Goal: Task Accomplishment & Management: Manage account settings

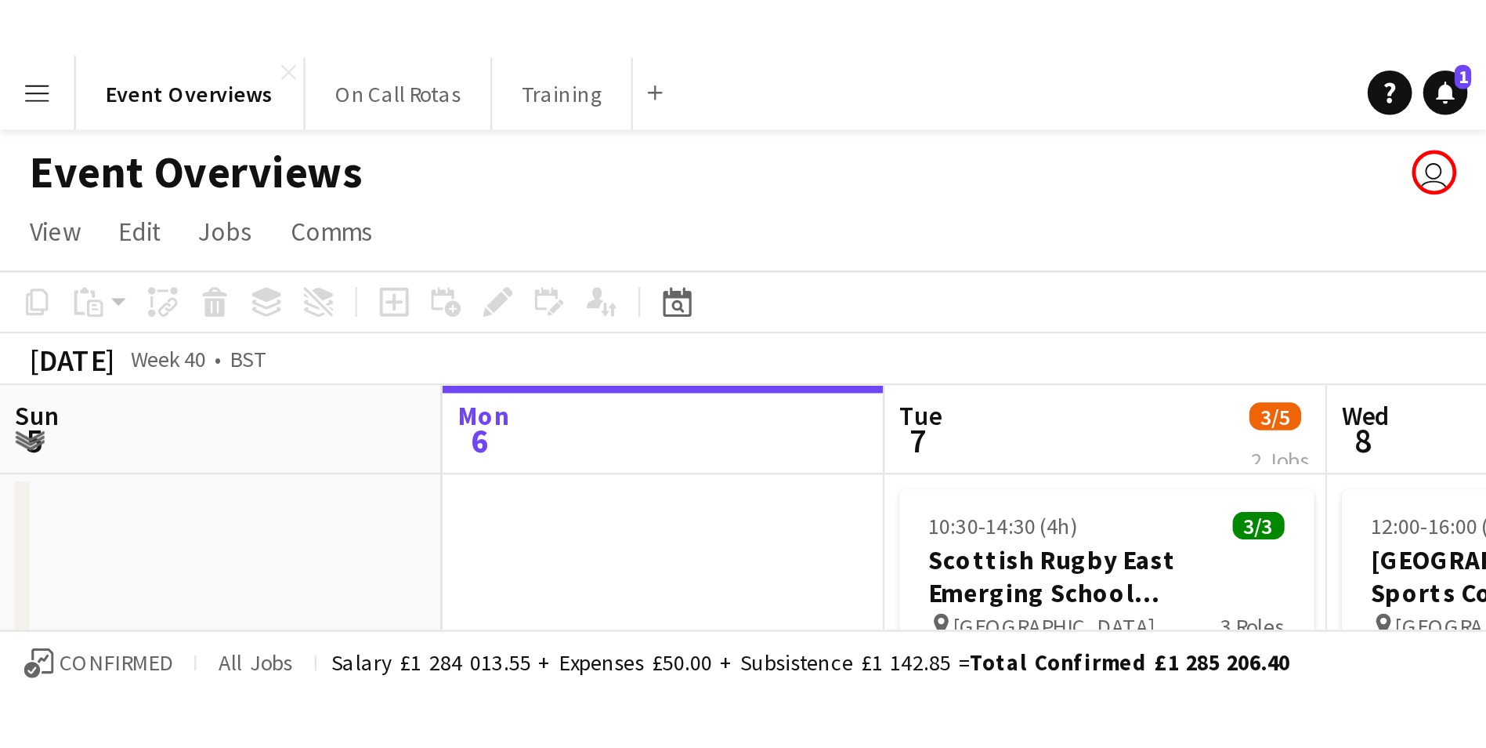
scroll to position [0, 375]
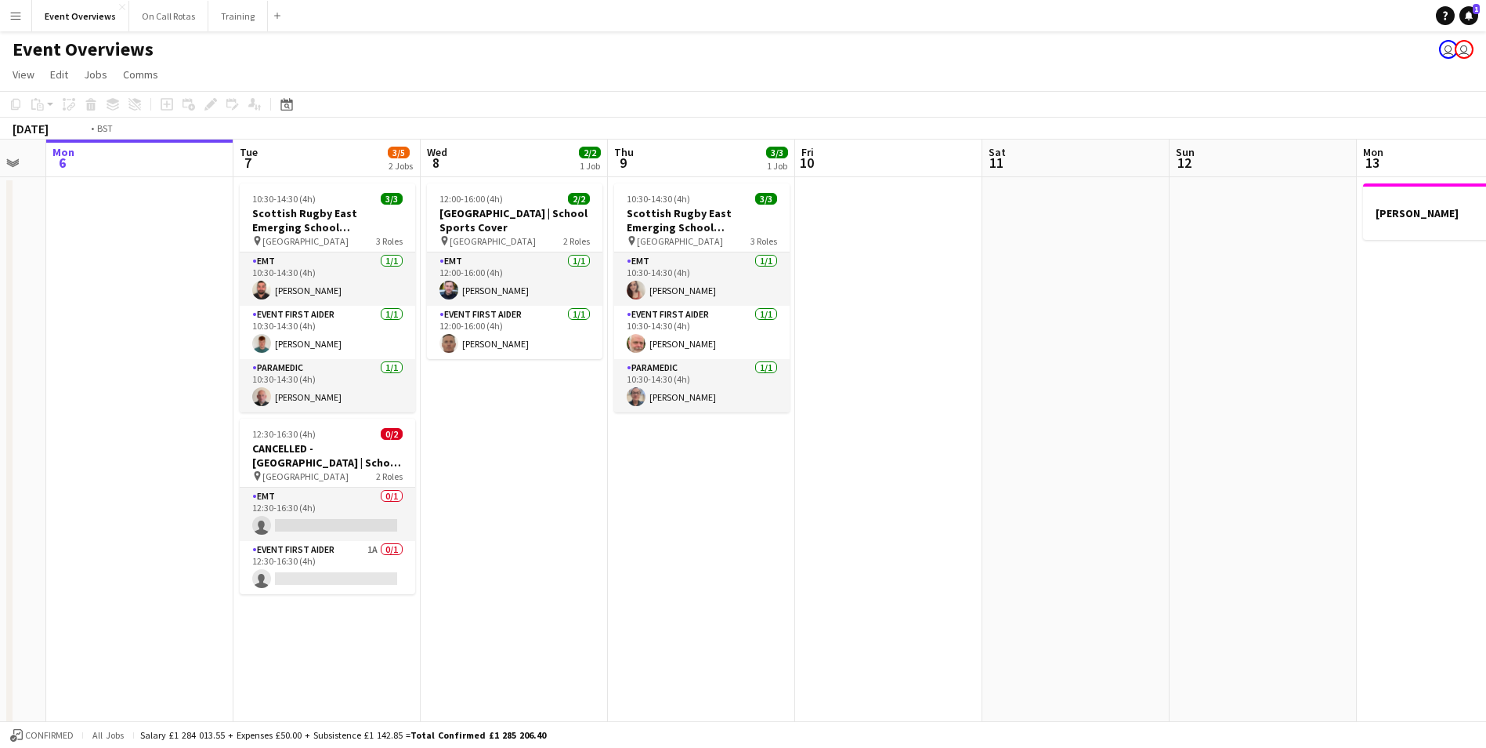
drag, startPoint x: 1227, startPoint y: 263, endPoint x: 222, endPoint y: 338, distance: 1008.2
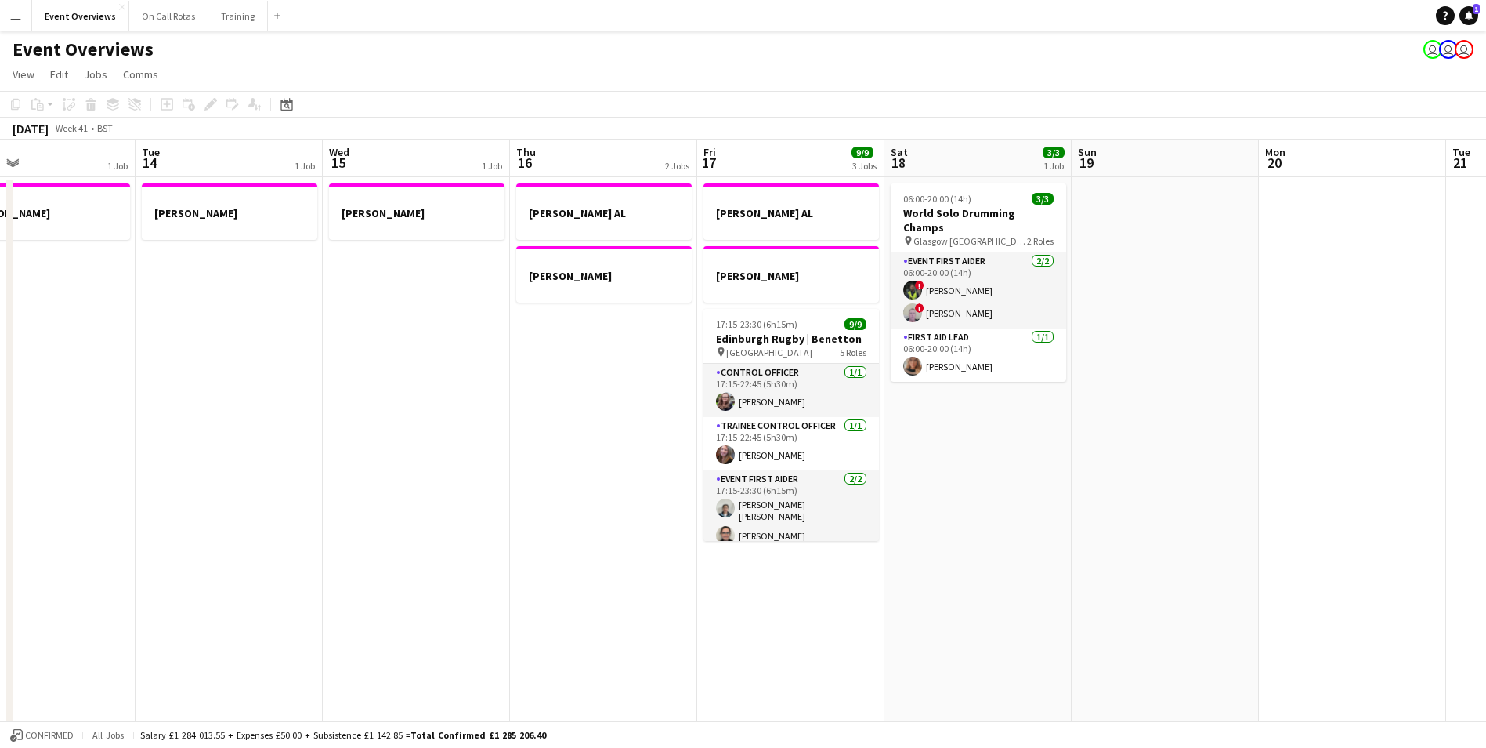
scroll to position [0, 491]
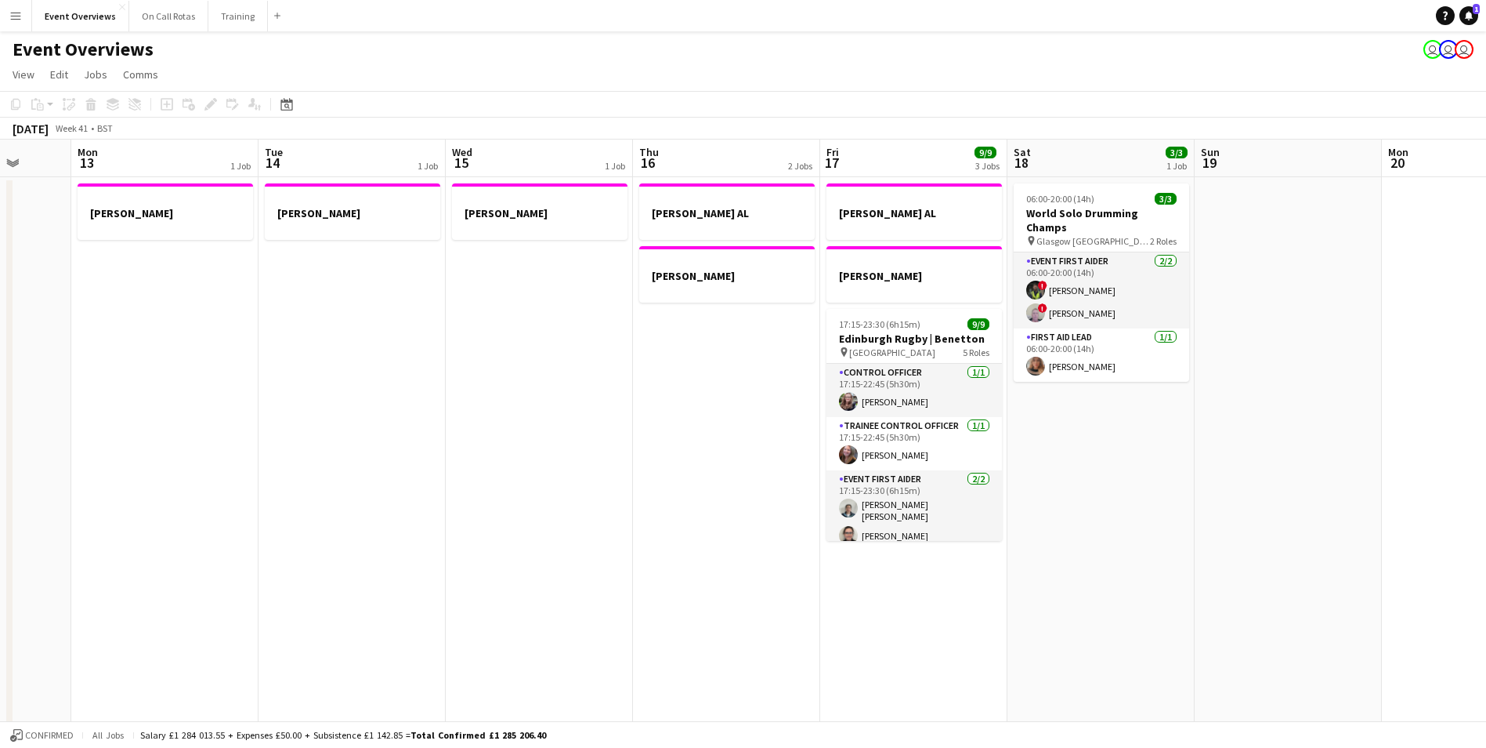
drag, startPoint x: 1044, startPoint y: 331, endPoint x: 722, endPoint y: 394, distance: 328.1
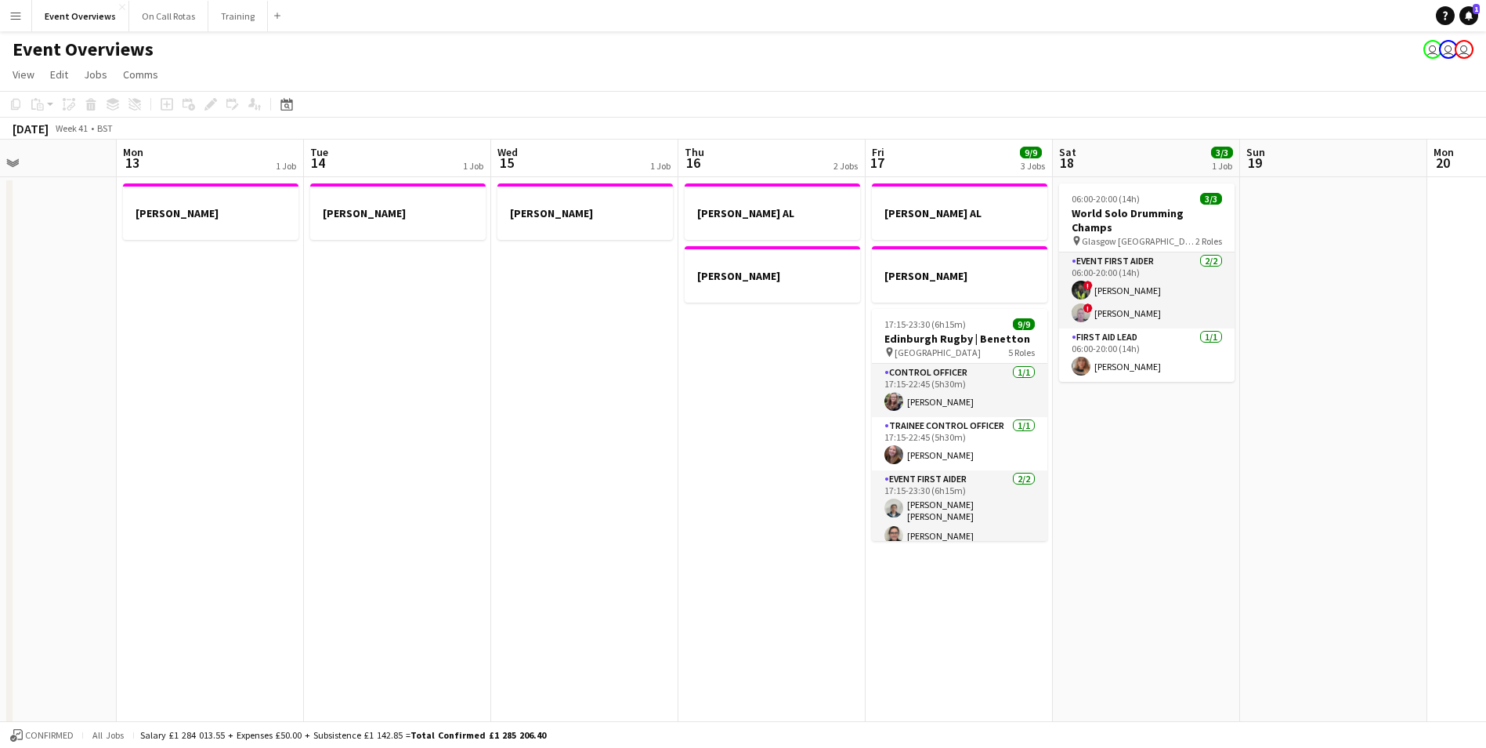
drag, startPoint x: 722, startPoint y: 394, endPoint x: 1142, endPoint y: 380, distance: 420.2
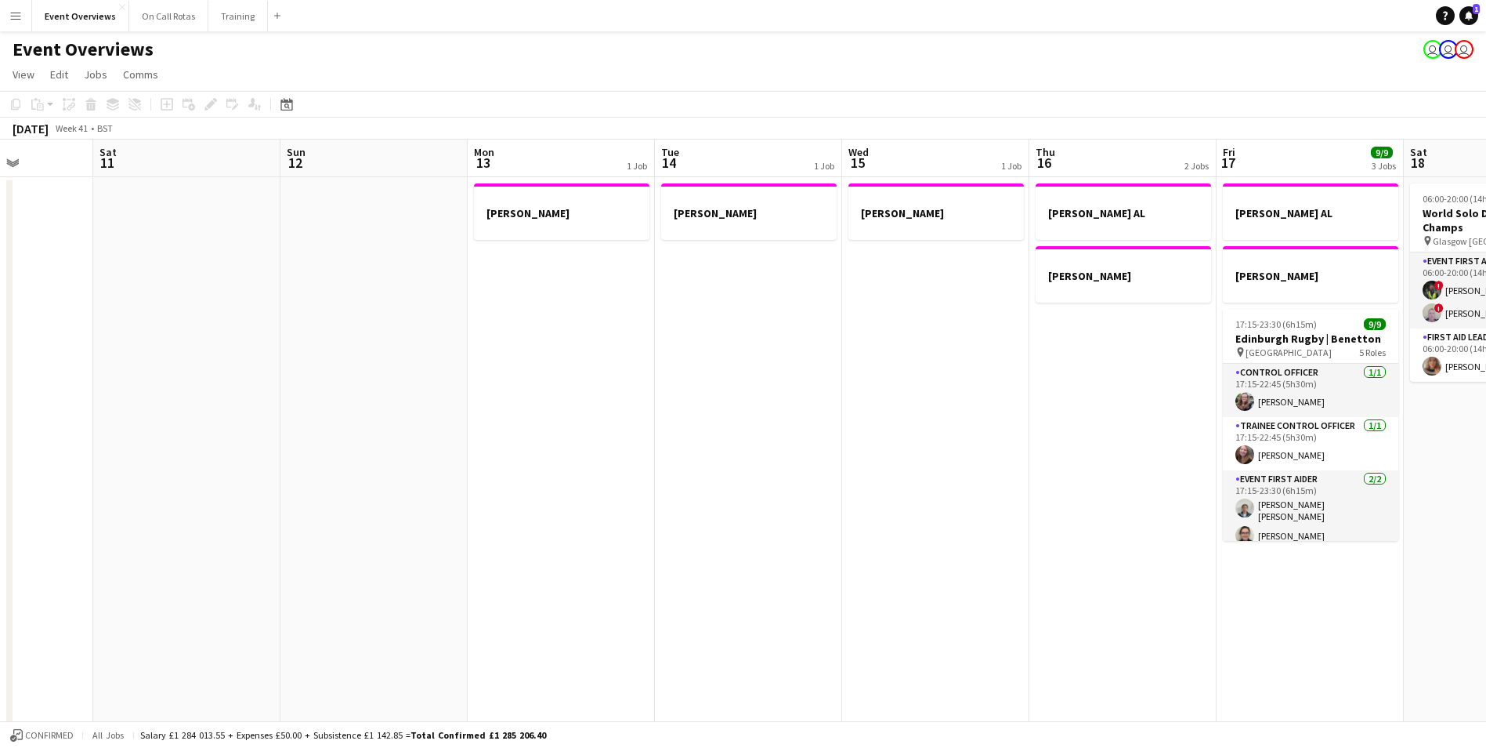
drag, startPoint x: 762, startPoint y: 449, endPoint x: 1041, endPoint y: 440, distance: 279.1
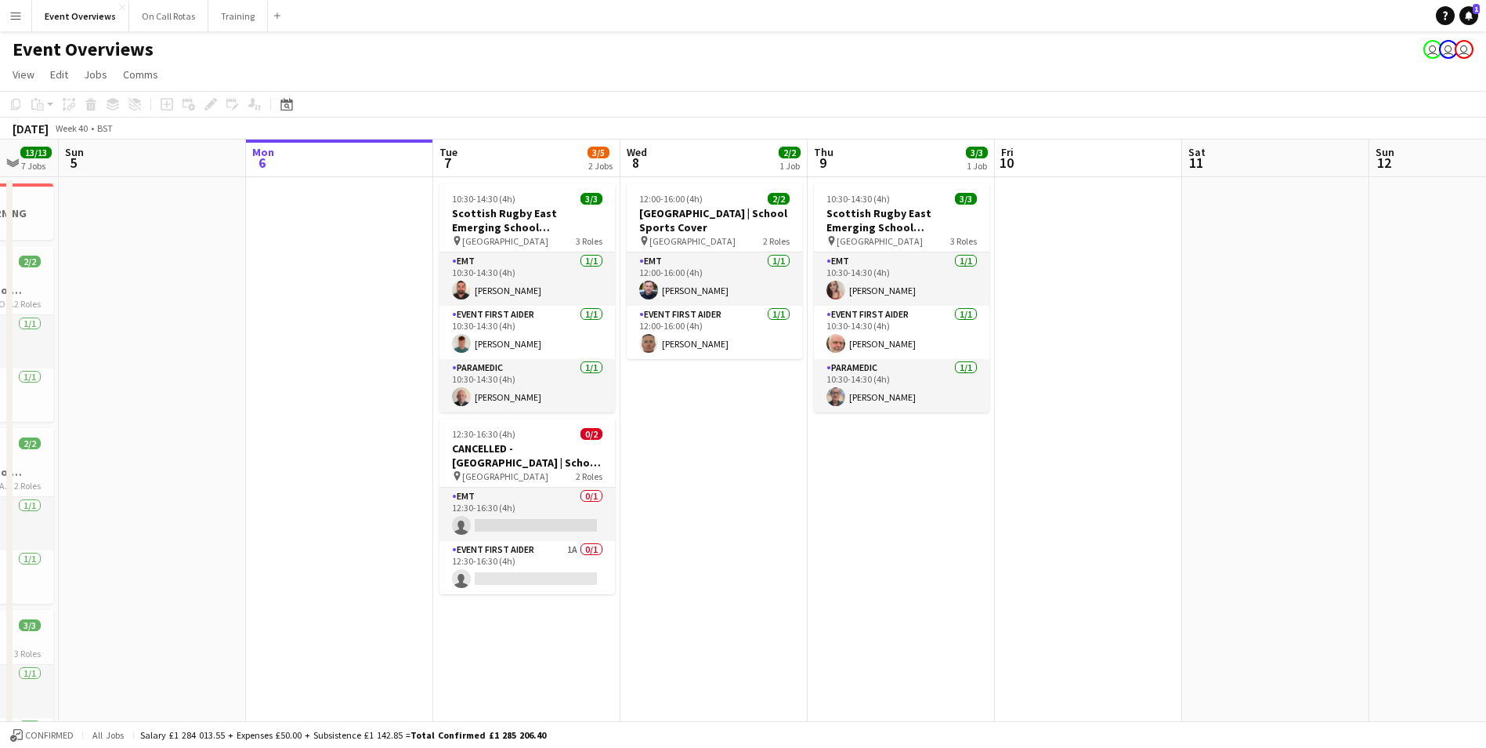
scroll to position [0, 490]
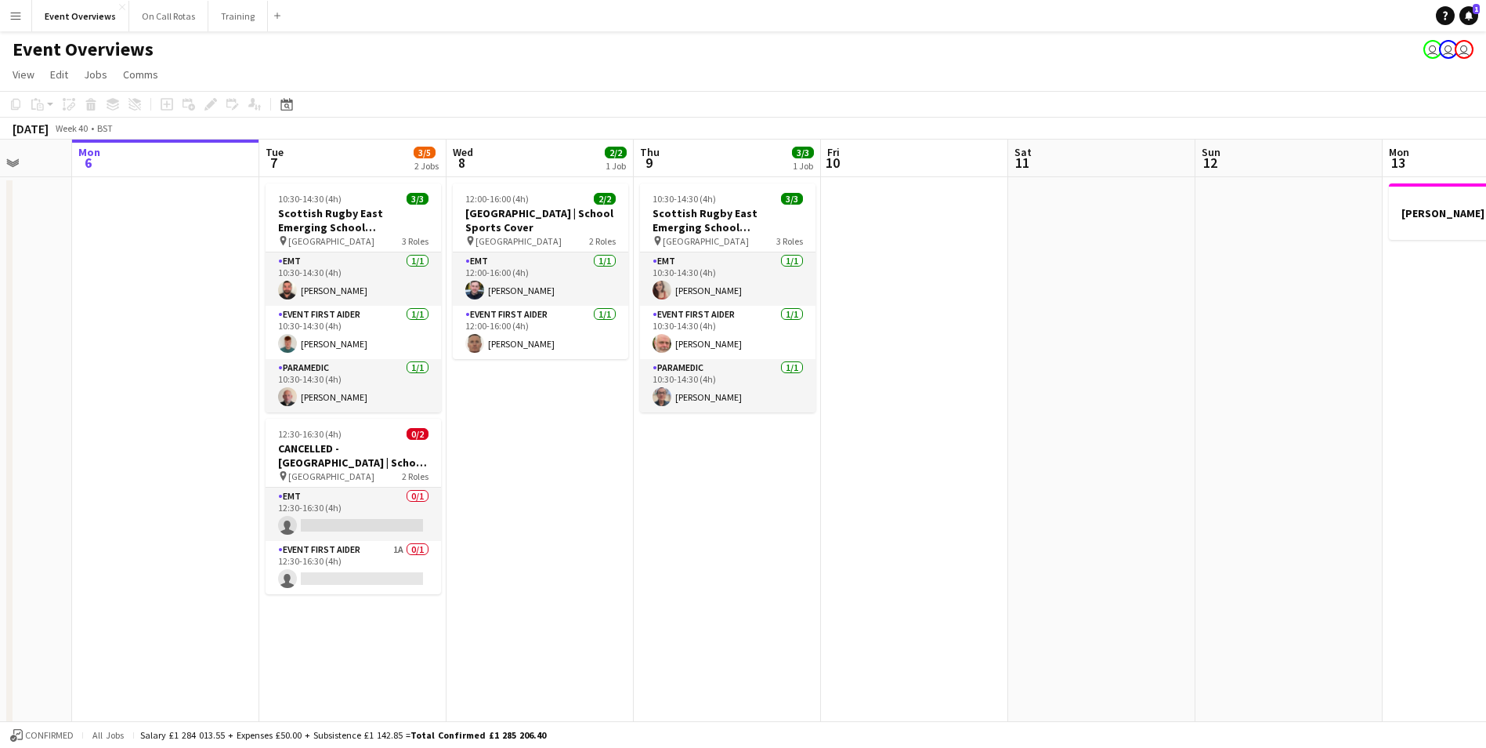
drag, startPoint x: 833, startPoint y: 444, endPoint x: 1189, endPoint y: 399, distance: 358.5
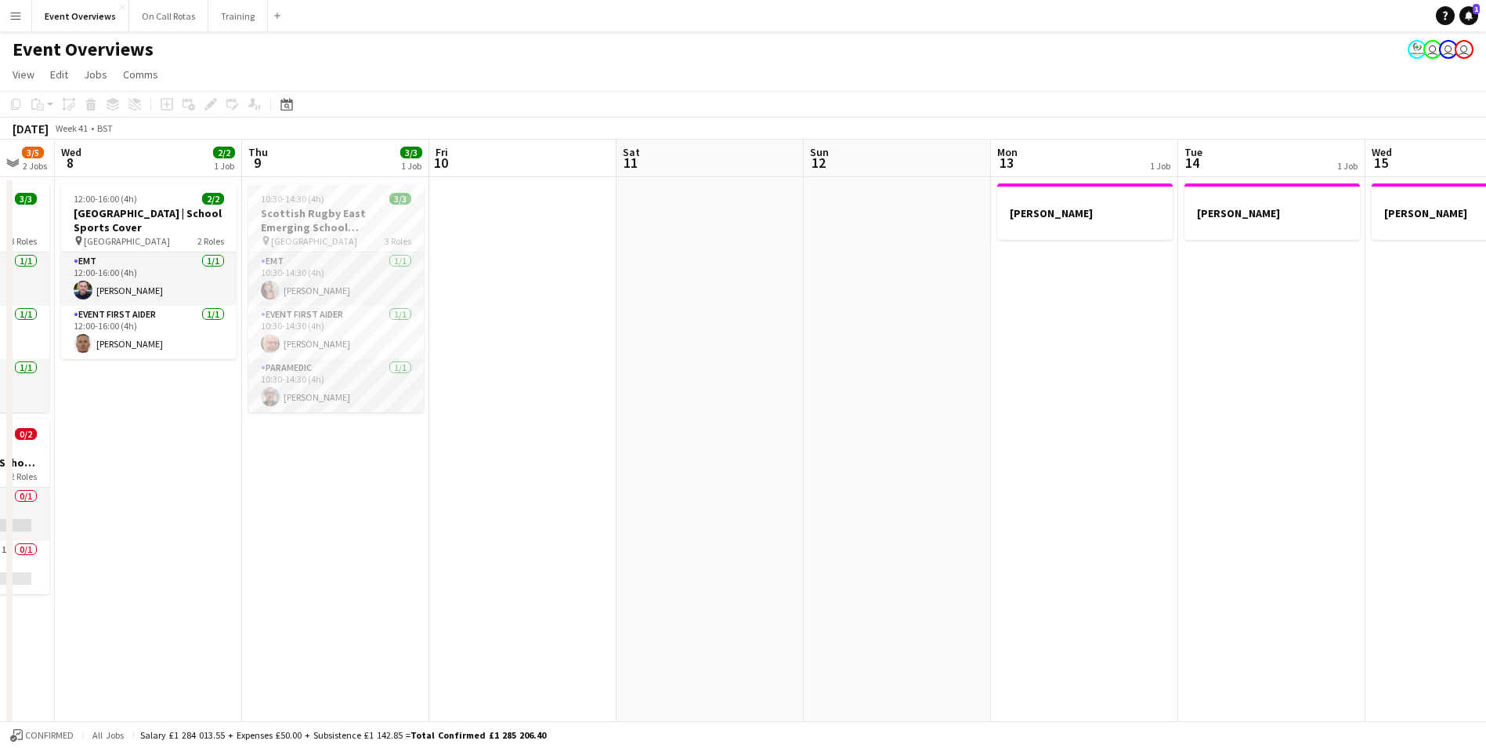
drag, startPoint x: 965, startPoint y: 458, endPoint x: 521, endPoint y: 434, distance: 444.2
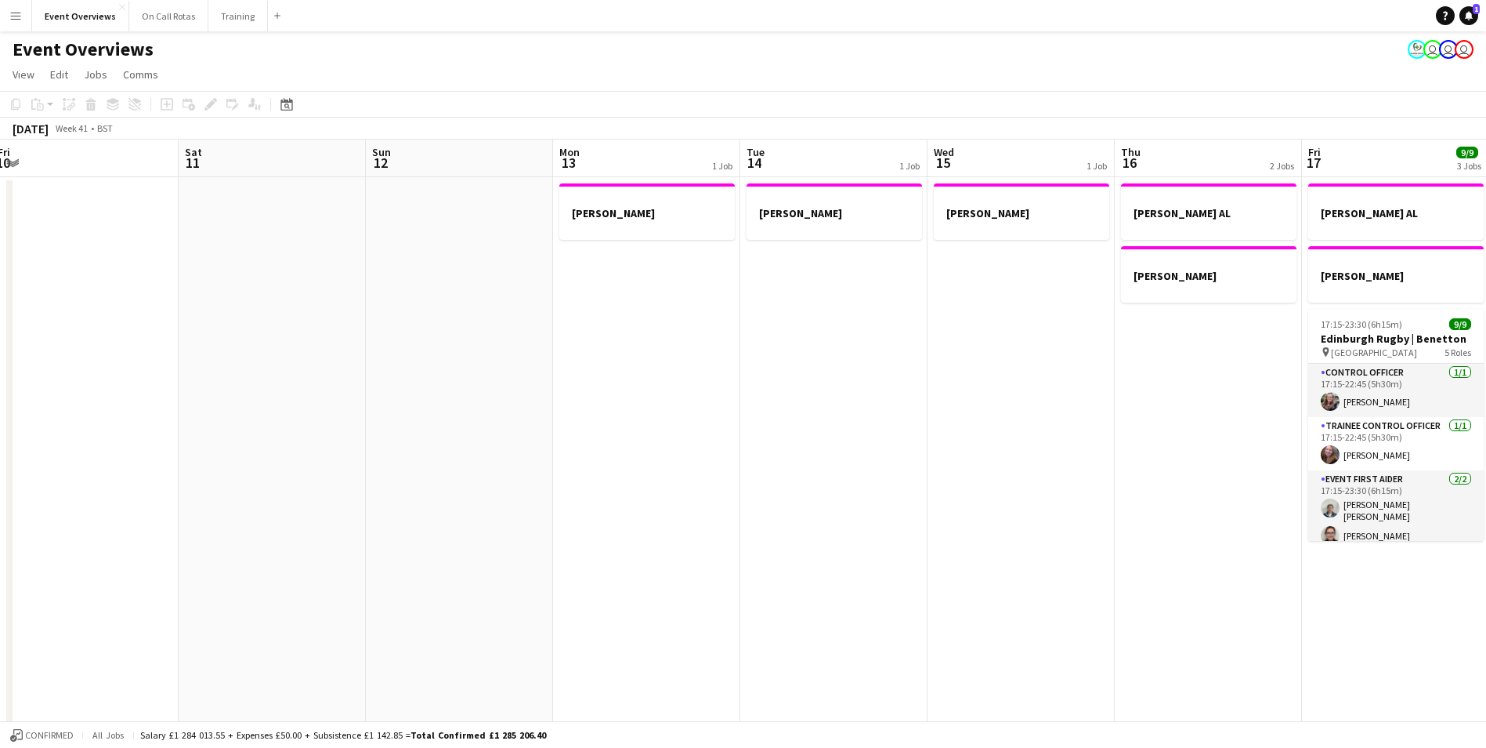
drag, startPoint x: 879, startPoint y: 431, endPoint x: 616, endPoint y: 430, distance: 263.3
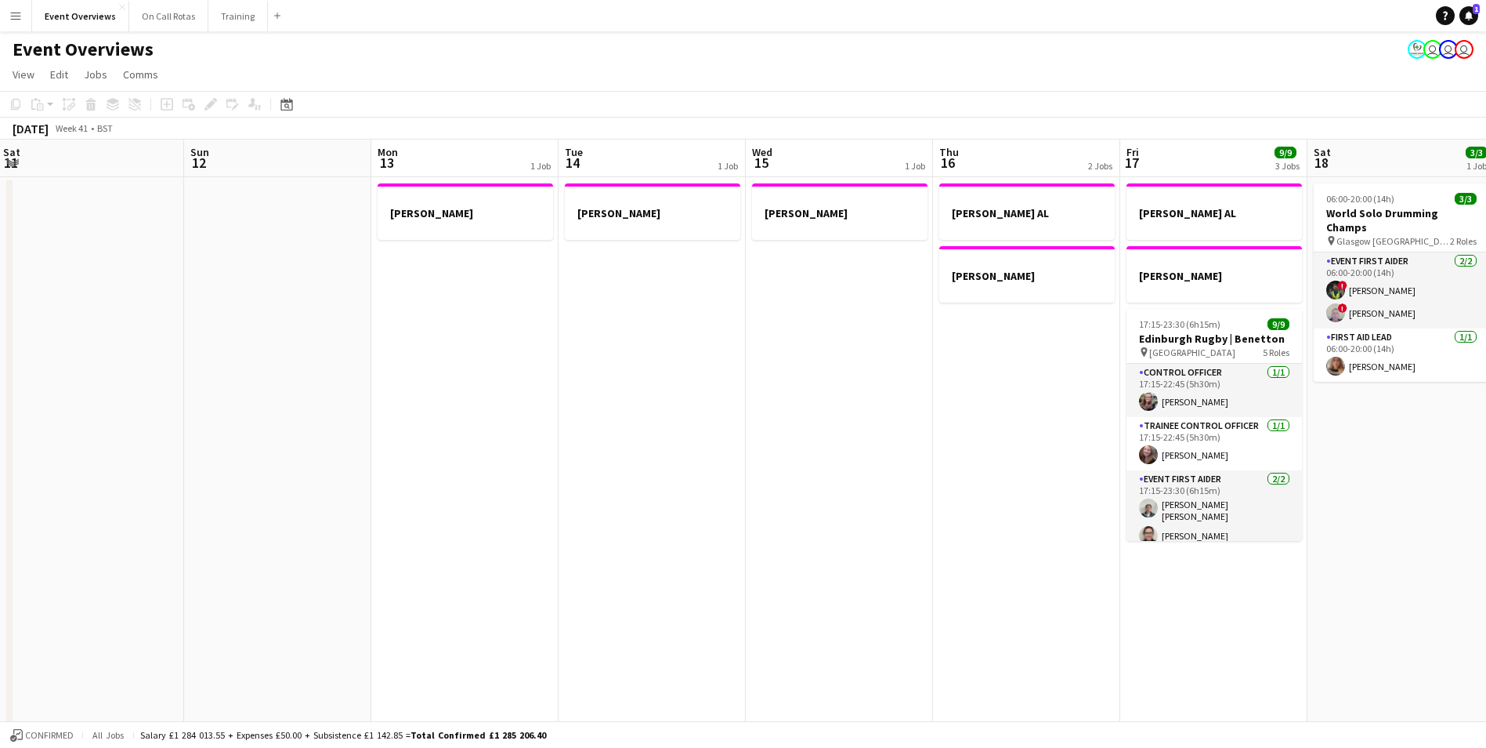
drag, startPoint x: 1097, startPoint y: 459, endPoint x: 792, endPoint y: 449, distance: 305.0
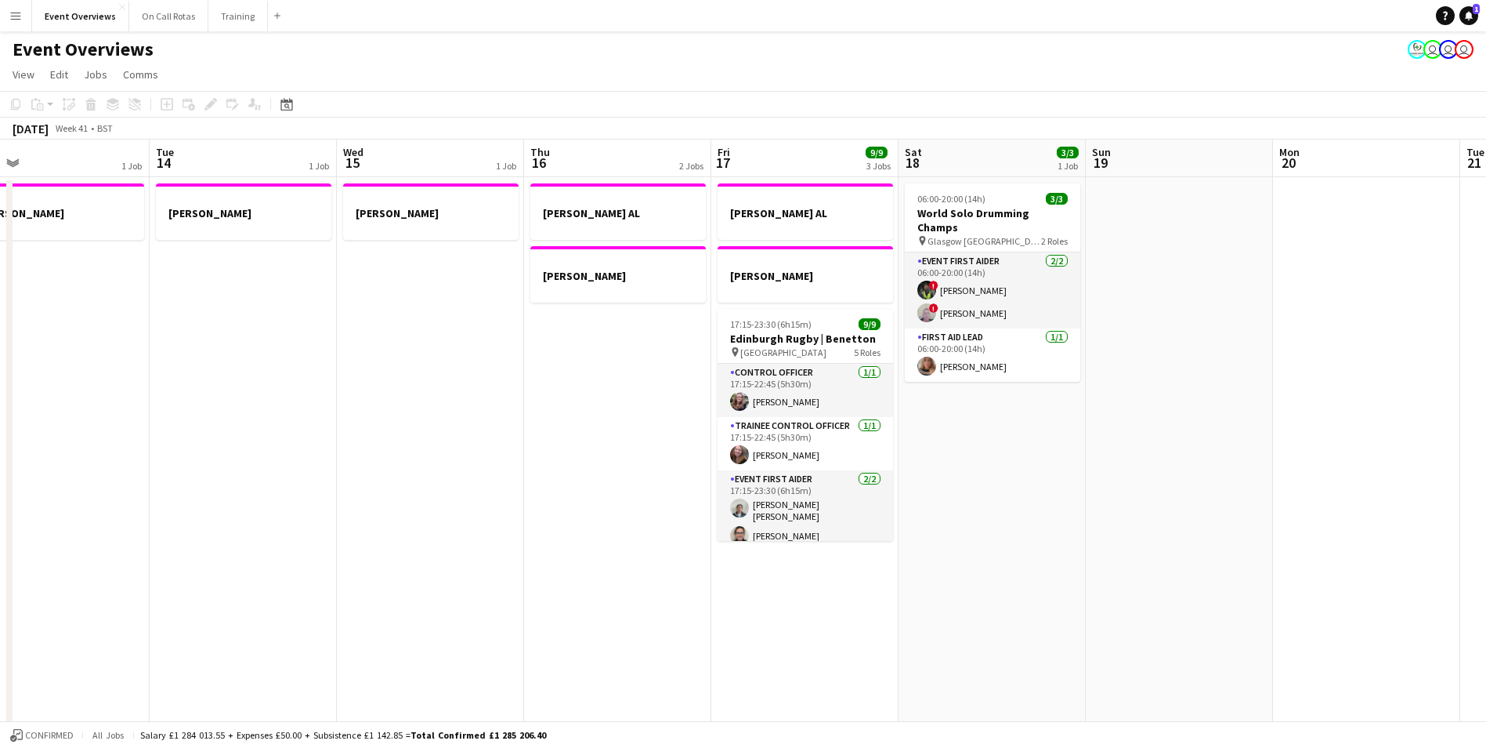
scroll to position [0, 510]
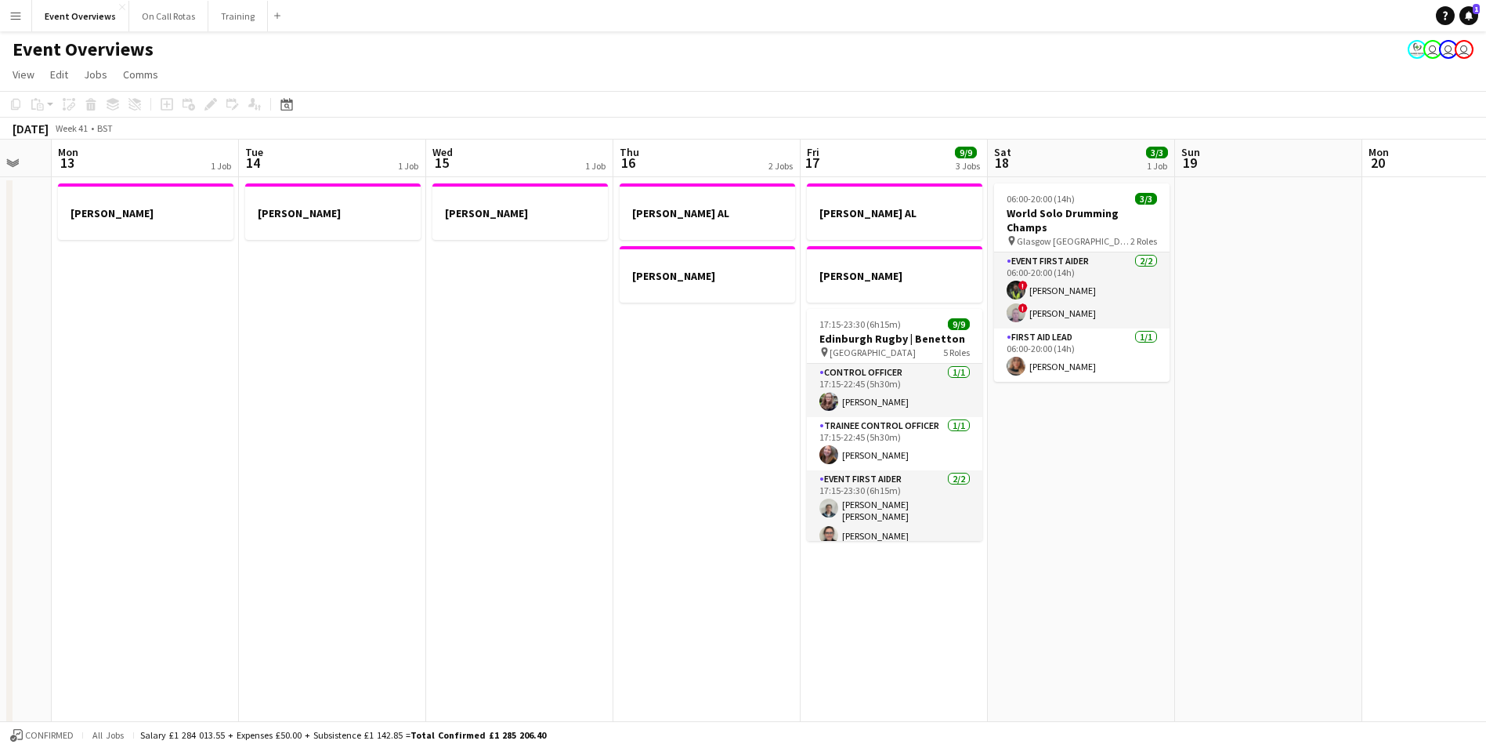
drag, startPoint x: 1095, startPoint y: 485, endPoint x: 775, endPoint y: 459, distance: 320.8
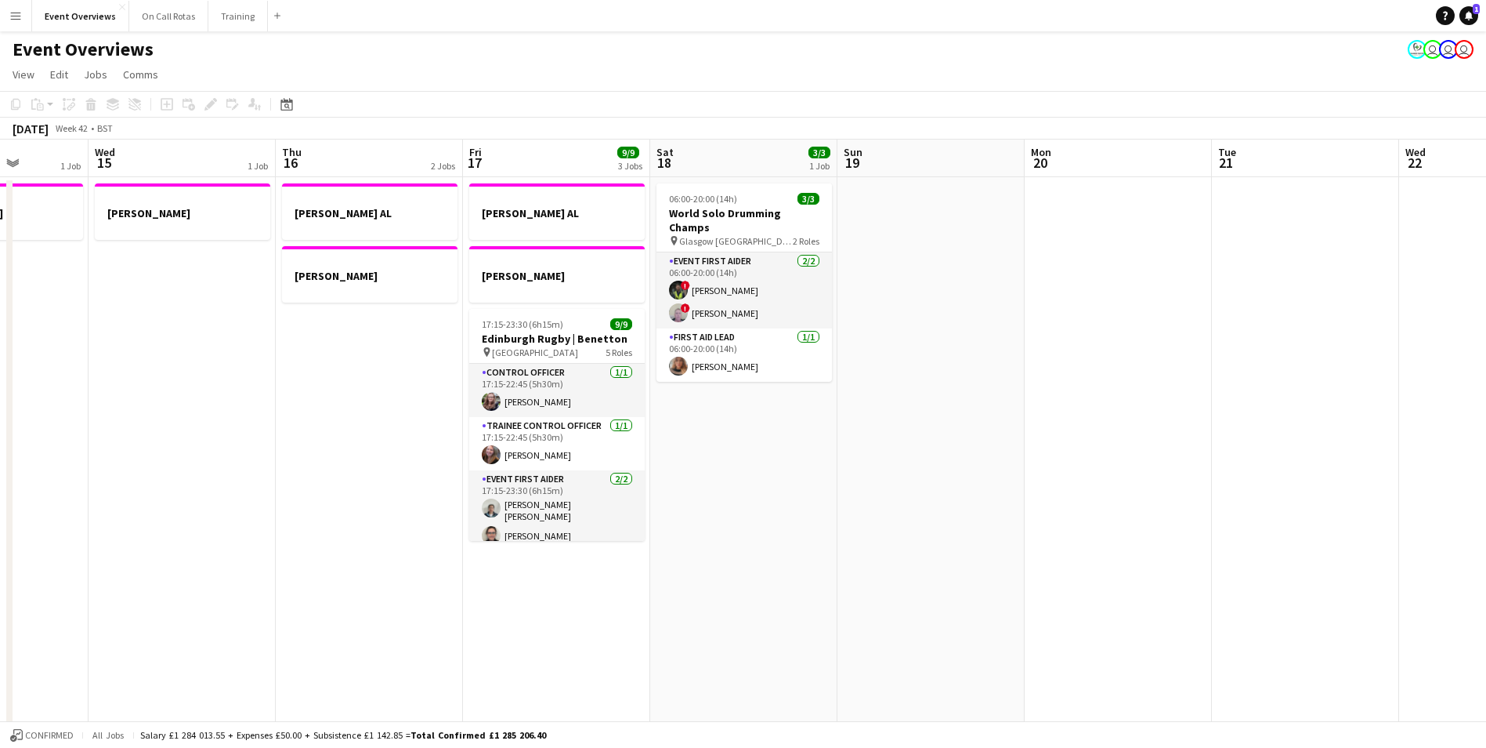
drag, startPoint x: 1358, startPoint y: 361, endPoint x: 549, endPoint y: 372, distance: 809.5
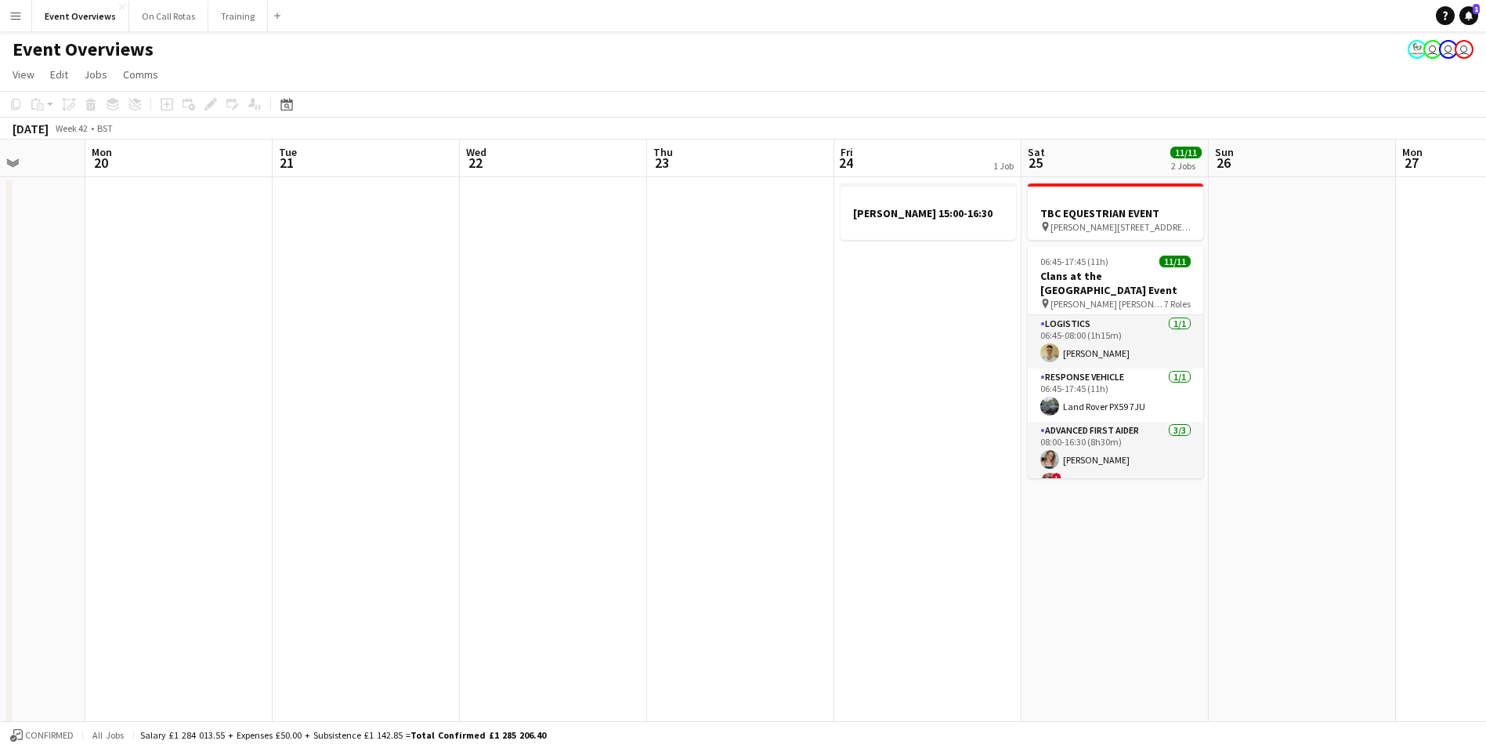
drag, startPoint x: 1066, startPoint y: 414, endPoint x: 685, endPoint y: 394, distance: 382.1
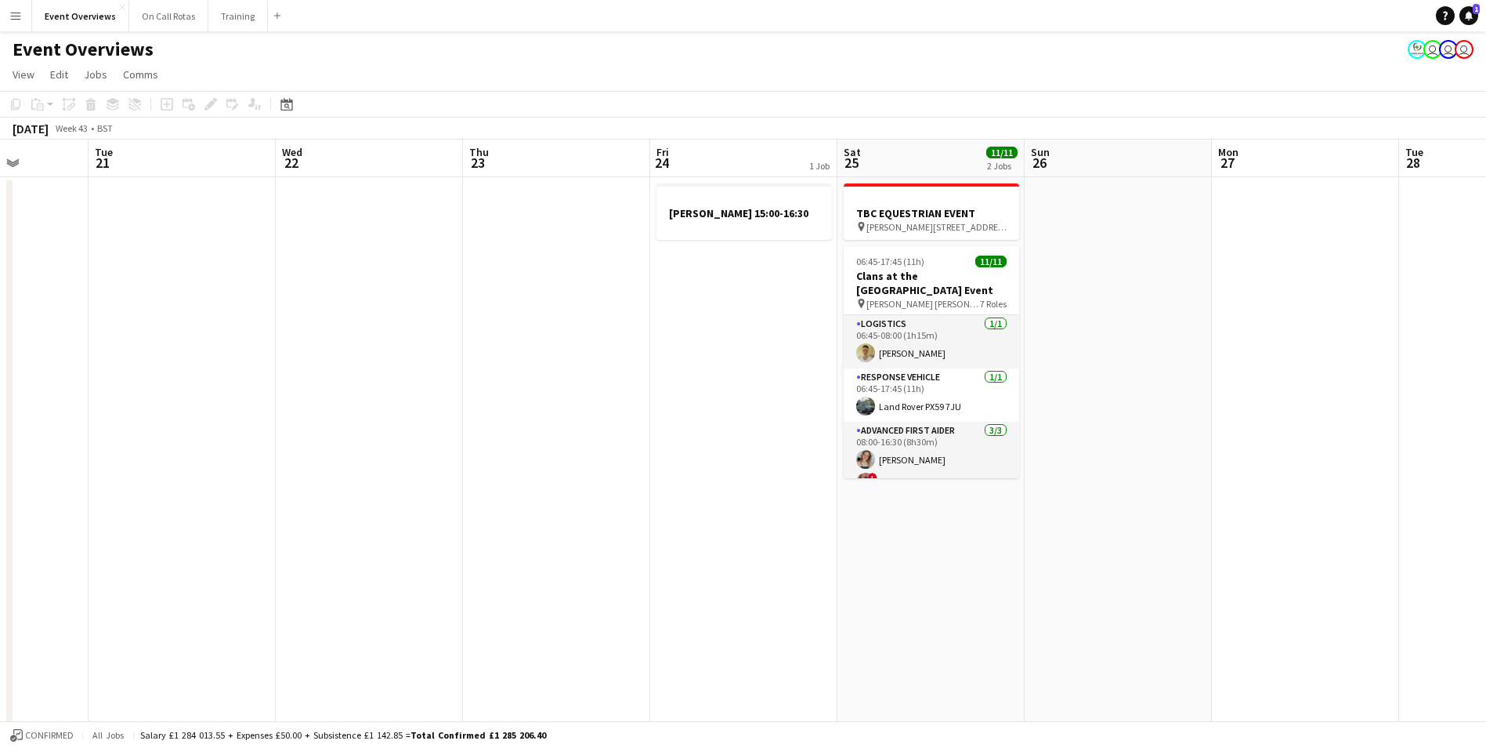
drag, startPoint x: 1291, startPoint y: 464, endPoint x: 1106, endPoint y: 447, distance: 185.0
drag, startPoint x: 1179, startPoint y: 434, endPoint x: 805, endPoint y: 411, distance: 374.5
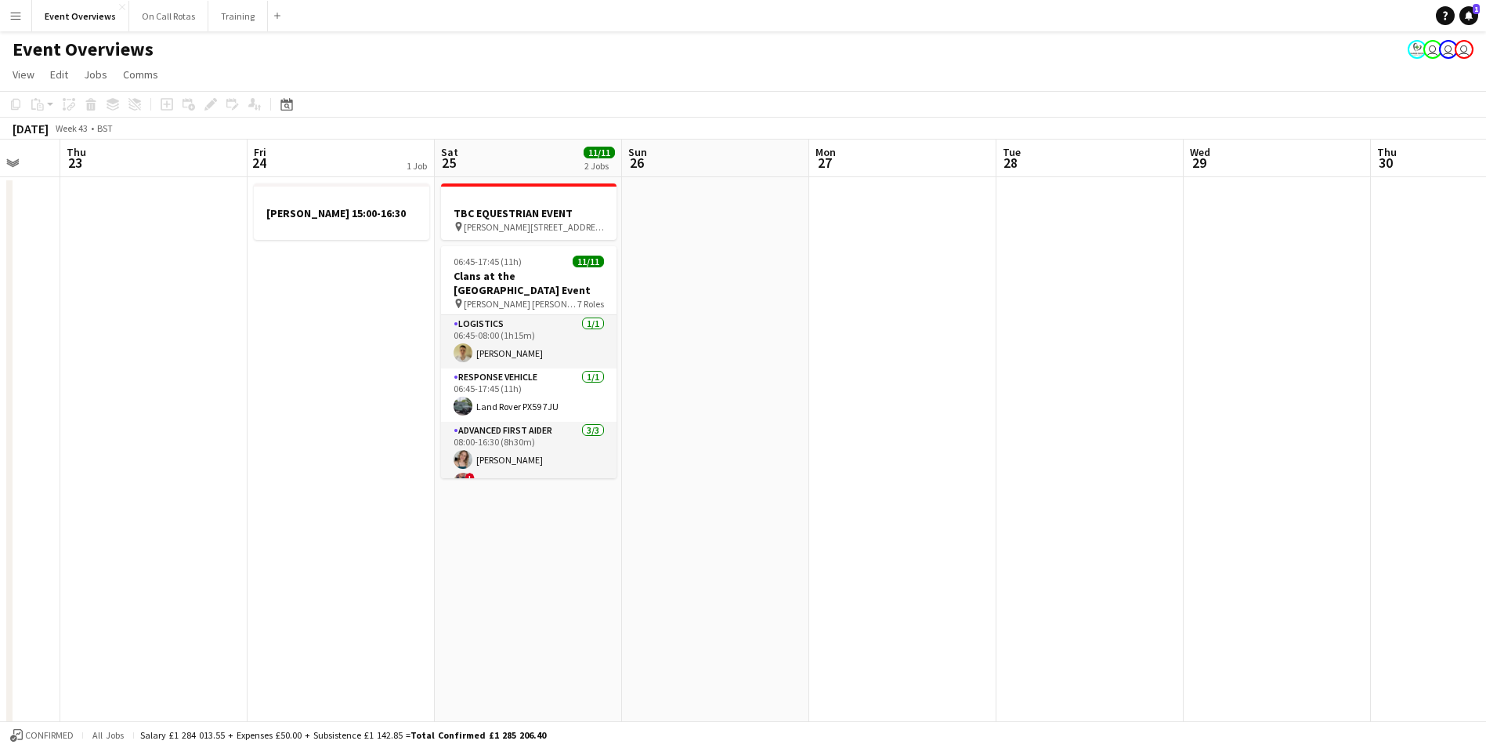
drag, startPoint x: 1059, startPoint y: 403, endPoint x: 614, endPoint y: 355, distance: 447.6
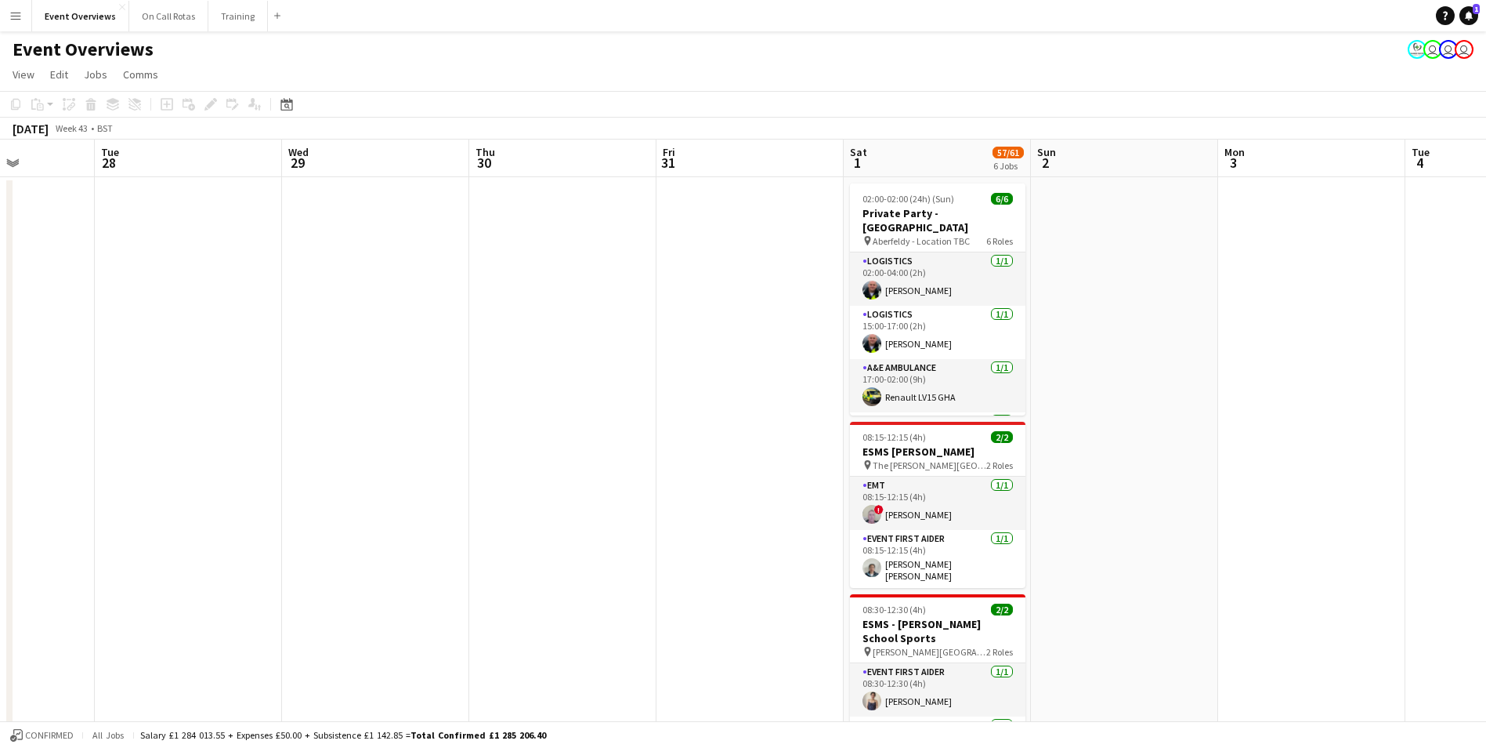
drag, startPoint x: 1144, startPoint y: 383, endPoint x: 809, endPoint y: 378, distance: 334.6
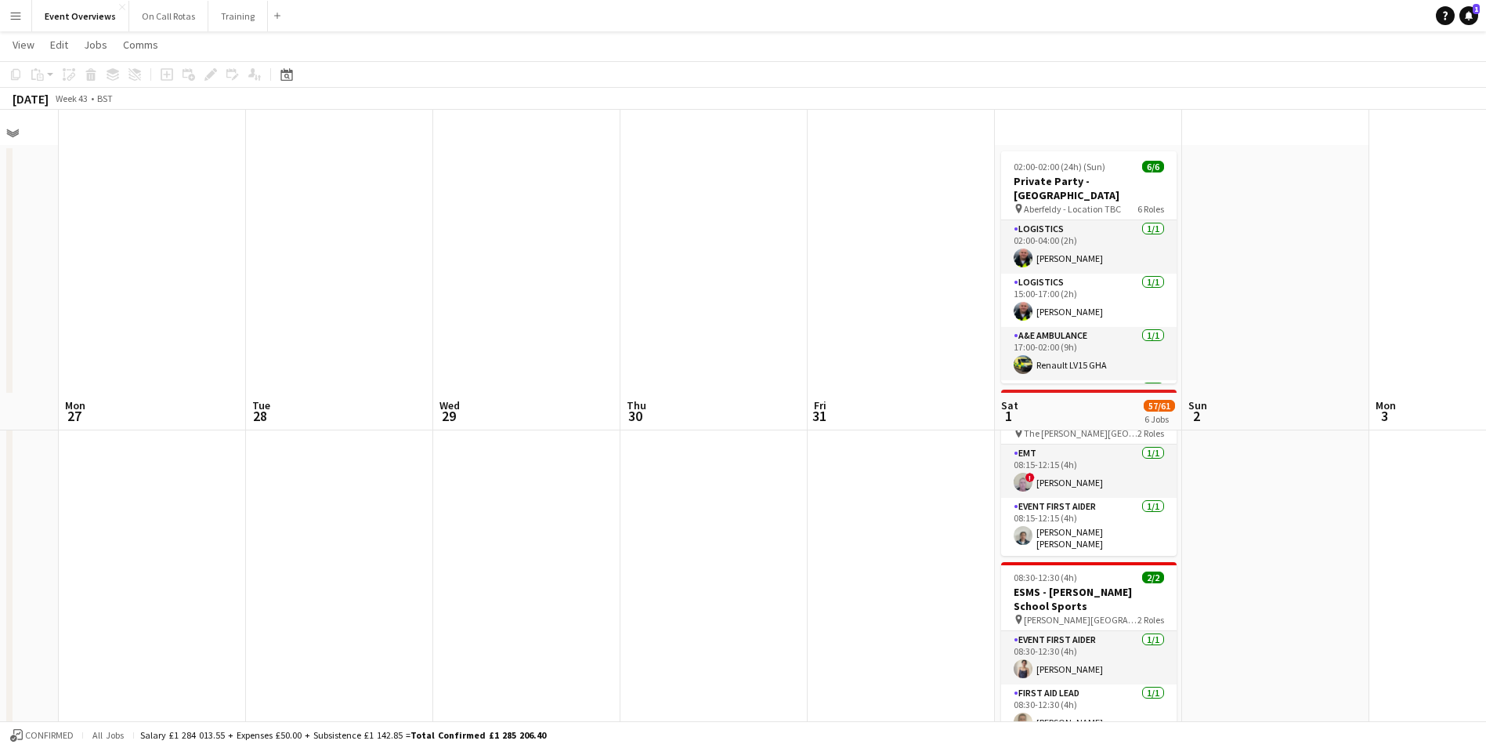
scroll to position [0, 0]
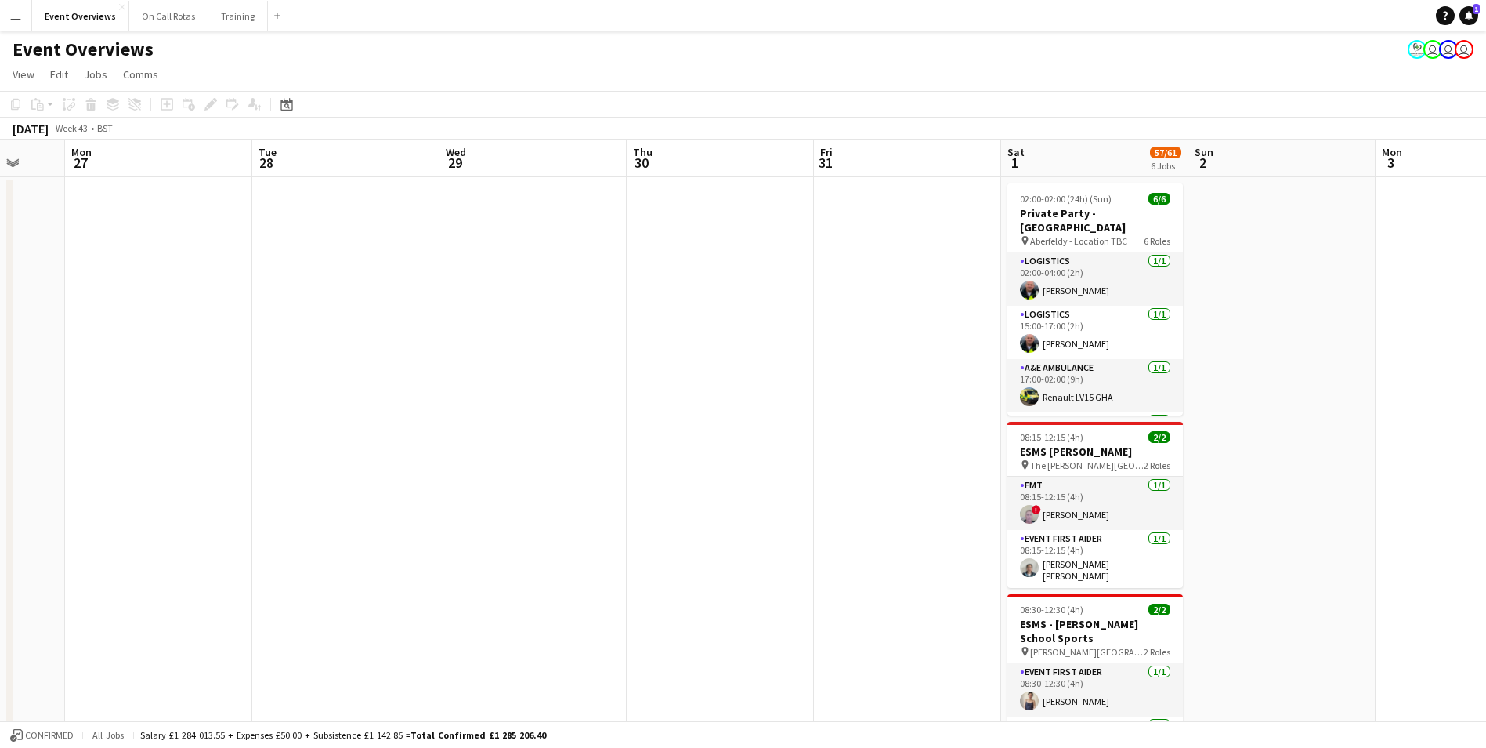
drag, startPoint x: 811, startPoint y: 454, endPoint x: 1229, endPoint y: 509, distance: 421.2
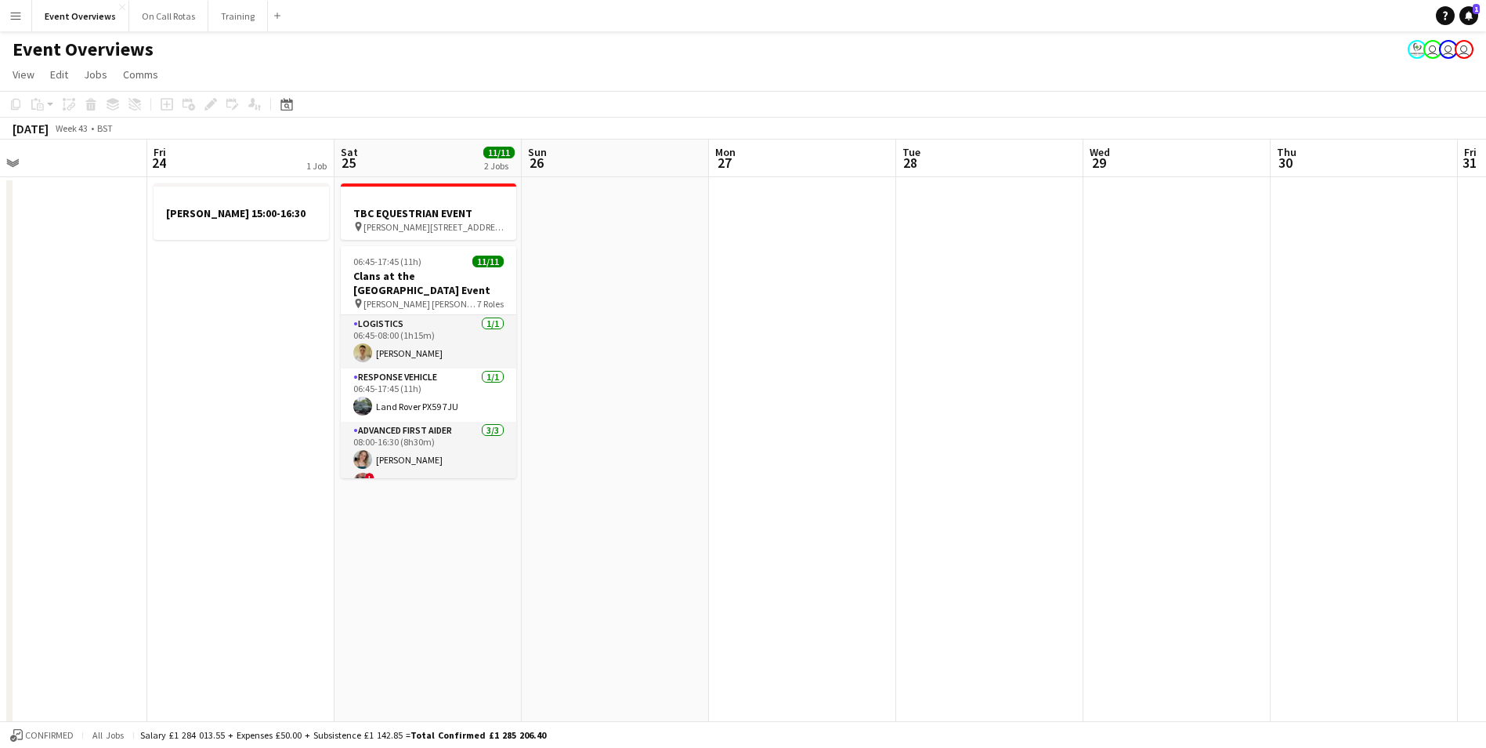
drag, startPoint x: 769, startPoint y: 436, endPoint x: 1101, endPoint y: 476, distance: 333.9
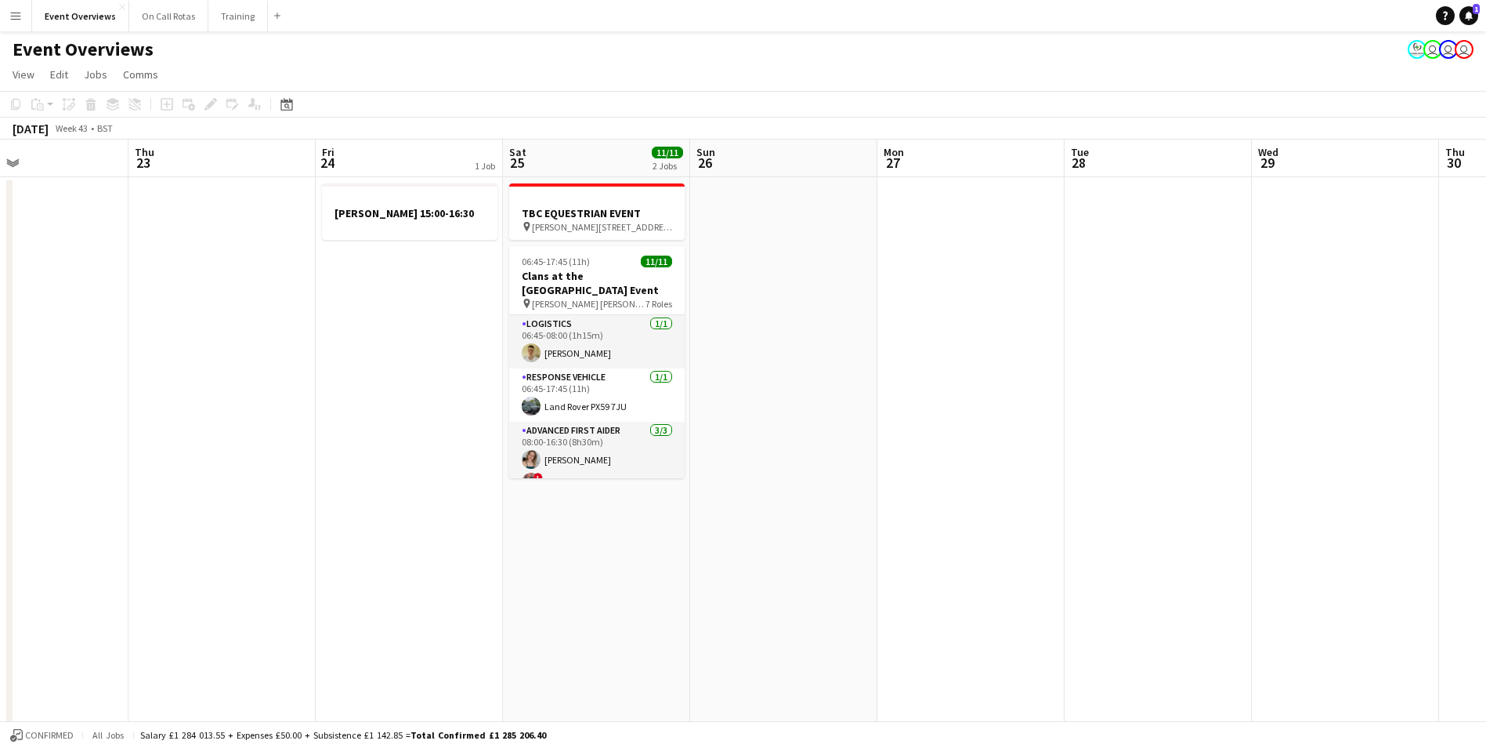
drag, startPoint x: 1101, startPoint y: 476, endPoint x: 437, endPoint y: 372, distance: 671.7
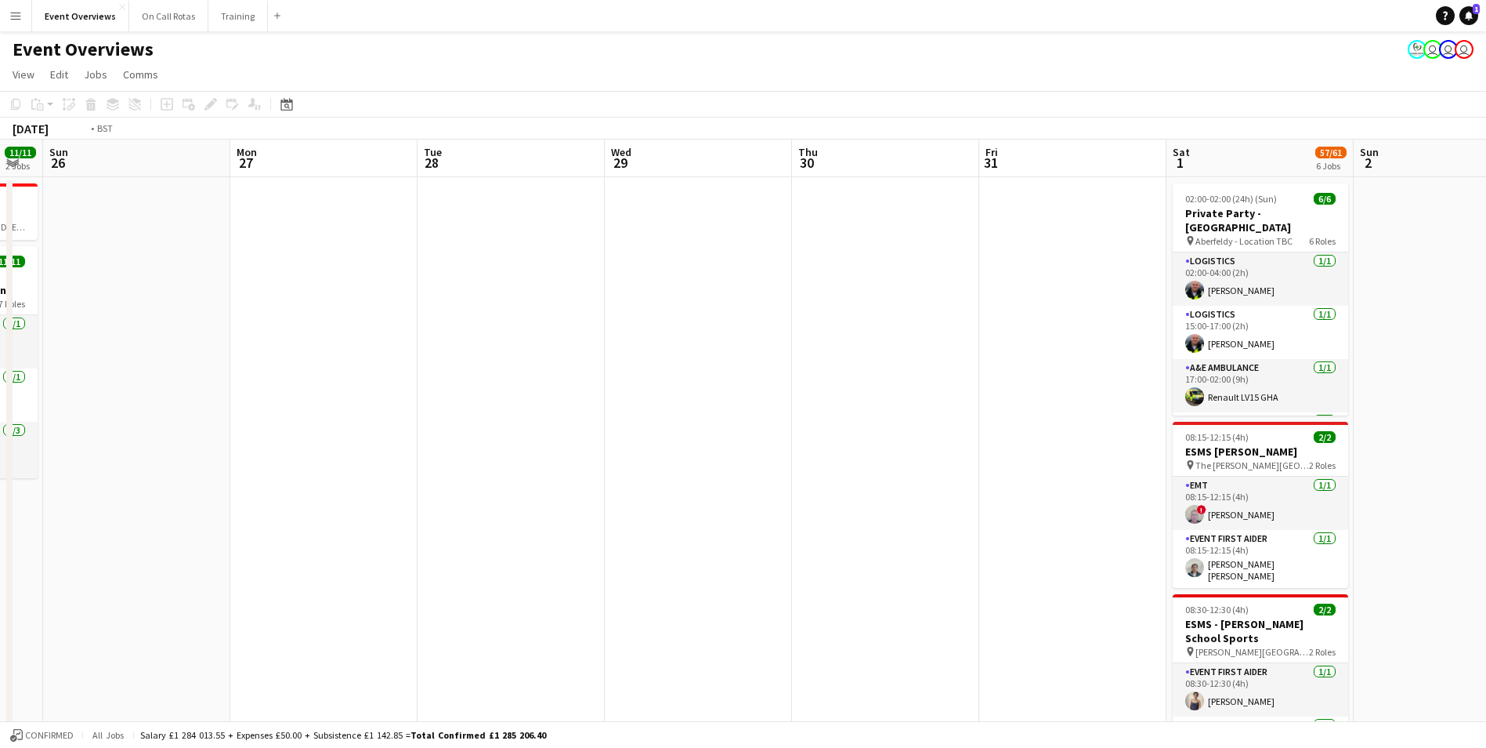
drag, startPoint x: 854, startPoint y: 371, endPoint x: 445, endPoint y: 338, distance: 410.4
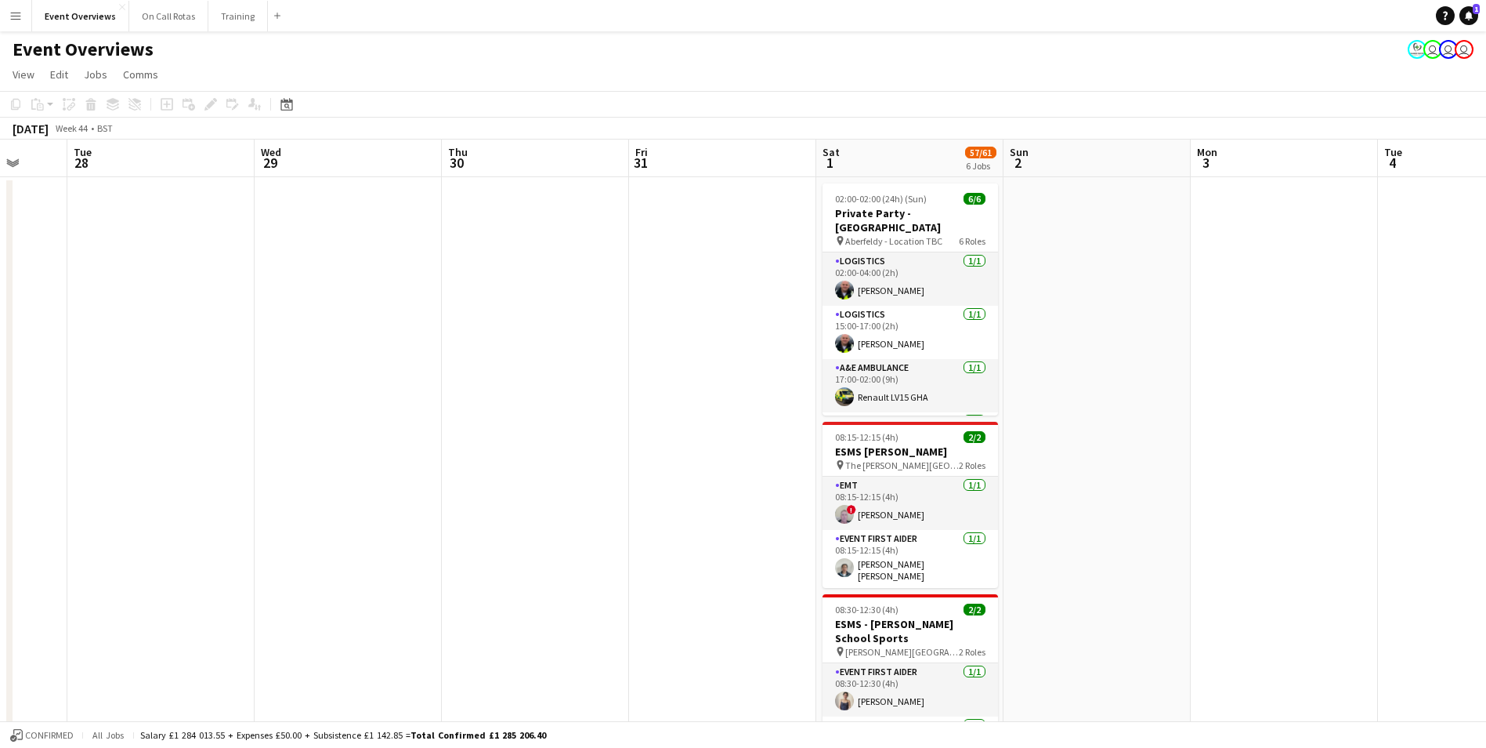
drag, startPoint x: 1210, startPoint y: 422, endPoint x: 535, endPoint y: 340, distance: 679.6
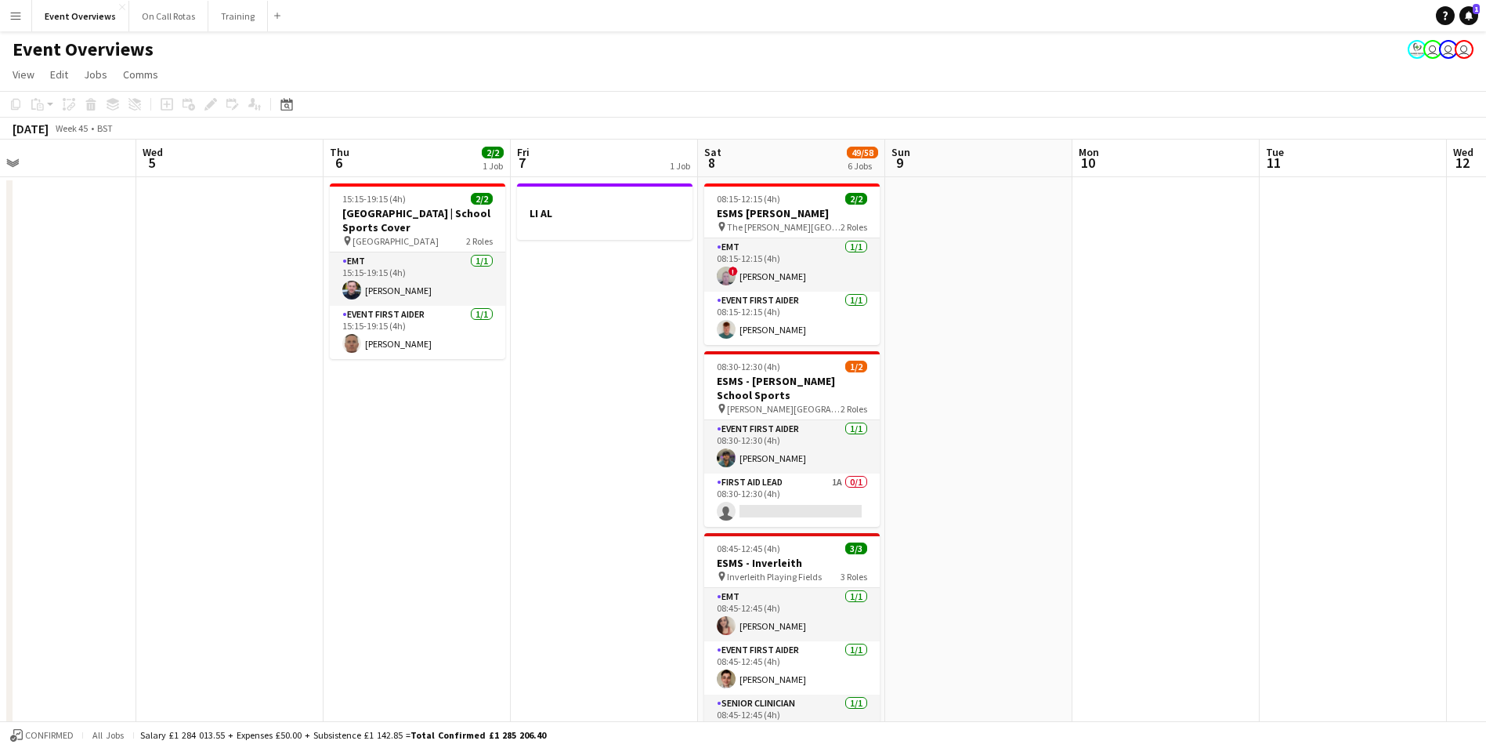
drag, startPoint x: 1030, startPoint y: 373, endPoint x: 336, endPoint y: 315, distance: 695.9
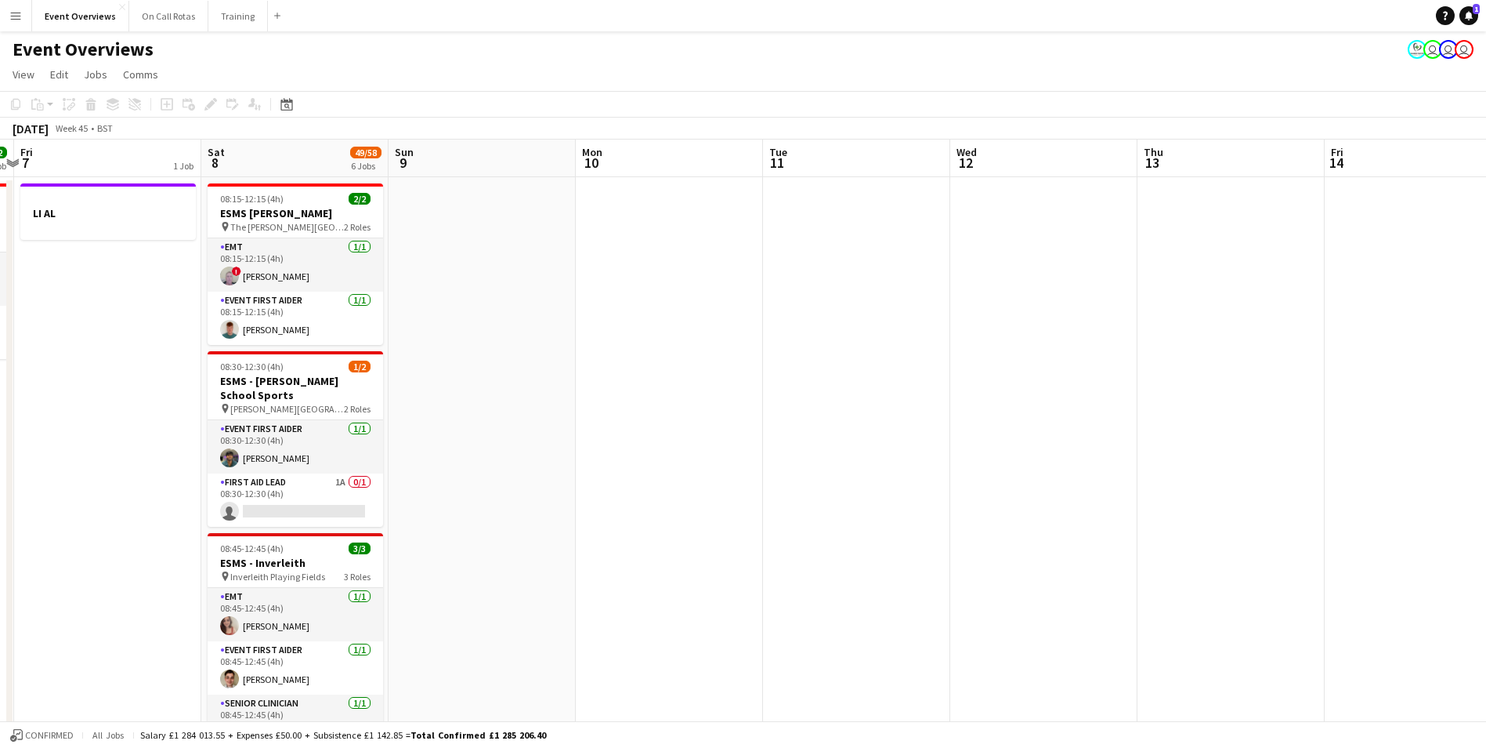
scroll to position [0, 545]
drag, startPoint x: 1019, startPoint y: 476, endPoint x: 650, endPoint y: 407, distance: 375.5
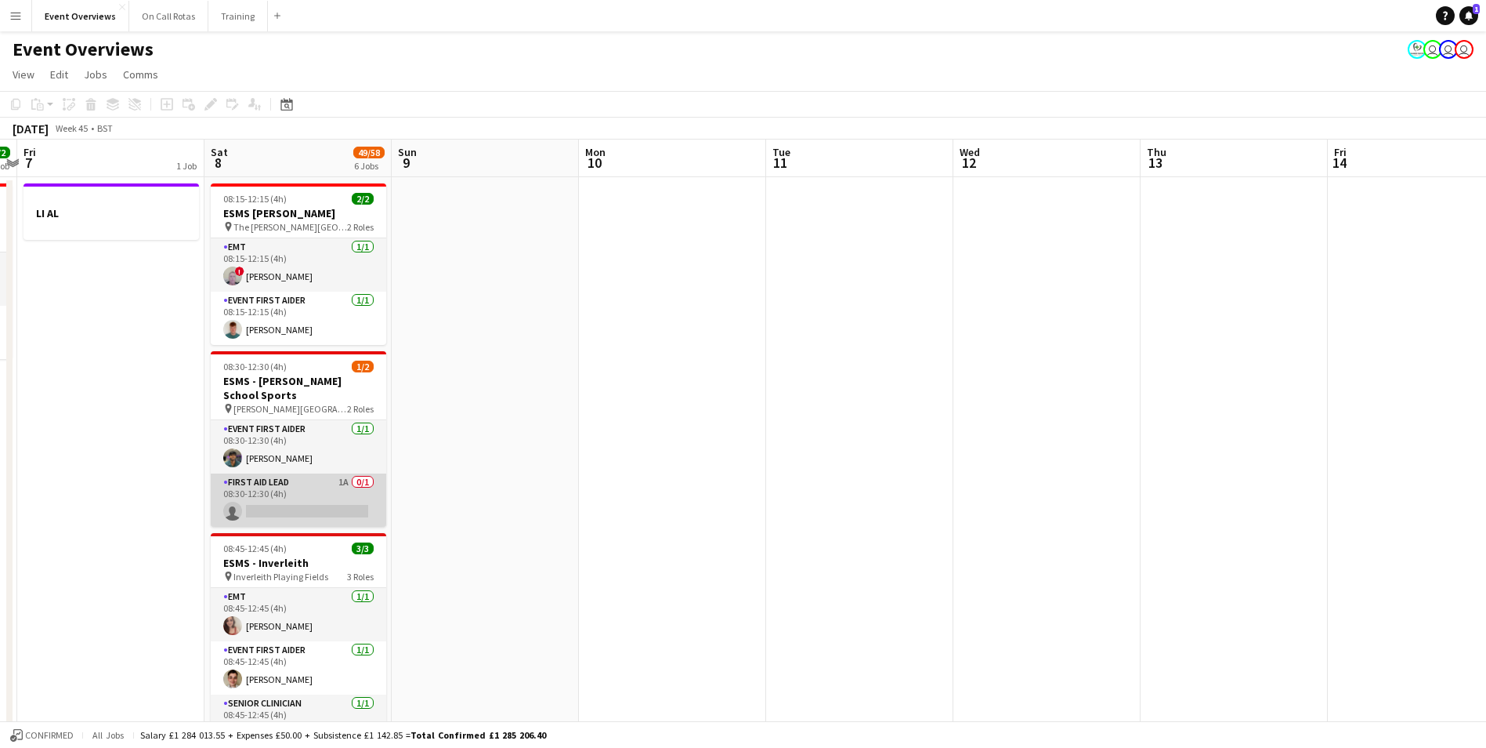
click at [313, 465] on app-card-role "First Aid Lead 1A 0/1 08:30-12:30 (4h) single-neutral-actions" at bounding box center [299, 499] width 176 height 53
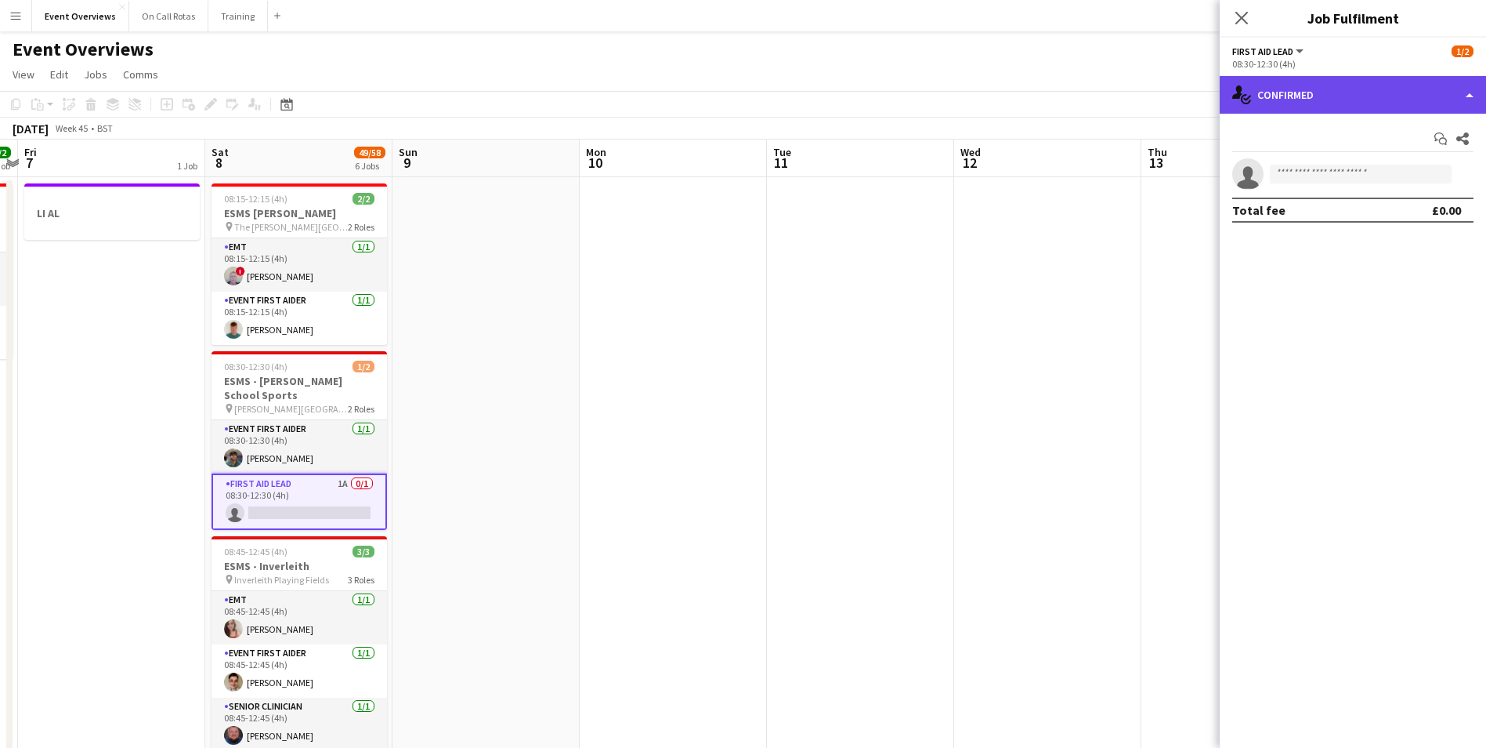
click at [996, 99] on div "single-neutral-actions-check-2 Confirmed" at bounding box center [1353, 95] width 266 height 38
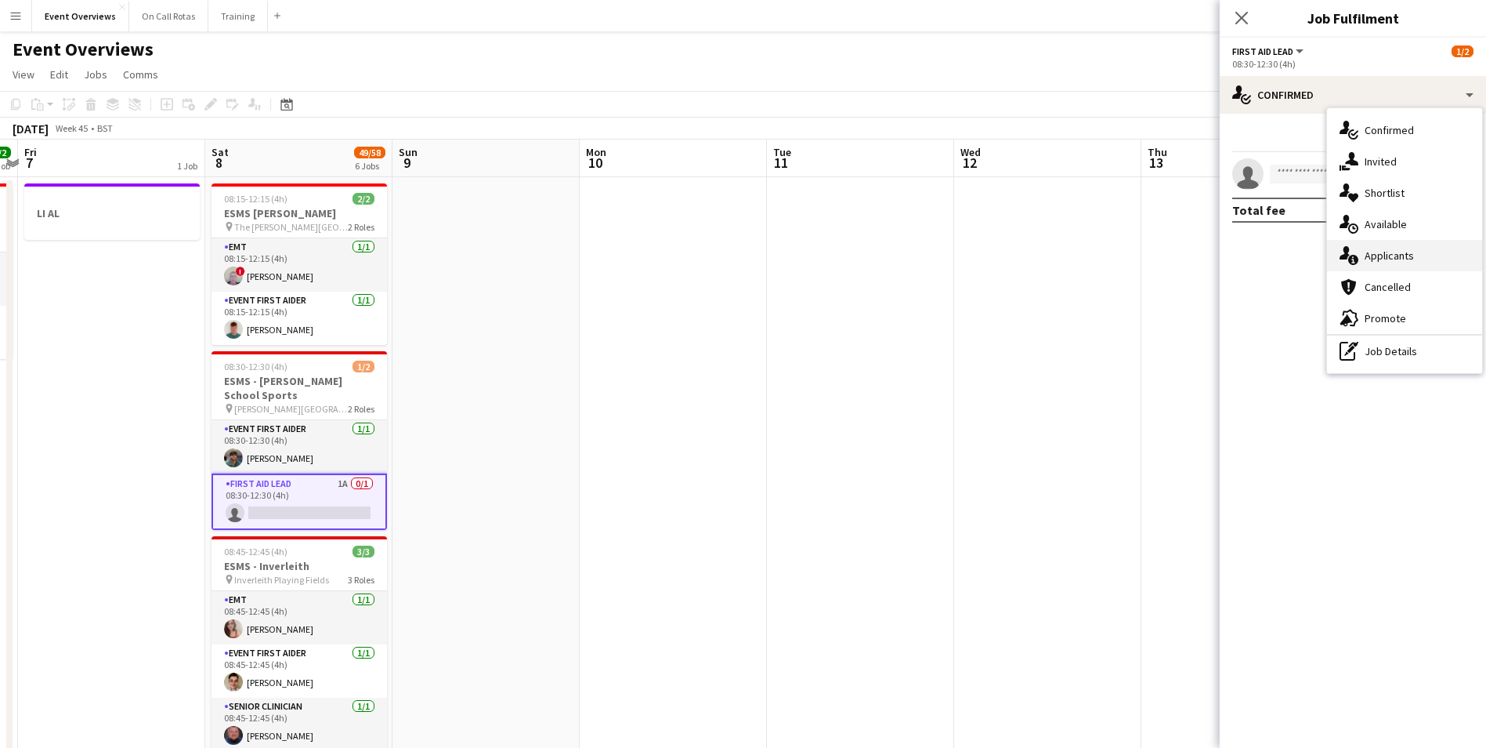
click at [996, 253] on span "Applicants" at bounding box center [1389, 255] width 49 height 14
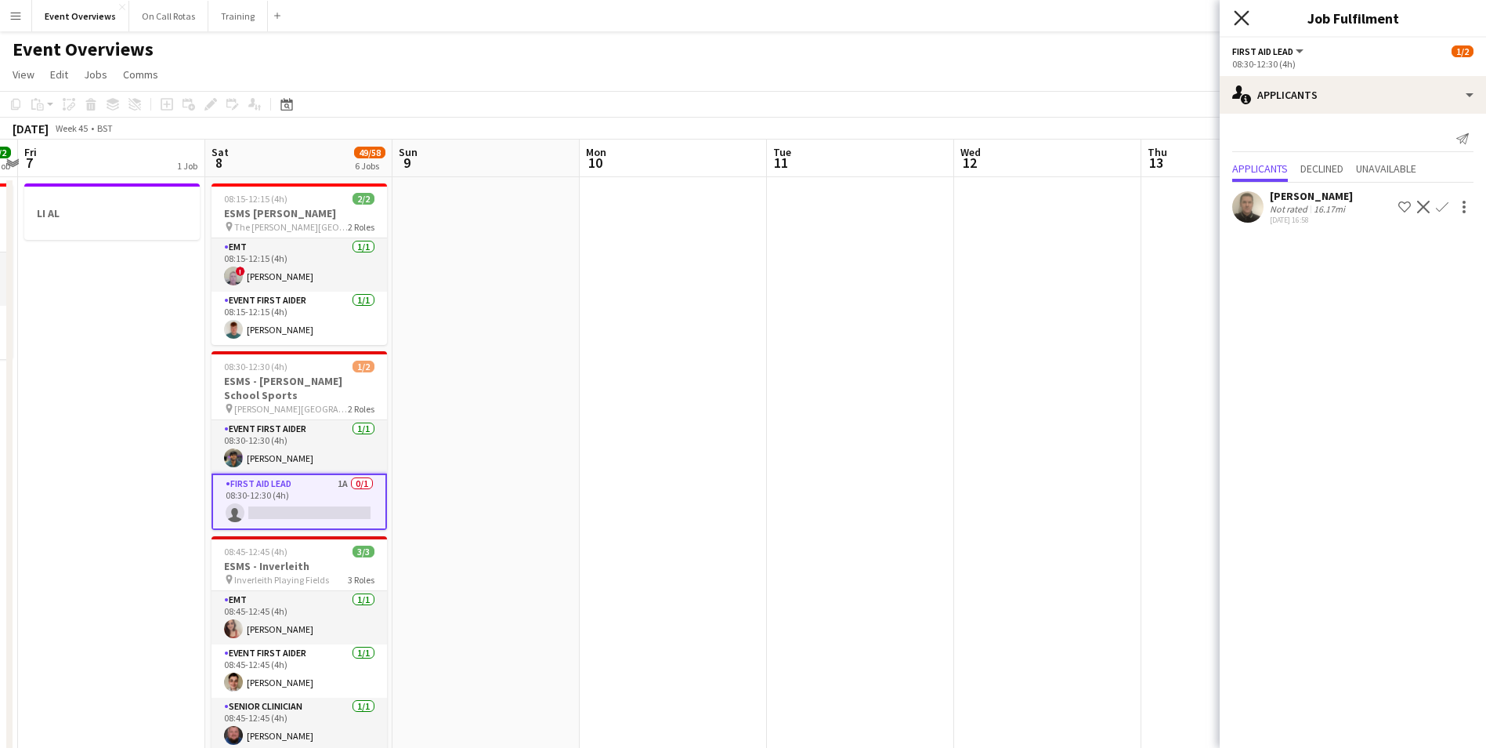
click at [996, 13] on icon "Close pop-in" at bounding box center [1241, 17] width 15 height 15
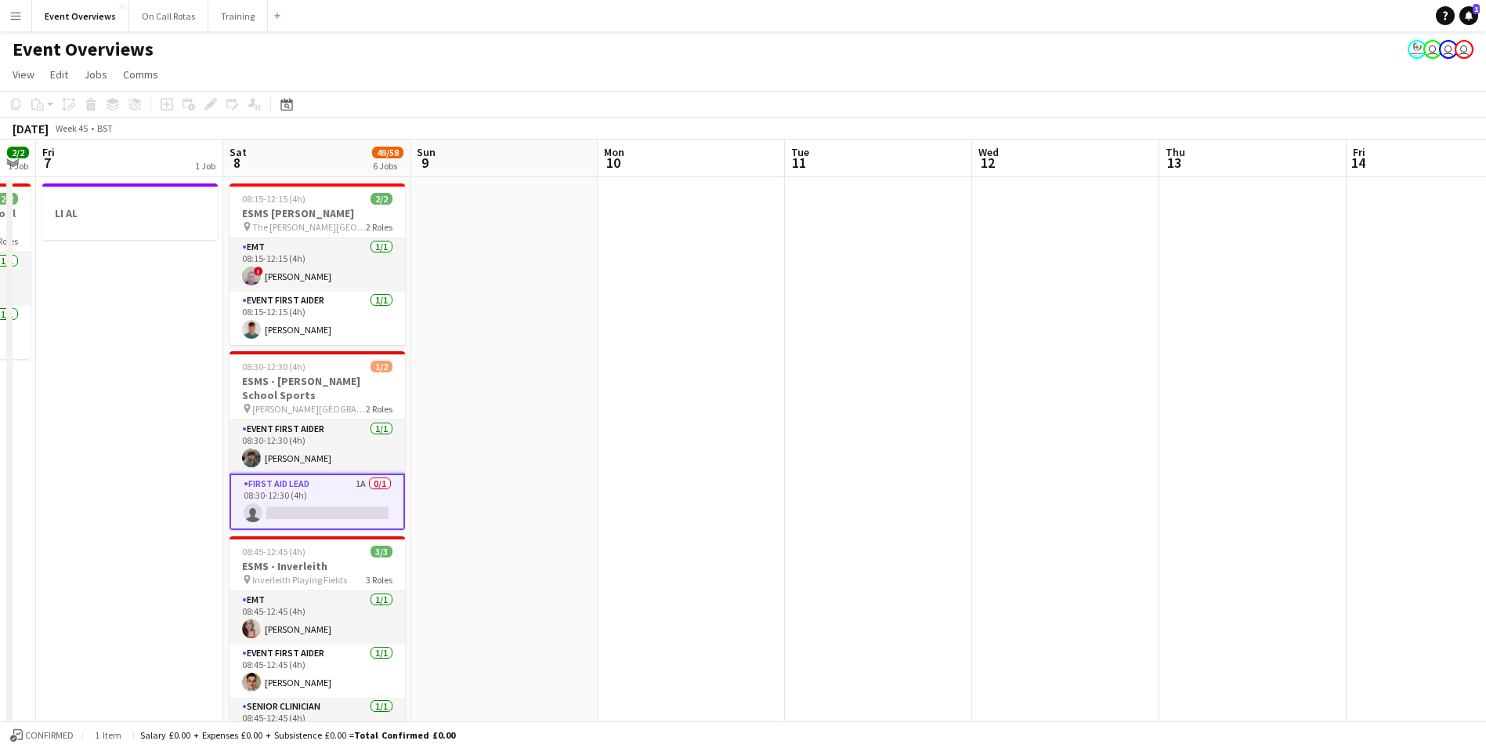
drag, startPoint x: 1160, startPoint y: 368, endPoint x: 532, endPoint y: 291, distance: 632.4
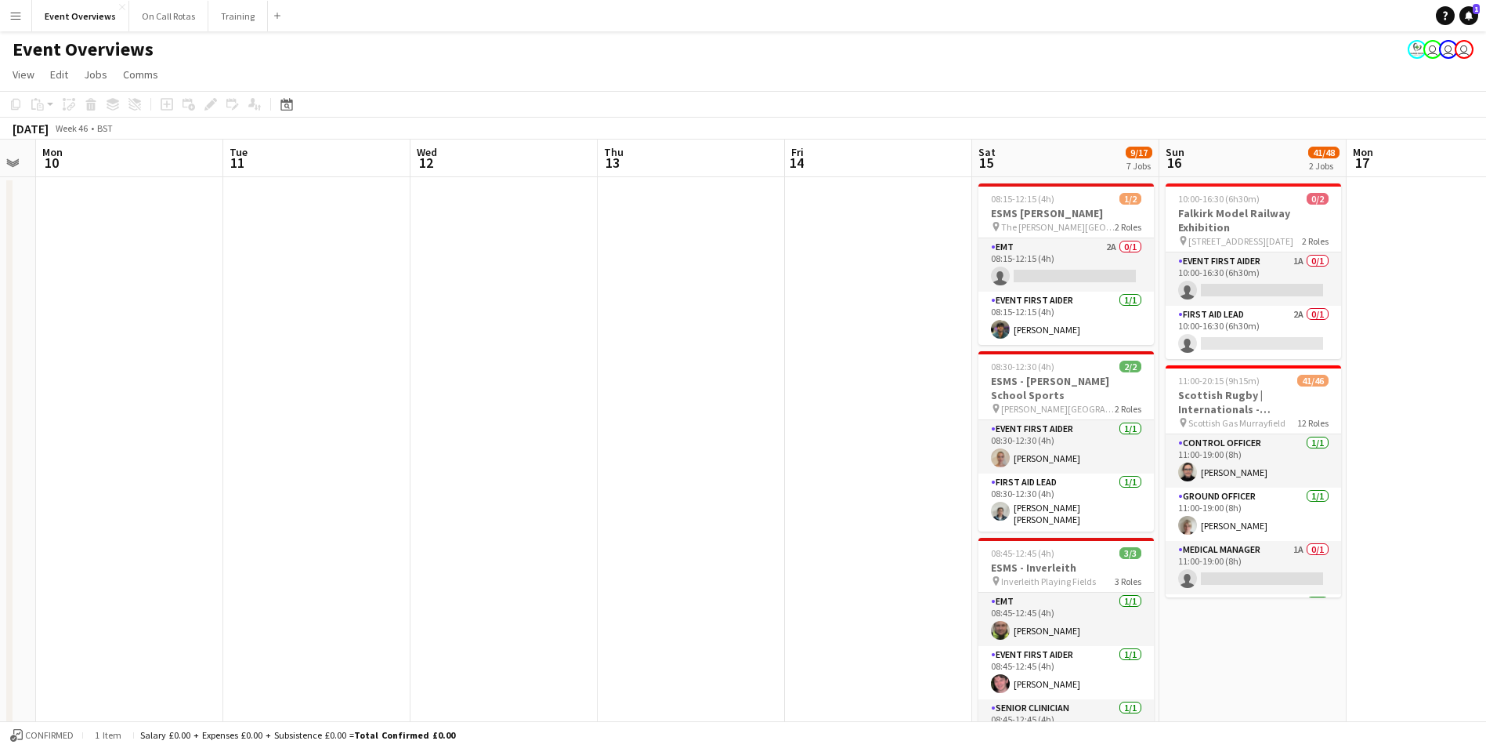
scroll to position [0, 609]
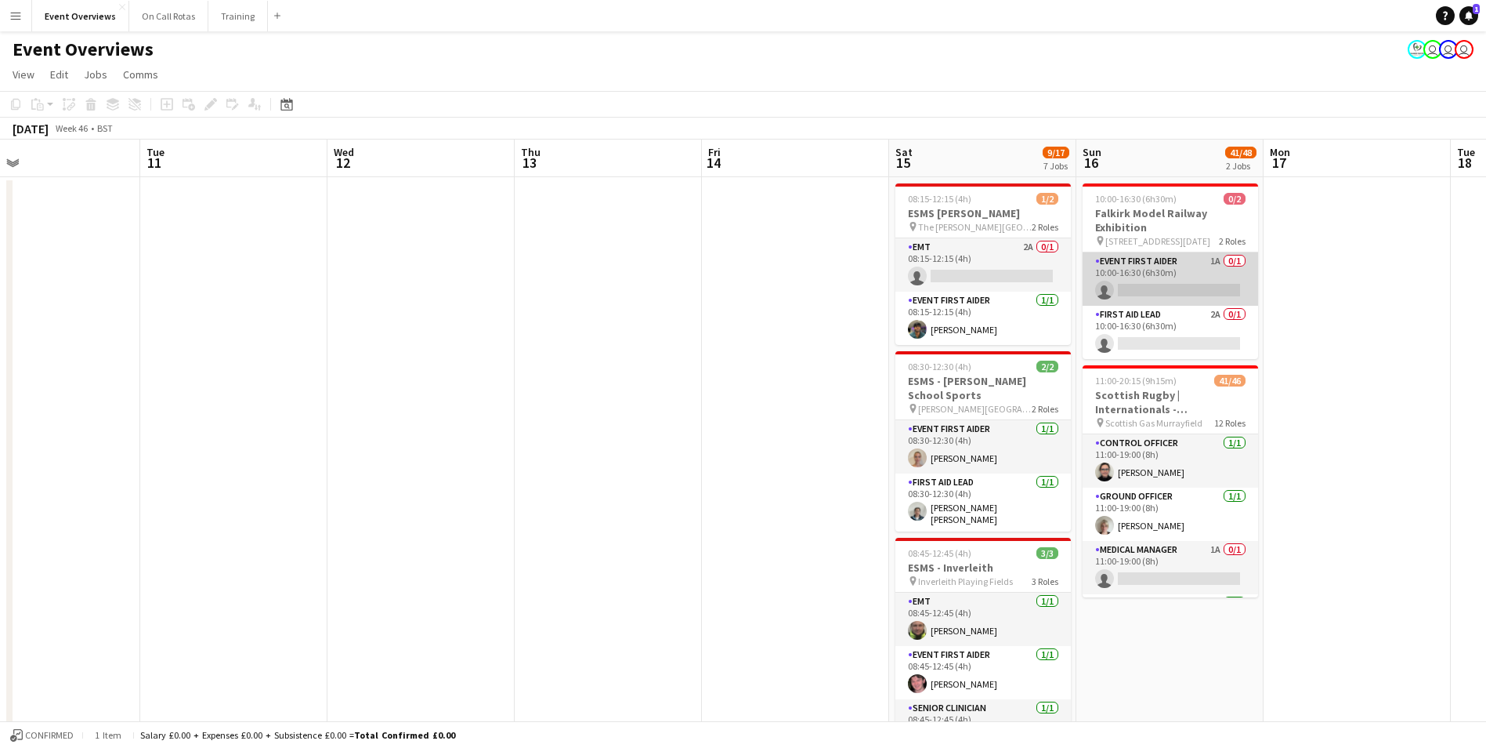
click at [996, 305] on app-card-role "Event First Aider 1A 0/1 10:00-16:30 (6h30m) single-neutral-actions" at bounding box center [1171, 278] width 176 height 53
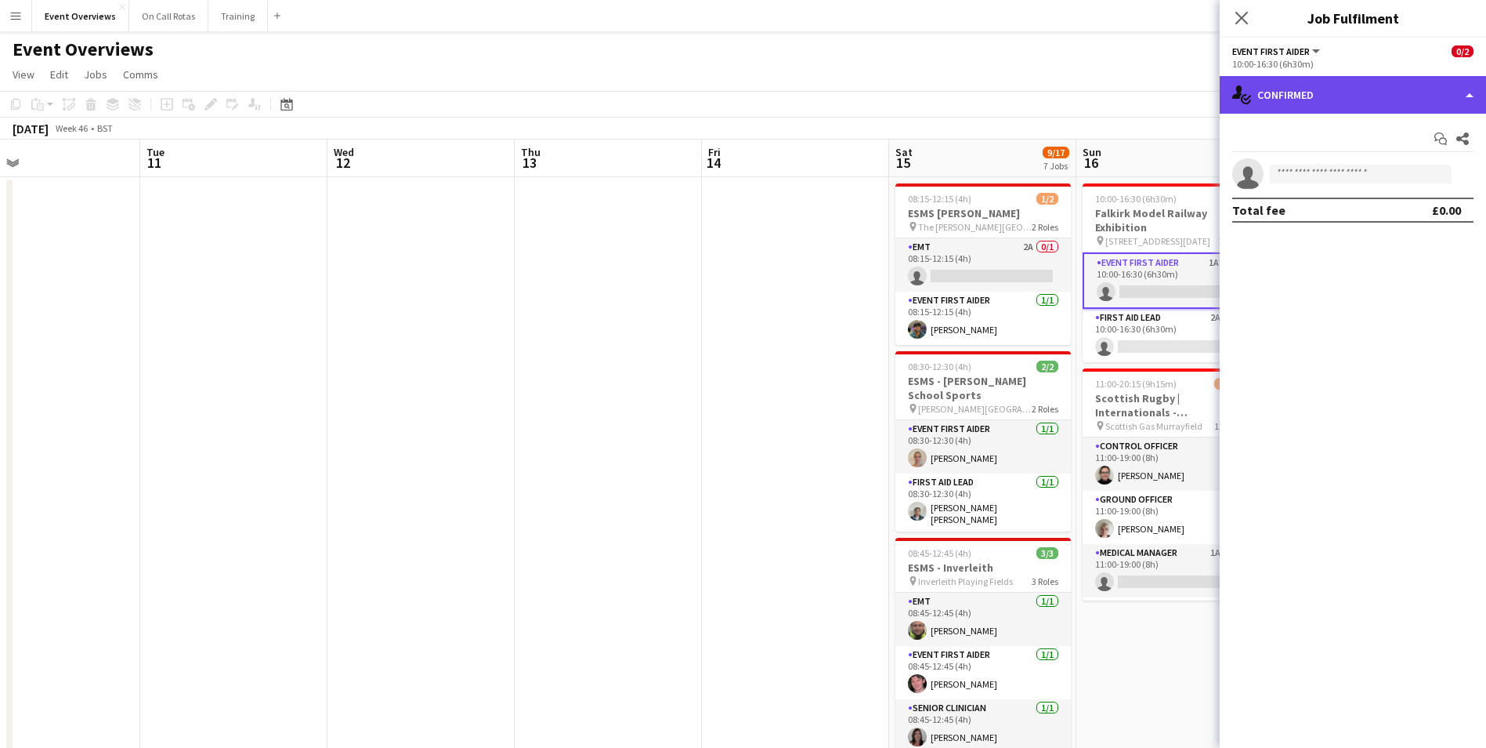
click at [996, 106] on div "single-neutral-actions-check-2 Confirmed" at bounding box center [1353, 95] width 266 height 38
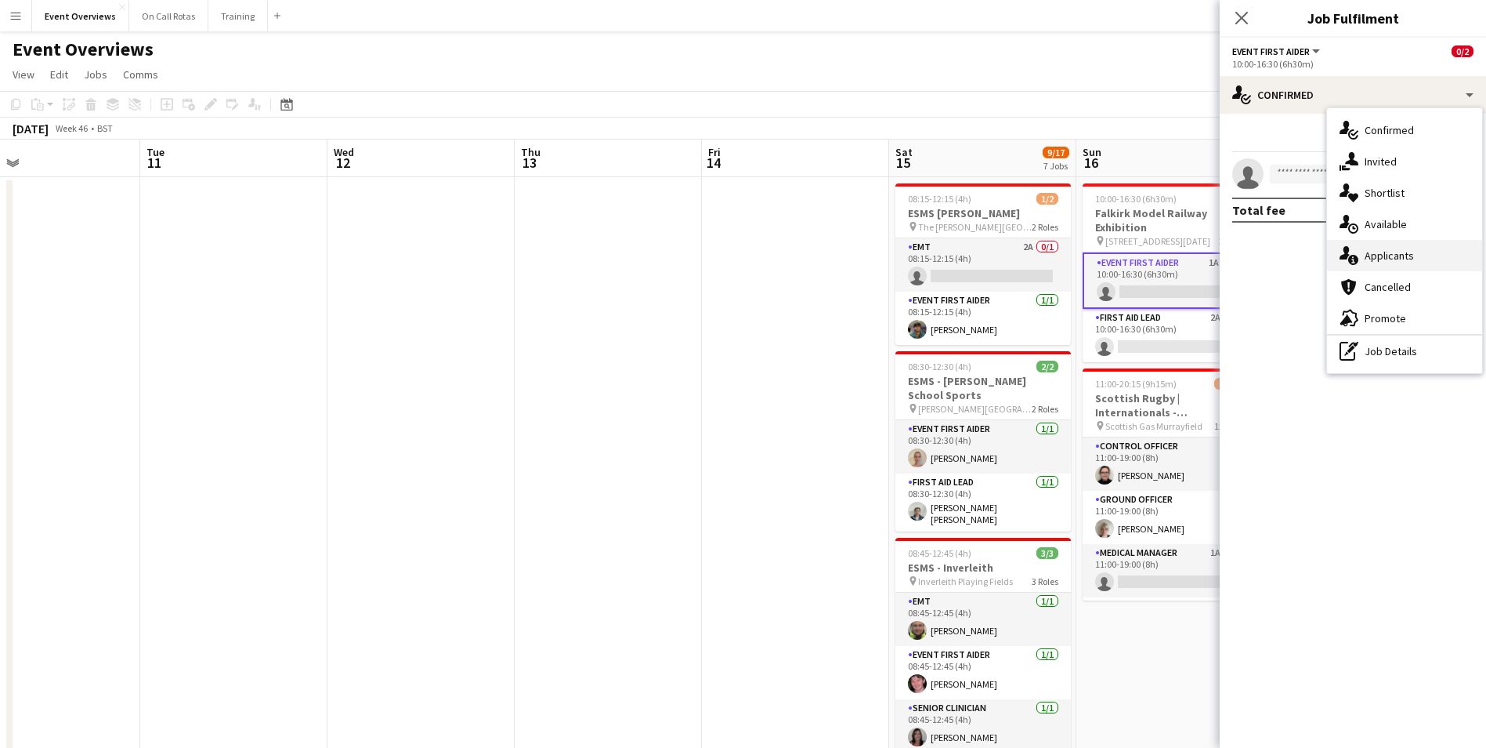
click at [996, 248] on div "single-neutral-actions-information Applicants" at bounding box center [1404, 255] width 155 height 31
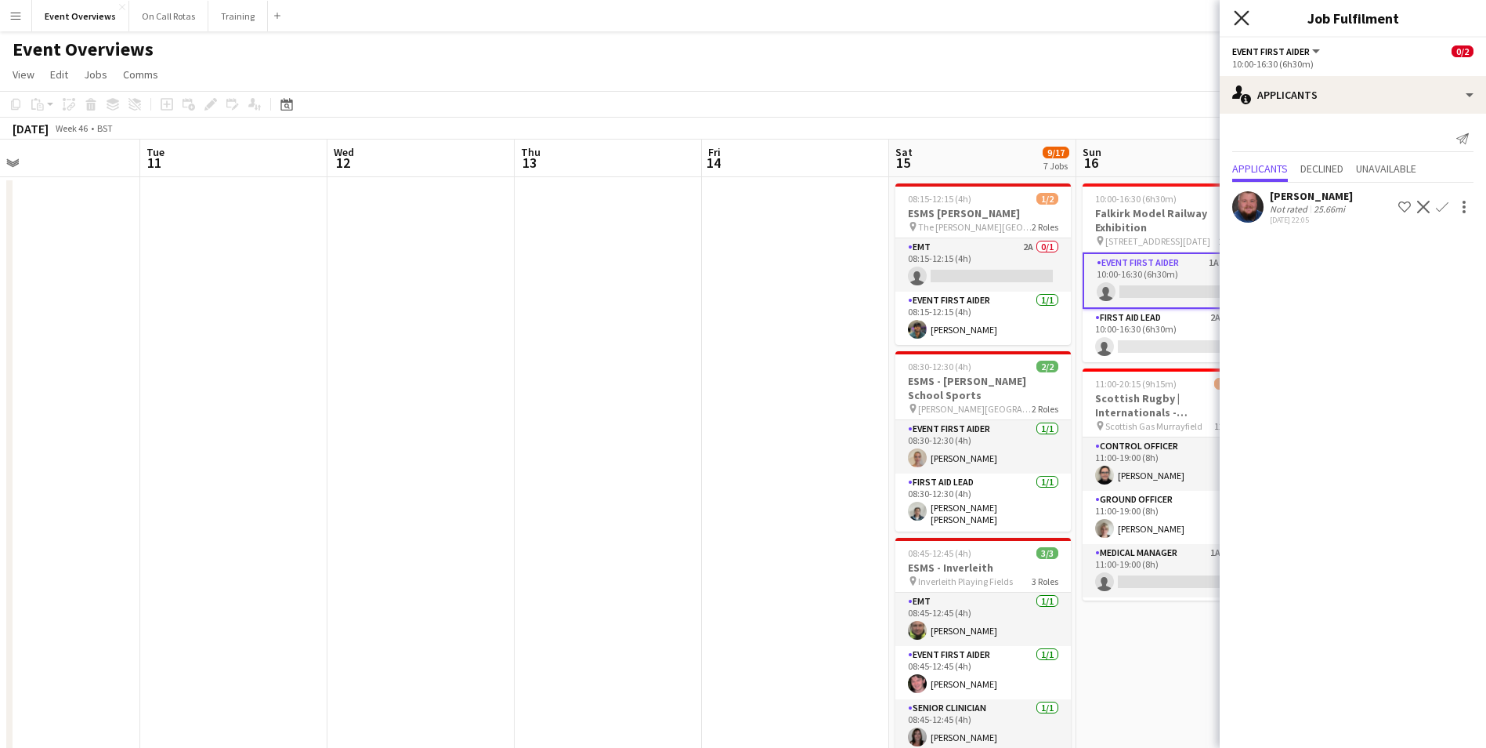
click at [996, 13] on icon "Close pop-in" at bounding box center [1241, 17] width 15 height 15
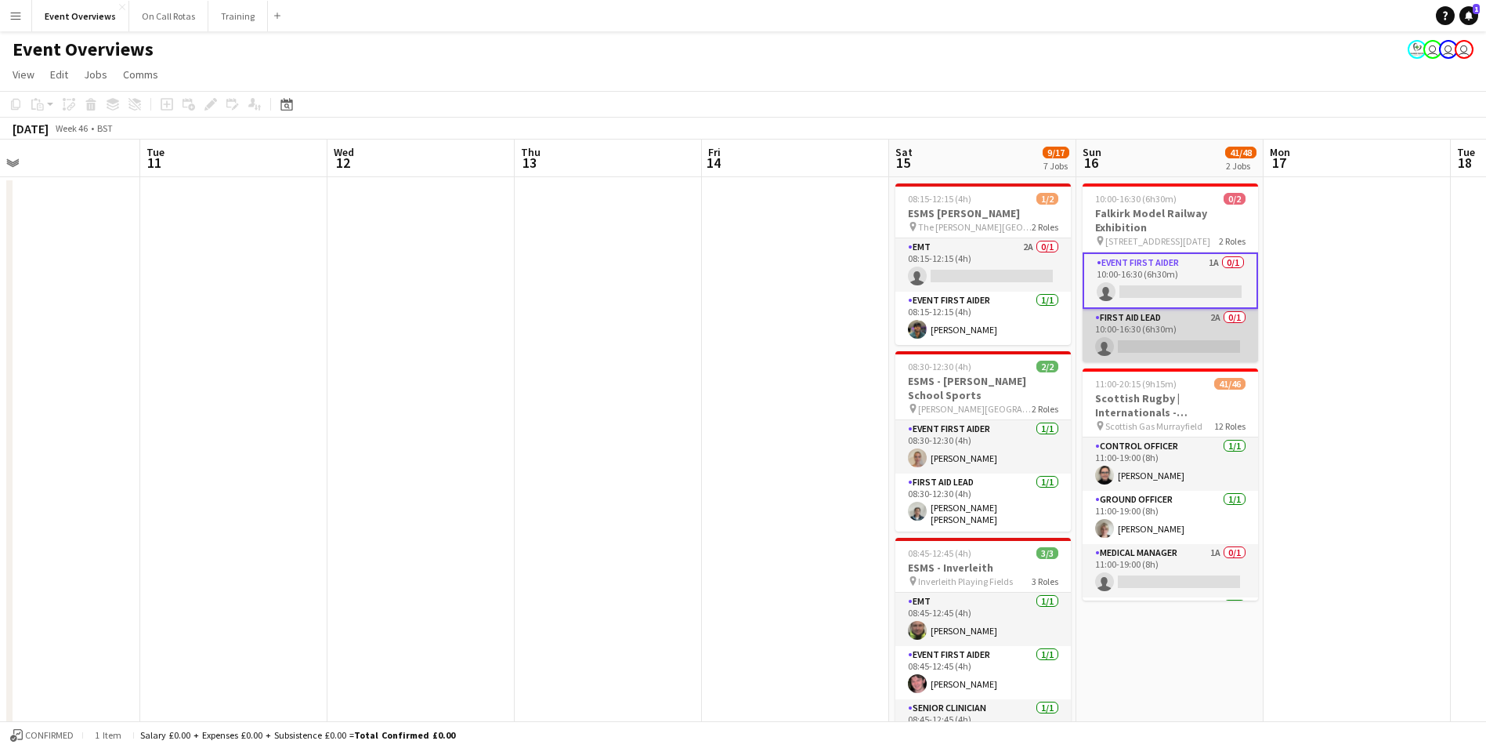
click at [996, 319] on app-card-role "First Aid Lead 2A 0/1 10:00-16:30 (6h30m) single-neutral-actions" at bounding box center [1171, 335] width 176 height 53
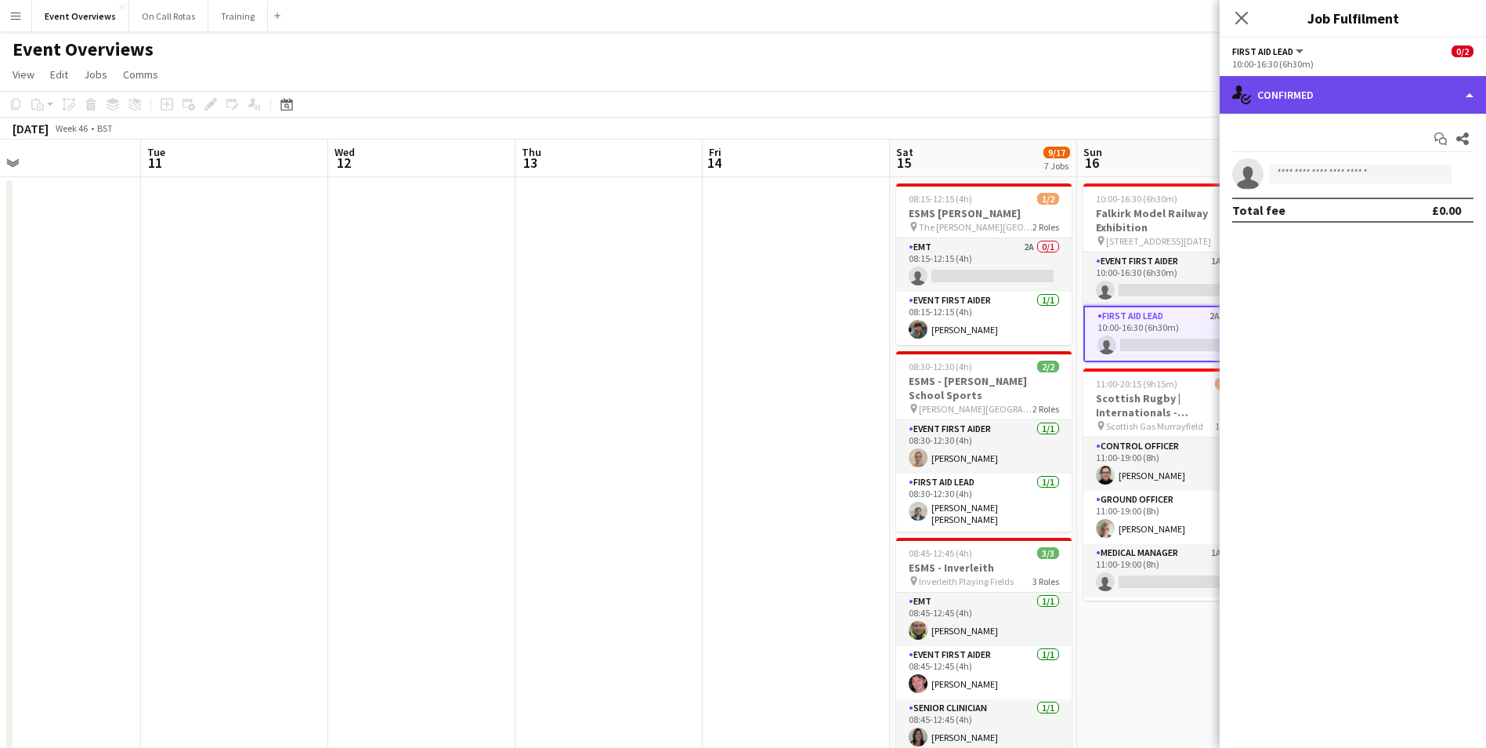
click at [996, 86] on div "single-neutral-actions-check-2 Confirmed" at bounding box center [1353, 95] width 266 height 38
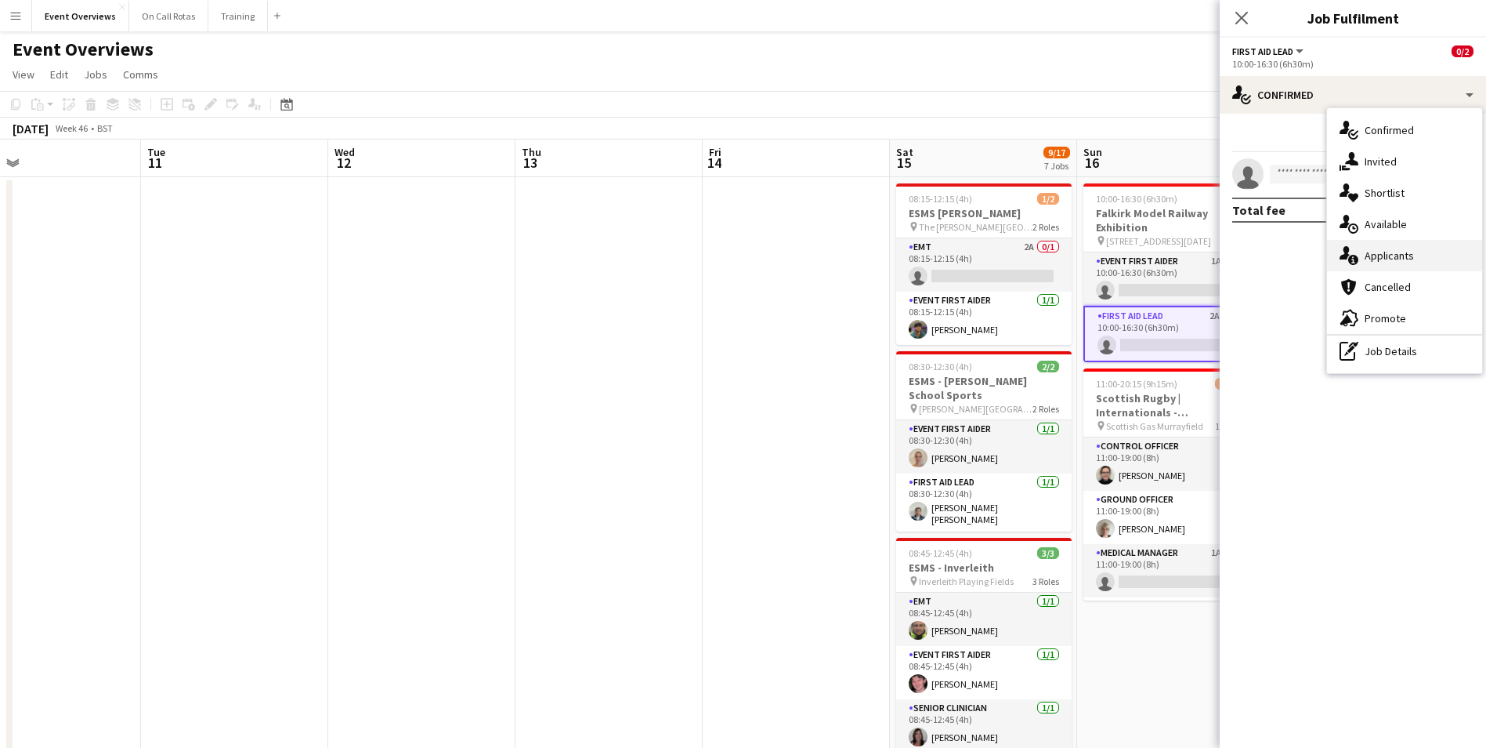
click at [996, 252] on span "Applicants" at bounding box center [1389, 255] width 49 height 14
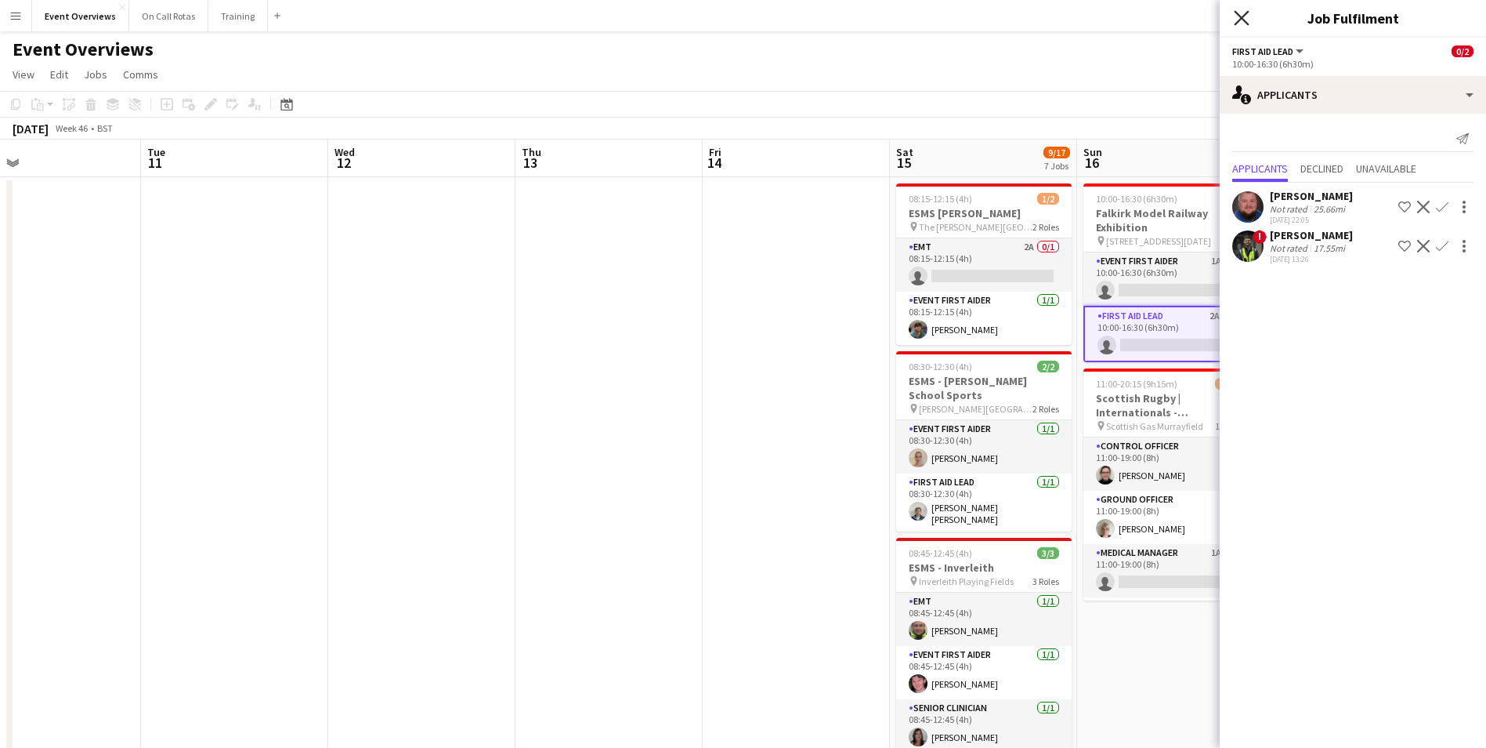
click at [996, 18] on icon "Close pop-in" at bounding box center [1241, 17] width 15 height 15
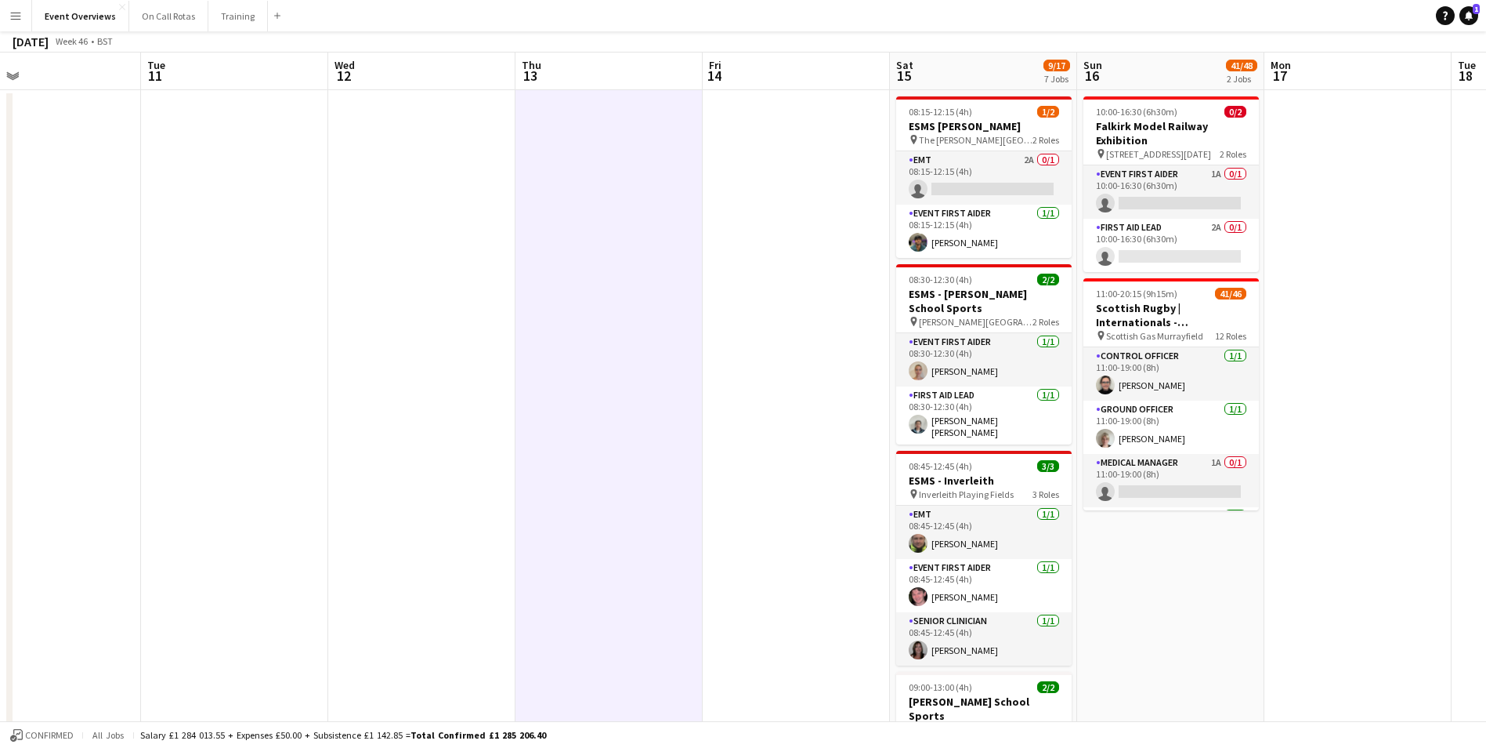
scroll to position [0, 0]
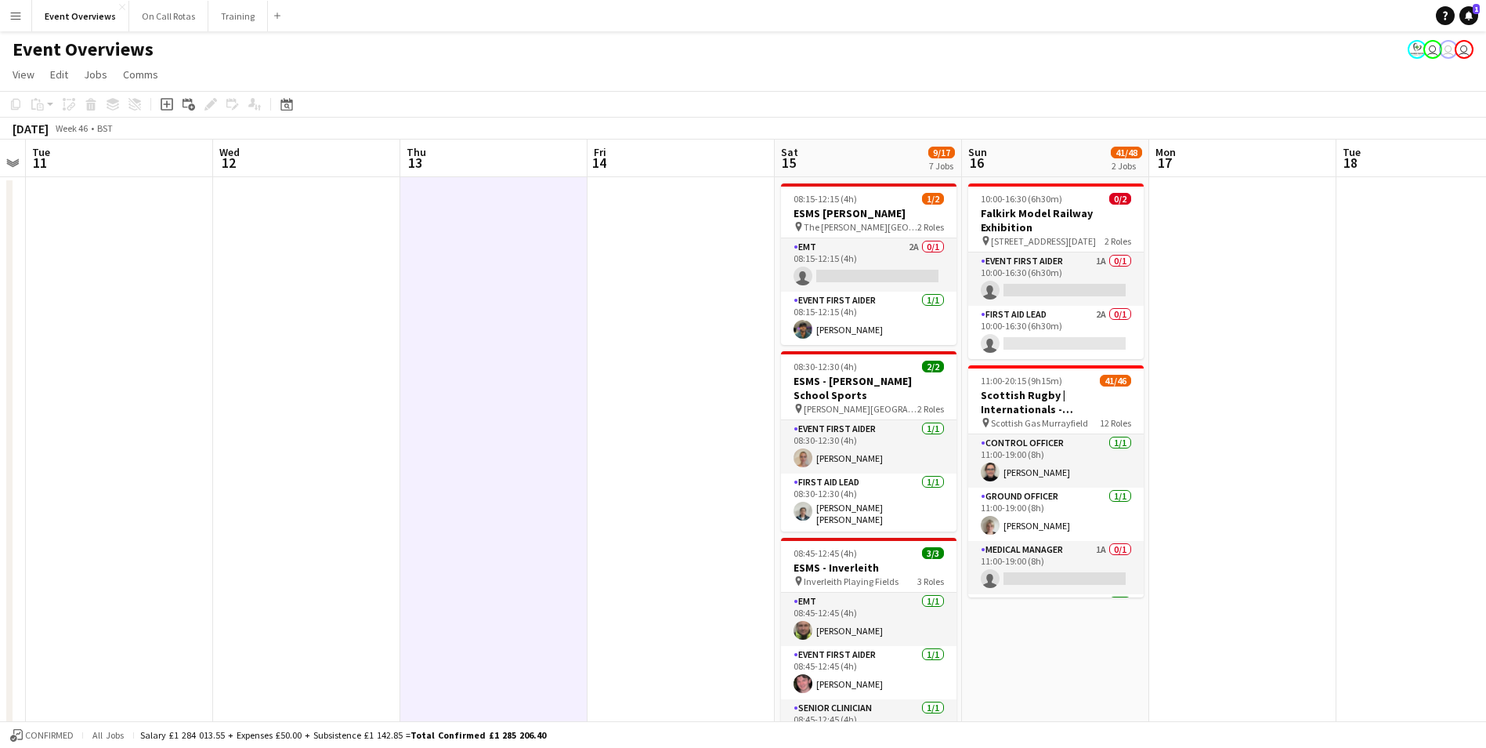
drag, startPoint x: 1360, startPoint y: 410, endPoint x: 1244, endPoint y: 404, distance: 115.3
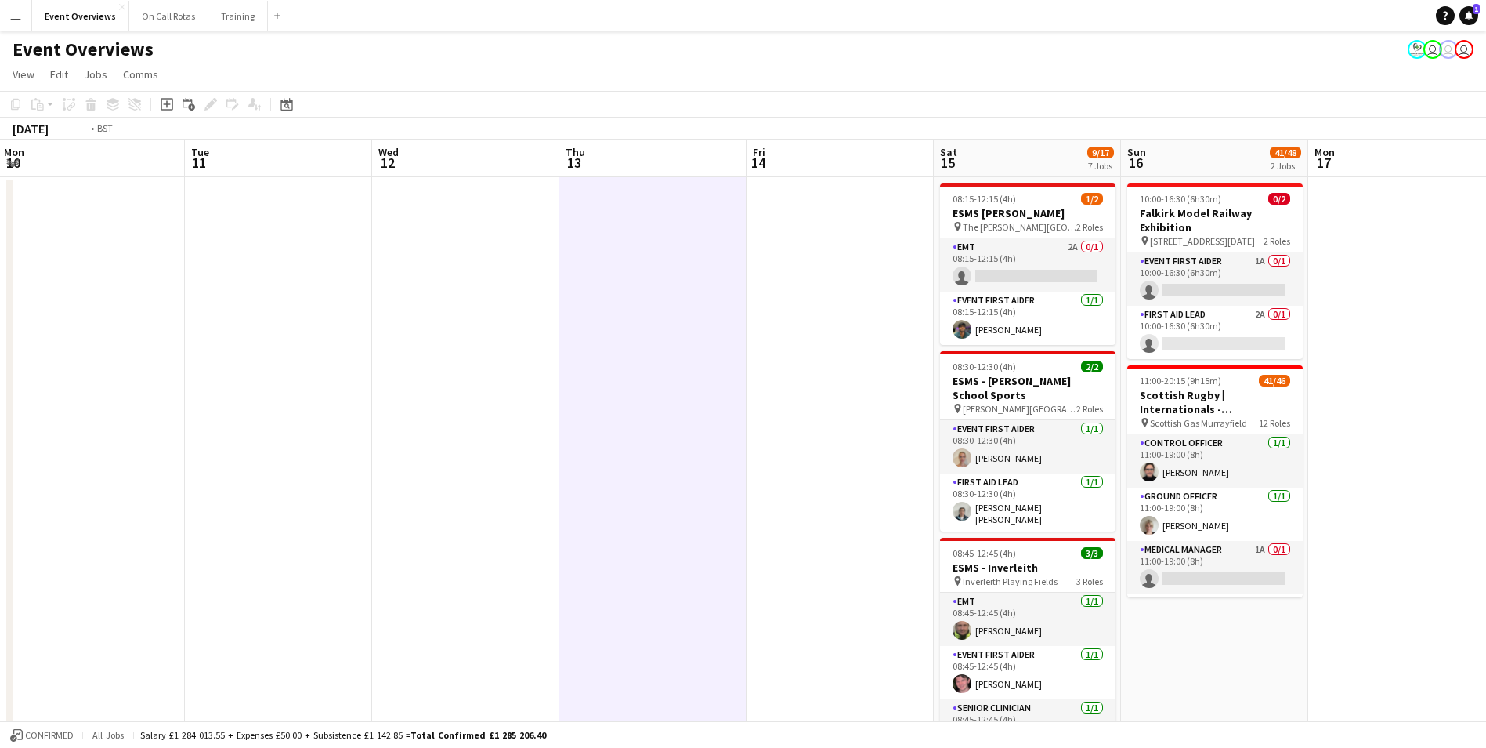
drag, startPoint x: 555, startPoint y: 357, endPoint x: 1067, endPoint y: 404, distance: 514.6
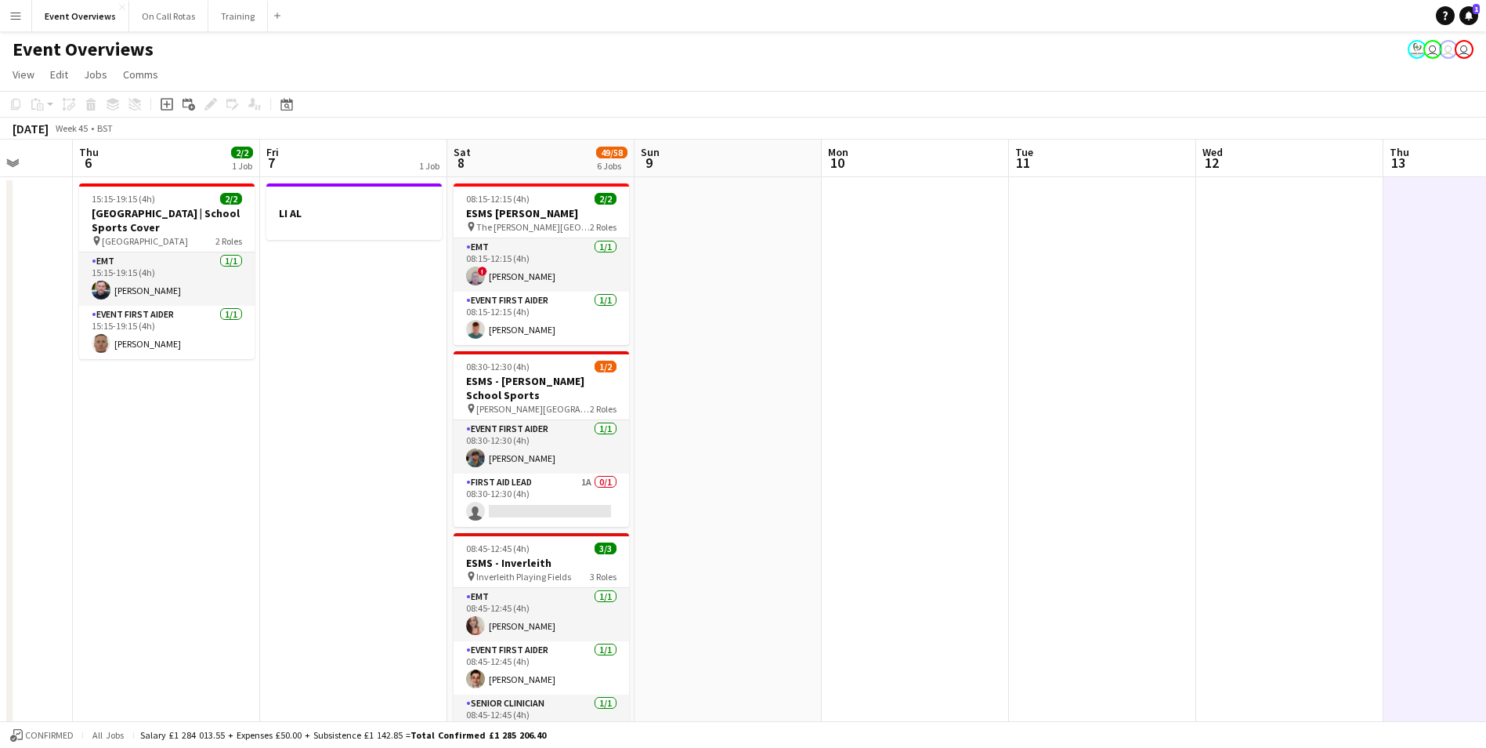
drag, startPoint x: 643, startPoint y: 356, endPoint x: 1235, endPoint y: 418, distance: 594.9
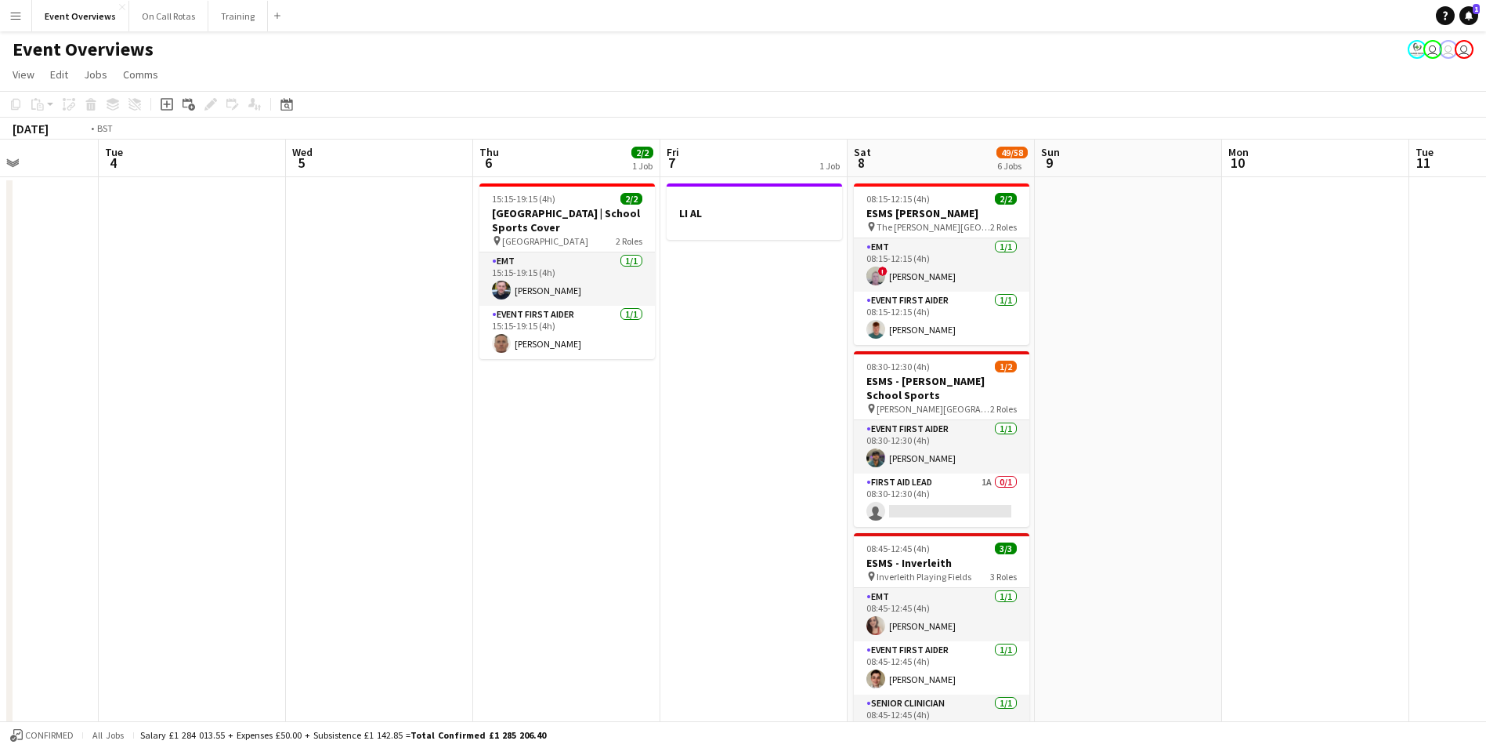
drag, startPoint x: 357, startPoint y: 320, endPoint x: 1005, endPoint y: 402, distance: 653.1
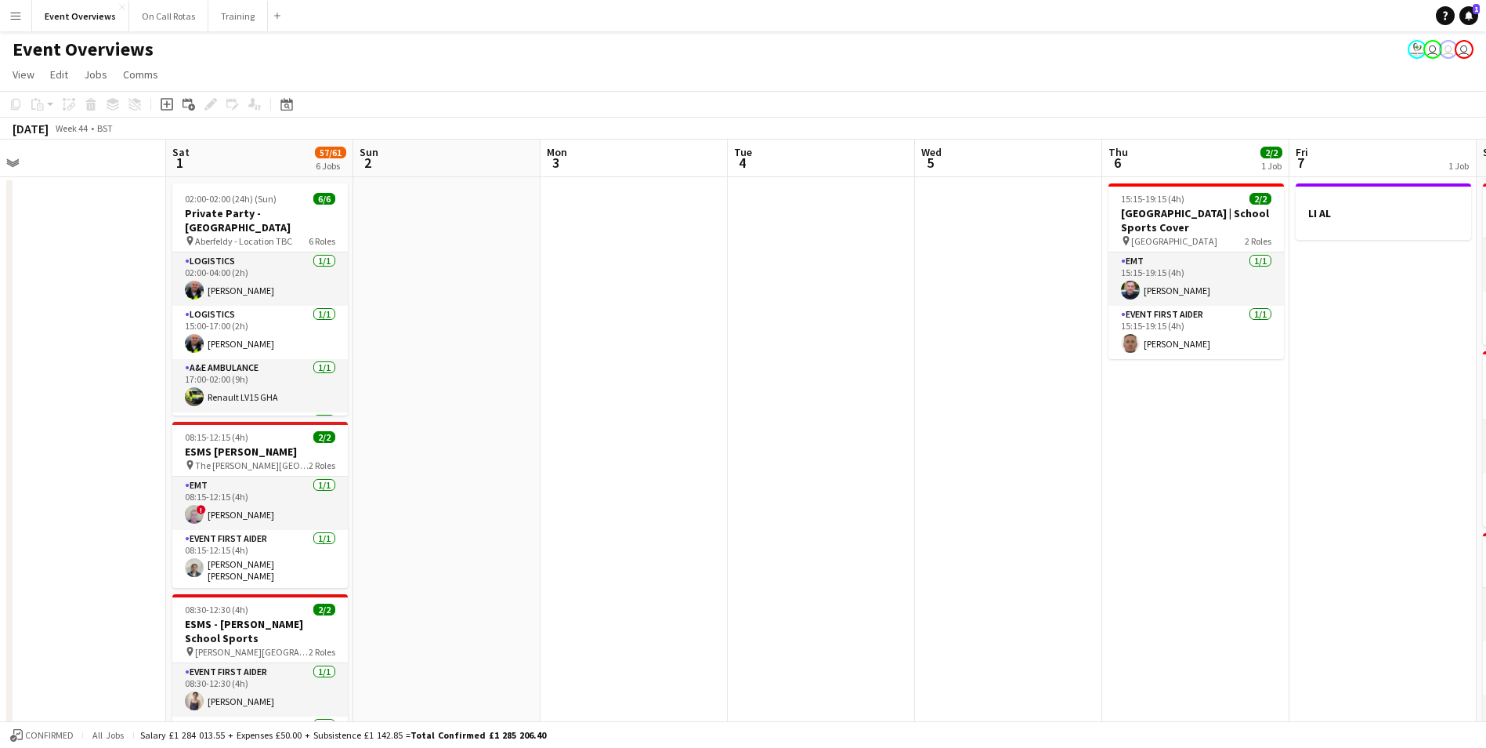
drag, startPoint x: 395, startPoint y: 317, endPoint x: 841, endPoint y: 387, distance: 451.3
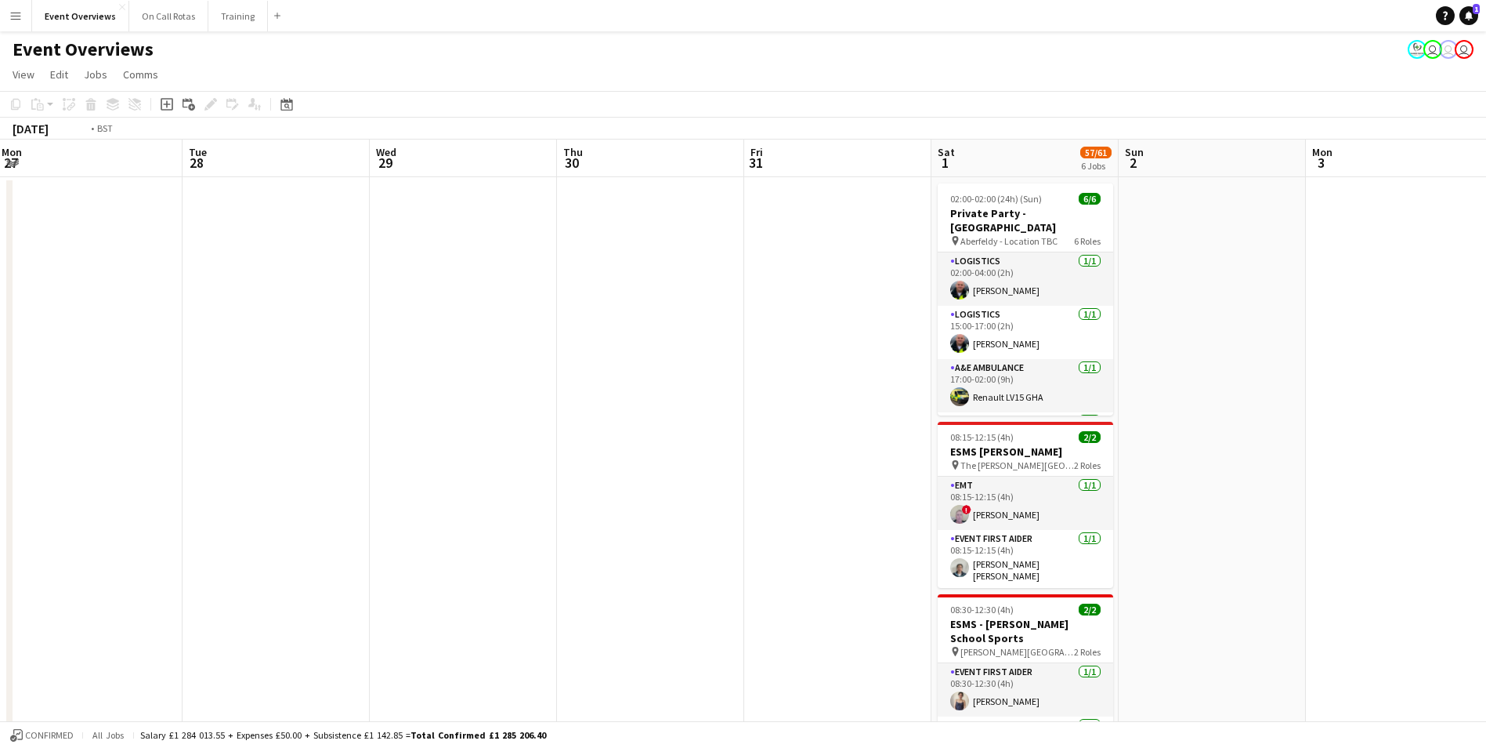
drag, startPoint x: 253, startPoint y: 297, endPoint x: 649, endPoint y: 349, distance: 399.1
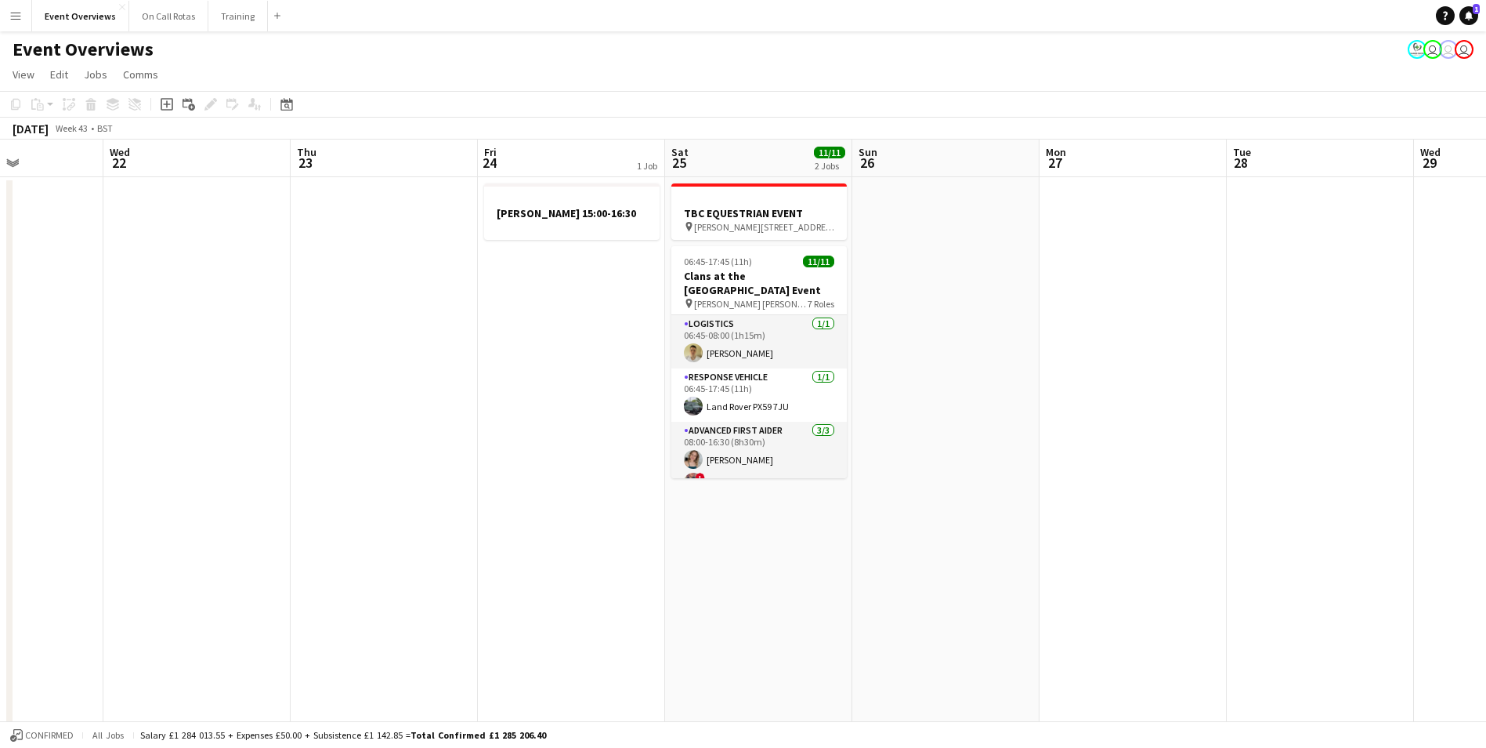
drag, startPoint x: 571, startPoint y: 334, endPoint x: 1143, endPoint y: 406, distance: 576.6
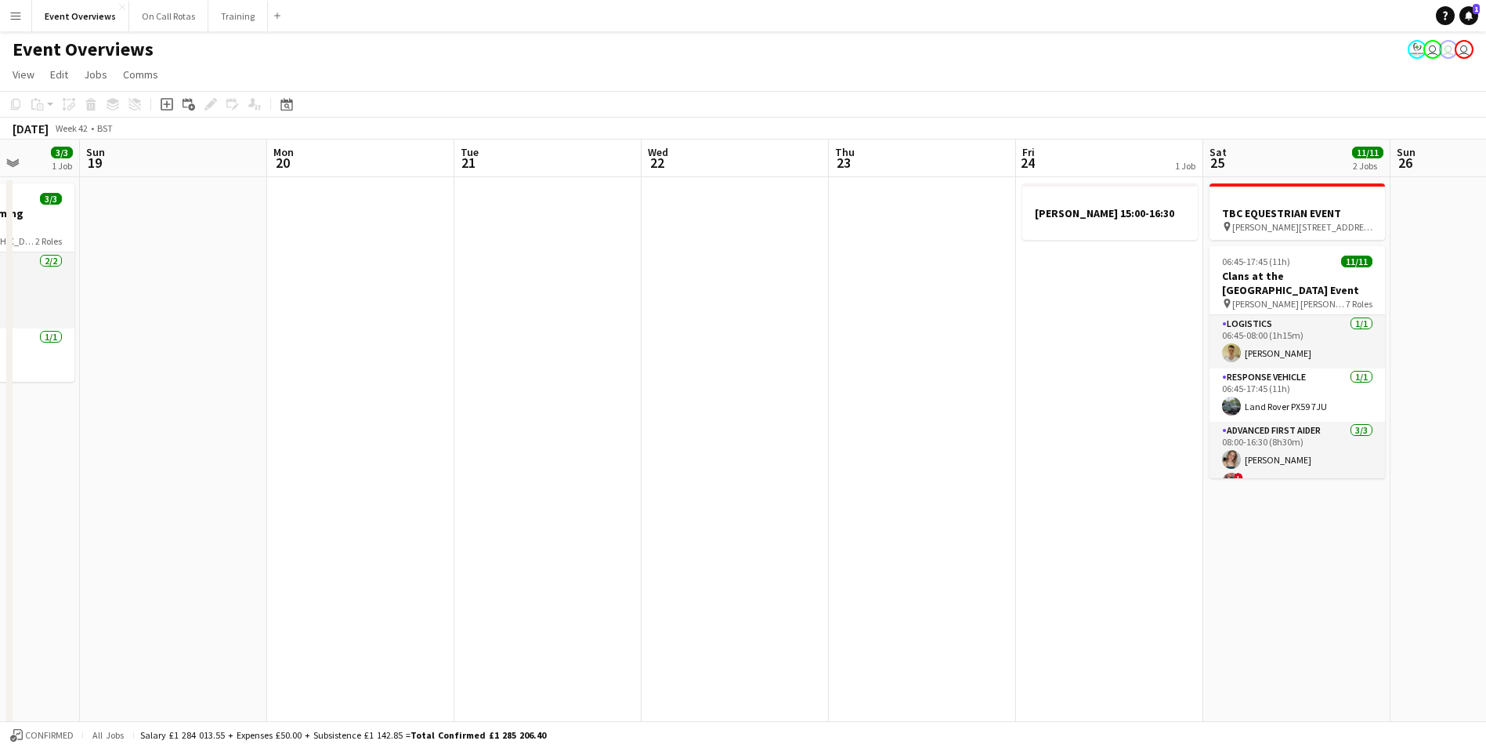
drag, startPoint x: 387, startPoint y: 335, endPoint x: 980, endPoint y: 410, distance: 597.8
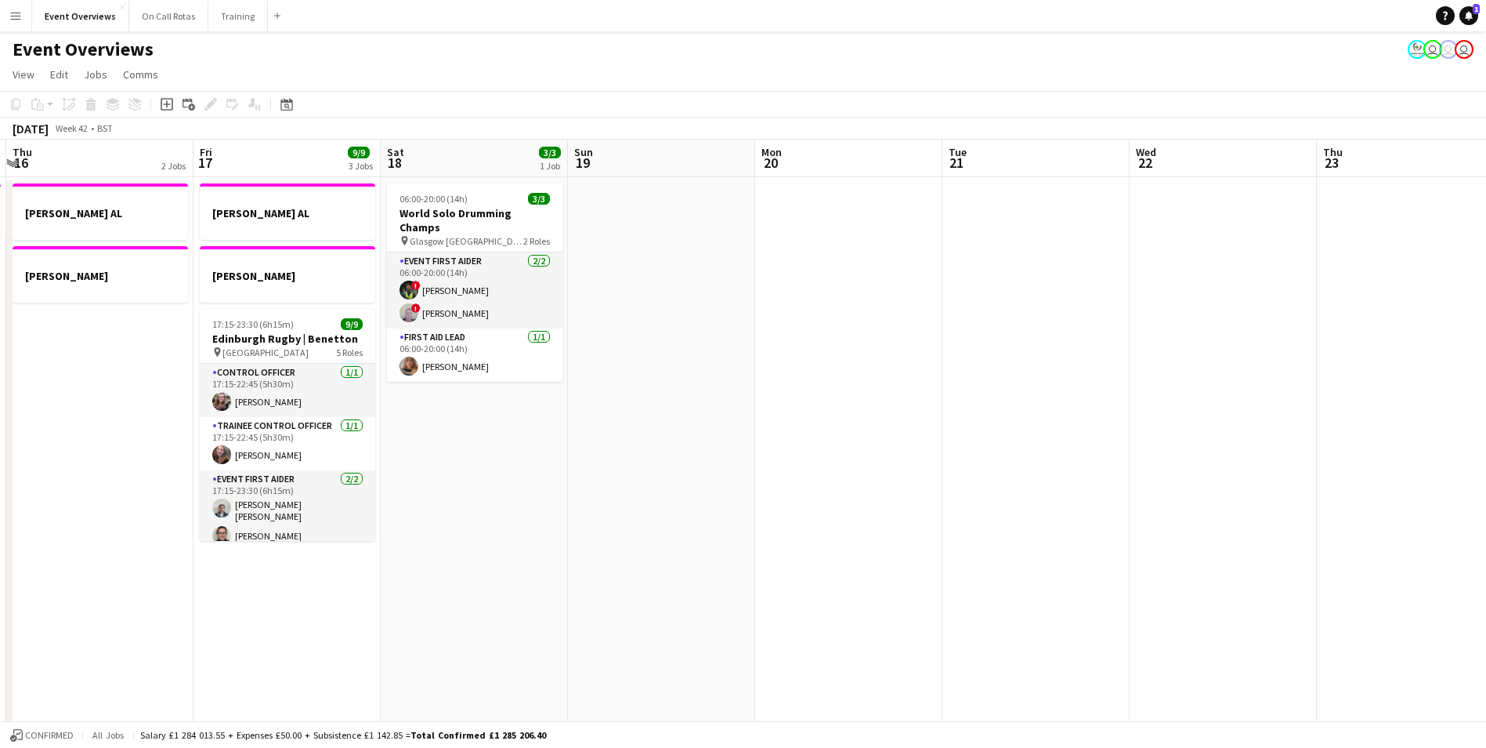
drag, startPoint x: 960, startPoint y: 389, endPoint x: 1350, endPoint y: 458, distance: 396.3
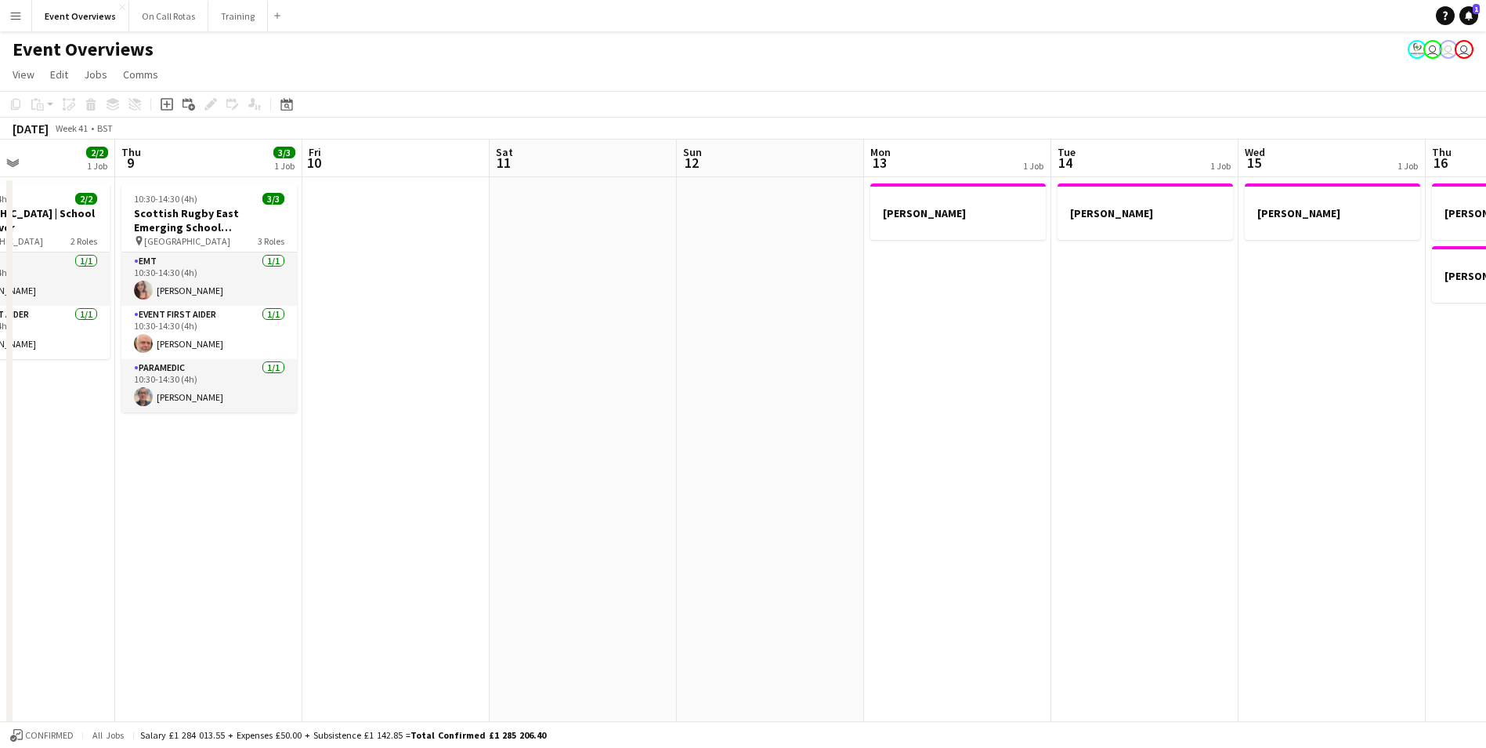
scroll to position [0, 411]
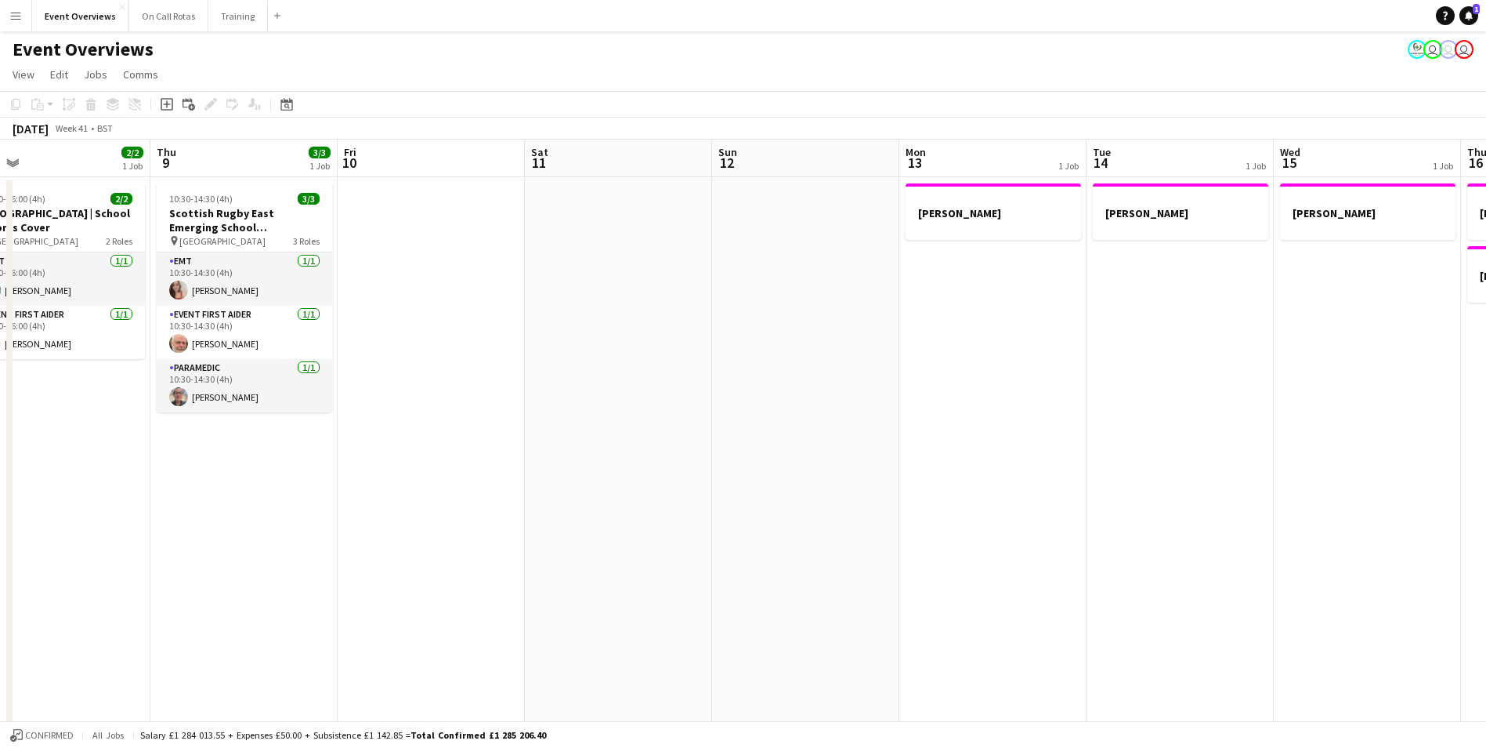
drag, startPoint x: 324, startPoint y: 335, endPoint x: 1399, endPoint y: 387, distance: 1075.6
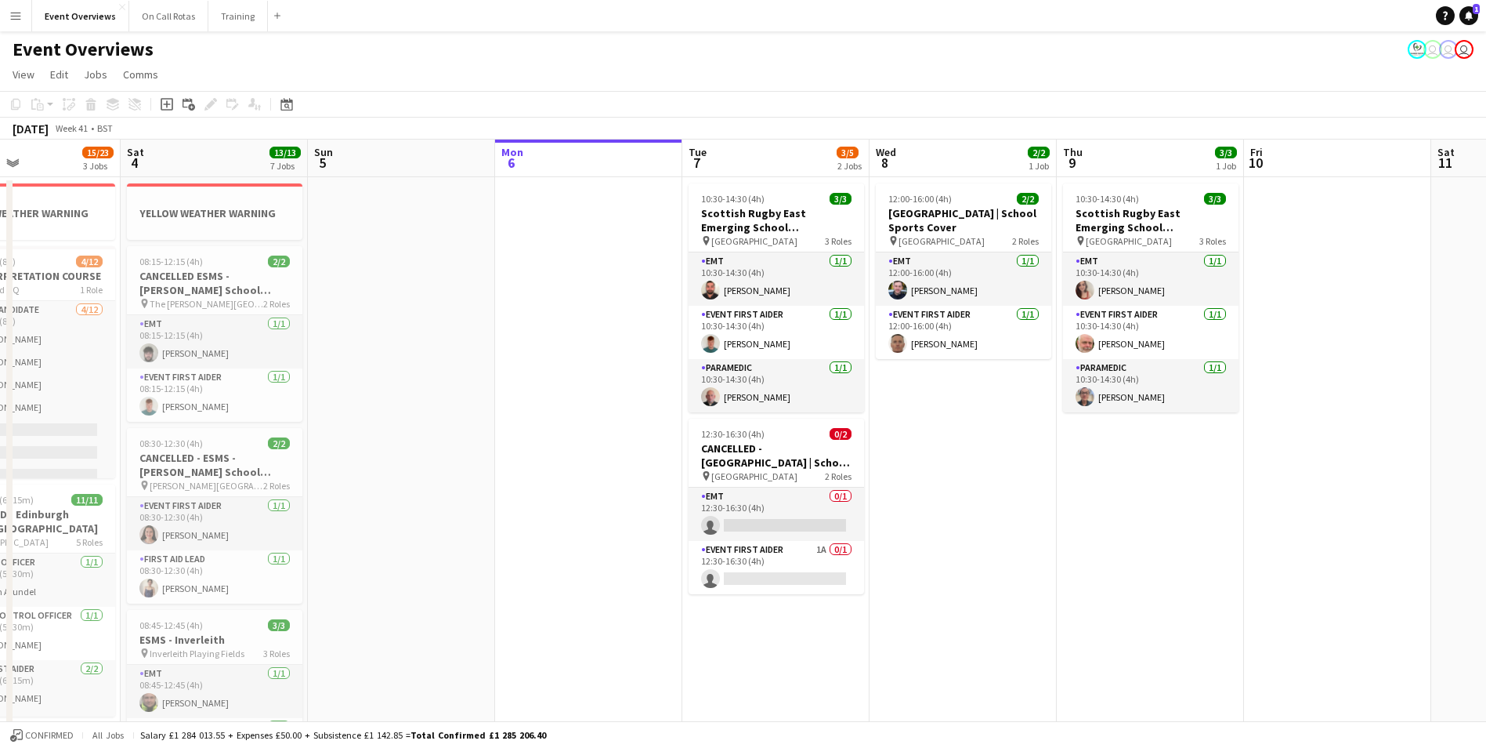
drag, startPoint x: 353, startPoint y: 382, endPoint x: 1459, endPoint y: 496, distance: 1112.3
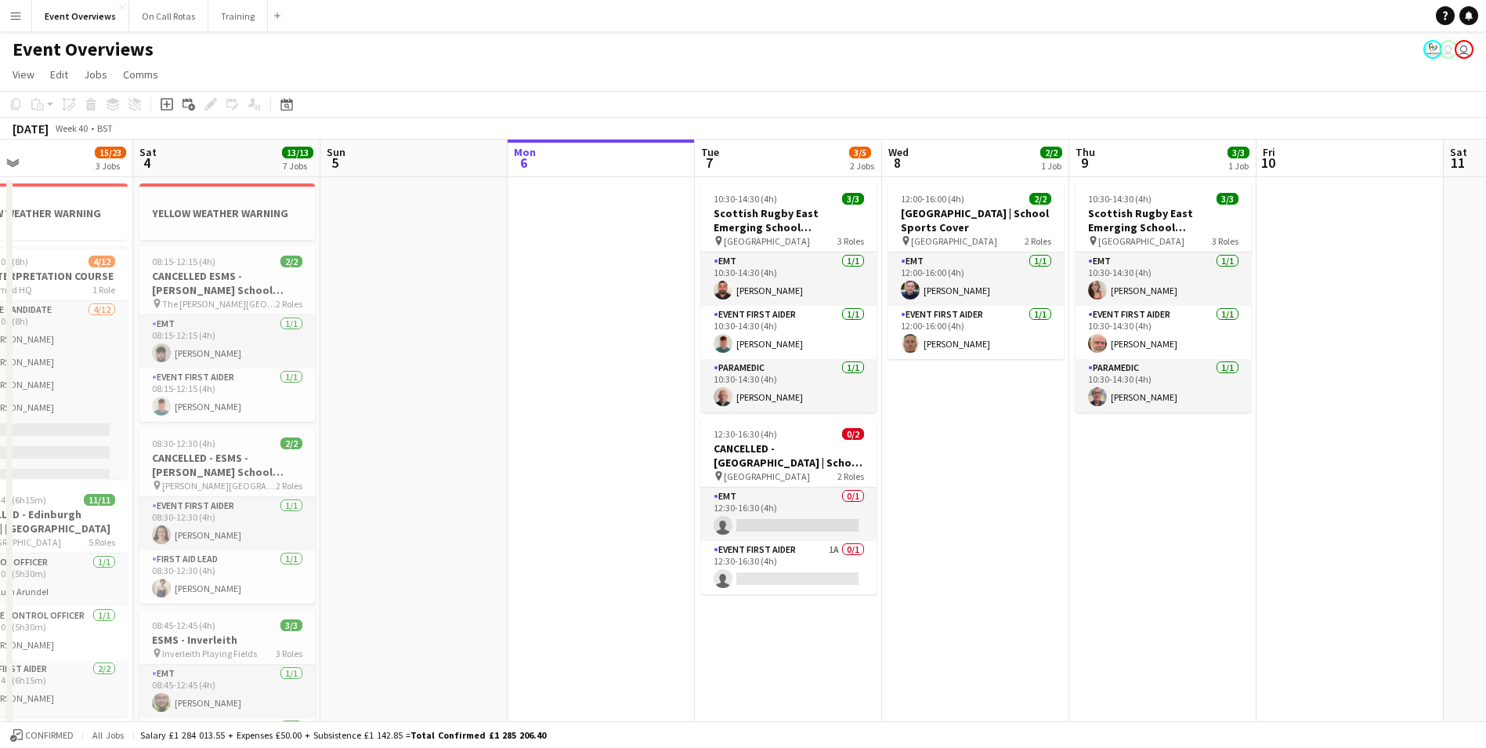
scroll to position [0, 454]
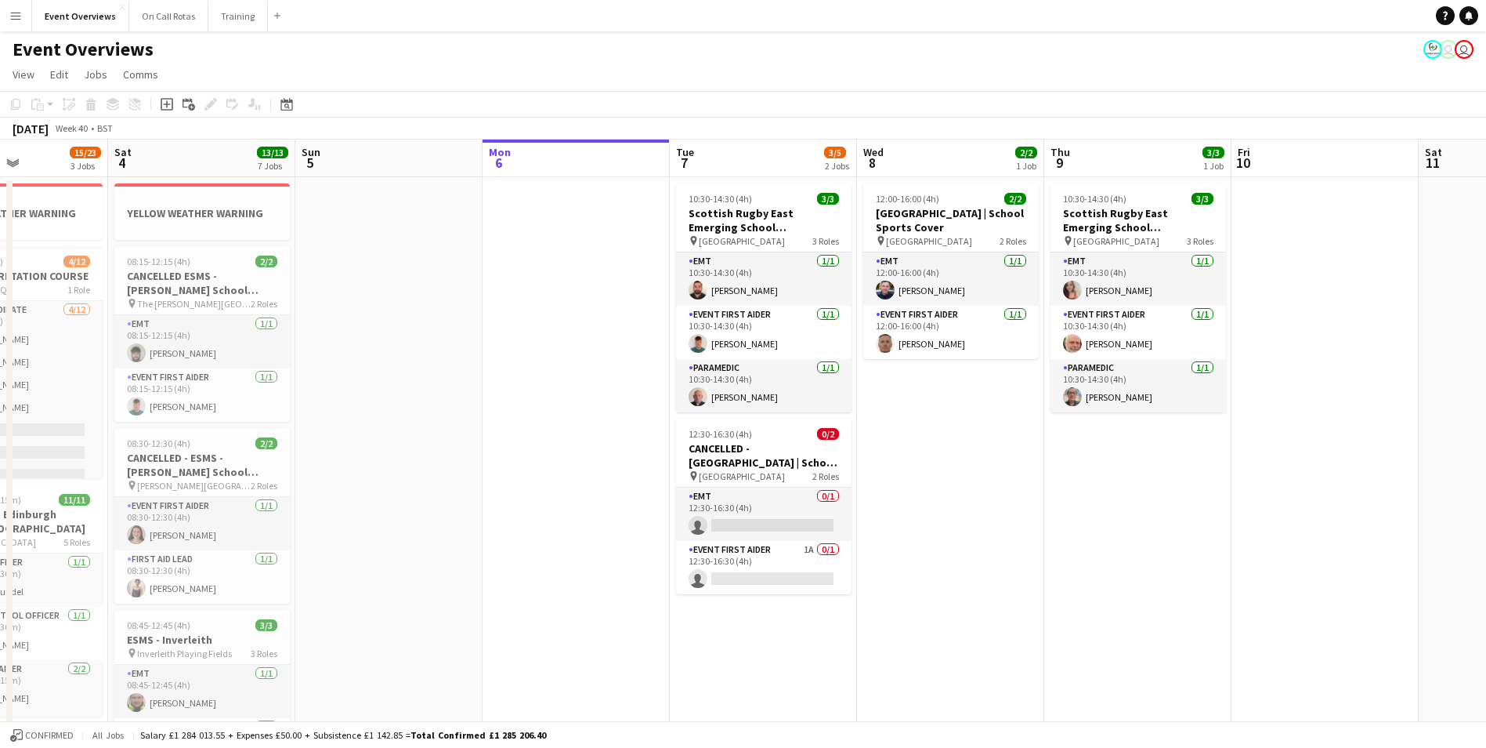
drag, startPoint x: 1342, startPoint y: 509, endPoint x: 1130, endPoint y: 481, distance: 214.2
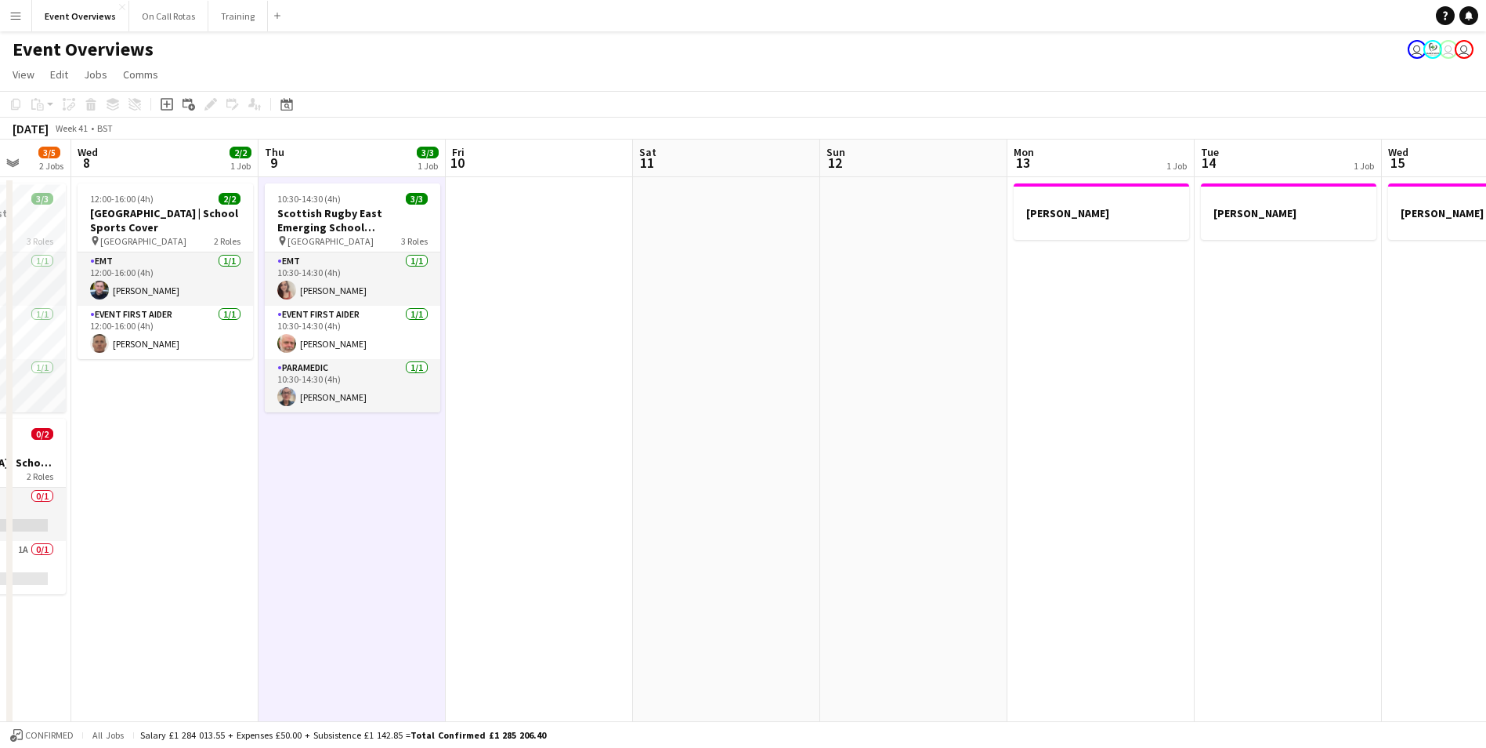
drag, startPoint x: 1179, startPoint y: 495, endPoint x: 310, endPoint y: 421, distance: 873.0
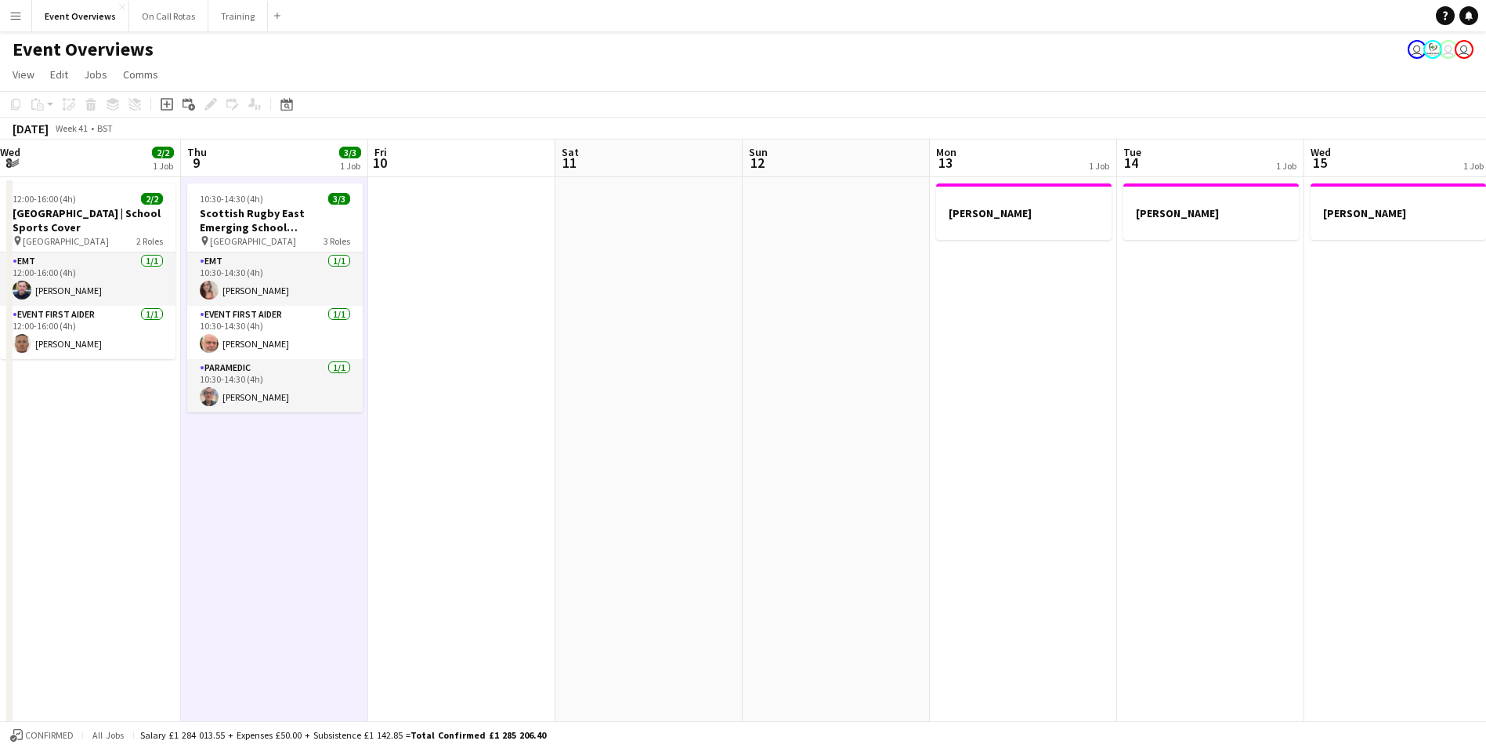
drag, startPoint x: 1015, startPoint y: 273, endPoint x: 280, endPoint y: 262, distance: 735.1
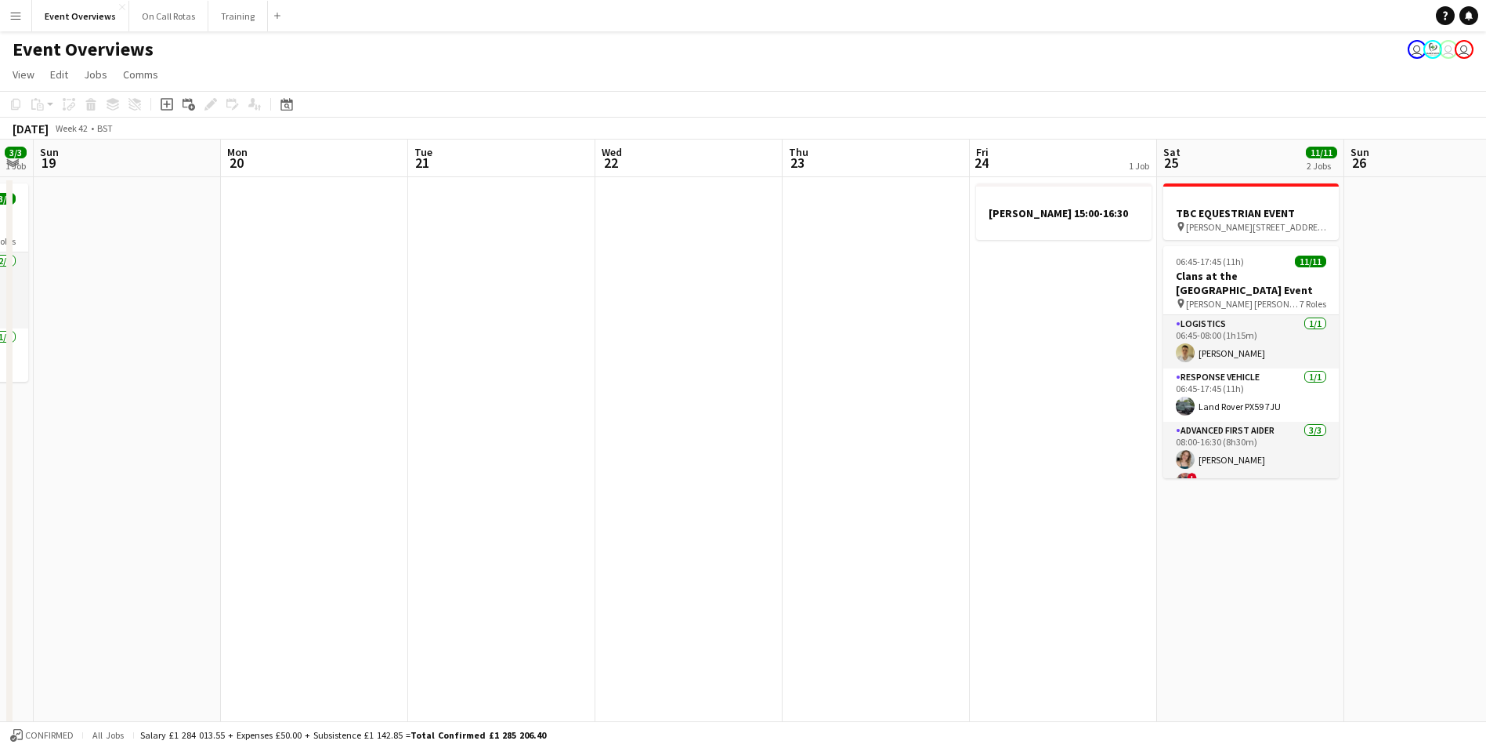
drag, startPoint x: 1273, startPoint y: 441, endPoint x: 39, endPoint y: 397, distance: 1235.0
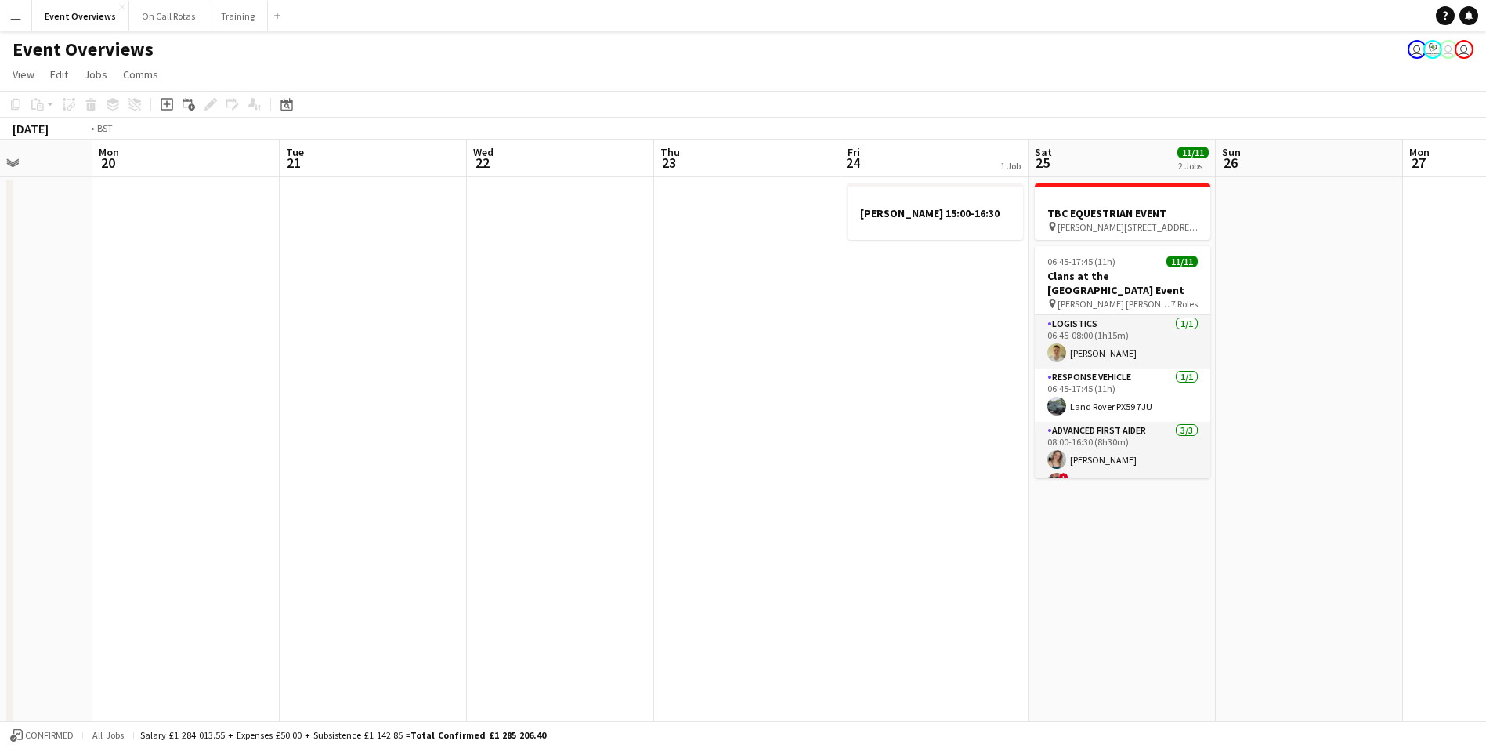
drag, startPoint x: 1400, startPoint y: 430, endPoint x: 335, endPoint y: 417, distance: 1065.0
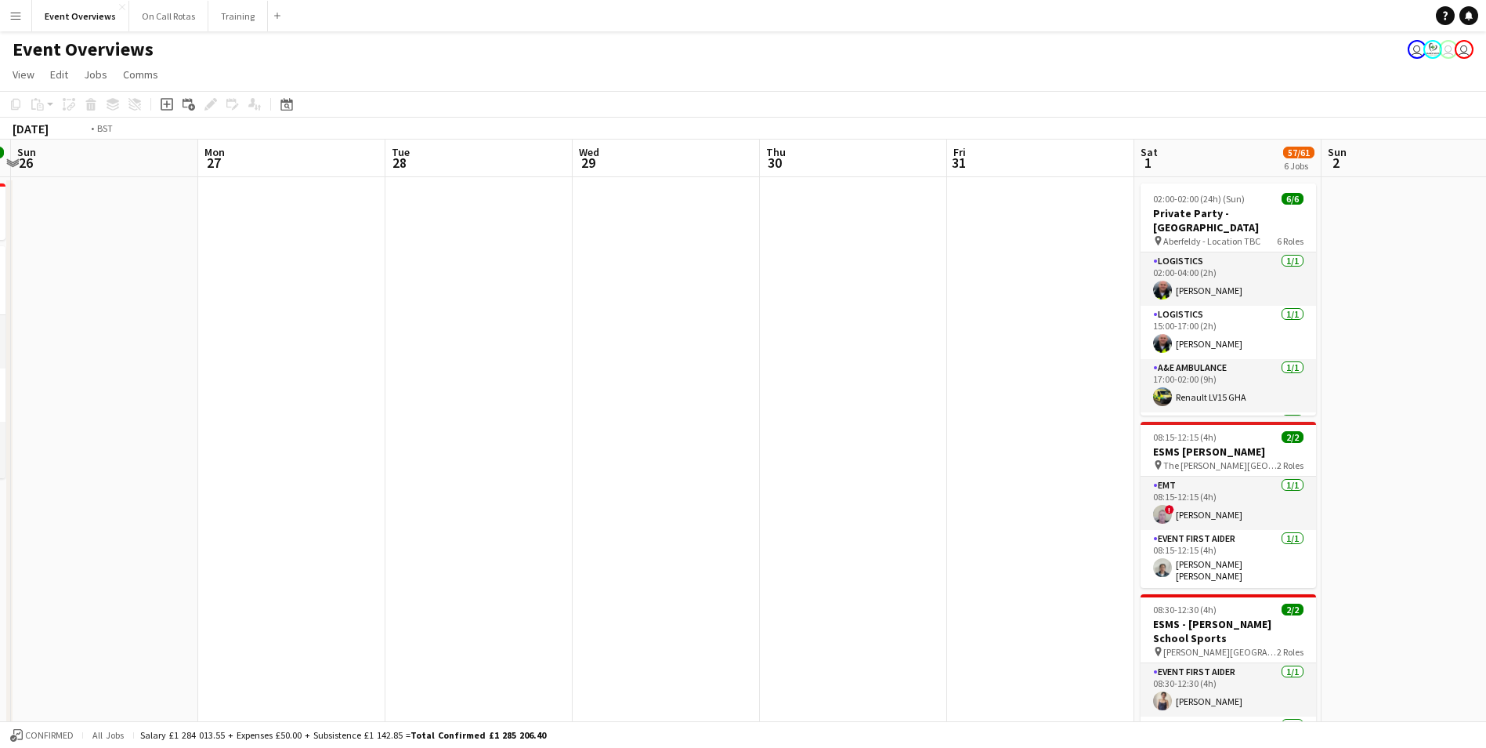
drag, startPoint x: 1020, startPoint y: 435, endPoint x: 245, endPoint y: 406, distance: 775.5
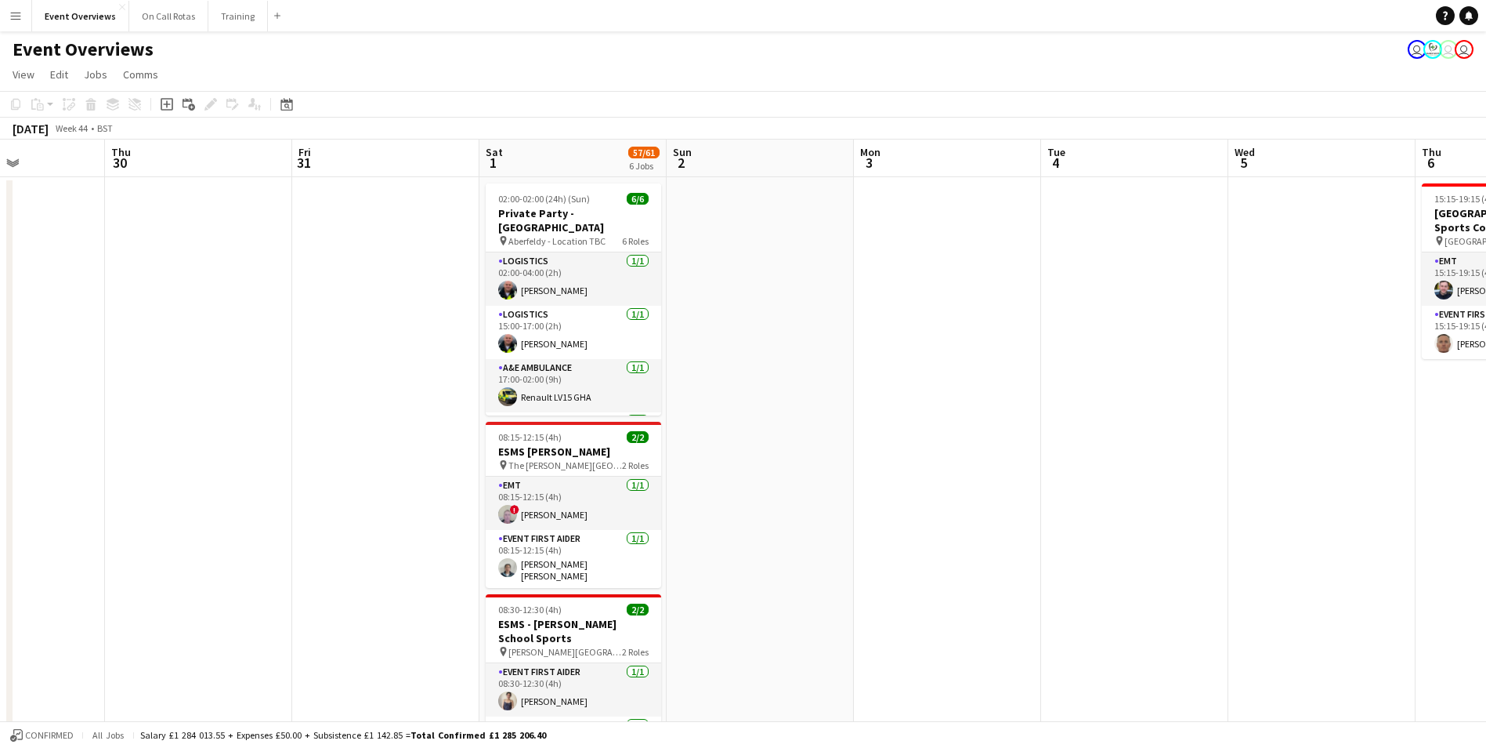
drag, startPoint x: 1023, startPoint y: 424, endPoint x: 63, endPoint y: 281, distance: 970.5
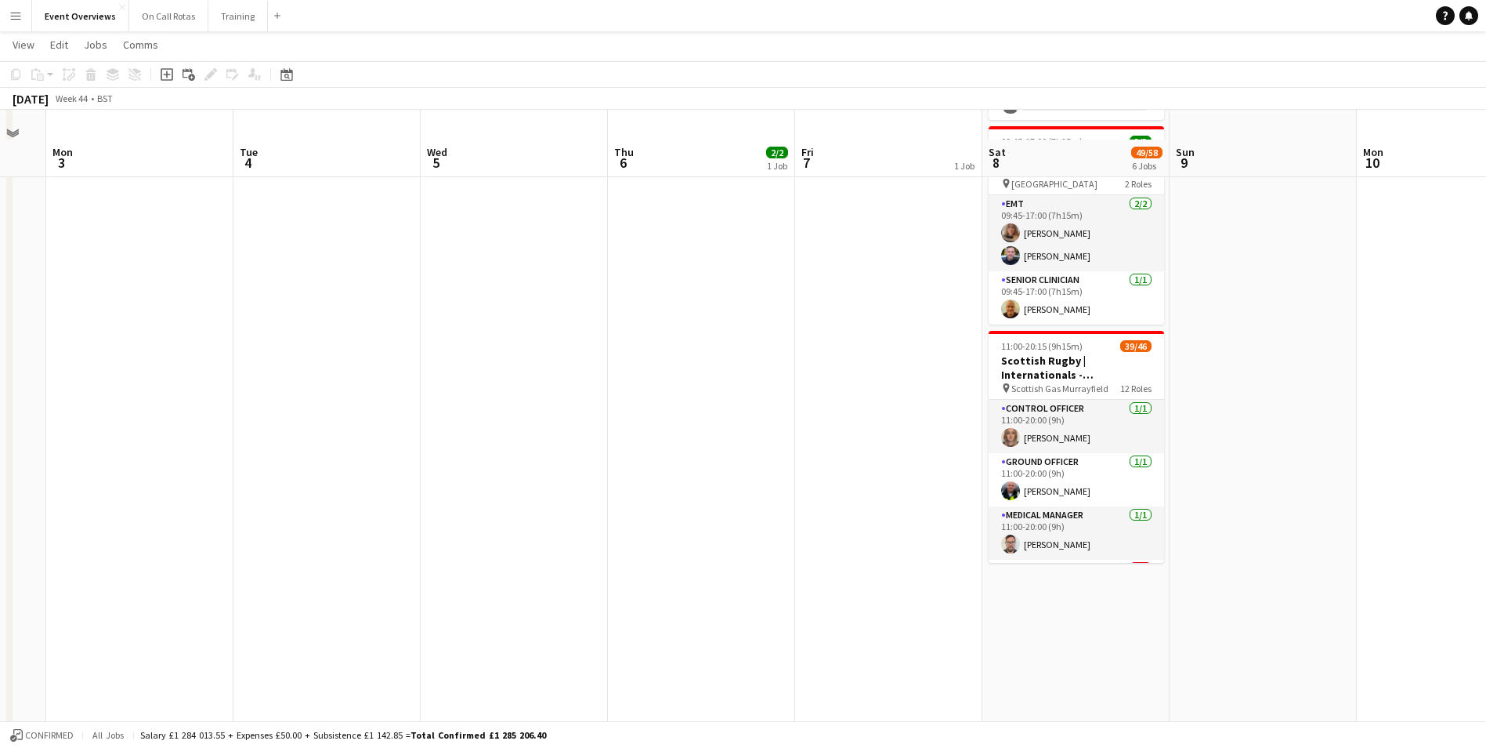
scroll to position [838, 0]
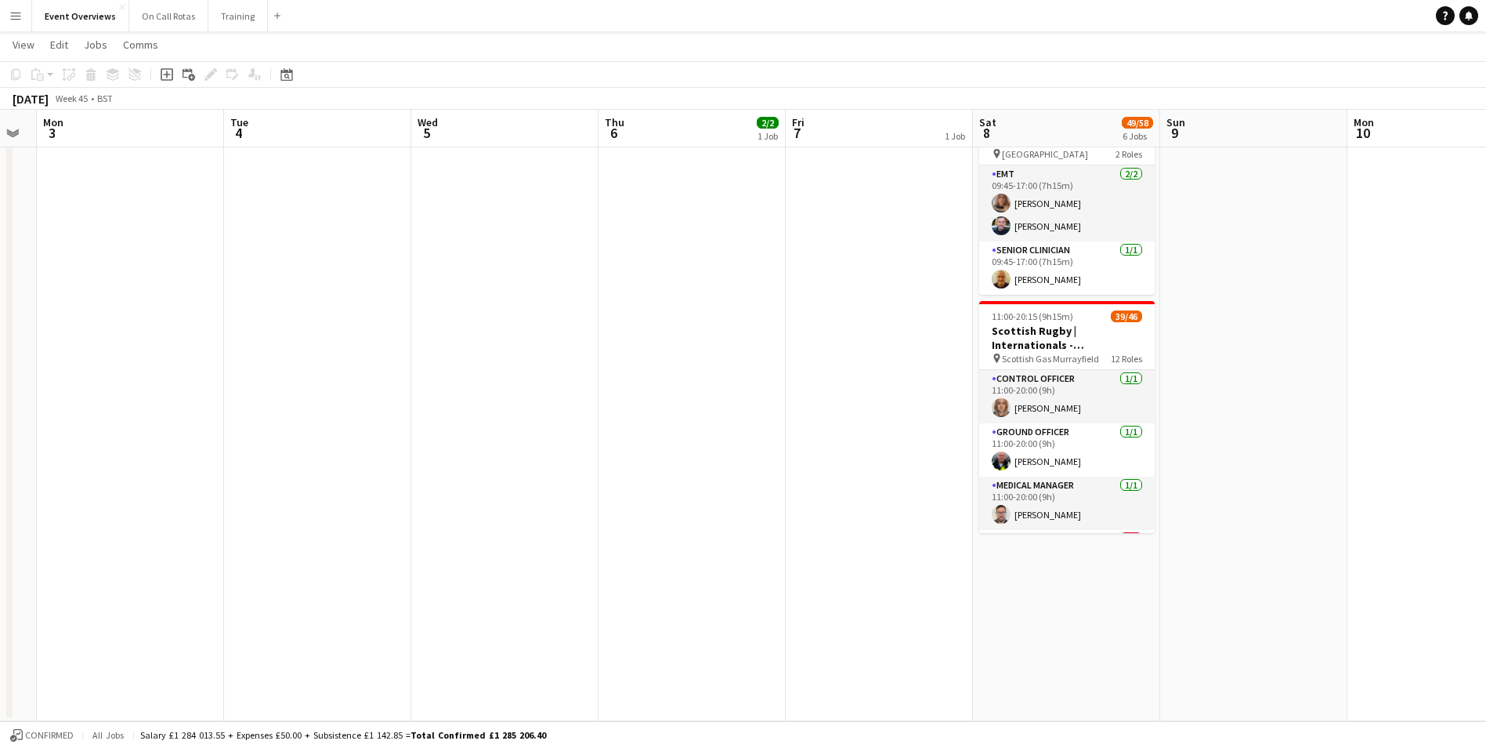
drag, startPoint x: 1360, startPoint y: 432, endPoint x: 238, endPoint y: 428, distance: 1121.3
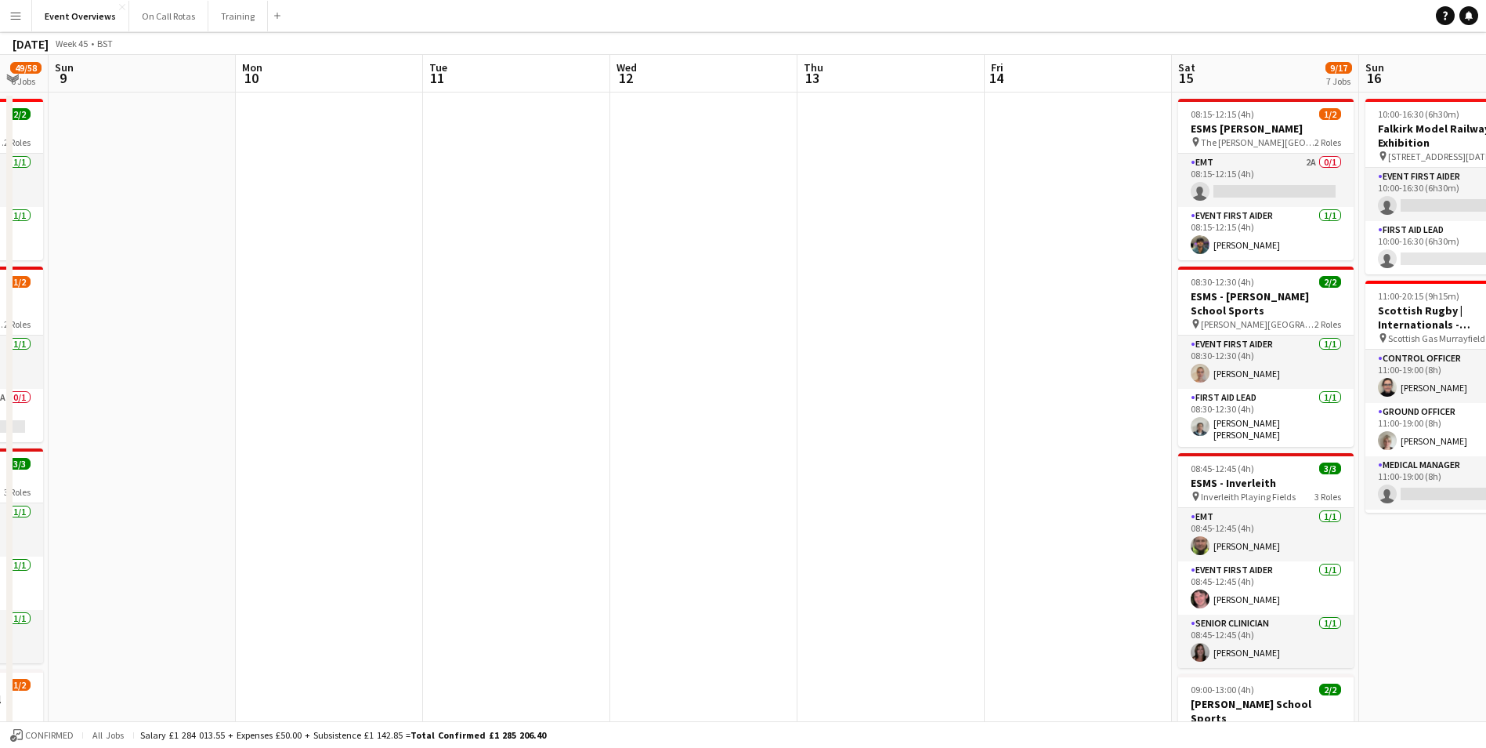
scroll to position [0, 0]
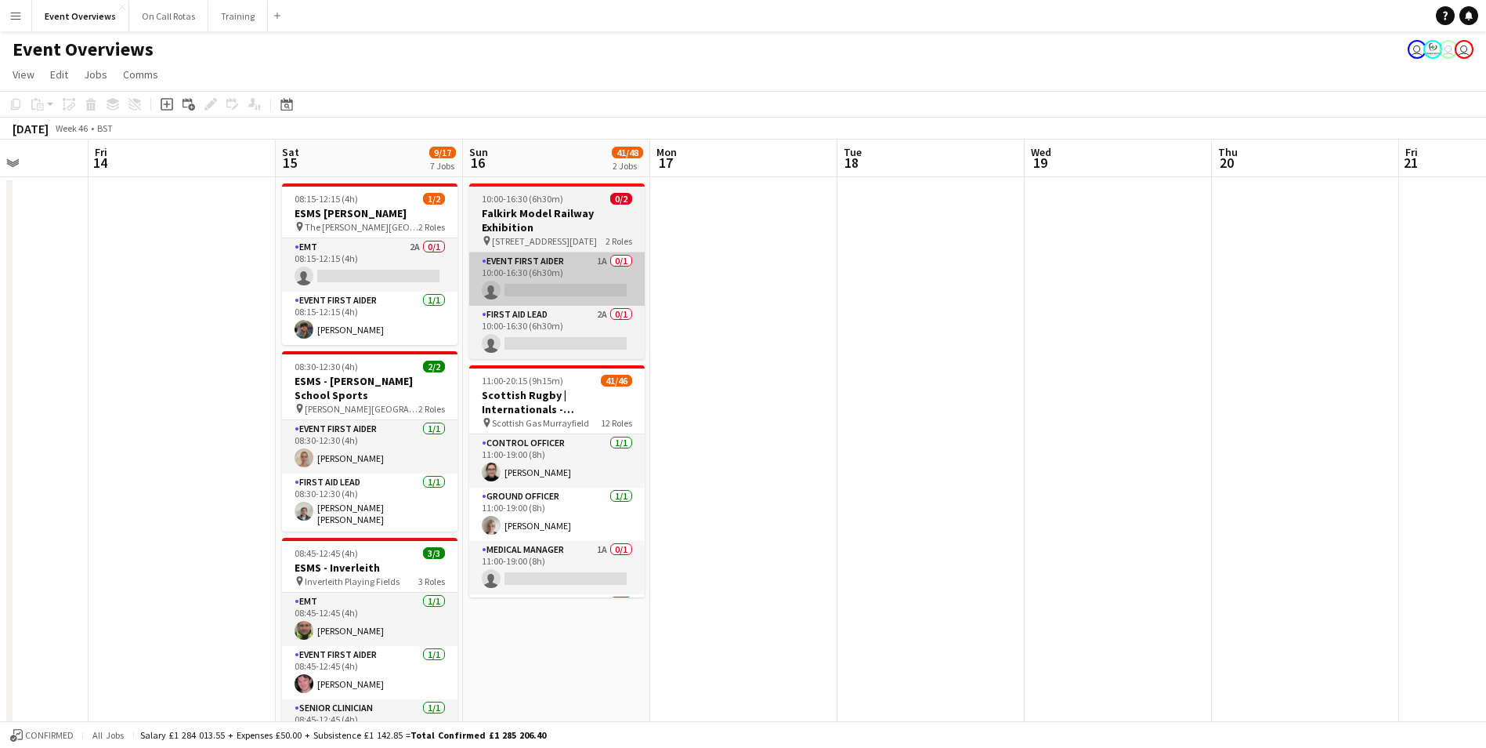
drag, startPoint x: 1025, startPoint y: 299, endPoint x: 550, endPoint y: 295, distance: 474.9
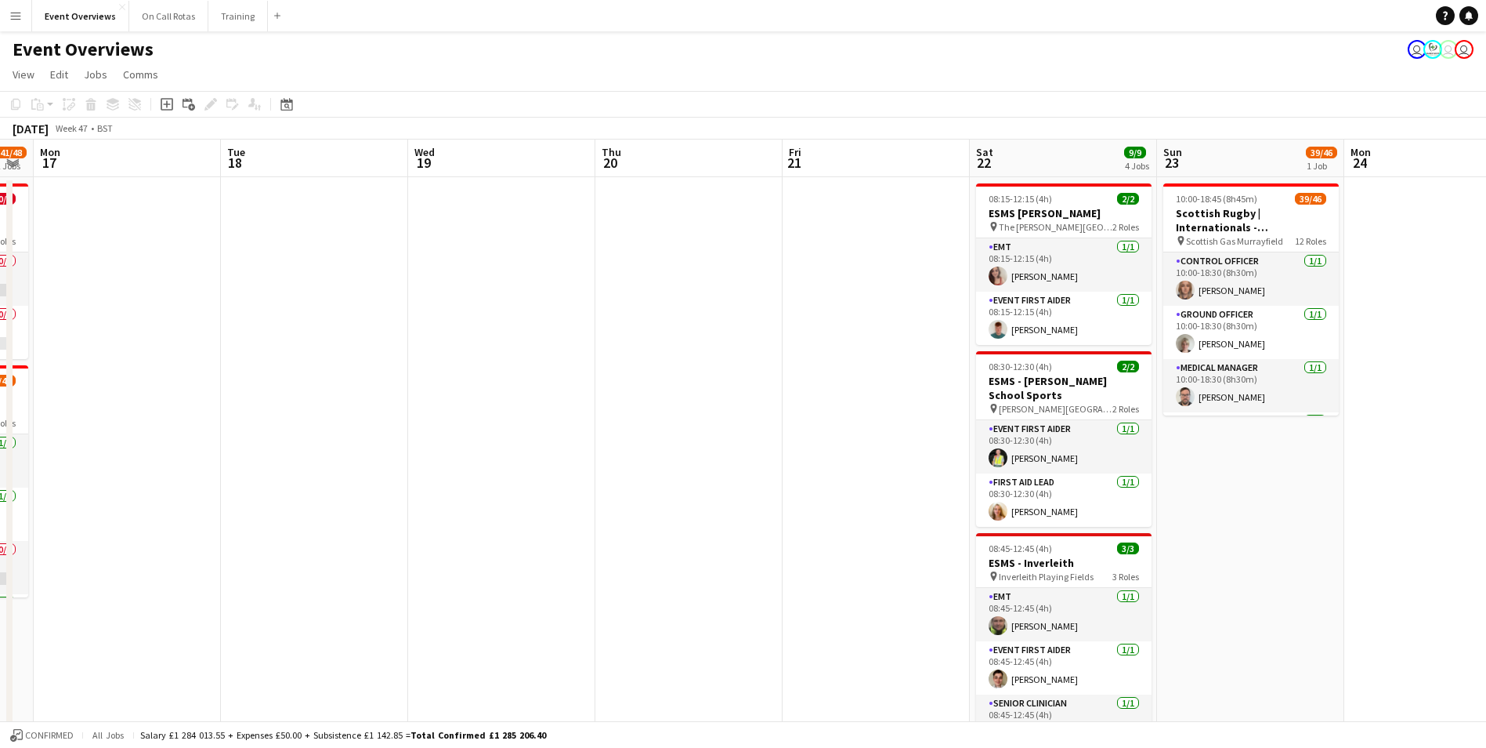
scroll to position [0, 453]
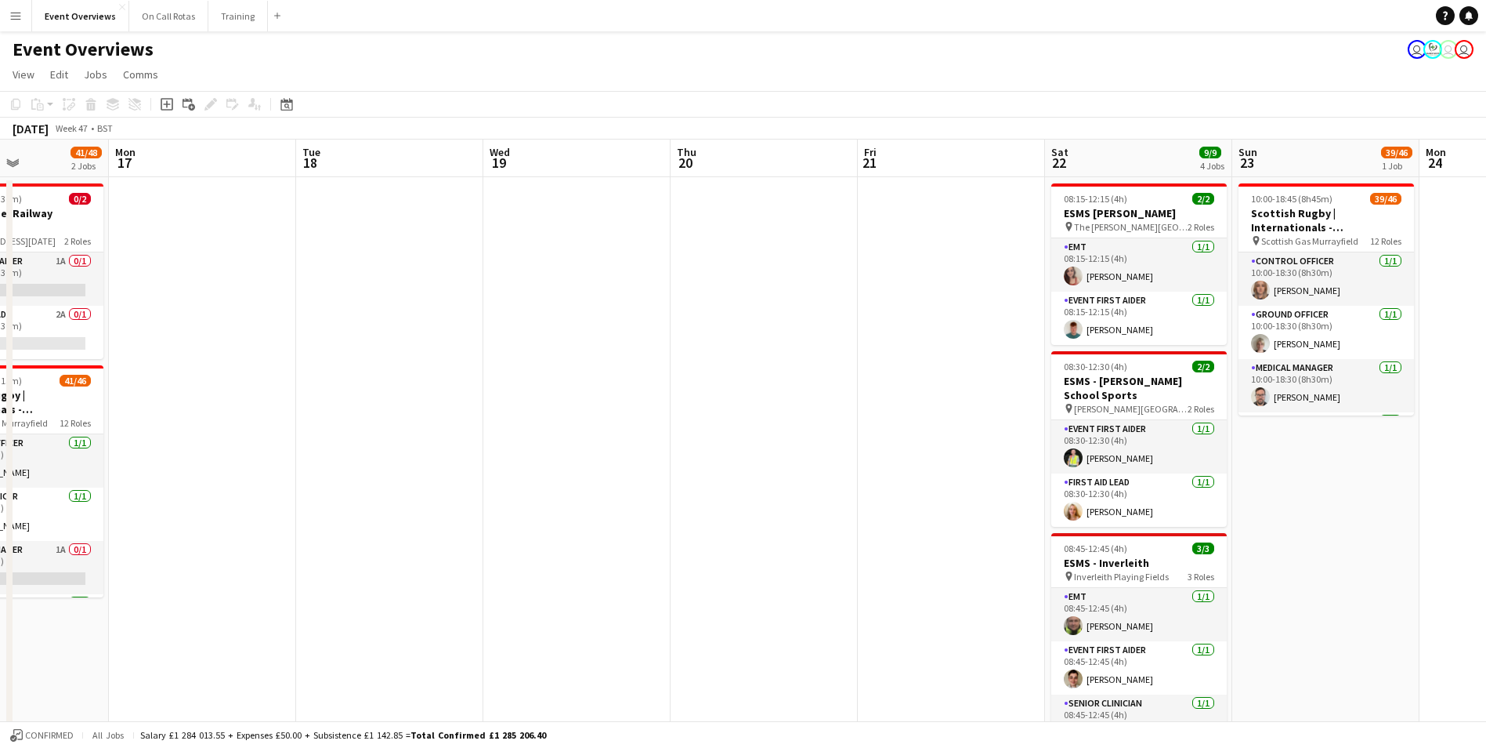
drag, startPoint x: 1143, startPoint y: 347, endPoint x: 26, endPoint y: 281, distance: 1119.4
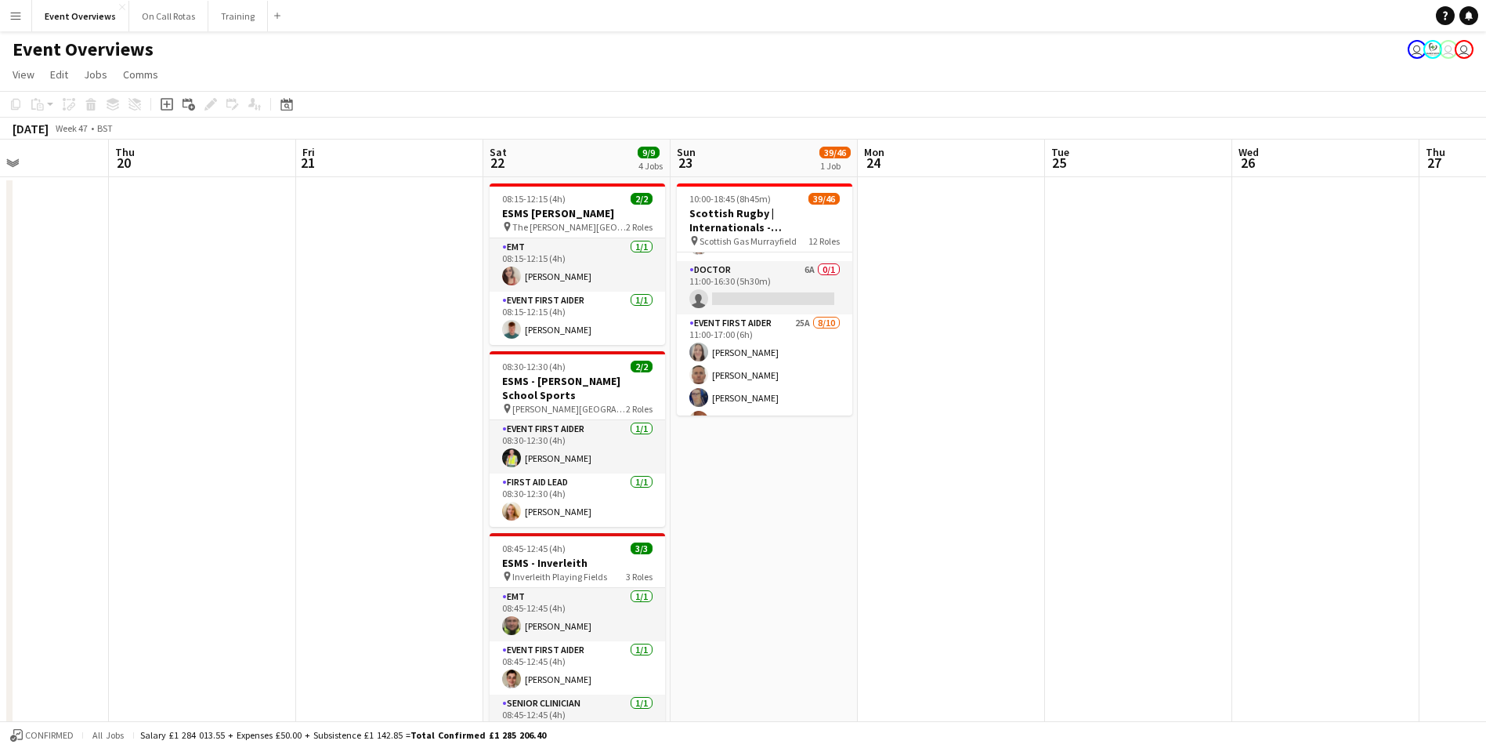
scroll to position [1249, 0]
click at [285, 106] on icon at bounding box center [286, 105] width 5 height 5
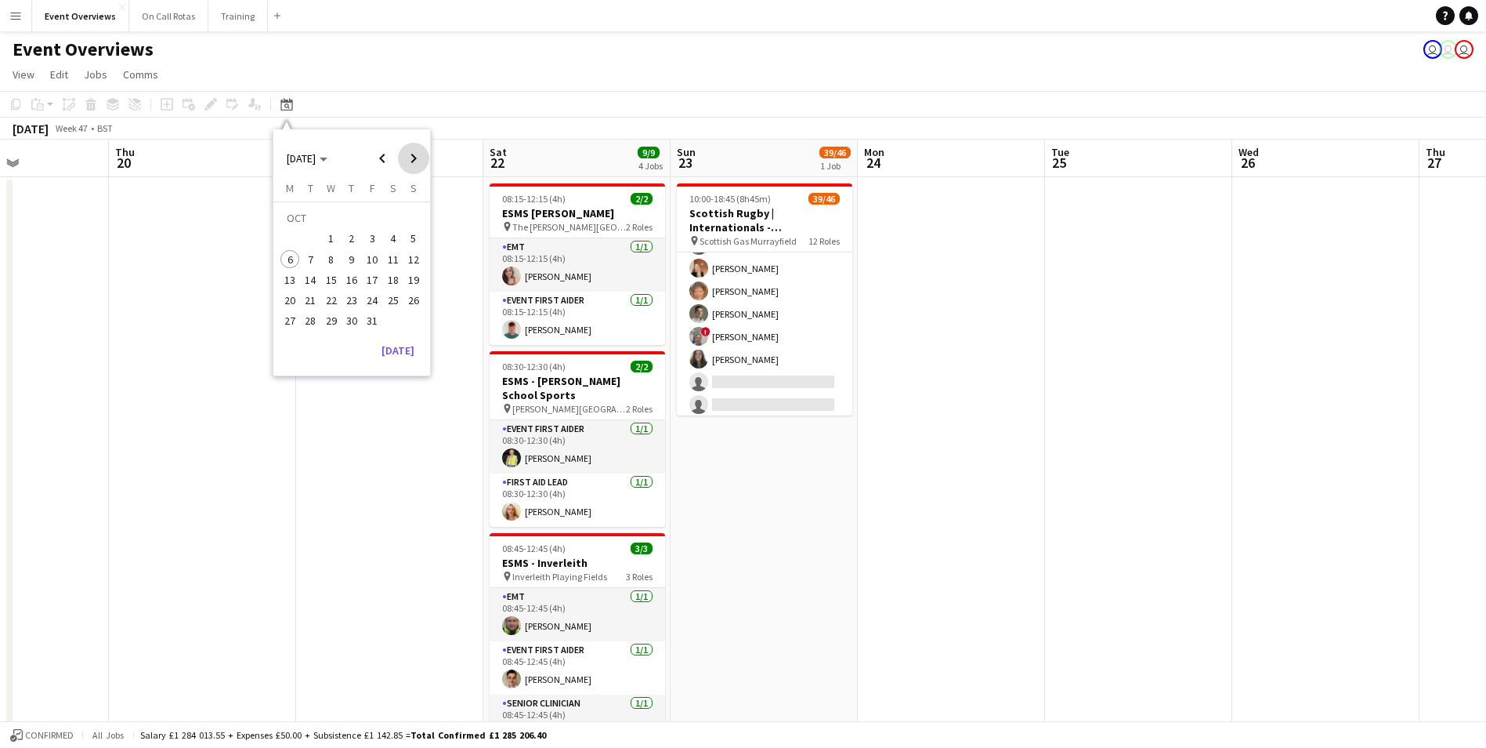
click at [411, 161] on span "Next month" at bounding box center [413, 158] width 31 height 31
click at [382, 241] on button "8" at bounding box center [392, 242] width 20 height 20
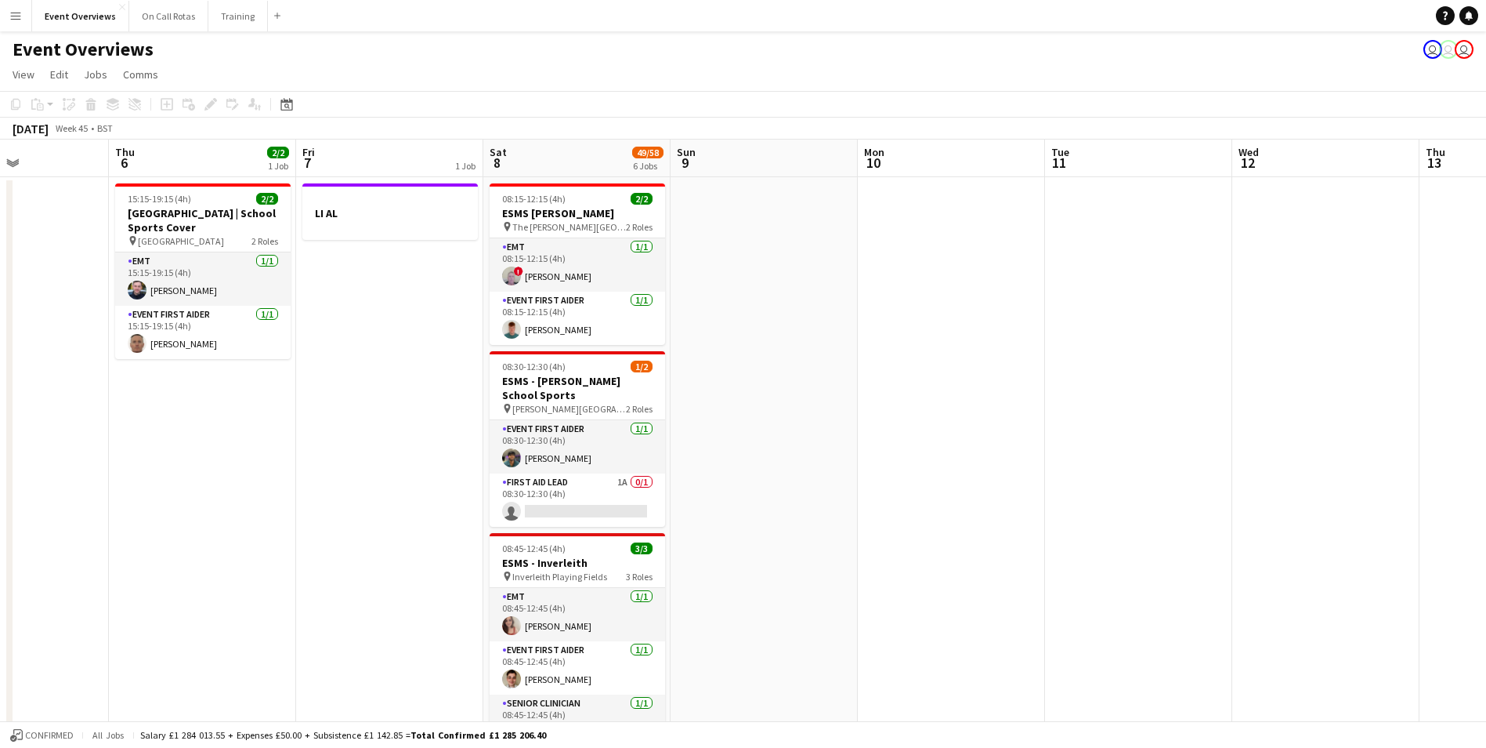
scroll to position [0, 539]
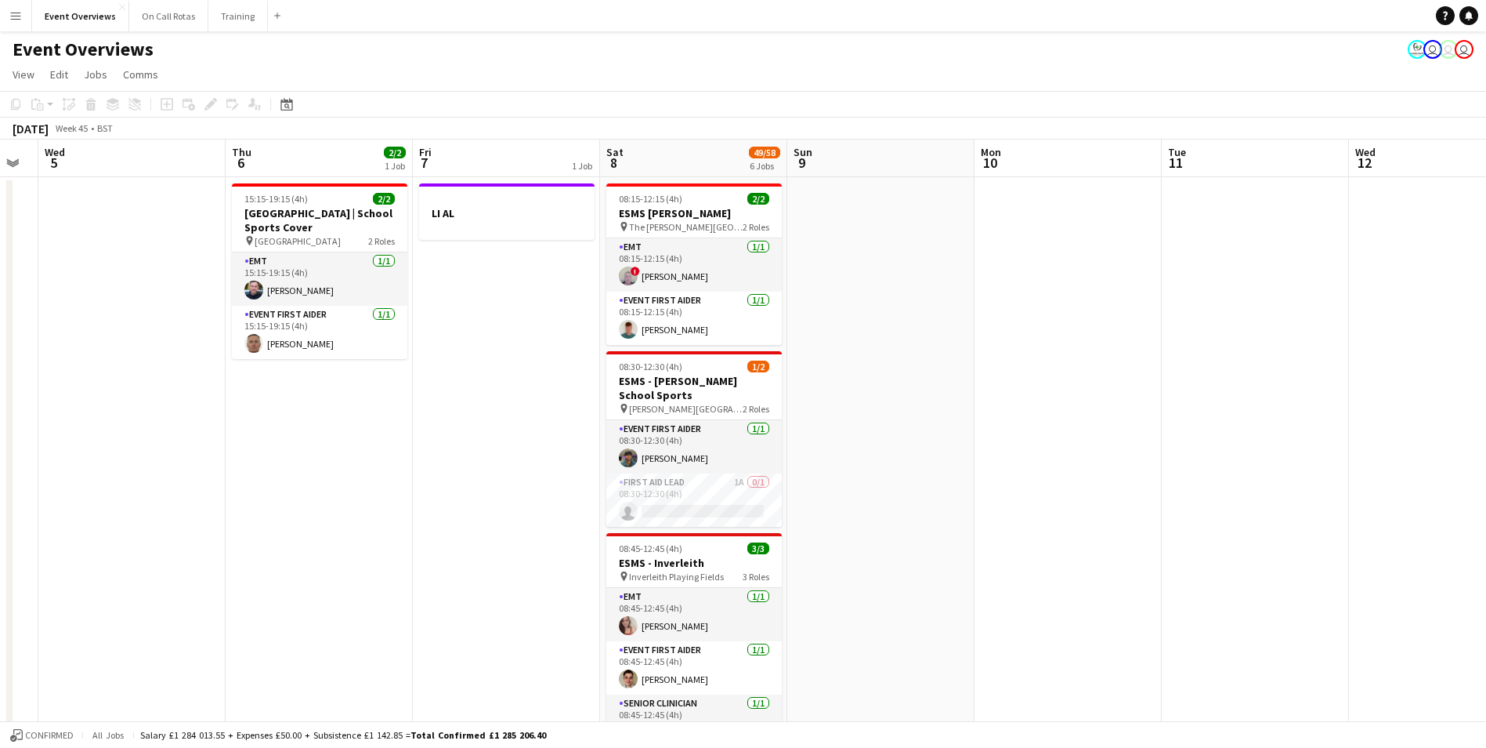
drag, startPoint x: 782, startPoint y: 320, endPoint x: 985, endPoint y: 341, distance: 204.0
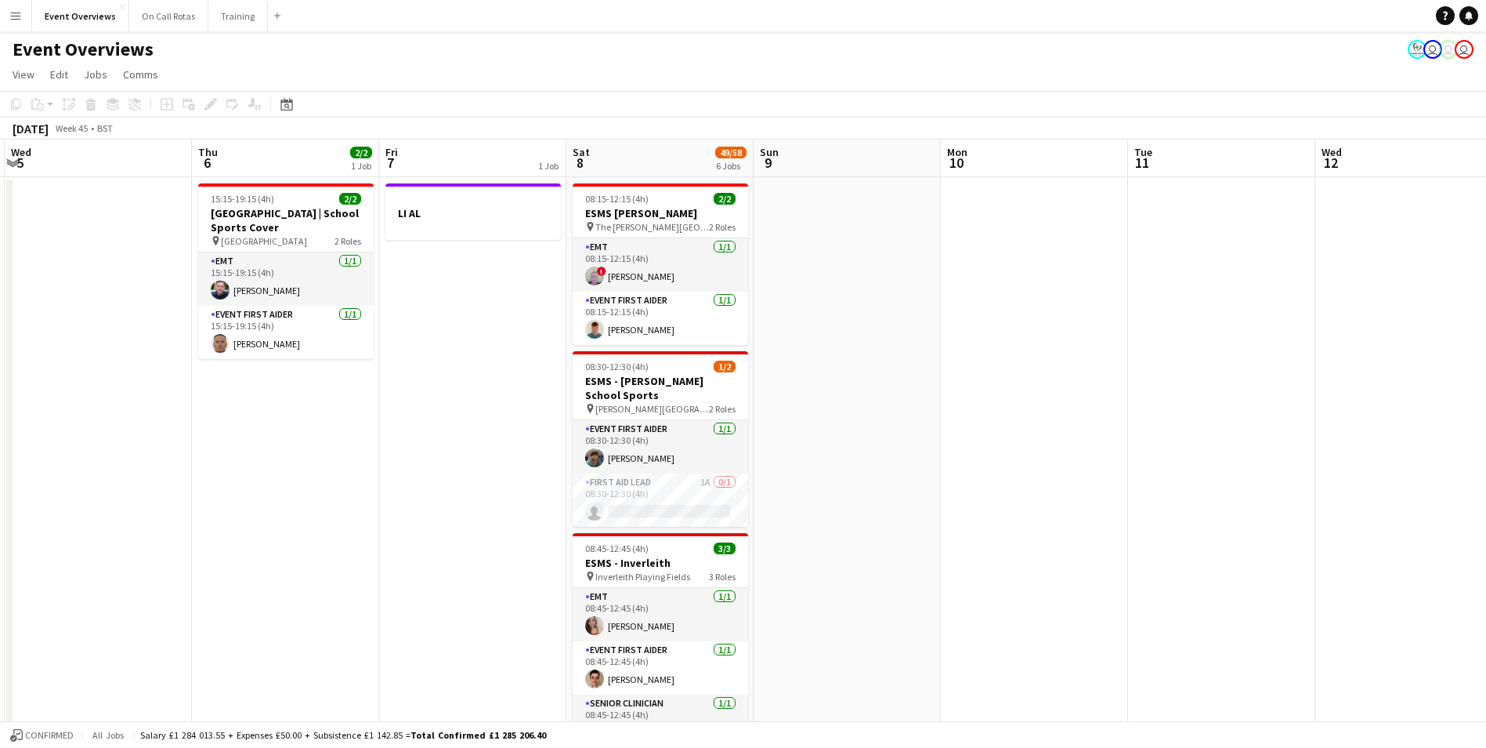
scroll to position [0, 382]
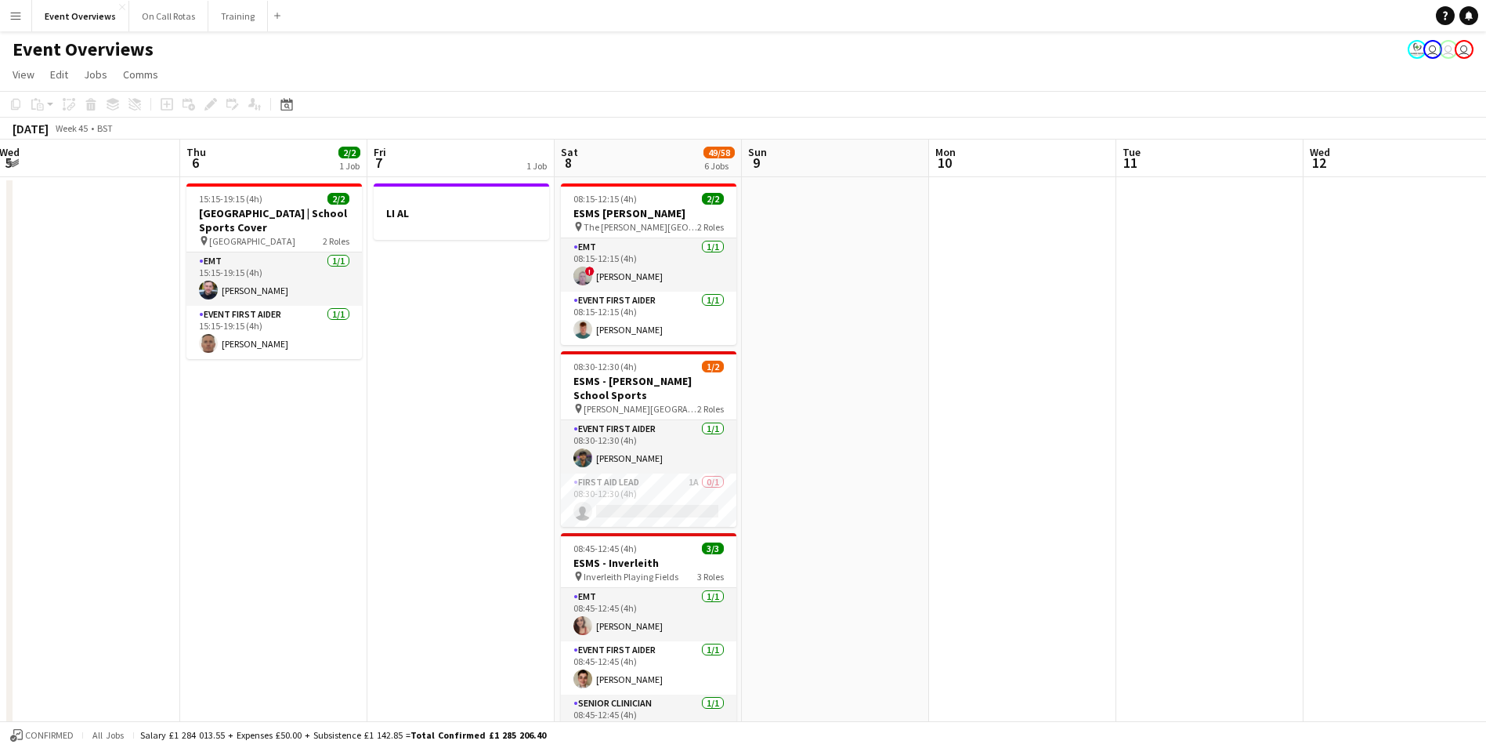
drag, startPoint x: 1048, startPoint y: 324, endPoint x: 1002, endPoint y: 326, distance: 45.5
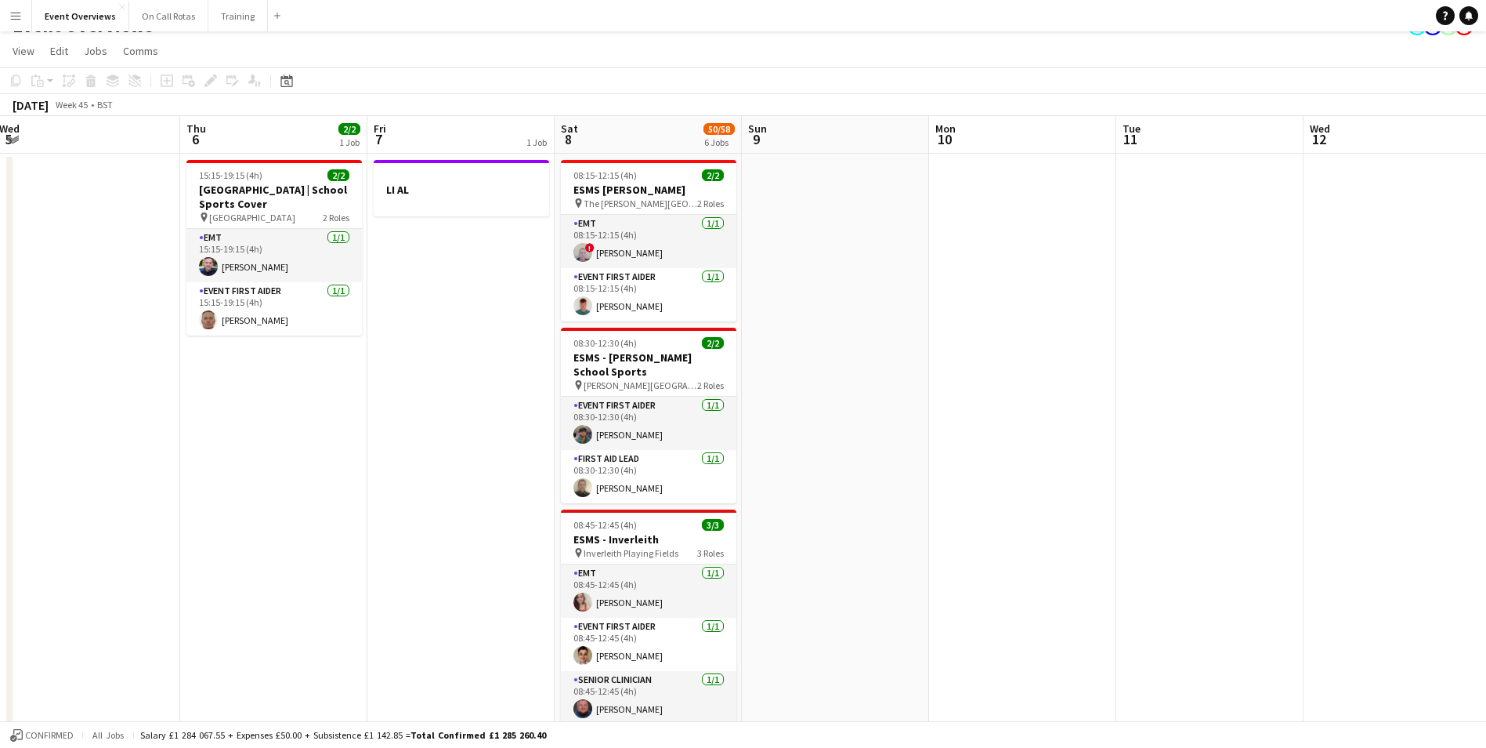
scroll to position [0, 0]
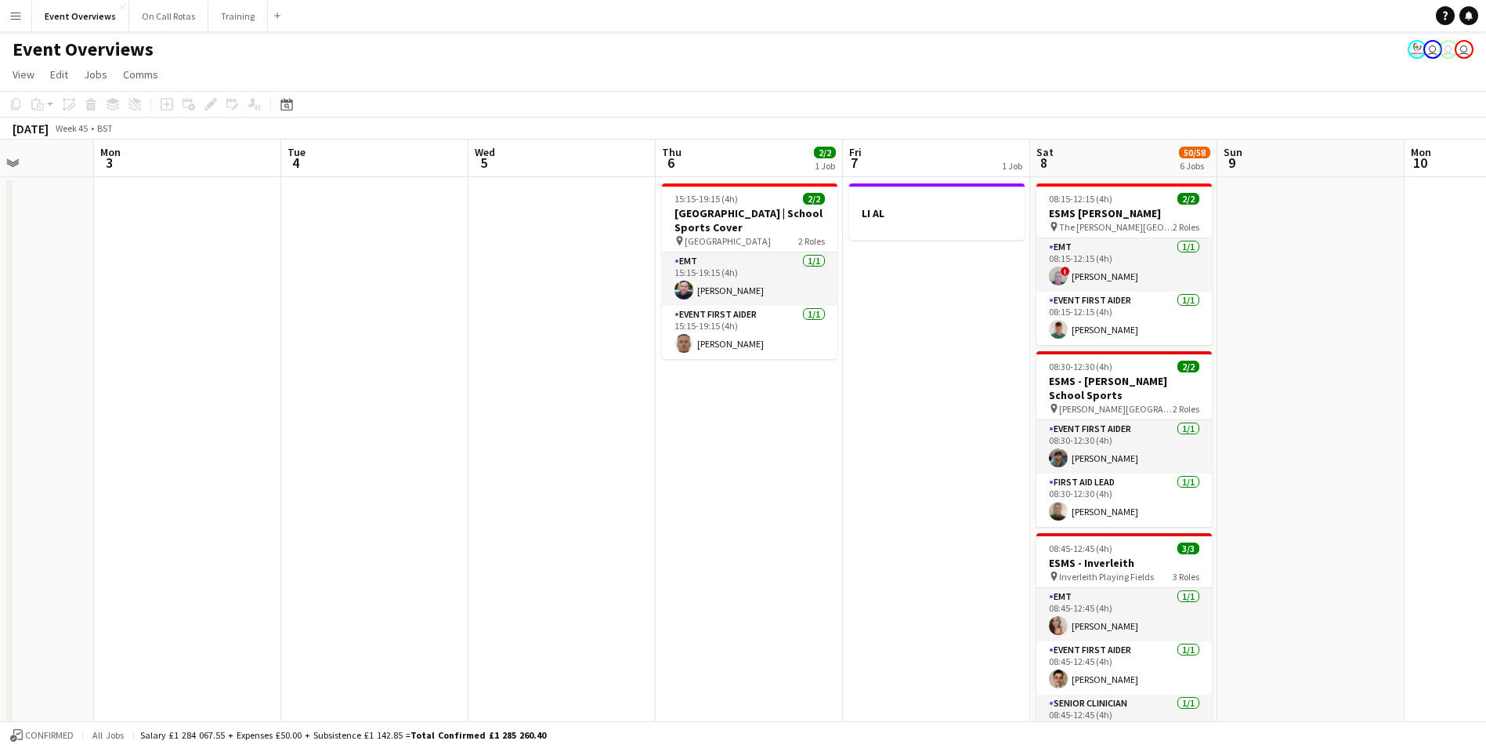
drag, startPoint x: 978, startPoint y: 357, endPoint x: 1609, endPoint y: 328, distance: 631.5
drag, startPoint x: 773, startPoint y: 346, endPoint x: 1334, endPoint y: 388, distance: 562.6
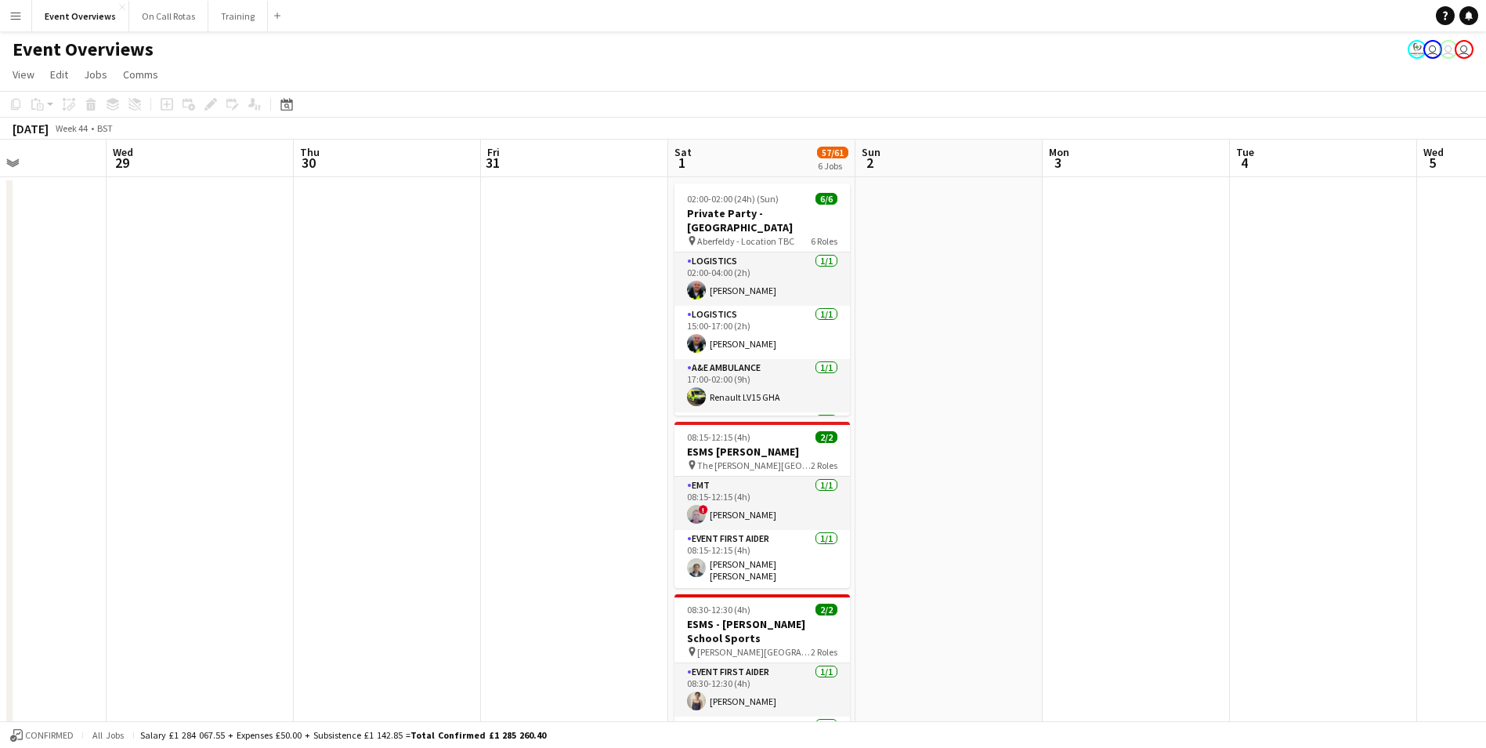
scroll to position [0, 324]
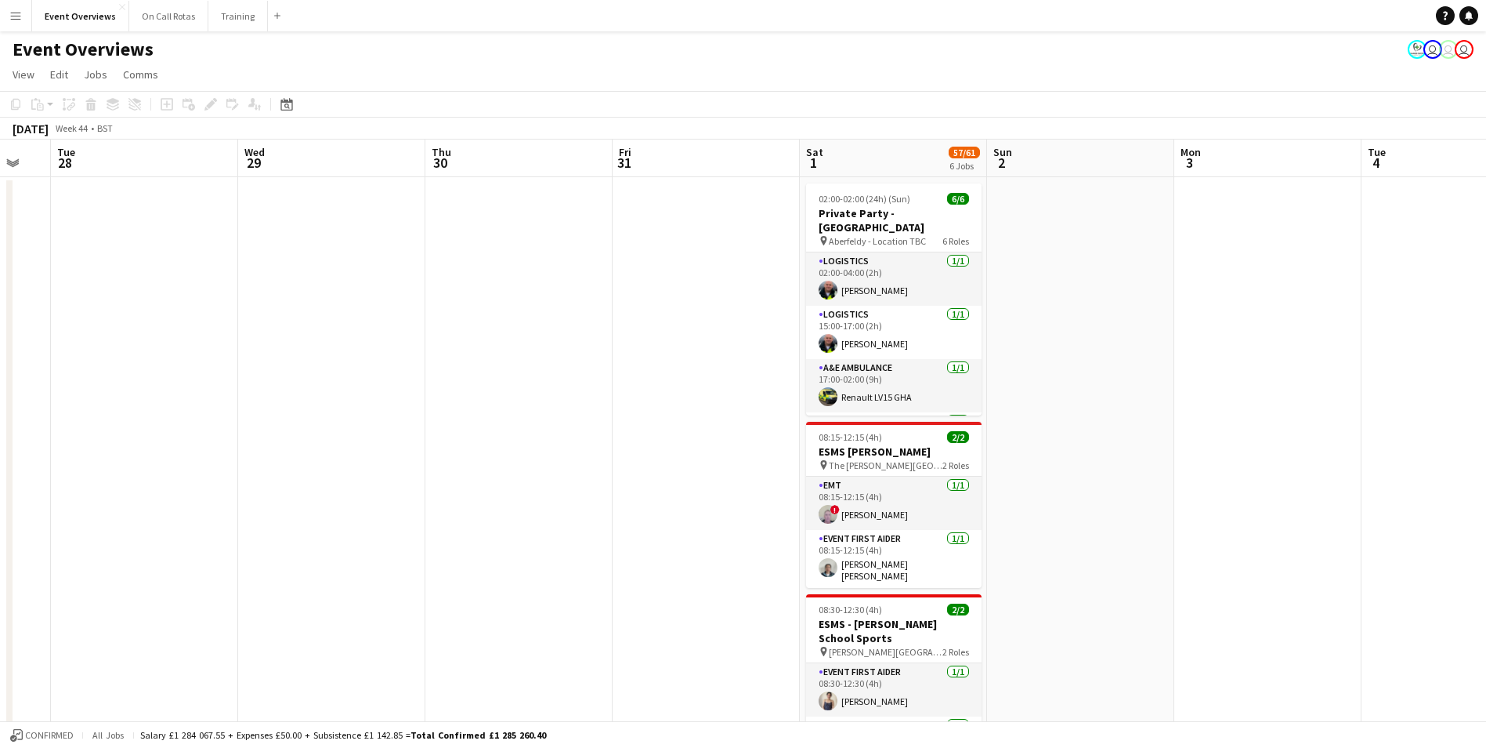
drag, startPoint x: 792, startPoint y: 411, endPoint x: 1312, endPoint y: 379, distance: 520.5
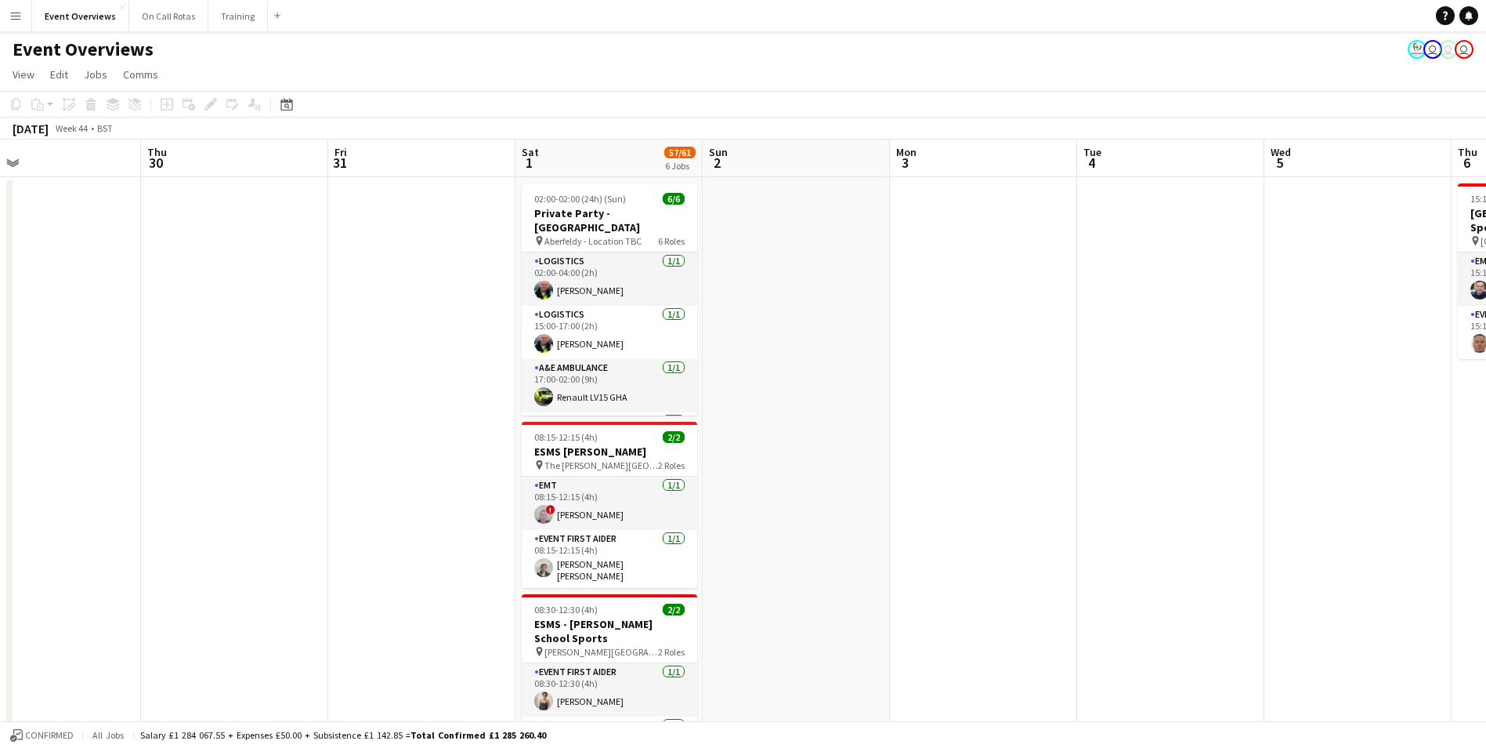
drag, startPoint x: 1251, startPoint y: 382, endPoint x: 954, endPoint y: 403, distance: 298.5
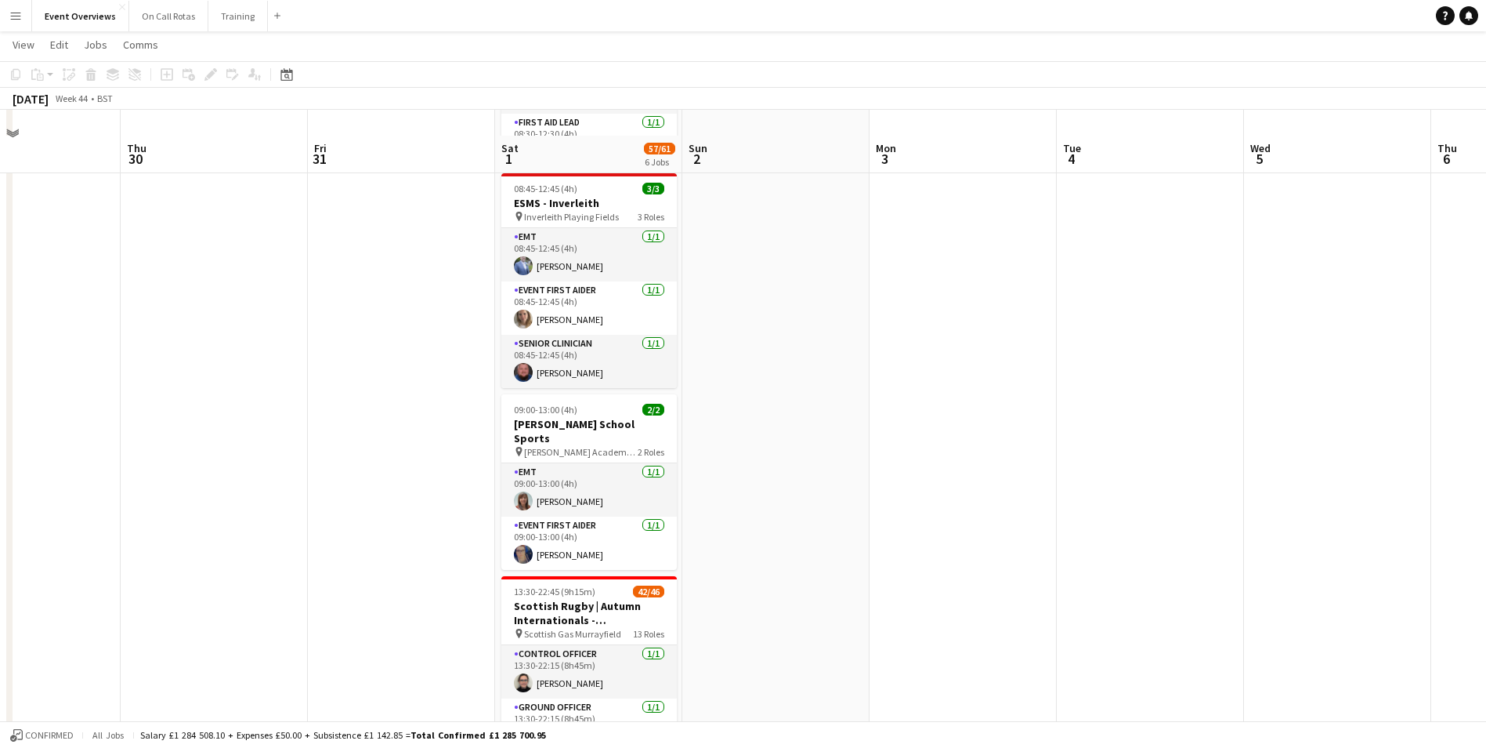
scroll to position [627, 0]
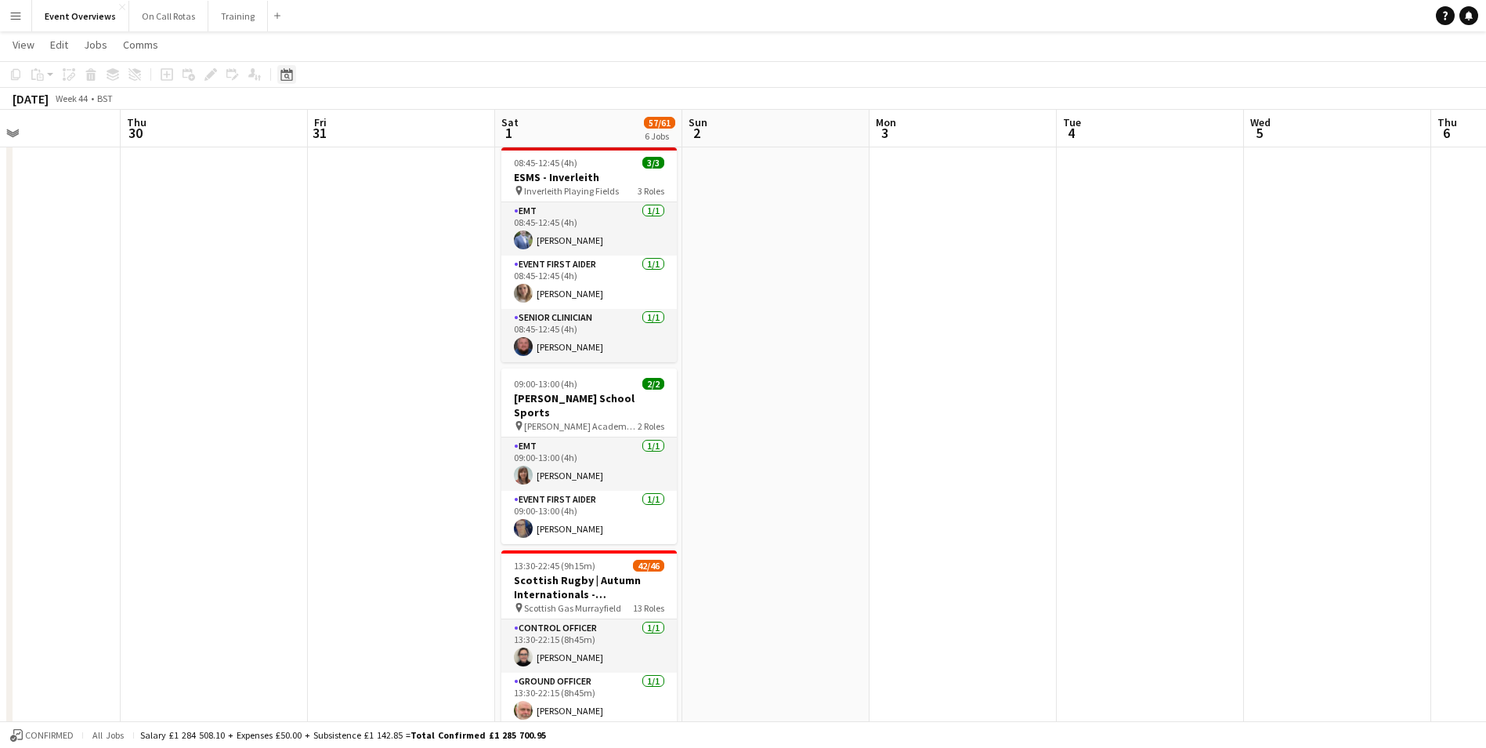
click at [294, 75] on div "Date picker" at bounding box center [286, 74] width 19 height 19
click at [386, 210] on span "8" at bounding box center [393, 212] width 19 height 19
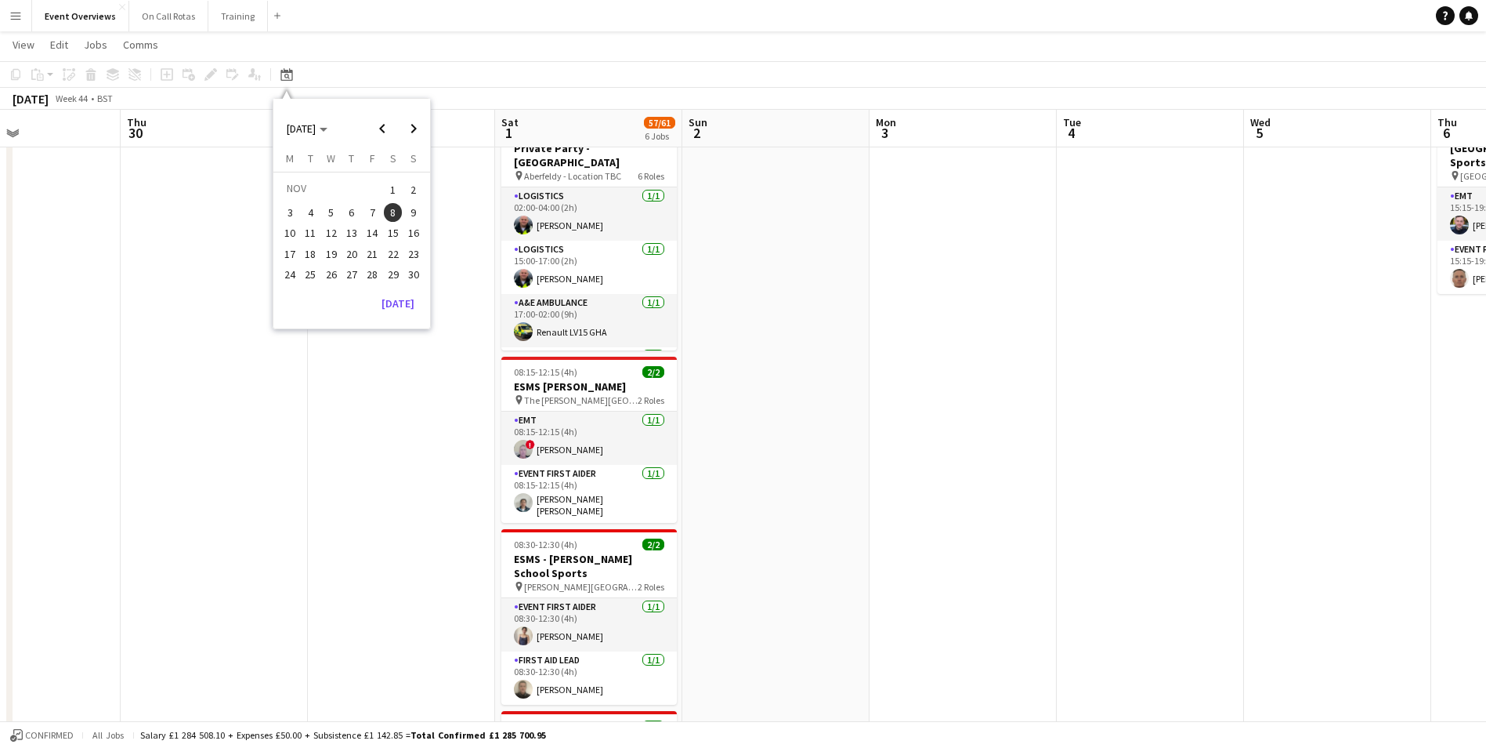
scroll to position [0, 0]
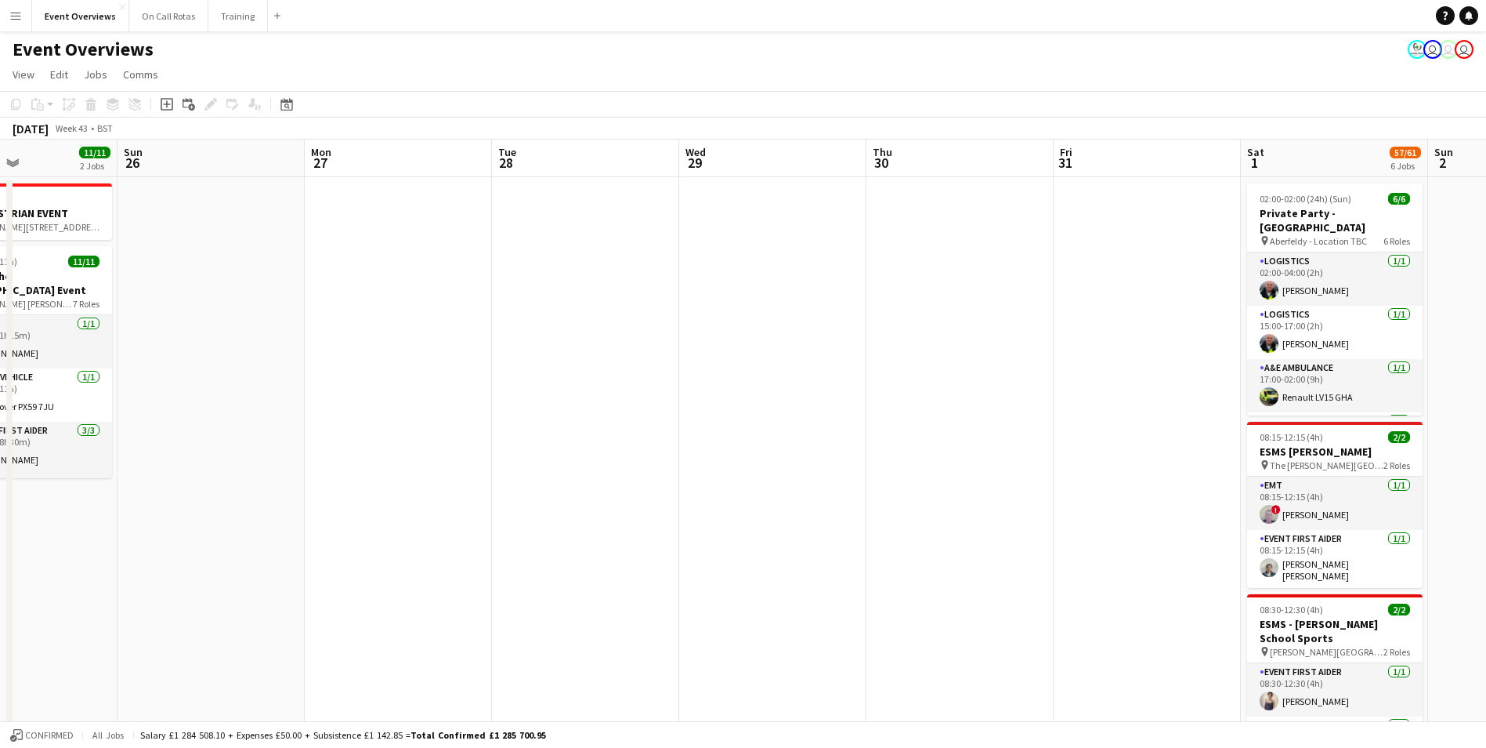
drag, startPoint x: 892, startPoint y: 331, endPoint x: 243, endPoint y: 287, distance: 650.4
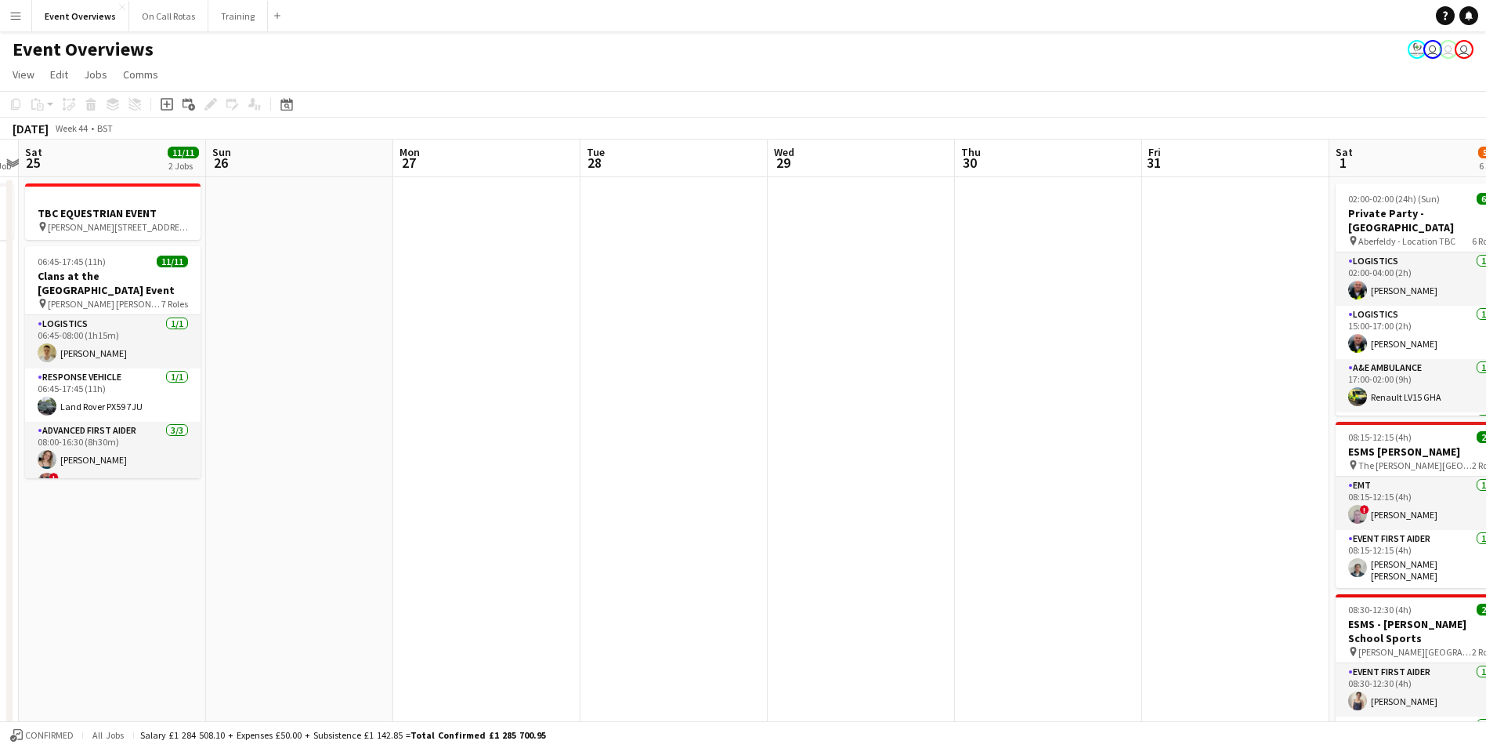
drag, startPoint x: 392, startPoint y: 326, endPoint x: 751, endPoint y: 328, distance: 358.9
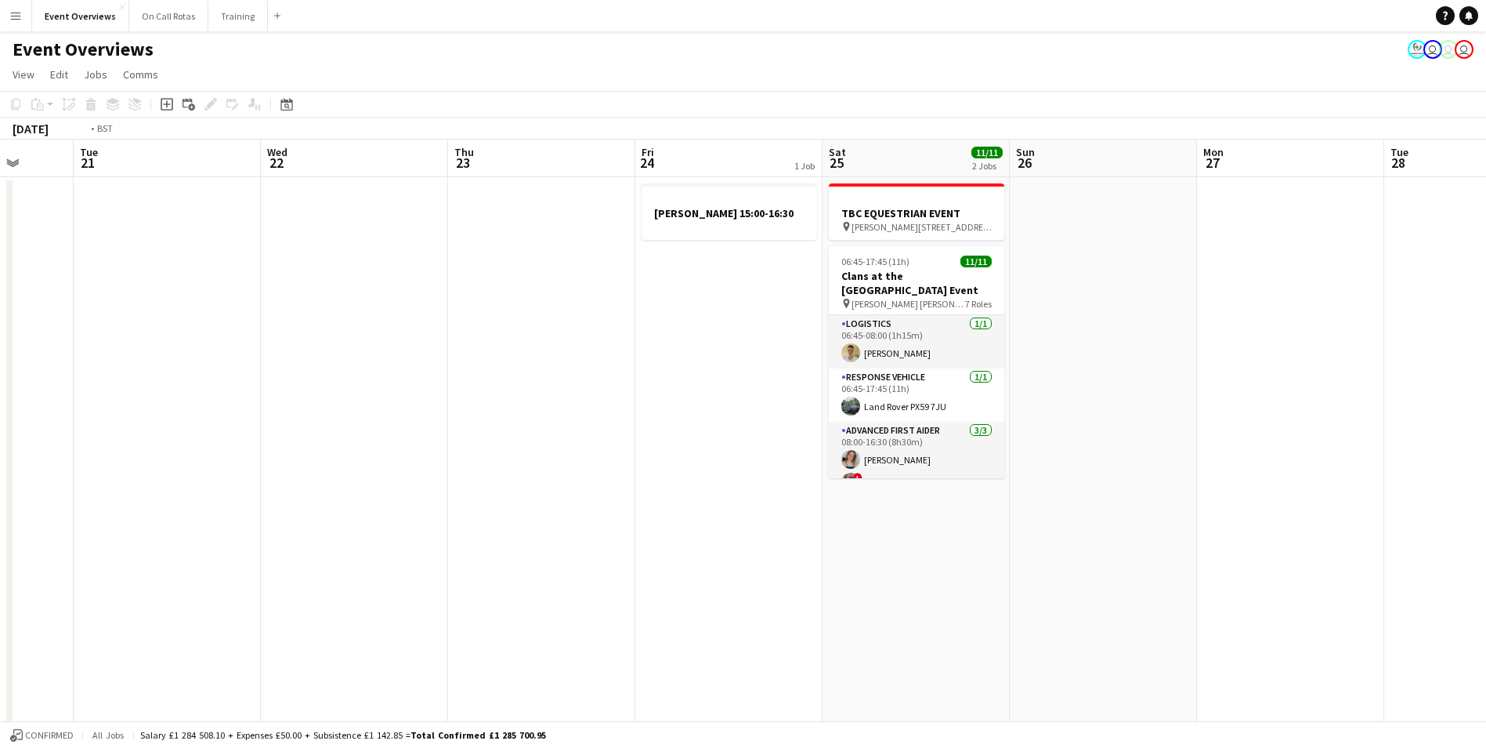
drag, startPoint x: 719, startPoint y: 335, endPoint x: 411, endPoint y: 338, distance: 308.7
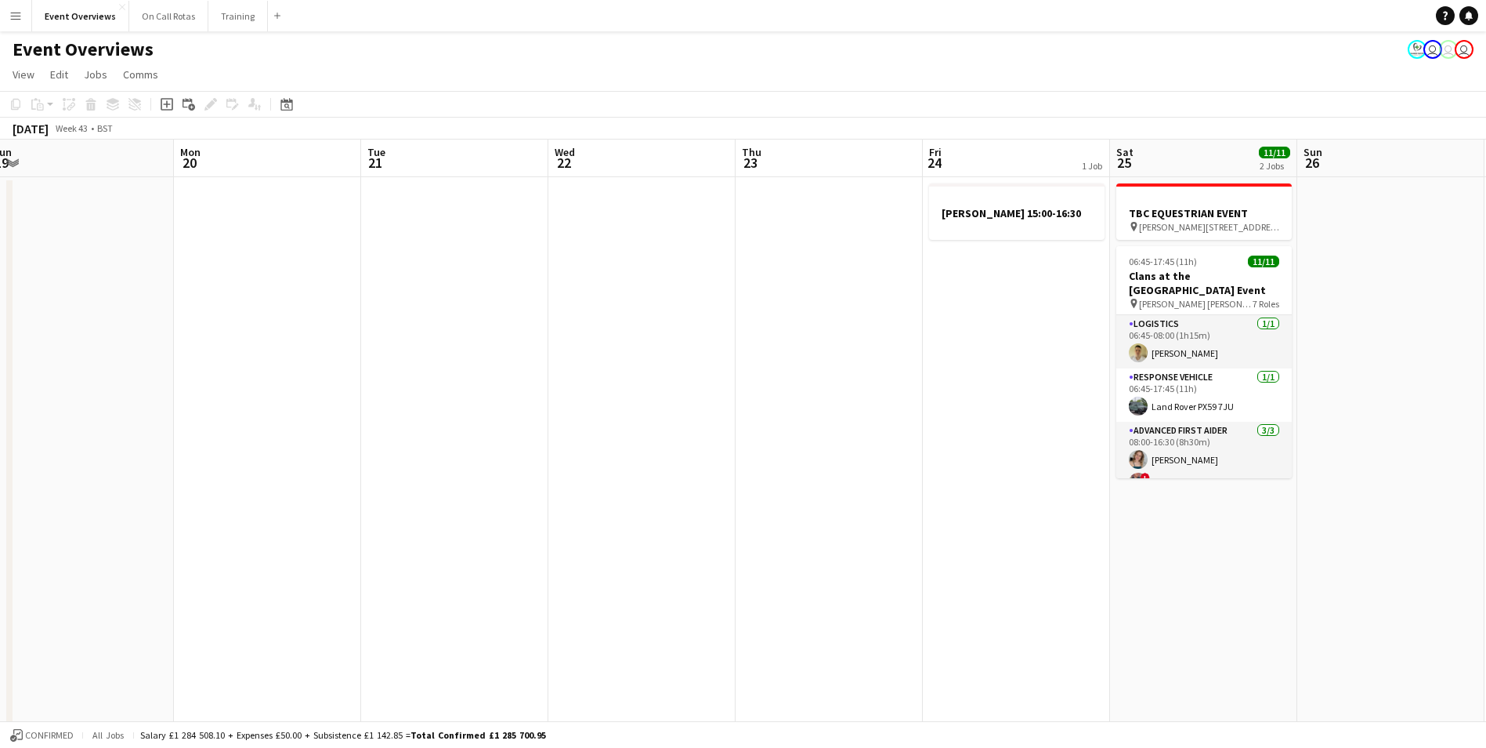
drag, startPoint x: 613, startPoint y: 333, endPoint x: 560, endPoint y: 321, distance: 53.8
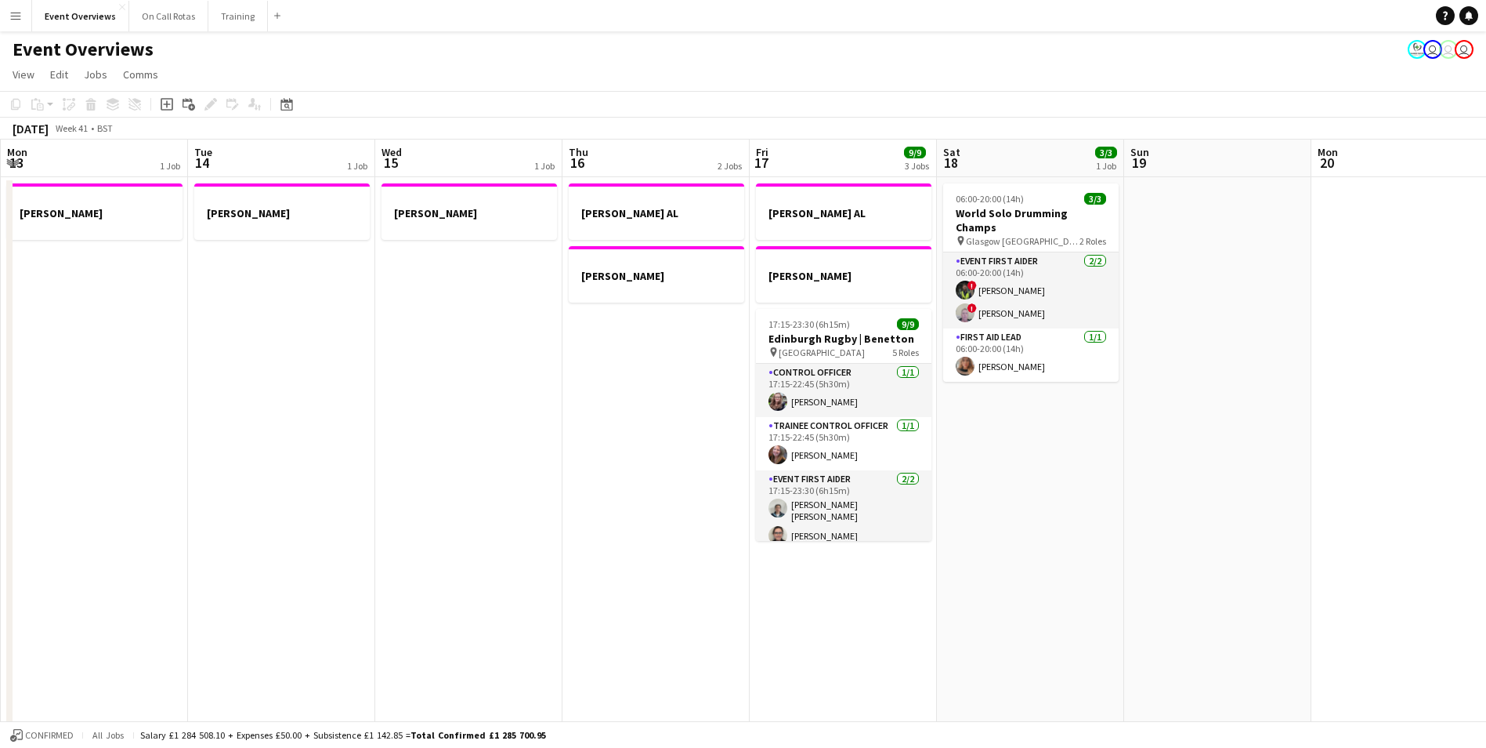
drag, startPoint x: 308, startPoint y: 339, endPoint x: 805, endPoint y: 335, distance: 496.8
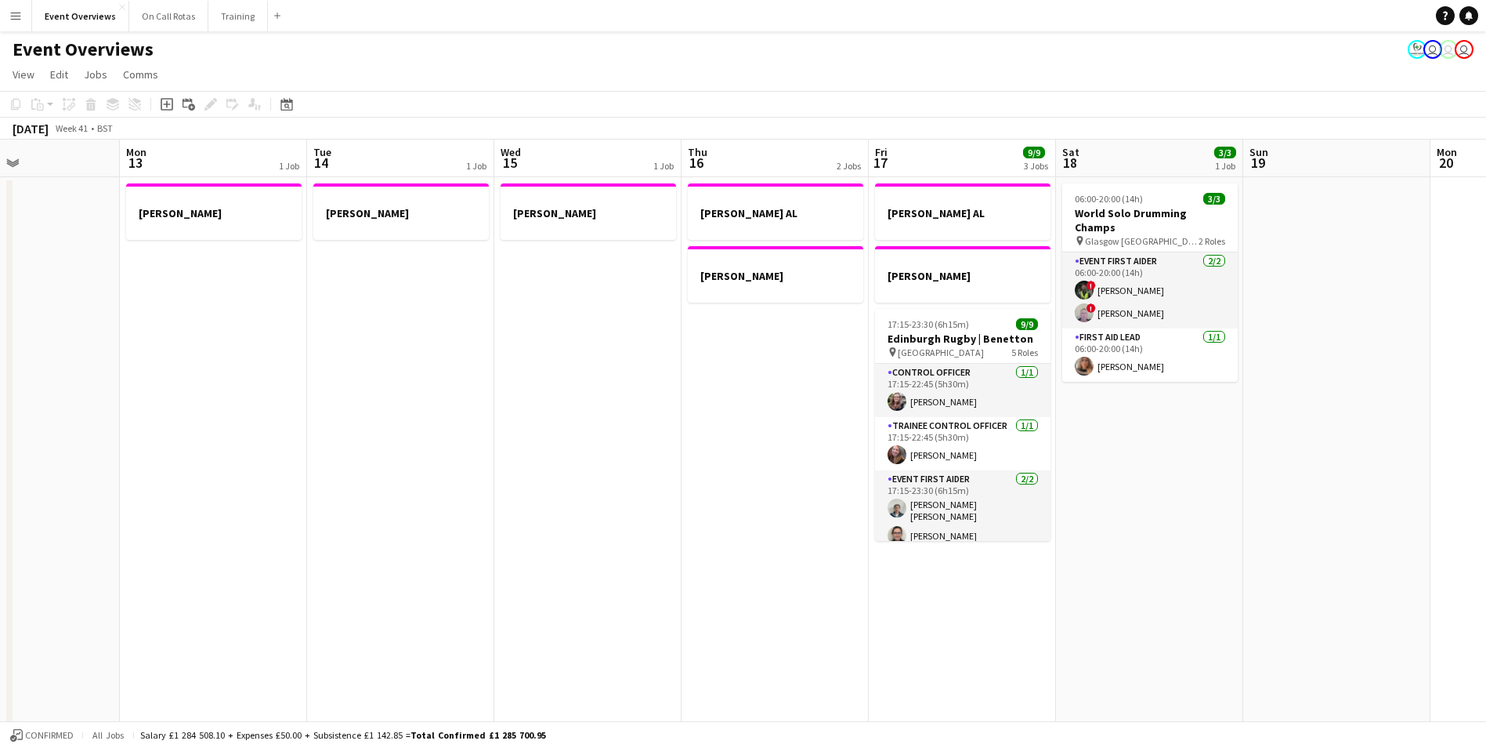
drag, startPoint x: 254, startPoint y: 377, endPoint x: 610, endPoint y: 342, distance: 357.5
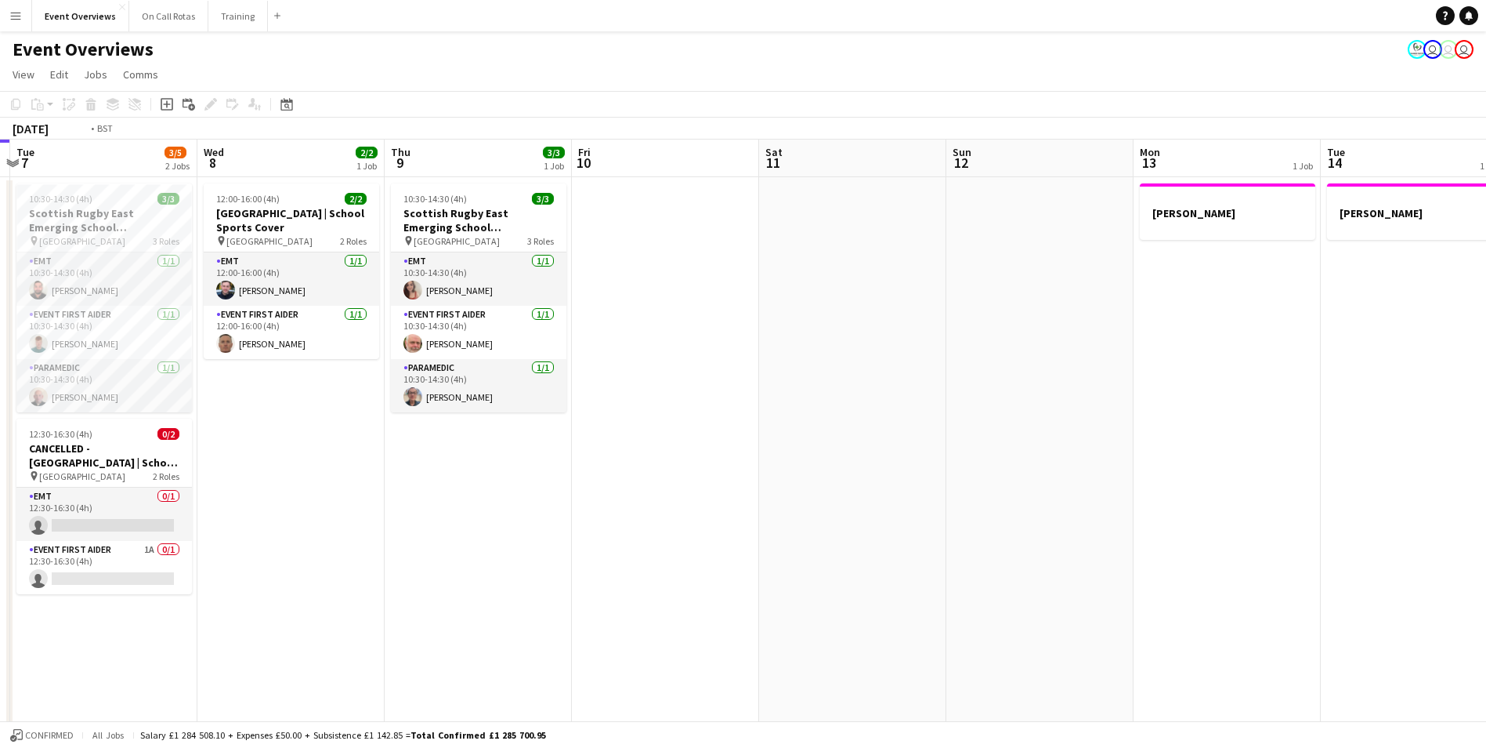
scroll to position [0, 363]
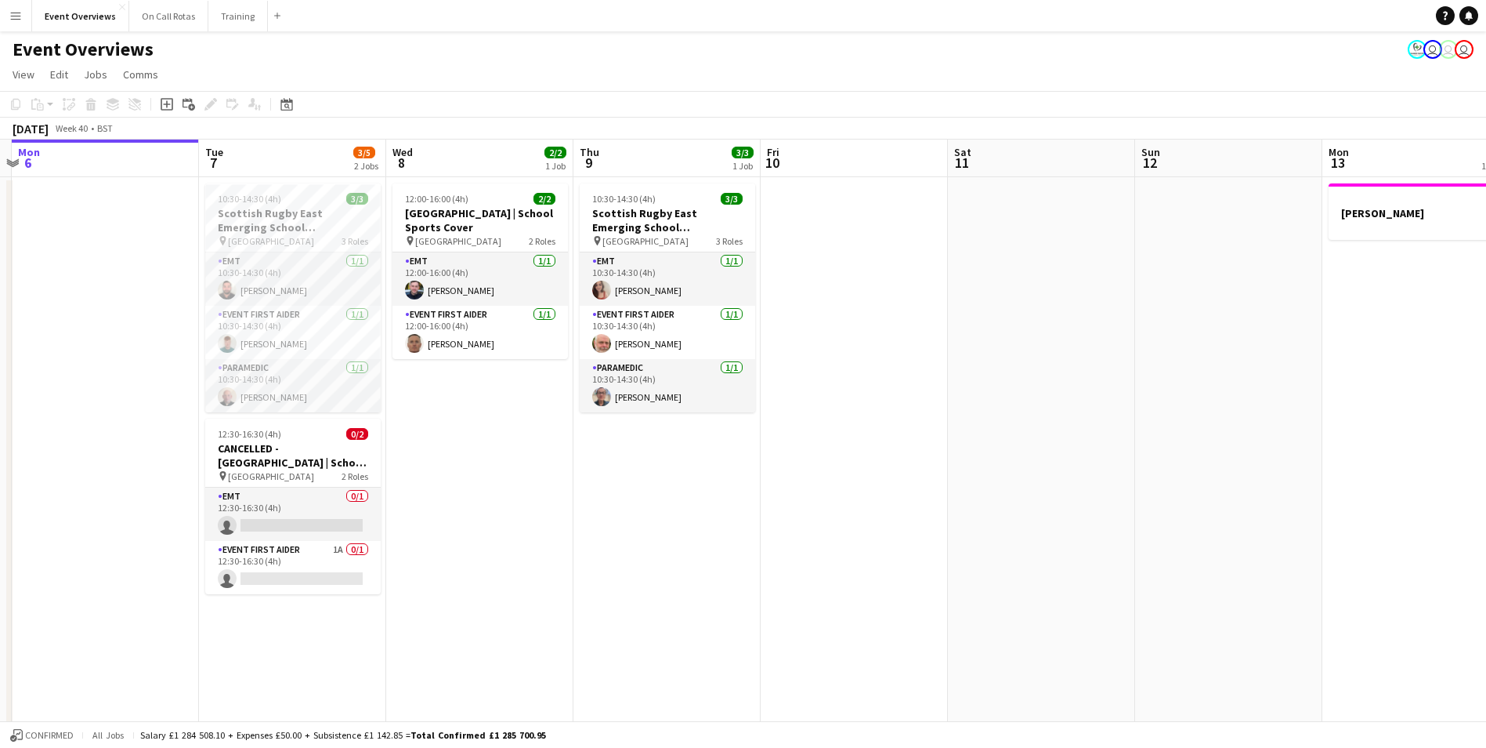
drag, startPoint x: 294, startPoint y: 347, endPoint x: 804, endPoint y: 344, distance: 510.1
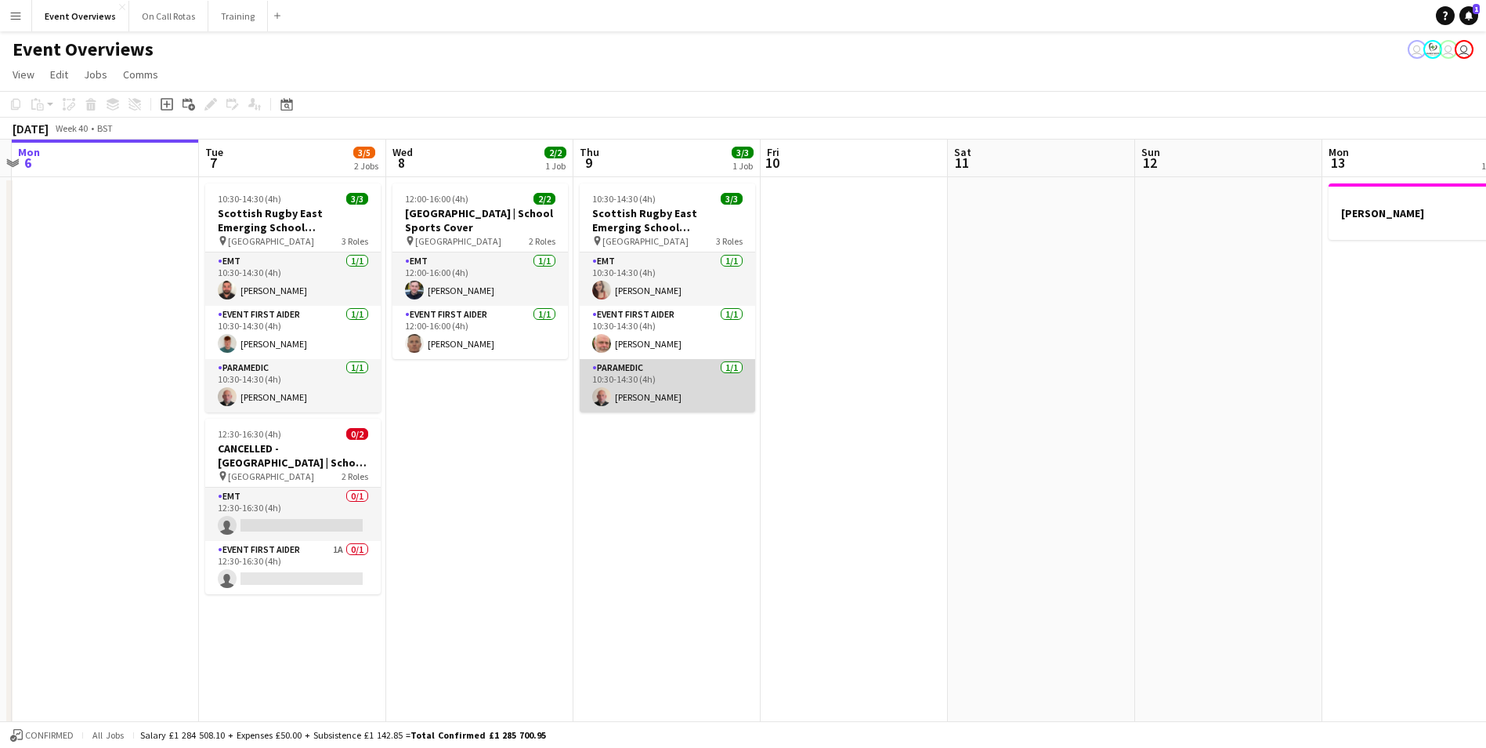
click at [687, 385] on app-card-role "Paramedic 1/1 10:30-14:30 (4h) Ron Cunningham" at bounding box center [668, 385] width 176 height 53
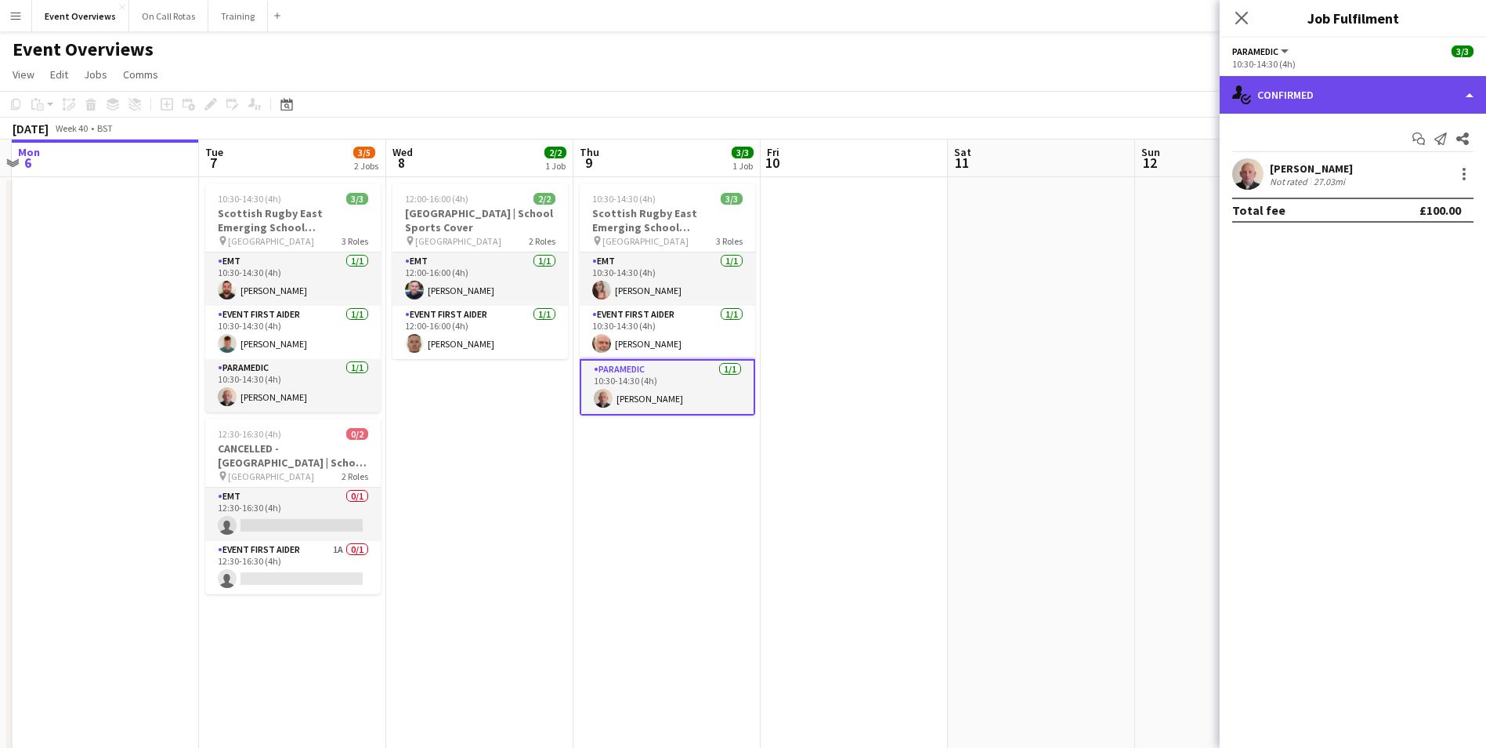
click at [996, 87] on div "single-neutral-actions-check-2 Confirmed" at bounding box center [1353, 95] width 266 height 38
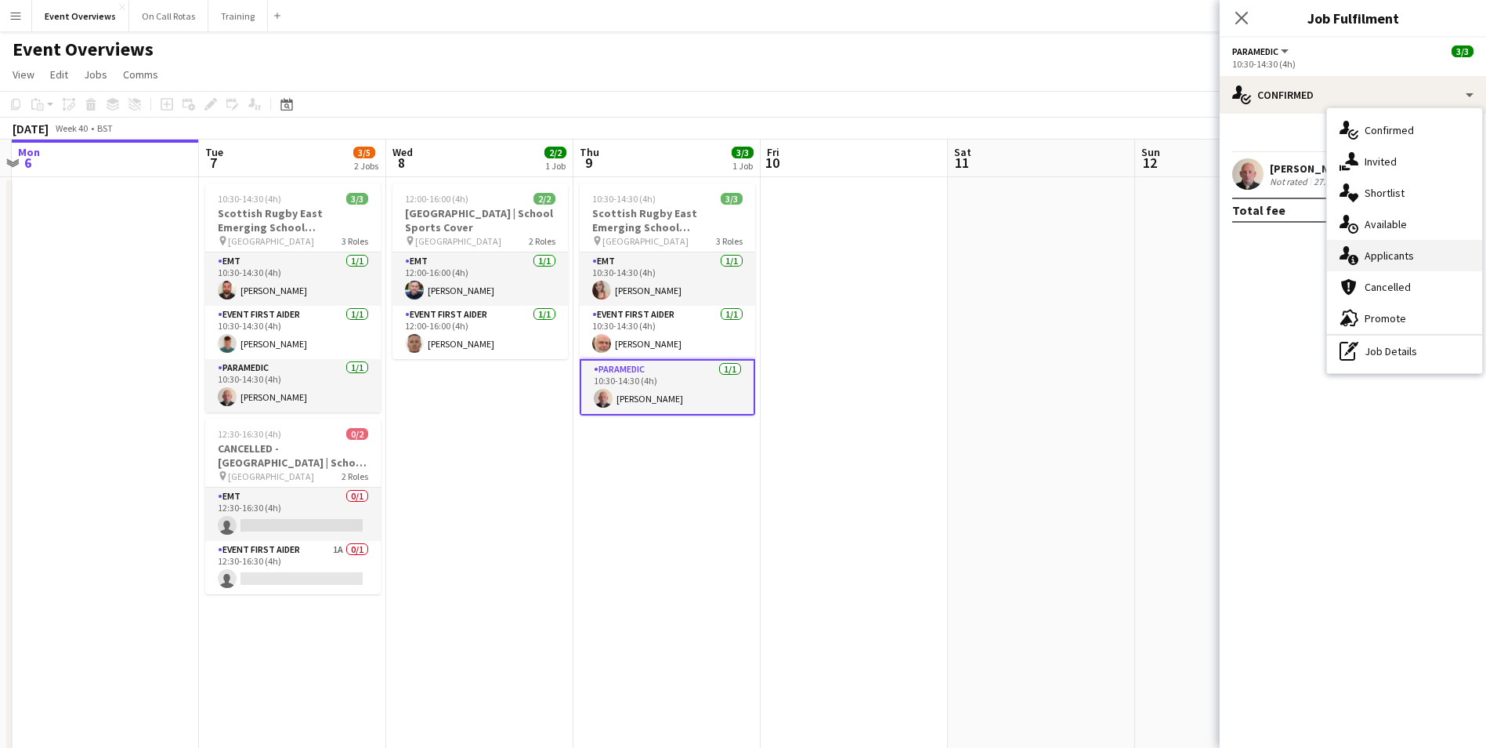
click at [996, 257] on span "Applicants" at bounding box center [1389, 255] width 49 height 14
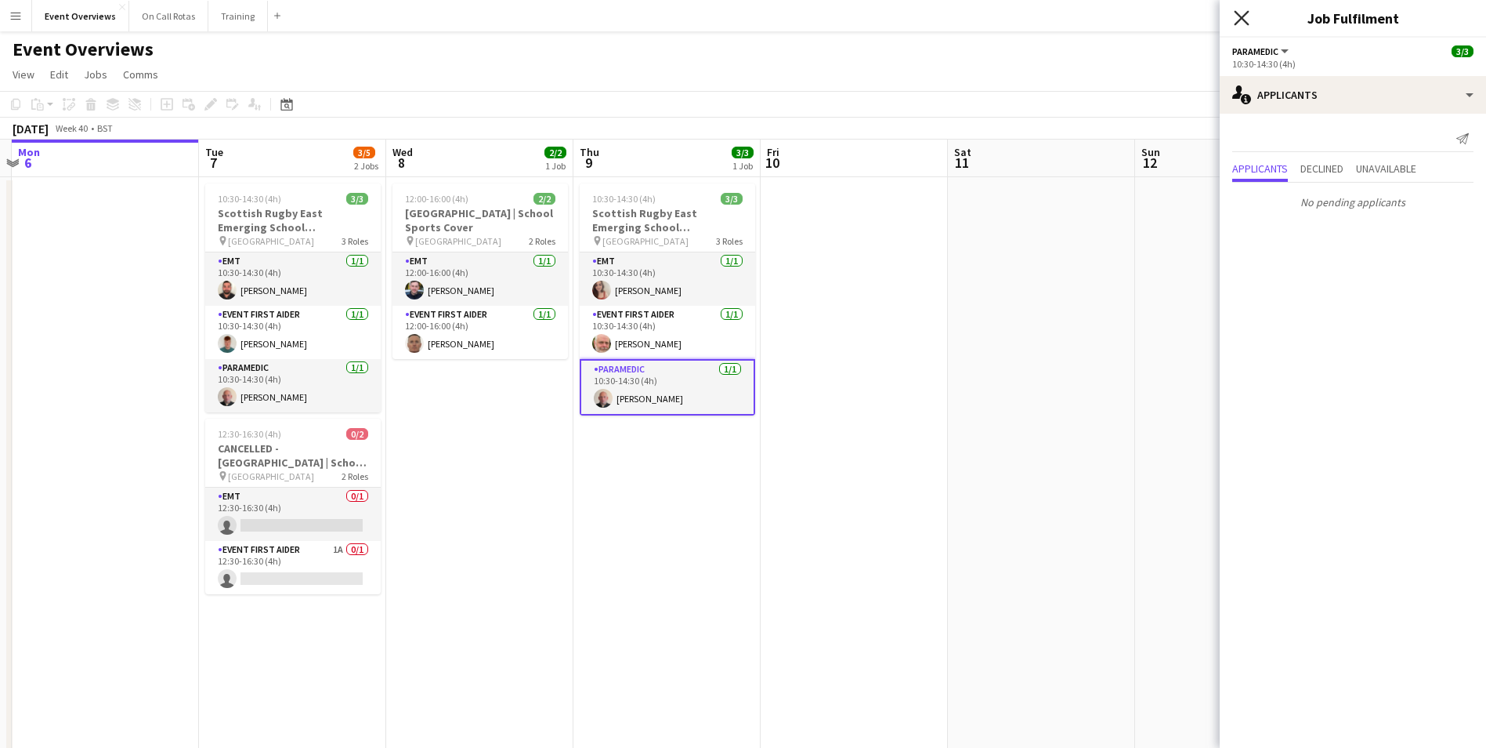
click at [996, 20] on icon "Close pop-in" at bounding box center [1241, 17] width 15 height 15
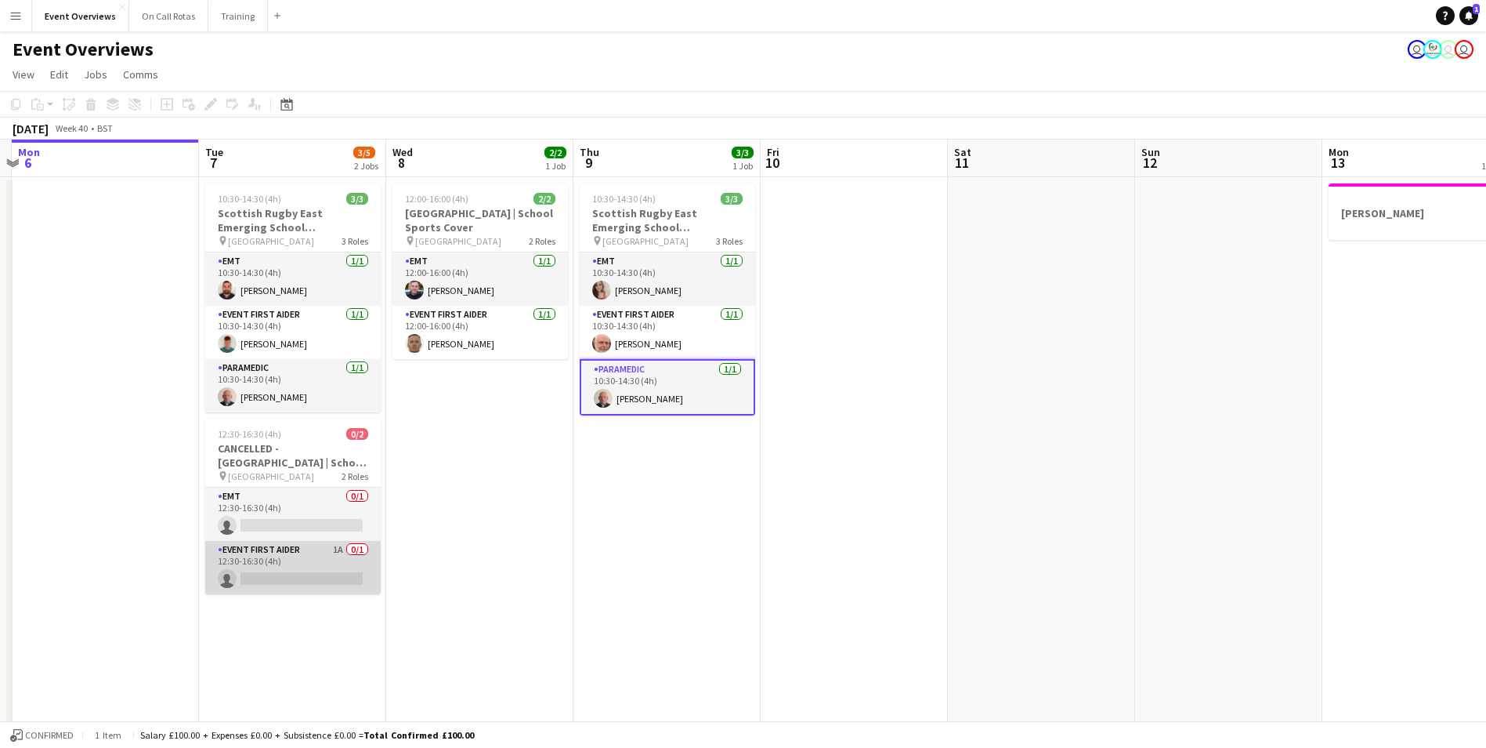
click at [244, 465] on app-card-role "Event First Aider 1A 0/1 12:30-16:30 (4h) single-neutral-actions" at bounding box center [293, 567] width 176 height 53
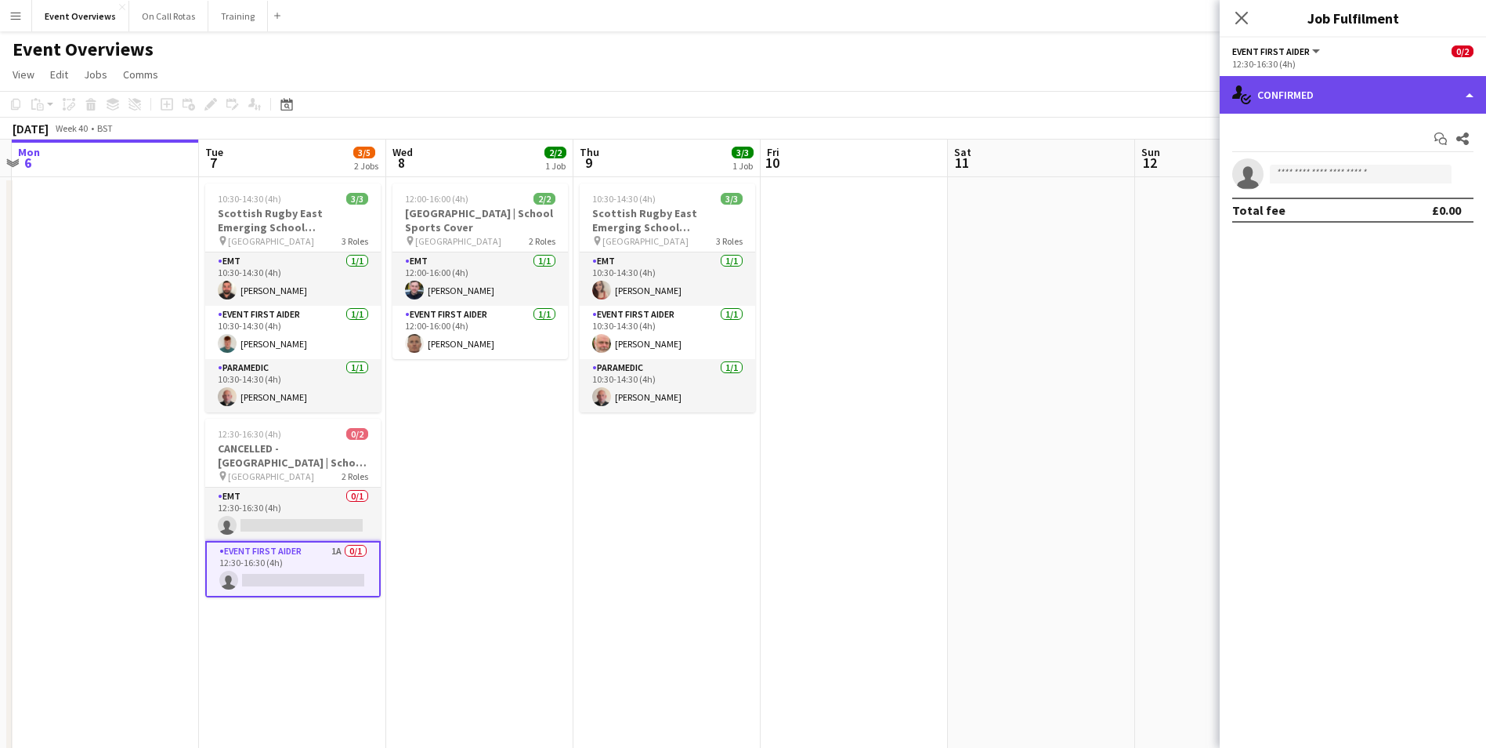
click at [996, 102] on div "single-neutral-actions-check-2 Confirmed" at bounding box center [1353, 95] width 266 height 38
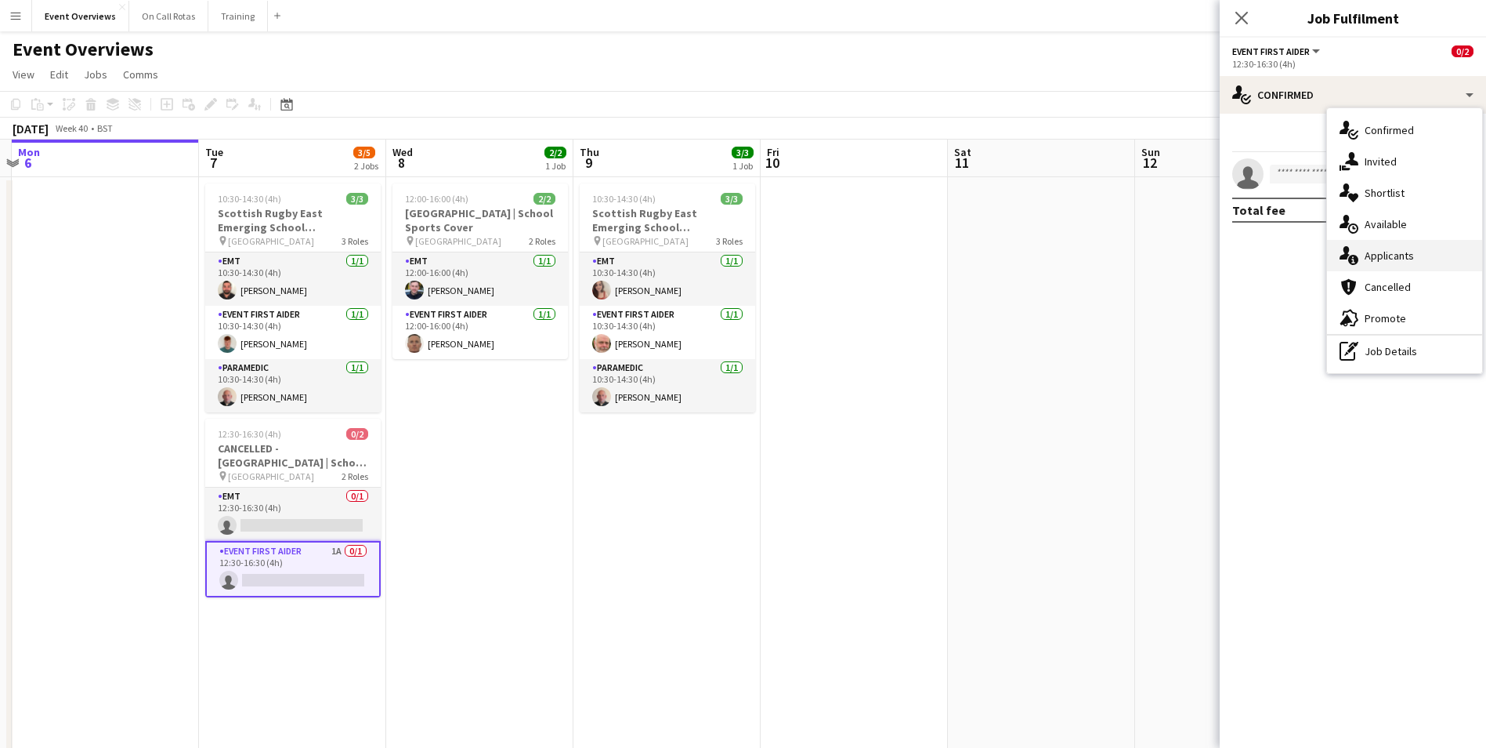
click at [996, 252] on span "Applicants" at bounding box center [1389, 255] width 49 height 14
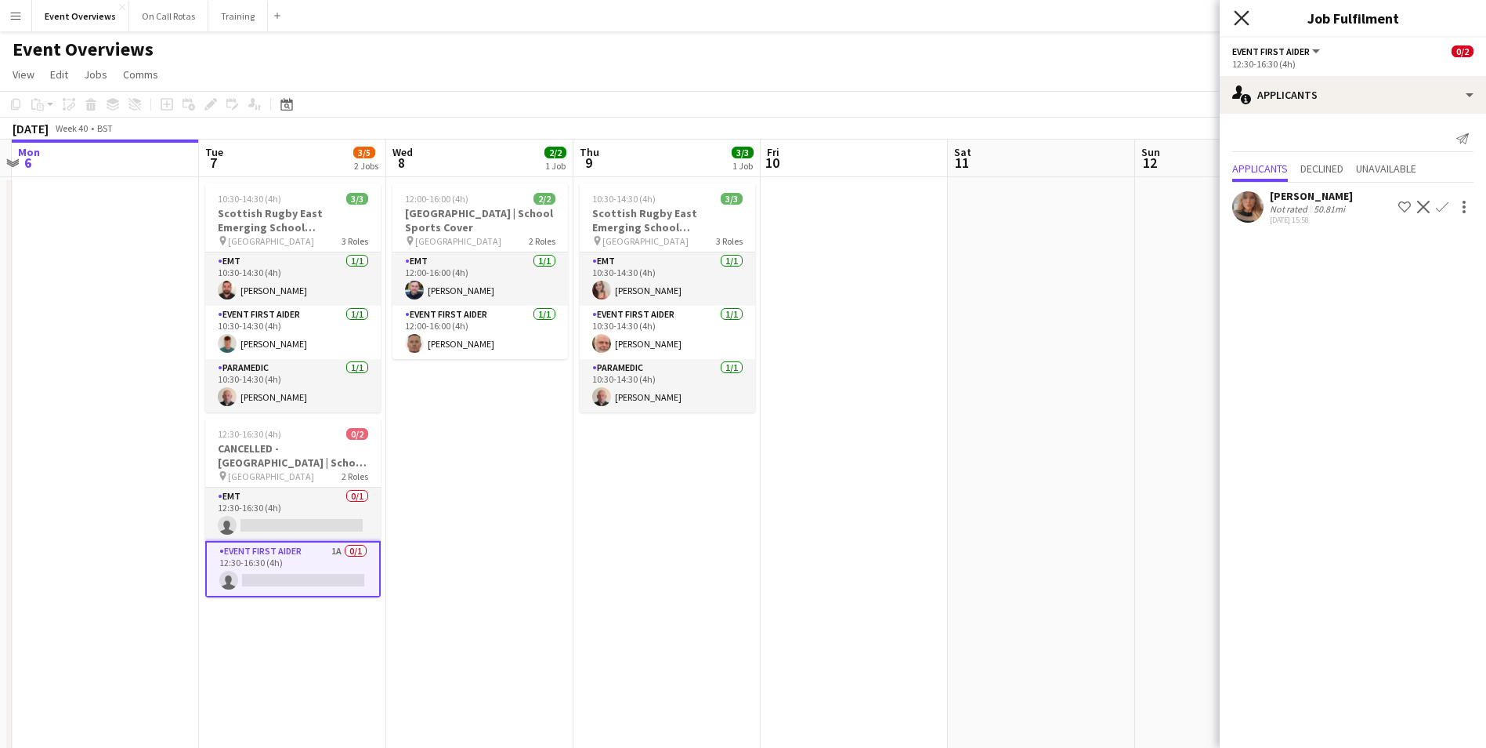
click at [996, 18] on icon "Close pop-in" at bounding box center [1241, 17] width 15 height 15
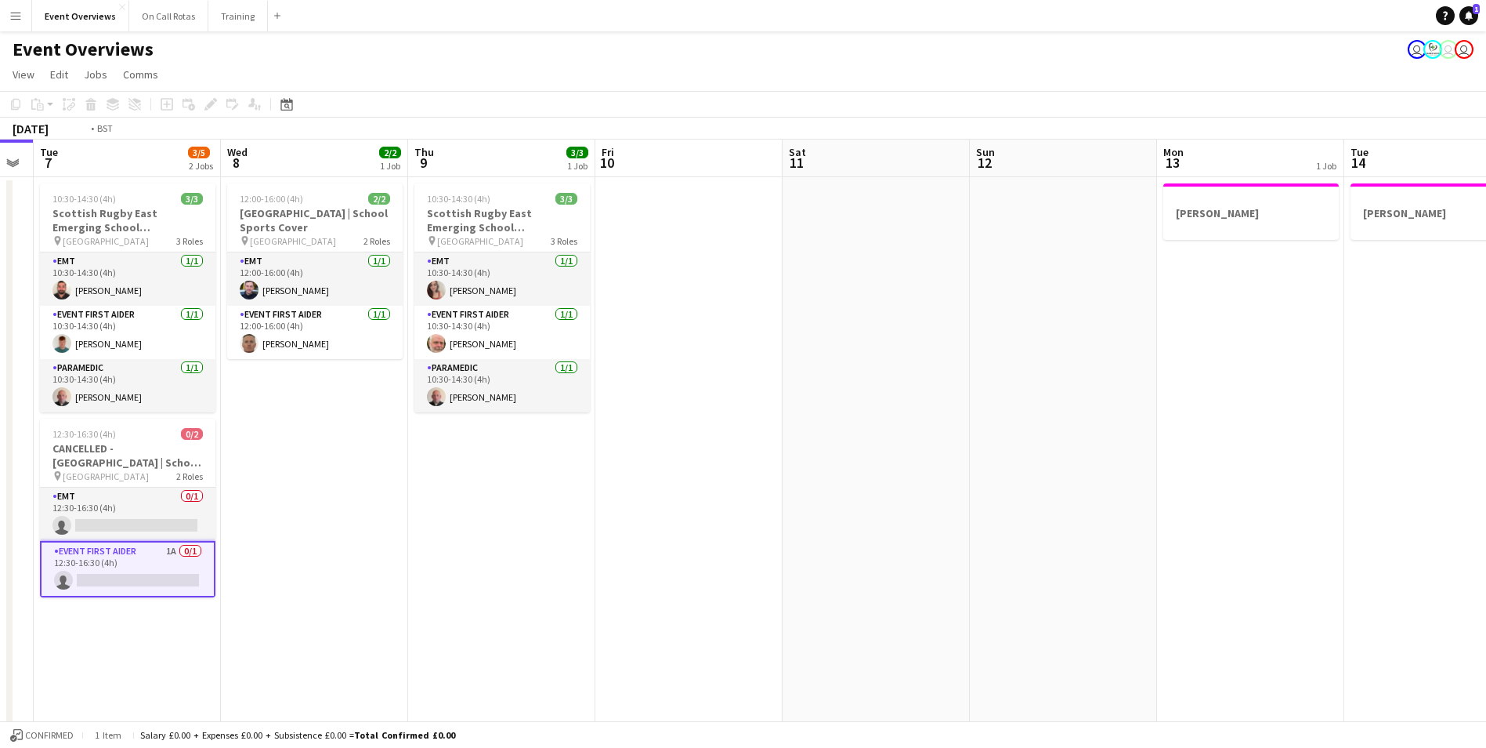
scroll to position [0, 321]
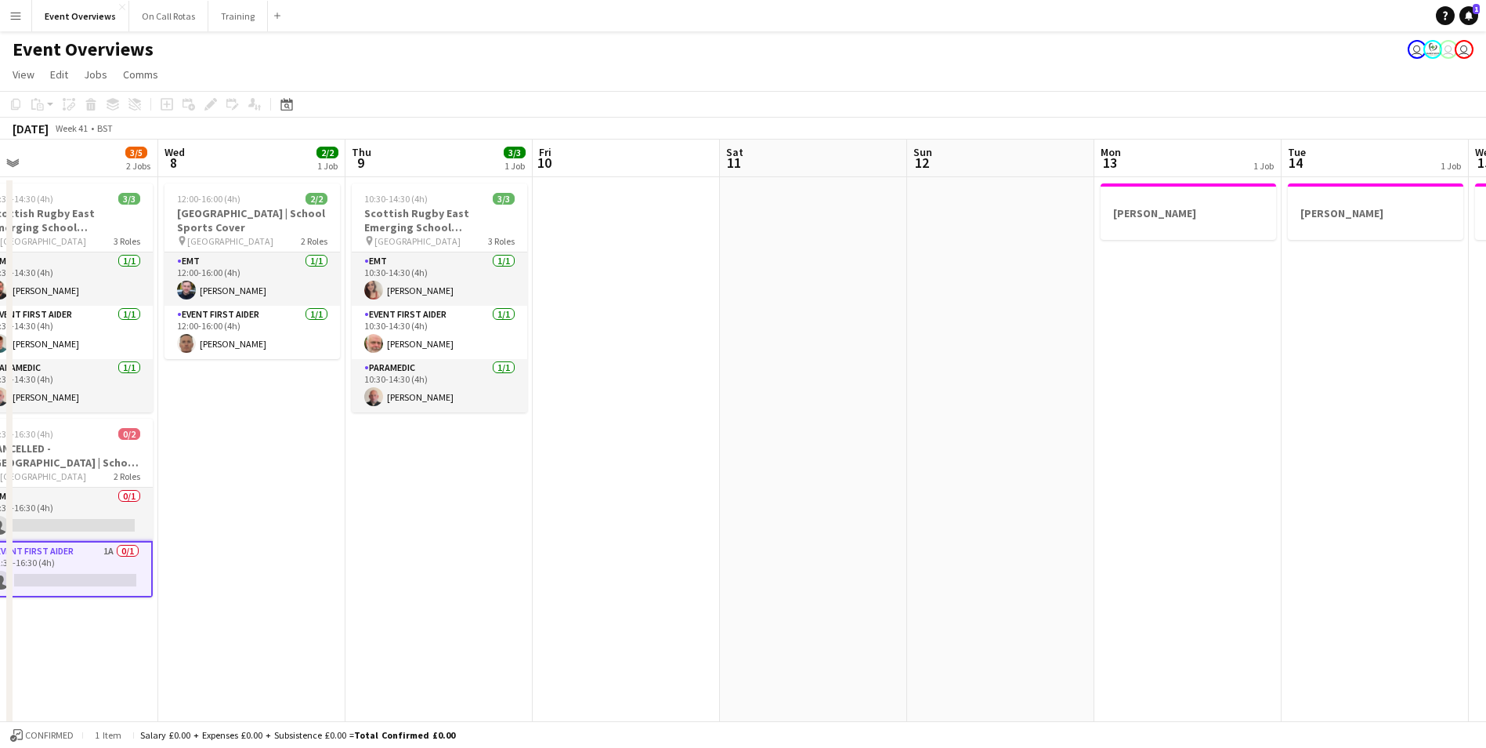
drag, startPoint x: 726, startPoint y: 560, endPoint x: 498, endPoint y: 544, distance: 228.6
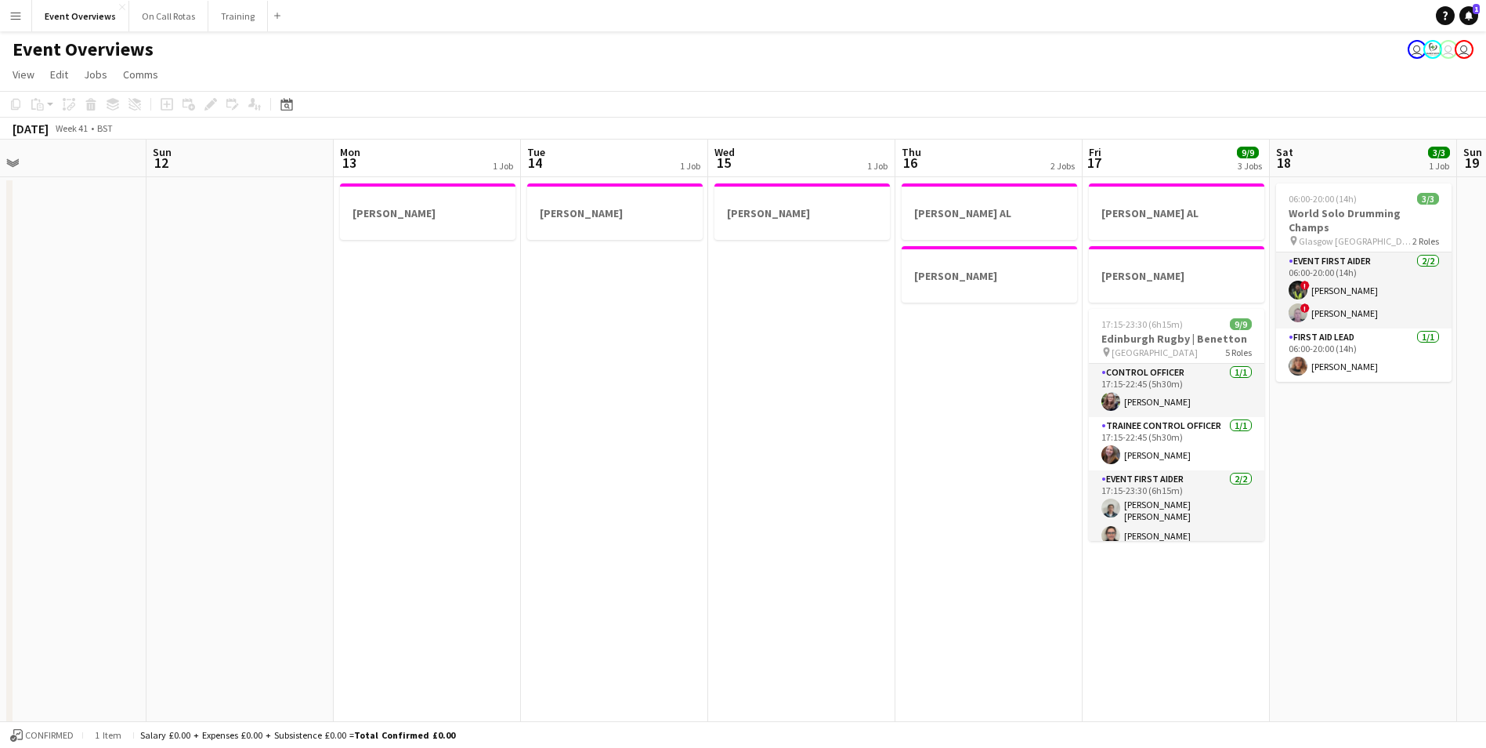
drag, startPoint x: 1025, startPoint y: 476, endPoint x: 285, endPoint y: 508, distance: 740.4
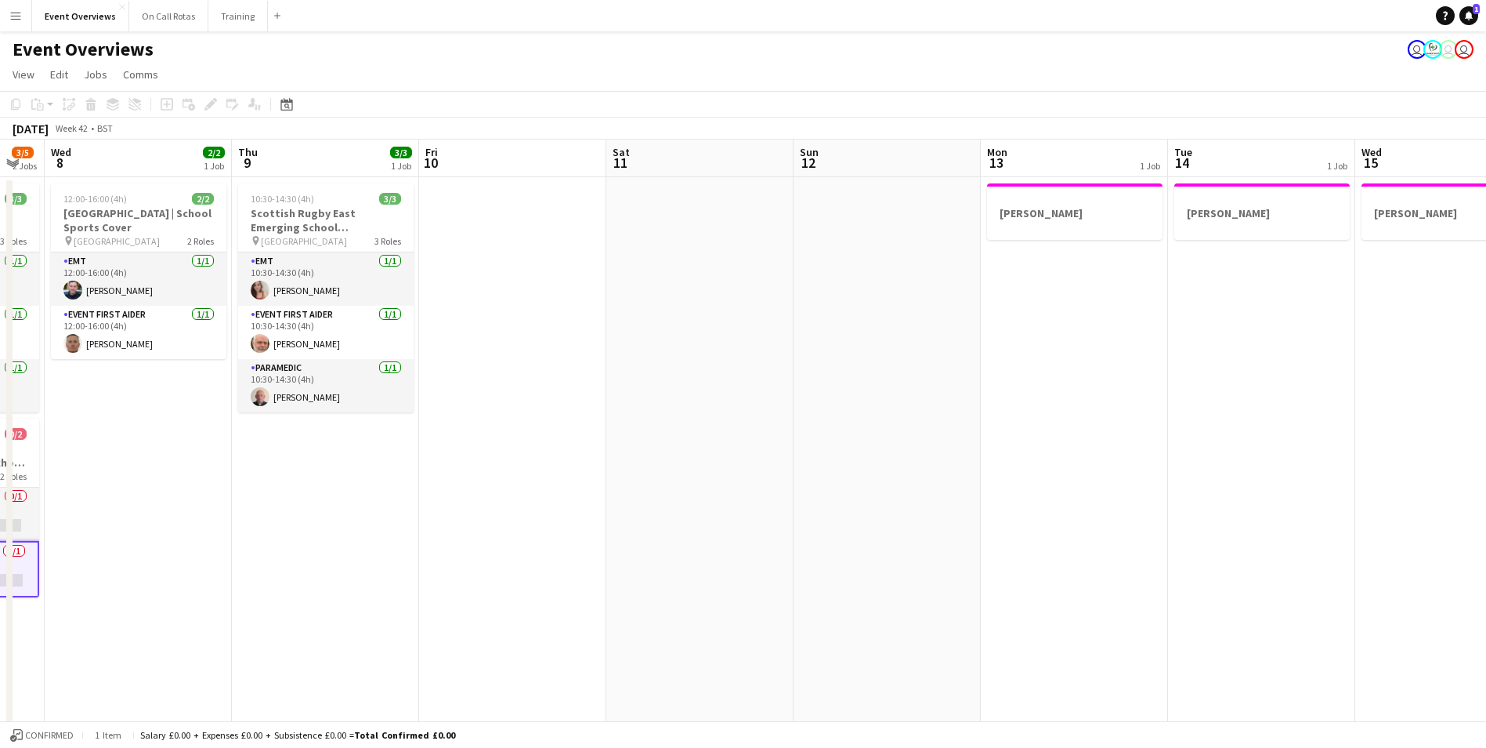
drag, startPoint x: 724, startPoint y: 477, endPoint x: 1371, endPoint y: 473, distance: 646.5
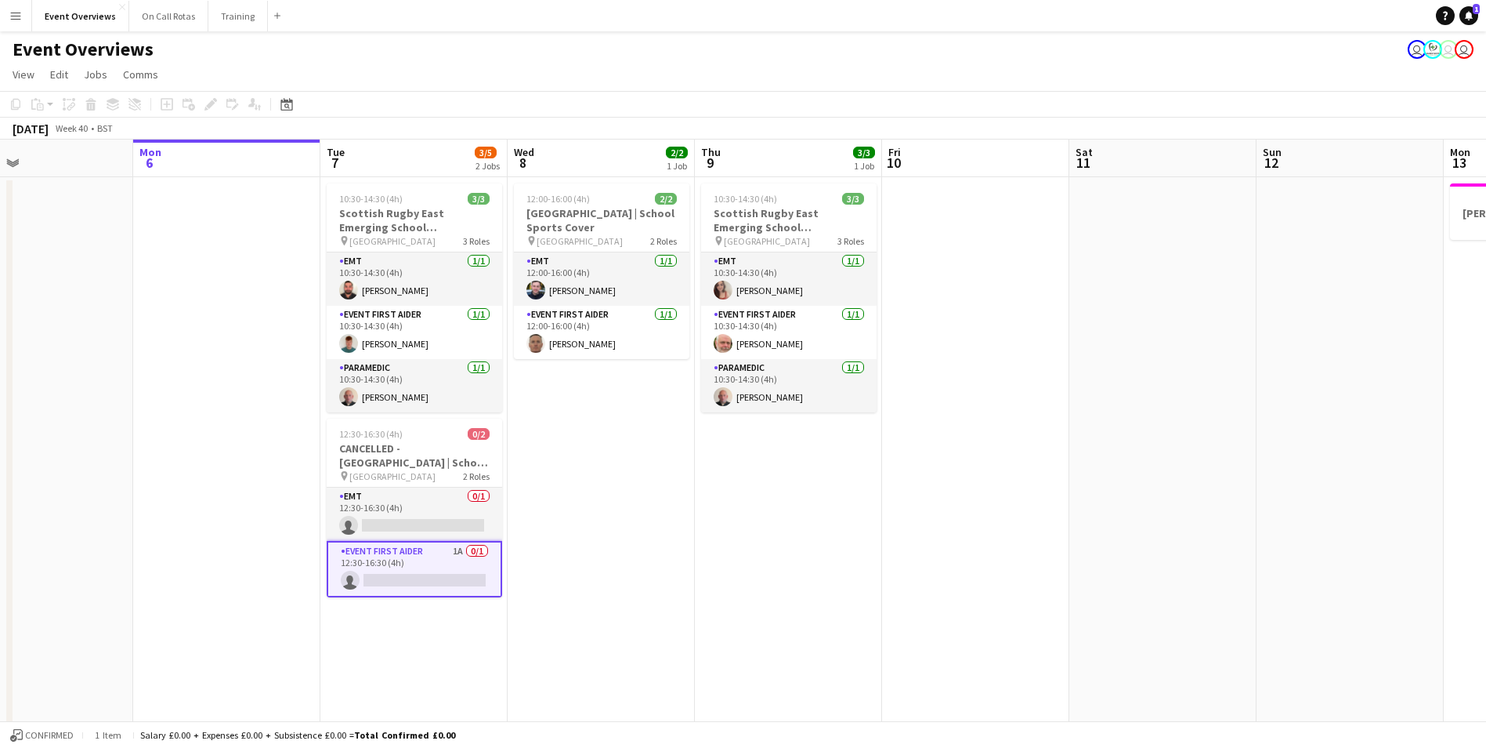
drag, startPoint x: 661, startPoint y: 464, endPoint x: 1079, endPoint y: 459, distance: 418.5
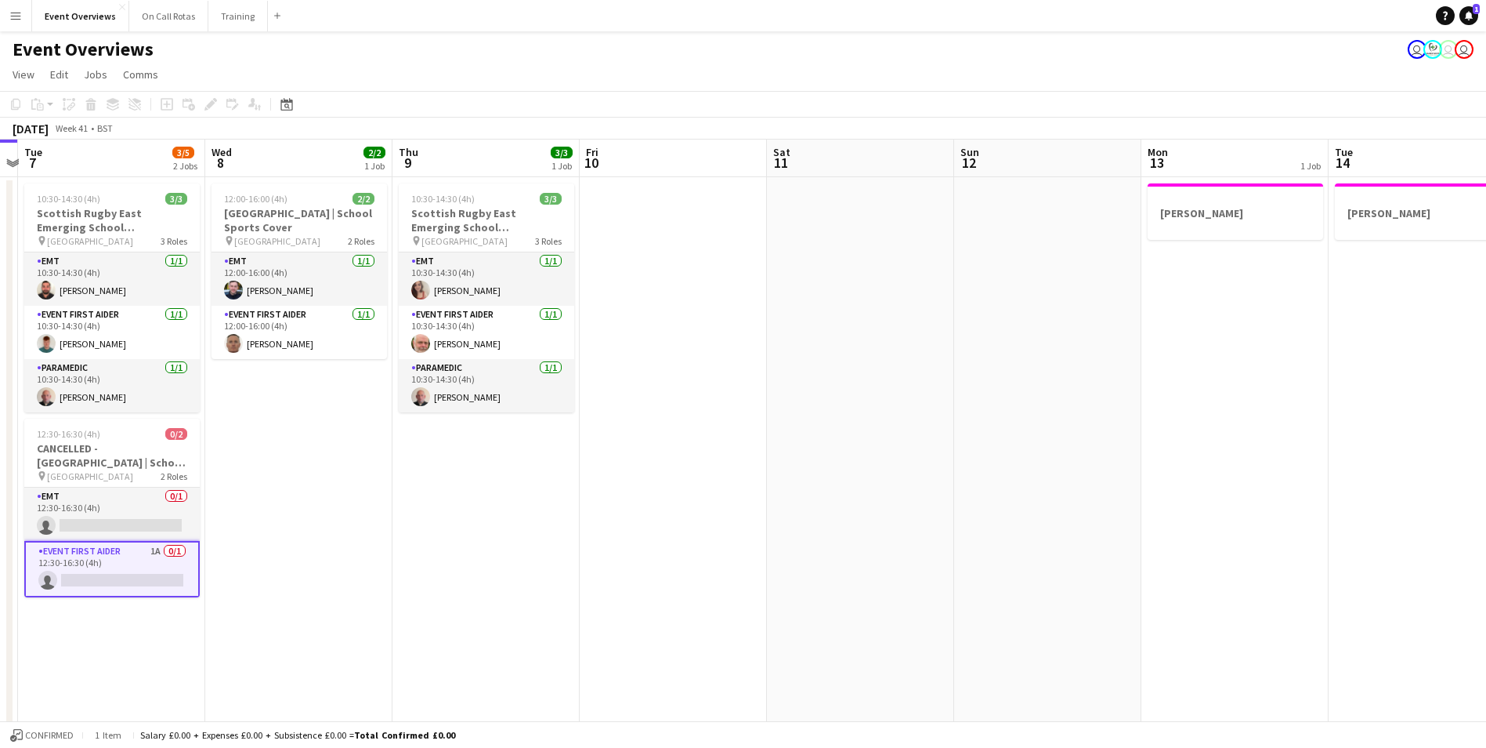
scroll to position [0, 542]
drag, startPoint x: 1079, startPoint y: 459, endPoint x: 778, endPoint y: 541, distance: 311.9
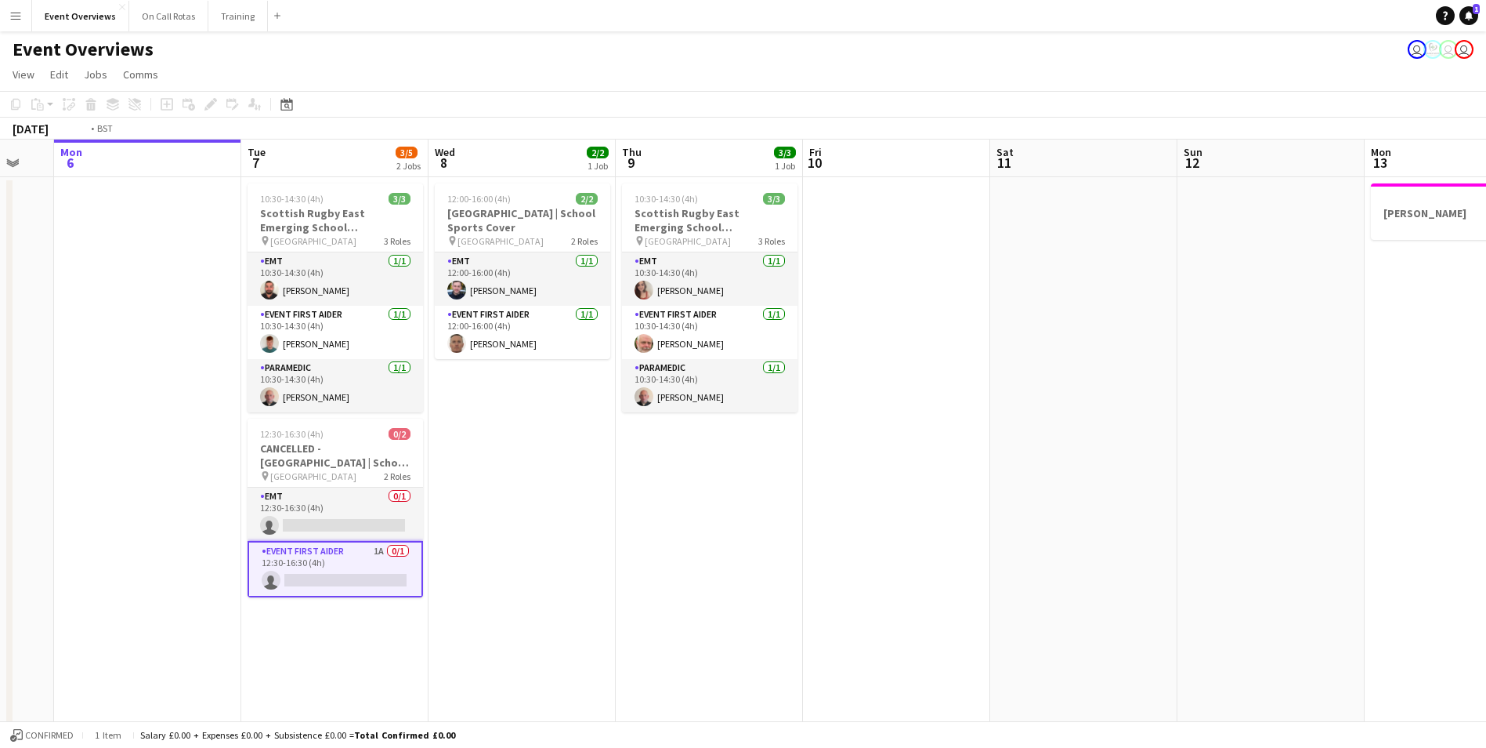
scroll to position [0, 452]
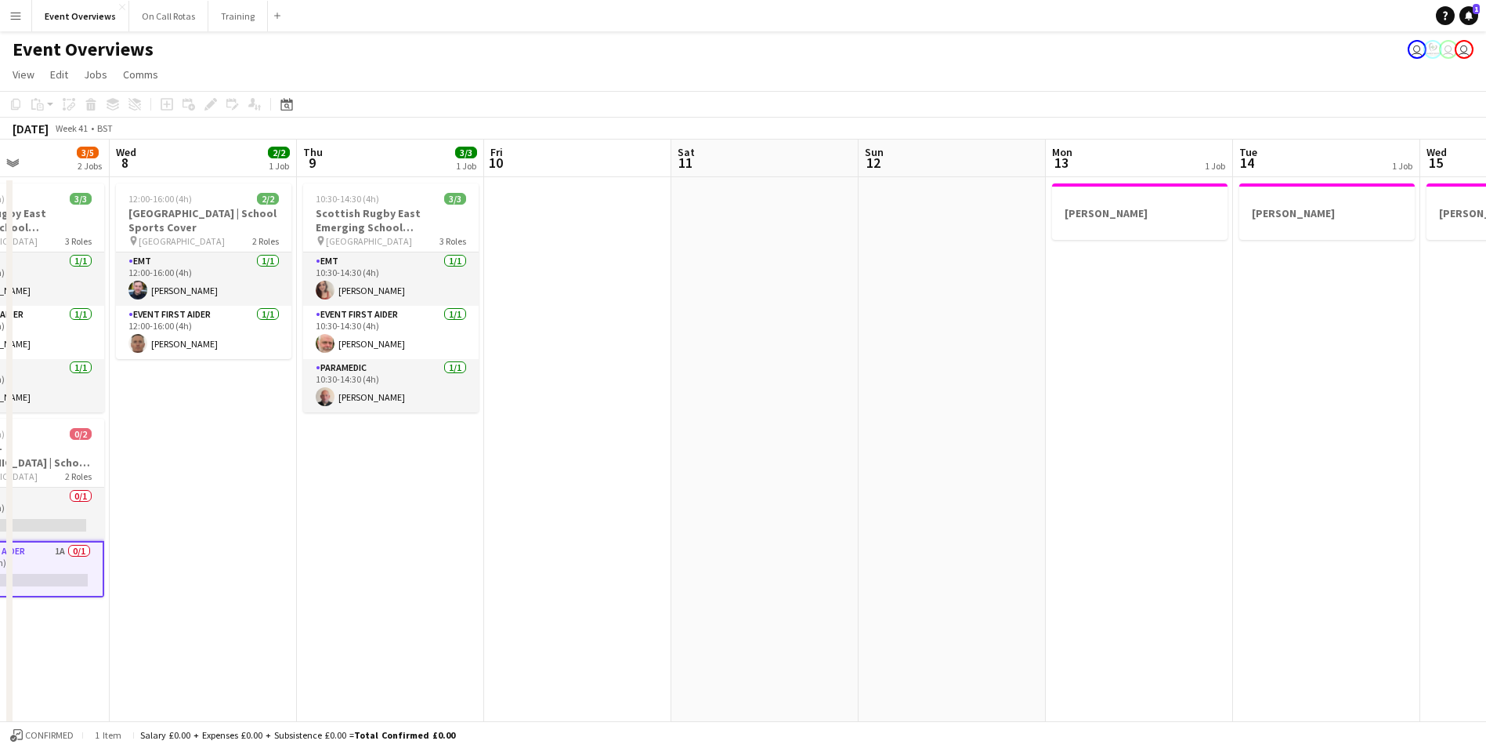
drag, startPoint x: 659, startPoint y: 507, endPoint x: 562, endPoint y: 497, distance: 97.7
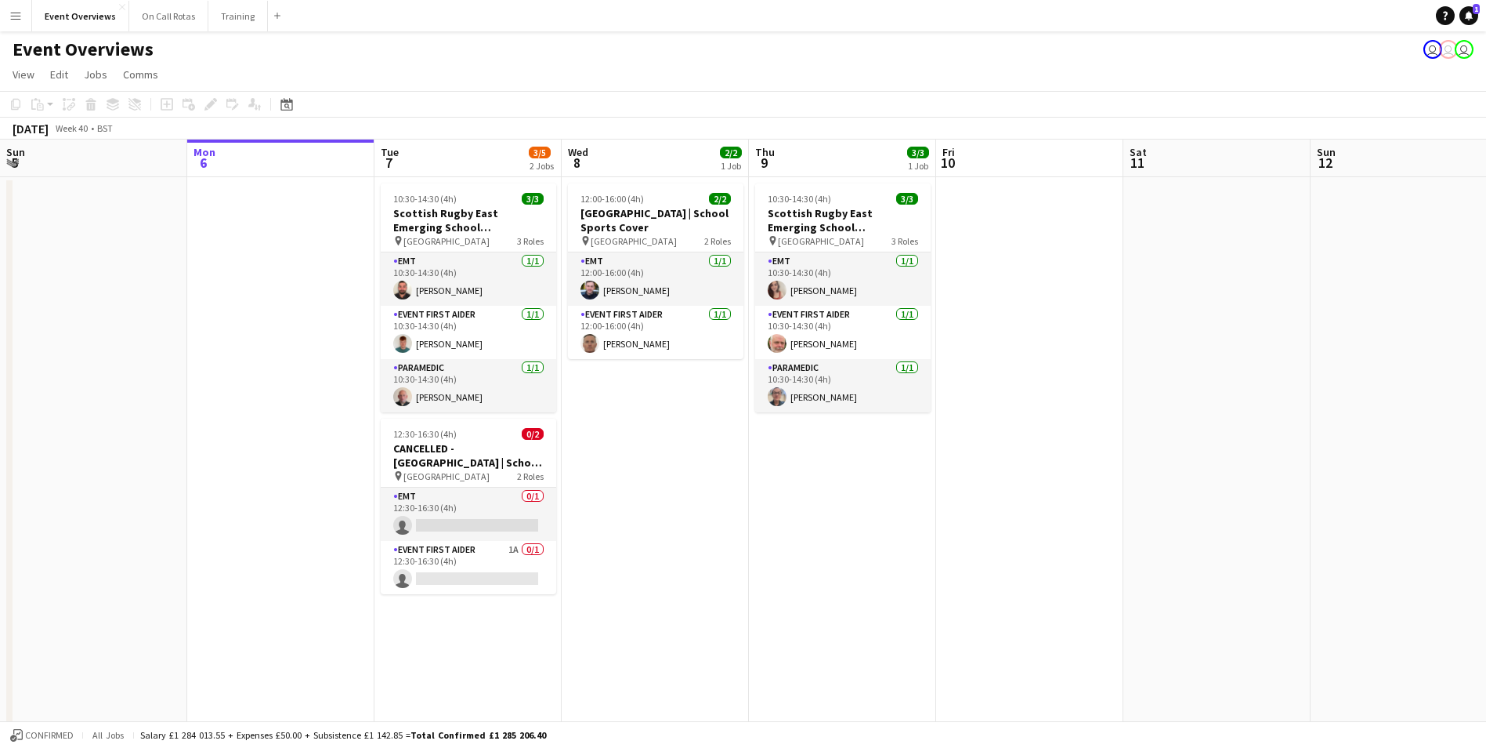
click at [23, 24] on button "Menu" at bounding box center [15, 15] width 31 height 31
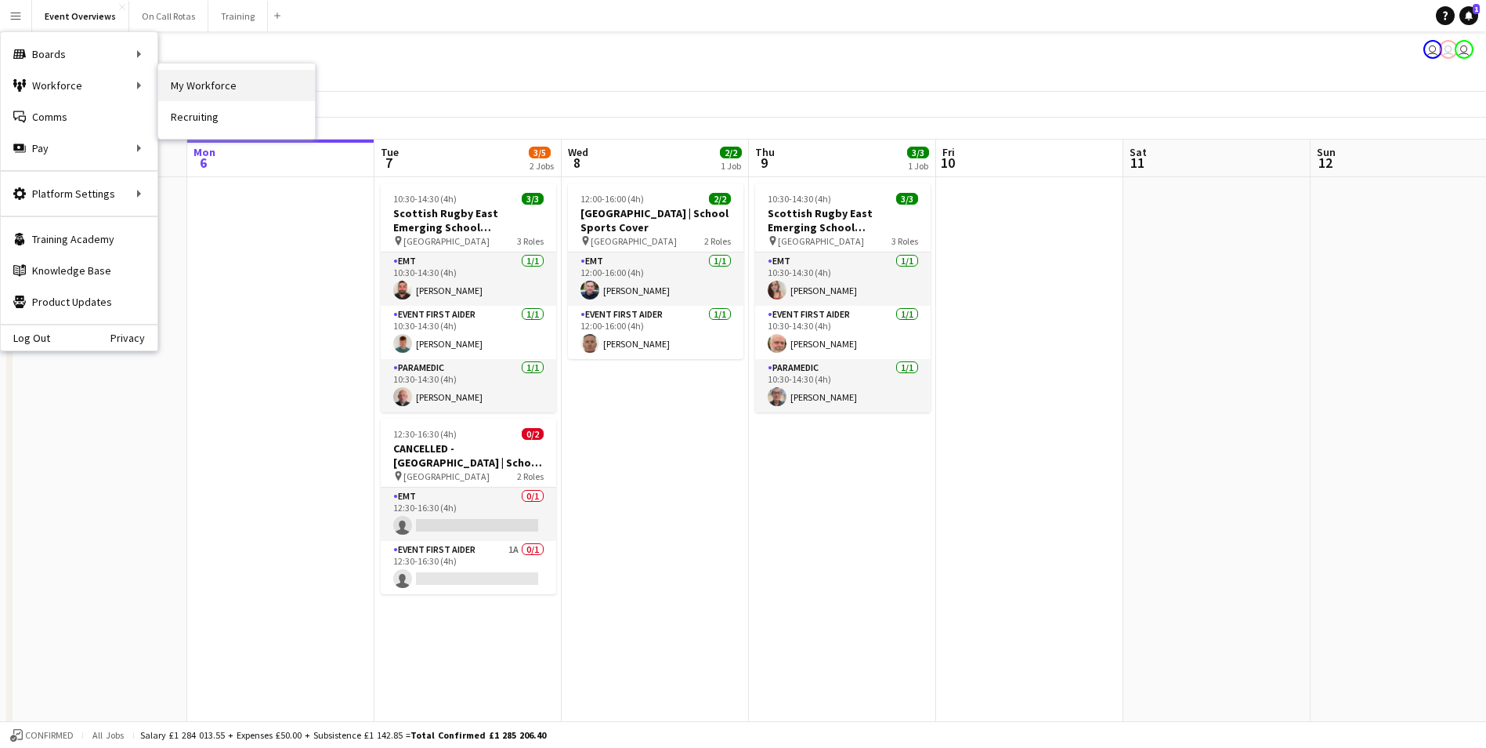
click at [186, 81] on link "My Workforce" at bounding box center [236, 85] width 157 height 31
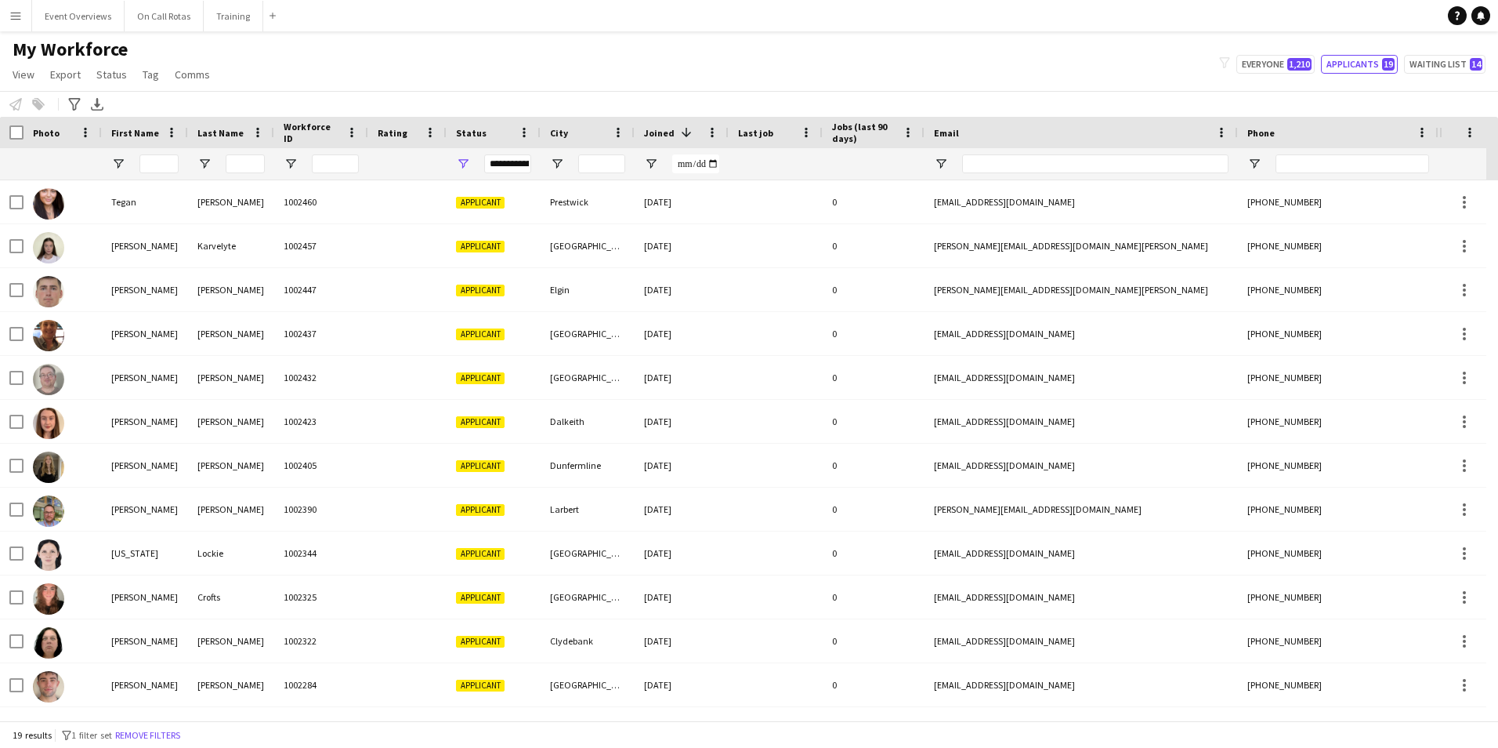
click at [502, 165] on div "**********" at bounding box center [507, 163] width 47 height 19
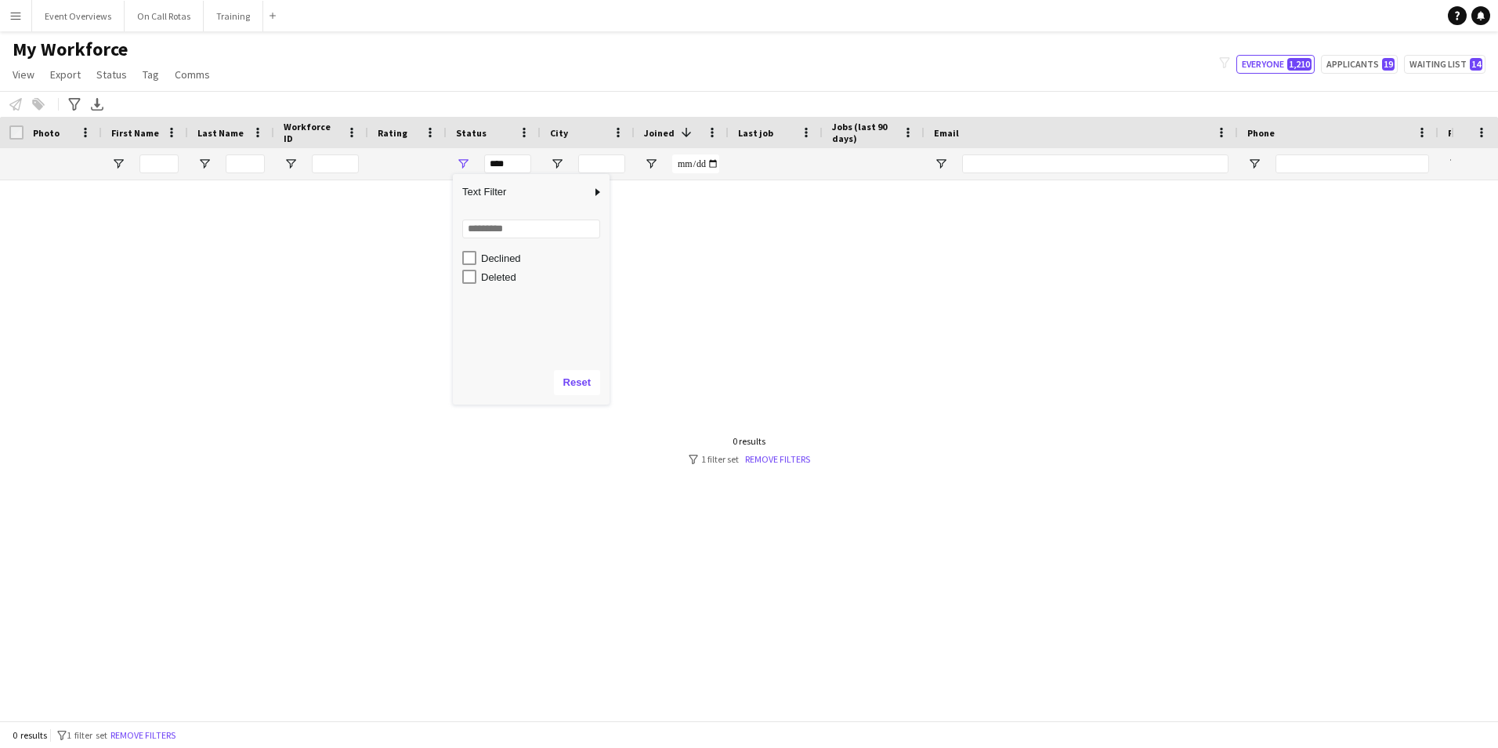
scroll to position [99, 0]
type input "**********"
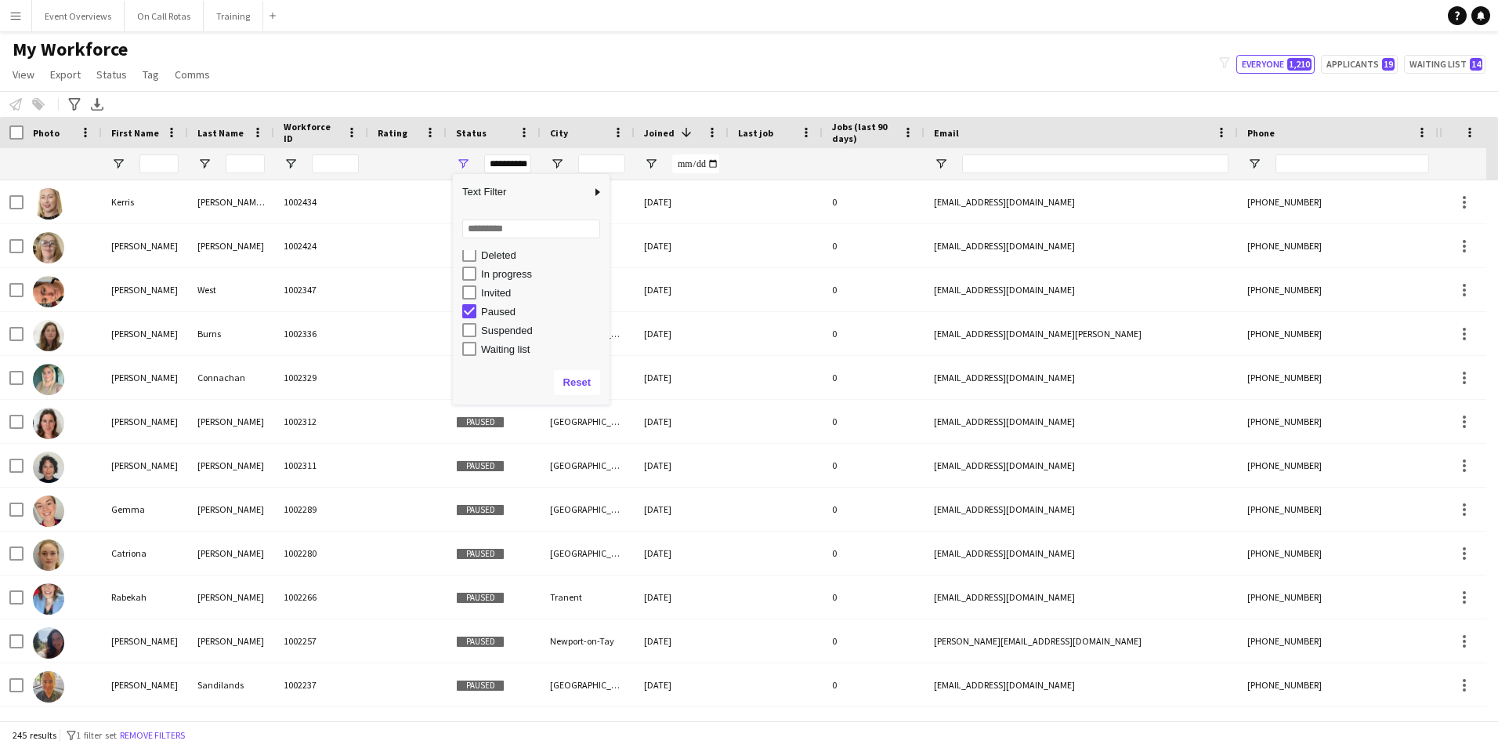
click at [574, 88] on div "My Workforce View Views Default view Active Staff Applications - First Aider Ap…" at bounding box center [749, 64] width 1498 height 53
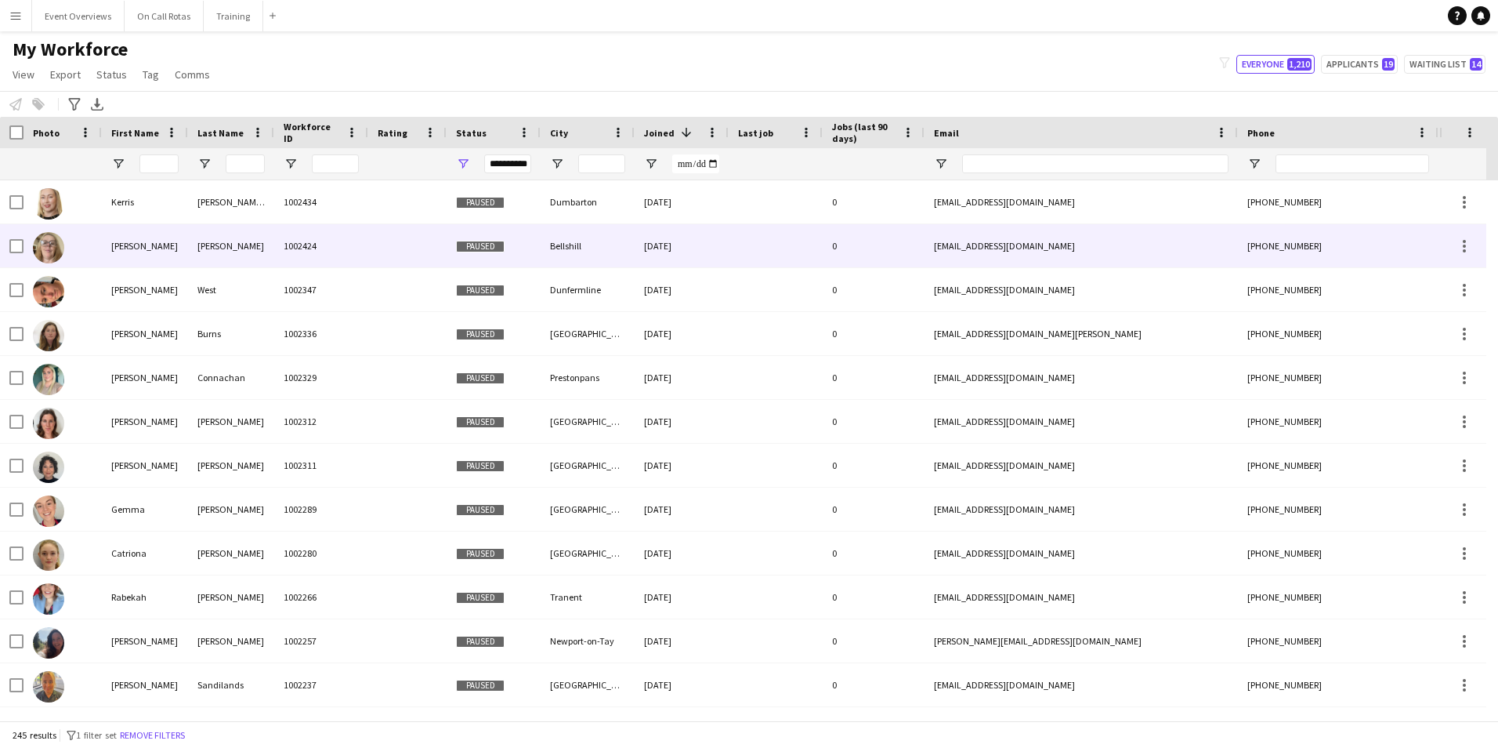
click at [288, 232] on div "1002424" at bounding box center [321, 245] width 94 height 43
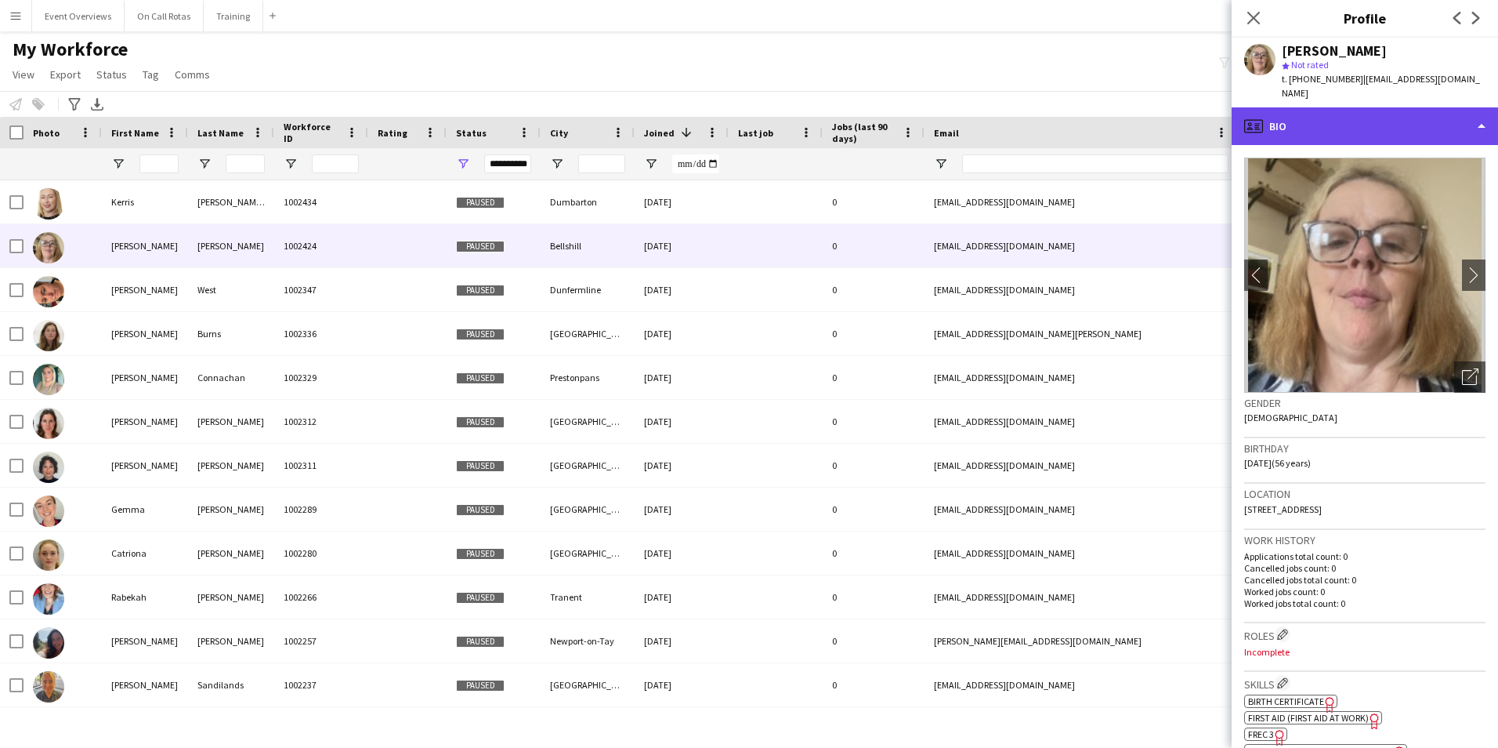
click at [1334, 115] on div "profile Bio" at bounding box center [1365, 126] width 266 height 38
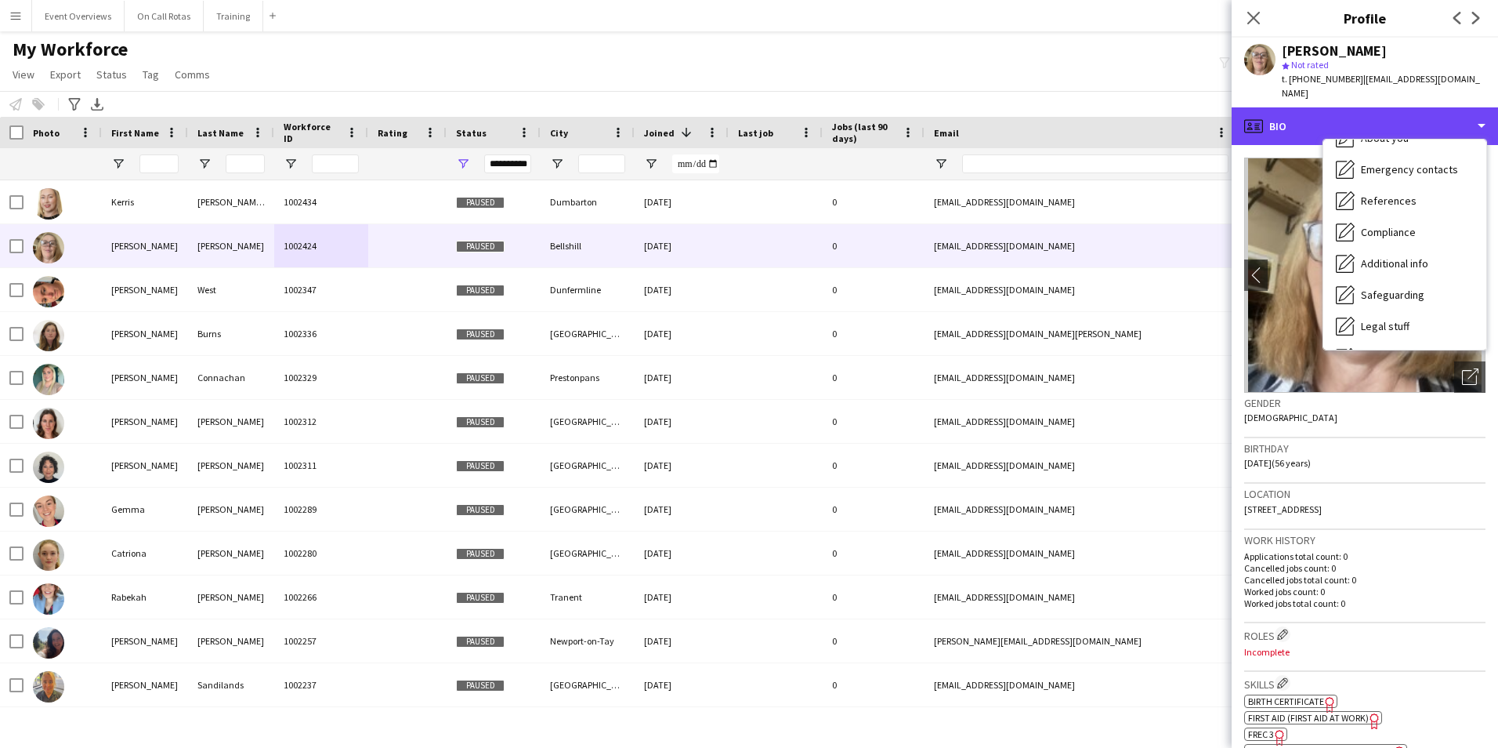
scroll to position [273, 0]
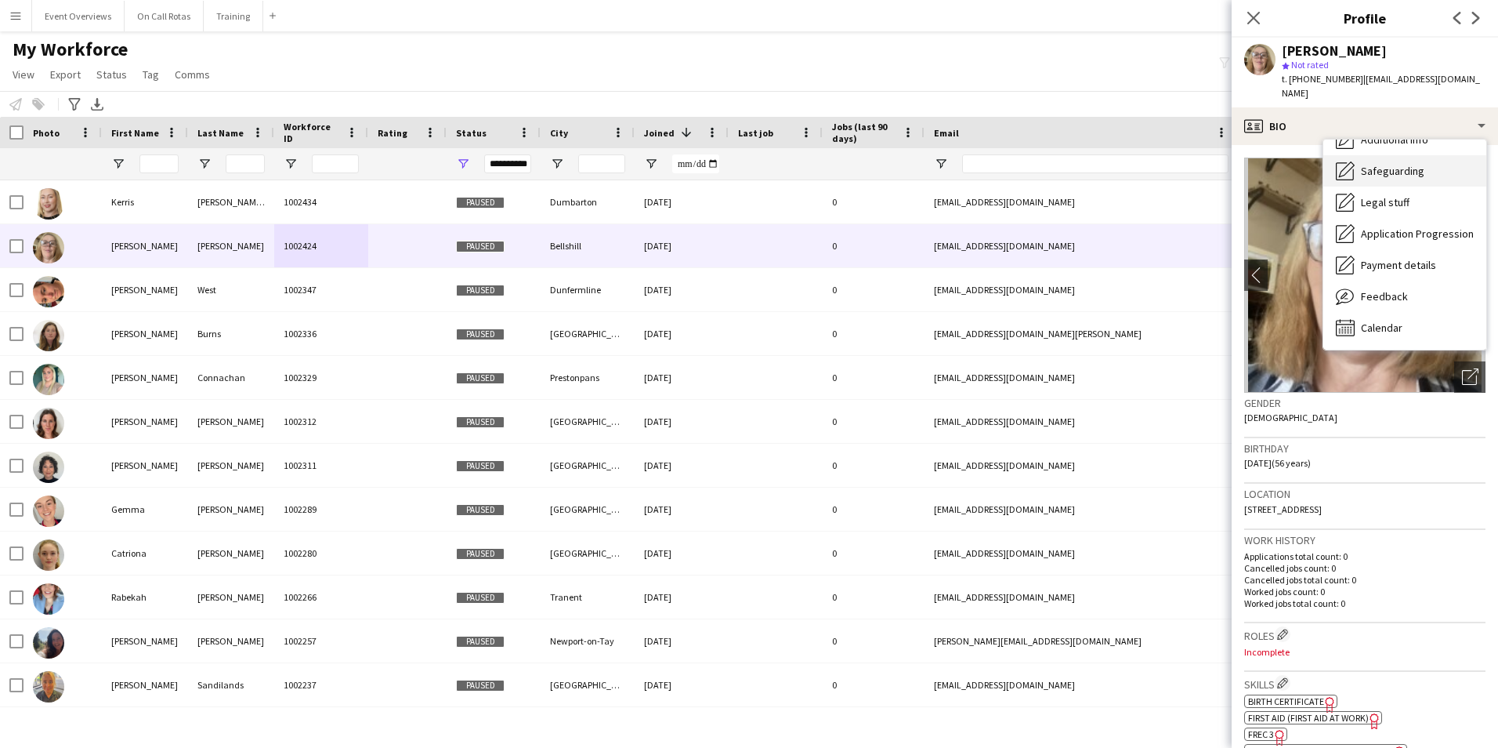
click at [1367, 168] on div "Safeguarding Safeguarding" at bounding box center [1405, 170] width 163 height 31
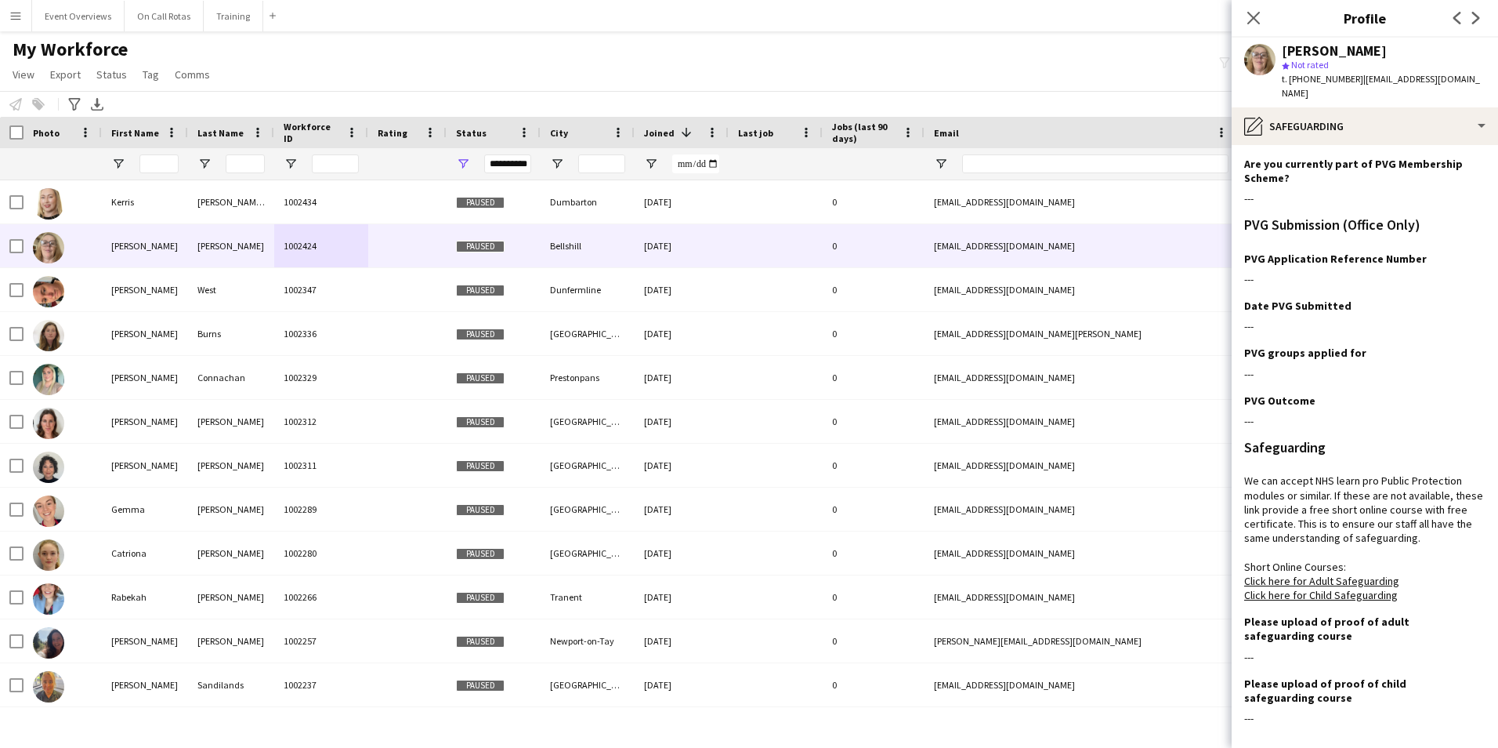
scroll to position [0, 0]
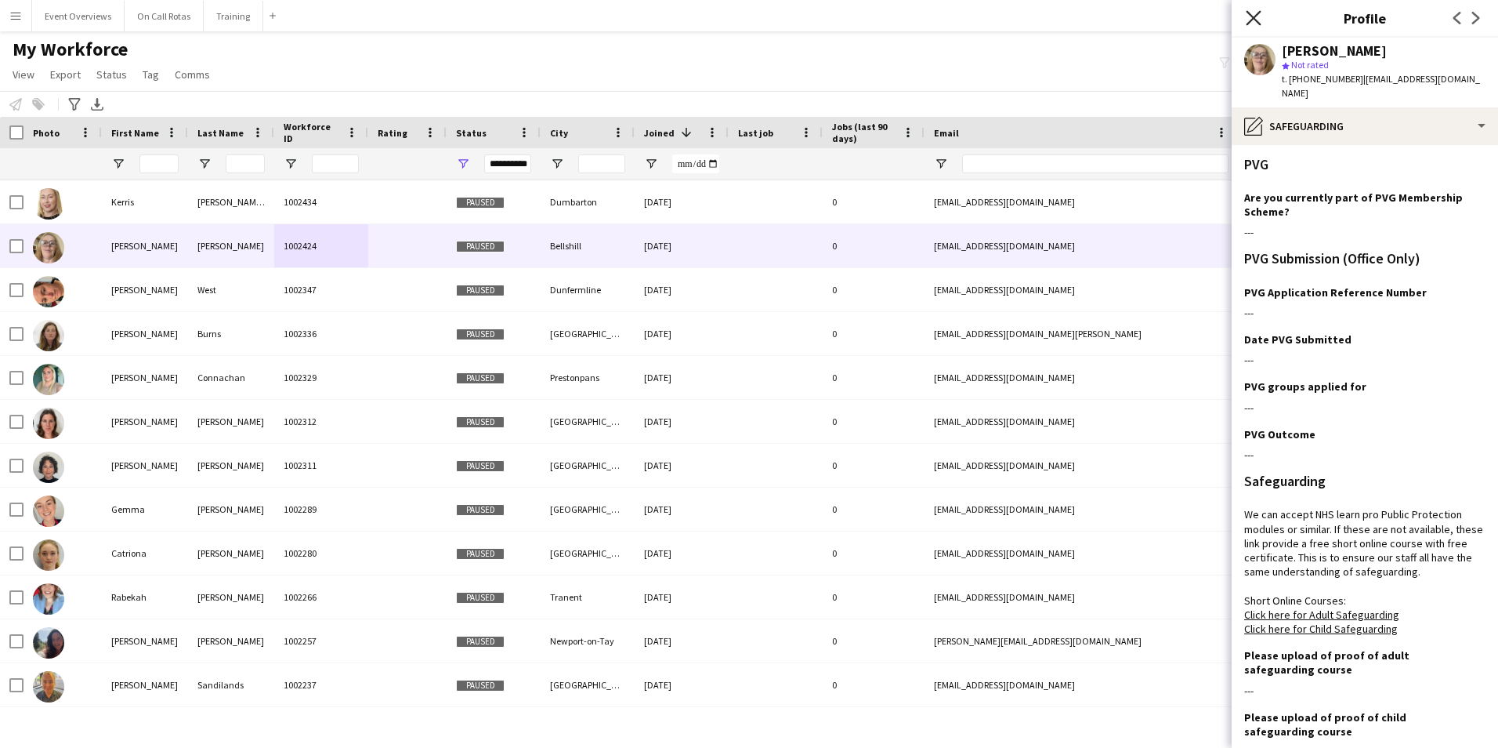
click at [1252, 13] on icon "Close pop-in" at bounding box center [1253, 17] width 15 height 15
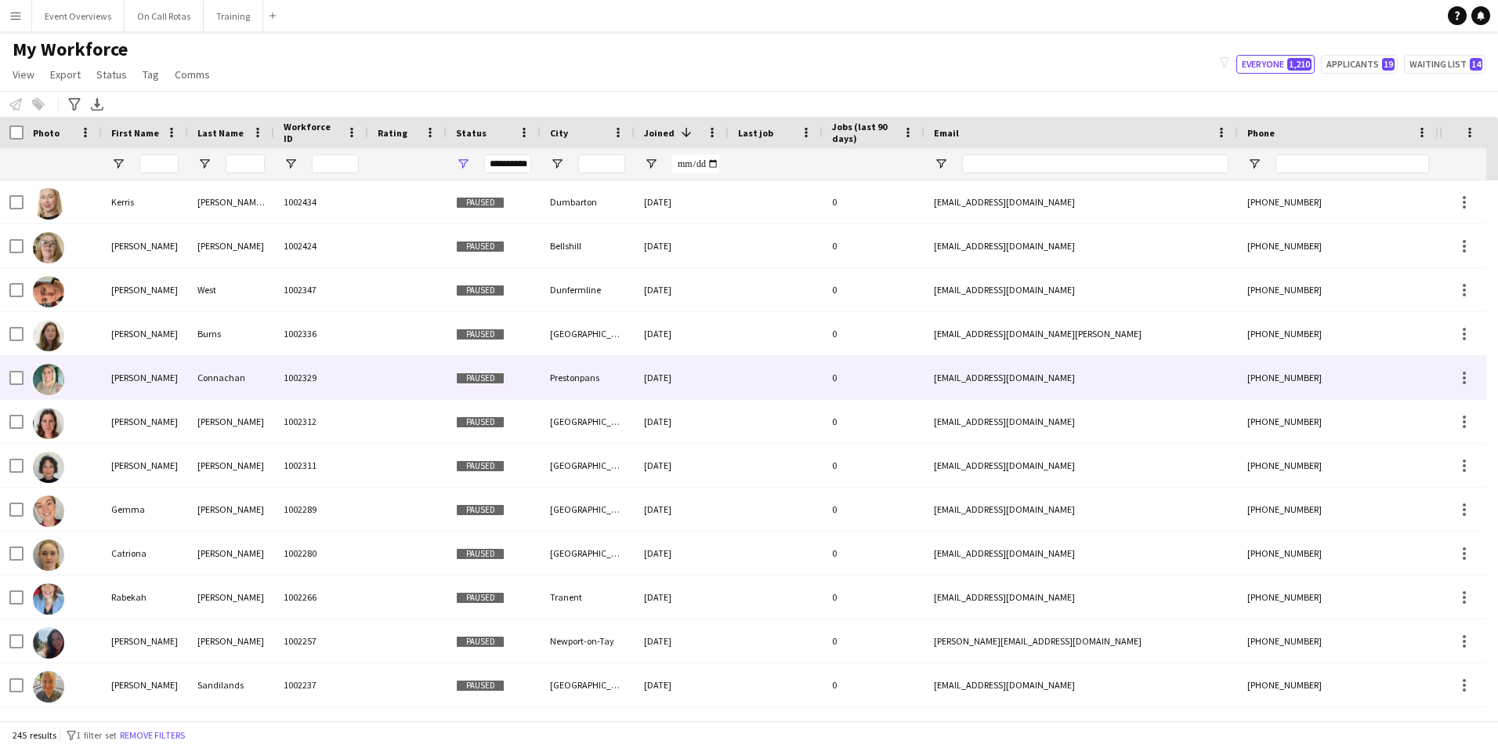
click at [391, 385] on div at bounding box center [407, 377] width 78 height 43
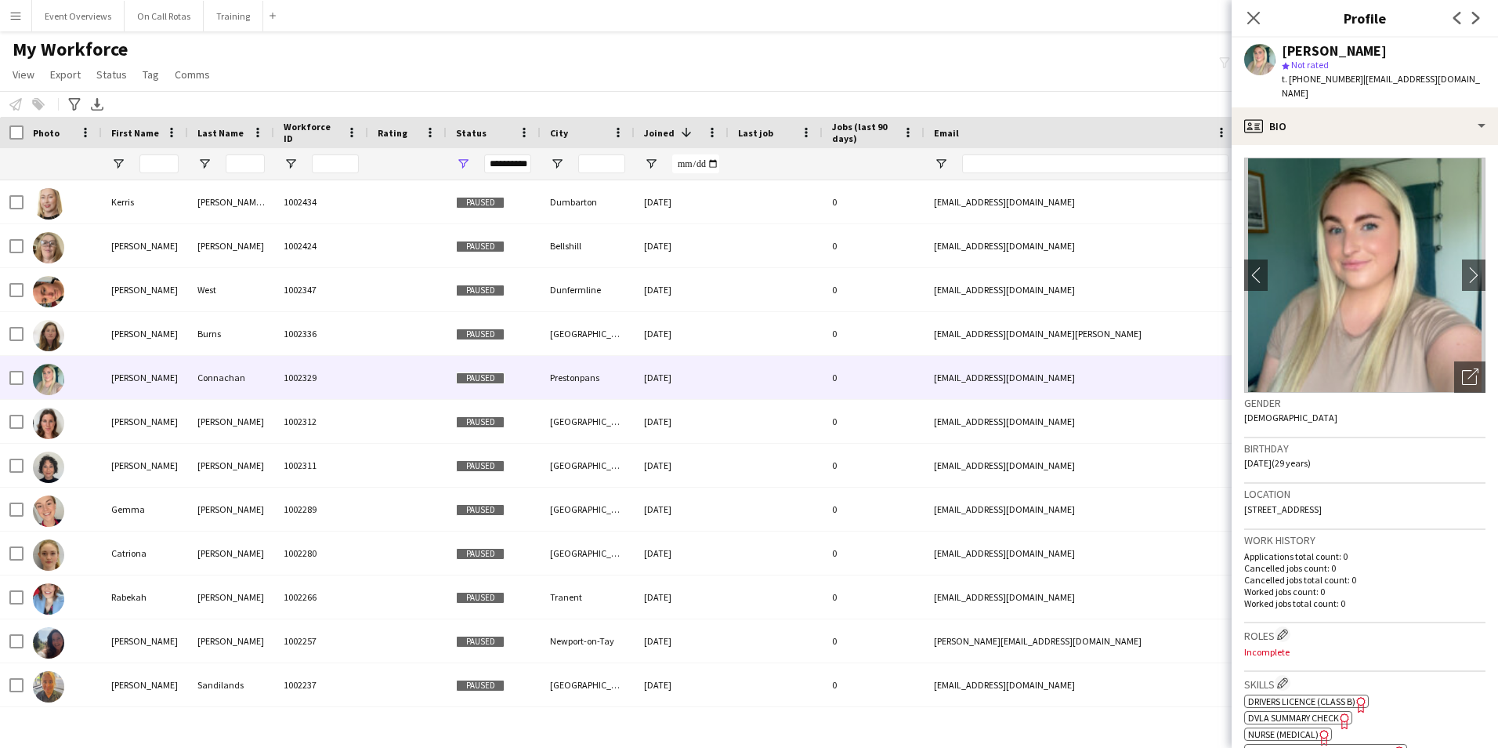
click at [1438, 145] on app-crew-profile-bio "chevron-left chevron-right Open photos pop-in Gender Female Birthday 16-04-1996…" at bounding box center [1365, 446] width 266 height 603
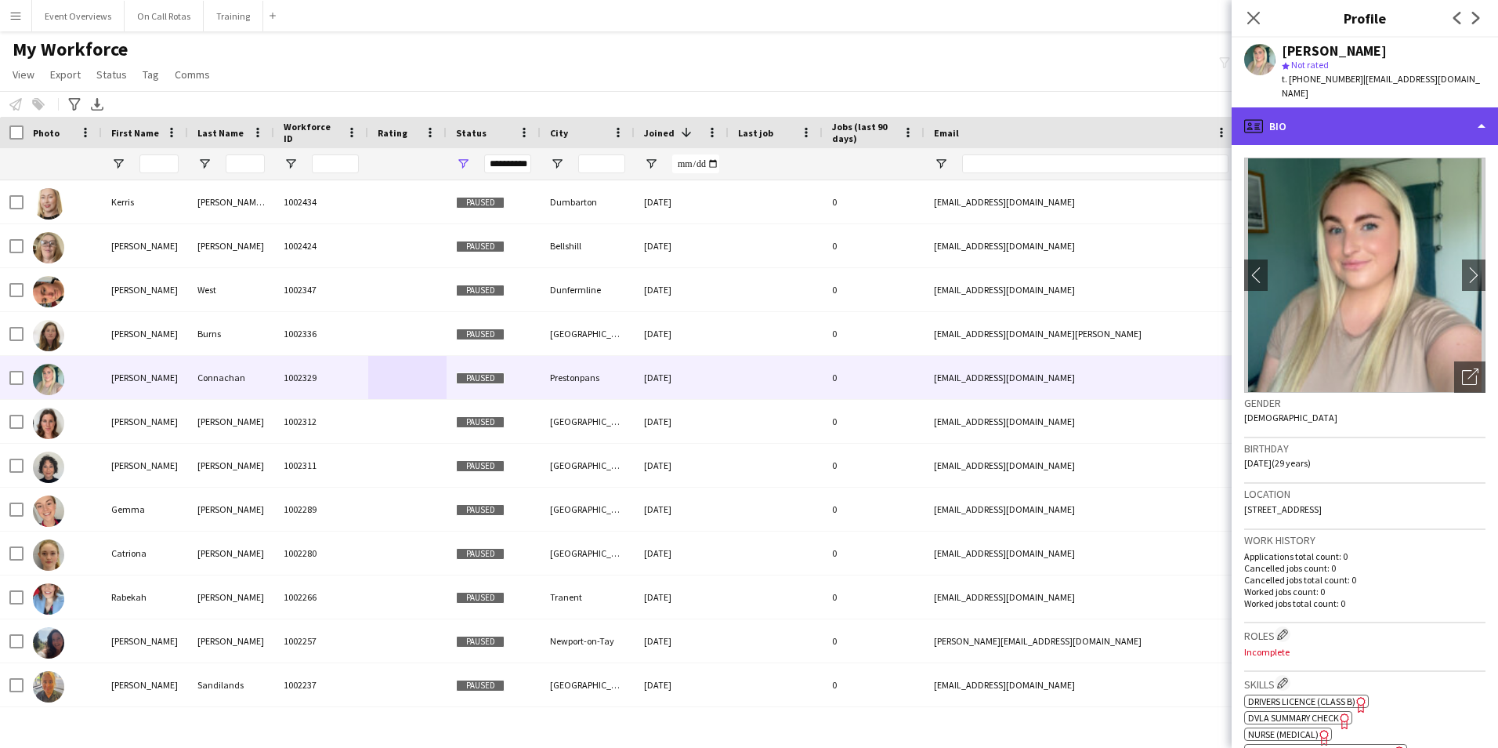
click at [1413, 114] on div "profile Bio" at bounding box center [1365, 126] width 266 height 38
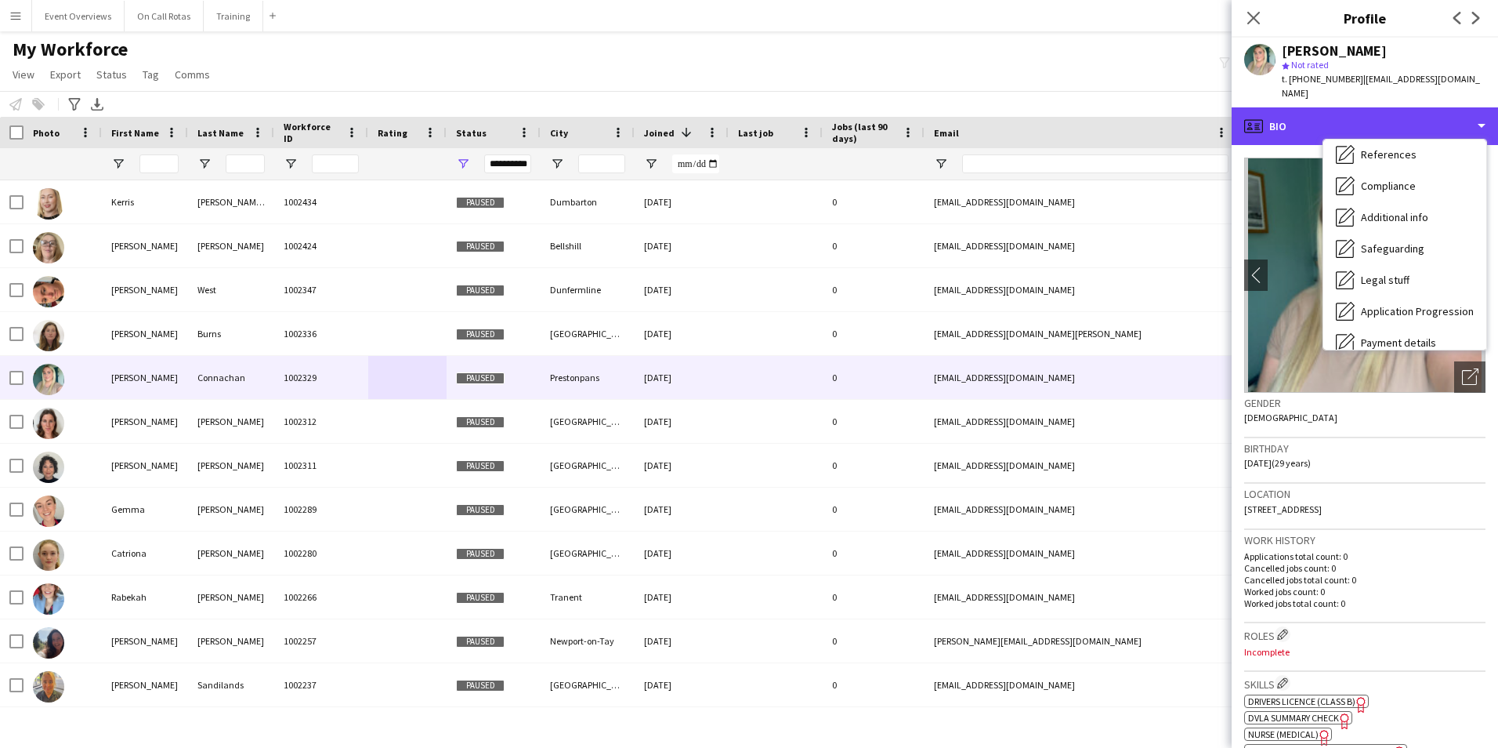
scroll to position [273, 0]
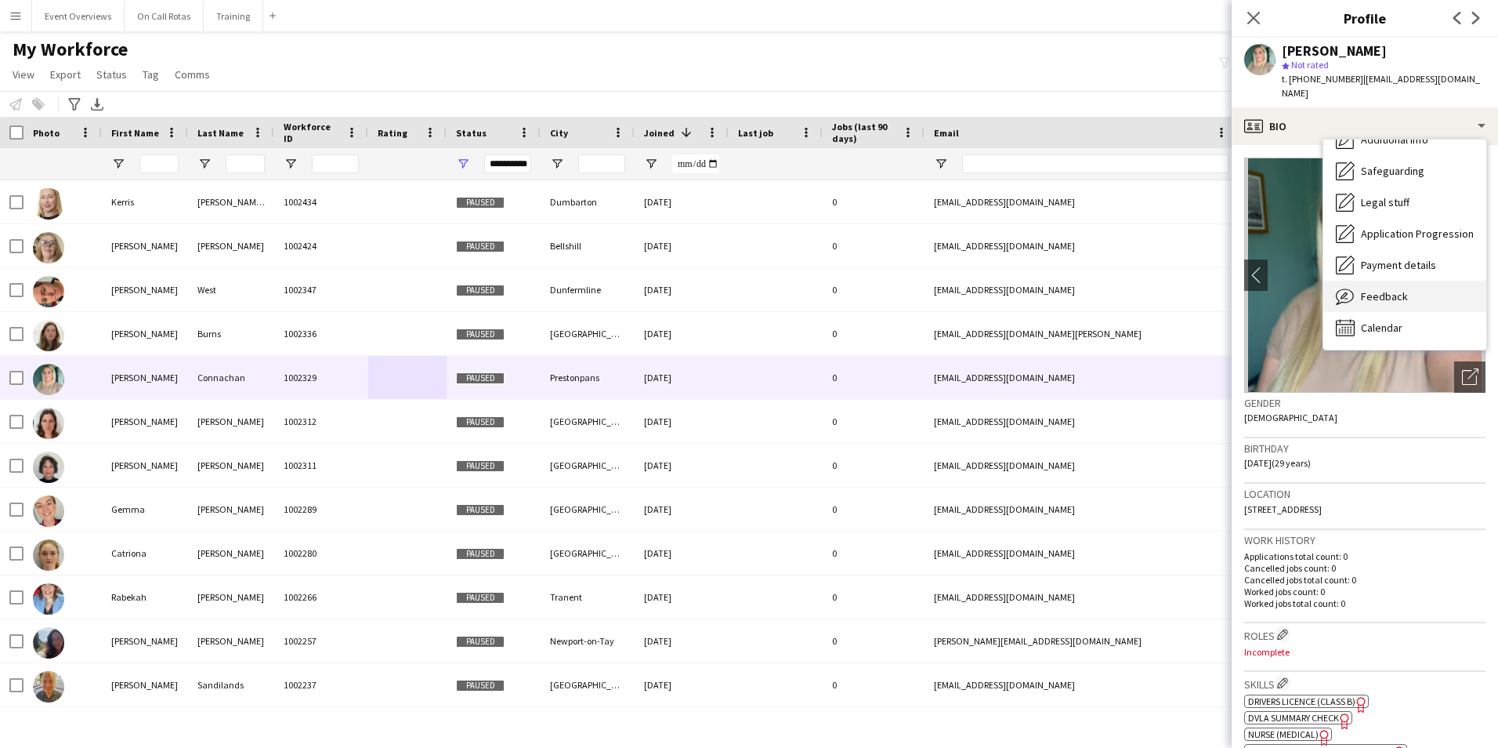
click at [1374, 289] on span "Feedback" at bounding box center [1384, 296] width 47 height 14
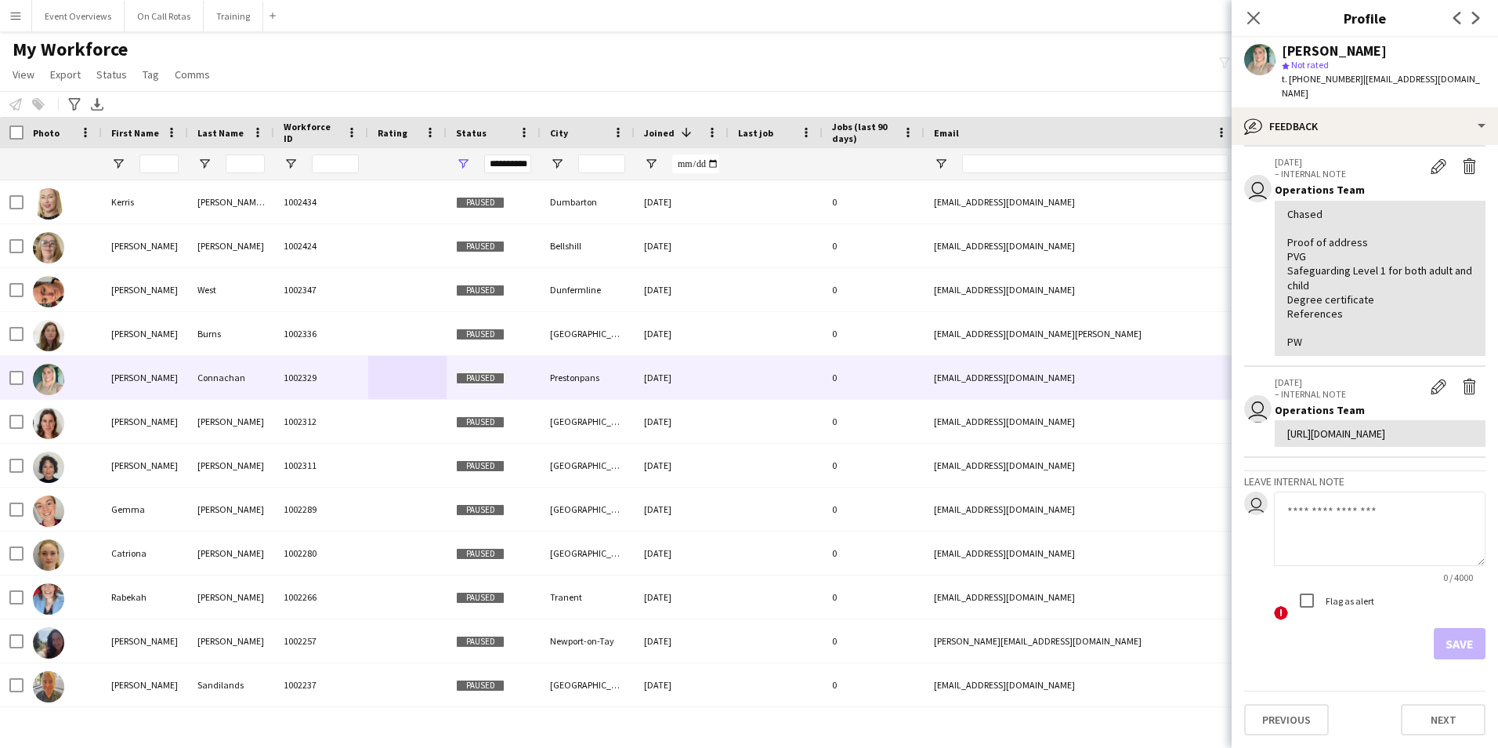
scroll to position [0, 0]
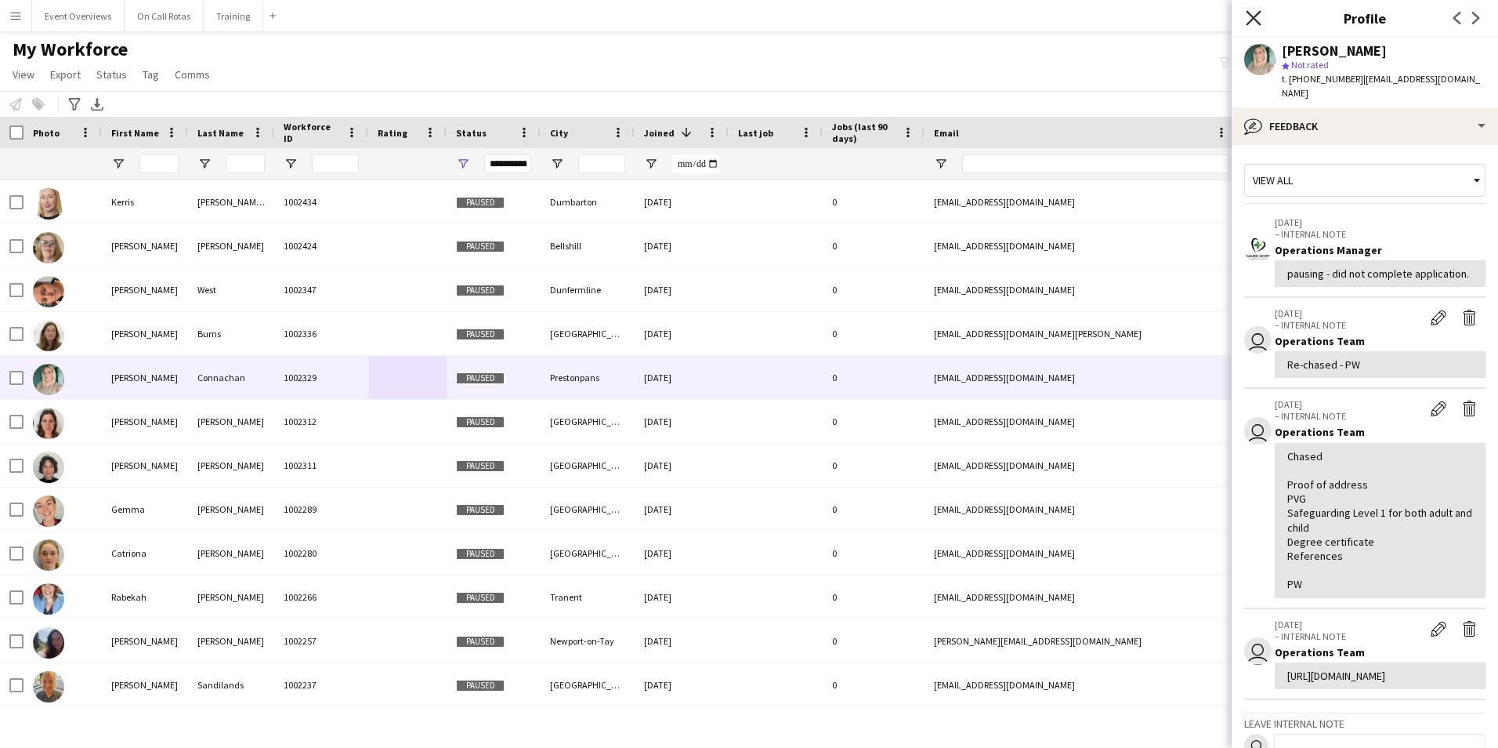
click at [1255, 13] on icon "Close pop-in" at bounding box center [1253, 17] width 15 height 15
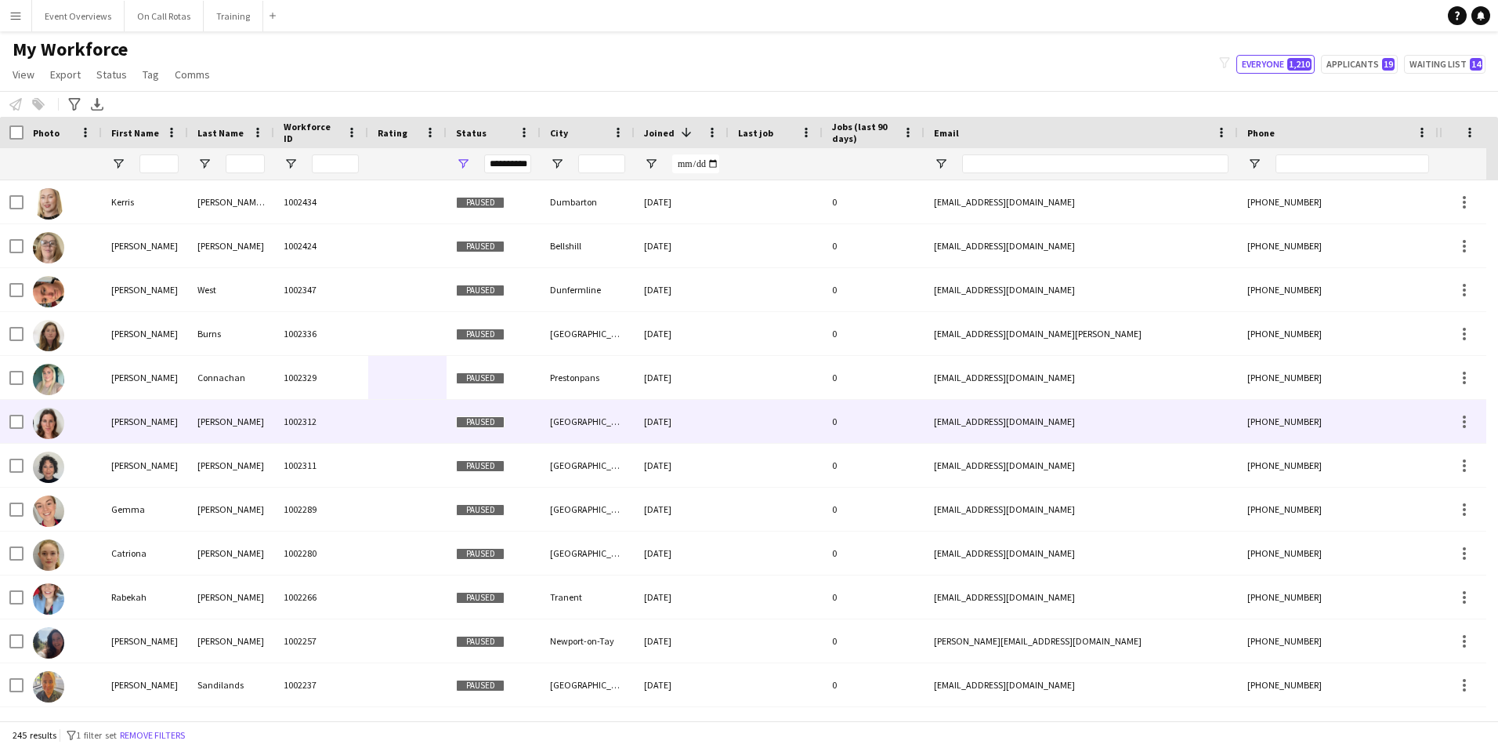
click at [181, 418] on div "Millie" at bounding box center [145, 421] width 86 height 43
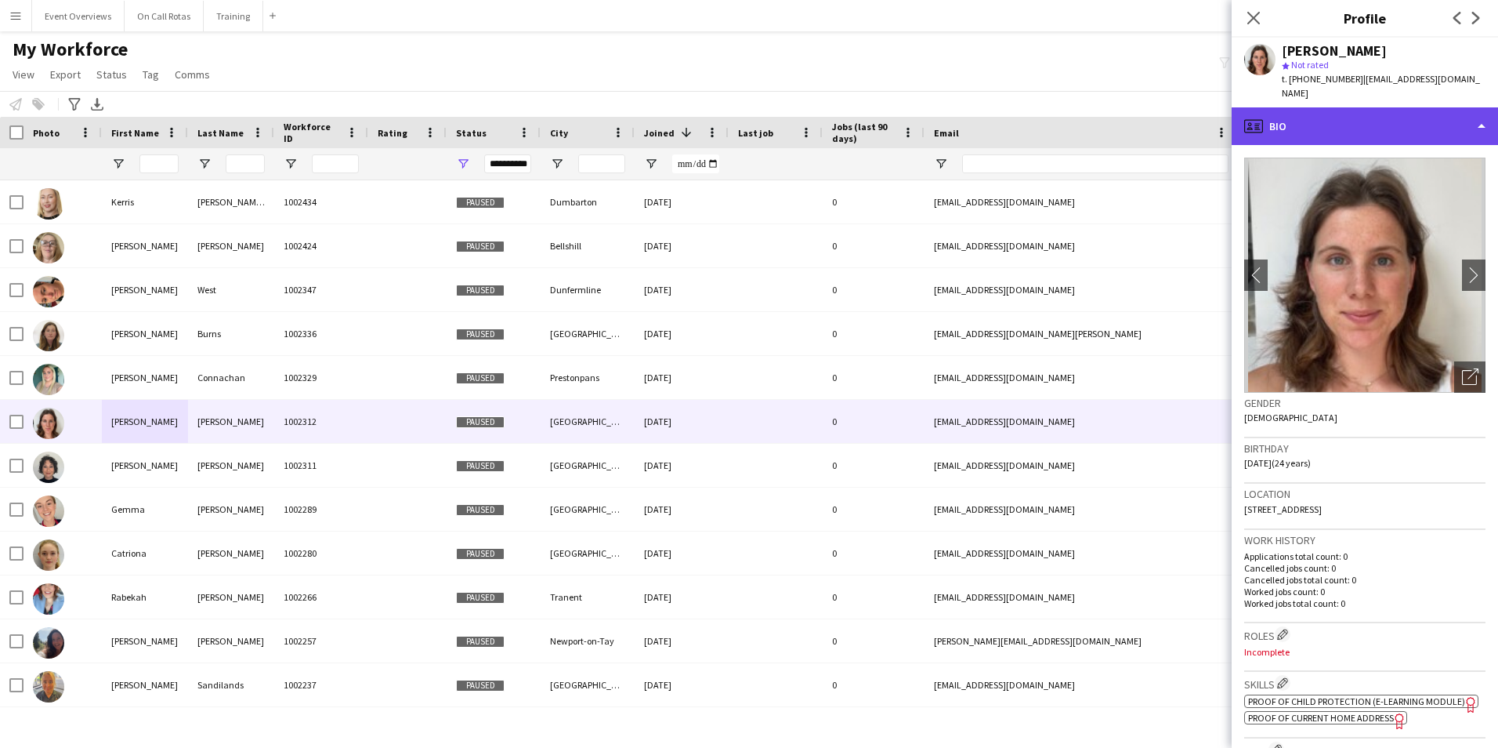
click at [1418, 125] on div "profile Bio" at bounding box center [1365, 126] width 266 height 38
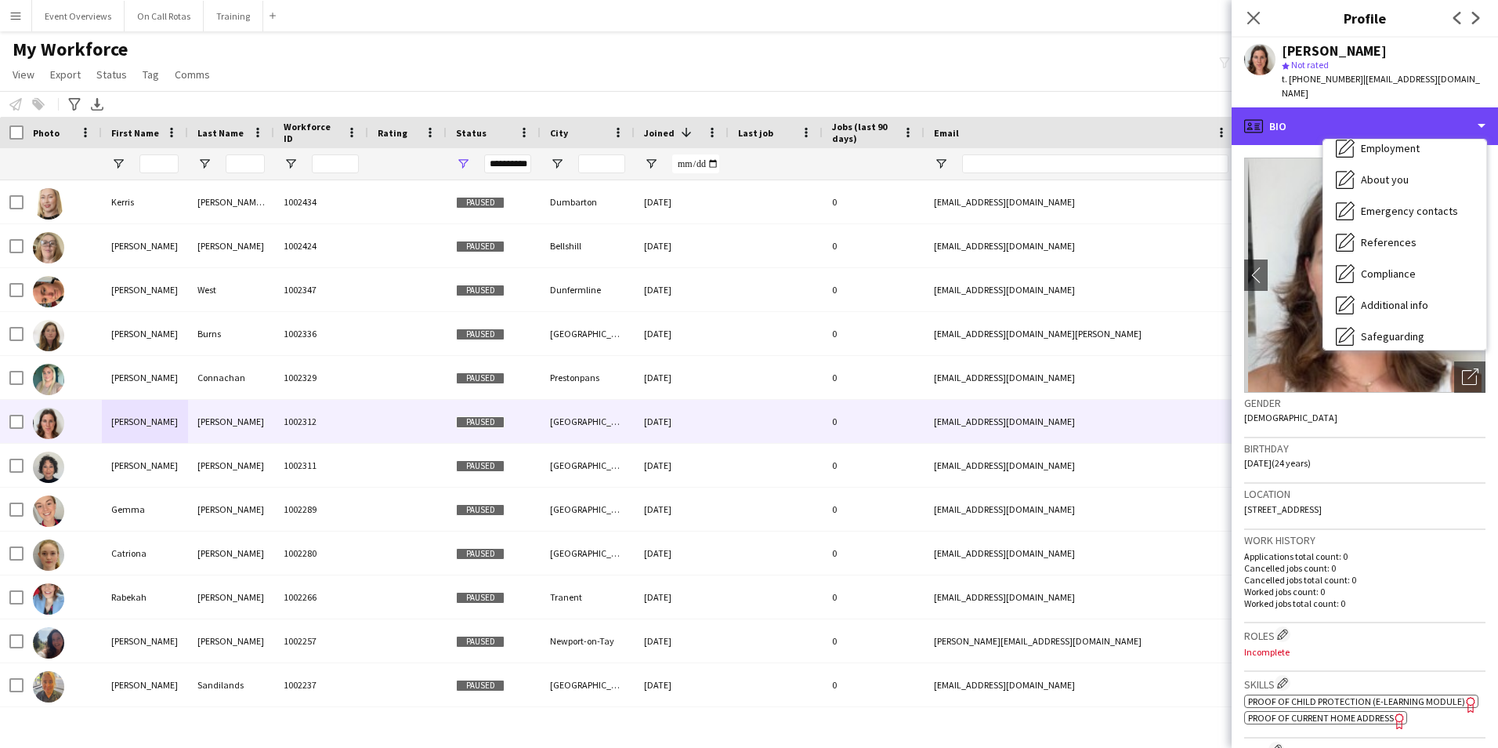
scroll to position [273, 0]
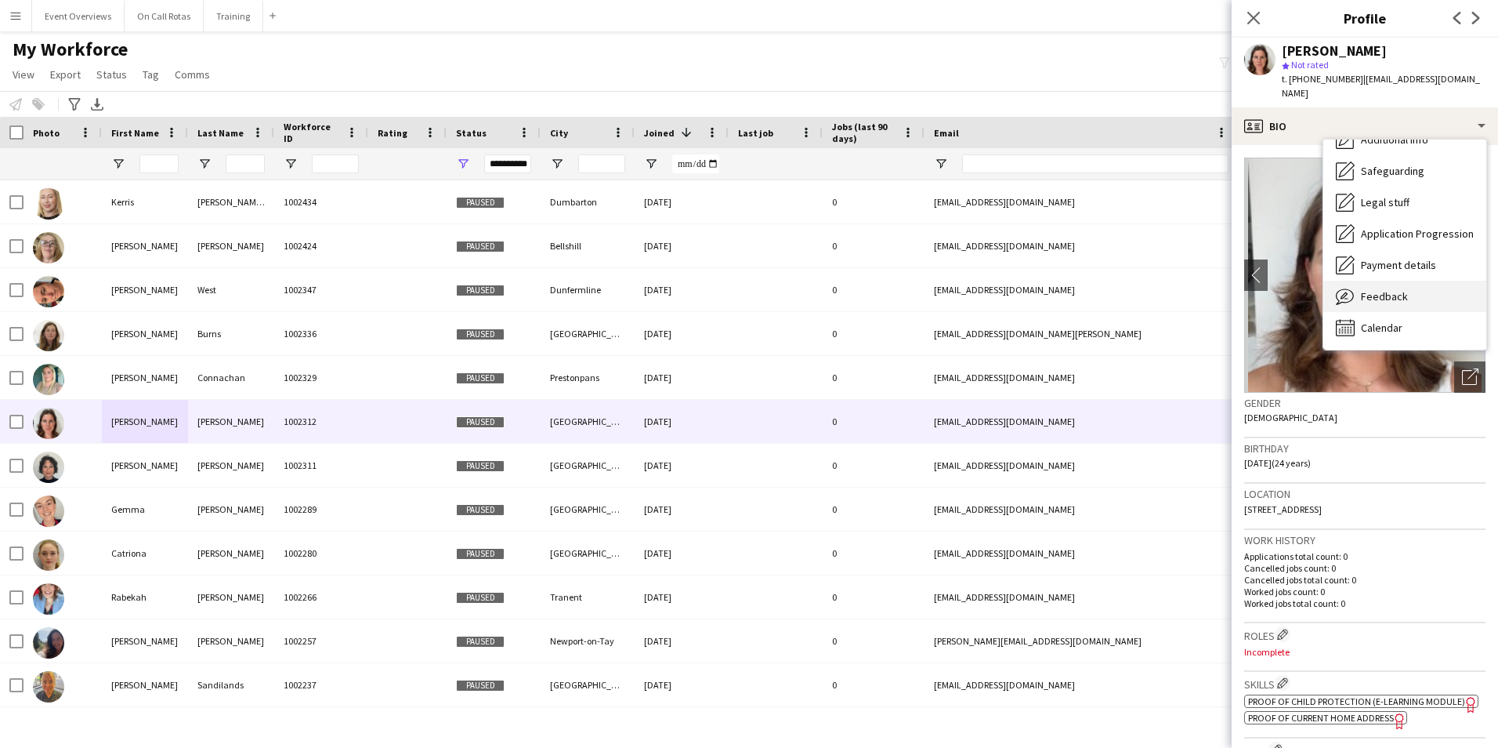
click at [1387, 289] on span "Feedback" at bounding box center [1384, 296] width 47 height 14
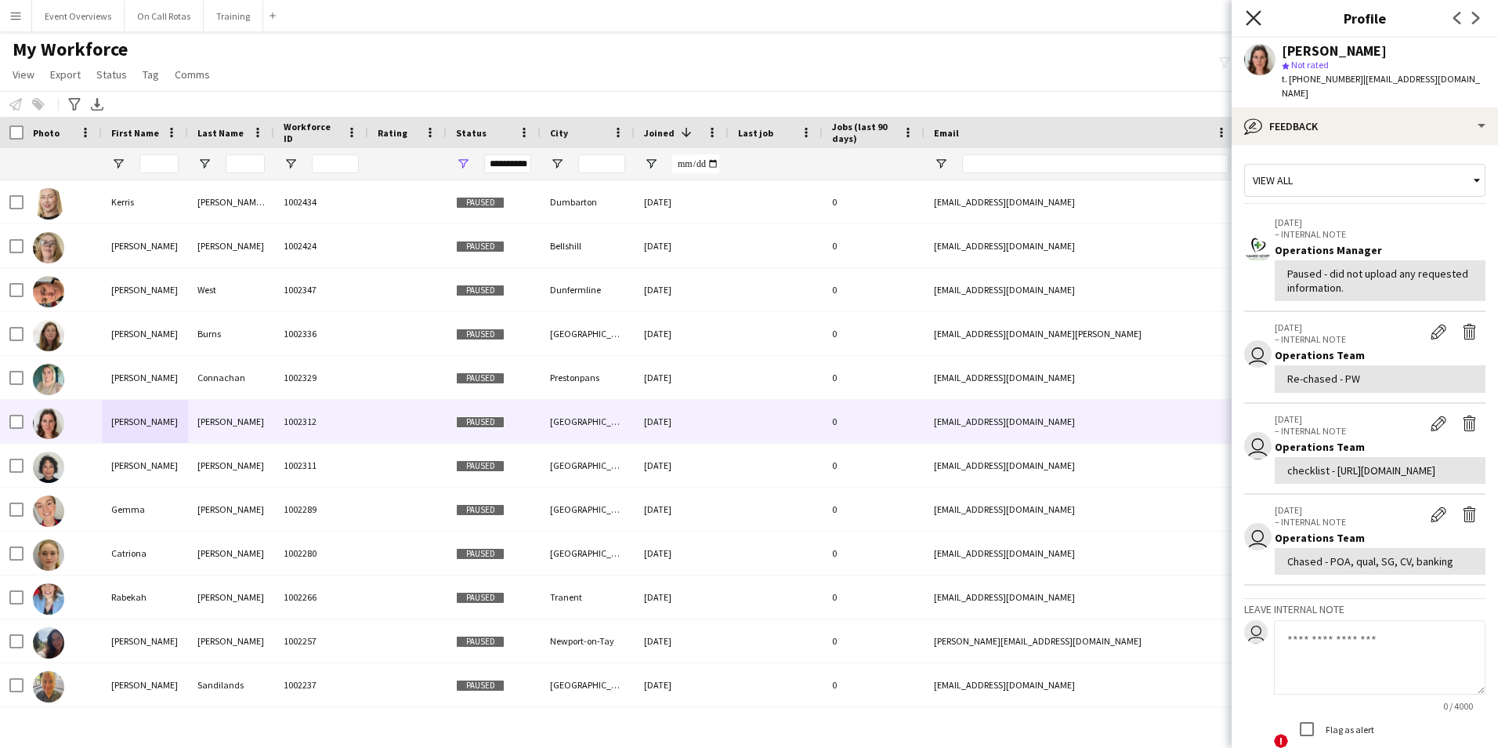
click at [1250, 13] on icon at bounding box center [1253, 17] width 15 height 15
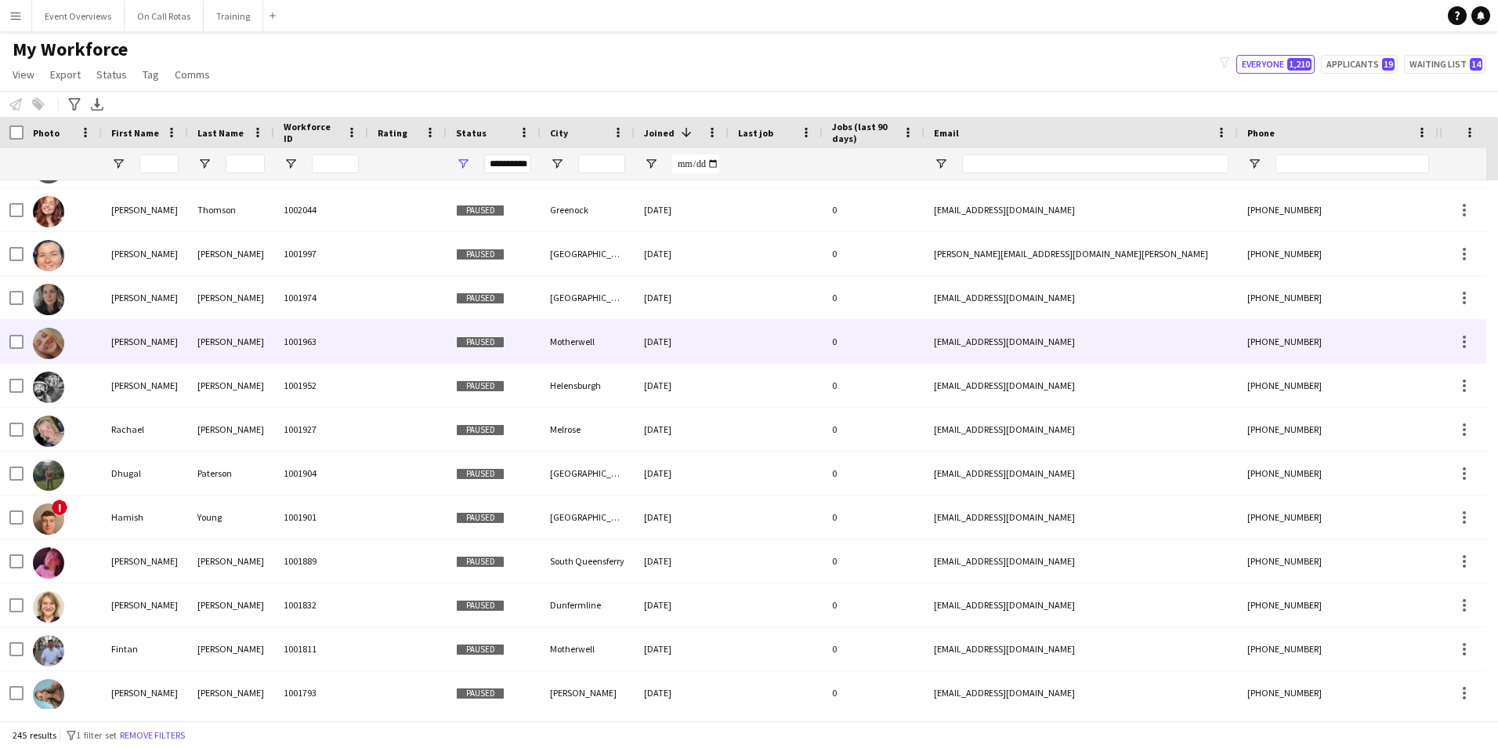
scroll to position [784, 0]
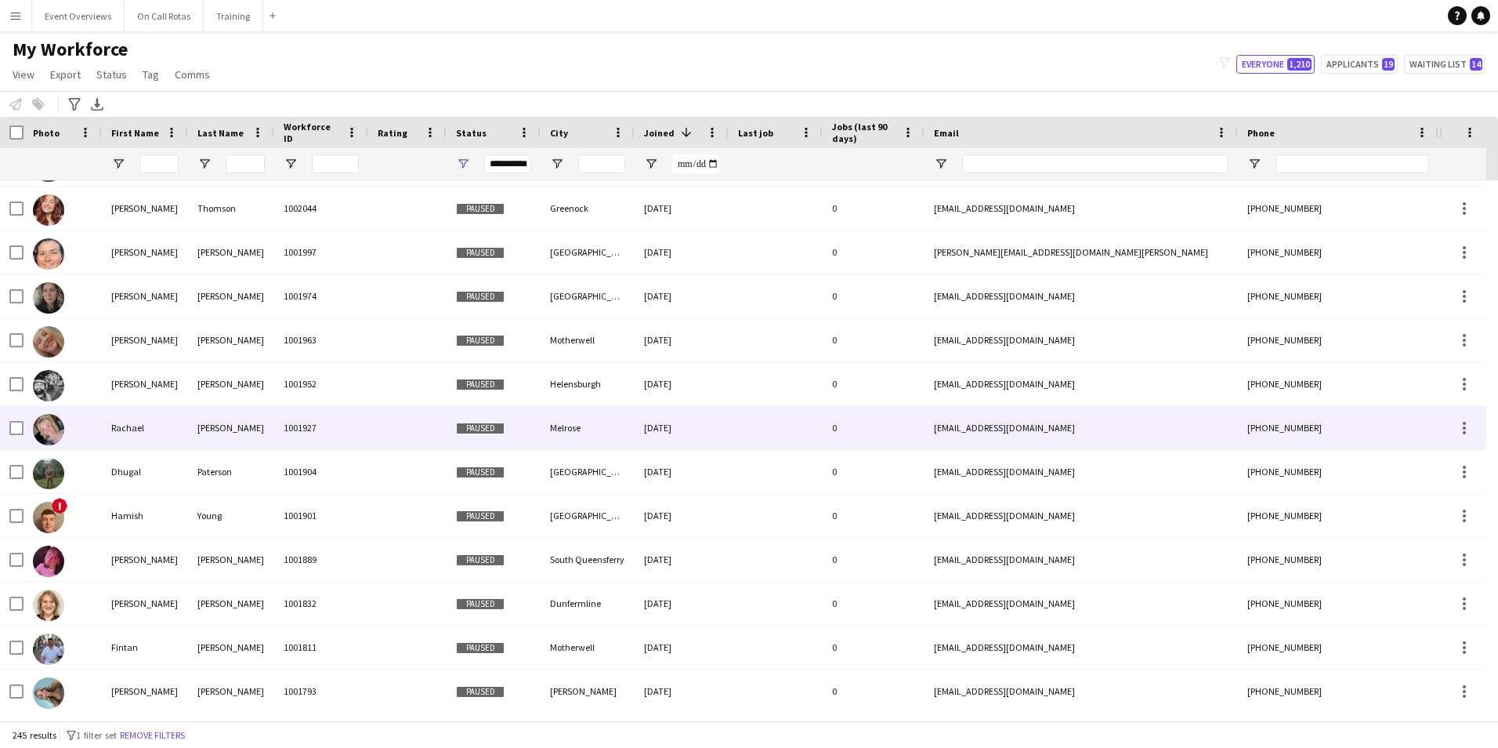
click at [441, 424] on div at bounding box center [407, 427] width 78 height 43
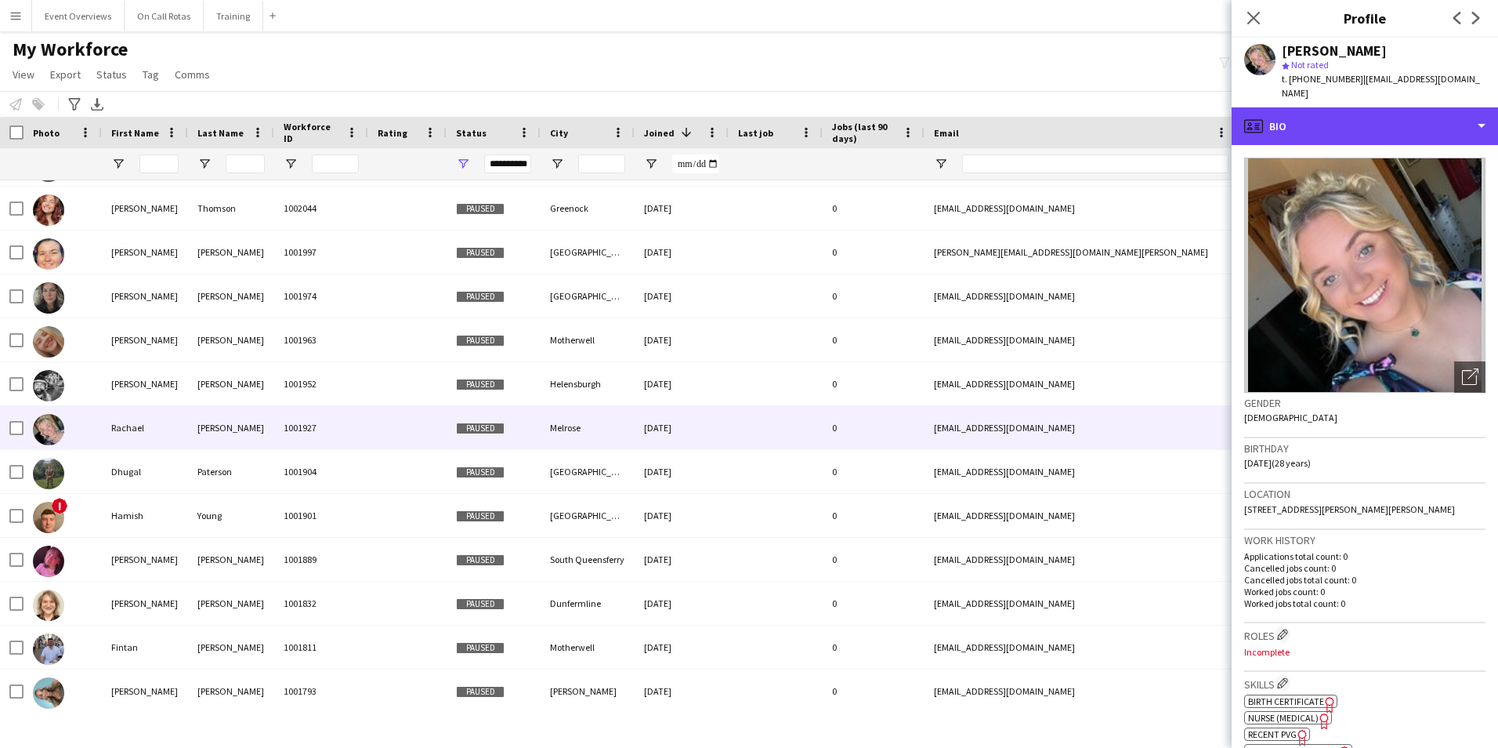
drag, startPoint x: 1378, startPoint y: 115, endPoint x: 1378, endPoint y: 134, distance: 18.8
click at [1376, 119] on div "profile Bio" at bounding box center [1365, 126] width 266 height 38
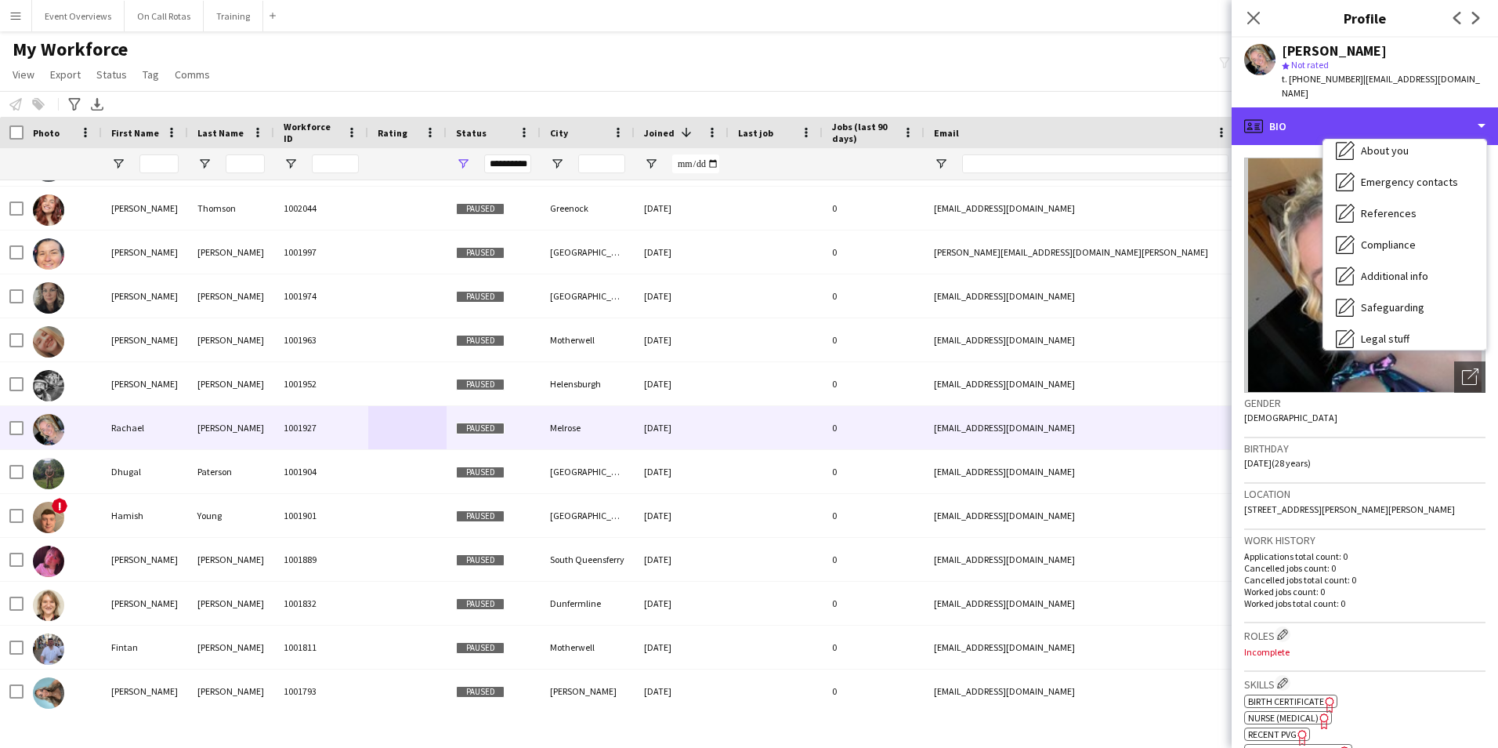
scroll to position [273, 0]
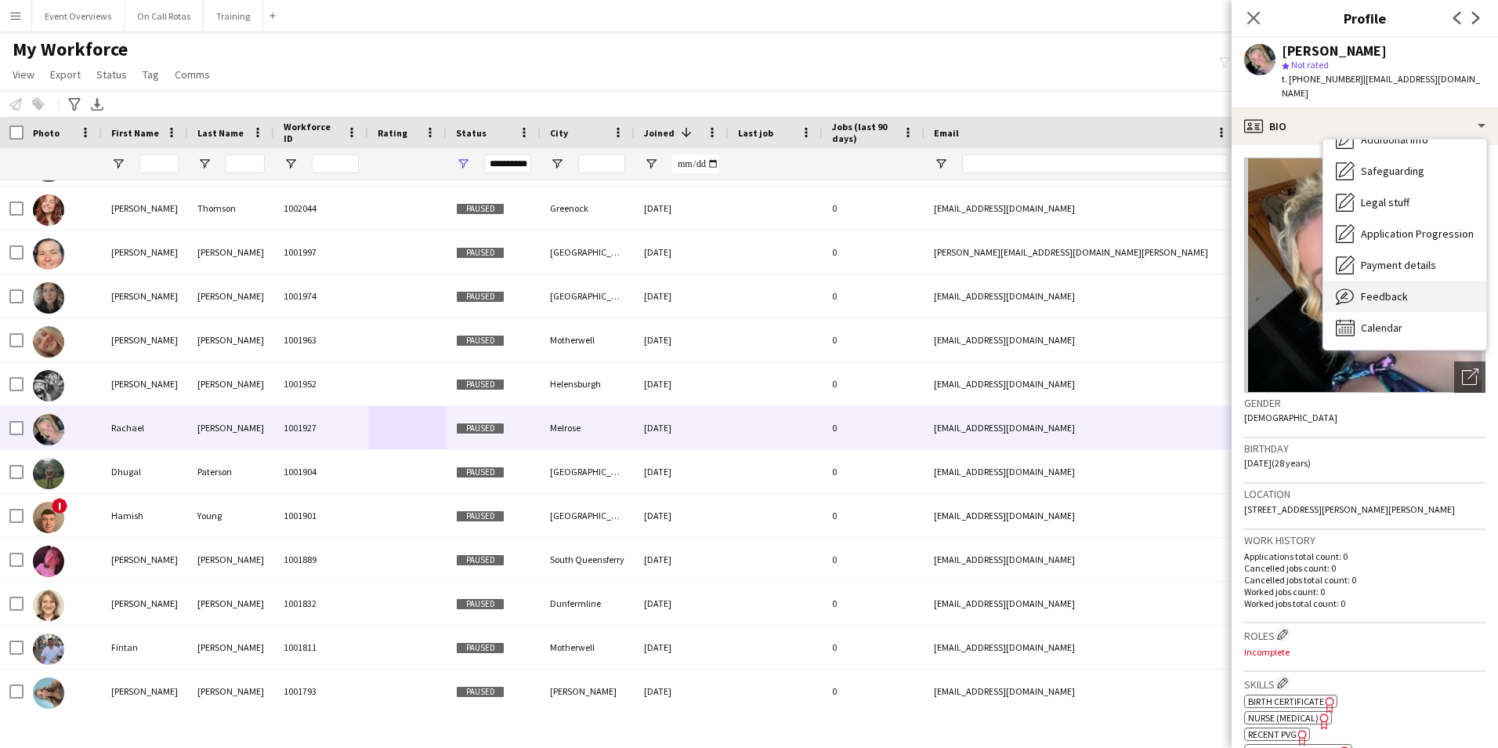
click at [1369, 281] on div "Feedback Feedback" at bounding box center [1405, 296] width 163 height 31
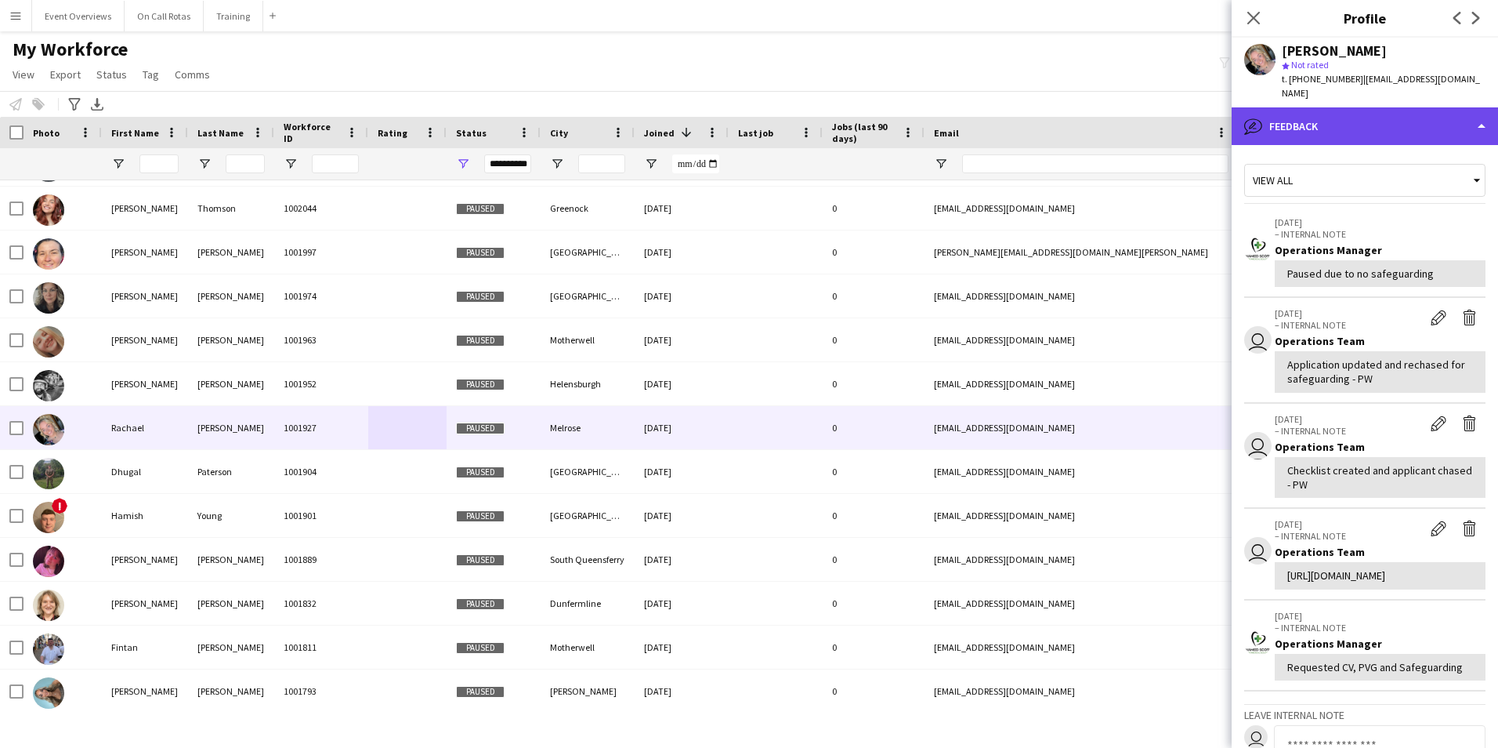
click at [1353, 107] on div "bubble-pencil Feedback" at bounding box center [1365, 126] width 266 height 38
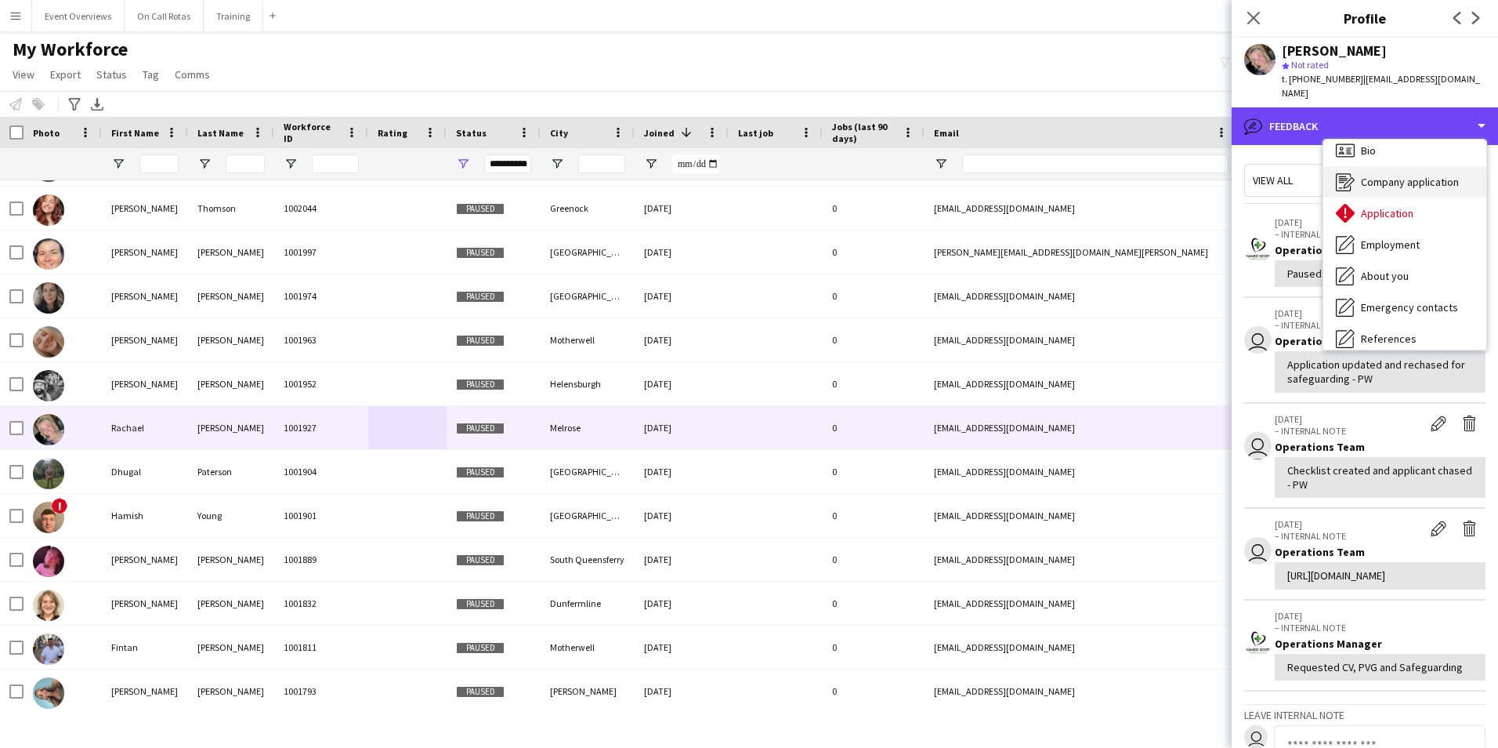
scroll to position [0, 0]
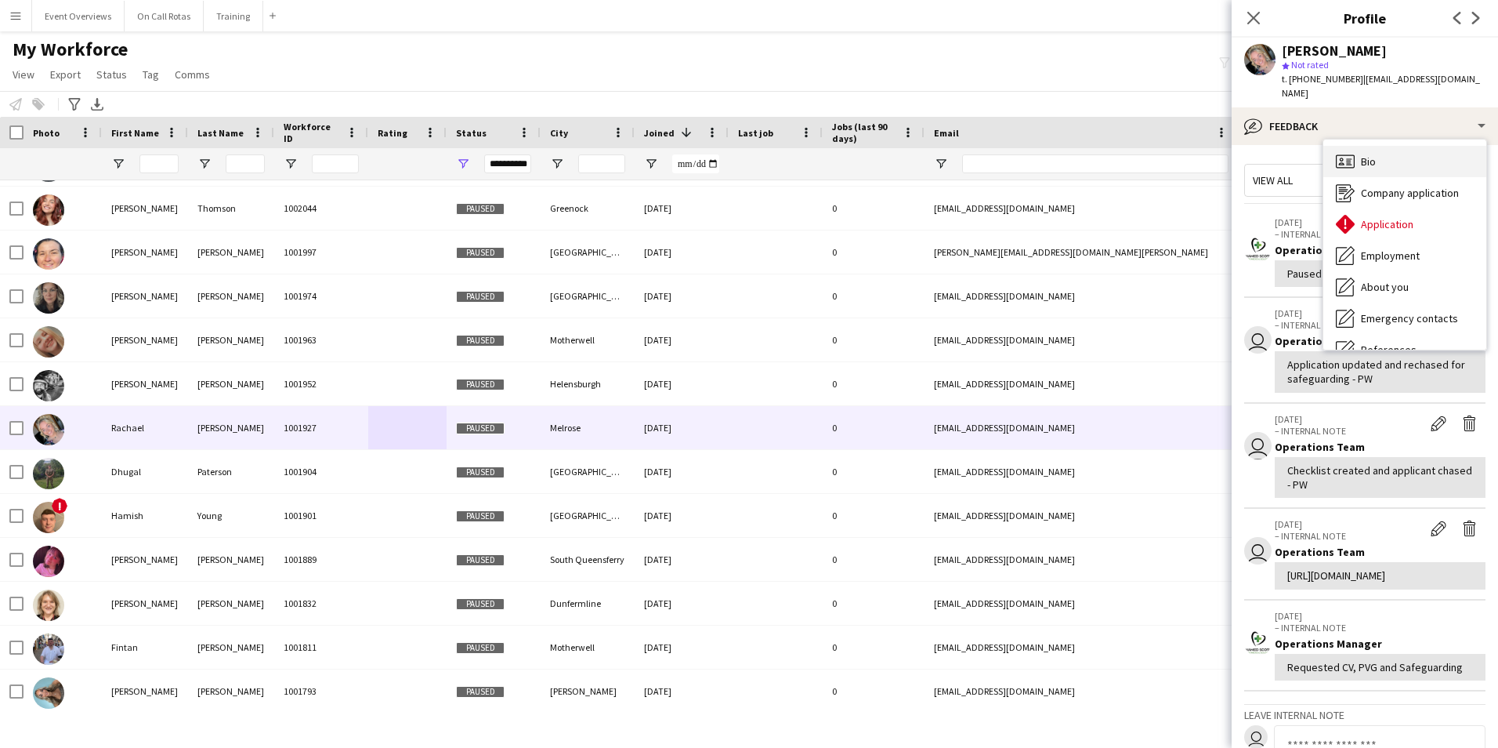
click at [1384, 146] on div "Bio Bio" at bounding box center [1405, 161] width 163 height 31
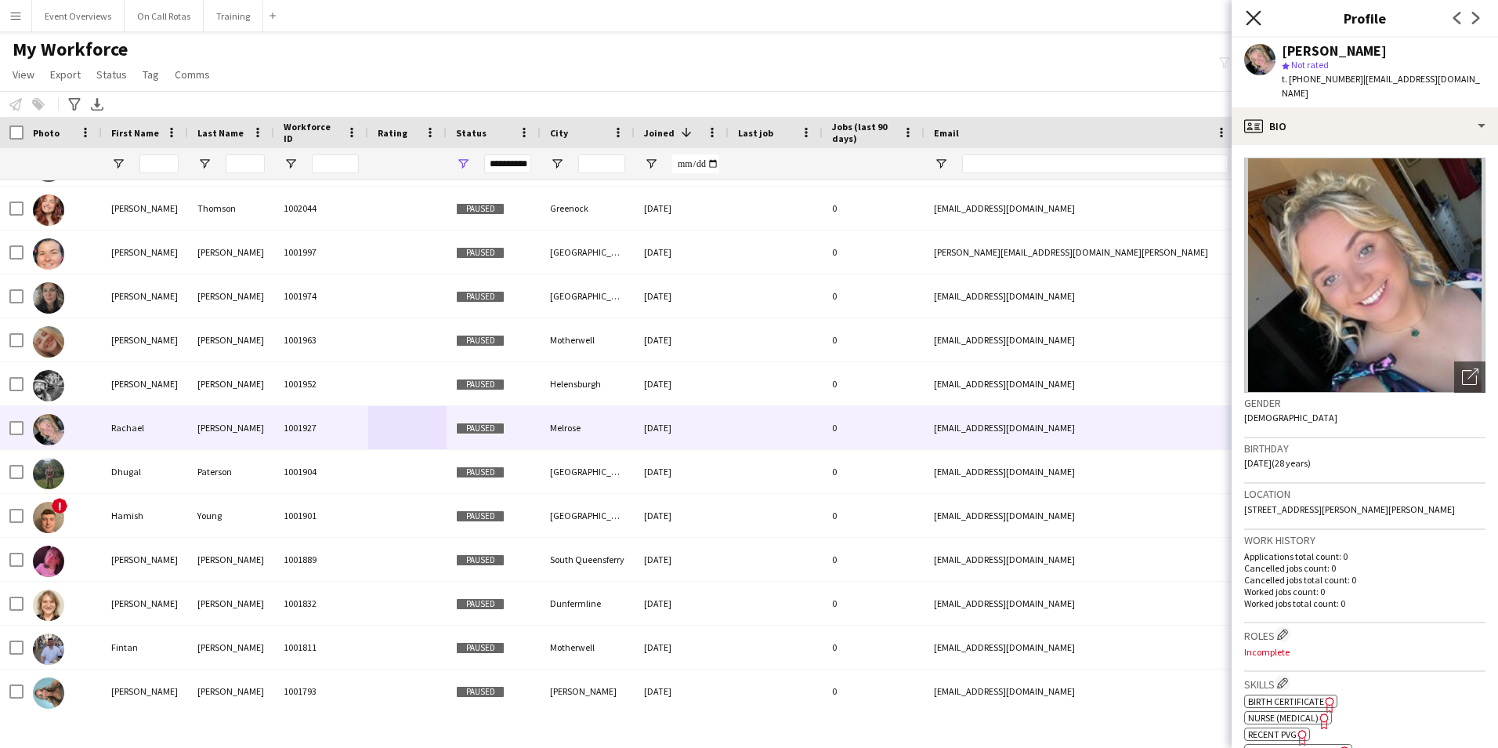
click at [1258, 17] on icon "Close pop-in" at bounding box center [1253, 17] width 15 height 15
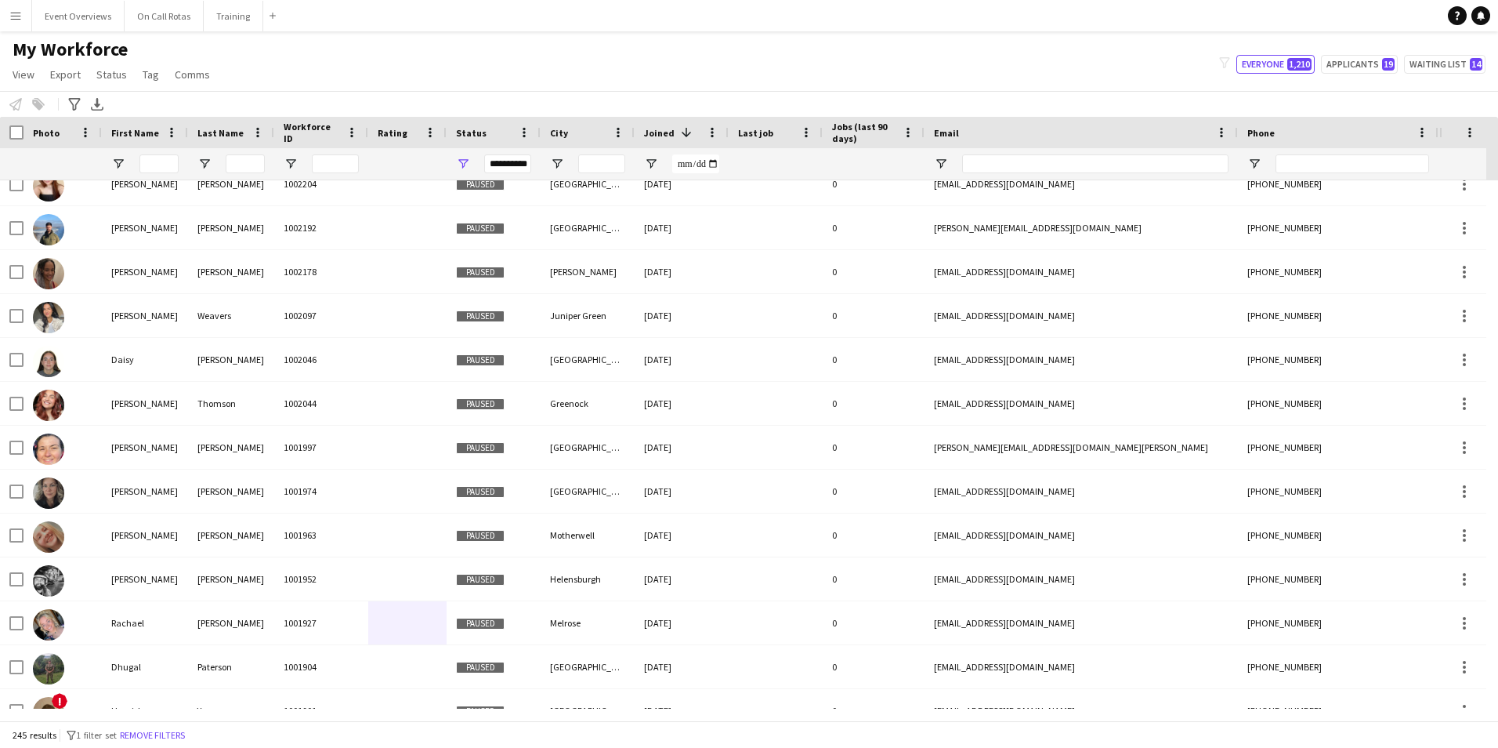
scroll to position [235, 0]
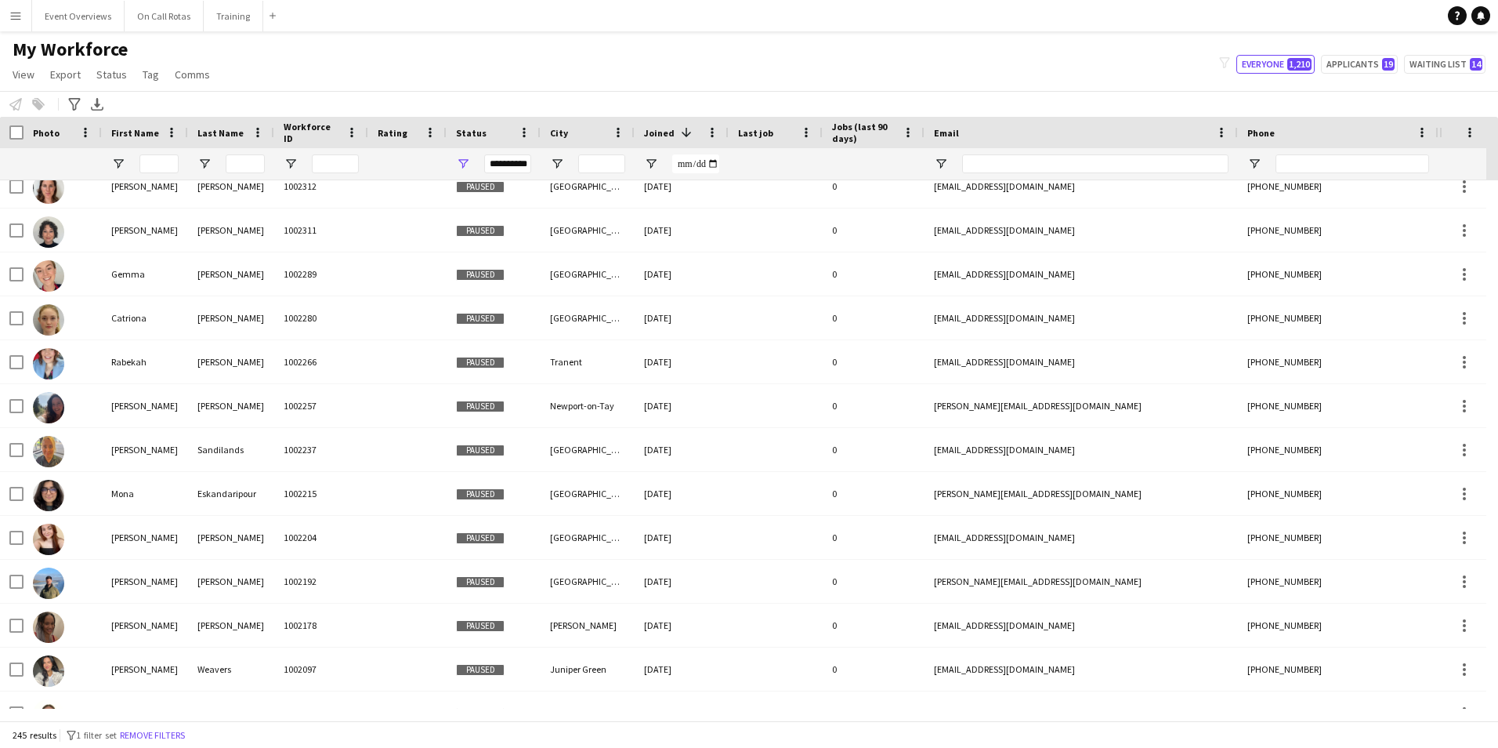
click at [512, 154] on div "**********" at bounding box center [507, 163] width 47 height 31
click at [512, 163] on div "**********" at bounding box center [507, 163] width 47 height 19
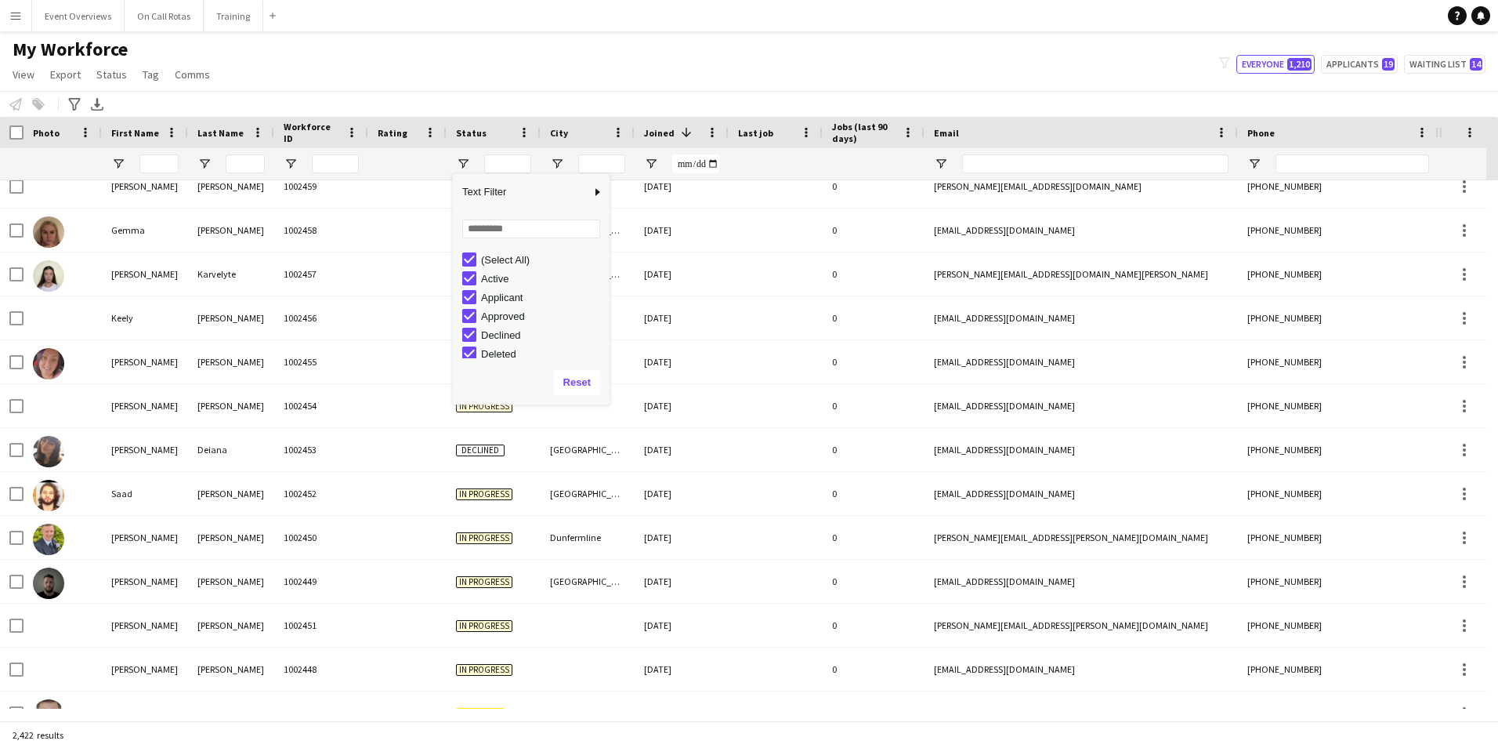
scroll to position [0, 0]
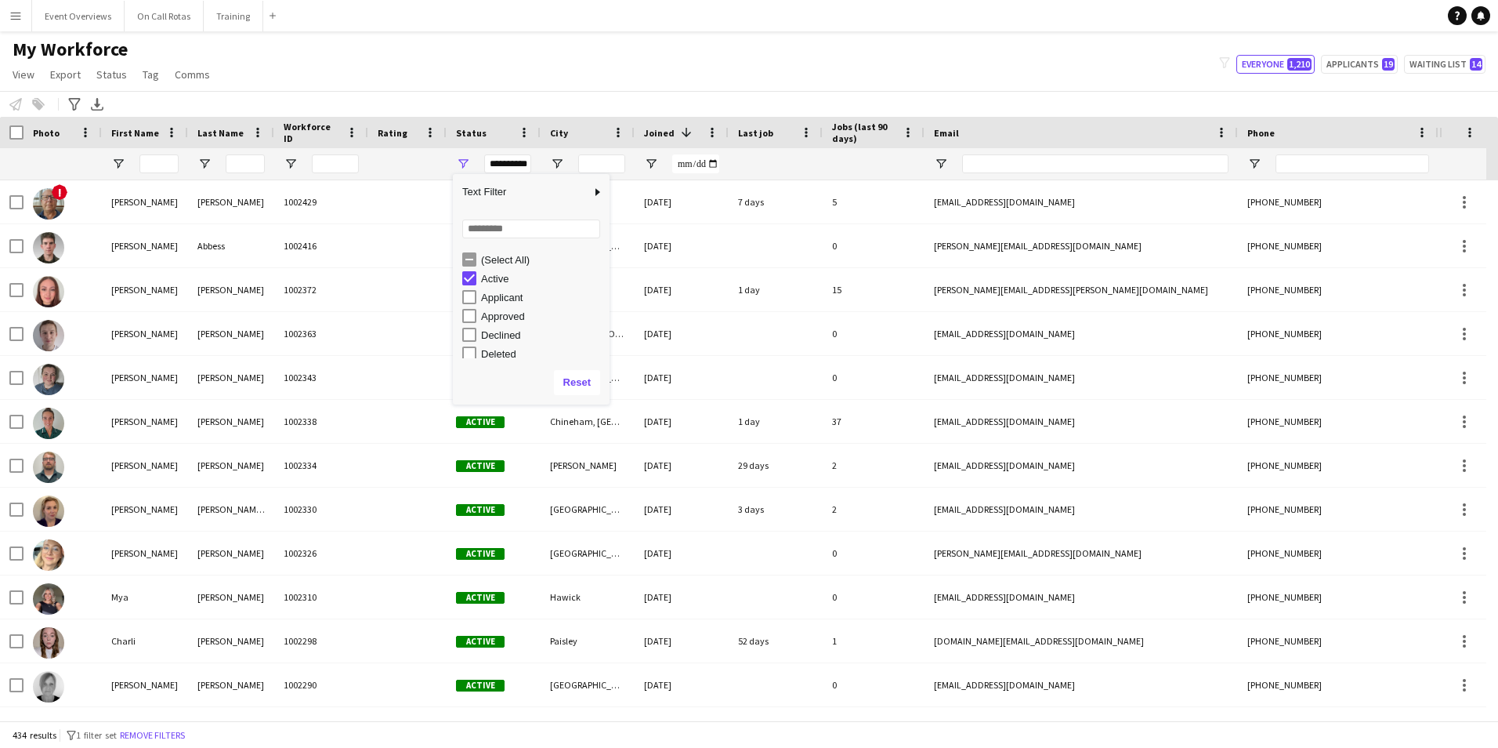
click at [768, 53] on div "My Workforce View Views Default view Active Staff Applications - First Aider Ap…" at bounding box center [749, 64] width 1498 height 53
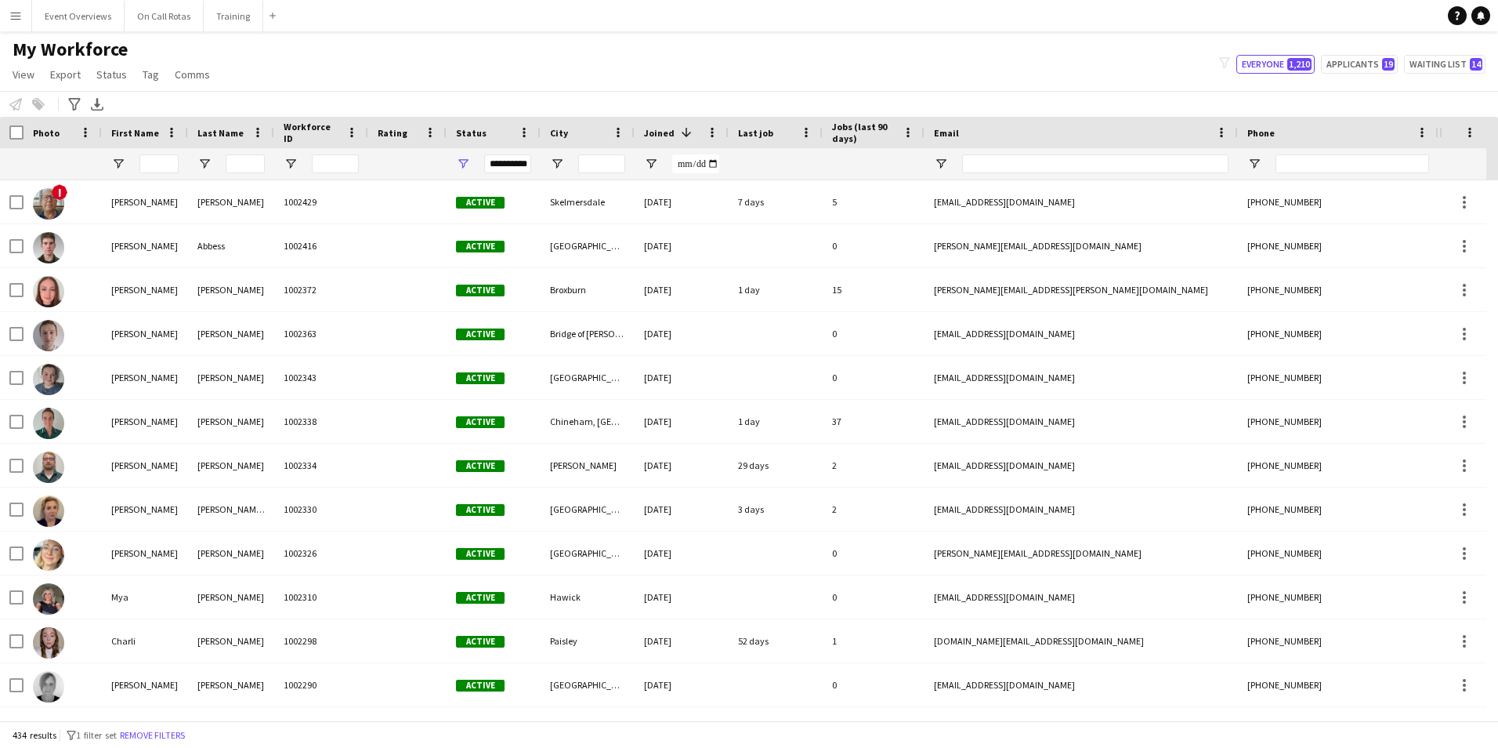
click at [510, 161] on div "**********" at bounding box center [507, 163] width 47 height 19
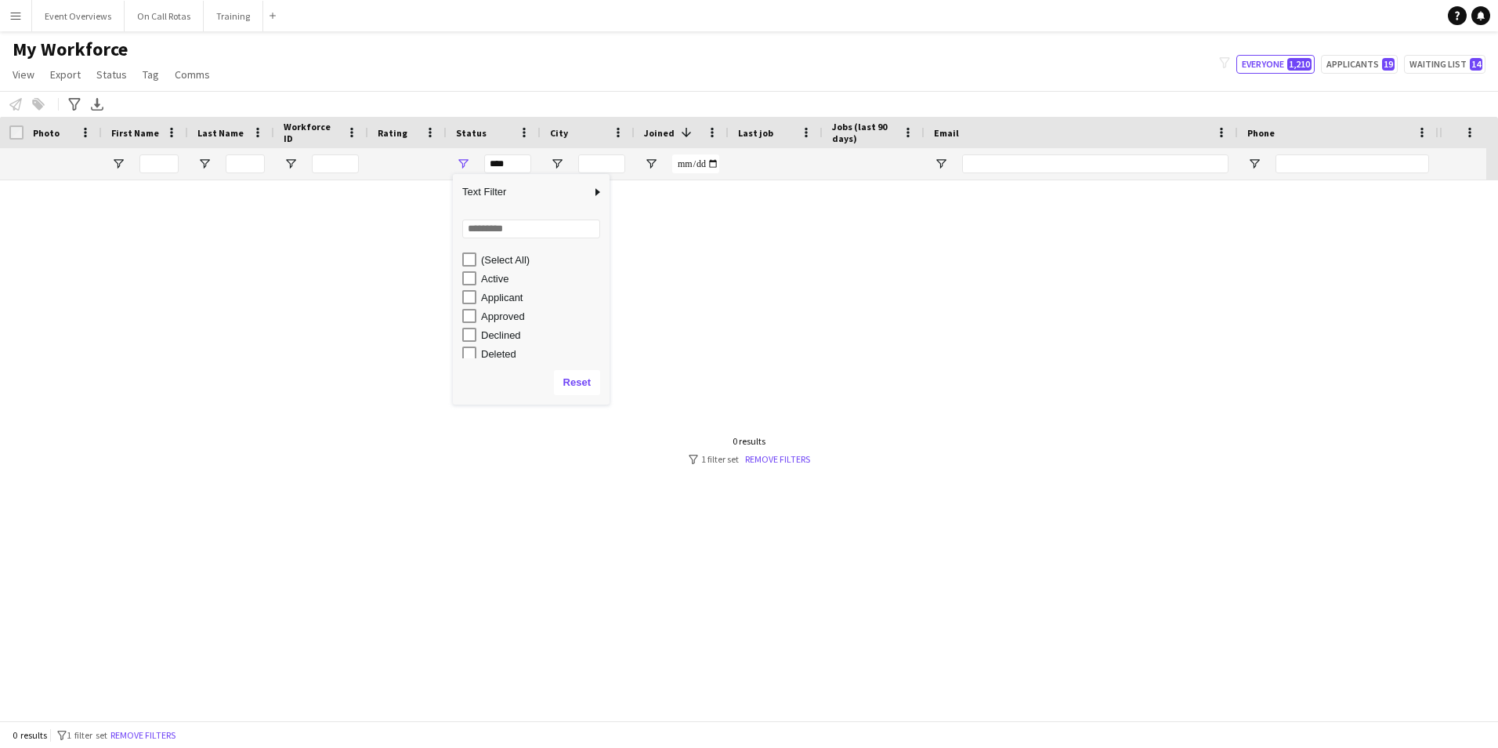
click at [473, 307] on div "Approved" at bounding box center [535, 315] width 147 height 19
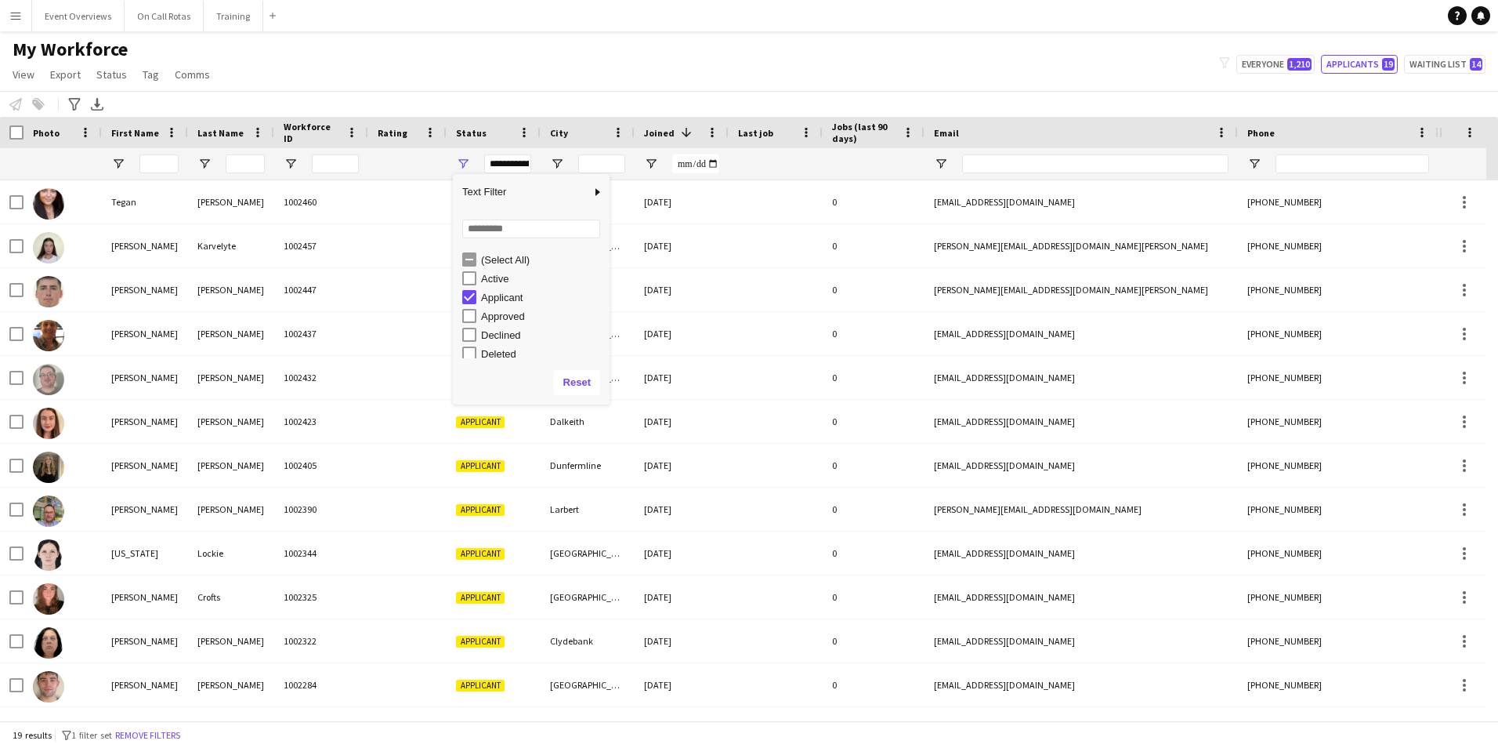
click at [627, 96] on div "Notify workforce Add to tag Select at least one crew to tag him or her. Advance…" at bounding box center [749, 104] width 1498 height 26
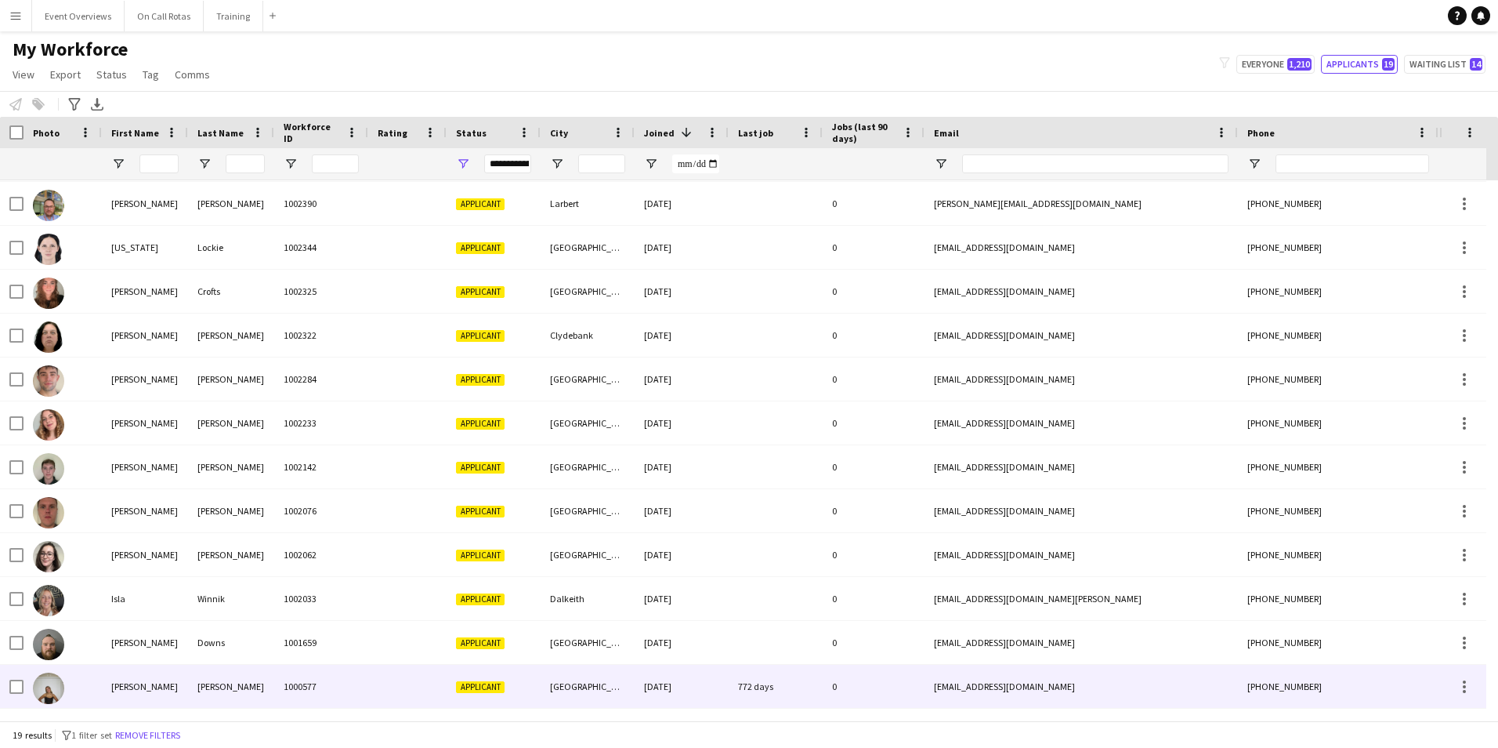
click at [625, 668] on div "[GEOGRAPHIC_DATA]" at bounding box center [588, 685] width 94 height 43
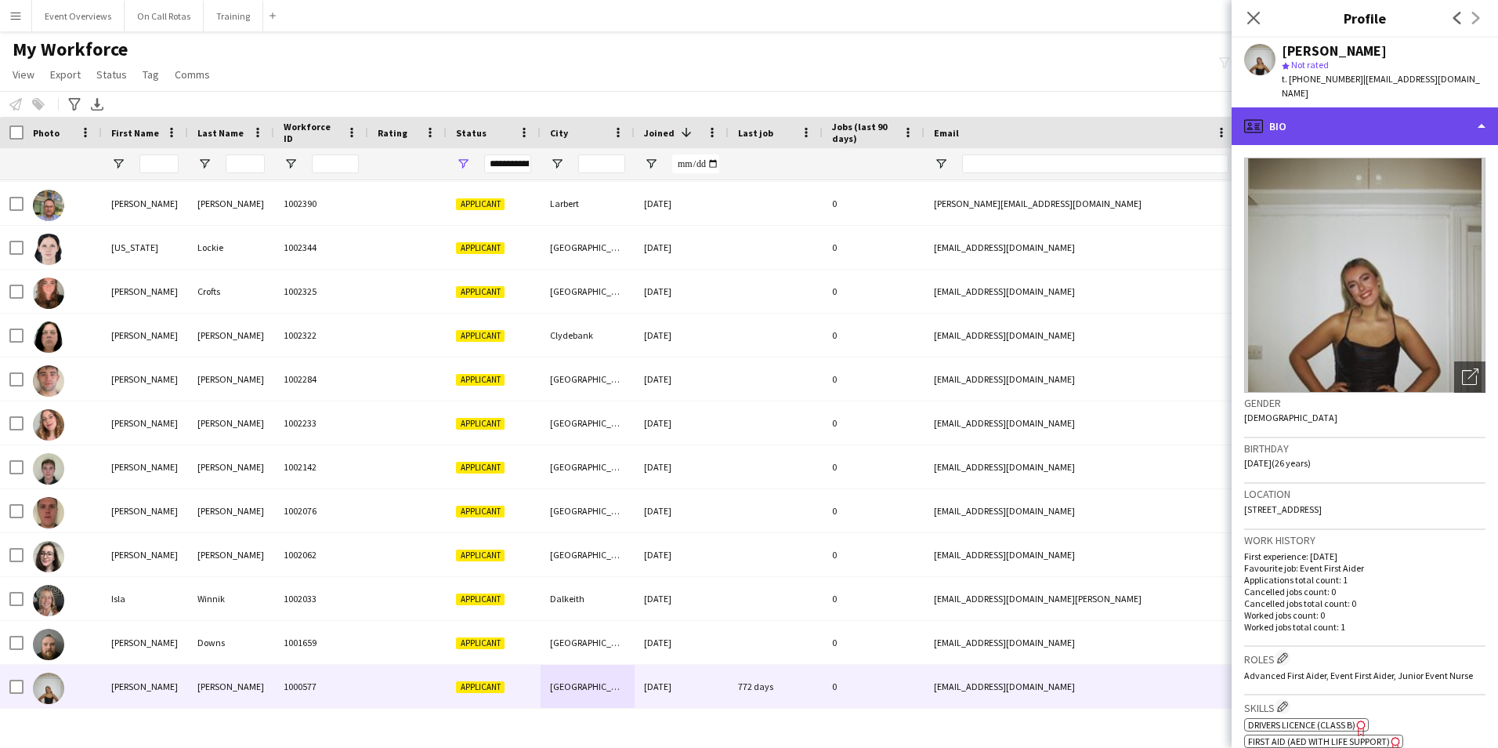
click at [1302, 122] on div "profile Bio" at bounding box center [1365, 126] width 266 height 38
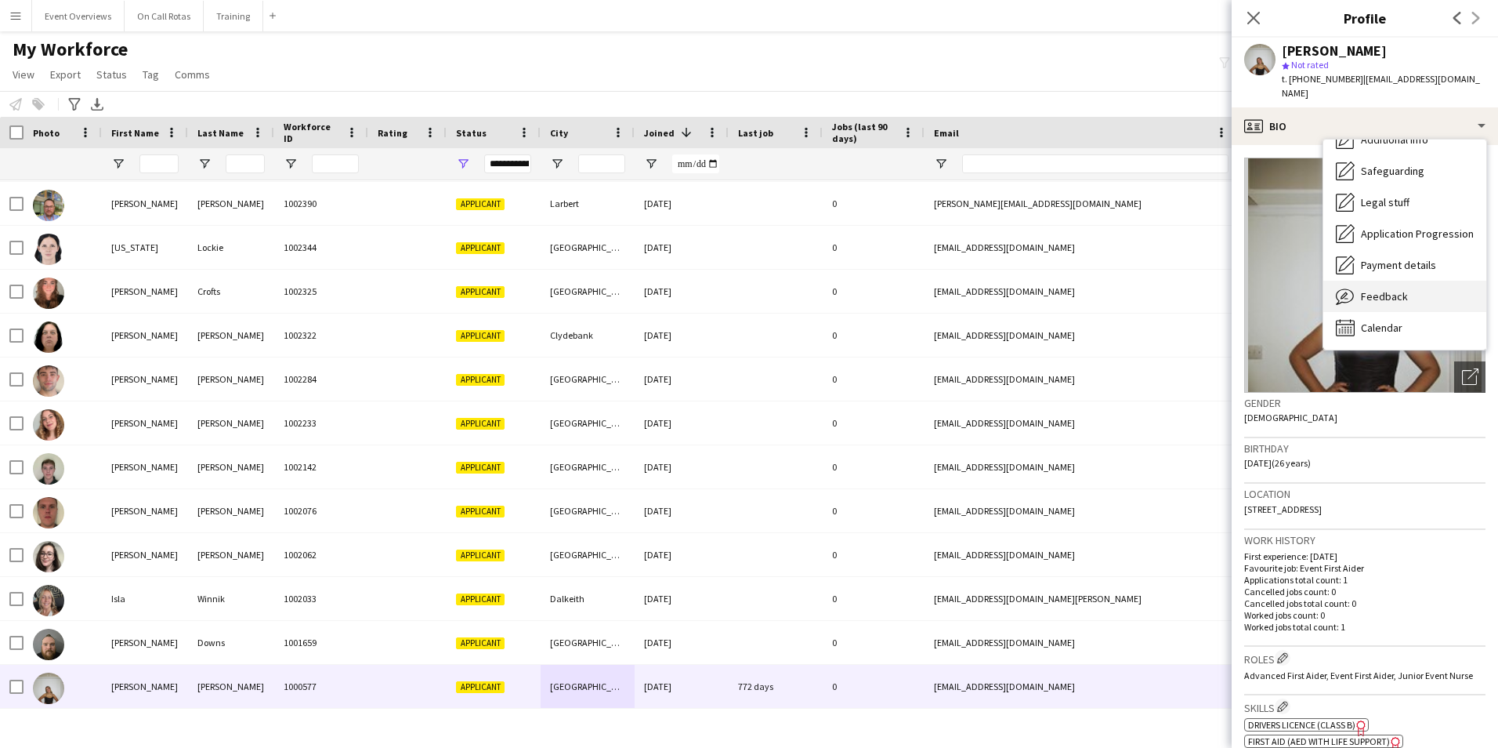
click at [1363, 289] on span "Feedback" at bounding box center [1384, 296] width 47 height 14
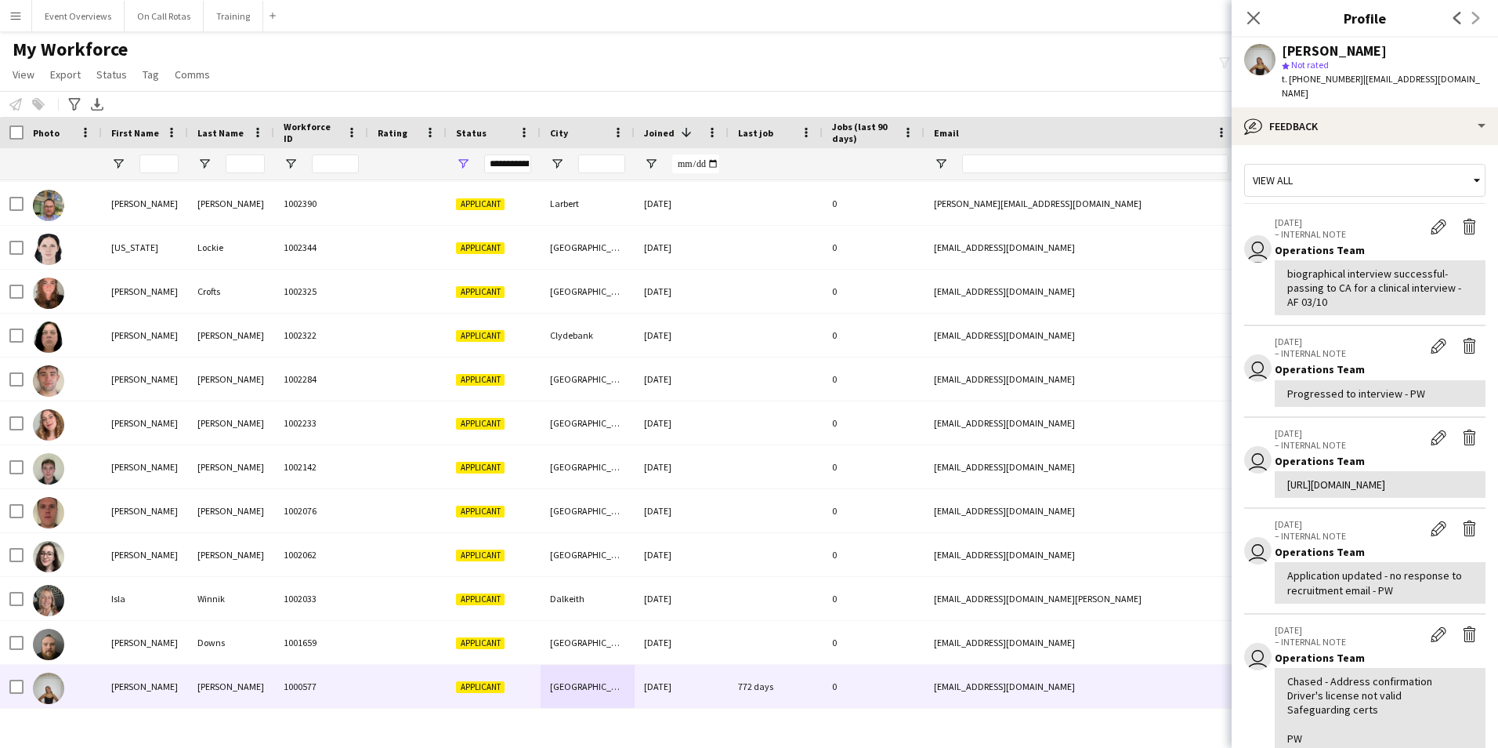
click at [1267, 18] on div "Close pop-in" at bounding box center [1254, 18] width 44 height 36
click at [1255, 20] on icon at bounding box center [1253, 17] width 15 height 15
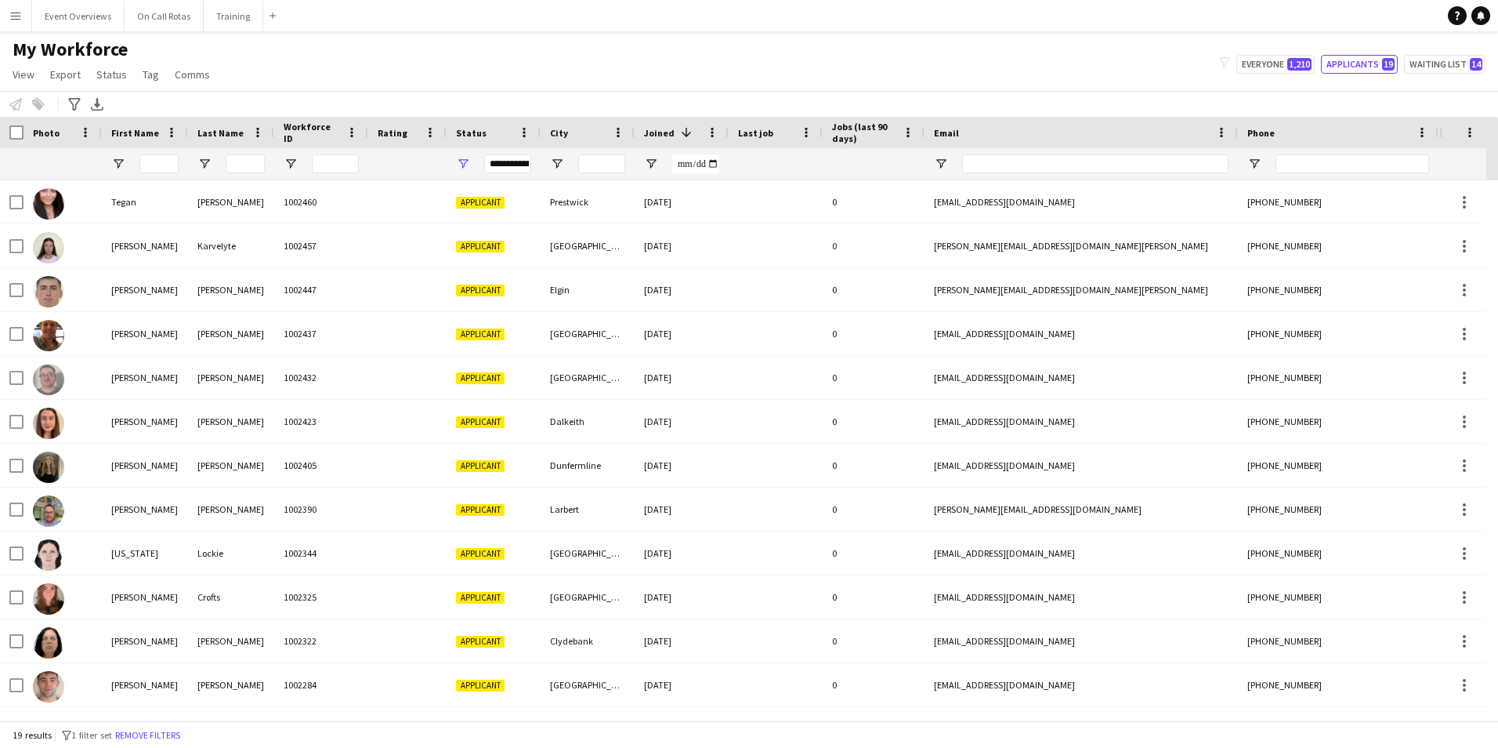
click at [1461, 75] on div "My Workforce View Views Default view Active Staff Applications - First Aider Ap…" at bounding box center [749, 64] width 1498 height 53
click at [1453, 63] on button "Waiting list 14" at bounding box center [1444, 64] width 81 height 19
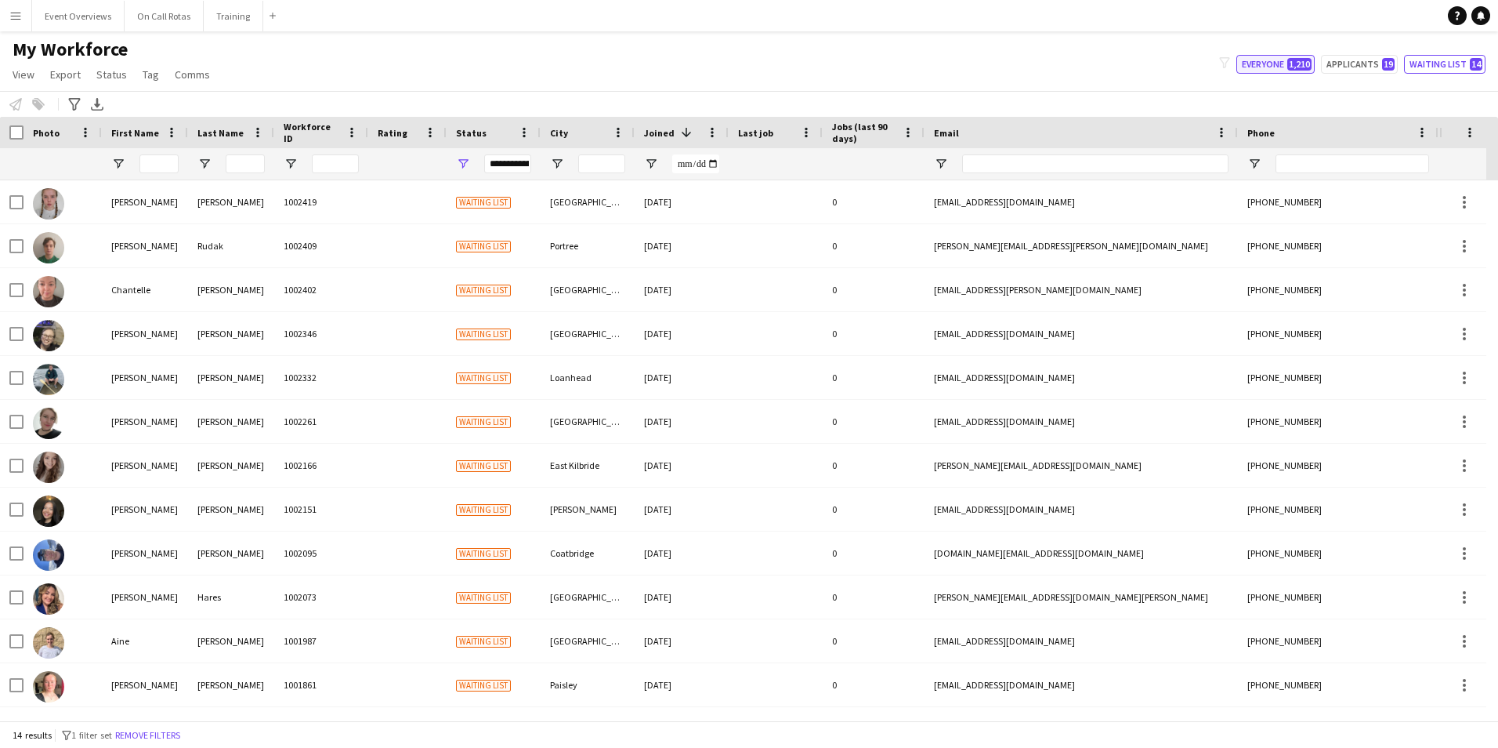
click at [1305, 68] on span "1,210" at bounding box center [1299, 64] width 24 height 13
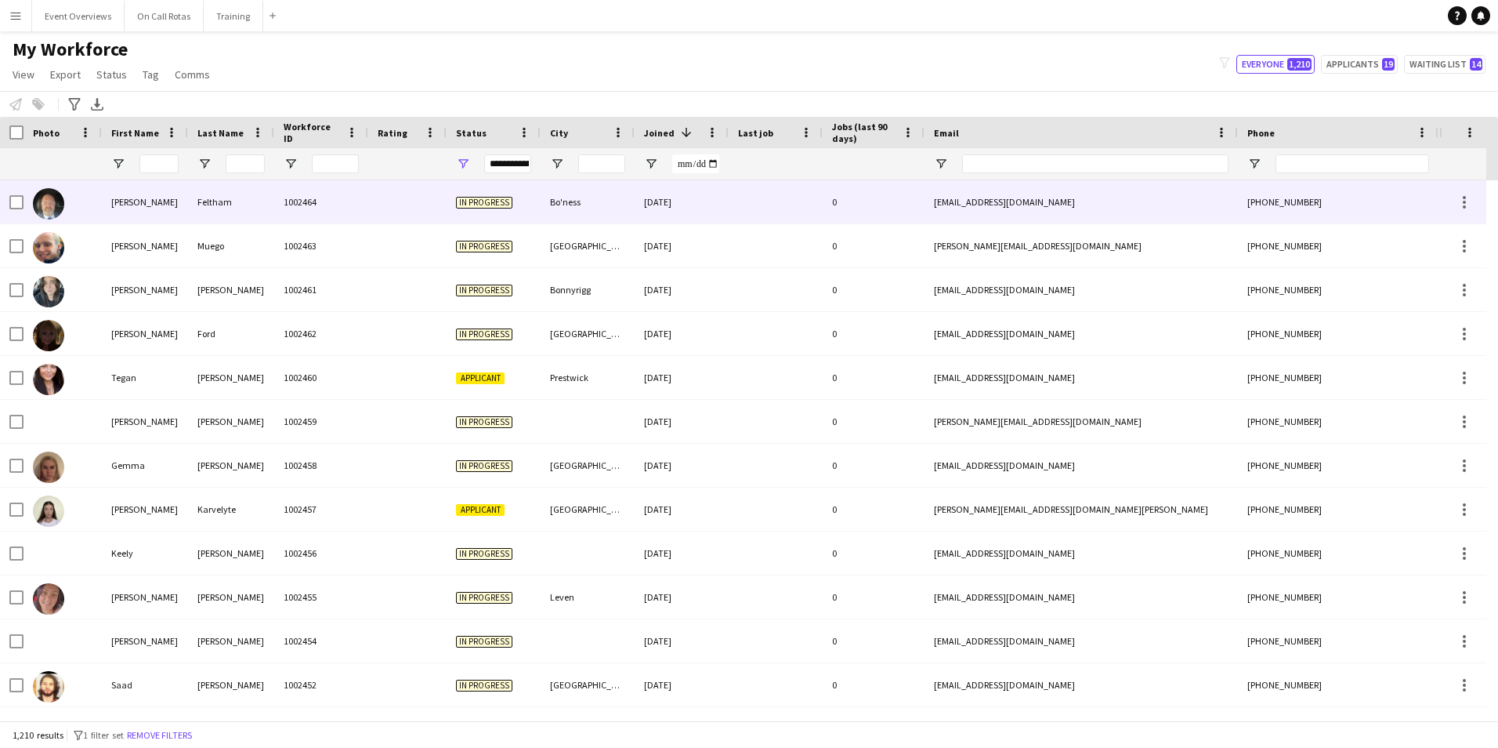
click at [581, 201] on div "Bo'ness" at bounding box center [588, 201] width 94 height 43
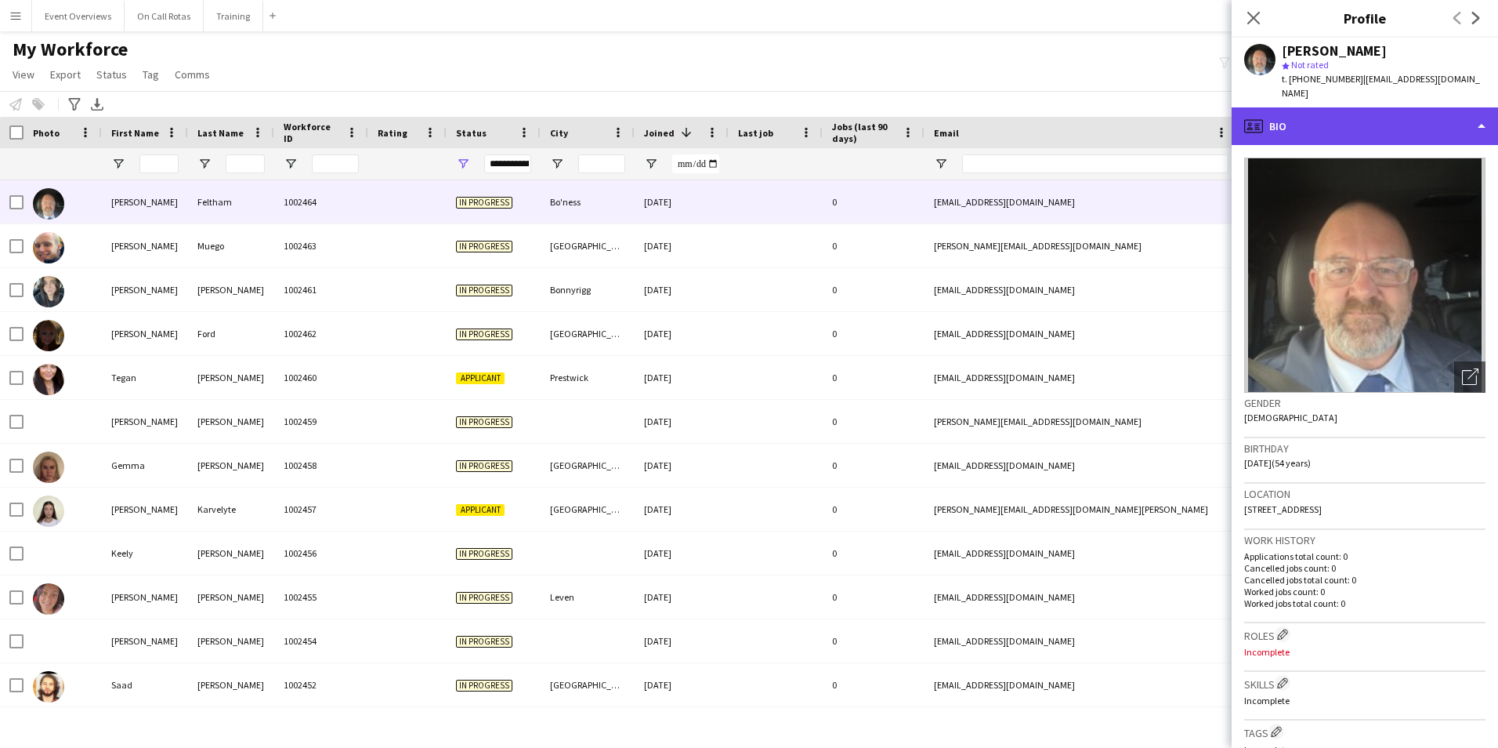
click at [1325, 110] on div "profile Bio" at bounding box center [1365, 126] width 266 height 38
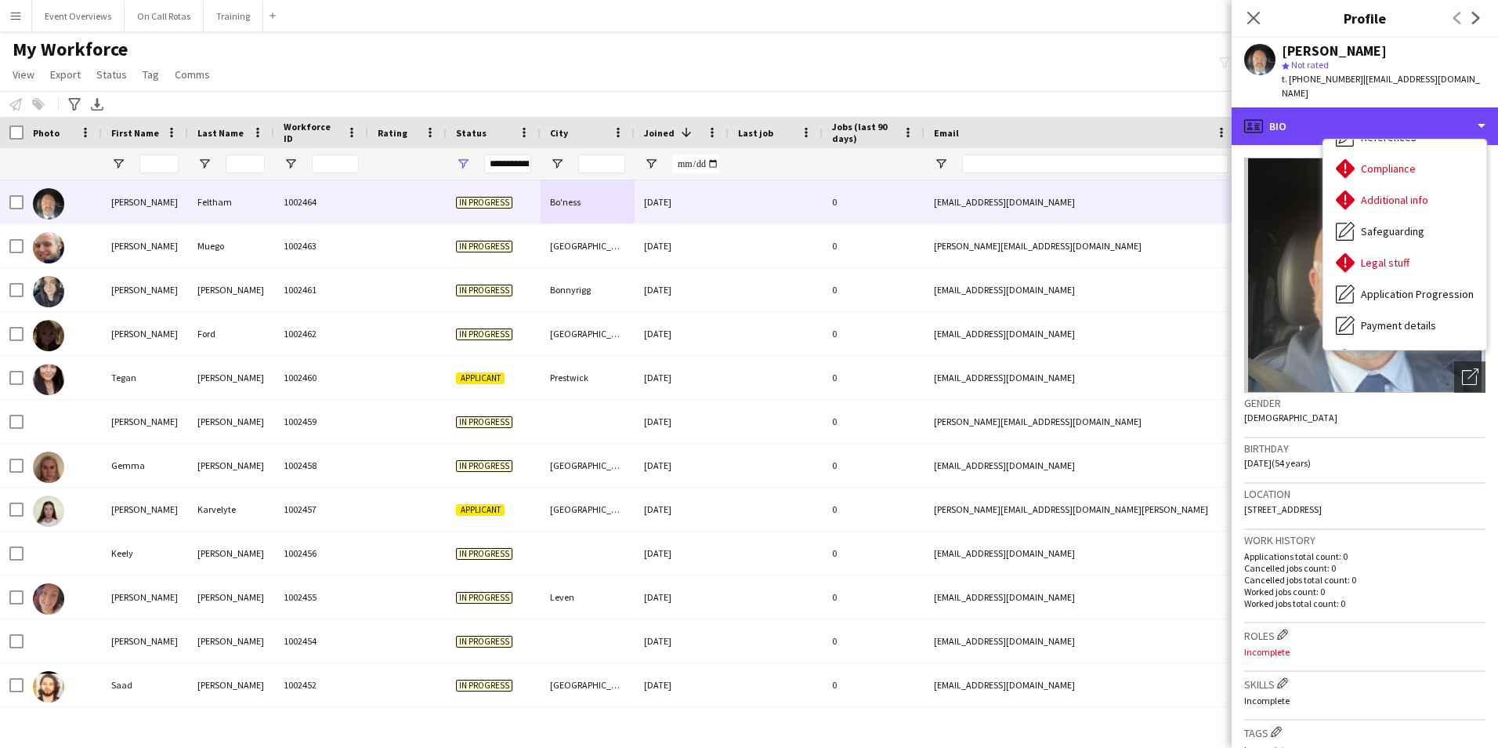
scroll to position [273, 0]
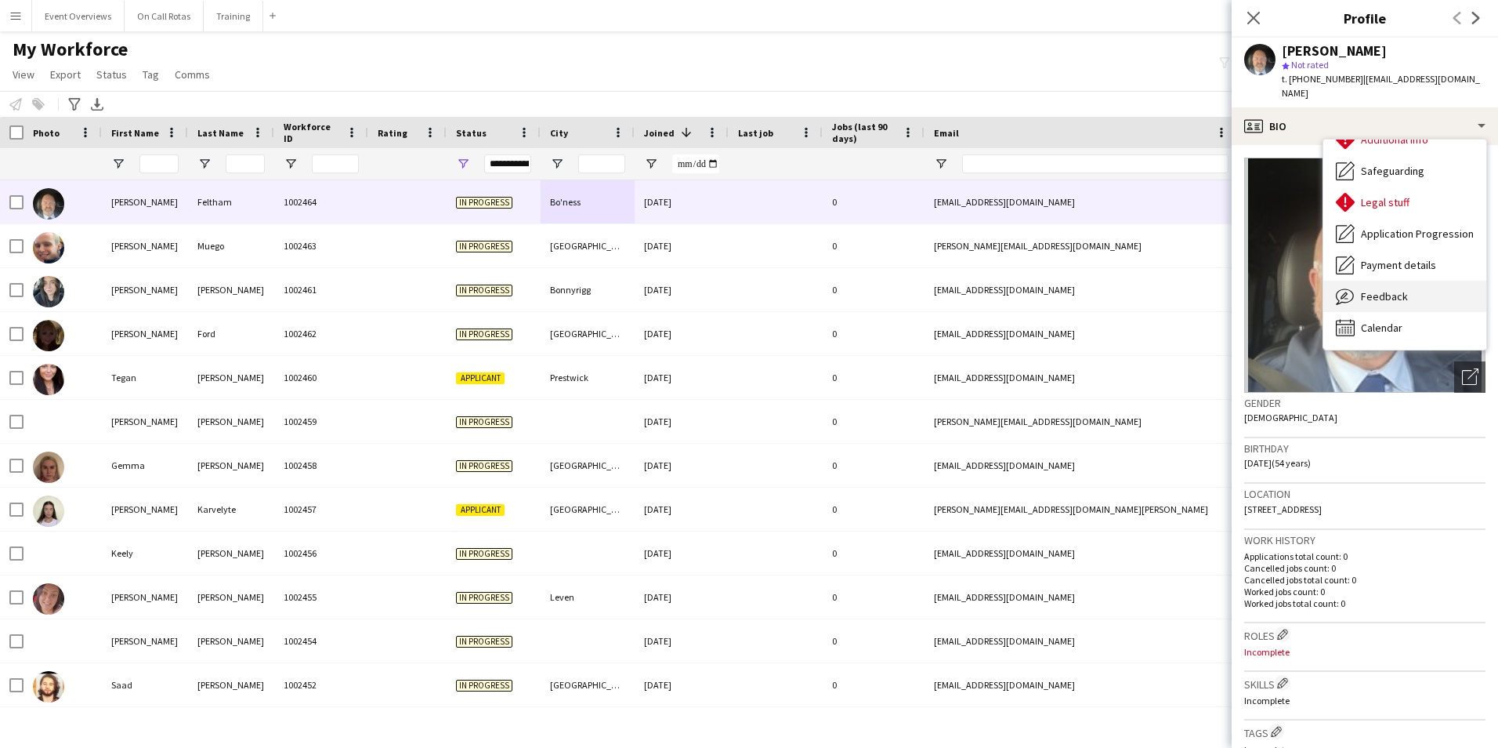
click at [1373, 281] on div "Feedback Feedback" at bounding box center [1405, 296] width 163 height 31
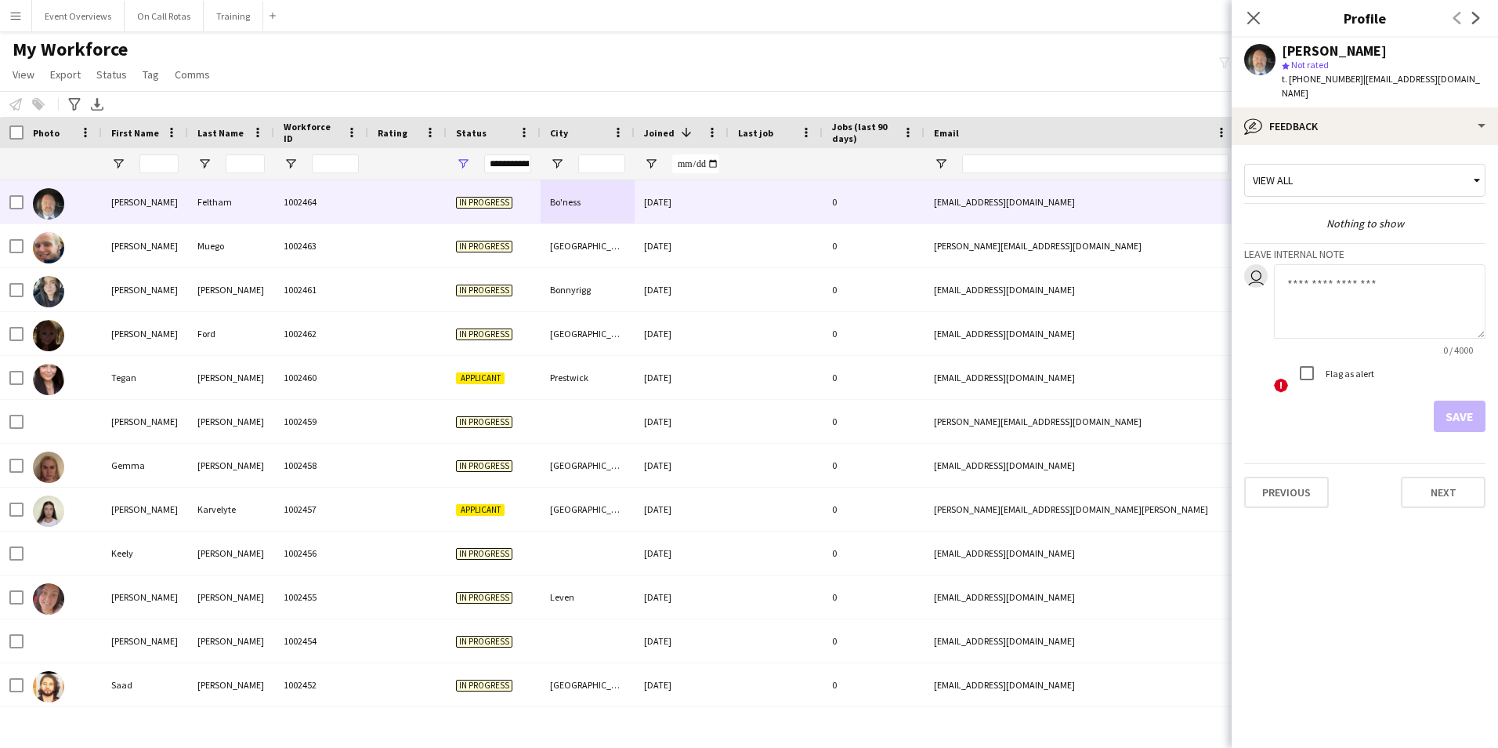
click at [1326, 145] on app-crew-profile-feedback-tab "View all Nothing to show Leave internal note user 0 / 4000 ! Flag as alert Save…" at bounding box center [1365, 446] width 266 height 603
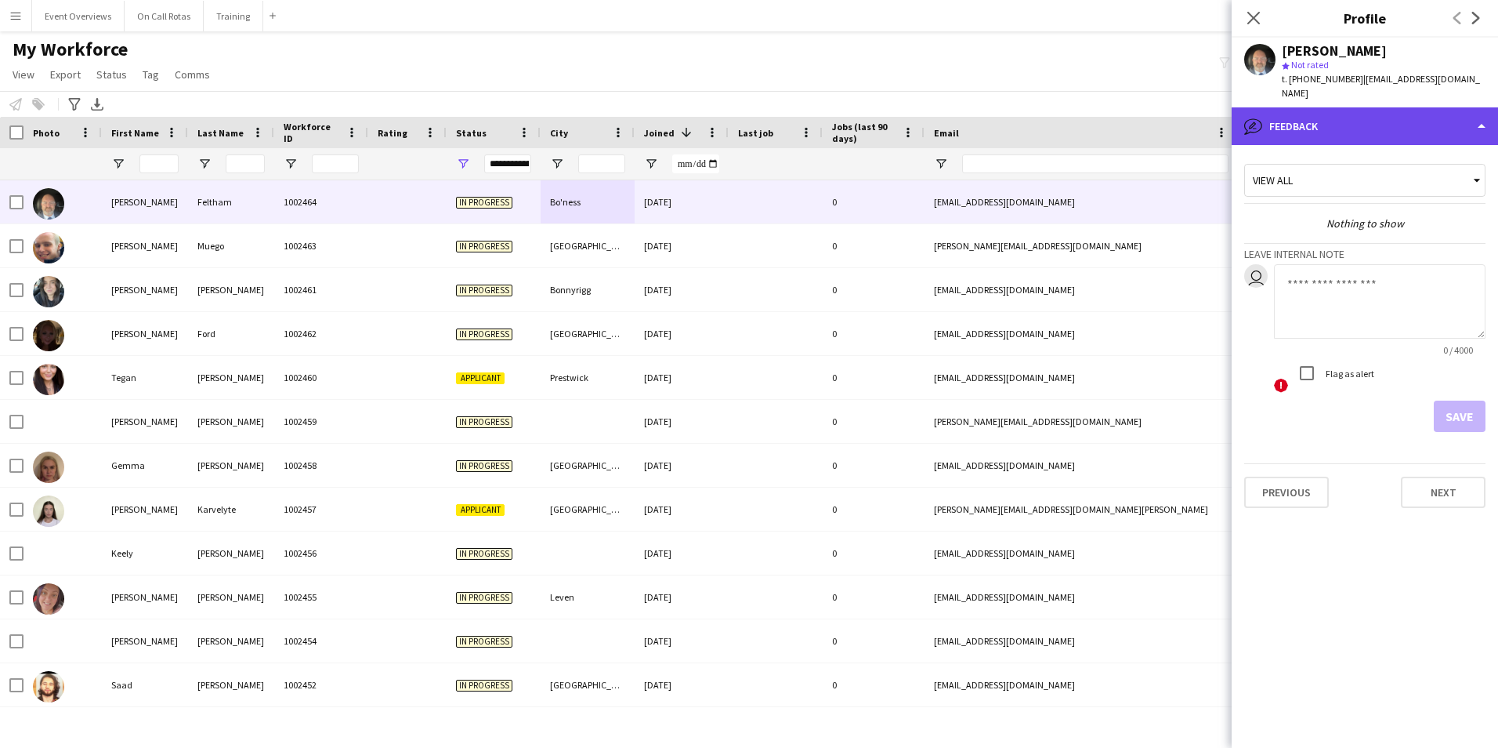
click at [1330, 112] on div "bubble-pencil Feedback" at bounding box center [1365, 126] width 266 height 38
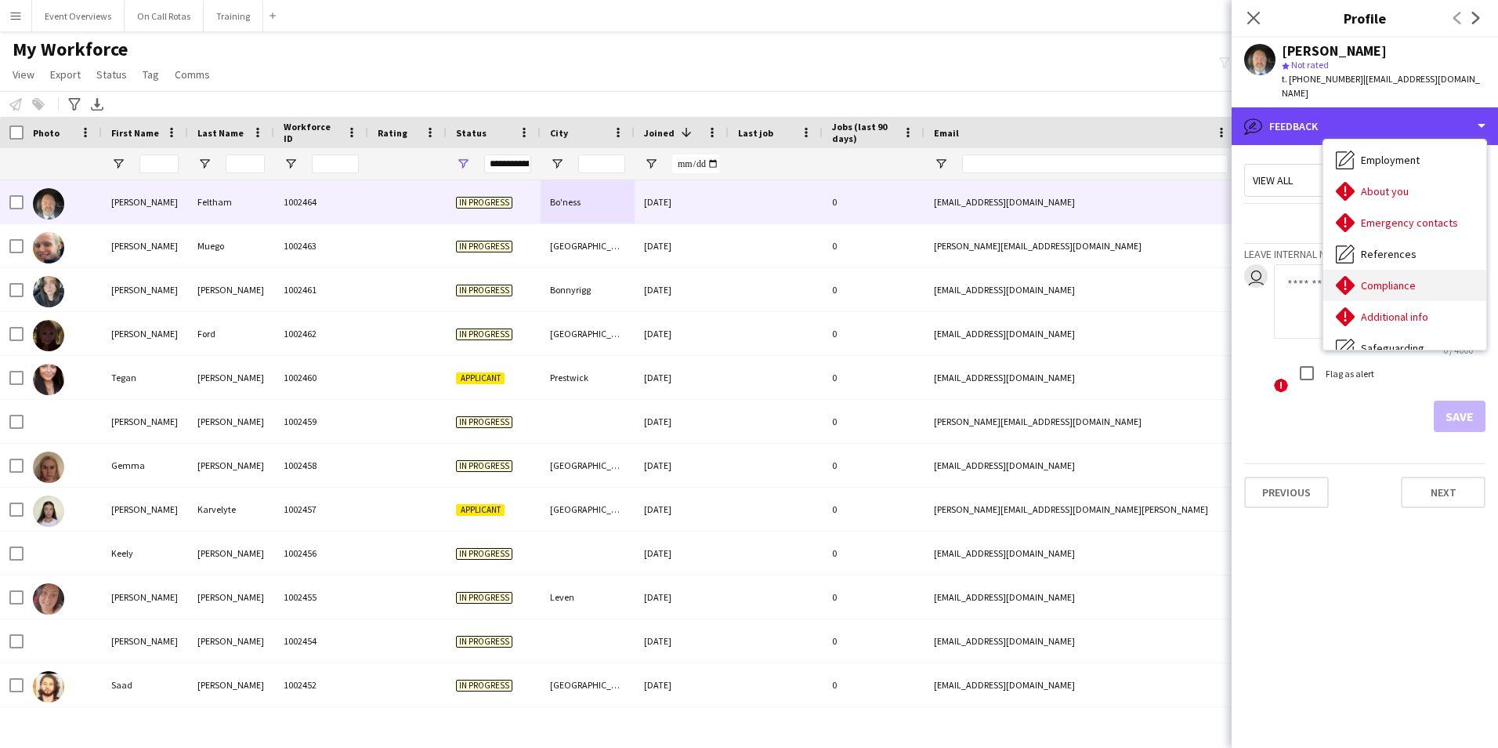
scroll to position [0, 0]
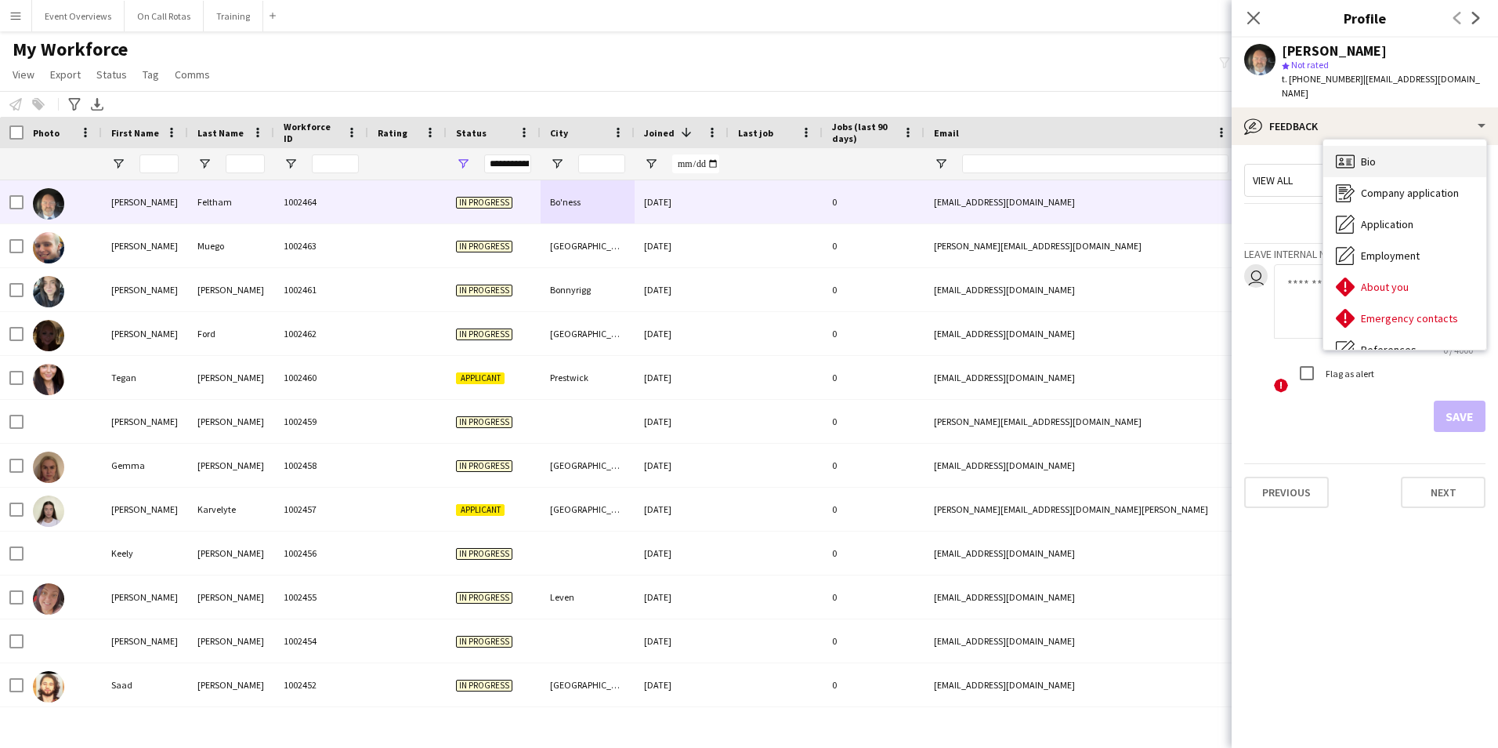
click at [1371, 154] on span "Bio" at bounding box center [1368, 161] width 15 height 14
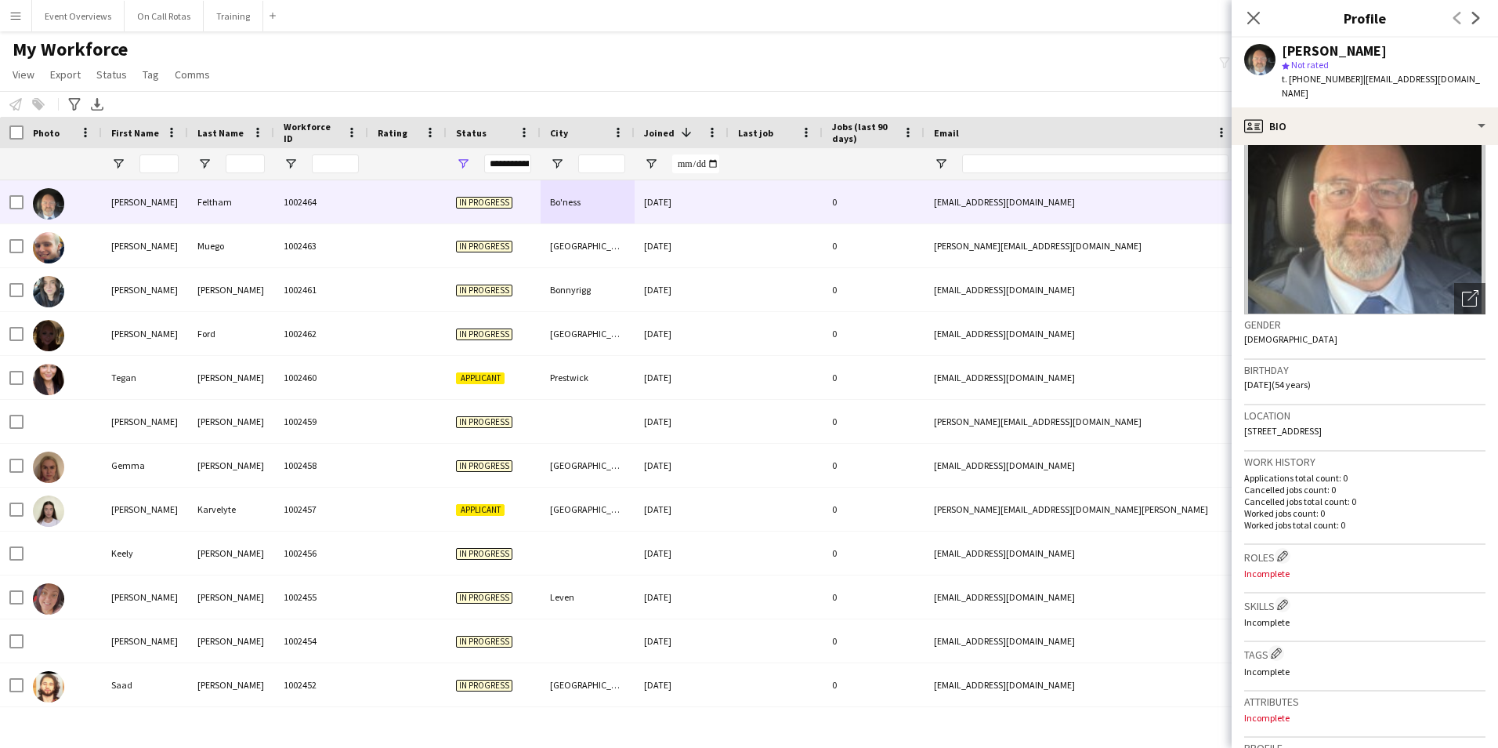
scroll to position [157, 0]
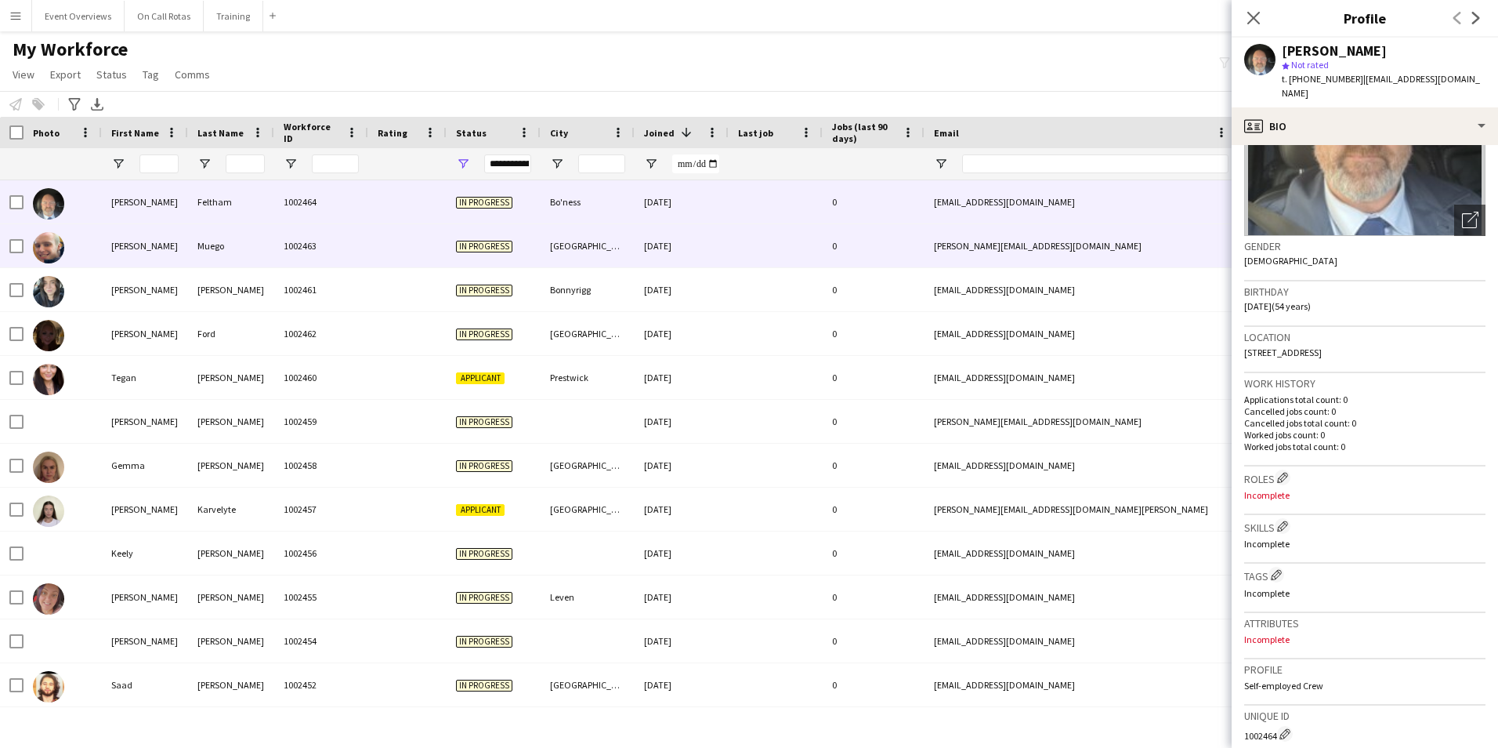
click at [127, 232] on div "Stuart" at bounding box center [145, 245] width 86 height 43
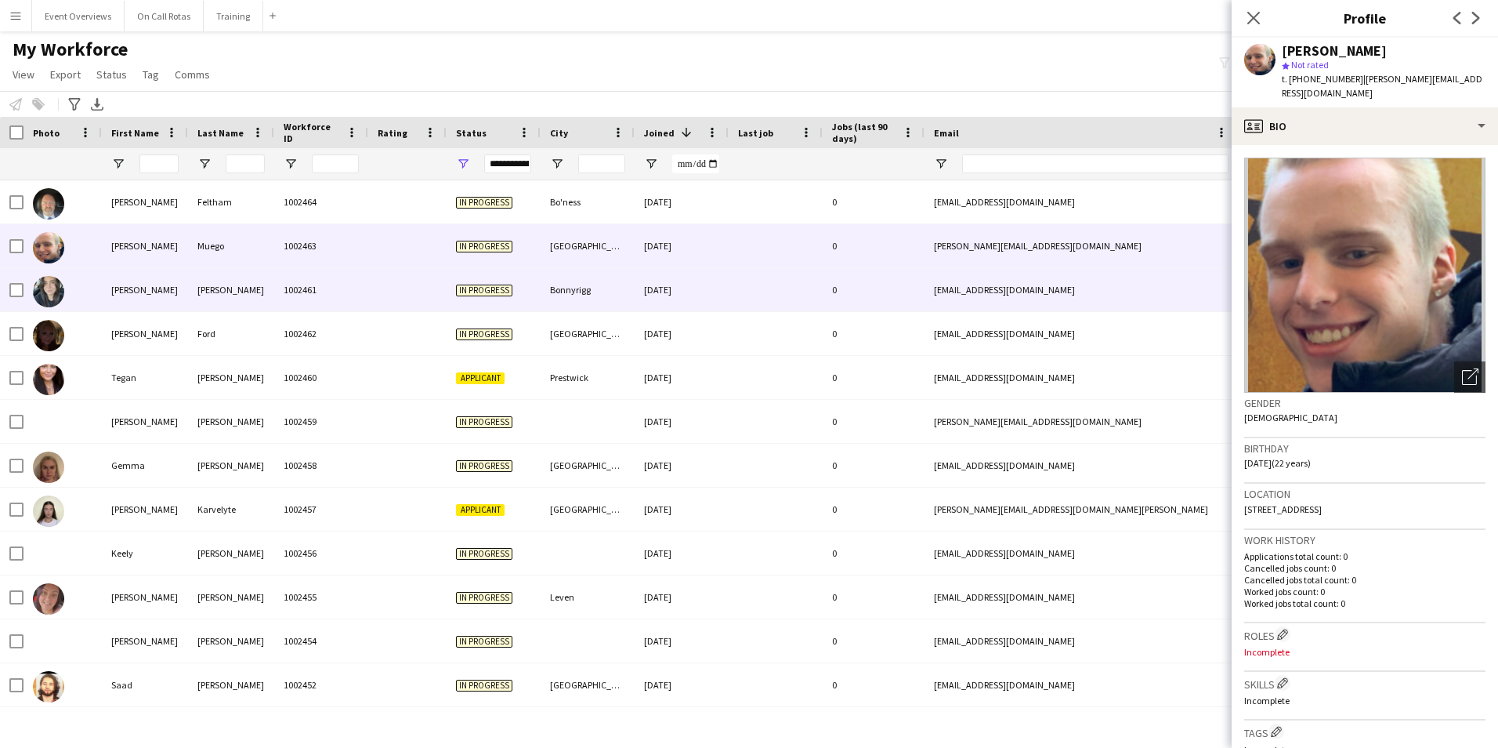
click at [609, 284] on div "Bonnyrigg" at bounding box center [588, 289] width 94 height 43
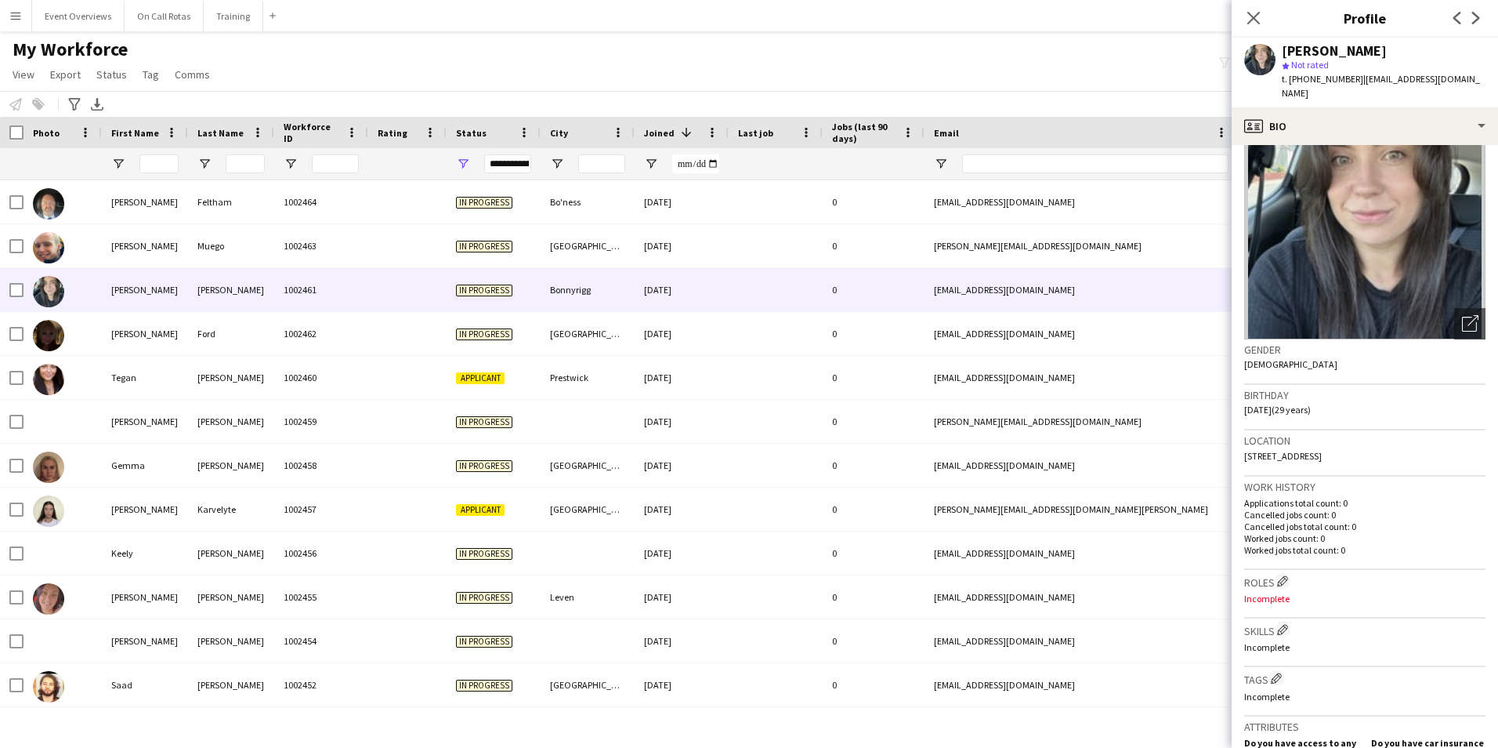
scroll to position [78, 0]
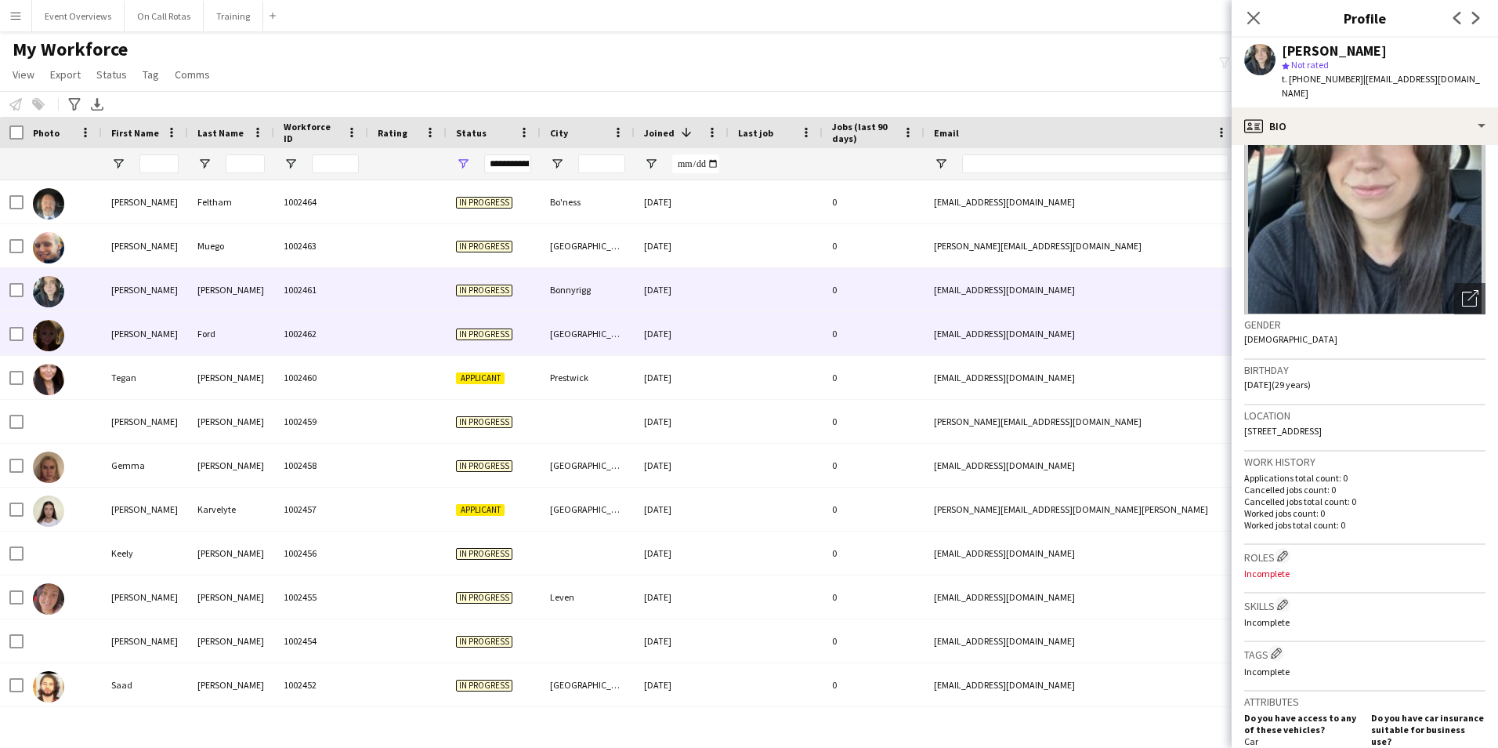
click at [270, 333] on div "Ford" at bounding box center [231, 333] width 86 height 43
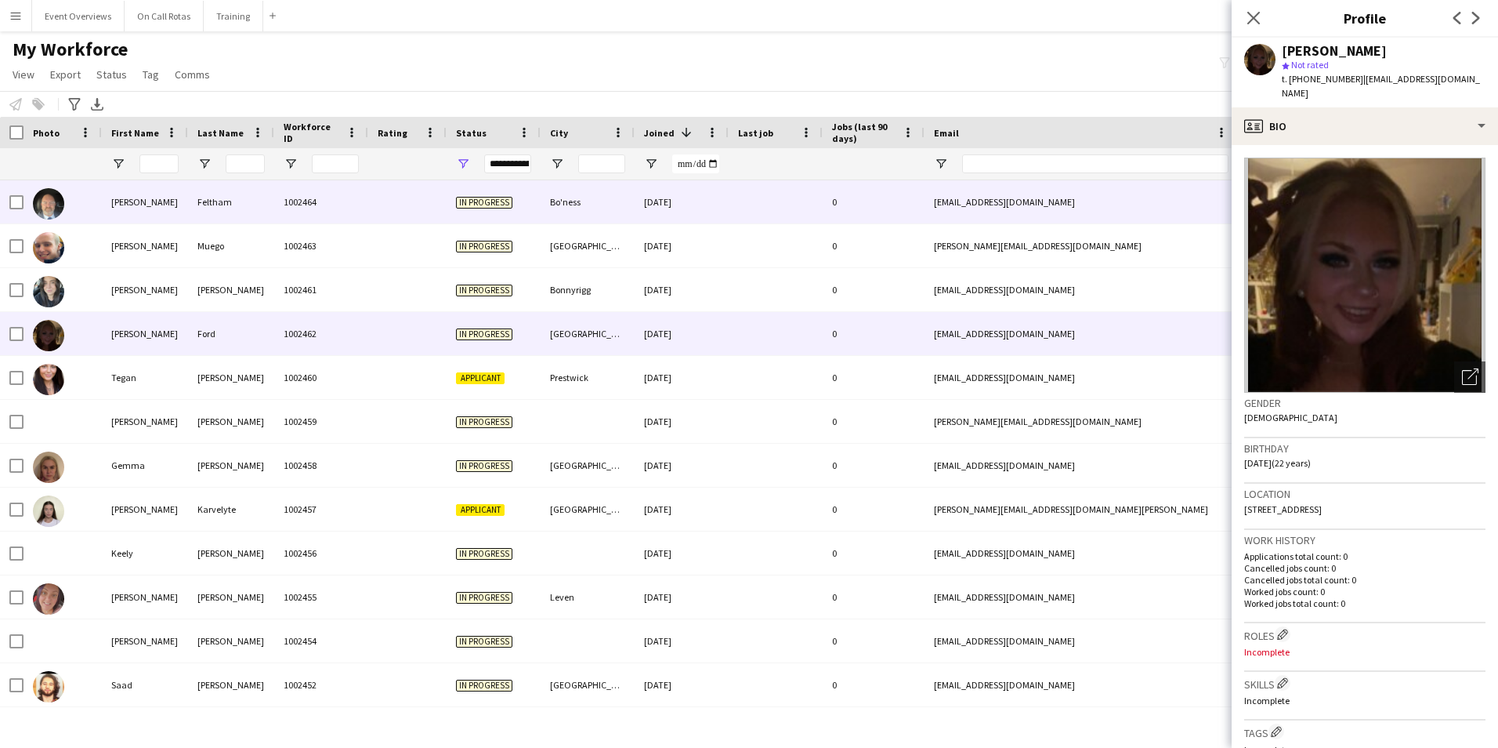
click at [646, 197] on div "05-10-2025" at bounding box center [682, 201] width 94 height 43
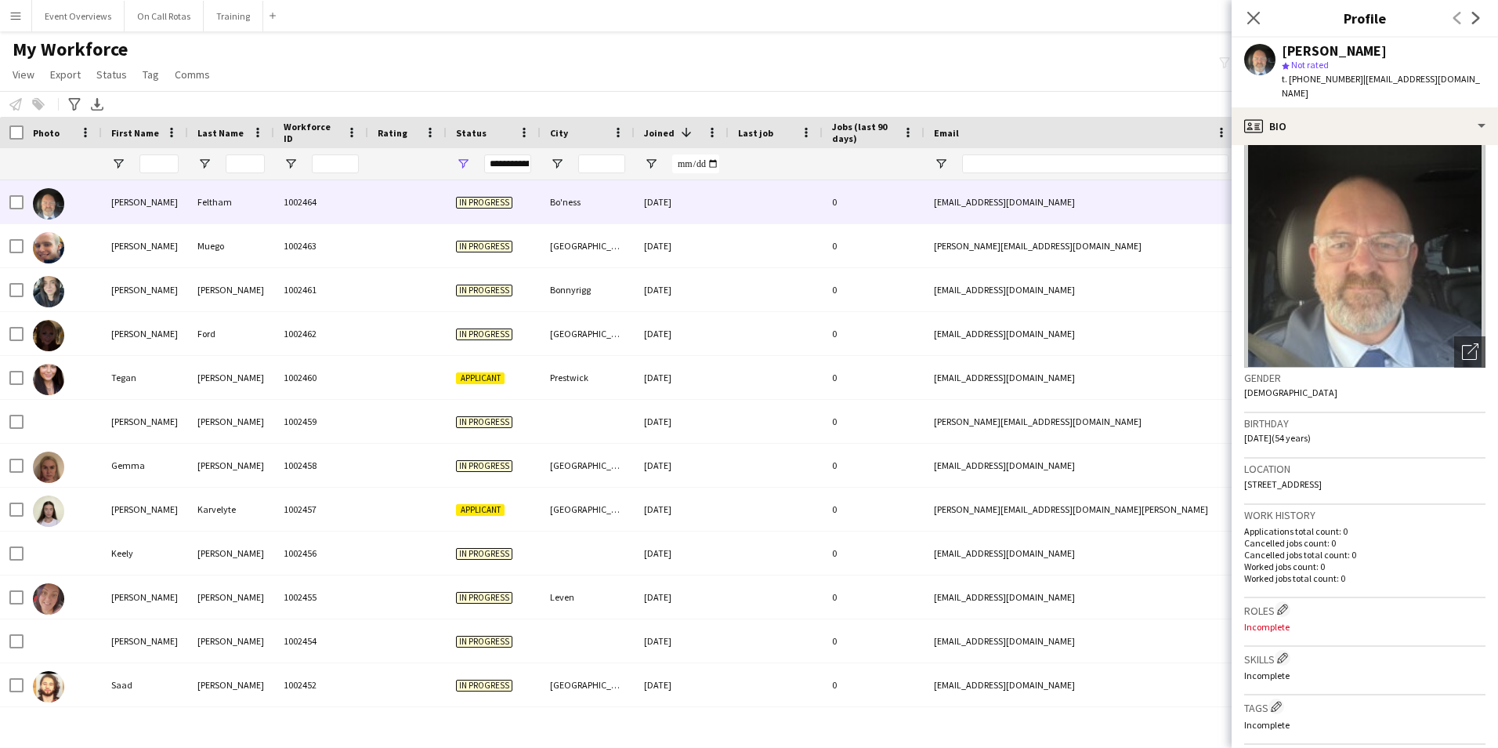
scroll to position [0, 0]
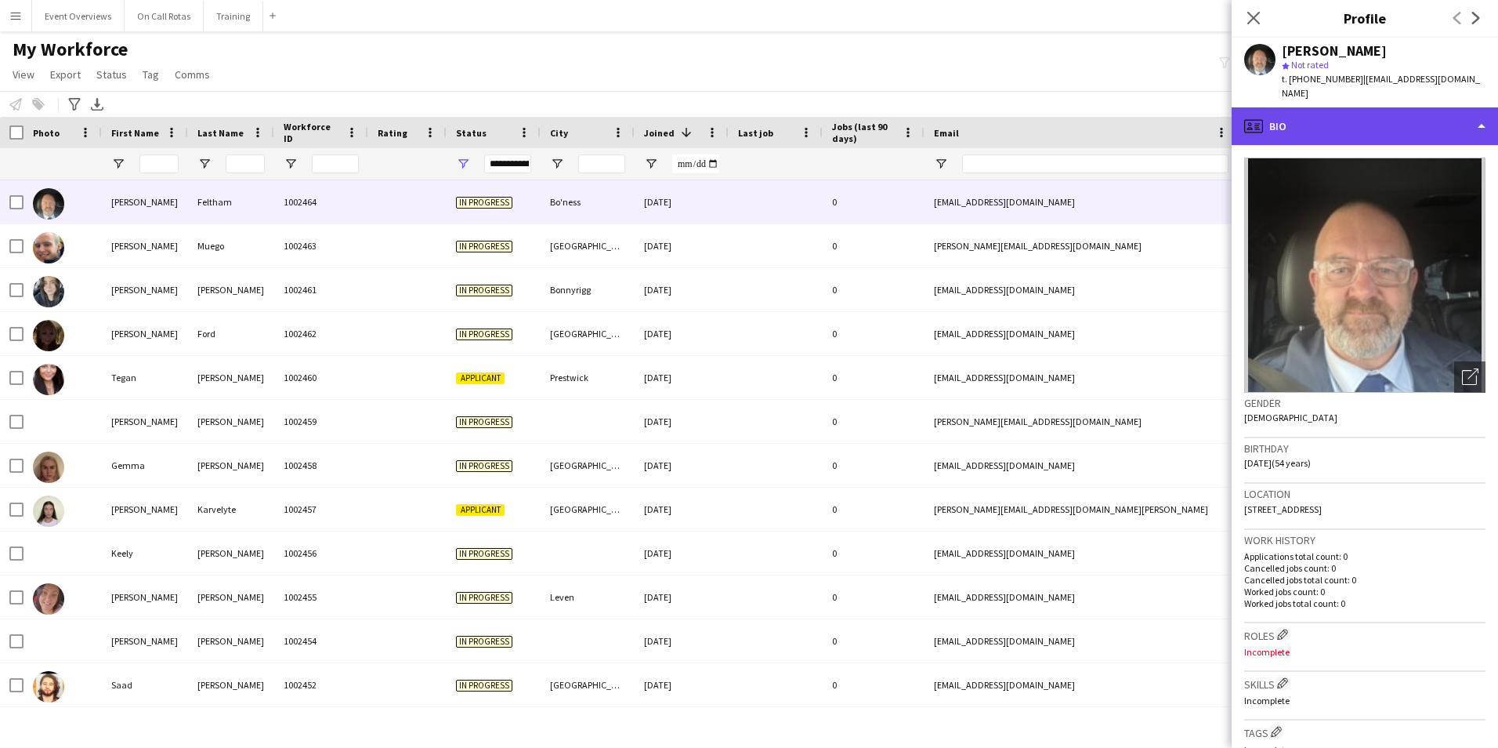
click at [1353, 107] on div "profile Bio" at bounding box center [1365, 126] width 266 height 38
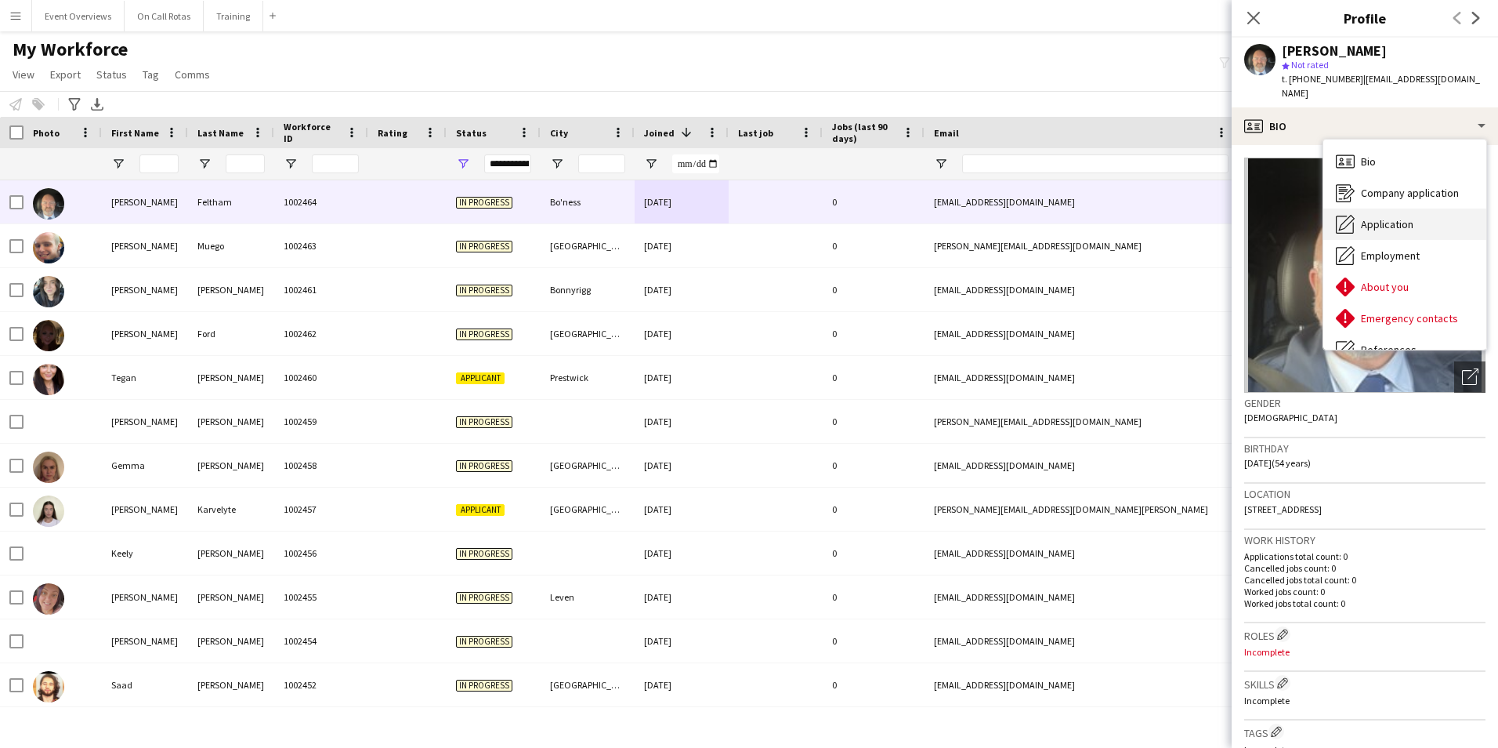
click at [1400, 217] on span "Application" at bounding box center [1387, 224] width 53 height 14
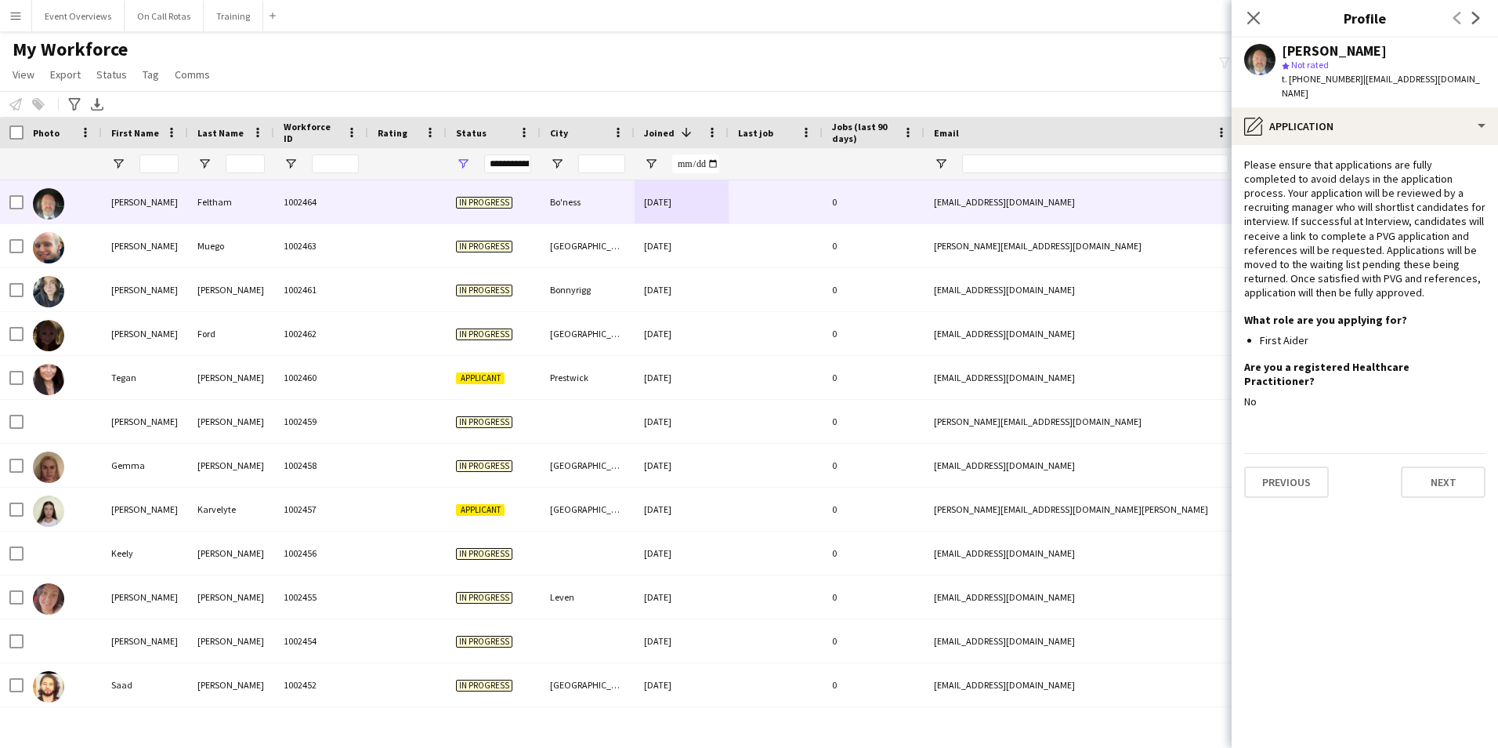
click at [1283, 8] on h3 "Profile" at bounding box center [1365, 18] width 266 height 20
click at [1259, 10] on icon "Close pop-in" at bounding box center [1253, 17] width 15 height 15
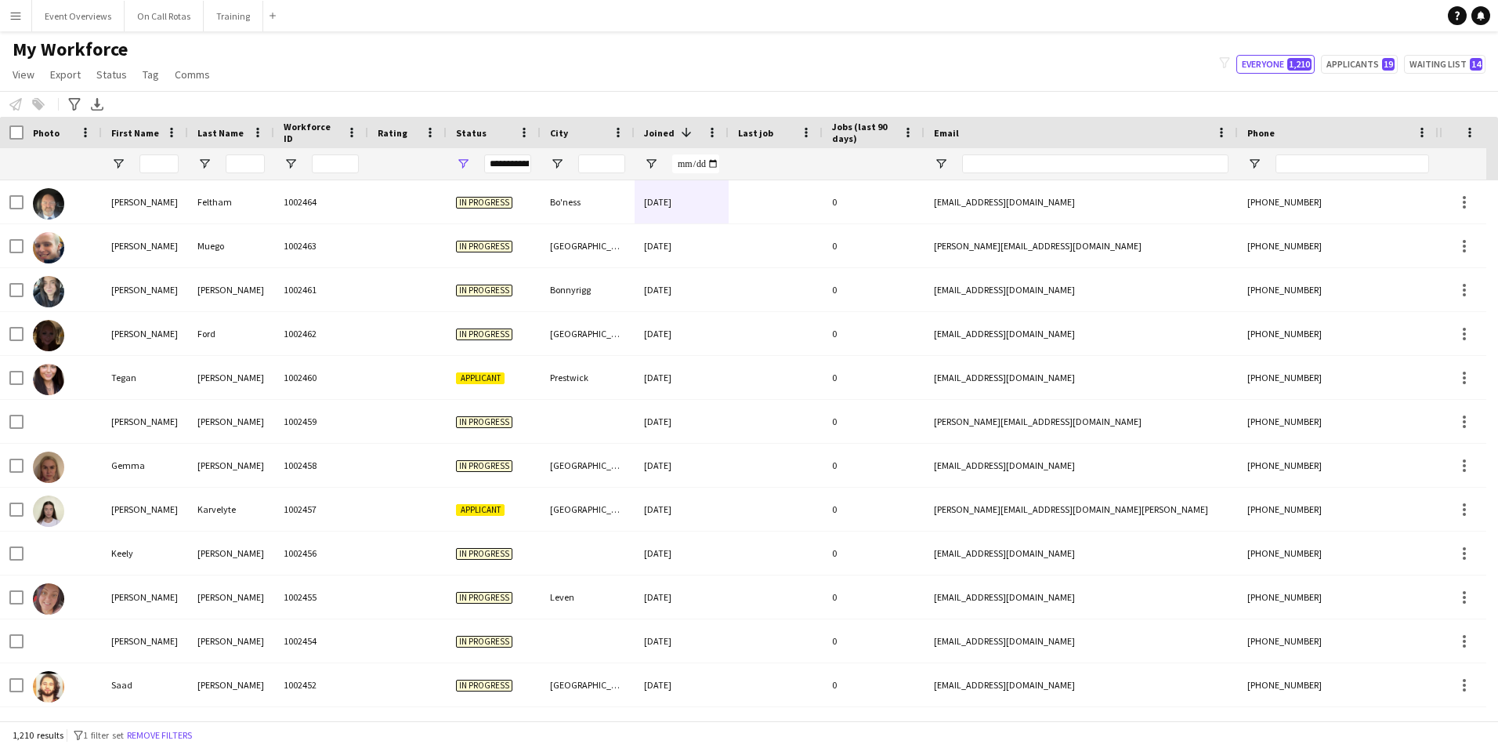
click at [507, 172] on div "**********" at bounding box center [507, 163] width 47 height 19
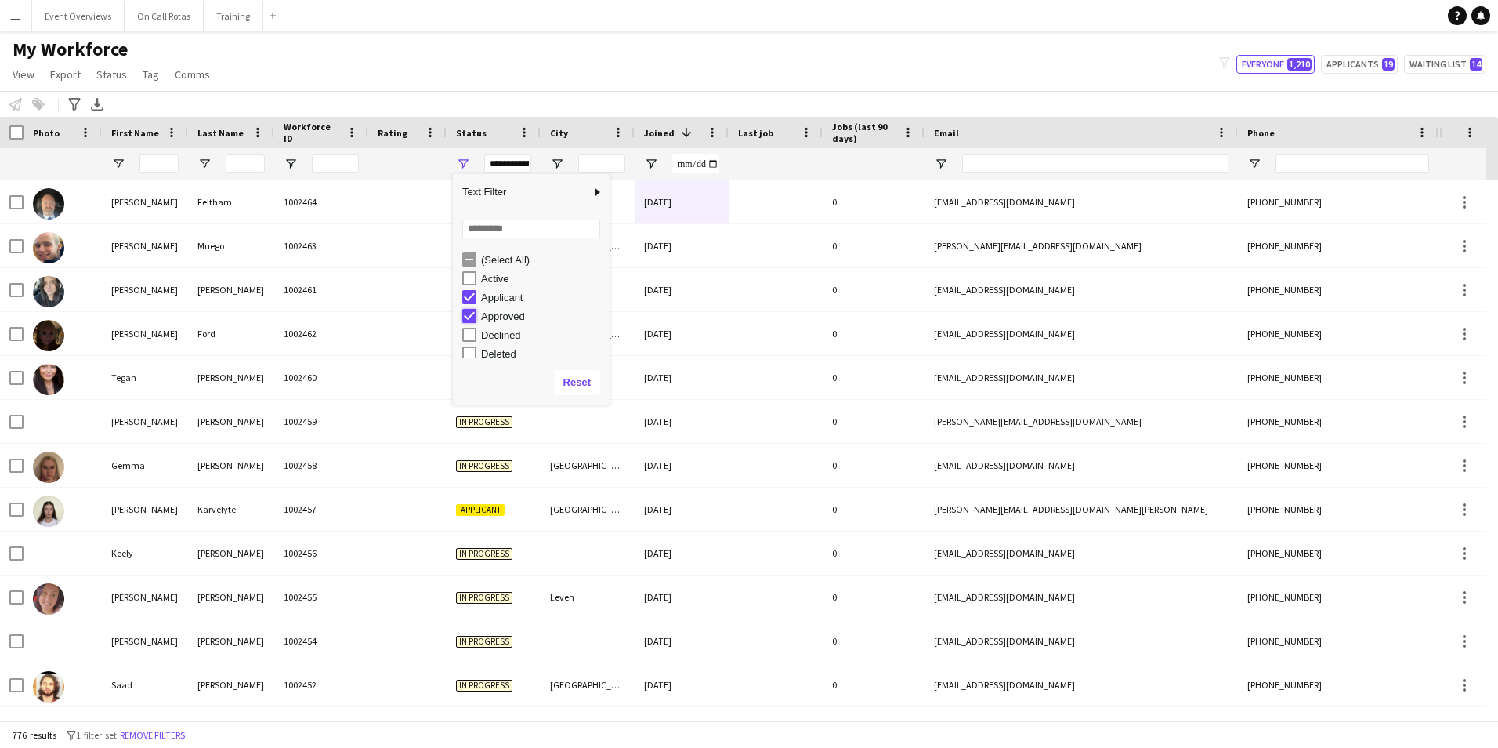
type input "**********"
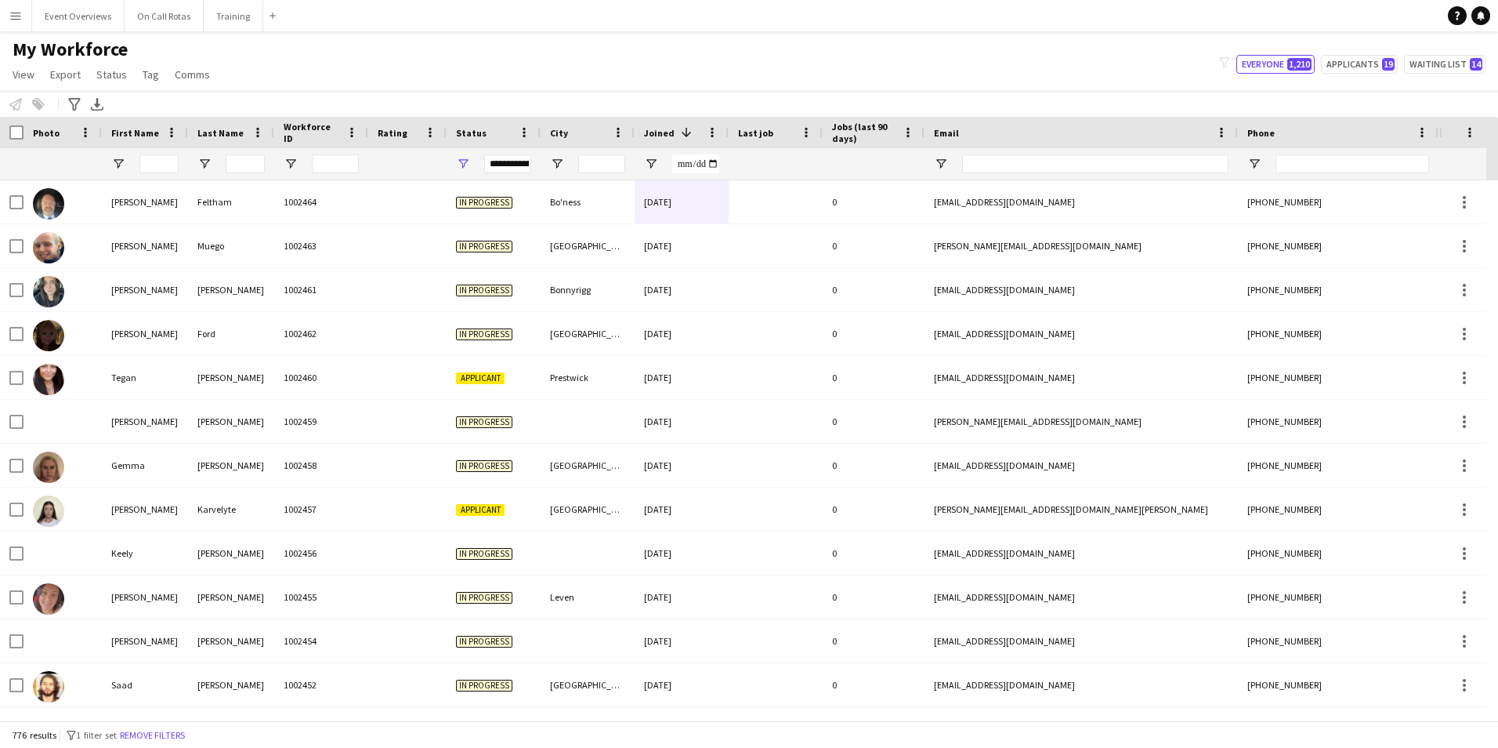
click at [743, 59] on div "My Workforce View Views Default view Active Staff Applications - First Aider Ap…" at bounding box center [749, 64] width 1498 height 53
click at [521, 164] on div "**********" at bounding box center [507, 163] width 47 height 19
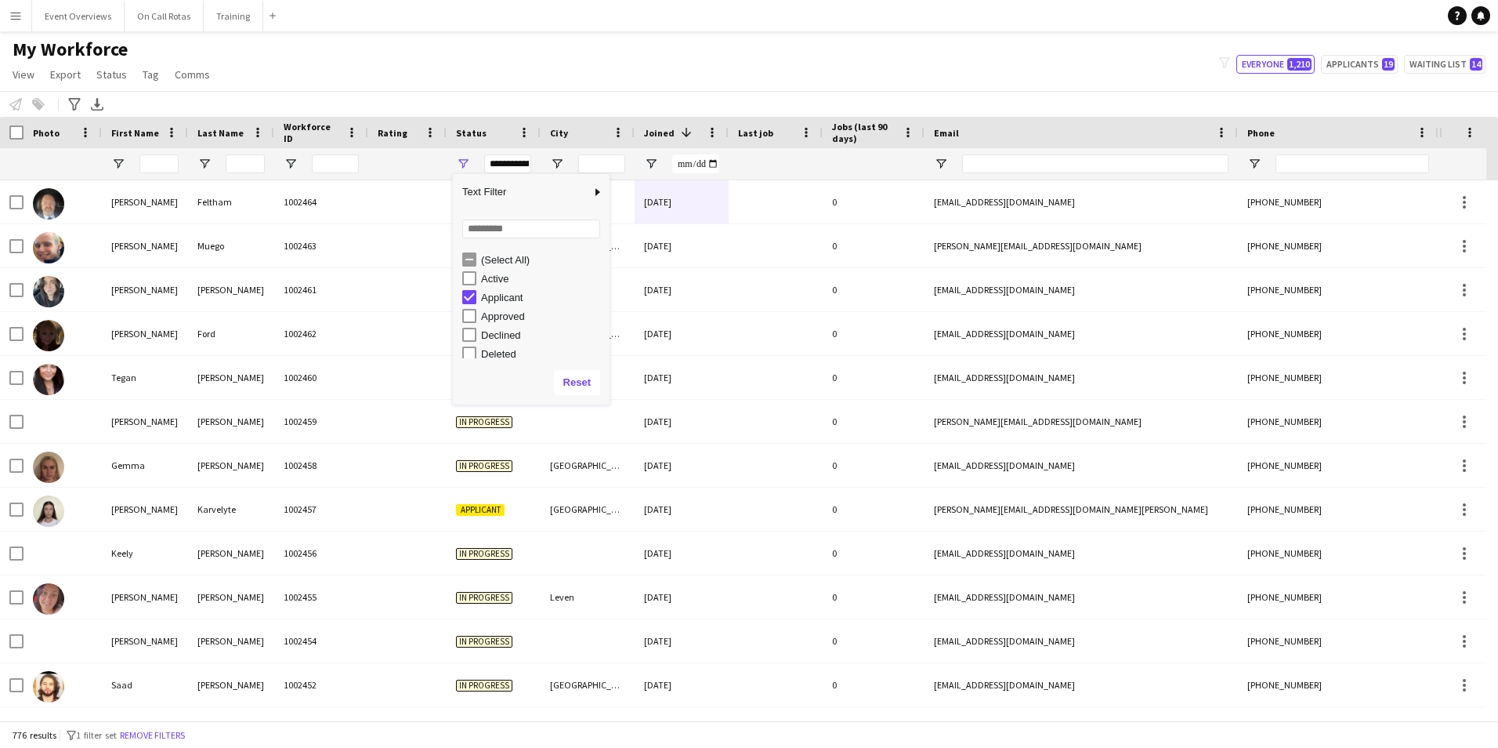
click at [461, 259] on div "(Select All)" at bounding box center [531, 259] width 157 height 19
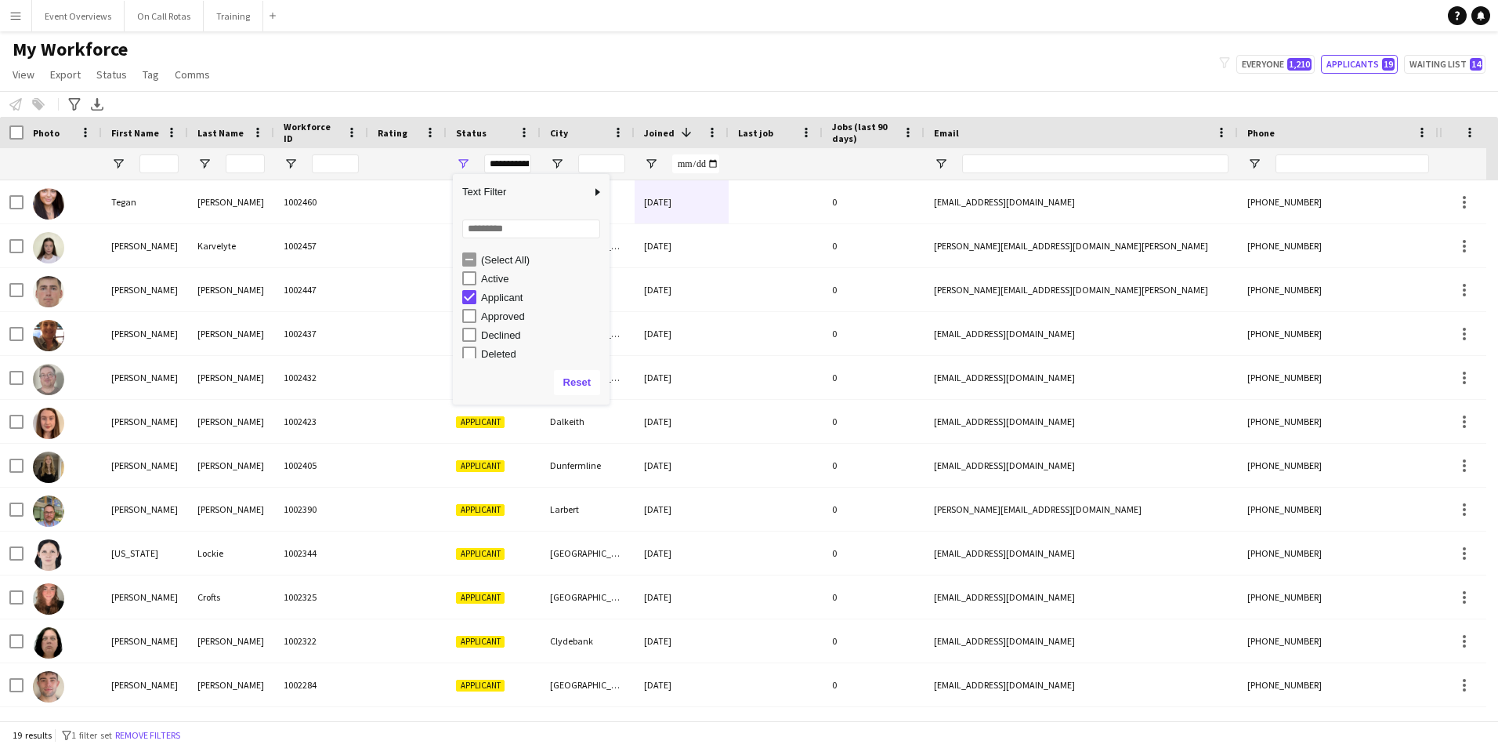
click at [791, 37] on main "My Workforce View Views Default view Active Staff Applications - First Aider Ap…" at bounding box center [749, 378] width 1498 height 695
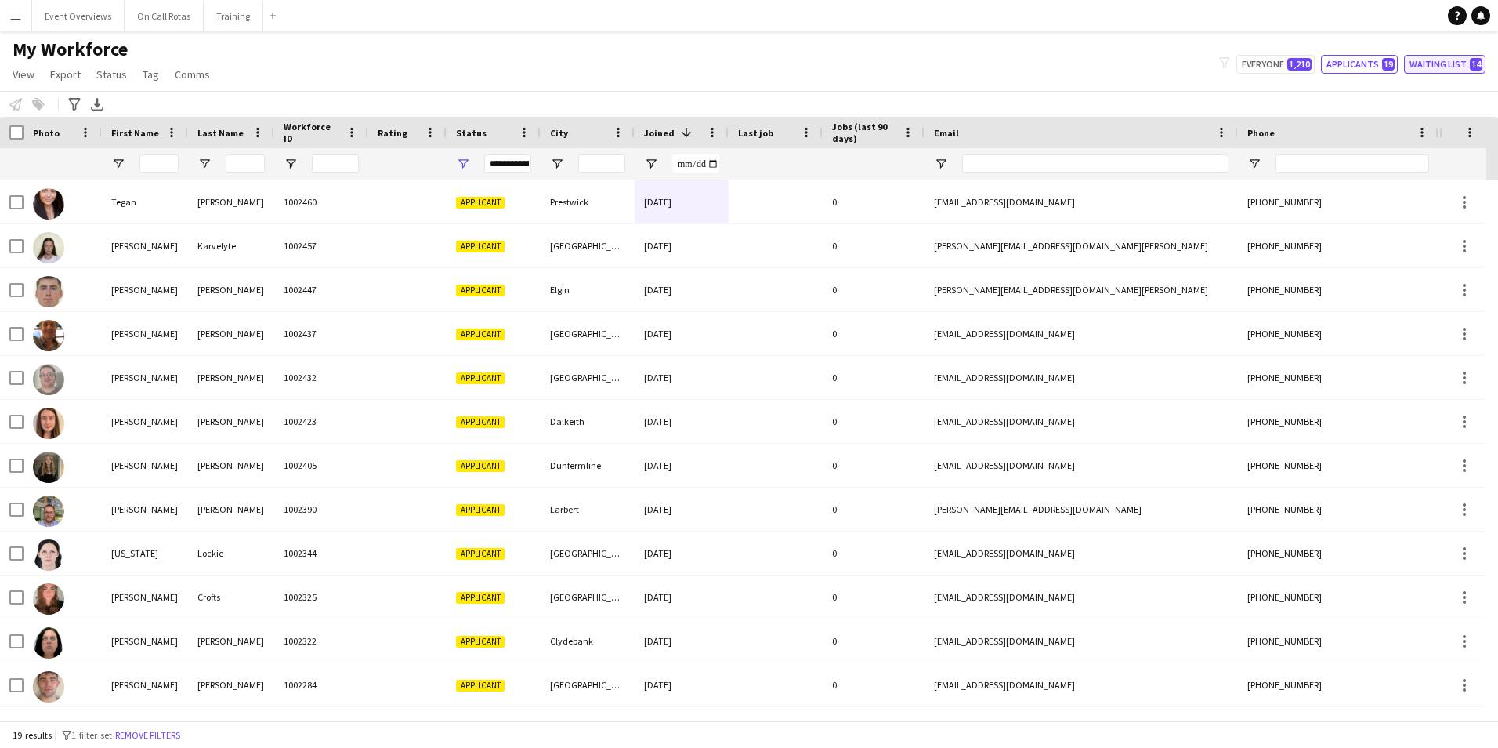
click at [1465, 66] on button "Waiting list 14" at bounding box center [1444, 64] width 81 height 19
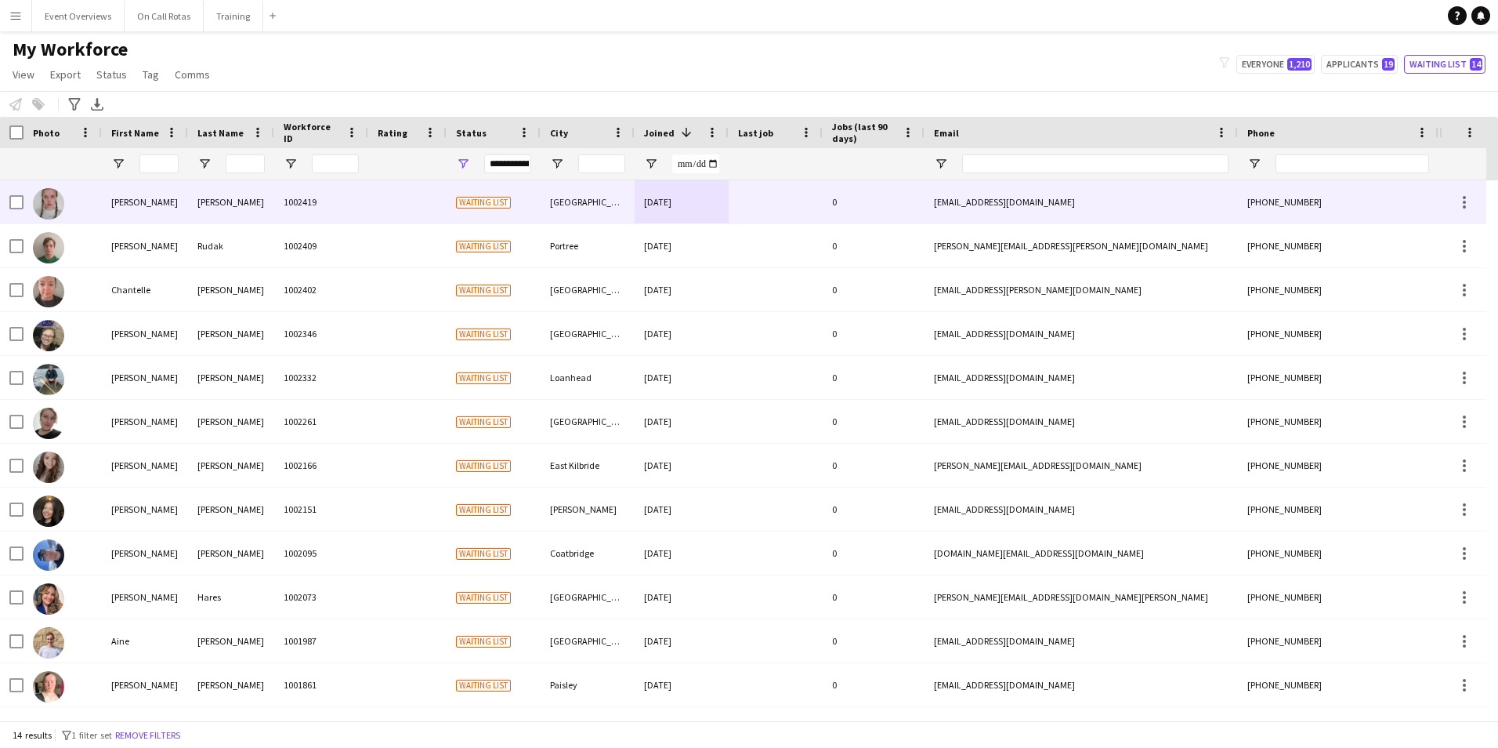
click at [399, 211] on div at bounding box center [407, 201] width 78 height 43
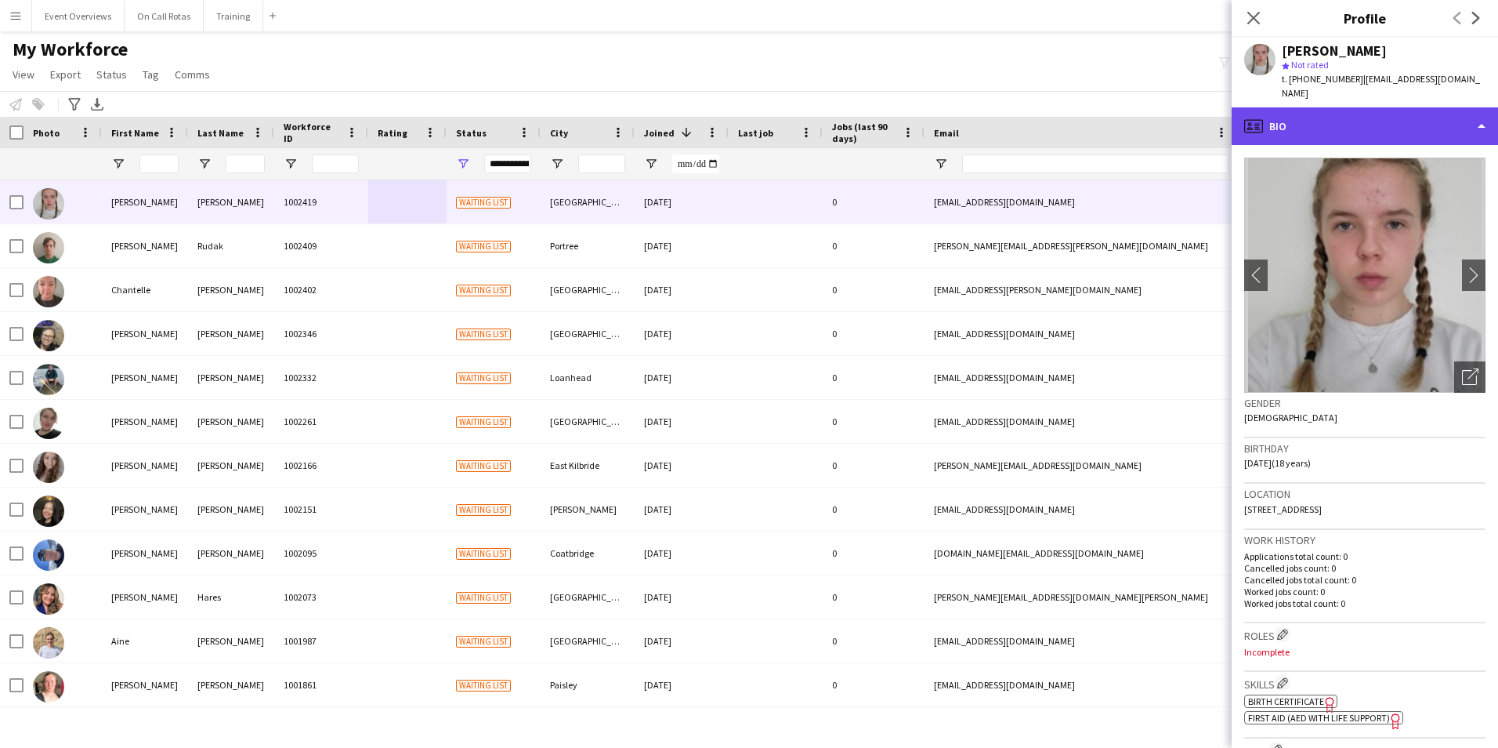
click at [1408, 114] on div "profile Bio" at bounding box center [1365, 126] width 266 height 38
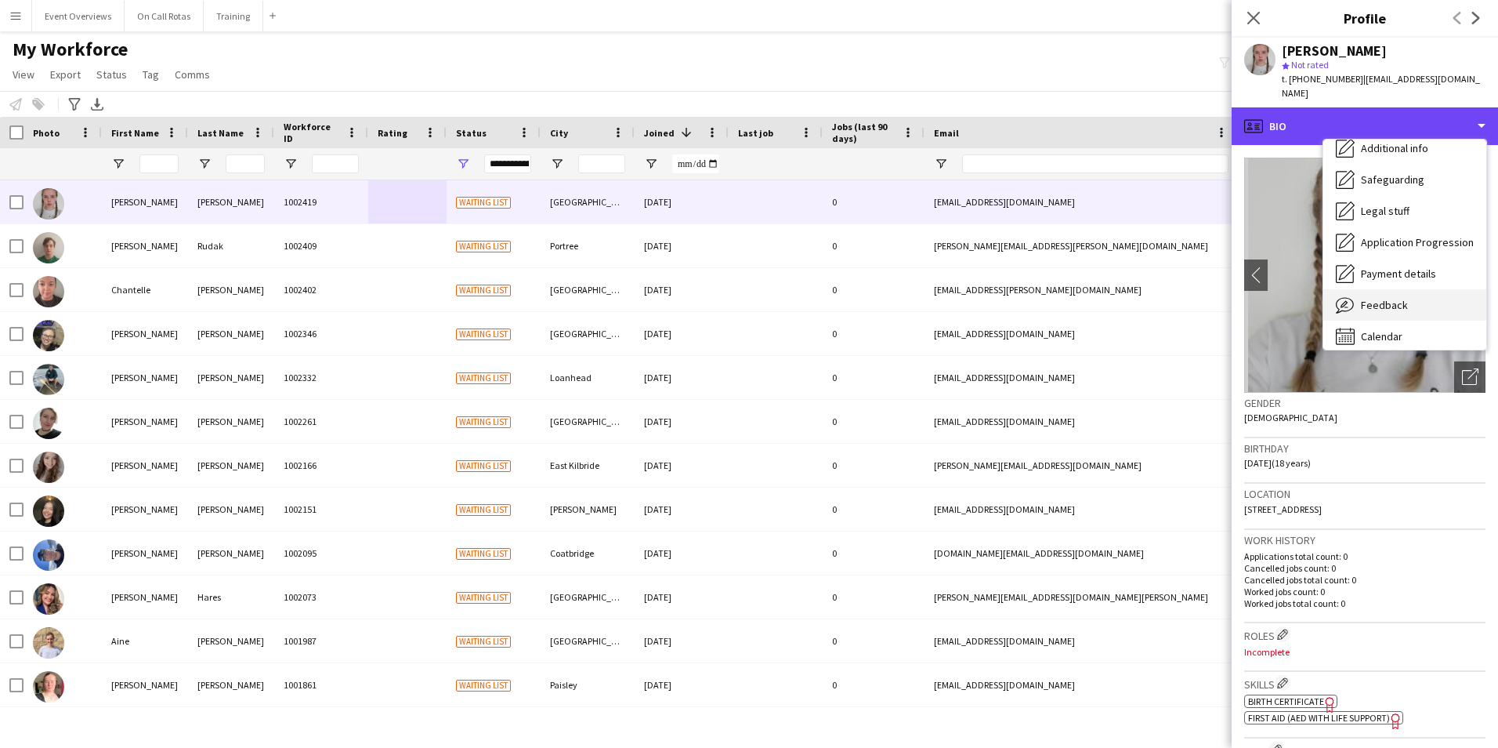
scroll to position [273, 0]
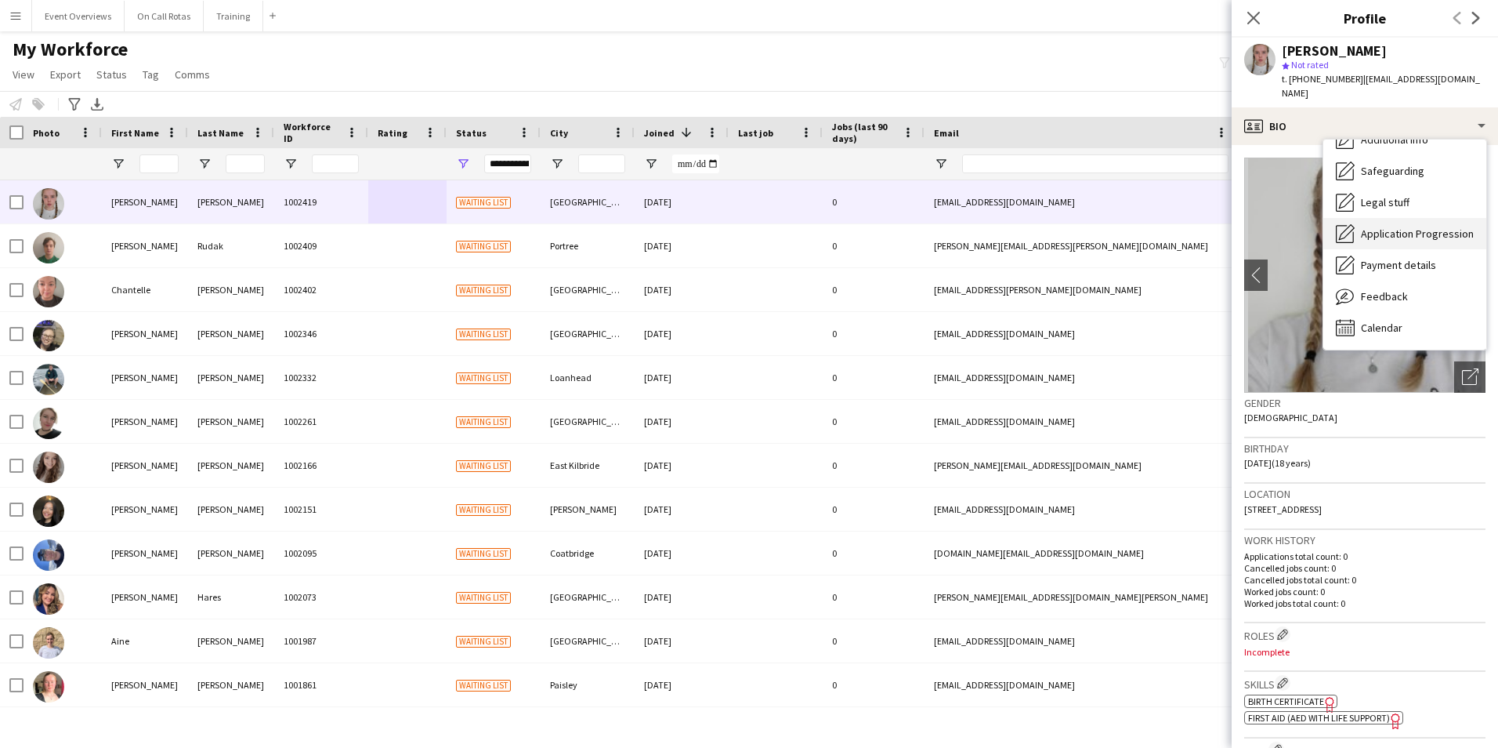
click at [1383, 218] on div "Application Progression Application Progression" at bounding box center [1405, 233] width 163 height 31
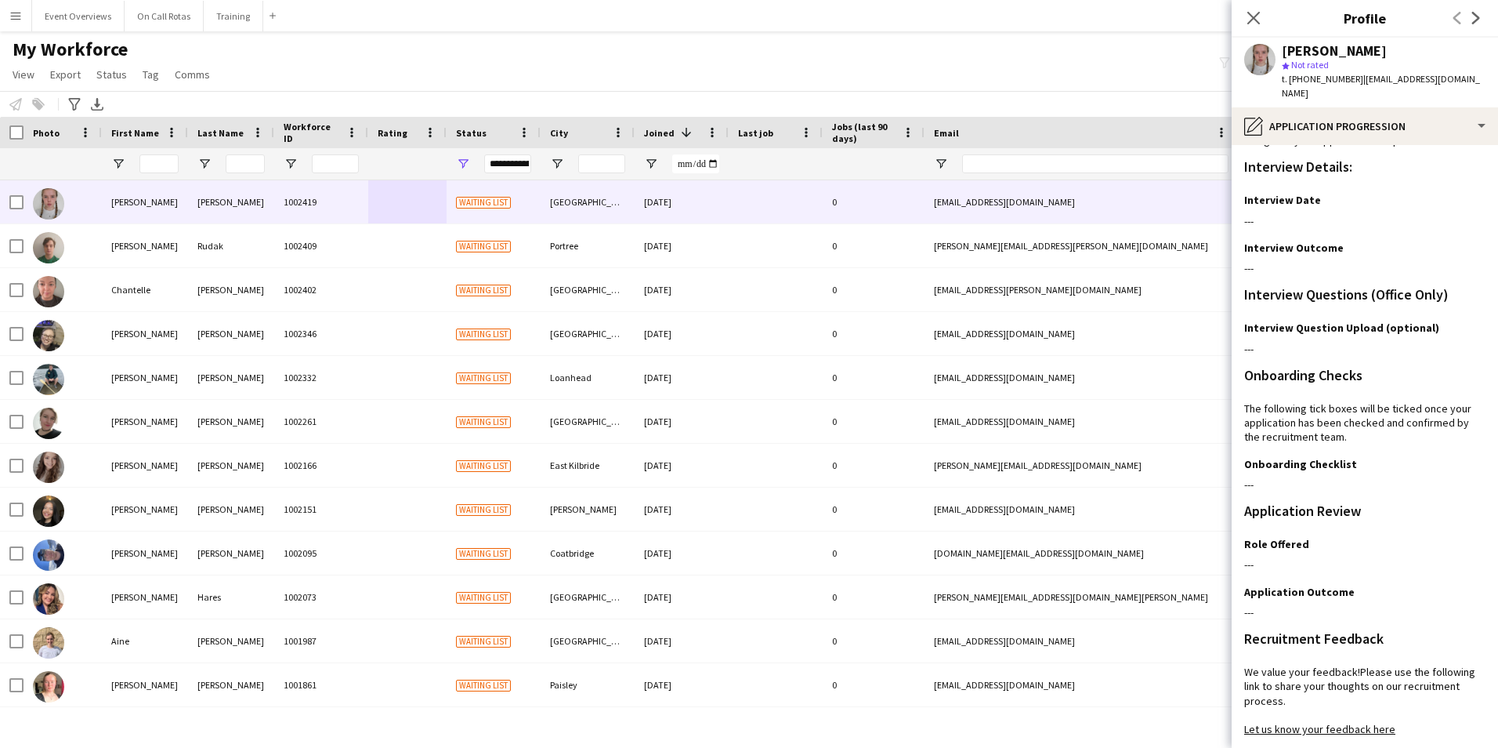
scroll to position [0, 0]
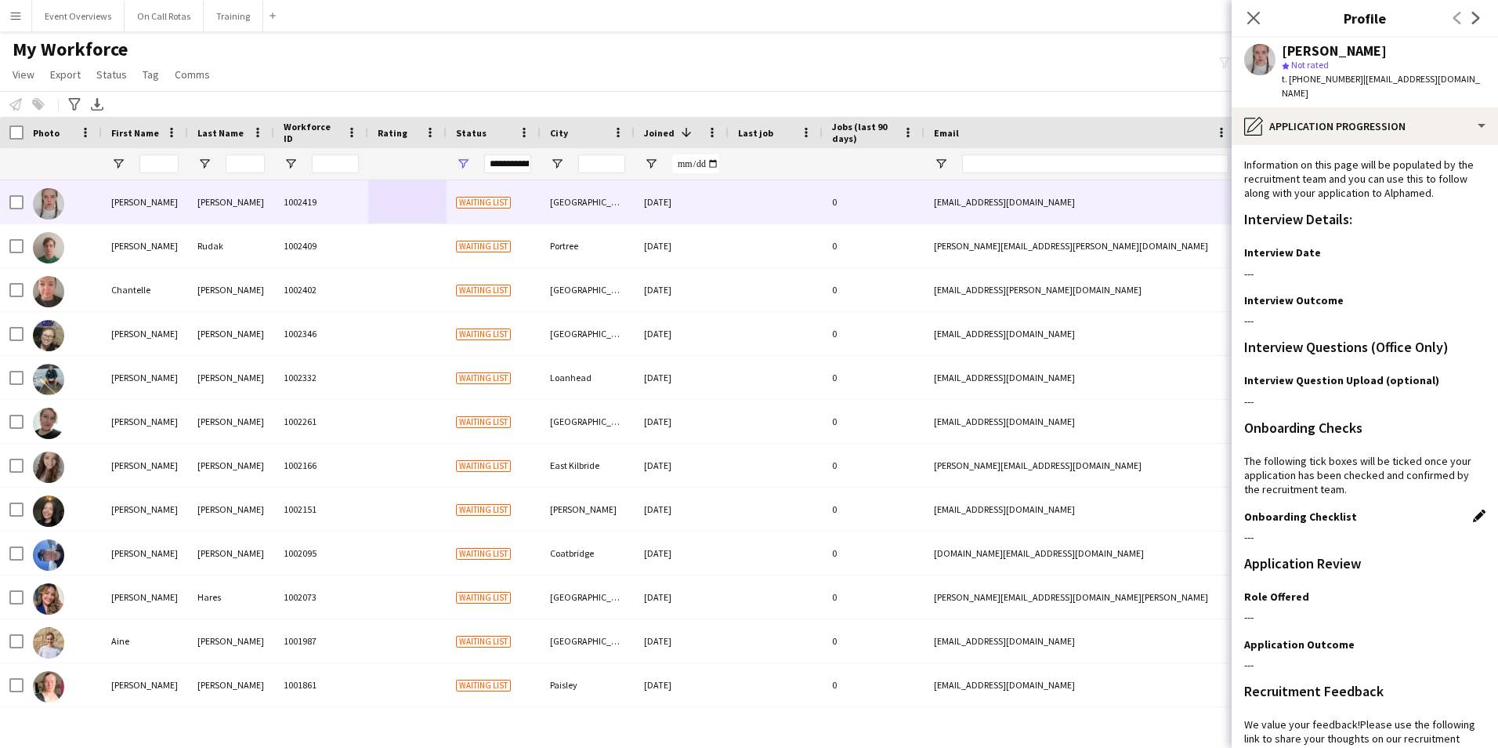
click at [1473, 509] on app-icon "Edit this field" at bounding box center [1479, 515] width 13 height 13
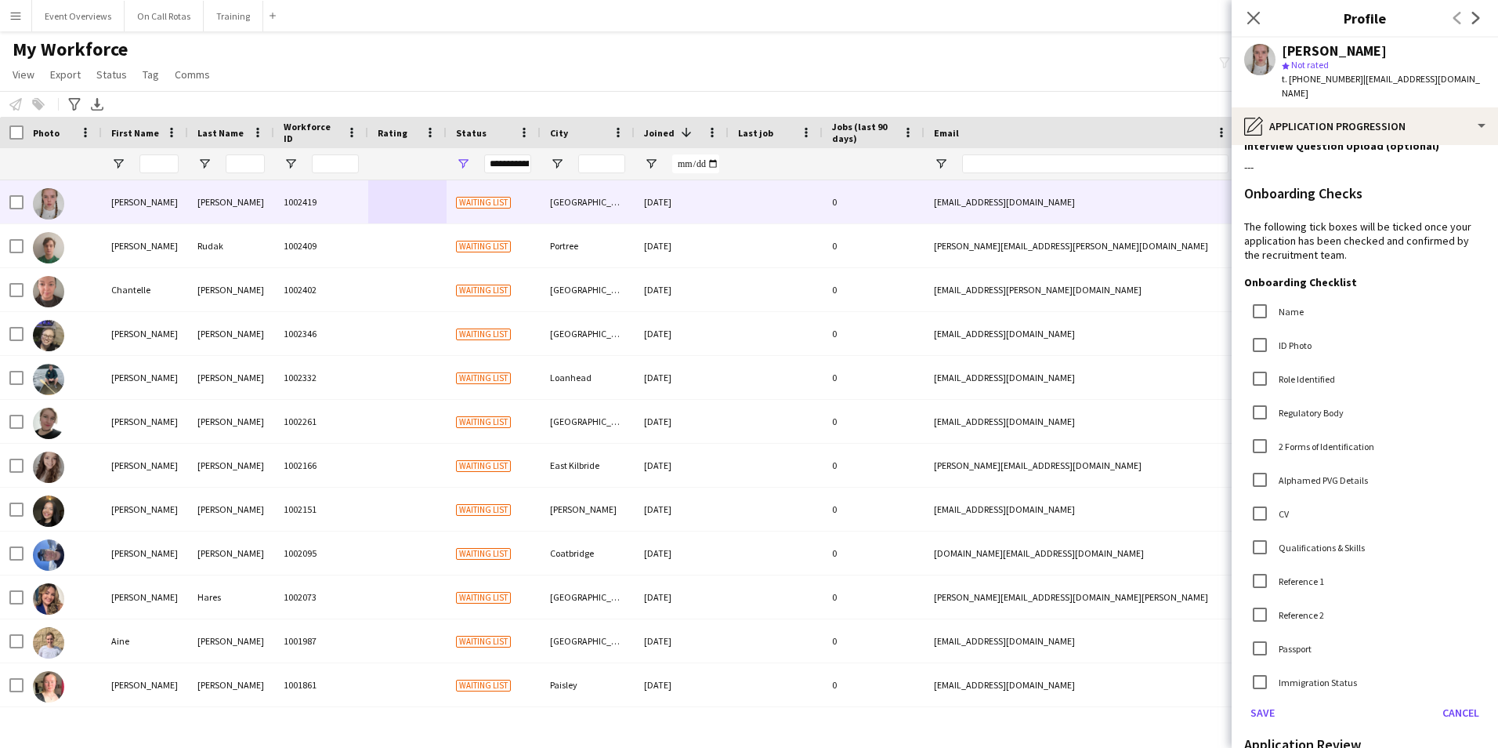
scroll to position [235, 0]
click at [1442, 699] on button "Cancel" at bounding box center [1460, 711] width 49 height 25
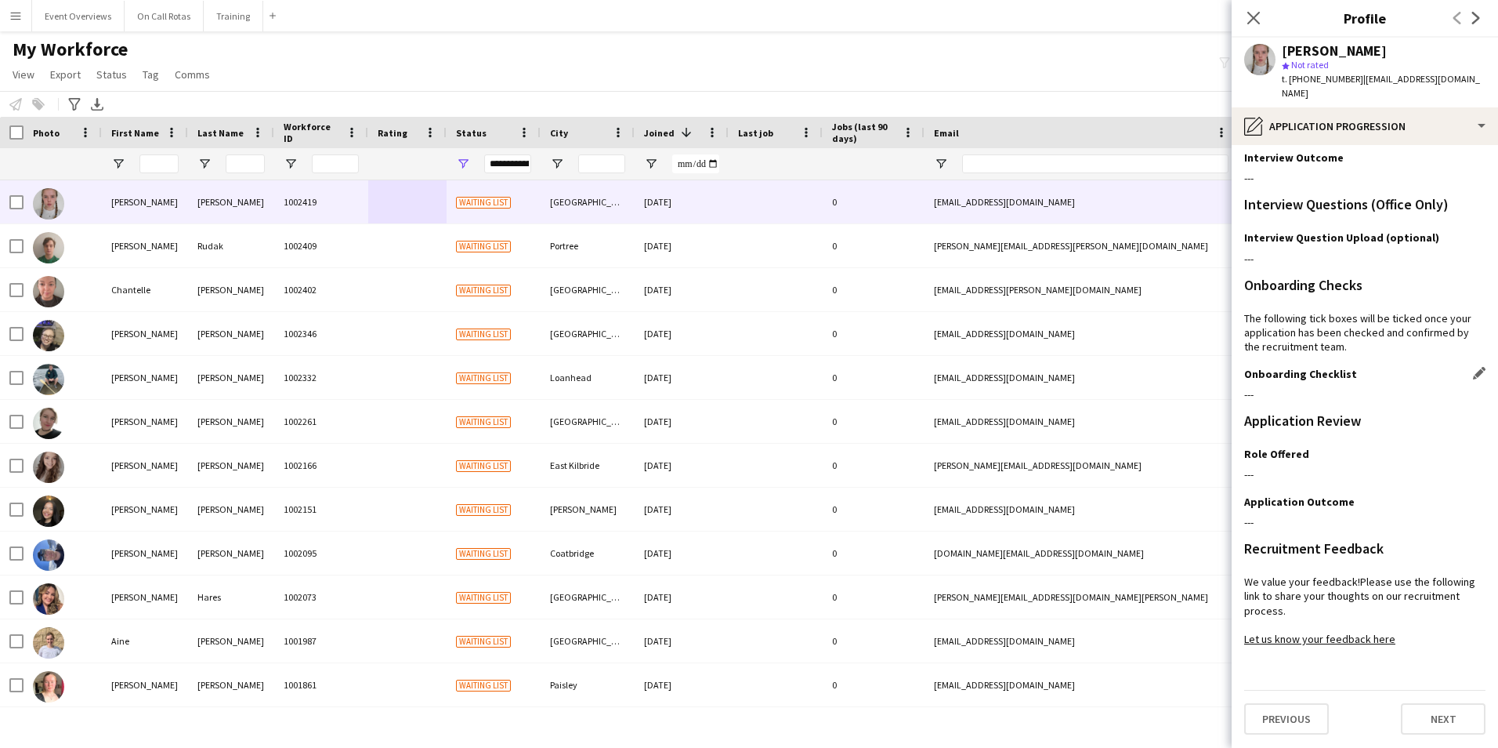
scroll to position [128, 0]
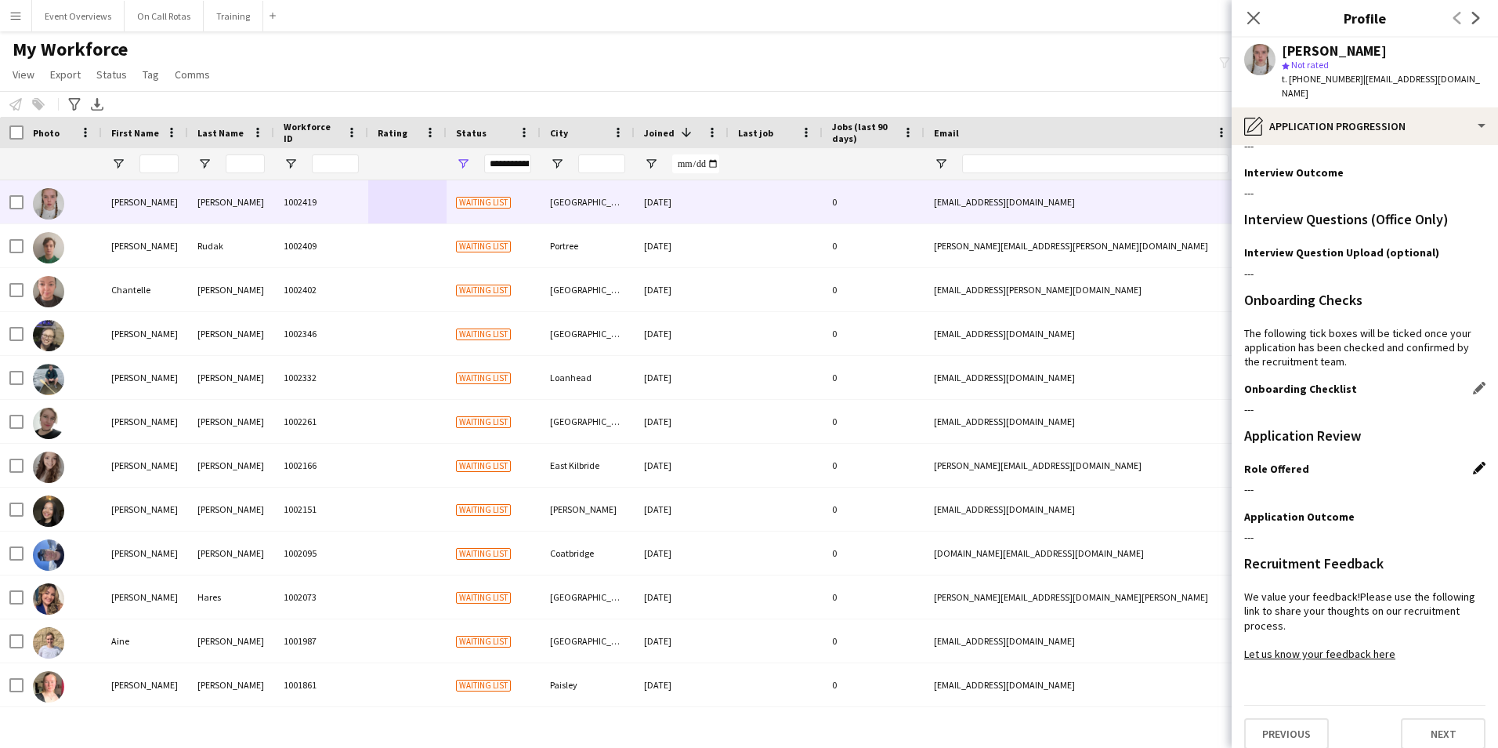
click at [1473, 462] on app-icon "Edit this field" at bounding box center [1479, 468] width 13 height 13
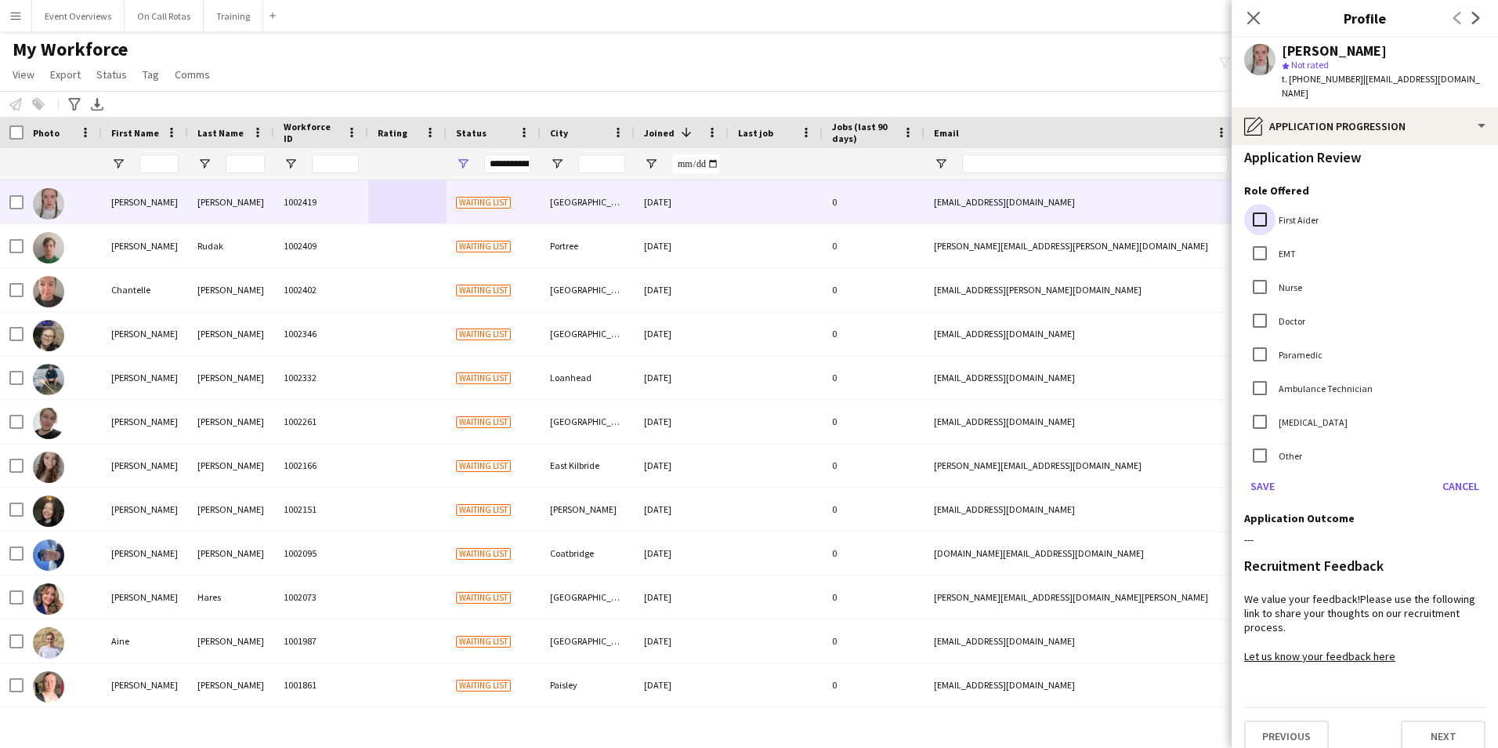
scroll to position [407, 0]
click at [1256, 475] on button "Save" at bounding box center [1262, 484] width 37 height 25
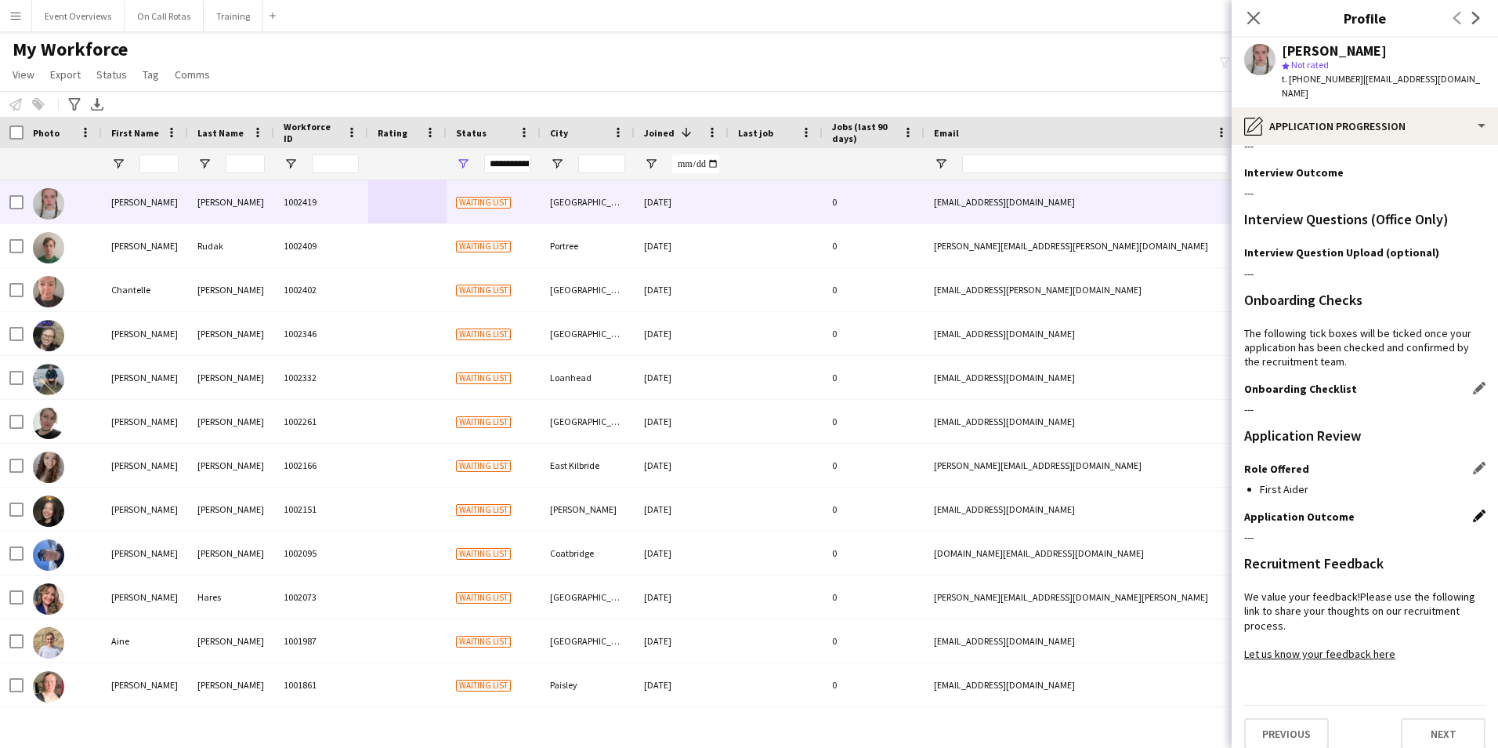
click at [1473, 509] on app-icon "Edit this field" at bounding box center [1479, 515] width 13 height 13
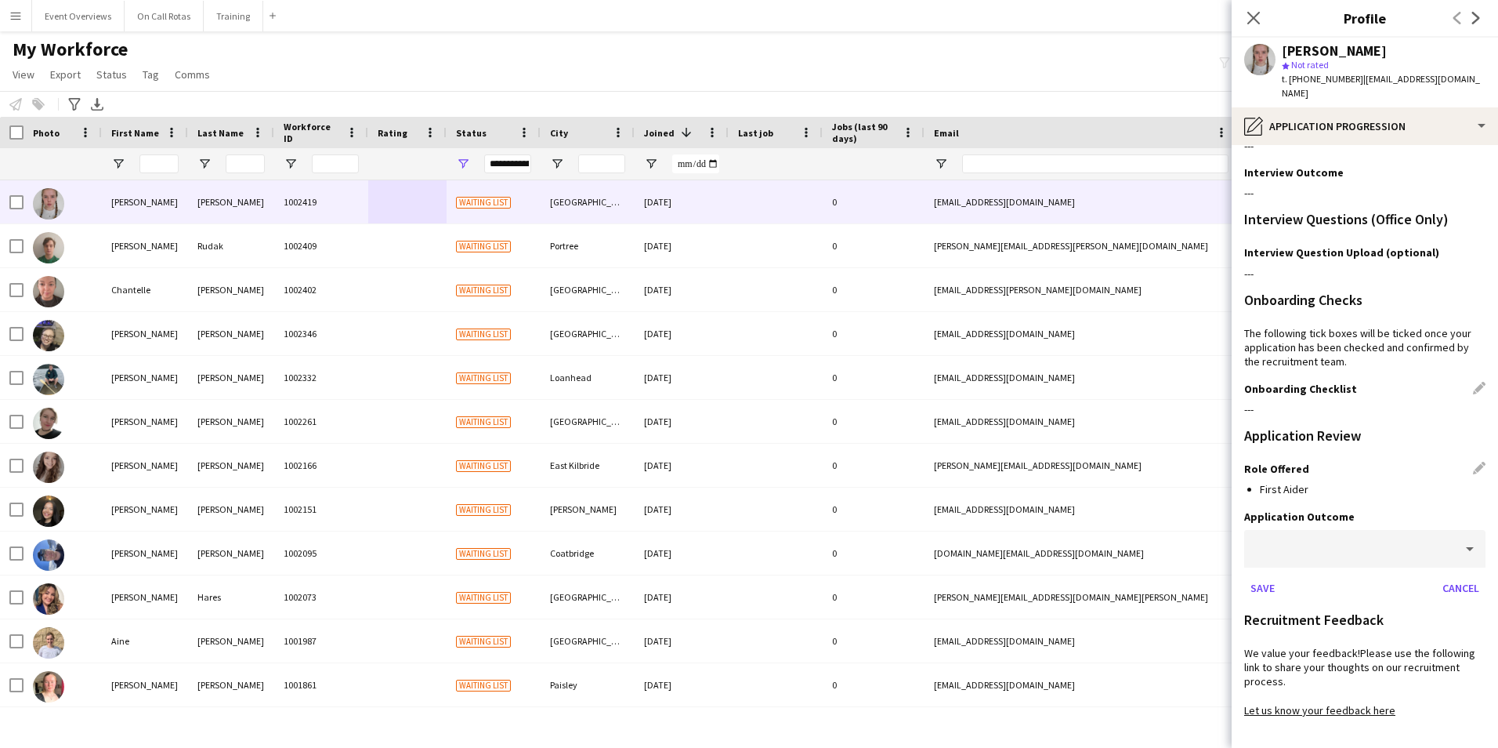
click at [1356, 554] on mat-select at bounding box center [1364, 549] width 241 height 39
click at [1349, 538] on div at bounding box center [1349, 549] width 210 height 38
click at [1317, 581] on span "Successful" at bounding box center [1359, 578] width 205 height 15
click at [1259, 575] on button "Save" at bounding box center [1262, 587] width 37 height 25
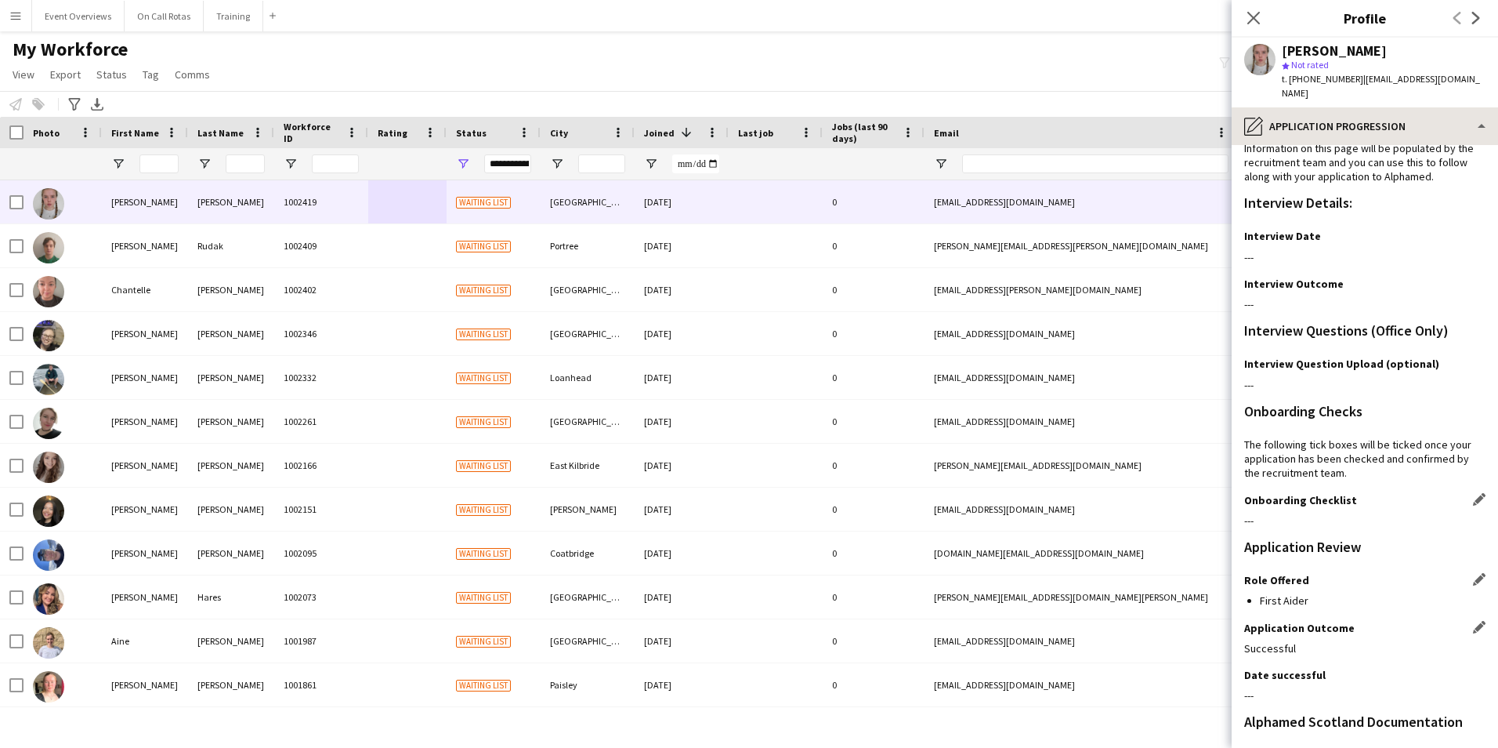
scroll to position [0, 0]
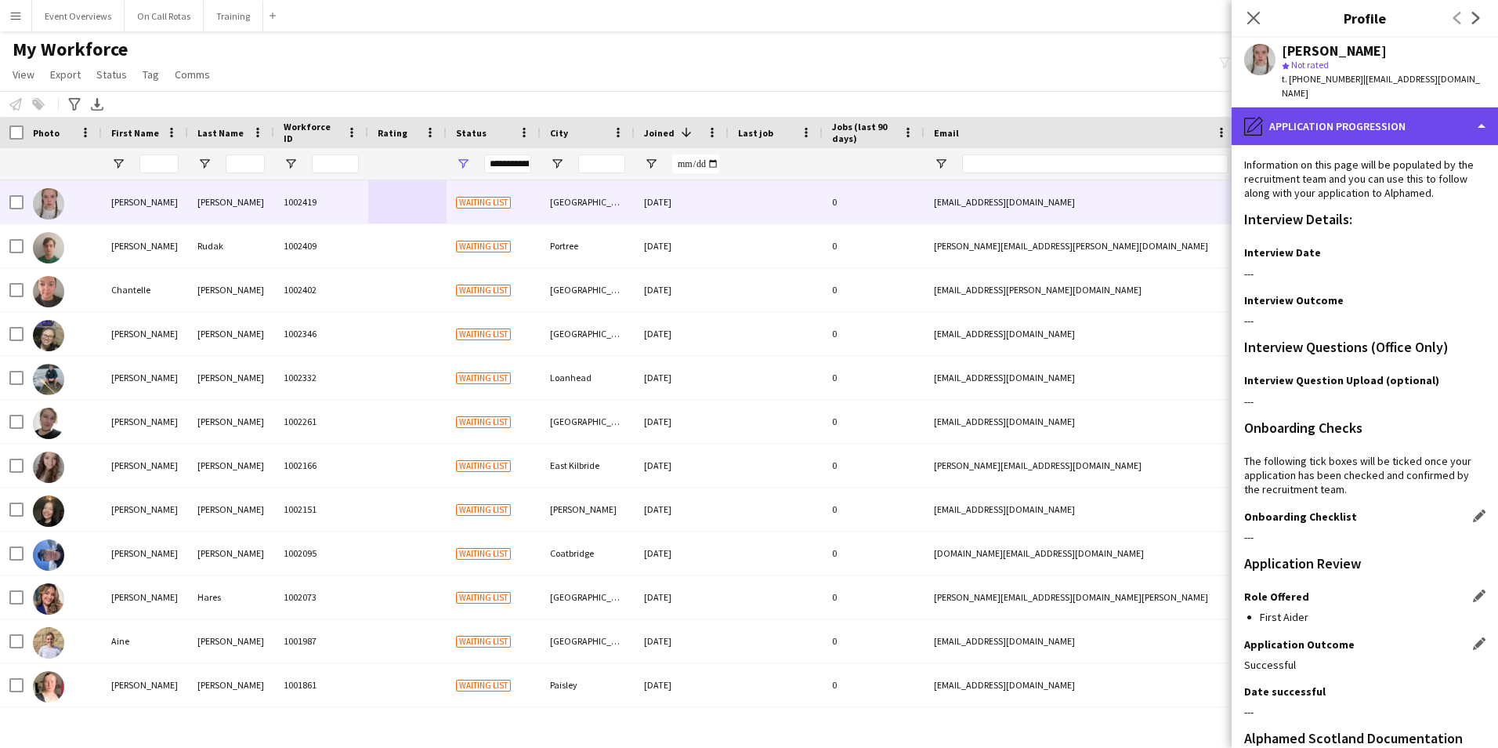
click at [1298, 112] on div "pencil4 Application Progression" at bounding box center [1365, 126] width 266 height 38
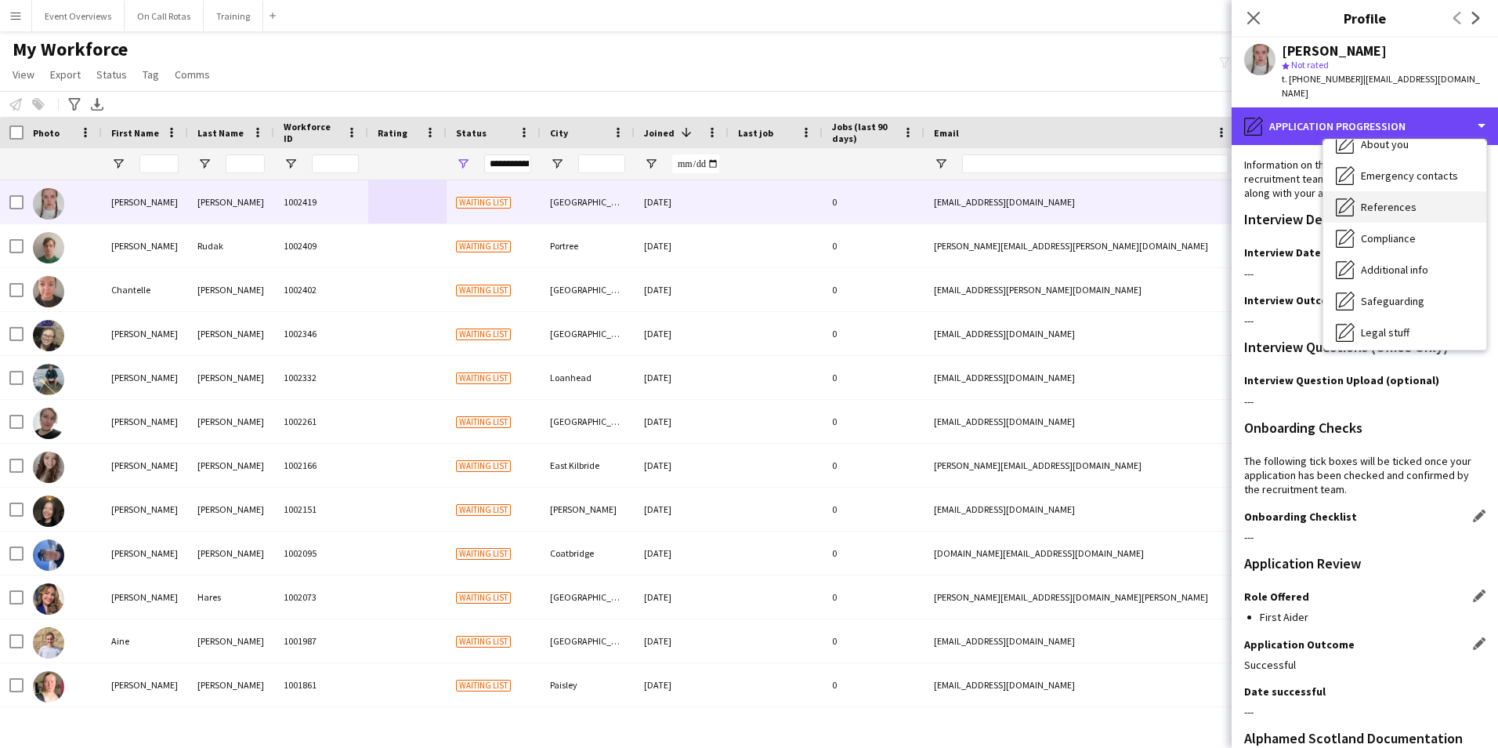
scroll to position [116, 0]
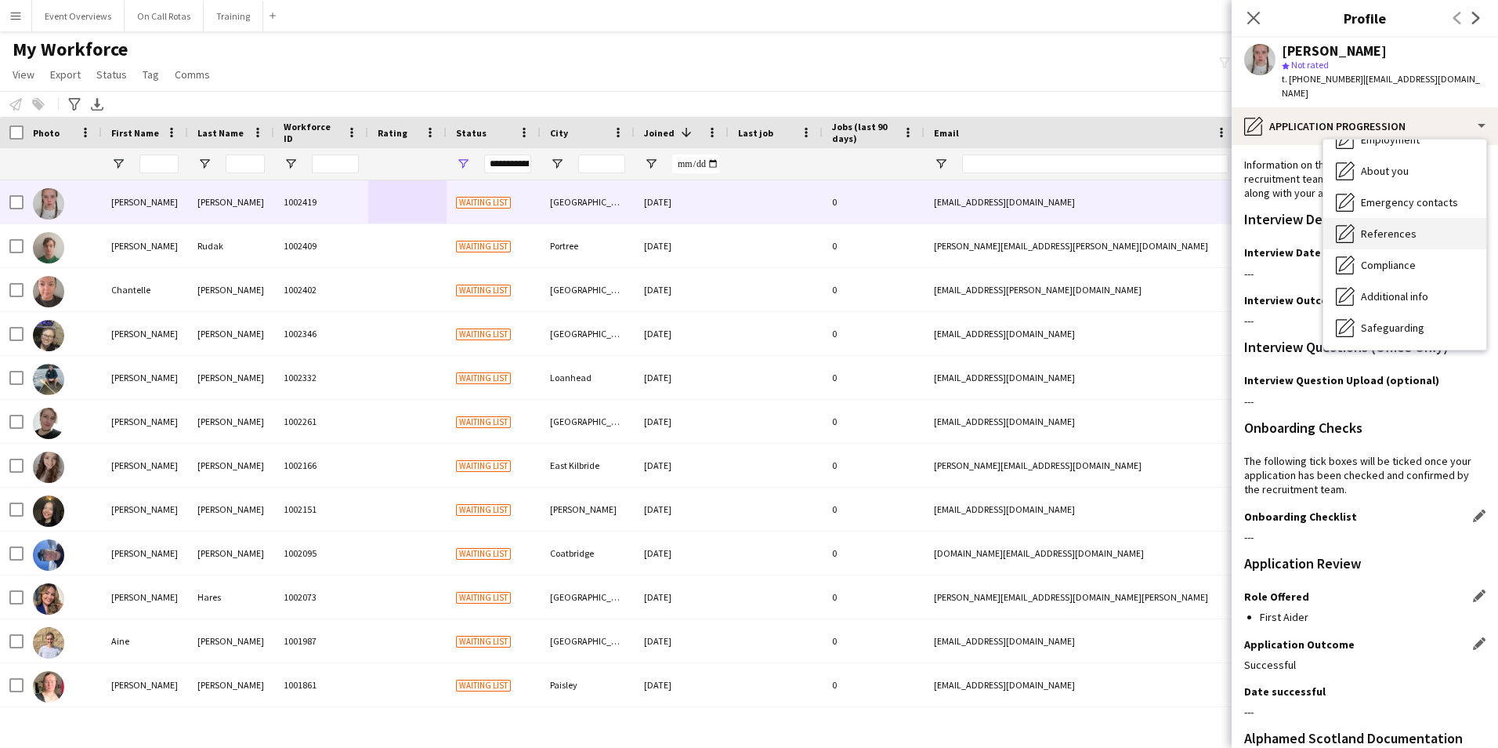
click at [1381, 218] on div "References References" at bounding box center [1405, 233] width 163 height 31
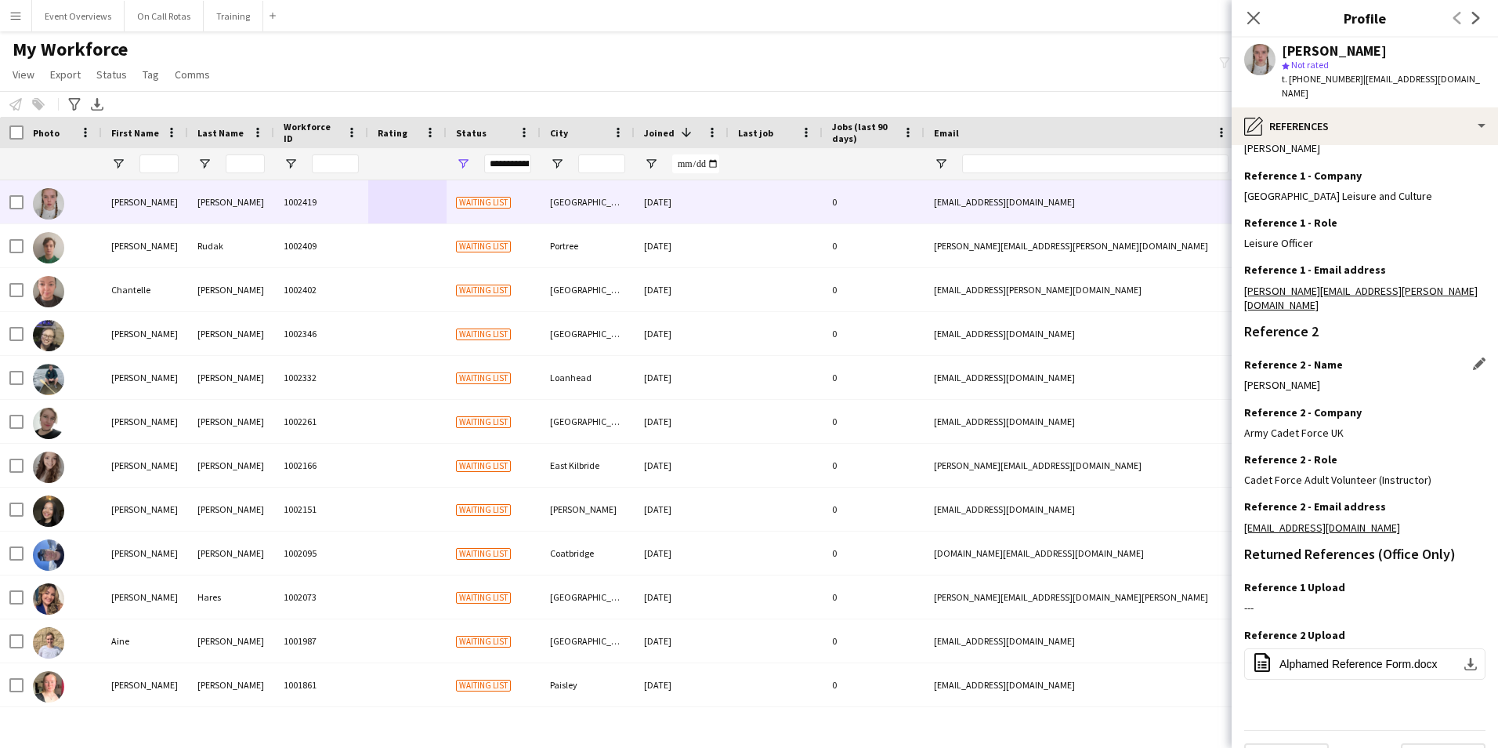
scroll to position [211, 0]
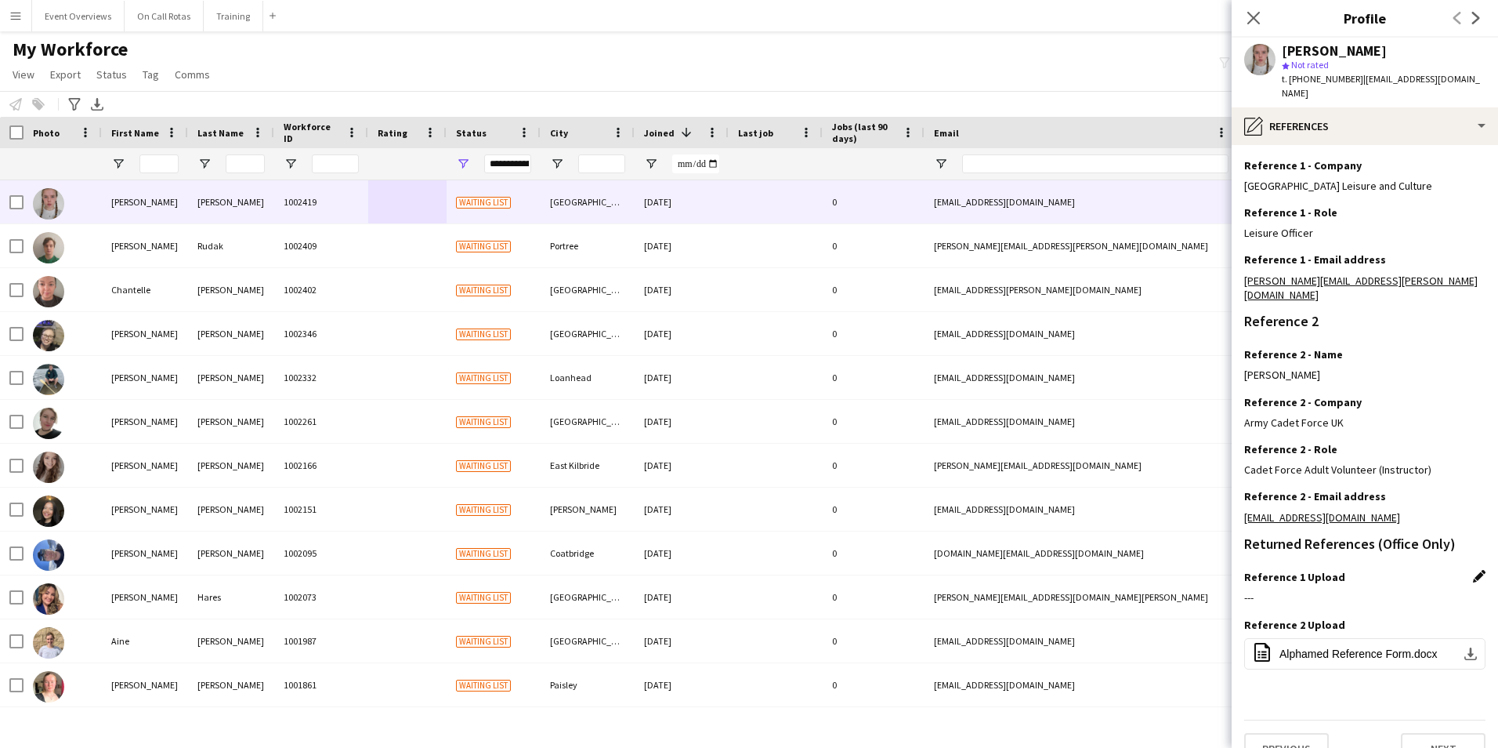
click at [1473, 570] on app-icon "Edit this field" at bounding box center [1479, 576] width 13 height 13
click at [1421, 590] on button "Upload new file" at bounding box center [1437, 602] width 98 height 25
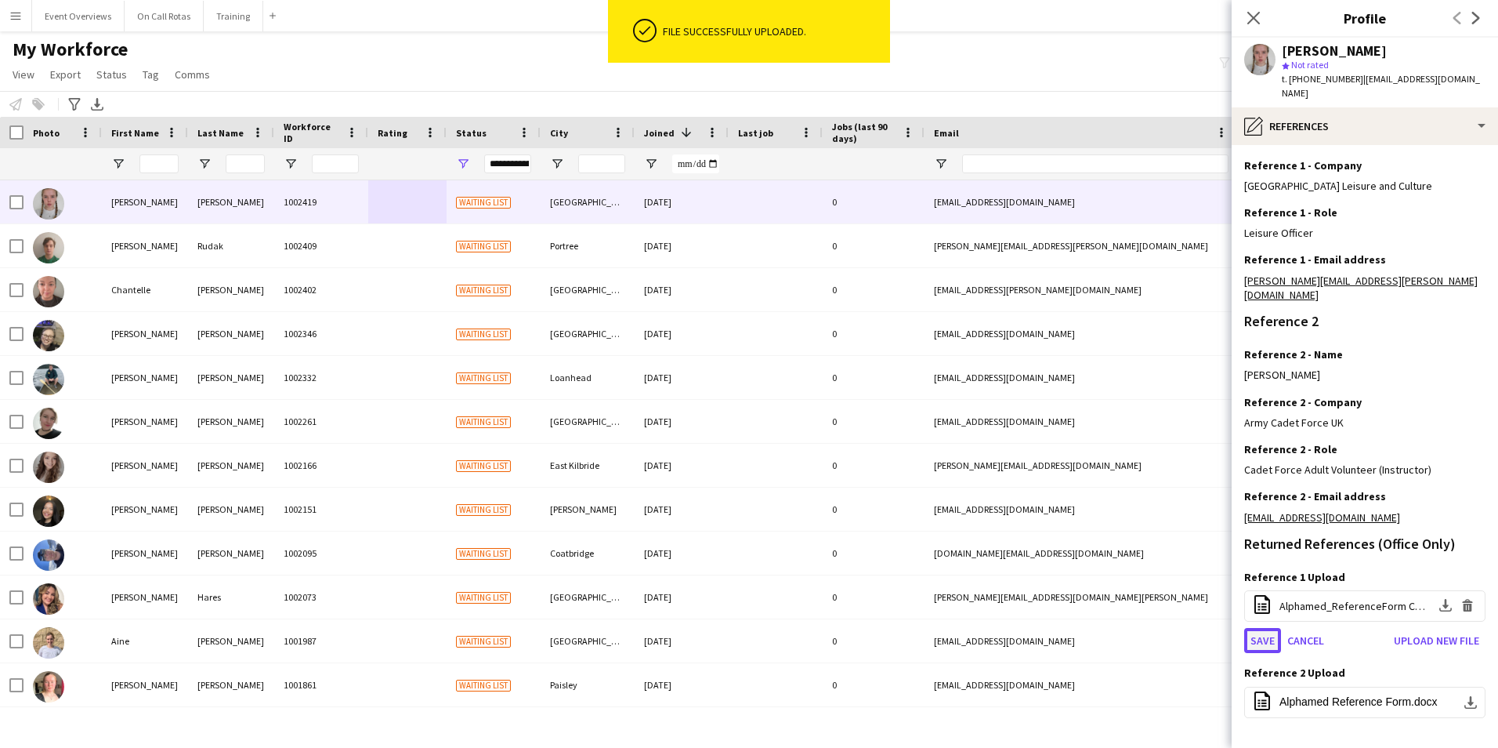
click at [1258, 628] on button "Save" at bounding box center [1262, 640] width 37 height 25
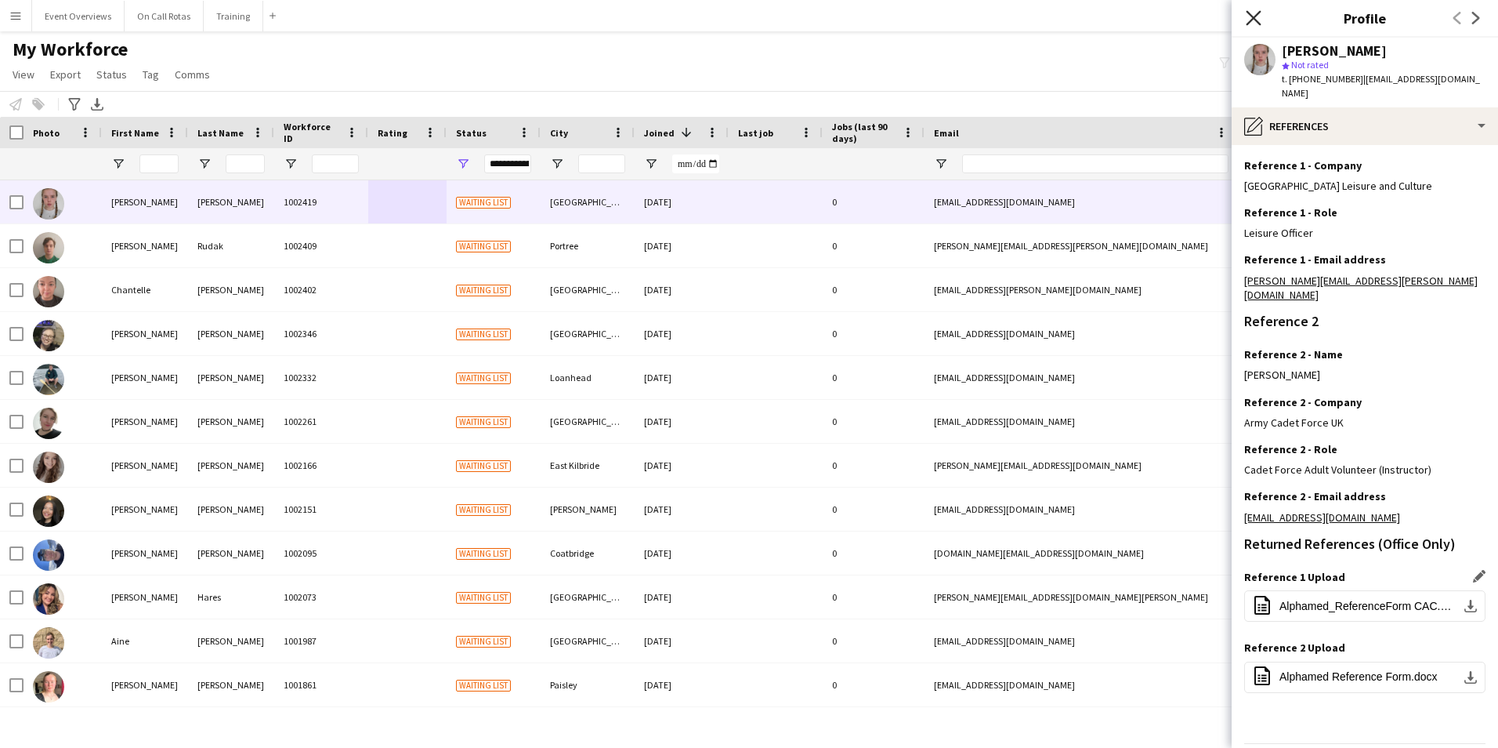
click at [1253, 22] on icon "Close pop-in" at bounding box center [1253, 17] width 15 height 15
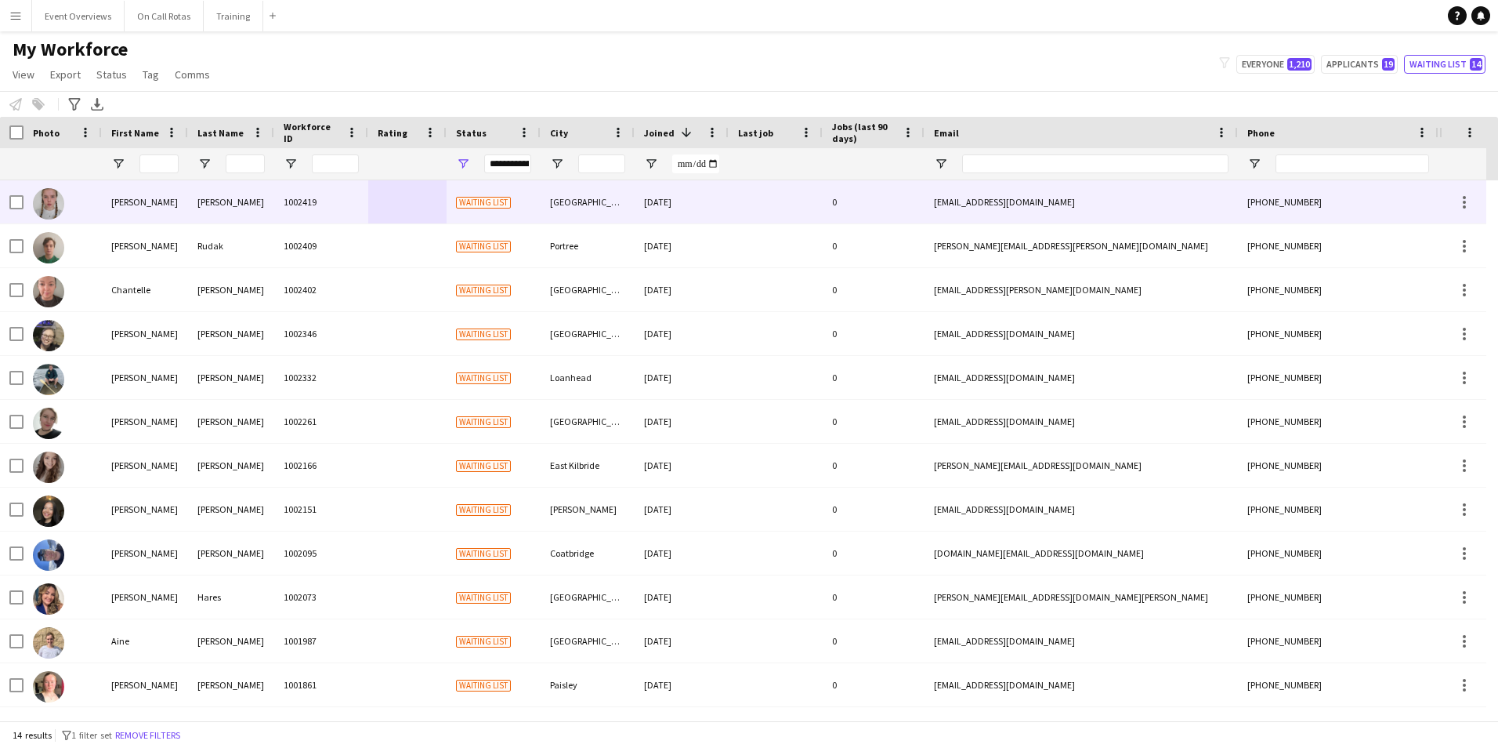
click at [214, 213] on div "Colvin" at bounding box center [231, 201] width 86 height 43
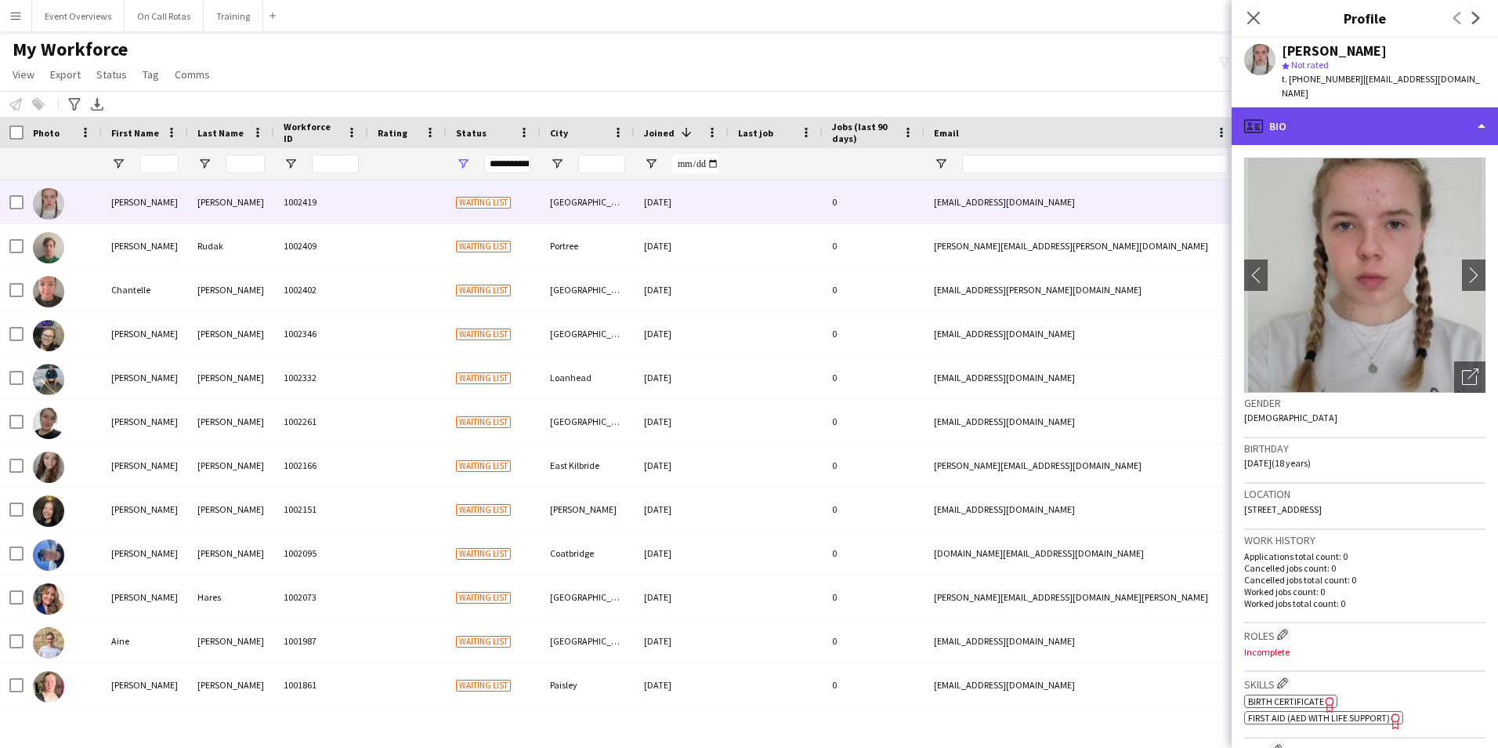
click at [1312, 107] on div "profile Bio" at bounding box center [1365, 126] width 266 height 38
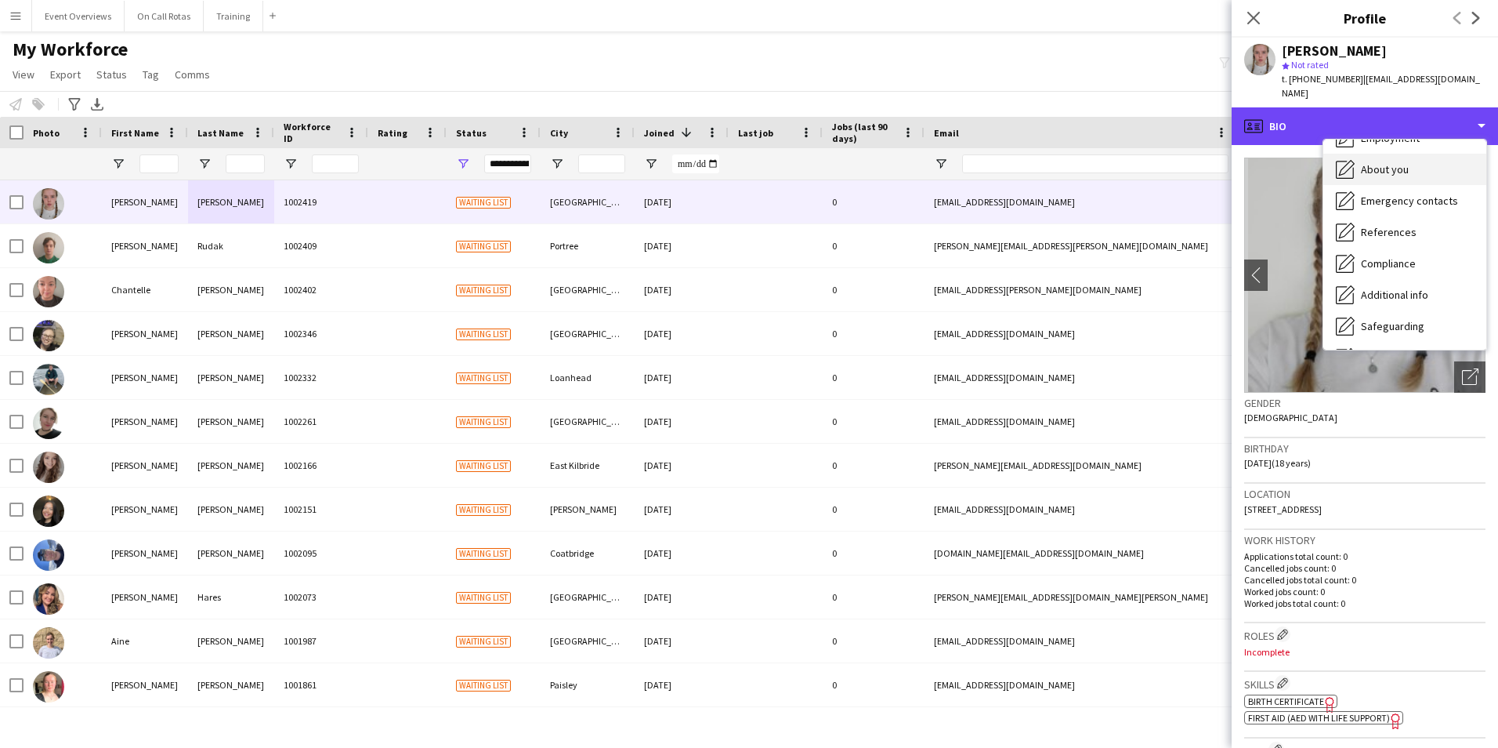
scroll to position [116, 0]
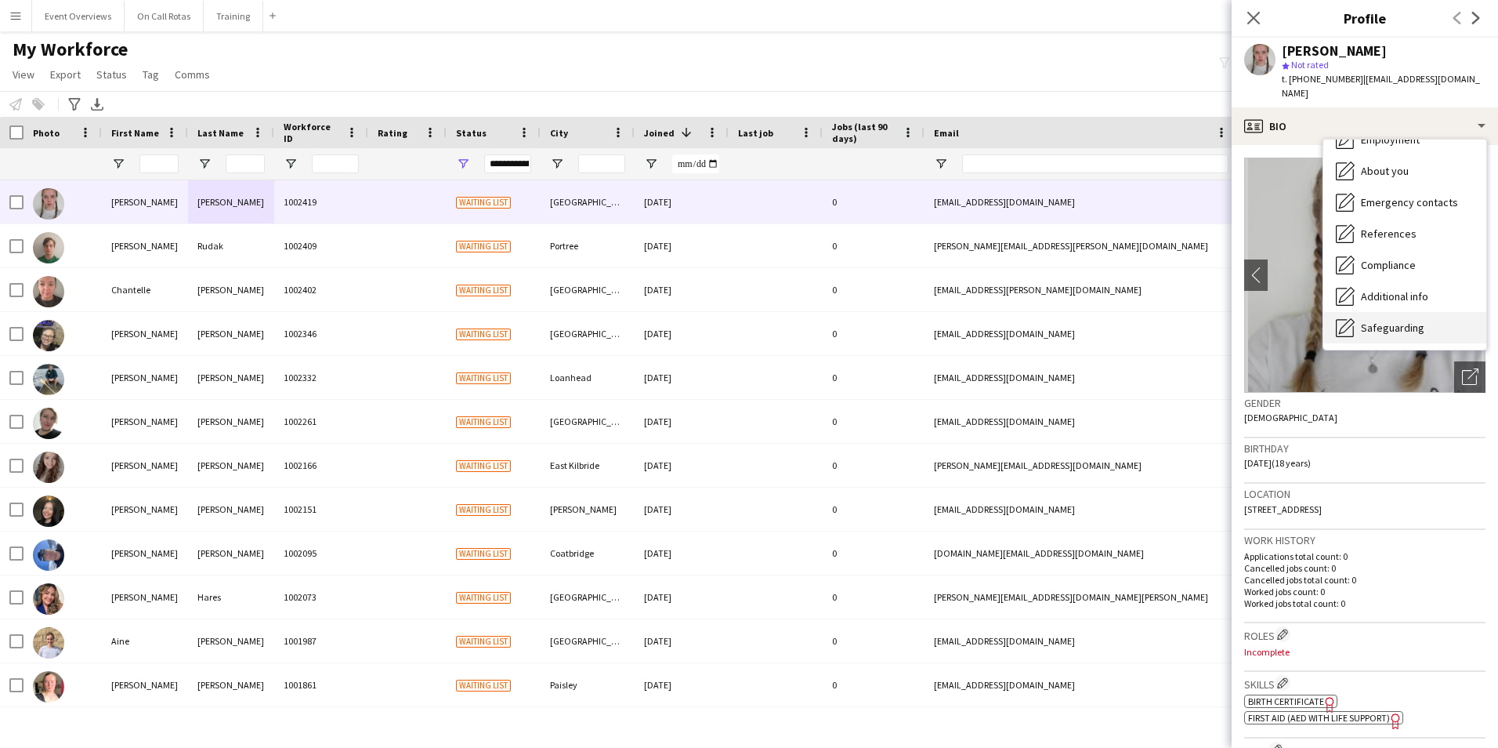
click at [1405, 312] on div "Safeguarding Safeguarding" at bounding box center [1405, 327] width 163 height 31
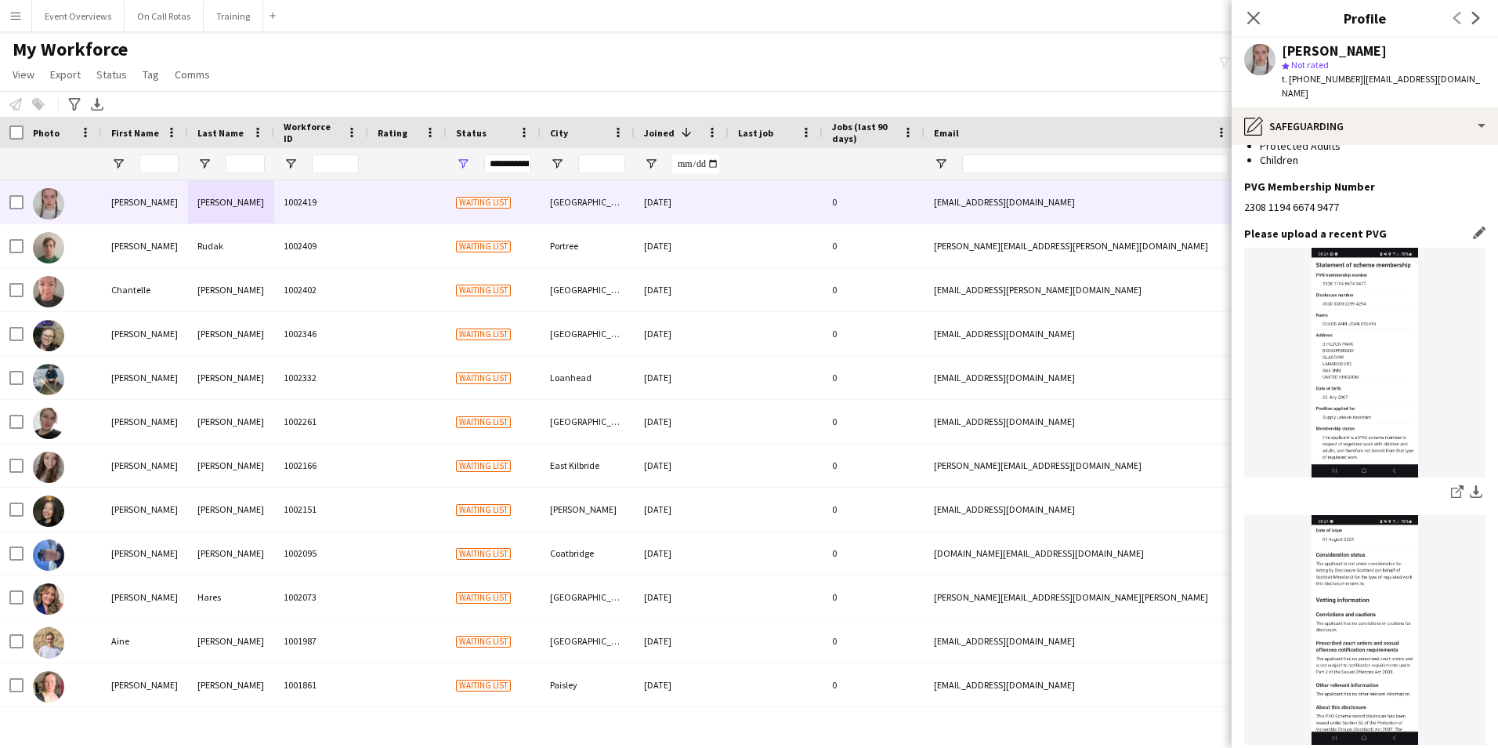
scroll to position [0, 0]
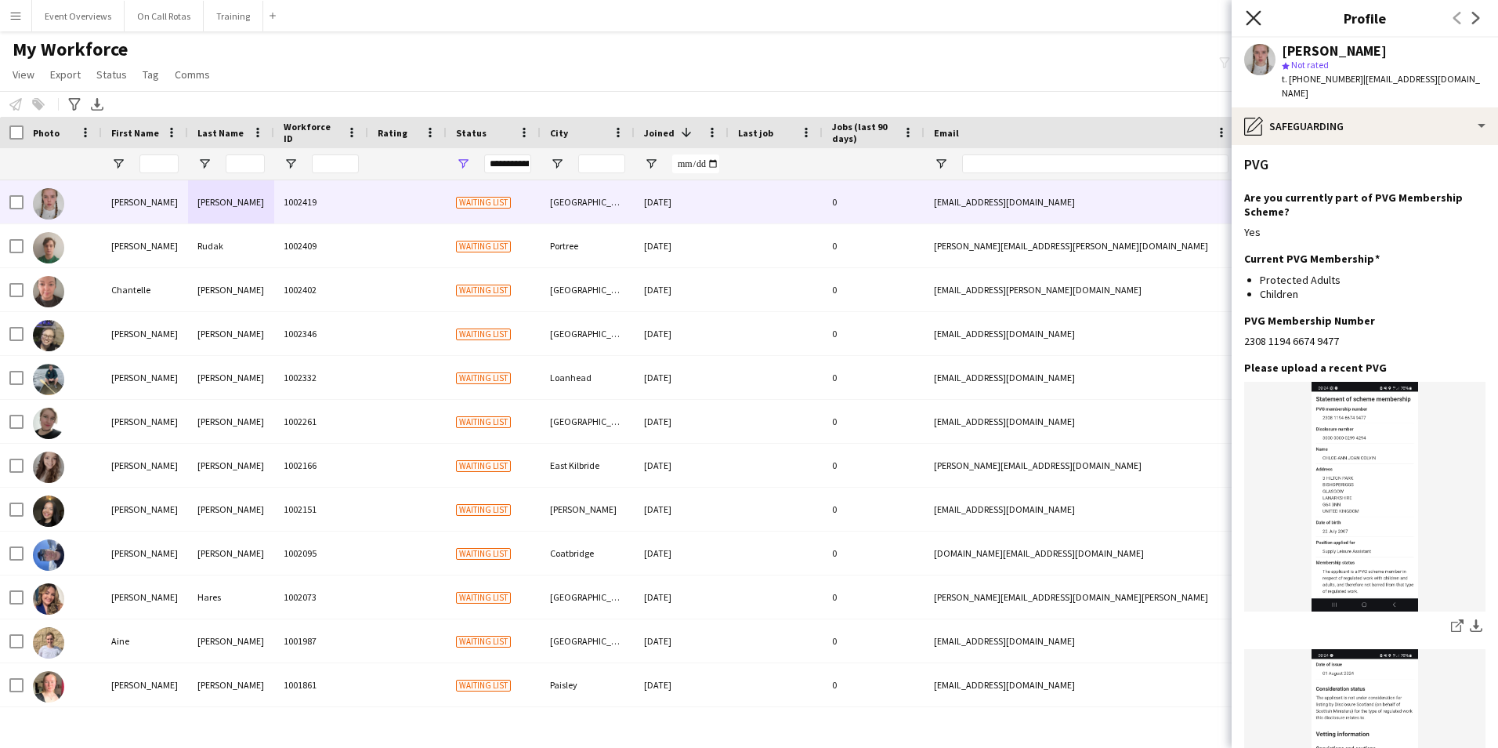
click at [1251, 19] on icon "Close pop-in" at bounding box center [1253, 17] width 15 height 15
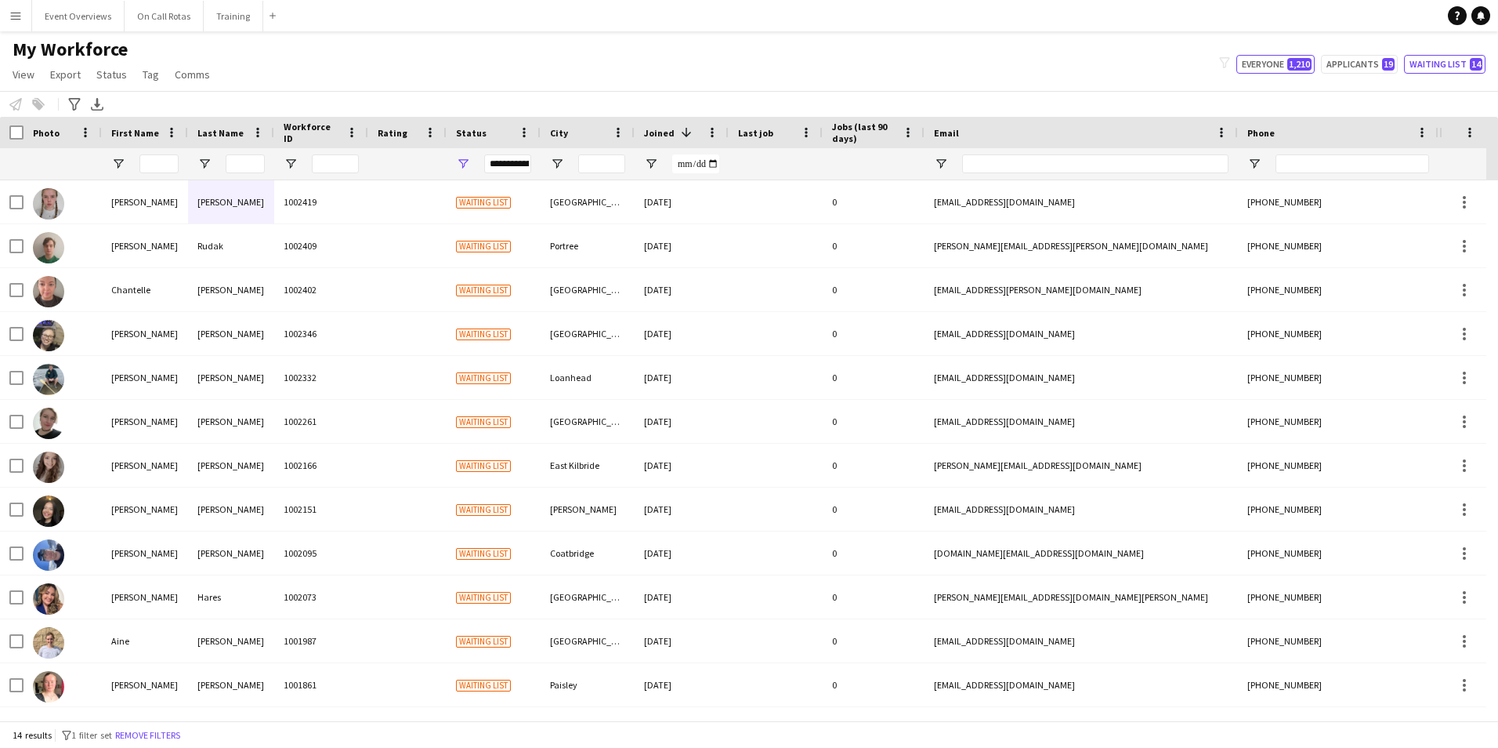
drag, startPoint x: 1290, startPoint y: 66, endPoint x: 1084, endPoint y: 98, distance: 208.6
click at [1290, 66] on button "Everyone 1,210" at bounding box center [1276, 64] width 78 height 19
type input "**********"
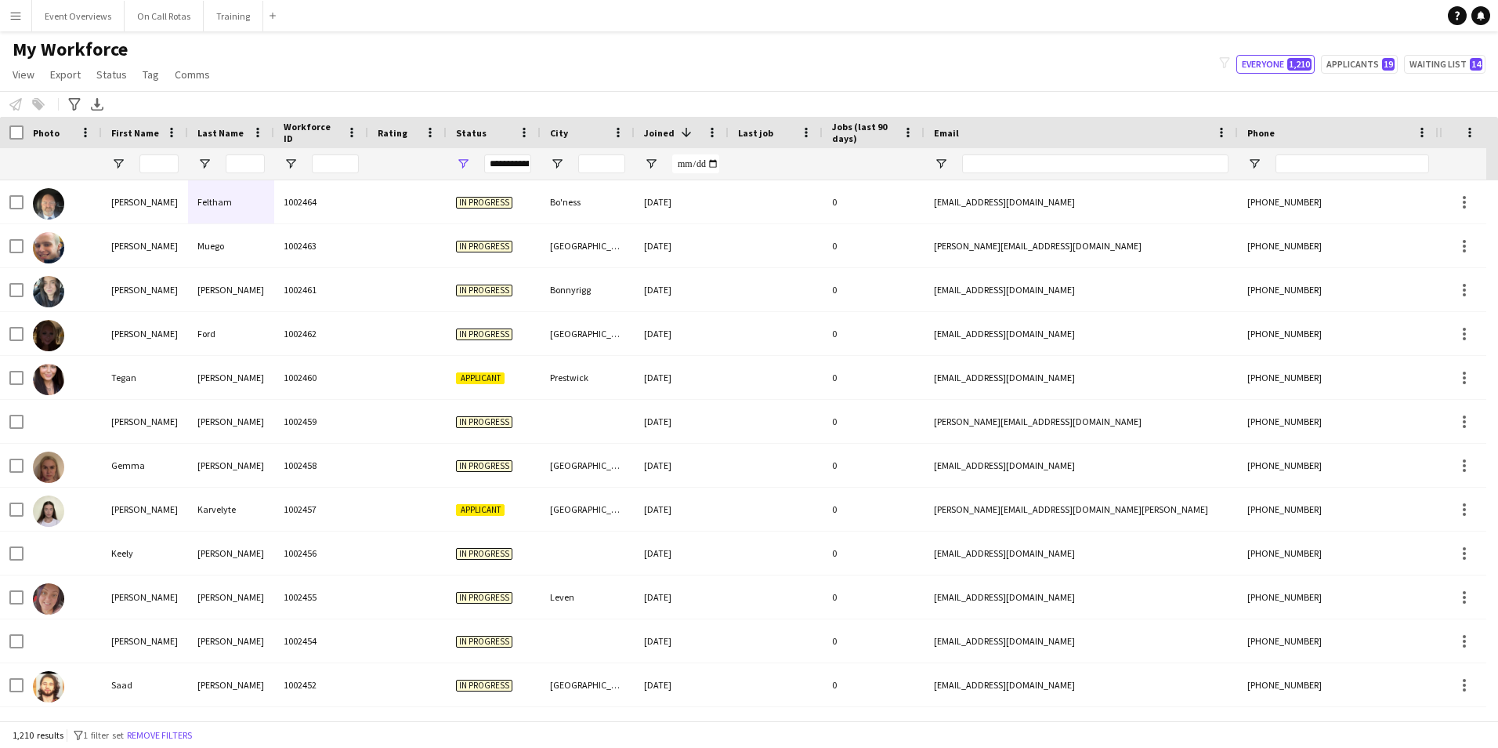
click at [525, 165] on div "**********" at bounding box center [507, 163] width 47 height 19
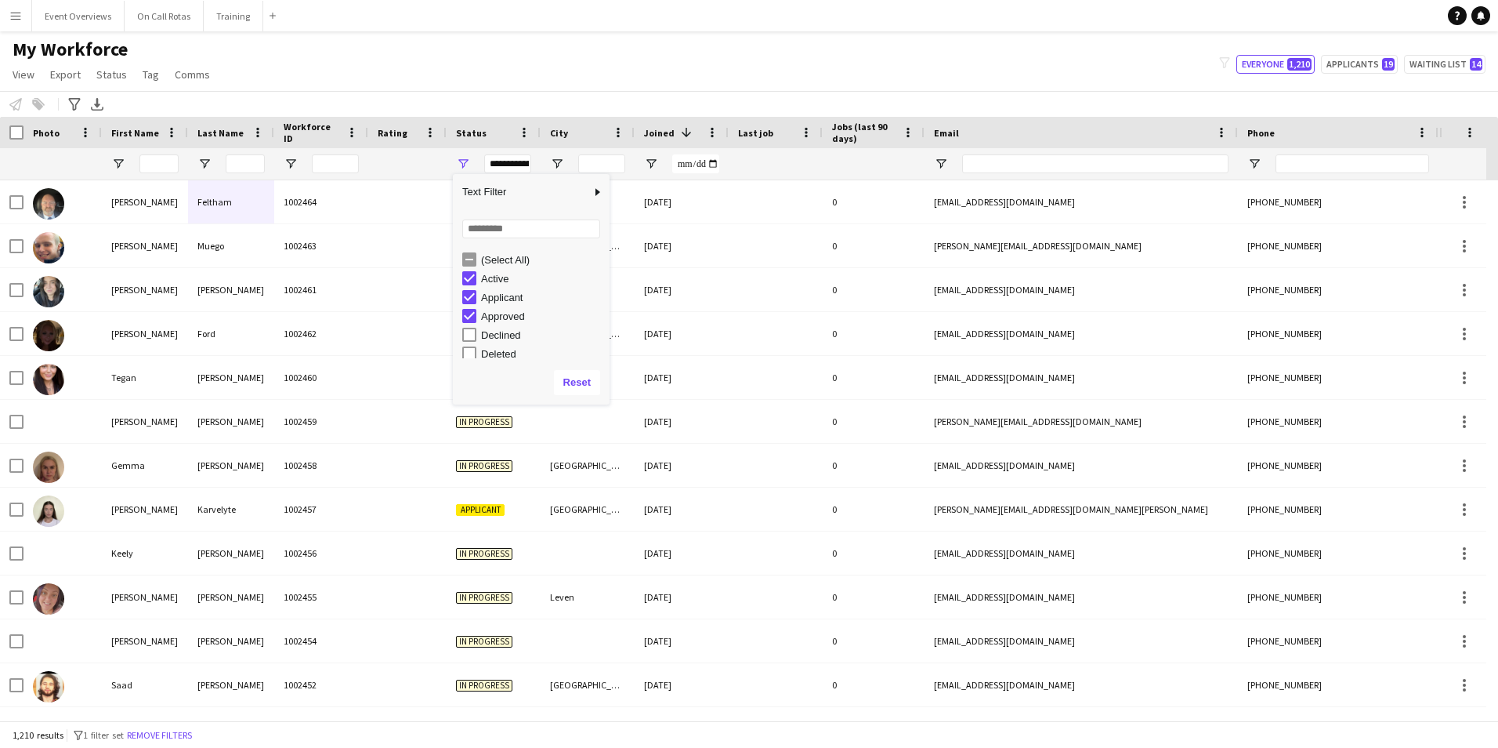
scroll to position [99, 0]
click at [157, 165] on input "First Name Filter Input" at bounding box center [158, 163] width 39 height 19
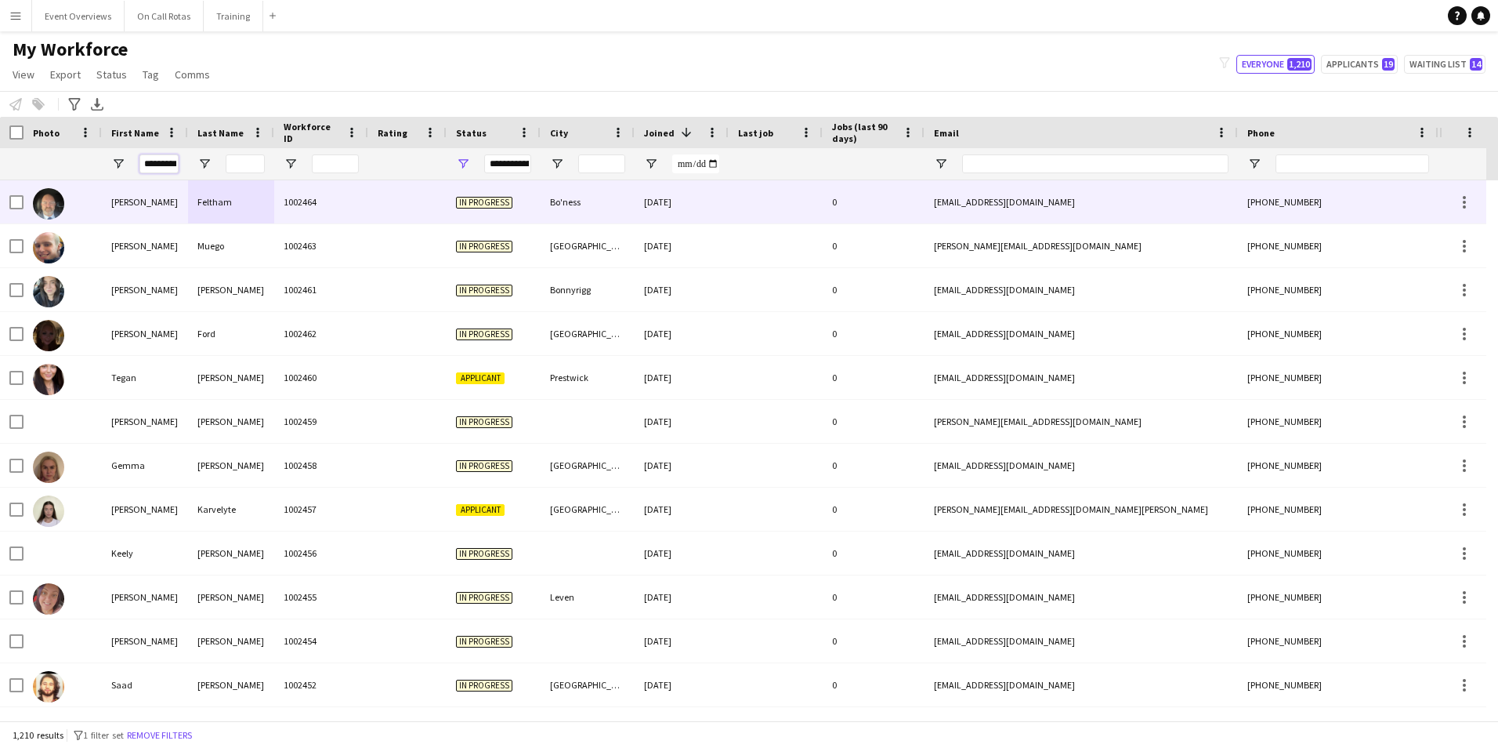
scroll to position [0, 5]
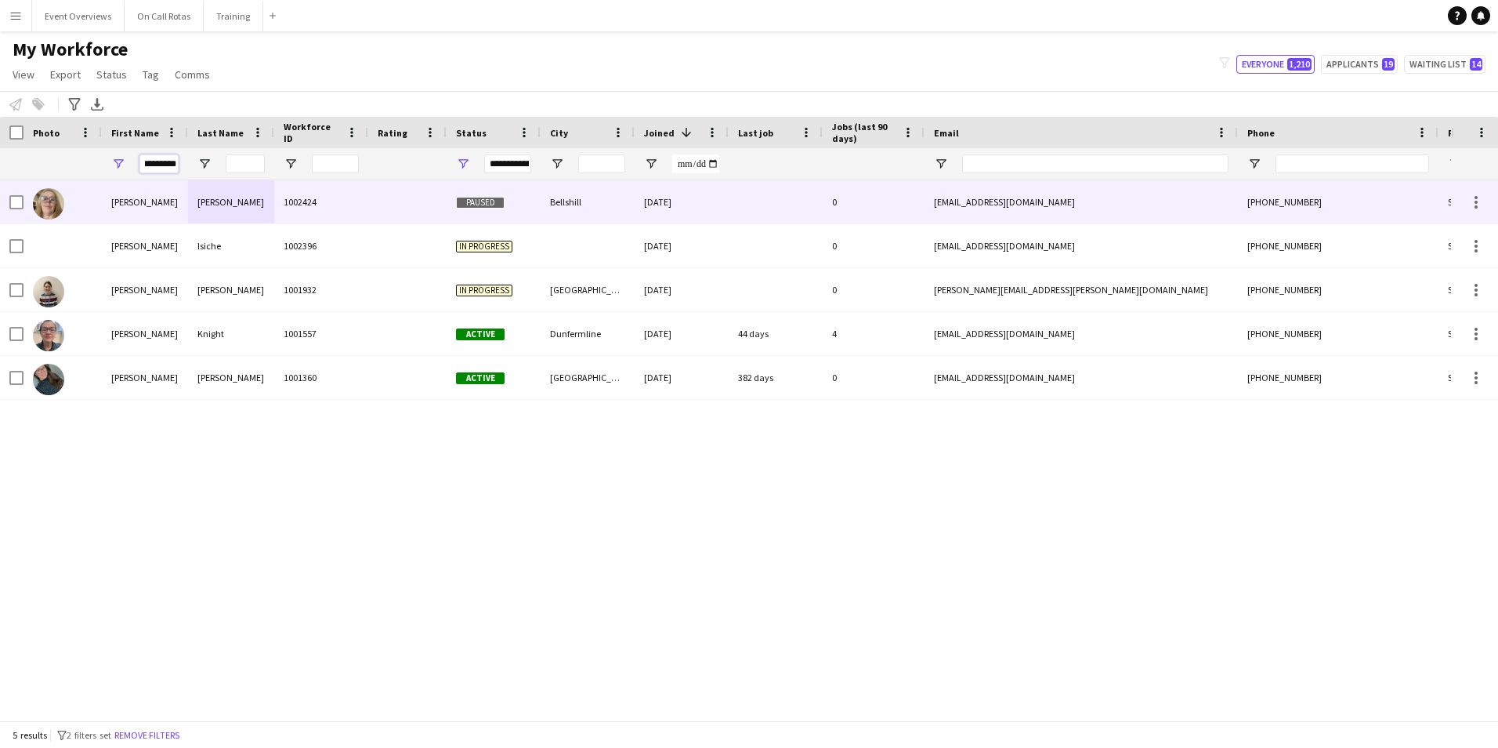
type input "*********"
click at [176, 209] on div "Catherine" at bounding box center [145, 201] width 86 height 43
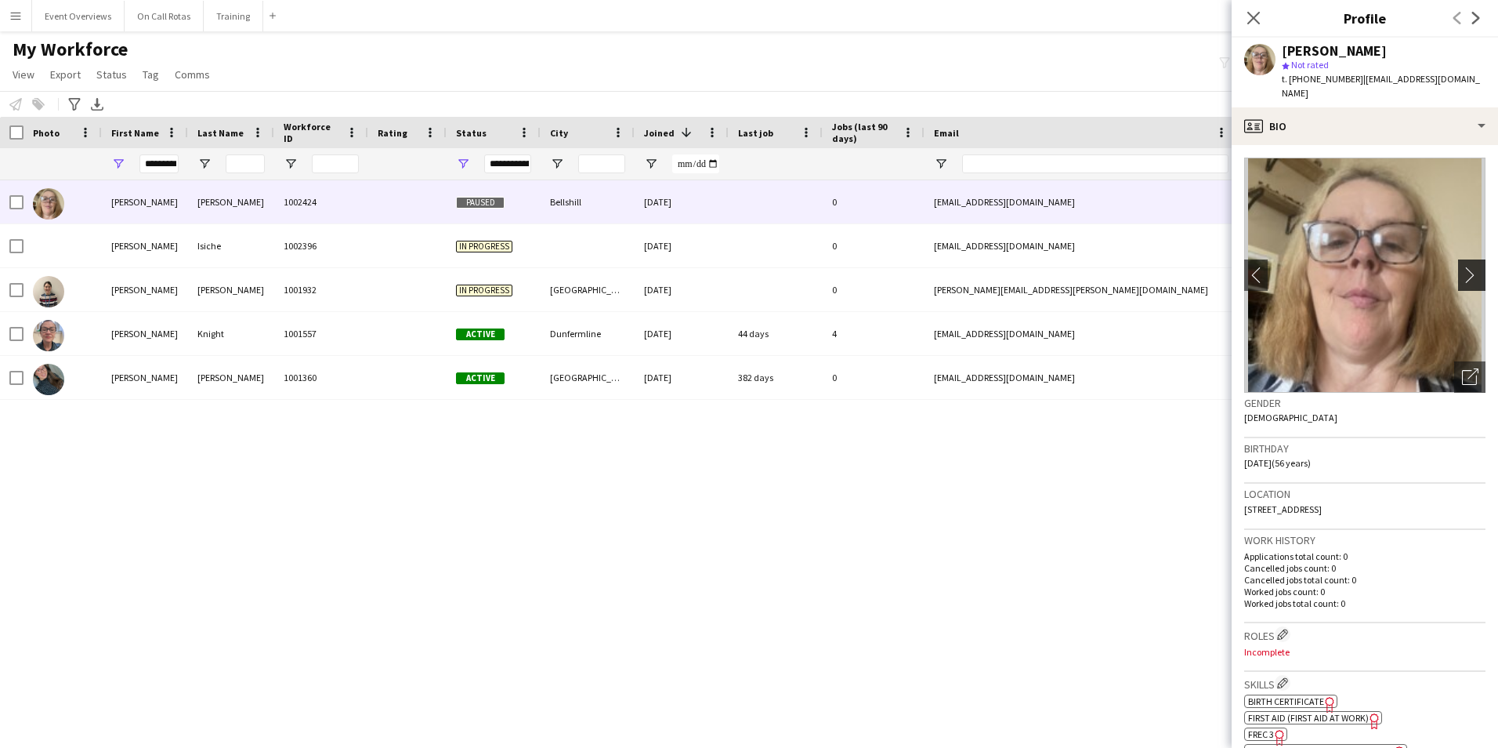
click at [1461, 271] on button "chevron-right" at bounding box center [1473, 274] width 31 height 31
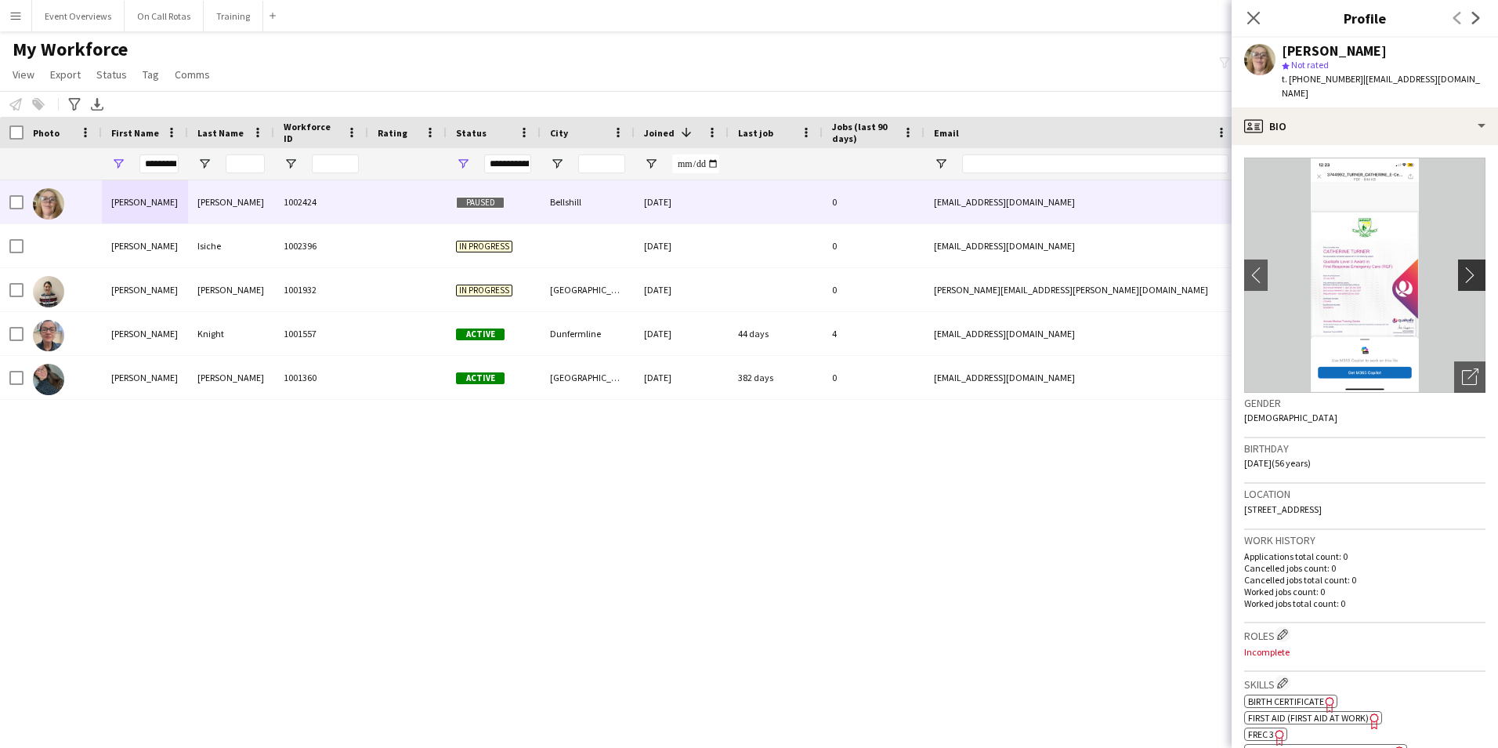
click at [1461, 271] on button "chevron-right" at bounding box center [1473, 274] width 31 height 31
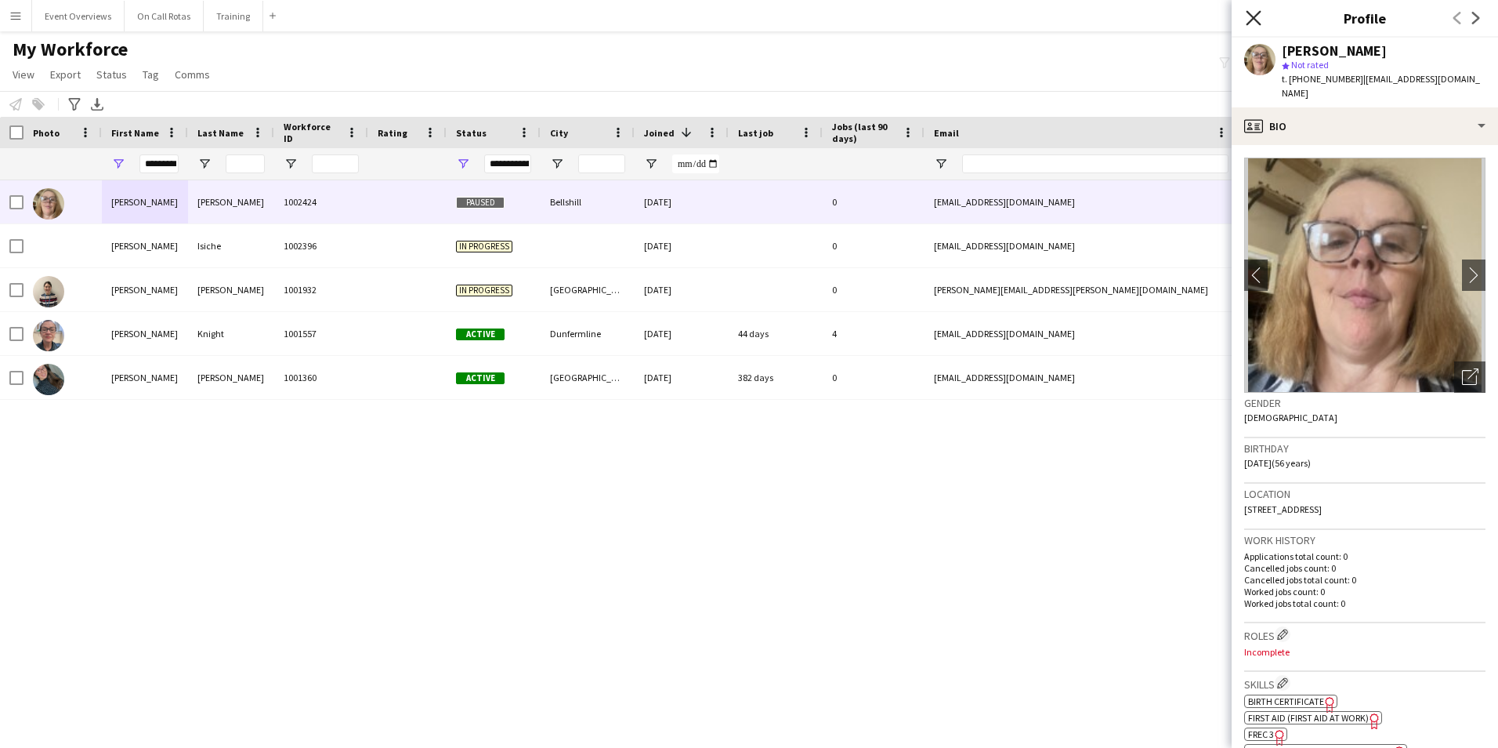
click at [1256, 17] on icon "Close pop-in" at bounding box center [1253, 17] width 15 height 15
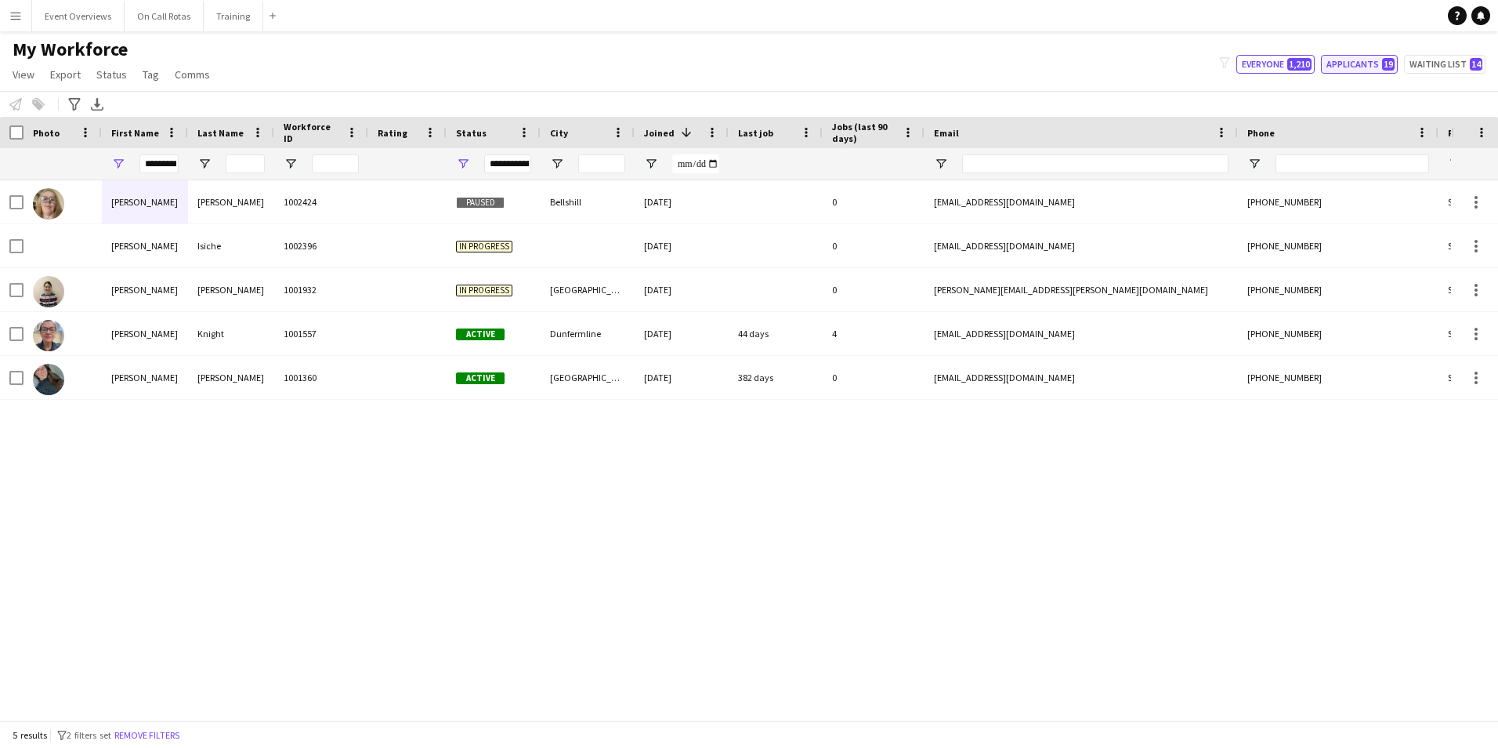
click at [1344, 70] on button "Applicants 19" at bounding box center [1359, 64] width 77 height 19
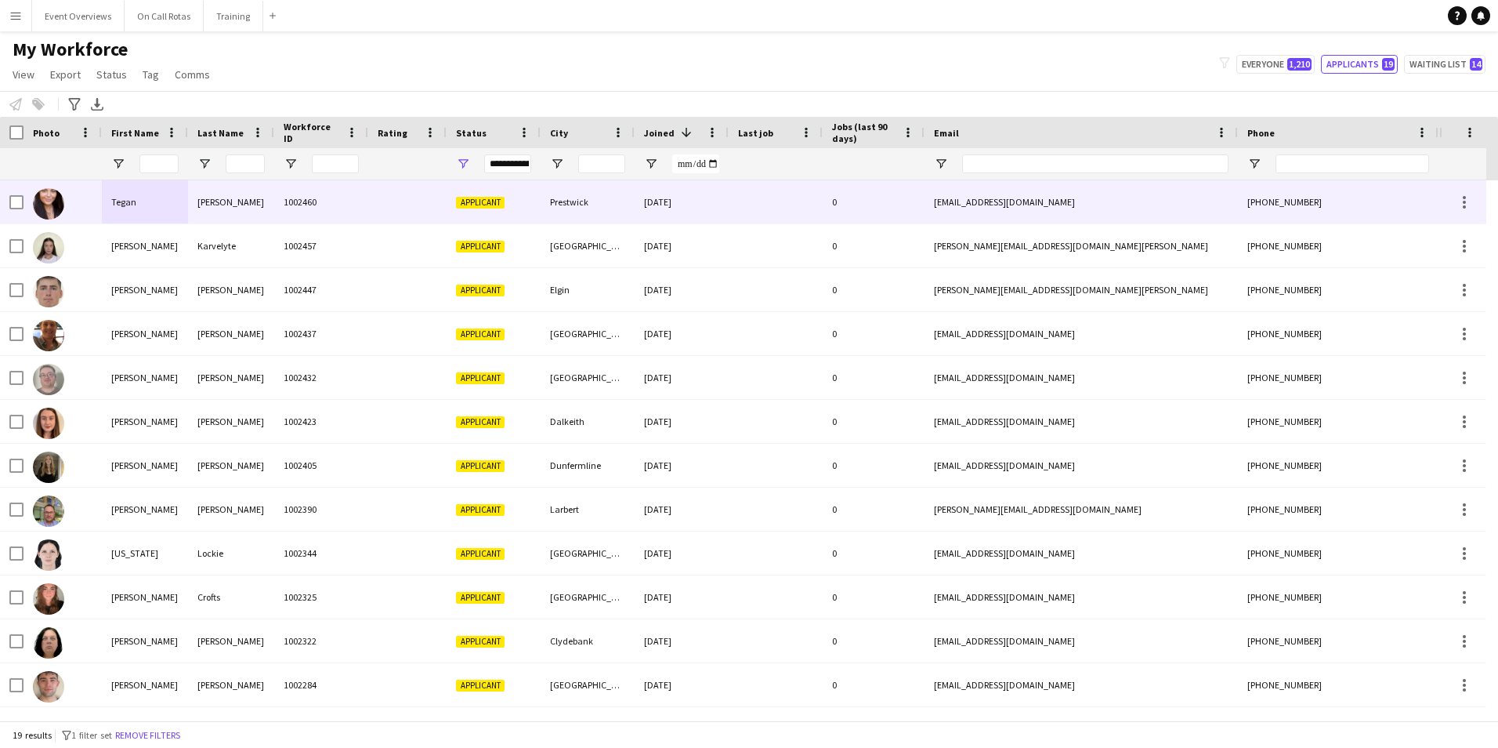
click at [300, 204] on div "1002460" at bounding box center [321, 201] width 94 height 43
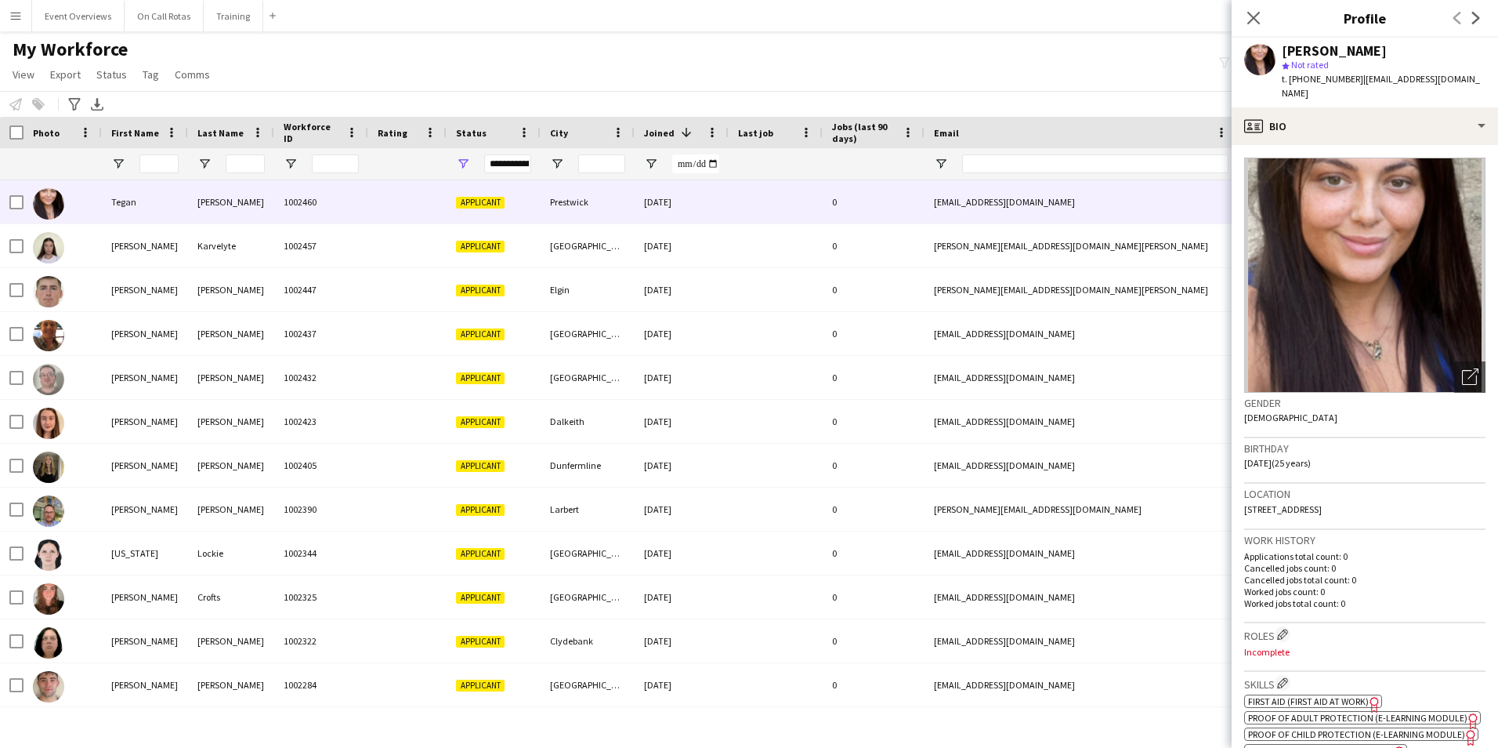
scroll to position [78, 0]
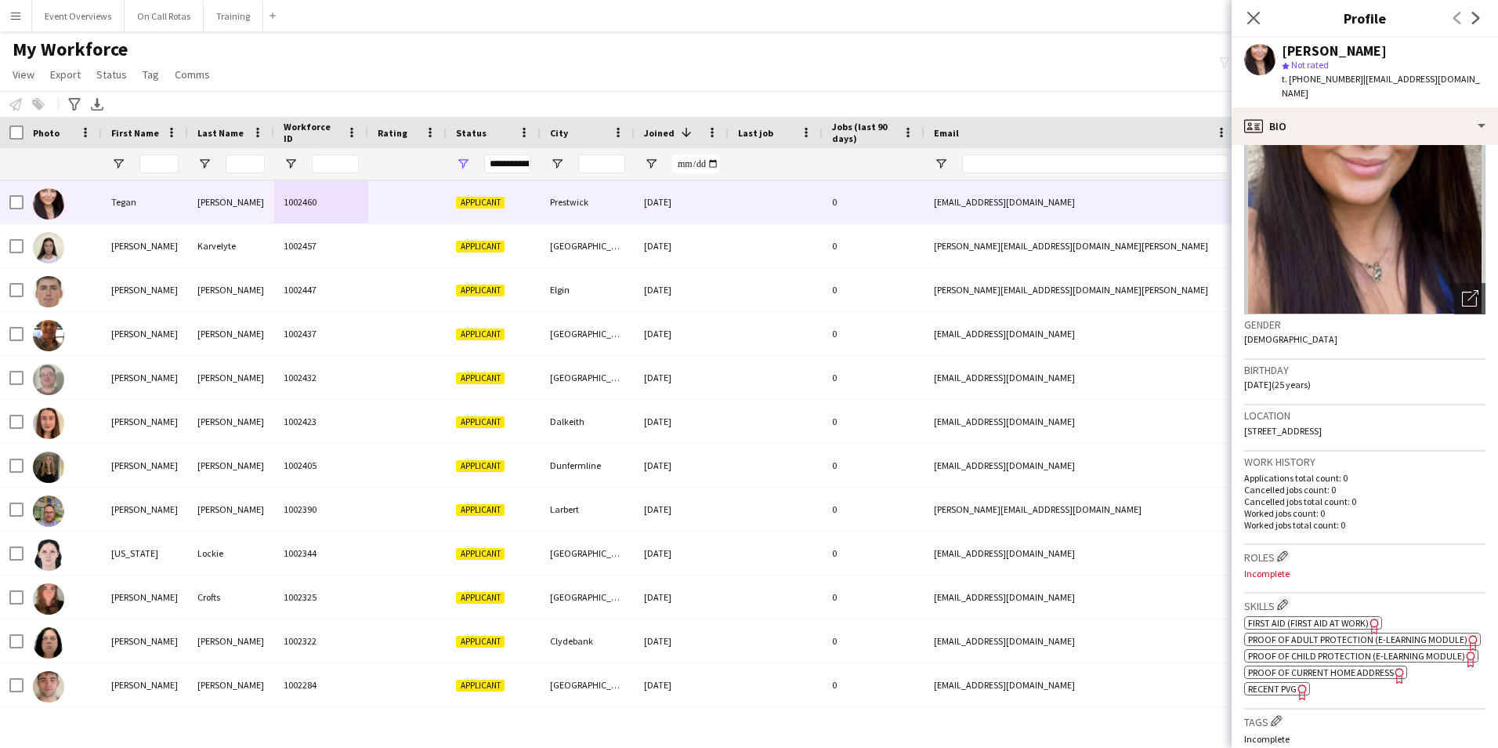
click at [1320, 617] on span "First Aid (First Aid At Work)" at bounding box center [1308, 623] width 121 height 12
click at [1261, 16] on icon "Close pop-in" at bounding box center [1253, 17] width 15 height 15
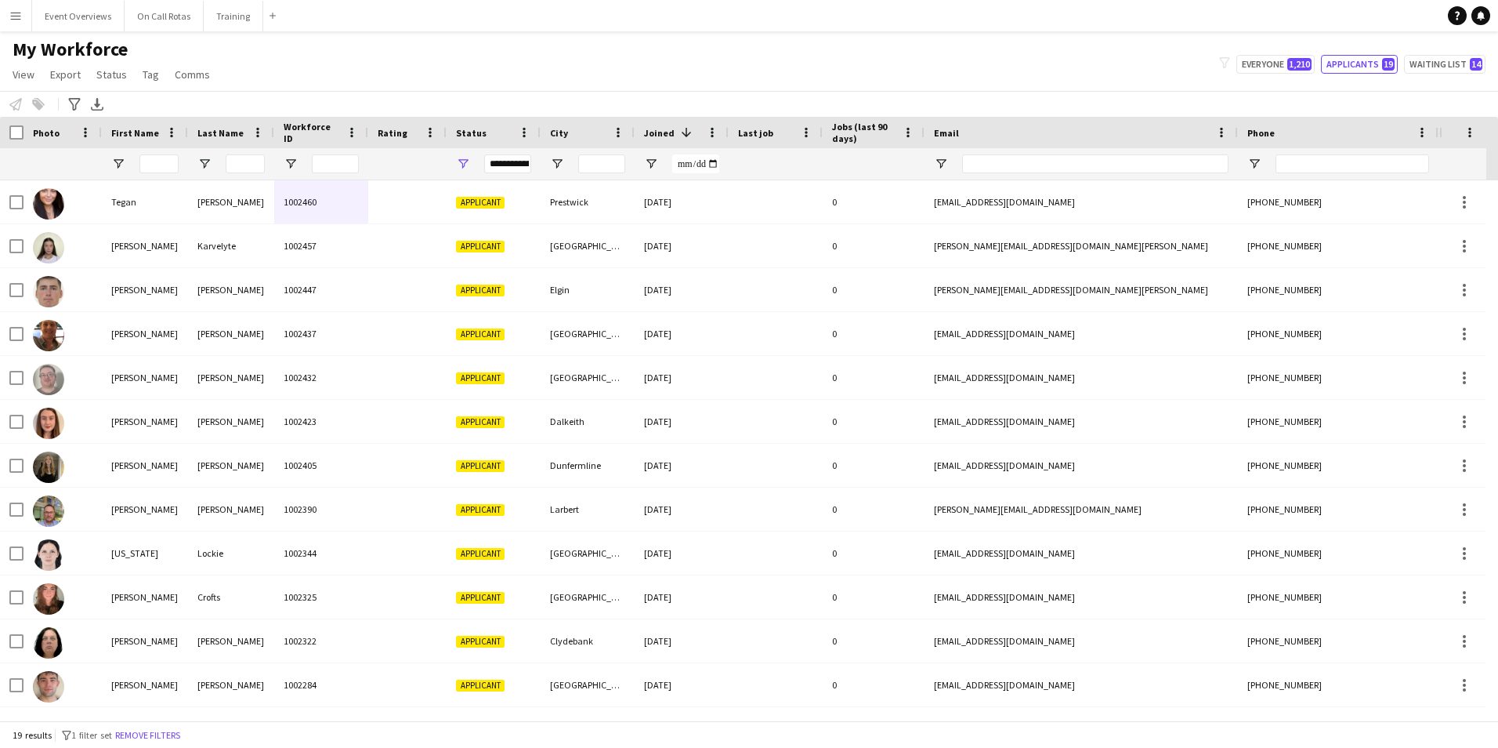
click at [510, 165] on div "**********" at bounding box center [507, 163] width 47 height 19
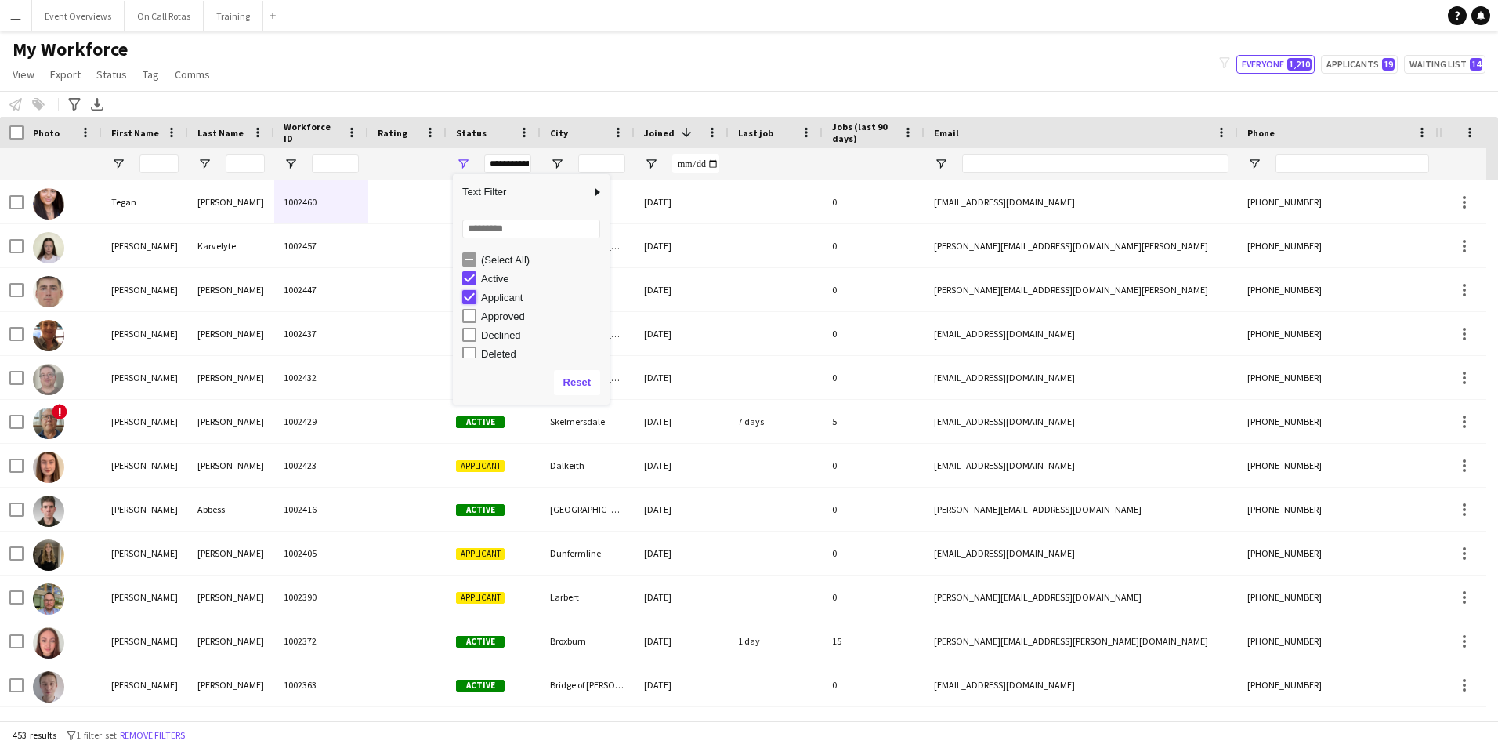
type input "**********"
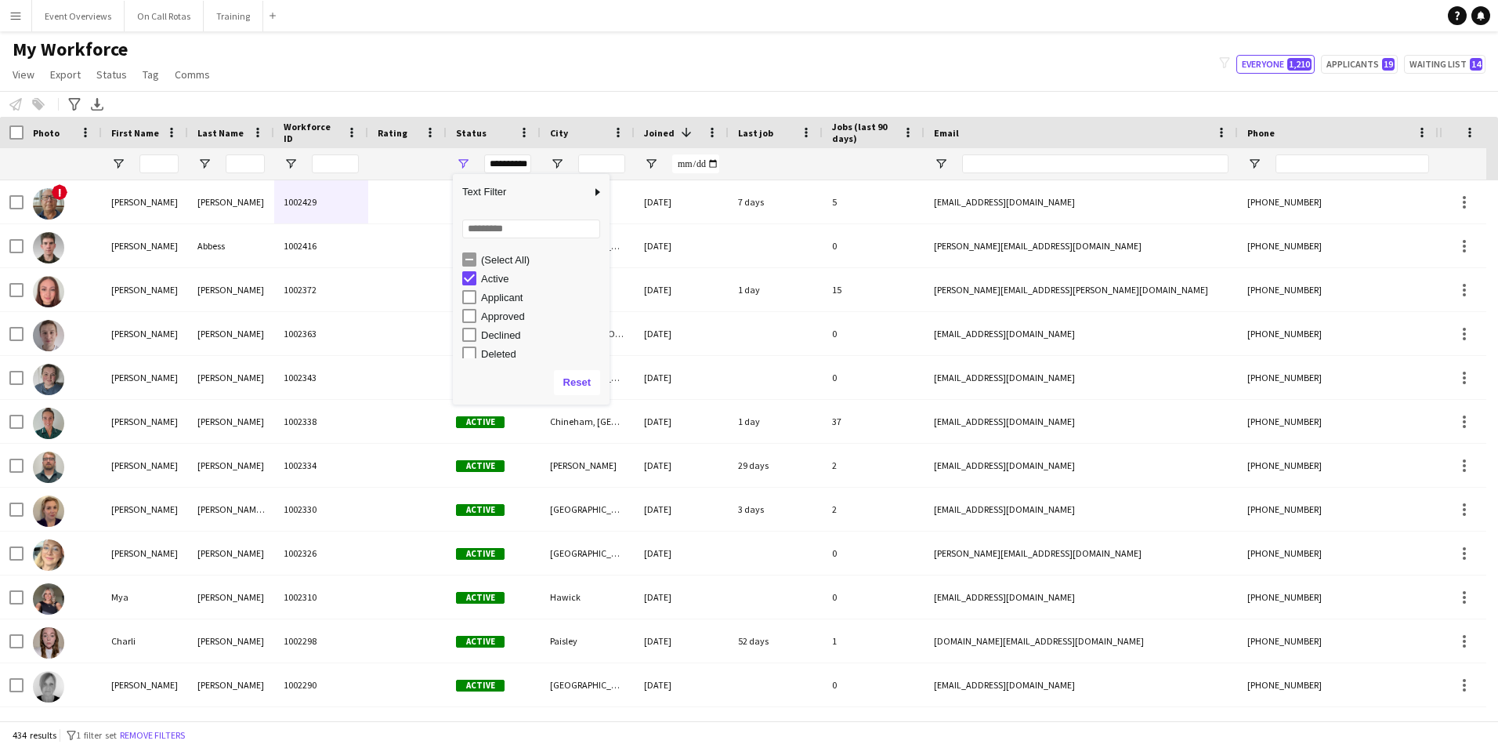
click at [947, 34] on main "My Workforce View Views Default view Active Staff Applications - First Aider Ap…" at bounding box center [749, 378] width 1498 height 695
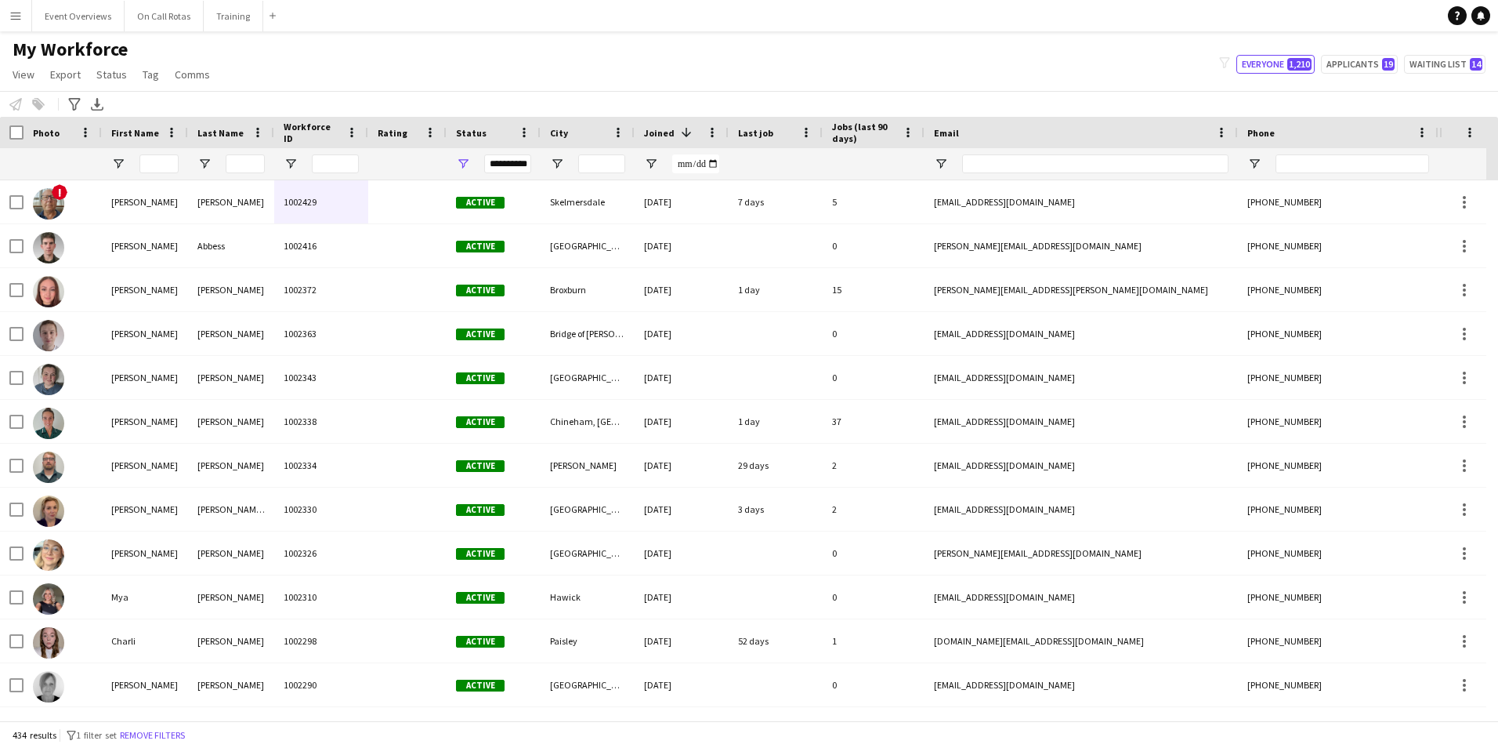
scroll to position [0, 259]
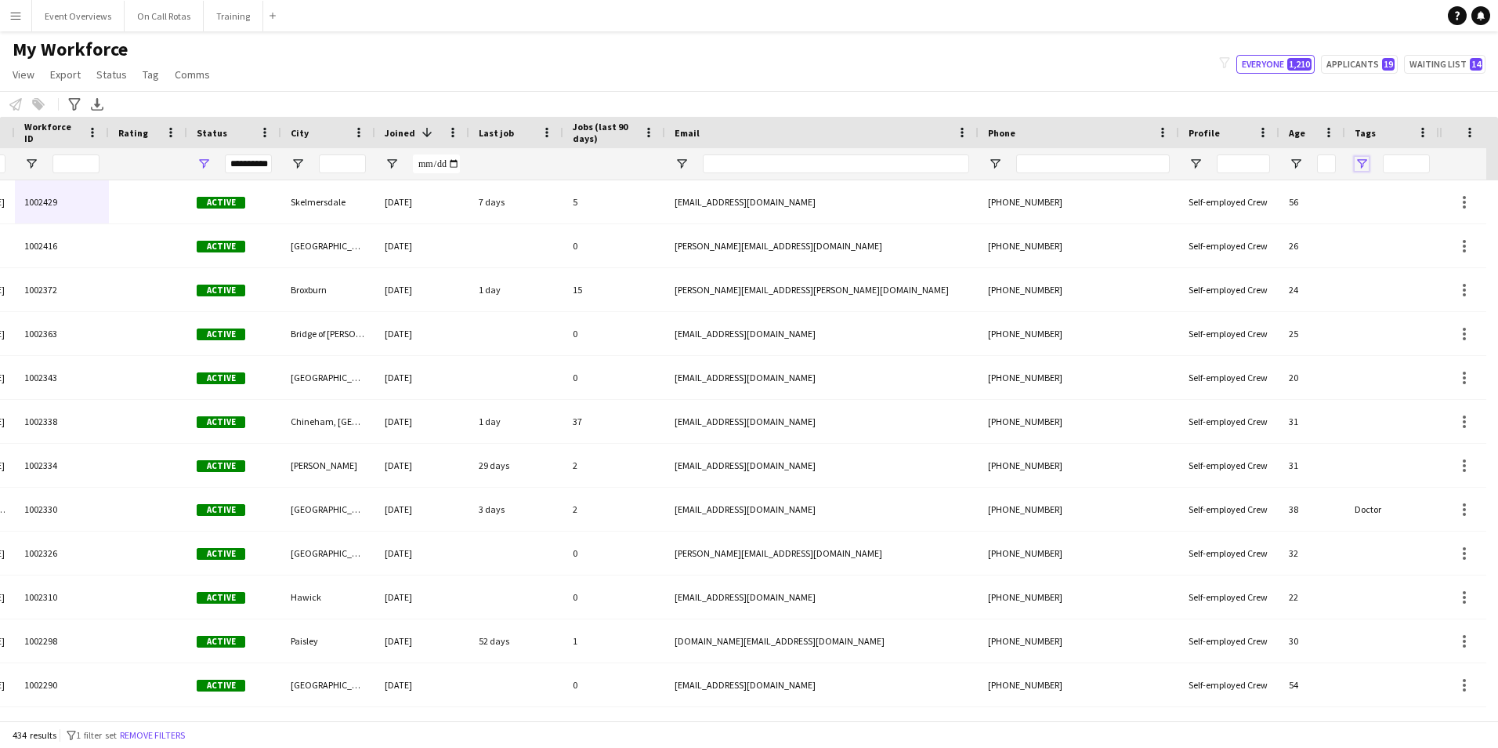
click at [1363, 168] on span "Open Filter Menu" at bounding box center [1362, 164] width 14 height 14
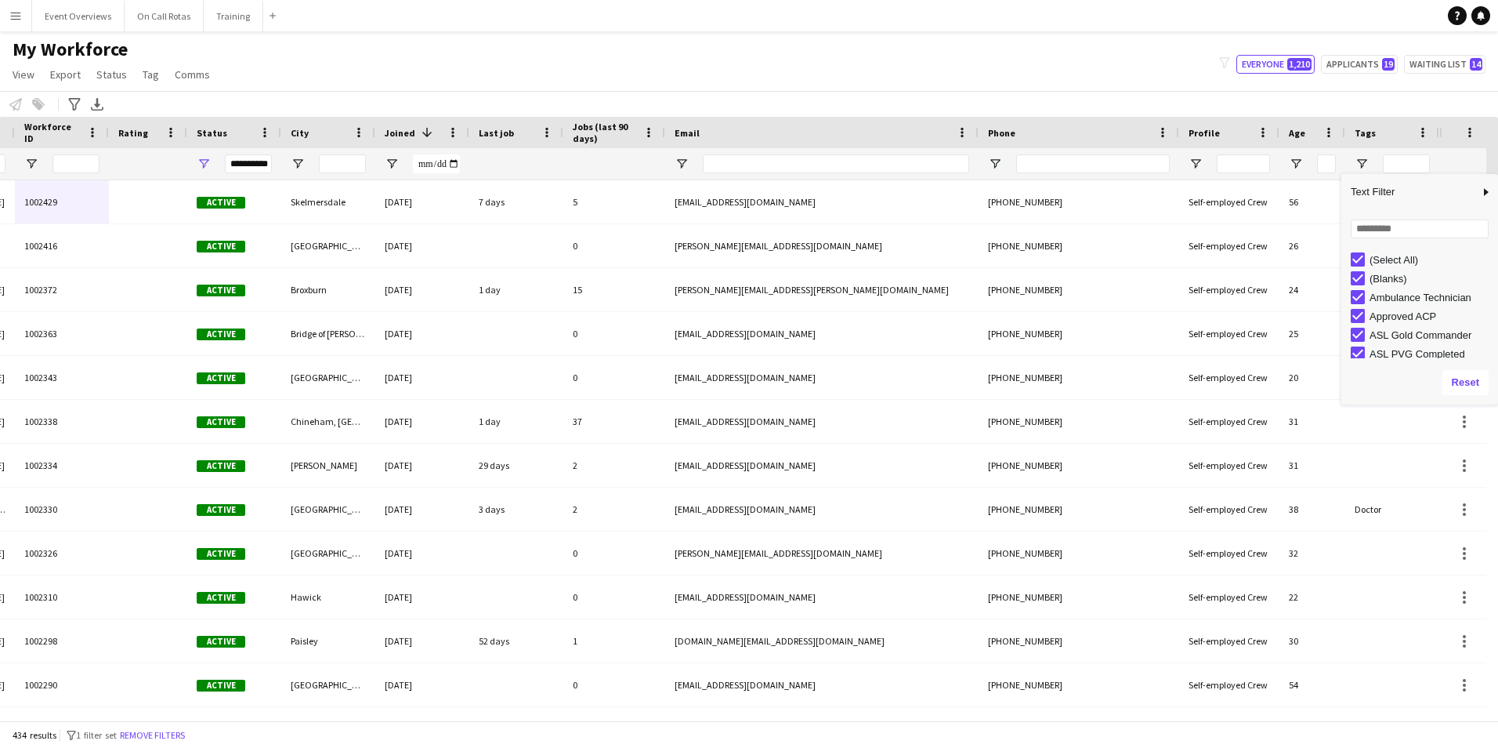
click at [1361, 250] on div "(Select All)" at bounding box center [1424, 259] width 147 height 19
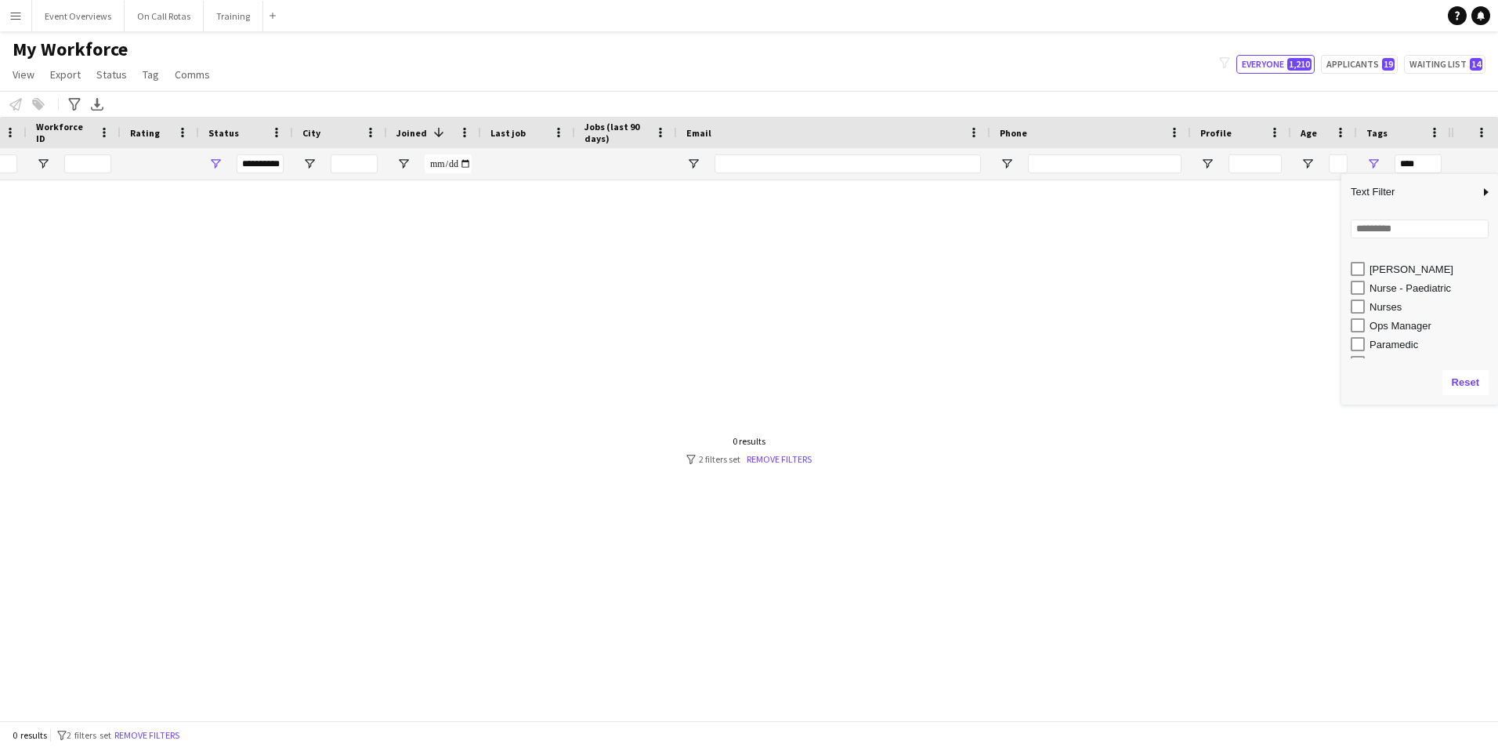
scroll to position [470, 0]
type input "**********"
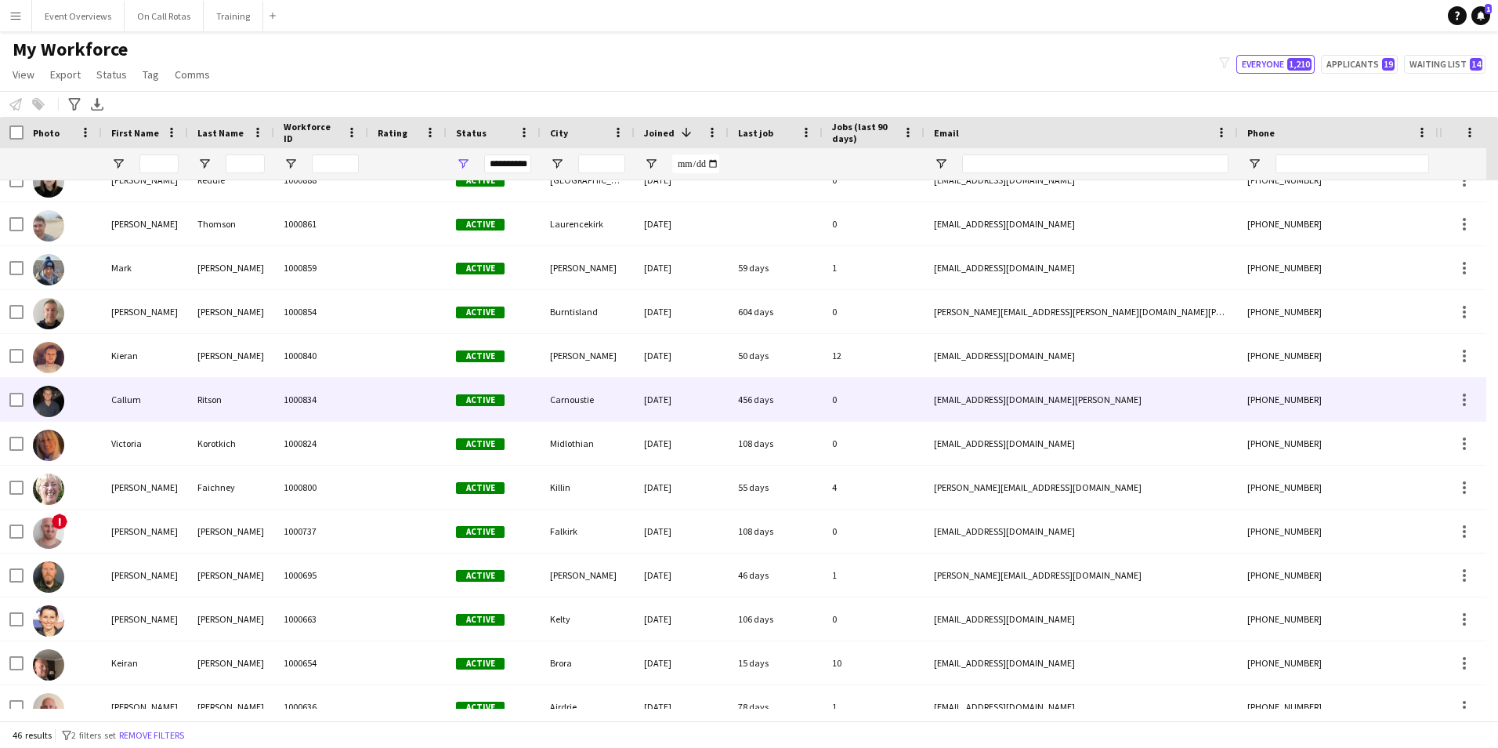
scroll to position [760, 0]
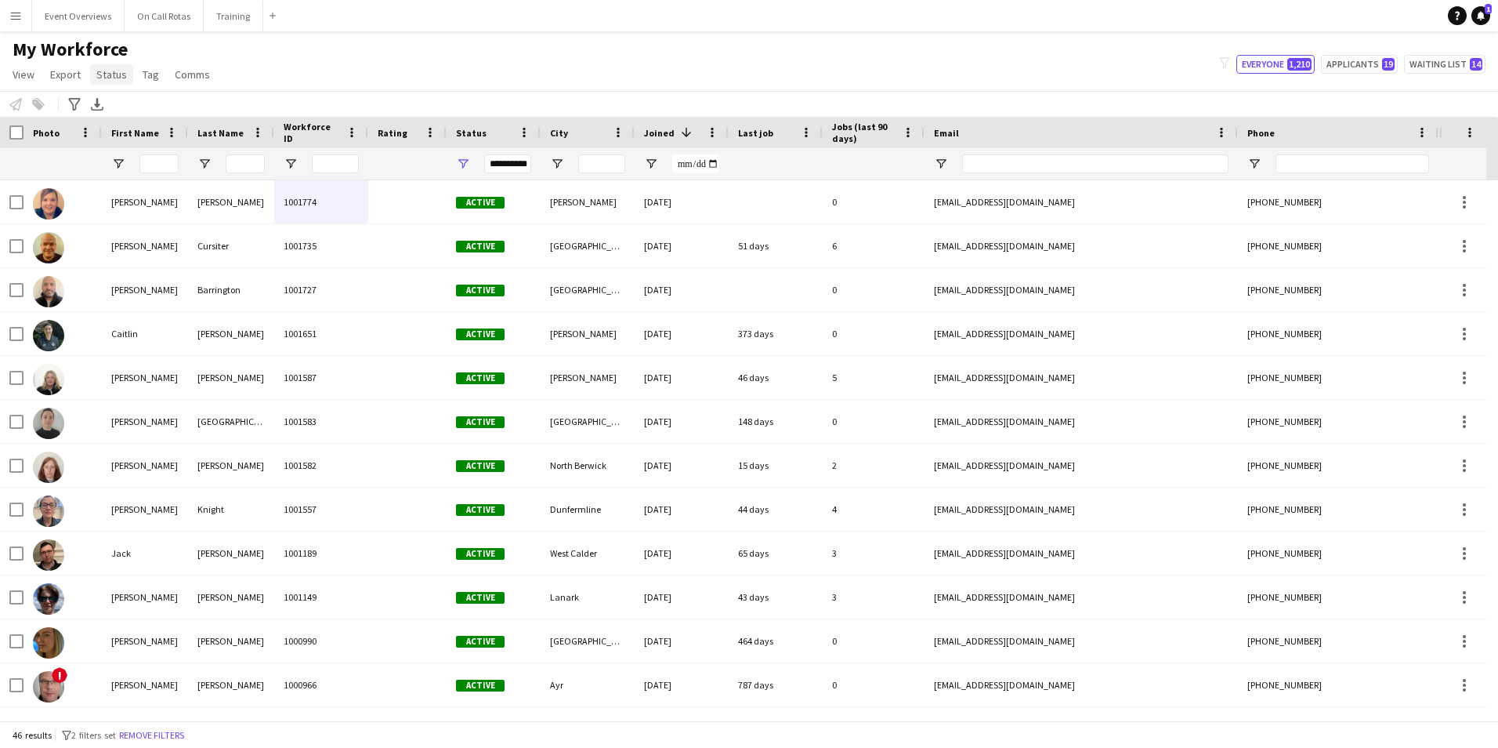
click at [129, 74] on link "Status" at bounding box center [111, 74] width 43 height 20
click at [19, 77] on span "View" at bounding box center [24, 74] width 22 height 14
click at [293, 44] on div "My Workforce View Views Default view Active Staff Applications - First Aider Ap…" at bounding box center [749, 64] width 1498 height 53
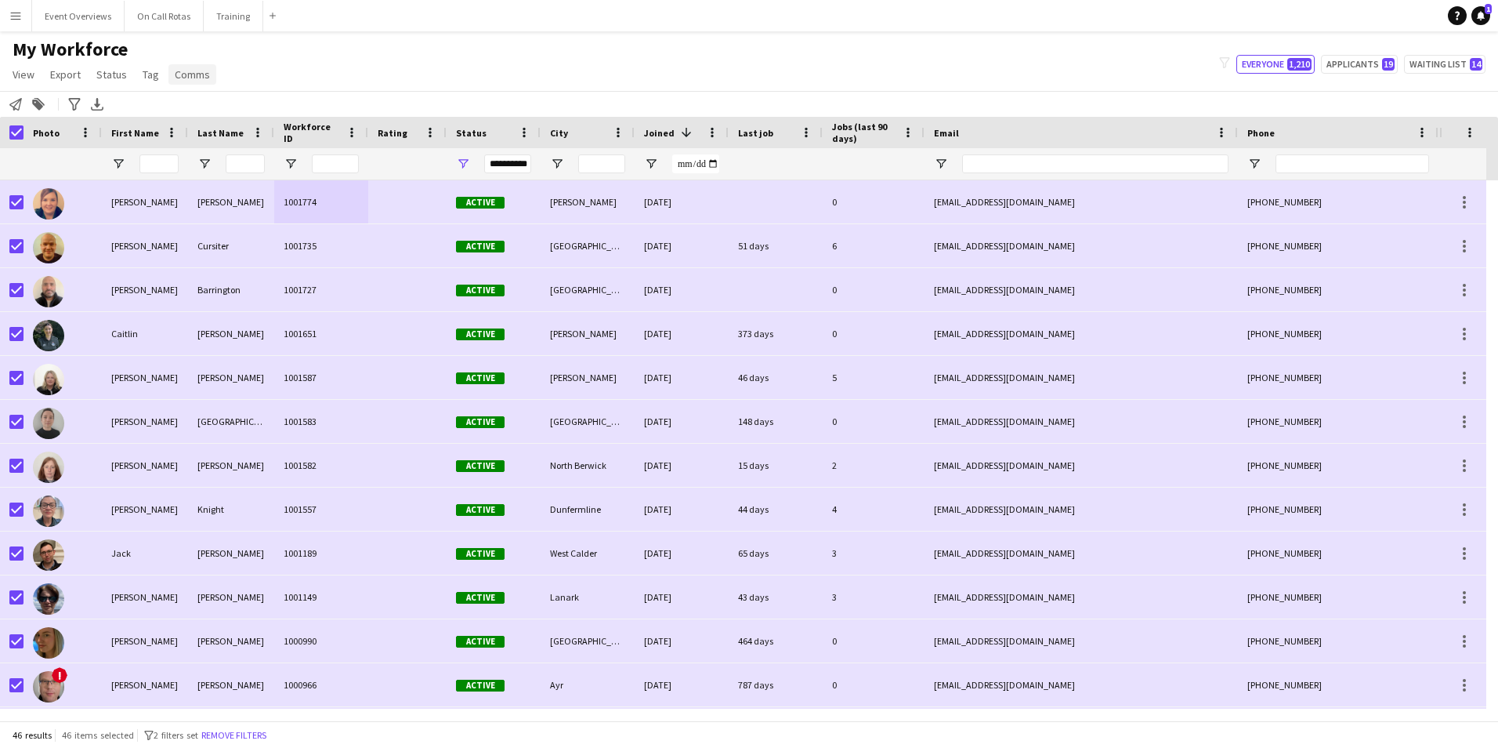
click at [176, 72] on span "Comms" at bounding box center [192, 74] width 35 height 14
click at [444, 78] on div "My Workforce View Views Default view Active Staff Applications - First Aider Ap…" at bounding box center [749, 64] width 1498 height 53
click at [111, 78] on span "Status" at bounding box center [111, 74] width 31 height 14
click at [158, 78] on link "Tag" at bounding box center [150, 74] width 29 height 20
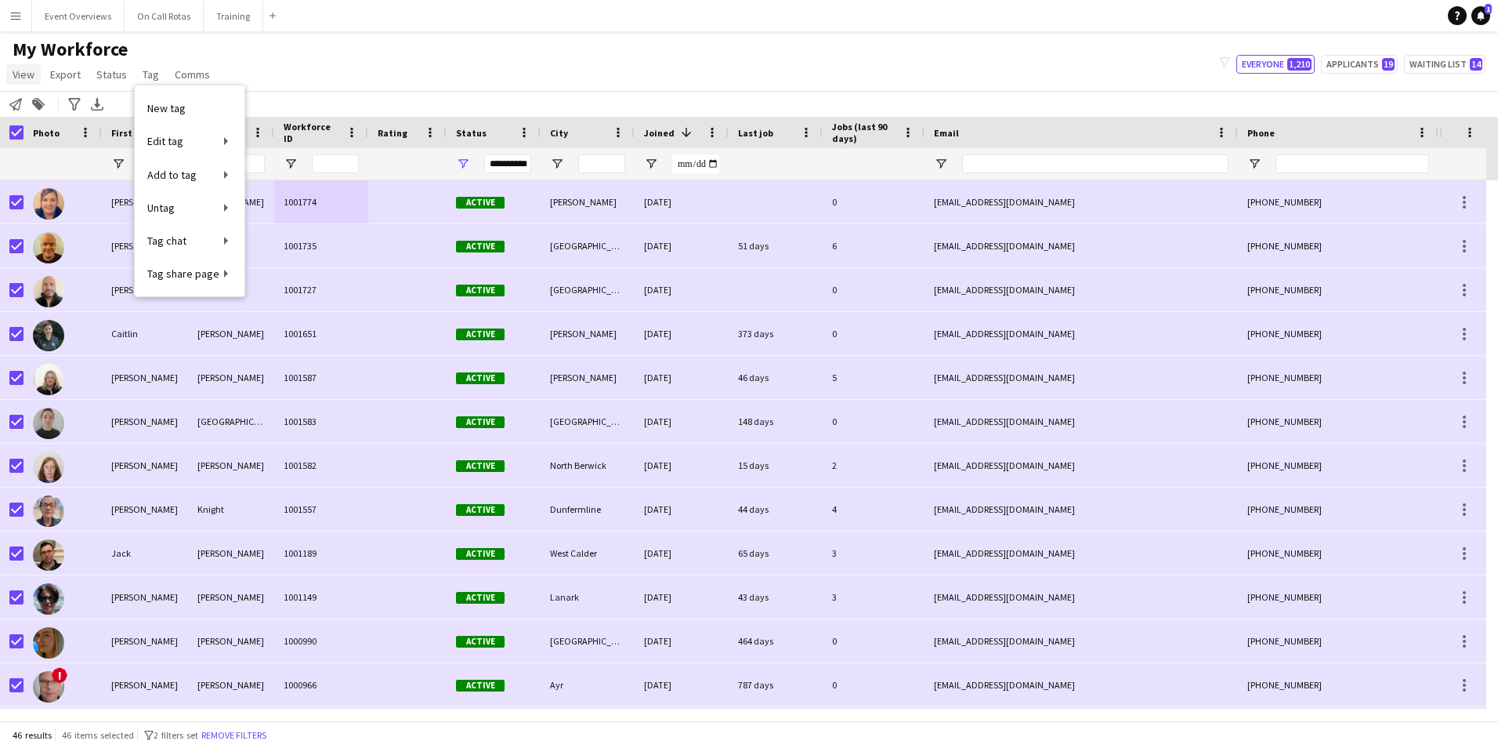
click at [32, 77] on span "View" at bounding box center [24, 74] width 22 height 14
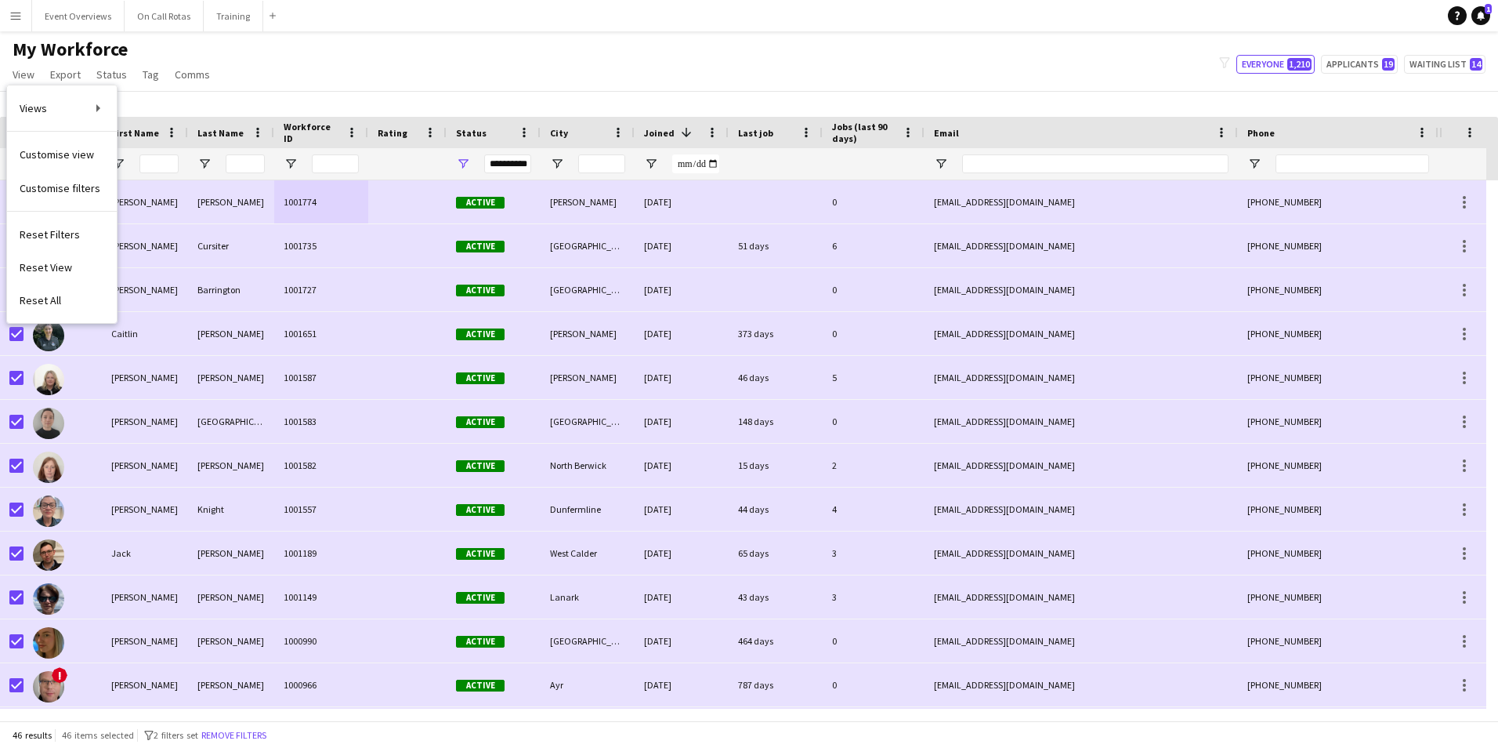
click at [454, 44] on div "My Workforce View Views Default view Active Staff Applications - First Aider Ap…" at bounding box center [749, 64] width 1498 height 53
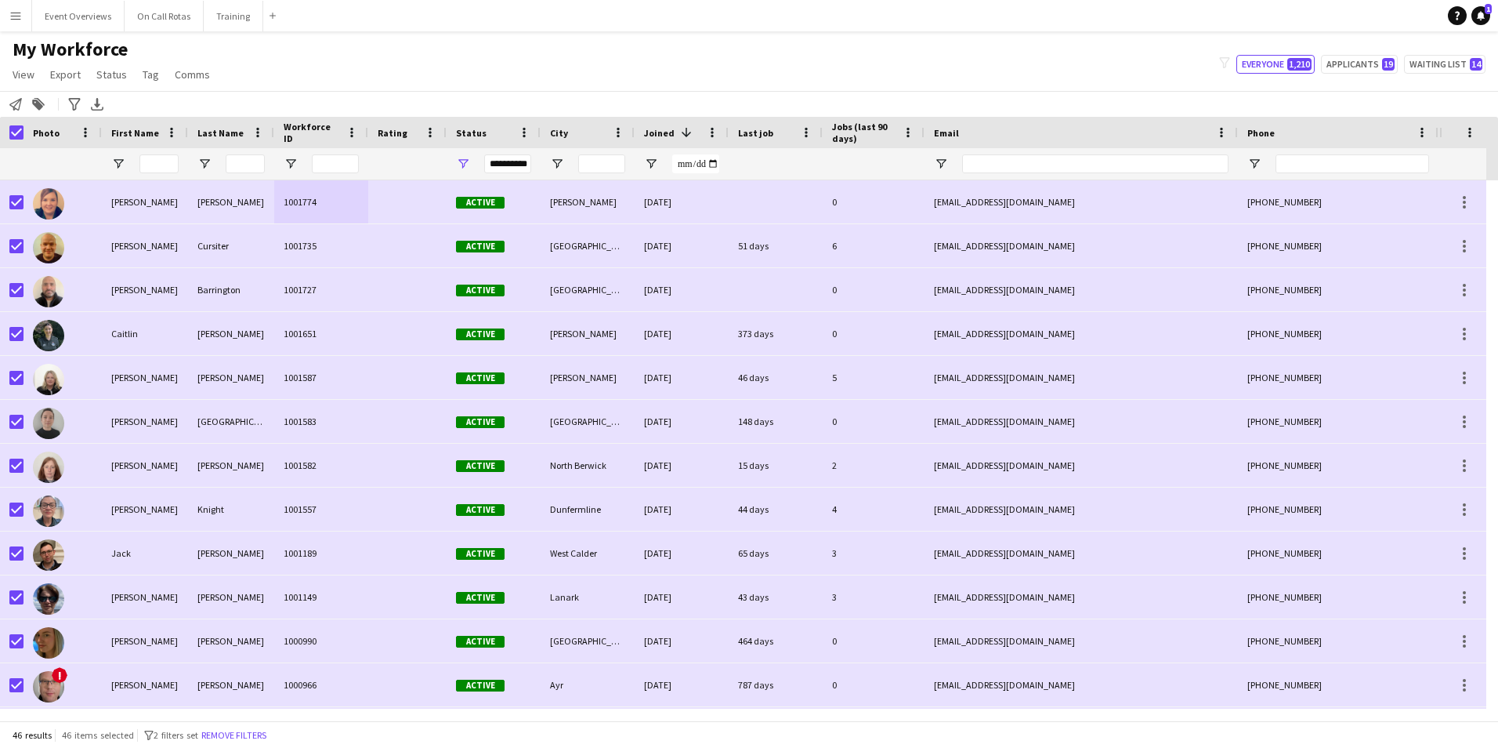
click at [8, 139] on div at bounding box center [12, 132] width 24 height 31
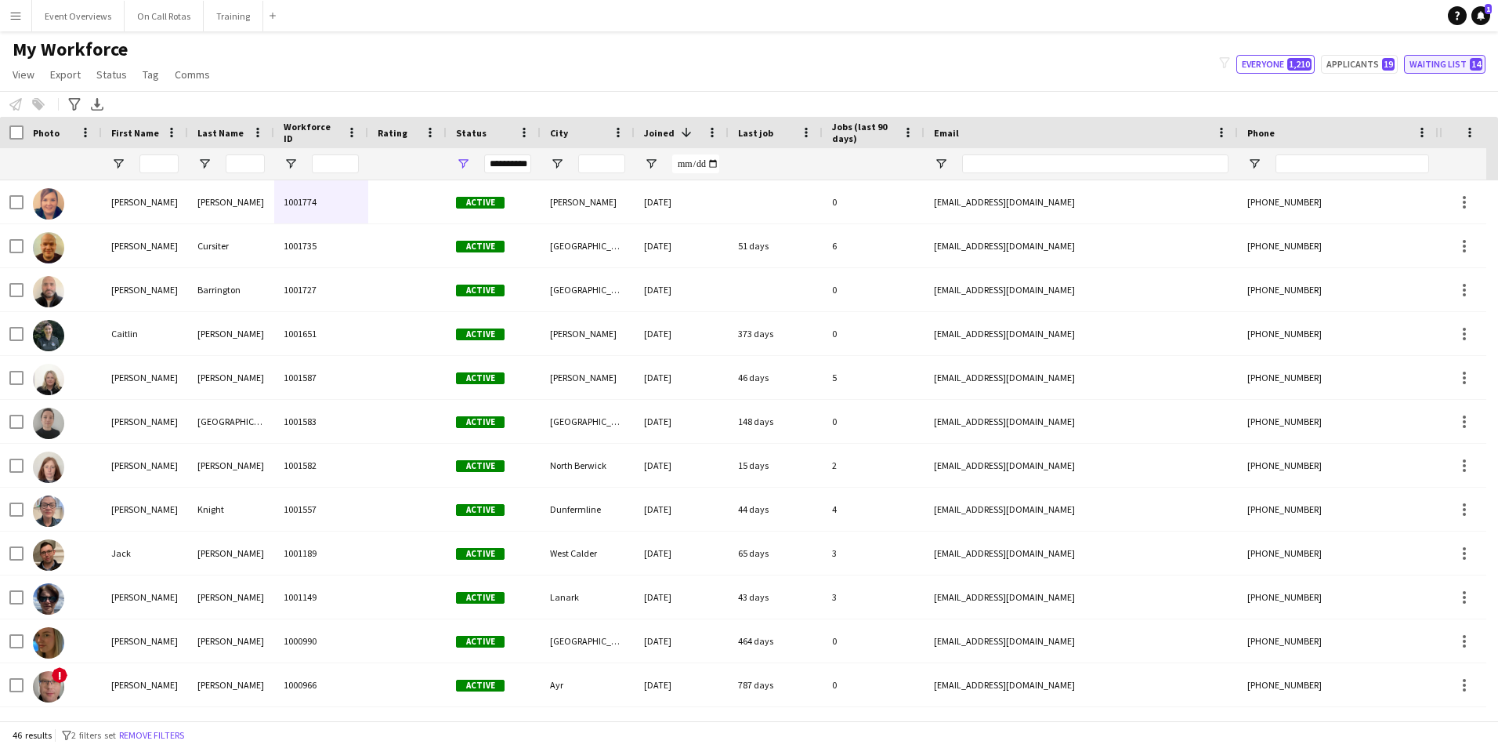
click at [1418, 58] on button "Waiting list 14" at bounding box center [1444, 64] width 81 height 19
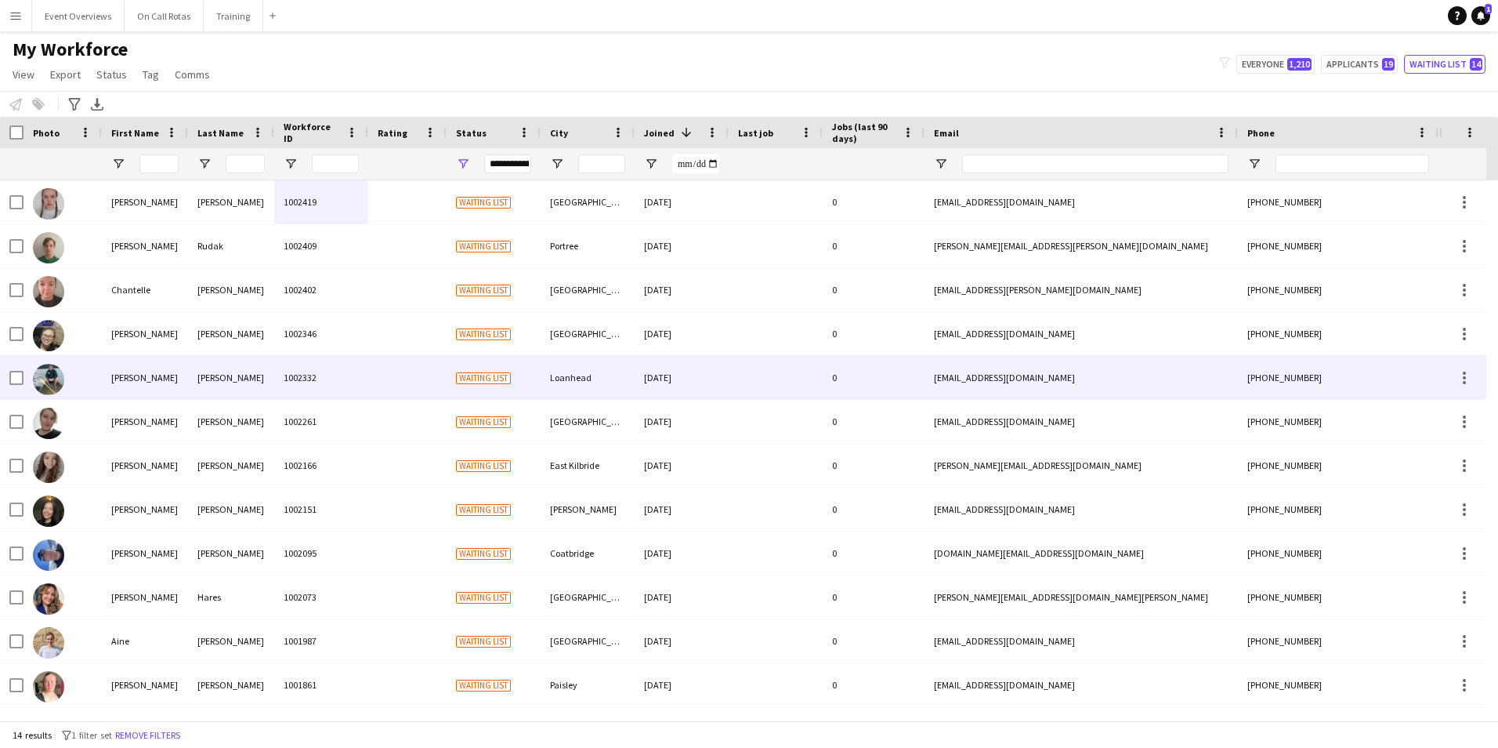
scroll to position [78, 0]
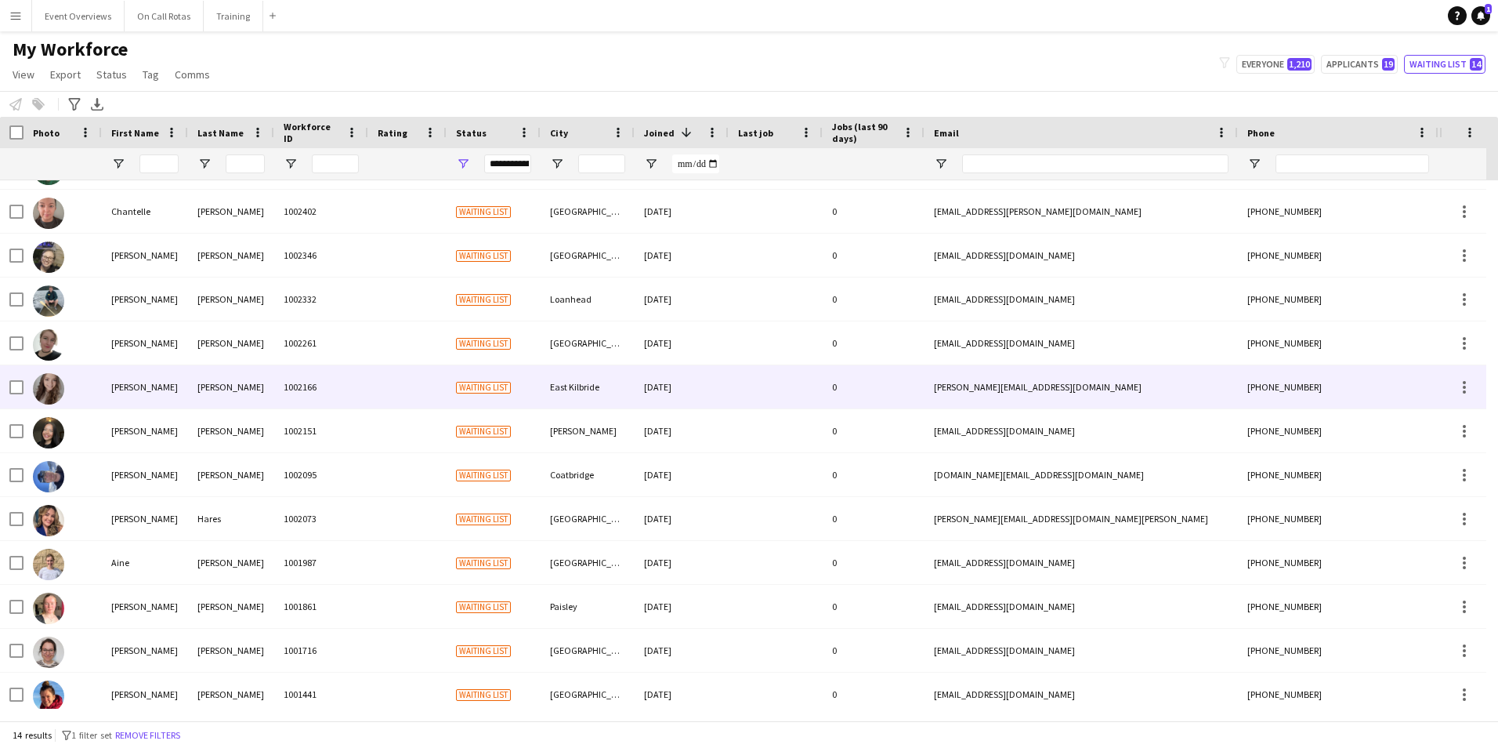
click at [190, 397] on div "Thom" at bounding box center [231, 386] width 86 height 43
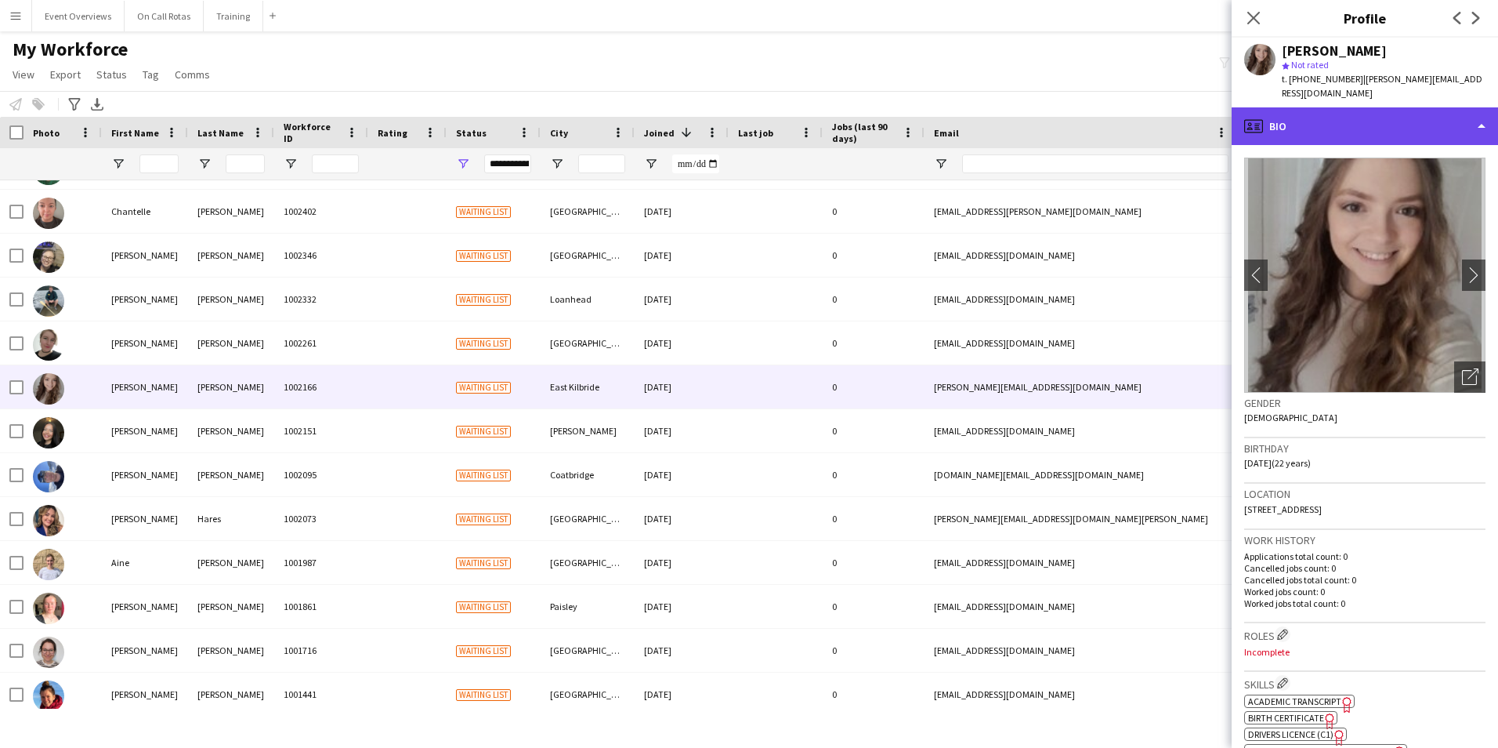
click at [1415, 125] on div "profile Bio" at bounding box center [1365, 126] width 266 height 38
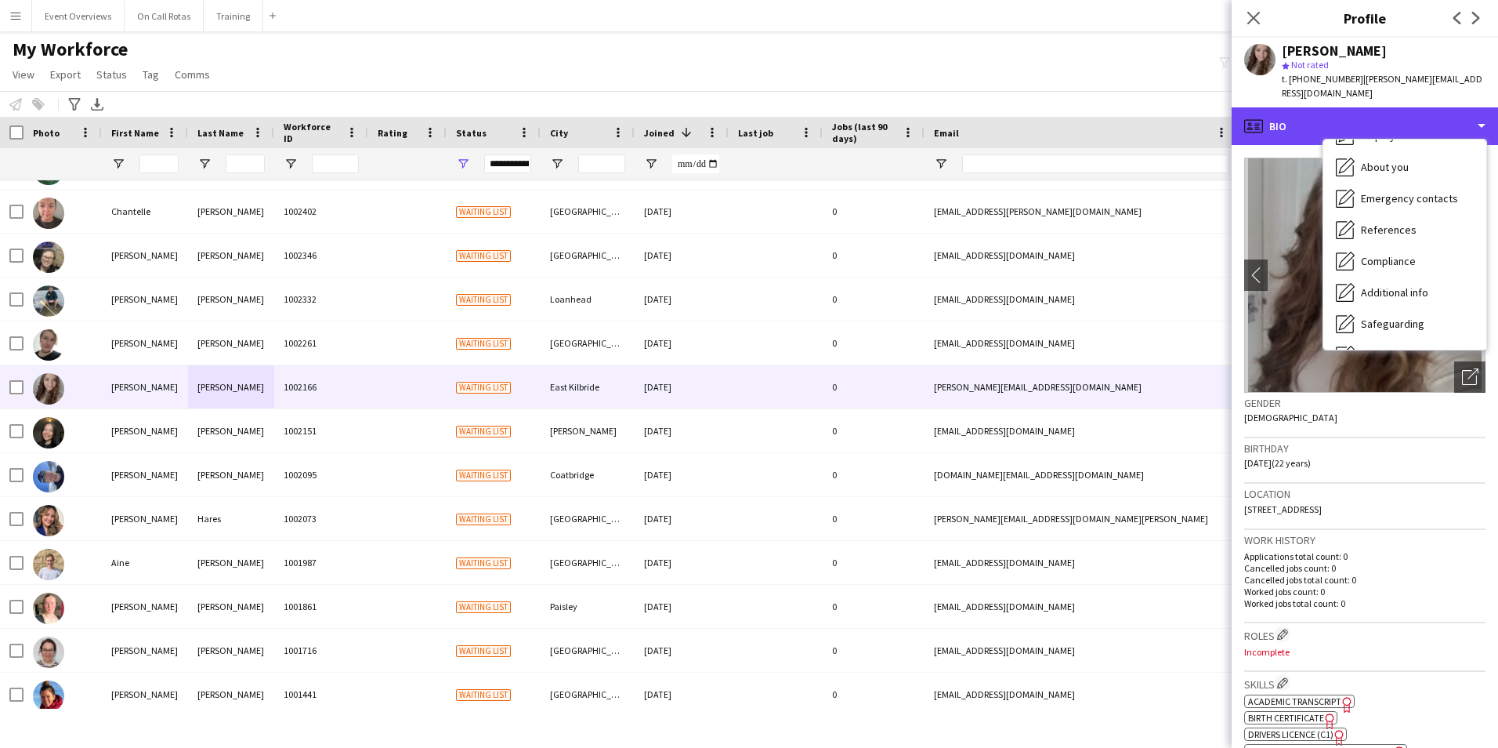
scroll to position [273, 0]
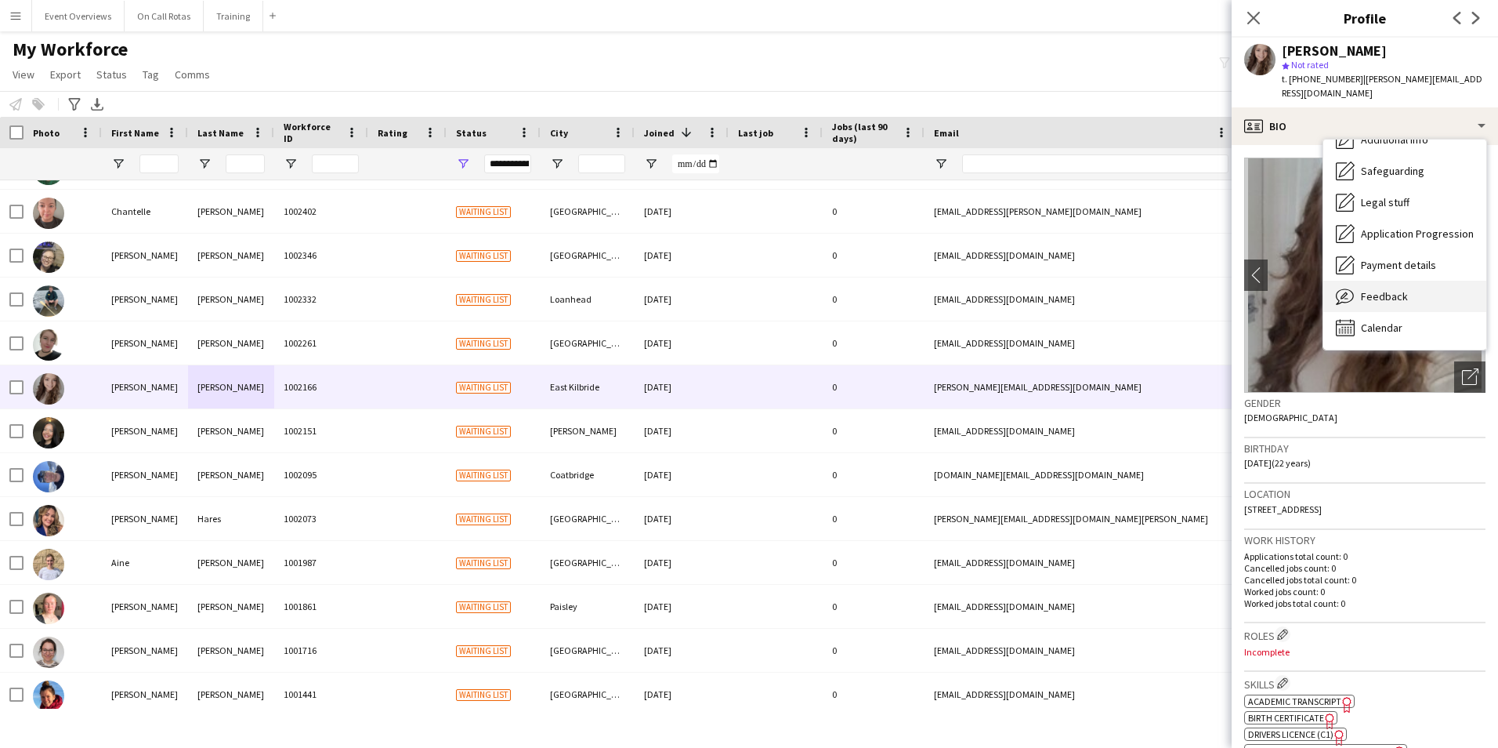
click at [1393, 289] on span "Feedback" at bounding box center [1384, 296] width 47 height 14
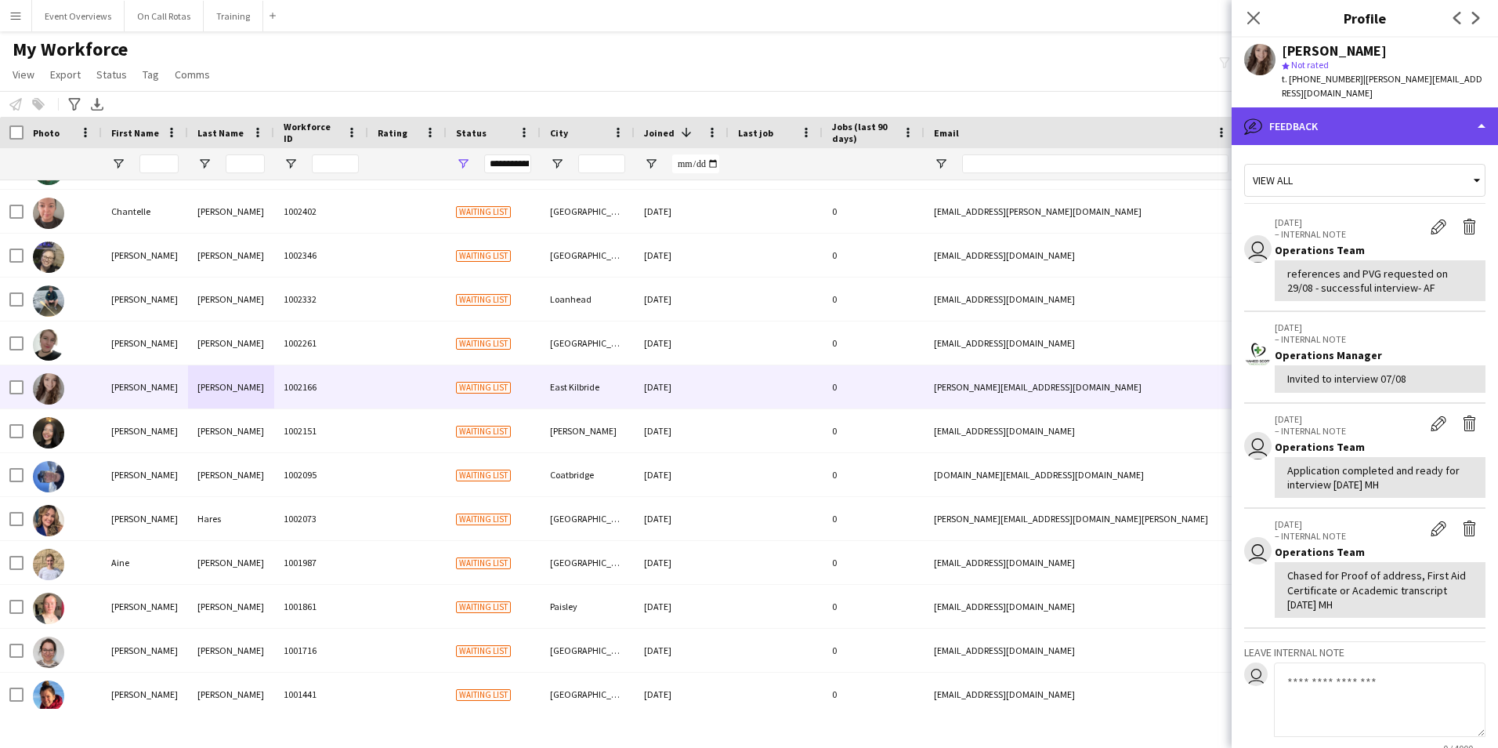
click at [1321, 110] on div "bubble-pencil Feedback" at bounding box center [1365, 126] width 266 height 38
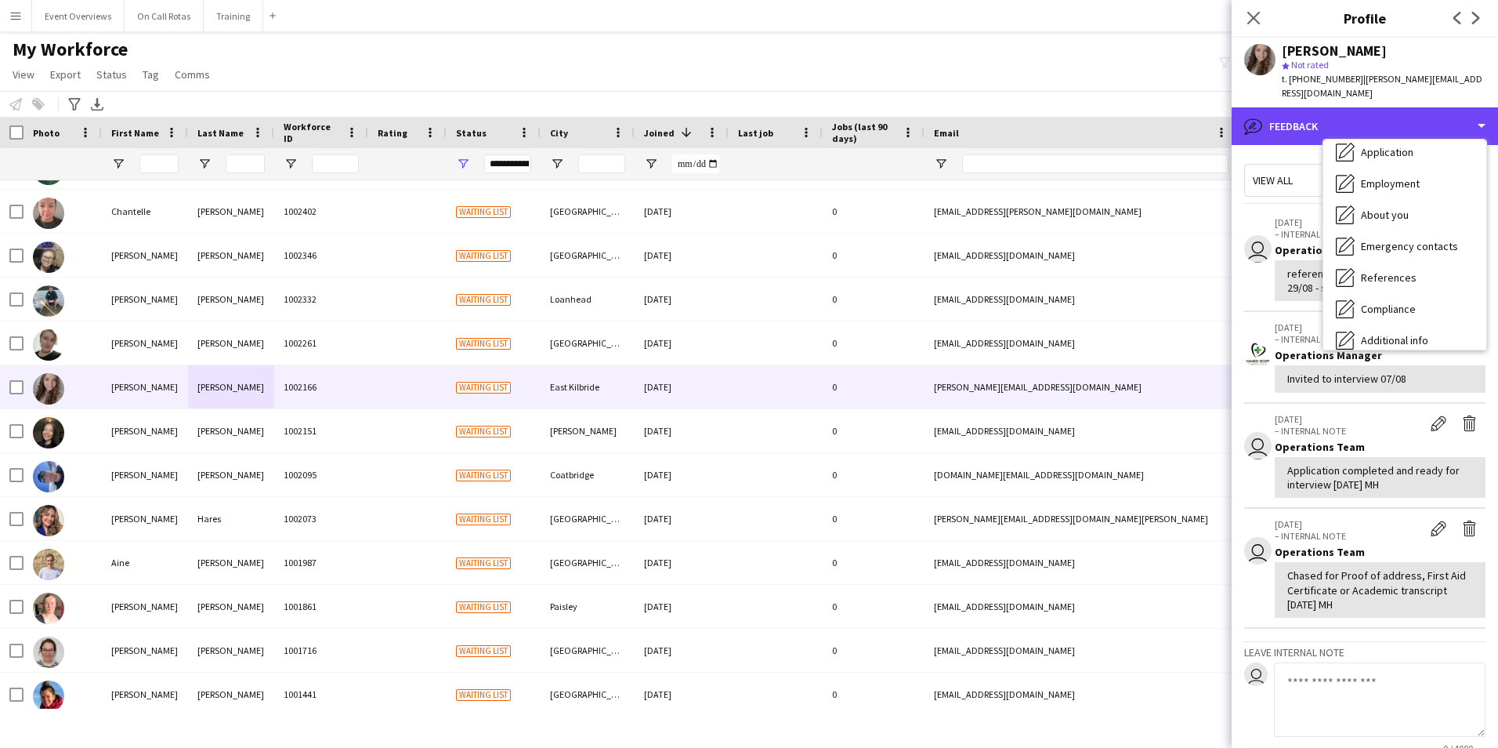
scroll to position [0, 0]
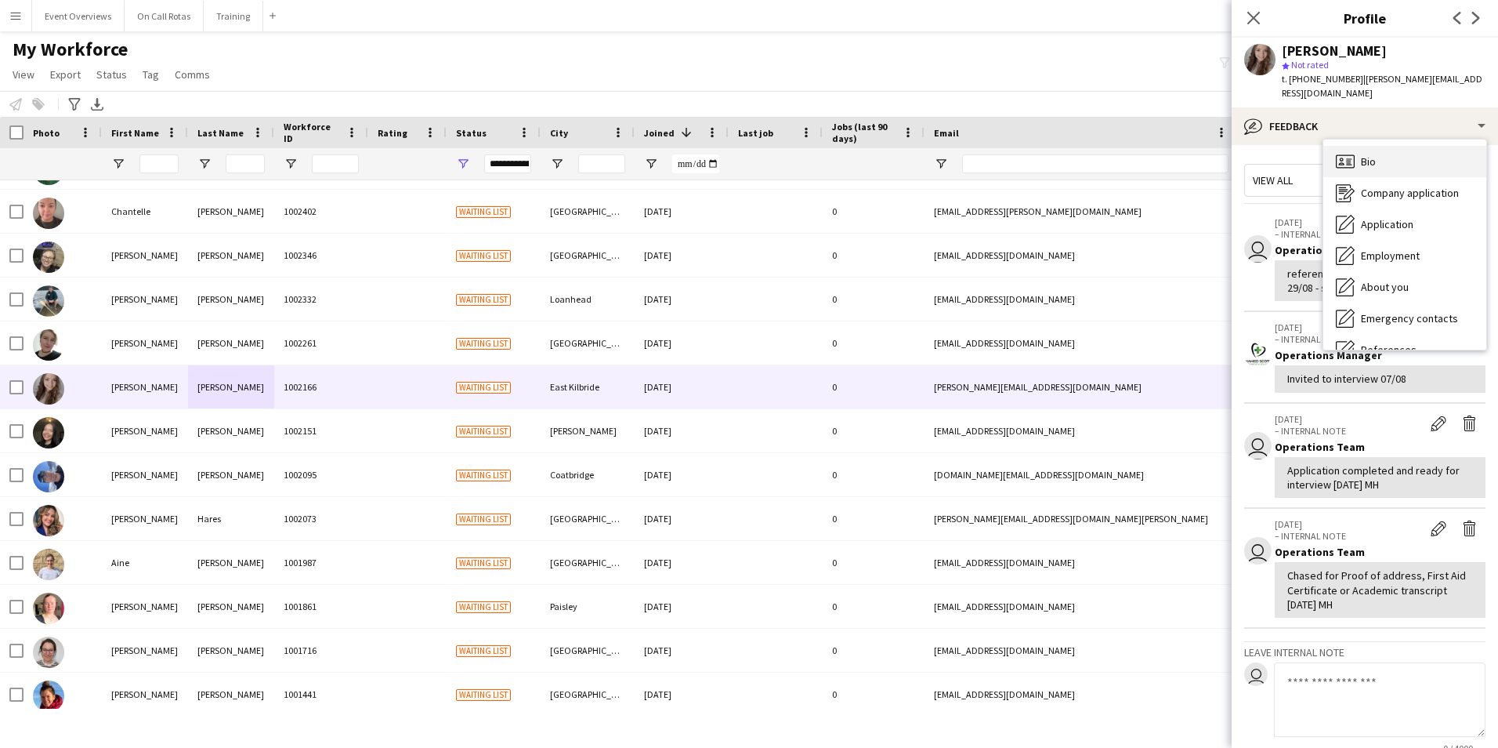
click at [1341, 152] on icon "Bio" at bounding box center [1345, 161] width 19 height 19
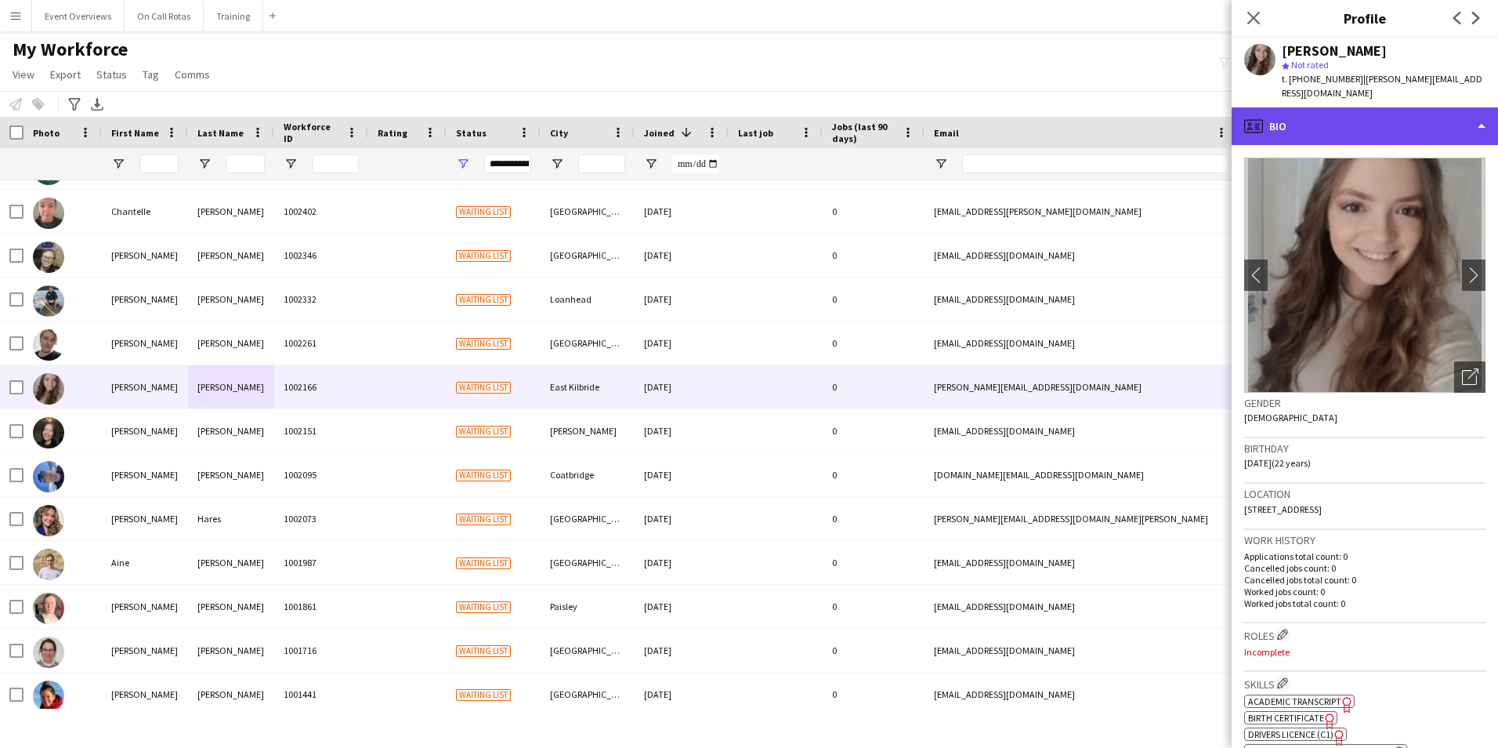
click at [1394, 107] on div "profile Bio" at bounding box center [1365, 126] width 266 height 38
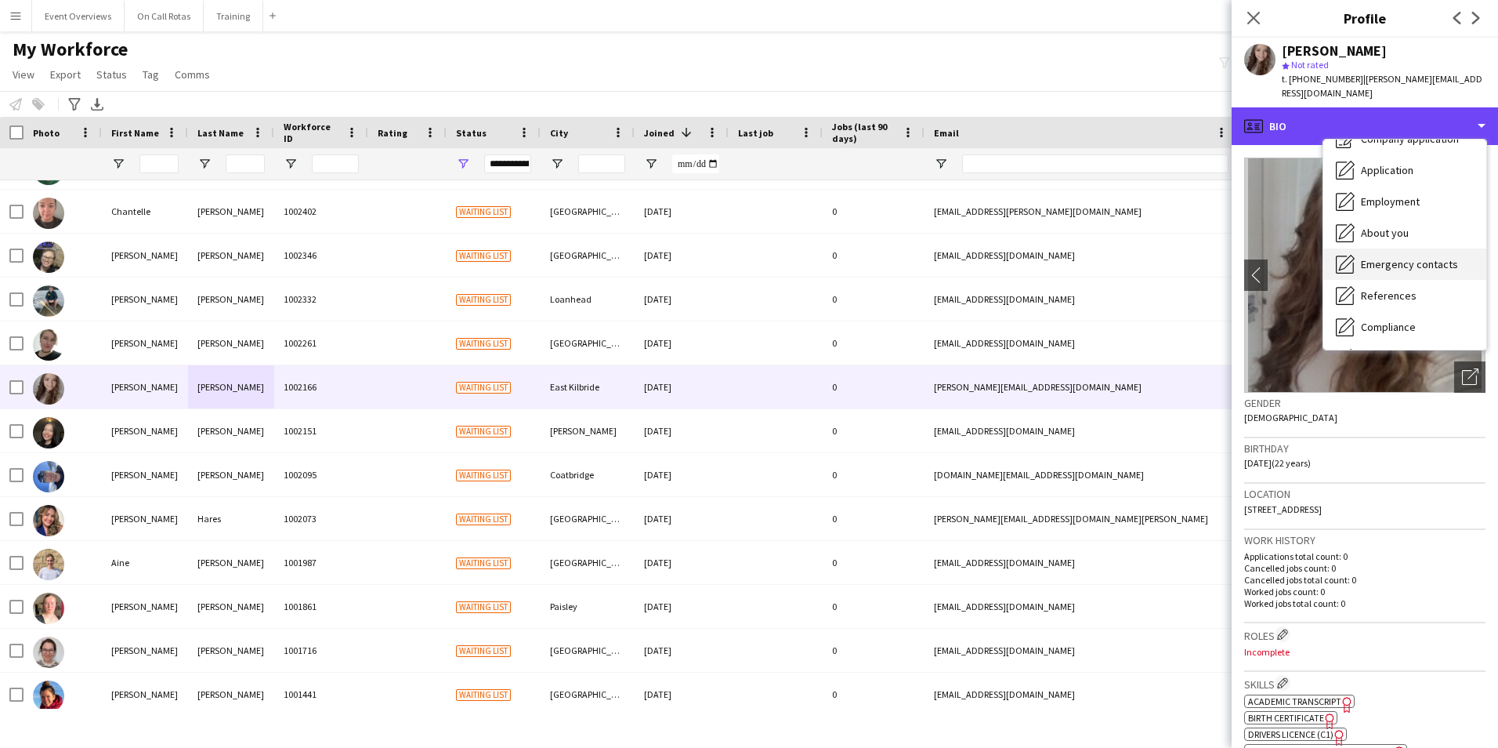
scroll to position [78, 0]
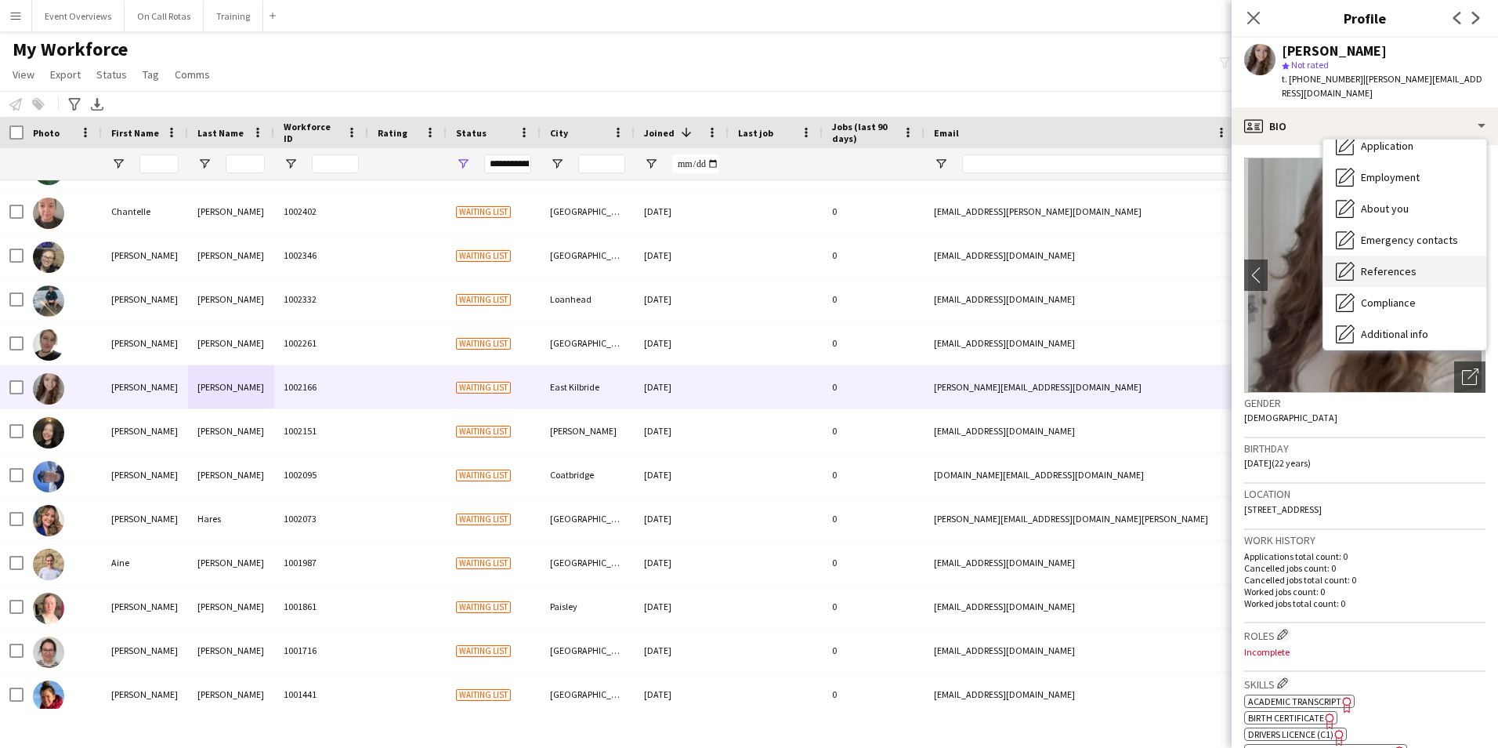
click at [1400, 264] on span "References" at bounding box center [1389, 271] width 56 height 14
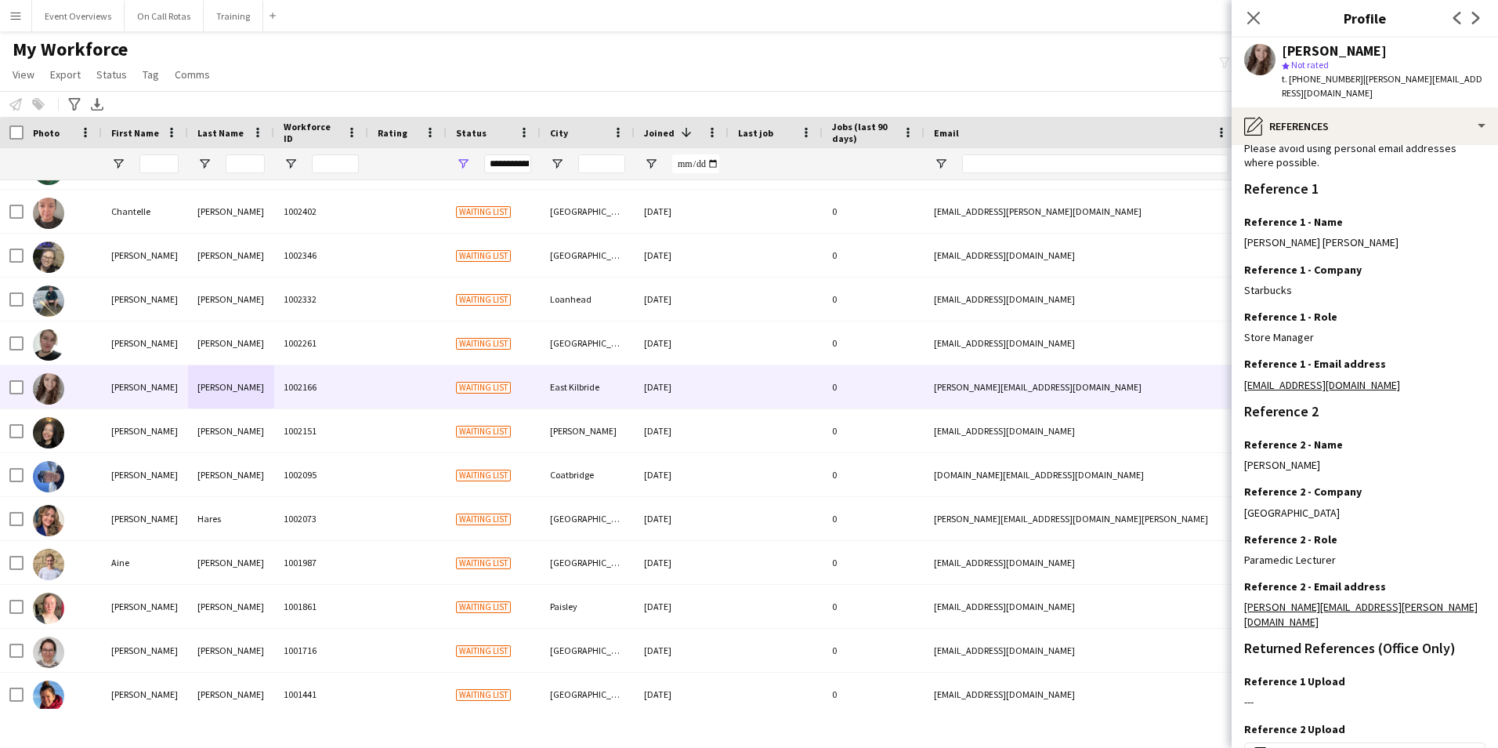
scroll to position [211, 0]
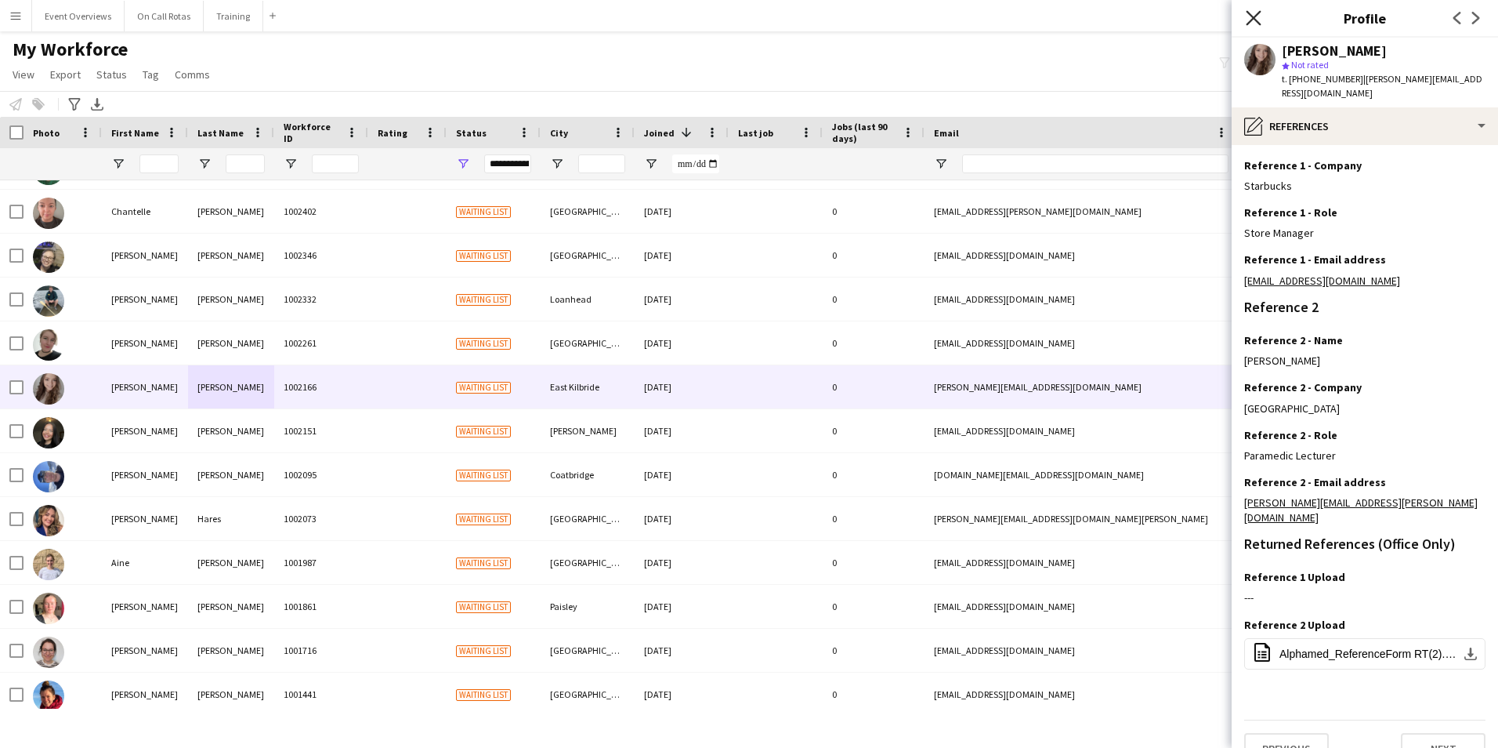
click at [1251, 18] on icon "Close pop-in" at bounding box center [1253, 17] width 15 height 15
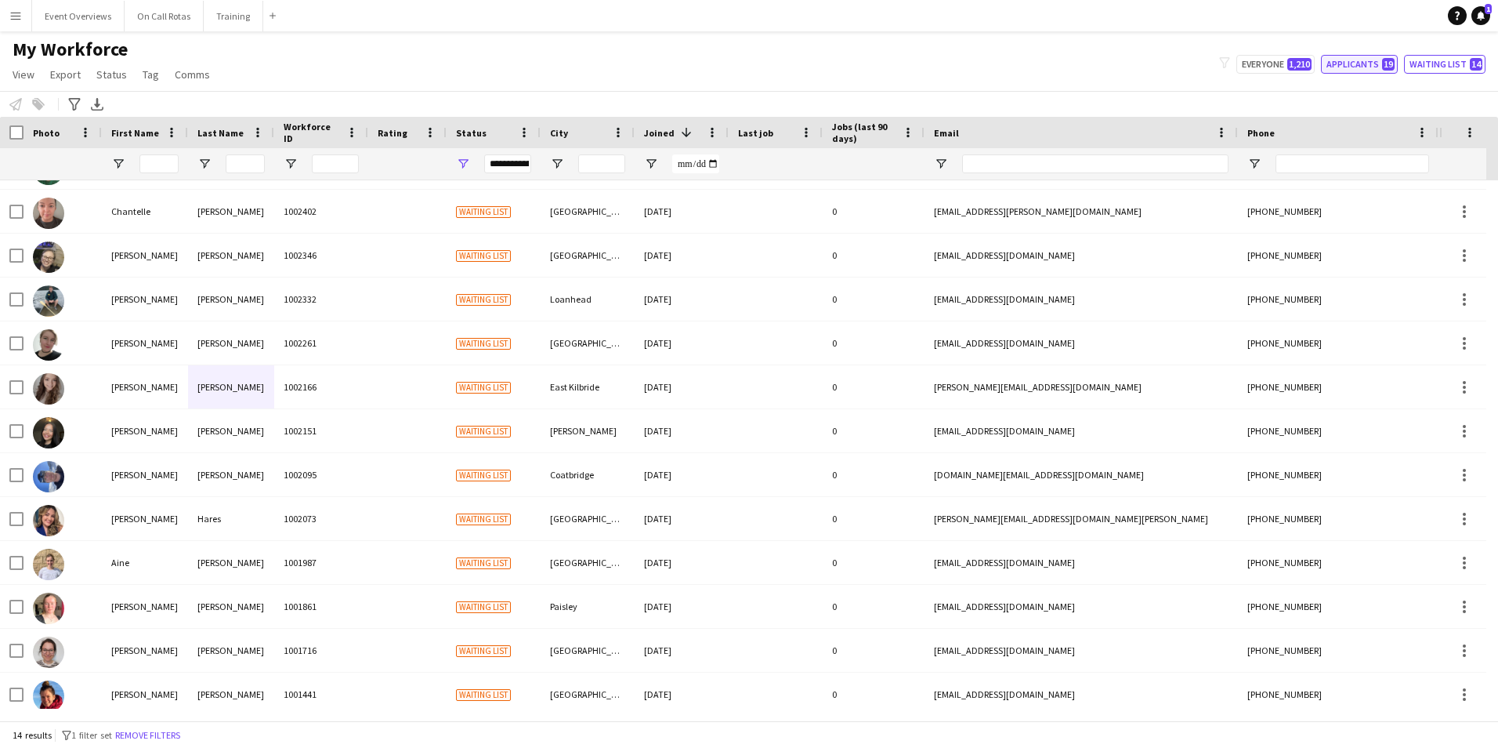
click at [1356, 67] on button "Applicants 19" at bounding box center [1359, 64] width 77 height 19
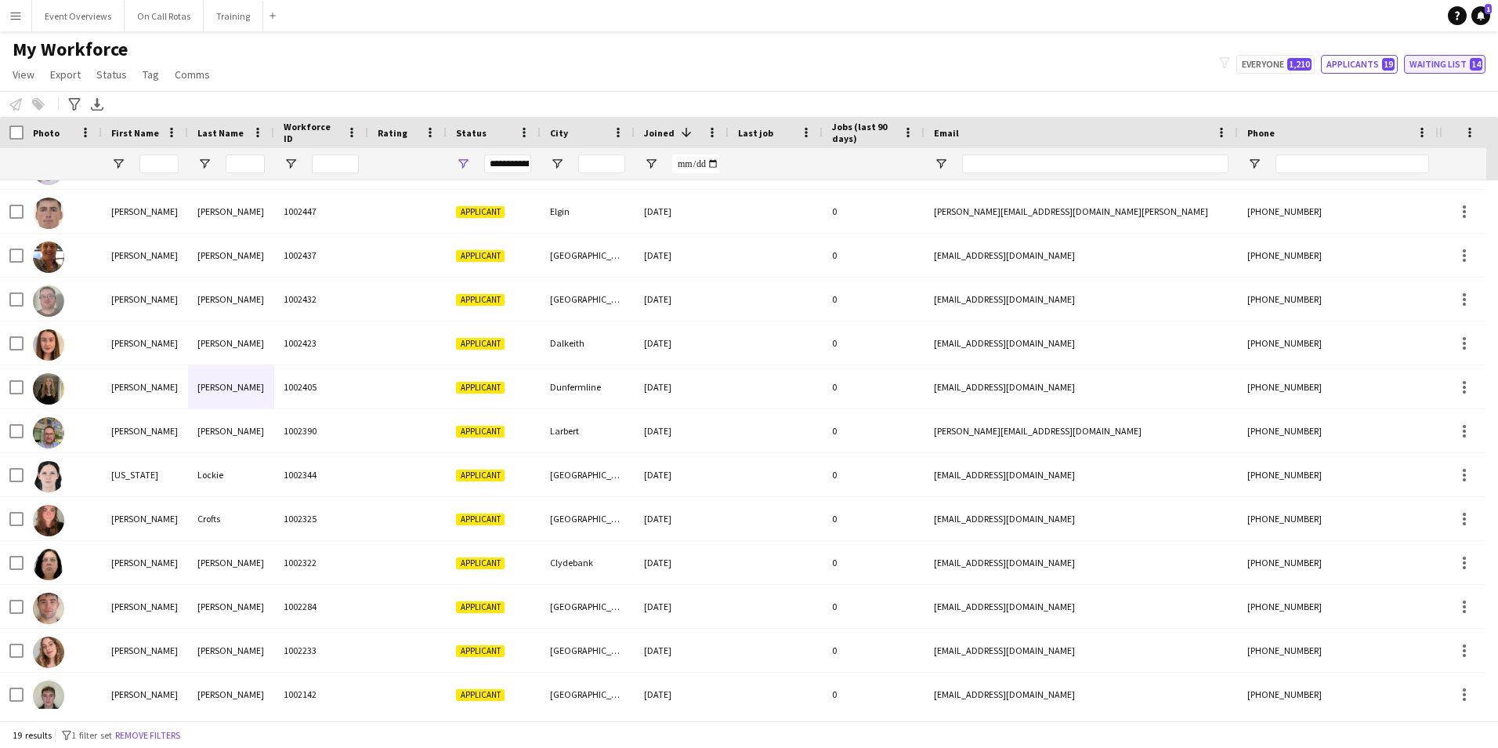
click at [1436, 61] on button "Waiting list 14" at bounding box center [1444, 64] width 81 height 19
type input "**********"
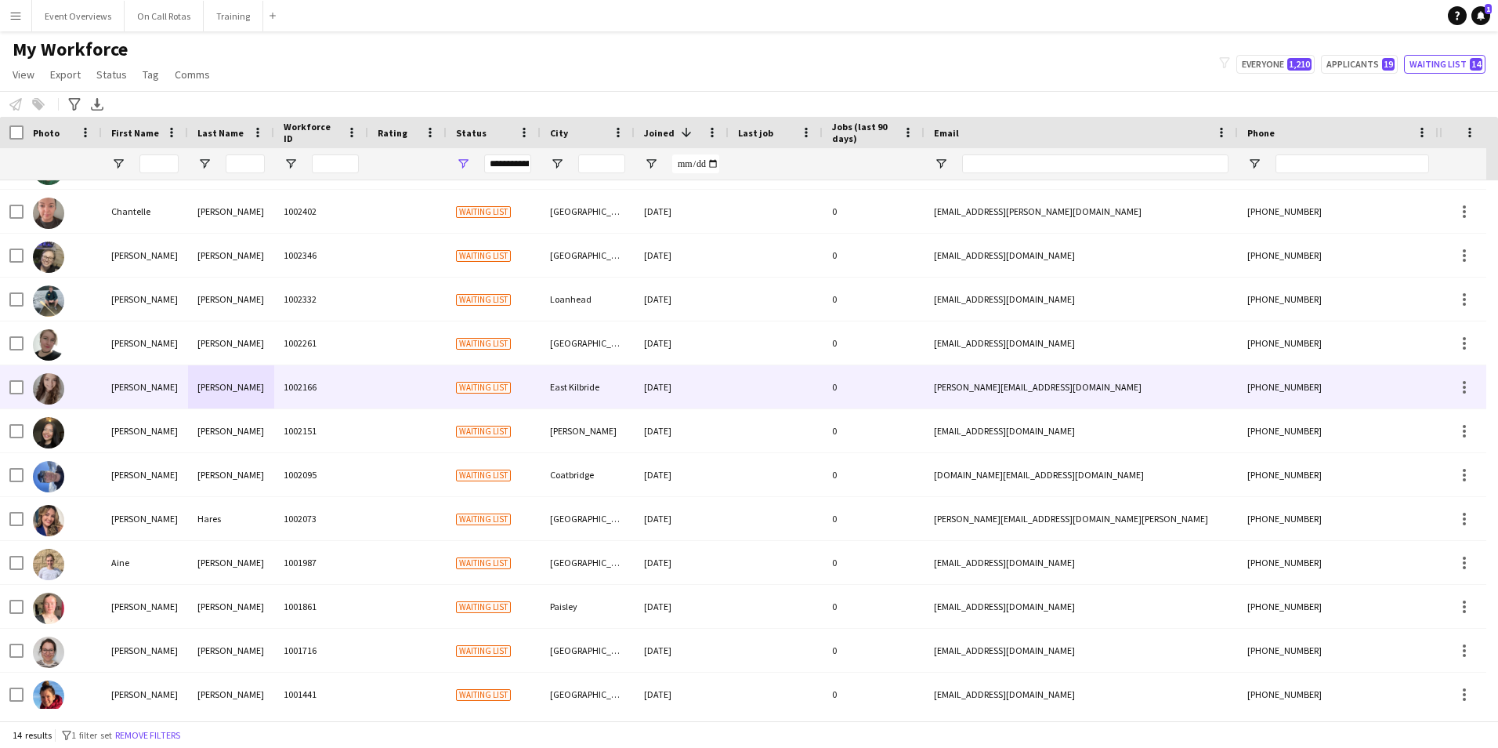
click at [324, 380] on div "1002166" at bounding box center [321, 386] width 94 height 43
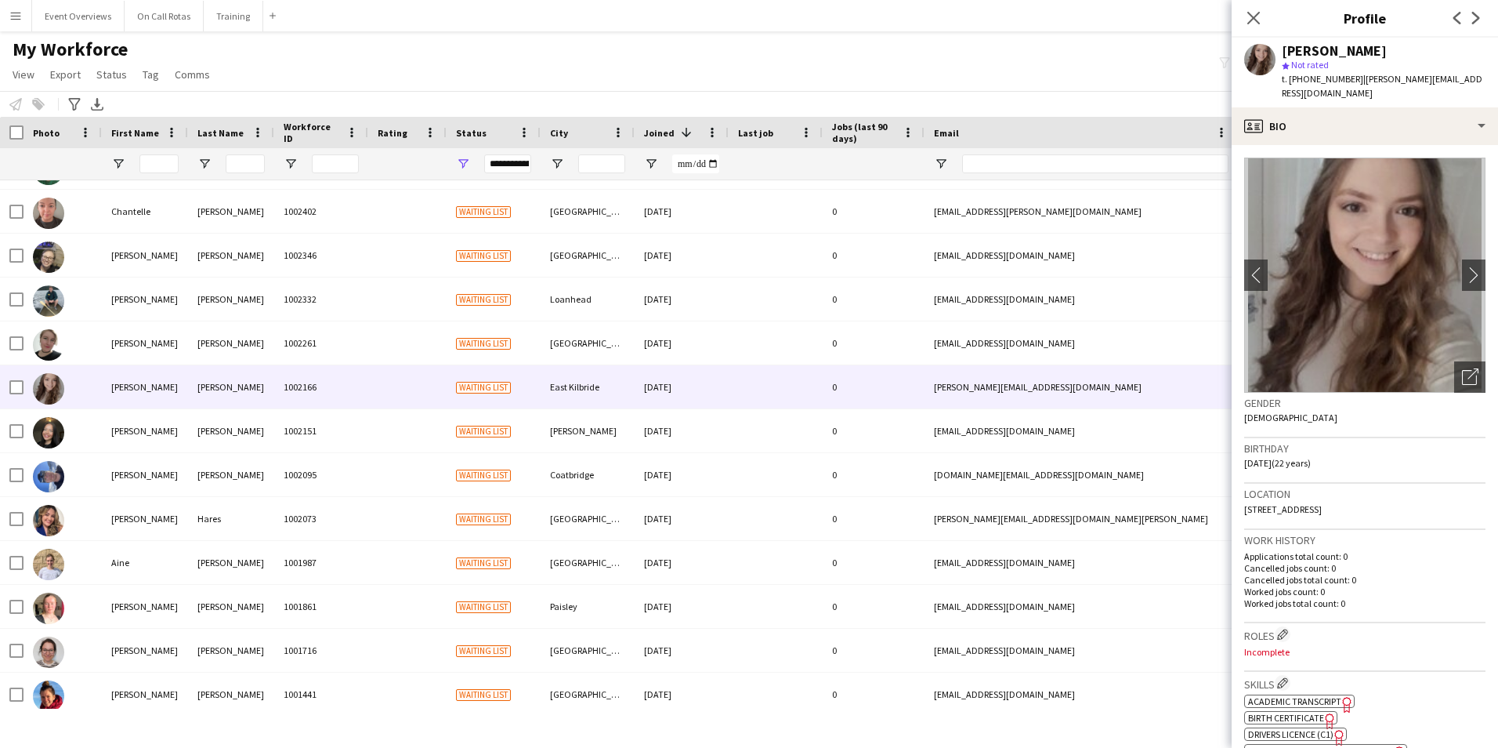
click at [1420, 145] on app-crew-profile-bio "chevron-left chevron-right Open photos pop-in Gender Female Birthday 27-08-2003…" at bounding box center [1365, 446] width 266 height 603
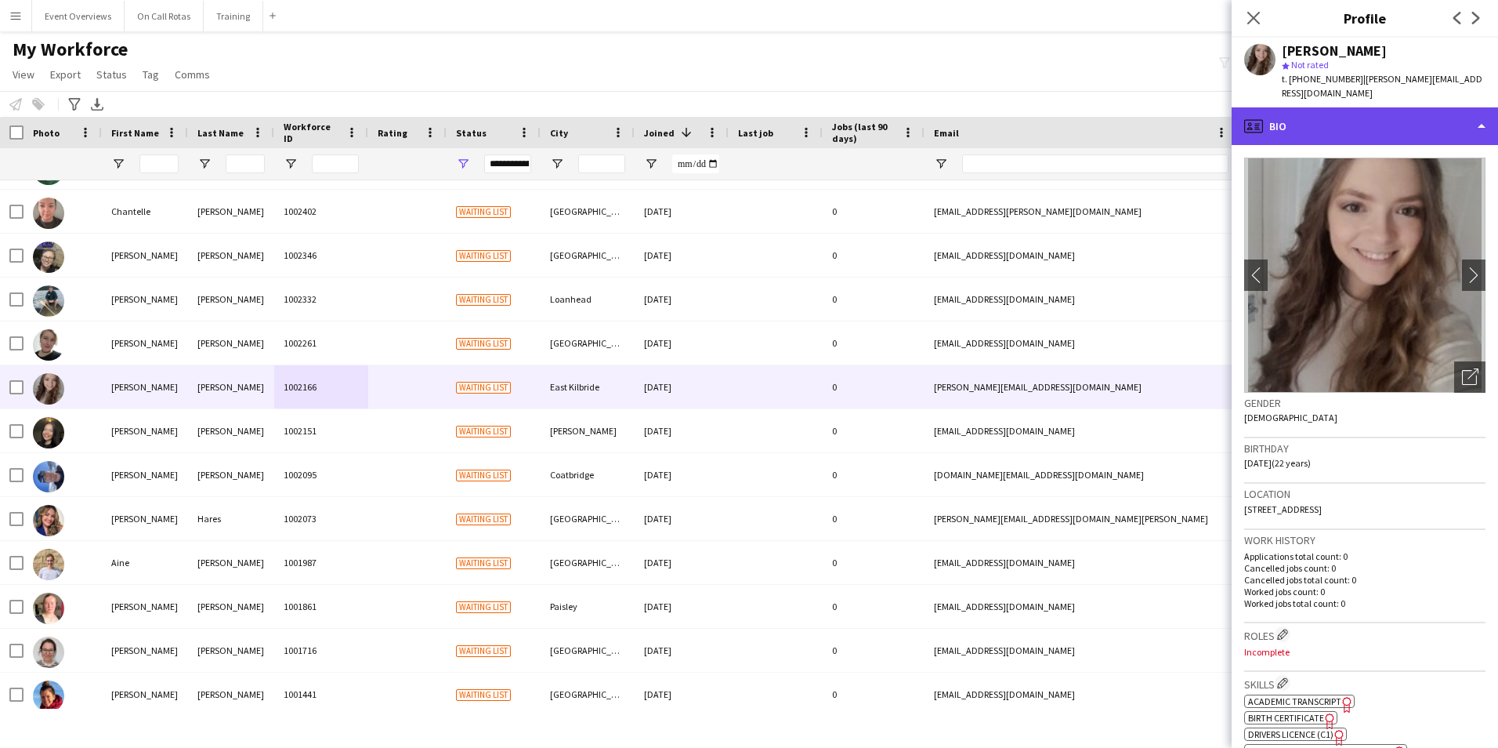
click at [1413, 119] on div "profile Bio" at bounding box center [1365, 126] width 266 height 38
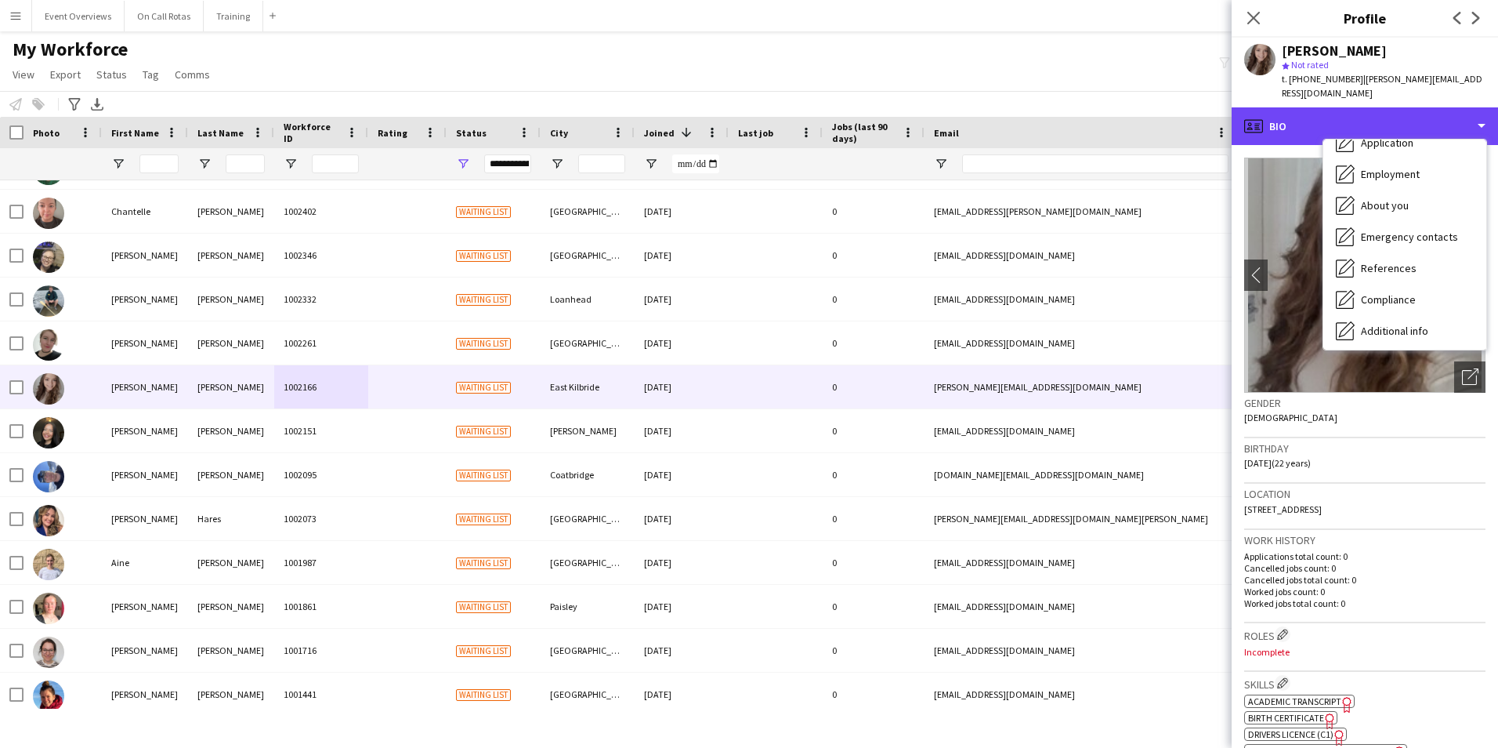
scroll to position [273, 0]
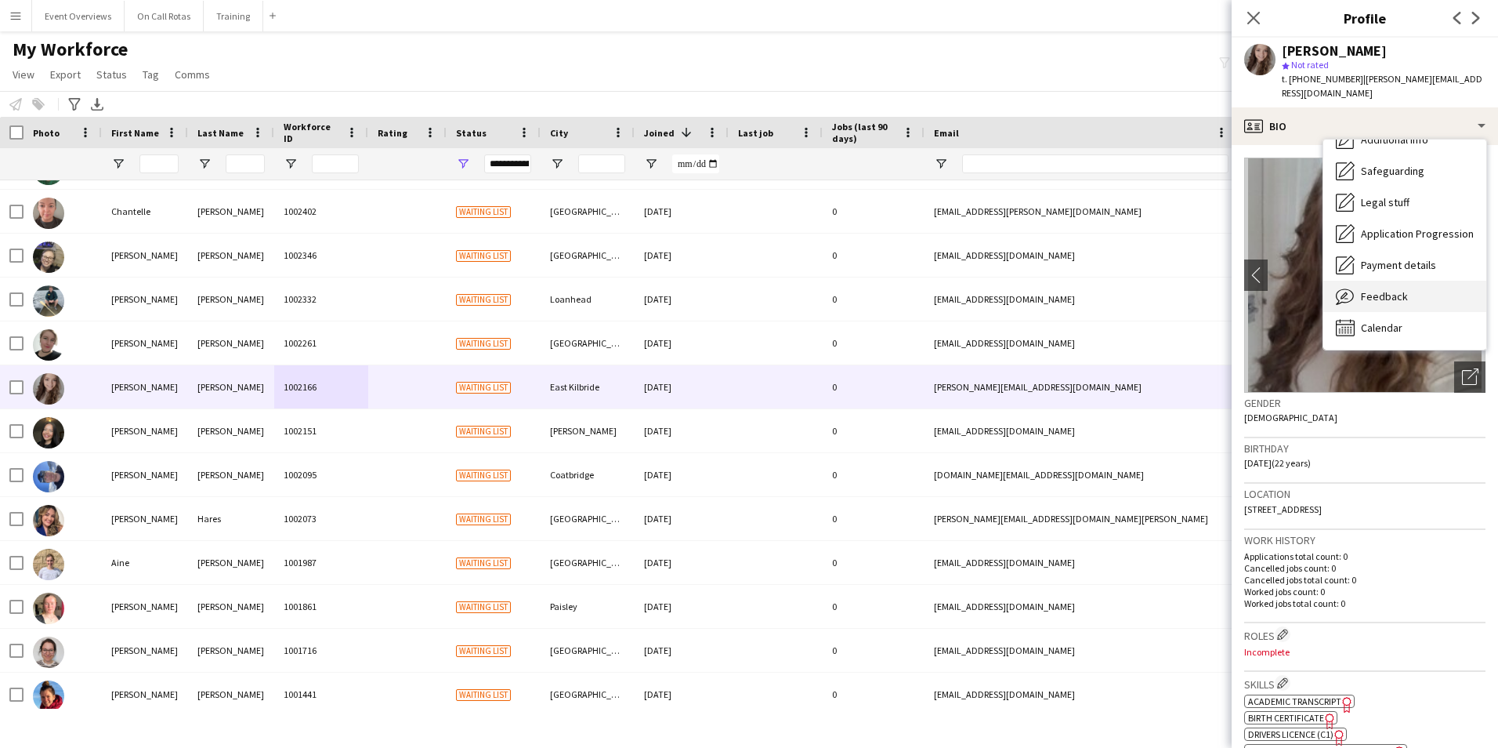
click at [1402, 289] on span "Feedback" at bounding box center [1384, 296] width 47 height 14
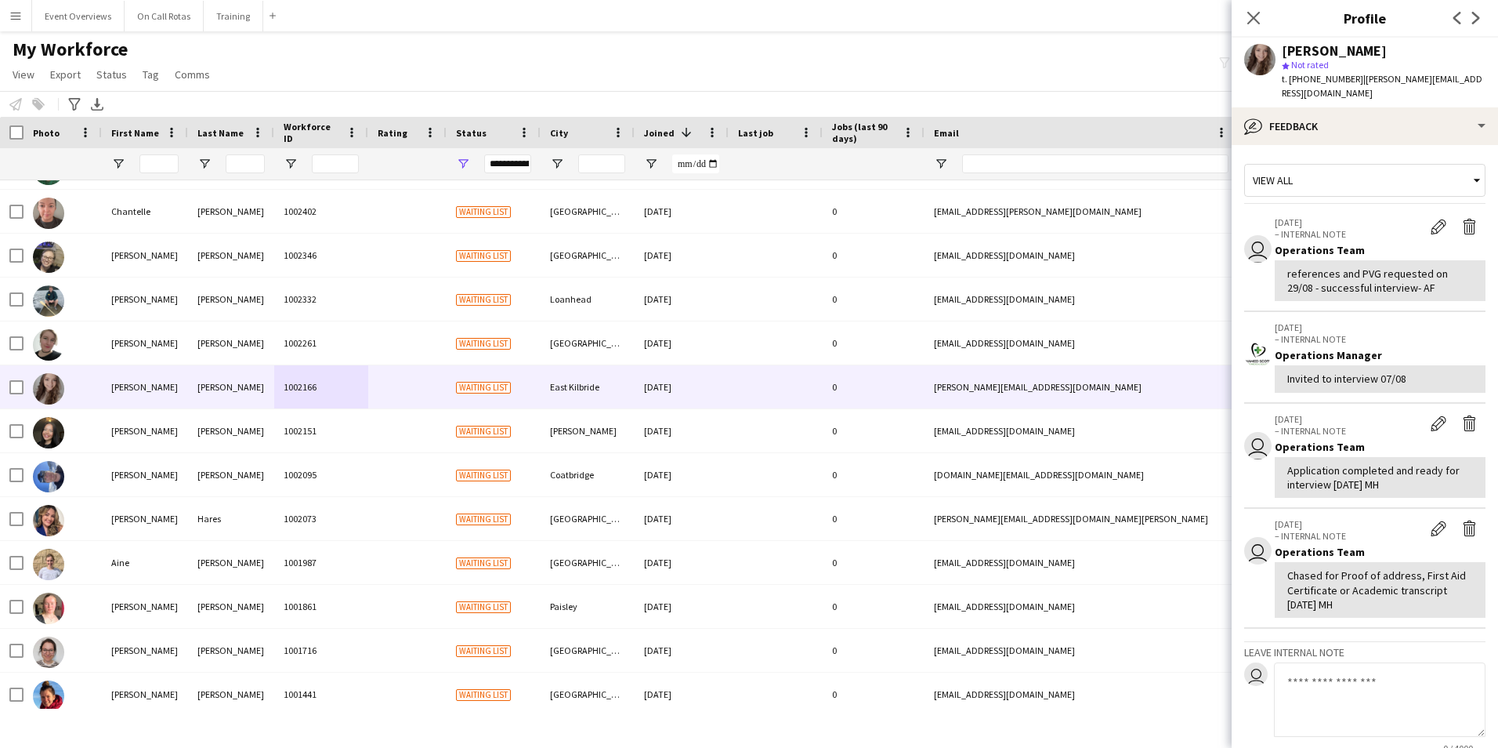
click at [1375, 665] on textarea at bounding box center [1380, 699] width 212 height 74
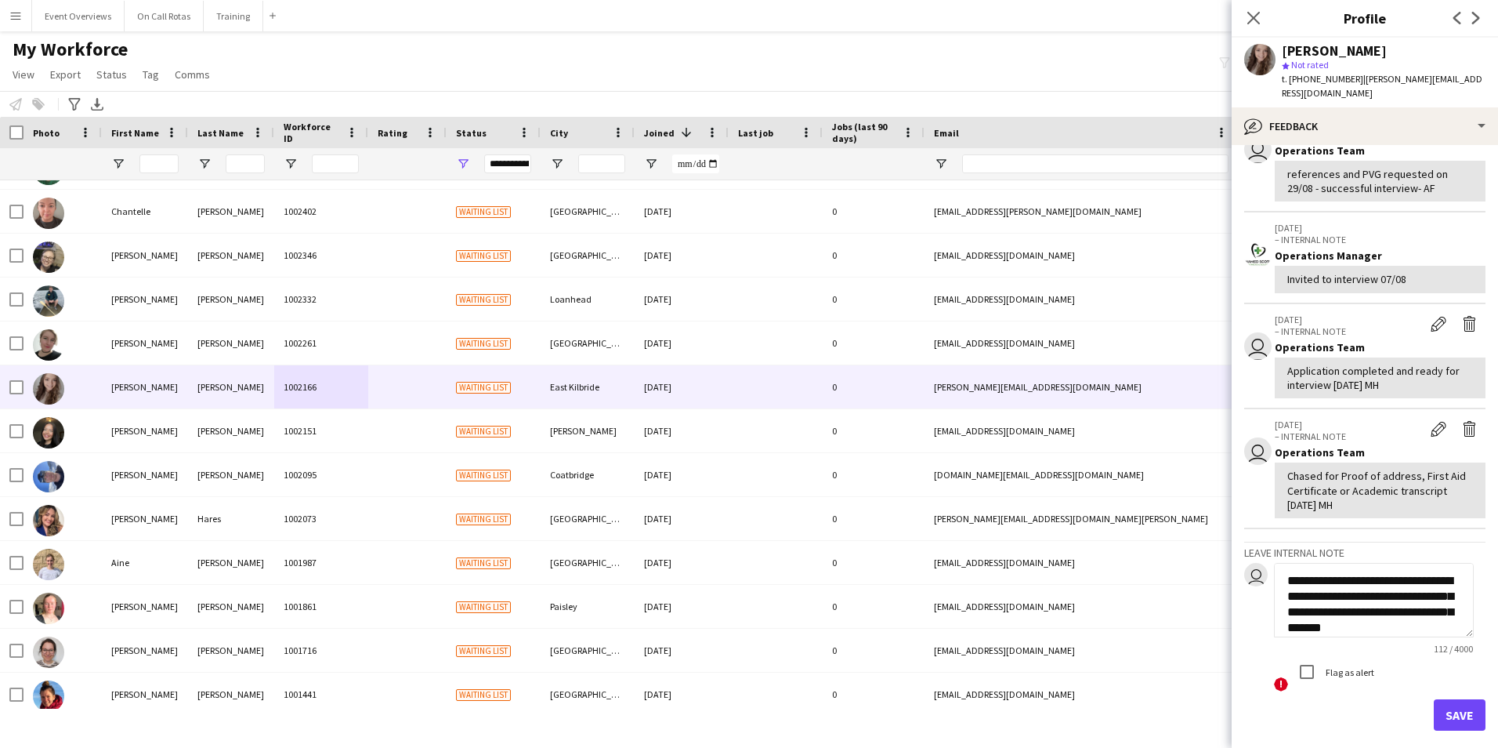
scroll to position [156, 0]
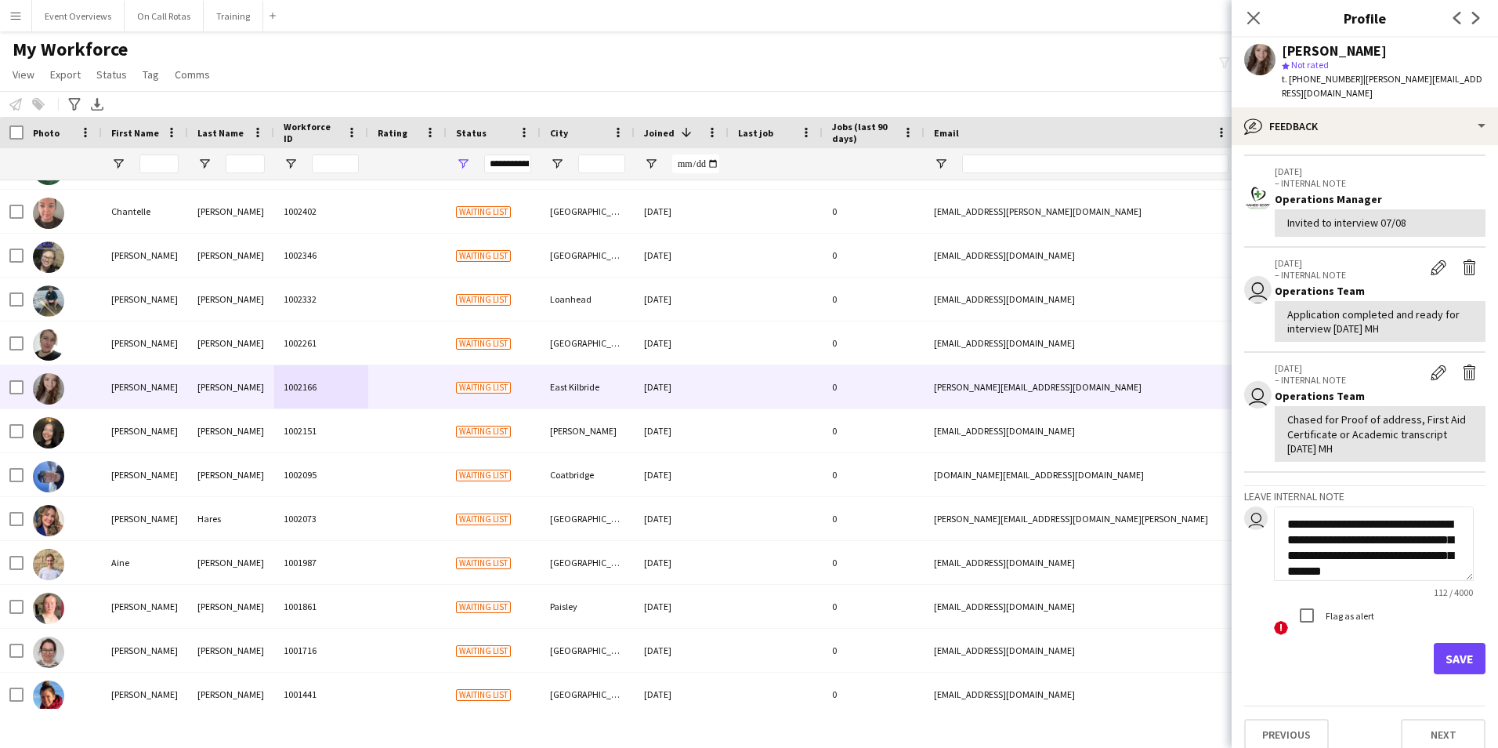
type textarea "**********"
click at [1441, 643] on button "Save" at bounding box center [1460, 658] width 52 height 31
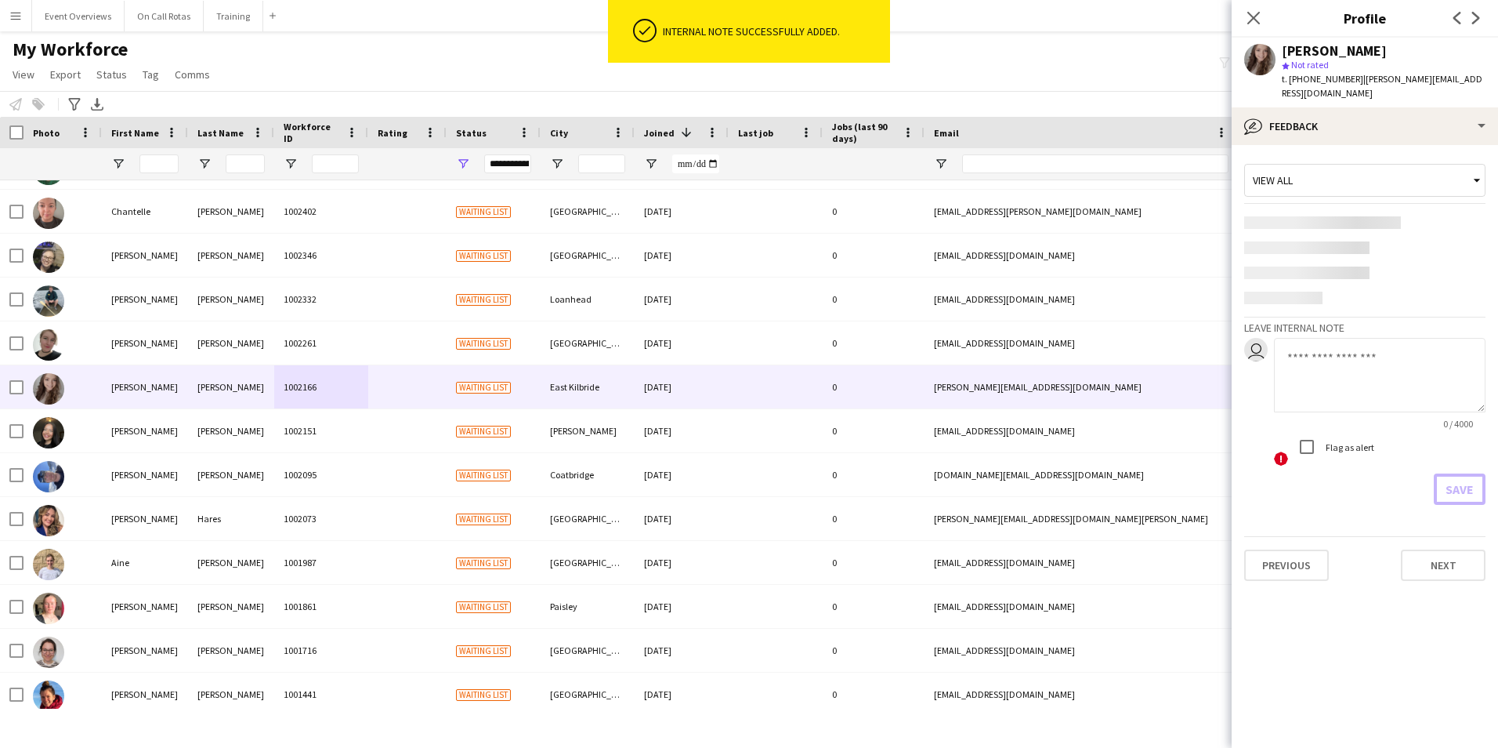
scroll to position [0, 0]
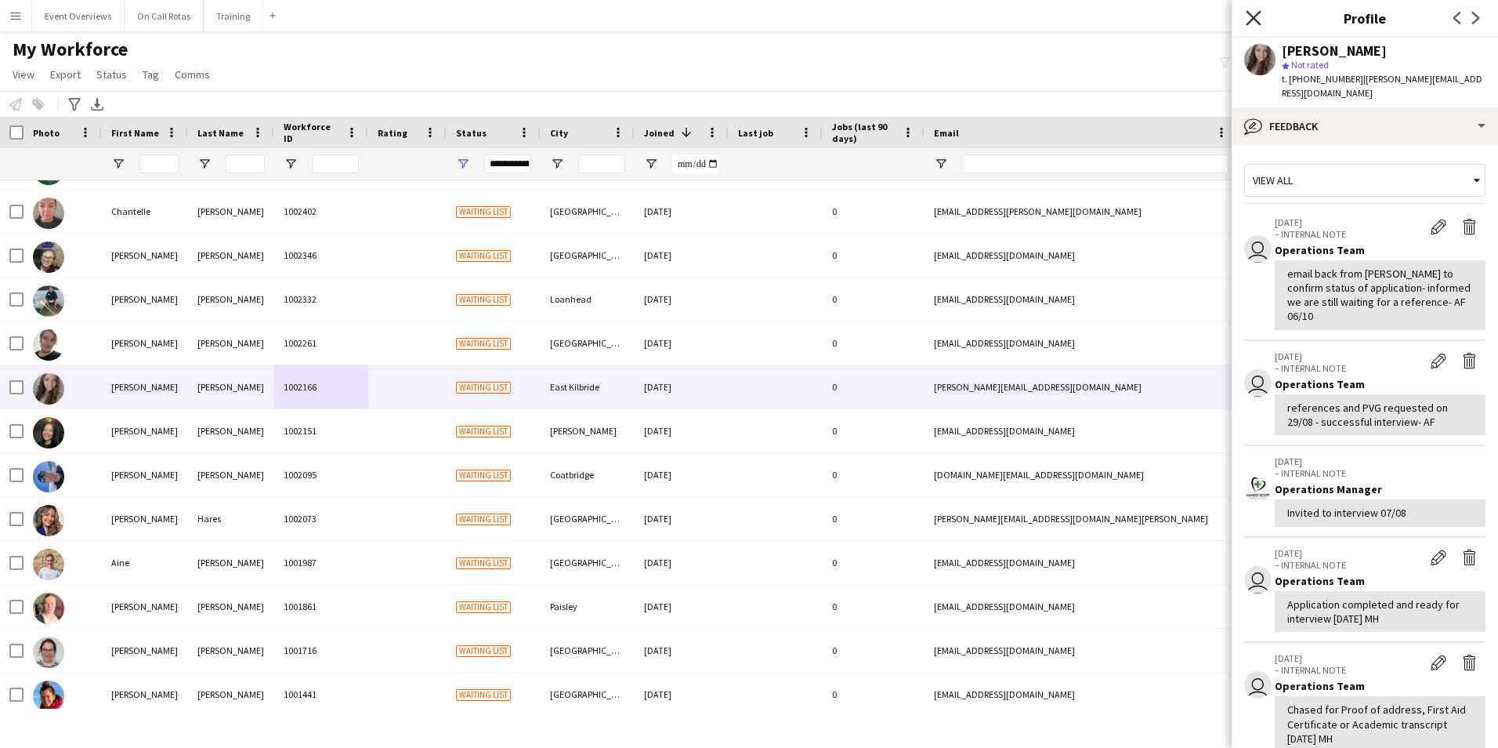
click at [1254, 16] on icon "Close pop-in" at bounding box center [1253, 17] width 15 height 15
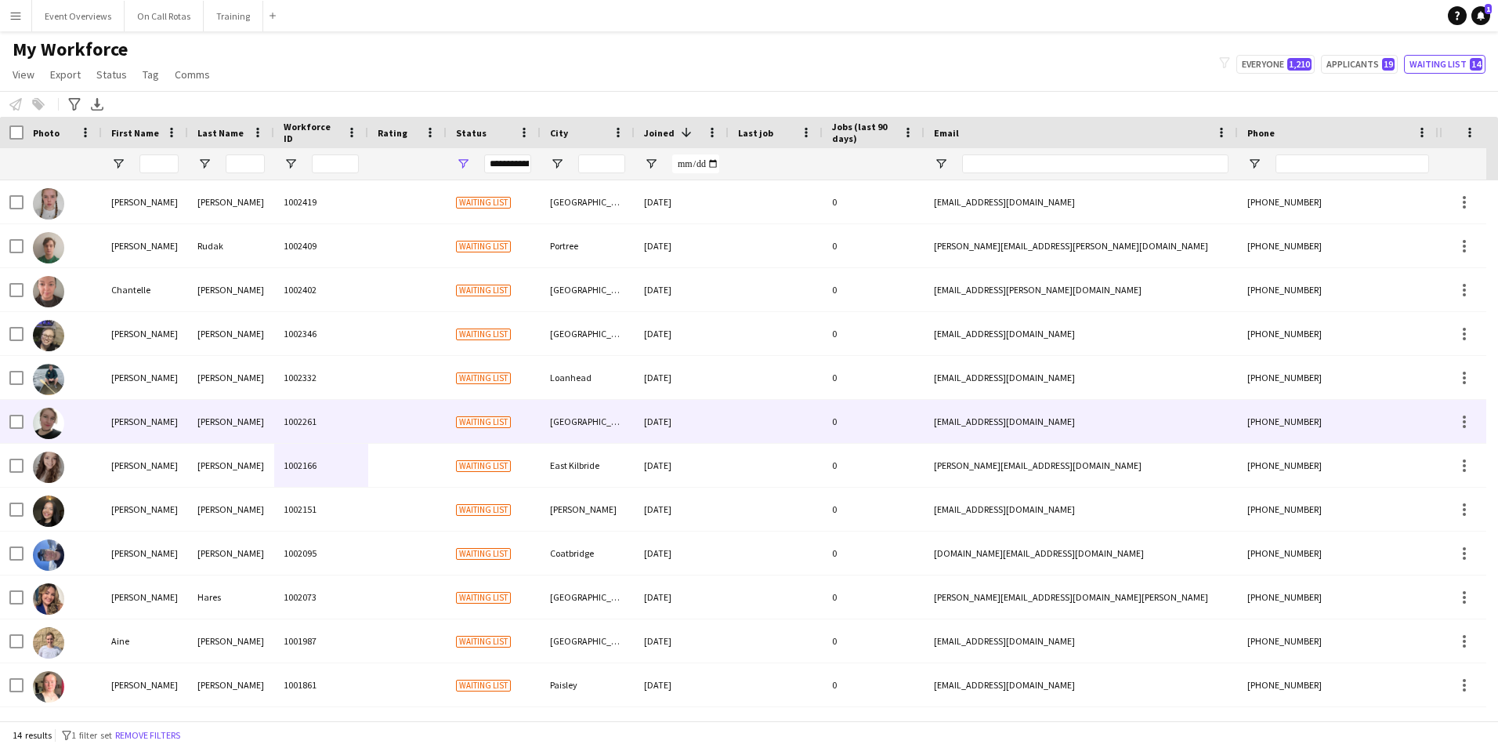
click at [192, 464] on div "Thom" at bounding box center [231, 465] width 86 height 43
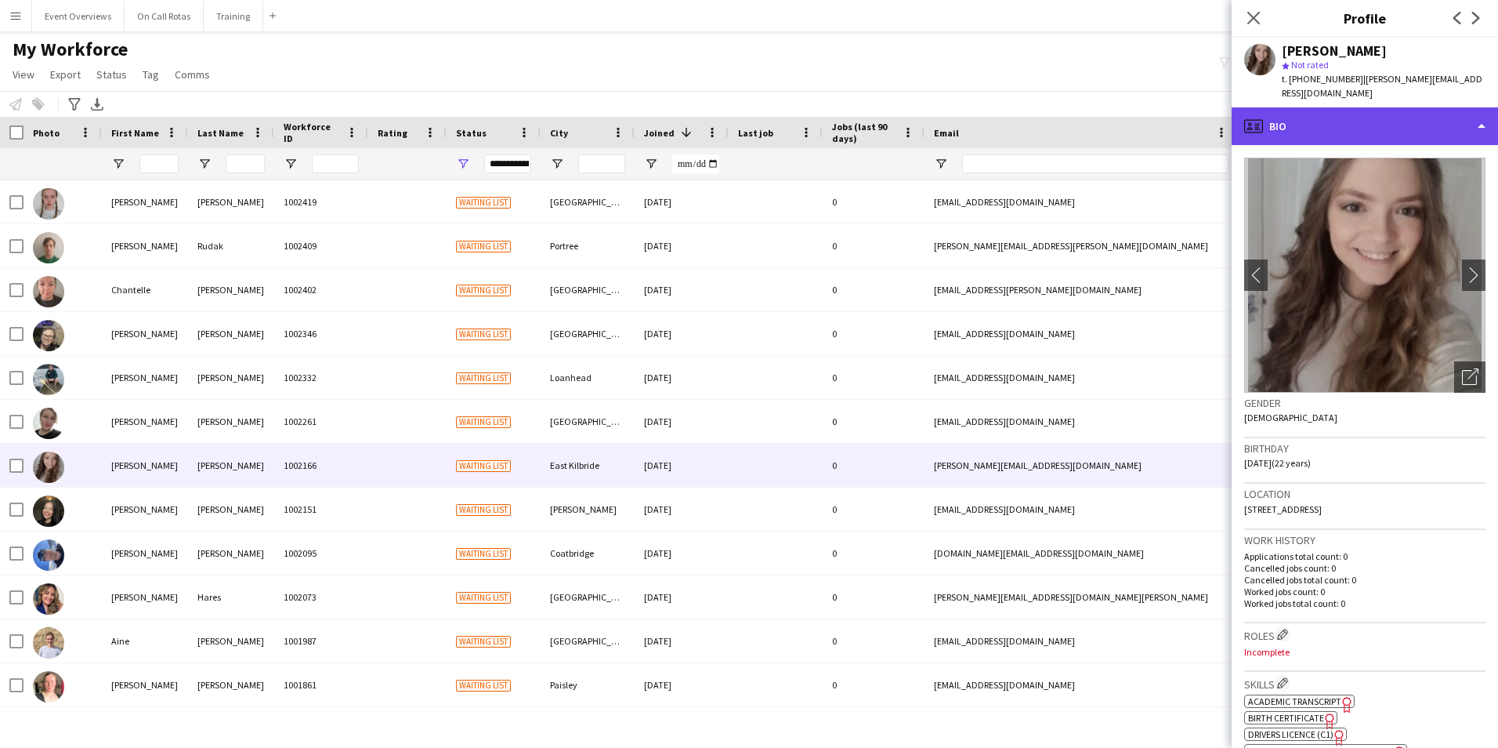
click at [1334, 107] on div "profile Bio" at bounding box center [1365, 126] width 266 height 38
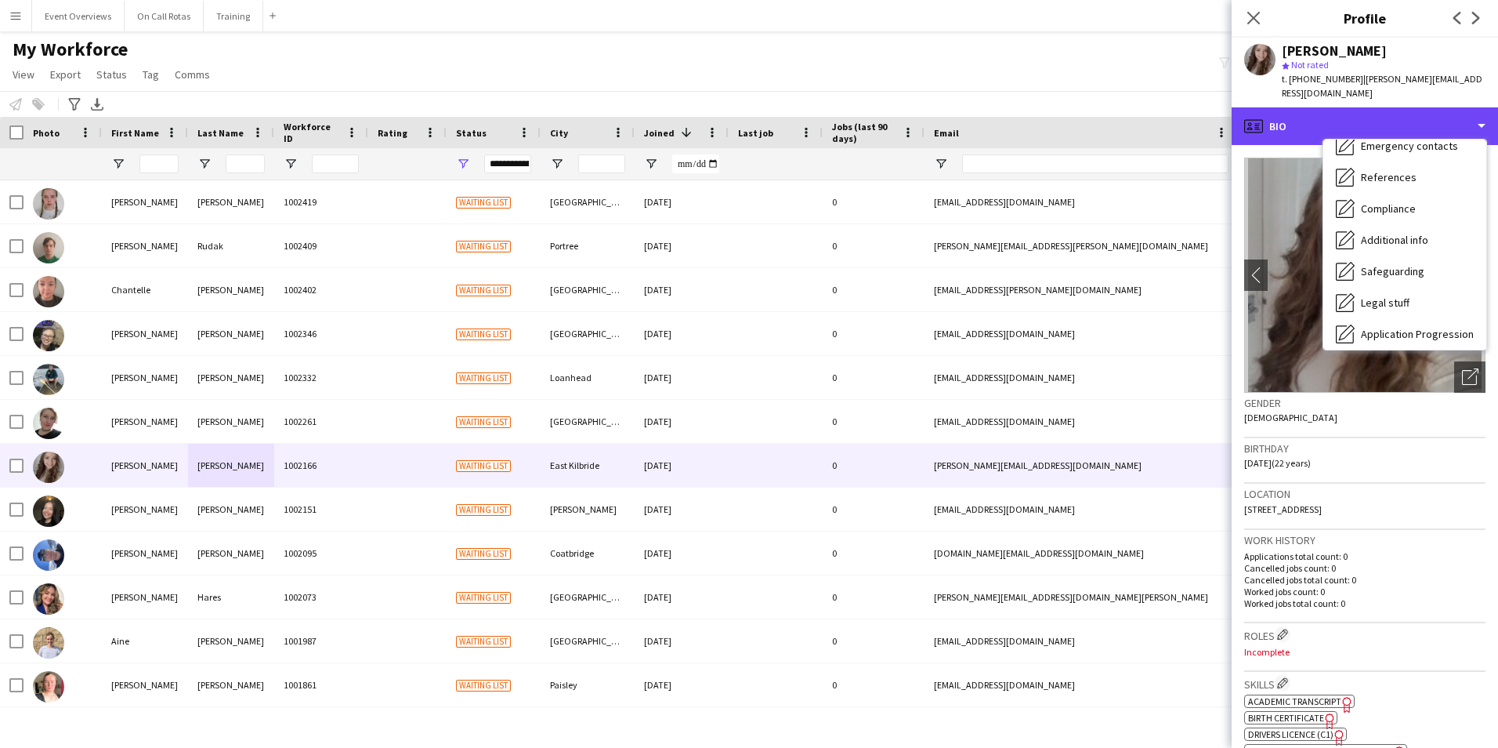
scroll to position [273, 0]
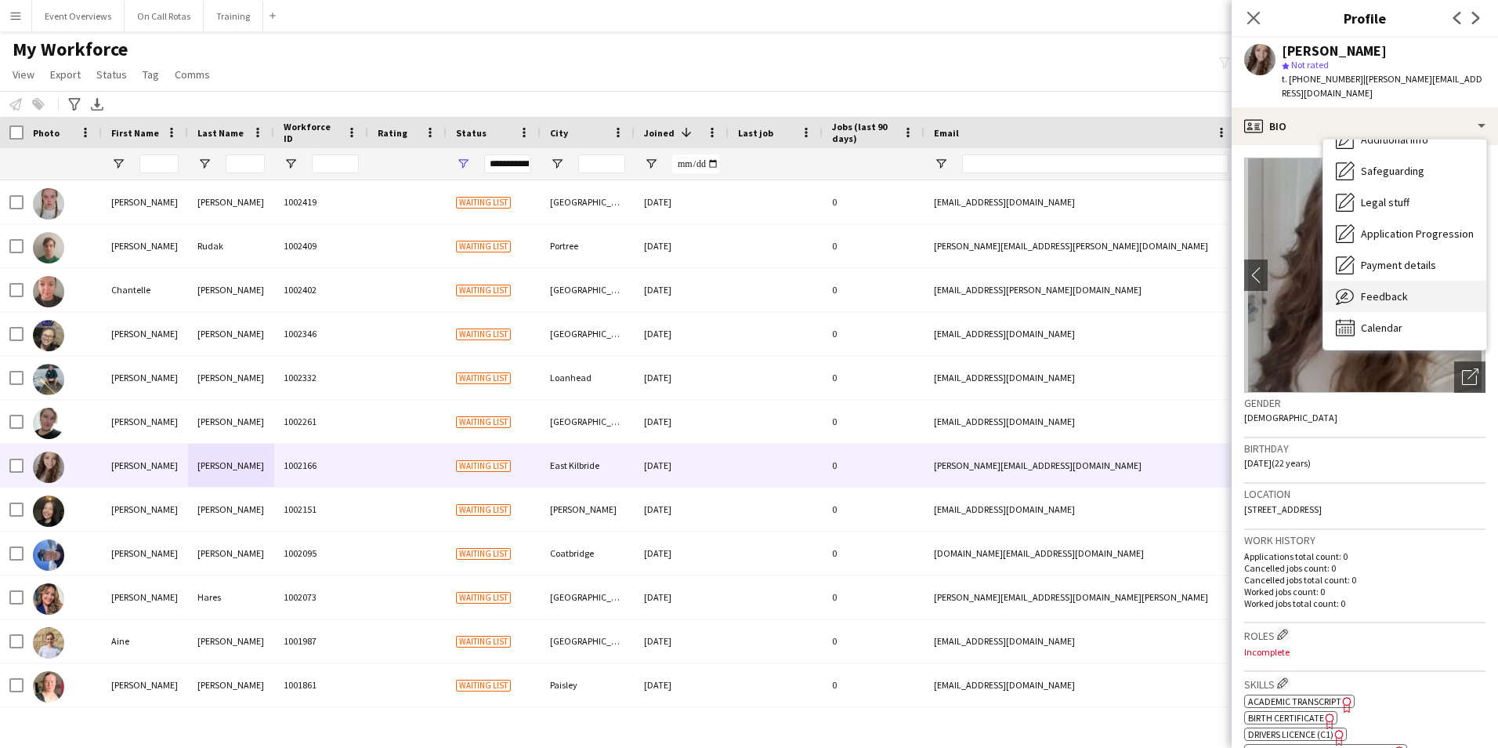
click at [1378, 289] on span "Feedback" at bounding box center [1384, 296] width 47 height 14
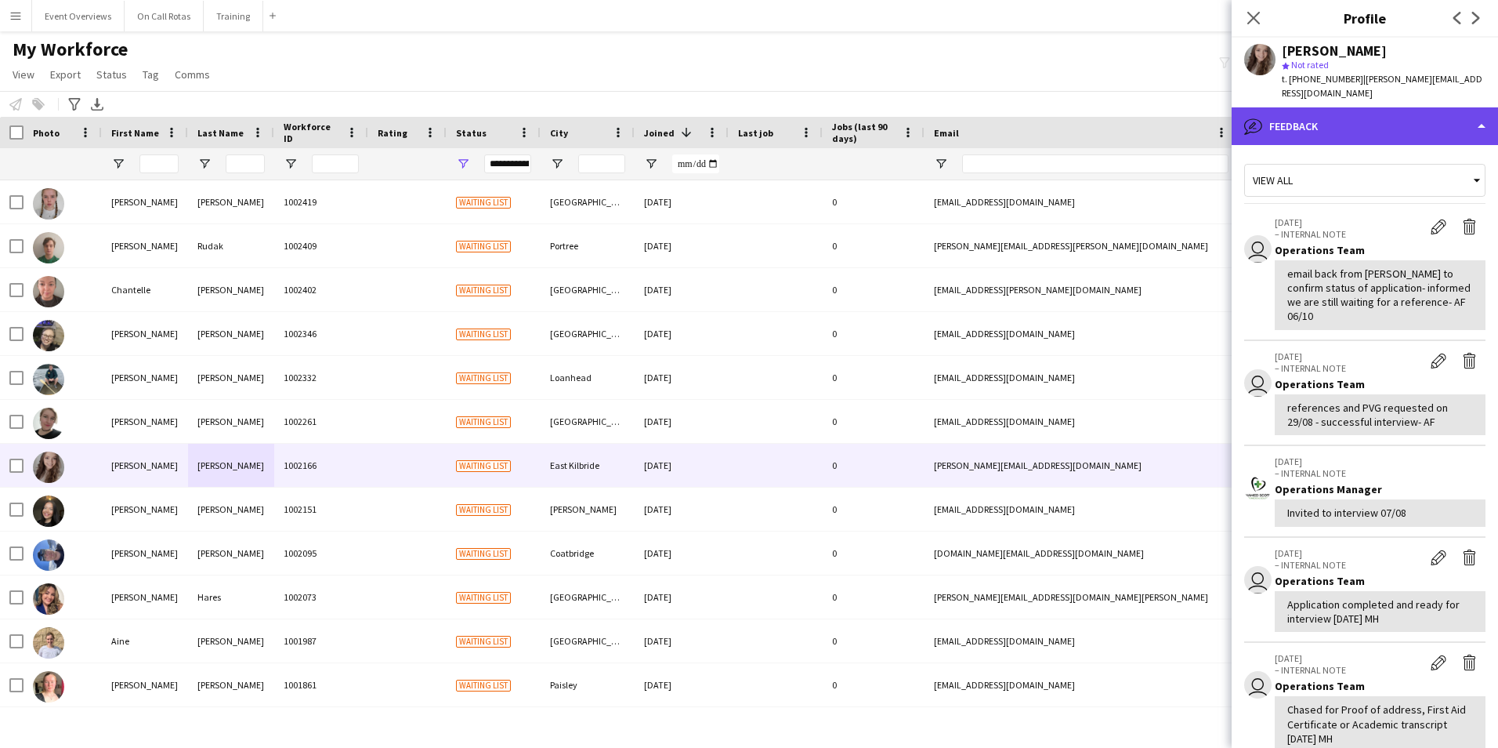
click at [1337, 122] on div "bubble-pencil Feedback" at bounding box center [1365, 126] width 266 height 38
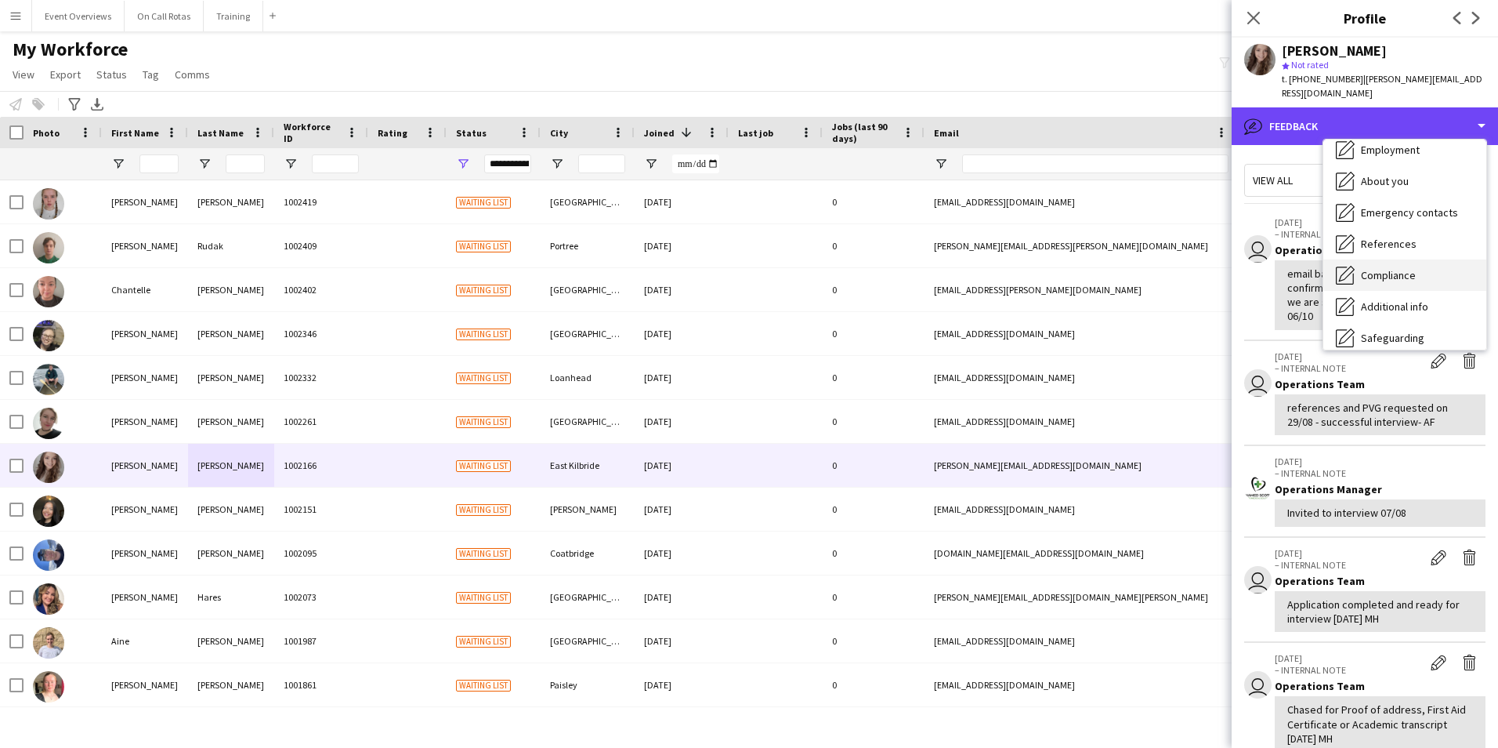
scroll to position [0, 0]
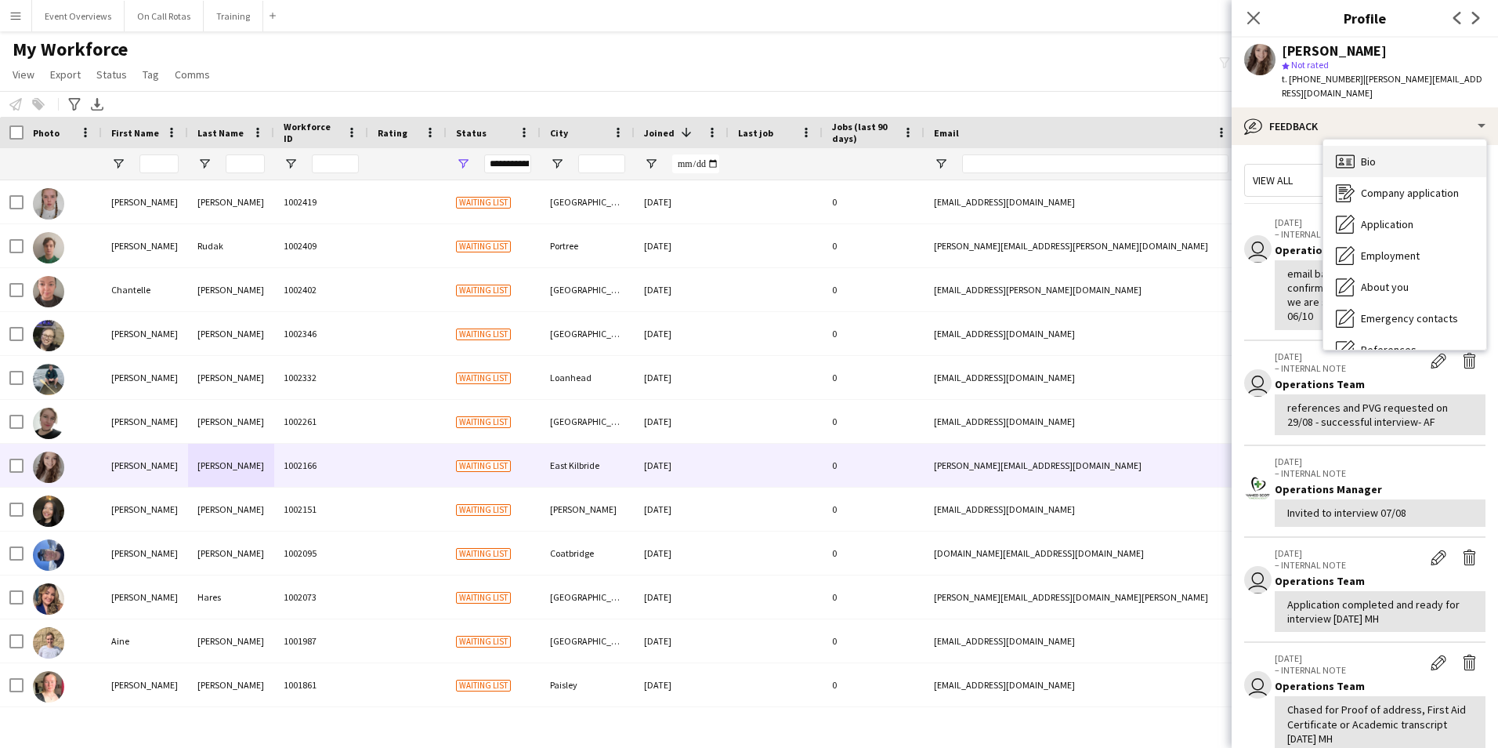
click at [1364, 154] on span "Bio" at bounding box center [1368, 161] width 15 height 14
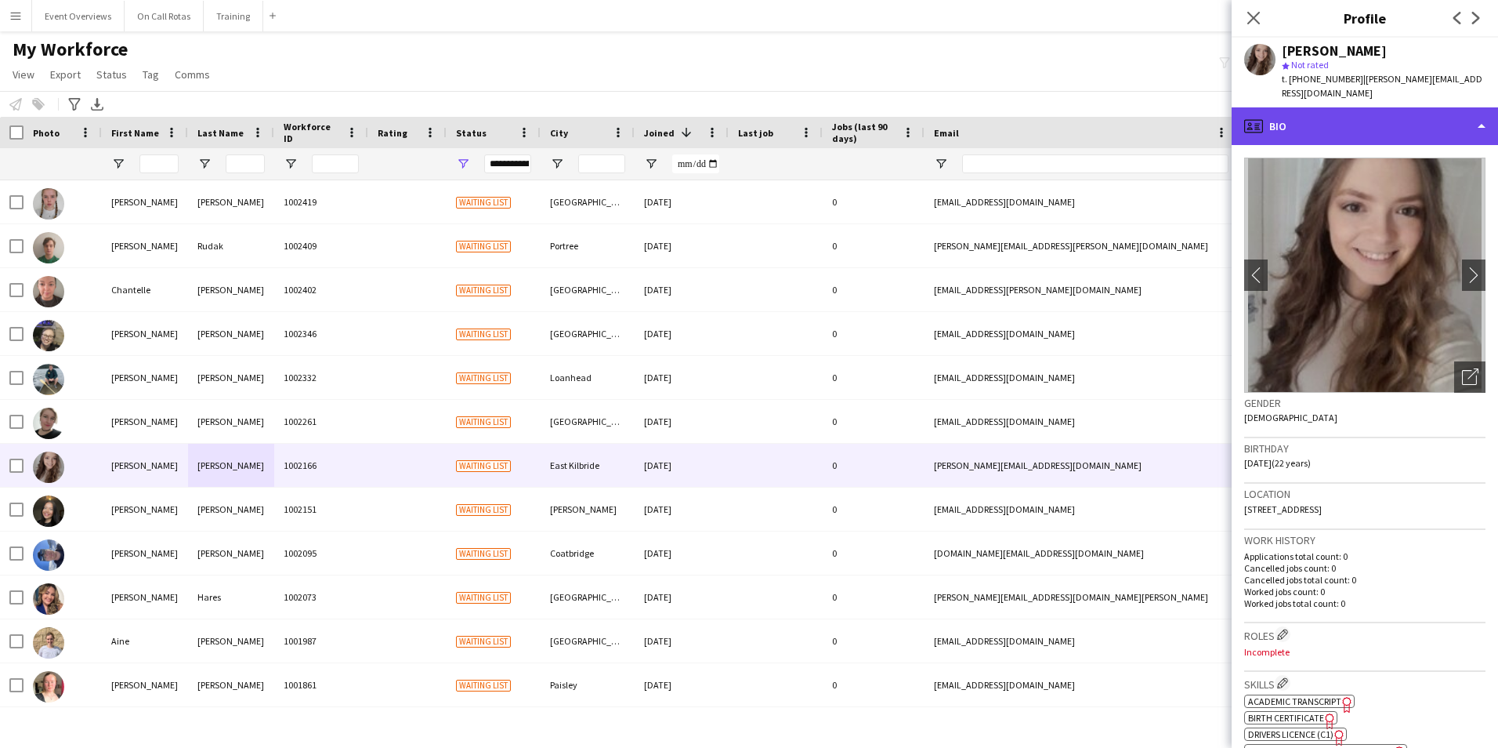
click at [1303, 107] on div "profile Bio" at bounding box center [1365, 126] width 266 height 38
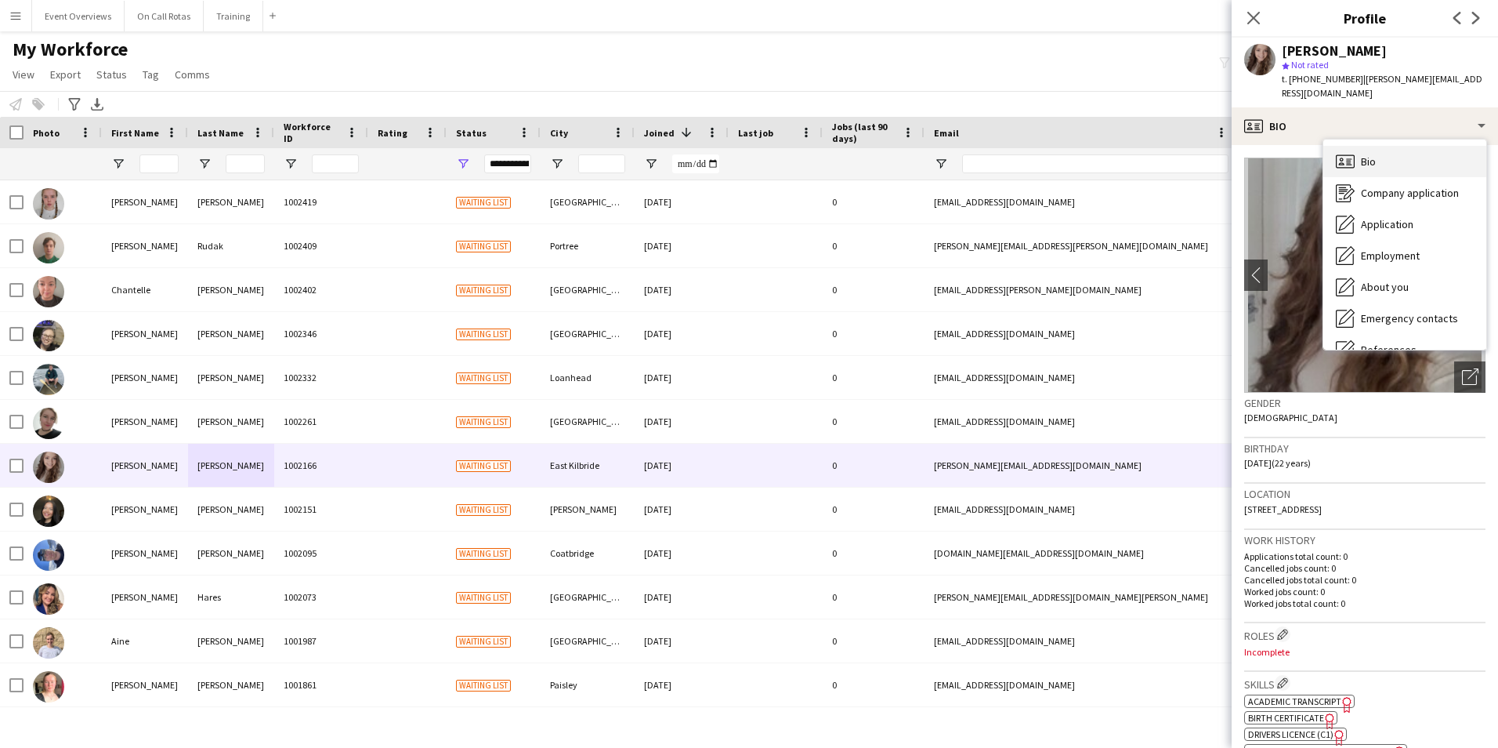
click at [1383, 146] on div "Bio Bio" at bounding box center [1405, 161] width 163 height 31
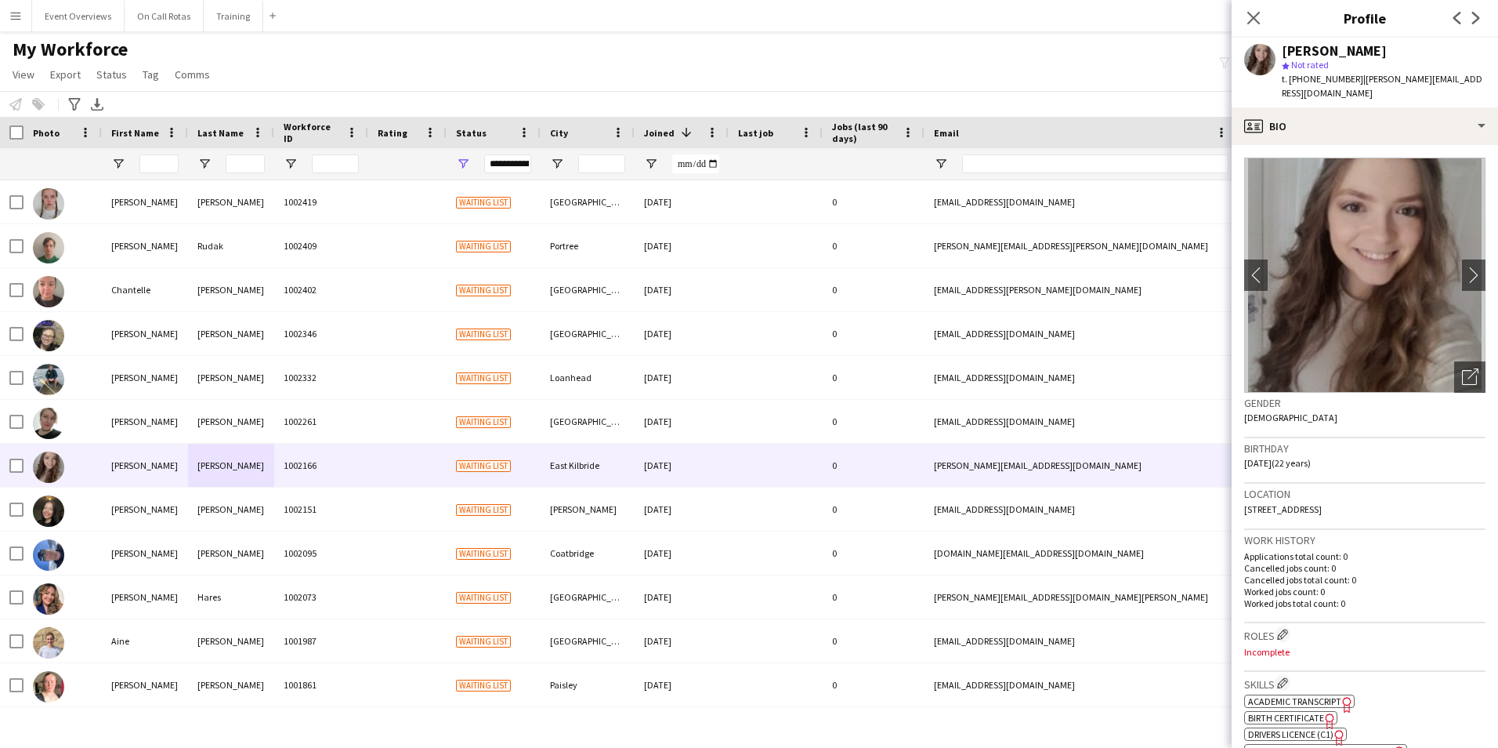
click at [1253, 5] on div "Close pop-in" at bounding box center [1254, 18] width 44 height 36
click at [1256, 16] on icon at bounding box center [1253, 17] width 15 height 15
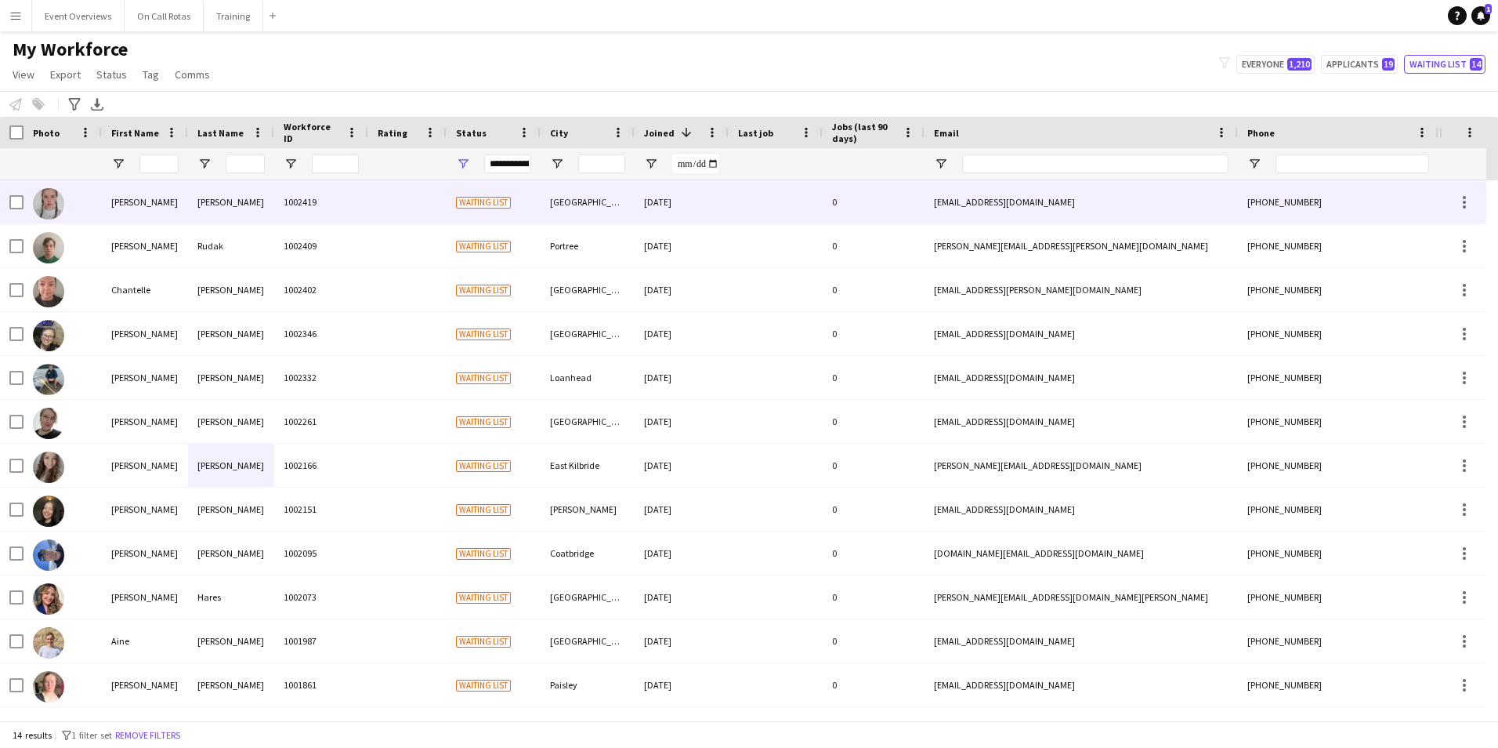
click at [1003, 212] on div "chloeanncolvin@gmail.com" at bounding box center [1081, 201] width 313 height 43
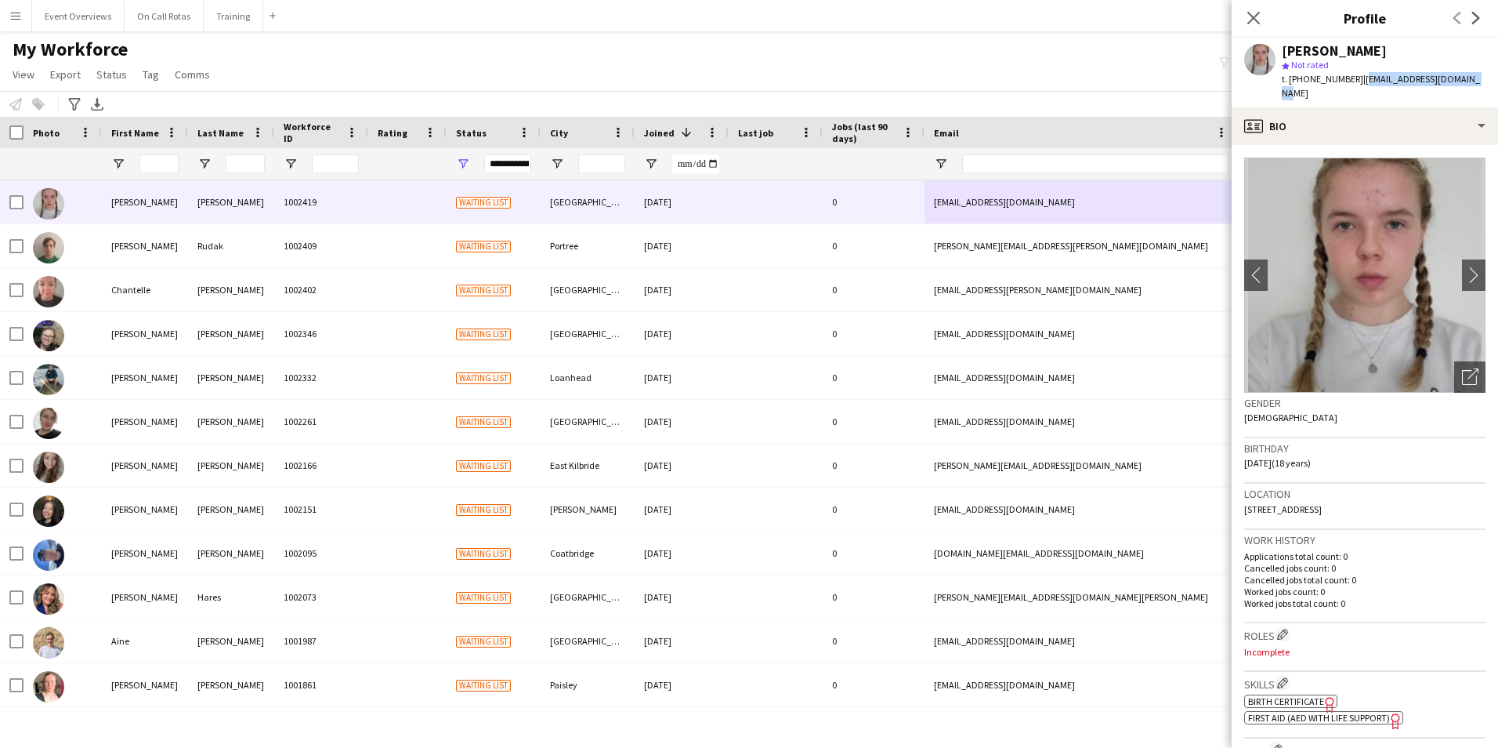
drag, startPoint x: 1471, startPoint y: 74, endPoint x: 1357, endPoint y: 85, distance: 114.1
click at [1357, 85] on div "Chloe-Ann Colvin star Not rated t. +447960496417 | chloeanncolvin@gmail.com" at bounding box center [1365, 73] width 266 height 70
copy span "chloeanncolvin@gmail.com"
click at [1243, 17] on app-icon "Close pop-in" at bounding box center [1254, 18] width 23 height 23
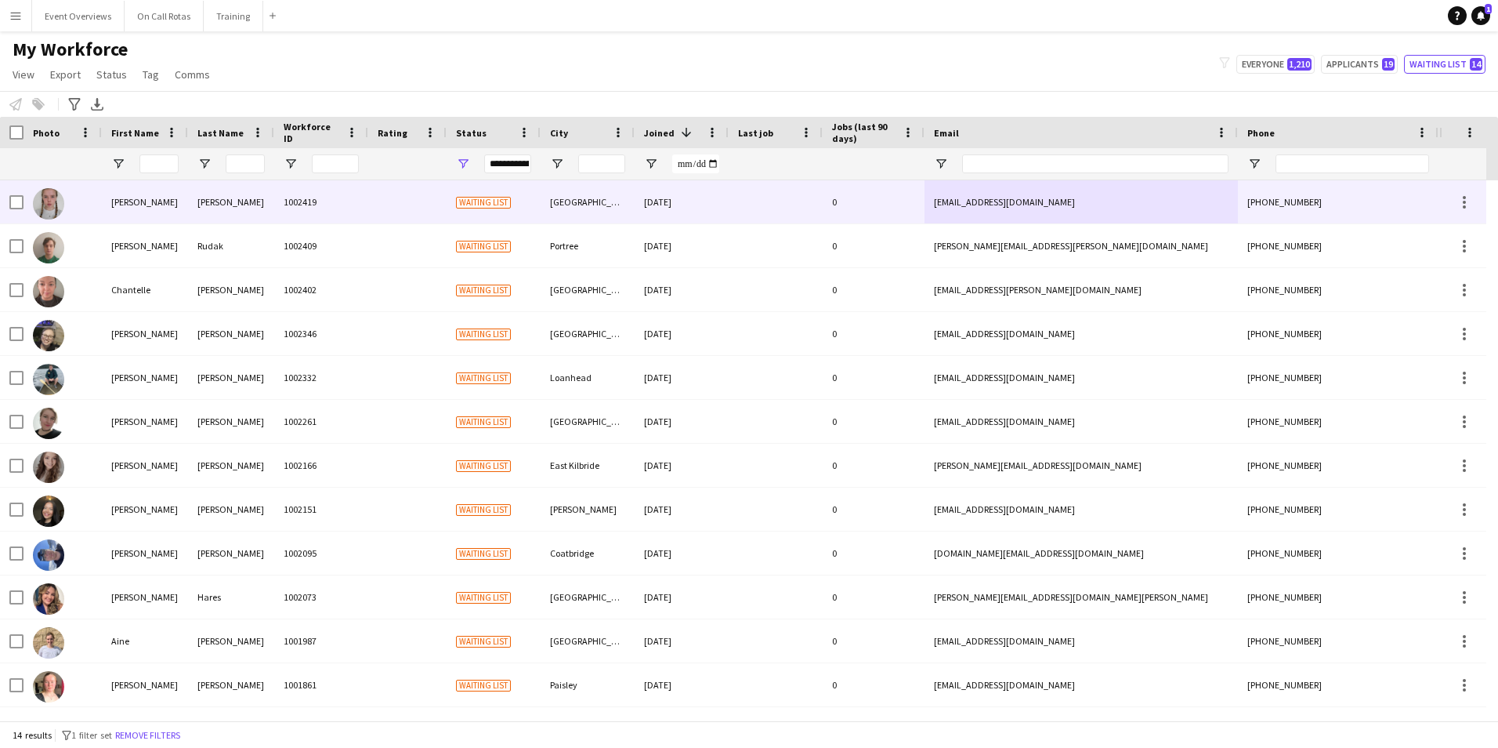
click at [674, 197] on div "23-08-2025" at bounding box center [682, 201] width 94 height 43
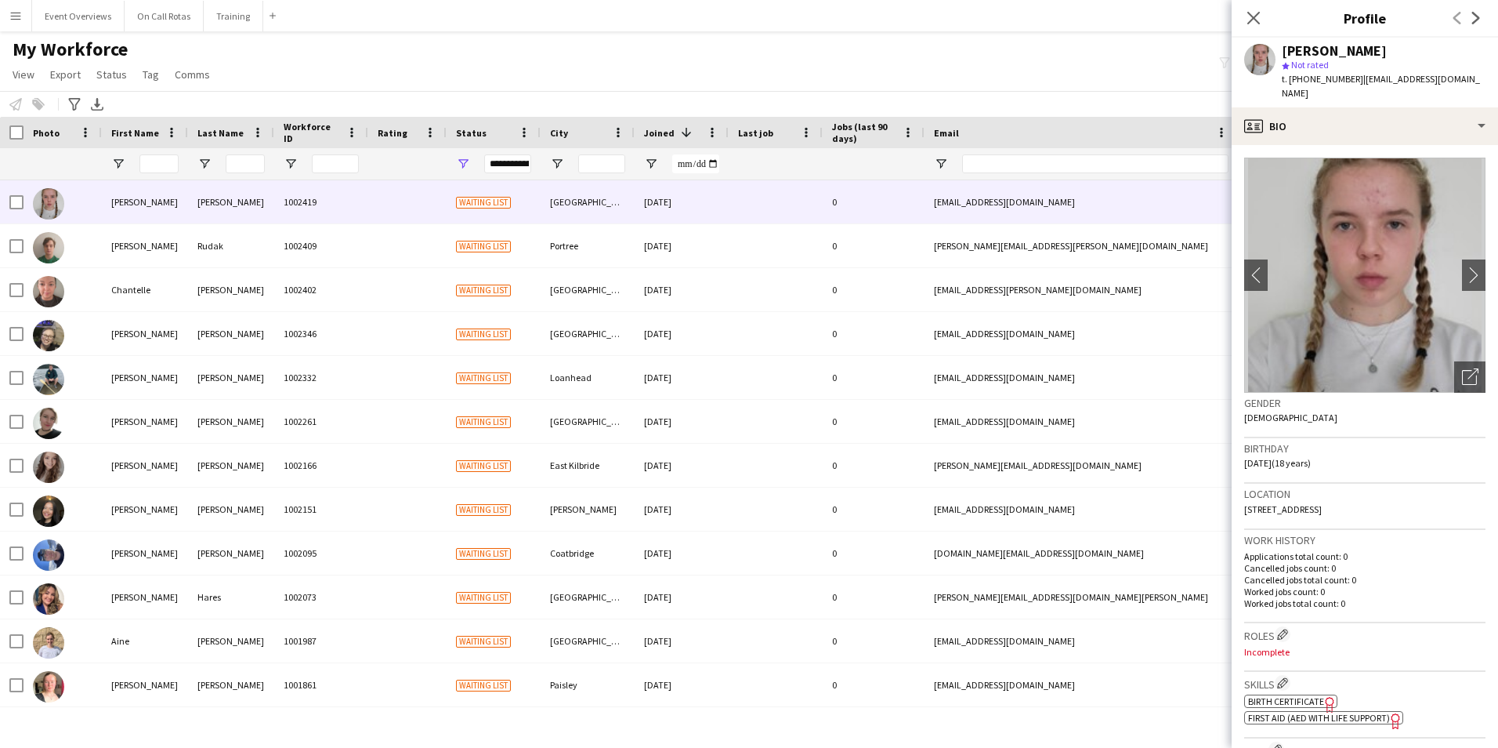
click at [1293, 712] on span "First Aid (AED with life support)" at bounding box center [1319, 718] width 142 height 12
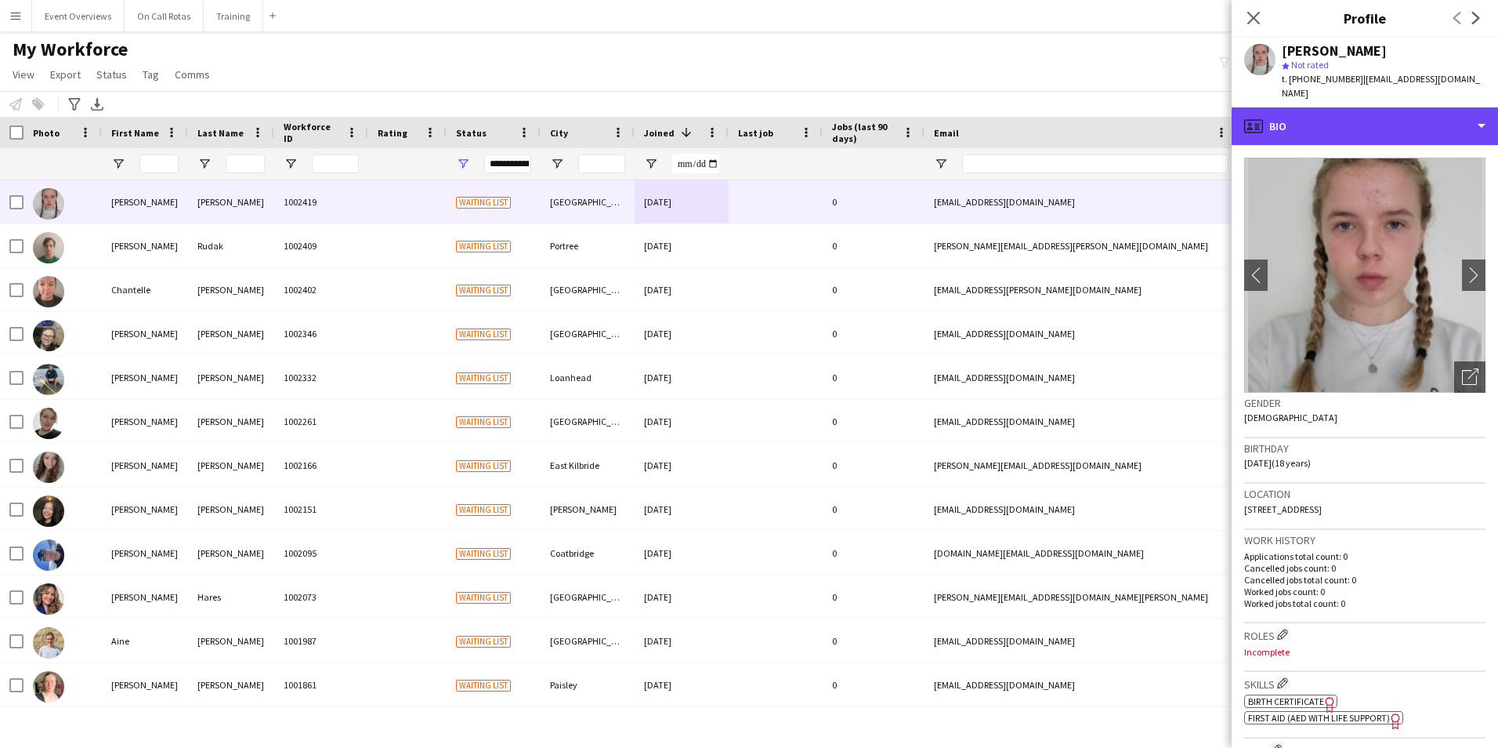
click at [1356, 122] on div "profile Bio" at bounding box center [1365, 126] width 266 height 38
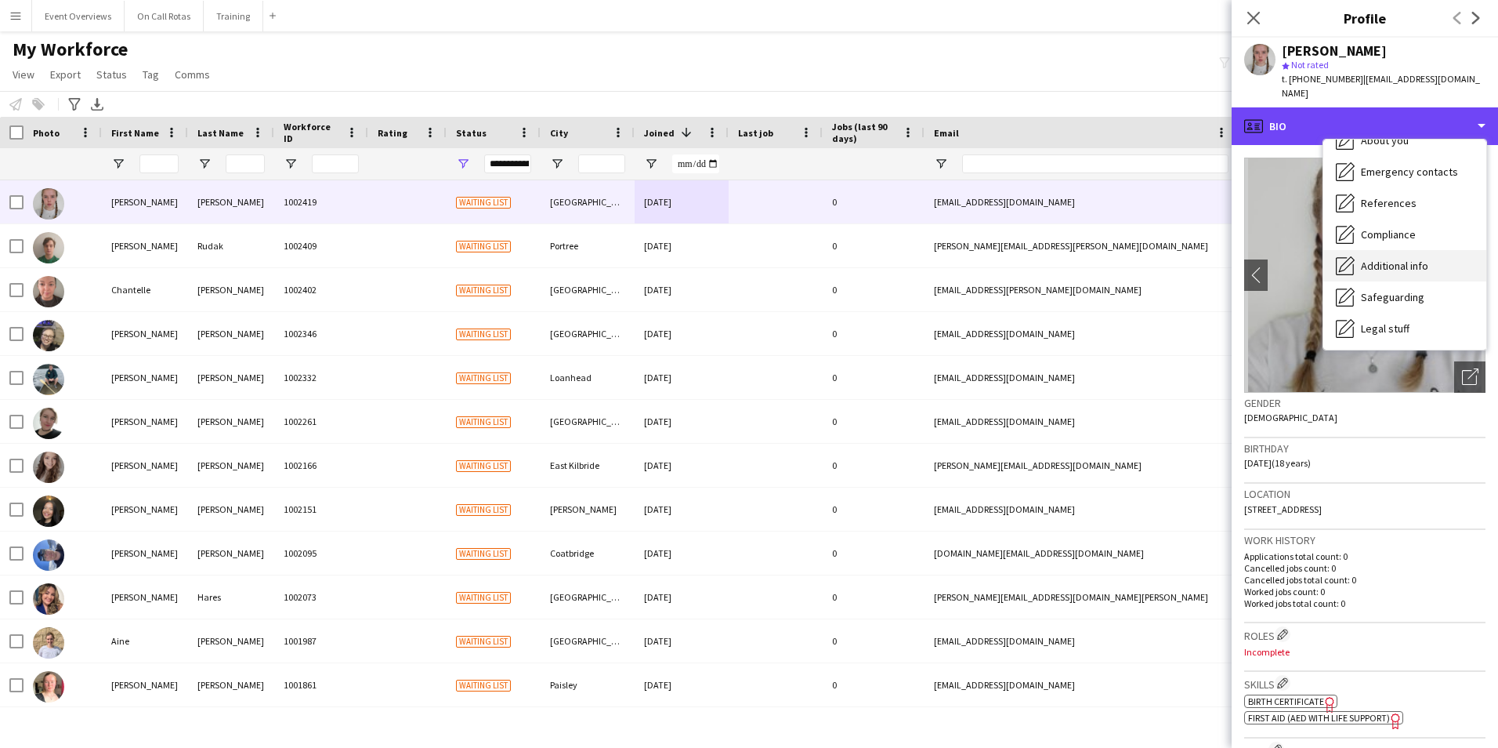
scroll to position [157, 0]
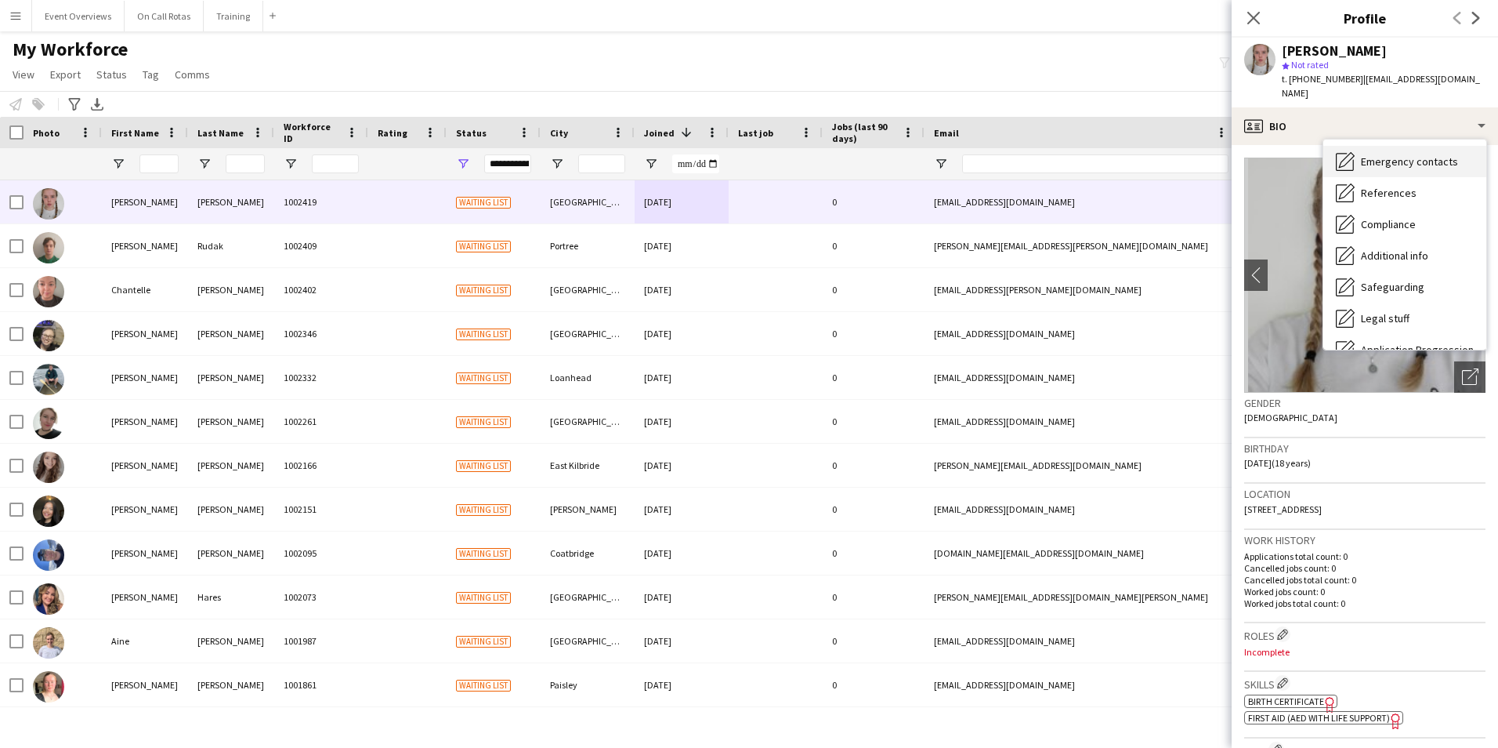
click at [1390, 161] on div "Emergency contacts Emergency contacts" at bounding box center [1405, 161] width 163 height 31
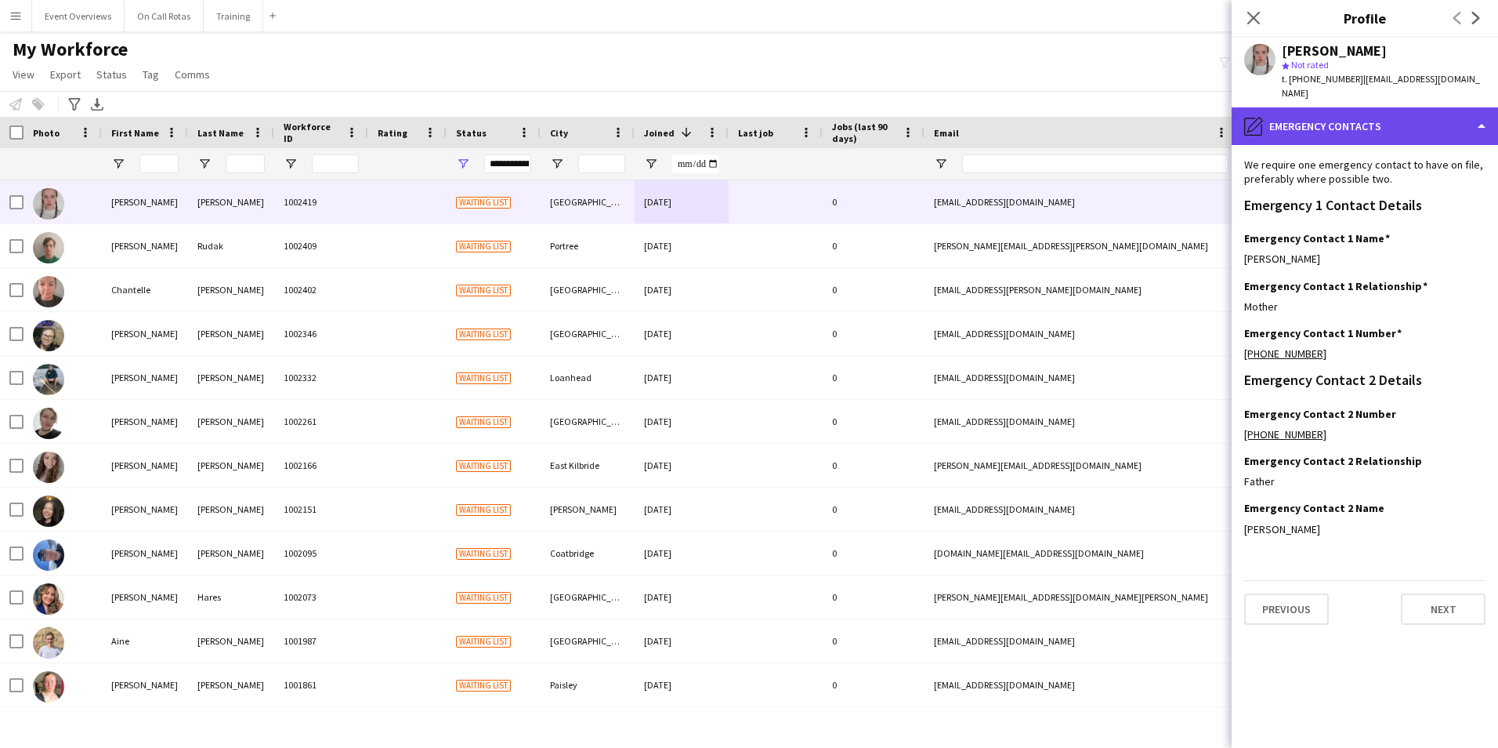
click at [1340, 113] on div "pencil4 Emergency contacts" at bounding box center [1365, 126] width 266 height 38
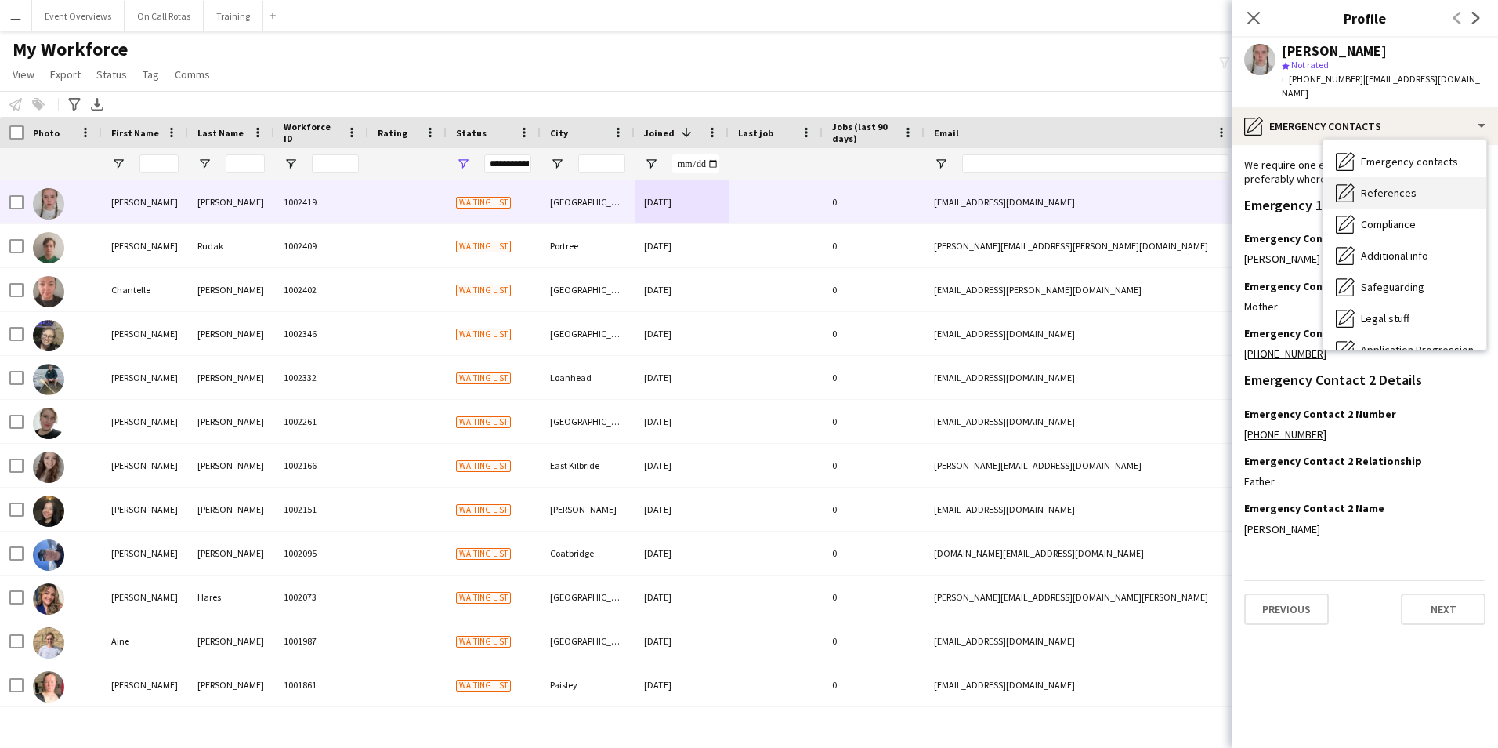
click at [1374, 186] on span "References" at bounding box center [1389, 193] width 56 height 14
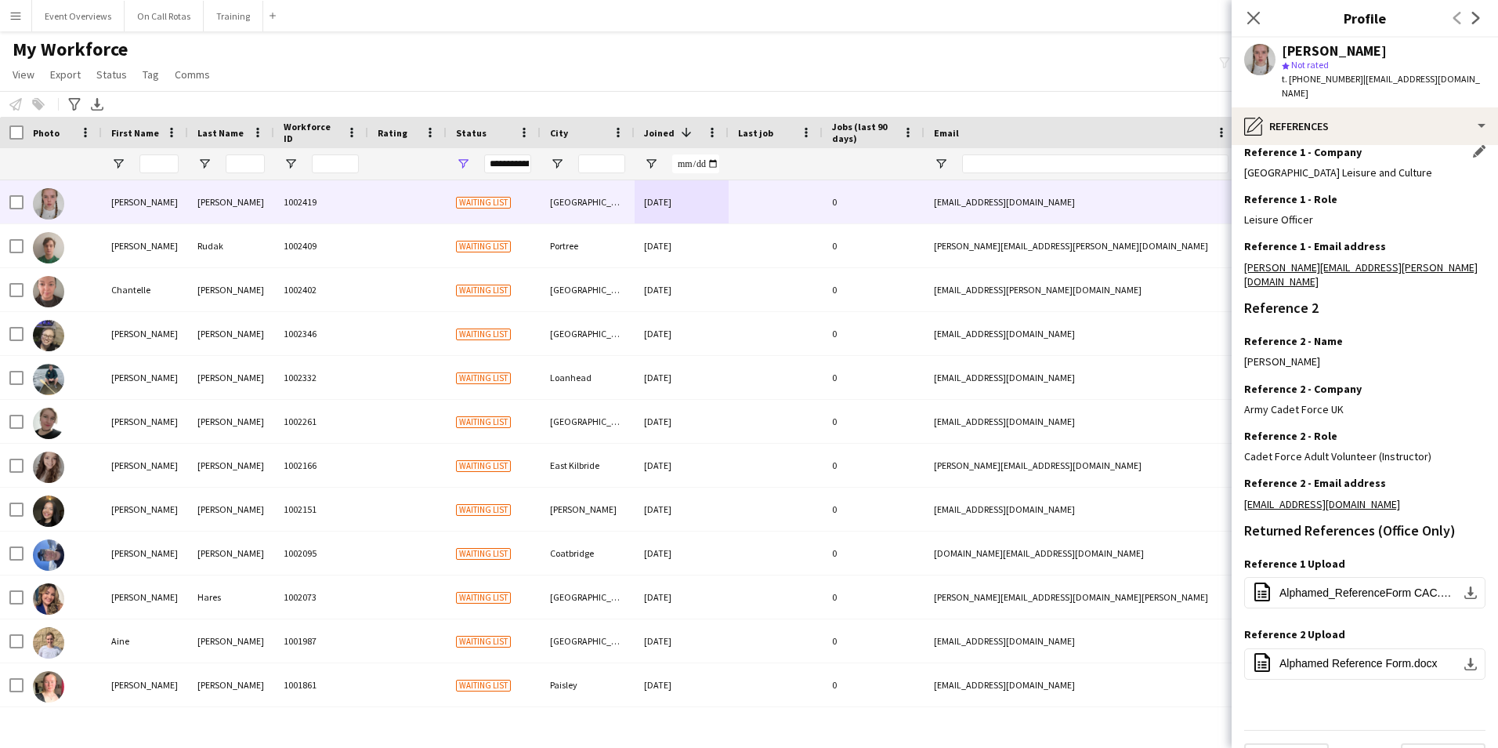
scroll to position [234, 0]
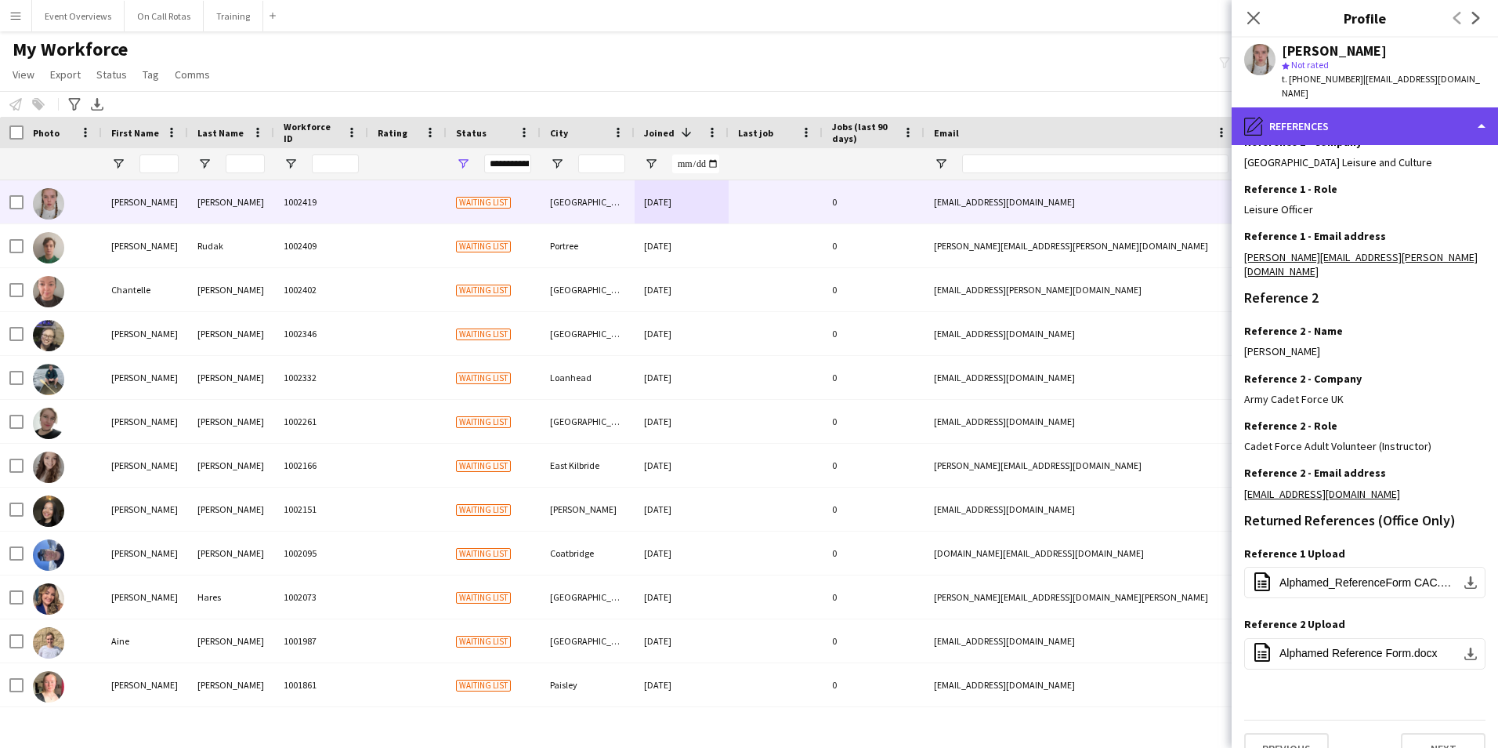
click at [1316, 122] on div "pencil4 References" at bounding box center [1365, 126] width 266 height 38
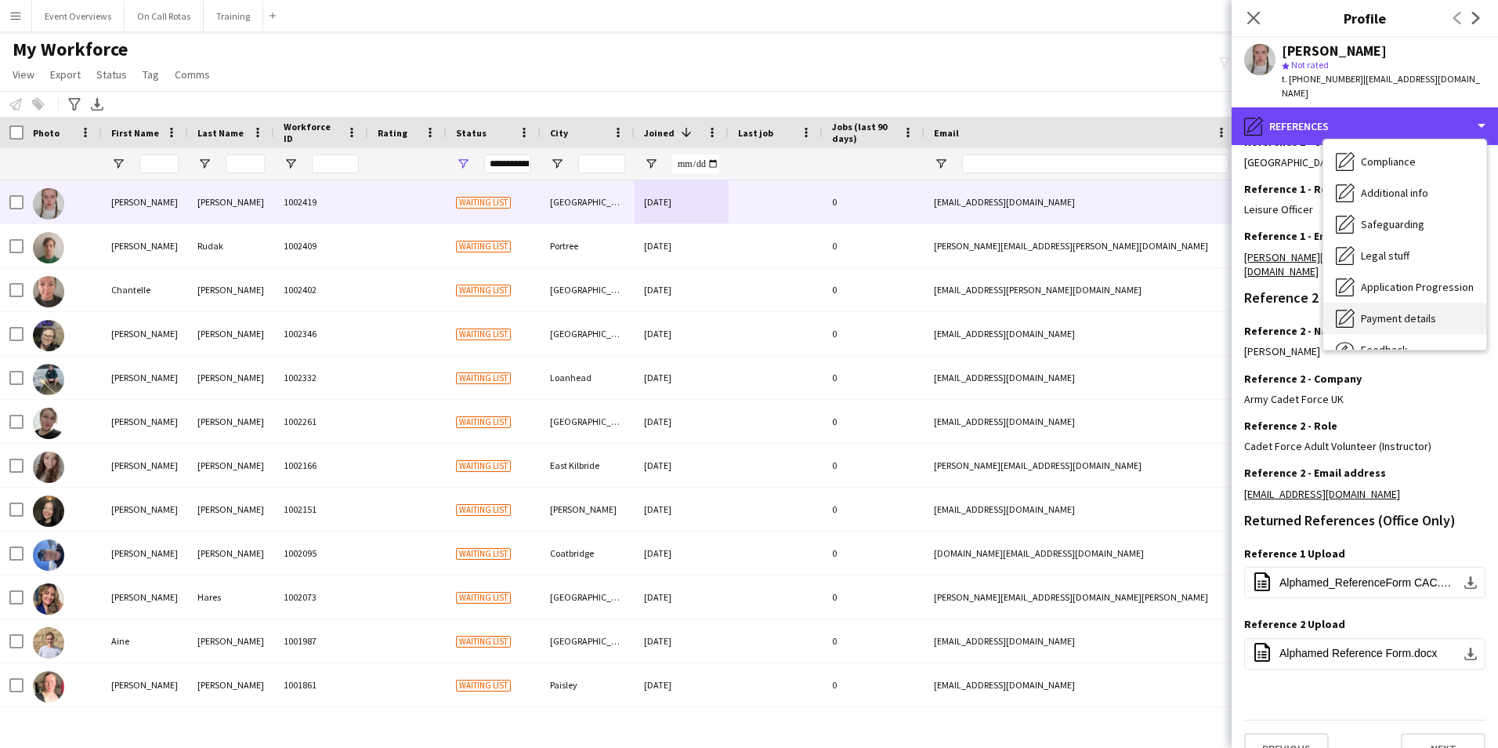
scroll to position [273, 0]
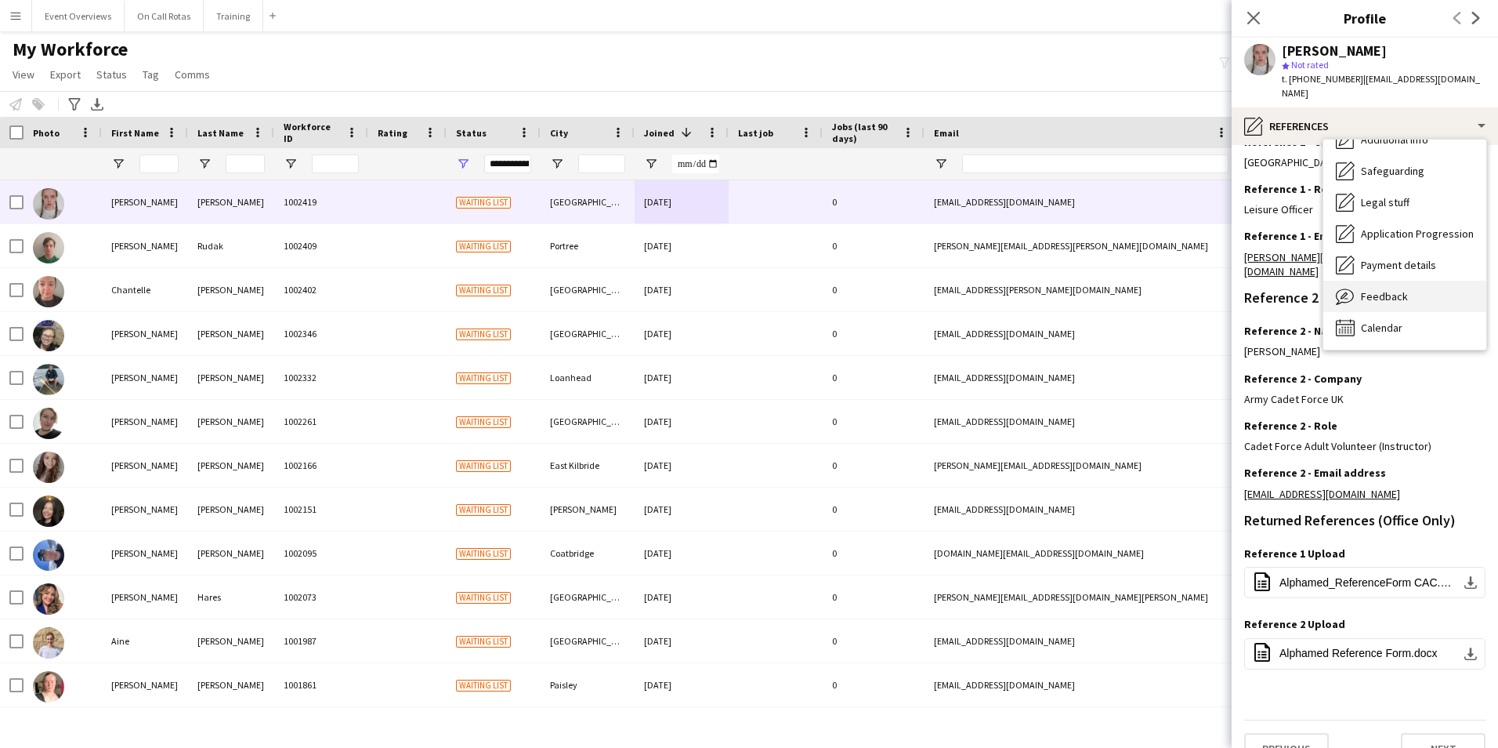
click at [1374, 289] on span "Feedback" at bounding box center [1384, 296] width 47 height 14
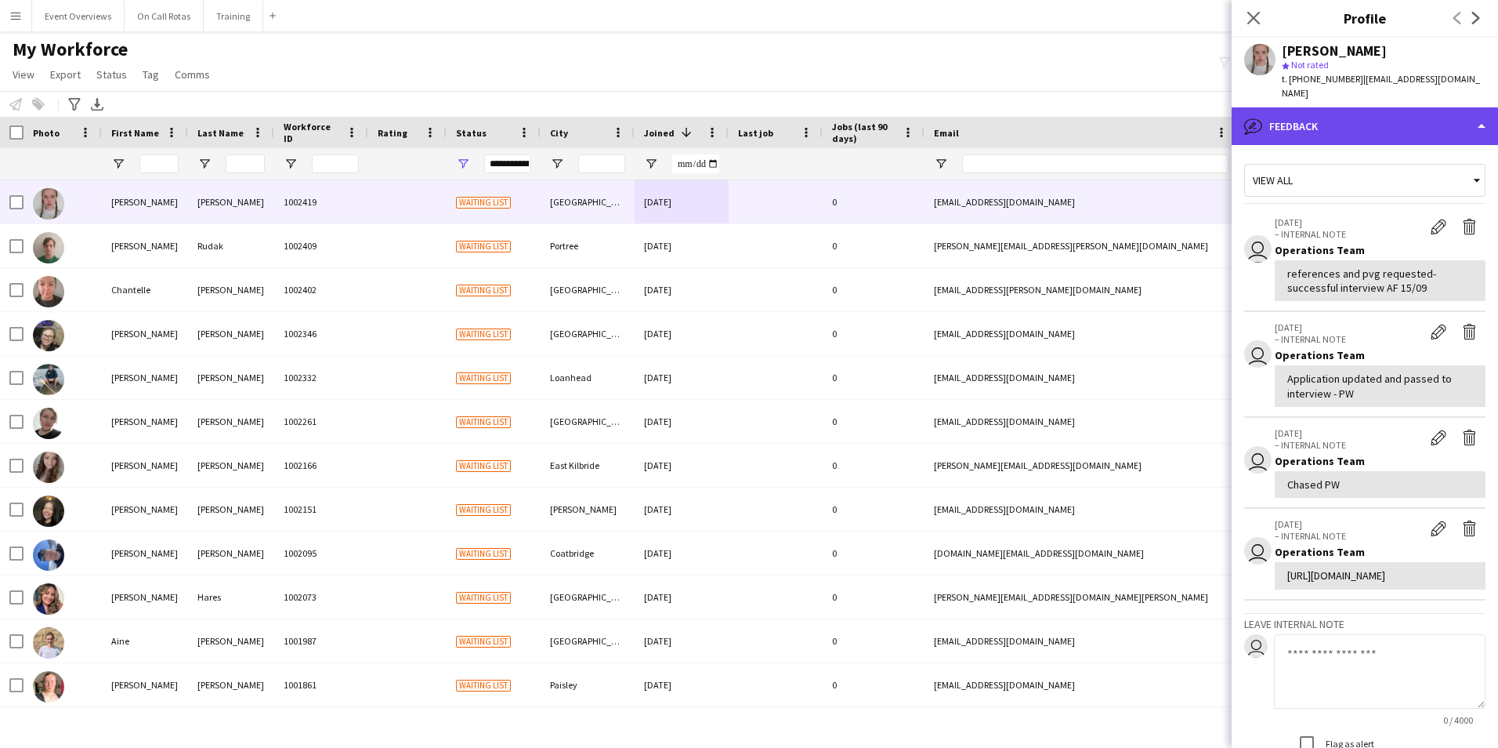
click at [1352, 107] on div "bubble-pencil Feedback" at bounding box center [1365, 126] width 266 height 38
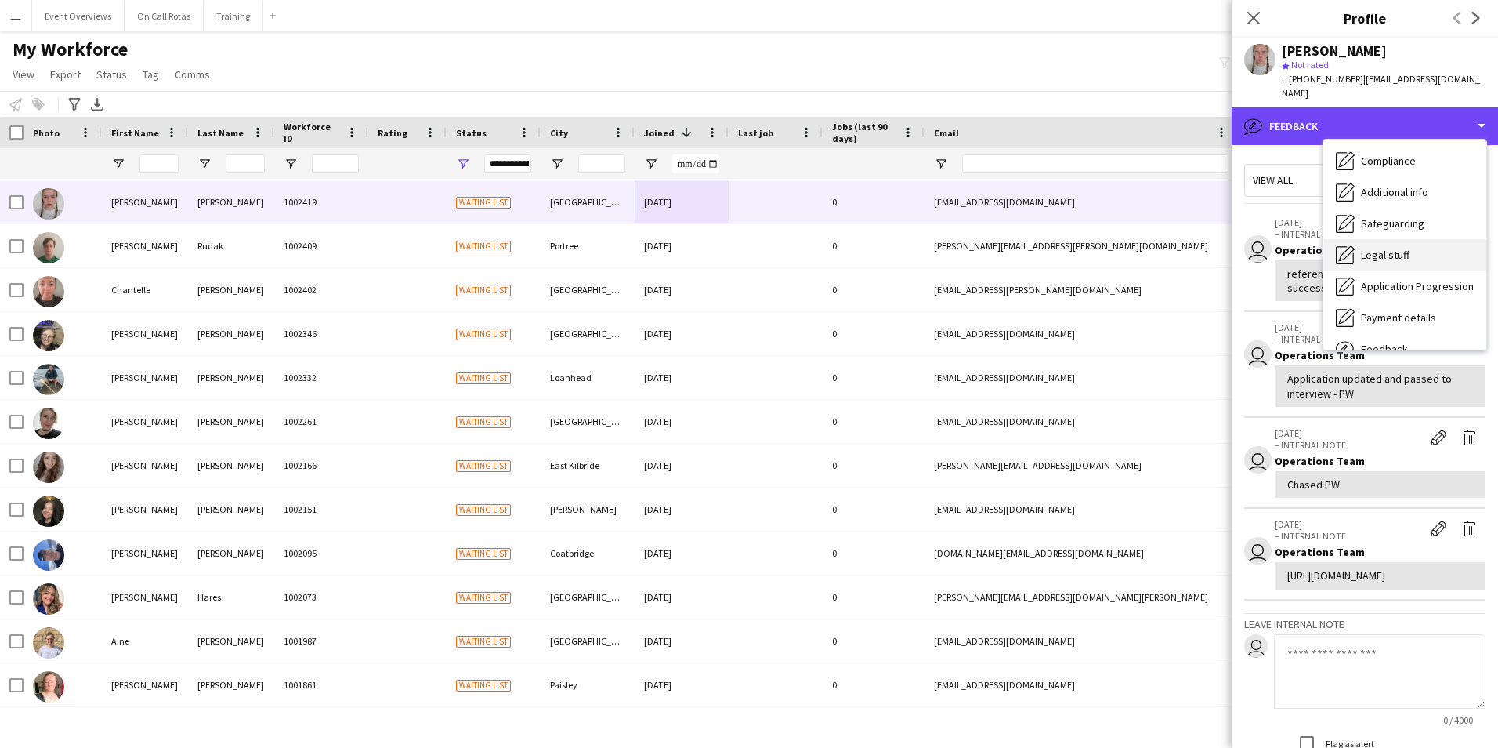
scroll to position [194, 0]
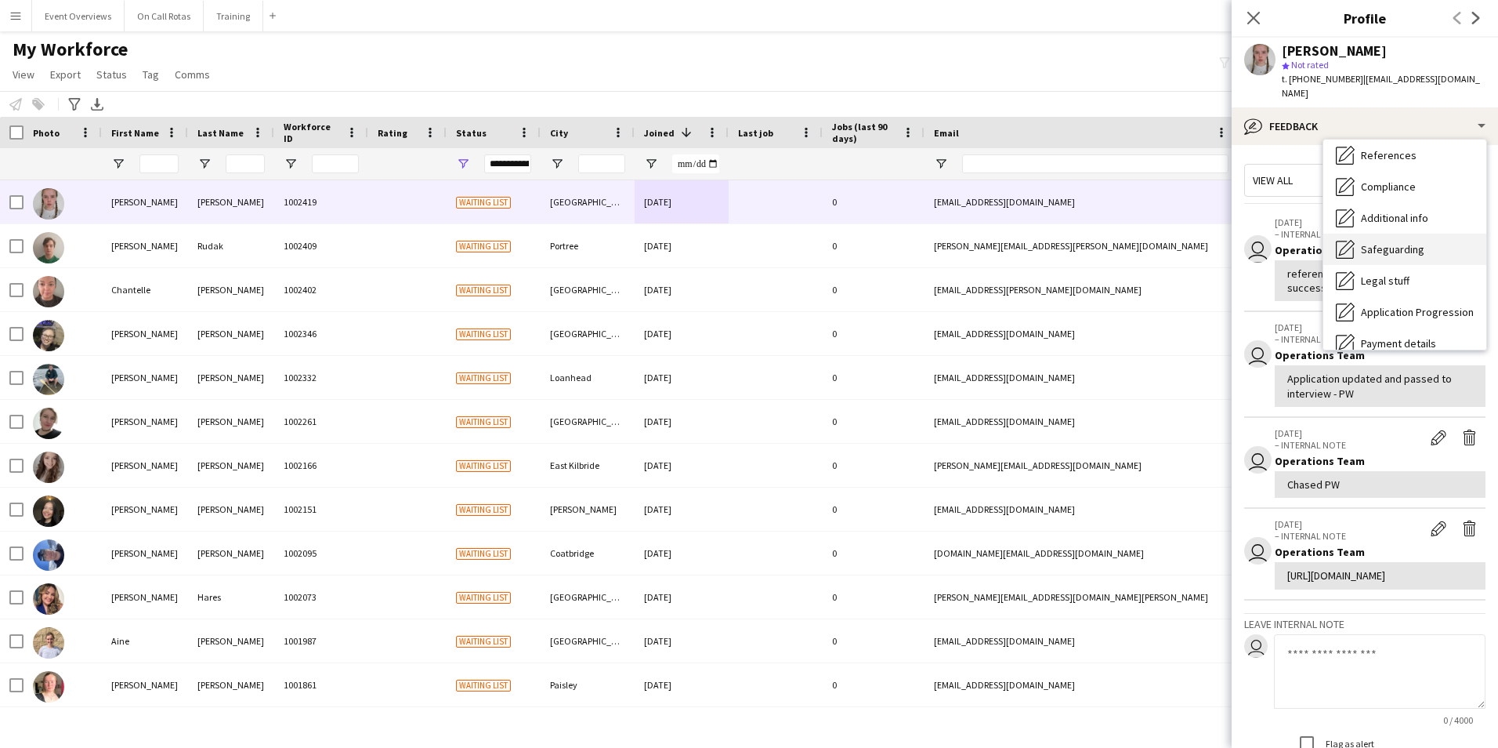
click at [1381, 242] on div "Safeguarding Safeguarding" at bounding box center [1405, 249] width 163 height 31
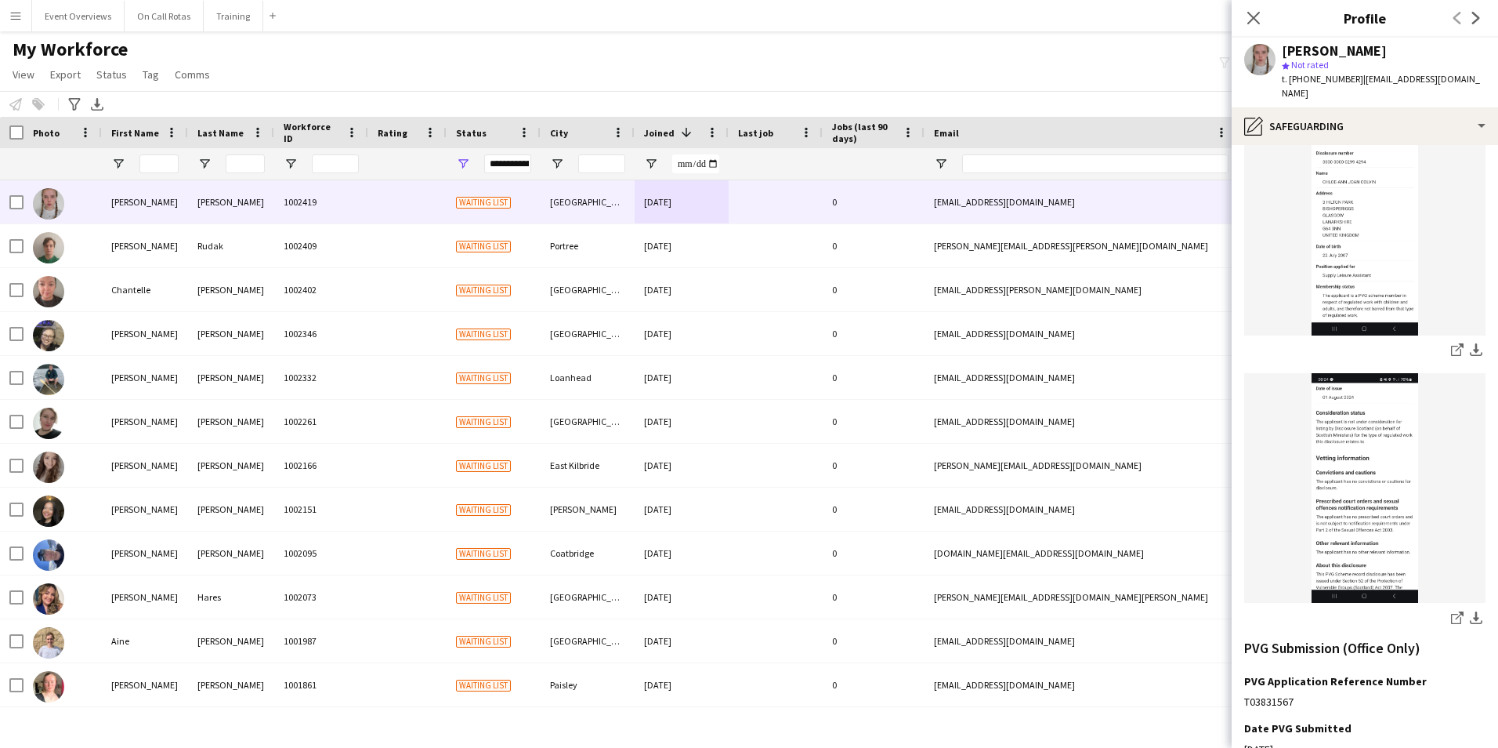
scroll to position [275, 0]
click at [1255, 13] on icon "Close pop-in" at bounding box center [1253, 17] width 15 height 15
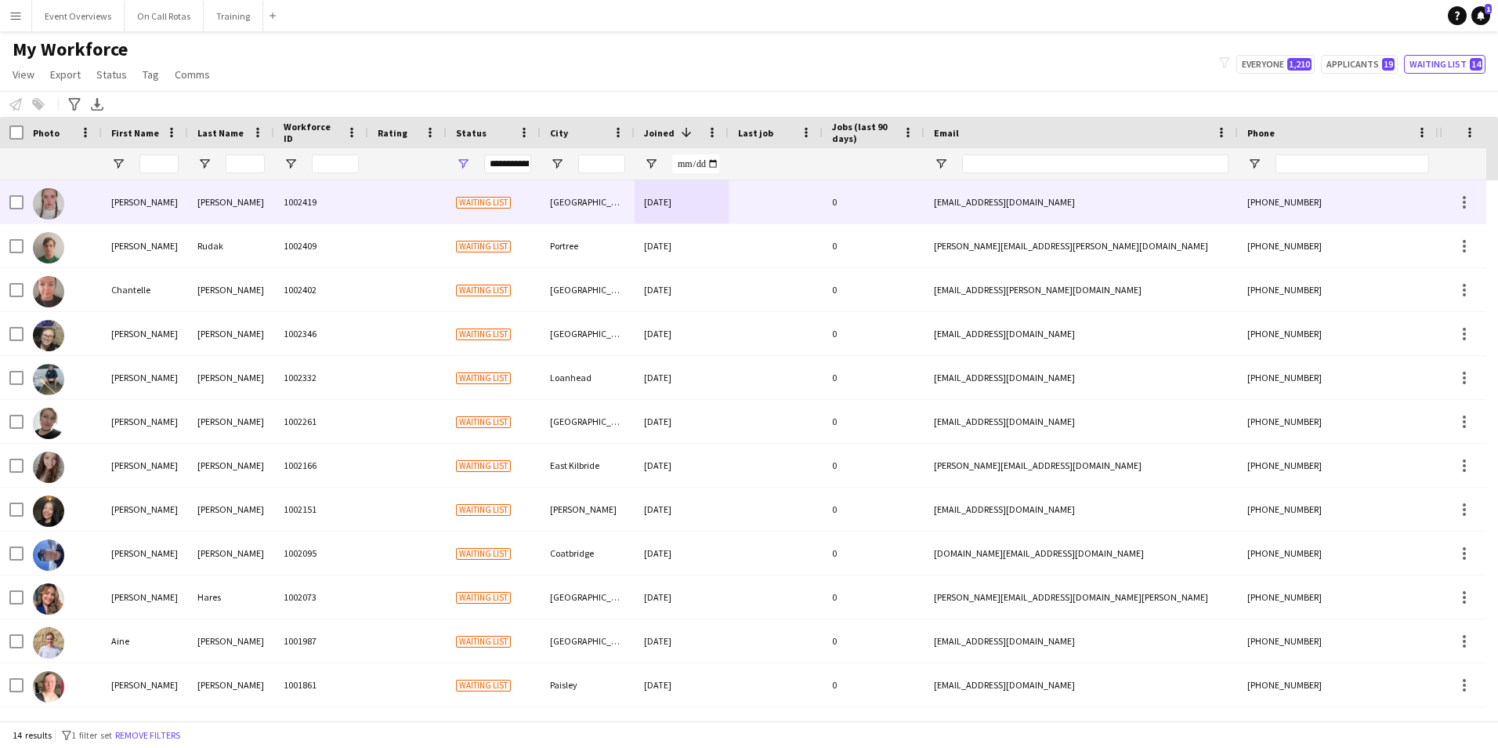
click at [751, 197] on div at bounding box center [776, 201] width 94 height 43
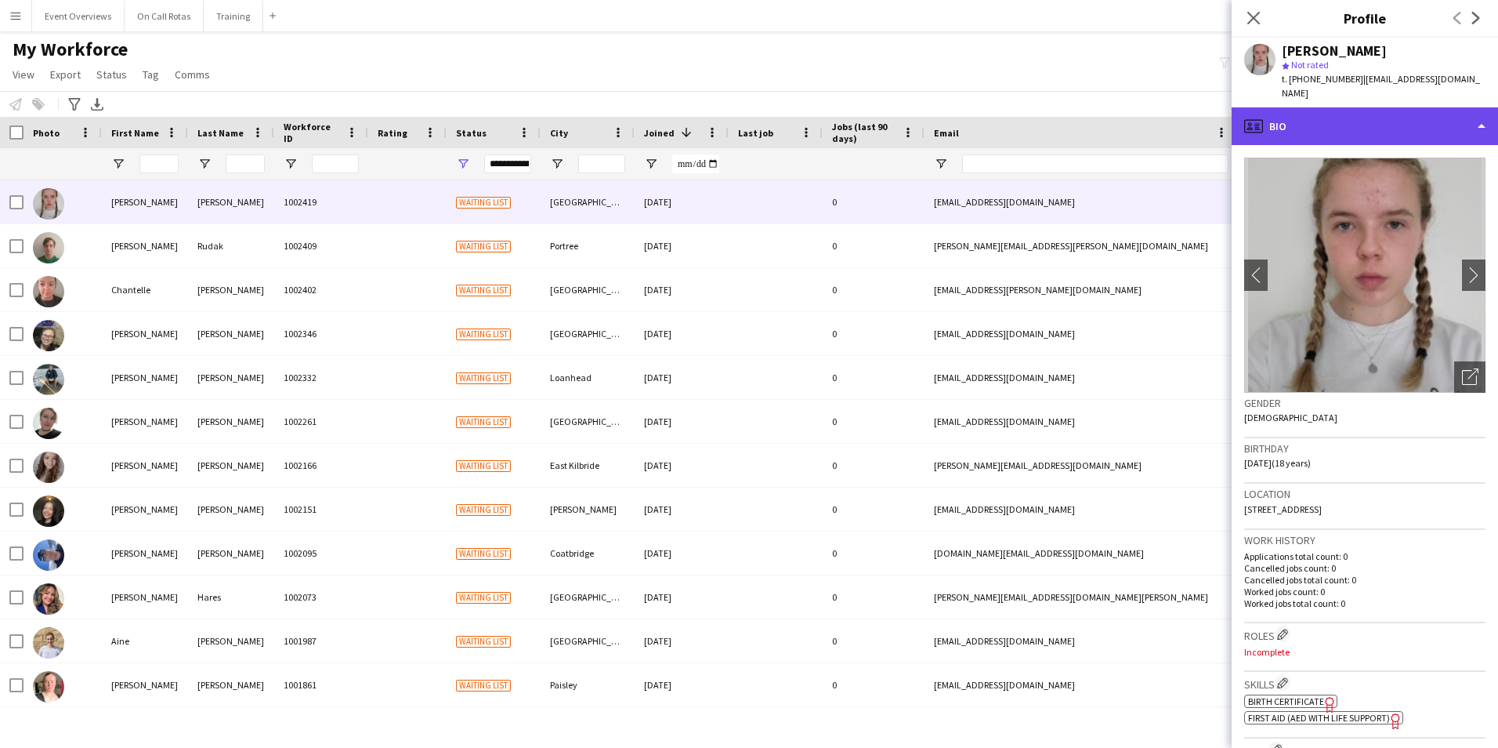
click at [1365, 108] on div "profile Bio" at bounding box center [1365, 126] width 266 height 38
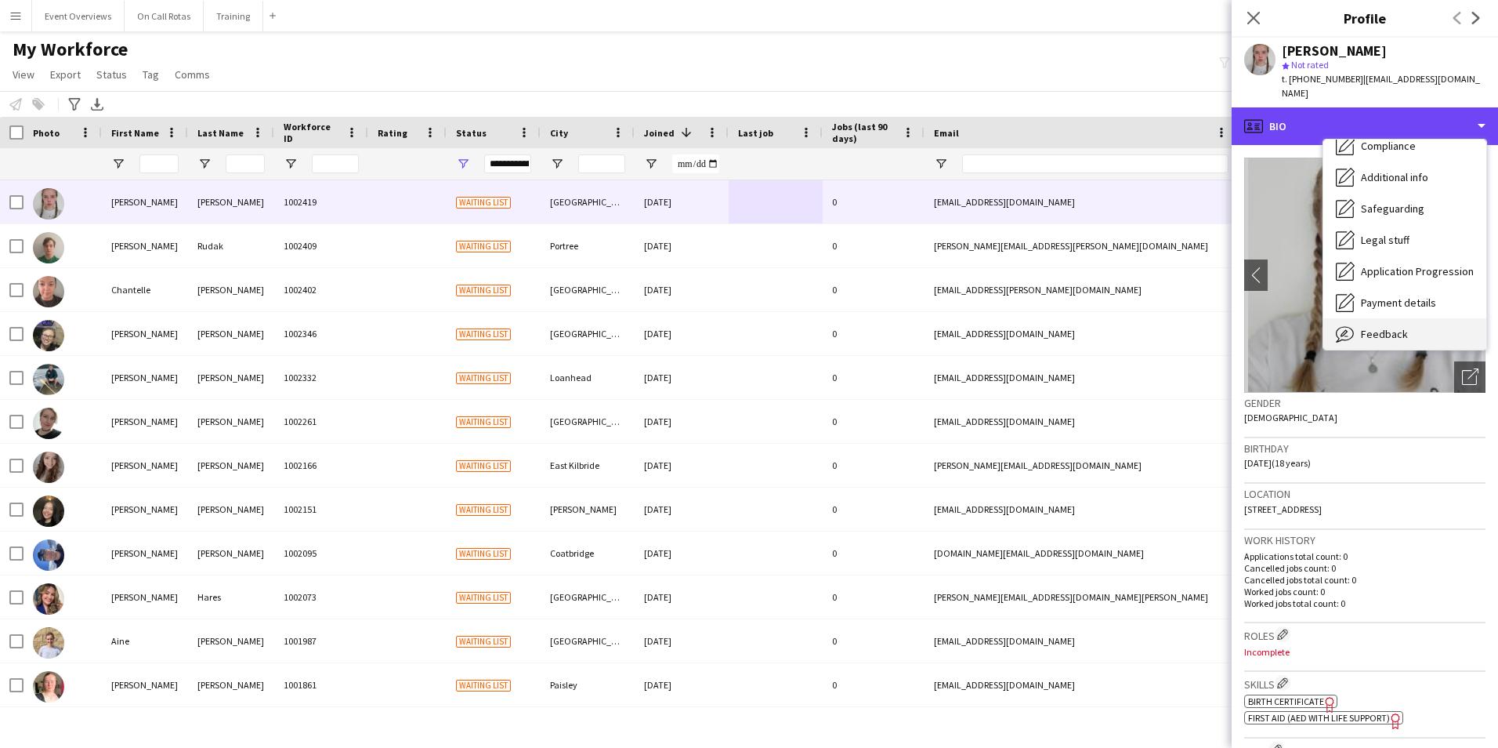
scroll to position [273, 0]
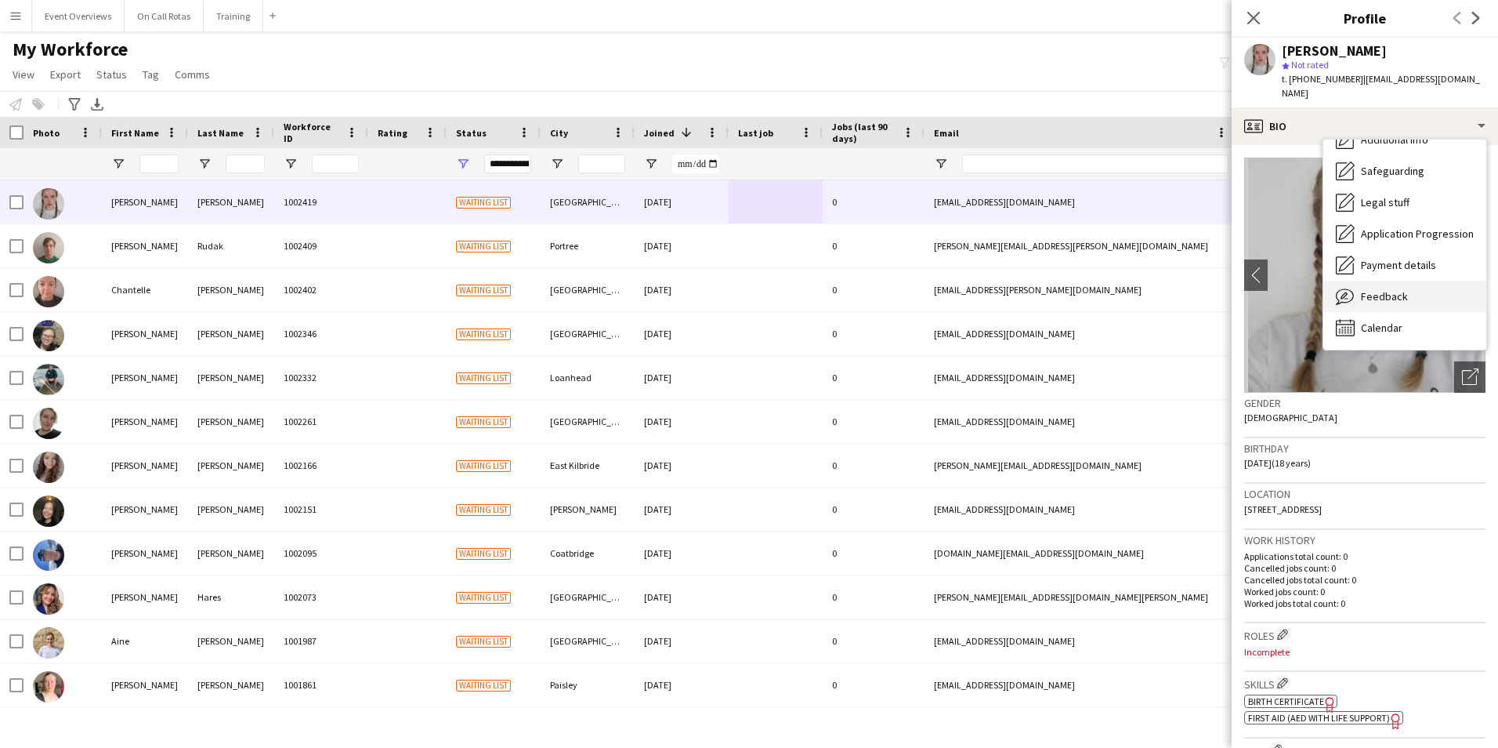
click at [1387, 289] on span "Feedback" at bounding box center [1384, 296] width 47 height 14
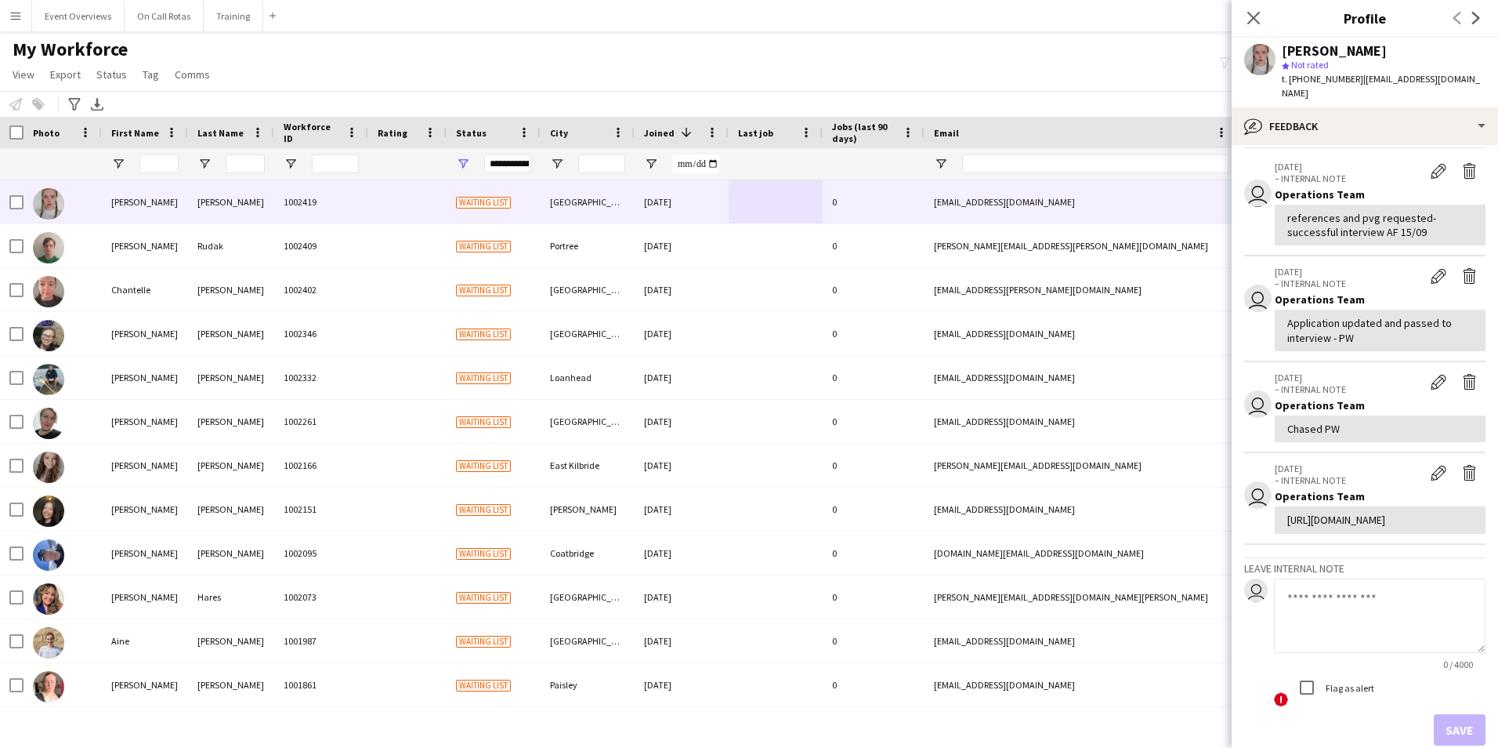
scroll to position [78, 0]
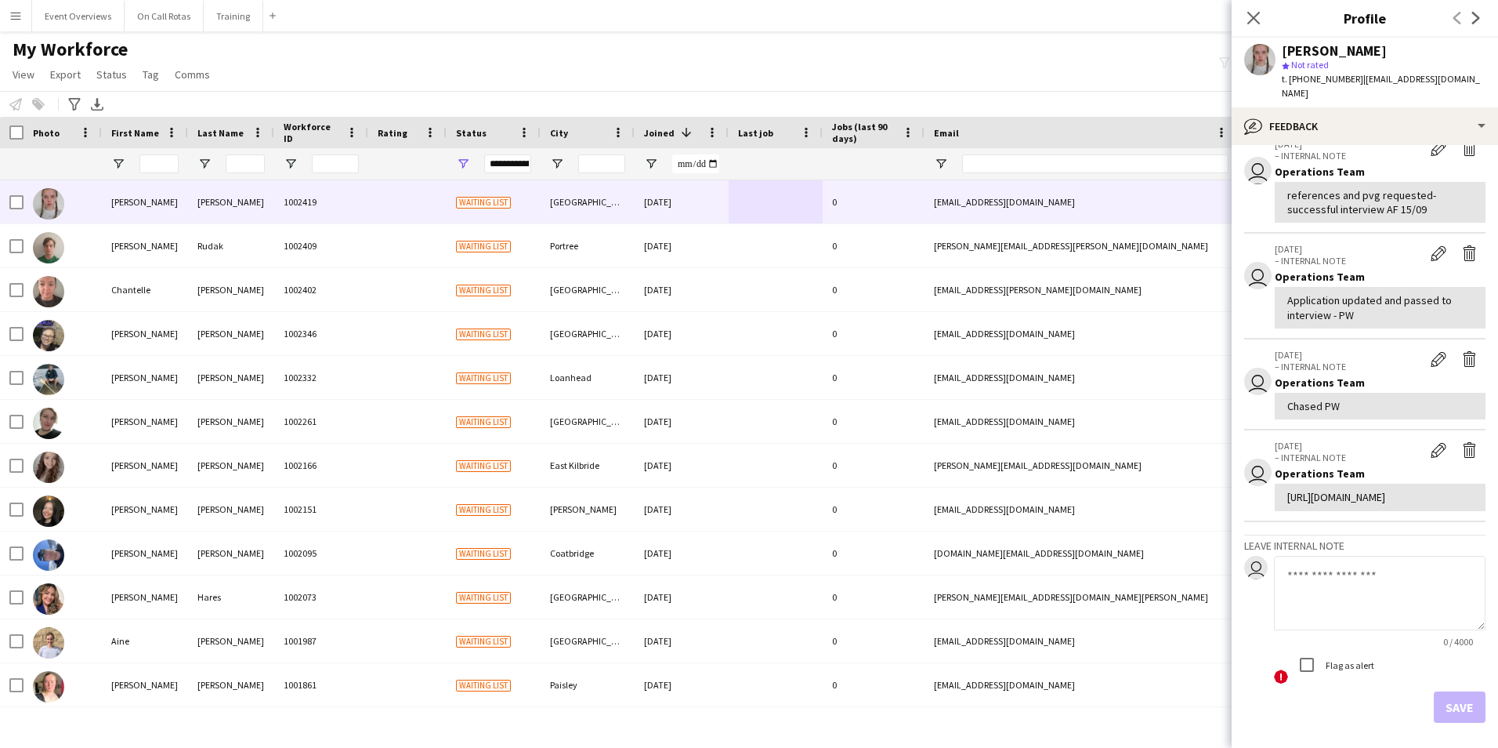
click at [1343, 630] on textarea at bounding box center [1380, 593] width 212 height 74
type textarea "**********"
click at [1443, 721] on button "Save" at bounding box center [1460, 706] width 52 height 31
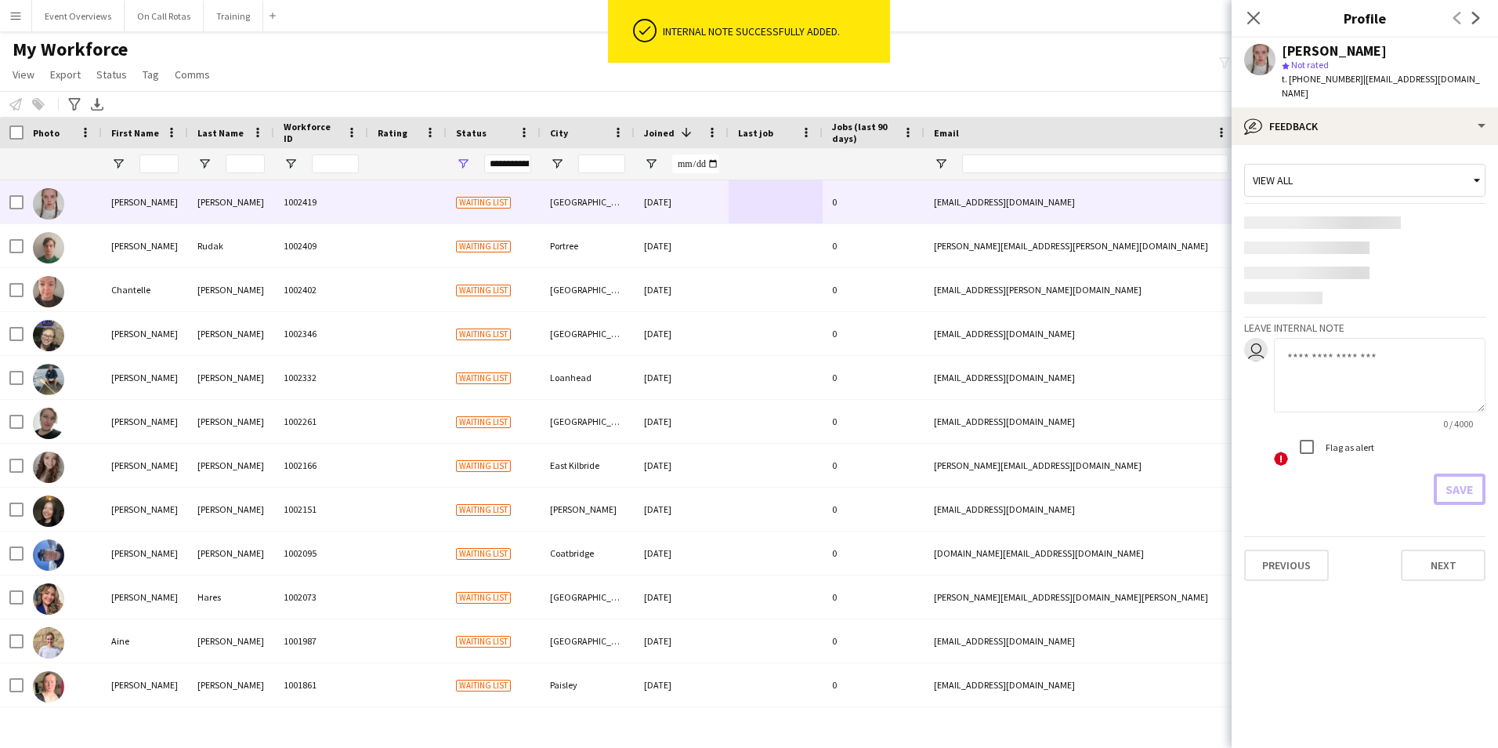
scroll to position [0, 0]
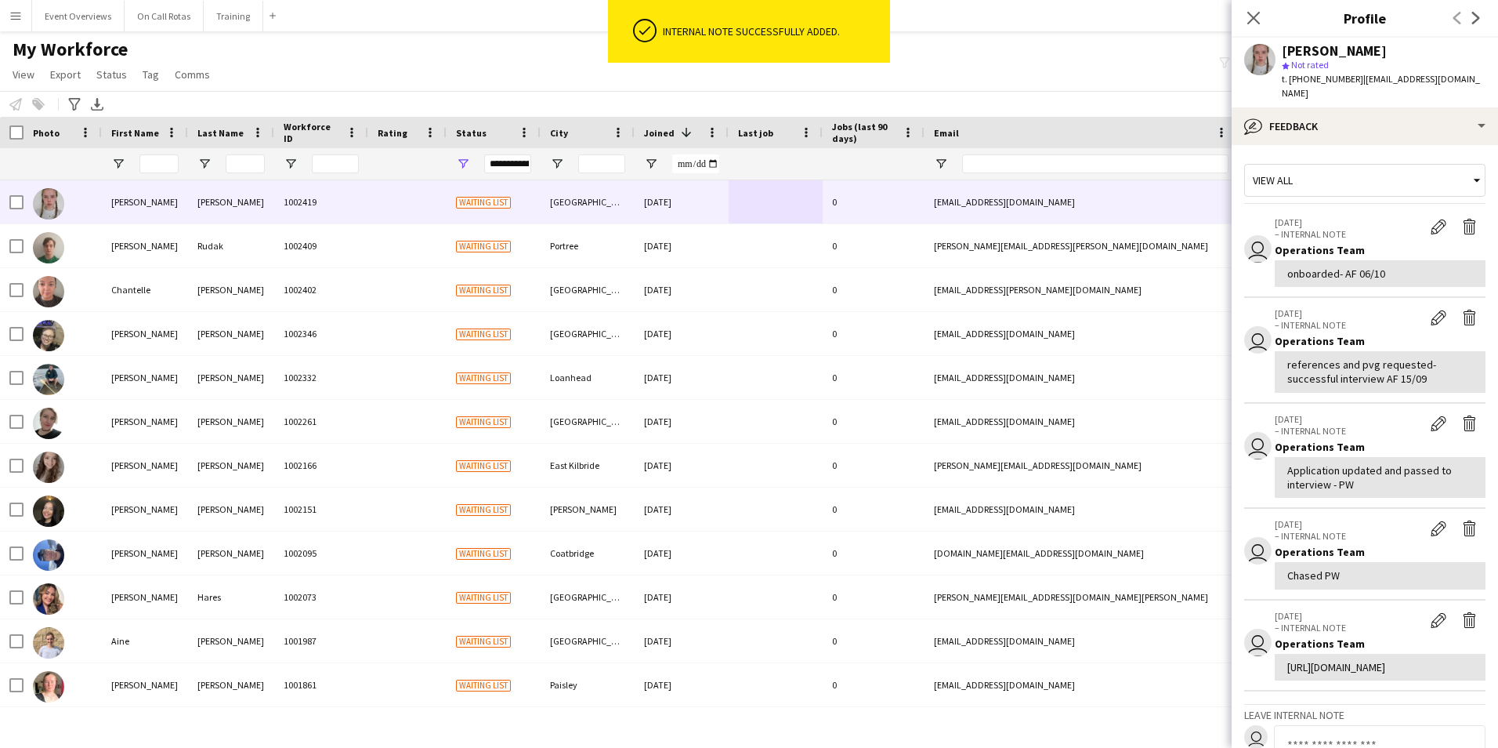
click at [1264, 21] on div "Close pop-in" at bounding box center [1254, 18] width 44 height 36
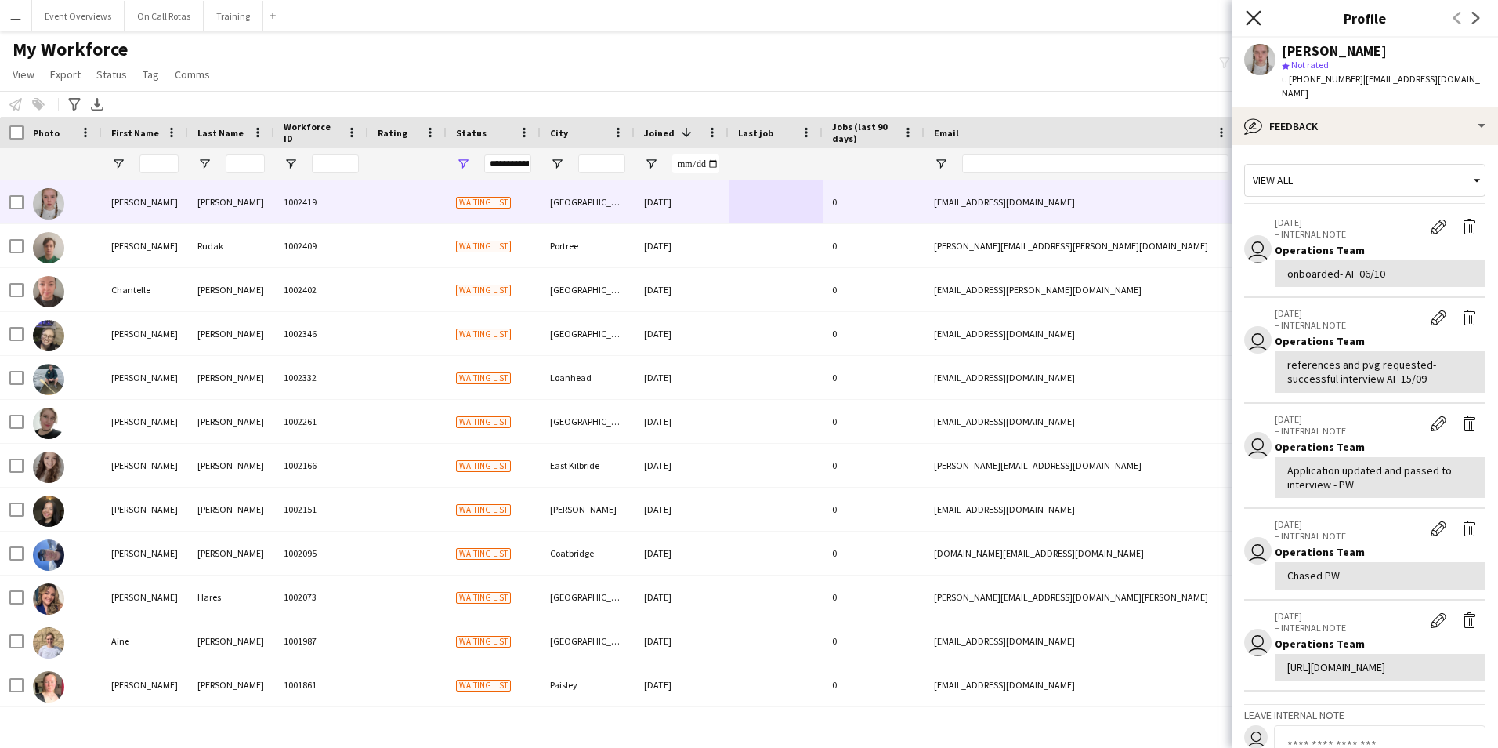
click at [1261, 16] on icon "Close pop-in" at bounding box center [1253, 17] width 15 height 15
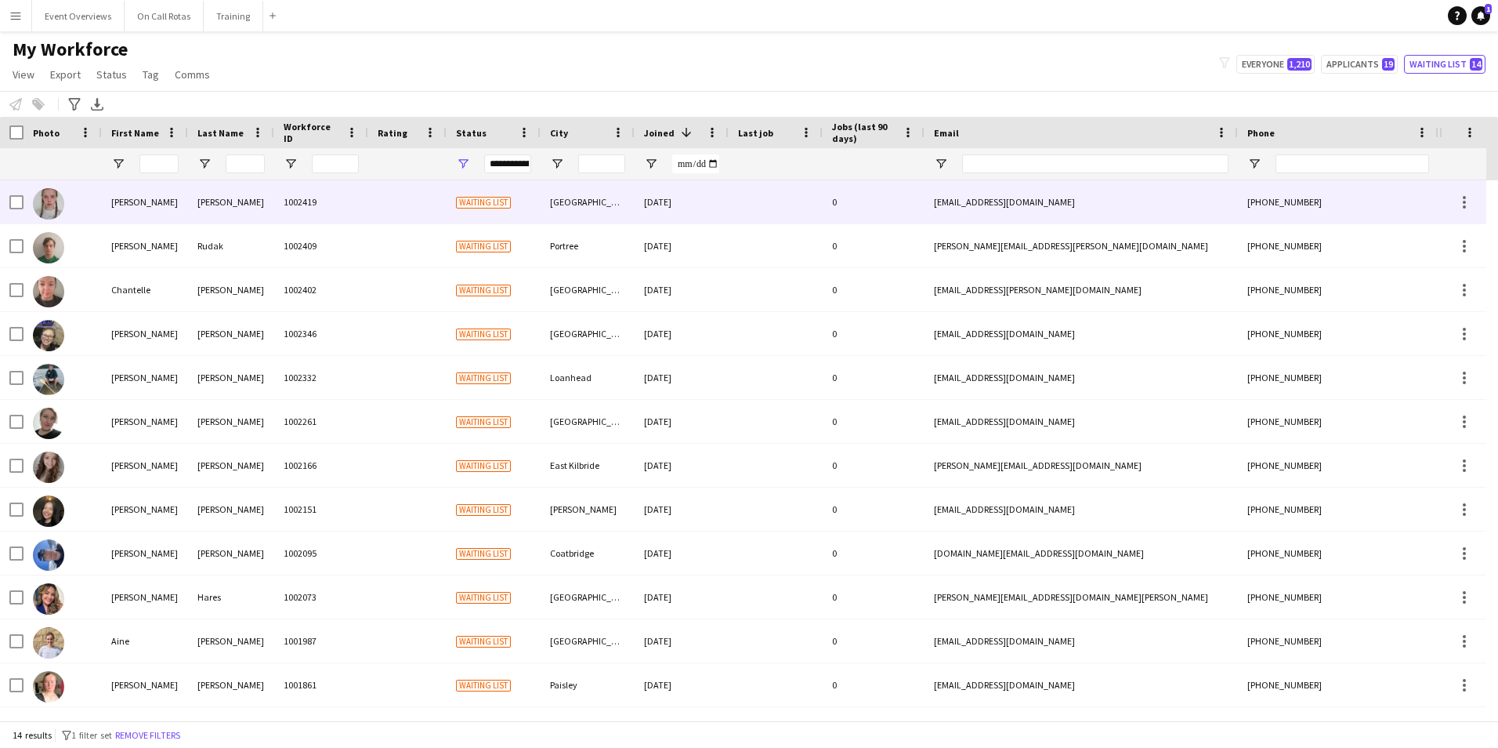
click at [402, 212] on div at bounding box center [407, 201] width 78 height 43
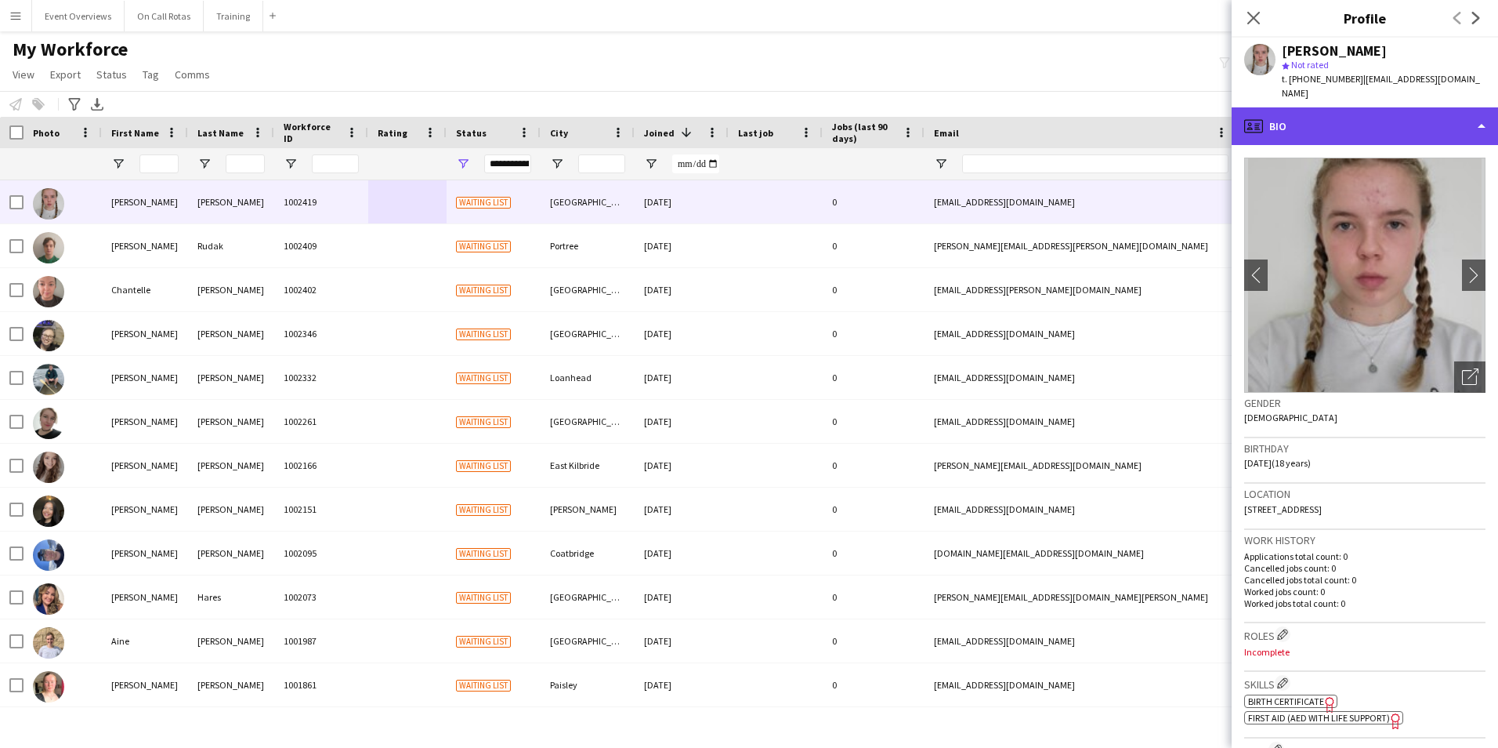
click at [1357, 107] on div "profile Bio" at bounding box center [1365, 126] width 266 height 38
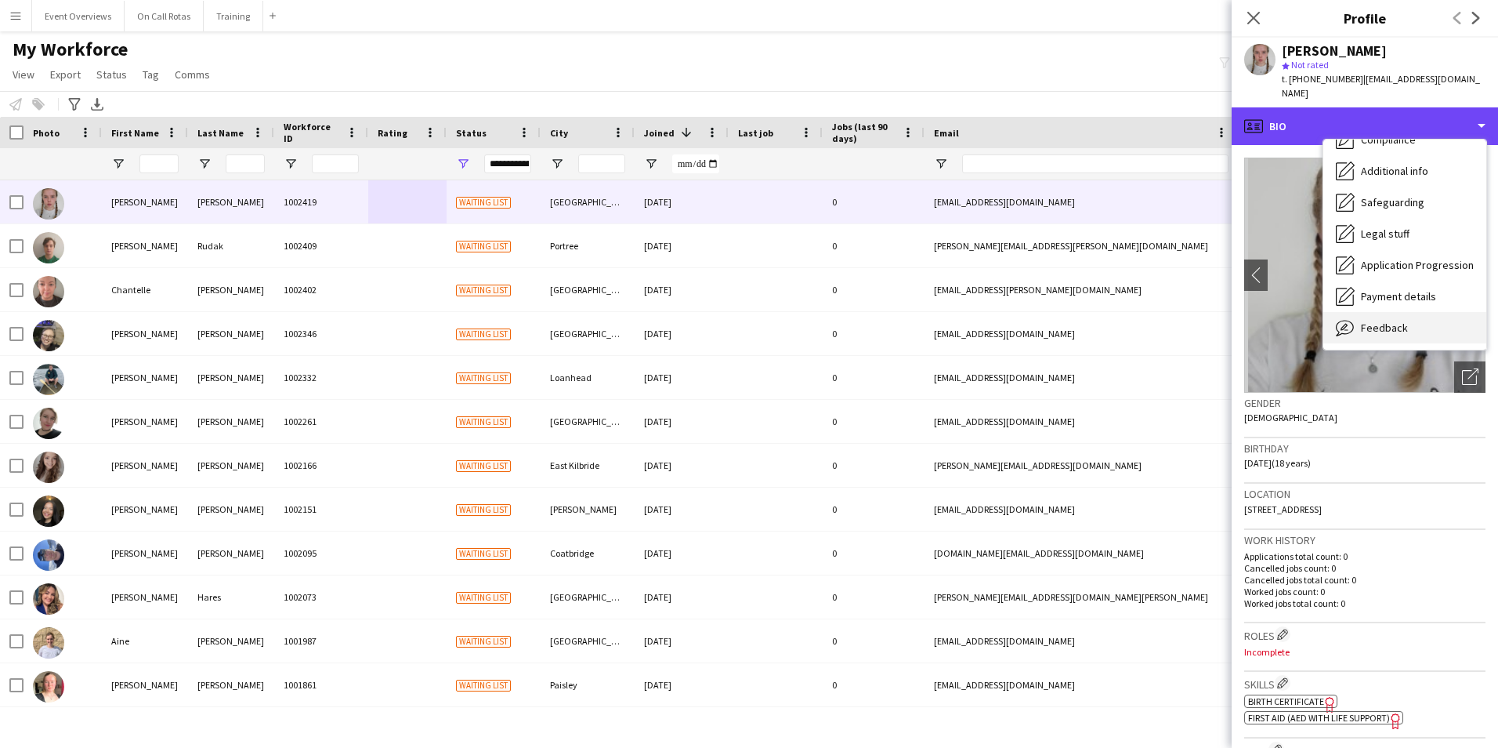
scroll to position [273, 0]
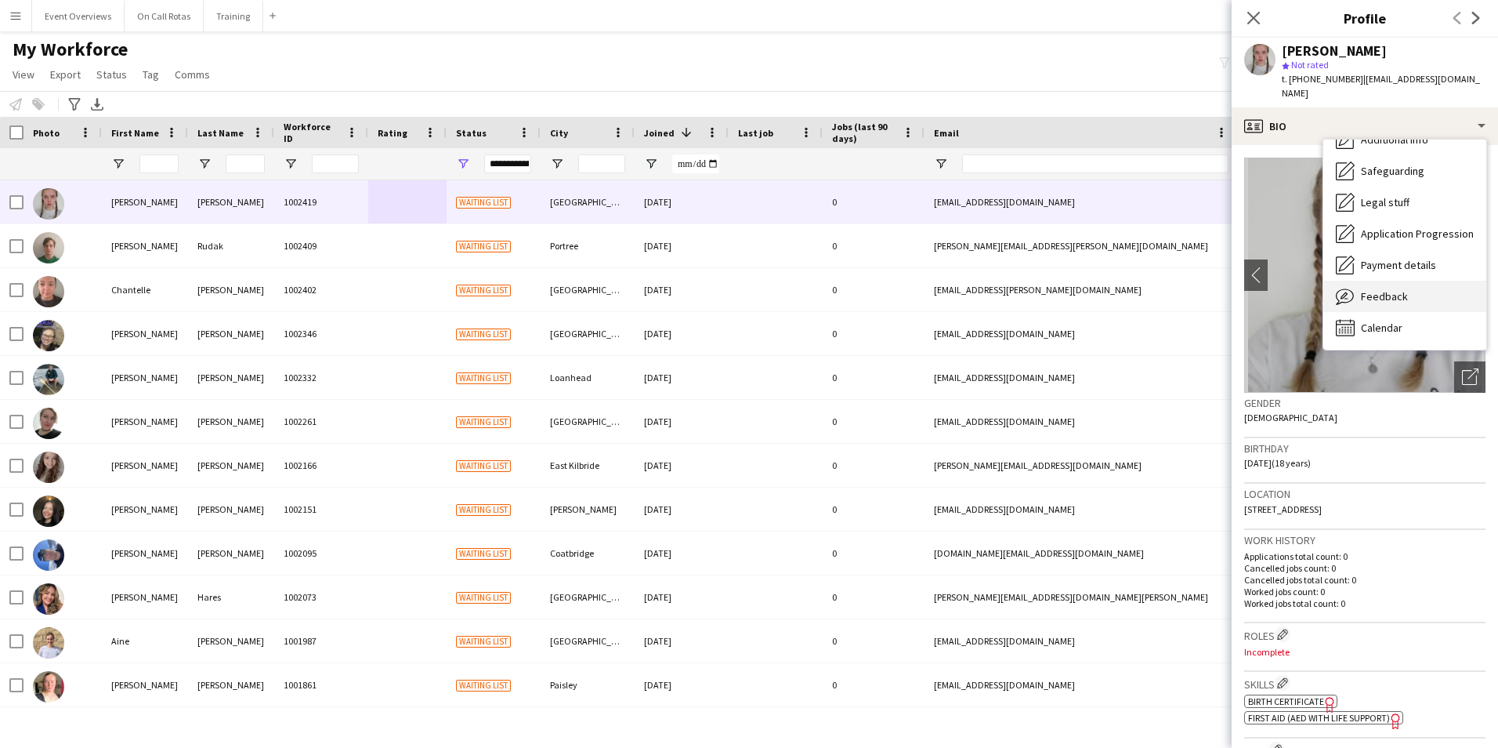
click at [1363, 289] on span "Feedback" at bounding box center [1384, 296] width 47 height 14
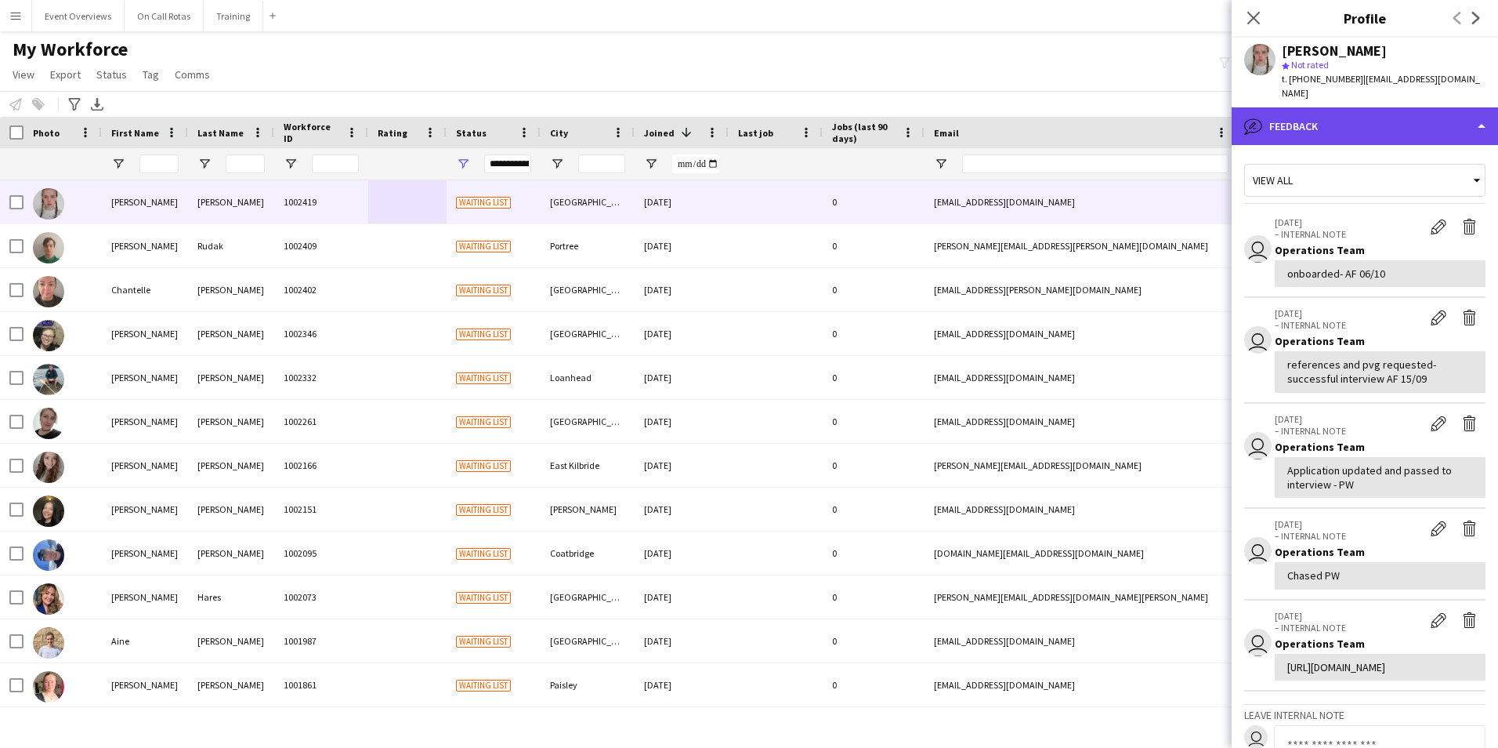
click at [1323, 107] on div "bubble-pencil Feedback" at bounding box center [1365, 126] width 266 height 38
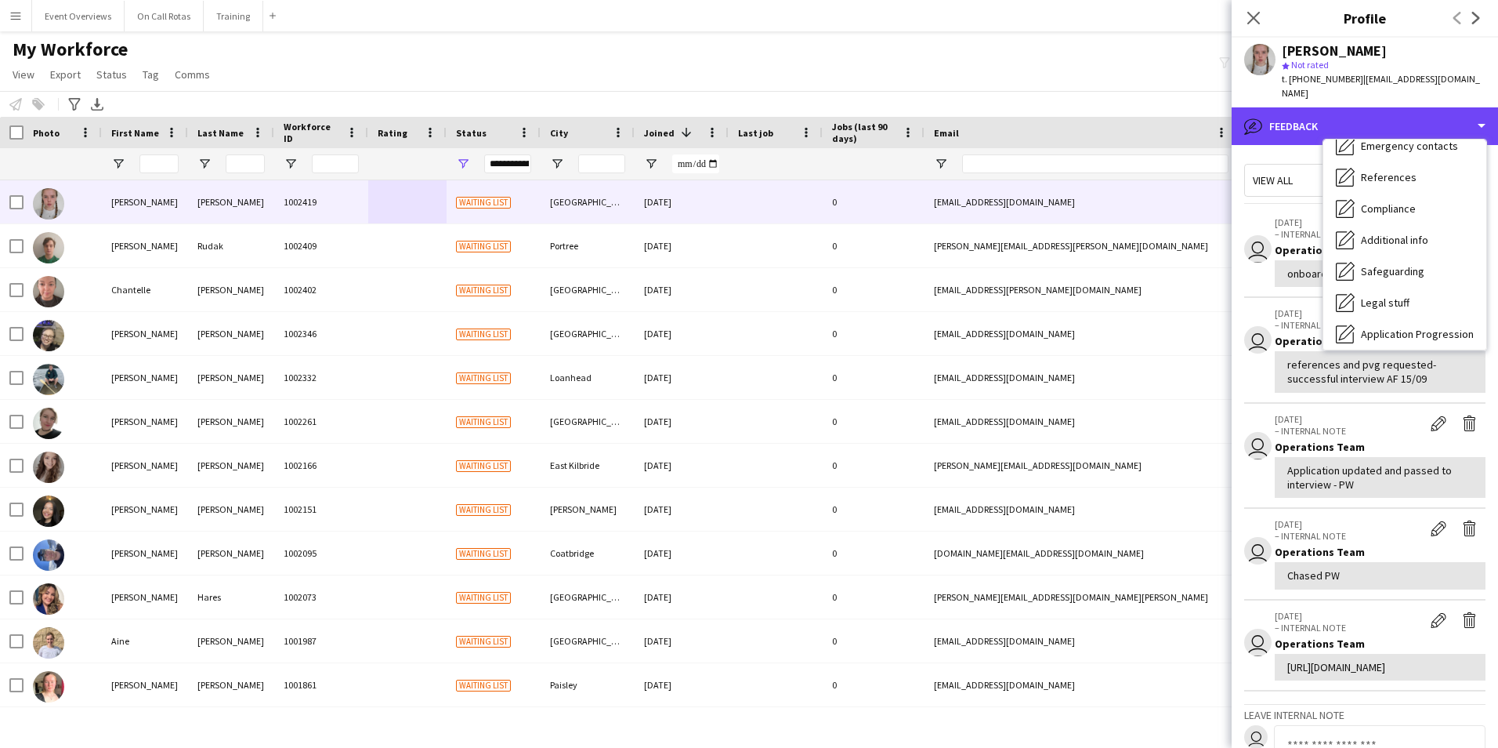
scroll to position [0, 0]
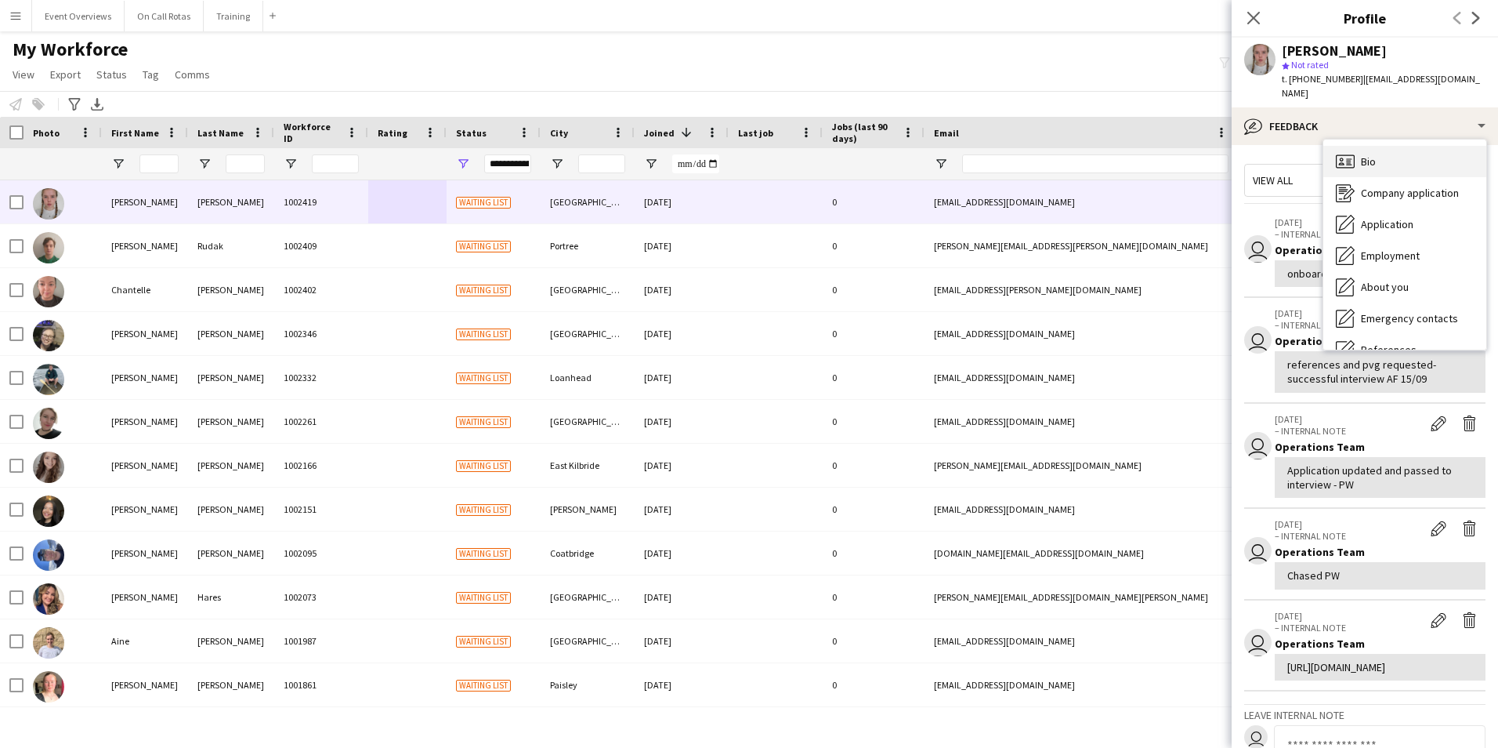
click at [1363, 154] on span "Bio" at bounding box center [1368, 161] width 15 height 14
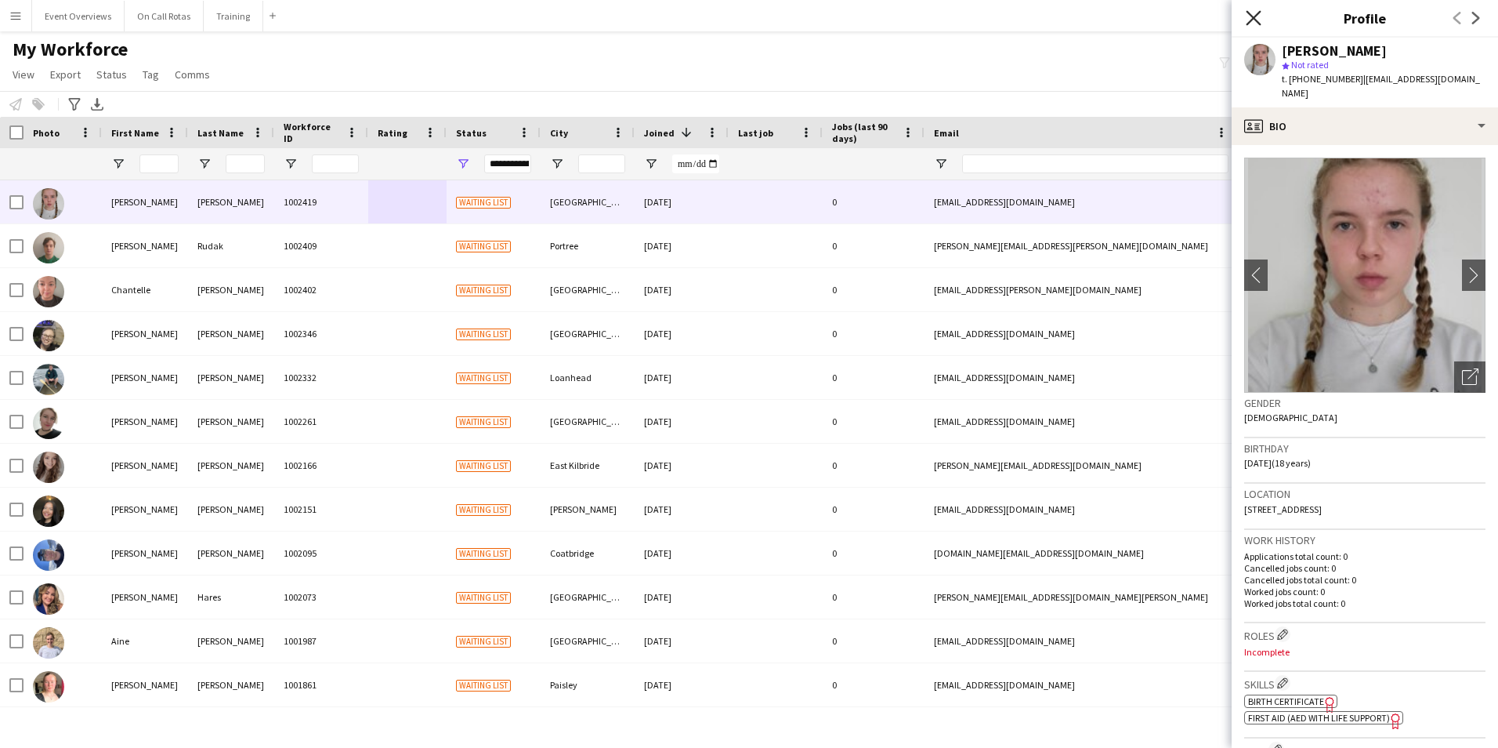
click at [1257, 16] on icon "Close pop-in" at bounding box center [1253, 17] width 15 height 15
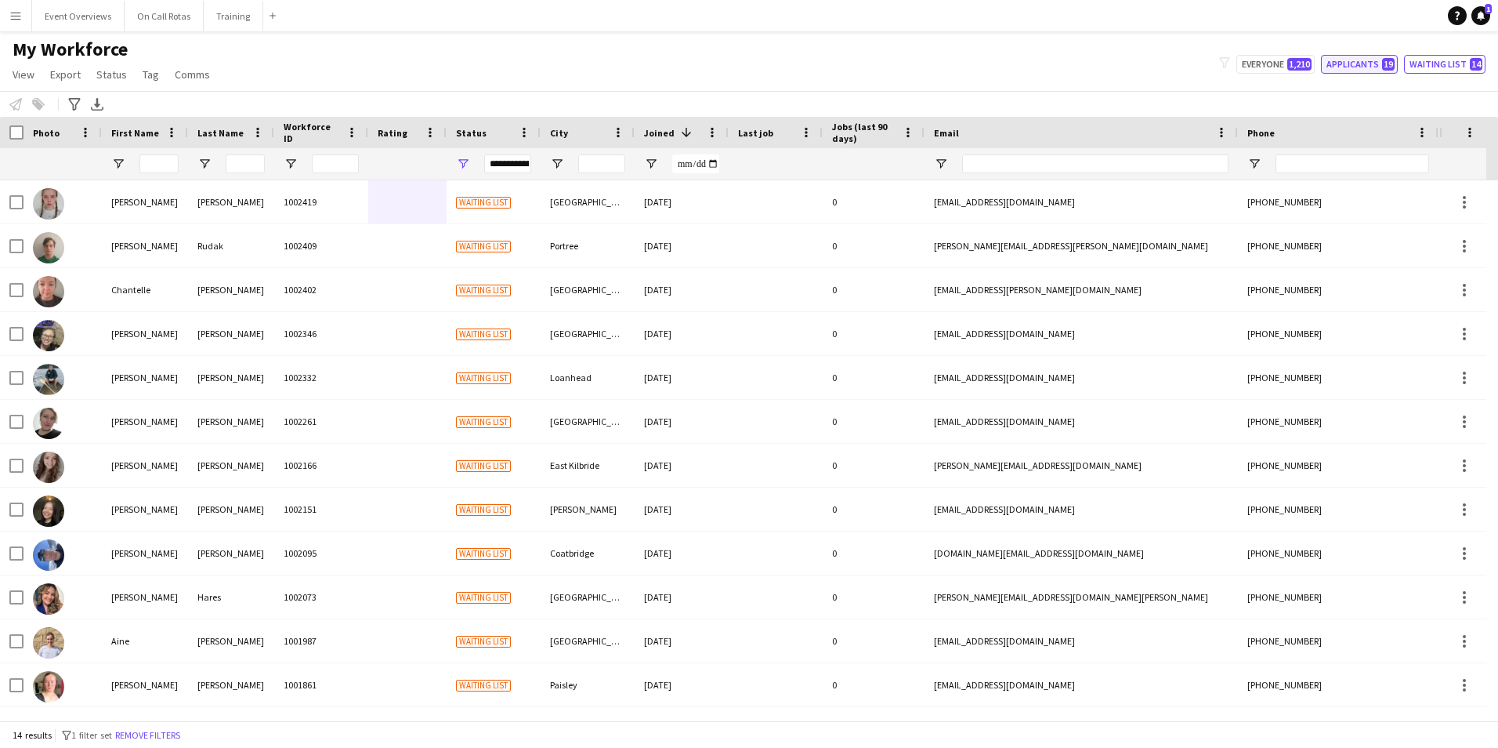
click at [1383, 63] on button "Applicants 19" at bounding box center [1359, 64] width 77 height 19
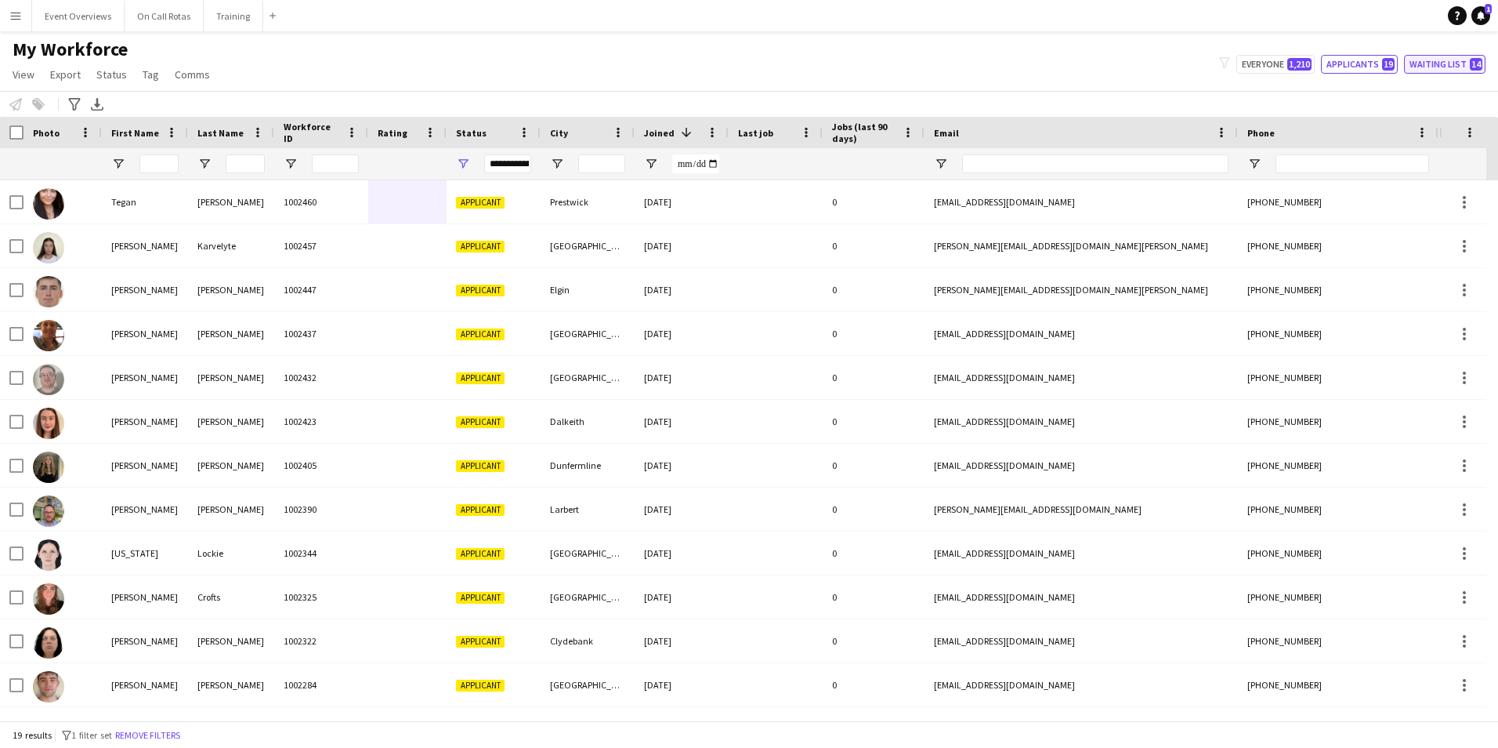
click at [1461, 64] on button "Waiting list 14" at bounding box center [1444, 64] width 81 height 19
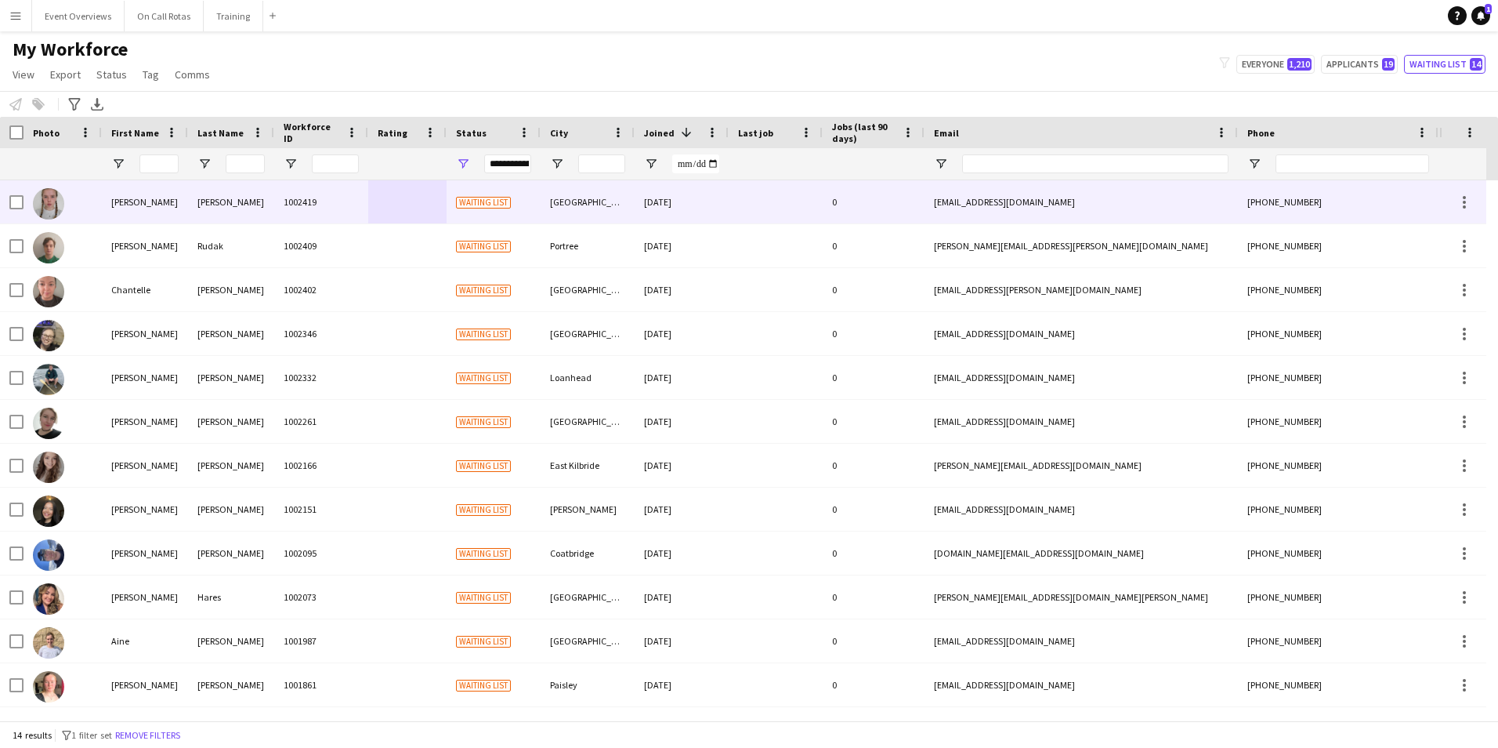
click at [279, 194] on div "1002419" at bounding box center [321, 201] width 94 height 43
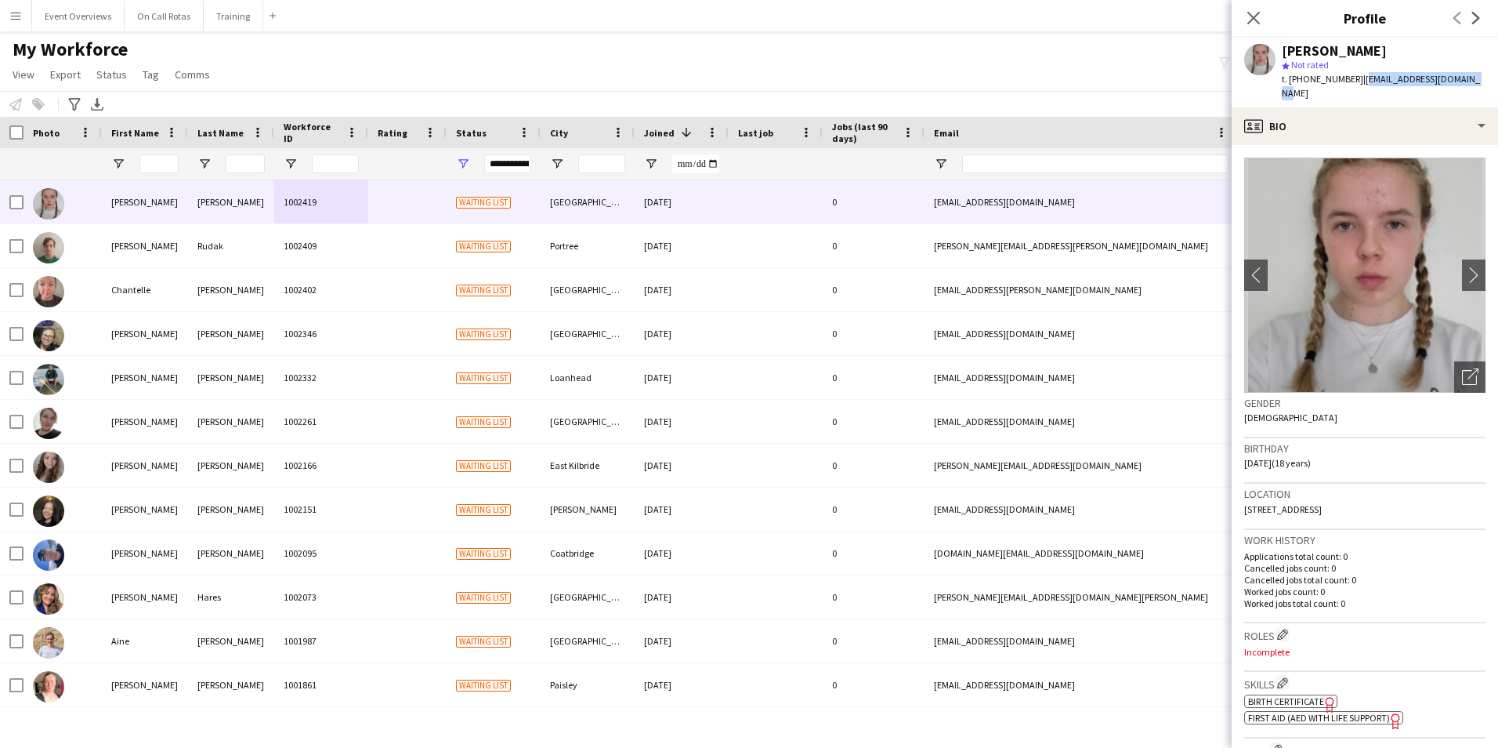
drag, startPoint x: 1464, startPoint y: 76, endPoint x: 1356, endPoint y: 85, distance: 107.8
click at [1356, 85] on div "t. +447960496417 | chloeanncolvin@gmail.com" at bounding box center [1384, 86] width 204 height 28
copy span "chloeanncolvin@gmail.com"
click at [1246, 14] on icon "Close pop-in" at bounding box center [1253, 17] width 15 height 15
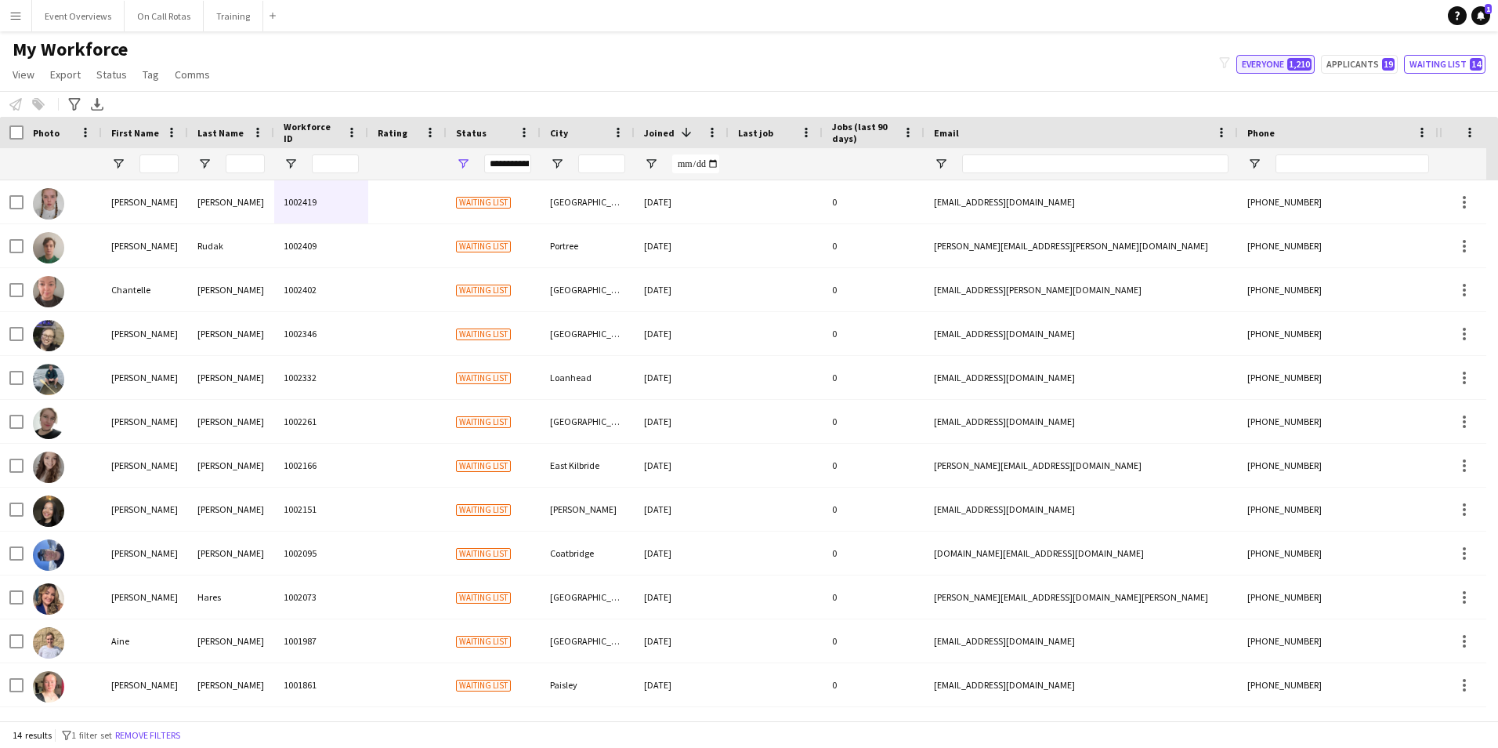
click at [1279, 66] on button "Everyone 1,210" at bounding box center [1276, 64] width 78 height 19
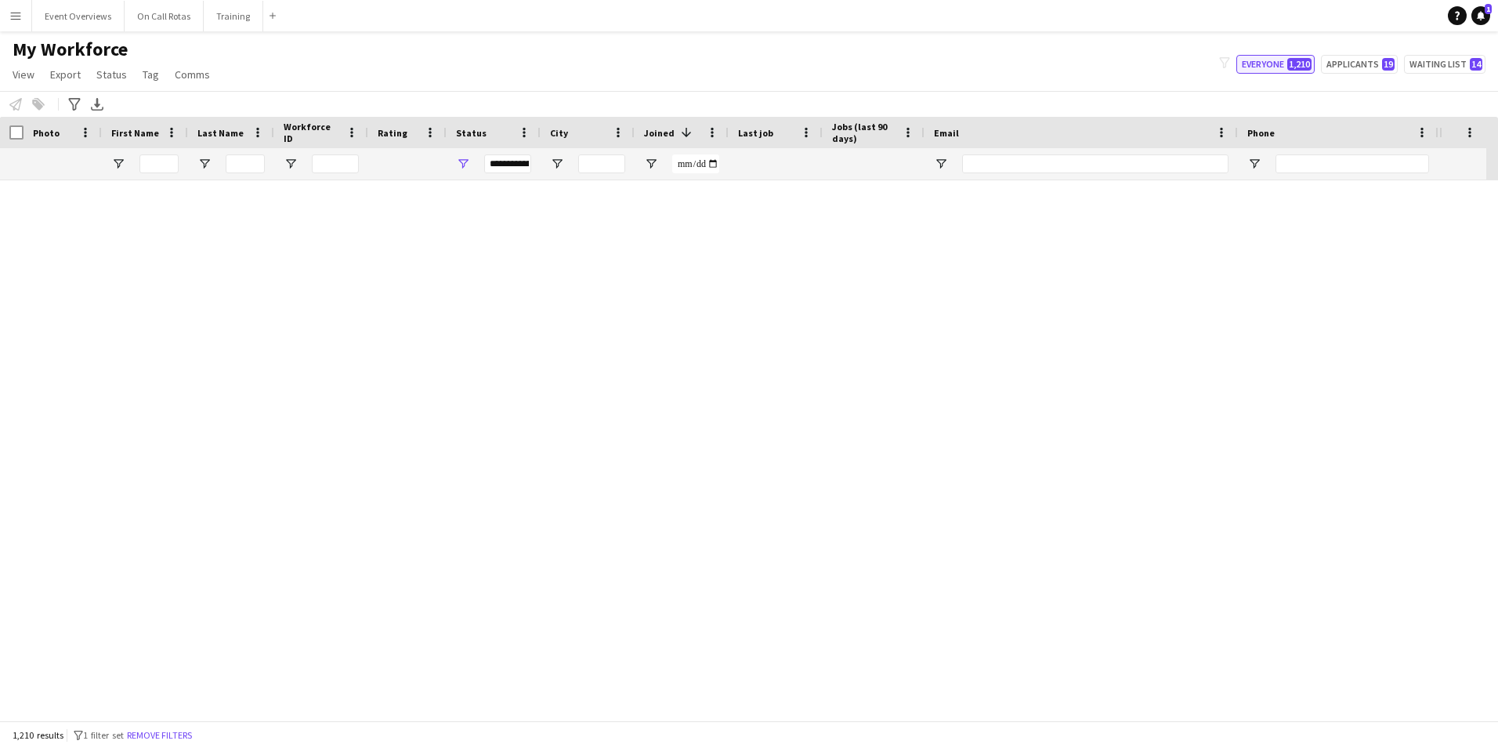
type input "**********"
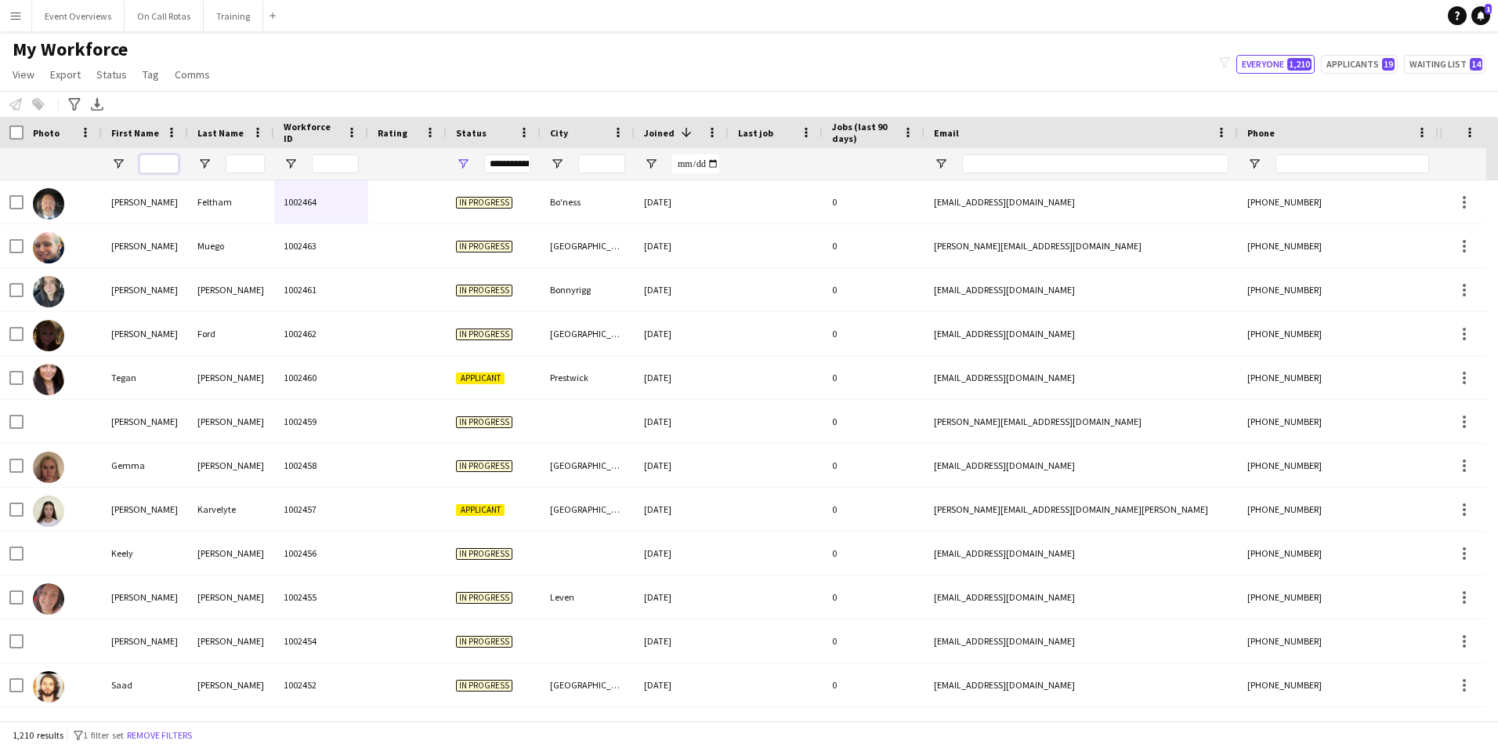
click at [155, 166] on input "First Name Filter Input" at bounding box center [158, 163] width 39 height 19
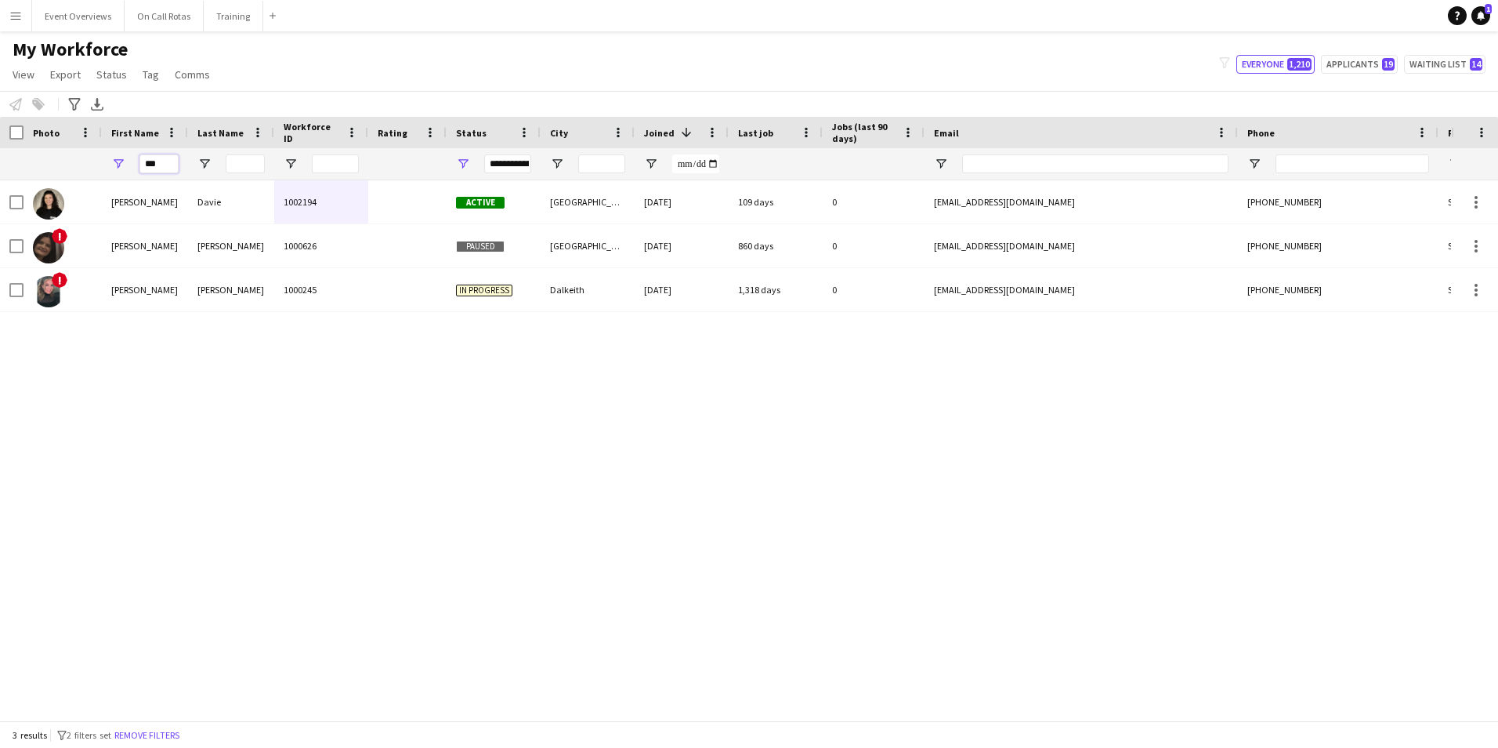
type input "***"
click at [514, 171] on div "**********" at bounding box center [507, 163] width 47 height 19
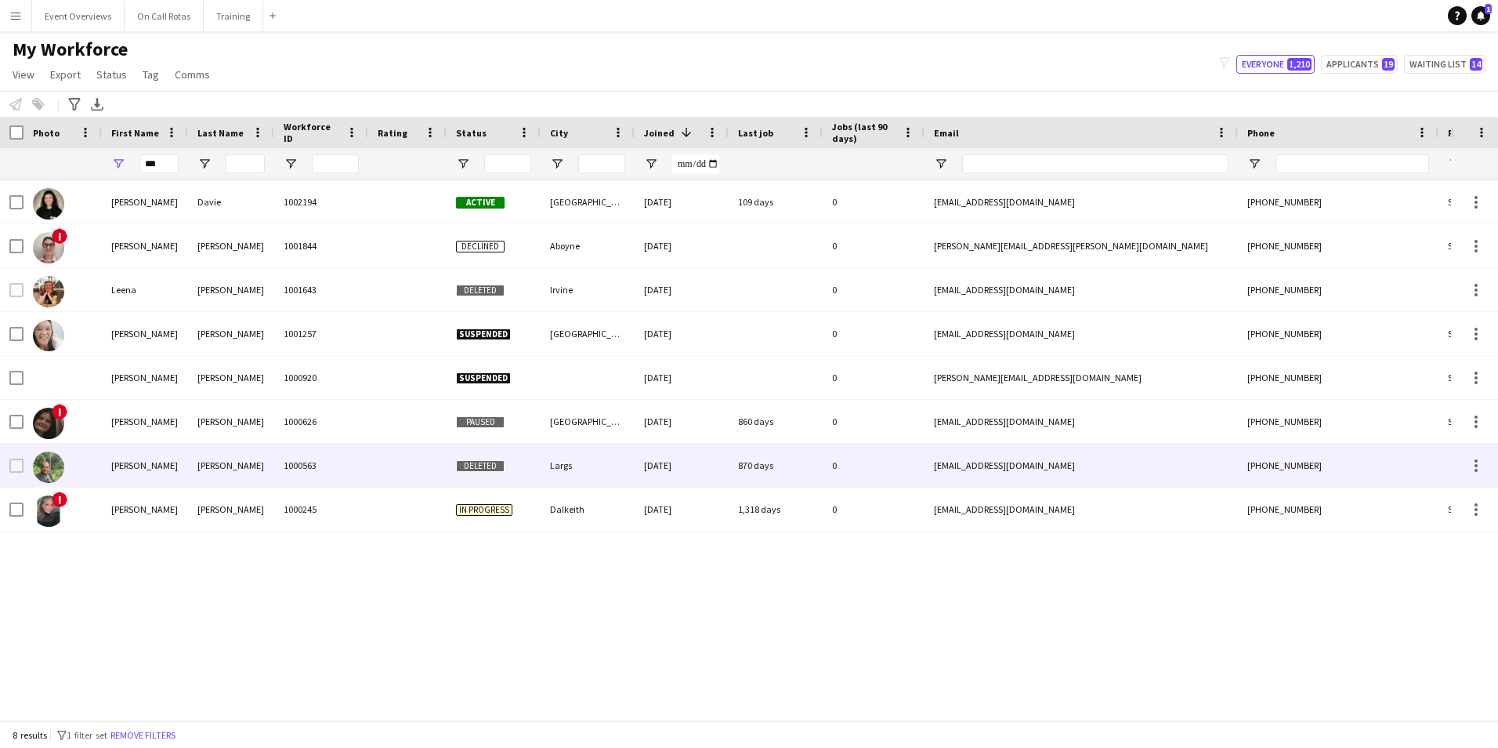
click at [273, 479] on div "Campbell" at bounding box center [231, 465] width 86 height 43
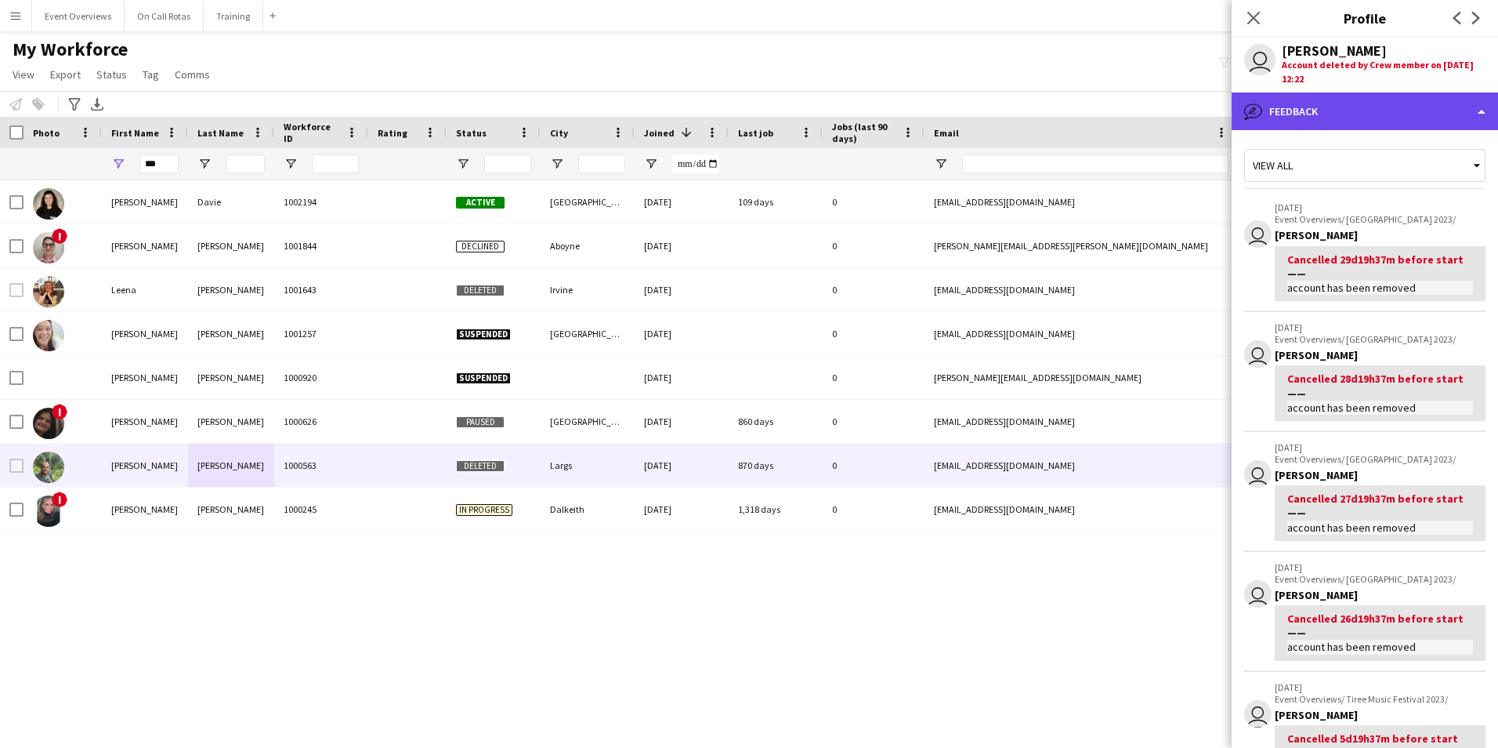
click at [1361, 115] on div "bubble-pencil Feedback" at bounding box center [1365, 111] width 266 height 38
click at [1303, 109] on div "bubble-pencil Feedback" at bounding box center [1365, 111] width 266 height 38
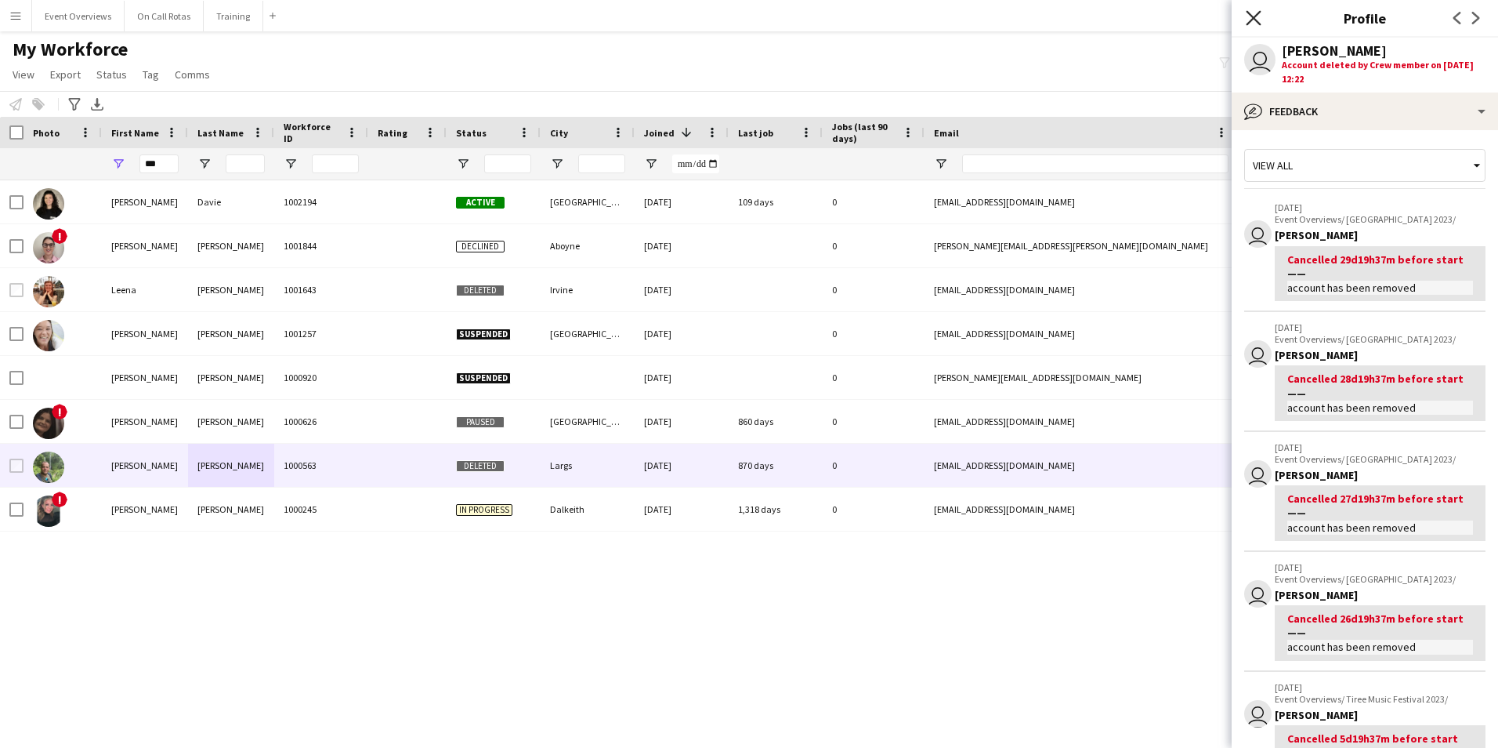
click at [1251, 18] on icon "Close pop-in" at bounding box center [1253, 17] width 15 height 15
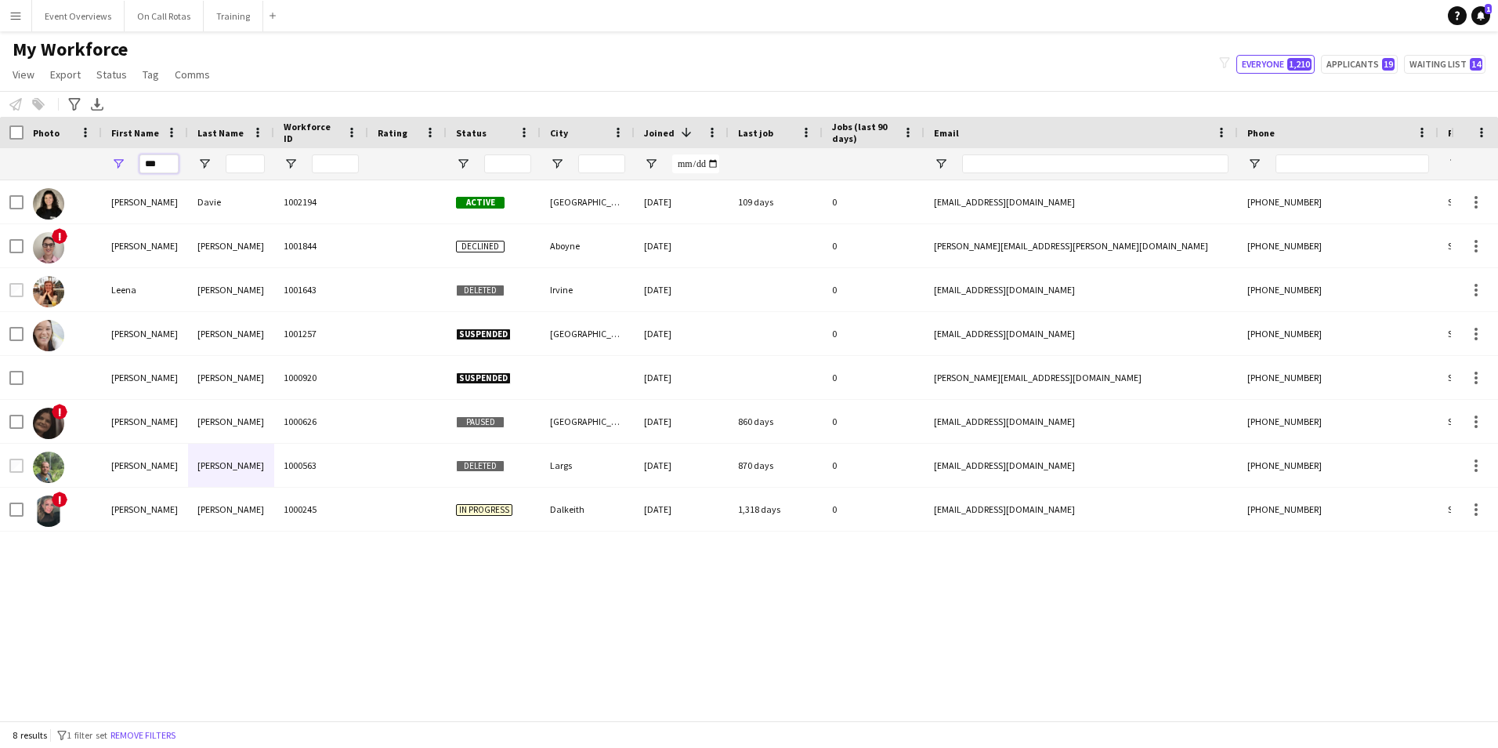
drag, startPoint x: 174, startPoint y: 165, endPoint x: 36, endPoint y: 171, distance: 138.1
click at [36, 171] on div "***" at bounding box center [849, 163] width 1699 height 31
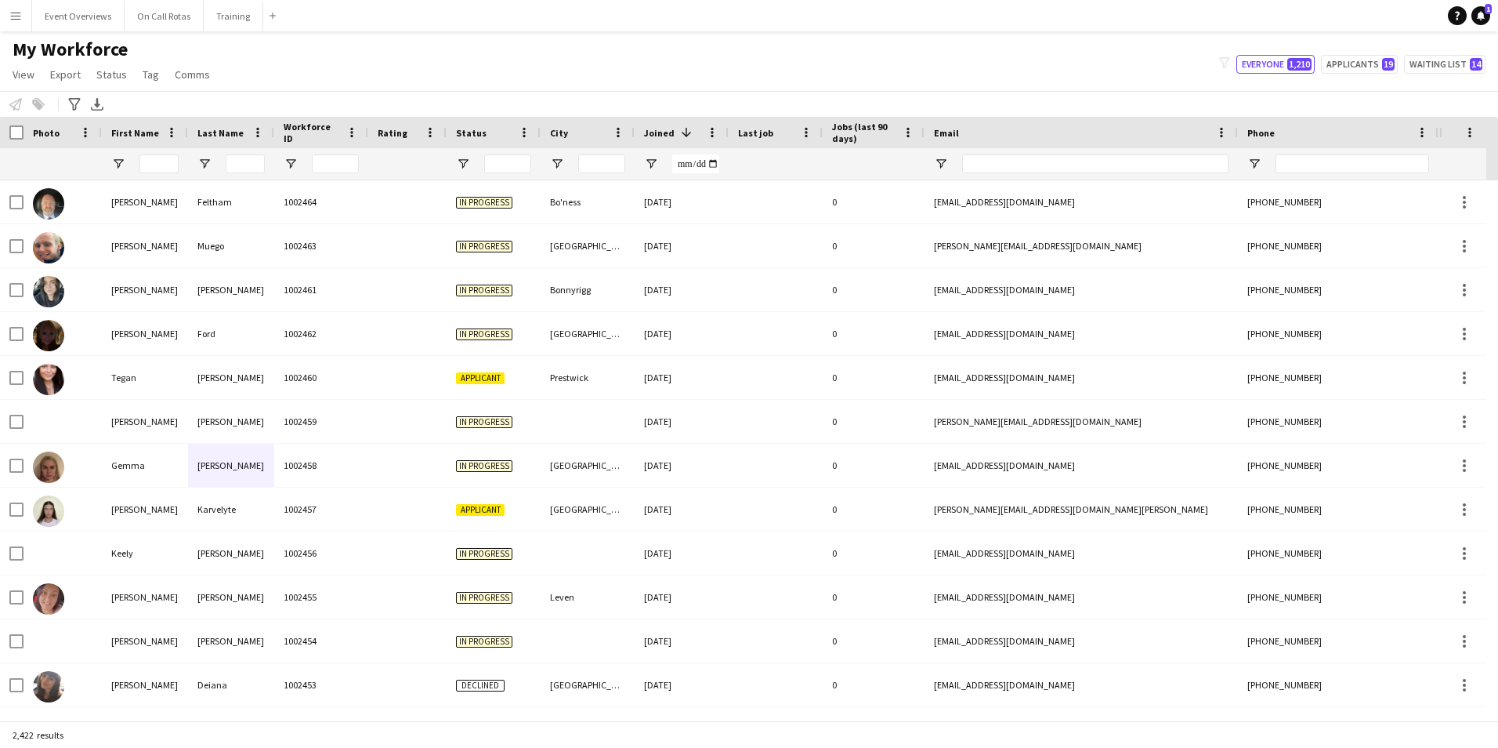
click at [1343, 54] on div "My Workforce View Views Default view Active Staff Applications - First Aider Ap…" at bounding box center [749, 64] width 1498 height 53
click at [1351, 61] on button "Applicants 19" at bounding box center [1359, 64] width 77 height 19
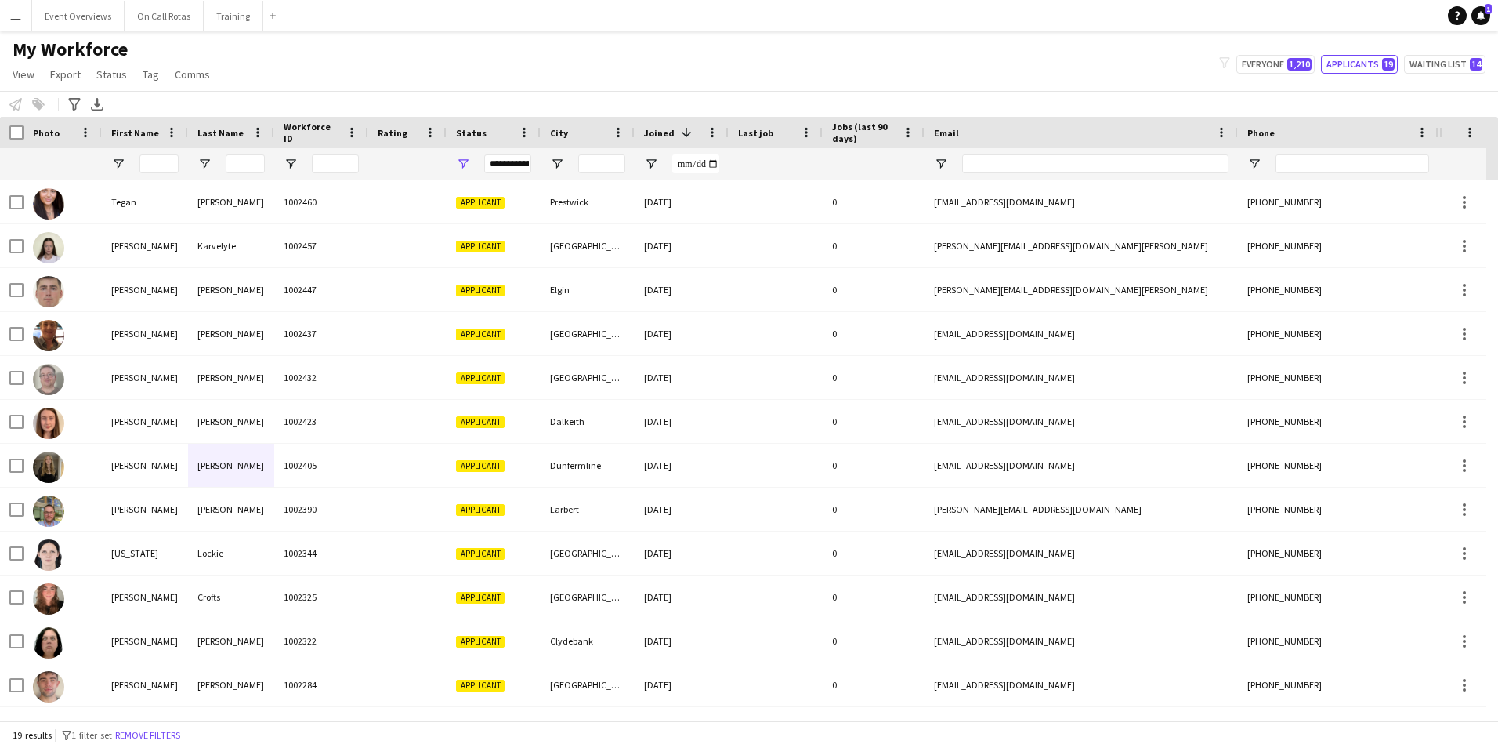
click at [1428, 49] on div "My Workforce View Views Default view Active Staff Applications - First Aider Ap…" at bounding box center [749, 64] width 1498 height 53
click at [1427, 60] on button "Waiting list 14" at bounding box center [1444, 64] width 81 height 19
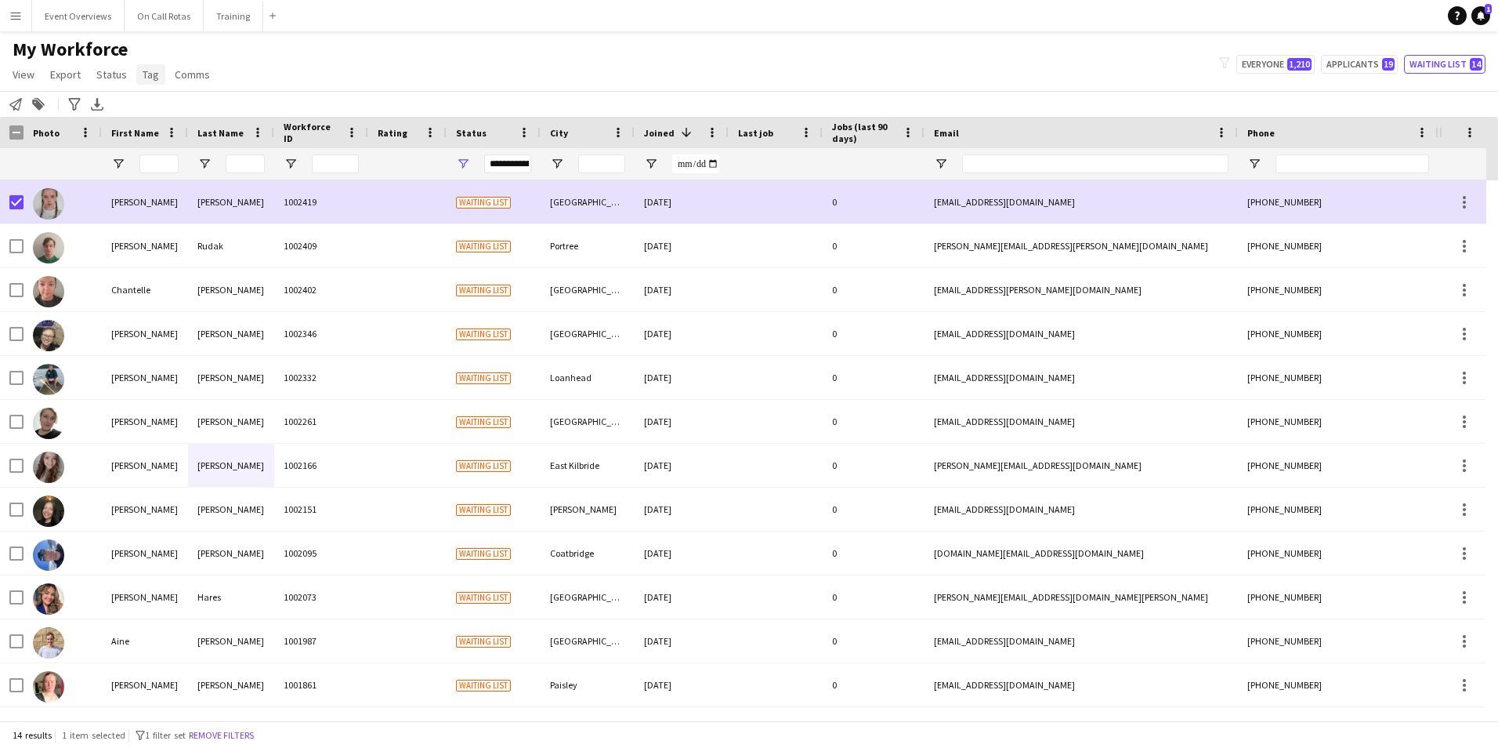
click at [143, 76] on span "Tag" at bounding box center [151, 74] width 16 height 14
click at [109, 75] on span "Status" at bounding box center [111, 74] width 31 height 14
click at [110, 101] on span "Edit" at bounding box center [112, 108] width 18 height 14
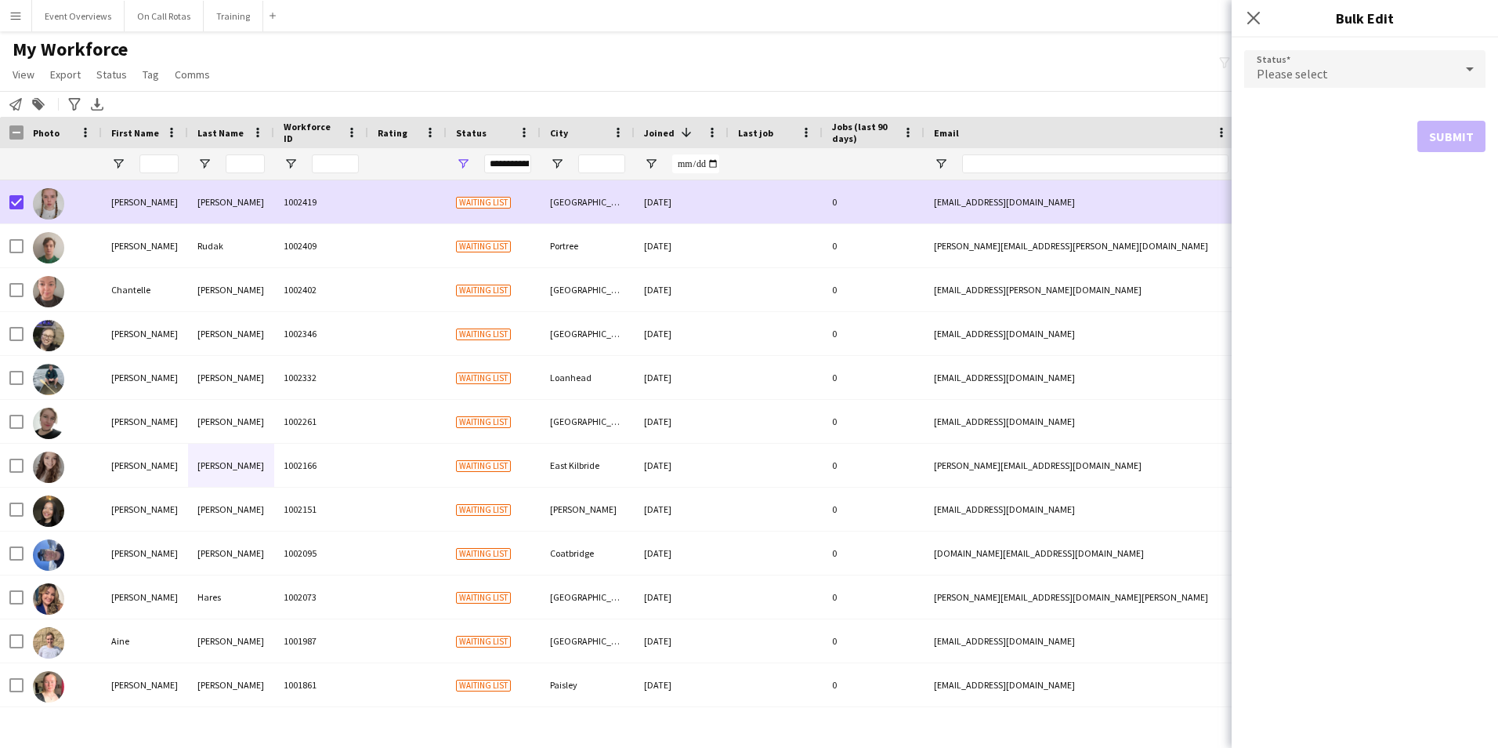
click at [1310, 56] on div "Please select" at bounding box center [1349, 69] width 210 height 38
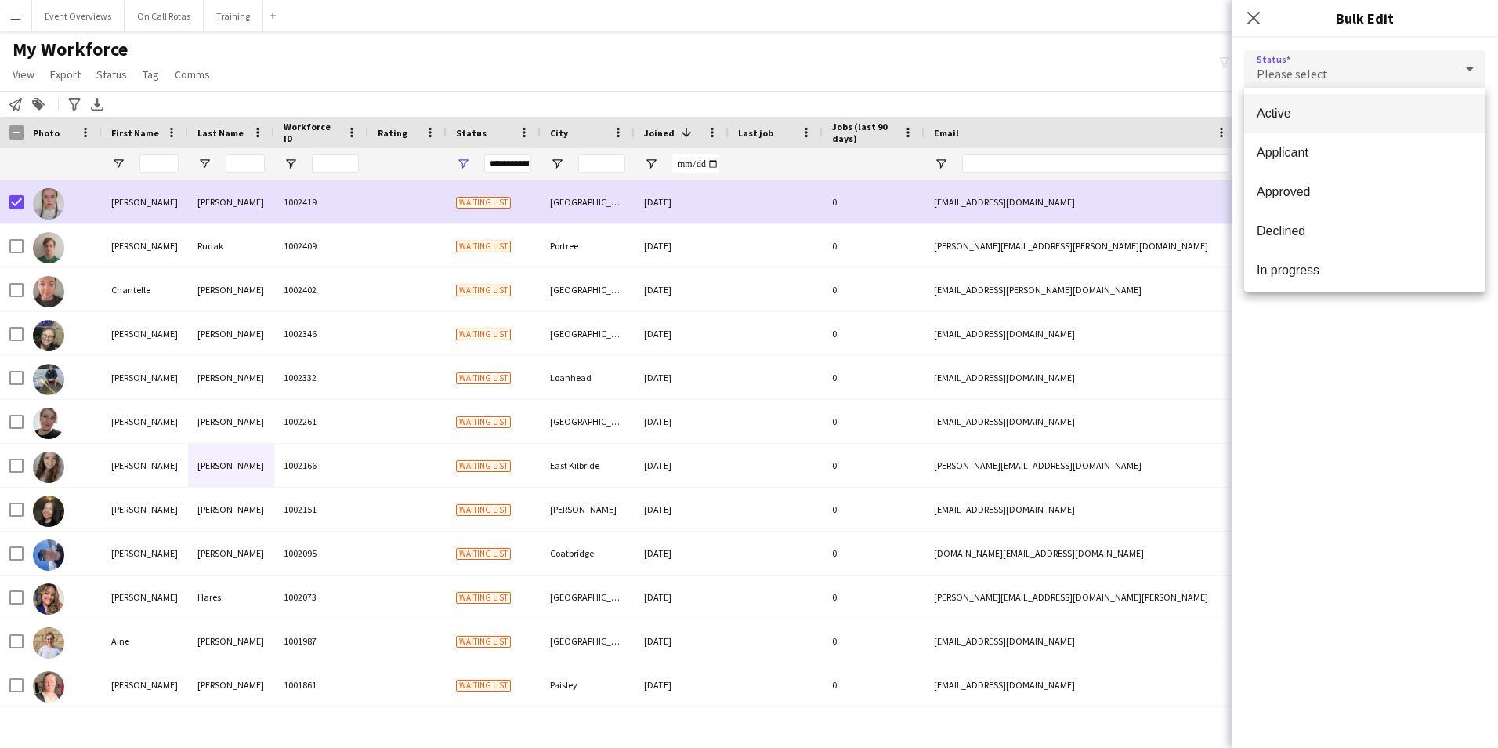
click at [1290, 103] on mat-option "Active" at bounding box center [1364, 113] width 241 height 39
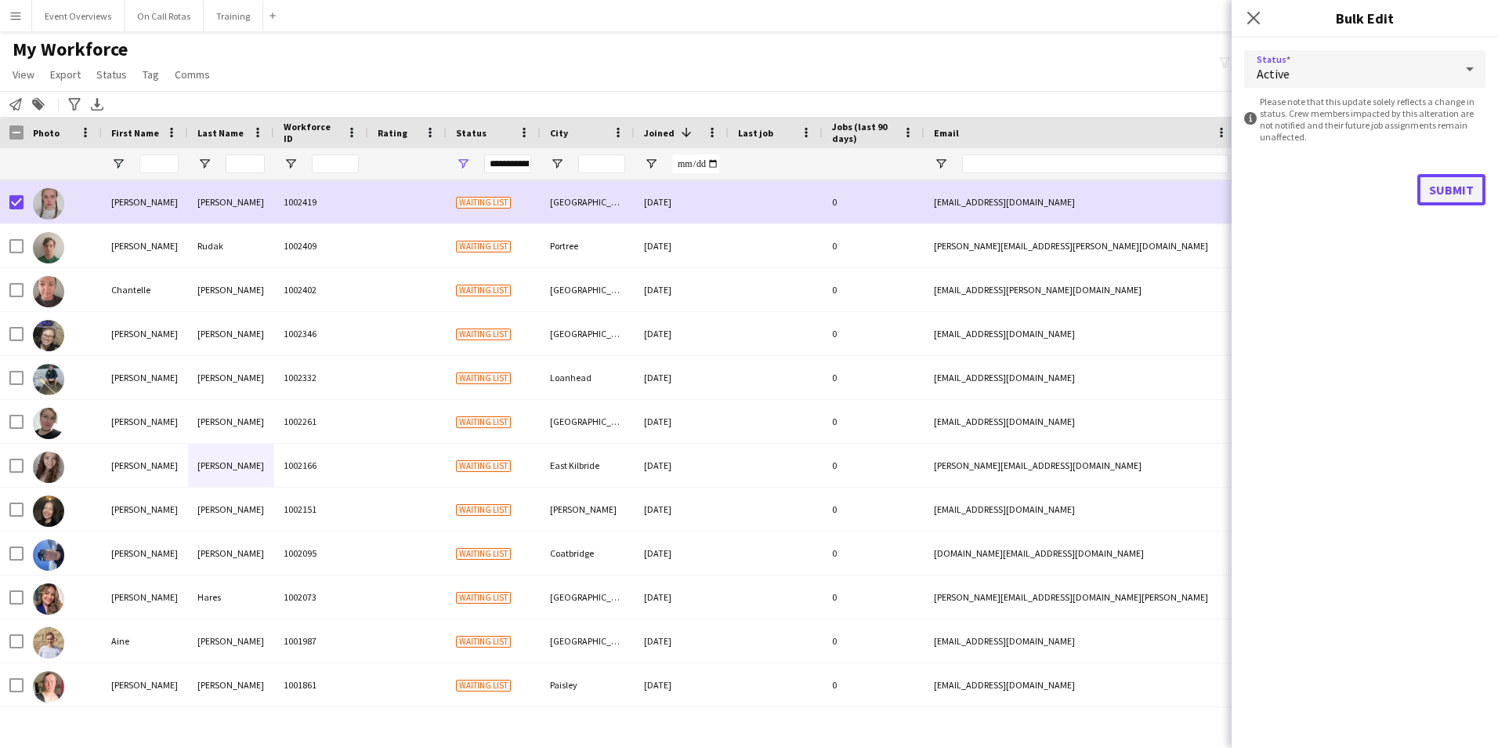
click at [1453, 194] on button "Submit" at bounding box center [1452, 189] width 68 height 31
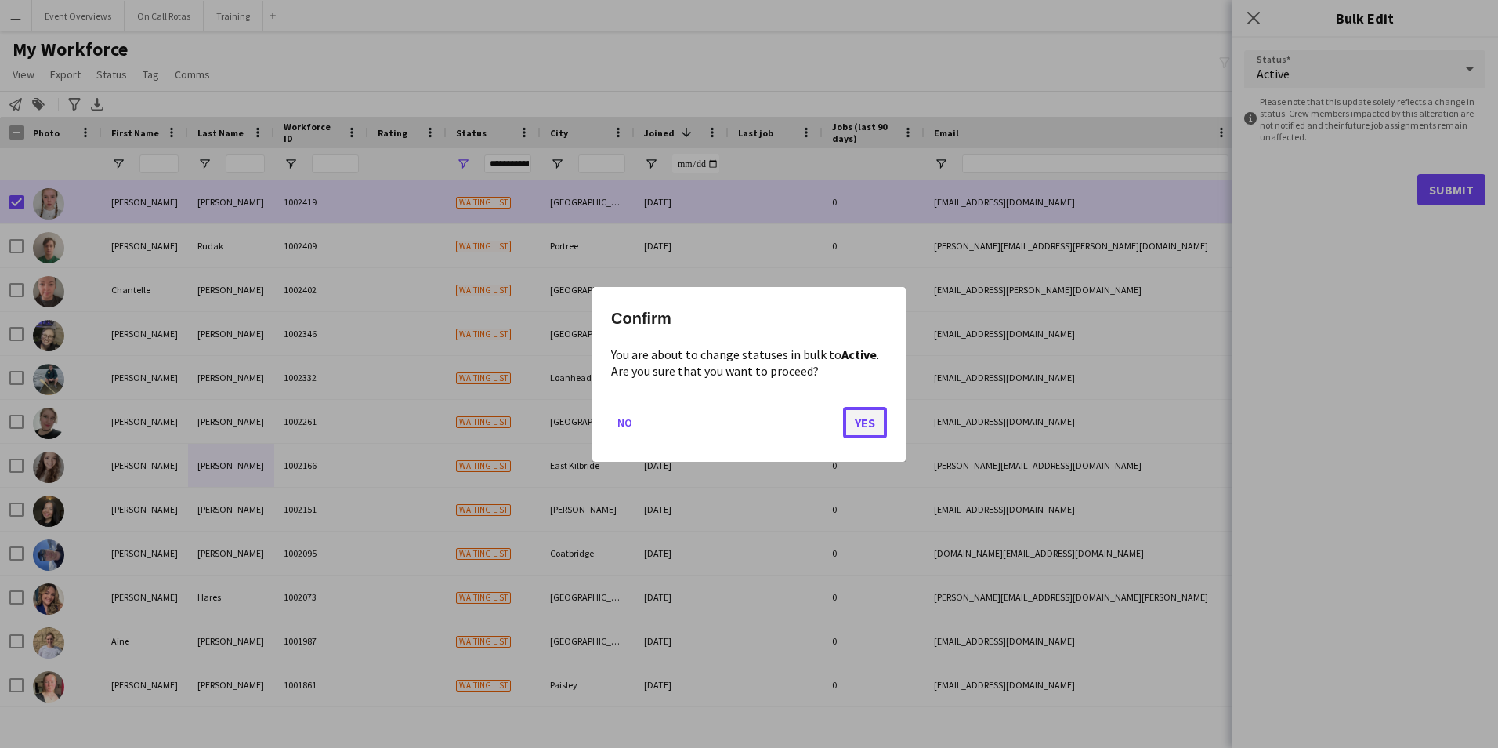
click at [856, 430] on button "Yes" at bounding box center [865, 421] width 44 height 31
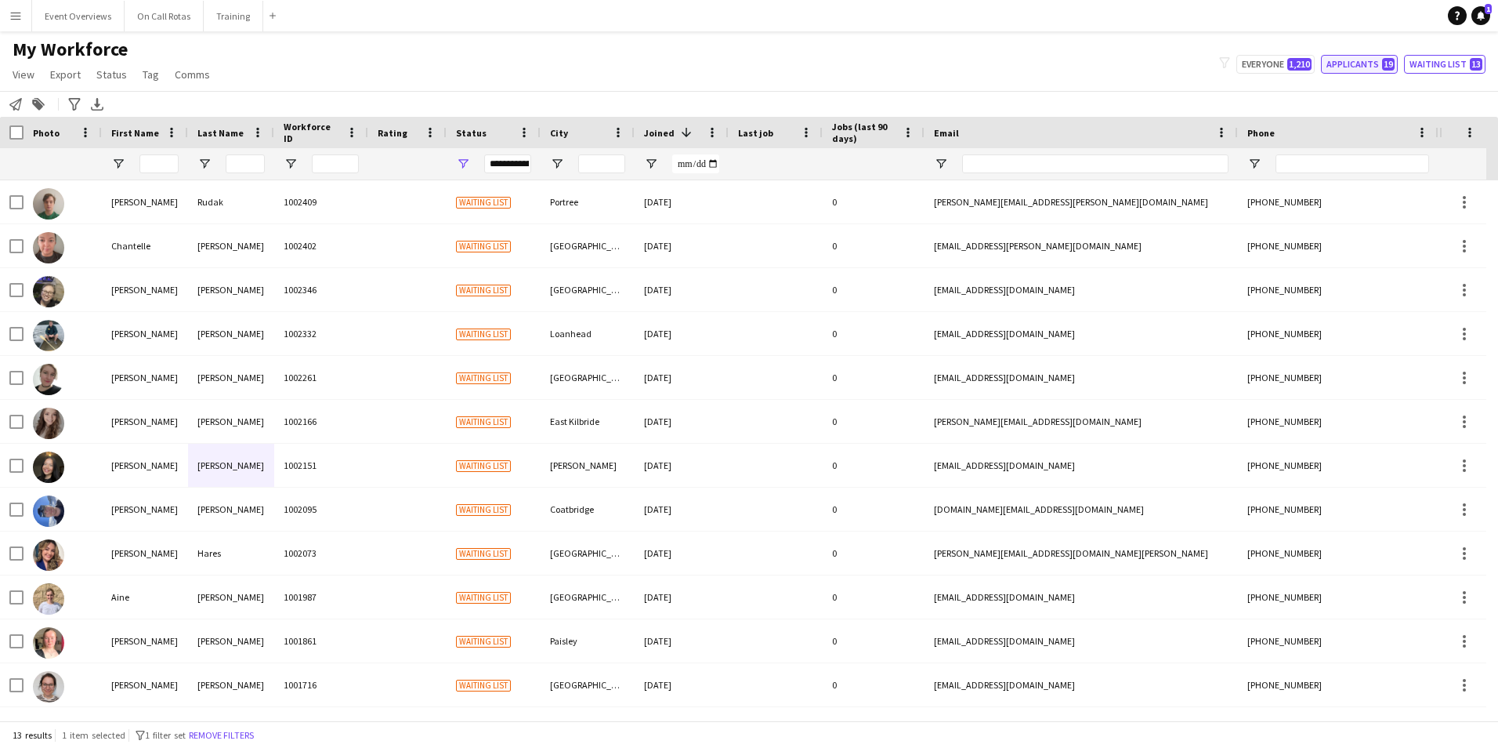
click at [1357, 63] on button "Applicants 19" at bounding box center [1359, 64] width 77 height 19
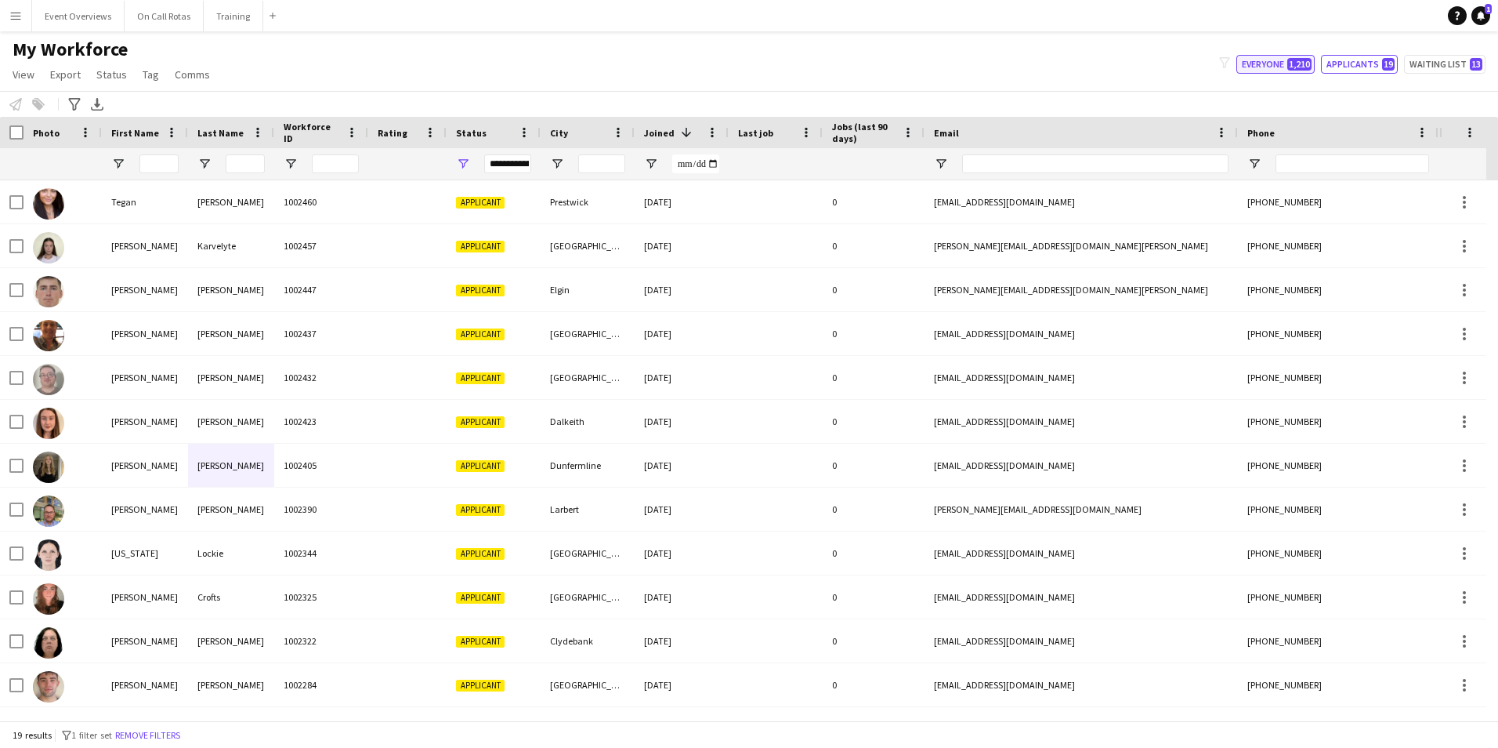
click at [1291, 59] on span "1,210" at bounding box center [1299, 64] width 24 height 13
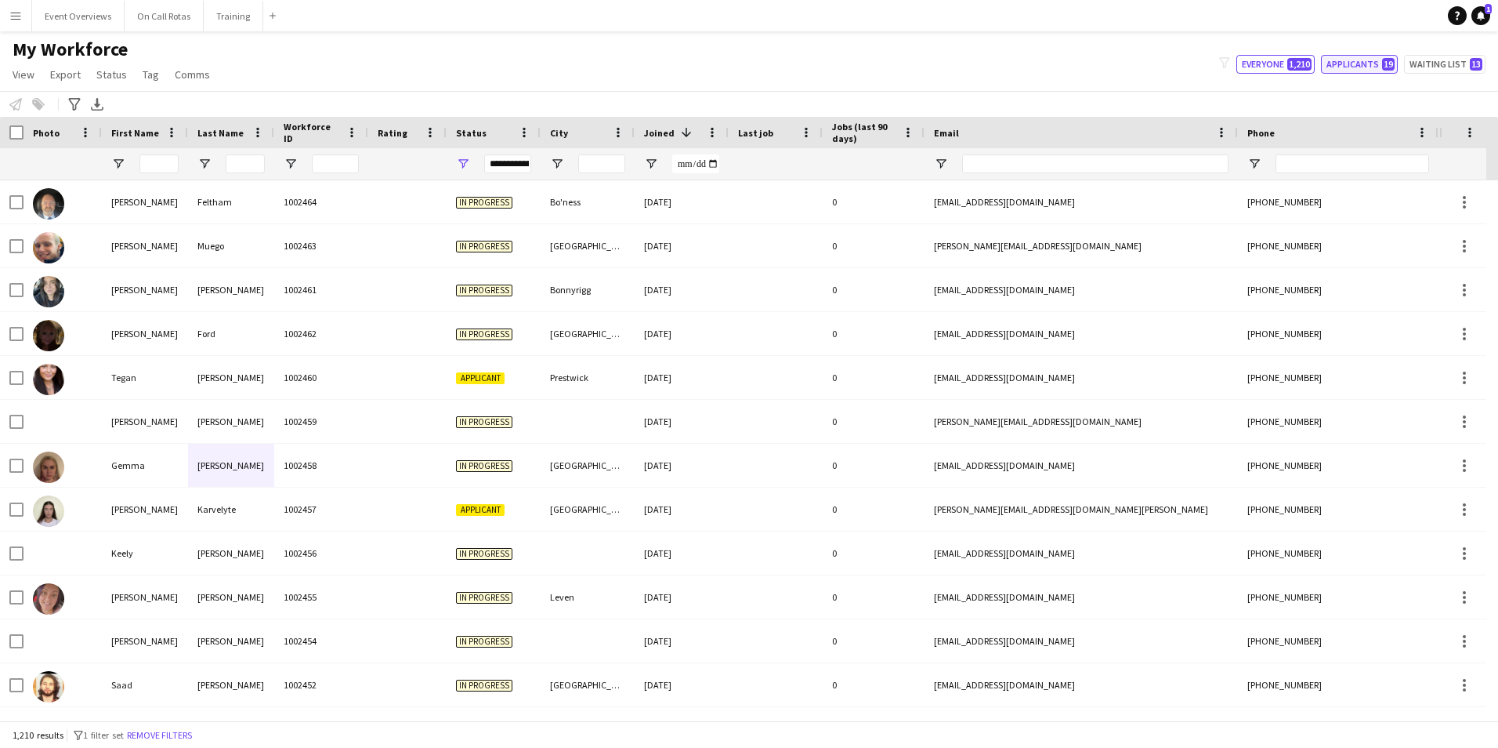
click at [1362, 68] on button "Applicants 19" at bounding box center [1359, 64] width 77 height 19
type input "**********"
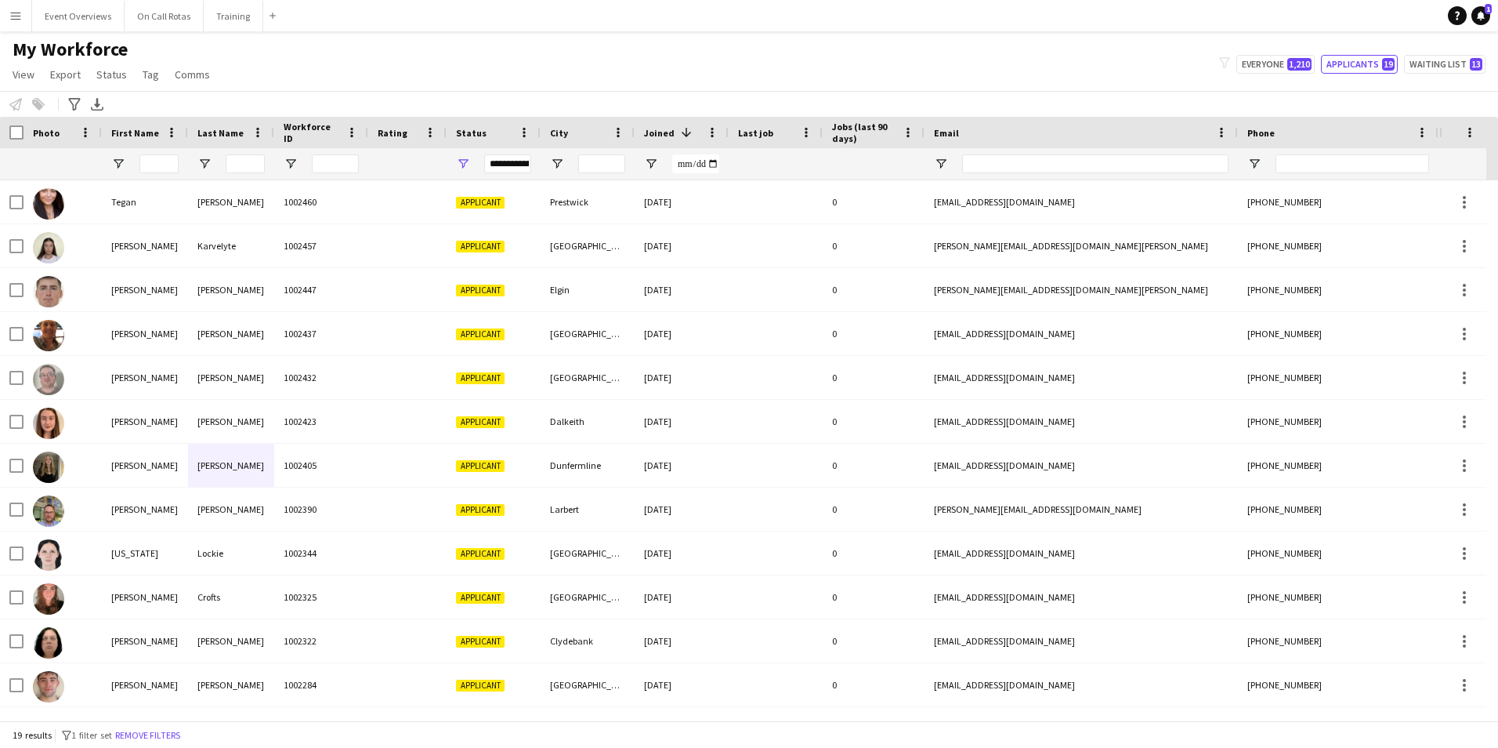
click at [511, 167] on div "**********" at bounding box center [507, 163] width 47 height 19
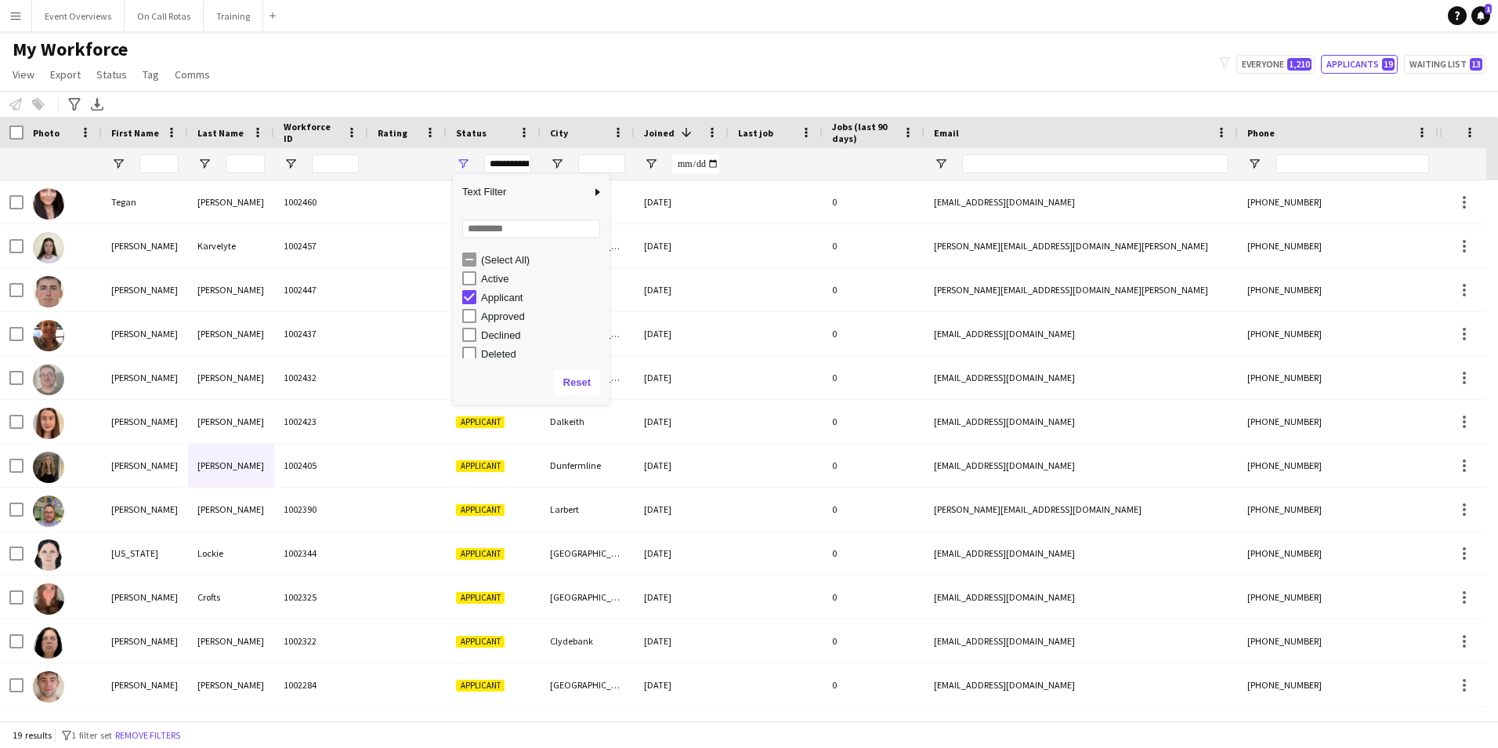
click at [491, 51] on div "My Workforce View Views Default view Active Staff Applications - First Aider Ap…" at bounding box center [749, 64] width 1498 height 53
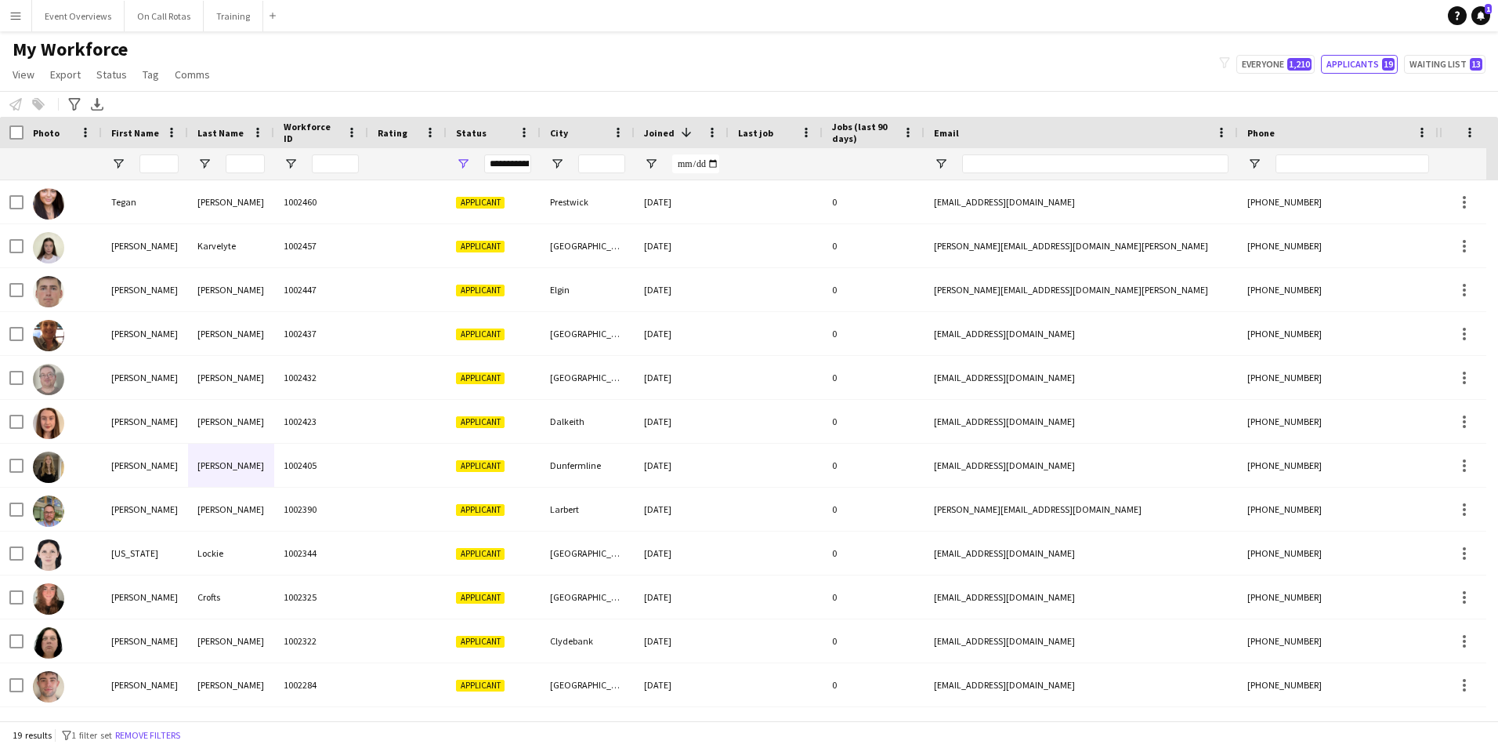
click at [520, 173] on div "**********" at bounding box center [507, 163] width 47 height 19
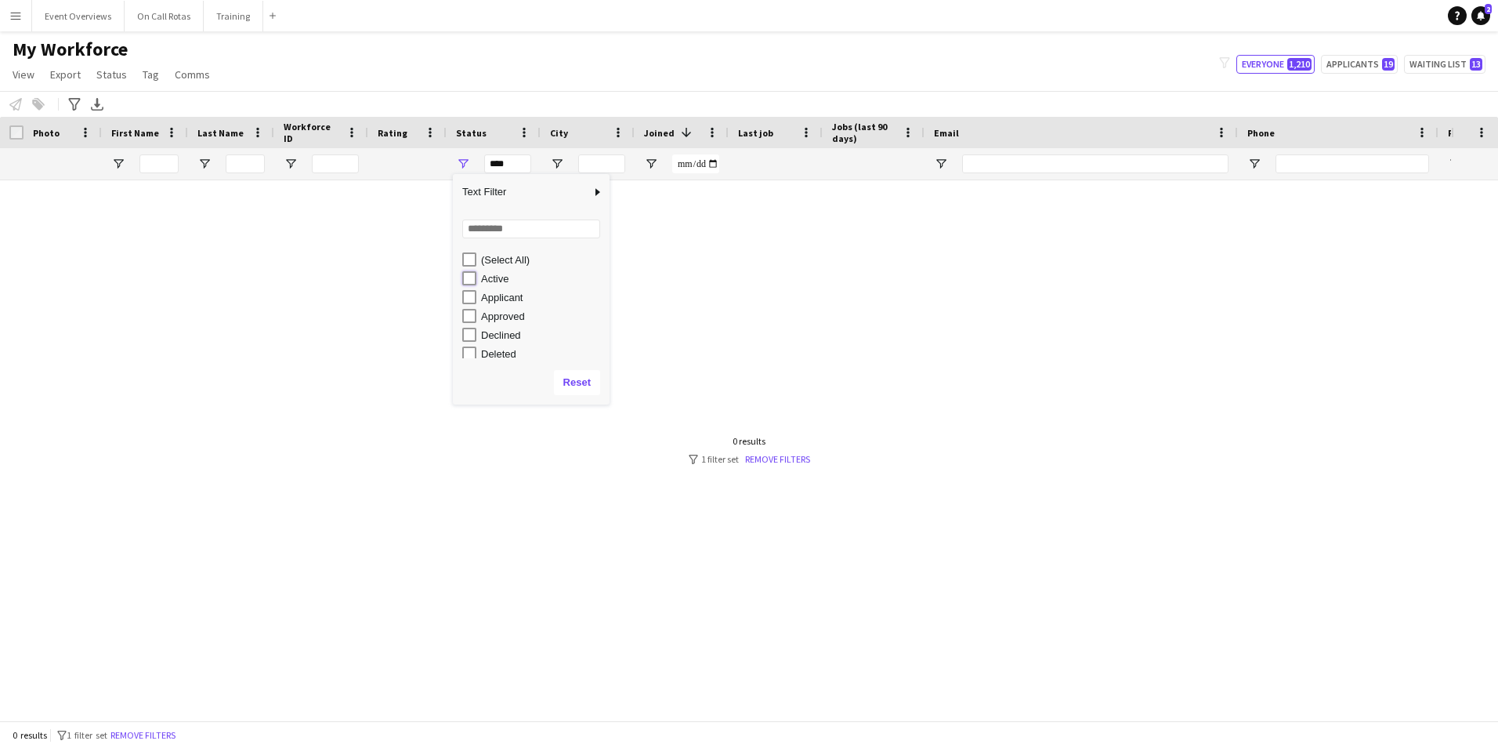
type input "**********"
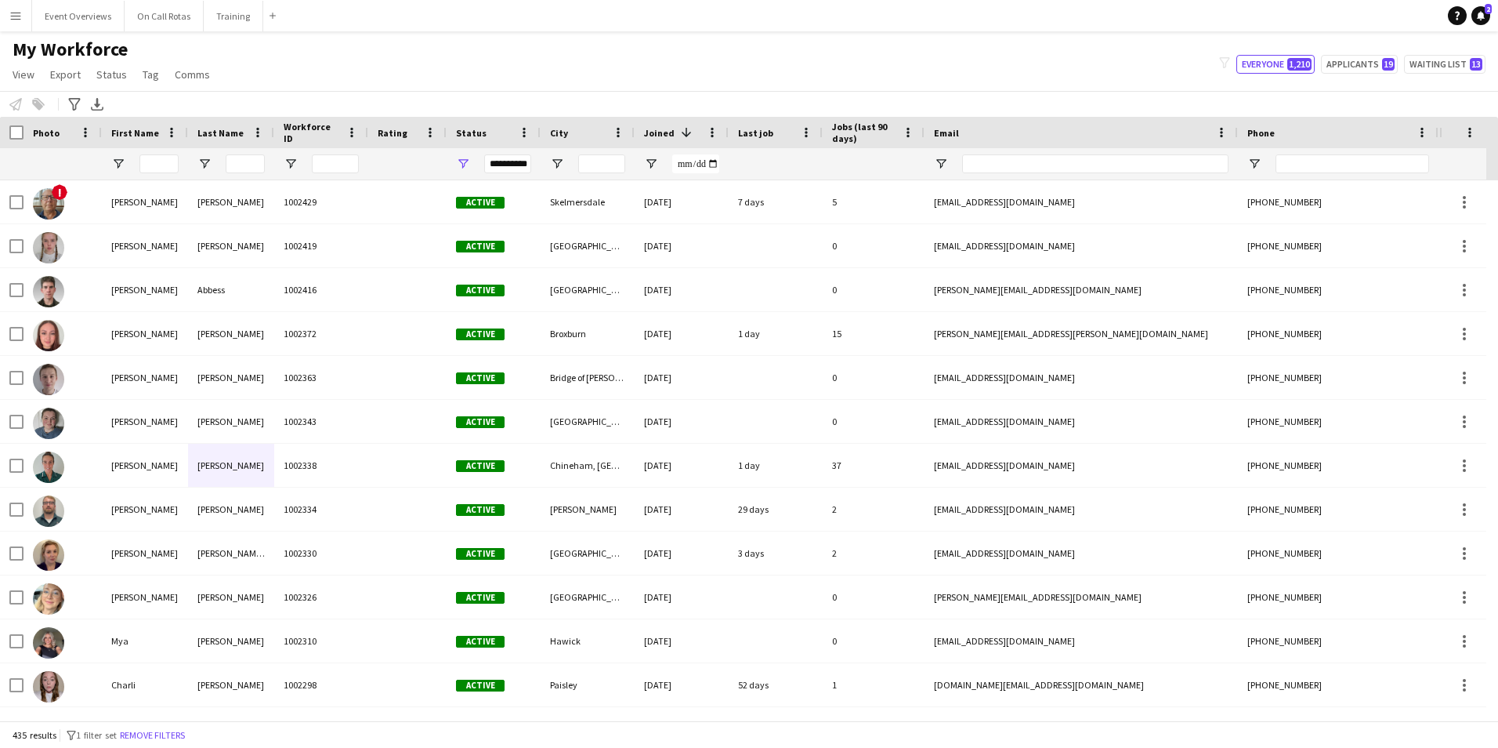
click at [703, 85] on div "My Workforce View Views Default view Active Staff Applications - First Aider Ap…" at bounding box center [749, 64] width 1498 height 53
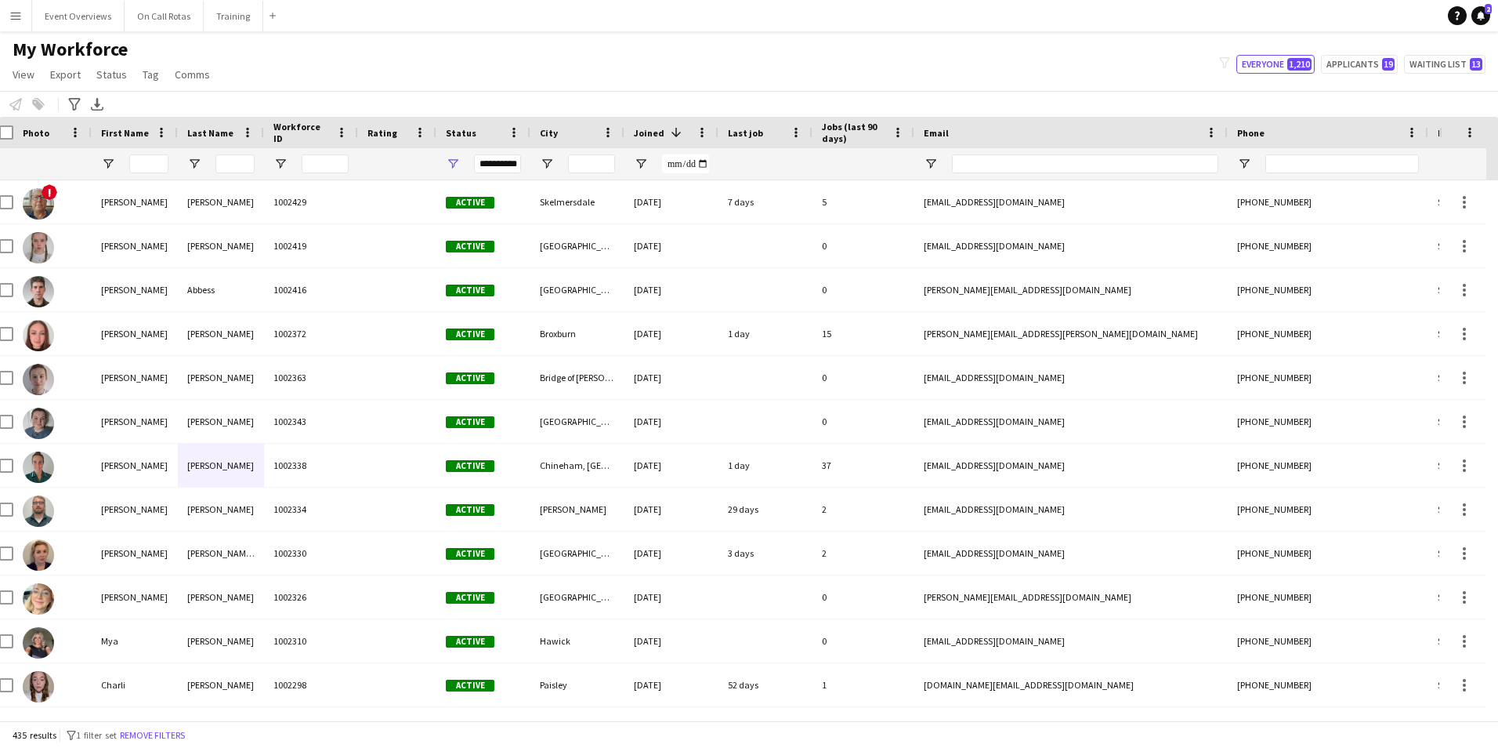
scroll to position [0, 241]
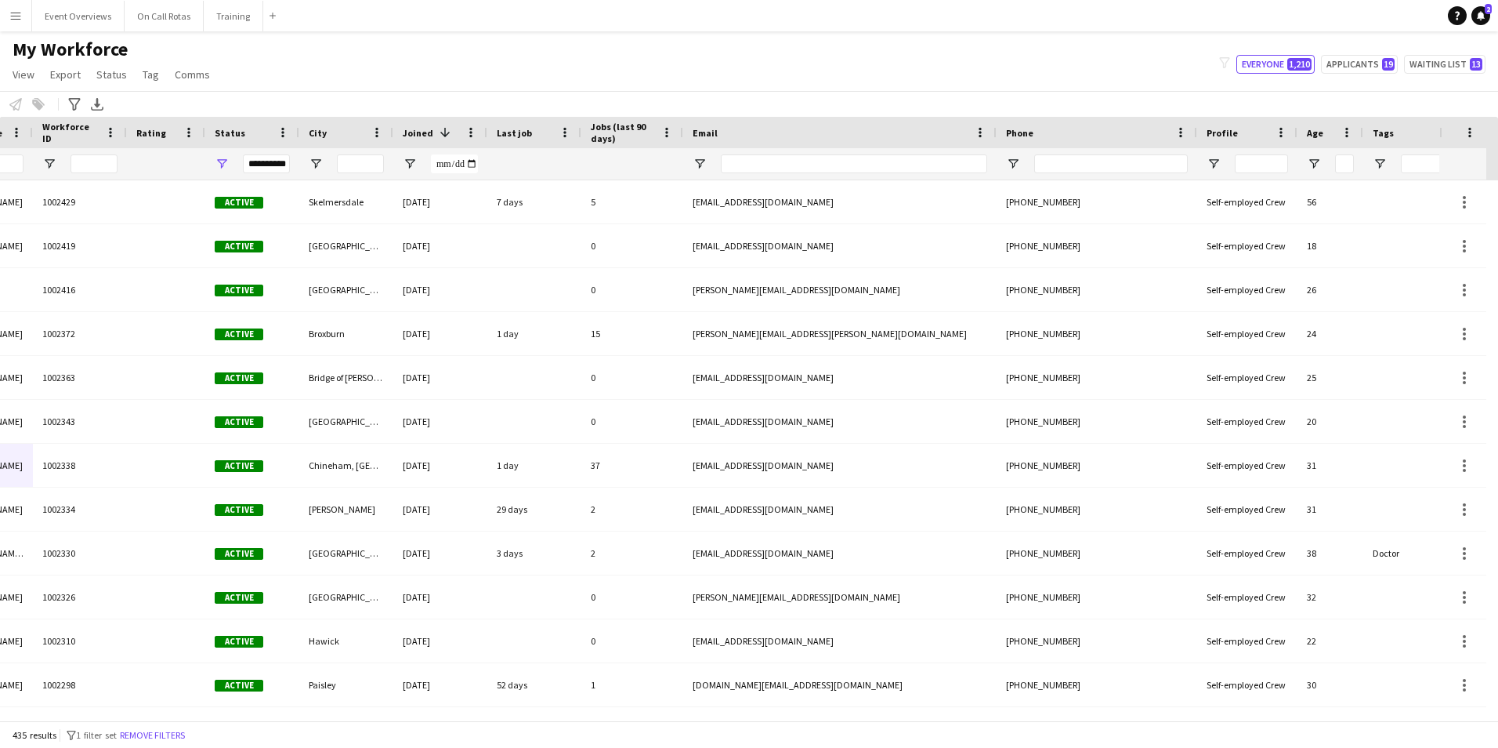
click at [1389, 161] on div at bounding box center [1410, 163] width 94 height 31
click at [1385, 163] on span "Open Filter Menu" at bounding box center [1380, 164] width 14 height 14
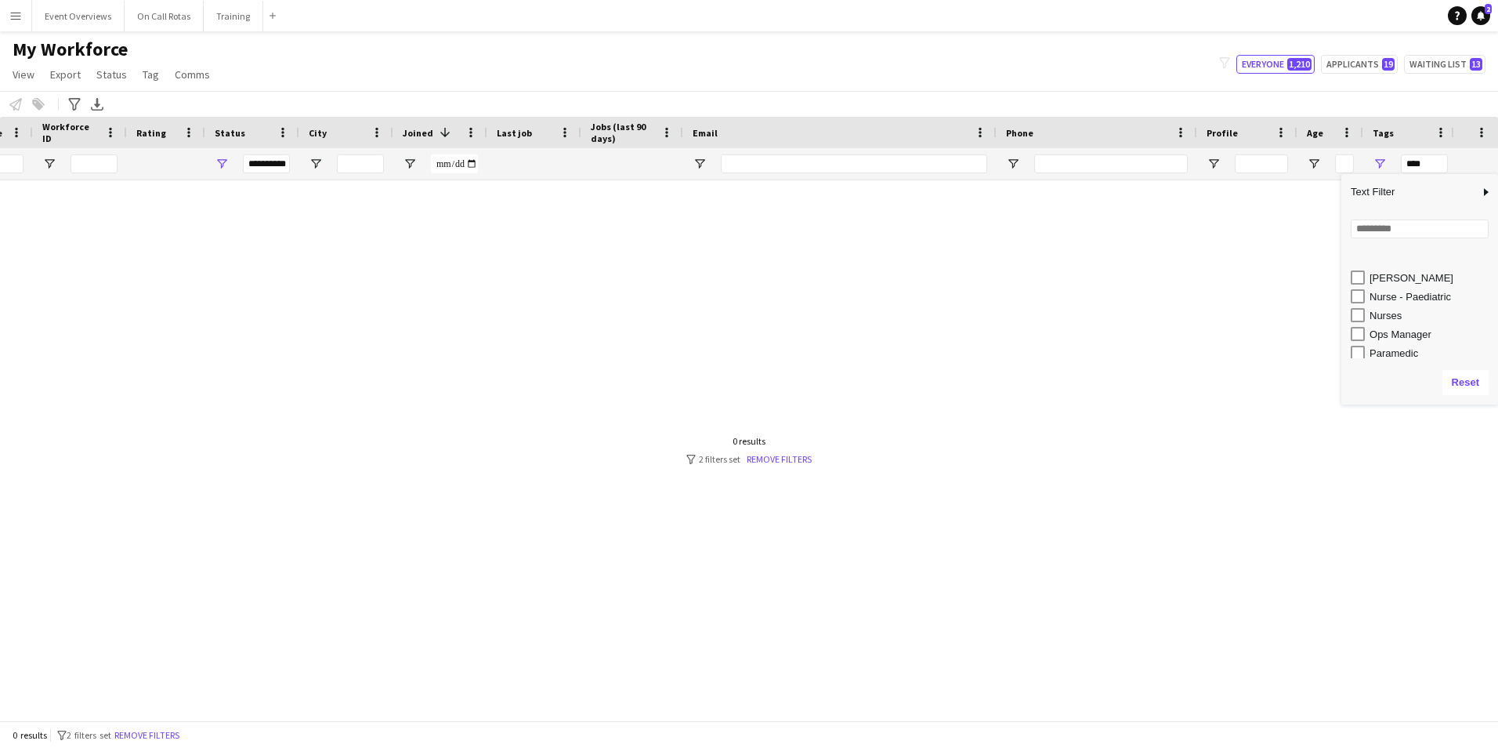
scroll to position [470, 0]
type input "**********"
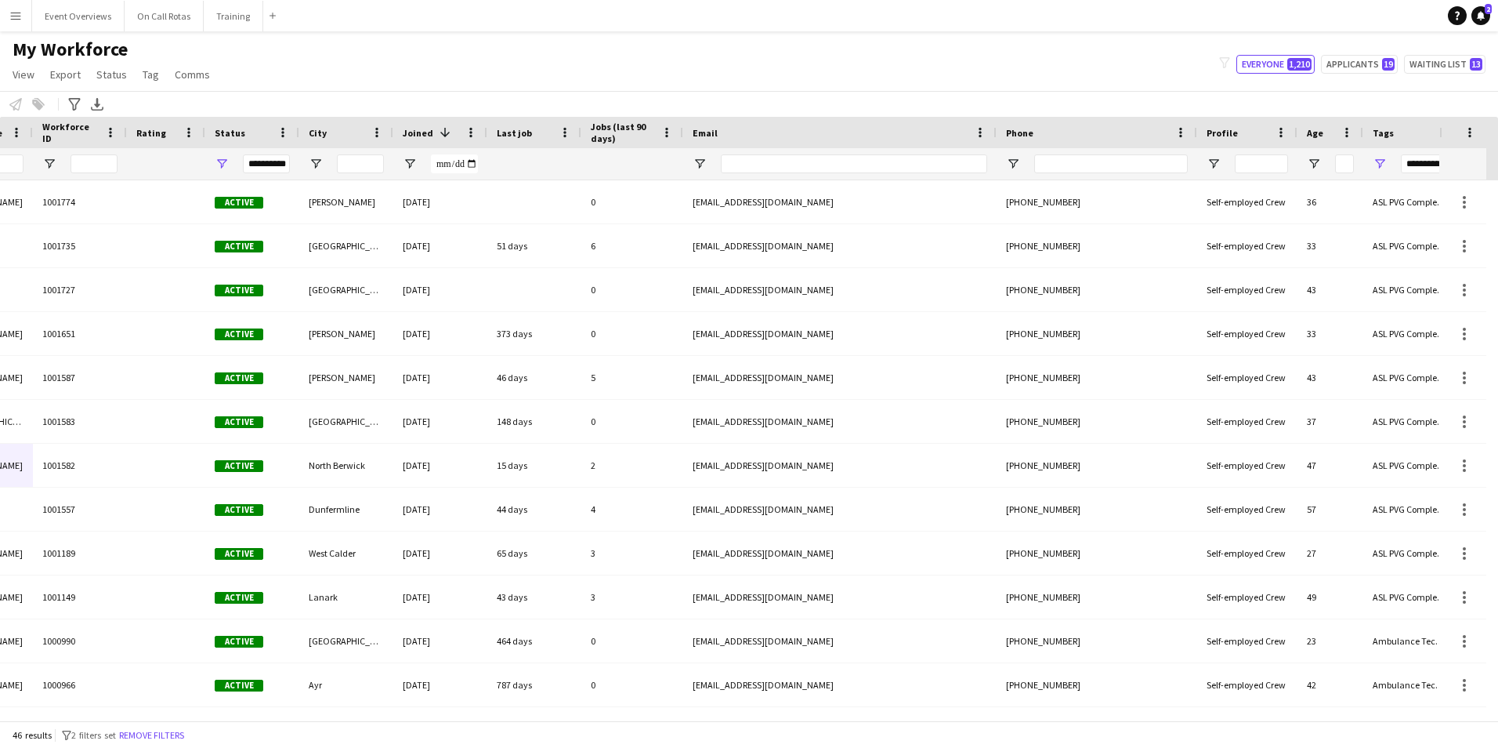
scroll to position [0, 0]
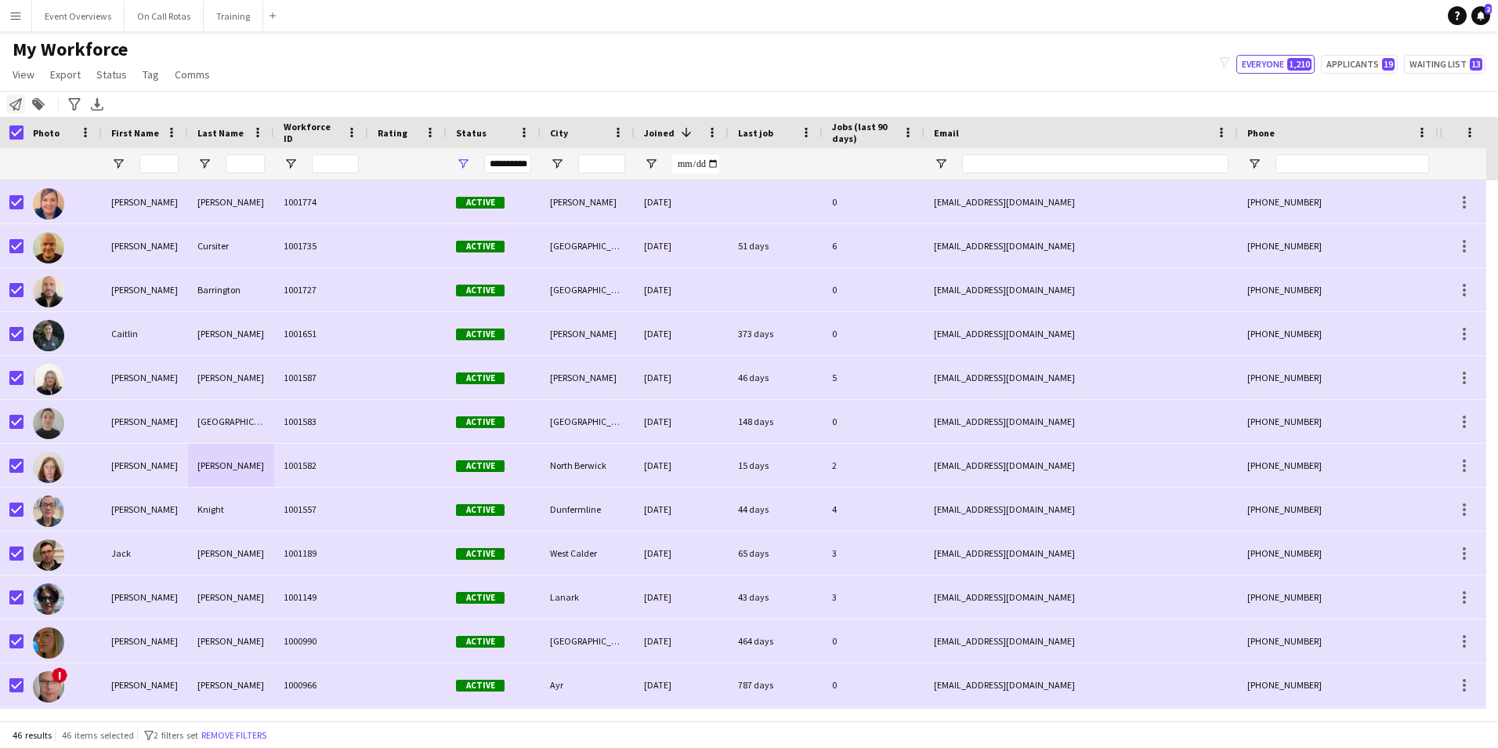
click at [11, 110] on icon "Notify workforce" at bounding box center [15, 104] width 13 height 13
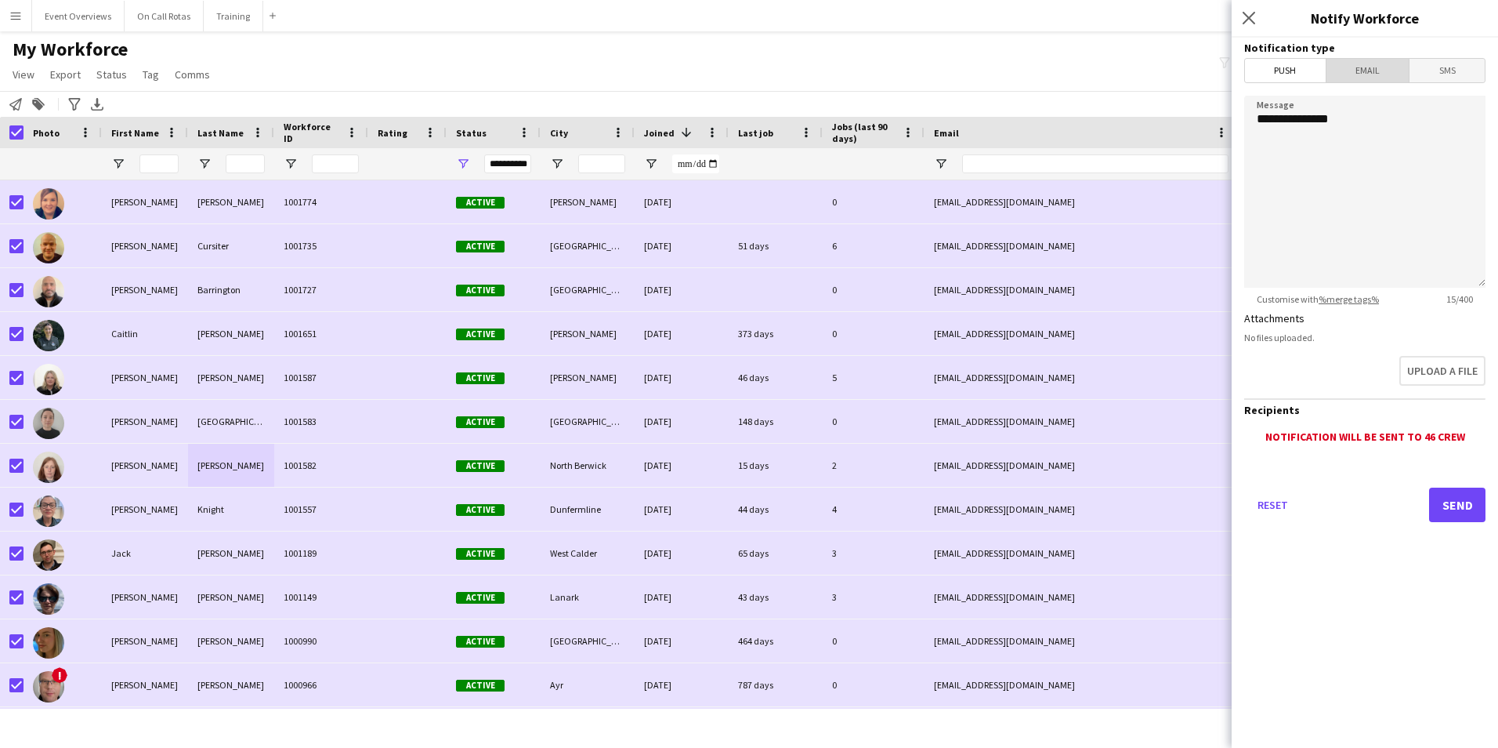
click at [1378, 74] on span "Email" at bounding box center [1368, 71] width 83 height 24
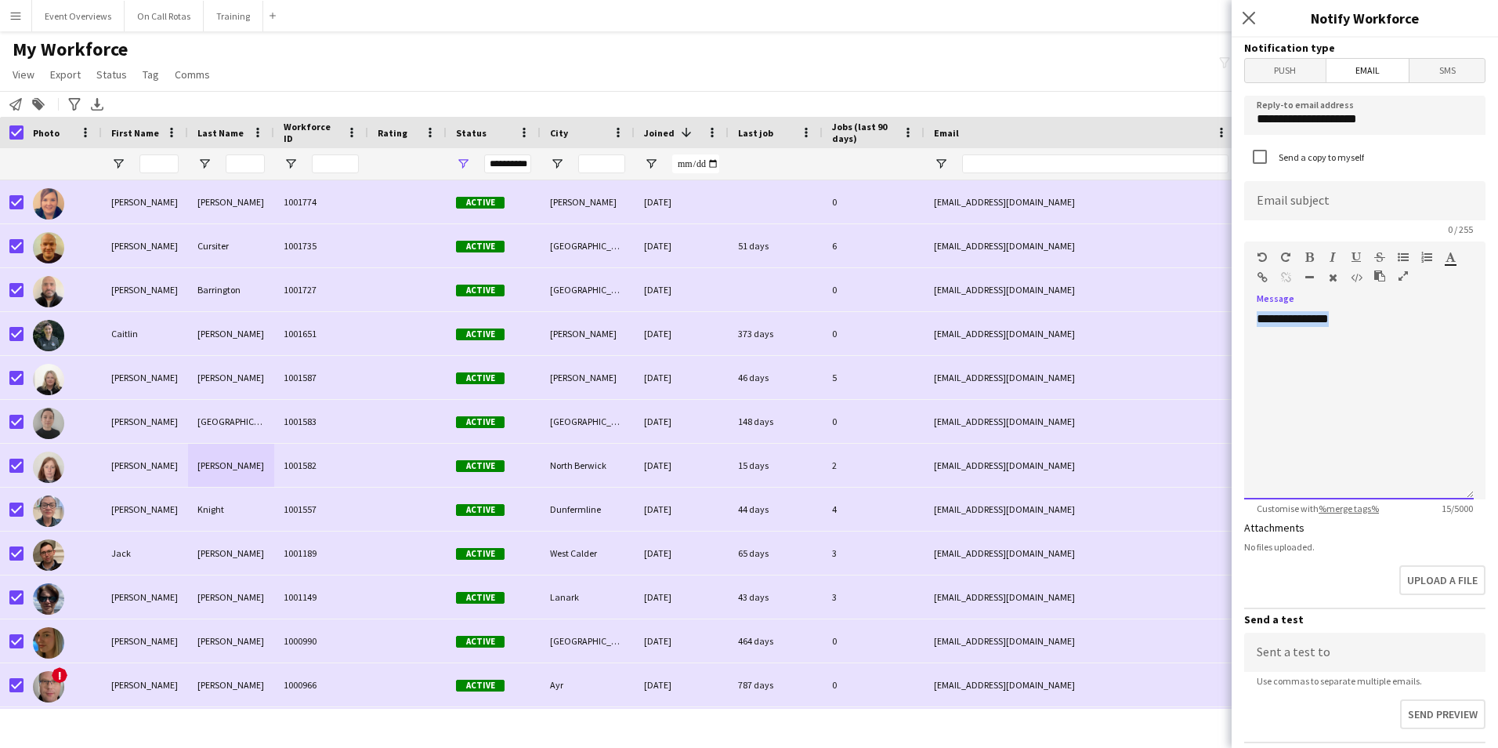
drag, startPoint x: 1392, startPoint y: 325, endPoint x: 1244, endPoint y: 325, distance: 148.9
click at [1244, 325] on form "**********" at bounding box center [1365, 473] width 266 height 871
click at [1368, 322] on div at bounding box center [1359, 405] width 230 height 188
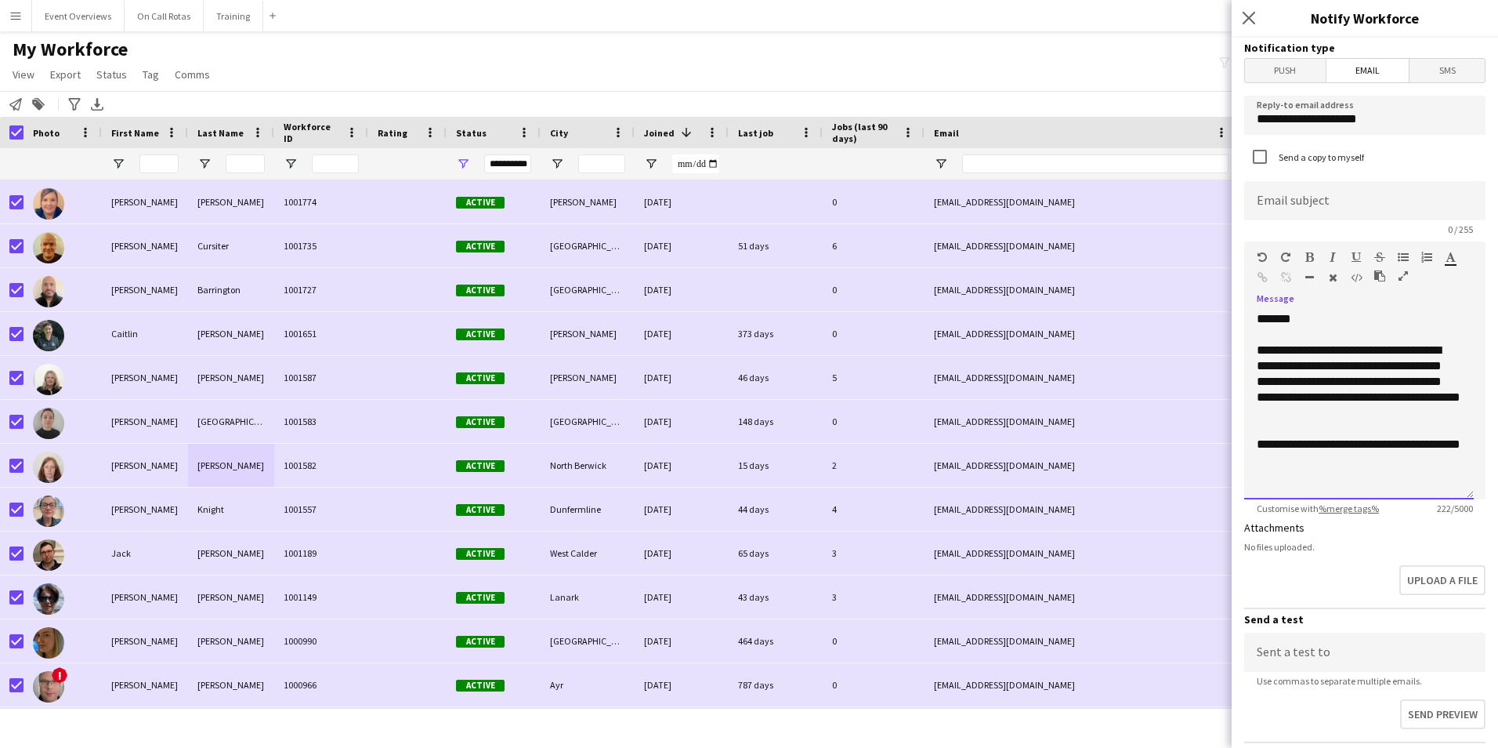
scroll to position [2, 0]
drag, startPoint x: 1384, startPoint y: 121, endPoint x: 1244, endPoint y: 126, distance: 140.4
click at [1244, 126] on form "**********" at bounding box center [1365, 473] width 266 height 871
click at [1352, 464] on div "**********" at bounding box center [1353, 450] width 193 height 31
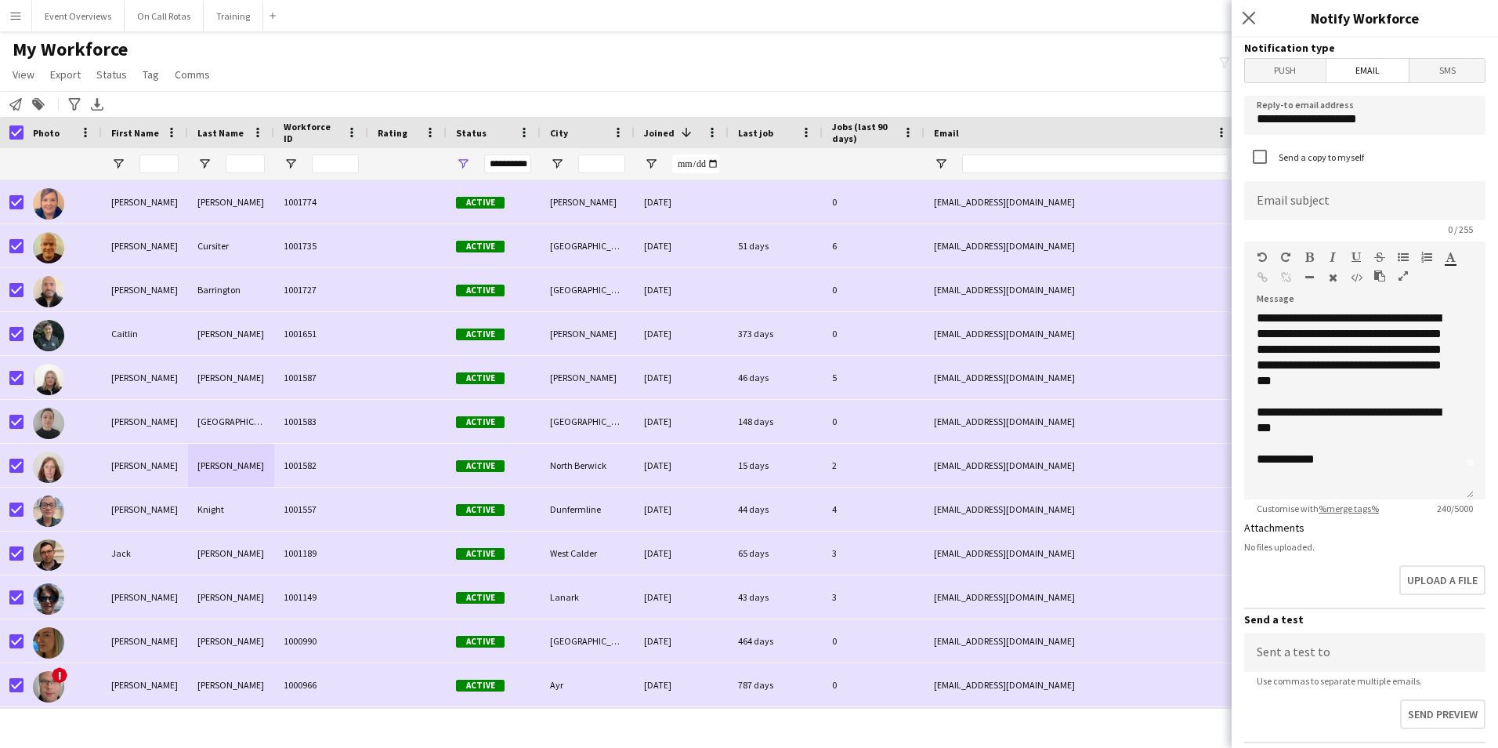
scroll to position [44, 0]
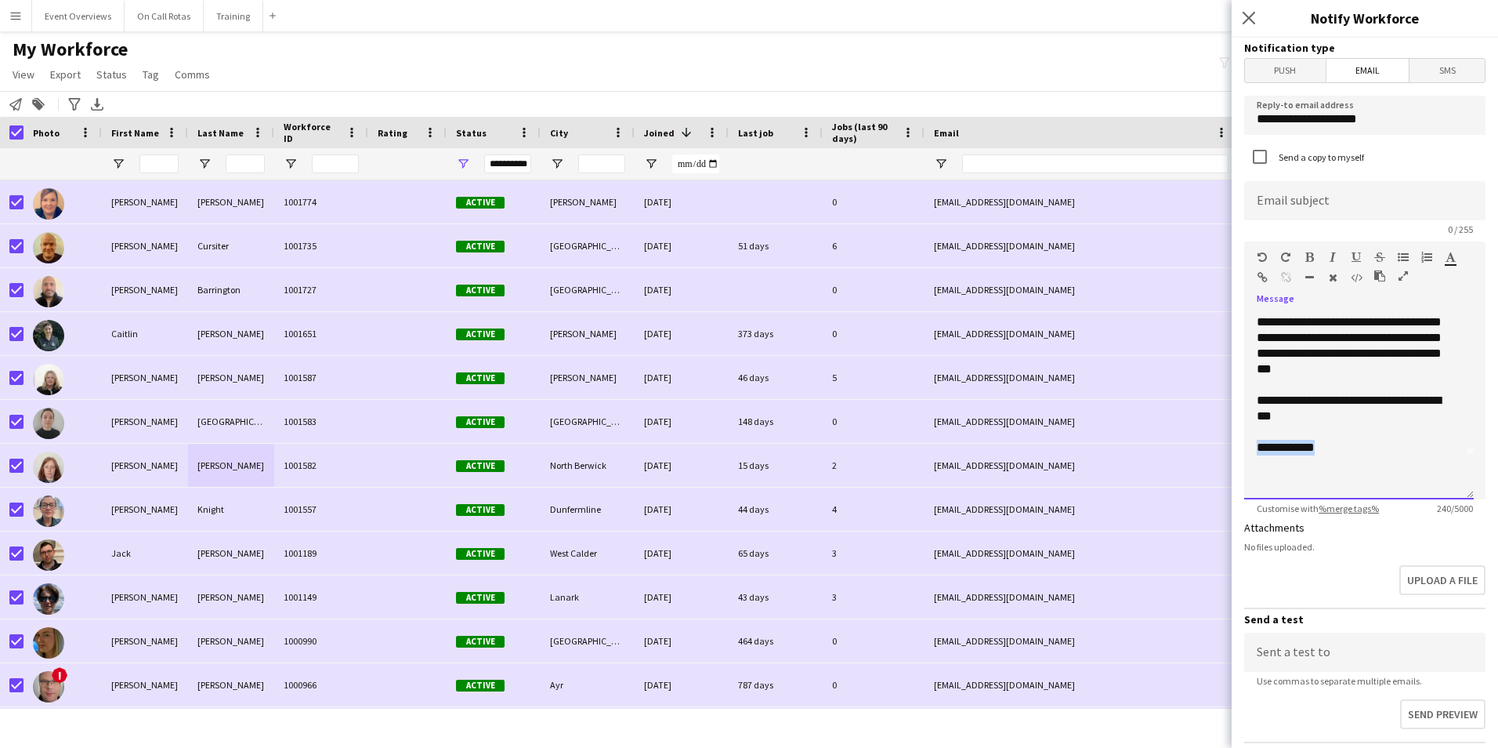
drag, startPoint x: 1332, startPoint y: 451, endPoint x: 1237, endPoint y: 450, distance: 95.6
click at [1237, 450] on form "**********" at bounding box center [1365, 473] width 266 height 871
click at [1260, 368] on div "**********" at bounding box center [1353, 338] width 193 height 78
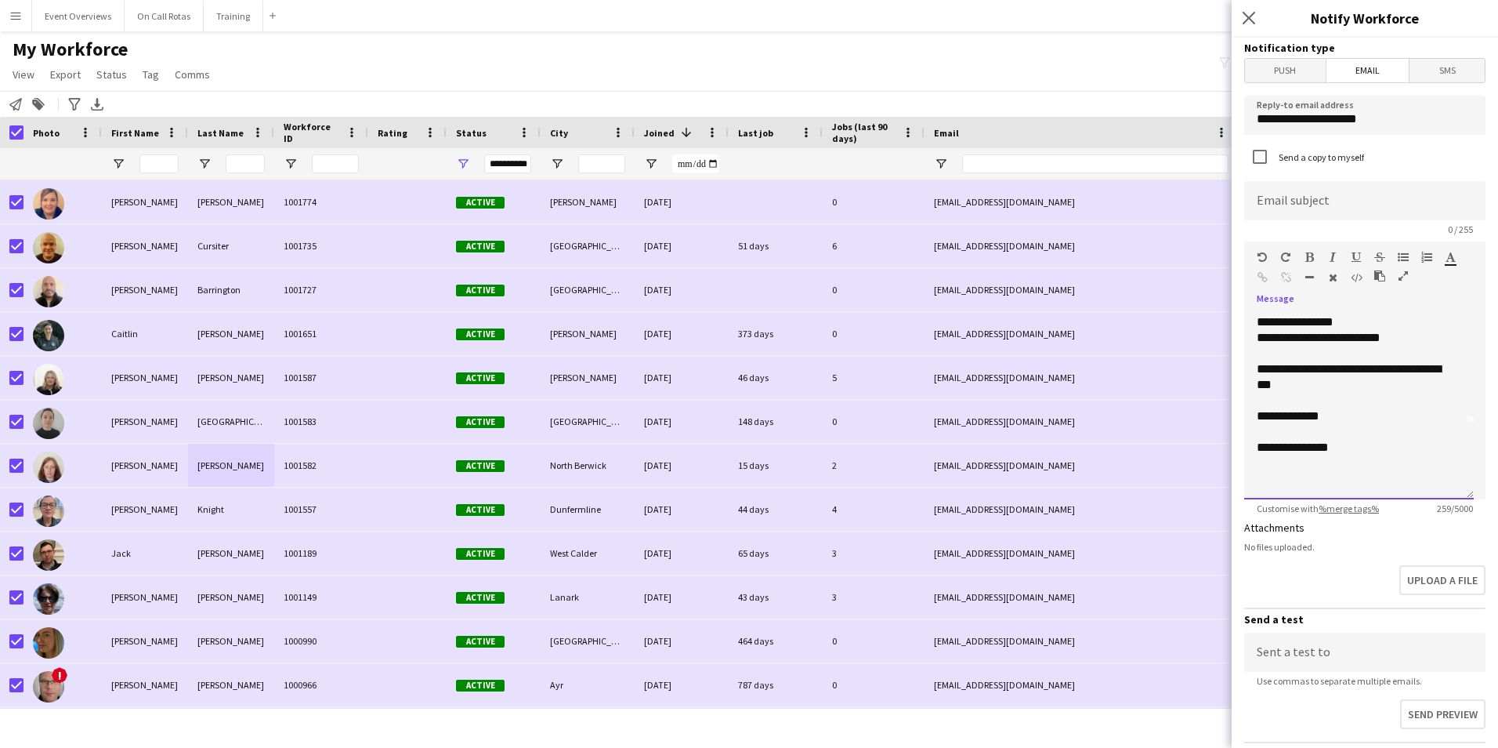
scroll to position [0, 0]
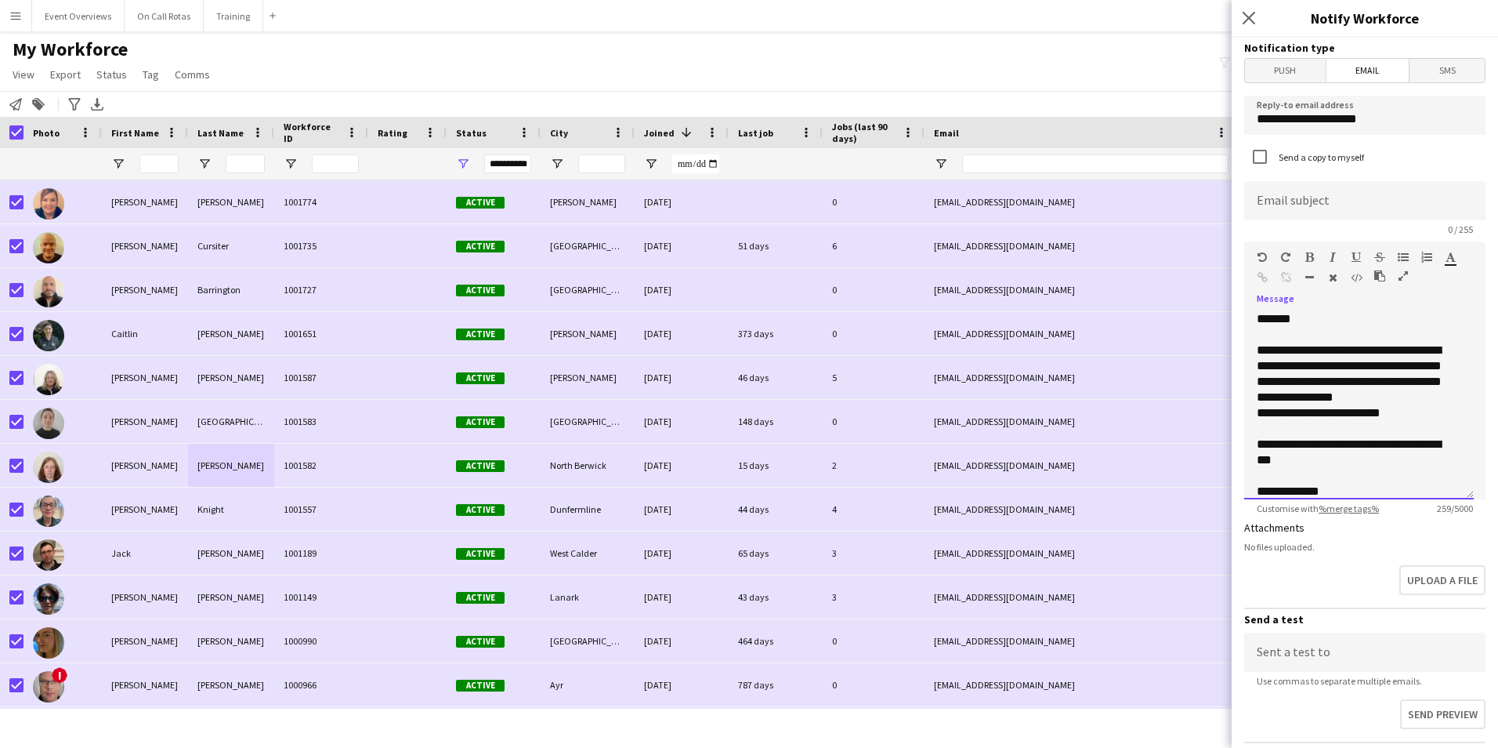
click at [1437, 397] on div "**********" at bounding box center [1353, 373] width 193 height 63
click at [1320, 428] on div "**********" at bounding box center [1353, 429] width 193 height 16
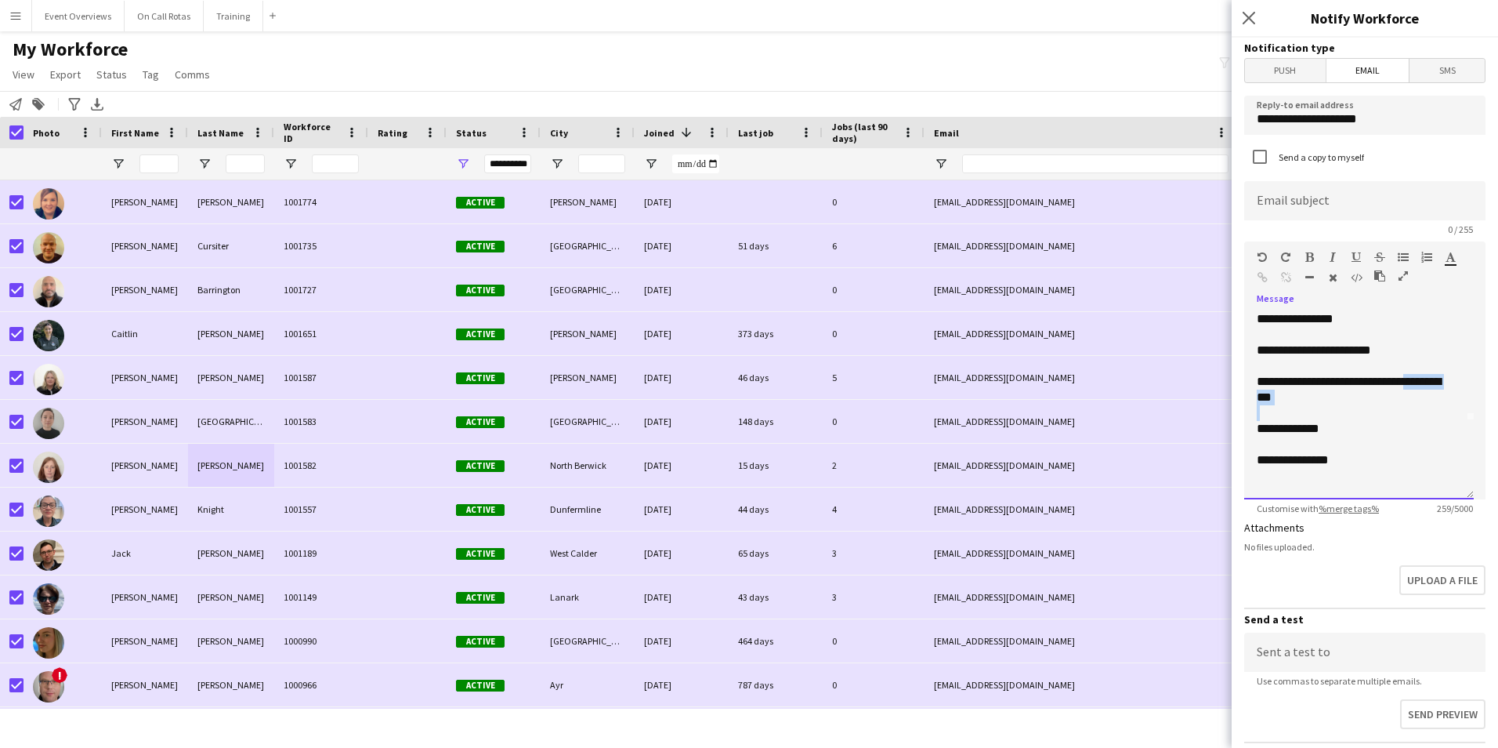
drag, startPoint x: 1374, startPoint y: 405, endPoint x: 1410, endPoint y: 386, distance: 41.4
click at [1410, 386] on div "**********" at bounding box center [1359, 405] width 230 height 188
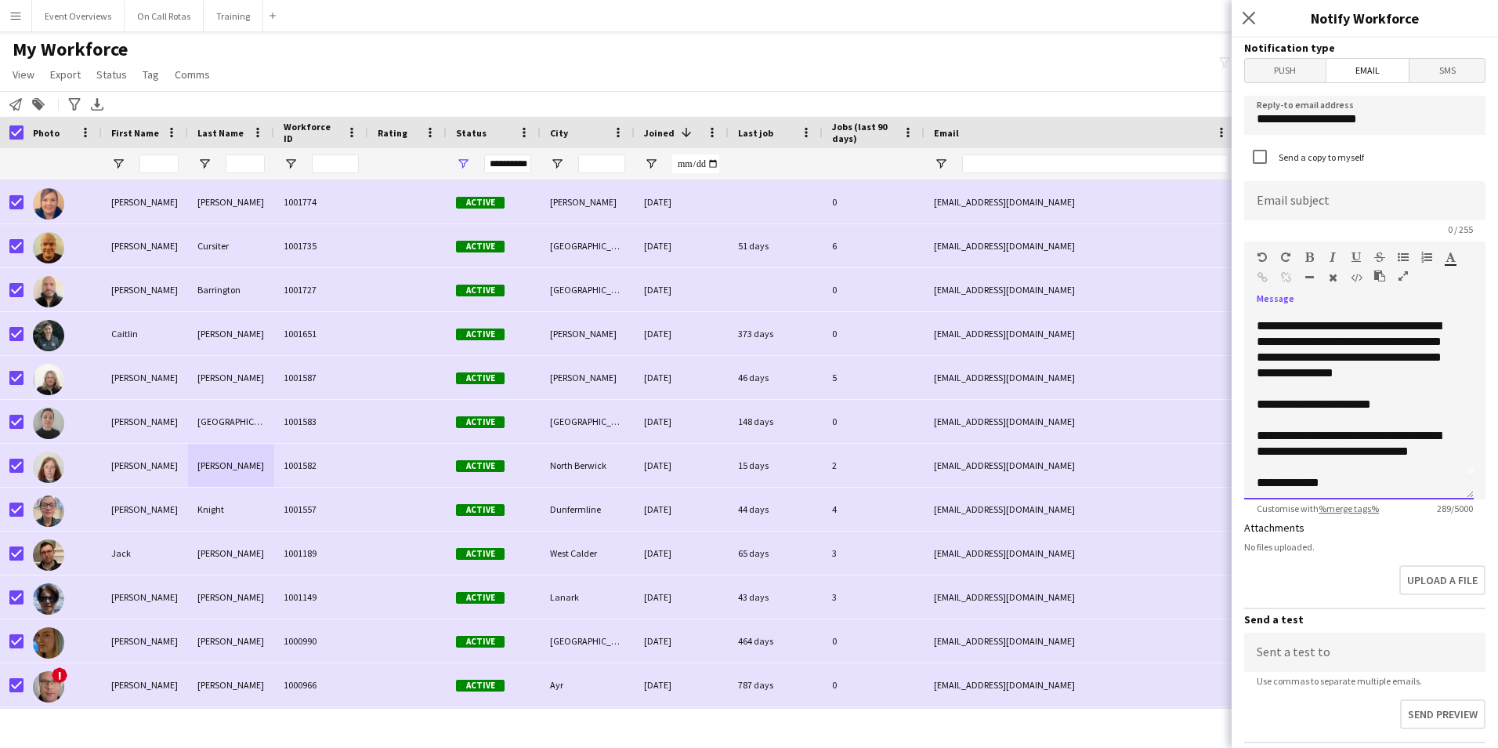
scroll to position [0, 0]
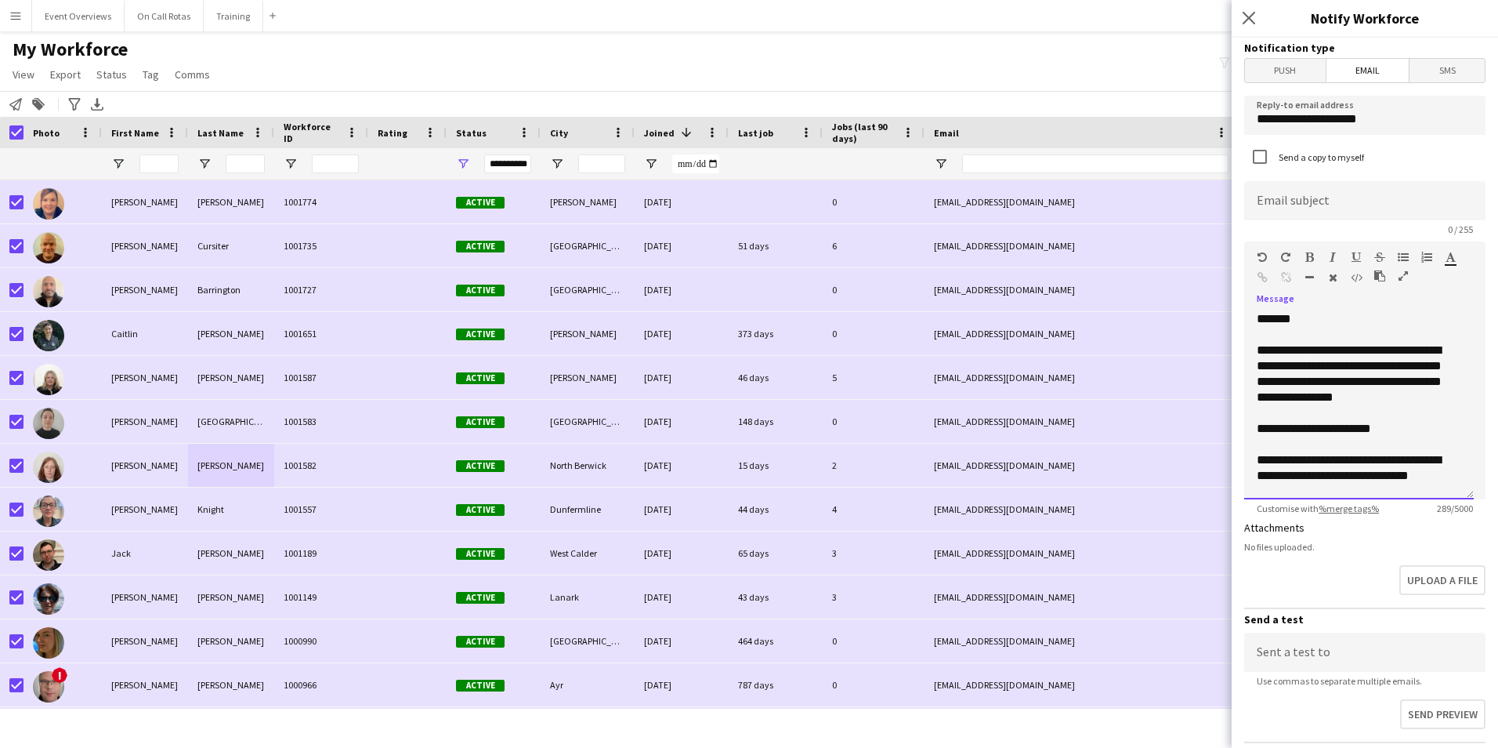
click at [1335, 383] on div "**********" at bounding box center [1353, 373] width 193 height 63
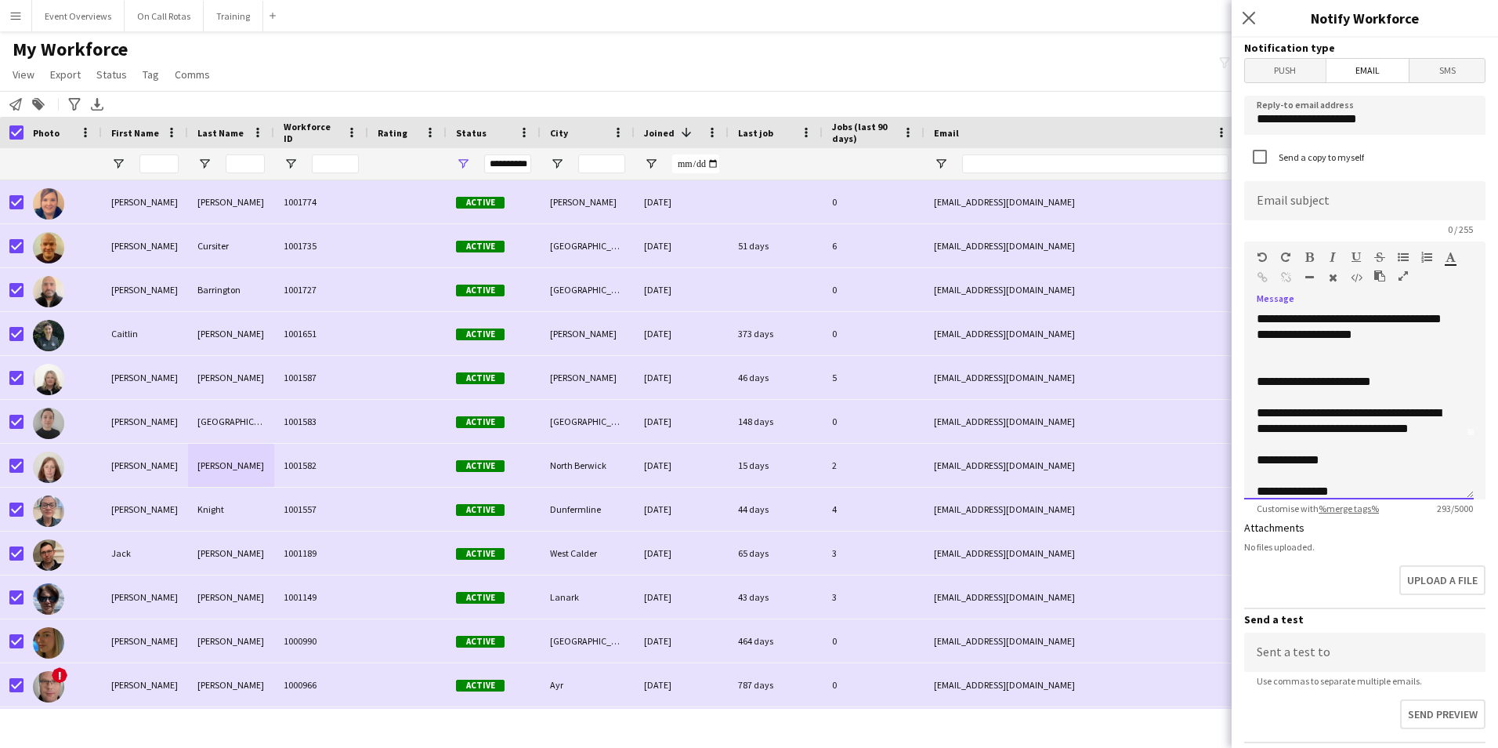
scroll to position [28, 0]
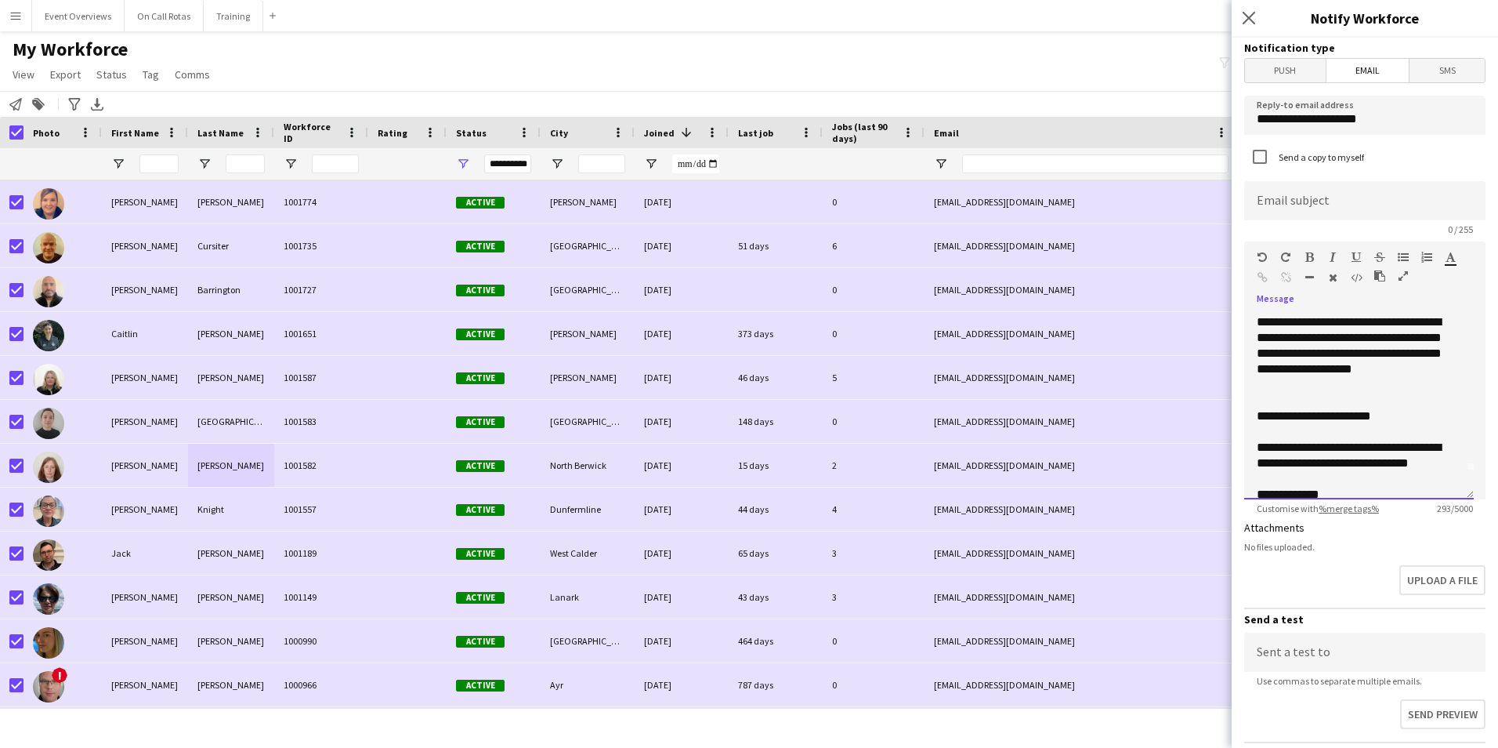
click at [1396, 424] on div at bounding box center [1359, 432] width 205 height 16
click at [1362, 447] on div "*********" at bounding box center [1353, 448] width 193 height 16
drag, startPoint x: 1434, startPoint y: 448, endPoint x: 1414, endPoint y: 449, distance: 20.4
click at [1414, 449] on div "**********" at bounding box center [1353, 455] width 193 height 31
click at [1422, 447] on div "**********" at bounding box center [1353, 455] width 193 height 31
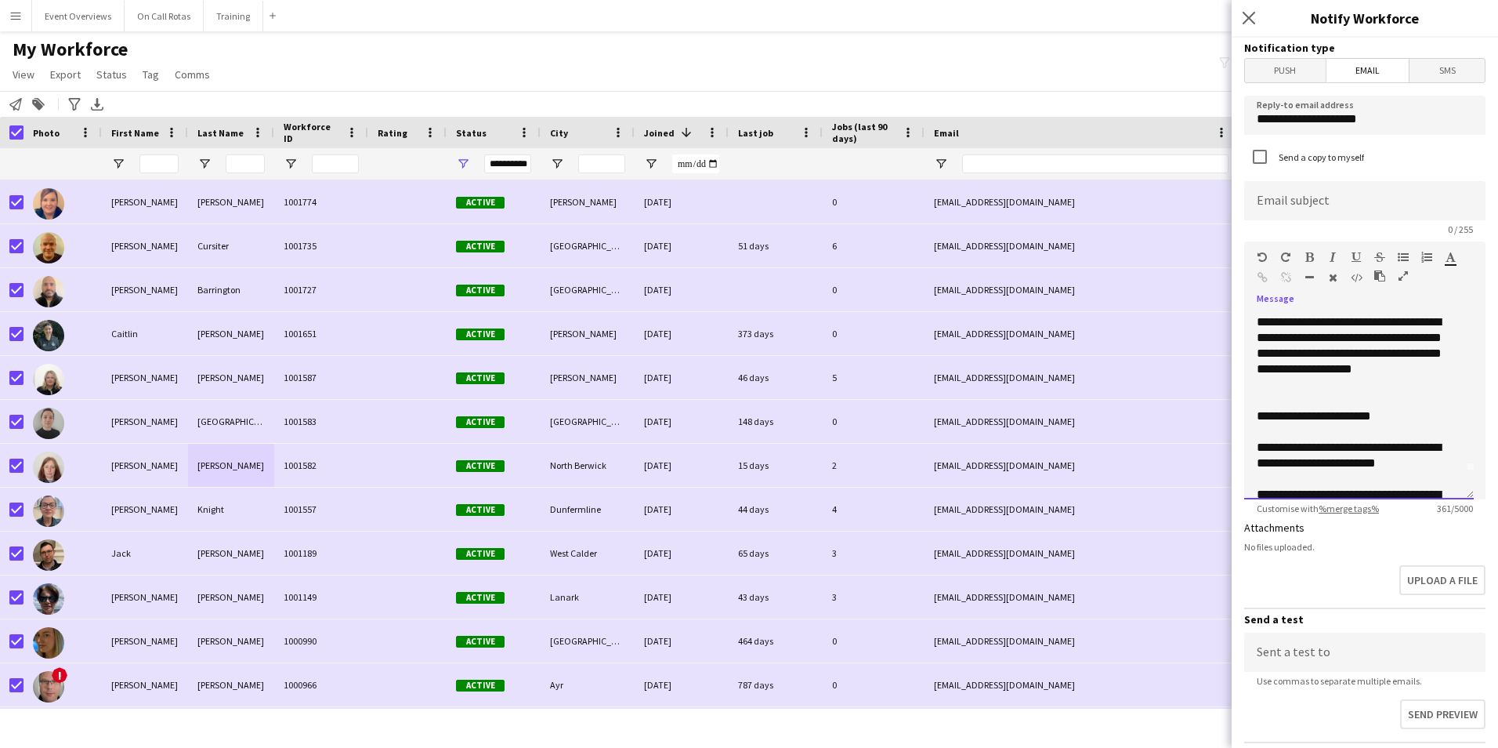
click at [1318, 465] on div "**********" at bounding box center [1353, 455] width 193 height 31
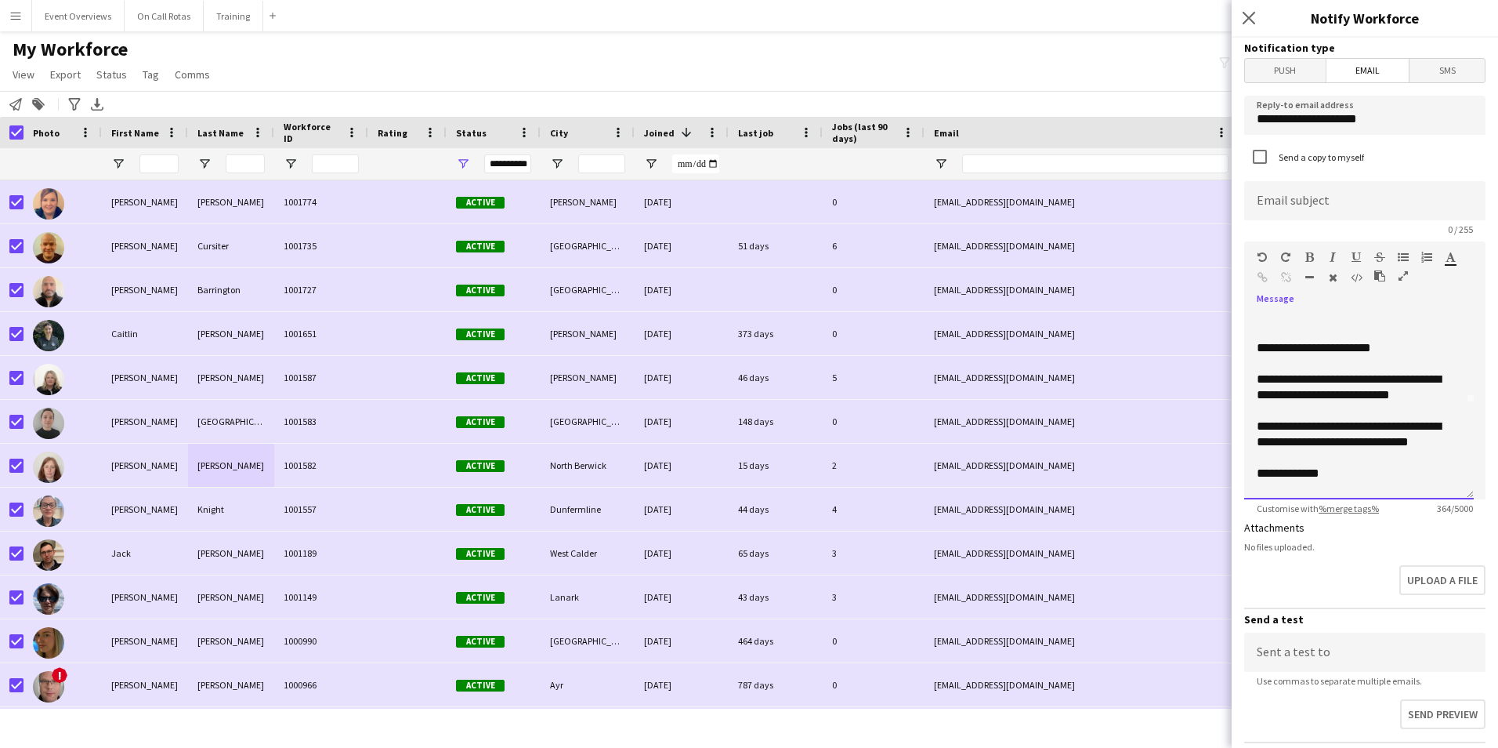
scroll to position [0, 0]
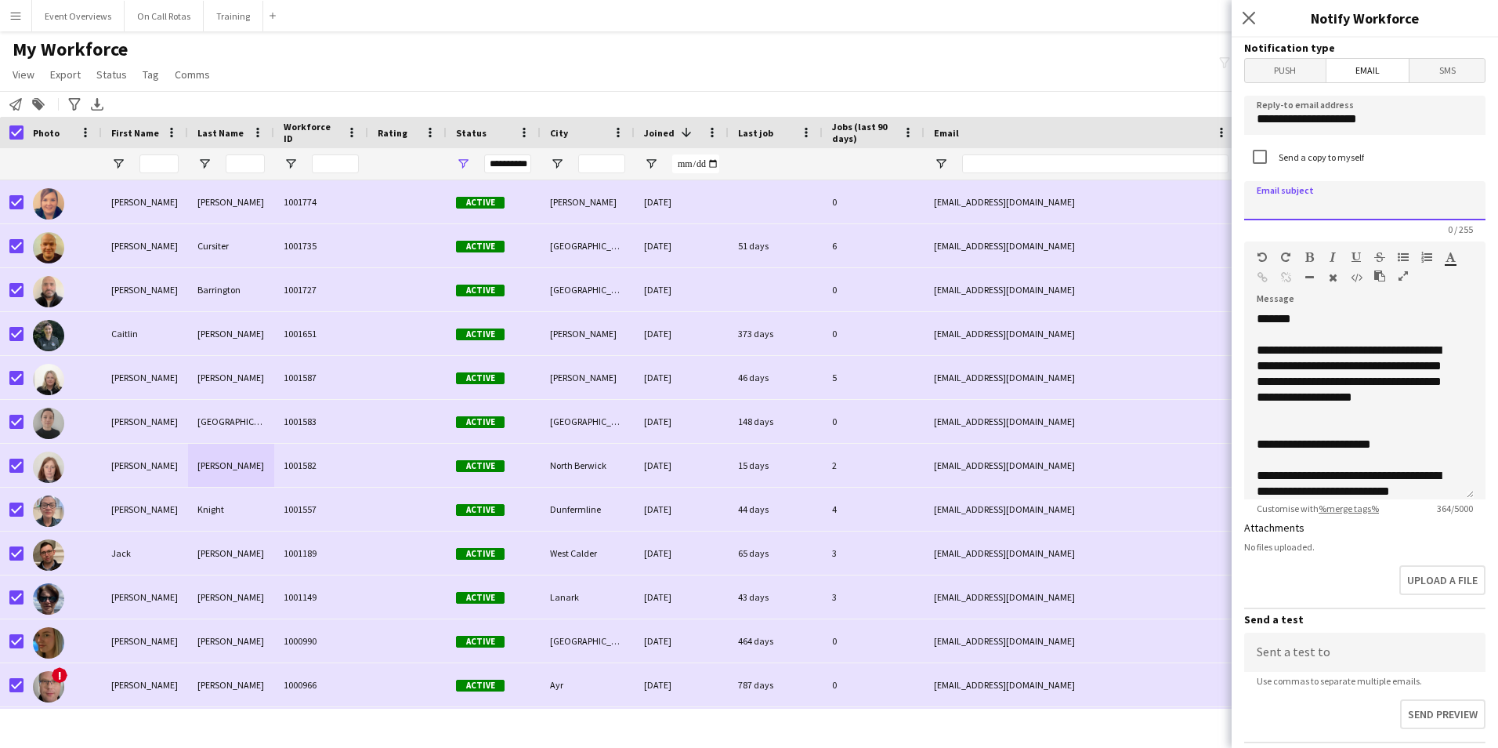
click at [1332, 198] on input at bounding box center [1364, 200] width 241 height 39
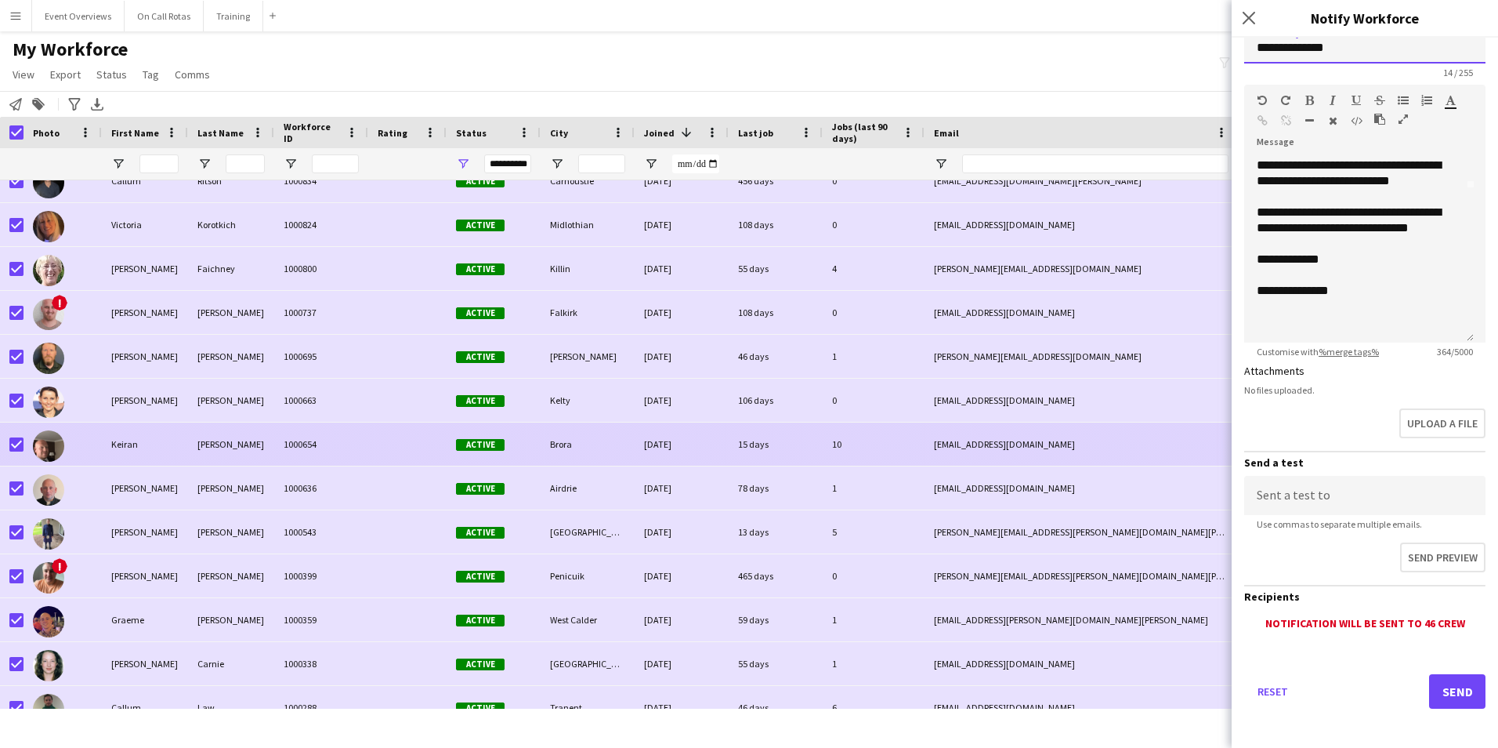
scroll to position [784, 0]
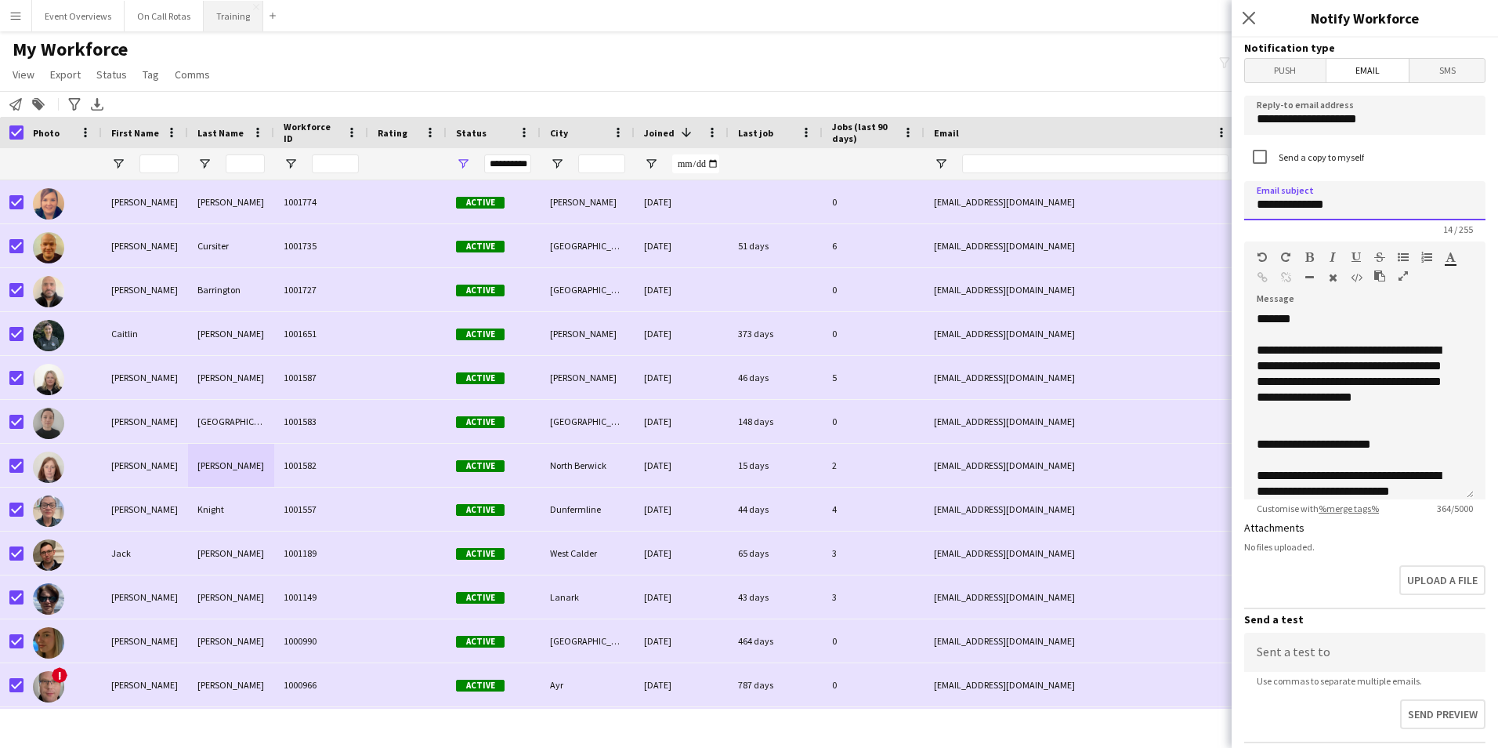
type input "**********"
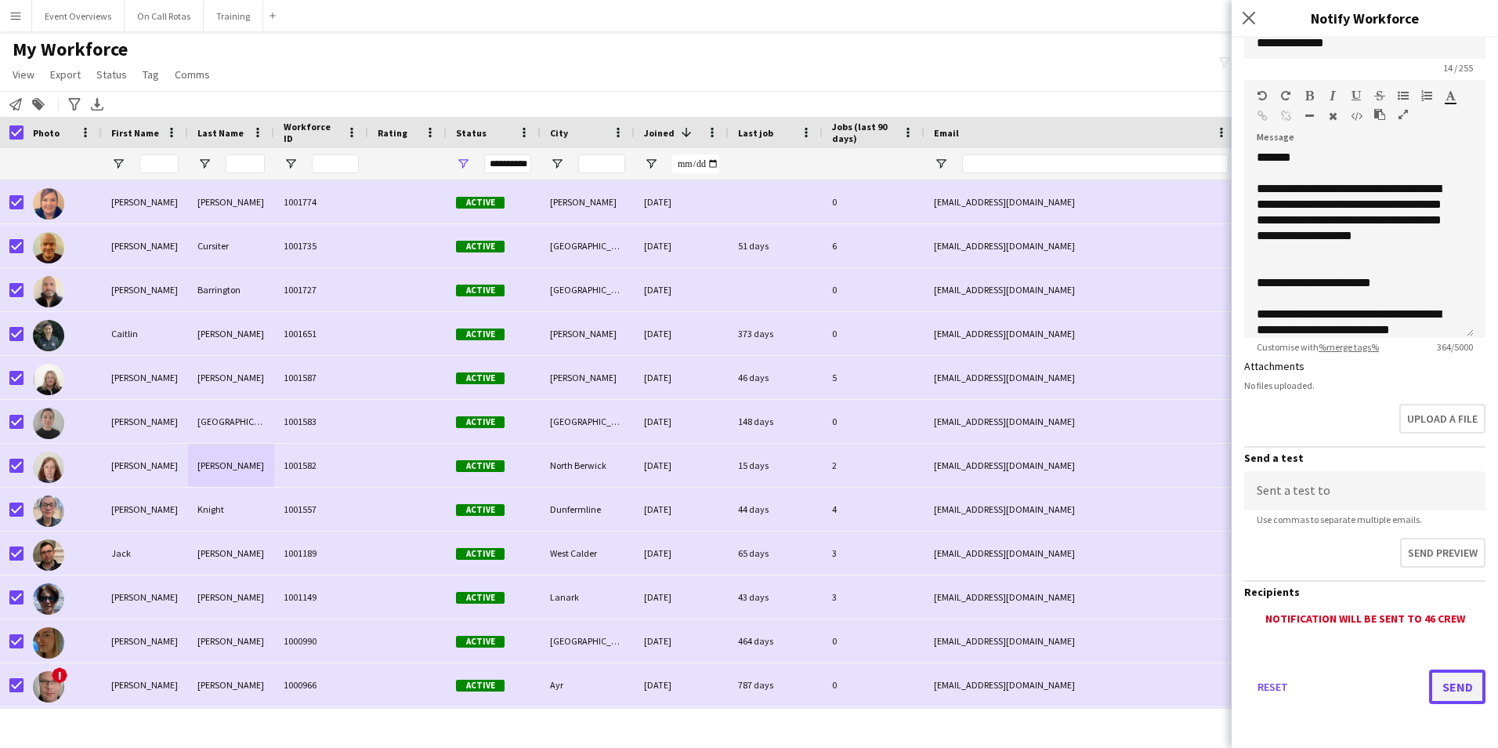
click at [1441, 683] on button "Send" at bounding box center [1457, 686] width 56 height 34
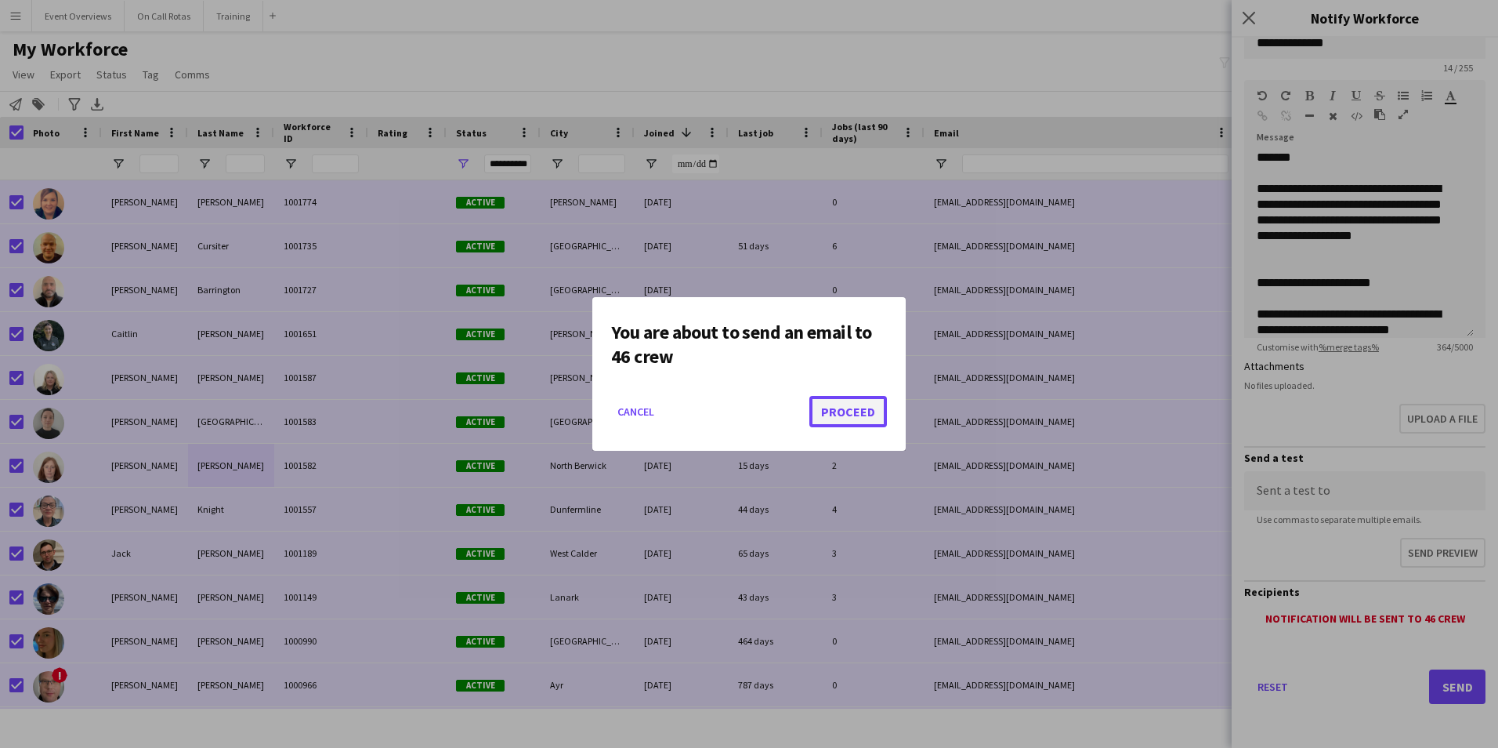
click at [877, 422] on button "Proceed" at bounding box center [848, 411] width 78 height 31
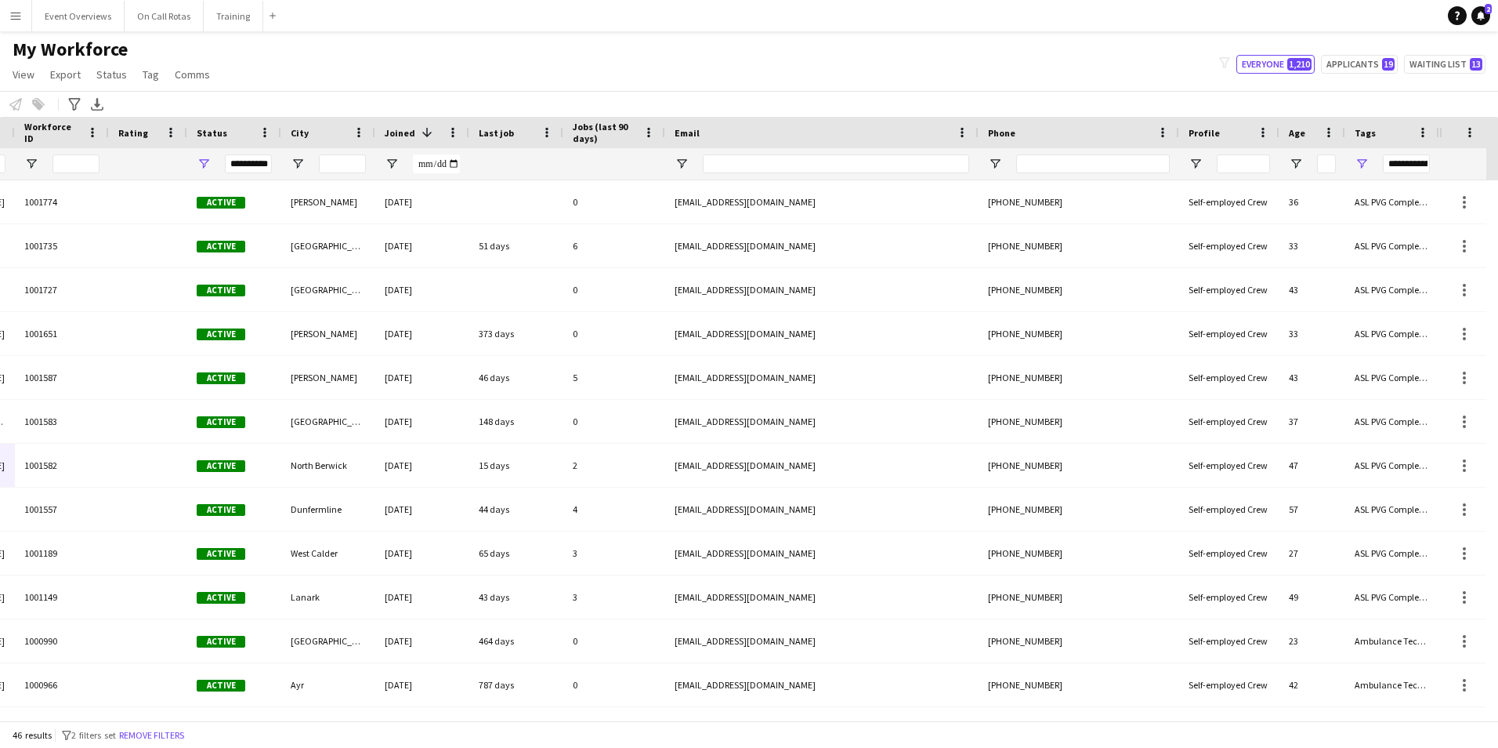
click at [1409, 161] on div "**********" at bounding box center [1406, 163] width 47 height 19
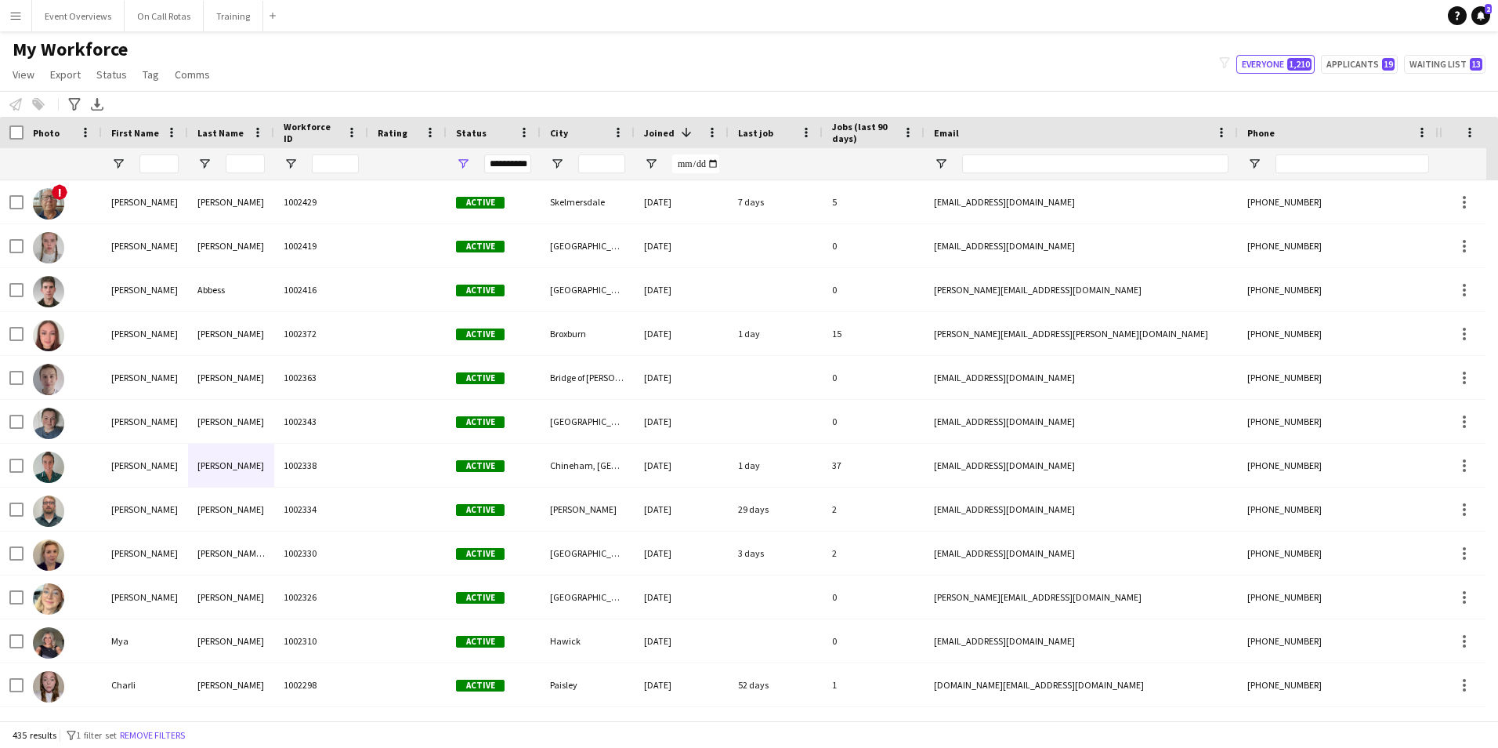
scroll to position [0, 259]
click at [1349, 67] on button "Applicants 19" at bounding box center [1359, 64] width 77 height 19
type input "**********"
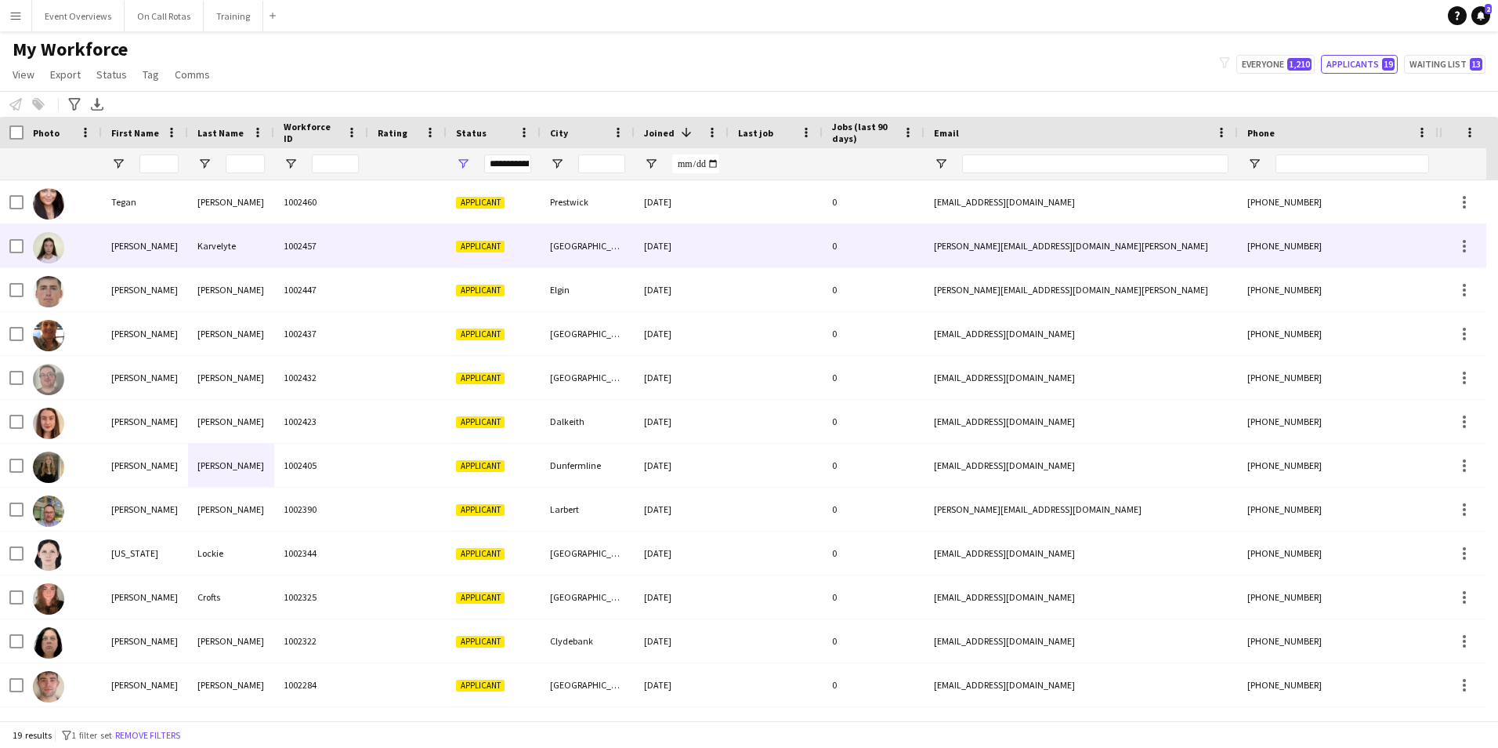
click at [219, 202] on div "[PERSON_NAME]" at bounding box center [231, 201] width 86 height 43
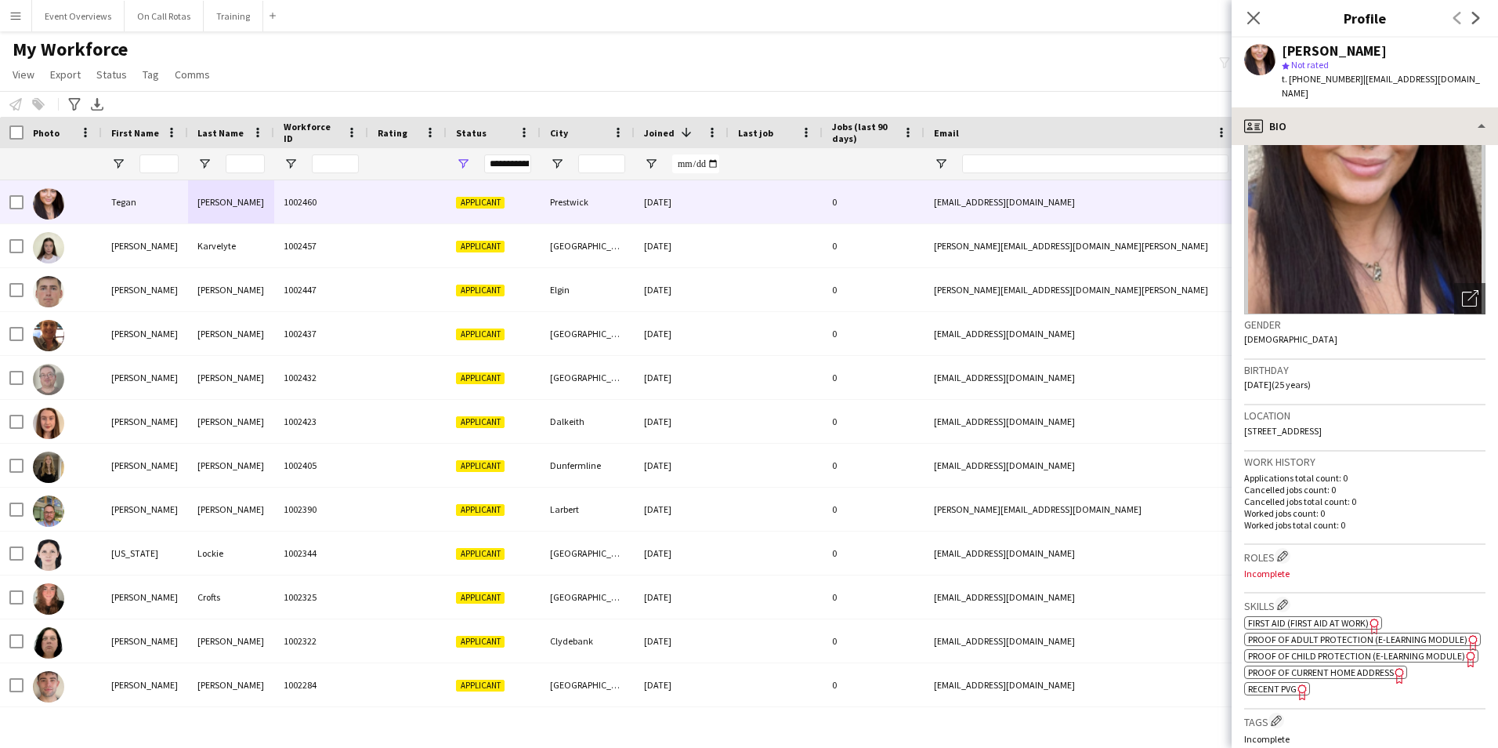
scroll to position [0, 0]
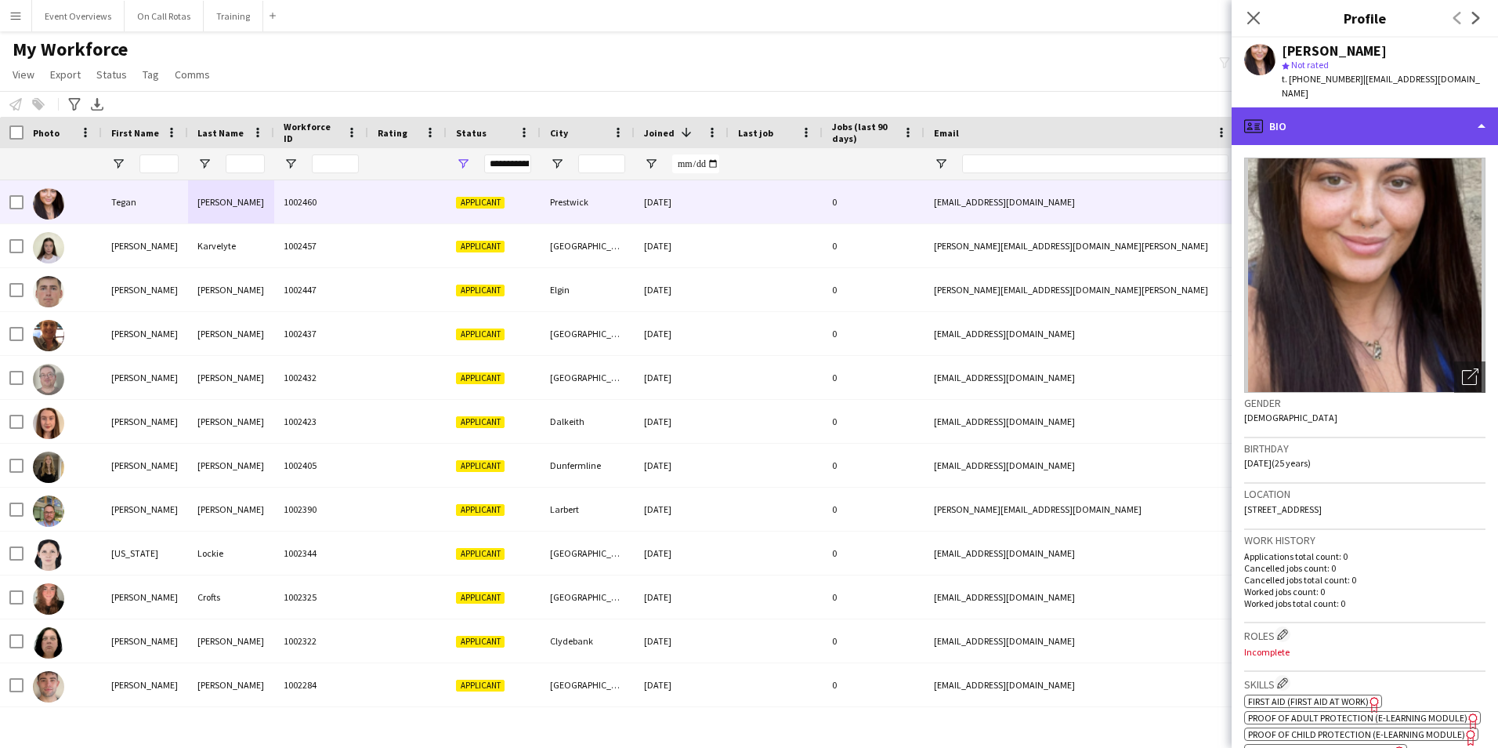
click at [1335, 107] on div "profile Bio" at bounding box center [1365, 126] width 266 height 38
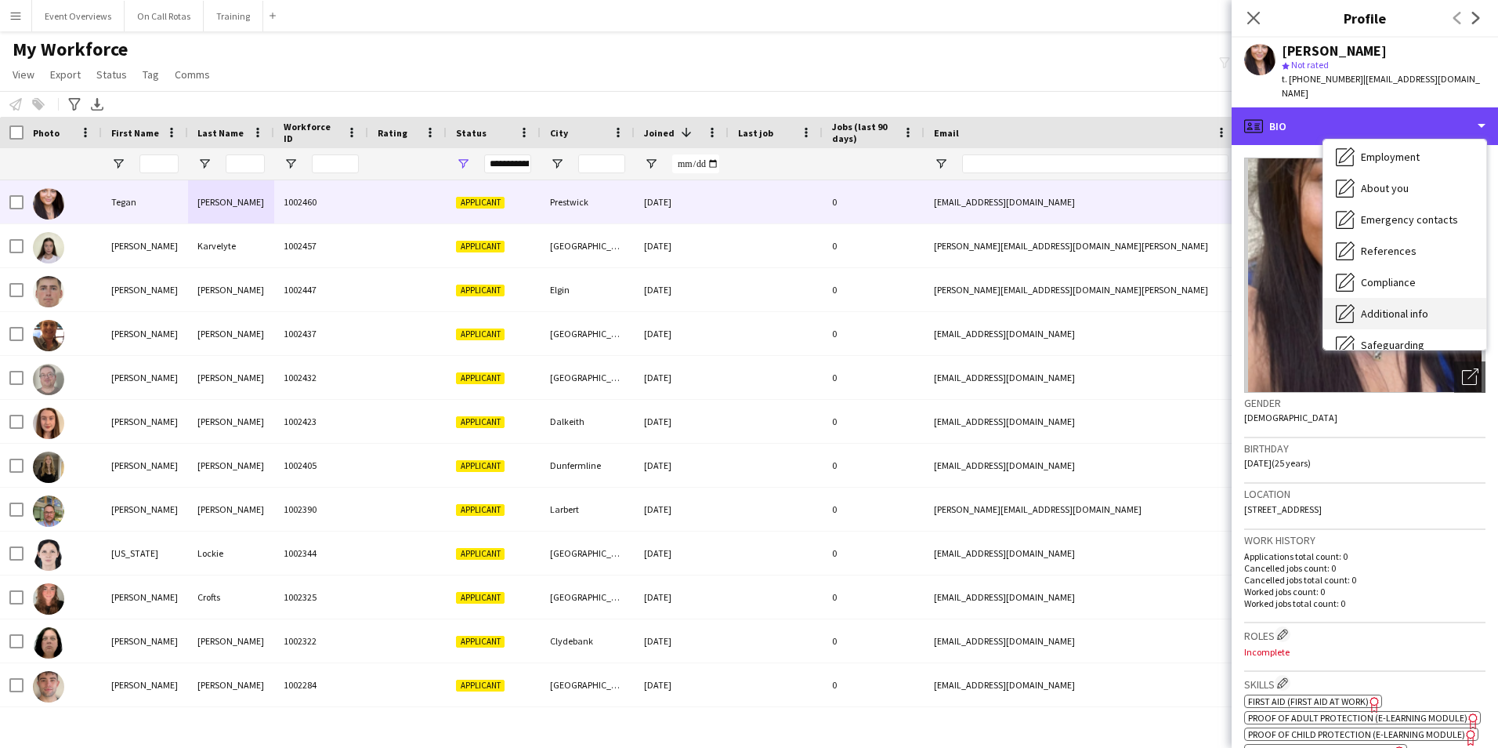
scroll to position [273, 0]
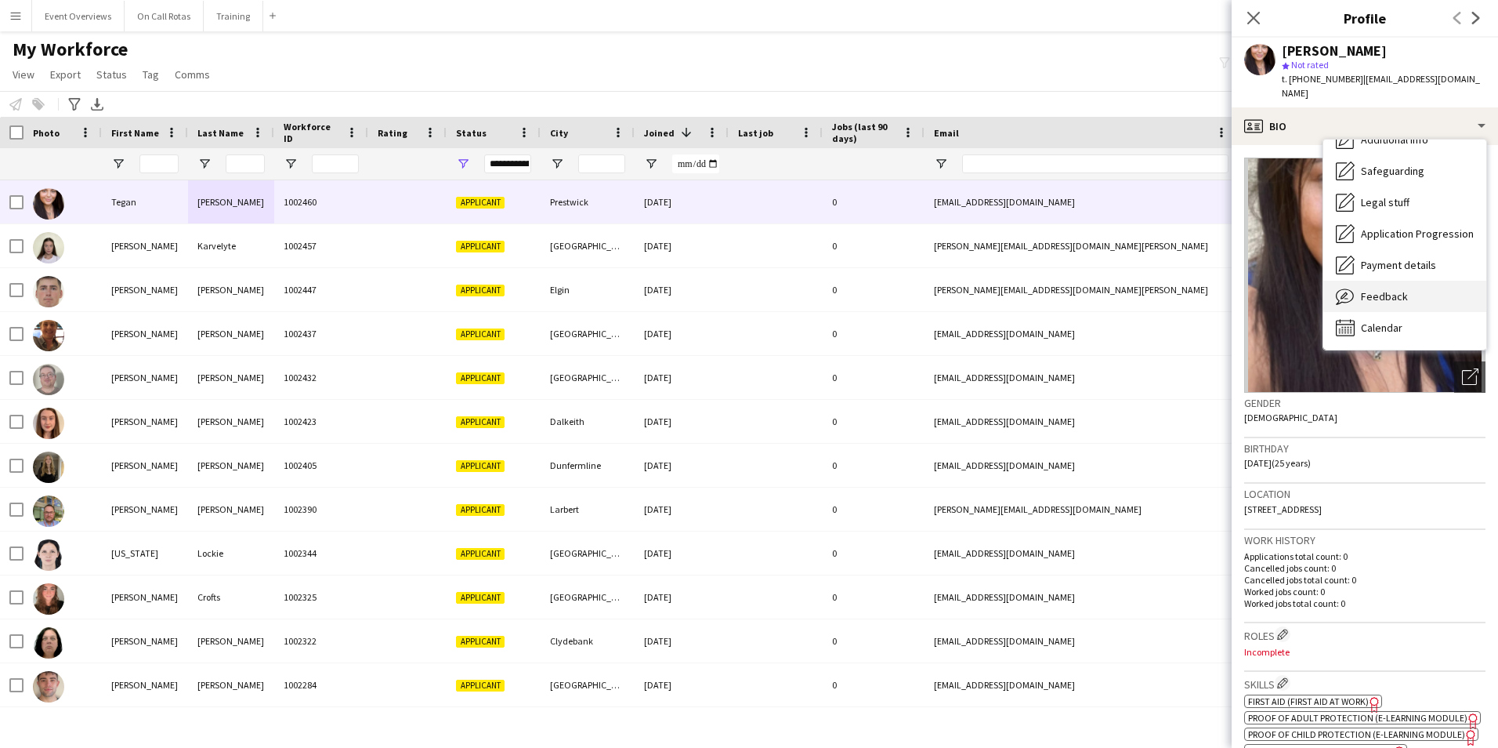
click at [1390, 289] on span "Feedback" at bounding box center [1384, 296] width 47 height 14
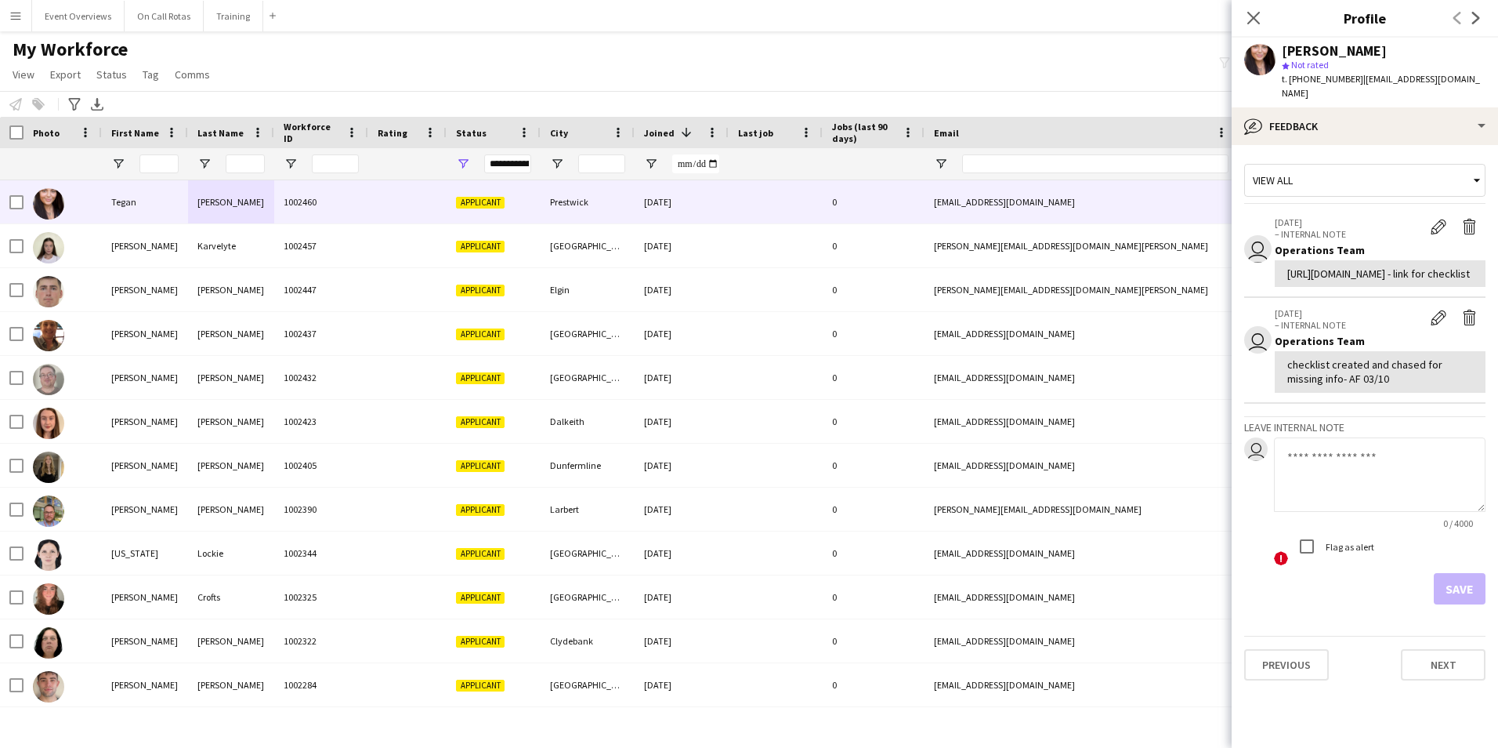
click at [1396, 509] on textarea at bounding box center [1380, 474] width 212 height 74
click at [1467, 509] on textarea "**********" at bounding box center [1380, 474] width 212 height 74
paste textarea "**********"
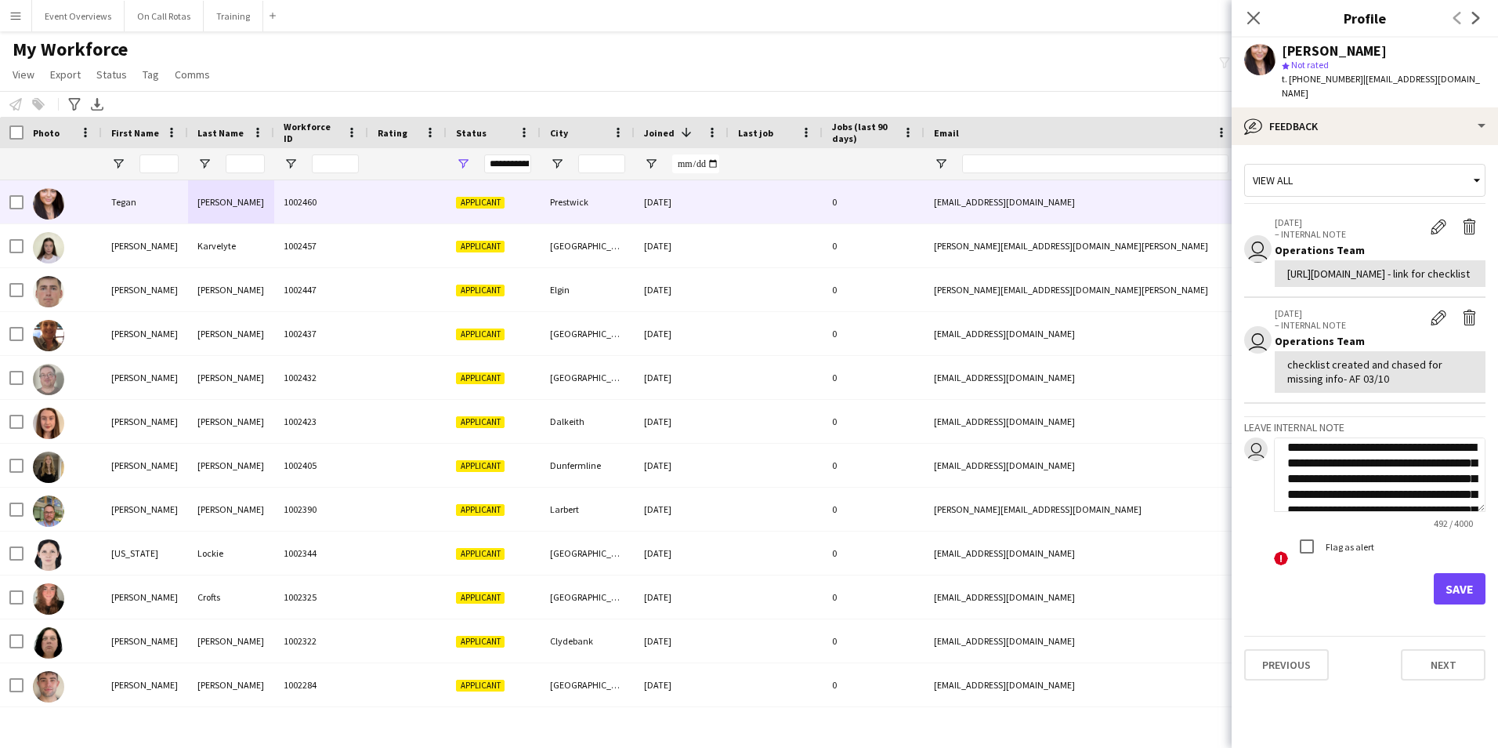
scroll to position [0, 0]
click at [1464, 502] on textarea "**********" at bounding box center [1380, 474] width 212 height 74
click at [1414, 512] on textarea "**********" at bounding box center [1380, 474] width 212 height 74
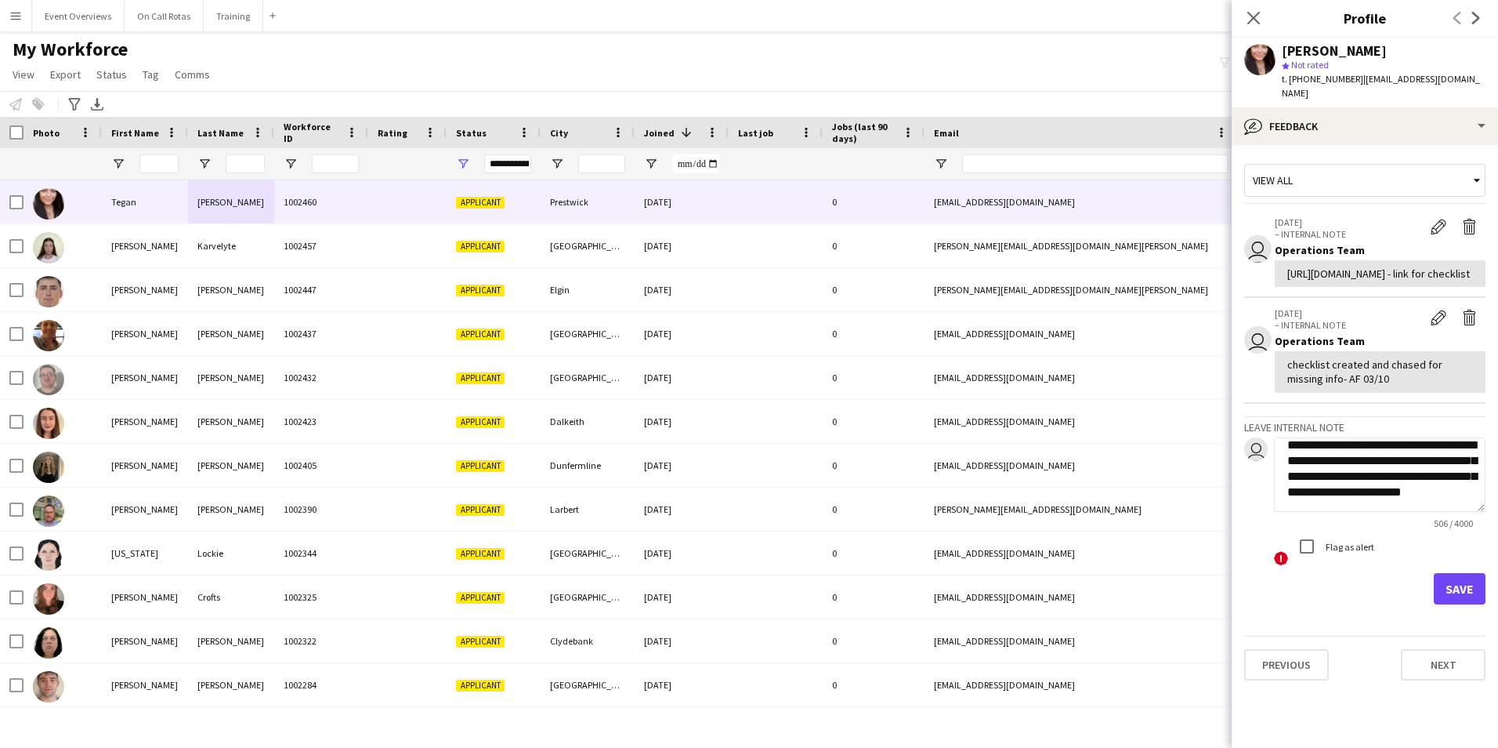
click at [1389, 505] on textarea "**********" at bounding box center [1380, 474] width 212 height 74
type textarea "**********"
click at [1451, 604] on button "Save" at bounding box center [1460, 588] width 52 height 31
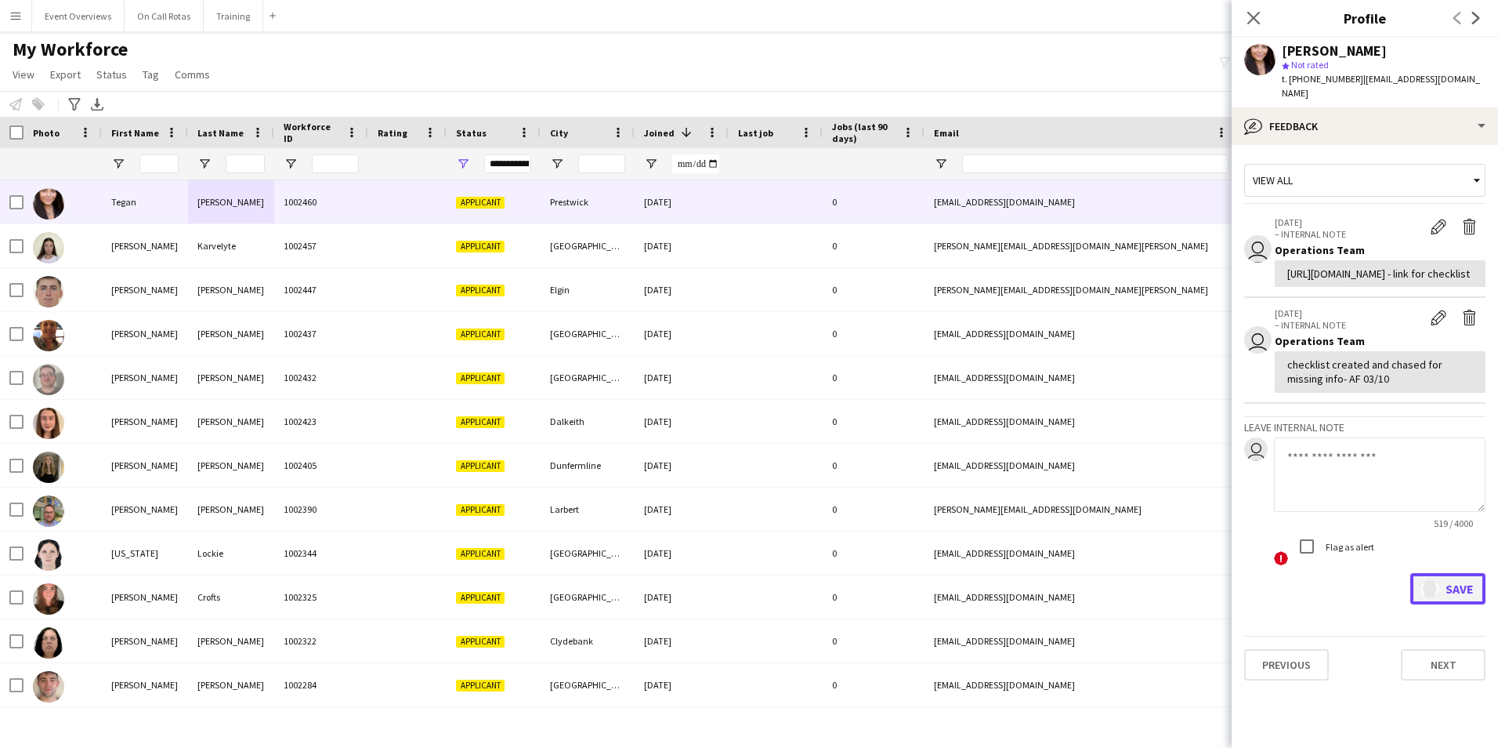
scroll to position [0, 0]
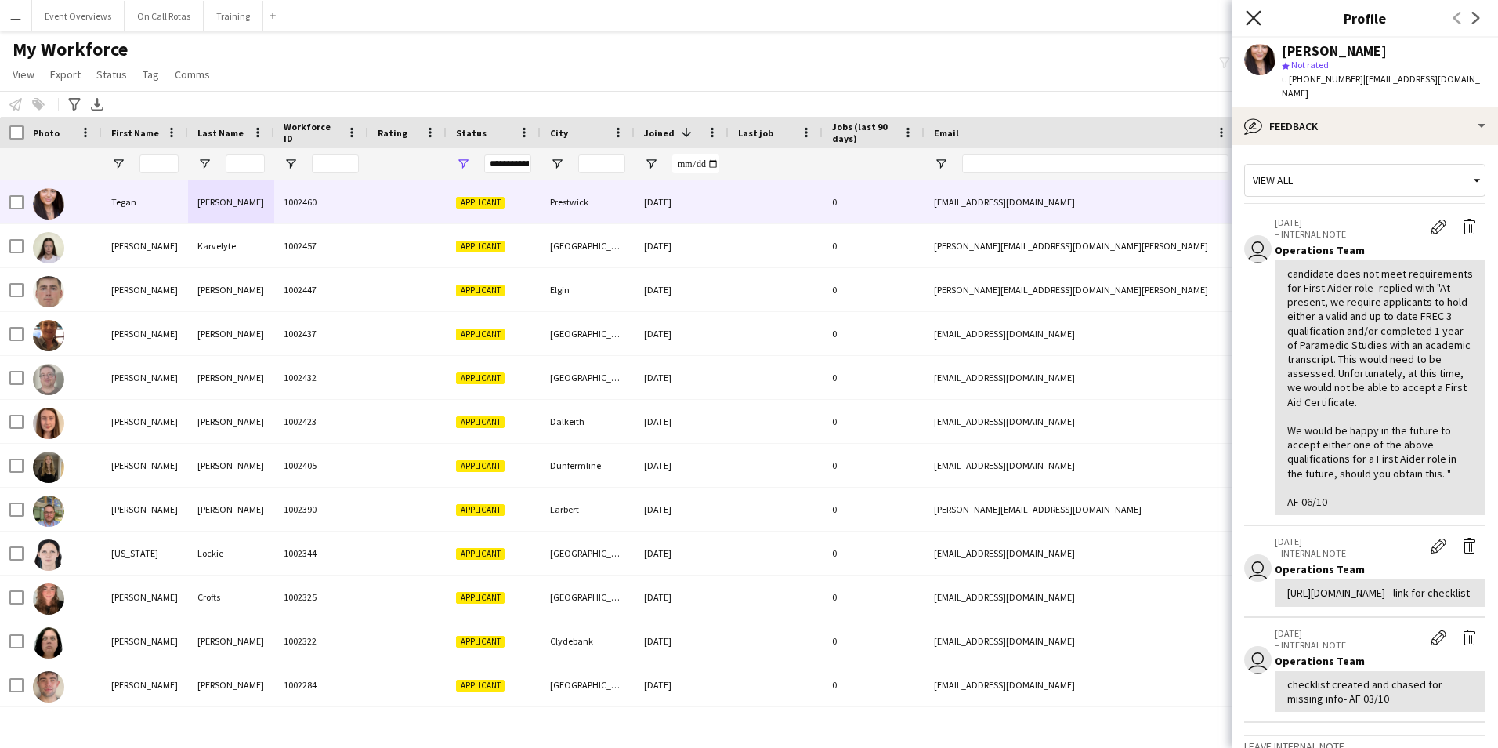
click at [1258, 14] on icon at bounding box center [1253, 17] width 15 height 15
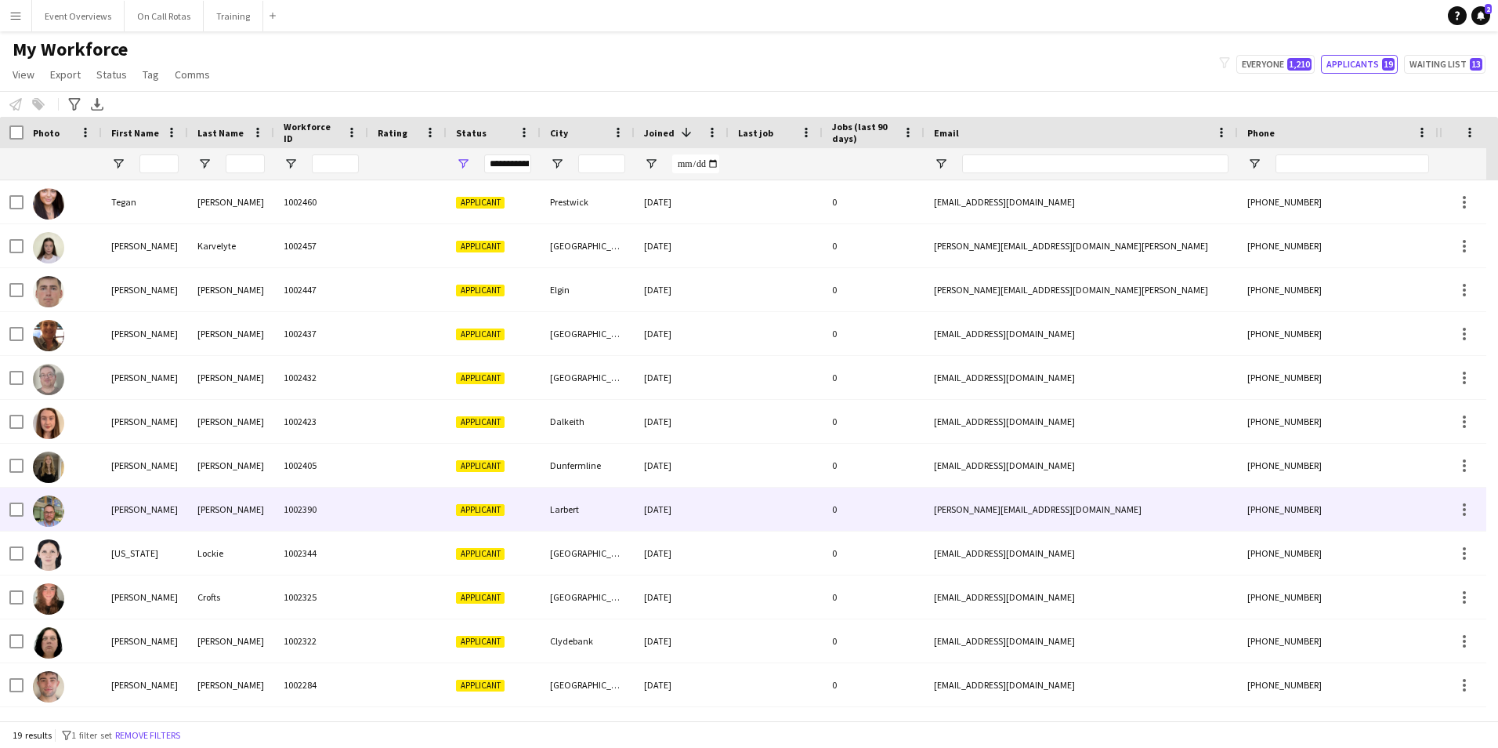
click at [255, 516] on div "[PERSON_NAME]" at bounding box center [231, 508] width 86 height 43
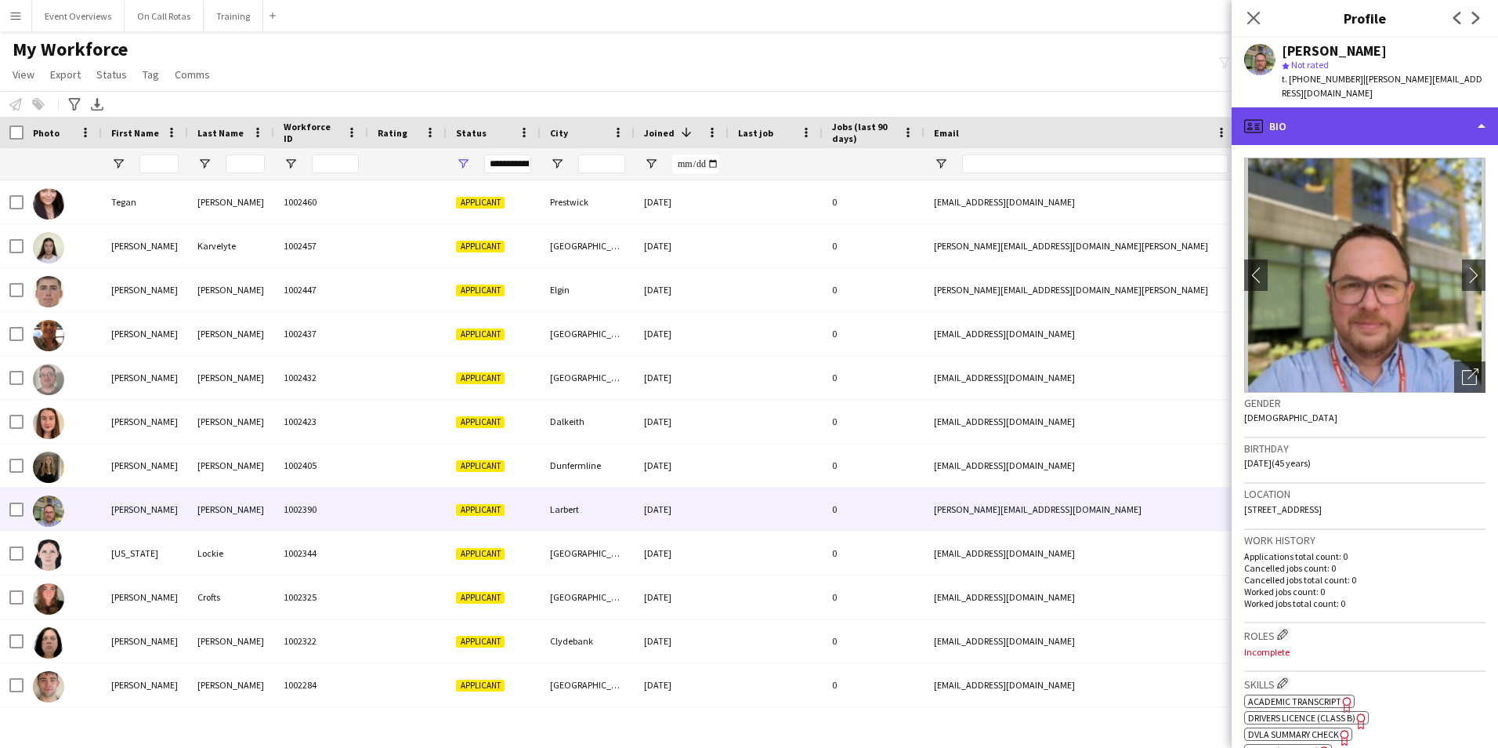
click at [1400, 118] on div "profile Bio" at bounding box center [1365, 126] width 266 height 38
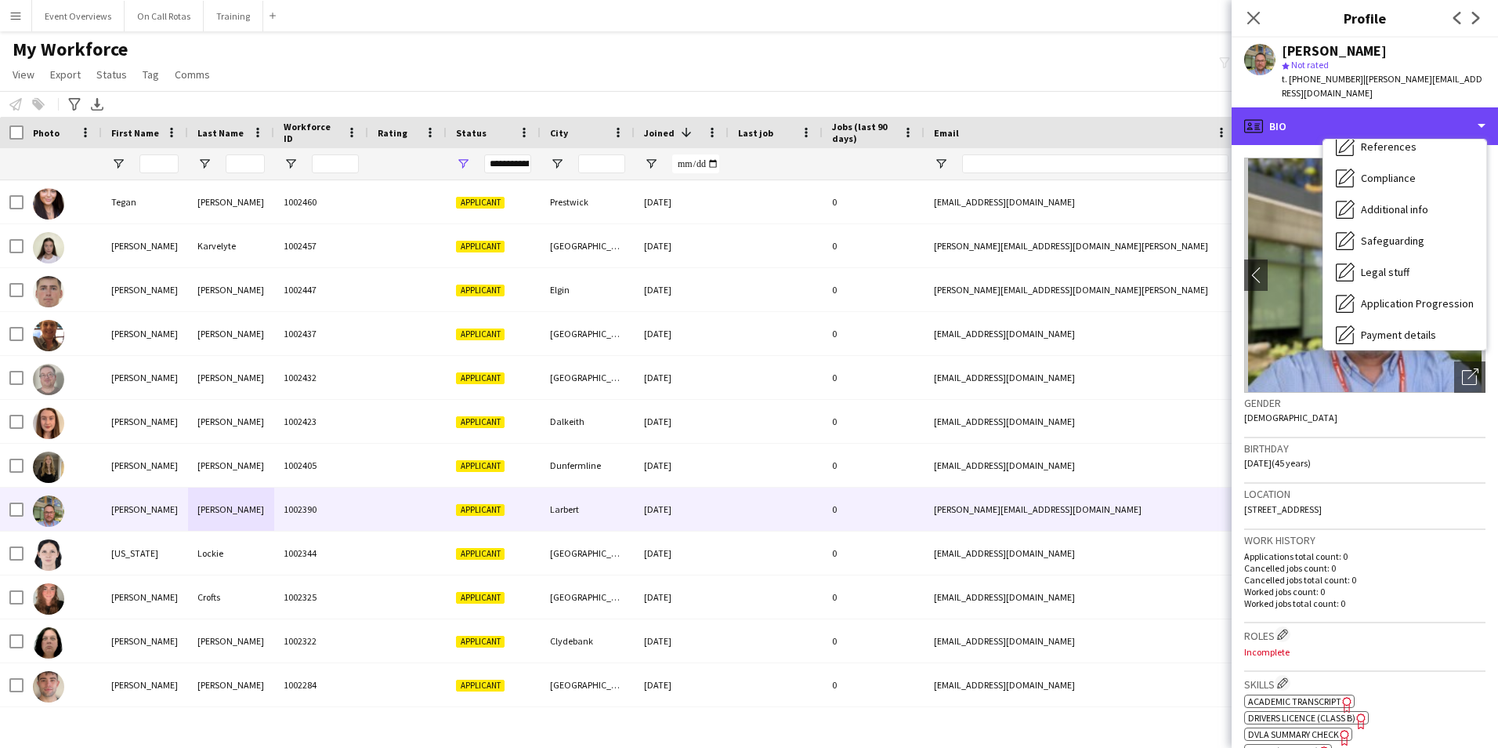
scroll to position [273, 0]
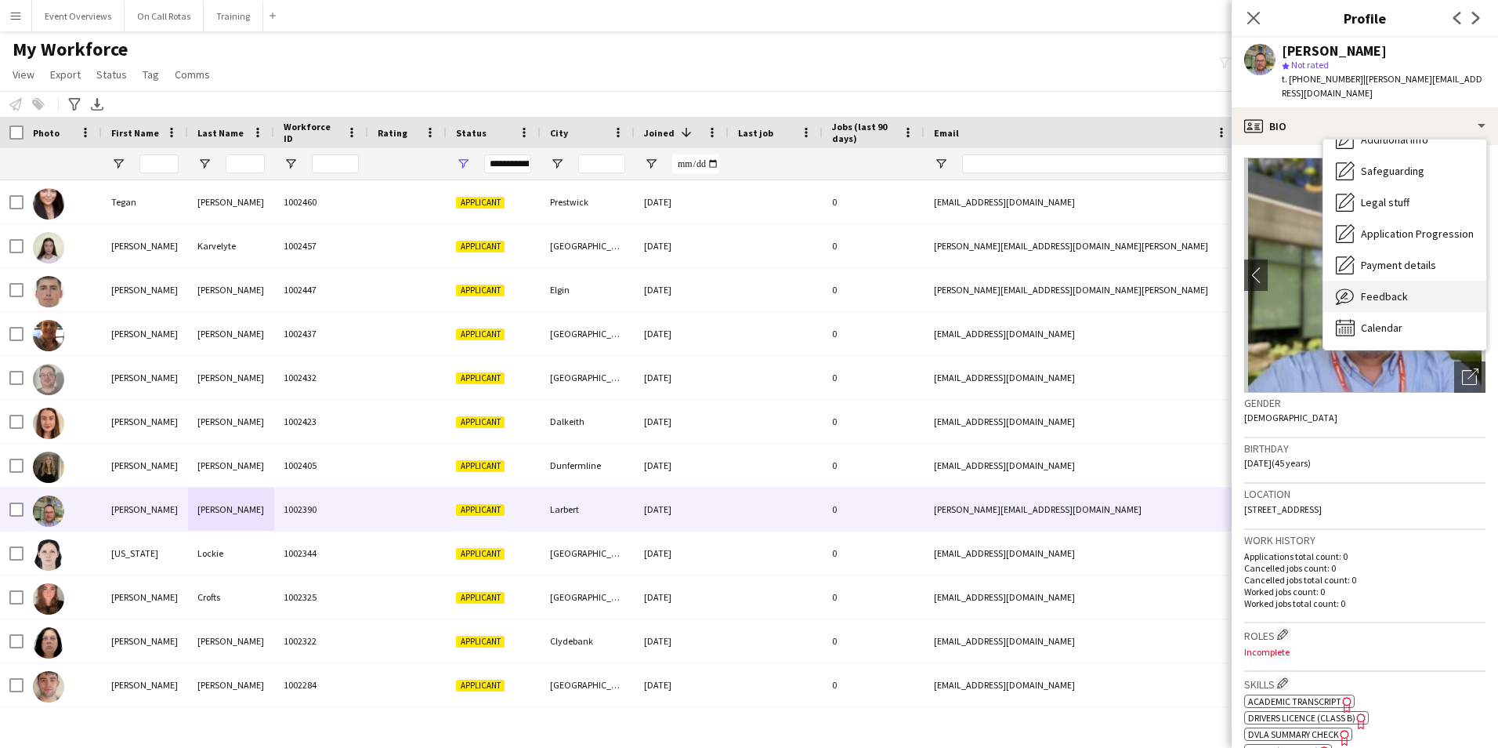
click at [1395, 289] on span "Feedback" at bounding box center [1384, 296] width 47 height 14
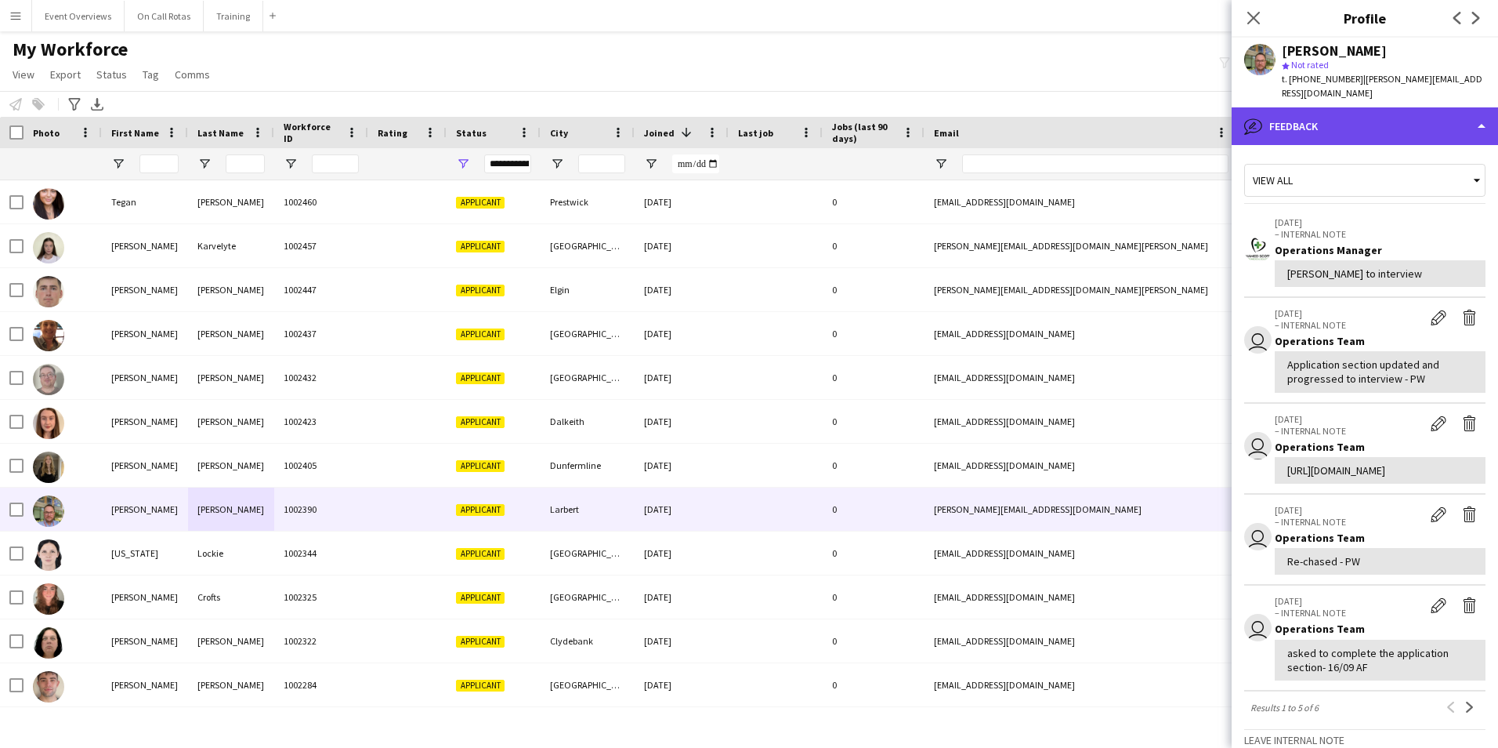
click at [1384, 107] on div "bubble-pencil Feedback" at bounding box center [1365, 126] width 266 height 38
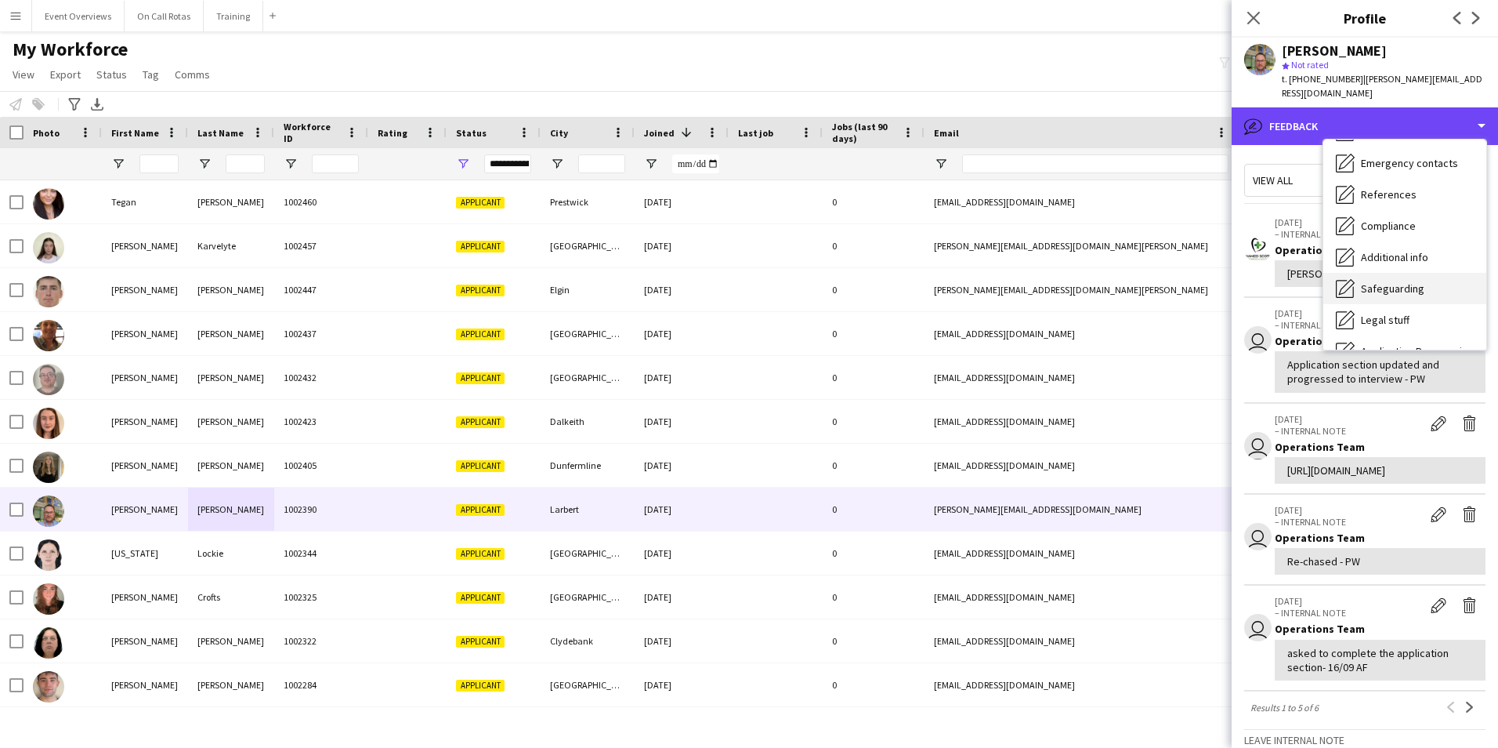
scroll to position [0, 0]
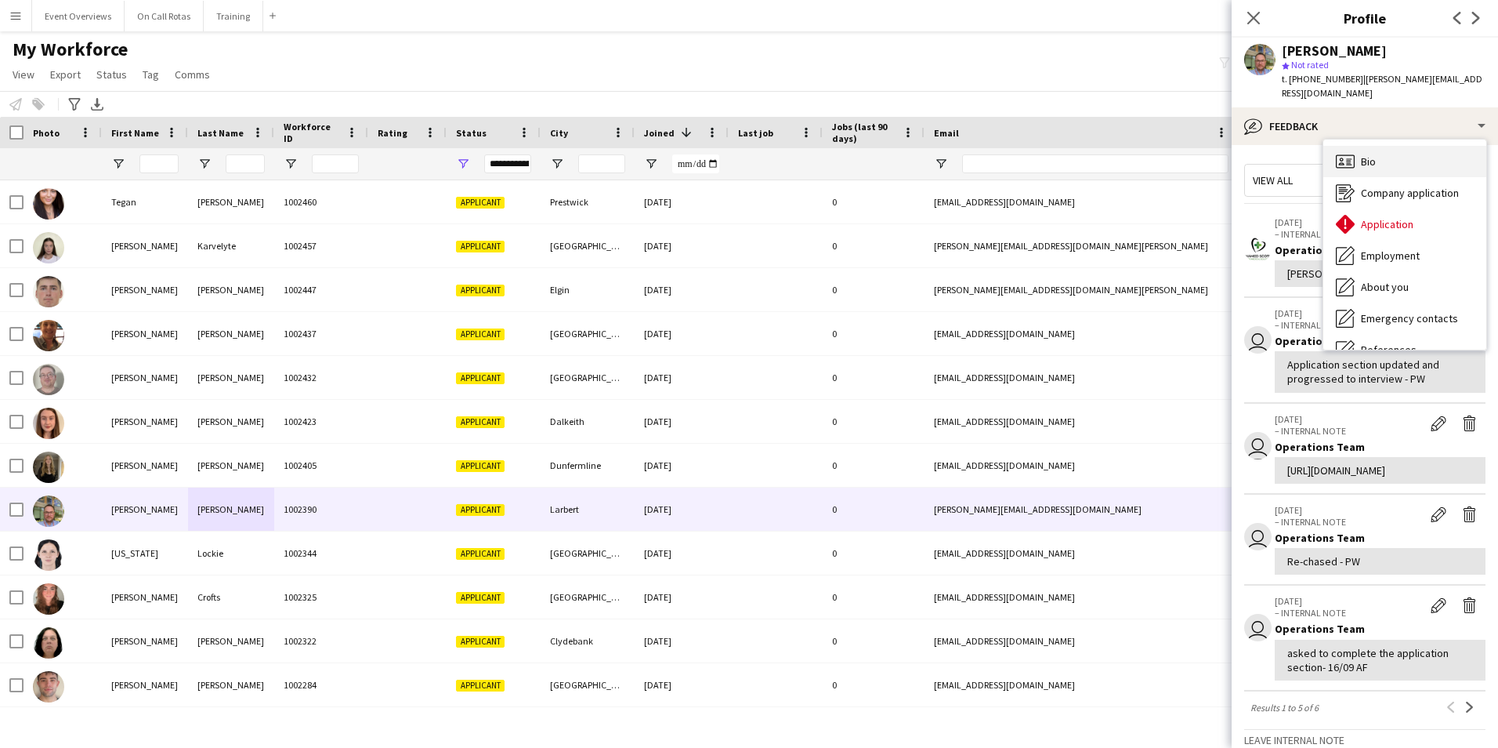
click at [1390, 146] on div "Bio Bio" at bounding box center [1405, 161] width 163 height 31
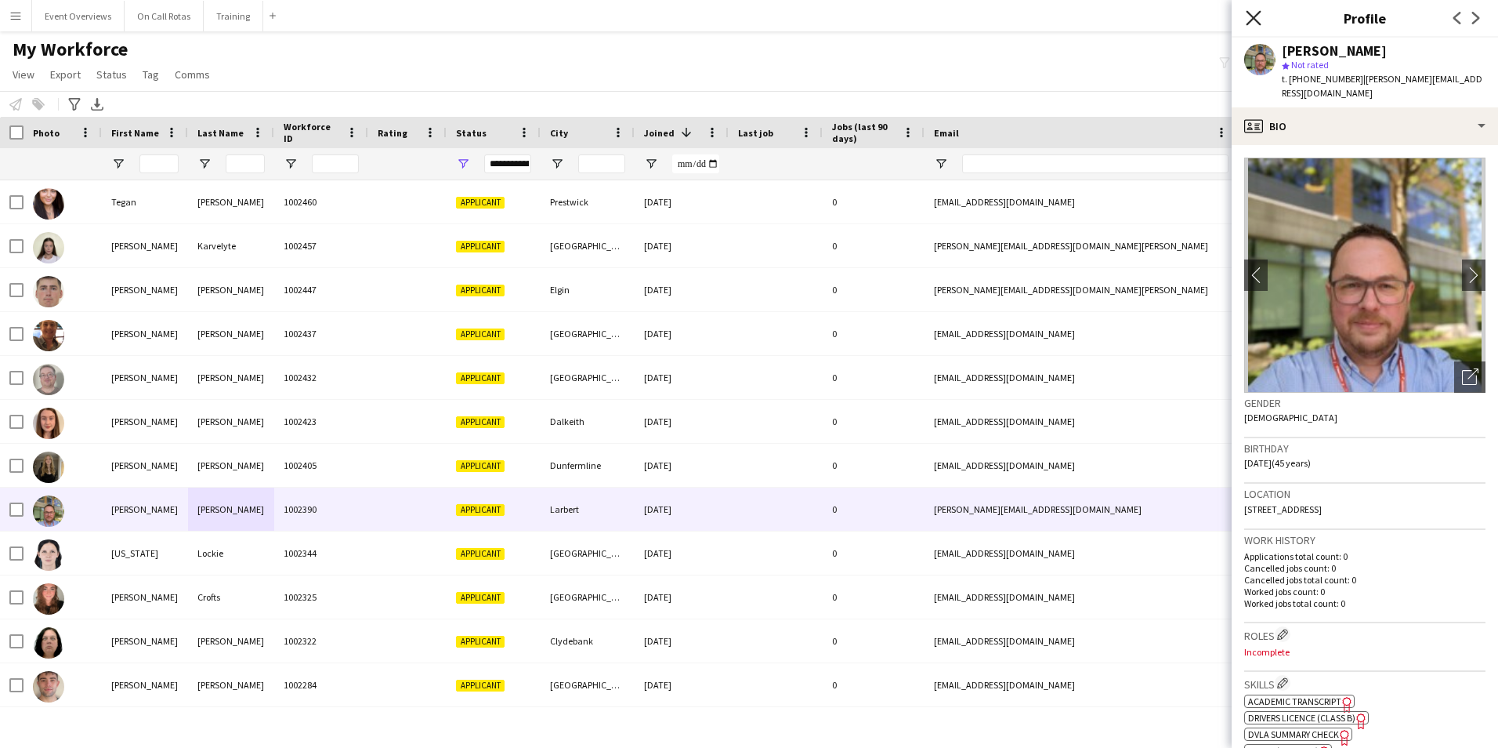
click at [1258, 24] on icon at bounding box center [1253, 17] width 15 height 15
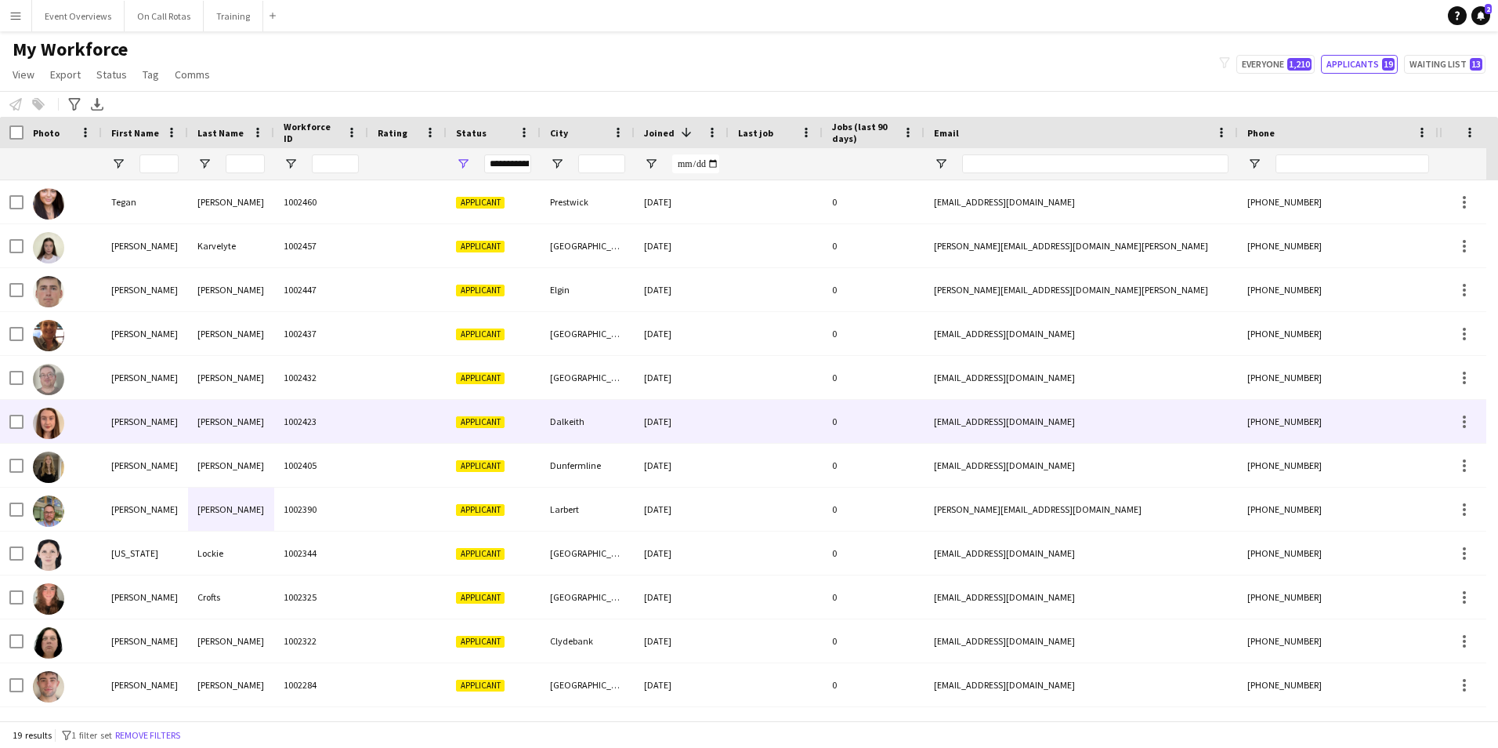
click at [202, 413] on div "[PERSON_NAME]" at bounding box center [231, 421] width 86 height 43
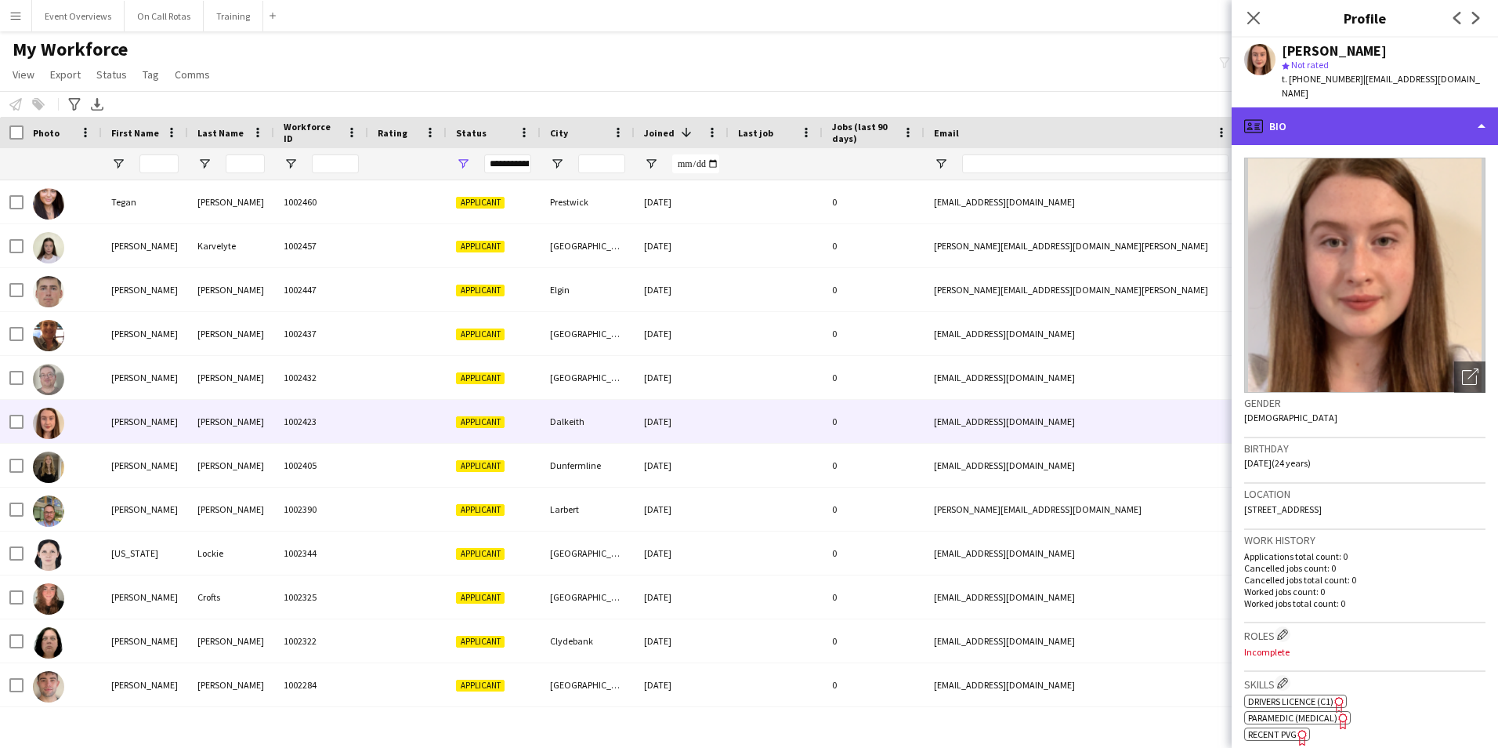
click at [1381, 122] on div "profile Bio" at bounding box center [1365, 126] width 266 height 38
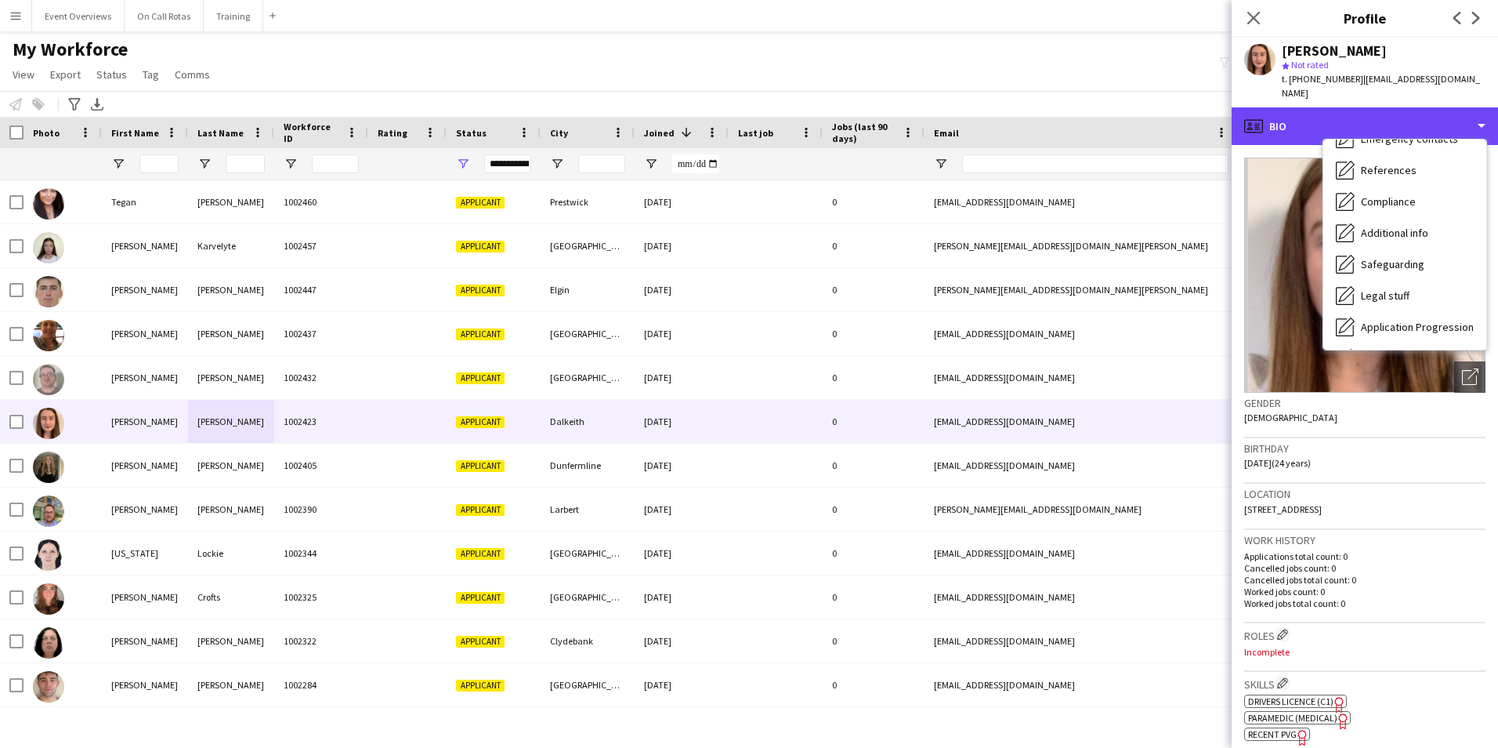
scroll to position [273, 0]
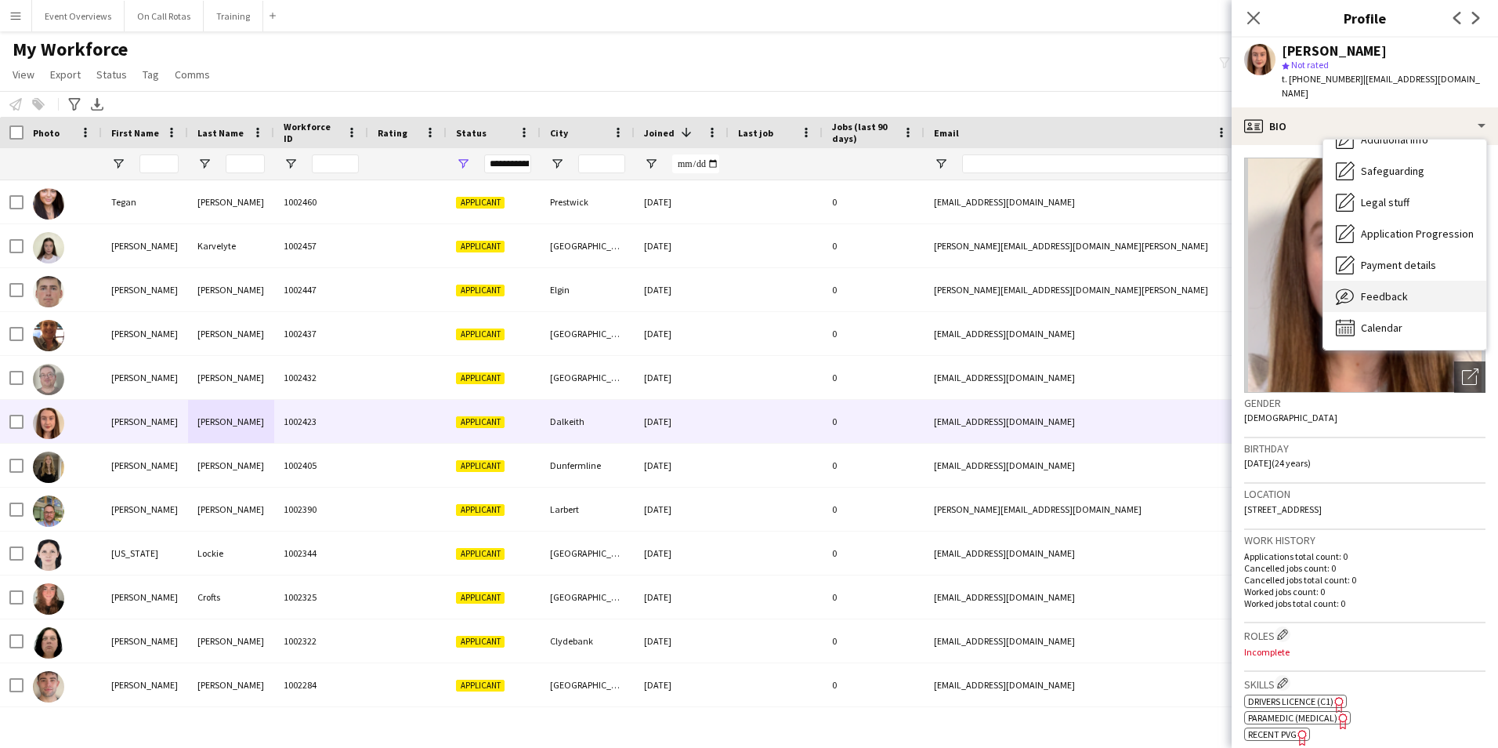
click at [1378, 293] on div "Feedback Feedback" at bounding box center [1405, 296] width 163 height 31
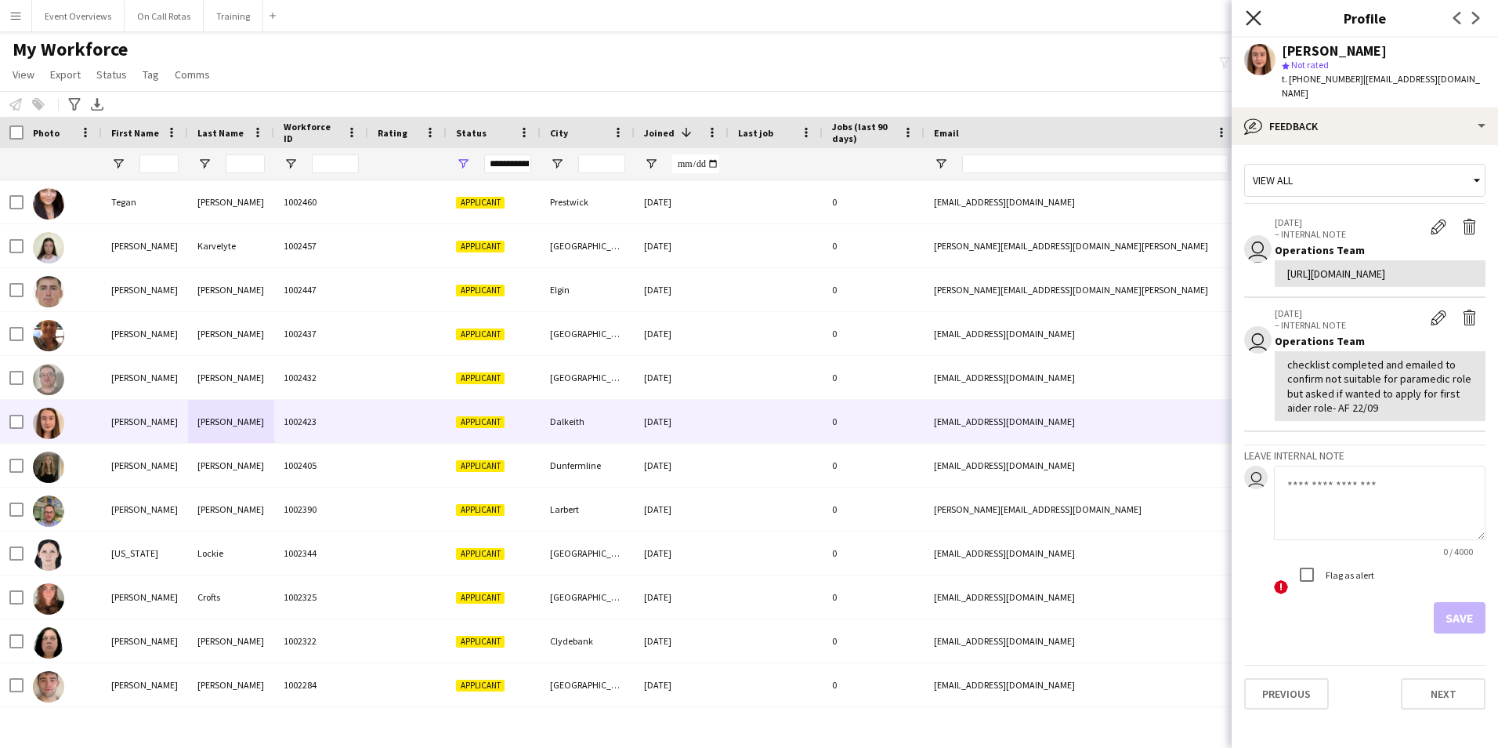
click at [1255, 21] on icon "Close pop-in" at bounding box center [1253, 17] width 15 height 15
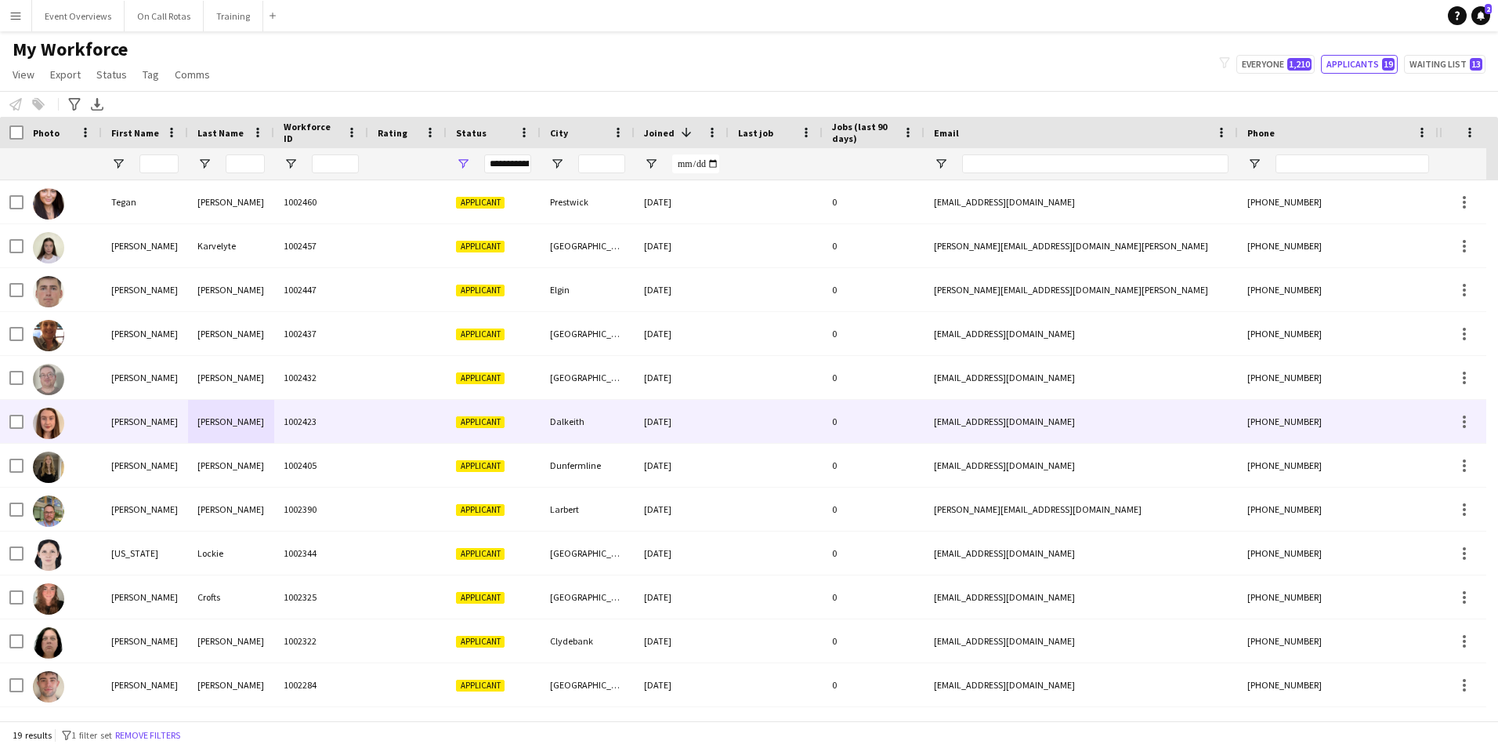
click at [370, 404] on div at bounding box center [407, 421] width 78 height 43
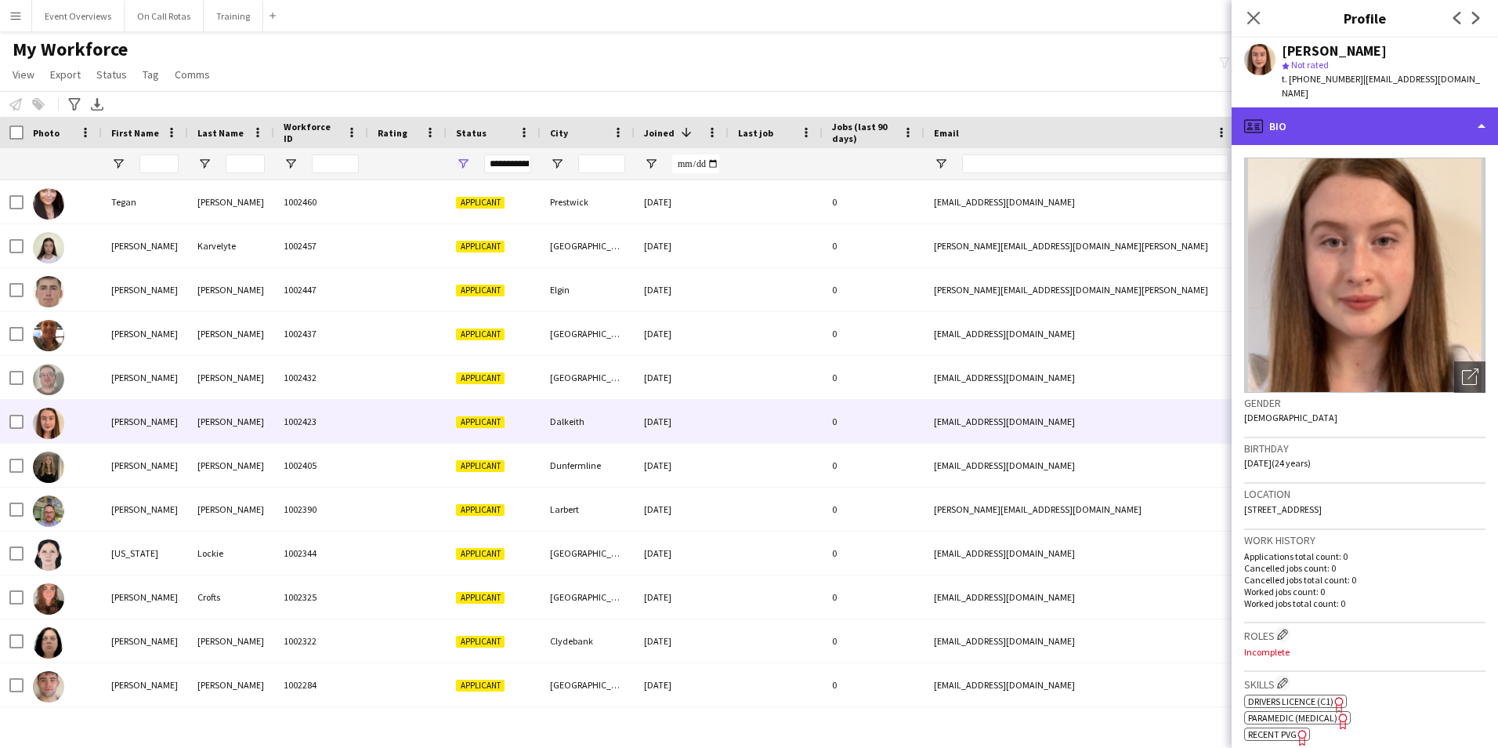
click at [1349, 107] on div "profile Bio" at bounding box center [1365, 126] width 266 height 38
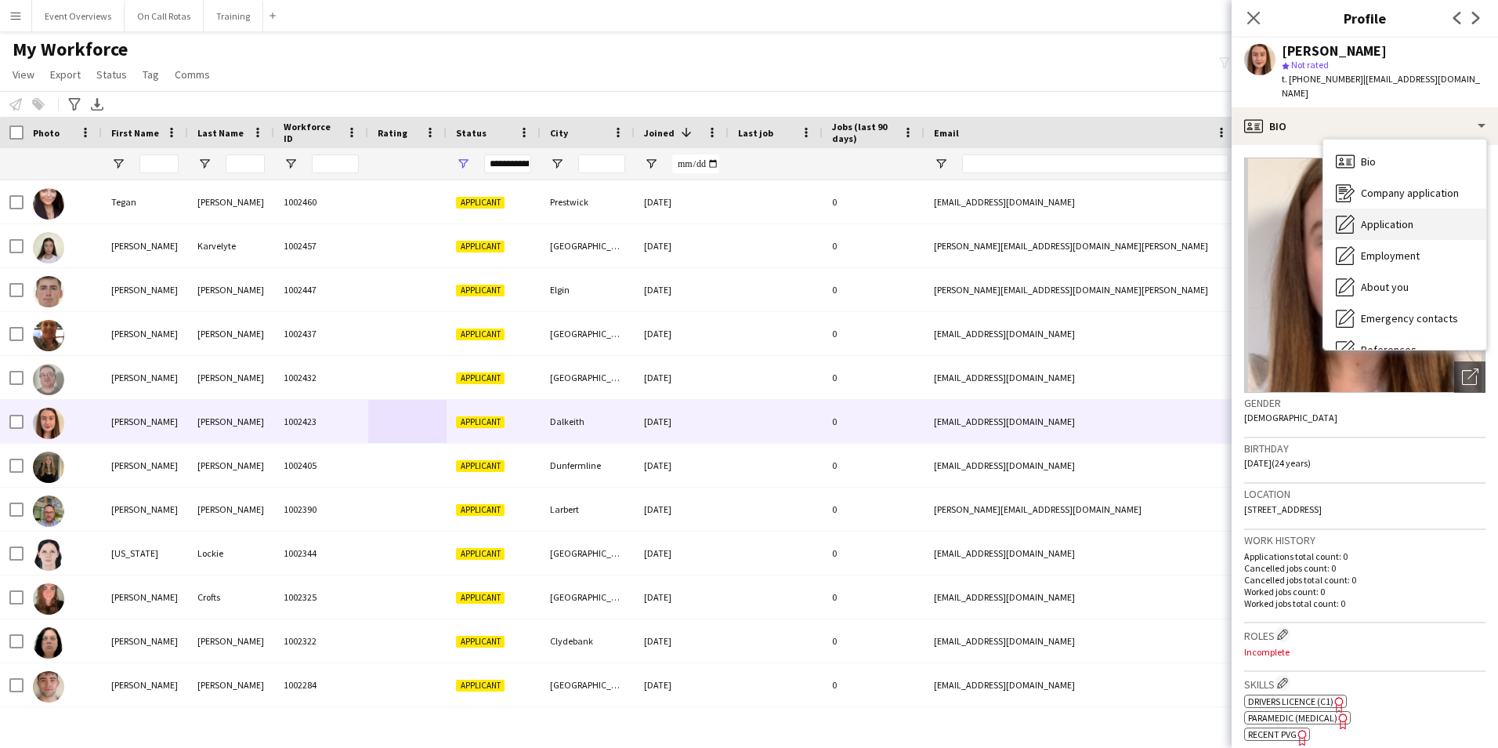
click at [1396, 219] on div "Application Application" at bounding box center [1405, 223] width 163 height 31
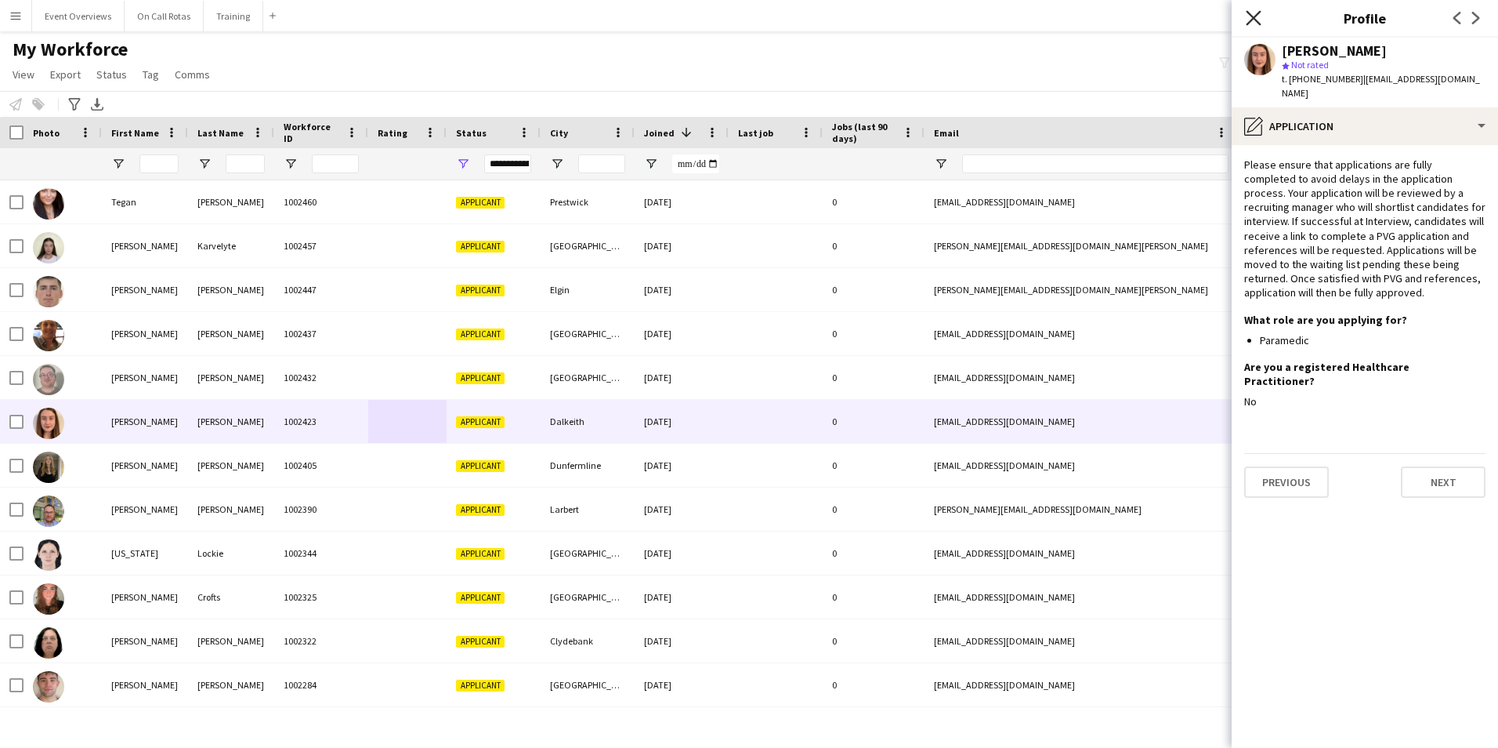
click at [1249, 14] on icon at bounding box center [1253, 17] width 15 height 15
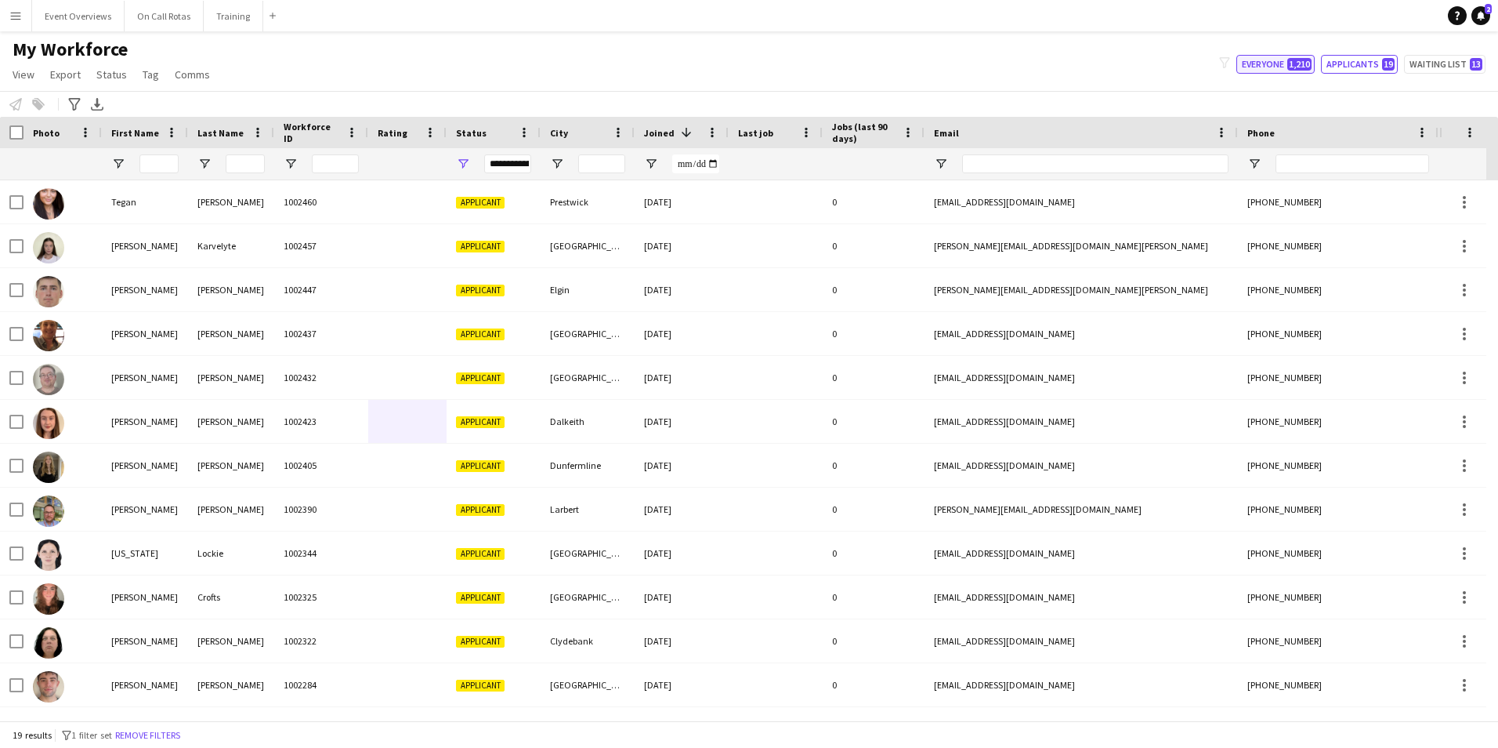
click at [1279, 59] on button "Everyone 1,210" at bounding box center [1276, 64] width 78 height 19
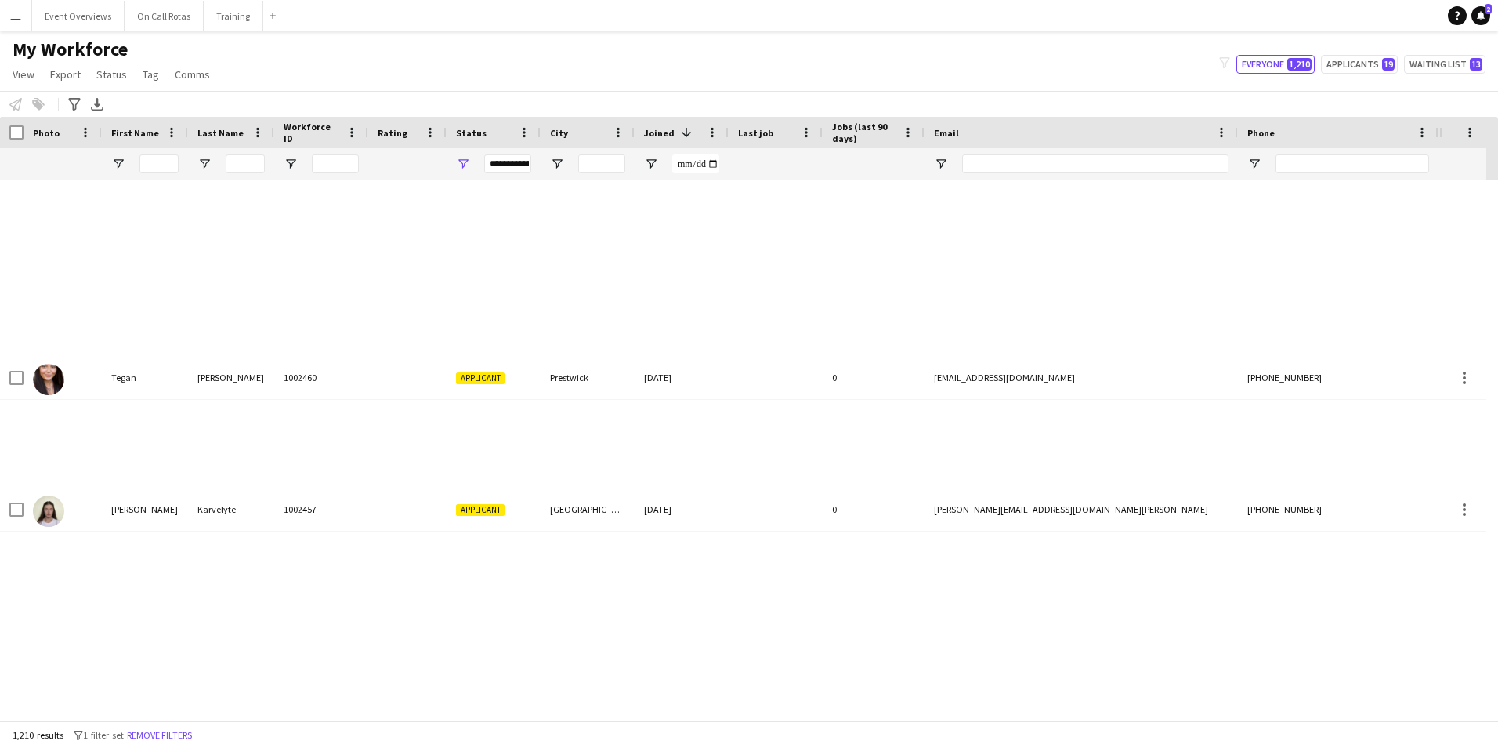
type input "**********"
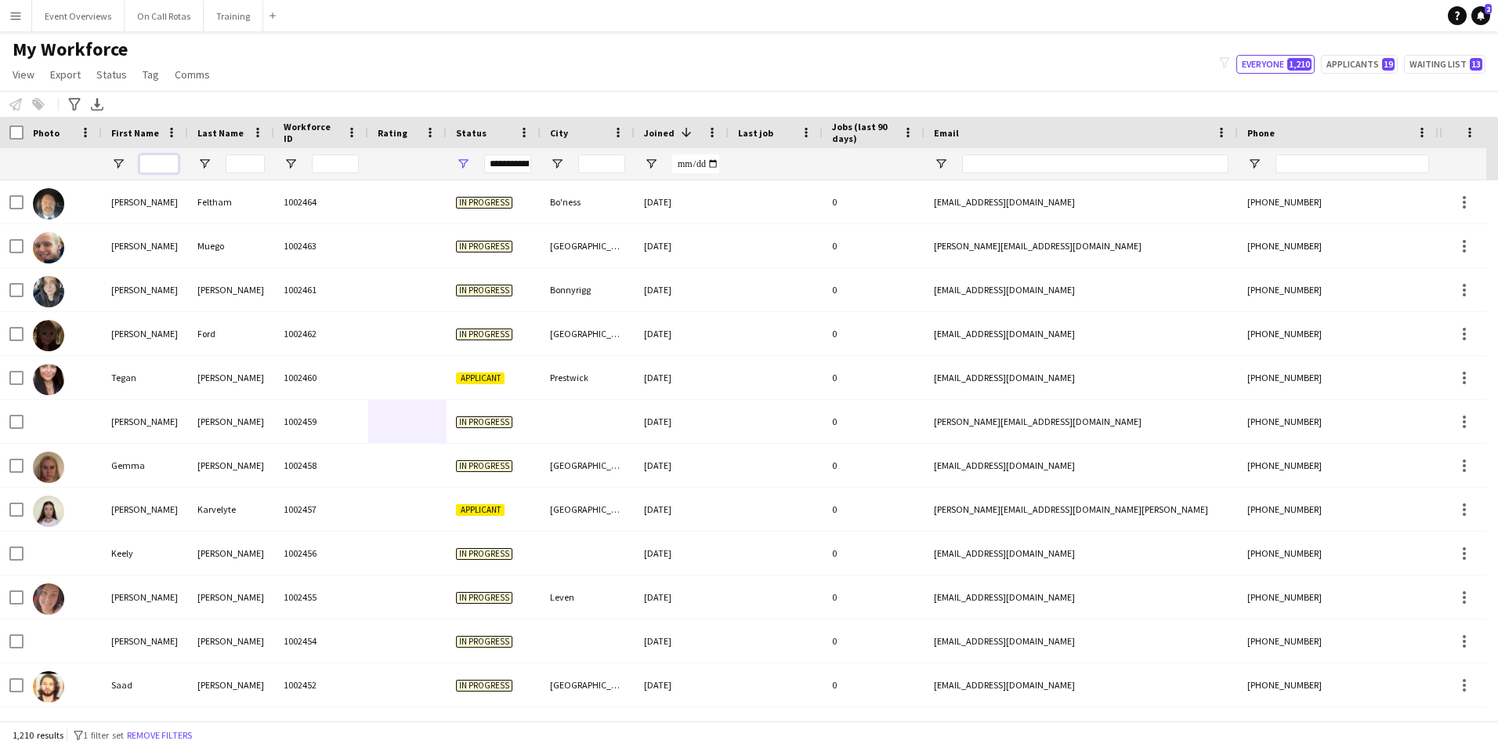
click at [151, 168] on input "First Name Filter Input" at bounding box center [158, 163] width 39 height 19
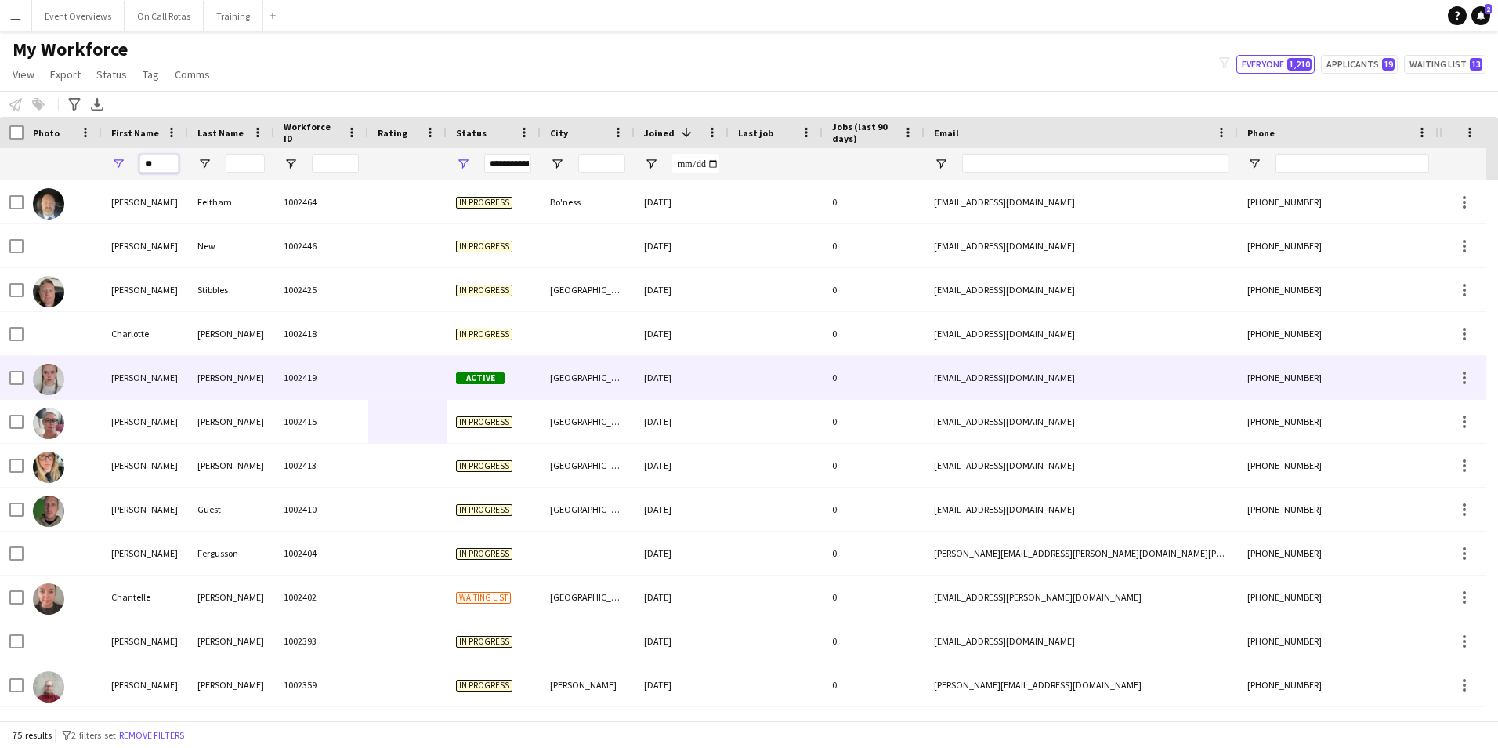
type input "**"
click at [278, 365] on div "1002419" at bounding box center [321, 377] width 94 height 43
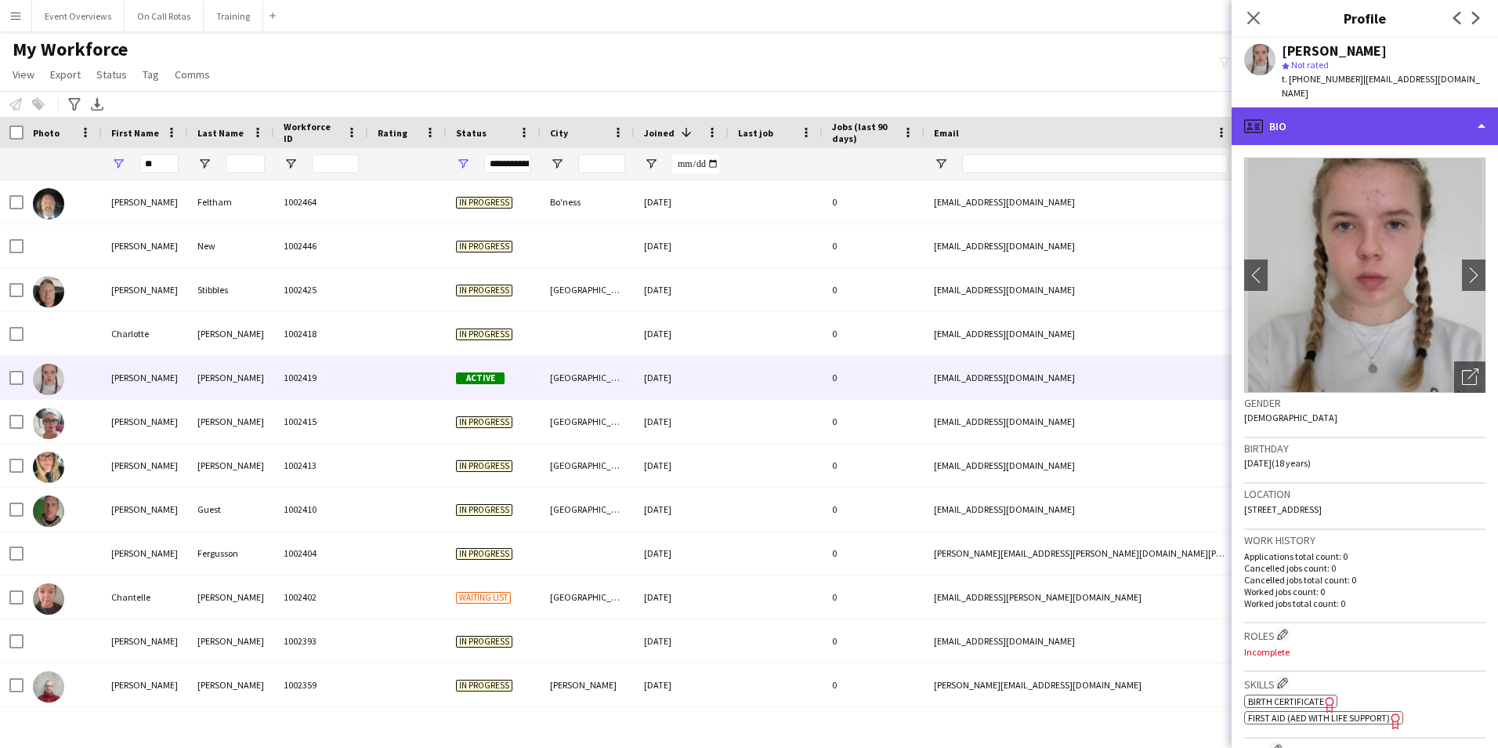
click at [1406, 122] on div "profile Bio" at bounding box center [1365, 126] width 266 height 38
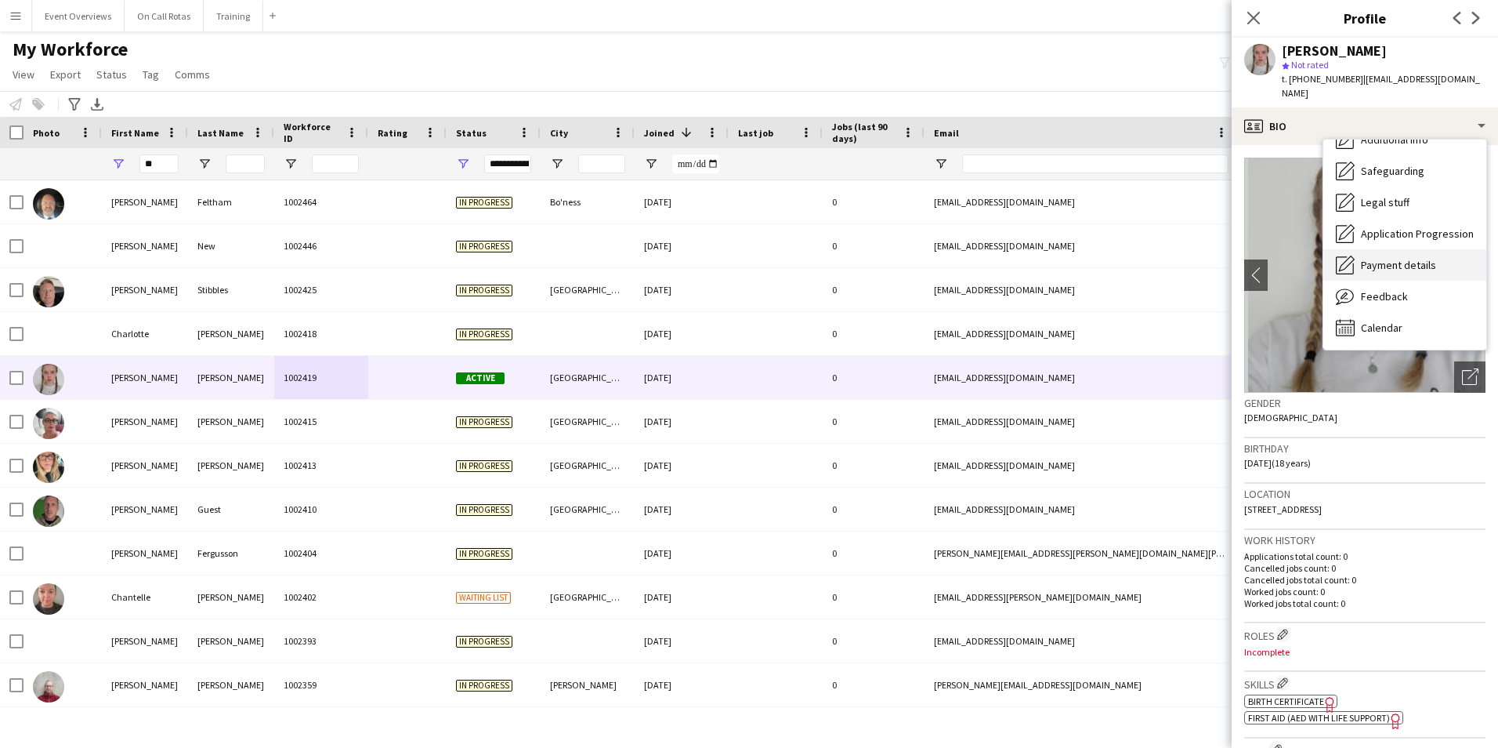
click at [1399, 289] on span "Feedback" at bounding box center [1384, 296] width 47 height 14
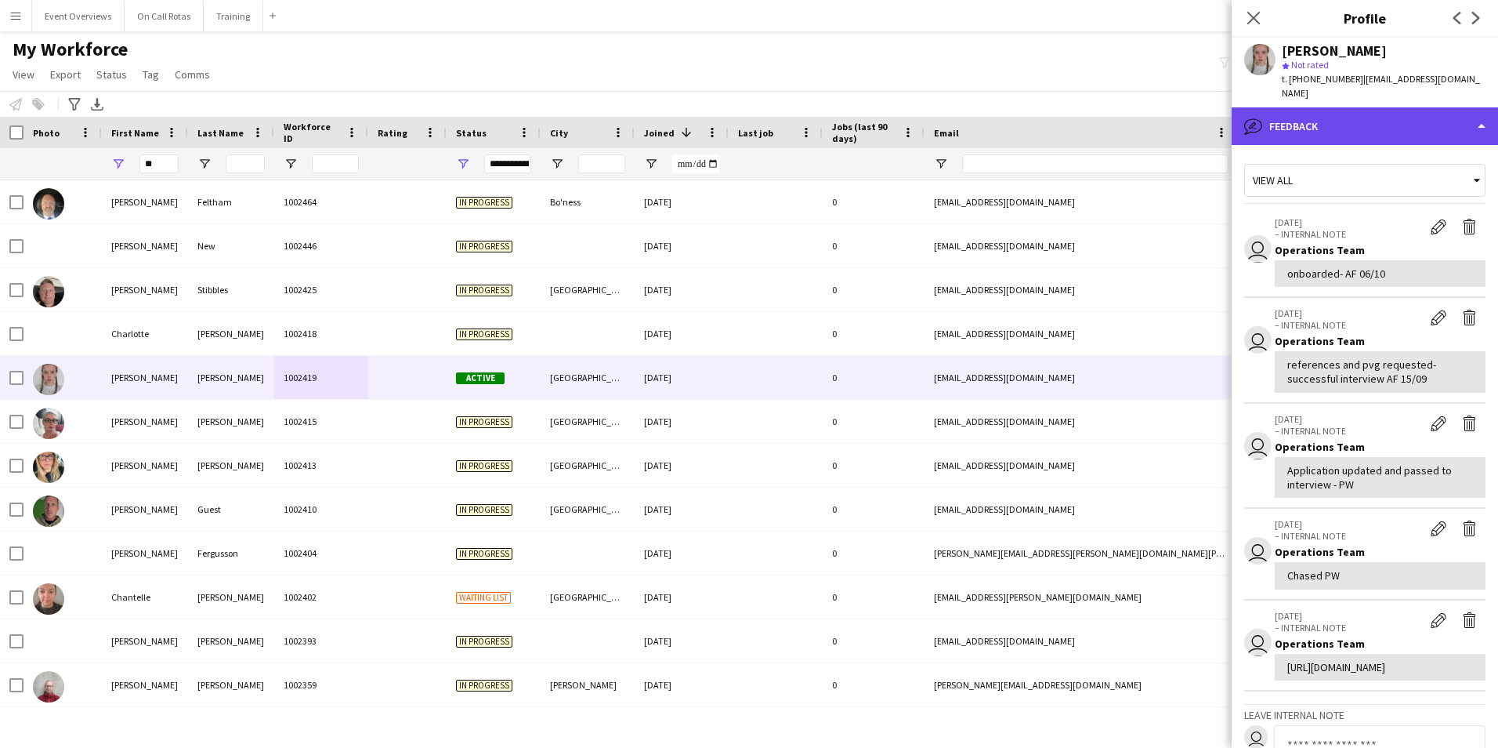
click at [1298, 122] on div "bubble-pencil Feedback" at bounding box center [1365, 126] width 266 height 38
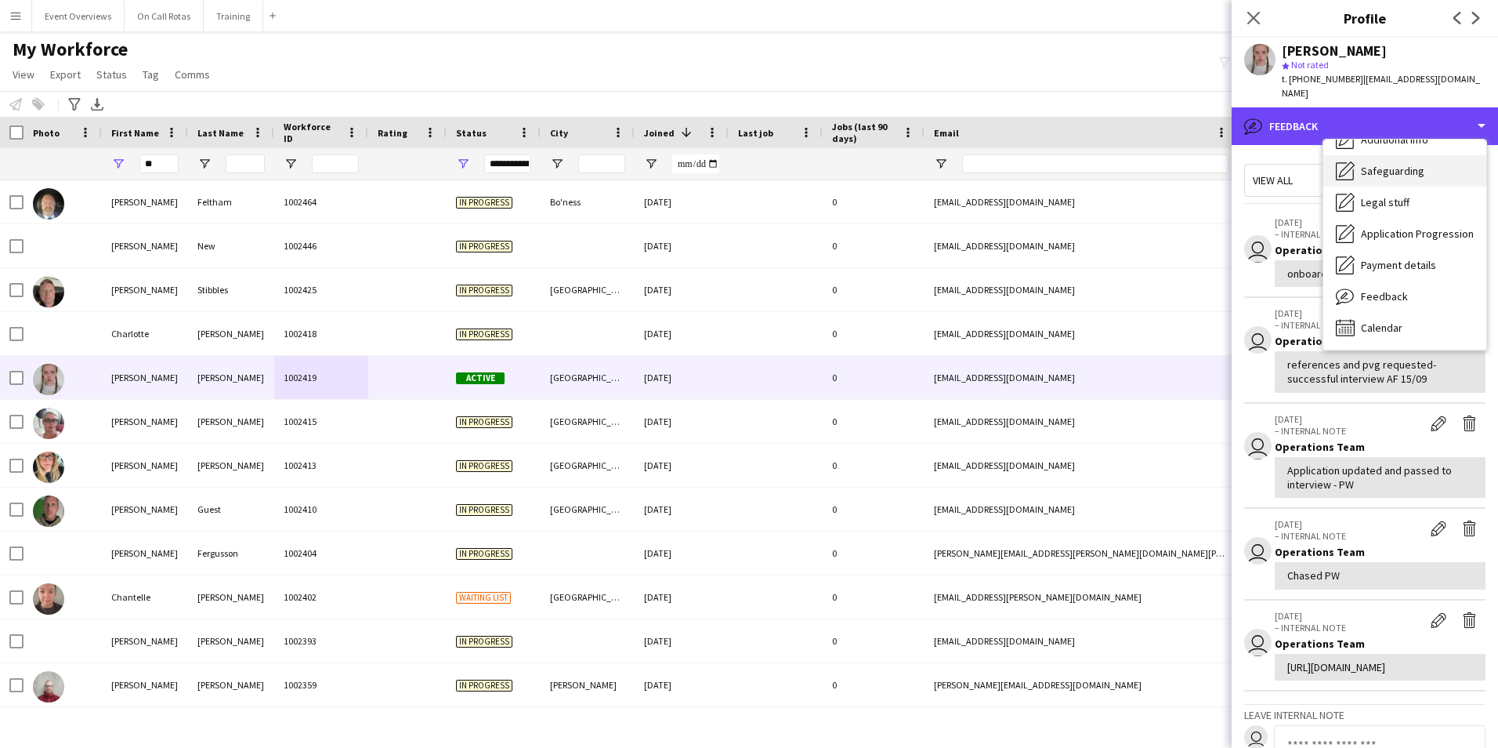
scroll to position [0, 0]
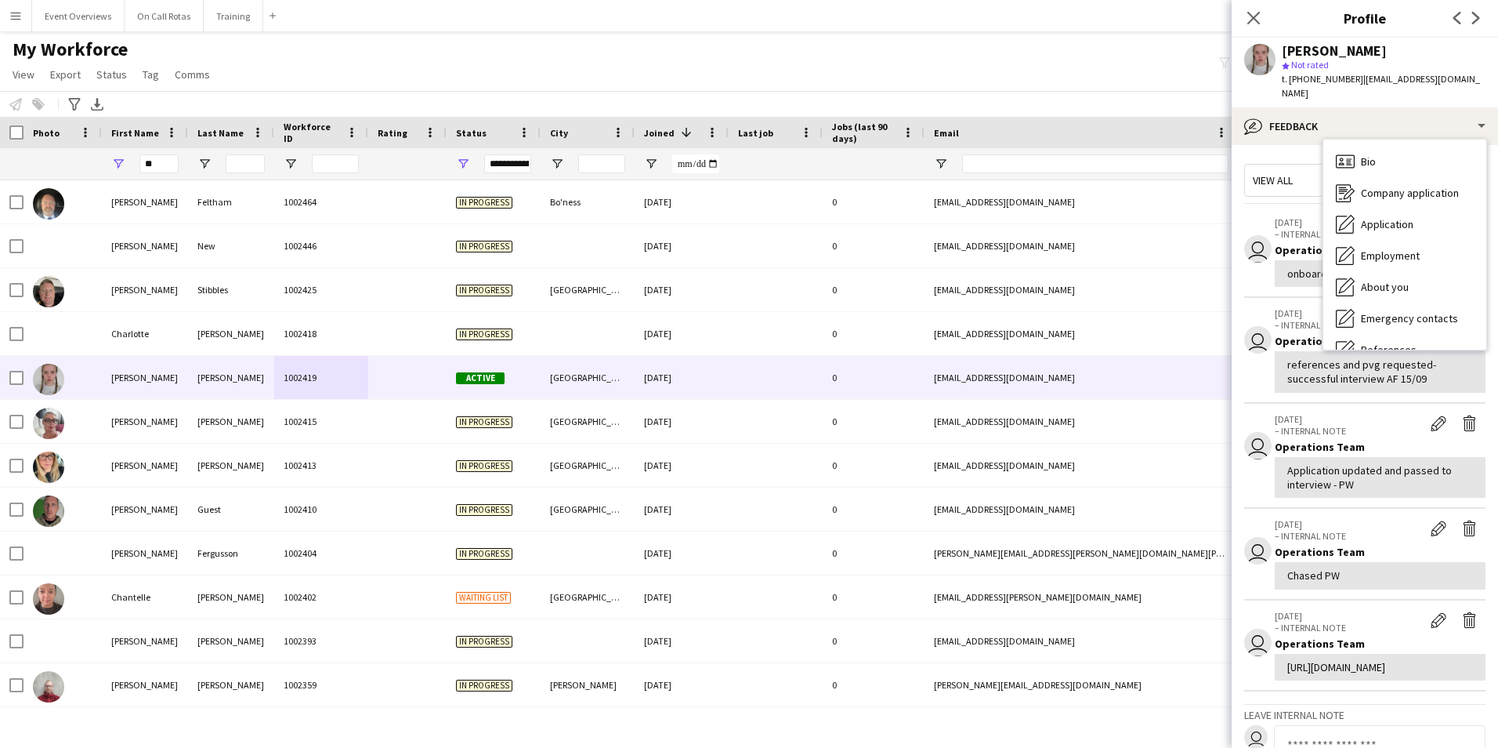
click at [1412, 156] on div "Bio Bio" at bounding box center [1405, 161] width 163 height 31
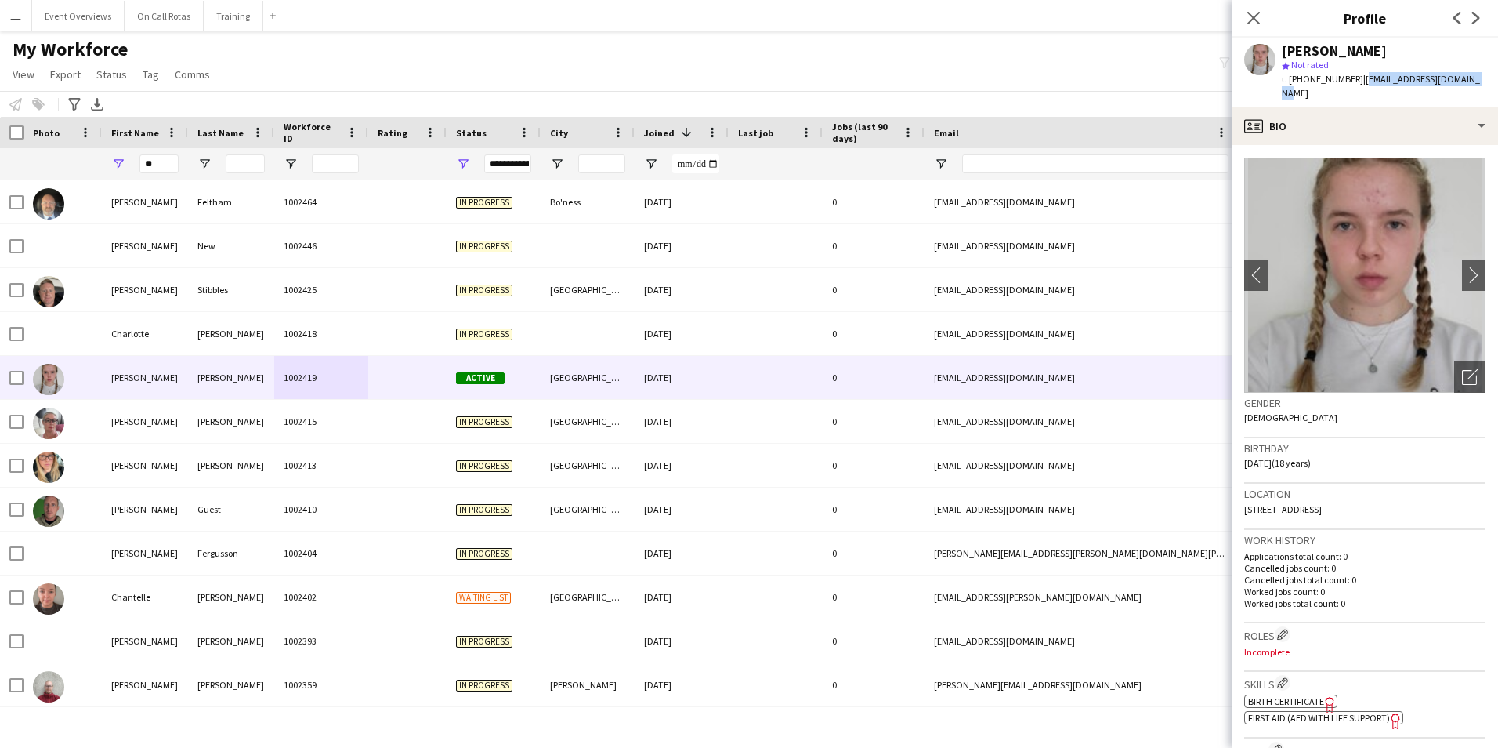
drag, startPoint x: 1473, startPoint y: 79, endPoint x: 1356, endPoint y: 88, distance: 117.1
click at [1356, 88] on div "Chloe-Ann Colvin star Not rated t. +447960496417 | chloeanncolvin@gmail.com" at bounding box center [1365, 73] width 266 height 70
copy span "chloeanncolvin@gmail.com"
click at [1240, 19] on div "Close pop-in" at bounding box center [1254, 18] width 44 height 36
click at [1257, 18] on icon "Close pop-in" at bounding box center [1253, 17] width 15 height 15
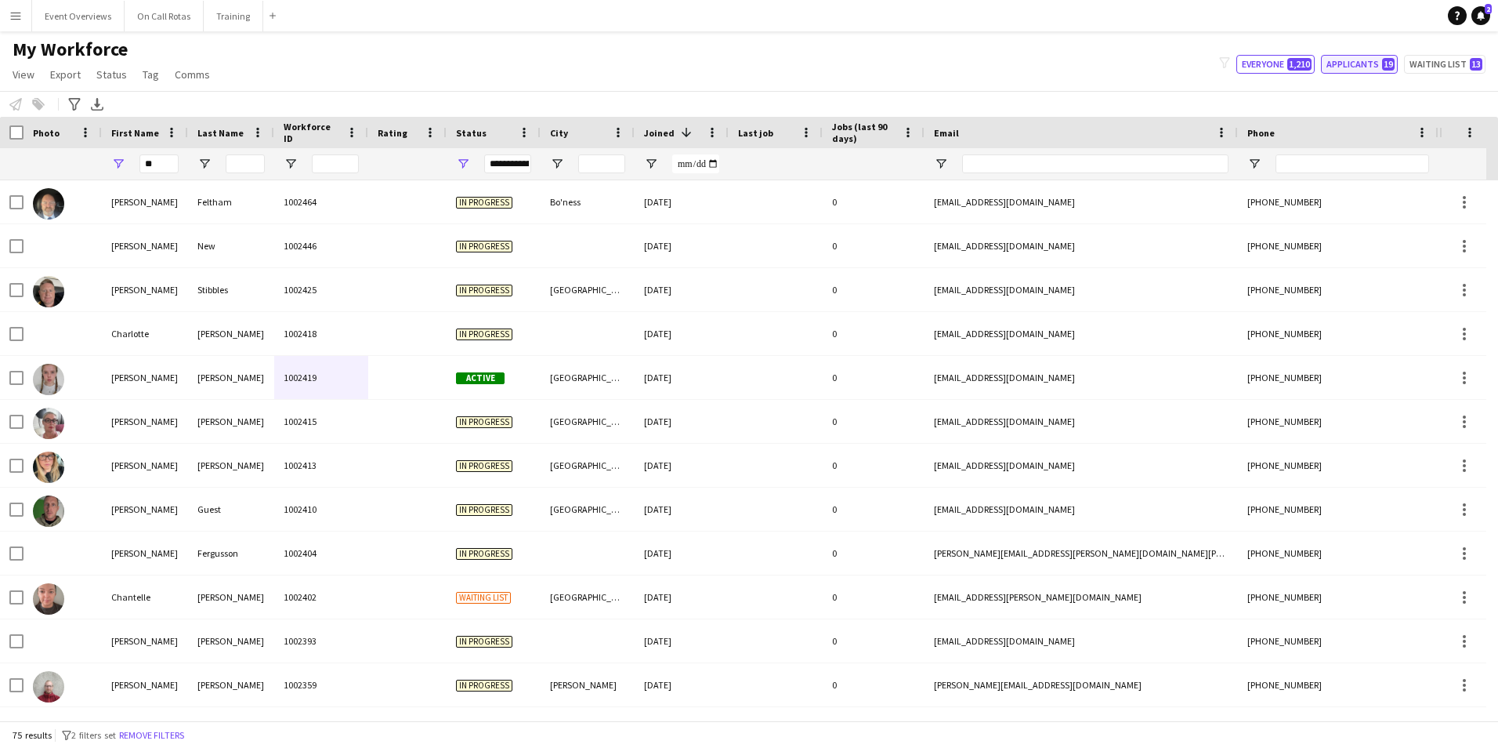
click at [1360, 64] on button "Applicants 19" at bounding box center [1359, 64] width 77 height 19
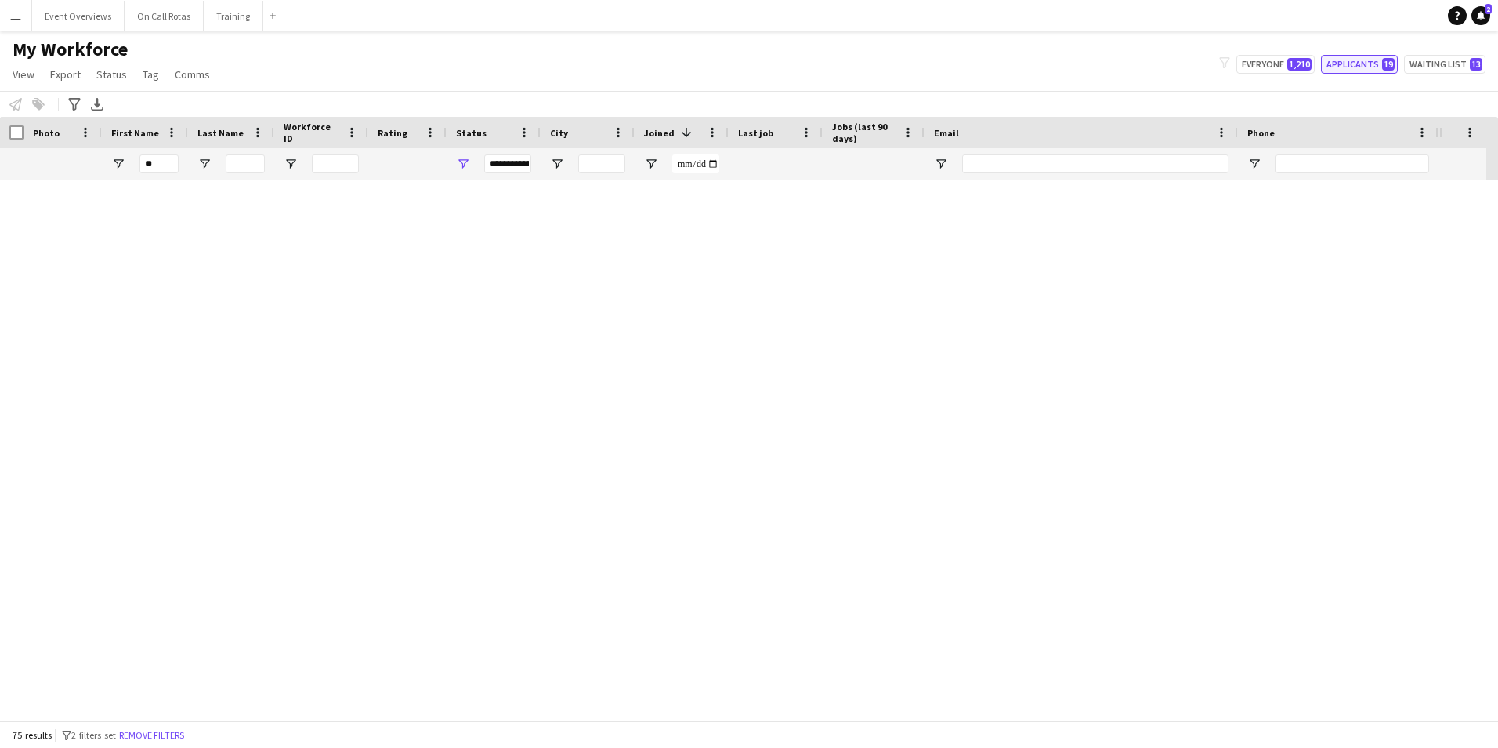
type input "**********"
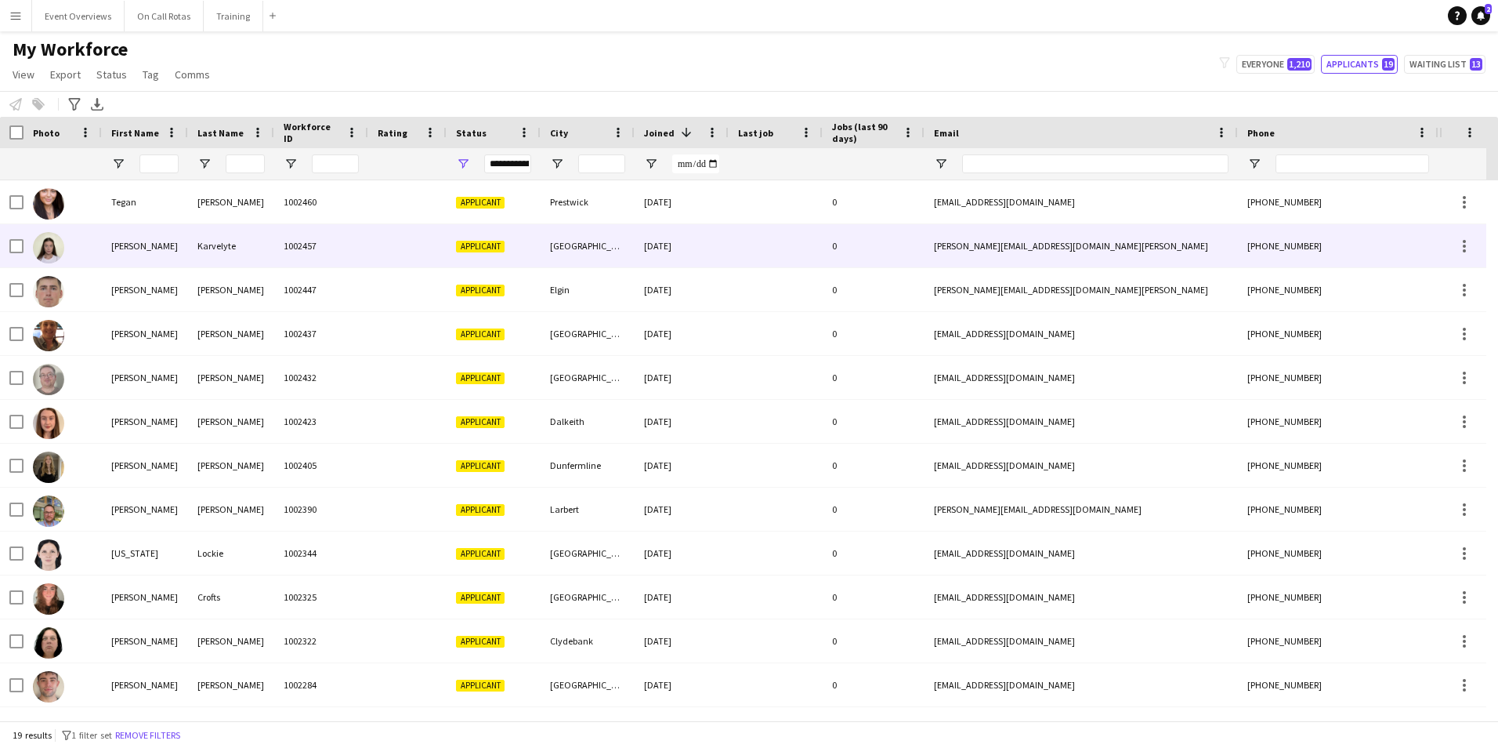
click at [219, 248] on div "Karvelyte" at bounding box center [231, 245] width 86 height 43
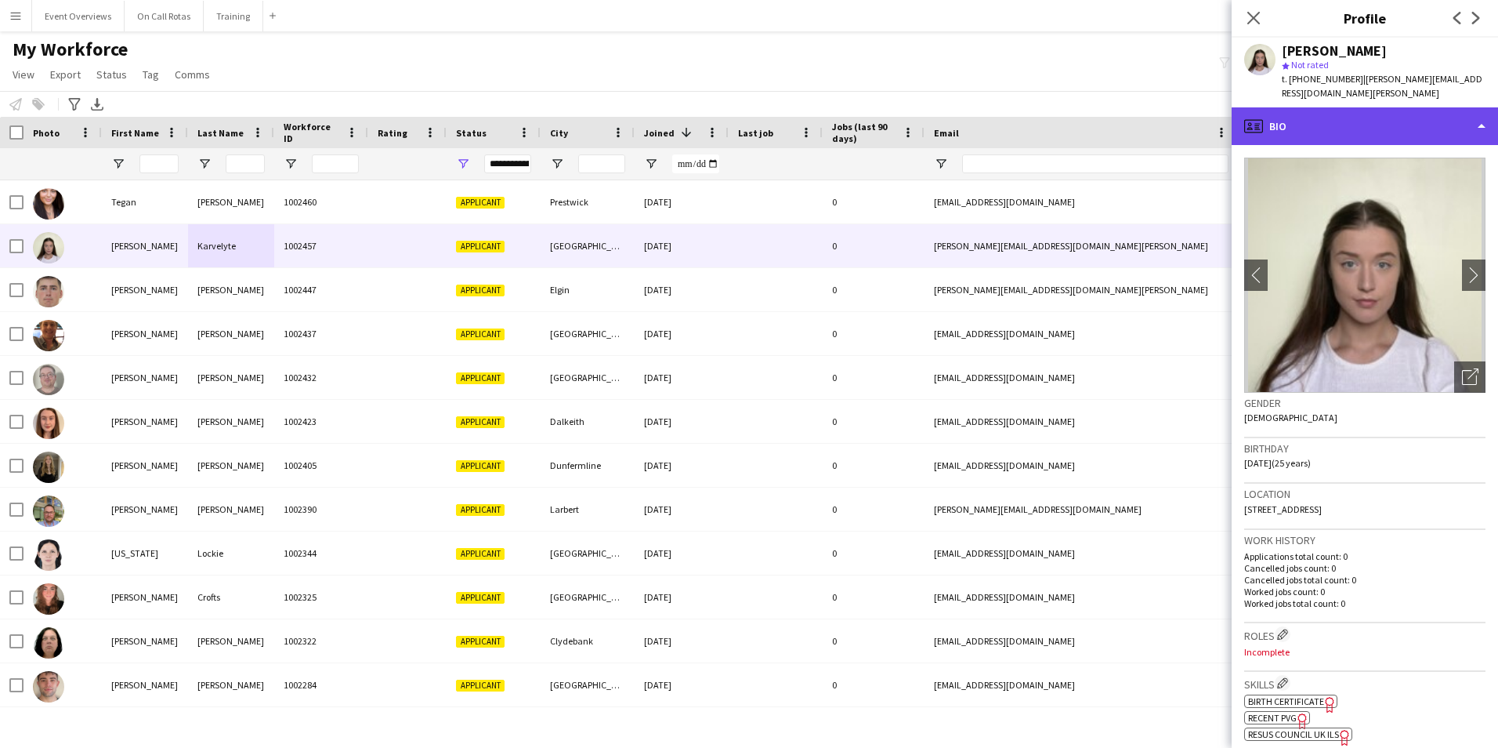
click at [1307, 113] on div "profile Bio" at bounding box center [1365, 126] width 266 height 38
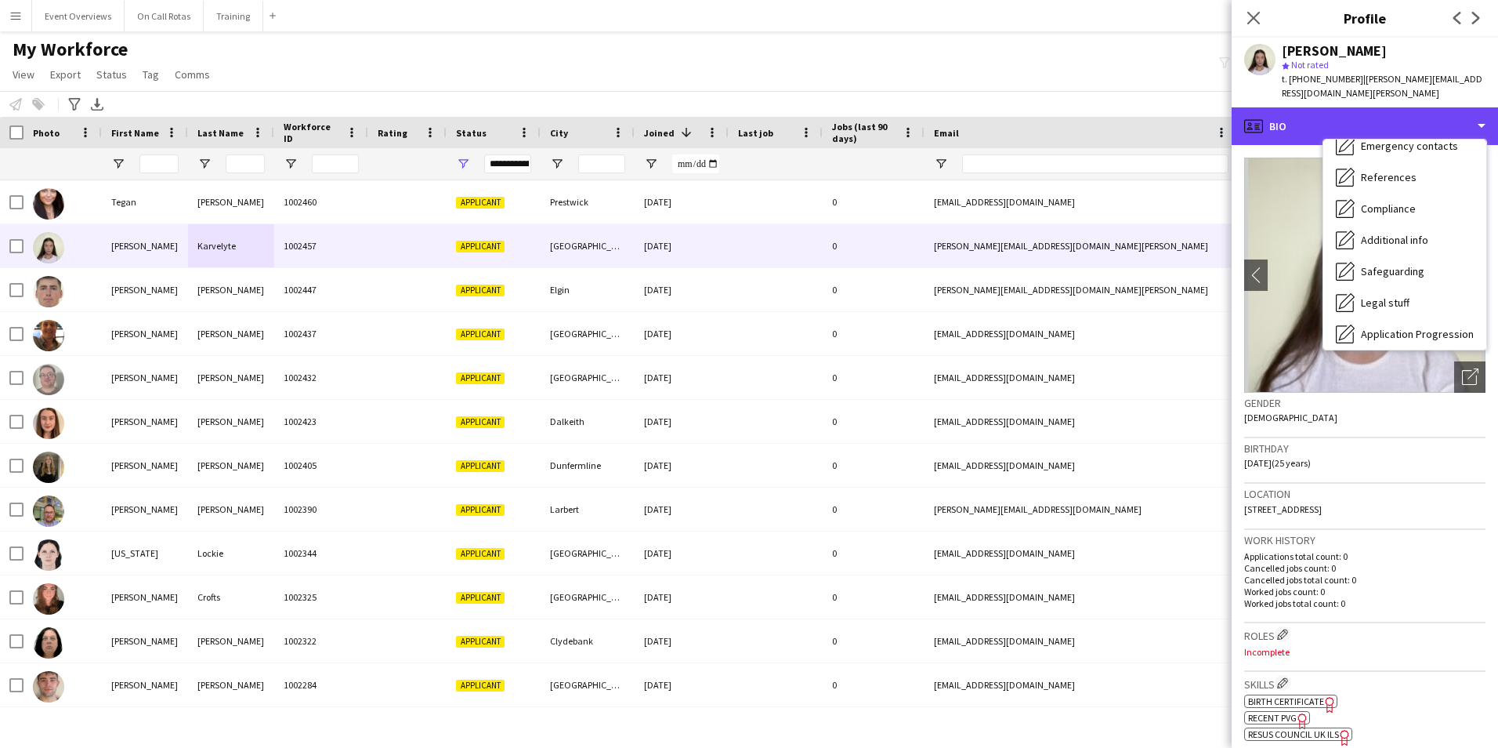
scroll to position [273, 0]
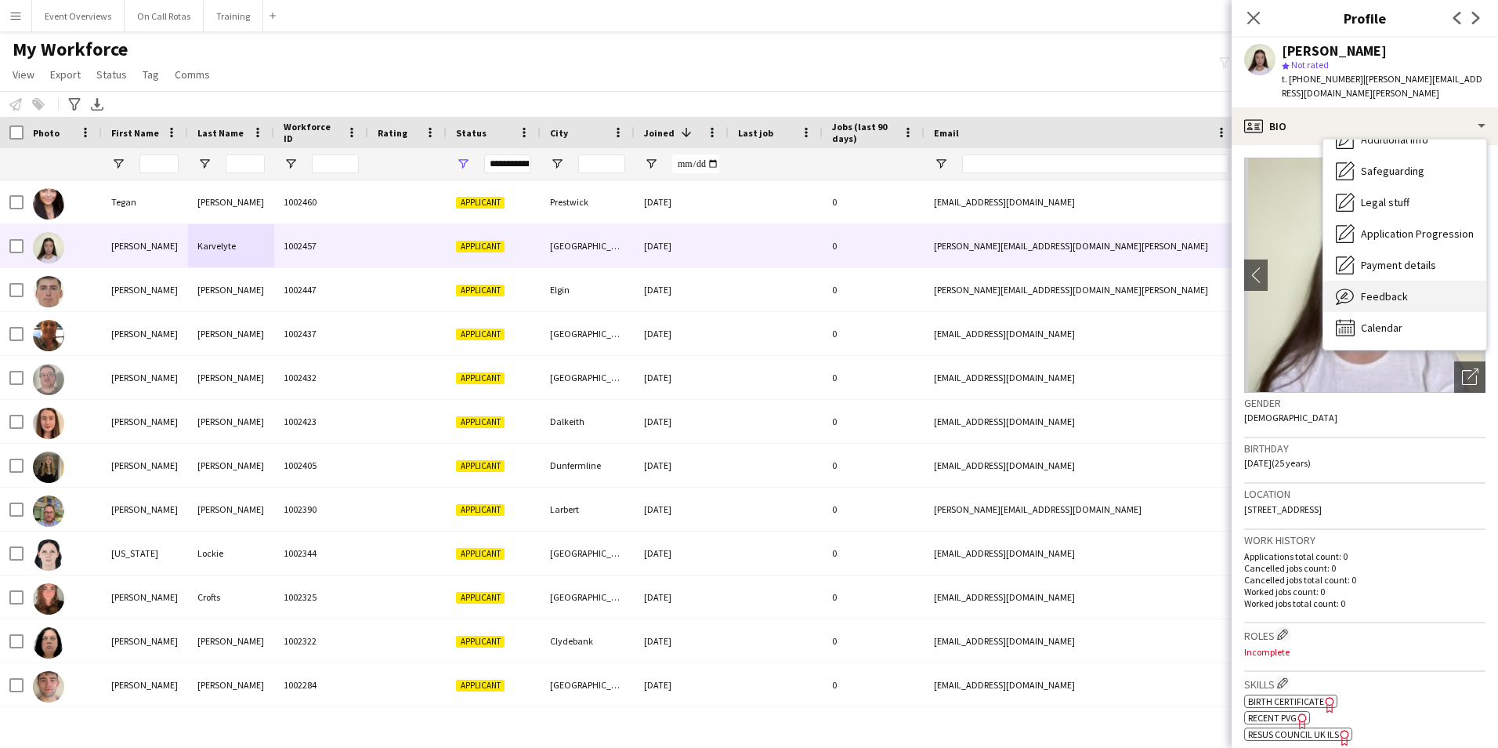
click at [1375, 289] on span "Feedback" at bounding box center [1384, 296] width 47 height 14
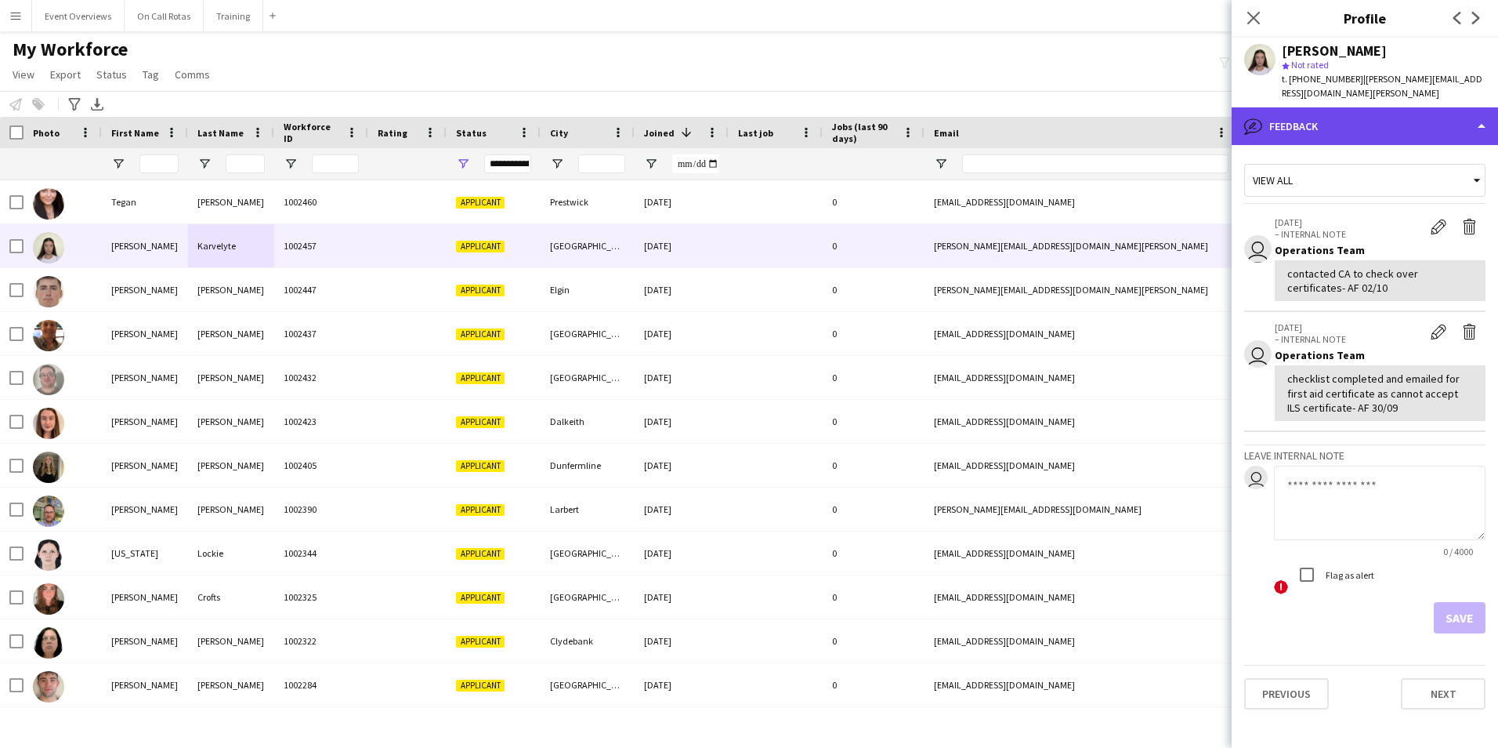
click at [1316, 109] on div "bubble-pencil Feedback" at bounding box center [1365, 126] width 266 height 38
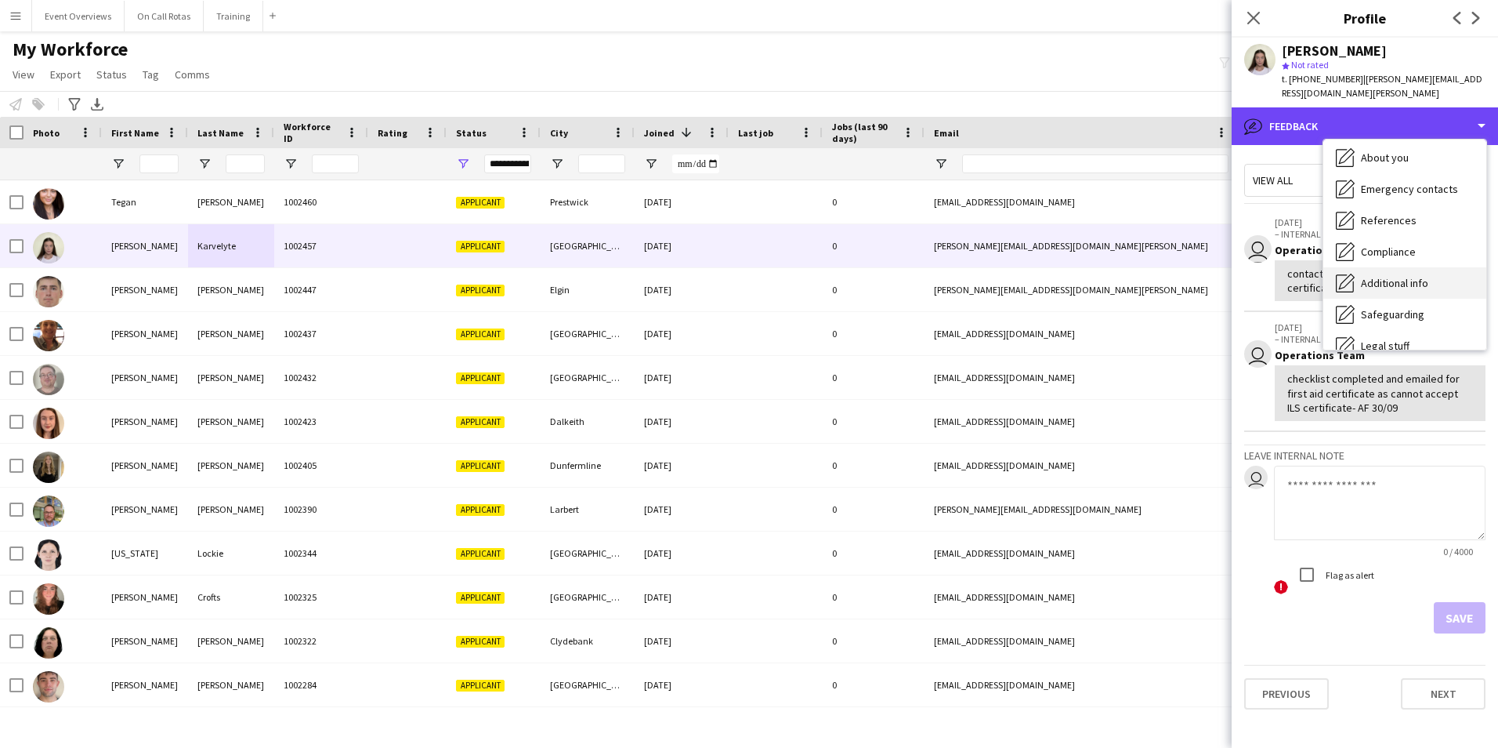
scroll to position [0, 0]
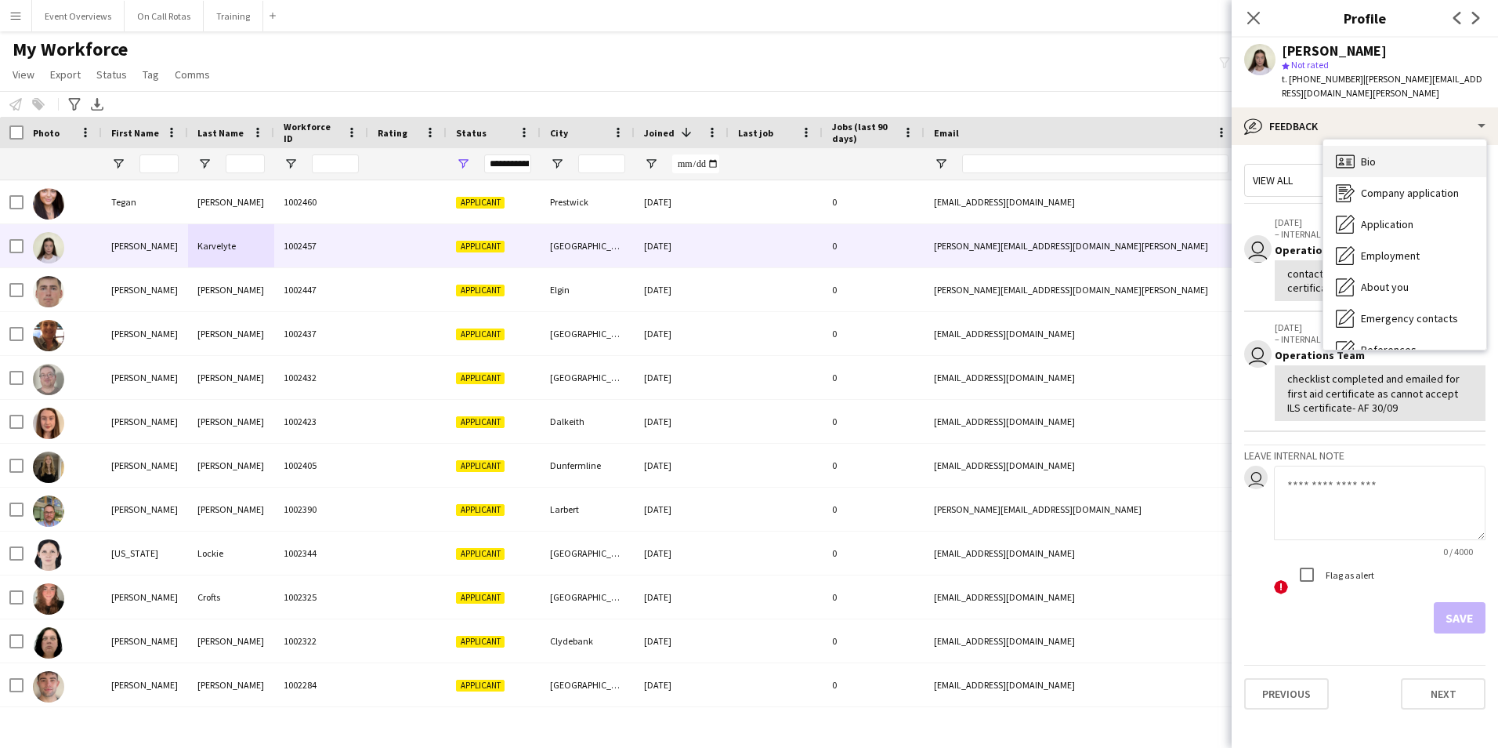
click at [1372, 146] on div "Bio Bio" at bounding box center [1405, 161] width 163 height 31
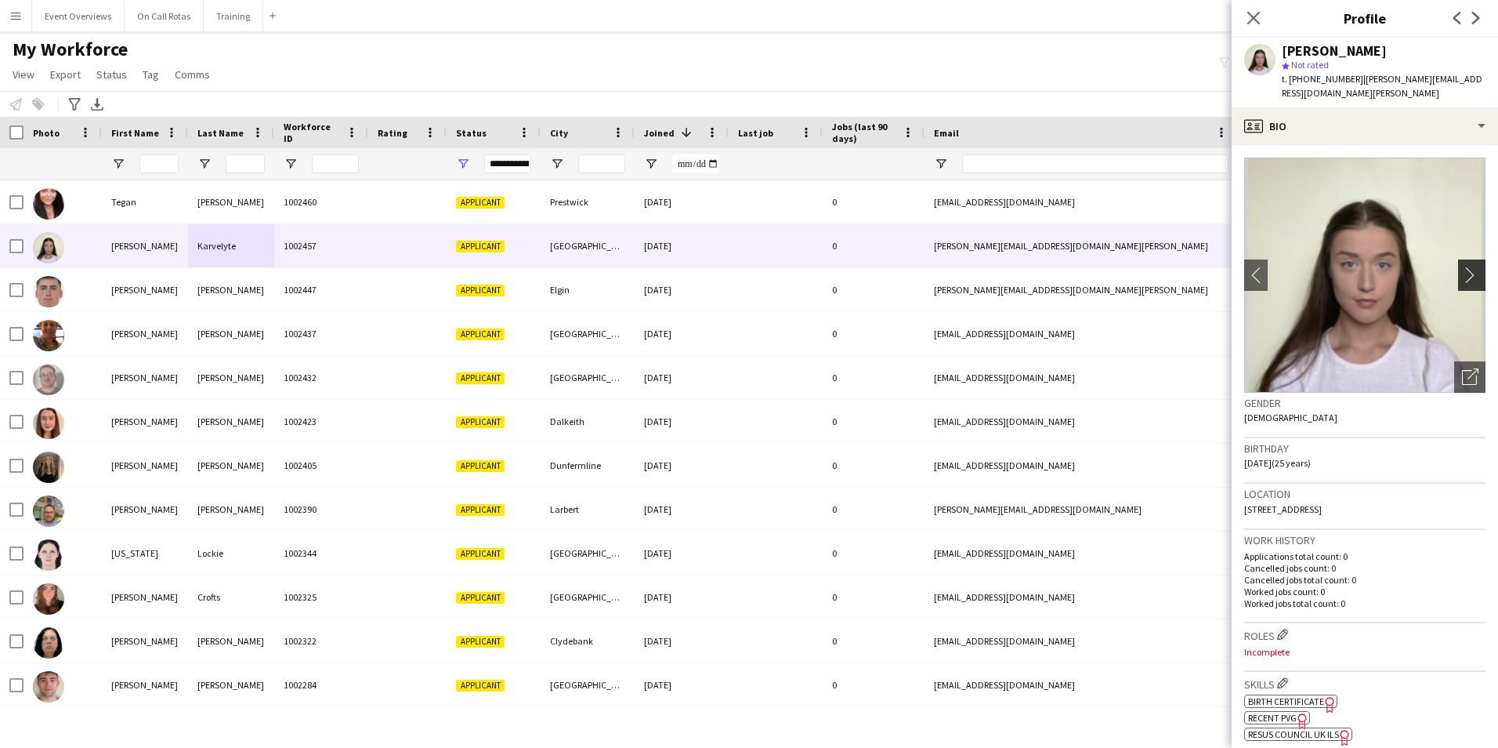
click at [1462, 266] on app-icon "chevron-right" at bounding box center [1474, 274] width 24 height 16
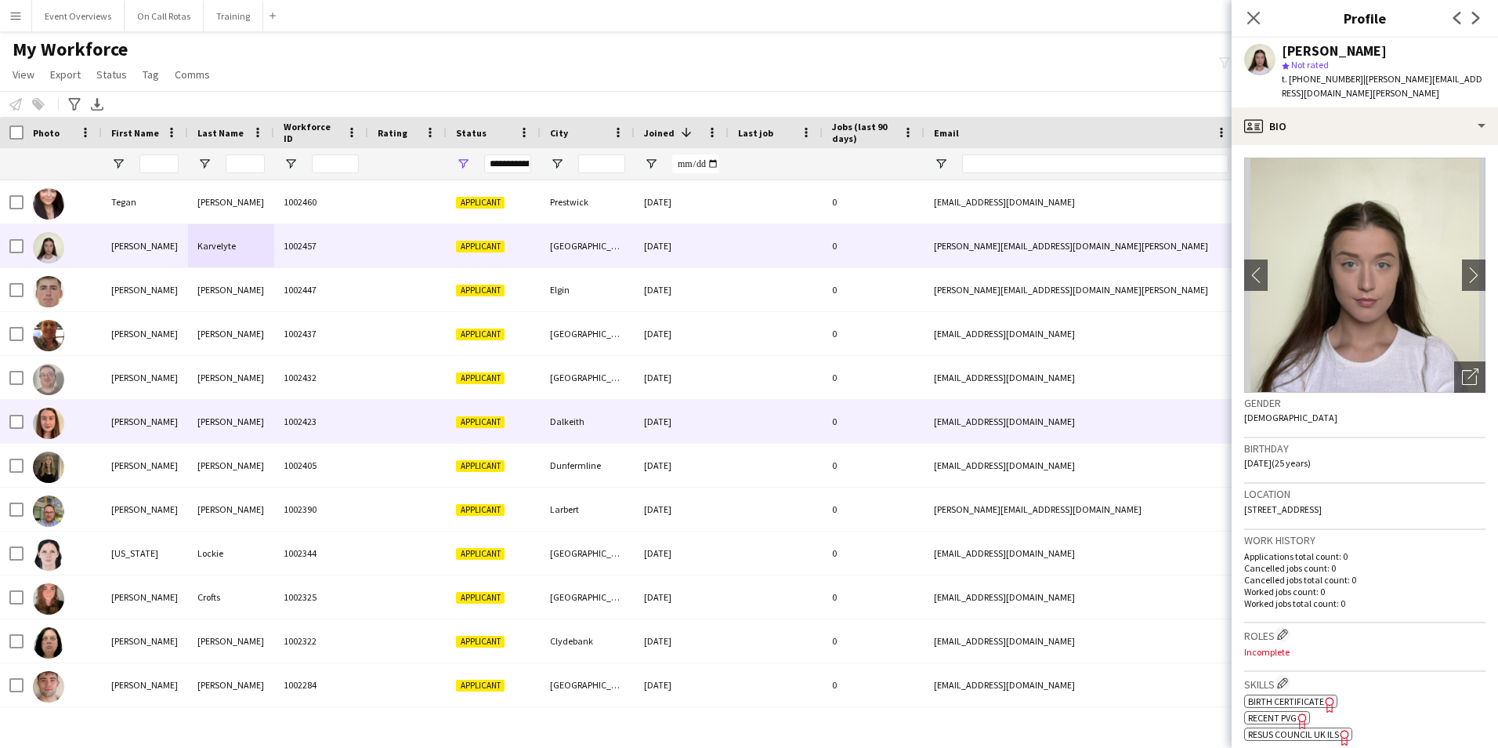
click at [139, 415] on div "[PERSON_NAME]" at bounding box center [145, 421] width 86 height 43
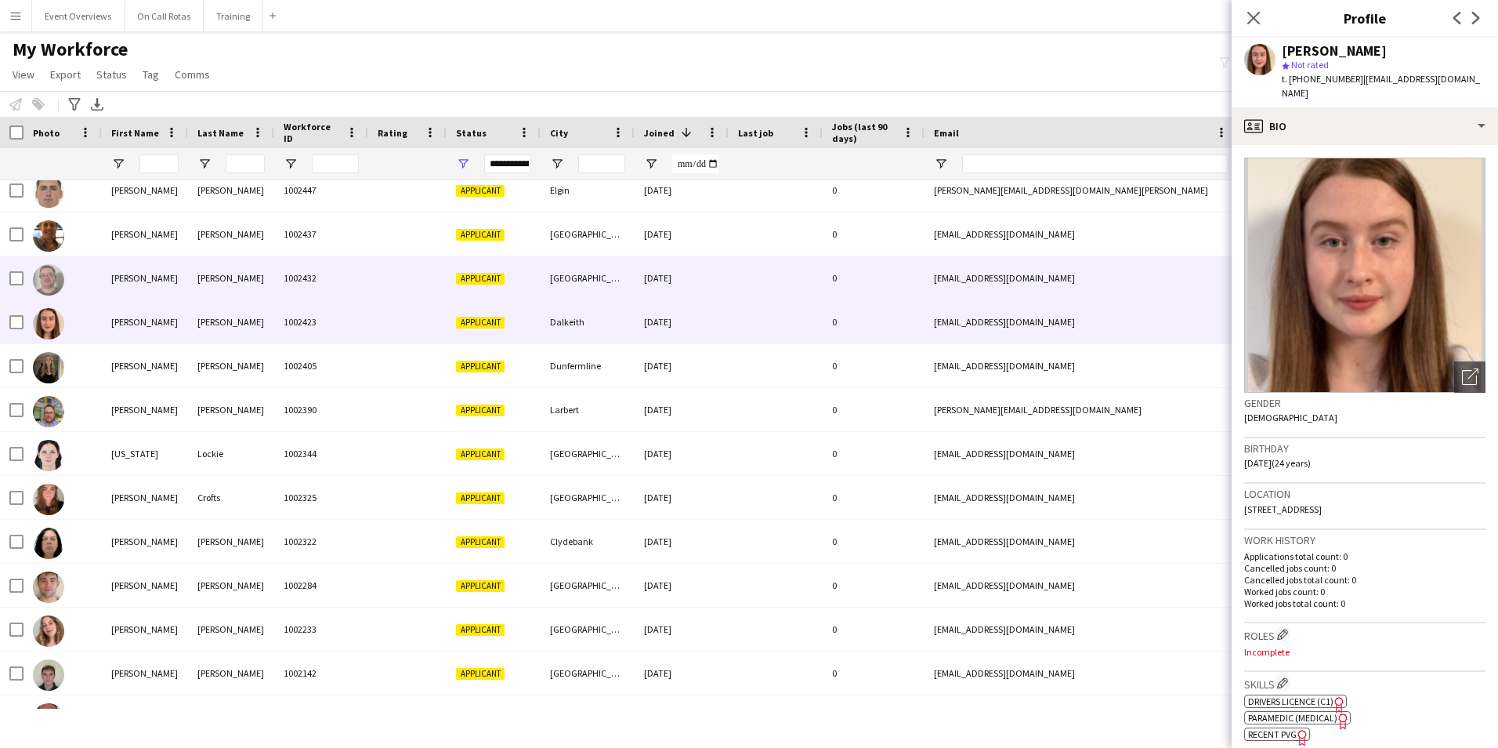
scroll to position [157, 0]
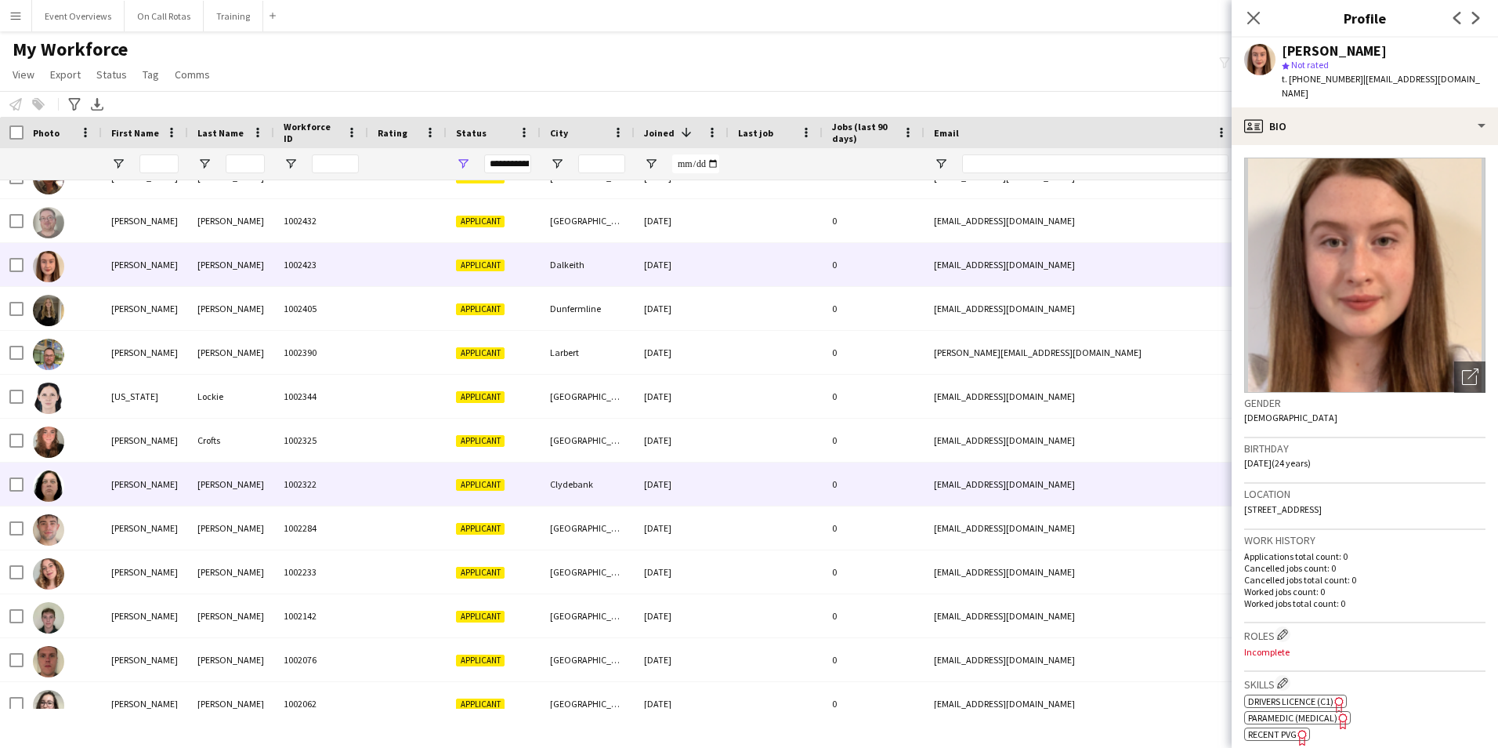
click at [206, 494] on div "[PERSON_NAME]" at bounding box center [231, 483] width 86 height 43
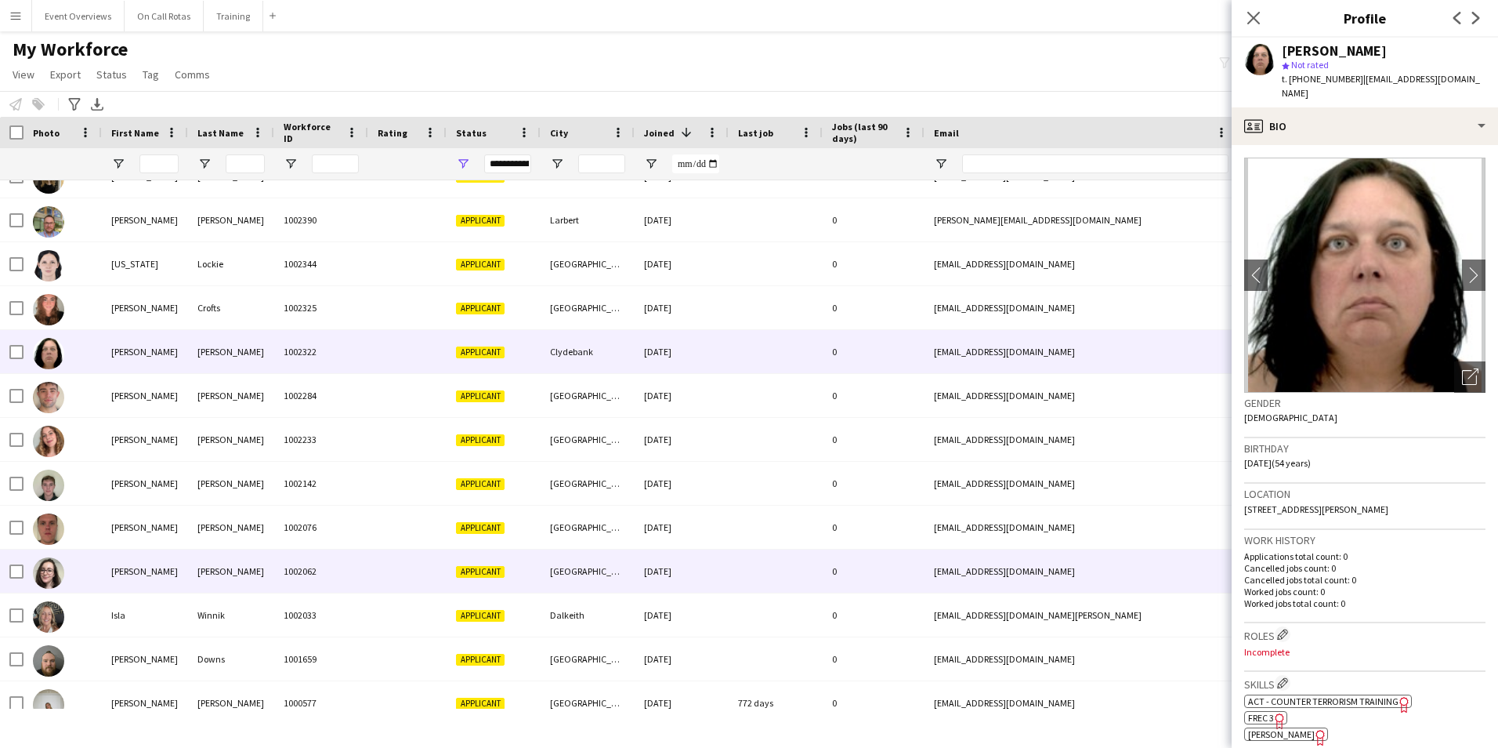
scroll to position [306, 0]
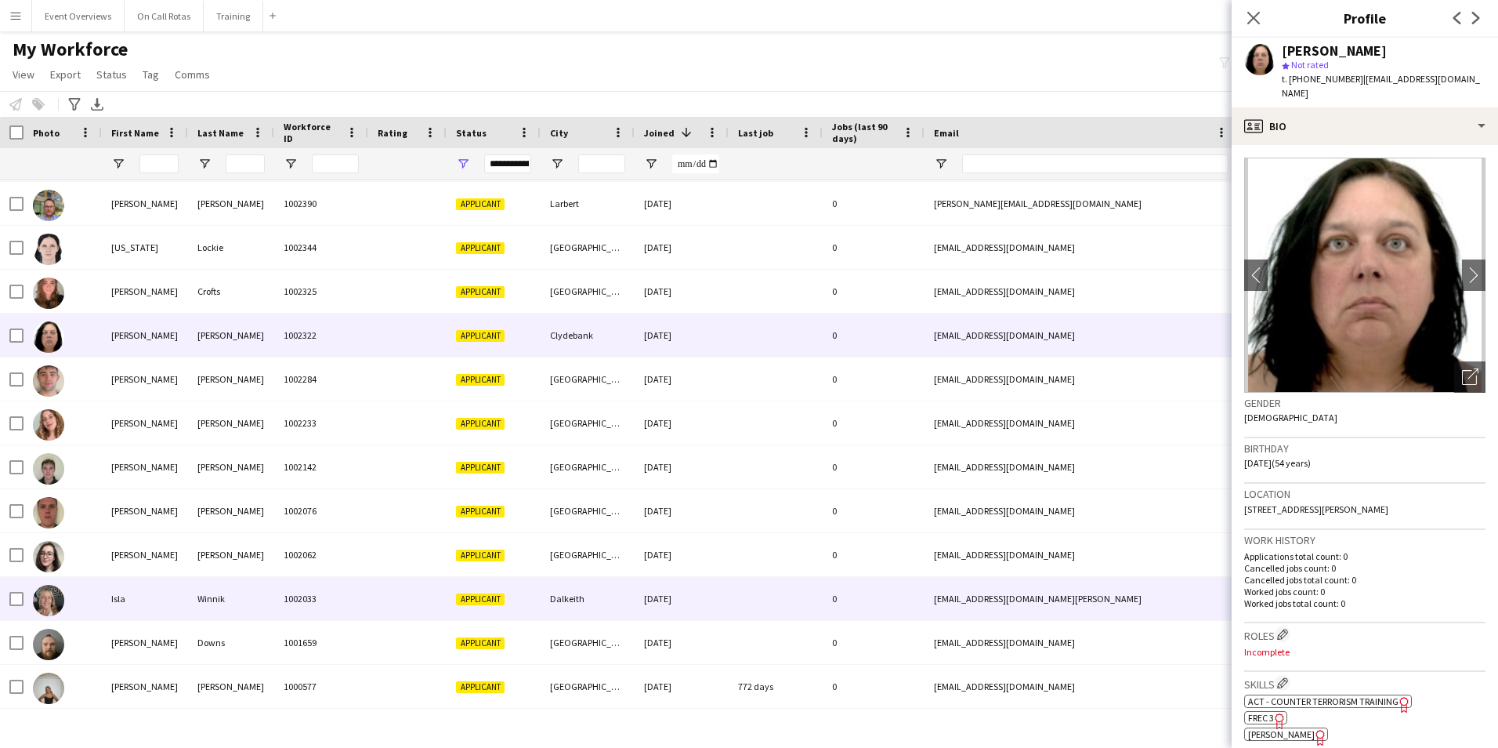
click at [98, 599] on div at bounding box center [63, 598] width 78 height 43
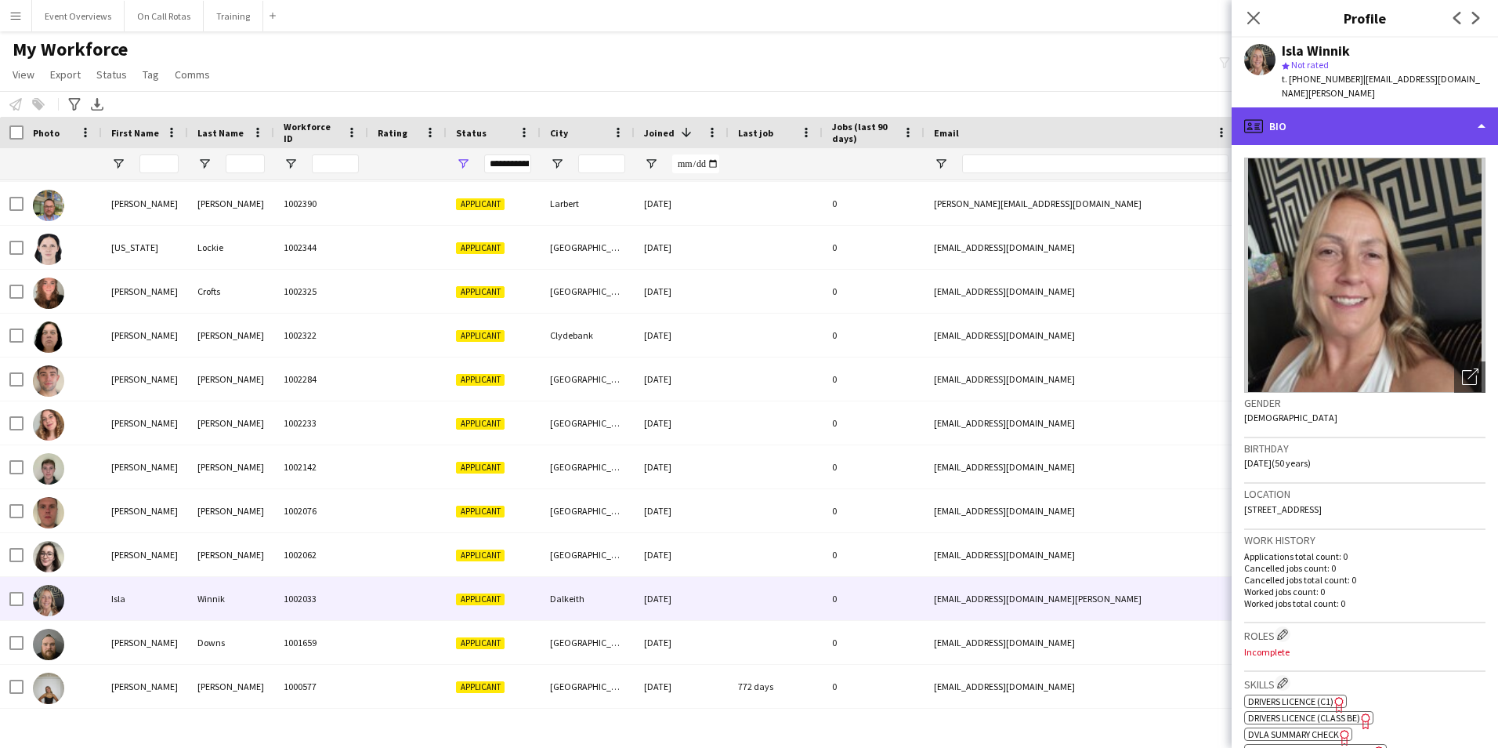
click at [1378, 119] on div "profile Bio" at bounding box center [1365, 126] width 266 height 38
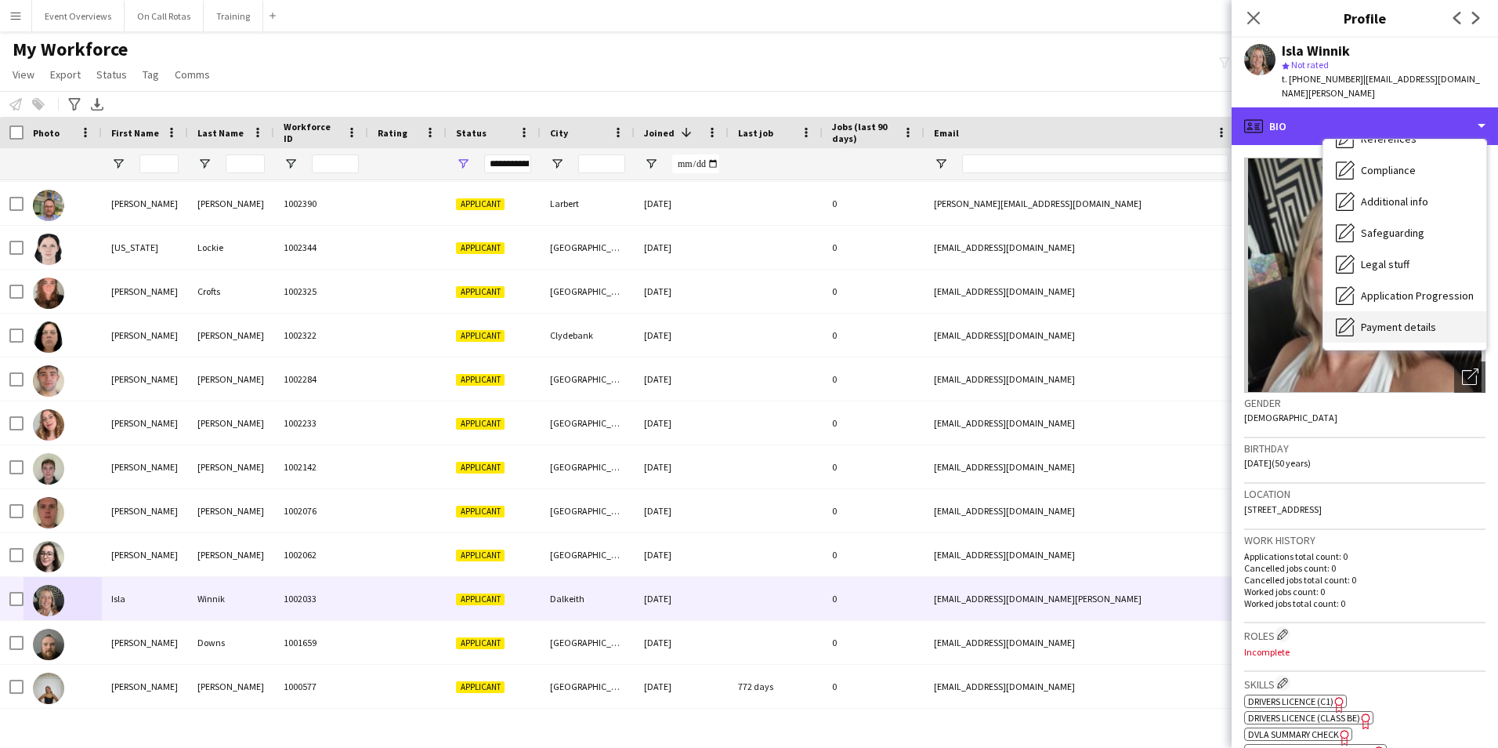
scroll to position [273, 0]
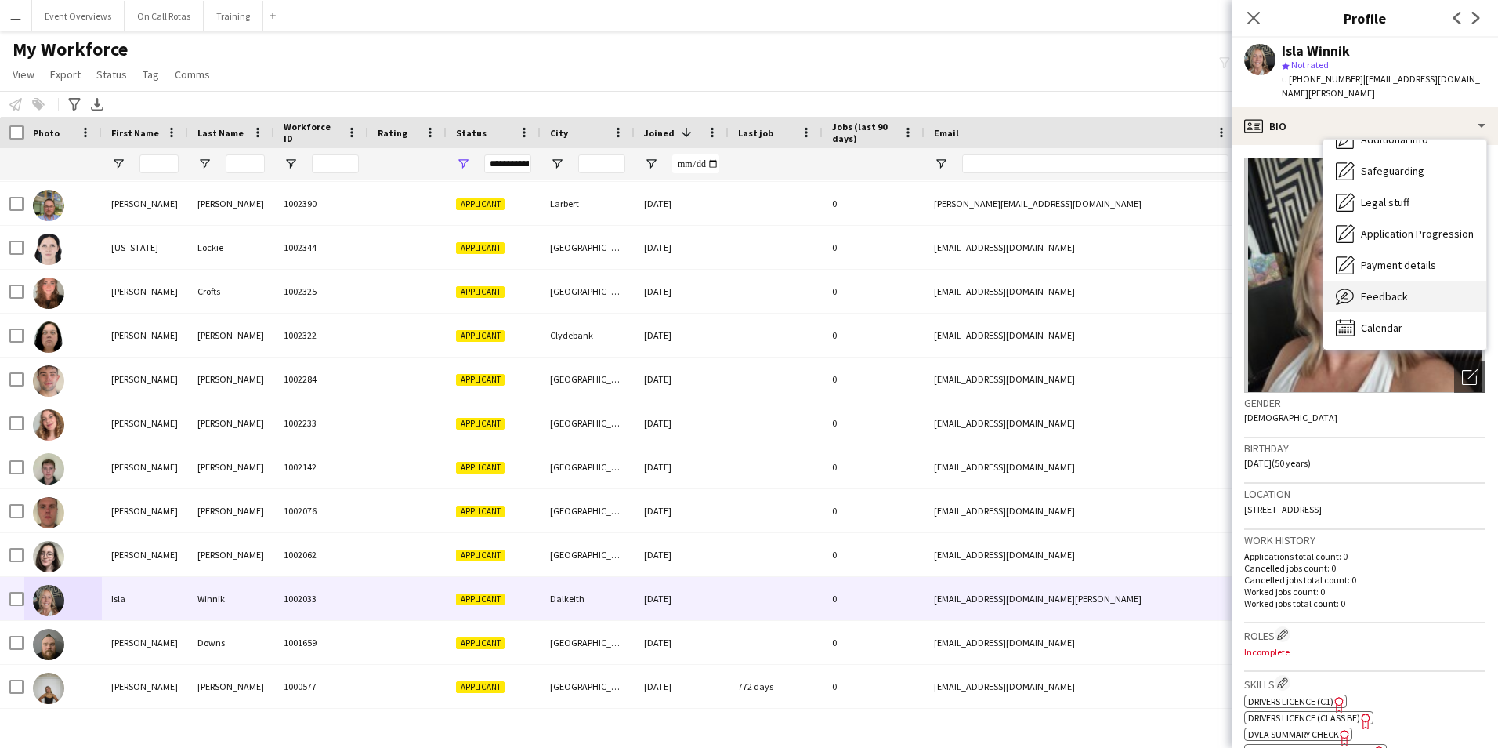
click at [1354, 291] on icon "Feedback" at bounding box center [1345, 296] width 19 height 19
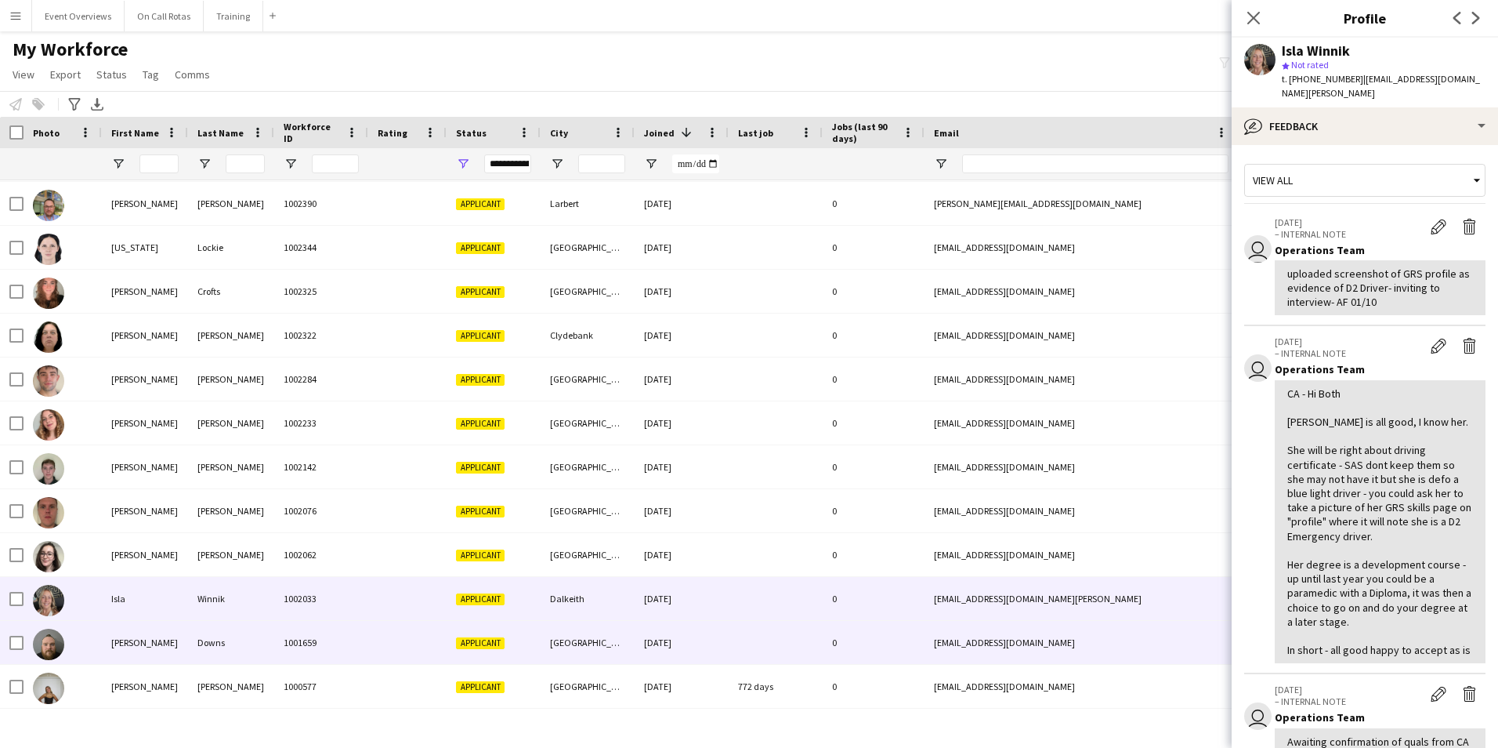
click at [198, 643] on div "Downs" at bounding box center [231, 642] width 86 height 43
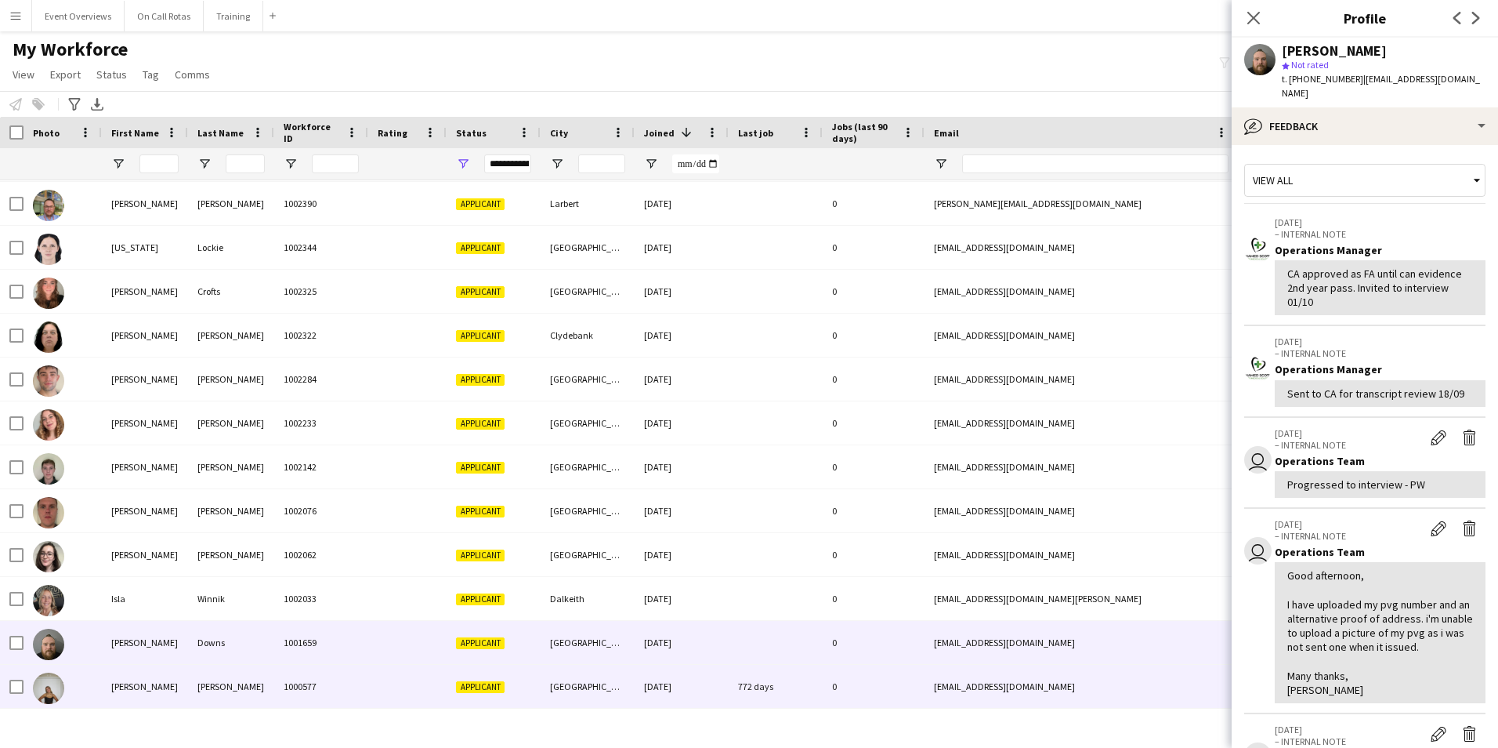
click at [201, 668] on div "[PERSON_NAME]" at bounding box center [231, 685] width 86 height 43
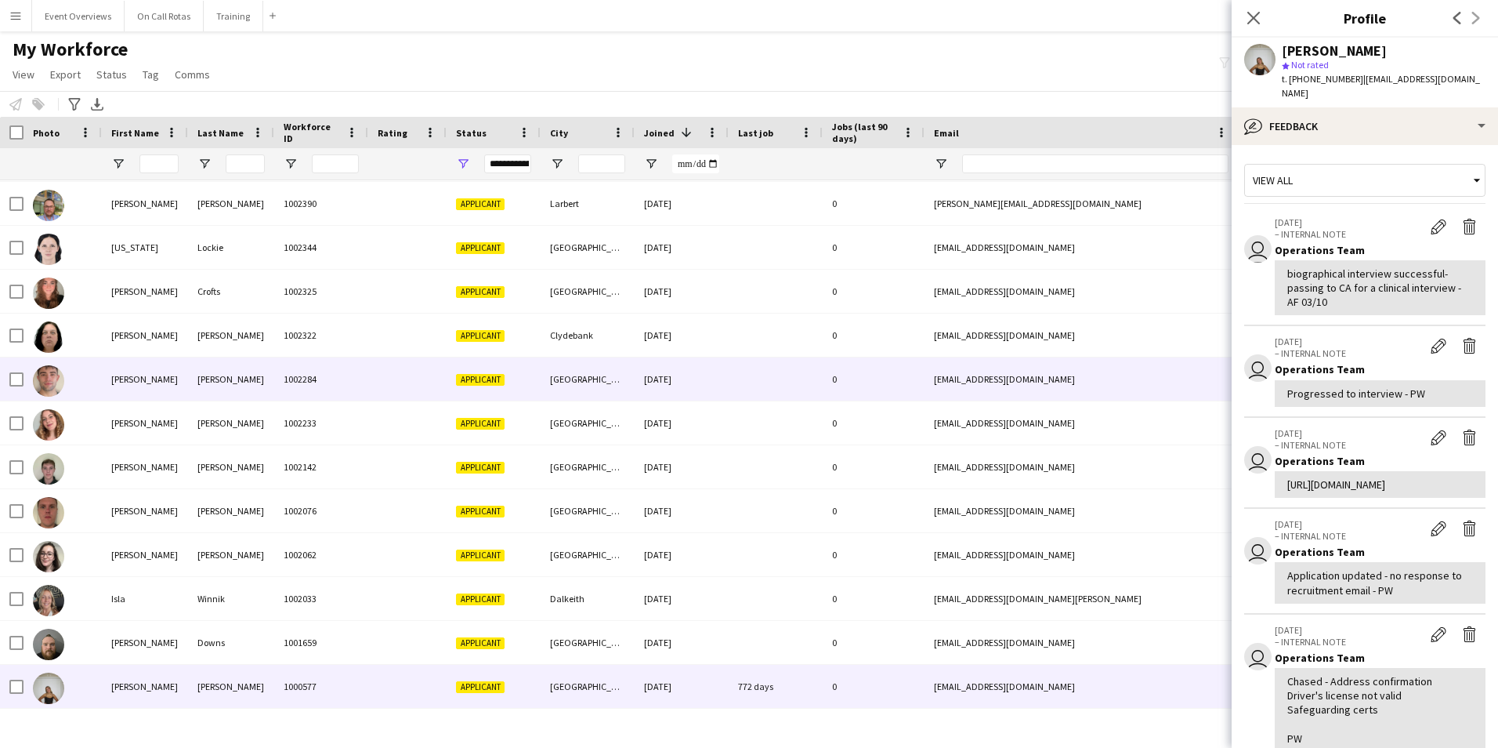
scroll to position [0, 0]
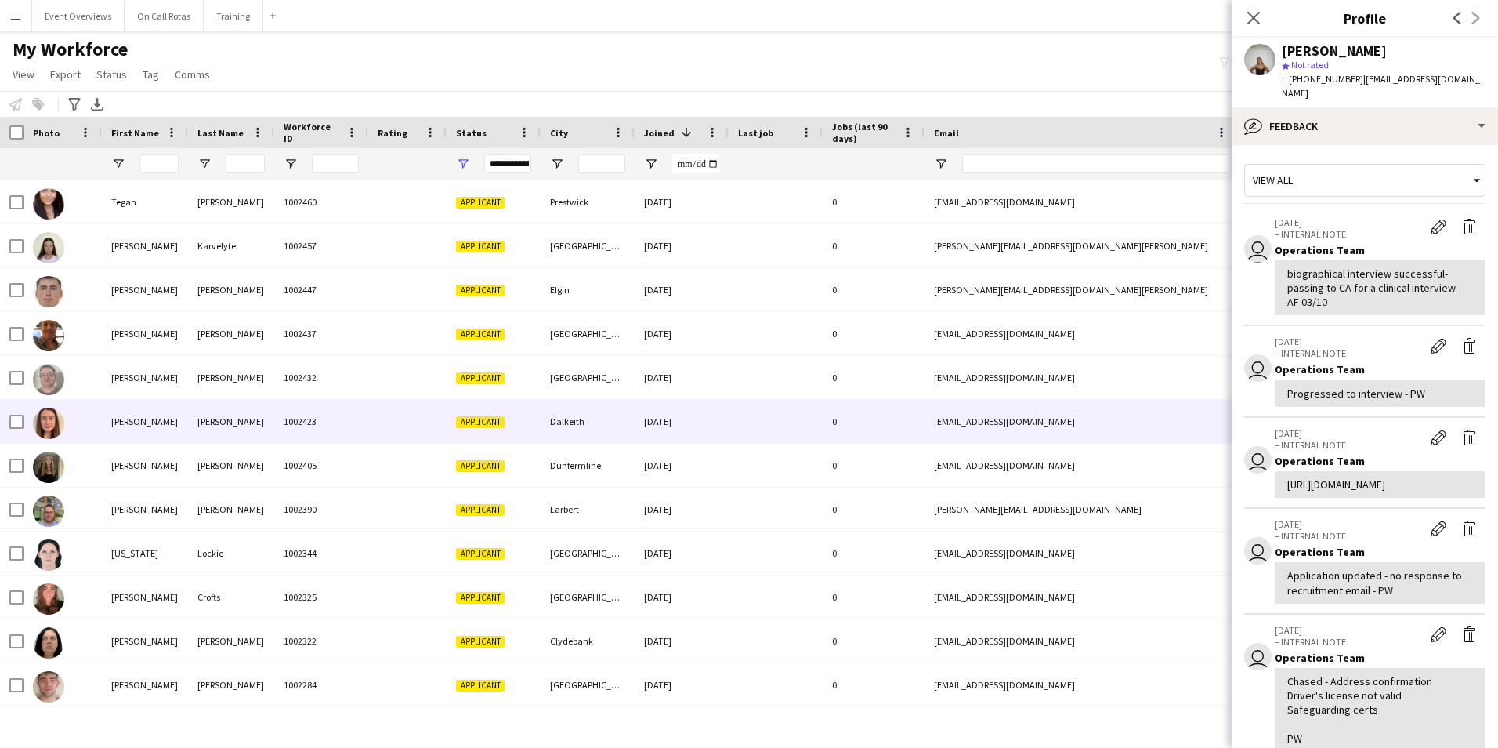
click at [215, 438] on div "[PERSON_NAME]" at bounding box center [231, 421] width 86 height 43
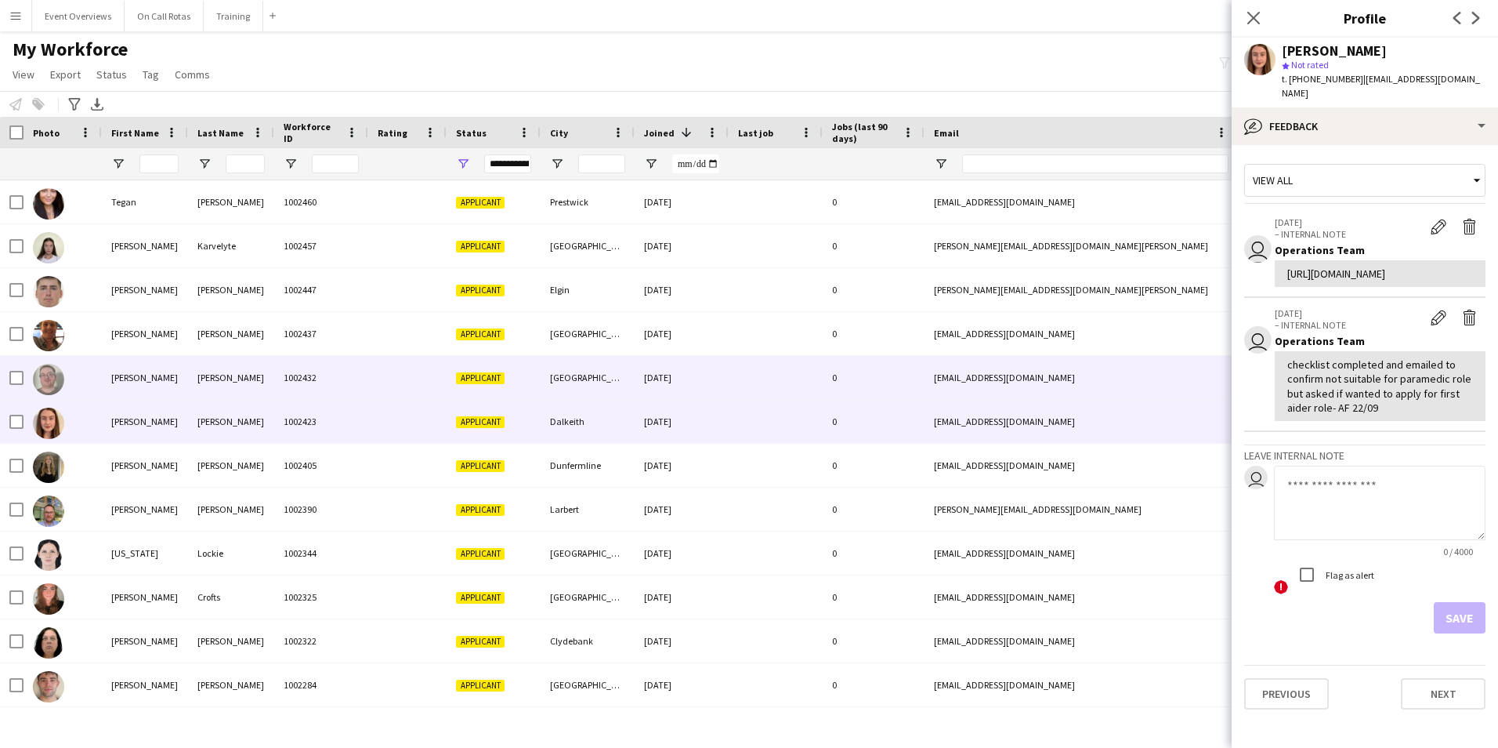
click at [212, 393] on div "[PERSON_NAME]" at bounding box center [231, 377] width 86 height 43
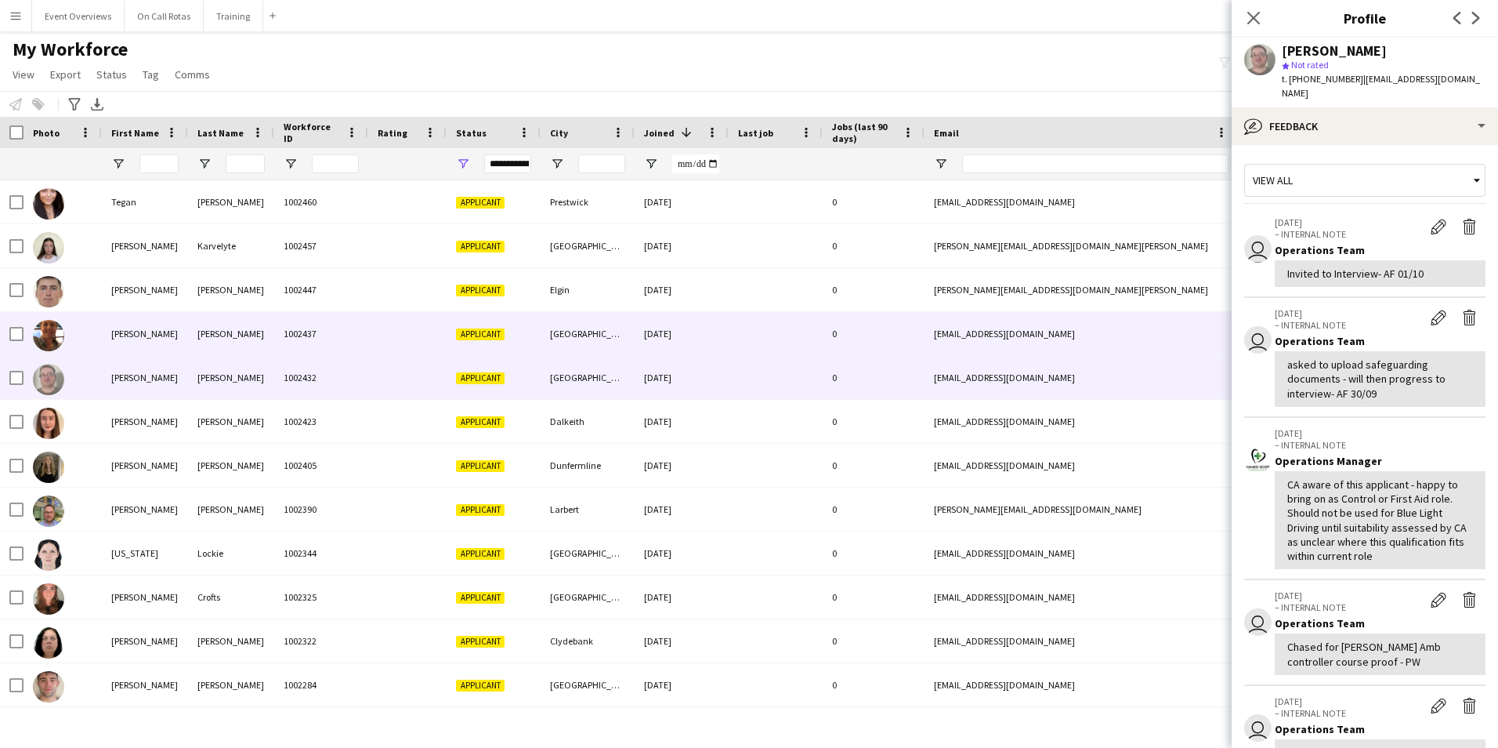
click at [219, 340] on div "[PERSON_NAME]" at bounding box center [231, 333] width 86 height 43
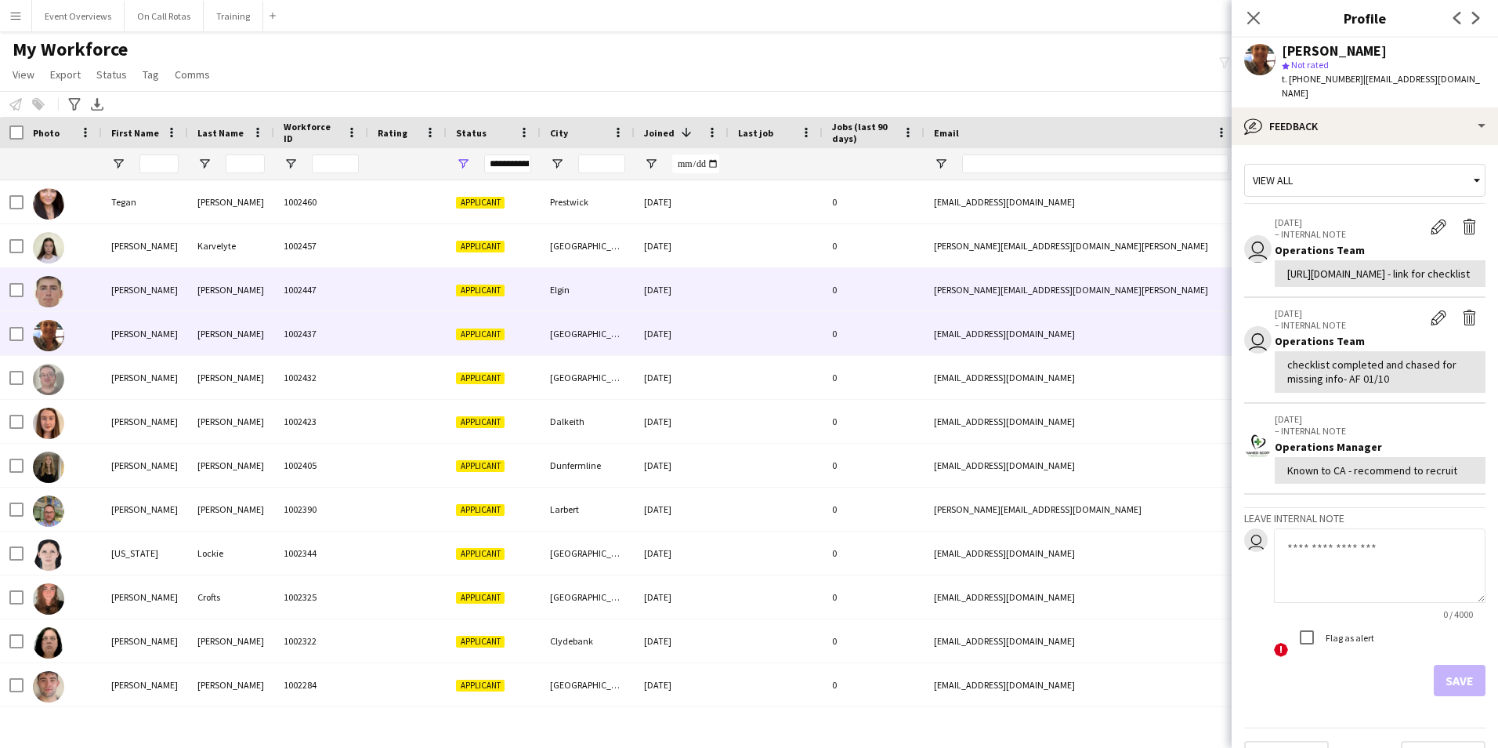
click at [232, 299] on div "[PERSON_NAME]" at bounding box center [231, 289] width 86 height 43
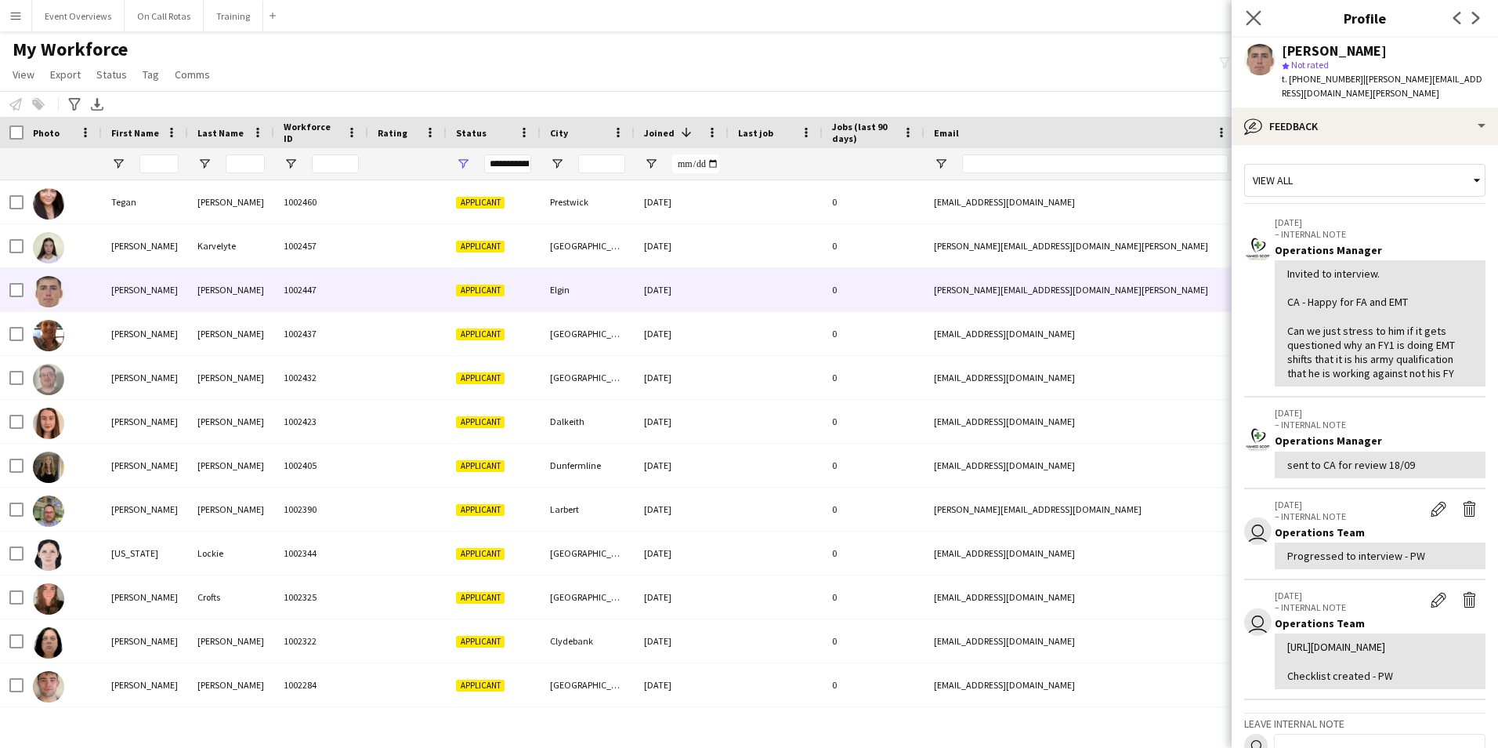
click at [1251, 9] on app-icon "Close pop-in" at bounding box center [1254, 18] width 23 height 23
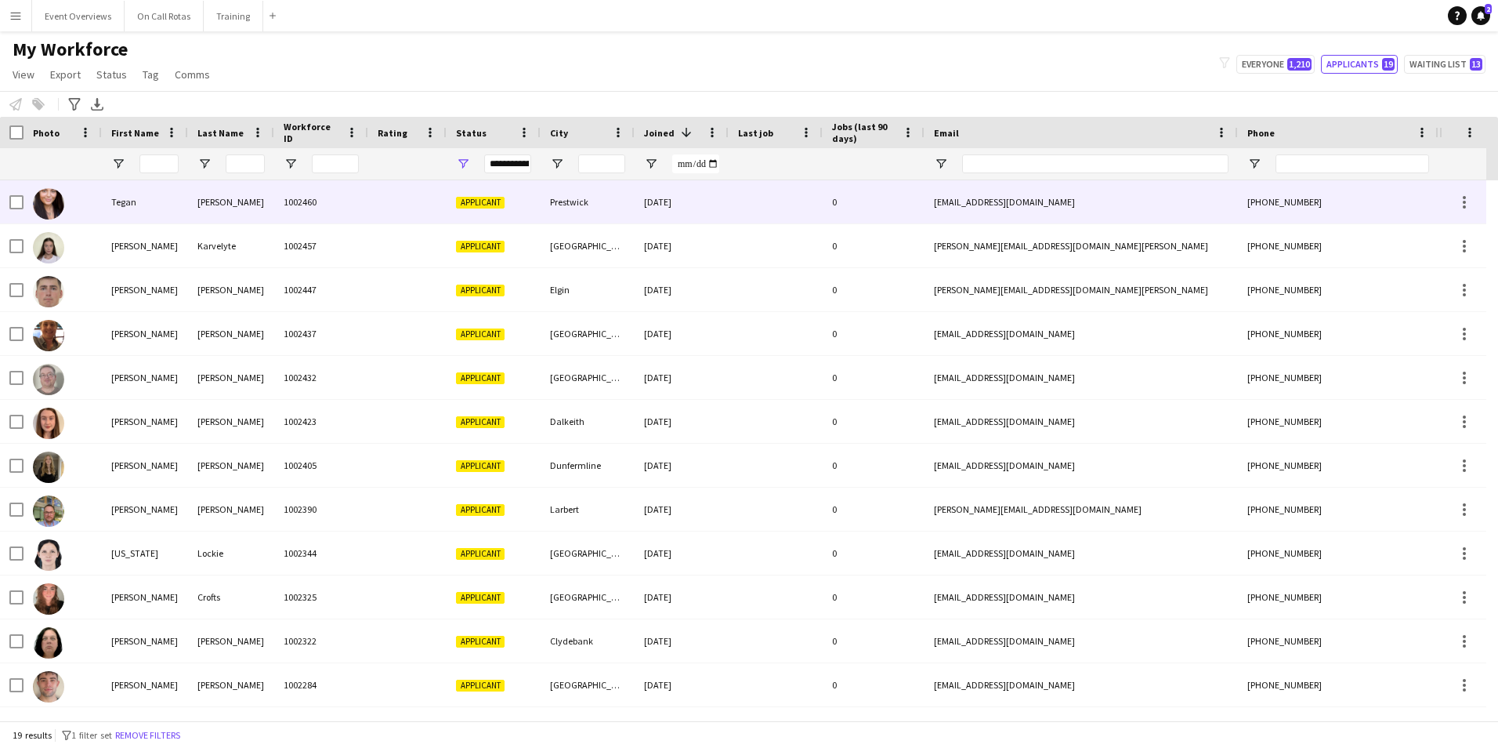
click at [487, 199] on span "Applicant" at bounding box center [480, 203] width 49 height 12
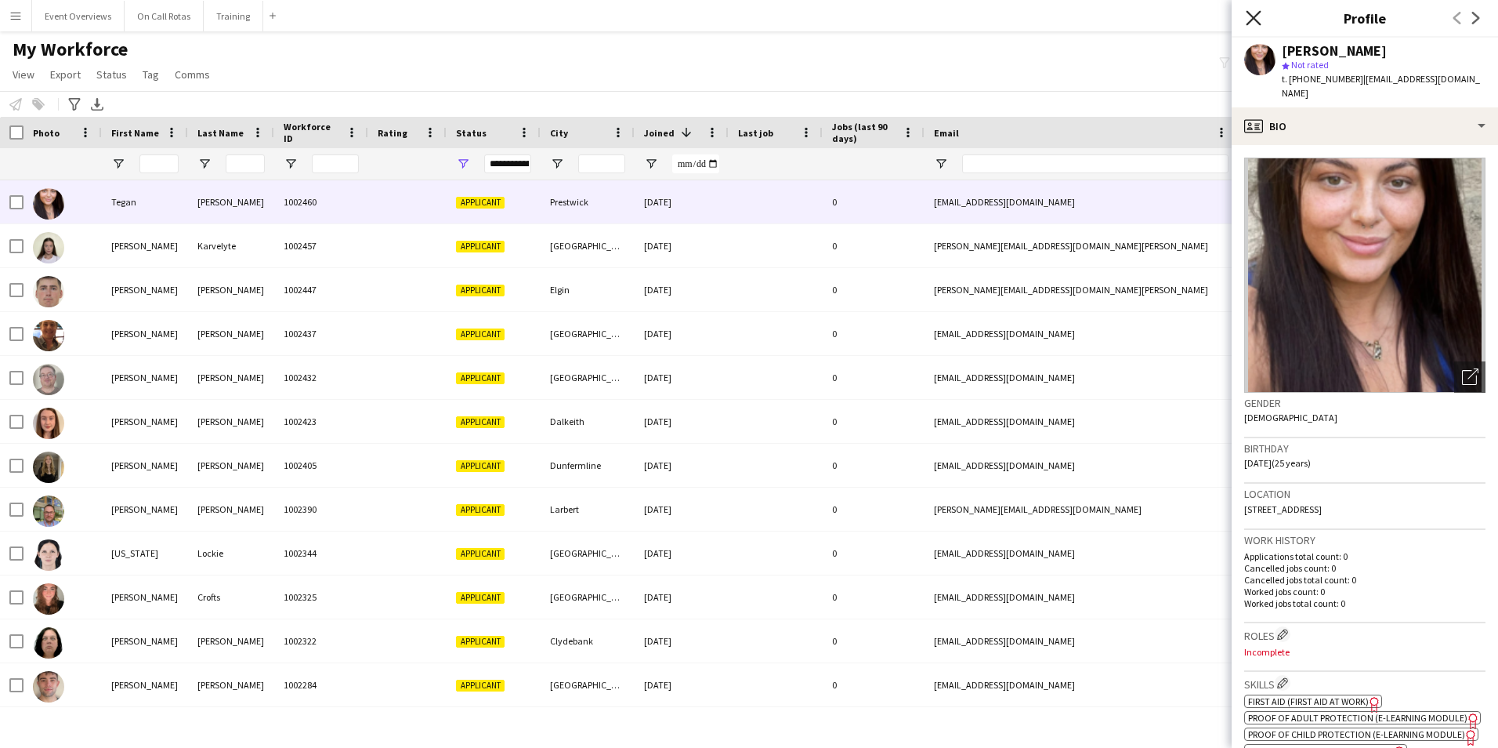
click at [1261, 19] on icon "Close pop-in" at bounding box center [1253, 17] width 15 height 15
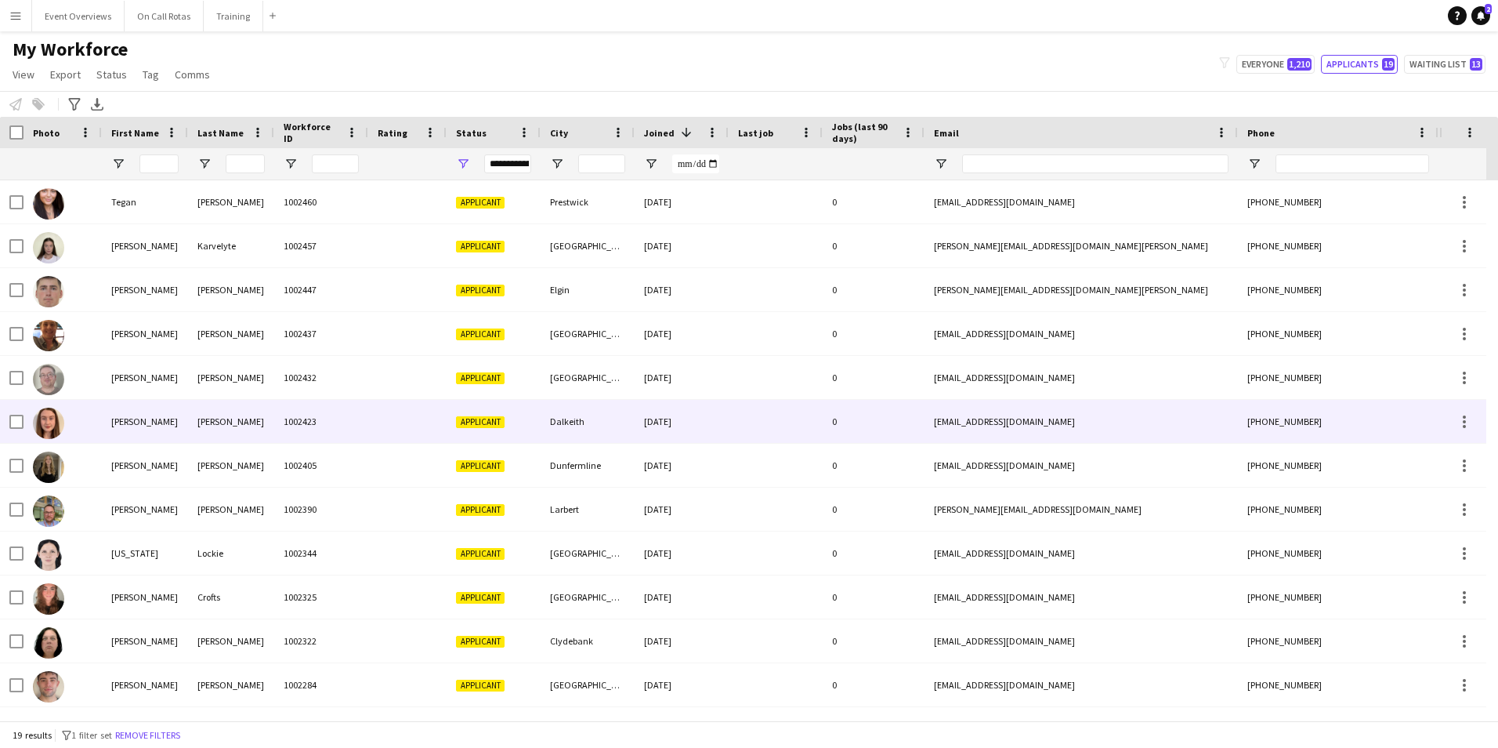
click at [220, 413] on div "[PERSON_NAME]" at bounding box center [231, 421] width 86 height 43
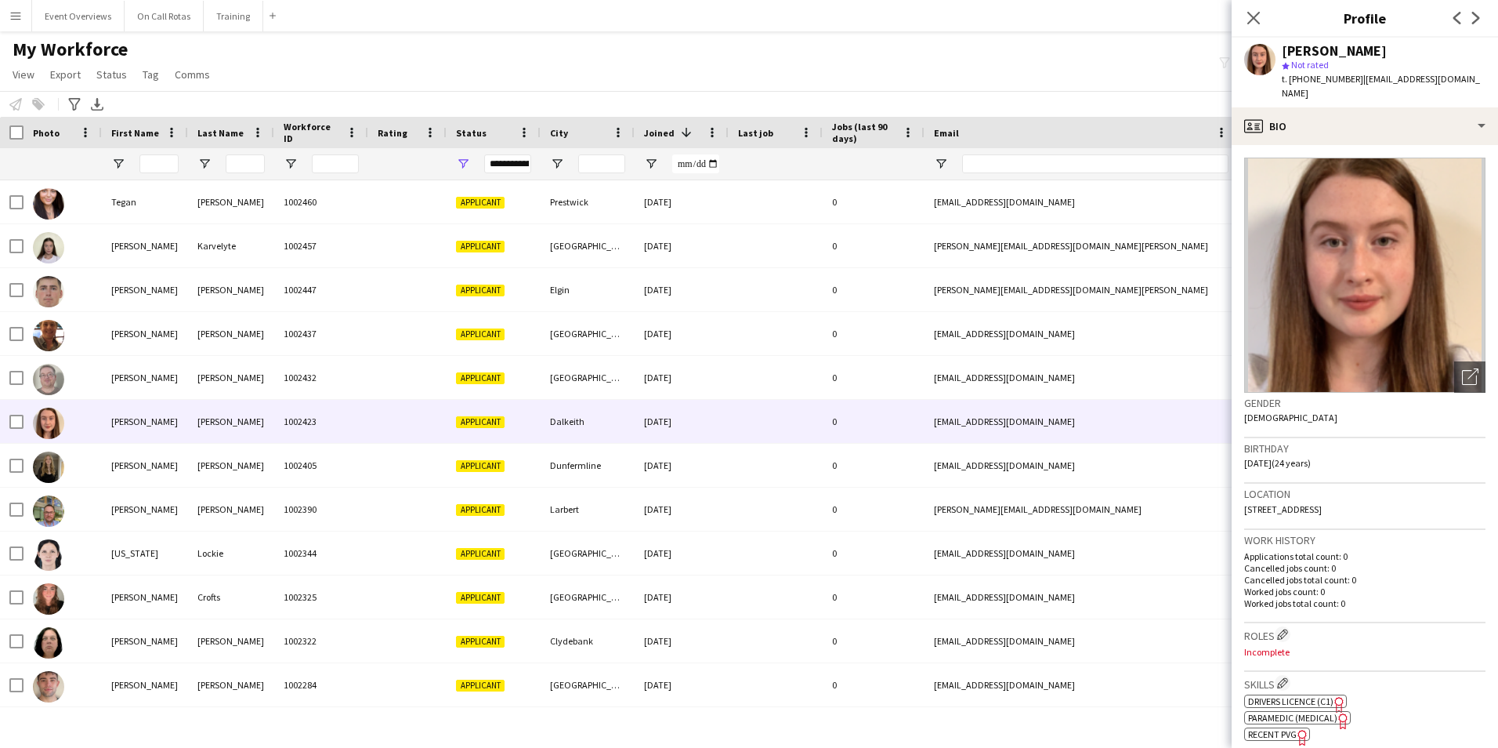
click at [1342, 145] on app-crew-profile-bio "Open photos pop-in Gender Female Birthday 02-09-2001 (24 years) Location 3 Gala…" at bounding box center [1365, 446] width 266 height 603
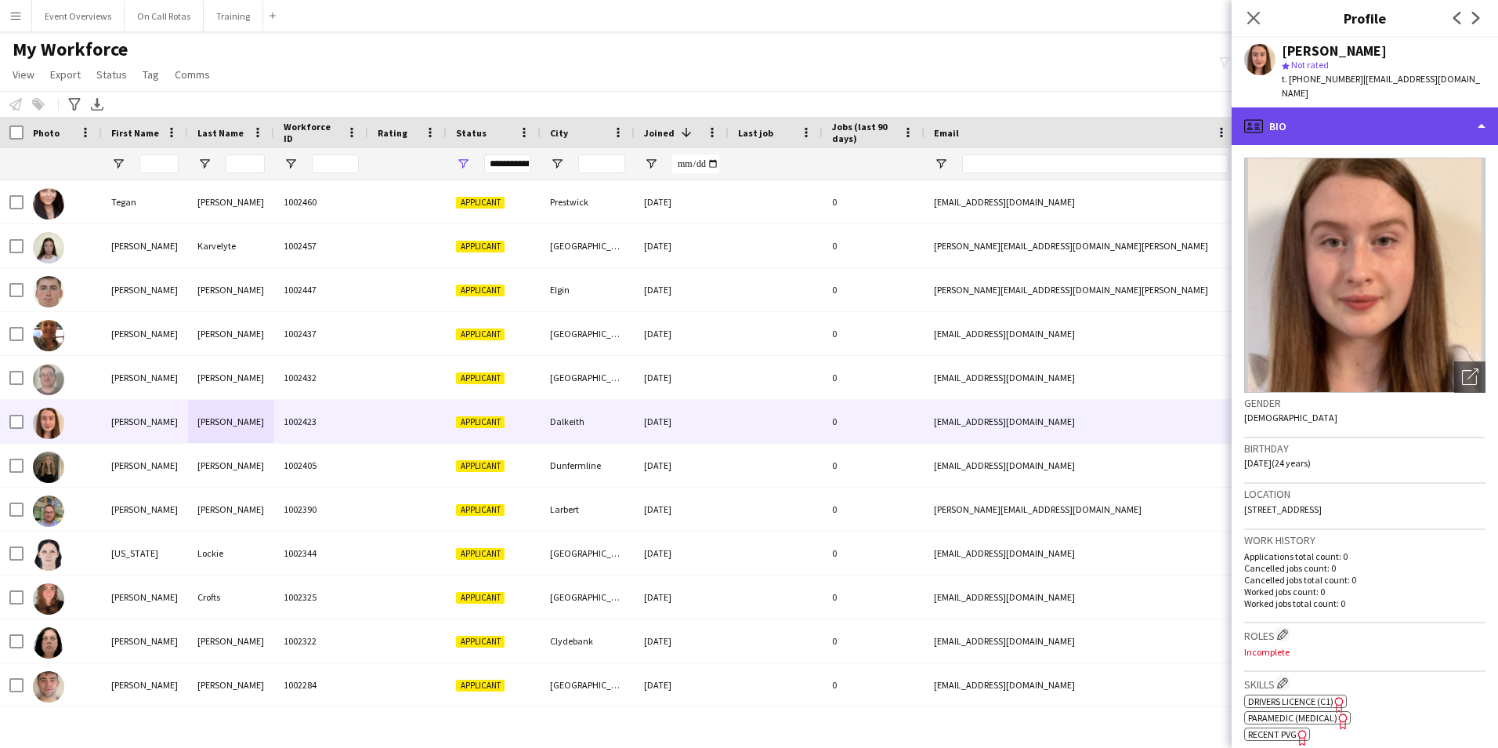
click at [1345, 107] on div "profile Bio" at bounding box center [1365, 126] width 266 height 38
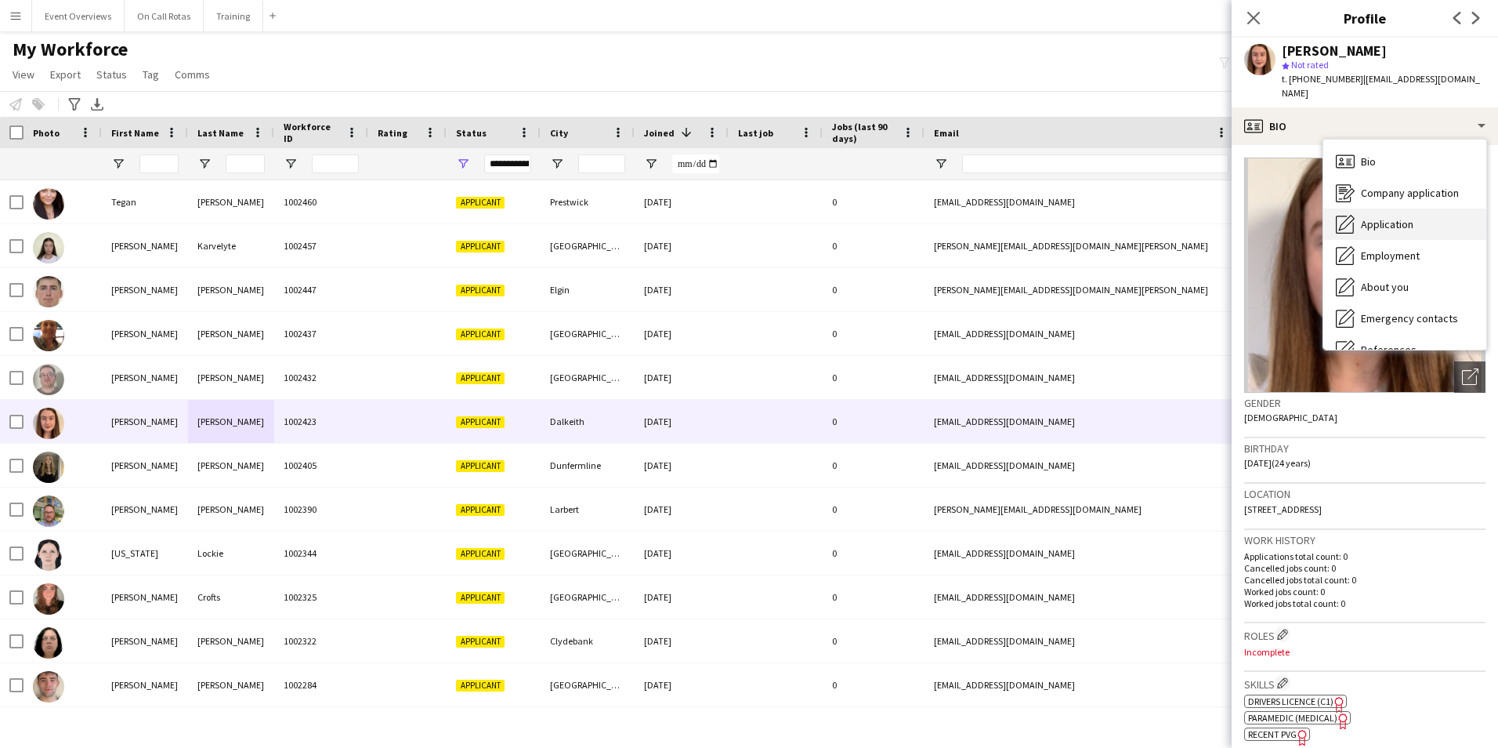
click at [1387, 217] on span "Application" at bounding box center [1387, 224] width 53 height 14
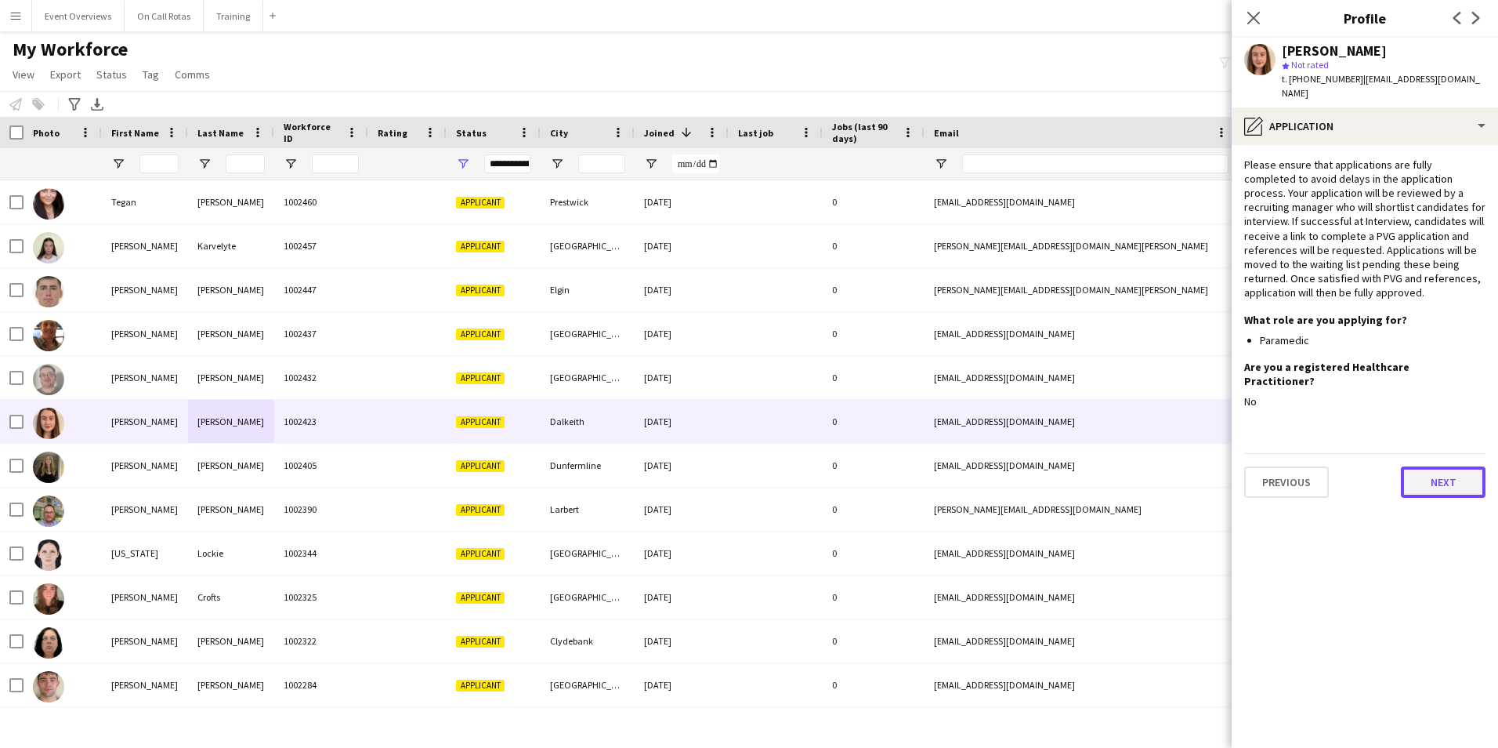
click at [1443, 466] on button "Next" at bounding box center [1443, 481] width 85 height 31
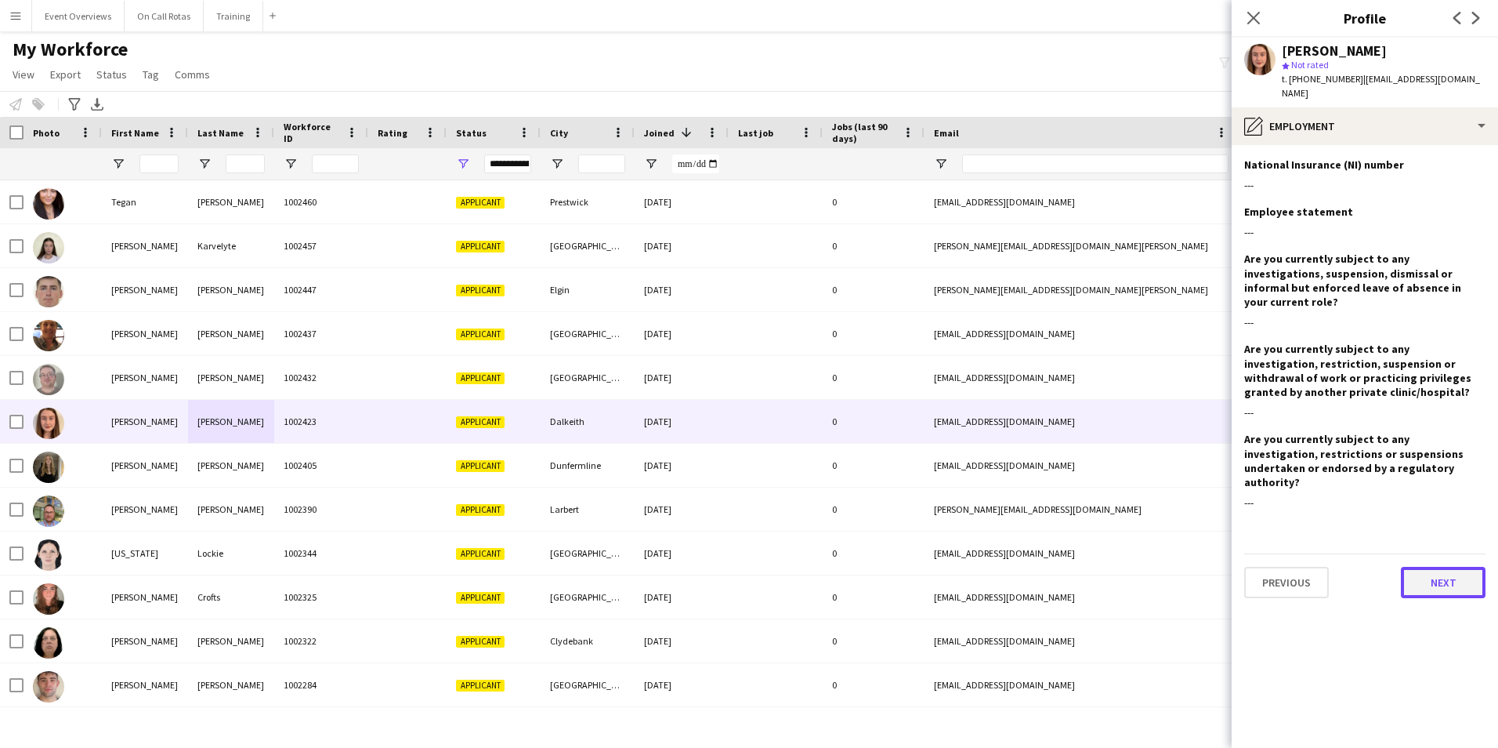
click at [1428, 567] on button "Next" at bounding box center [1443, 582] width 85 height 31
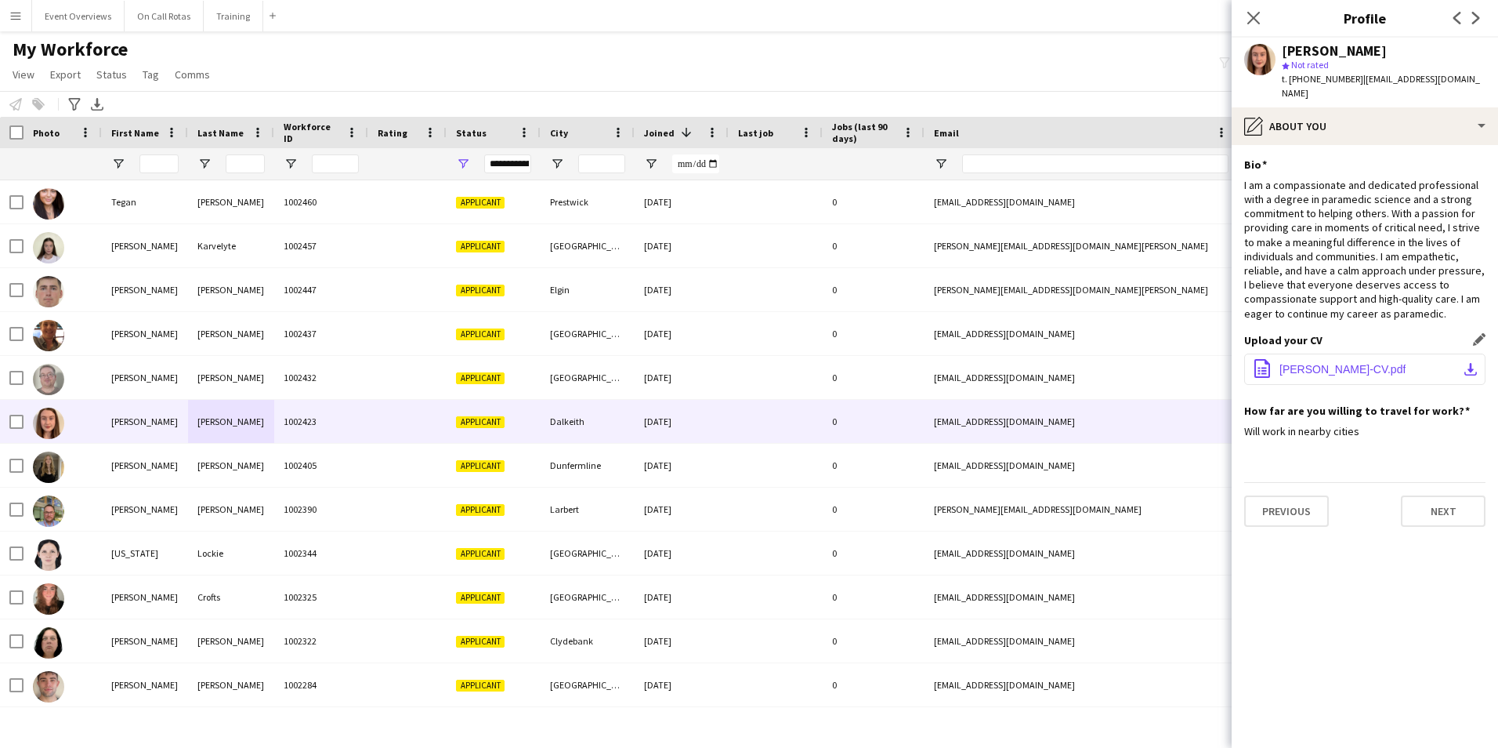
click at [1349, 363] on span "Claire-Turner-CV.pdf" at bounding box center [1343, 369] width 126 height 13
click at [1099, 45] on div "My Workforce View Views Default view Active Staff Applications - First Aider Ap…" at bounding box center [749, 64] width 1498 height 53
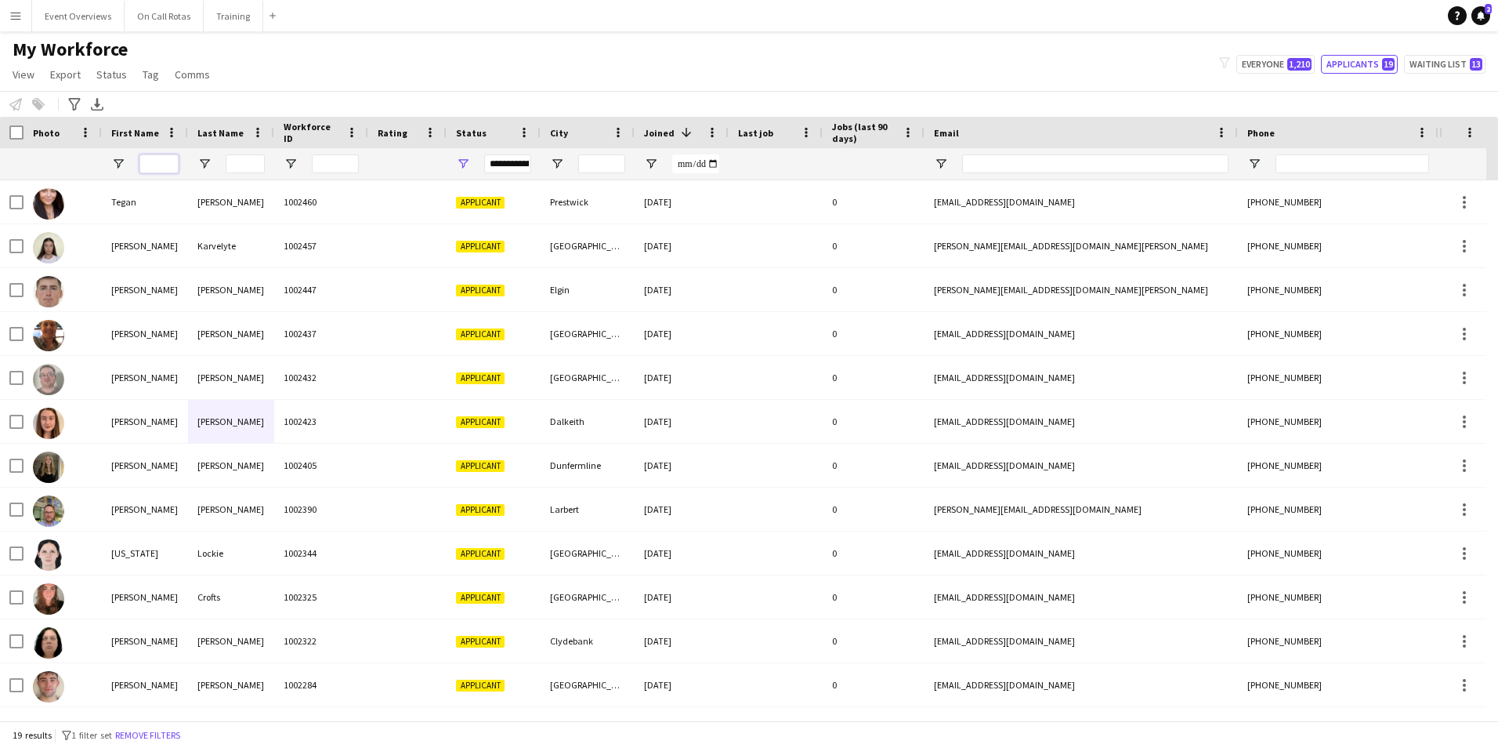
click at [165, 161] on input "First Name Filter Input" at bounding box center [158, 163] width 39 height 19
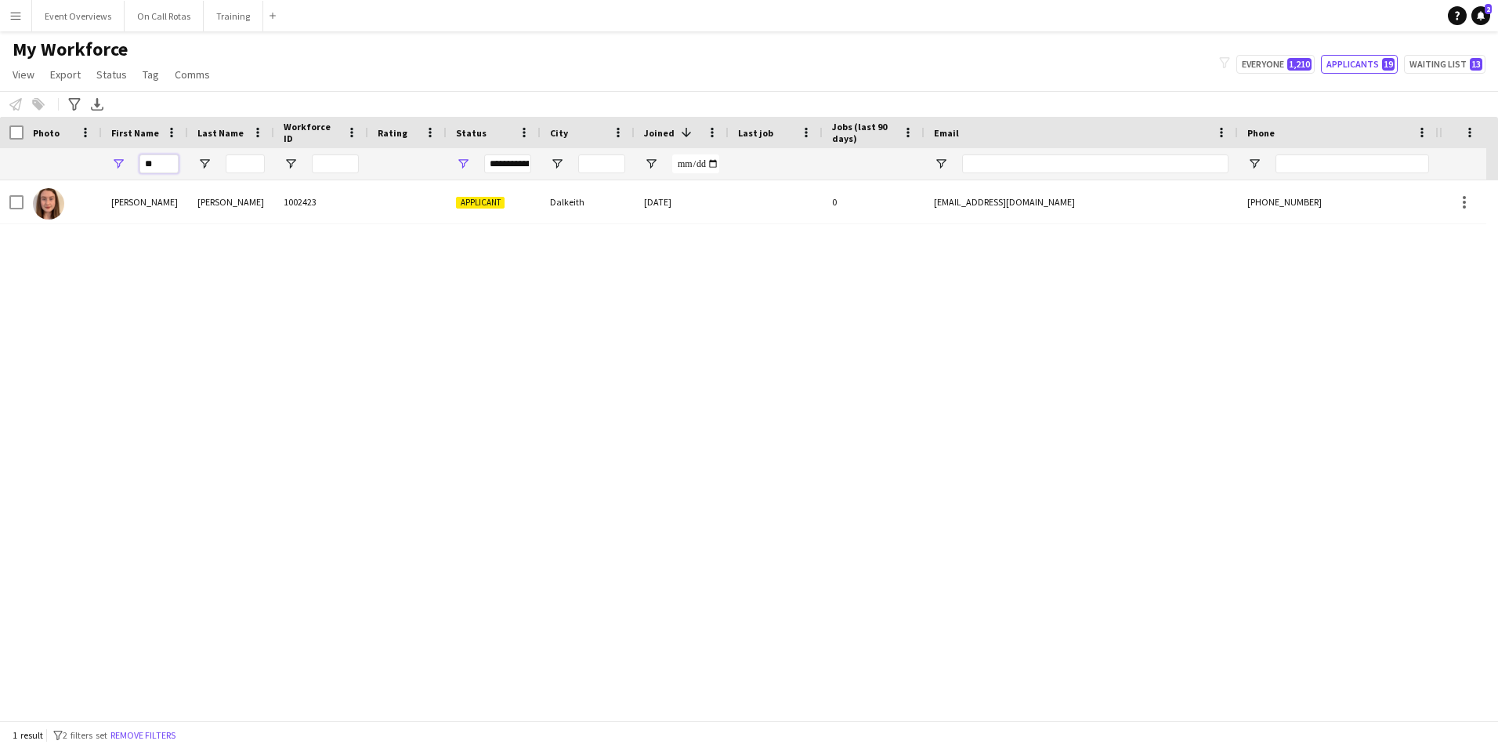
type input "**"
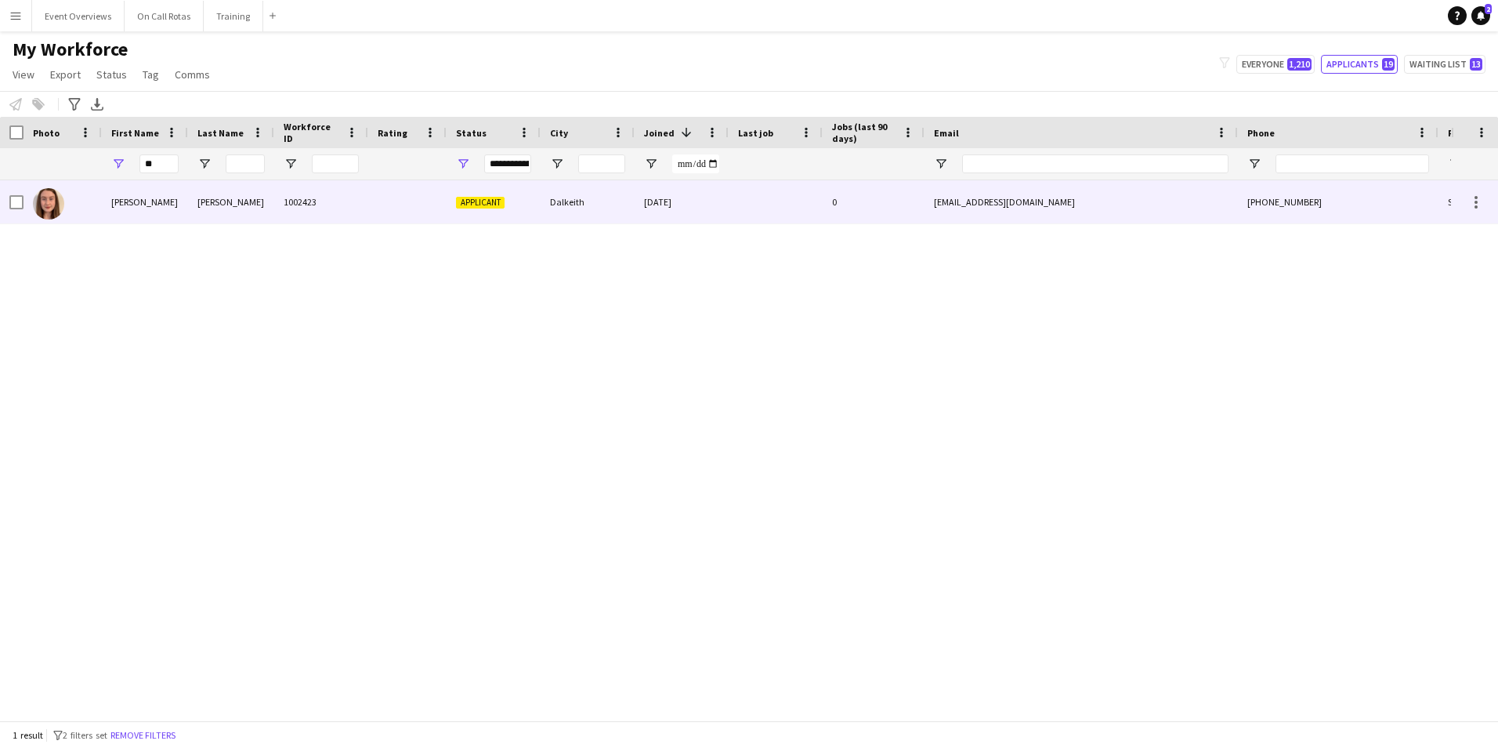
click at [239, 202] on div "[PERSON_NAME]" at bounding box center [231, 201] width 86 height 43
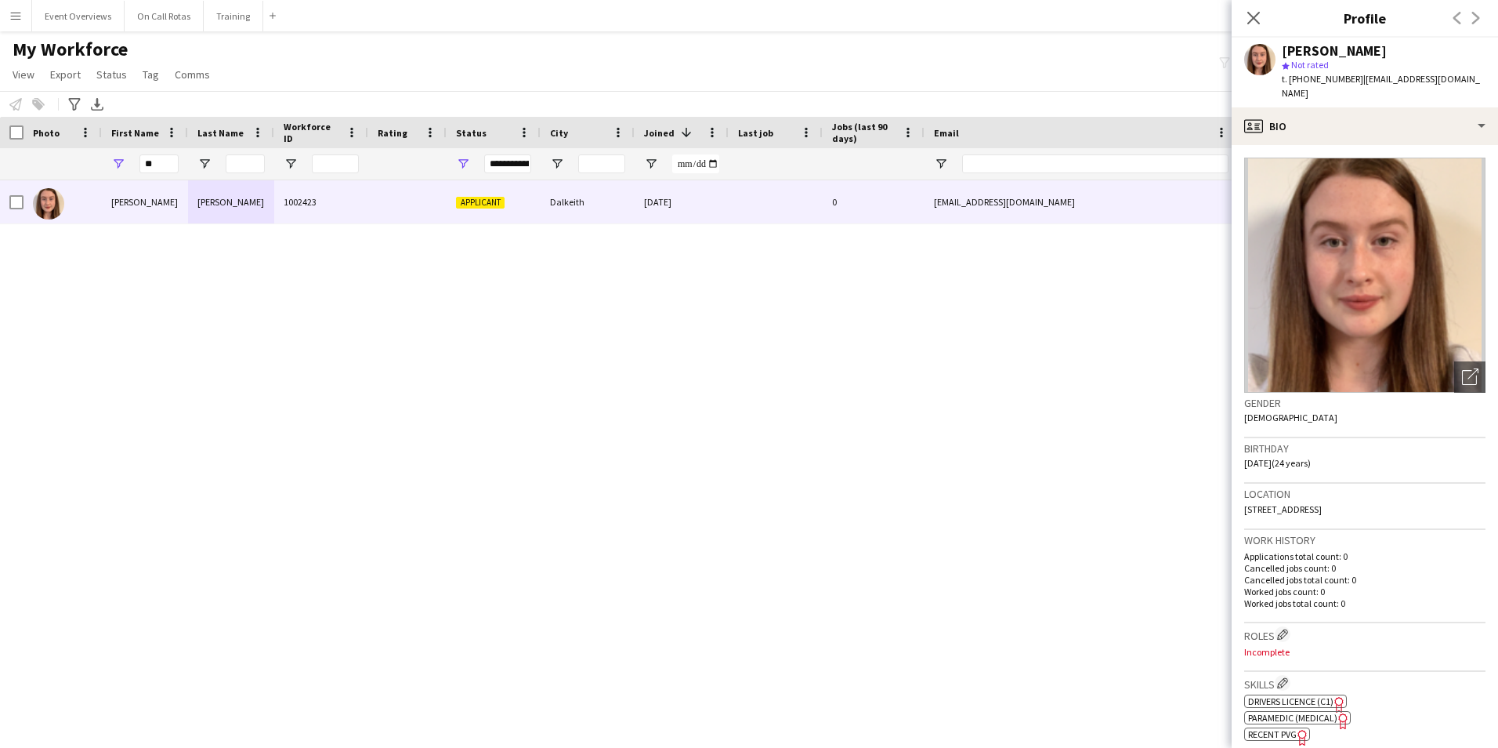
click at [1320, 145] on app-crew-profile-bio "Open photos pop-in Gender Female Birthday 02-09-2001 (24 years) Location 3 Gala…" at bounding box center [1365, 446] width 266 height 603
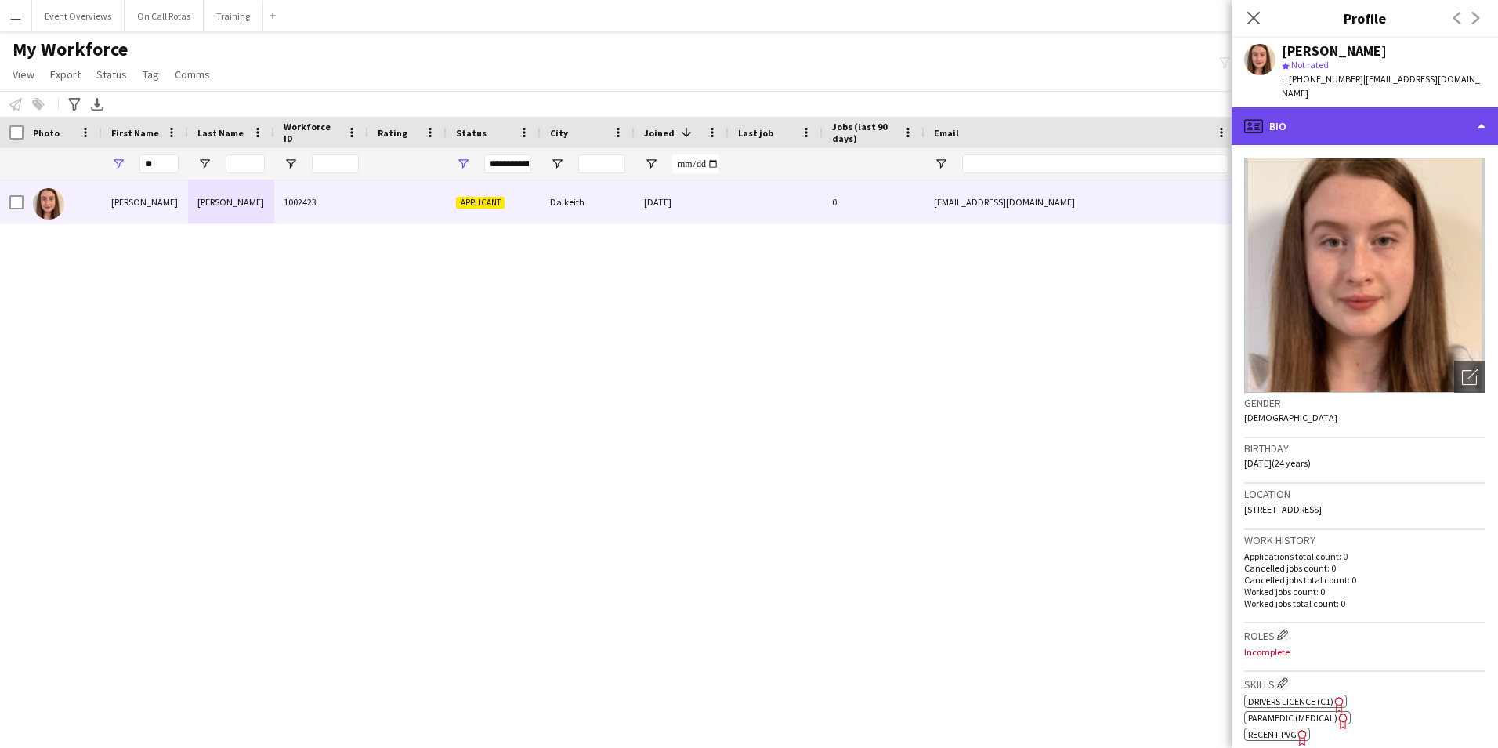
click at [1323, 121] on div "profile Bio" at bounding box center [1365, 126] width 266 height 38
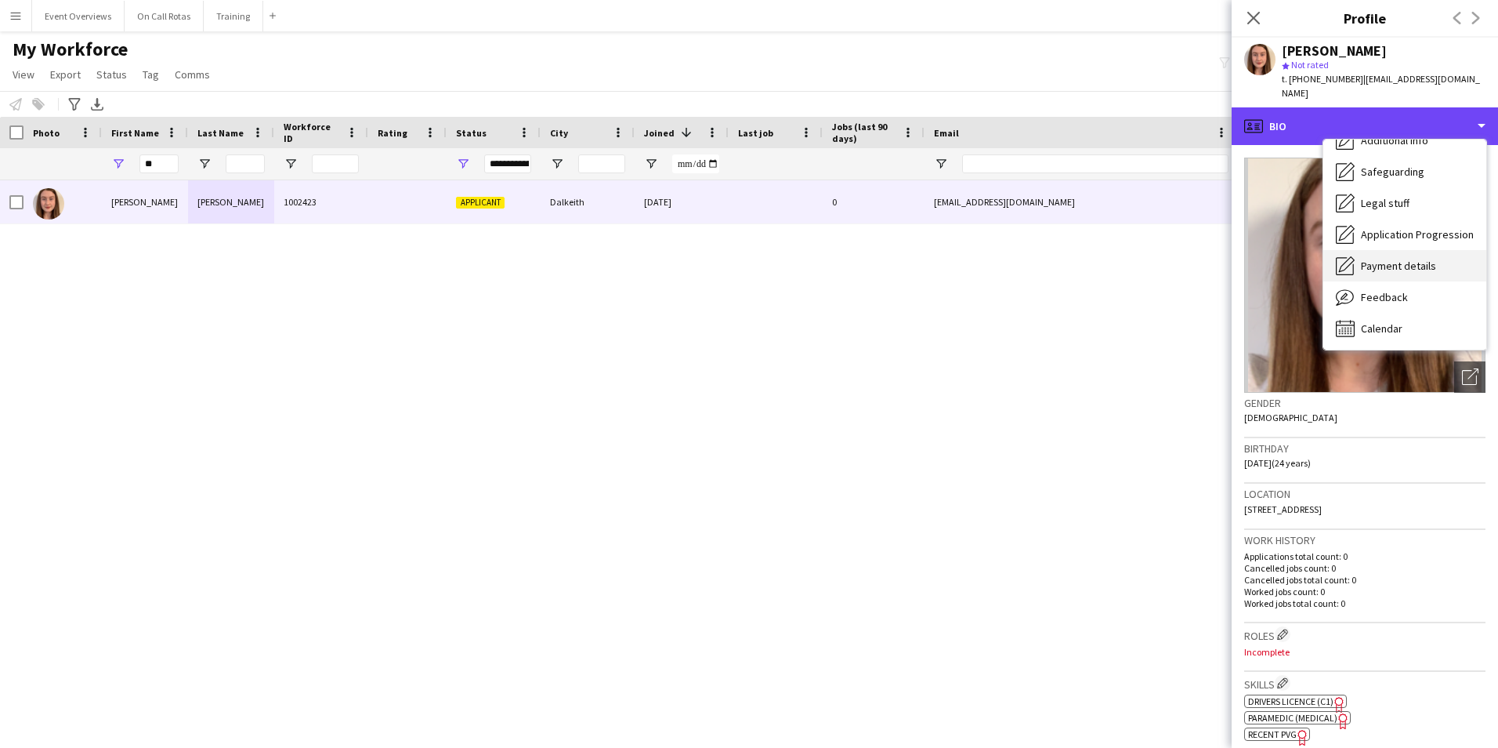
scroll to position [273, 0]
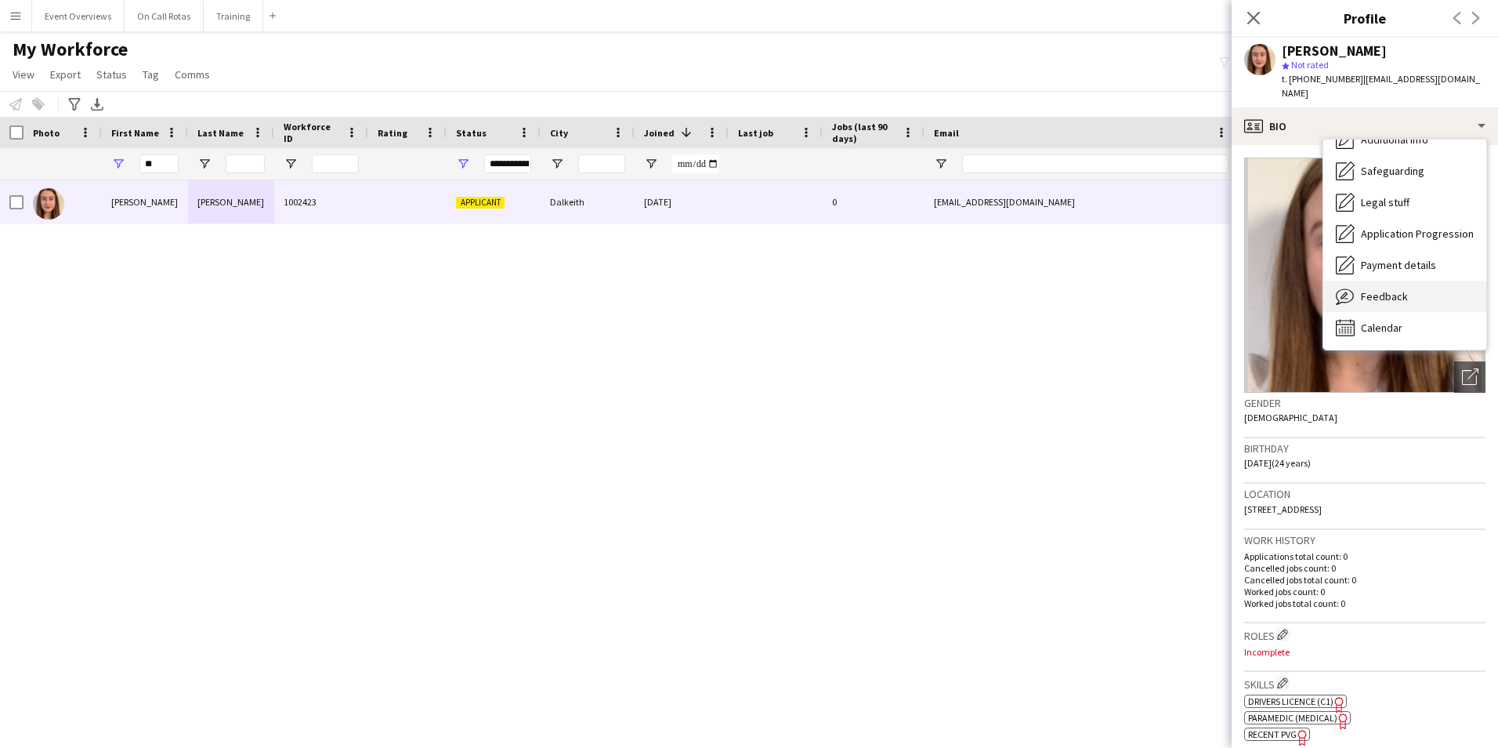
click at [1374, 289] on span "Feedback" at bounding box center [1384, 296] width 47 height 14
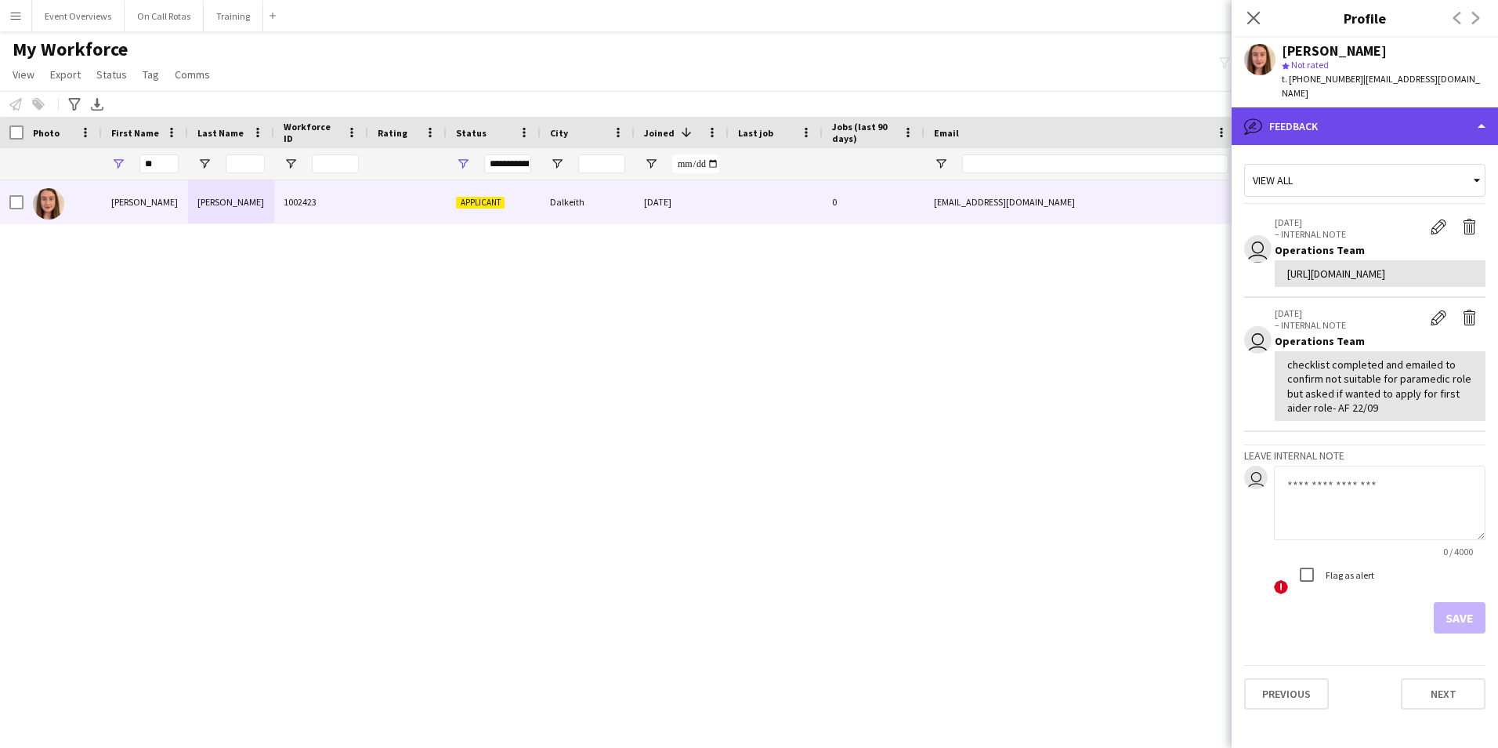
click at [1307, 107] on div "bubble-pencil Feedback" at bounding box center [1365, 126] width 266 height 38
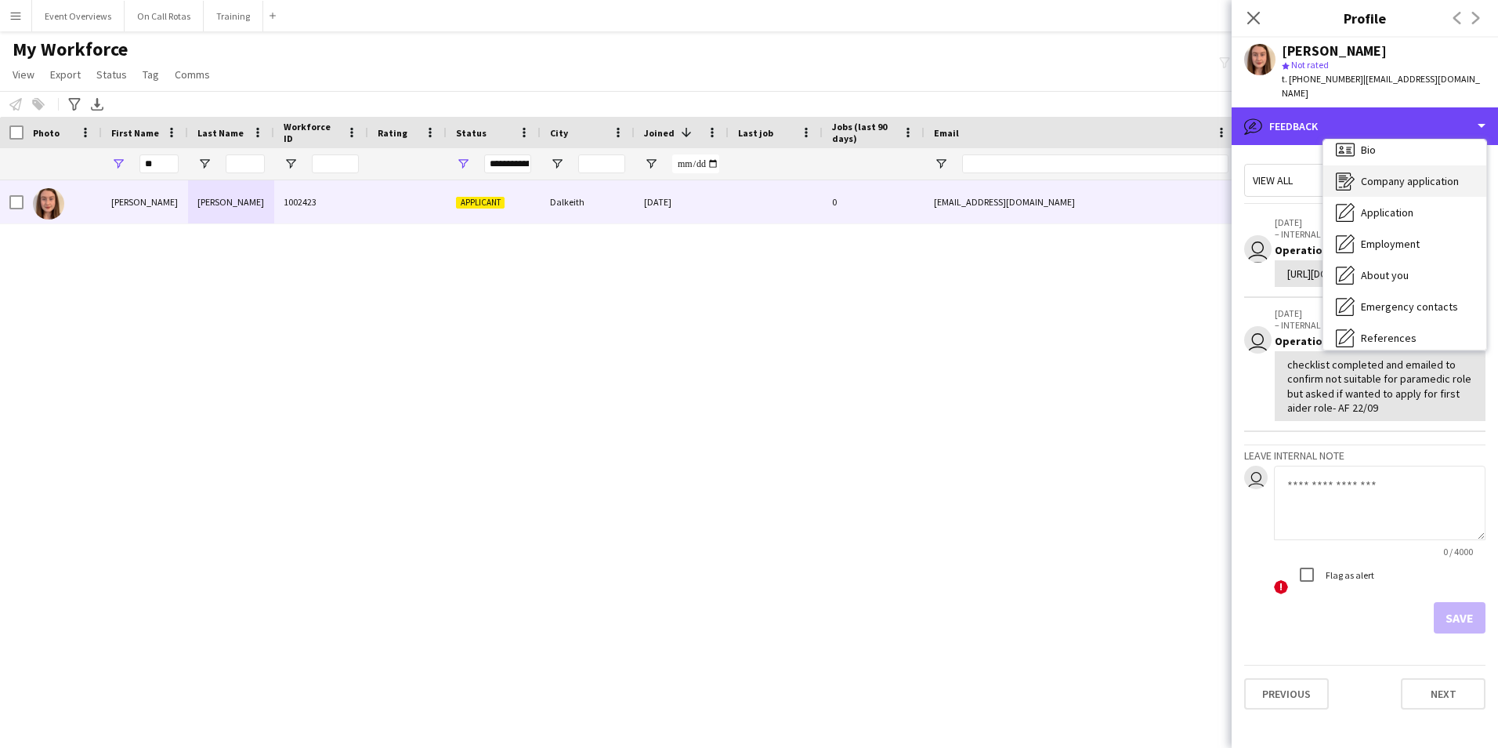
scroll to position [0, 0]
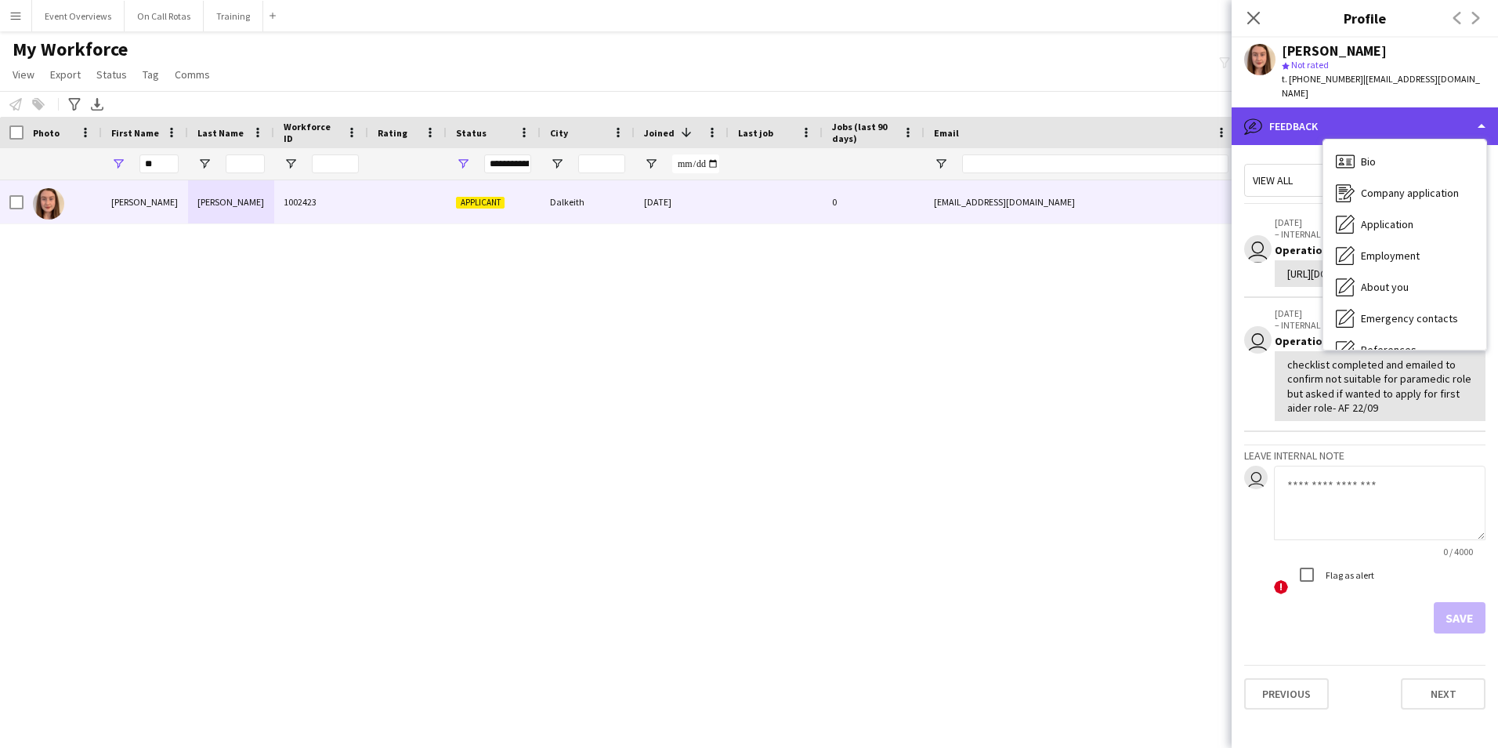
click at [1436, 107] on div "bubble-pencil Feedback" at bounding box center [1365, 126] width 266 height 38
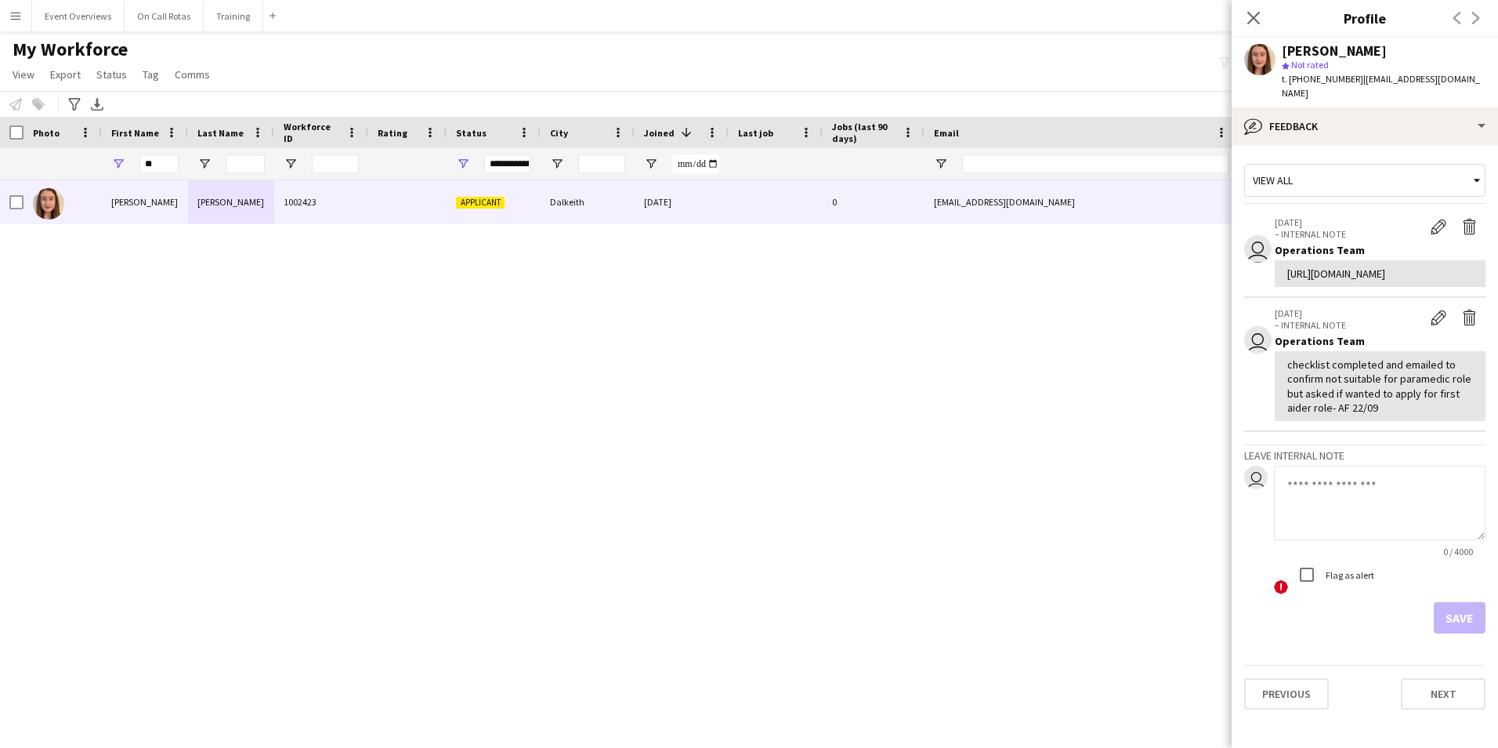
click at [1426, 540] on textarea at bounding box center [1380, 502] width 212 height 74
type textarea "*"
type textarea "**********"
click at [1442, 633] on button "Save" at bounding box center [1460, 617] width 52 height 31
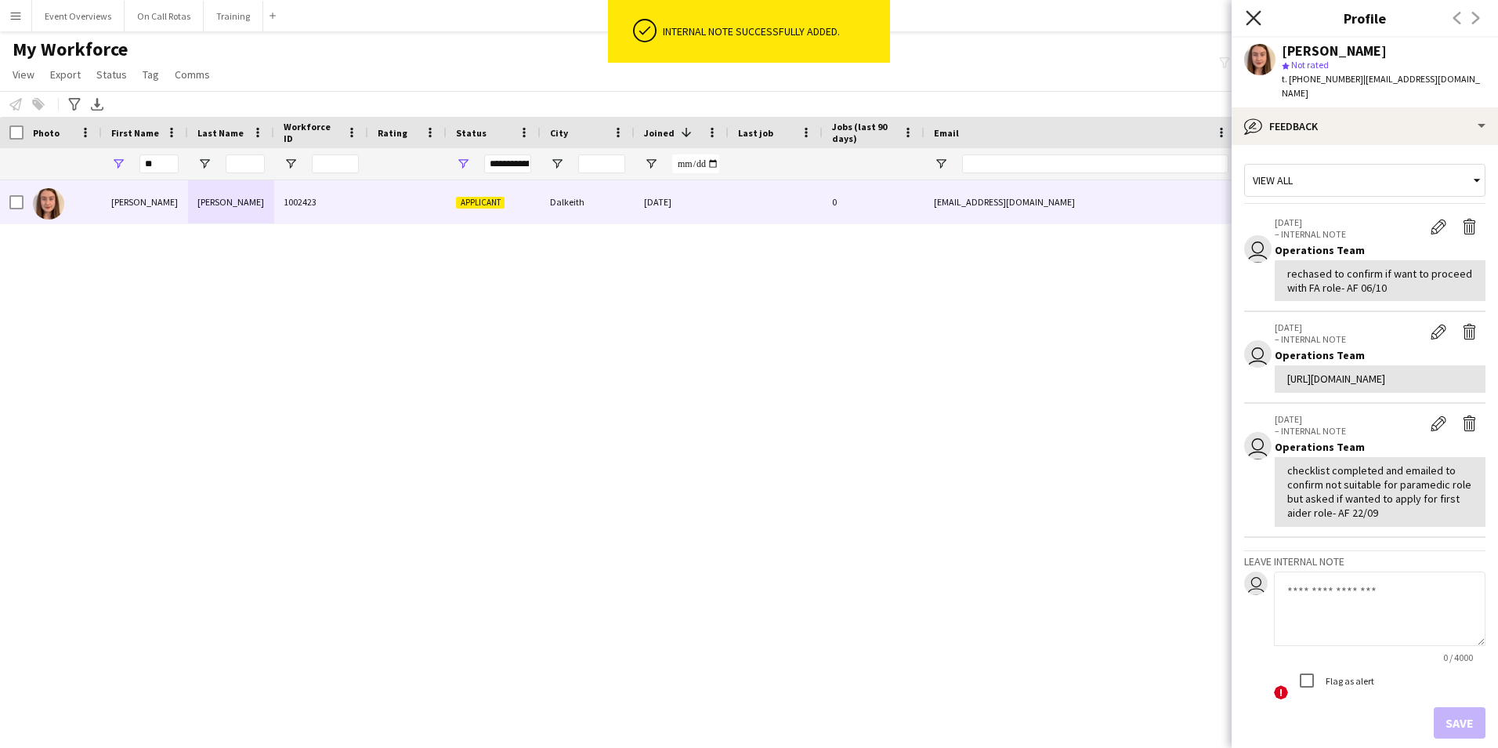
click at [1247, 16] on icon "Close pop-in" at bounding box center [1253, 17] width 15 height 15
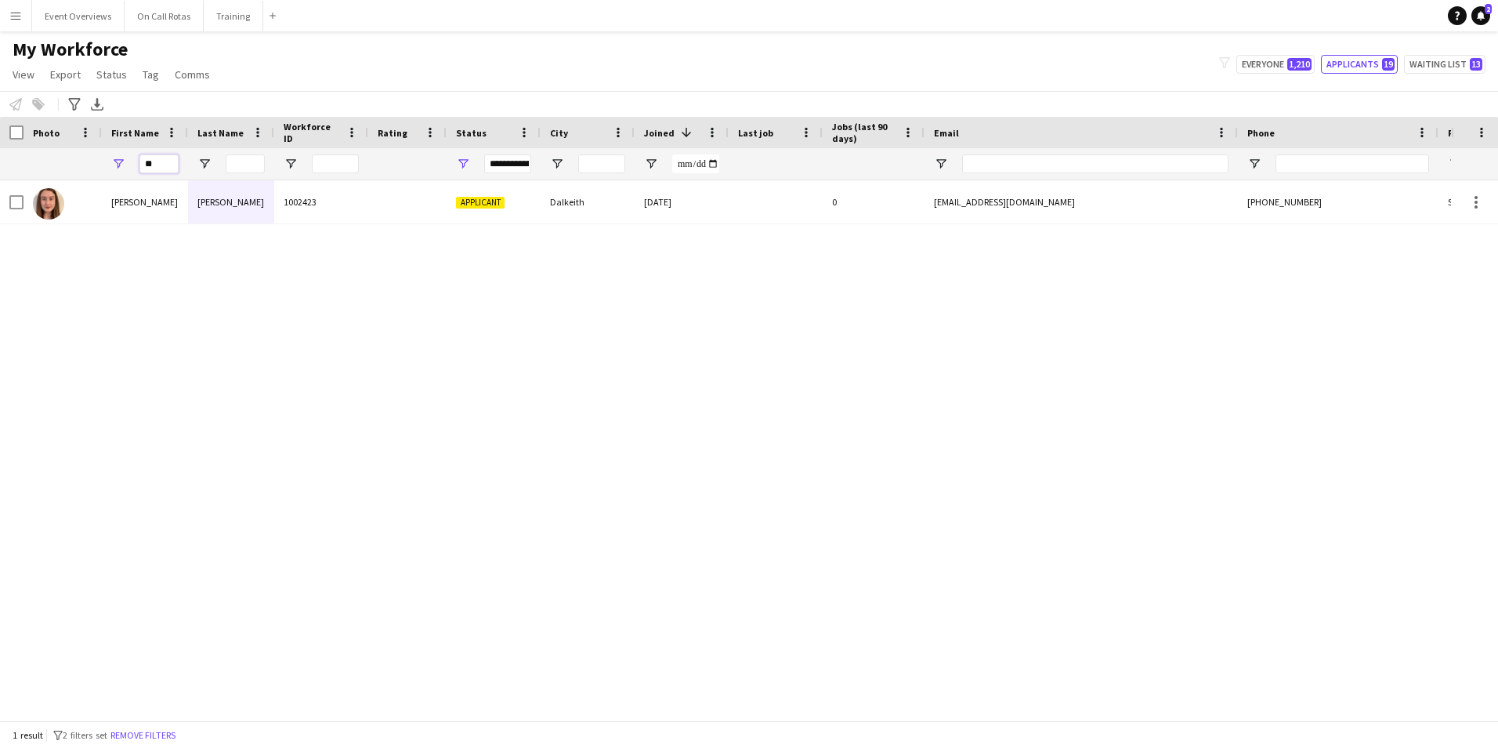
drag, startPoint x: 162, startPoint y: 159, endPoint x: 0, endPoint y: 172, distance: 162.7
click at [0, 172] on html "Menu Boards Boards Boards All jobs Status Workforce Workforce My Workforce Recr…" at bounding box center [749, 374] width 1498 height 748
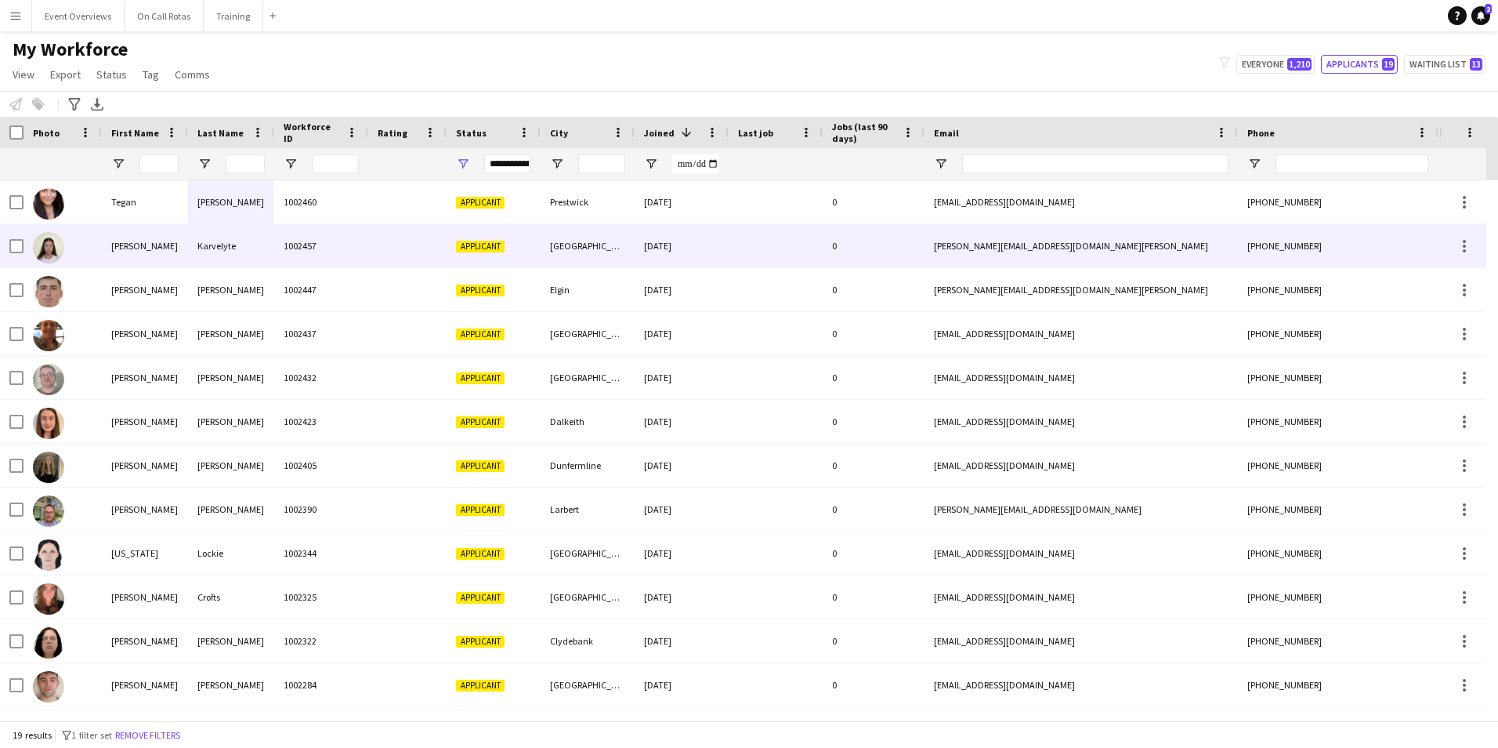
click at [564, 254] on div "[GEOGRAPHIC_DATA]" at bounding box center [588, 245] width 94 height 43
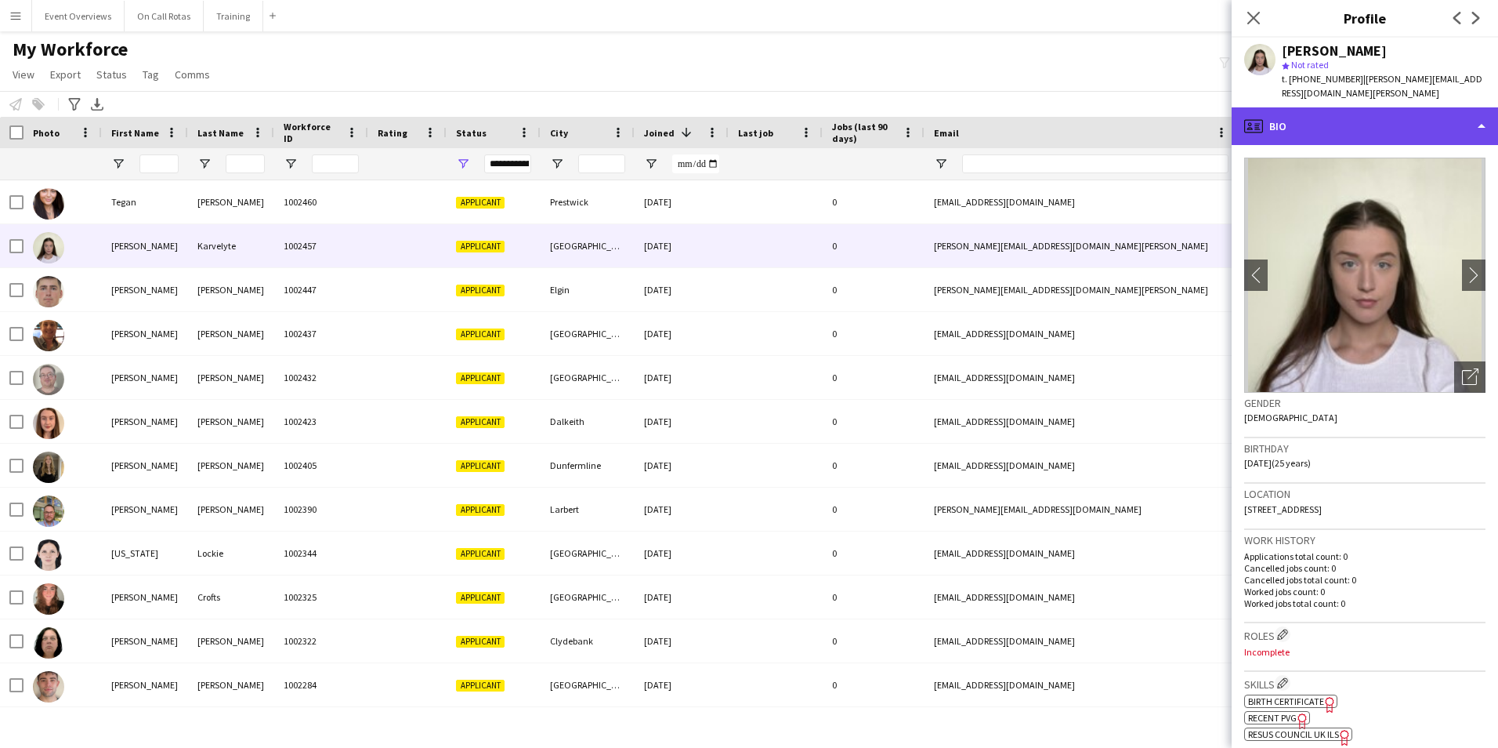
click at [1321, 111] on div "profile Bio" at bounding box center [1365, 126] width 266 height 38
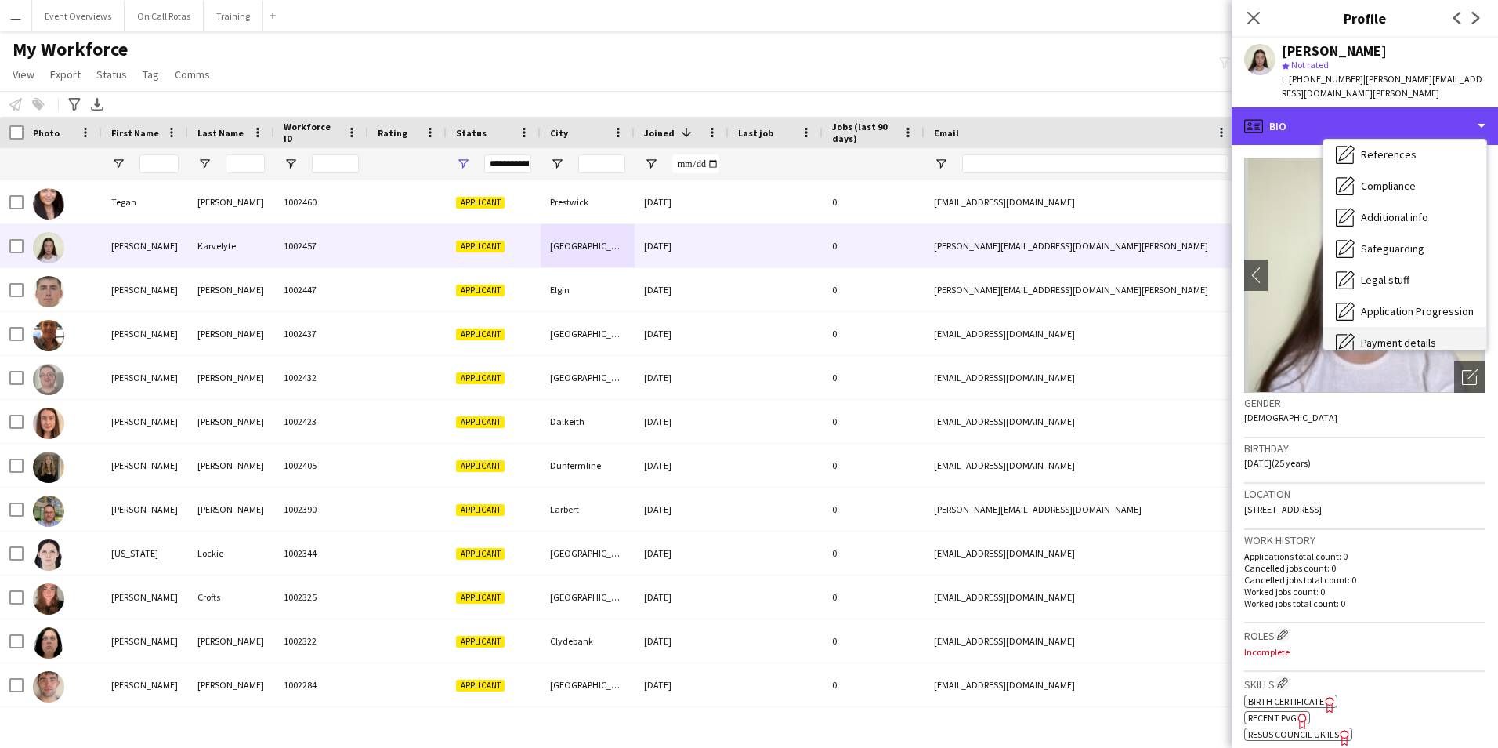
scroll to position [273, 0]
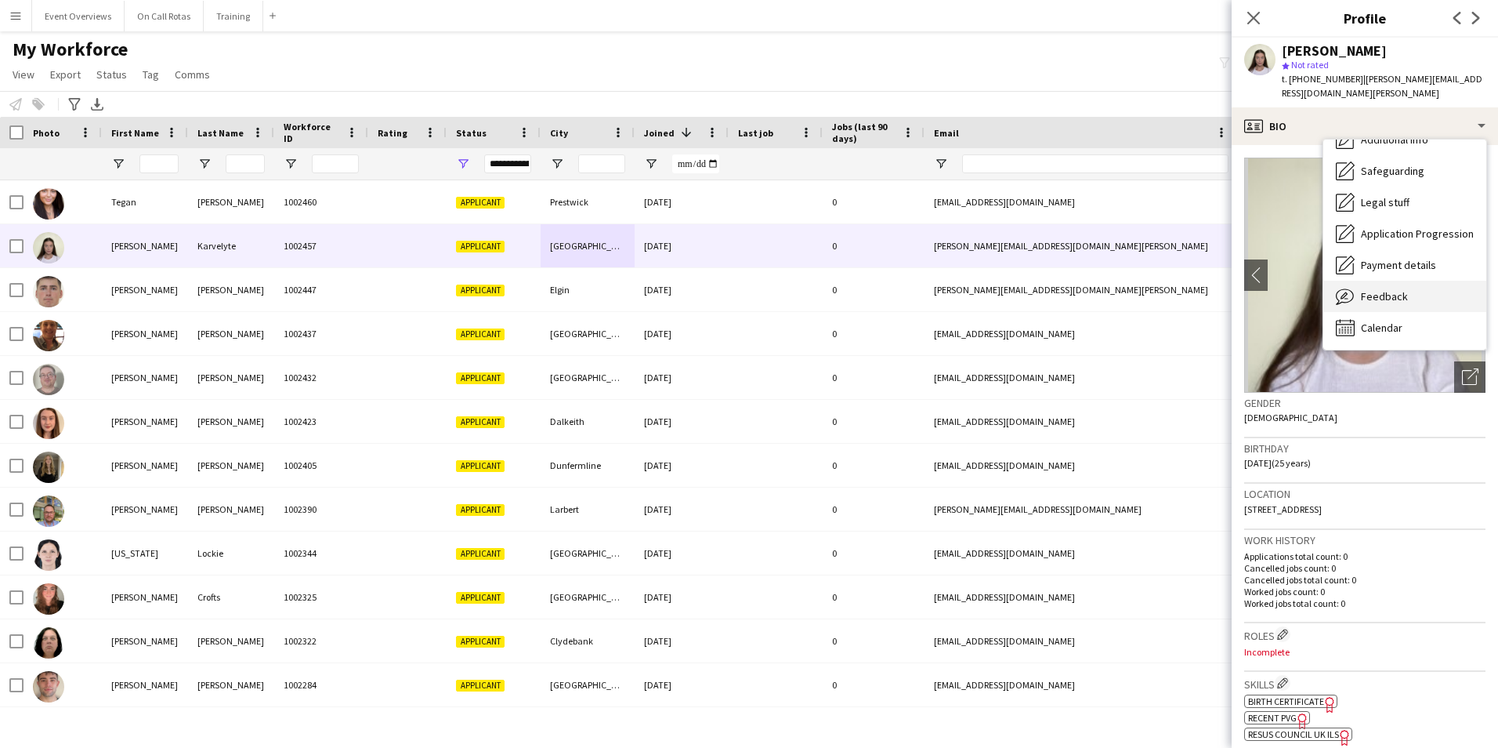
click at [1372, 289] on span "Feedback" at bounding box center [1384, 296] width 47 height 14
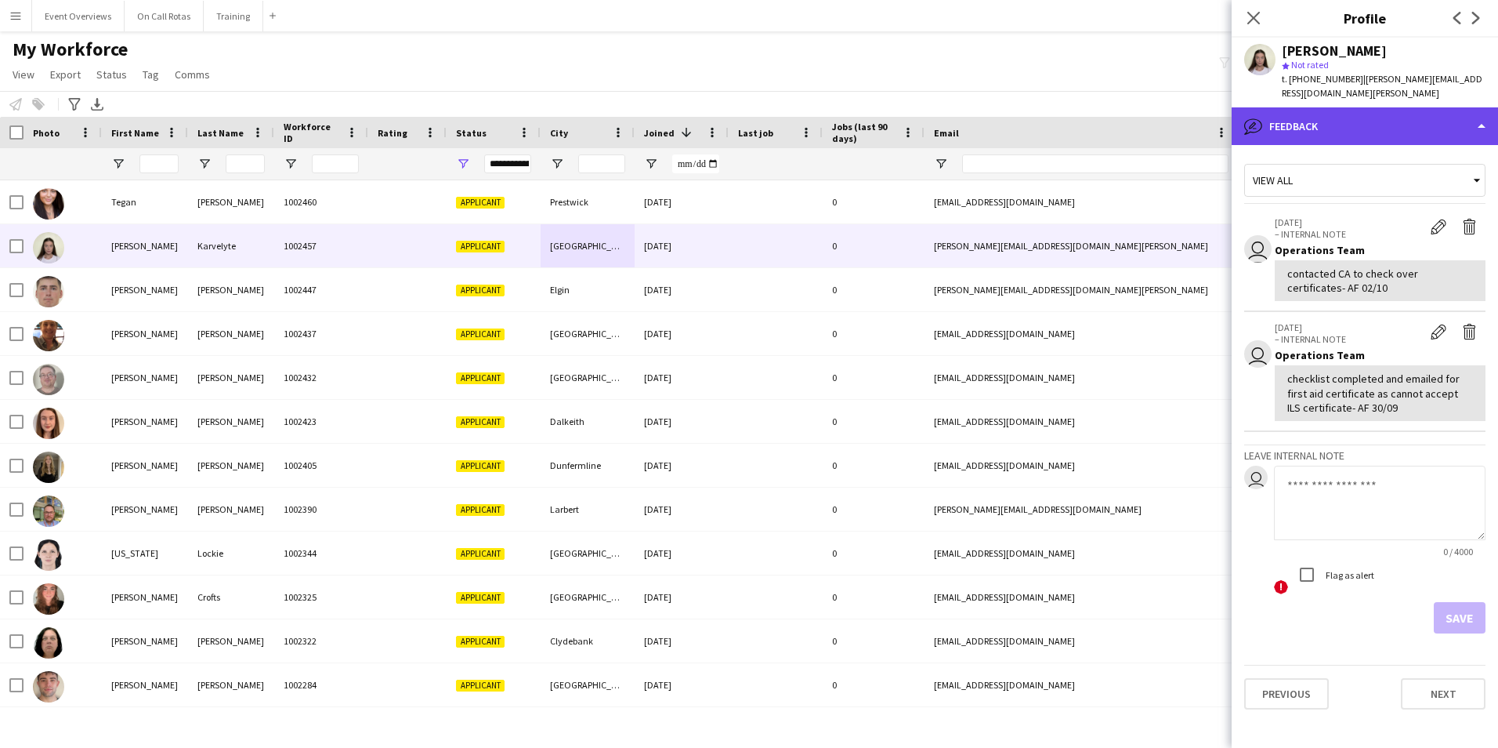
click at [1355, 107] on div "bubble-pencil Feedback" at bounding box center [1365, 126] width 266 height 38
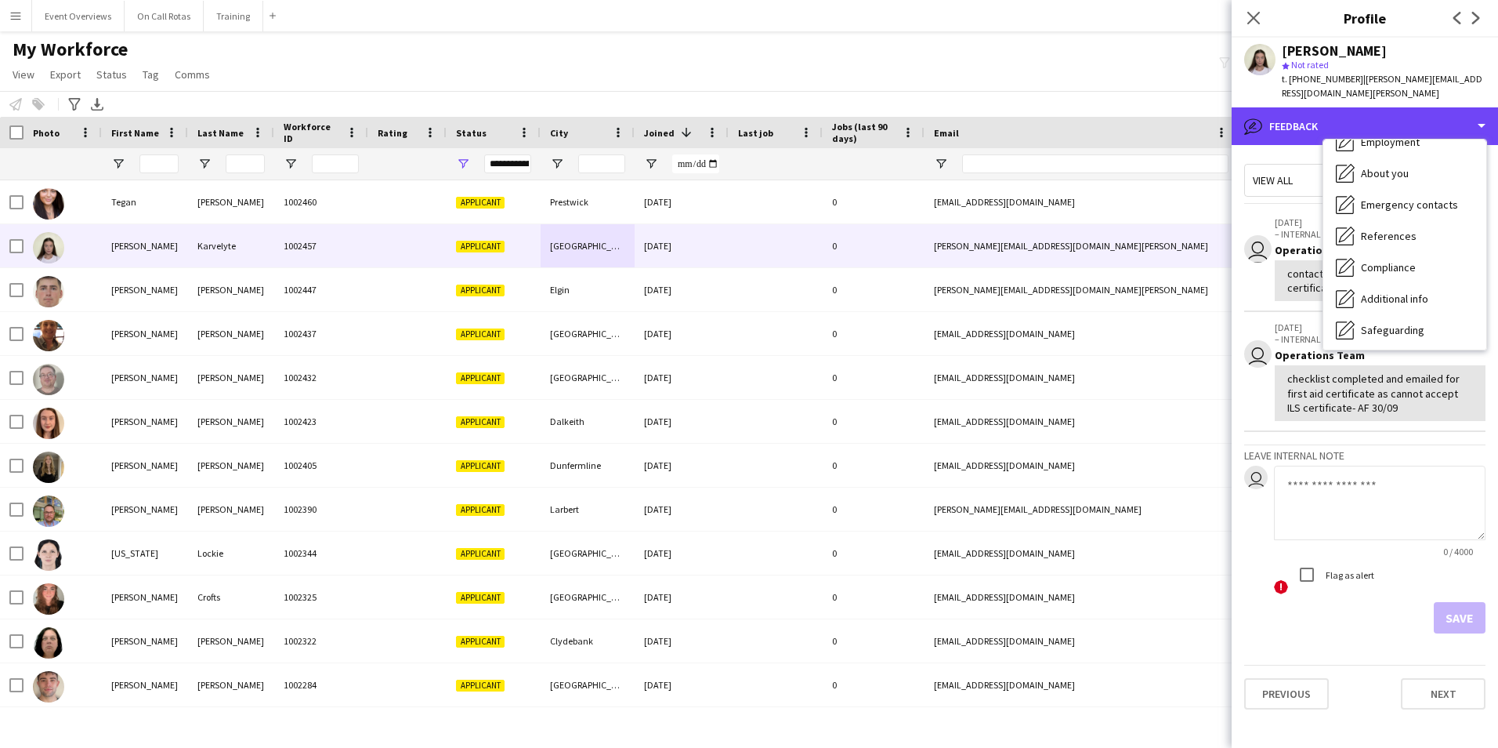
scroll to position [0, 0]
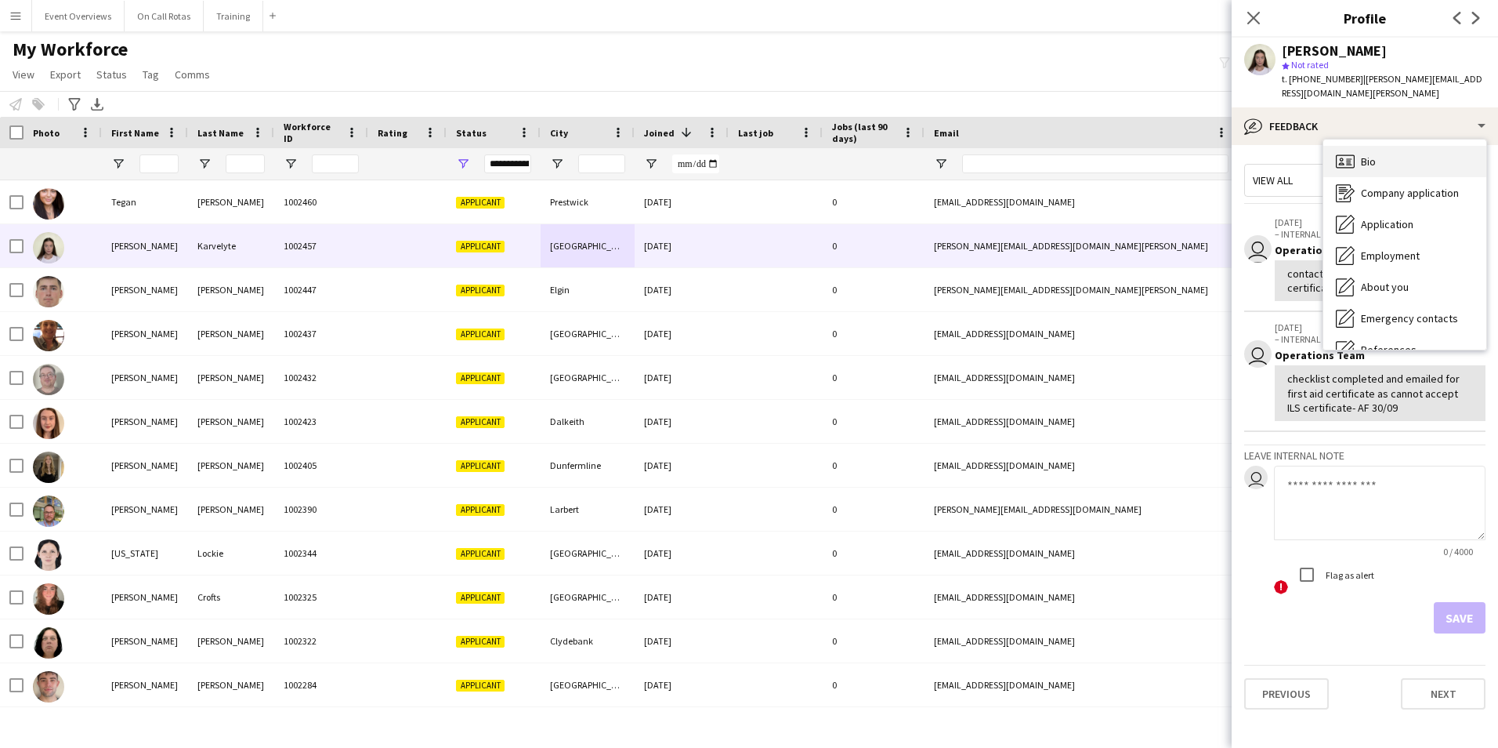
click at [1394, 146] on div "Bio Bio" at bounding box center [1405, 161] width 163 height 31
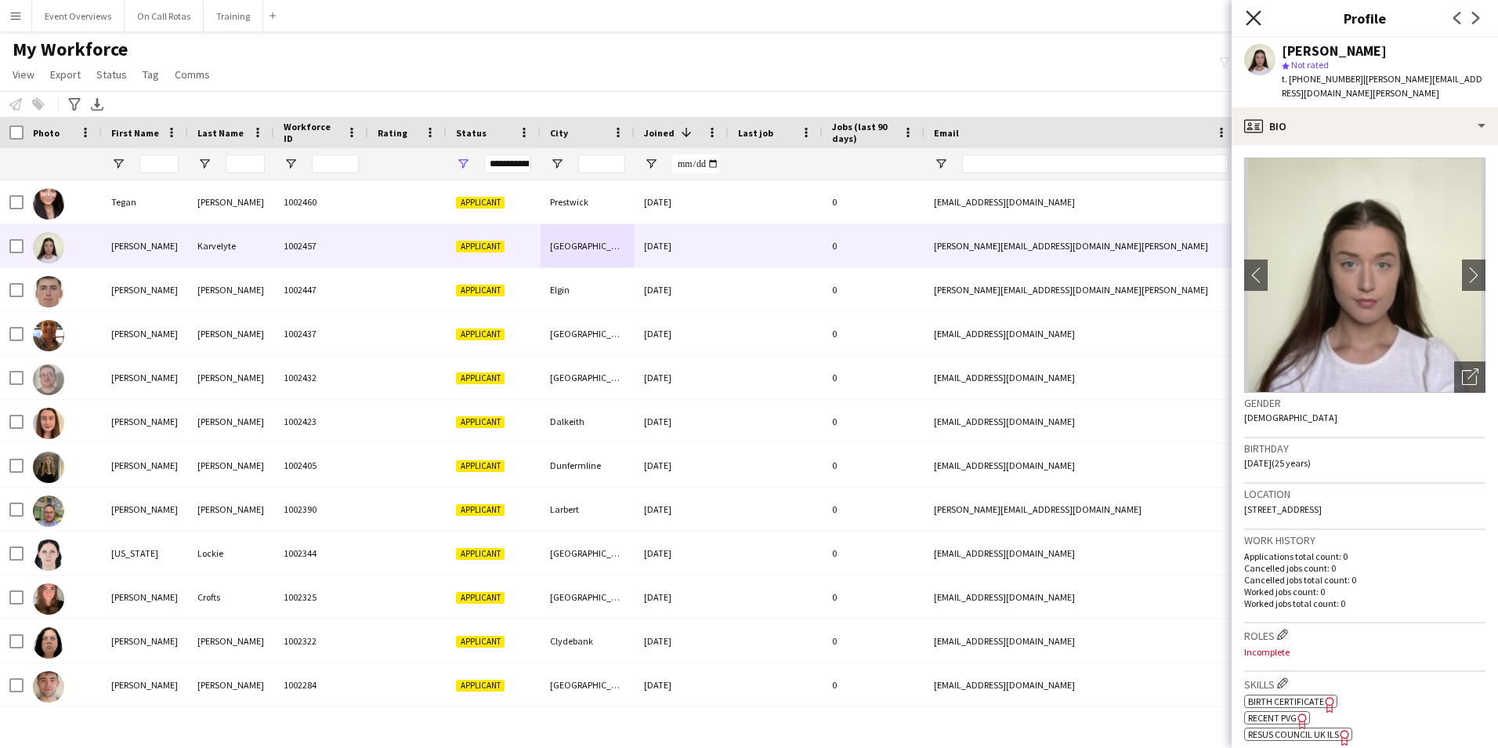
click at [1255, 16] on icon at bounding box center [1253, 17] width 15 height 15
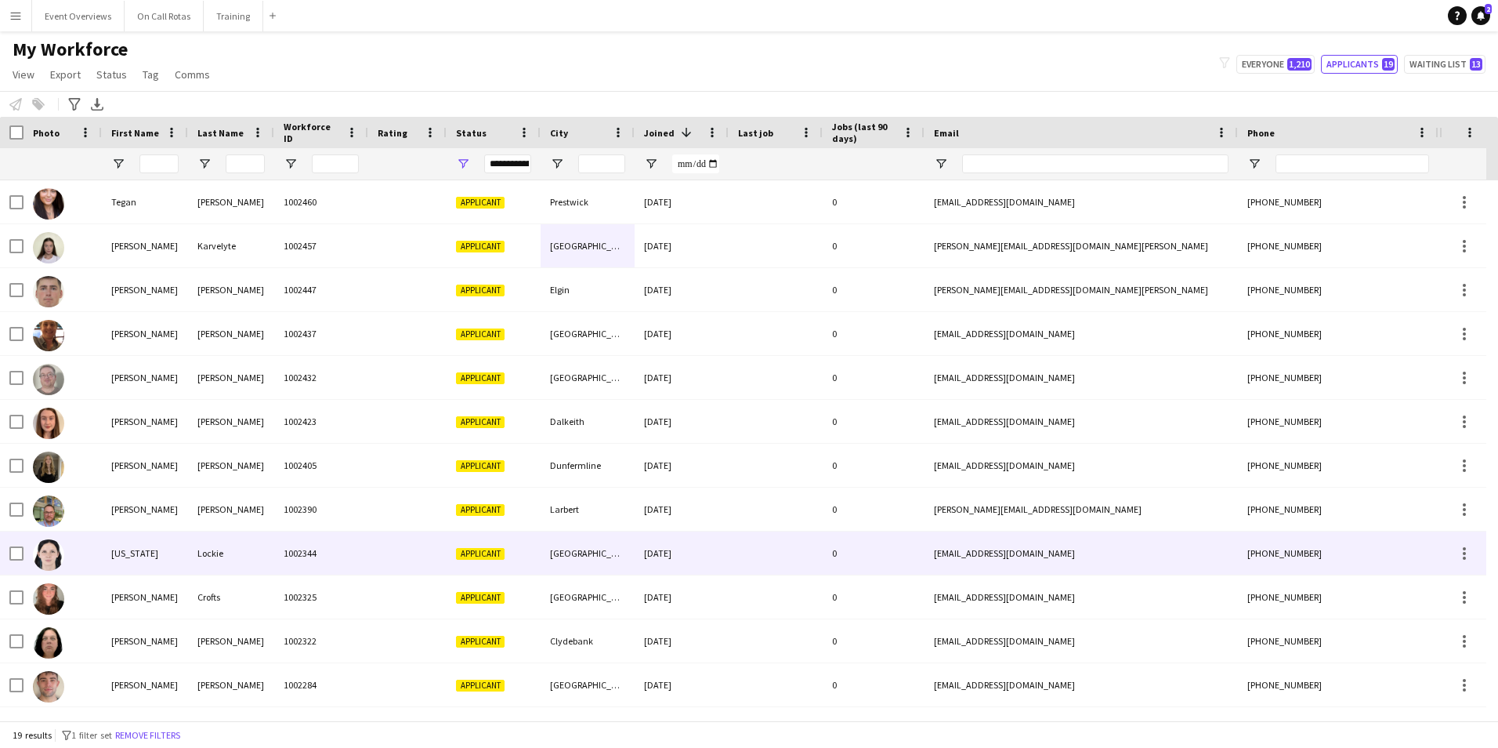
click at [7, 553] on div at bounding box center [12, 552] width 24 height 43
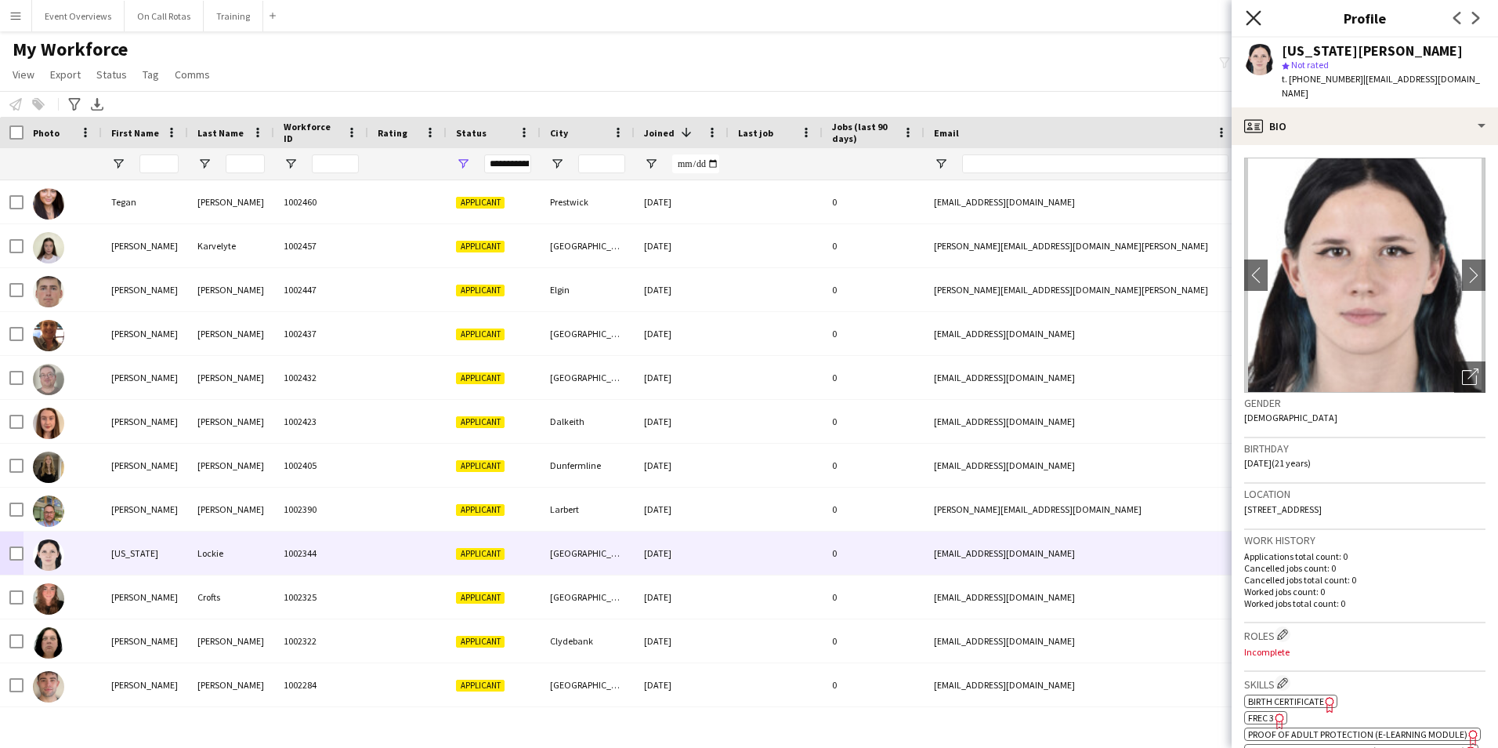
click at [1251, 17] on icon "Close pop-in" at bounding box center [1253, 17] width 15 height 15
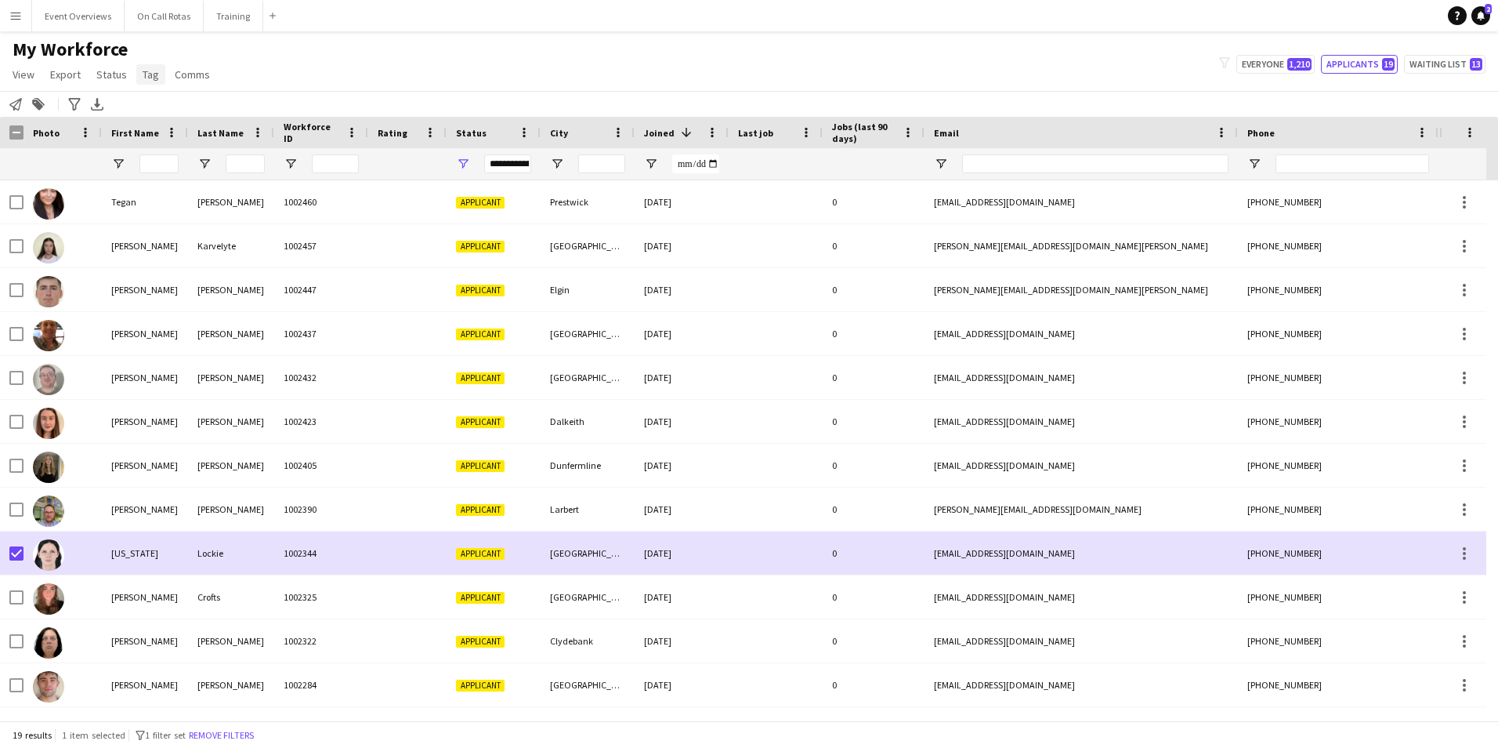
click at [144, 82] on link "Tag" at bounding box center [150, 74] width 29 height 20
click at [116, 78] on span "Status" at bounding box center [111, 74] width 31 height 14
click at [172, 103] on link "Edit" at bounding box center [145, 108] width 110 height 33
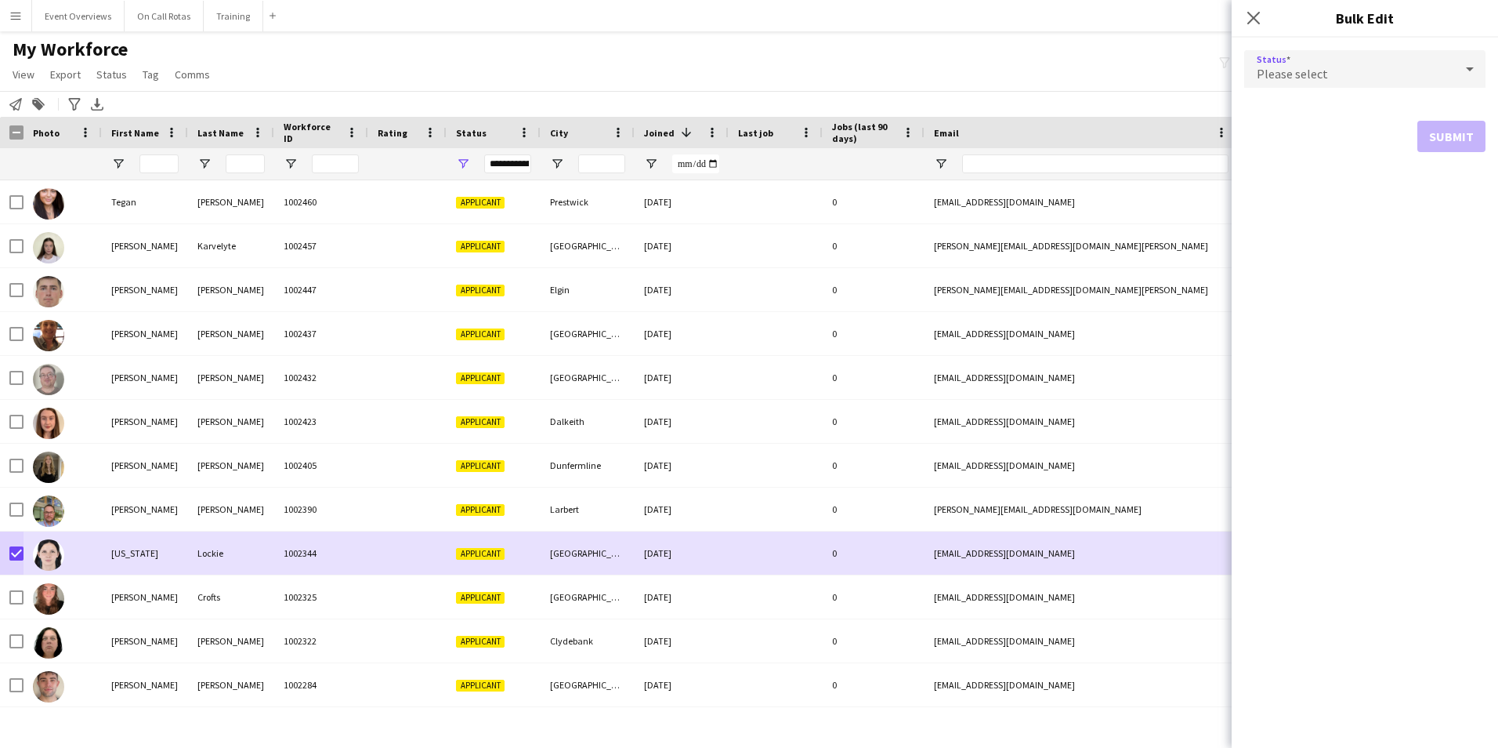
click at [1416, 63] on div "Please select" at bounding box center [1349, 69] width 210 height 38
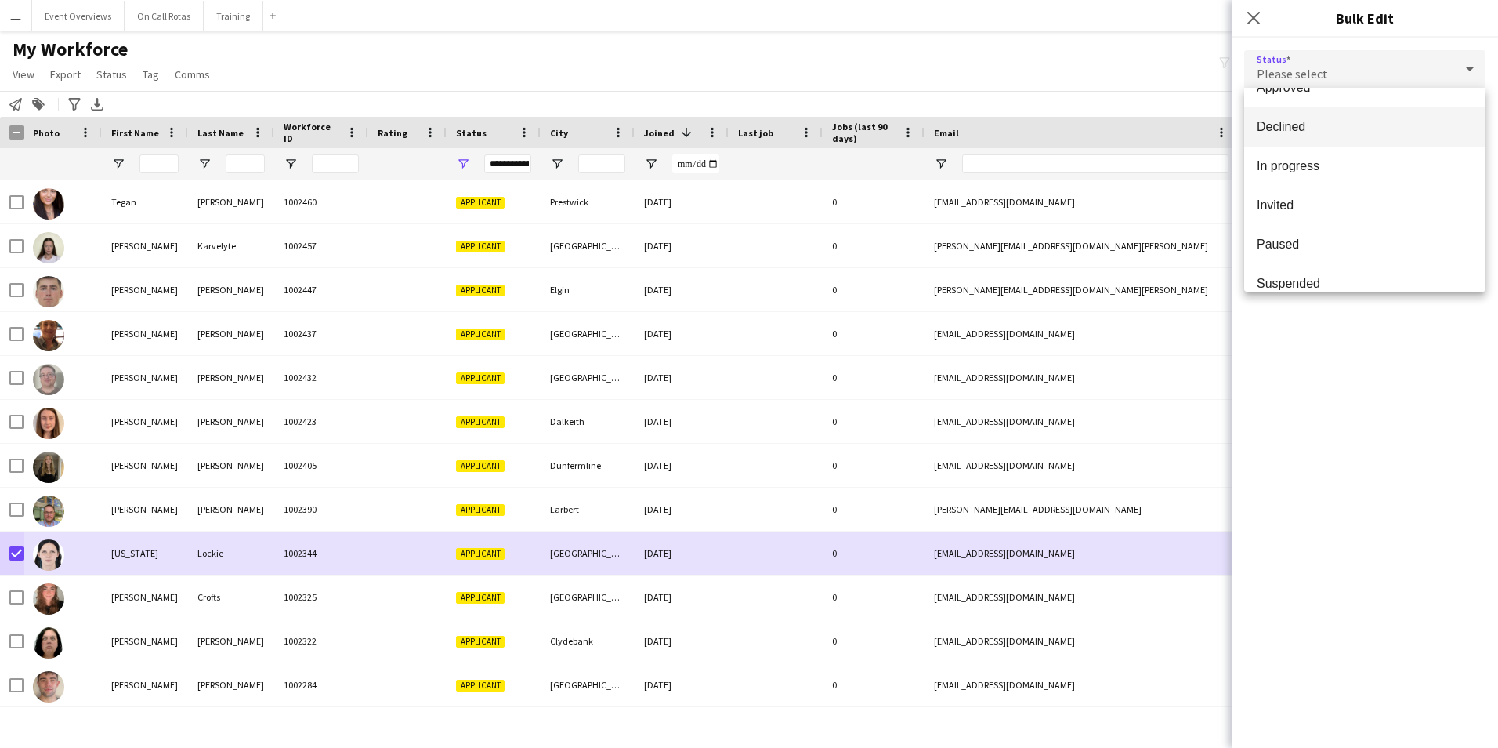
scroll to position [78, 0]
click at [1327, 150] on span "Declined" at bounding box center [1365, 152] width 216 height 15
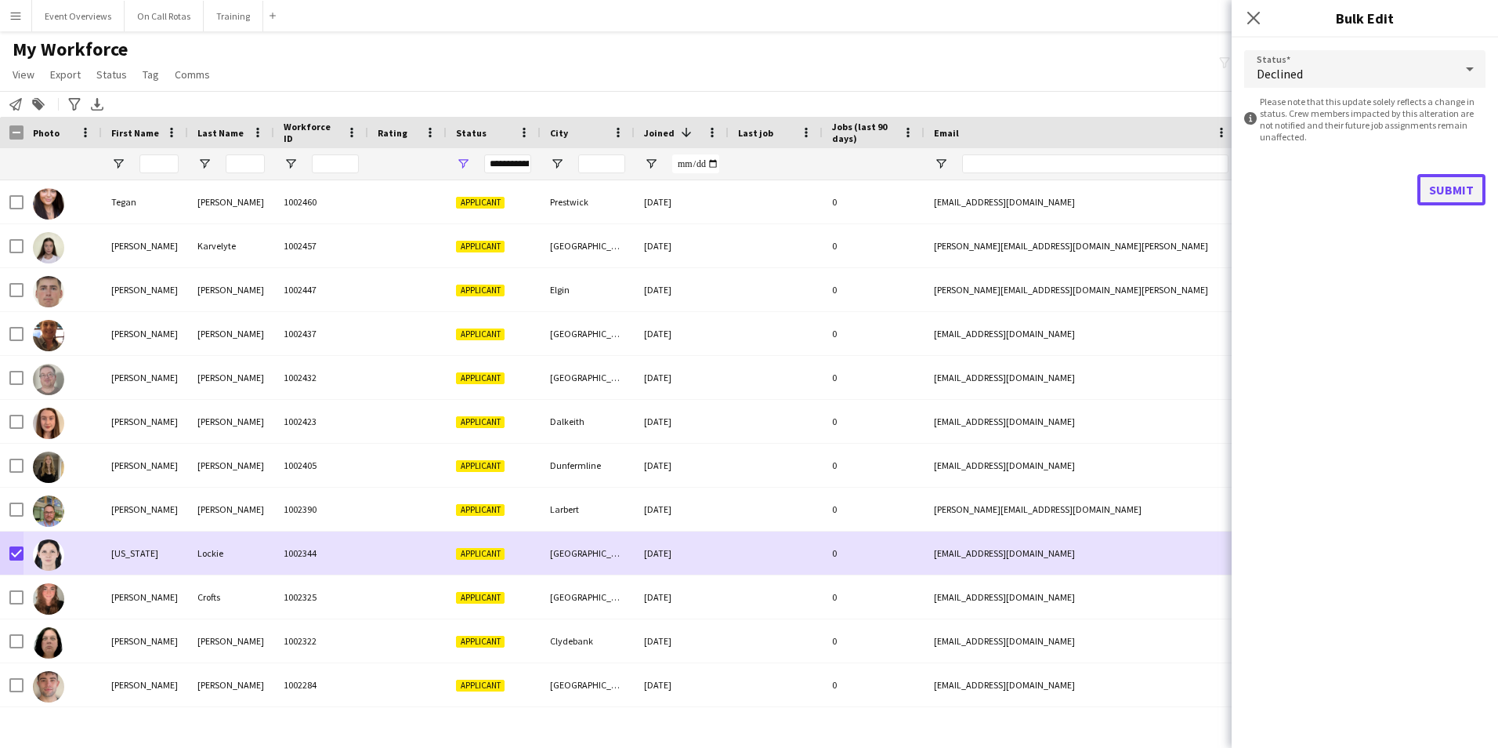
click at [1432, 192] on button "Submit" at bounding box center [1452, 189] width 68 height 31
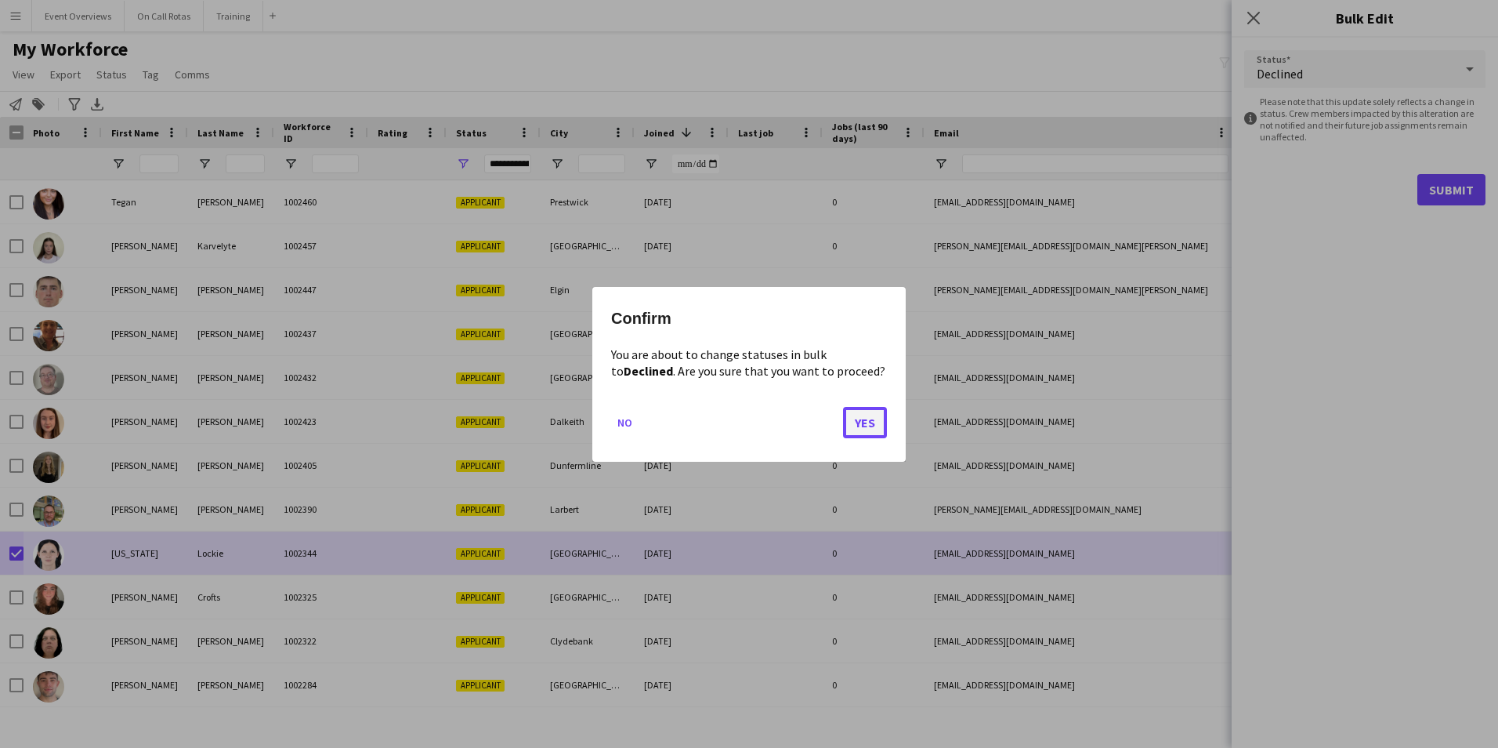
click at [856, 423] on button "Yes" at bounding box center [865, 421] width 44 height 31
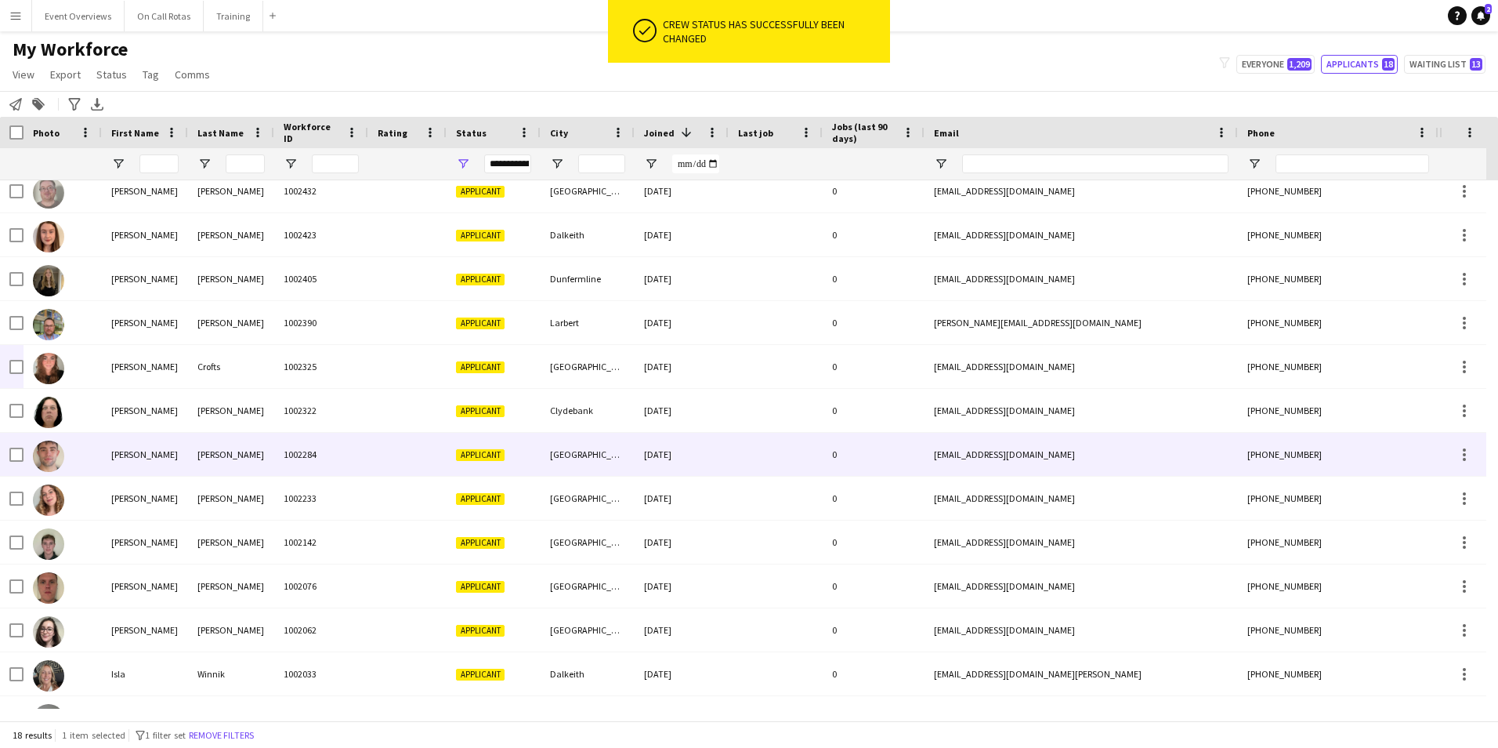
scroll to position [262, 0]
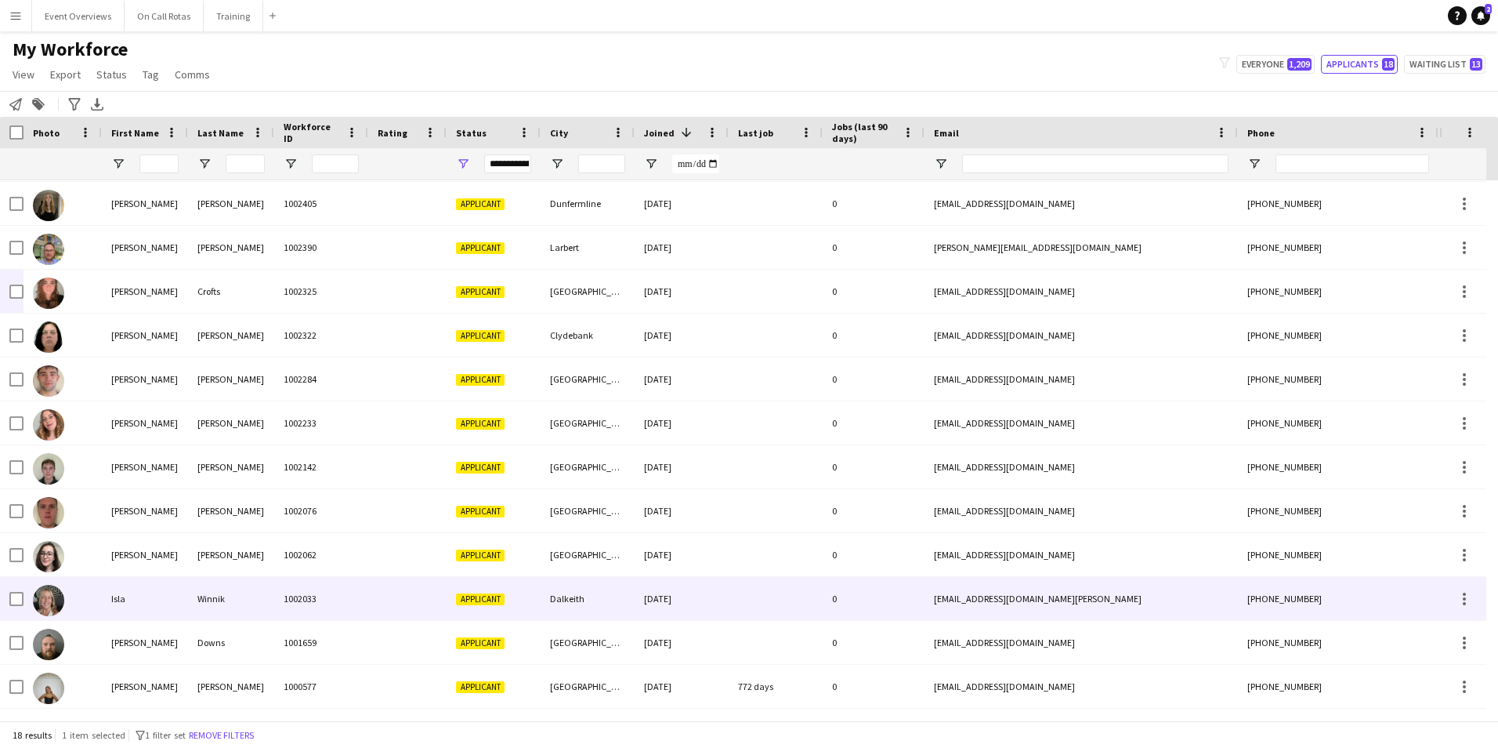
click at [140, 599] on div "Isla" at bounding box center [145, 598] width 86 height 43
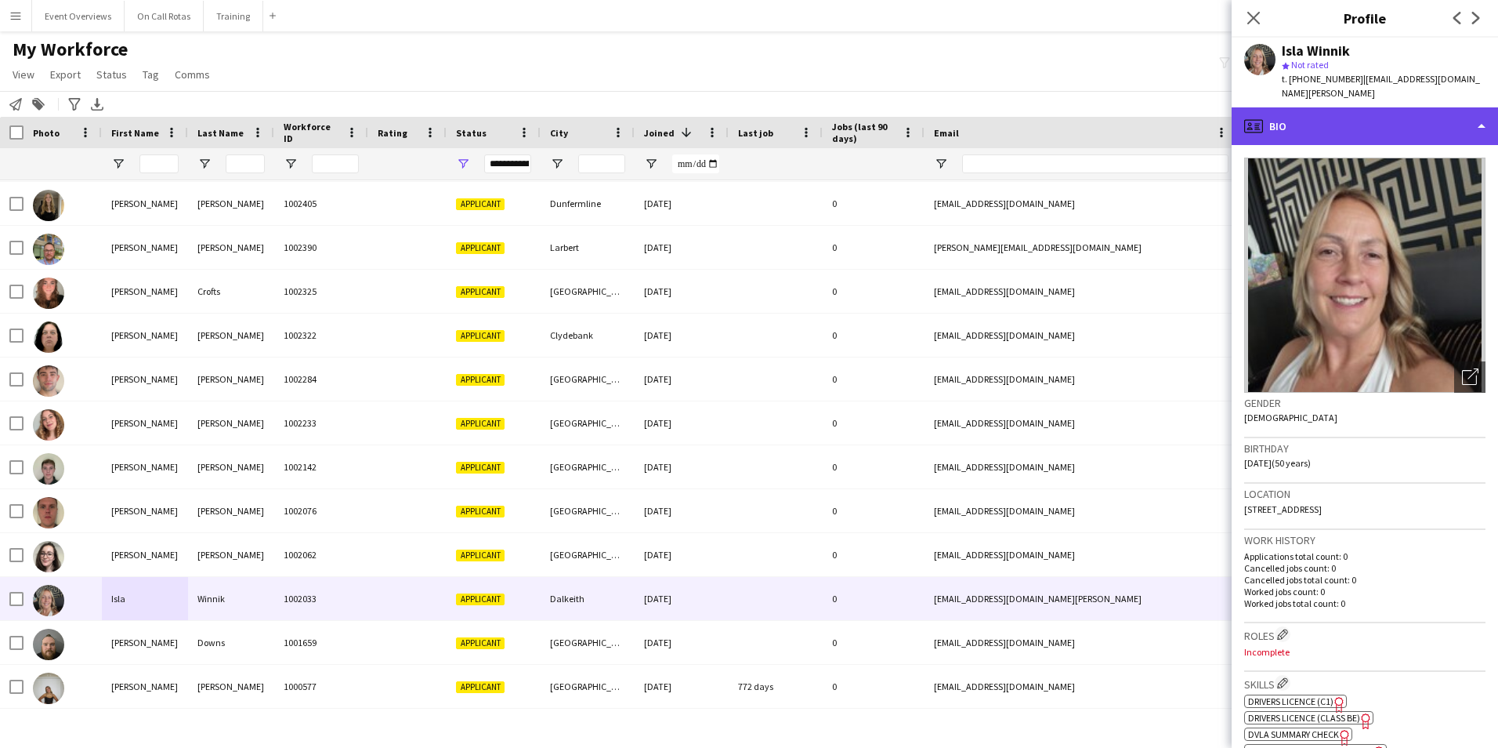
click at [1332, 120] on div "profile Bio" at bounding box center [1365, 126] width 266 height 38
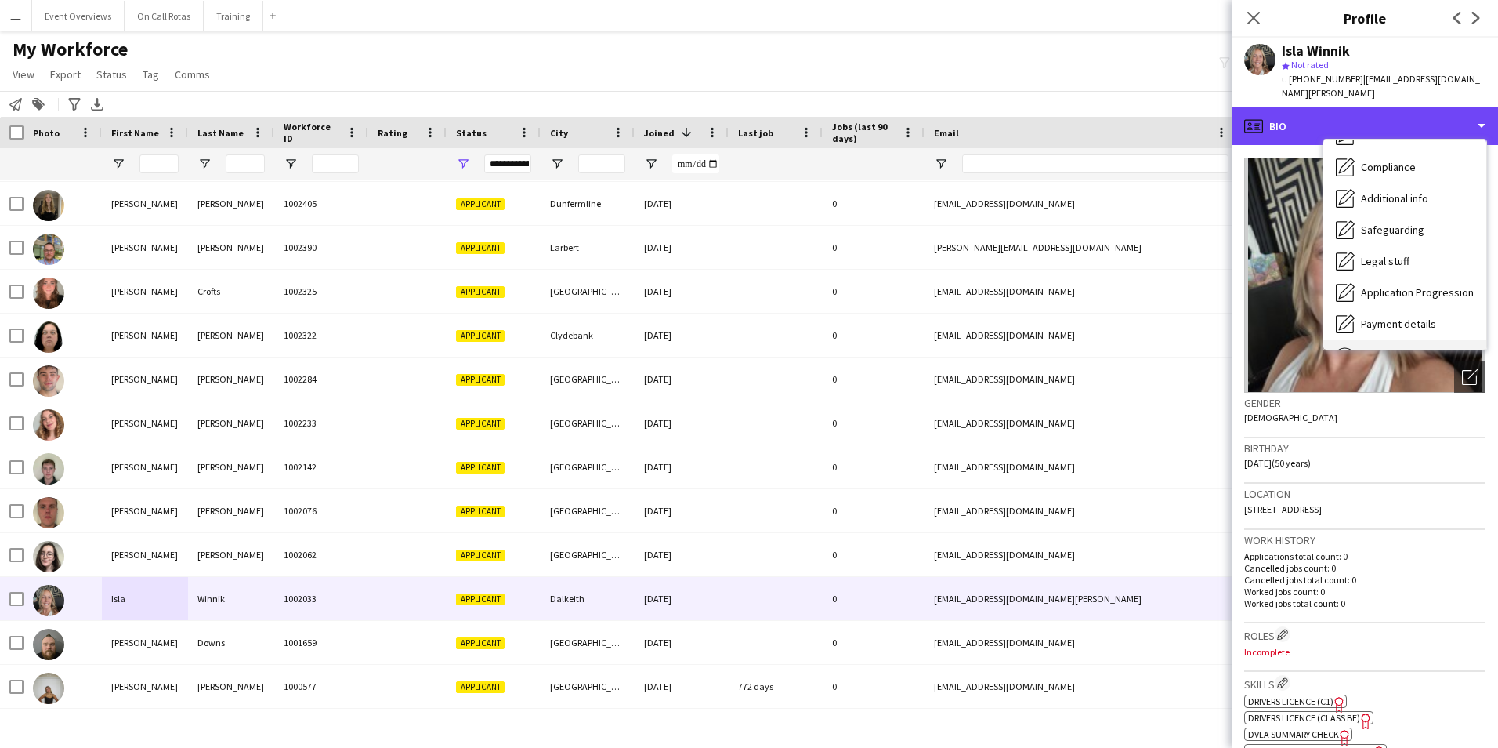
scroll to position [273, 0]
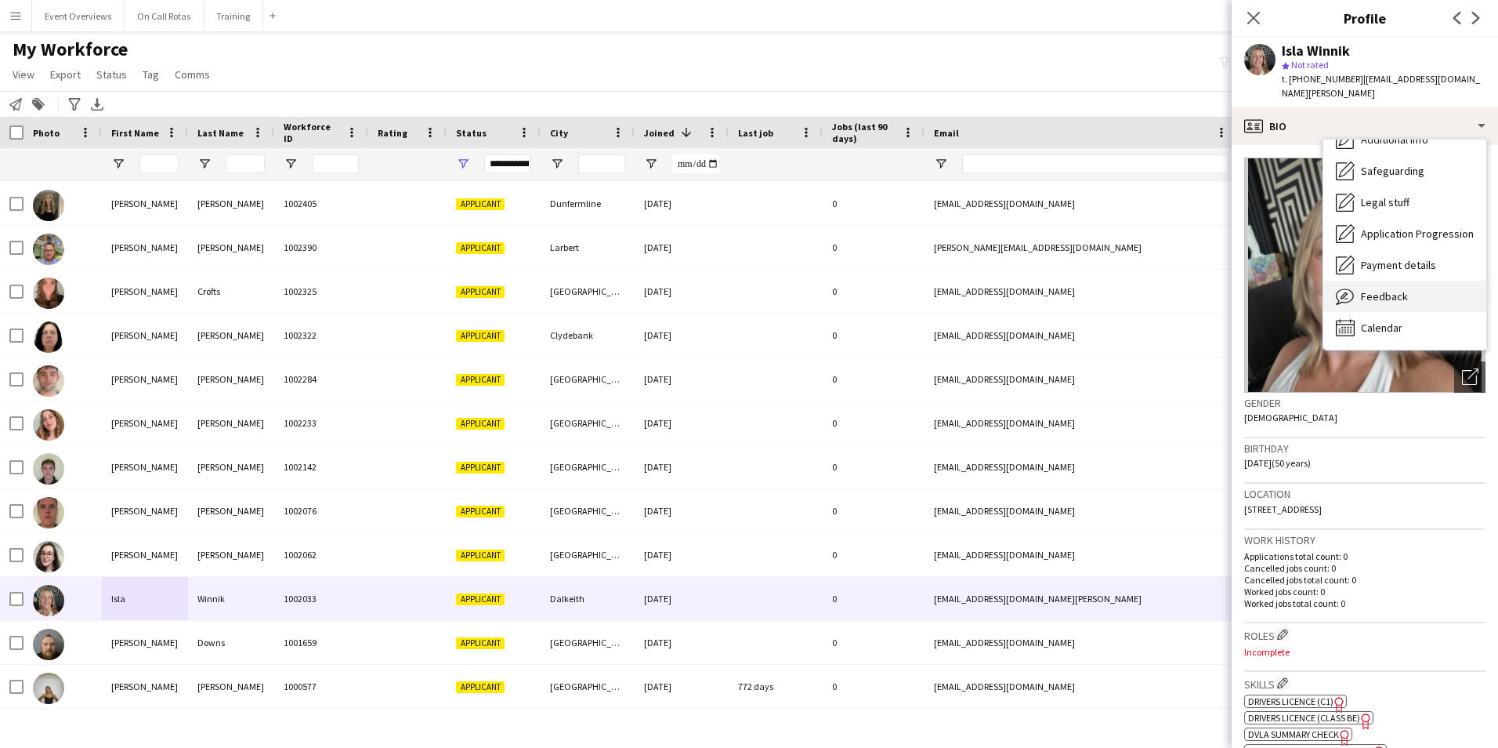
click at [1406, 286] on div "Feedback Feedback" at bounding box center [1405, 296] width 163 height 31
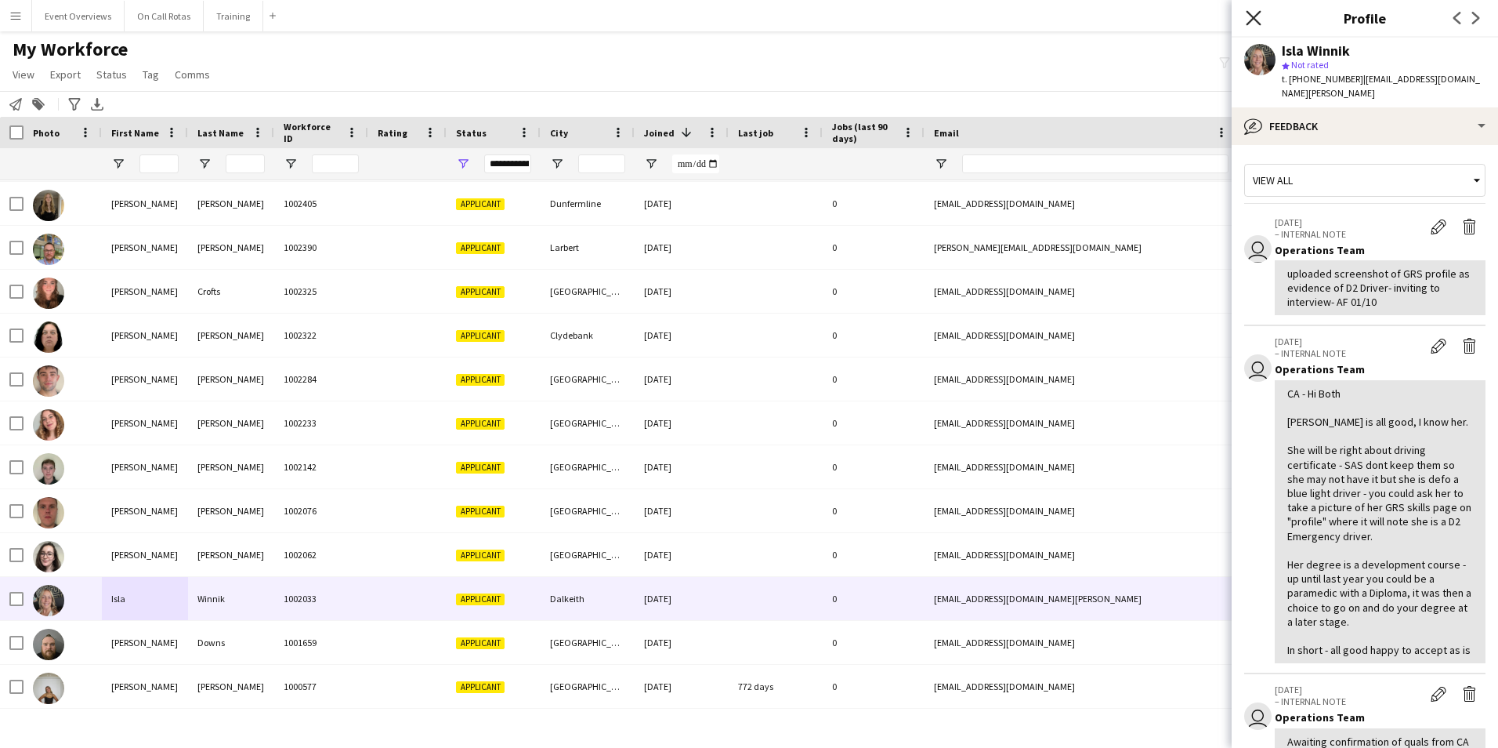
click at [1256, 16] on icon at bounding box center [1253, 17] width 15 height 15
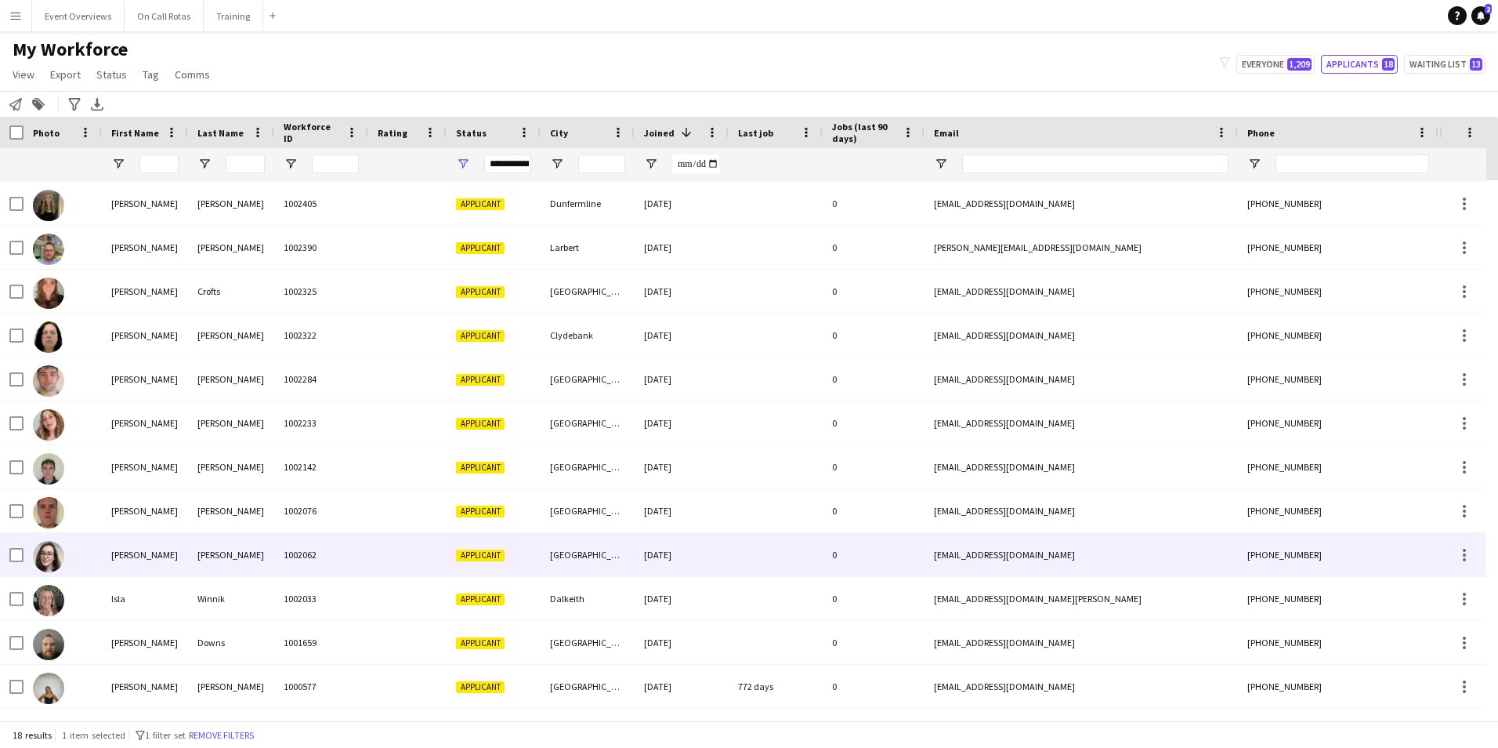
click at [145, 568] on div "[PERSON_NAME]" at bounding box center [145, 554] width 86 height 43
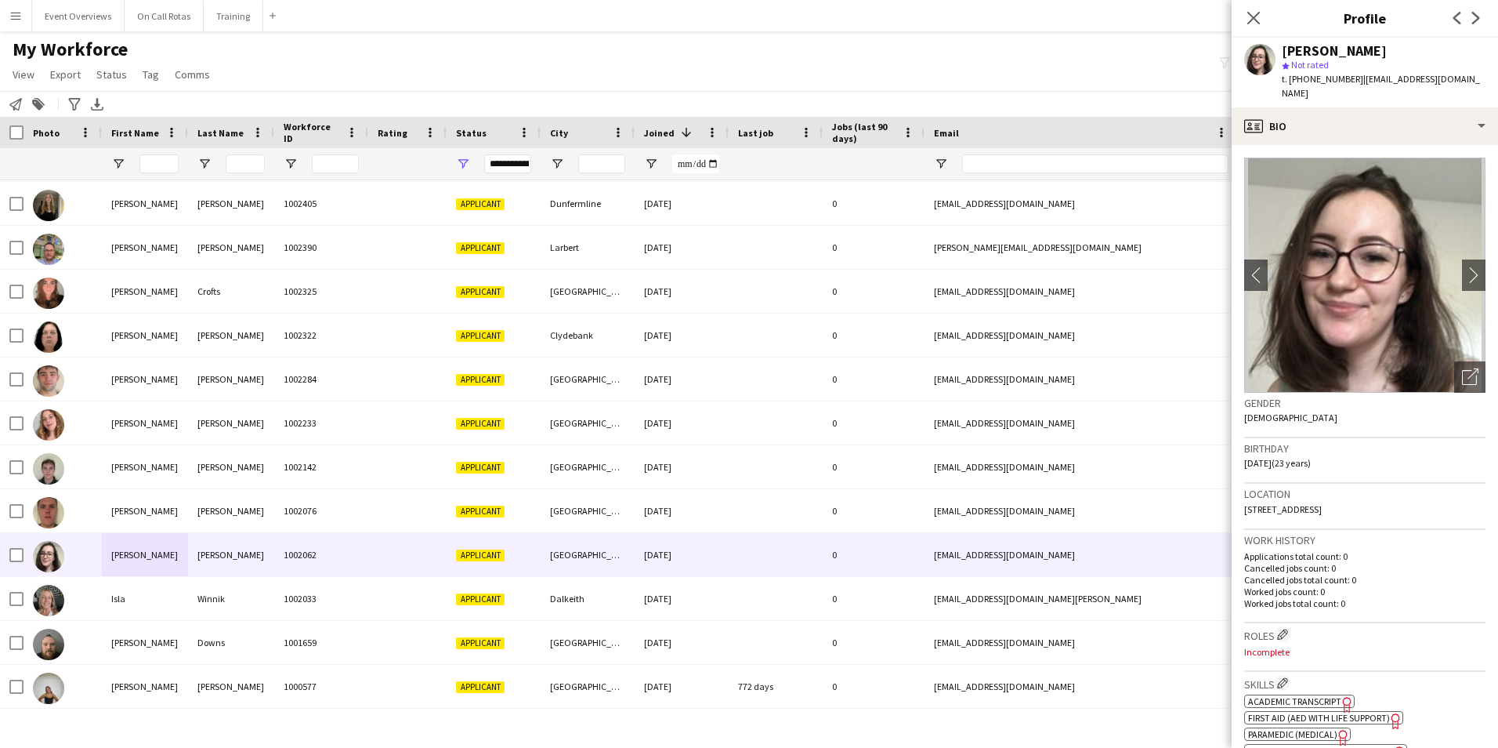
click at [1337, 145] on app-crew-profile-bio "chevron-left chevron-right Open photos pop-in Gender Female Birthday 08-12-2001…" at bounding box center [1365, 446] width 266 height 603
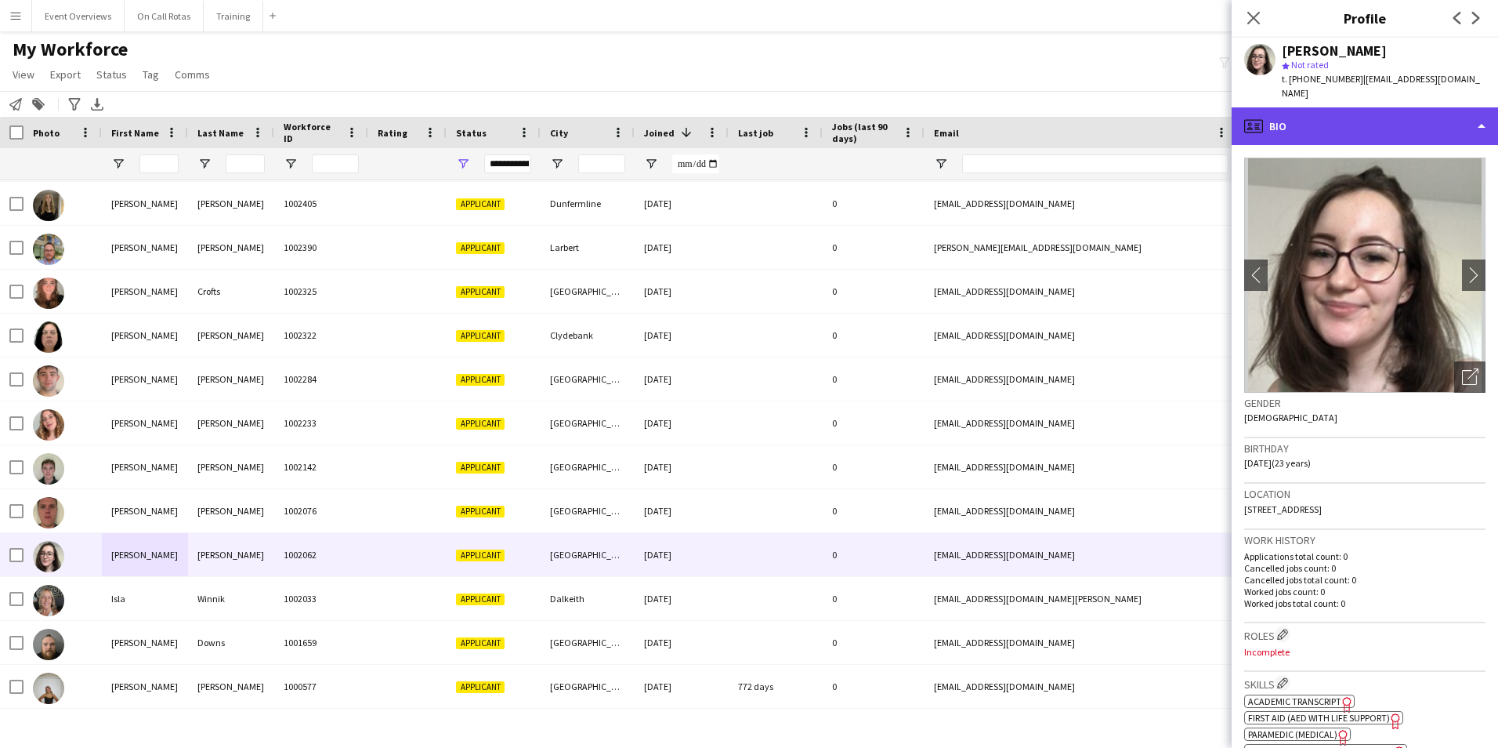
click at [1334, 124] on div "profile Bio" at bounding box center [1365, 126] width 266 height 38
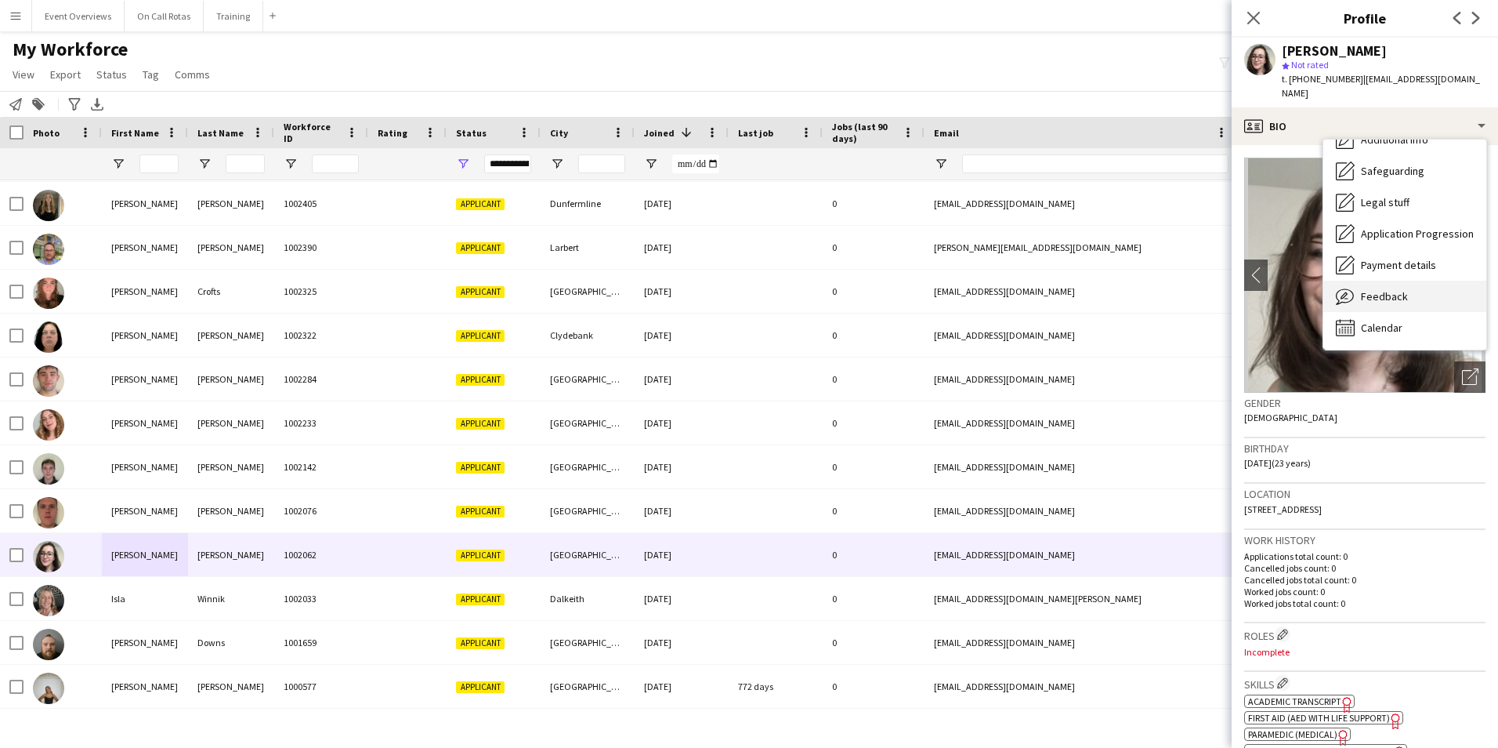
click at [1385, 281] on div "Feedback Feedback" at bounding box center [1405, 296] width 163 height 31
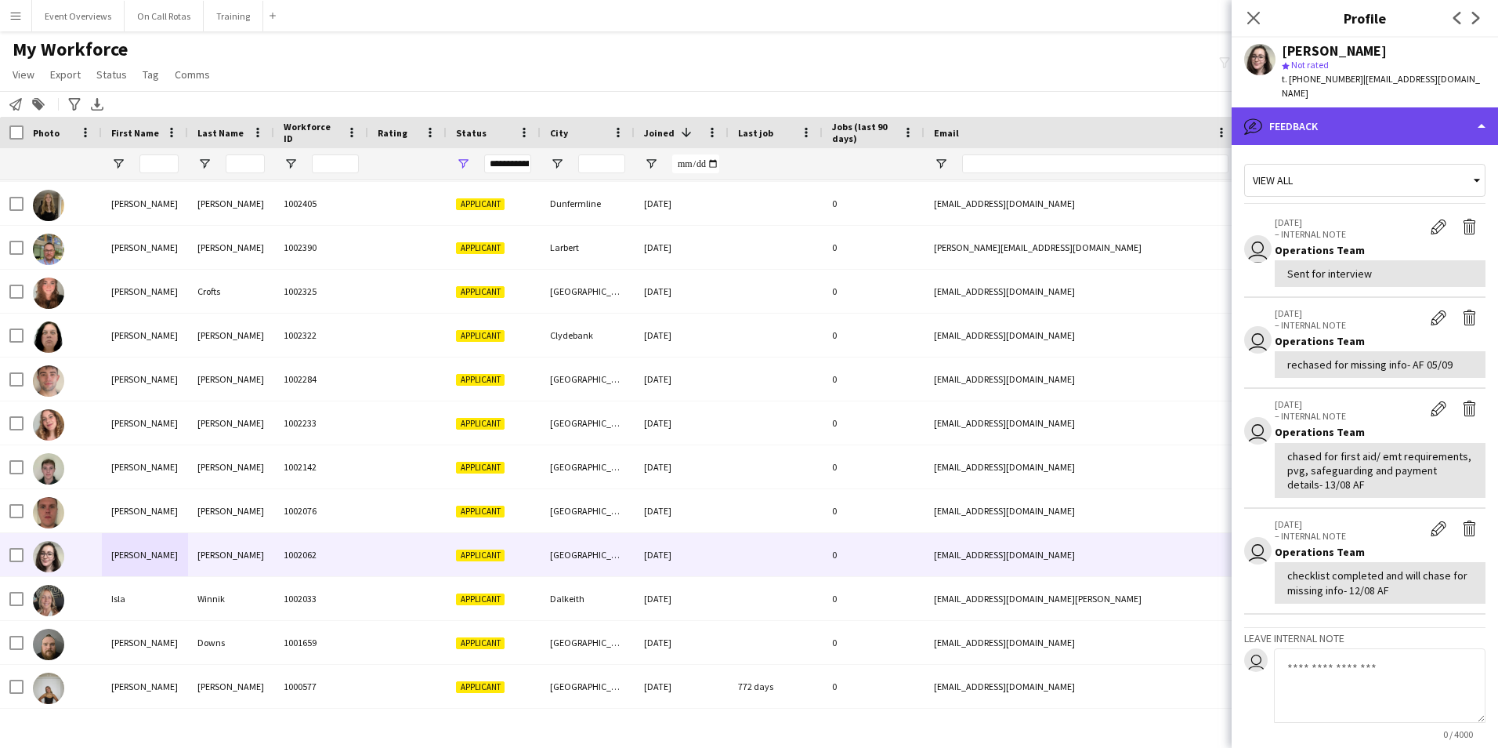
click at [1386, 125] on div "bubble-pencil Feedback" at bounding box center [1365, 126] width 266 height 38
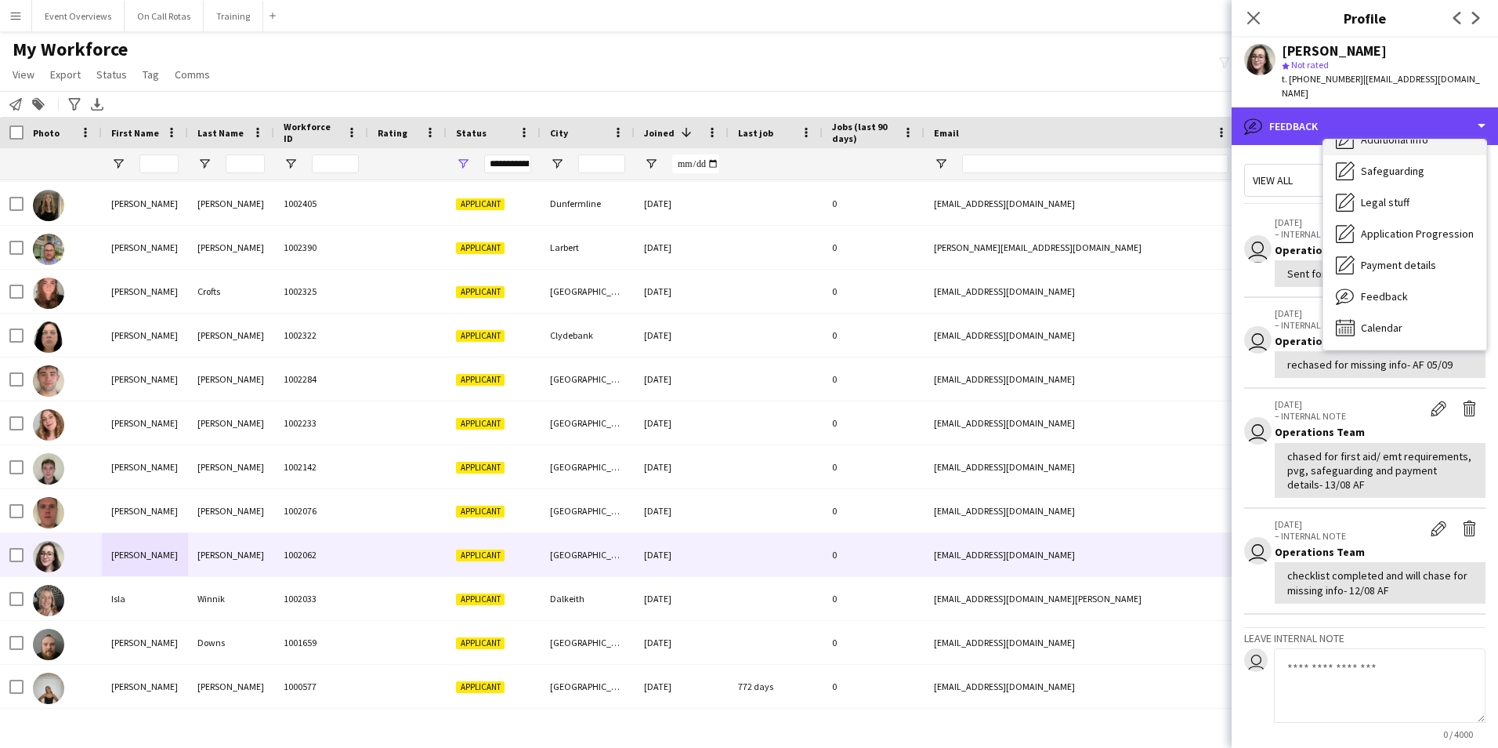
scroll to position [0, 0]
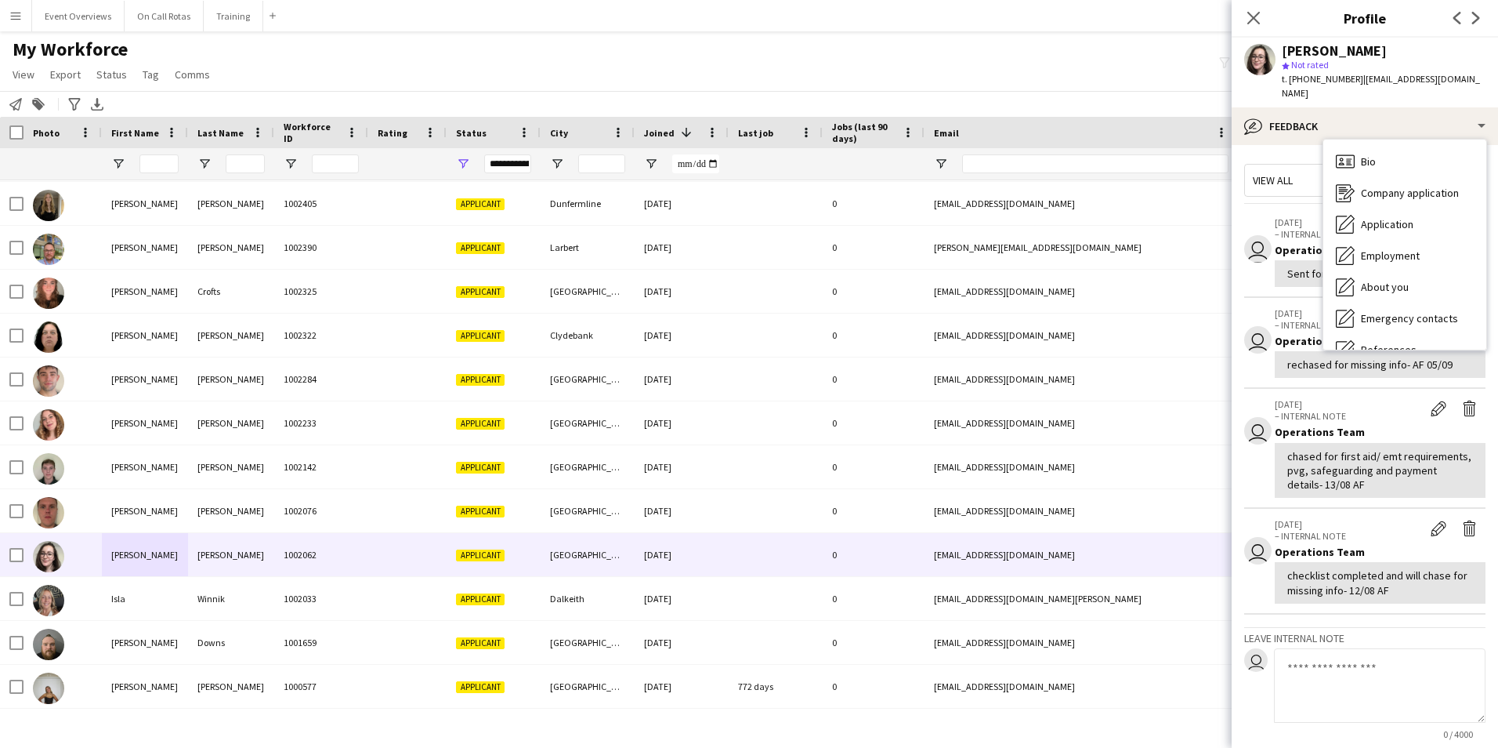
click at [1409, 146] on div "Bio Bio" at bounding box center [1405, 161] width 163 height 31
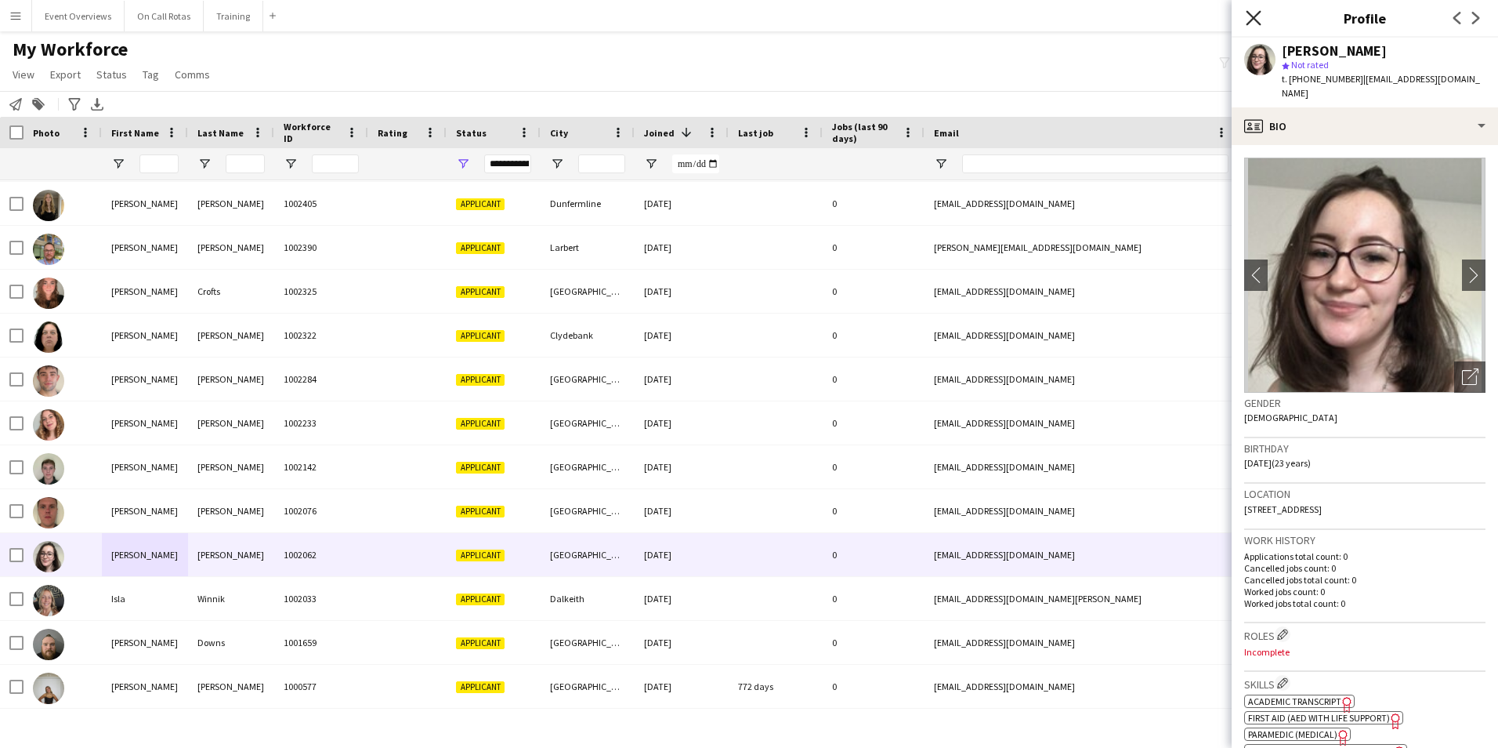
click at [1254, 18] on icon at bounding box center [1253, 17] width 15 height 15
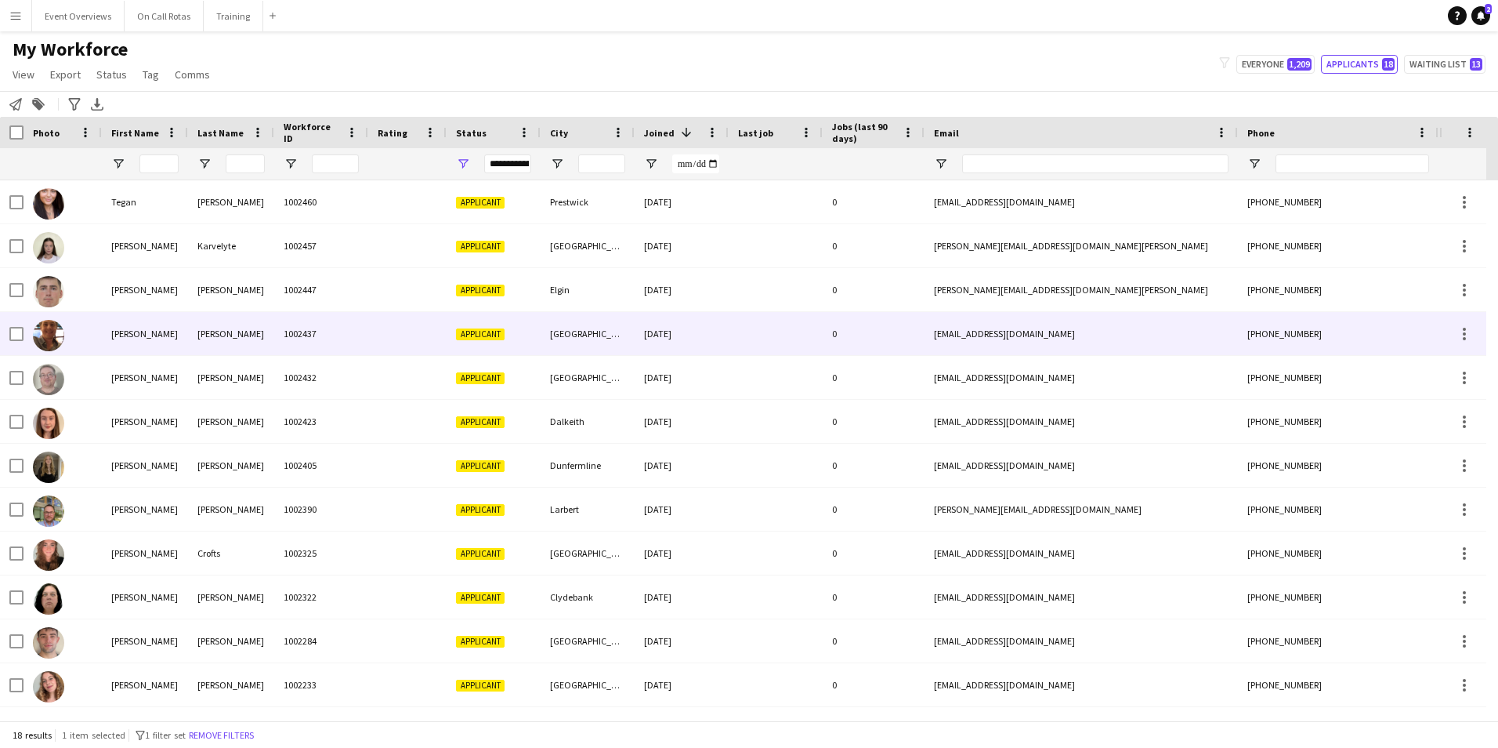
click at [192, 313] on div "[PERSON_NAME]" at bounding box center [231, 333] width 86 height 43
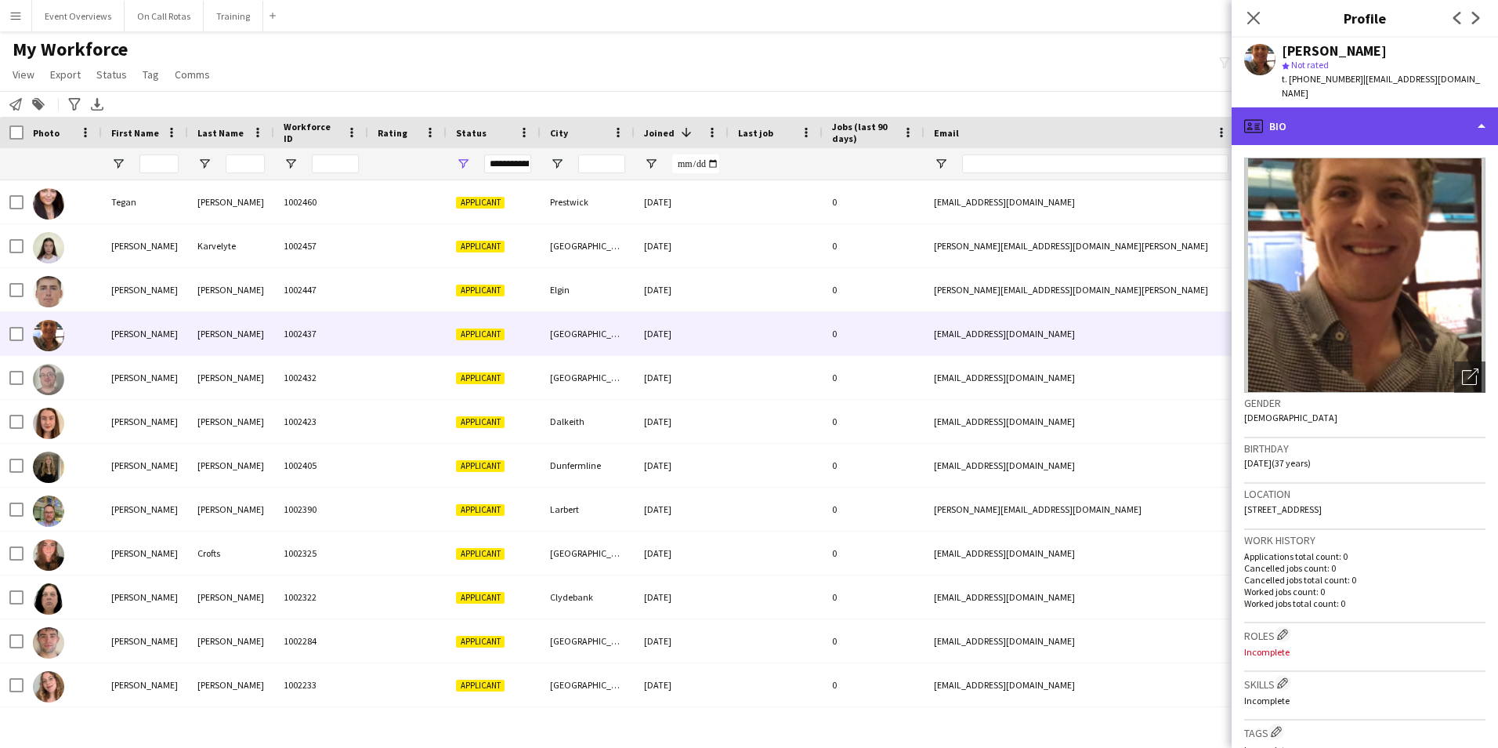
click at [1327, 107] on div "profile Bio" at bounding box center [1365, 126] width 266 height 38
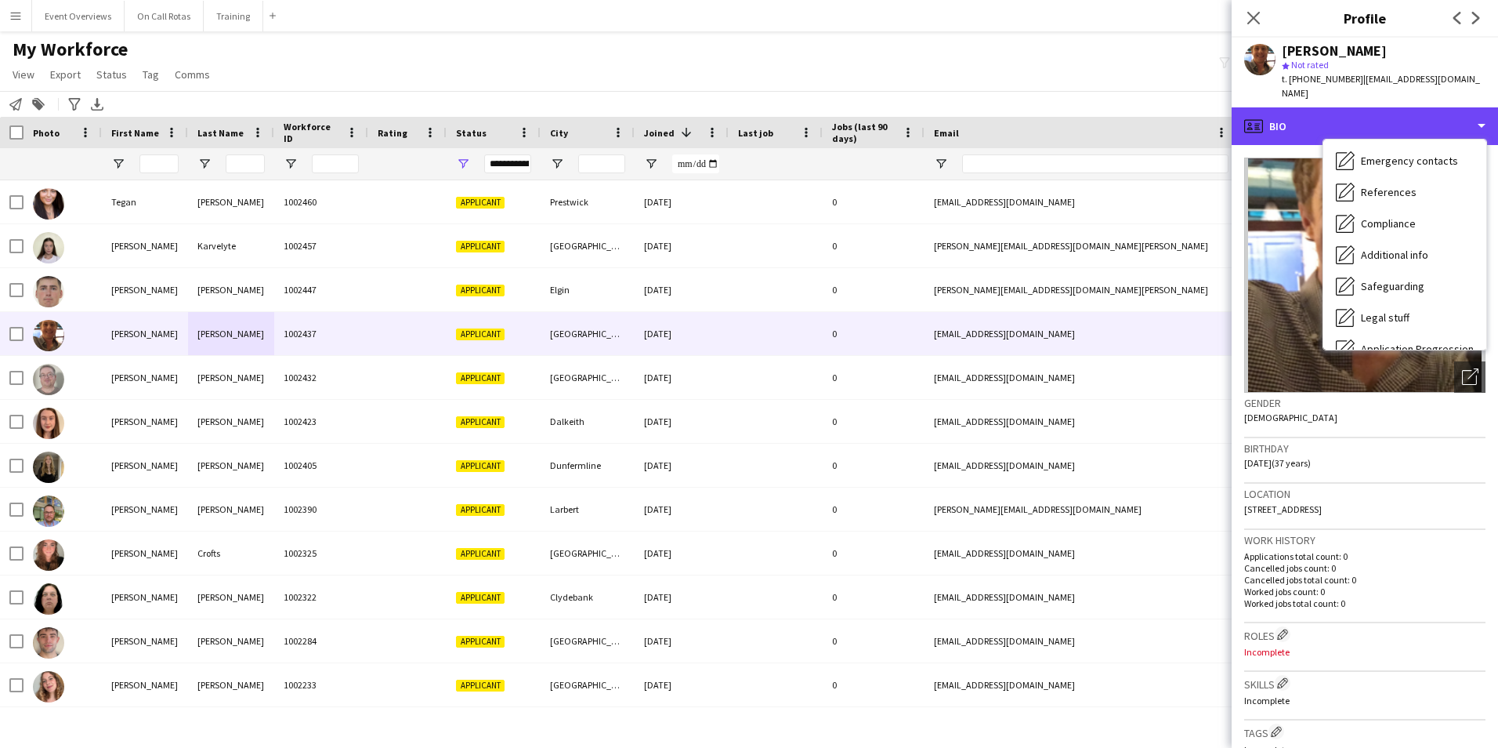
scroll to position [273, 0]
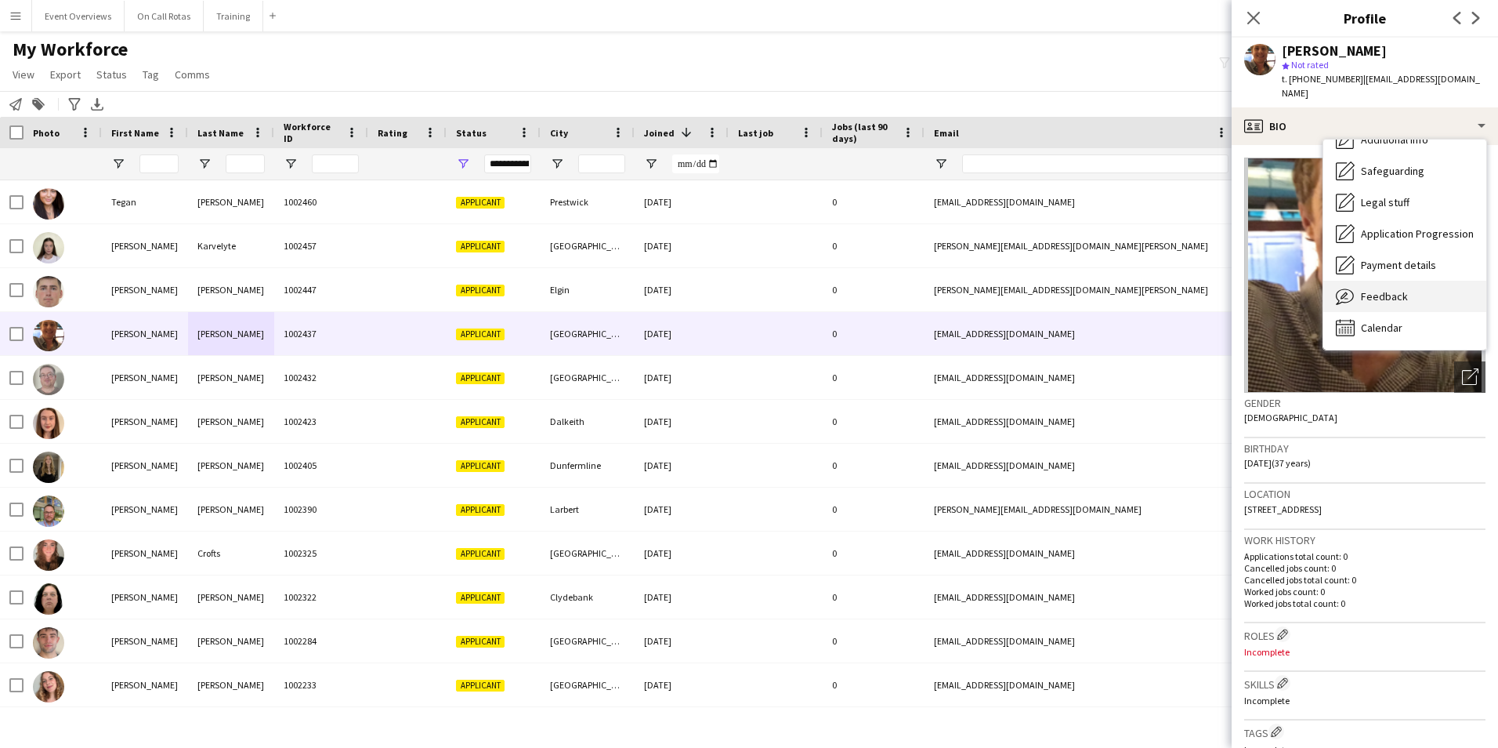
click at [1369, 289] on span "Feedback" at bounding box center [1384, 296] width 47 height 14
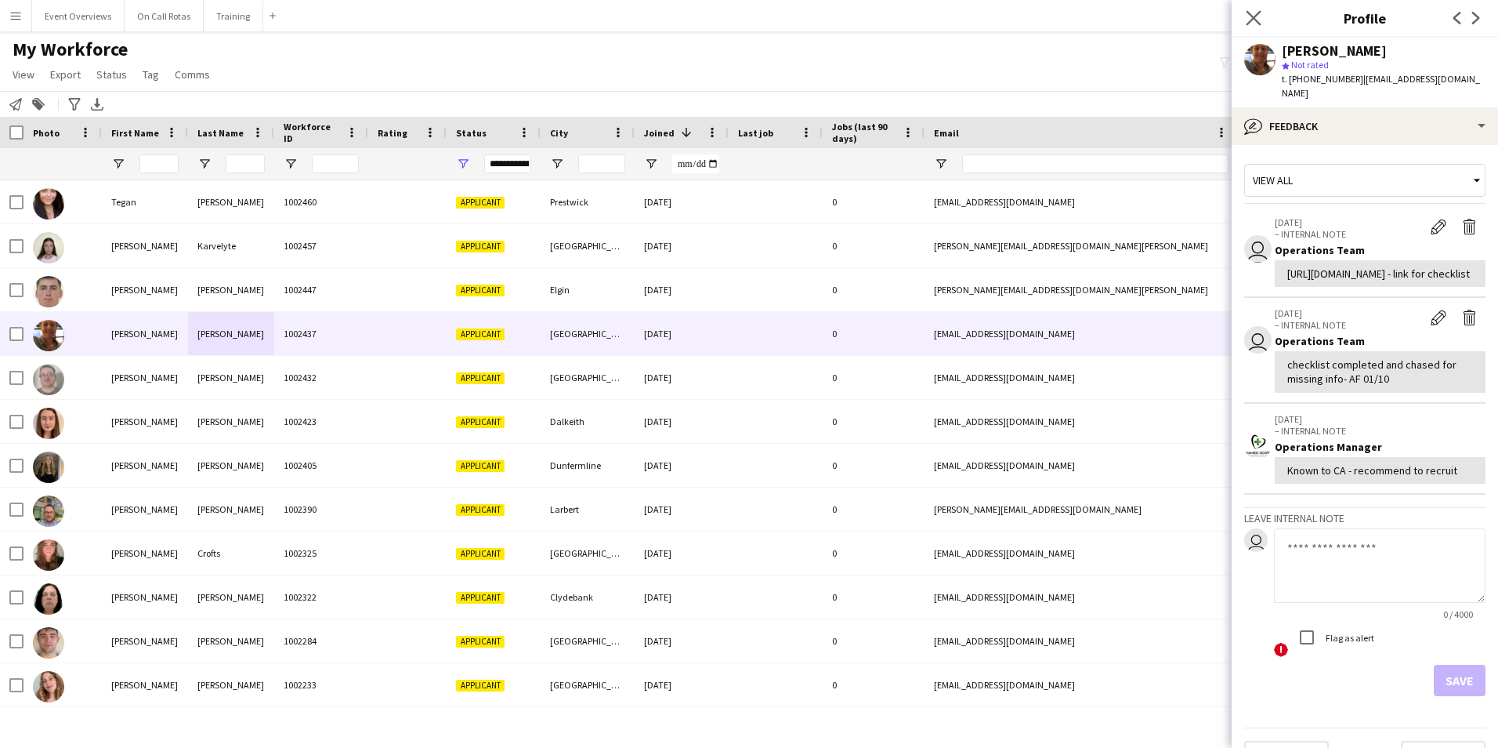
click at [1246, 17] on icon "Close pop-in" at bounding box center [1253, 17] width 15 height 15
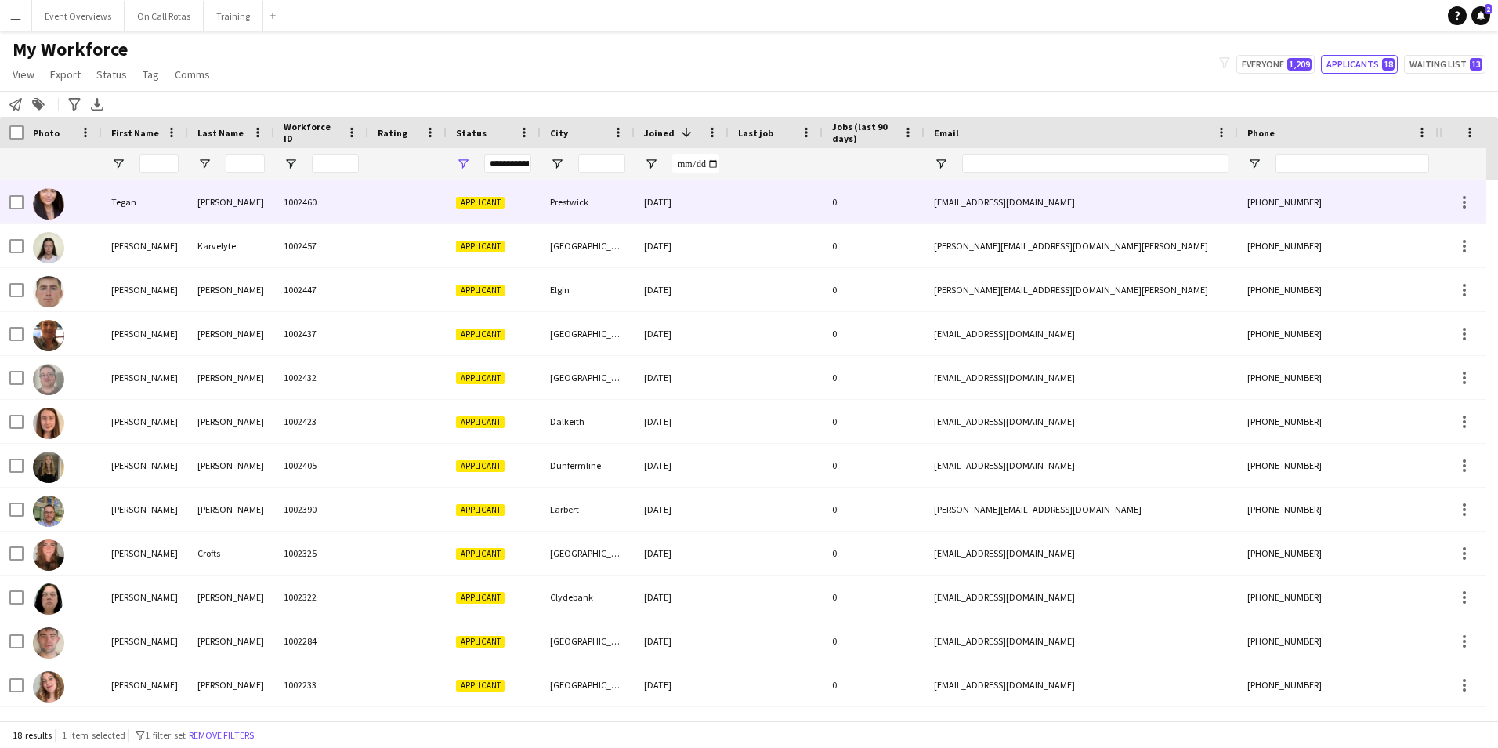
click at [201, 203] on div "[PERSON_NAME]" at bounding box center [231, 201] width 86 height 43
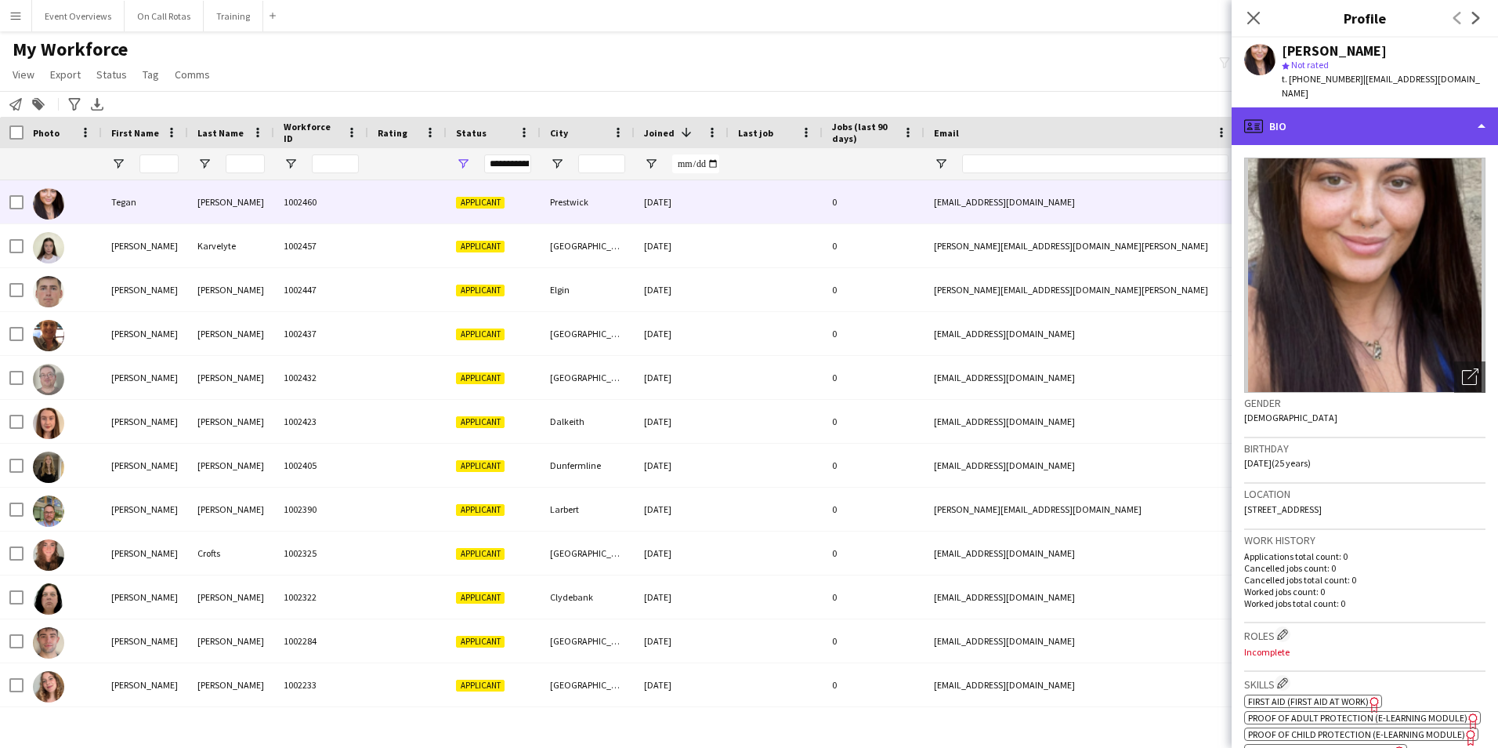
click at [1294, 107] on div "profile Bio" at bounding box center [1365, 126] width 266 height 38
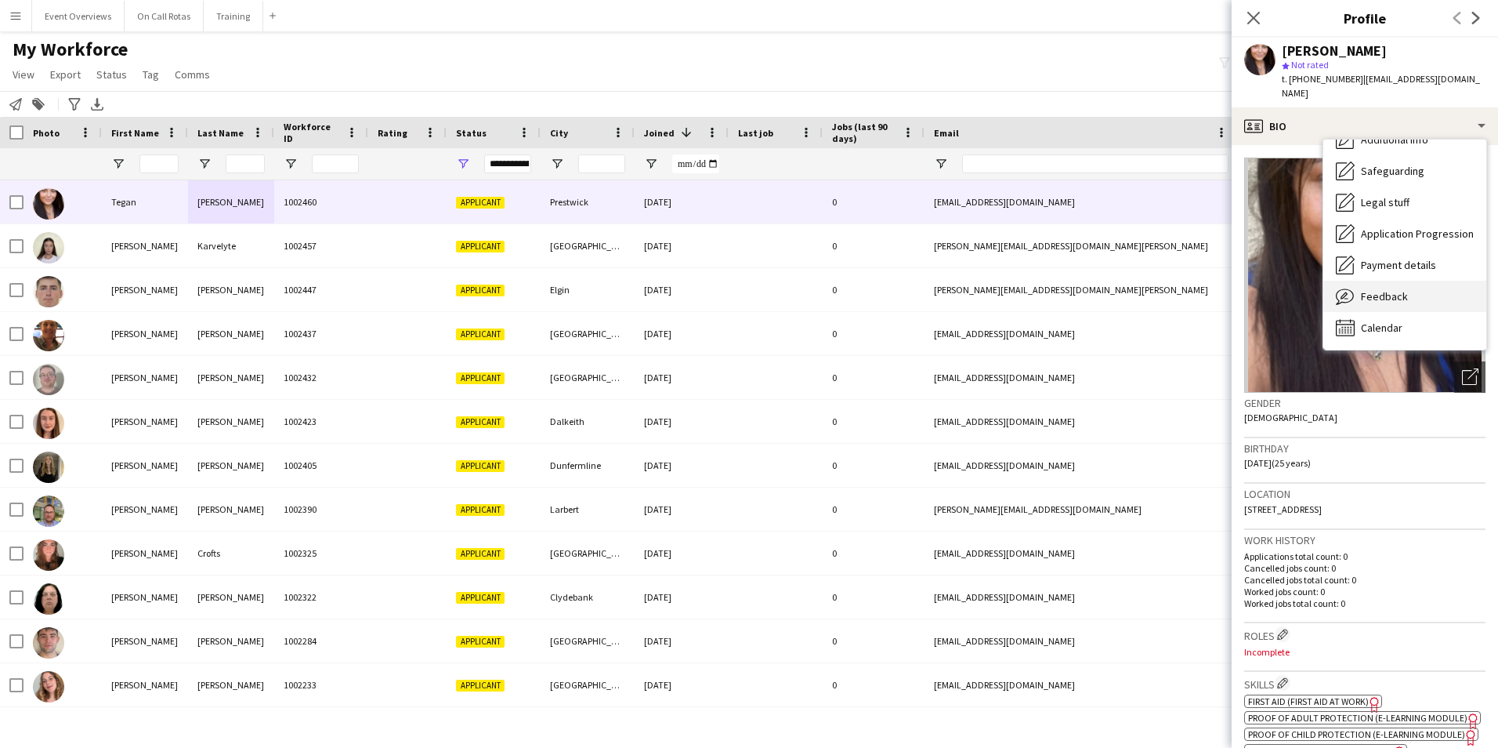
click at [1385, 289] on span "Feedback" at bounding box center [1384, 296] width 47 height 14
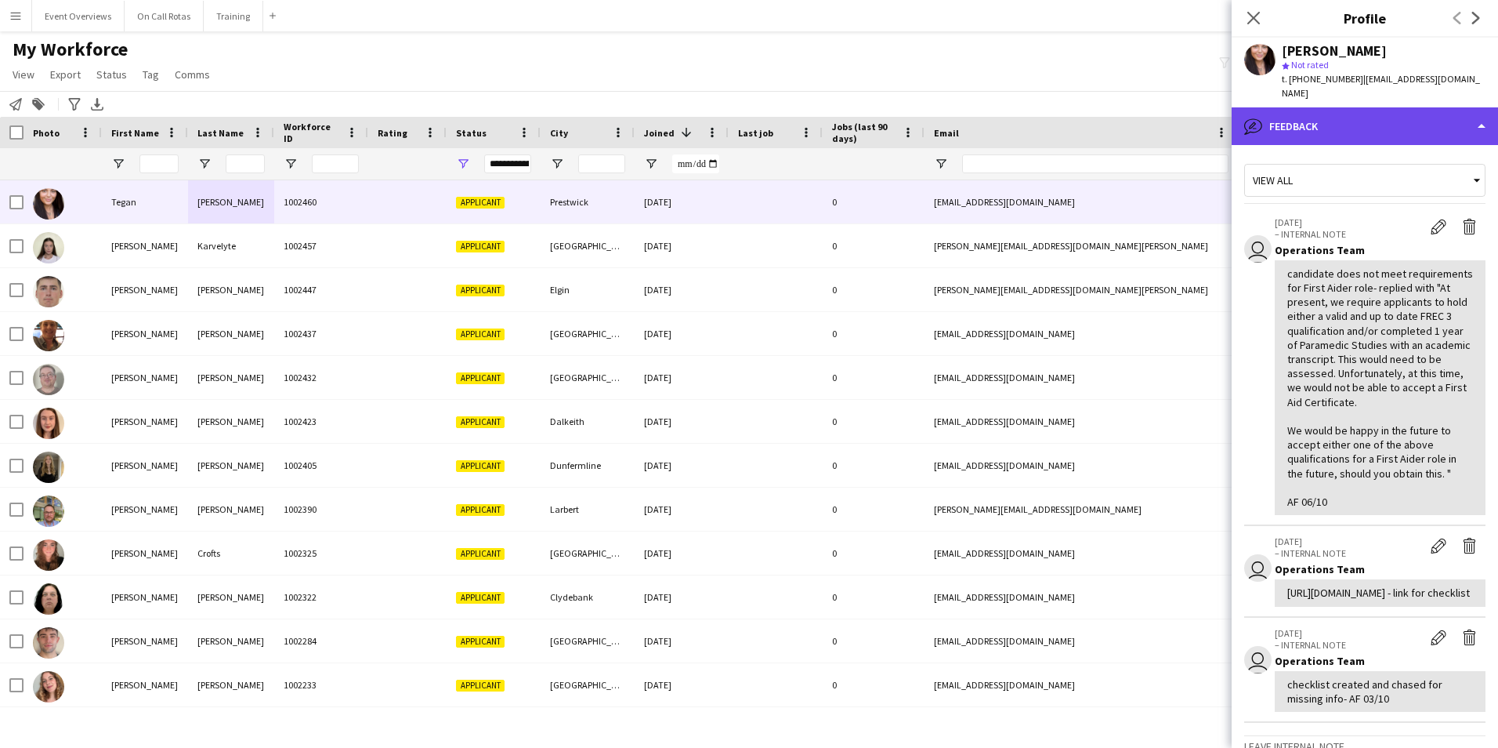
click at [1346, 107] on div "bubble-pencil Feedback" at bounding box center [1365, 126] width 266 height 38
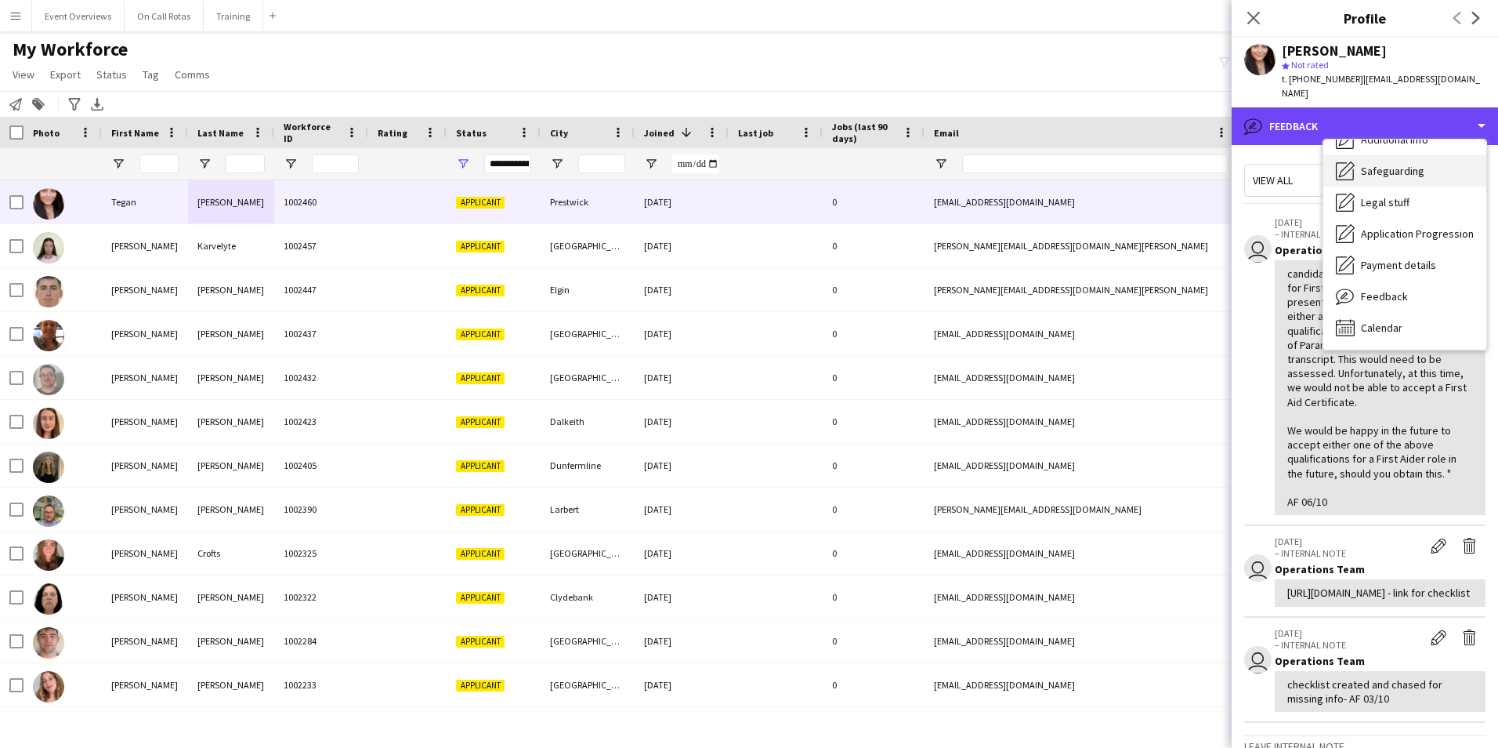
scroll to position [0, 0]
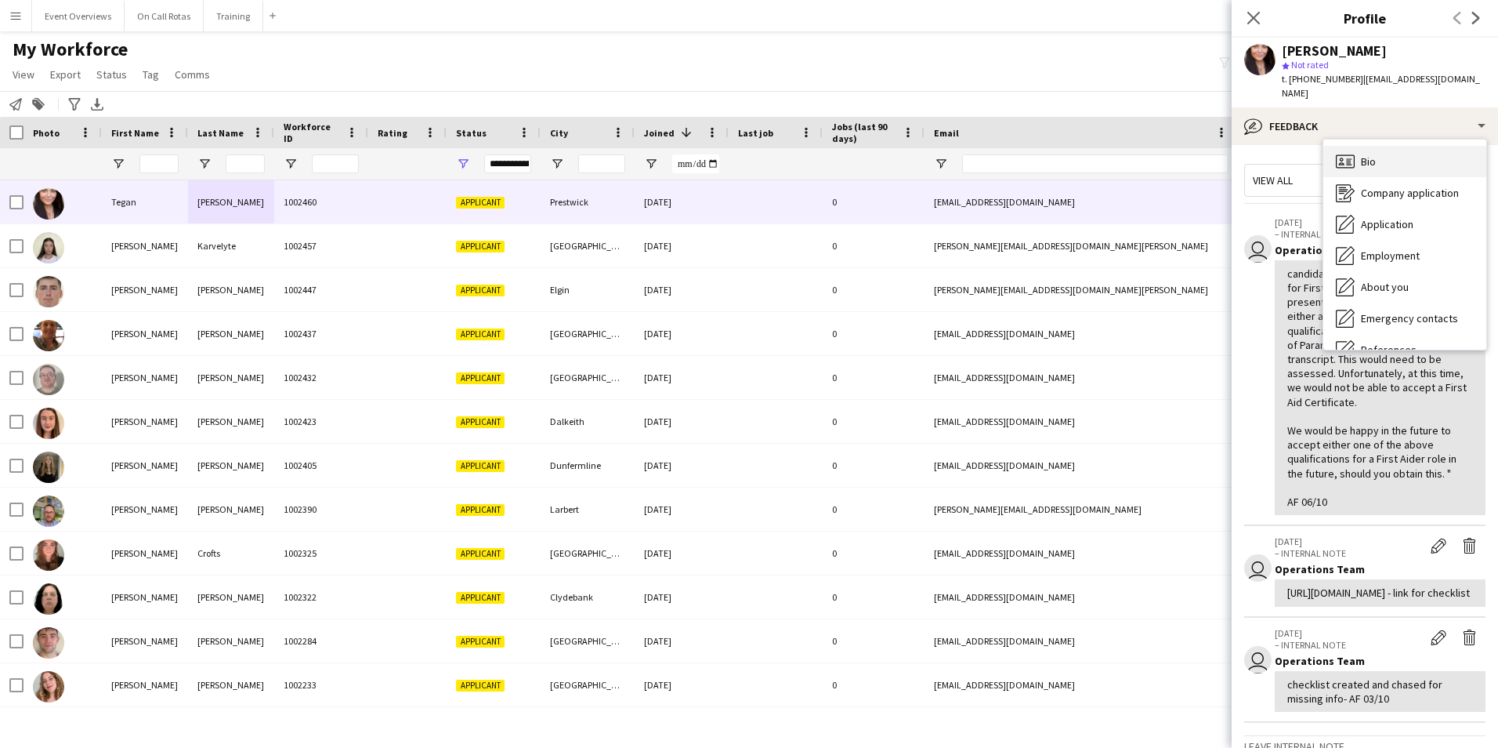
click at [1389, 146] on div "Bio Bio" at bounding box center [1405, 161] width 163 height 31
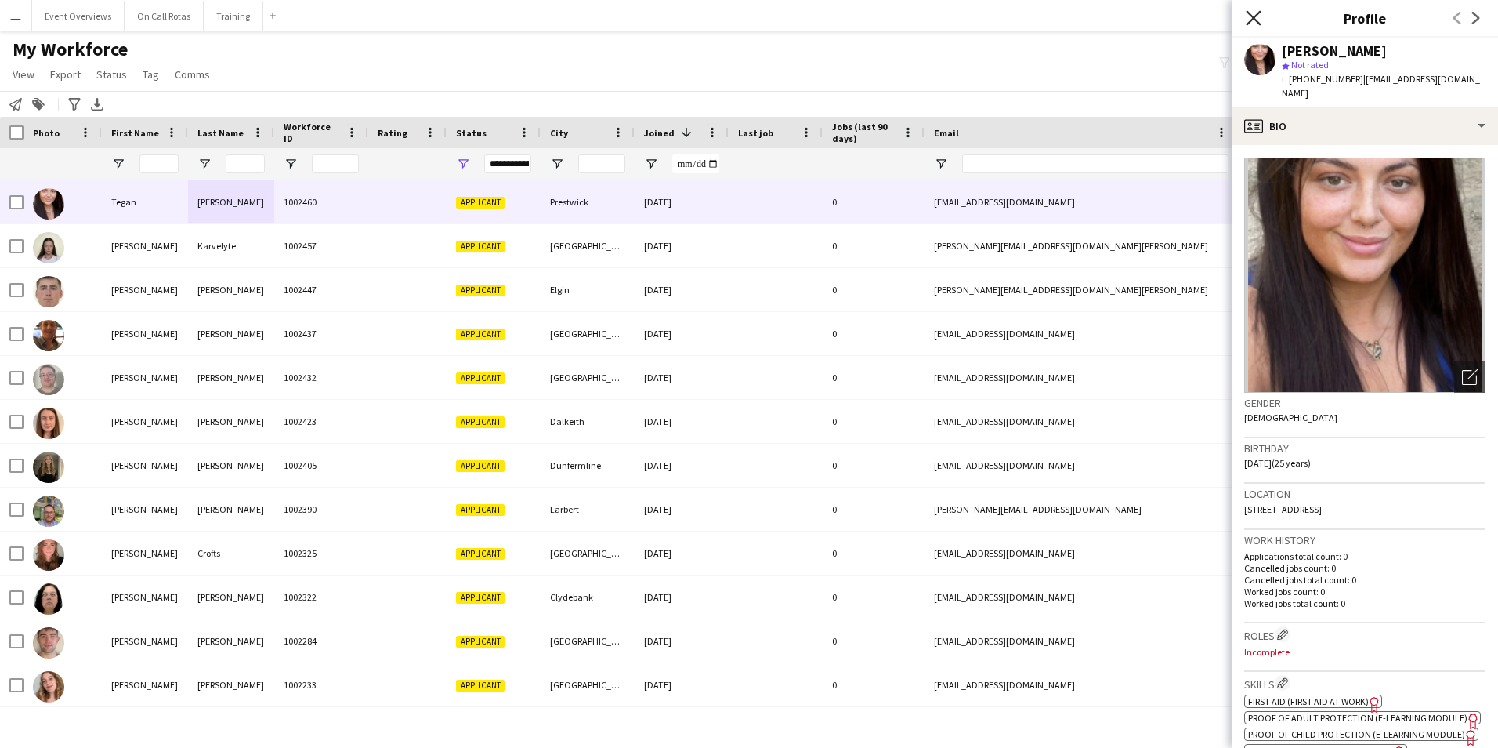
click at [1248, 20] on icon "Close pop-in" at bounding box center [1253, 17] width 15 height 15
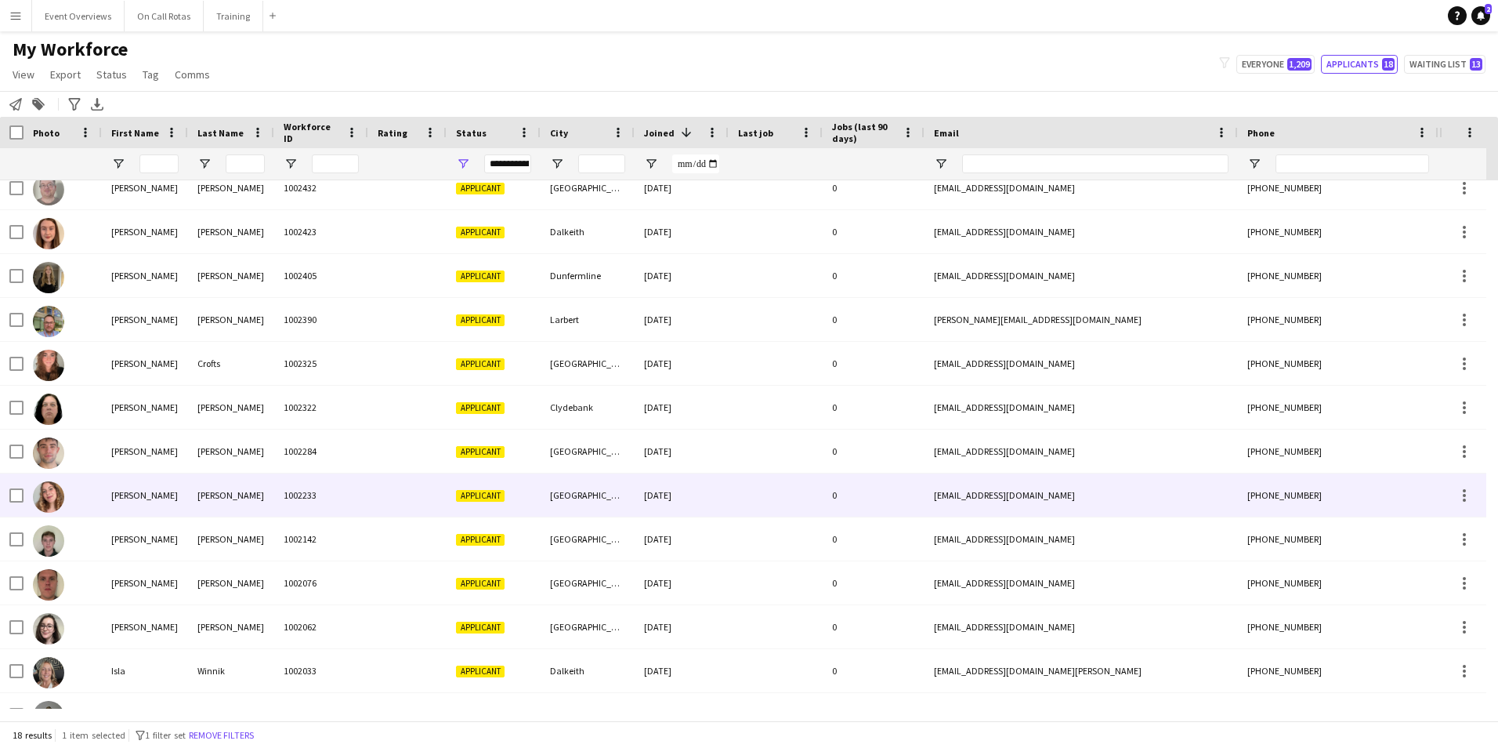
scroll to position [262, 0]
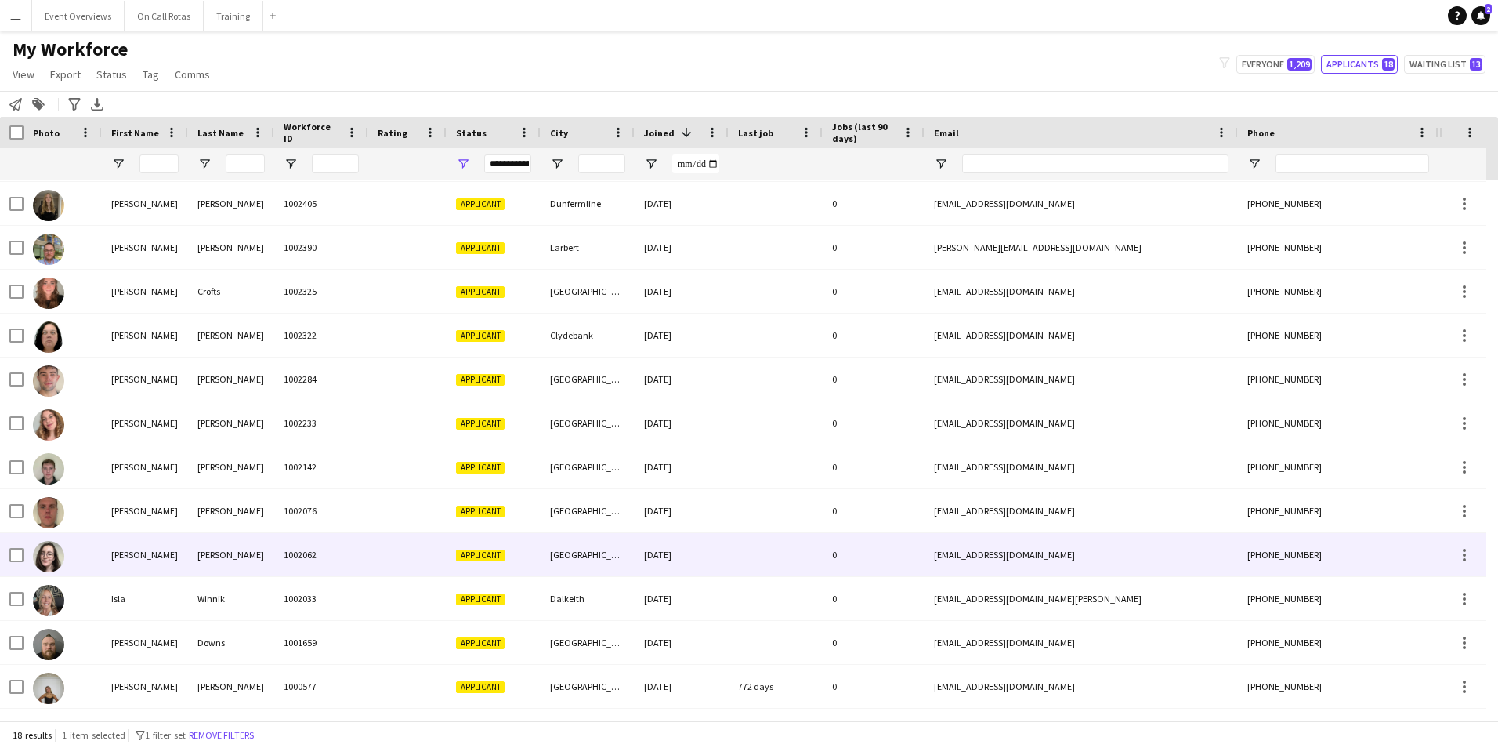
click at [402, 554] on div at bounding box center [407, 554] width 78 height 43
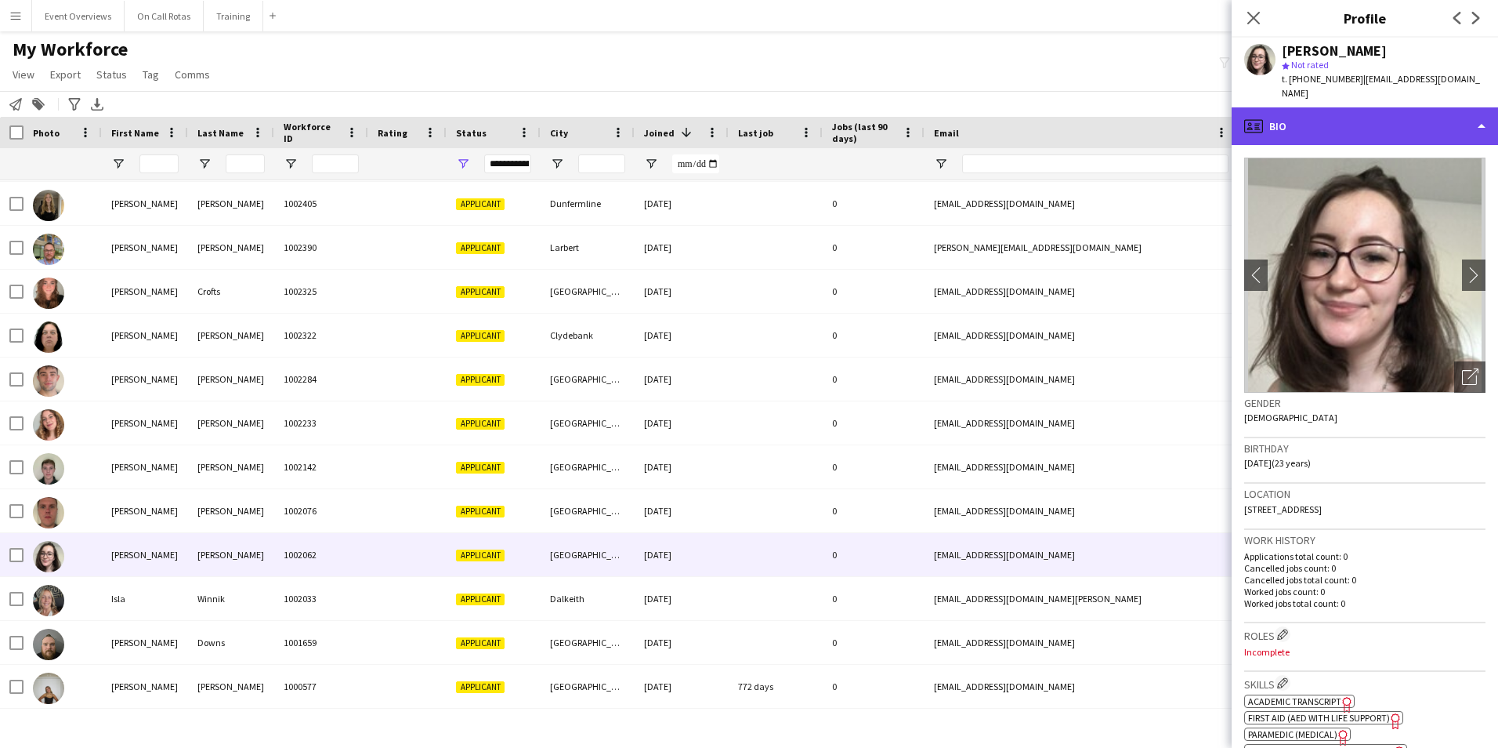
click at [1324, 107] on div "profile Bio" at bounding box center [1365, 126] width 266 height 38
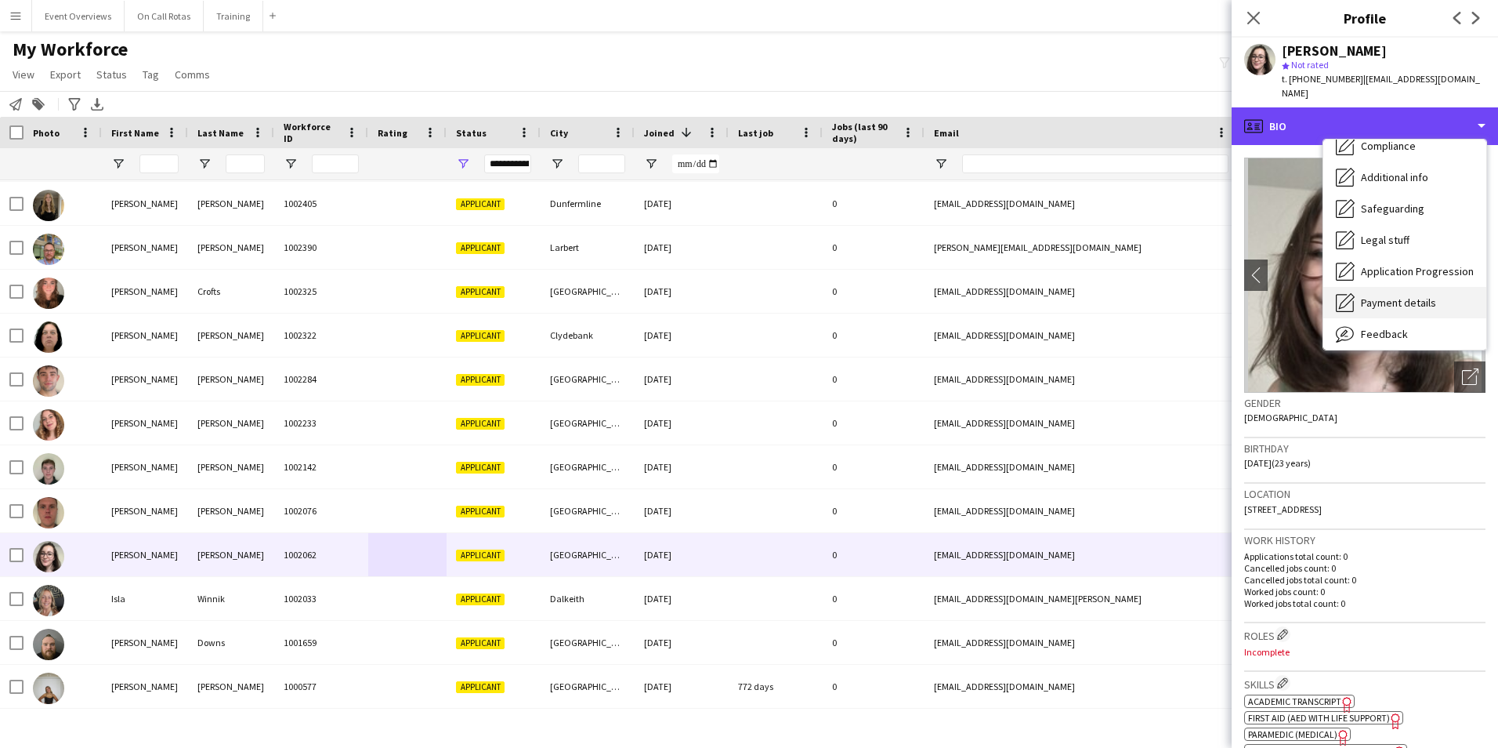
scroll to position [273, 0]
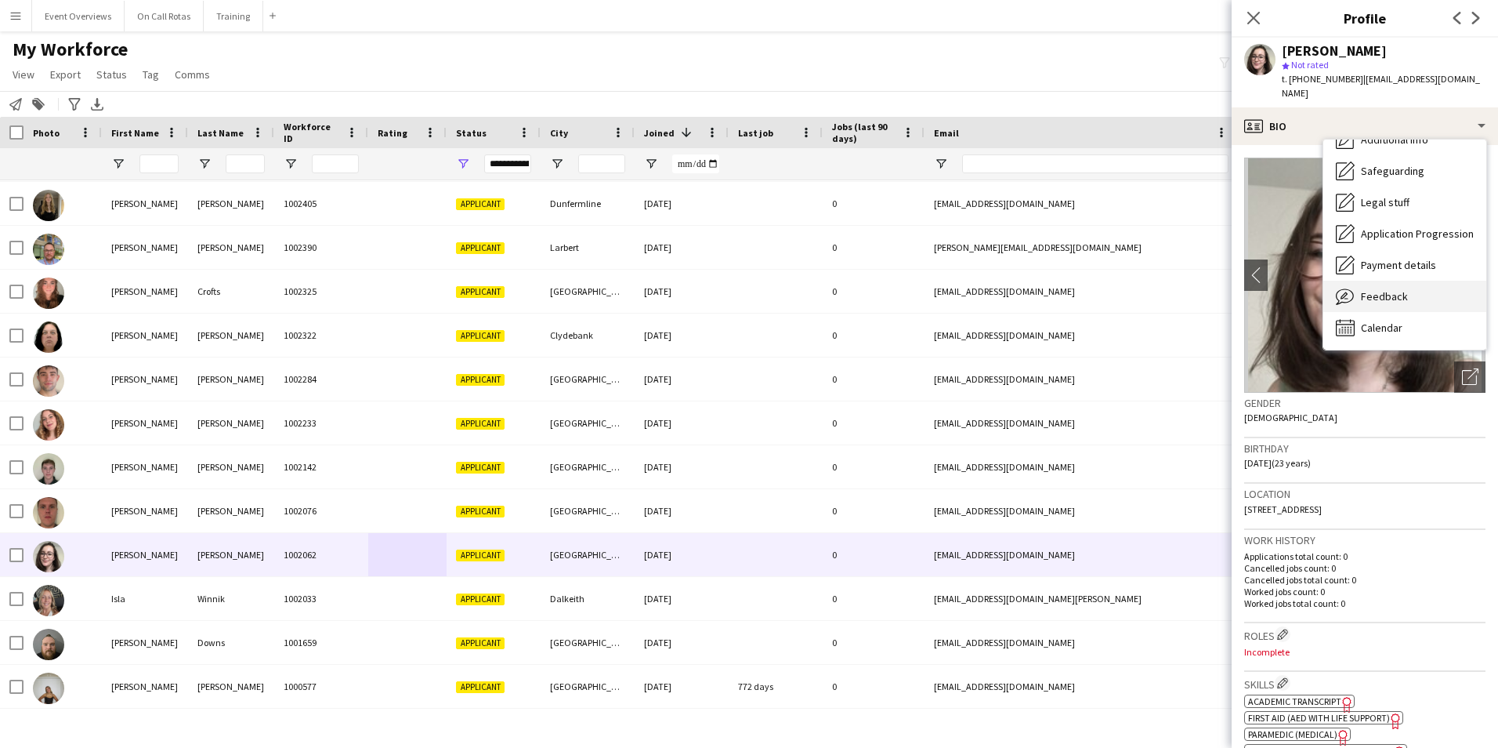
click at [1378, 289] on span "Feedback" at bounding box center [1384, 296] width 47 height 14
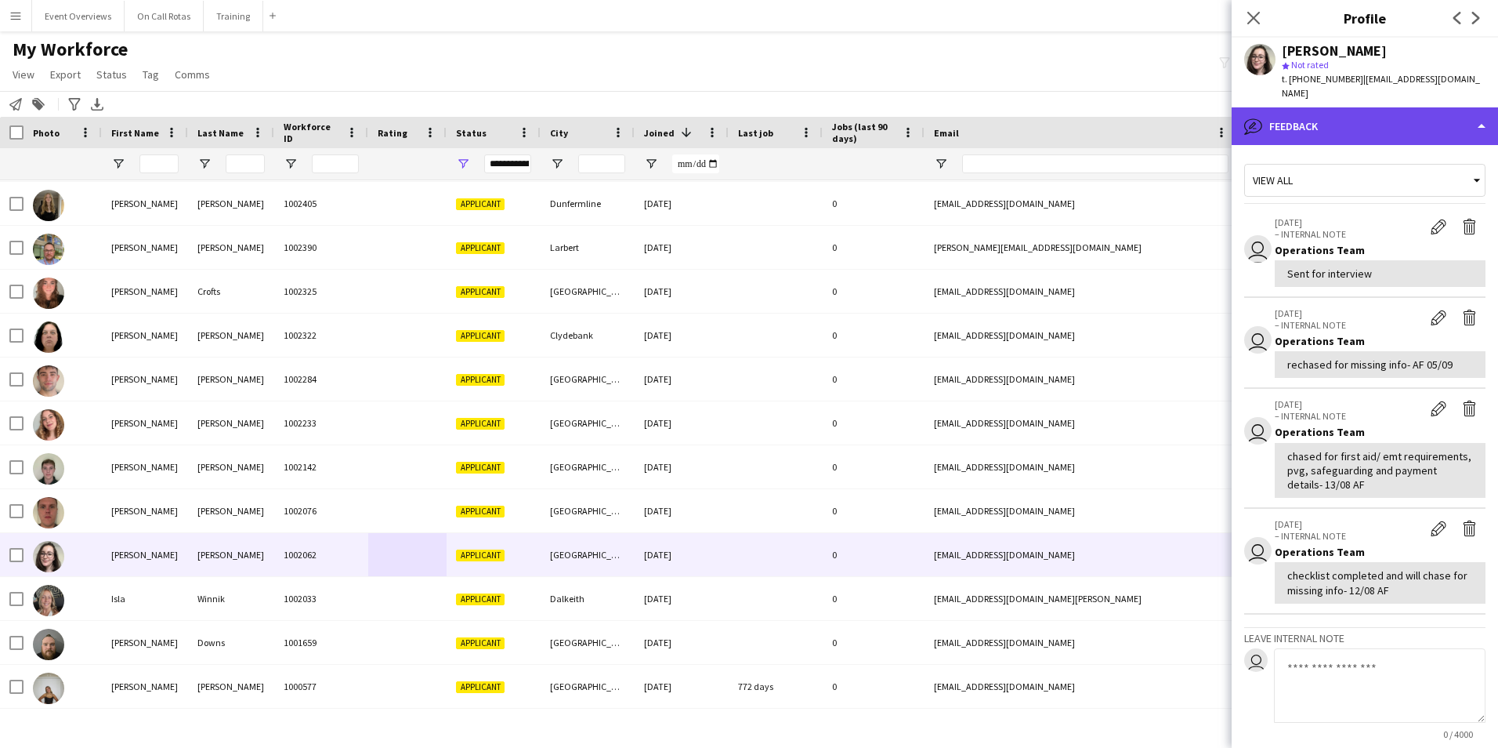
click at [1338, 107] on div "bubble-pencil Feedback" at bounding box center [1365, 126] width 266 height 38
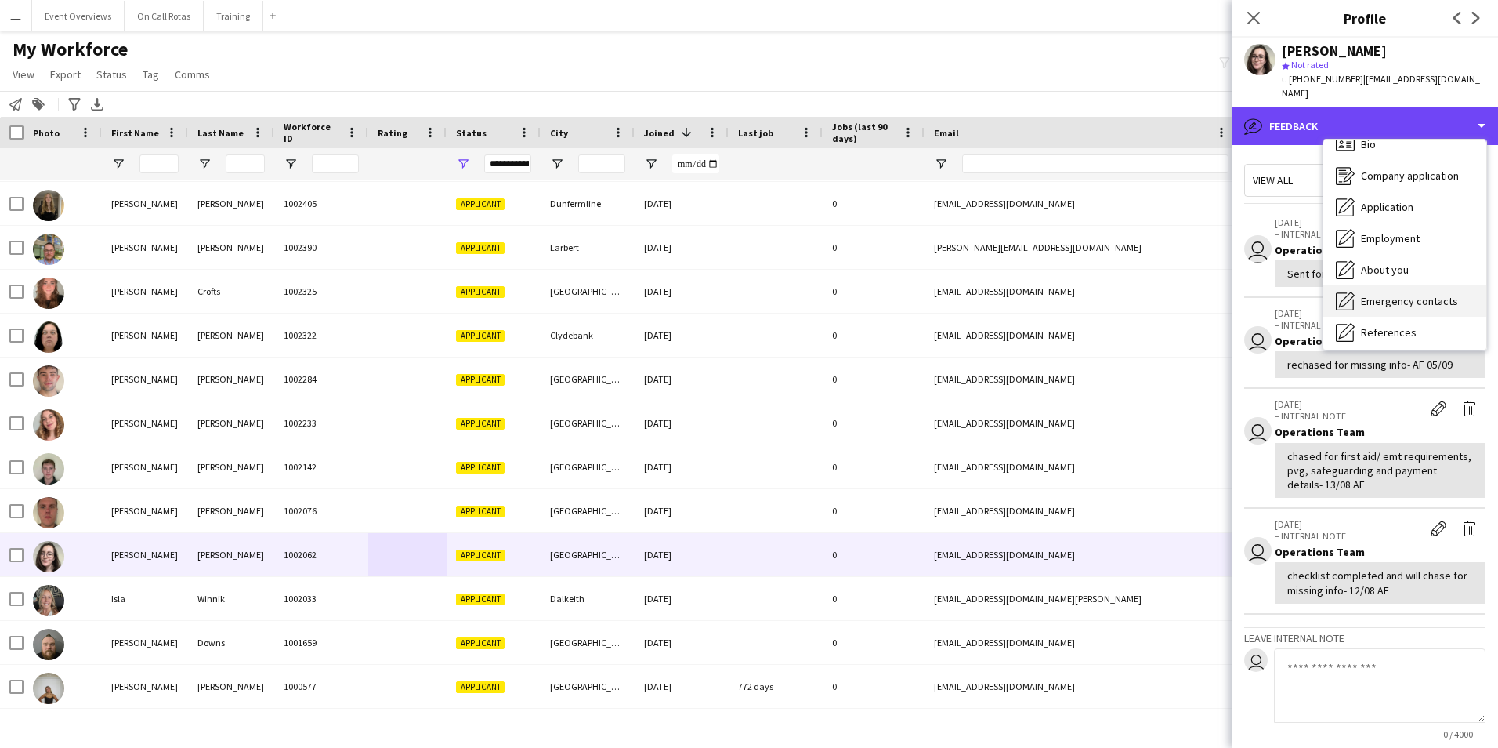
scroll to position [0, 0]
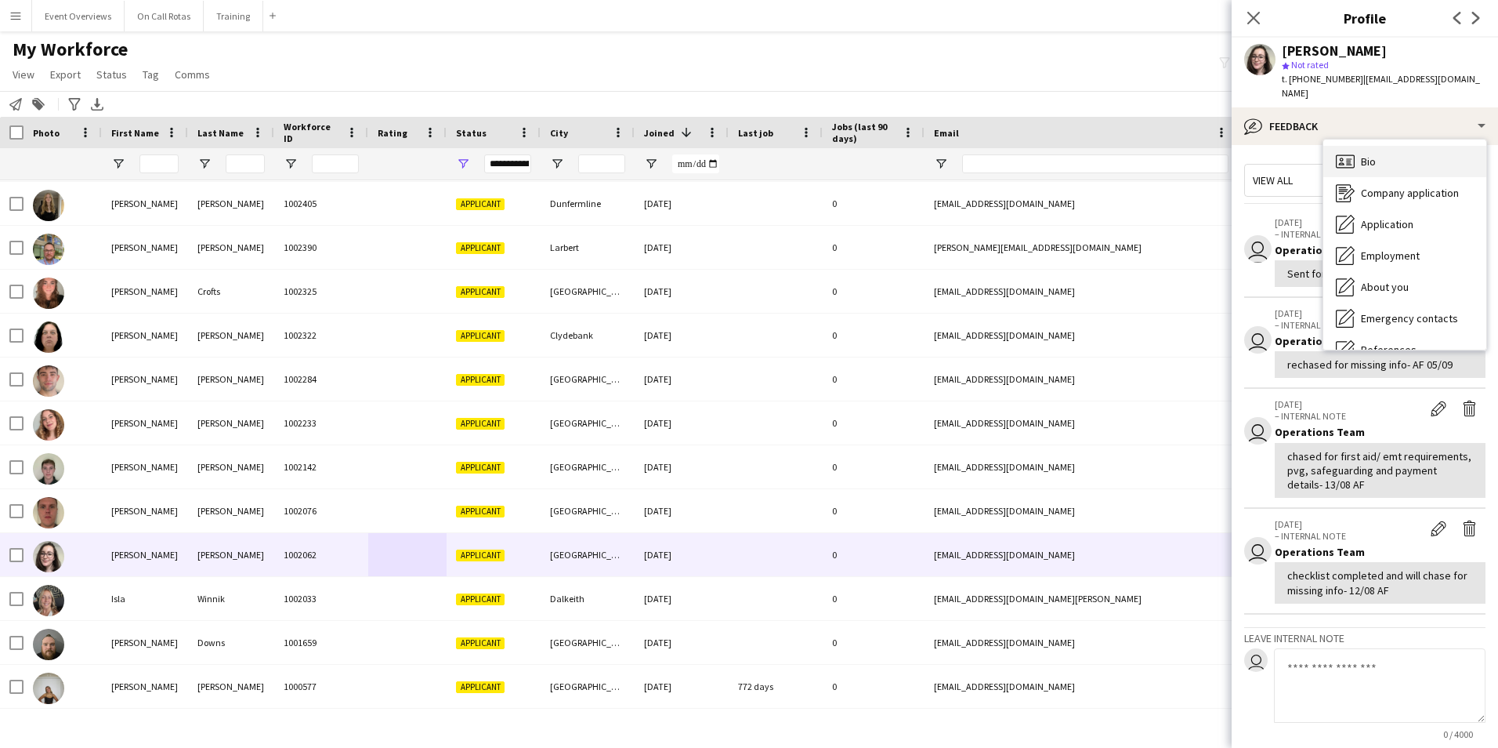
click at [1347, 146] on div "Bio Bio" at bounding box center [1405, 161] width 163 height 31
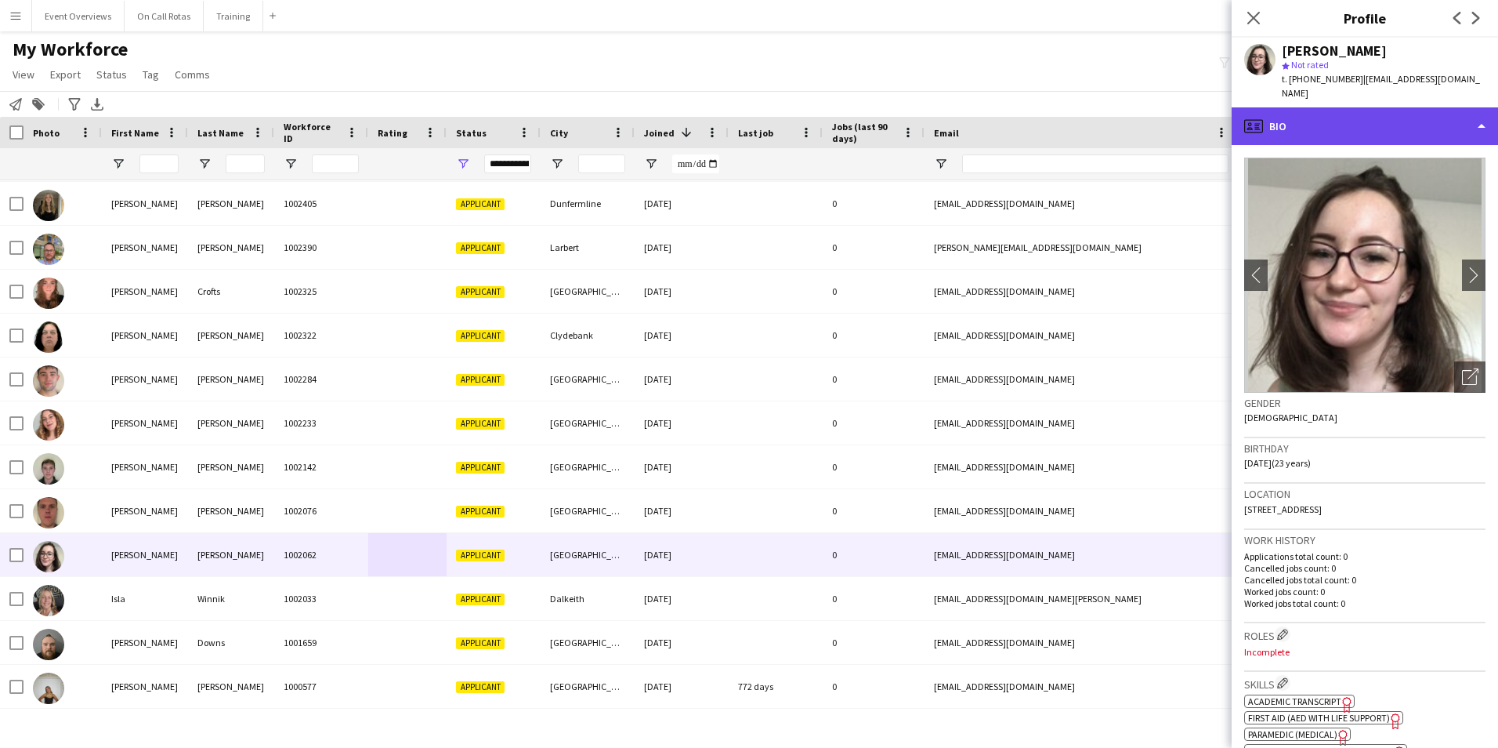
click at [1315, 116] on div "profile Bio" at bounding box center [1365, 126] width 266 height 38
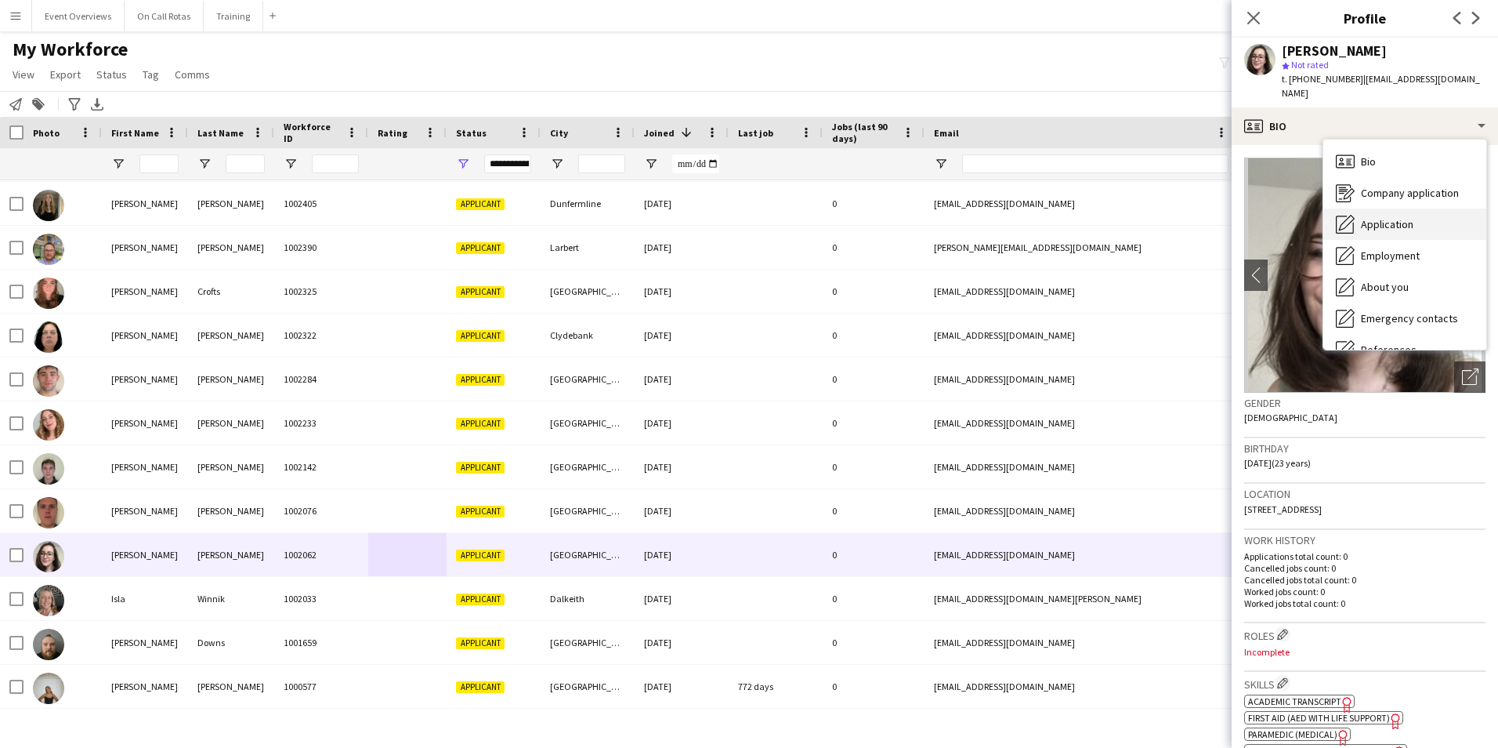
click at [1400, 217] on span "Application" at bounding box center [1387, 224] width 53 height 14
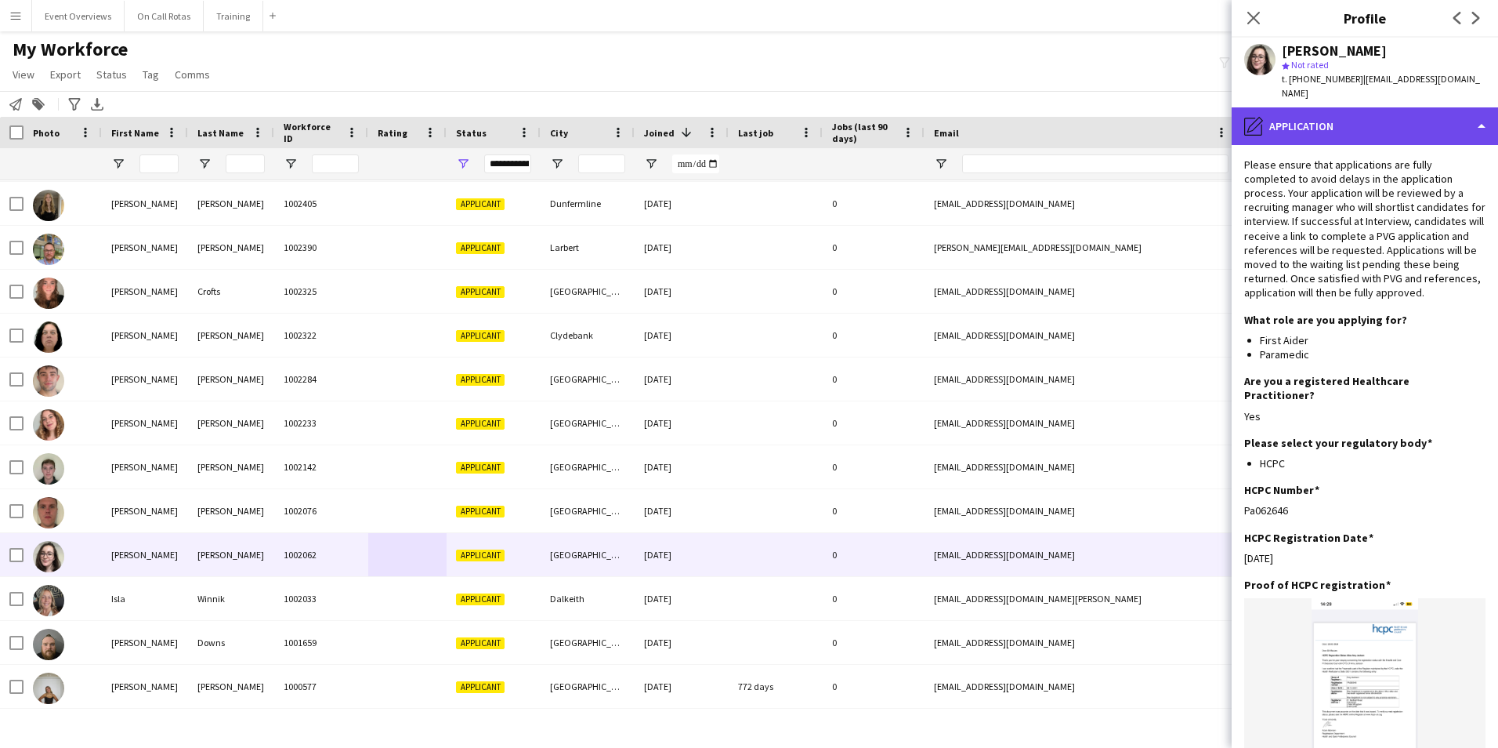
click at [1334, 110] on div "pencil4 Application" at bounding box center [1365, 126] width 266 height 38
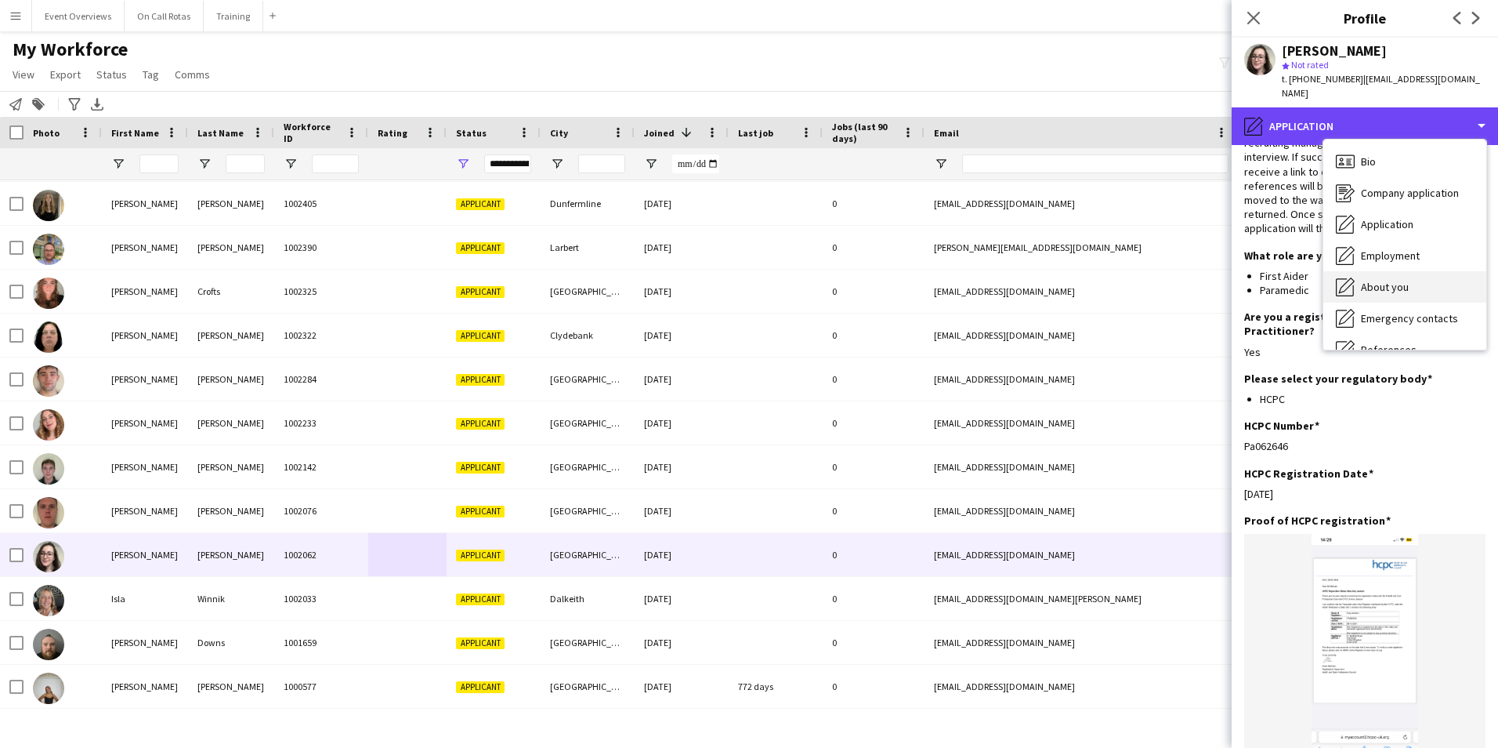
scroll to position [39, 0]
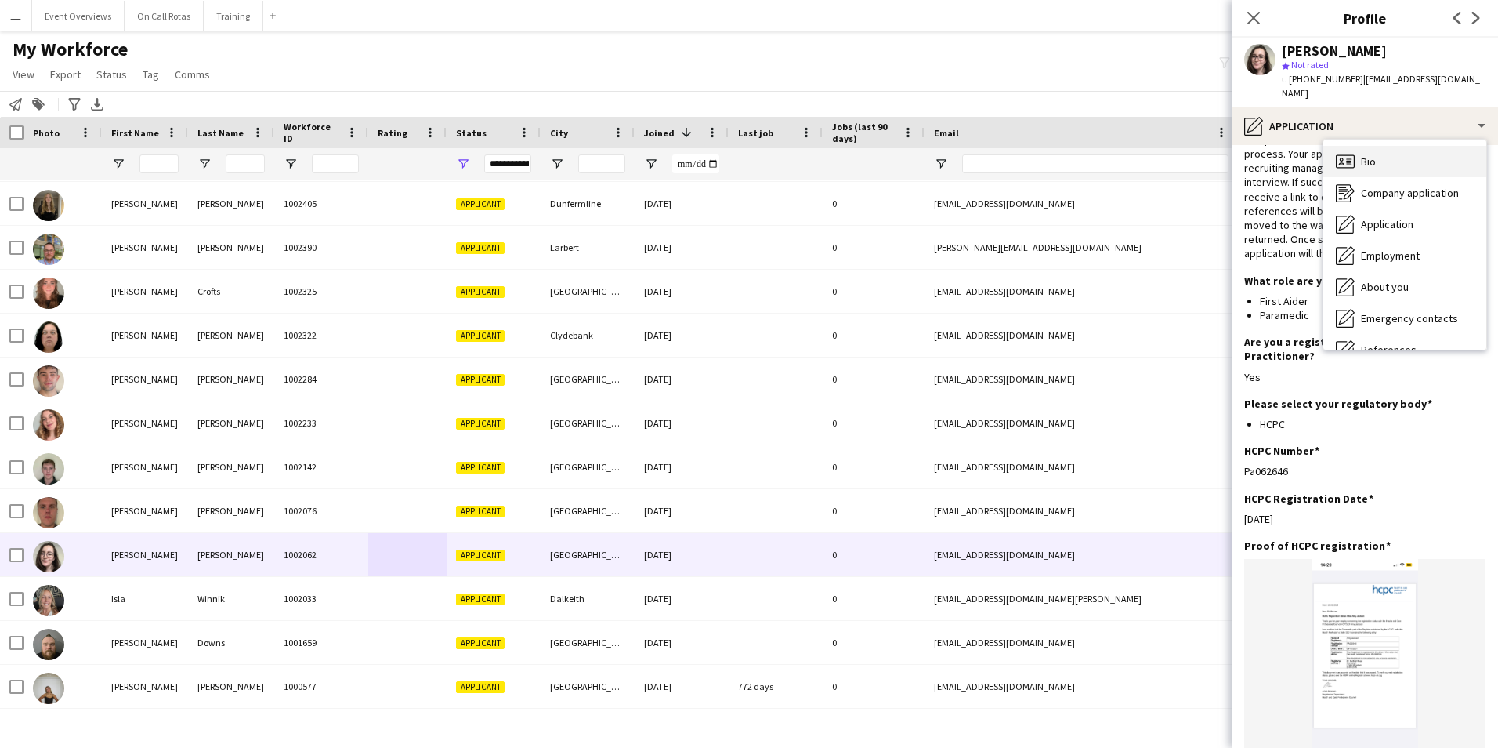
click at [1374, 154] on span "Bio" at bounding box center [1368, 161] width 15 height 14
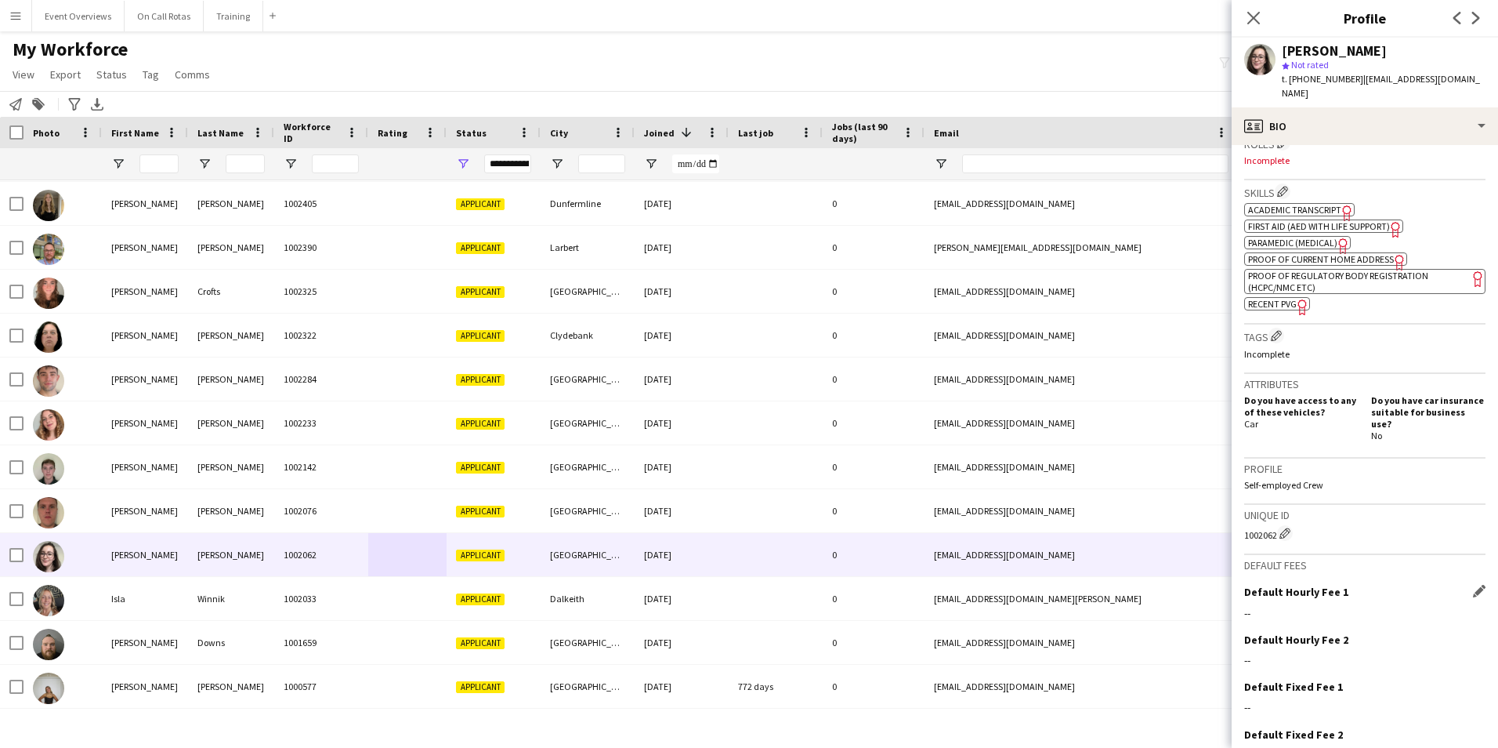
scroll to position [549, 0]
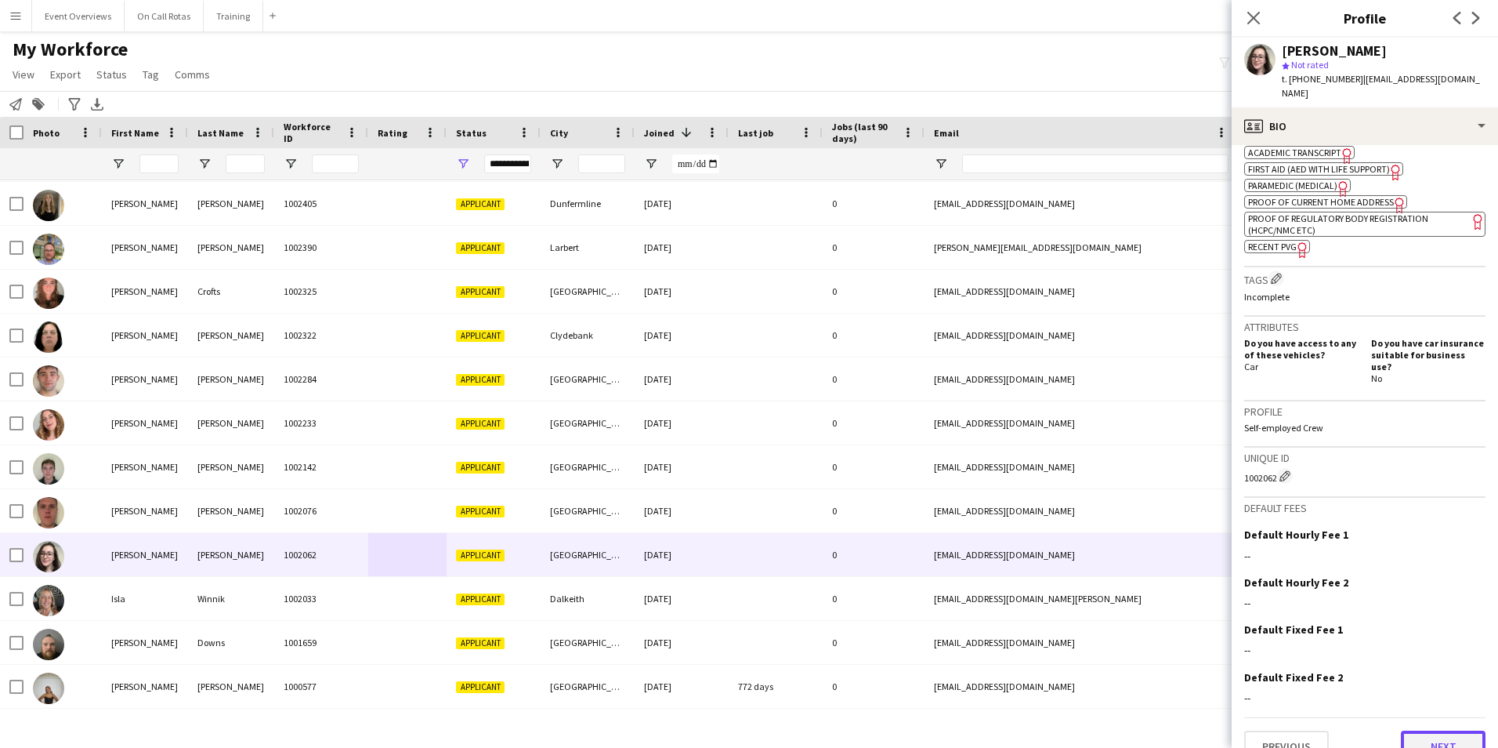
click at [1433, 730] on button "Next" at bounding box center [1443, 745] width 85 height 31
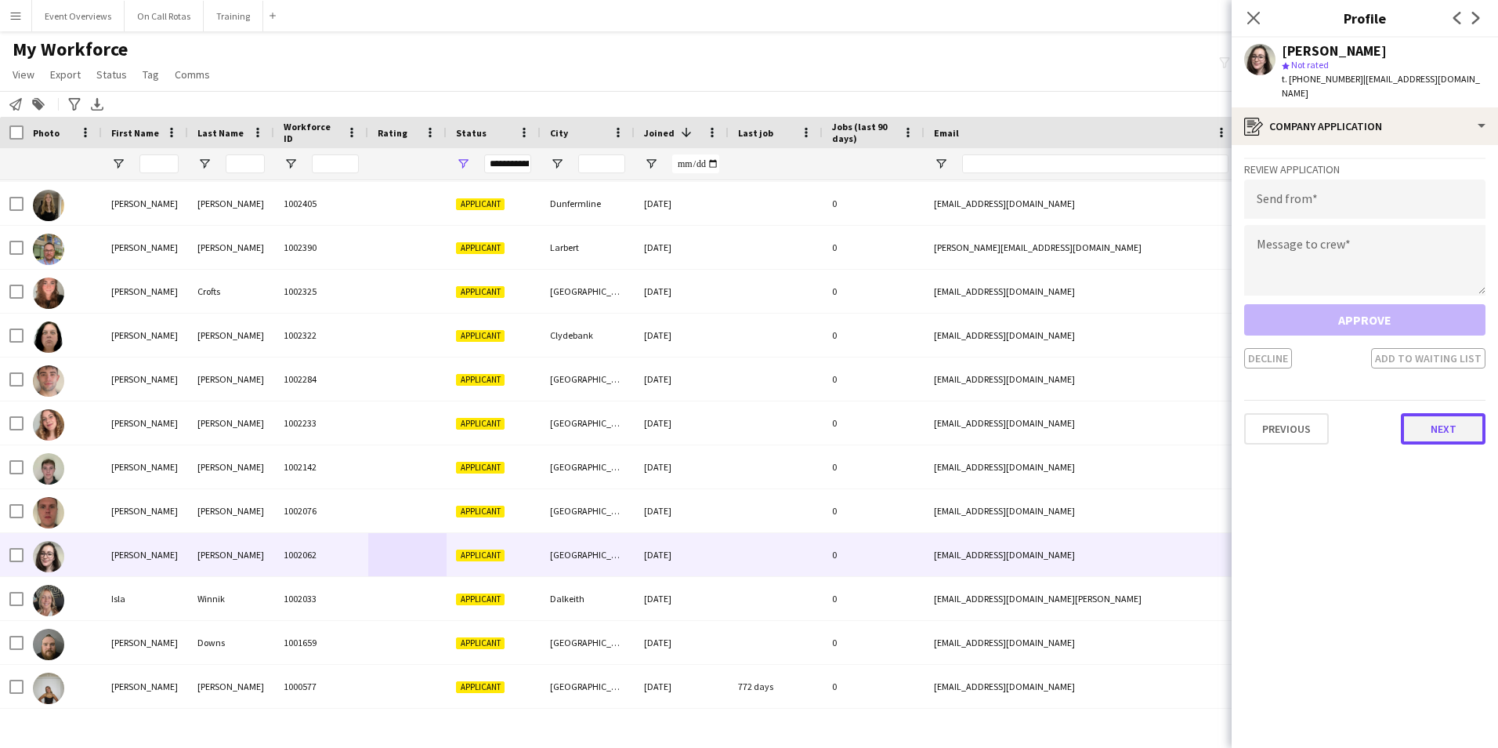
click at [1428, 424] on button "Next" at bounding box center [1443, 428] width 85 height 31
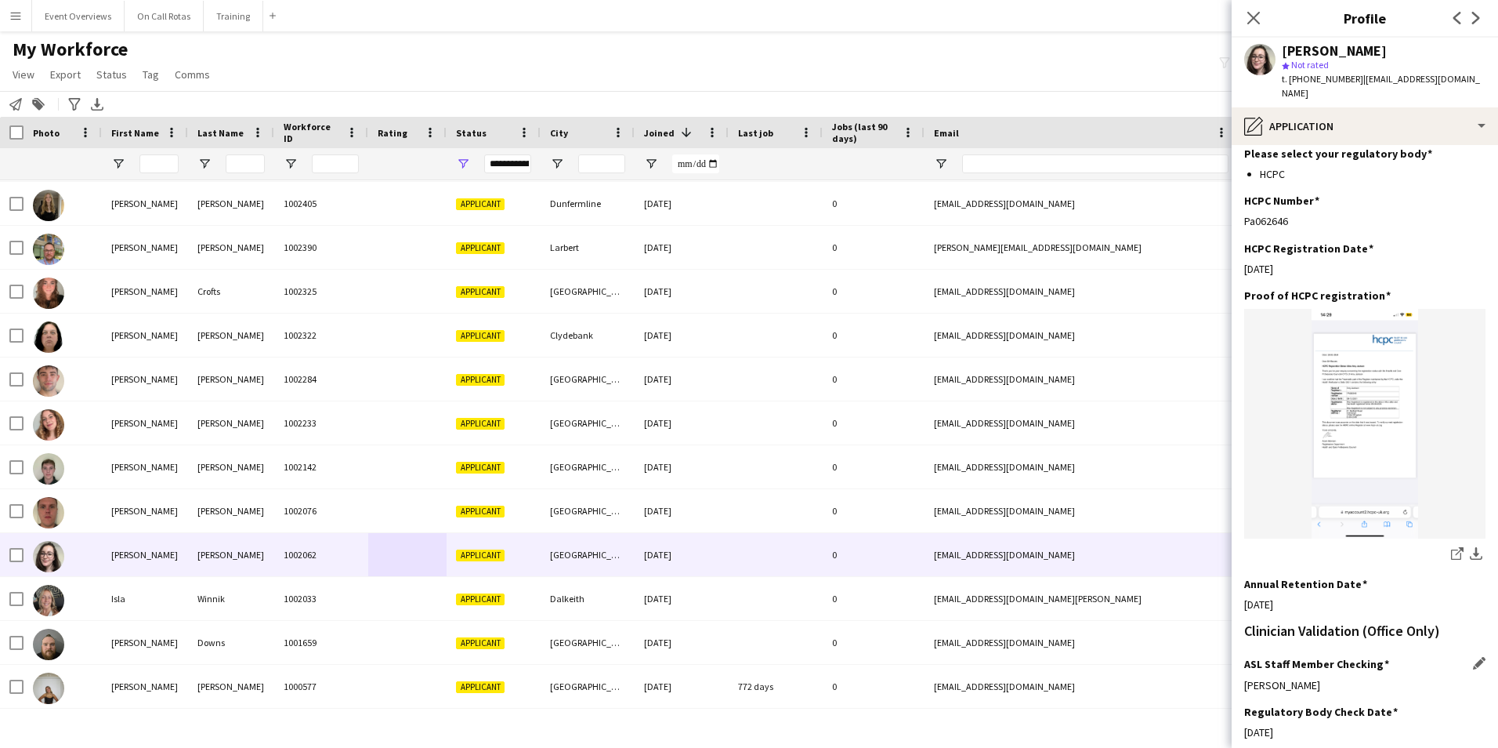
scroll to position [353, 0]
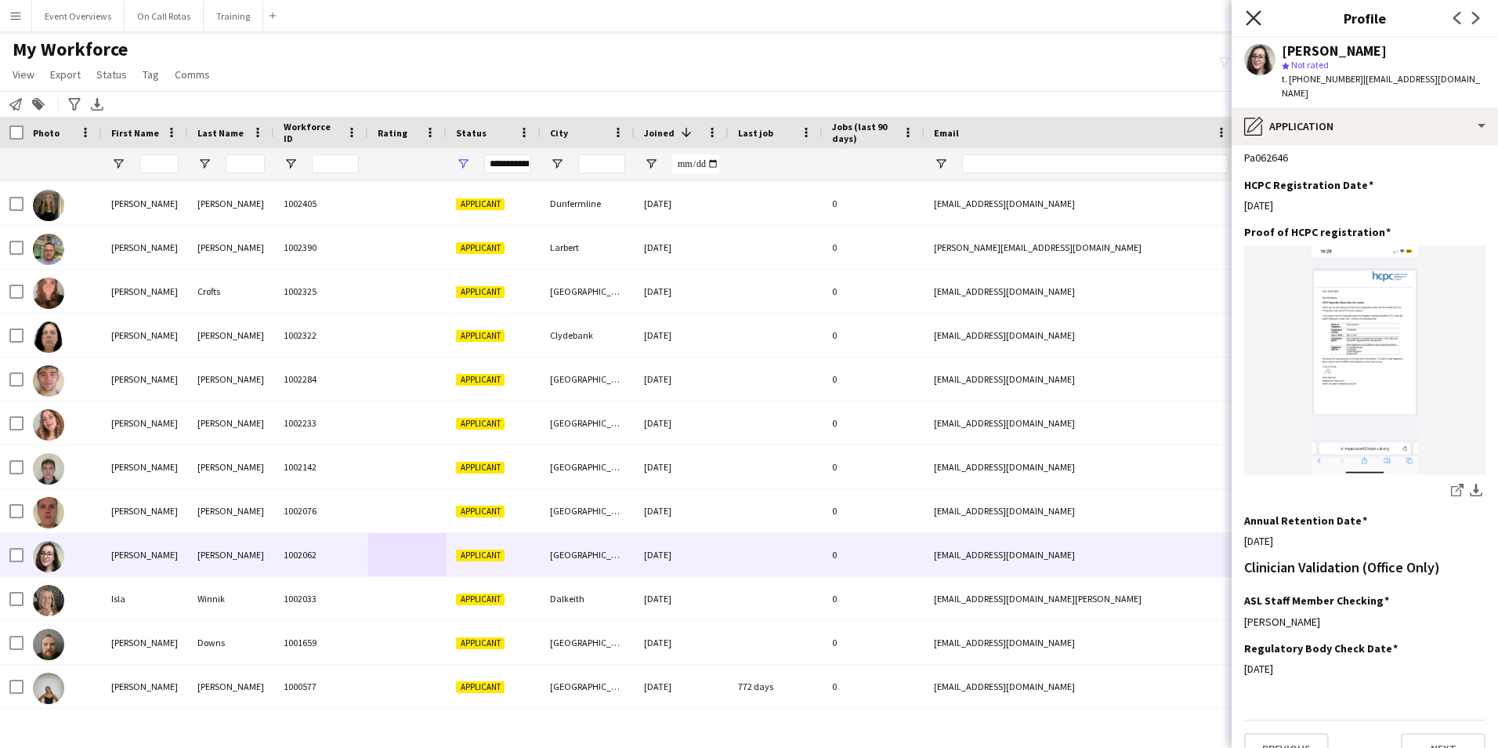
click at [1248, 12] on icon at bounding box center [1253, 17] width 15 height 15
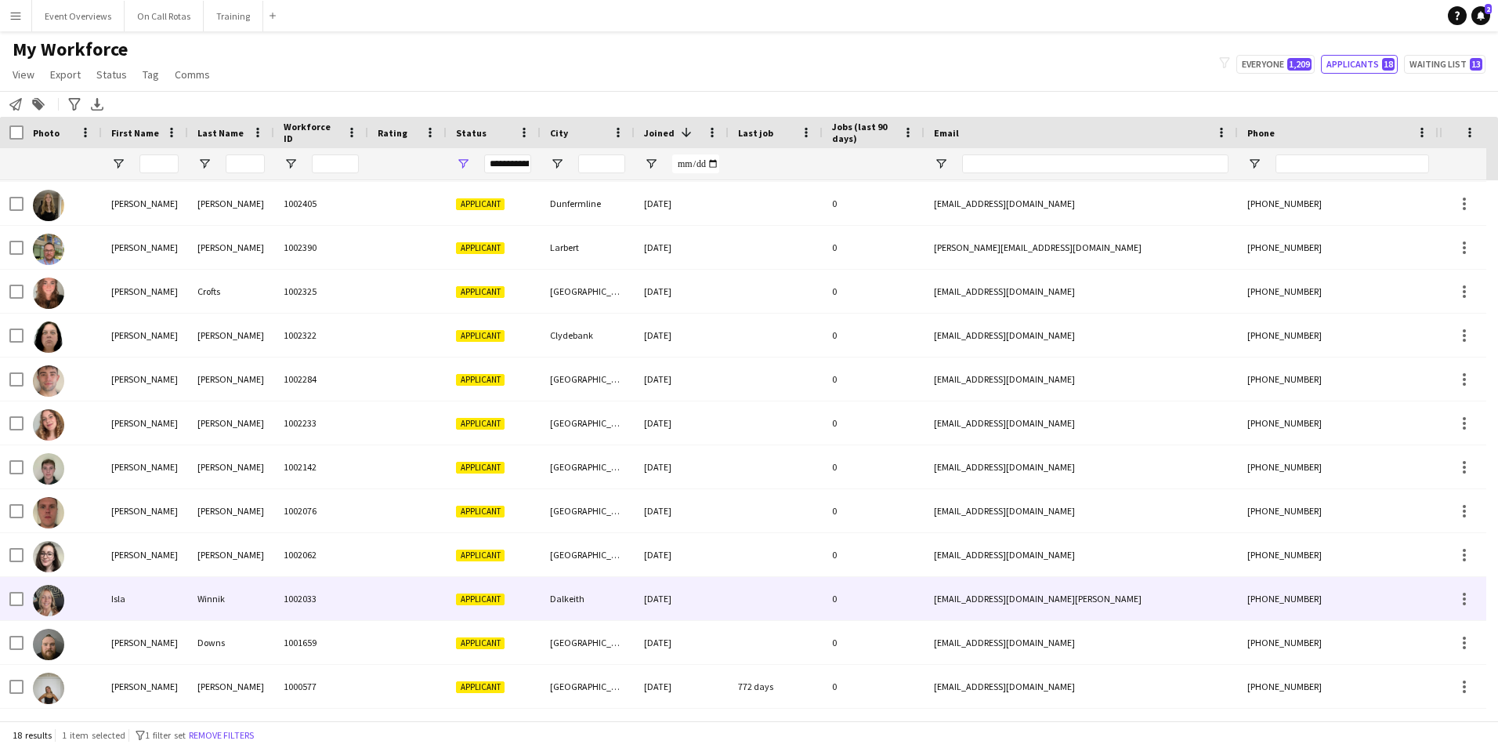
click at [318, 590] on div "1002033" at bounding box center [321, 598] width 94 height 43
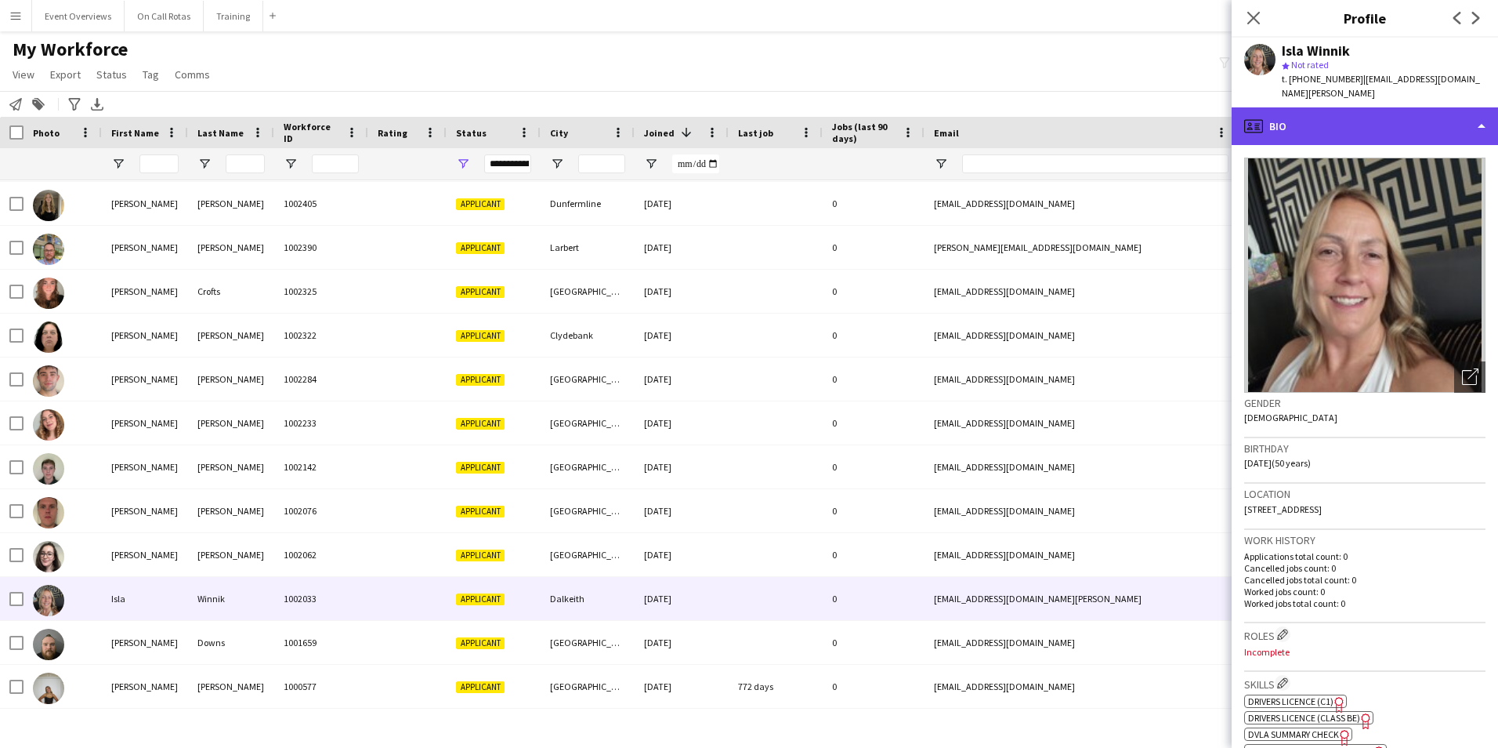
click at [1396, 107] on div "profile Bio" at bounding box center [1365, 126] width 266 height 38
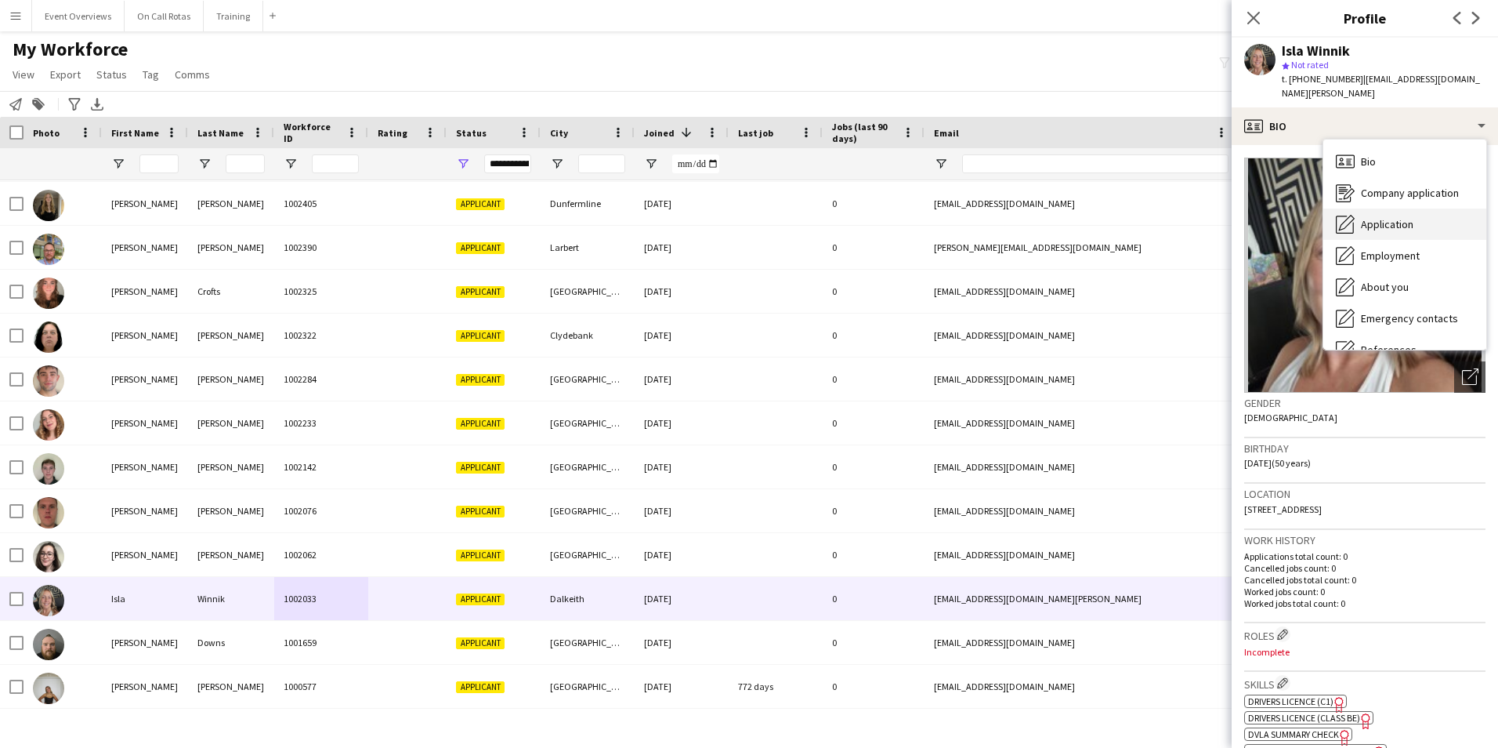
click at [1409, 217] on span "Application" at bounding box center [1387, 224] width 53 height 14
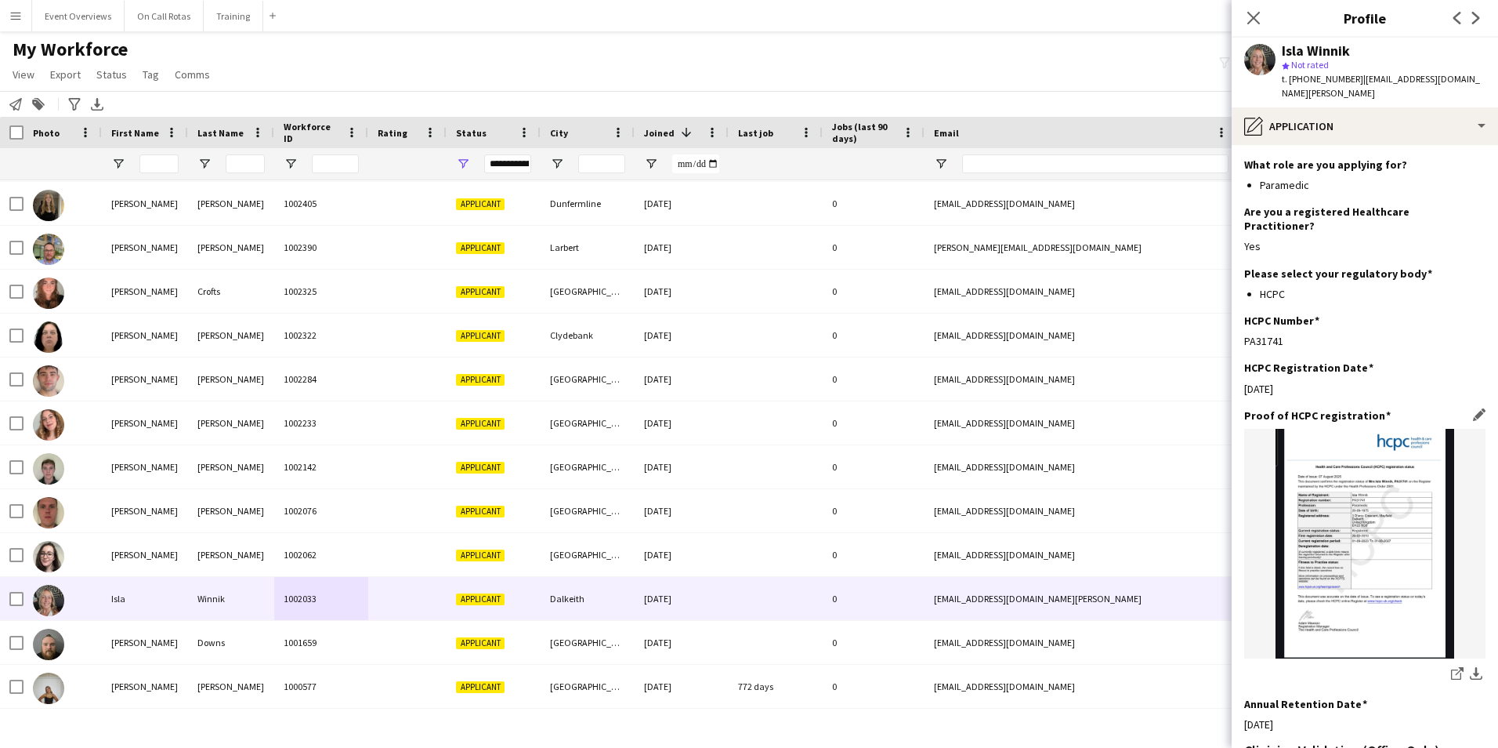
scroll to position [339, 0]
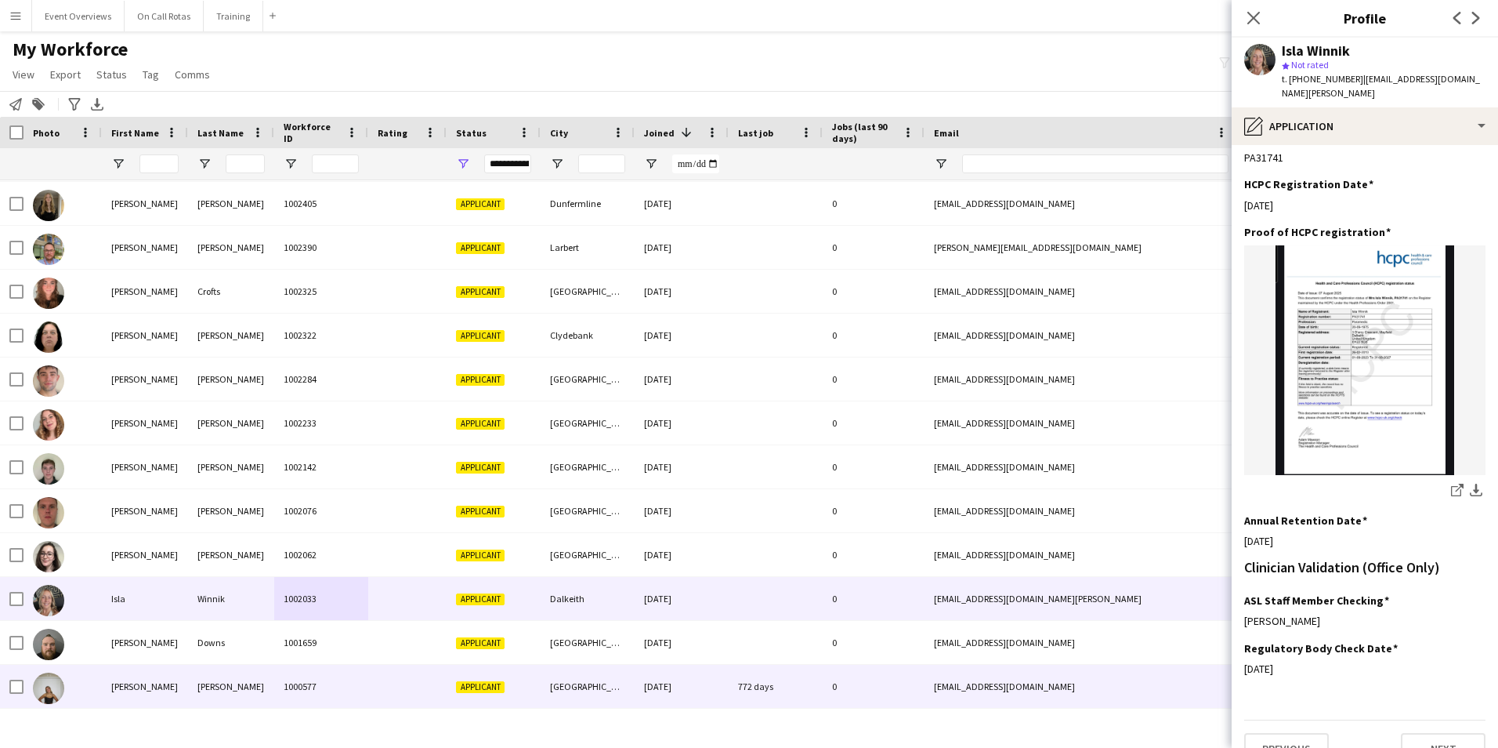
click at [241, 696] on div "[PERSON_NAME]" at bounding box center [231, 685] width 86 height 43
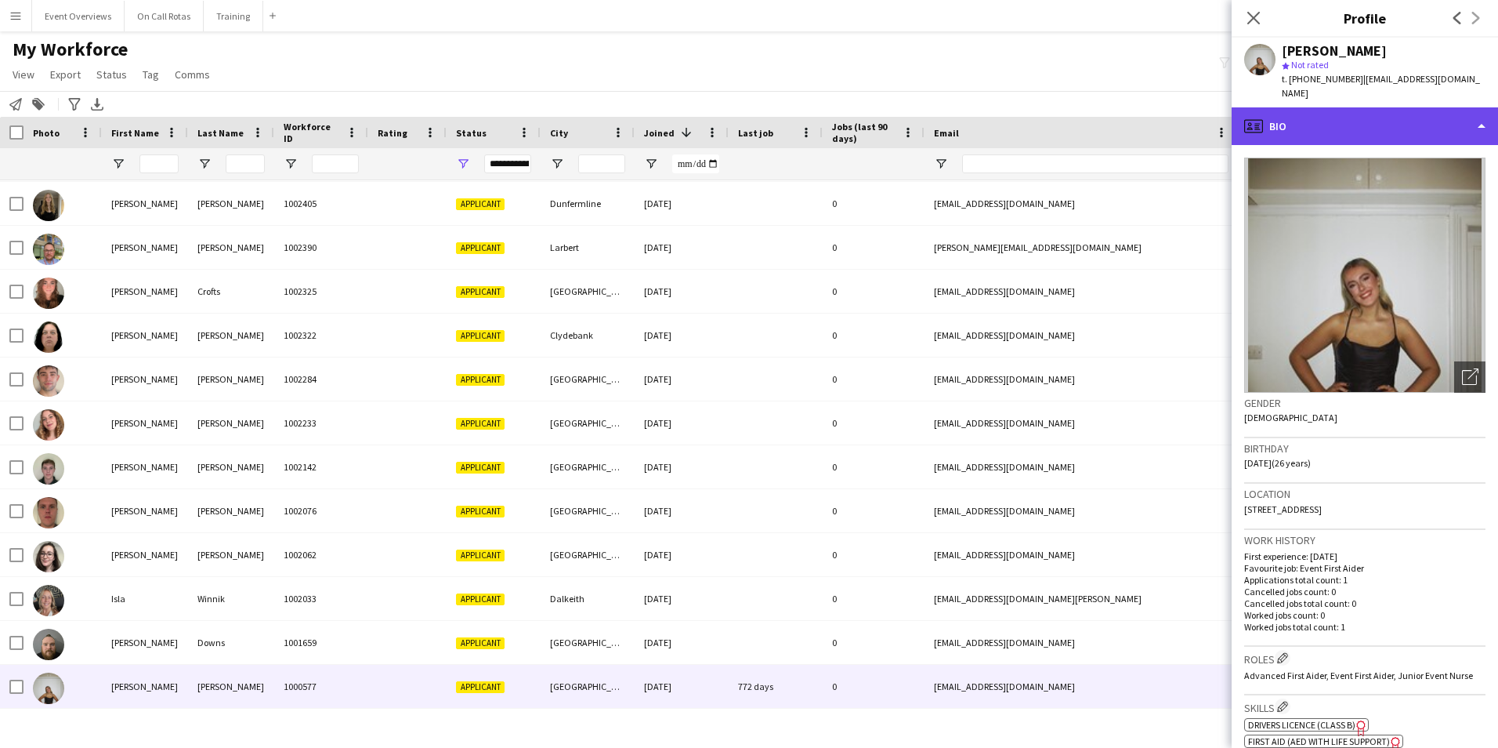
click at [1326, 107] on div "profile Bio" at bounding box center [1365, 126] width 266 height 38
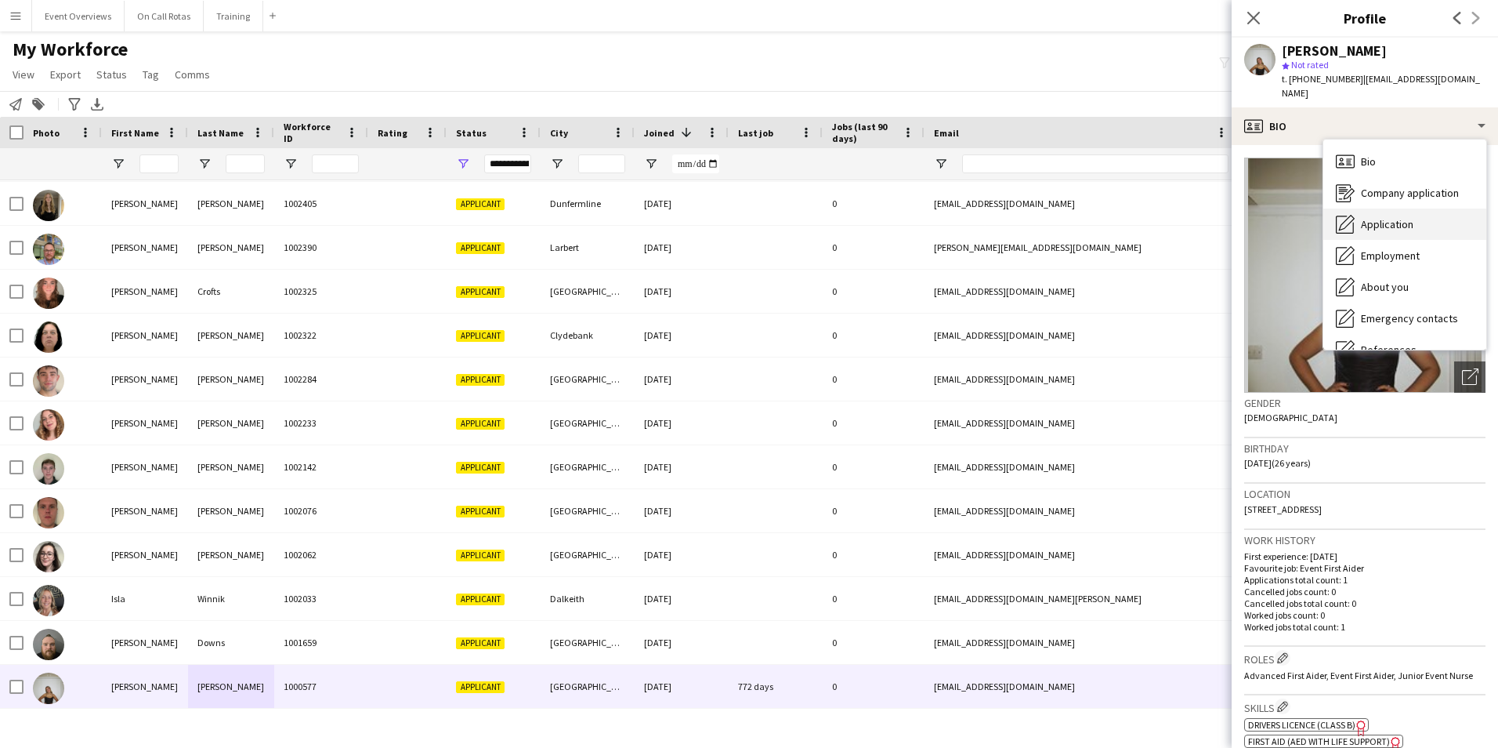
click at [1390, 217] on span "Application" at bounding box center [1387, 224] width 53 height 14
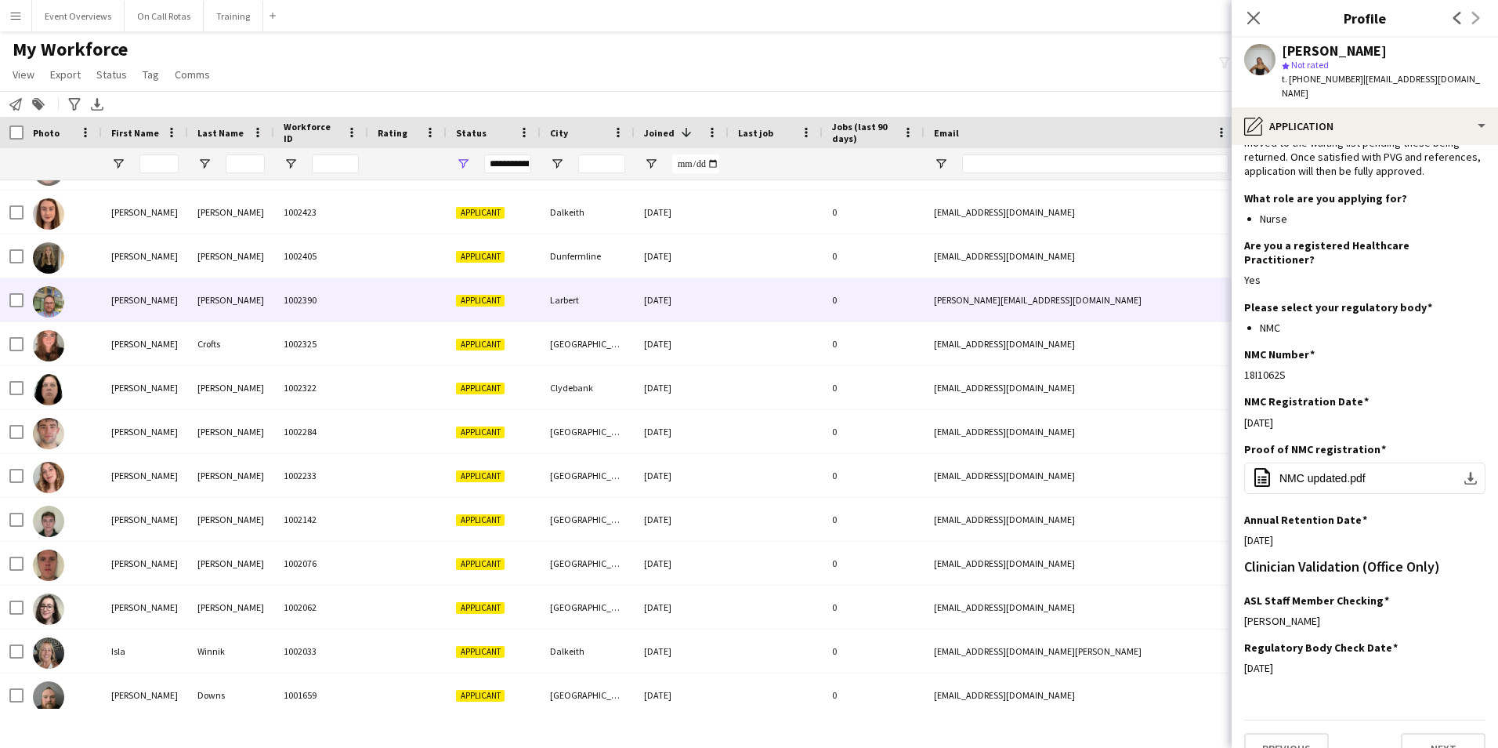
scroll to position [183, 0]
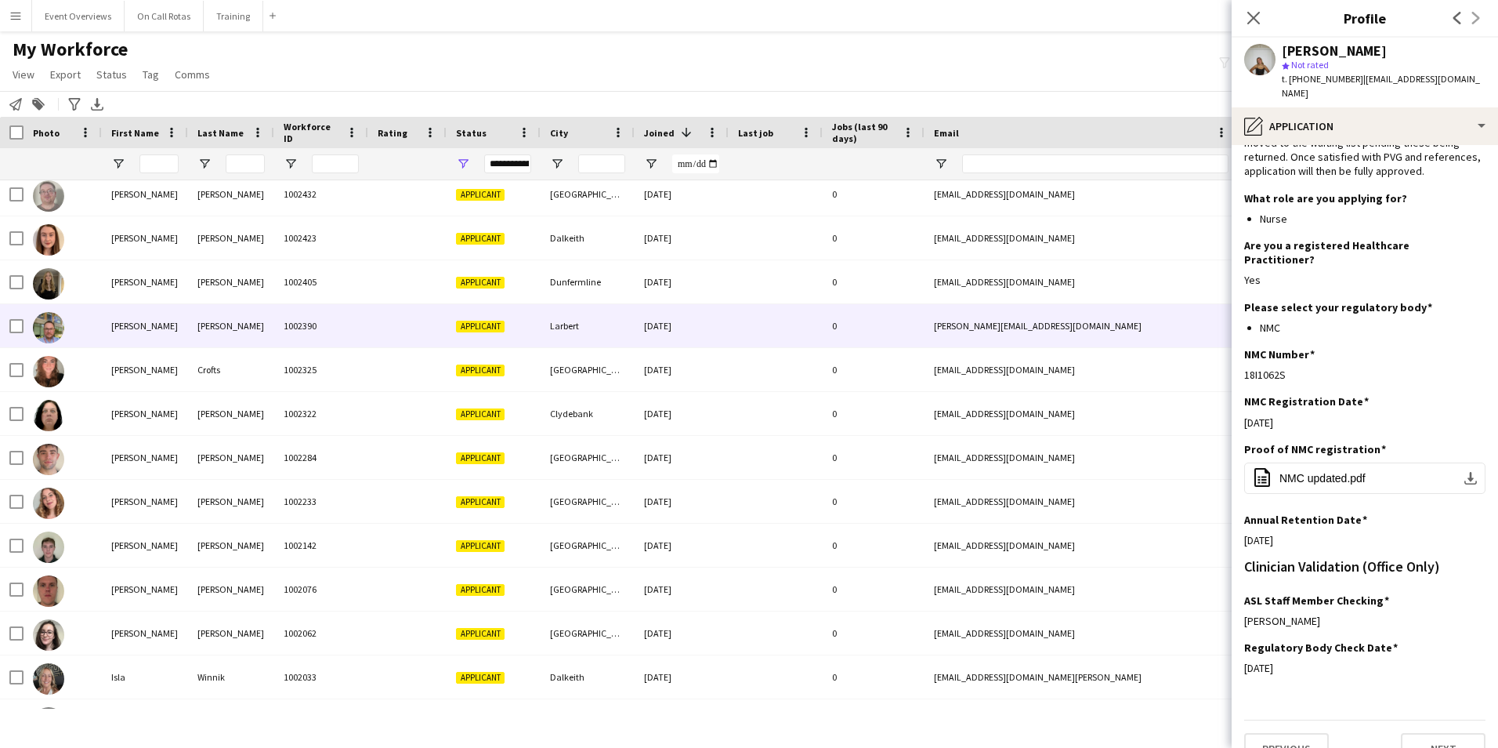
click at [123, 339] on div "[PERSON_NAME]" at bounding box center [145, 325] width 86 height 43
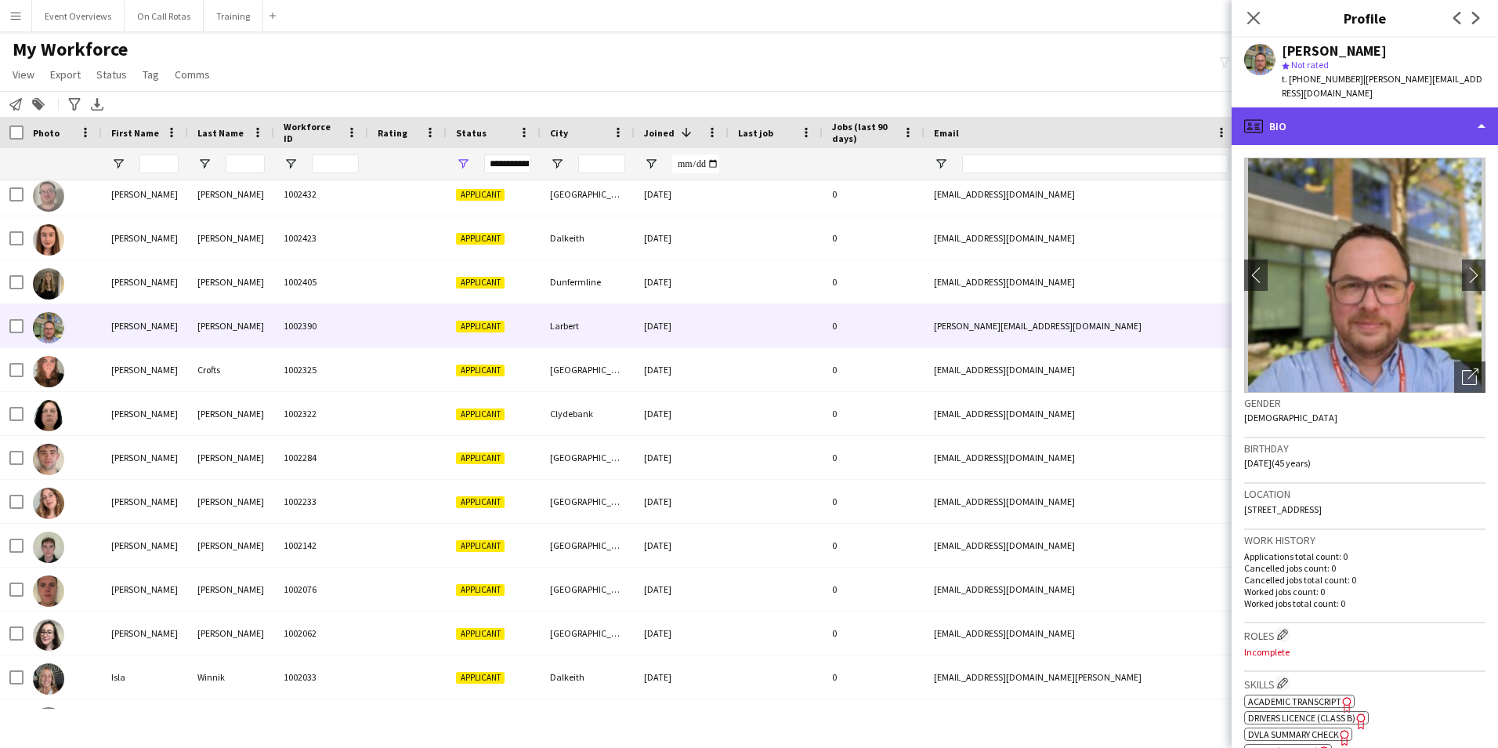
click at [1349, 114] on div "profile Bio" at bounding box center [1365, 126] width 266 height 38
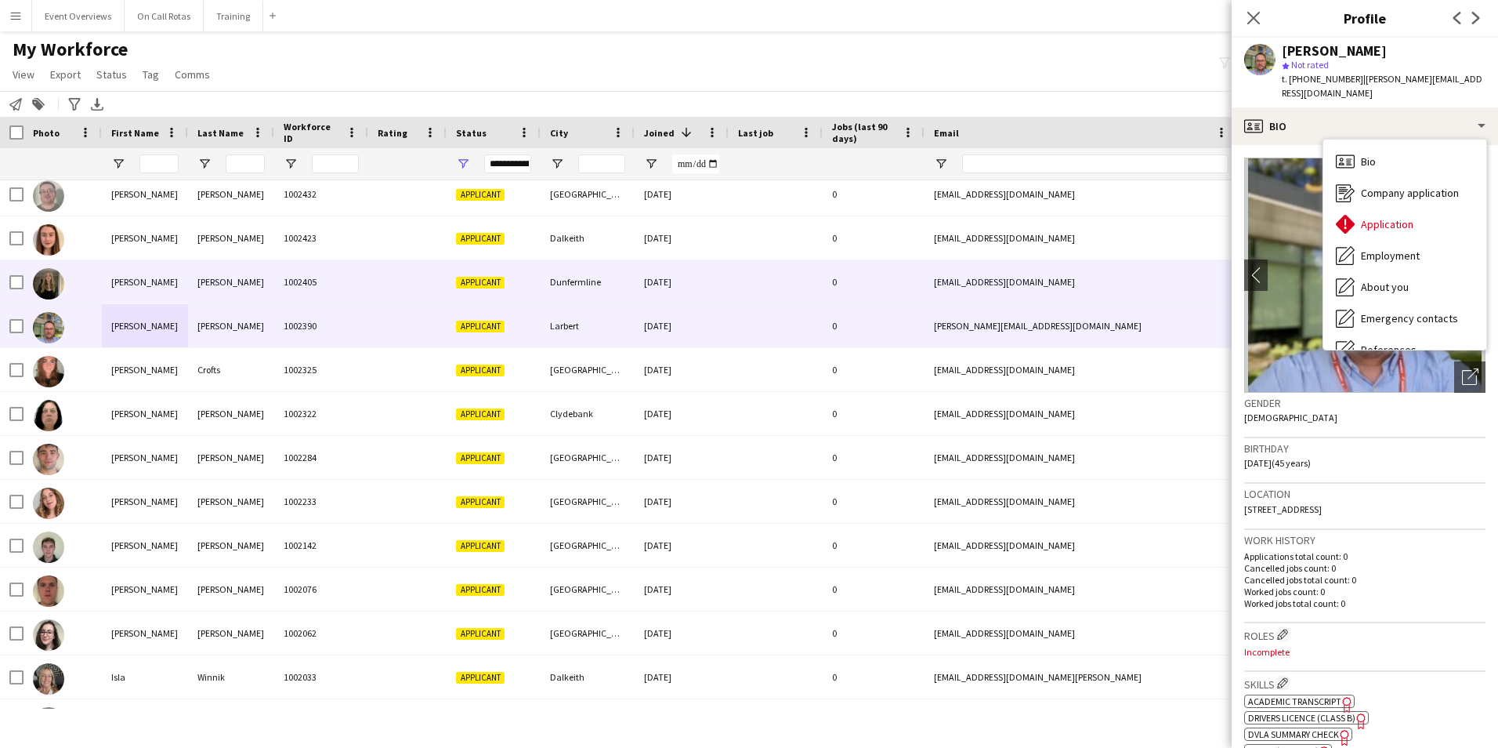
click at [223, 263] on div "[PERSON_NAME]" at bounding box center [231, 281] width 86 height 43
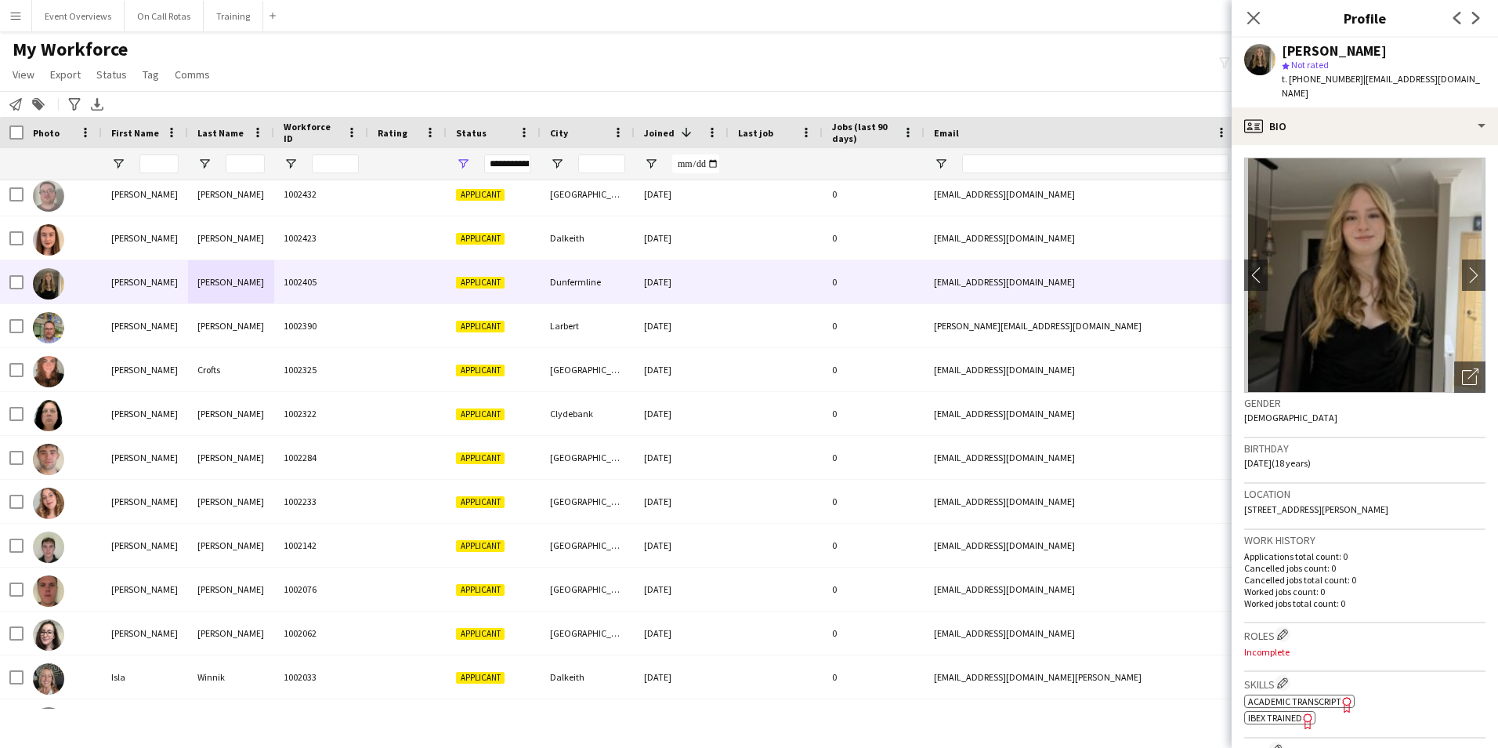
click at [1332, 87] on div "Lucy Atherton star Not rated t. +447810081592 | lea0107@icloud.com" at bounding box center [1365, 73] width 266 height 70
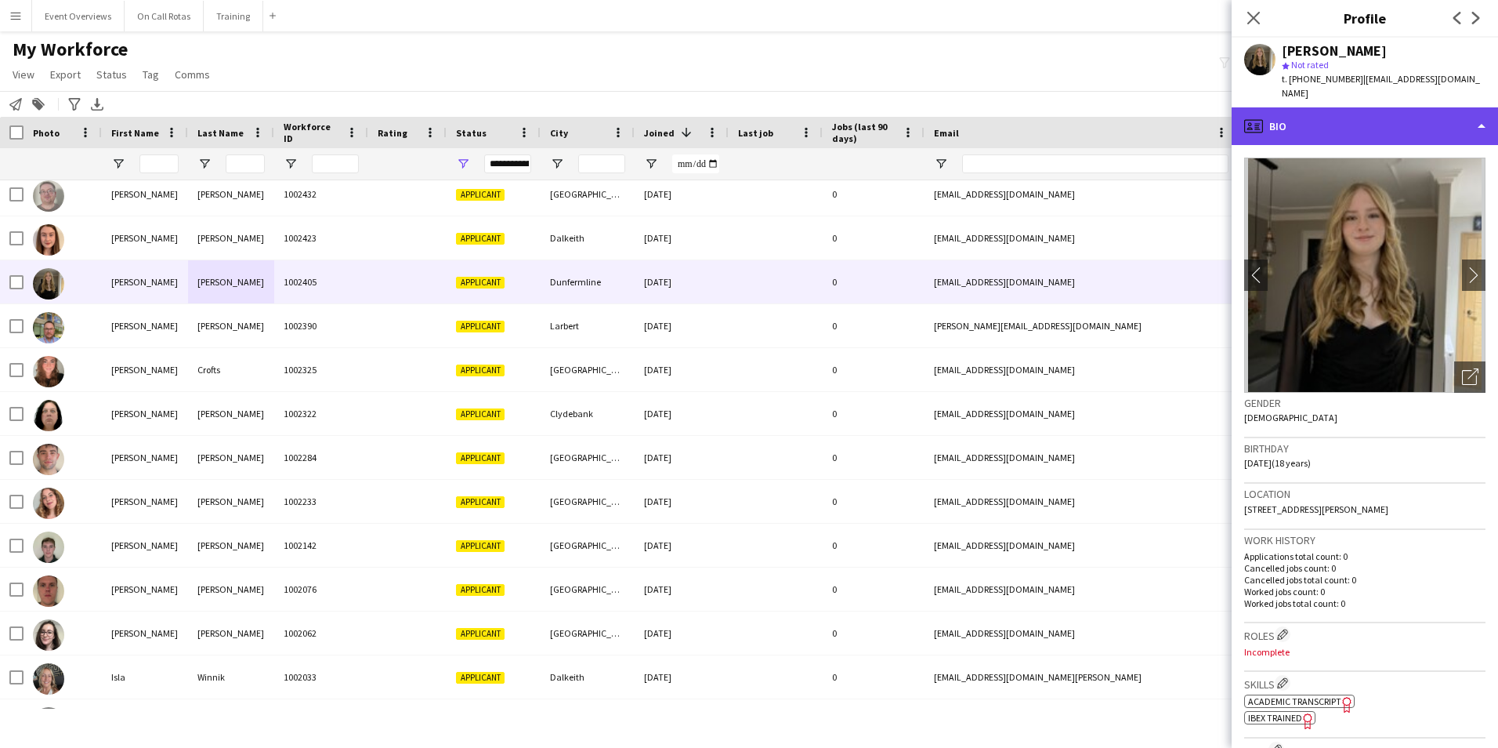
click at [1327, 108] on div "profile Bio" at bounding box center [1365, 126] width 266 height 38
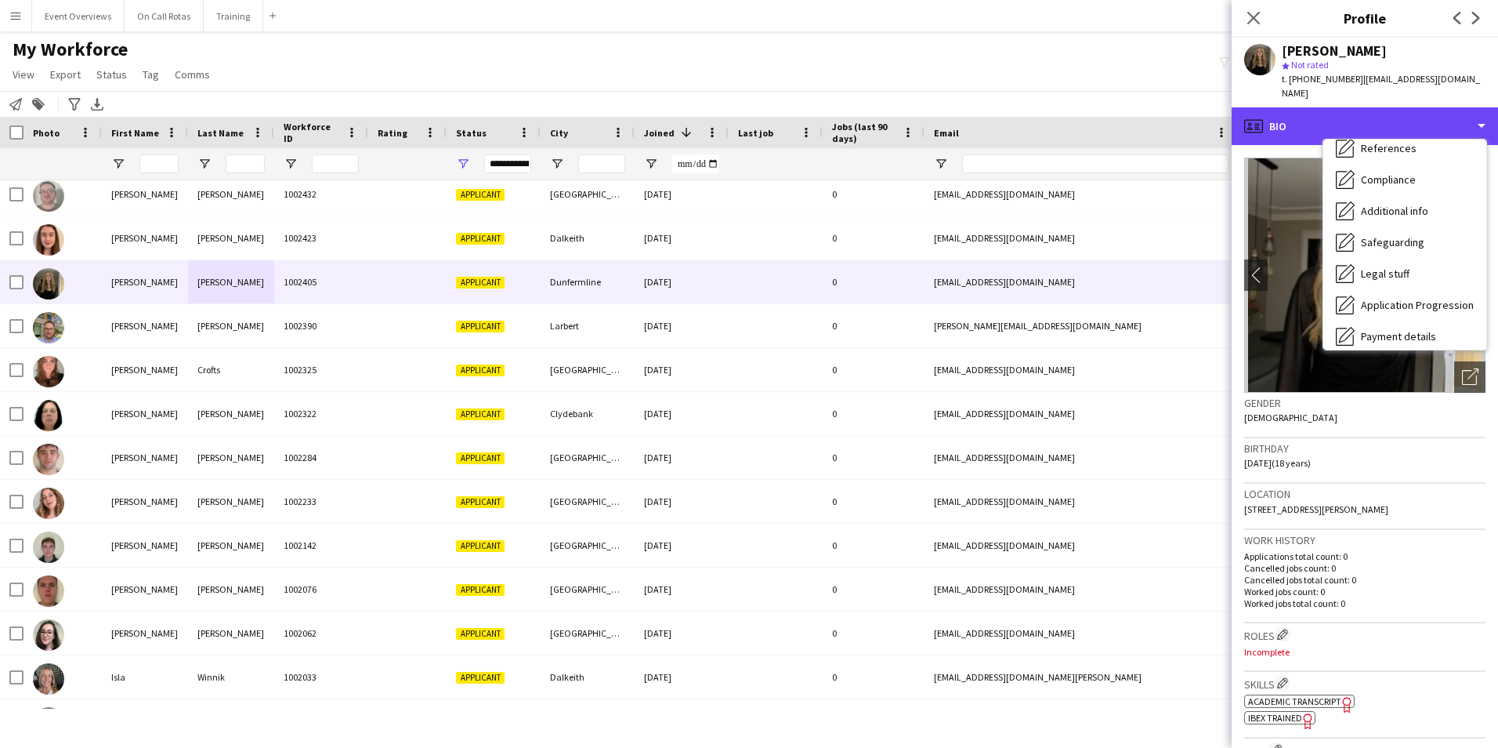
scroll to position [273, 0]
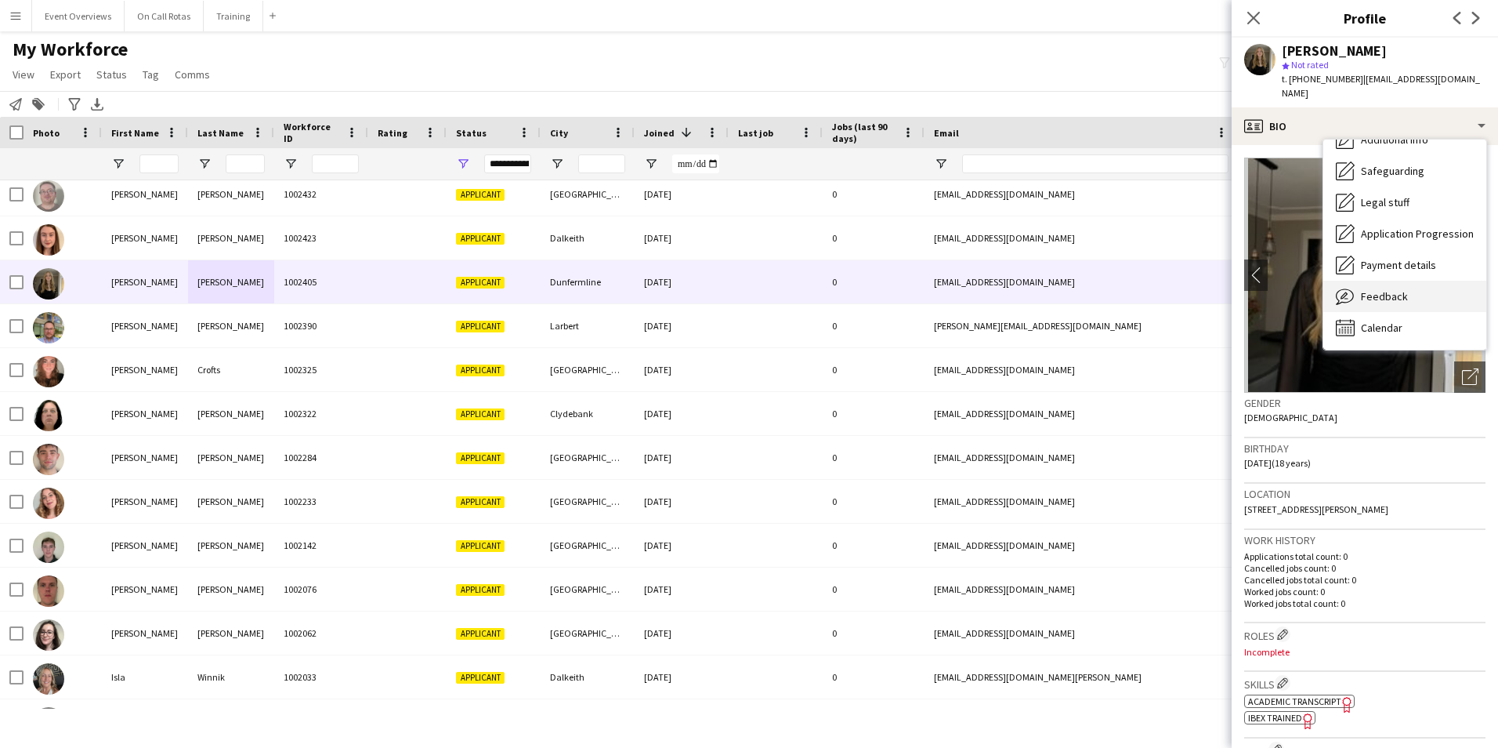
click at [1387, 289] on span "Feedback" at bounding box center [1384, 296] width 47 height 14
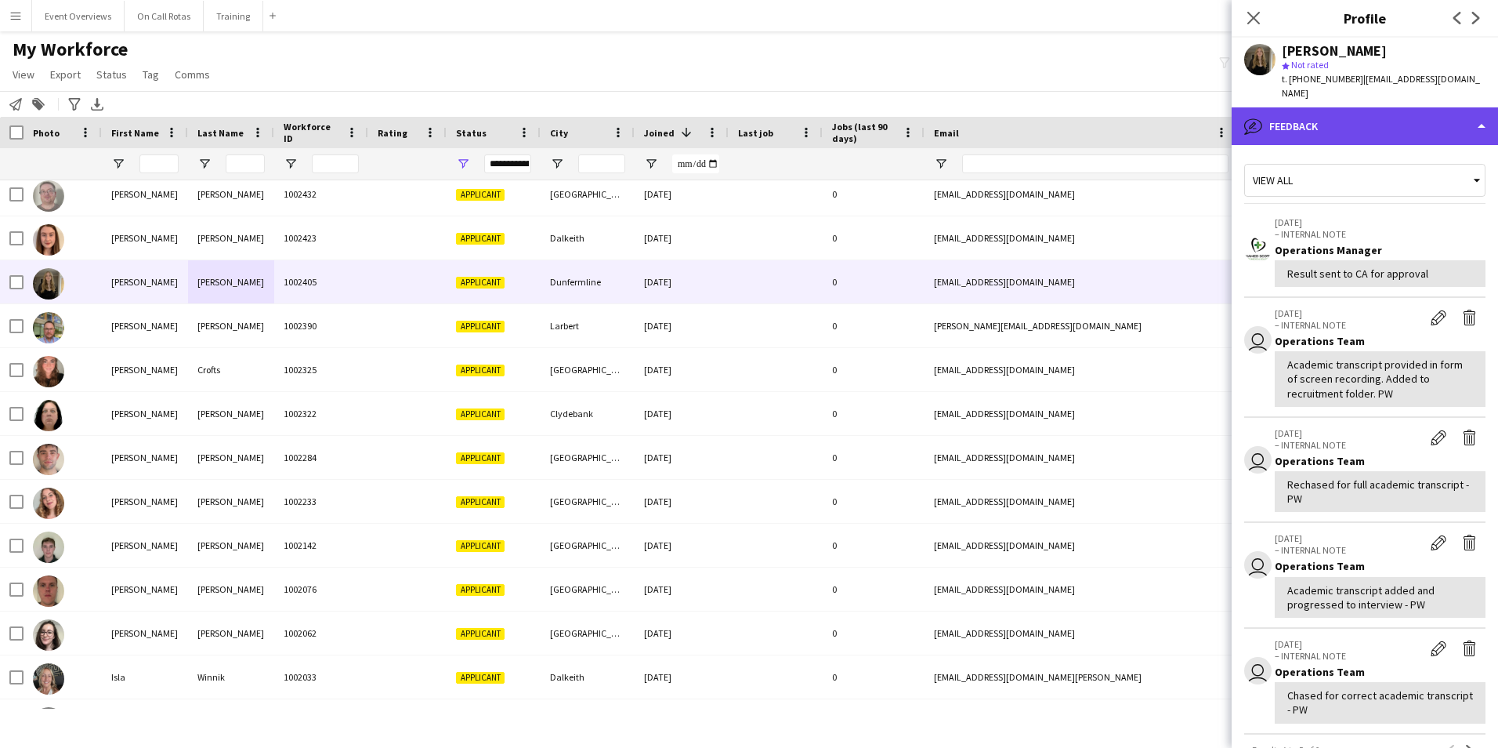
click at [1312, 118] on div "bubble-pencil Feedback" at bounding box center [1365, 126] width 266 height 38
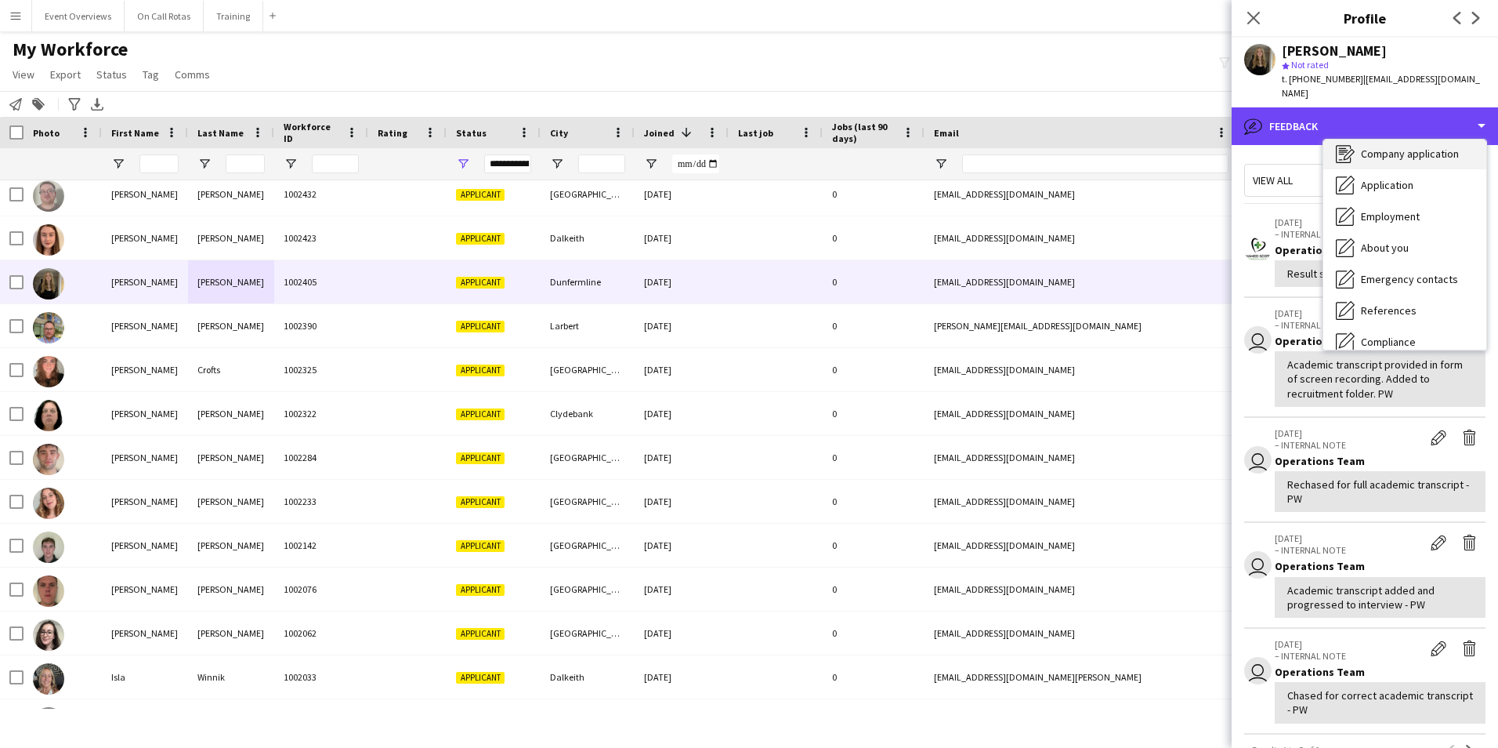
scroll to position [0, 0]
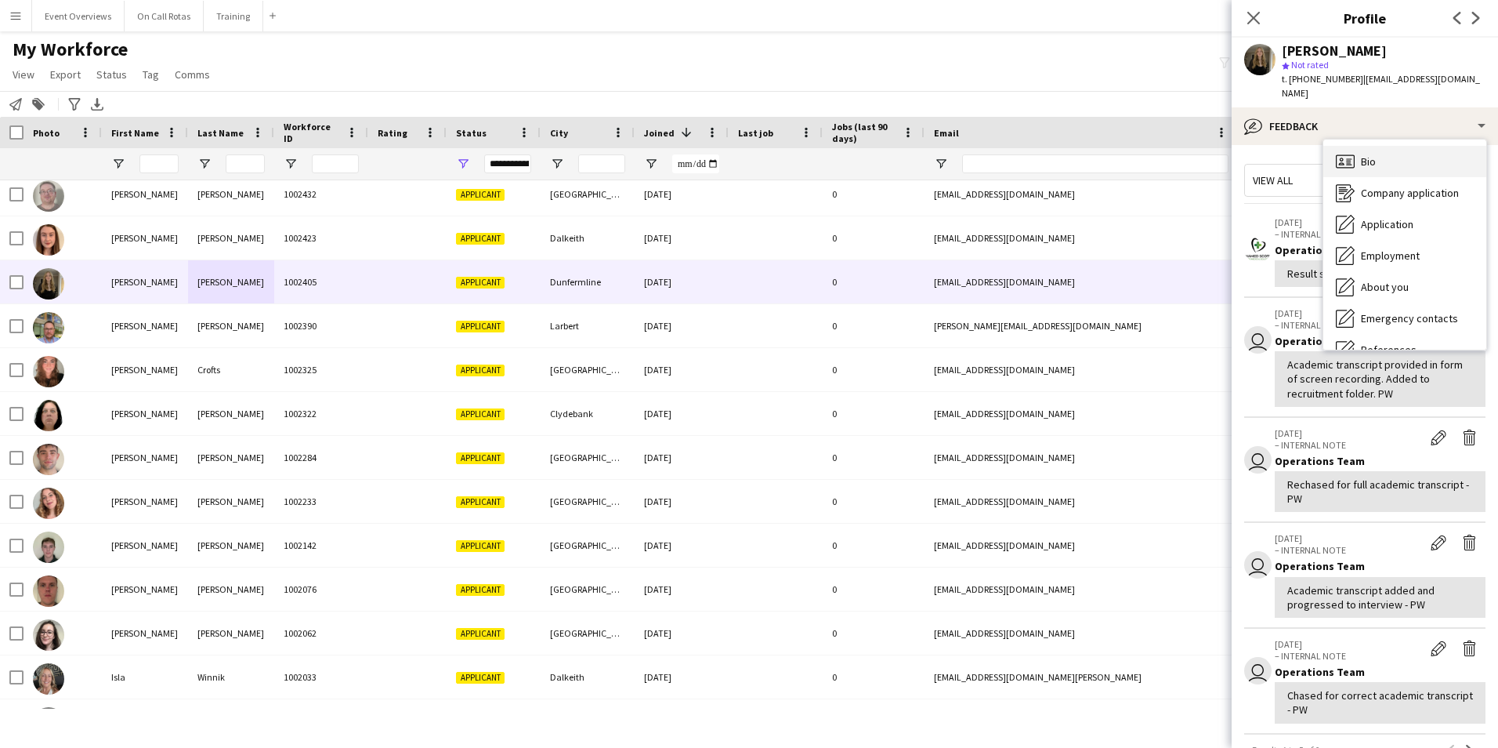
click at [1360, 146] on div "Bio Bio" at bounding box center [1405, 161] width 163 height 31
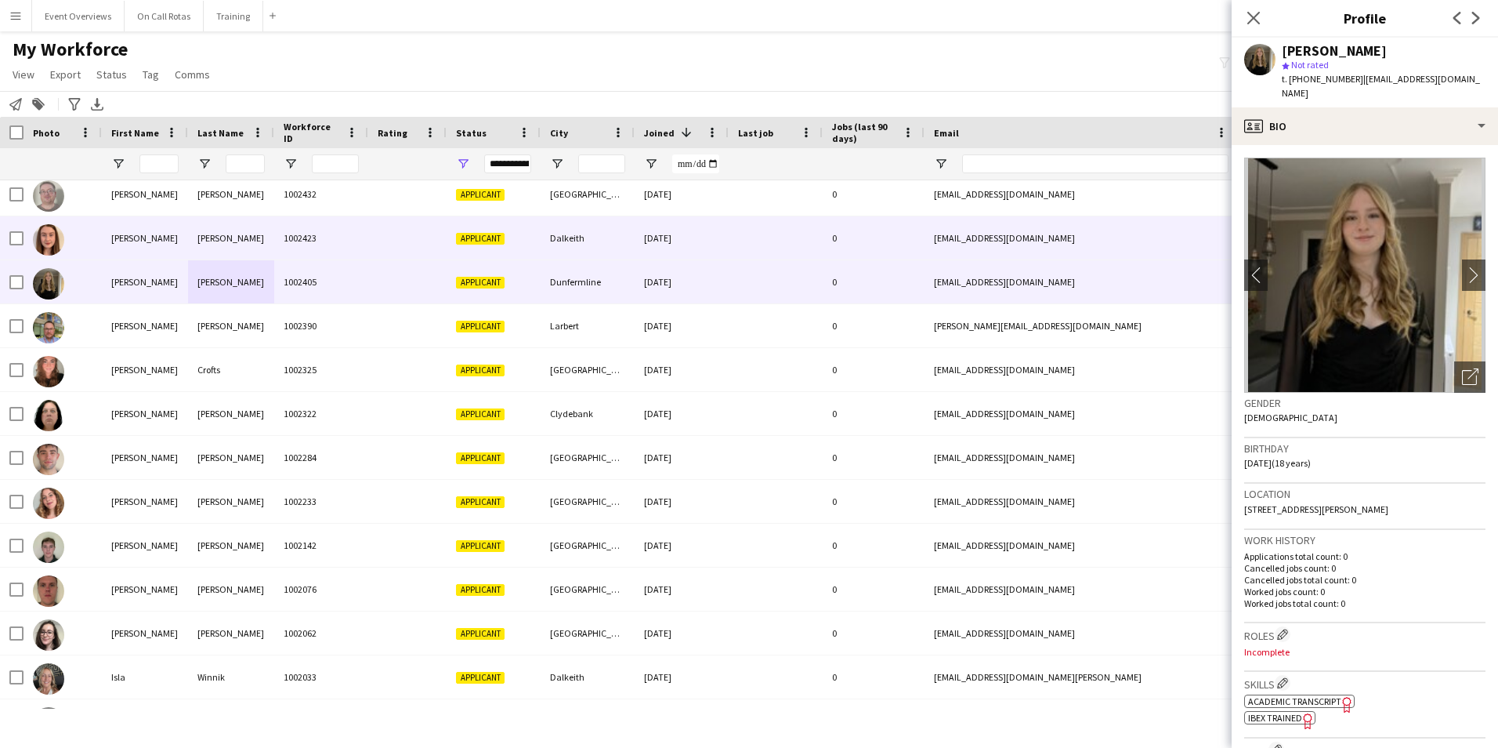
click at [270, 238] on div "[PERSON_NAME]" at bounding box center [231, 237] width 86 height 43
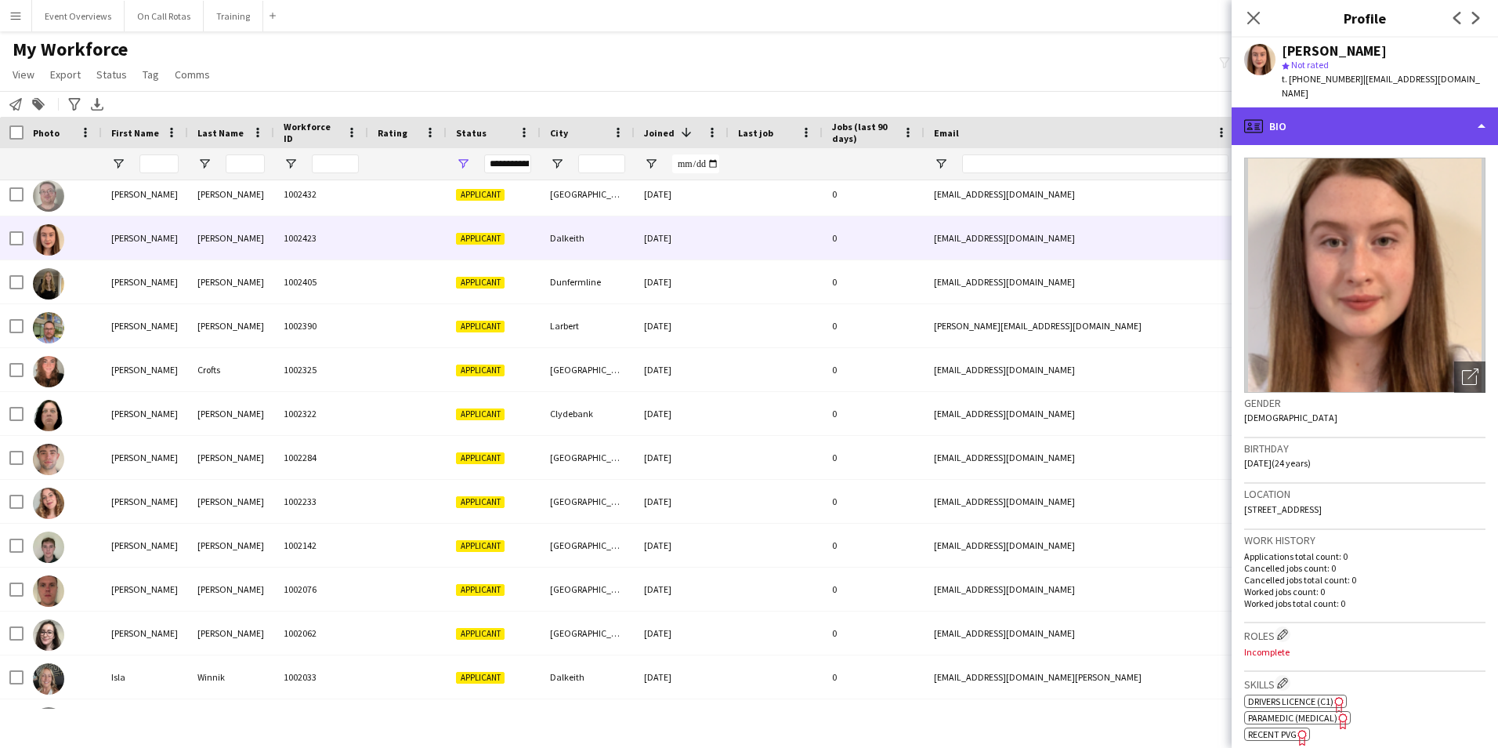
click at [1403, 107] on div "profile Bio" at bounding box center [1365, 126] width 266 height 38
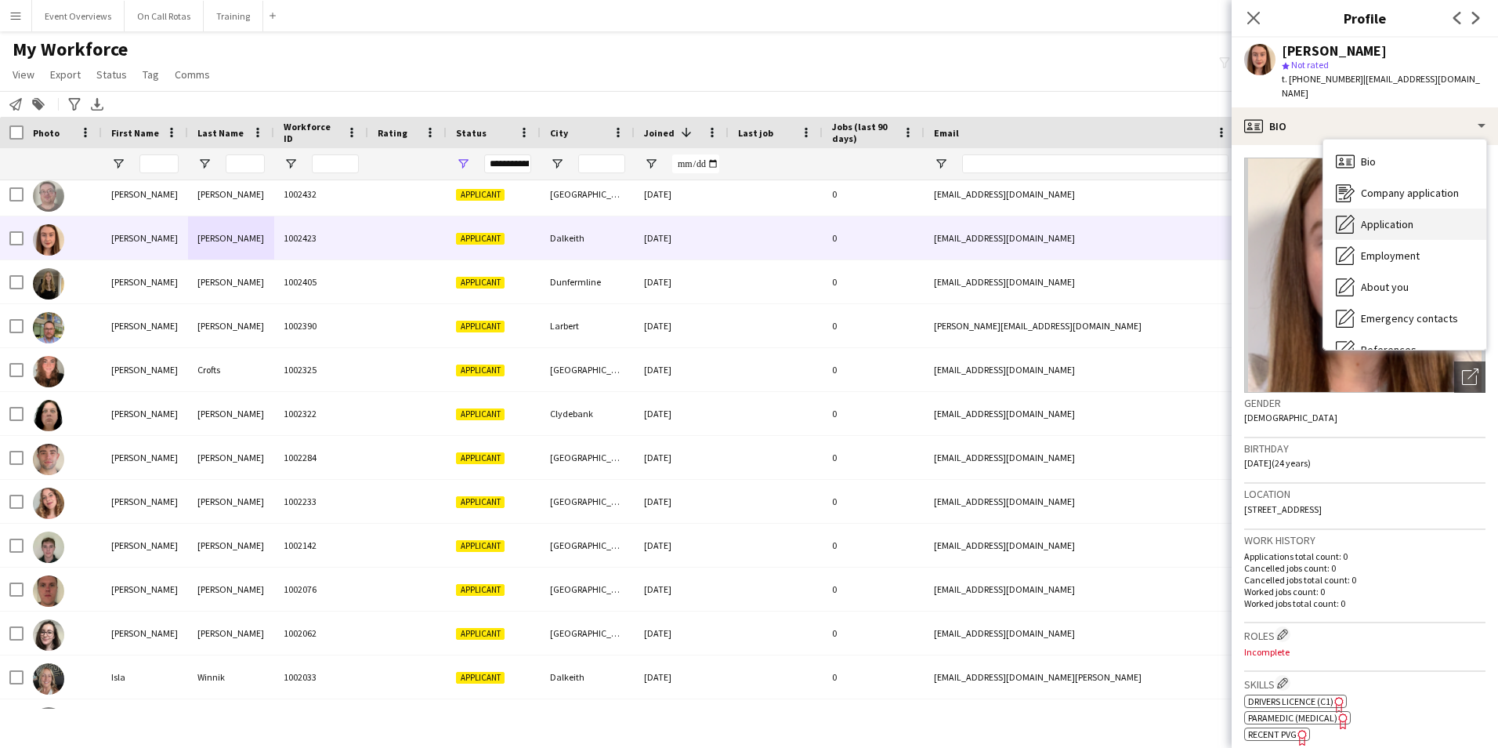
click at [1392, 217] on span "Application" at bounding box center [1387, 224] width 53 height 14
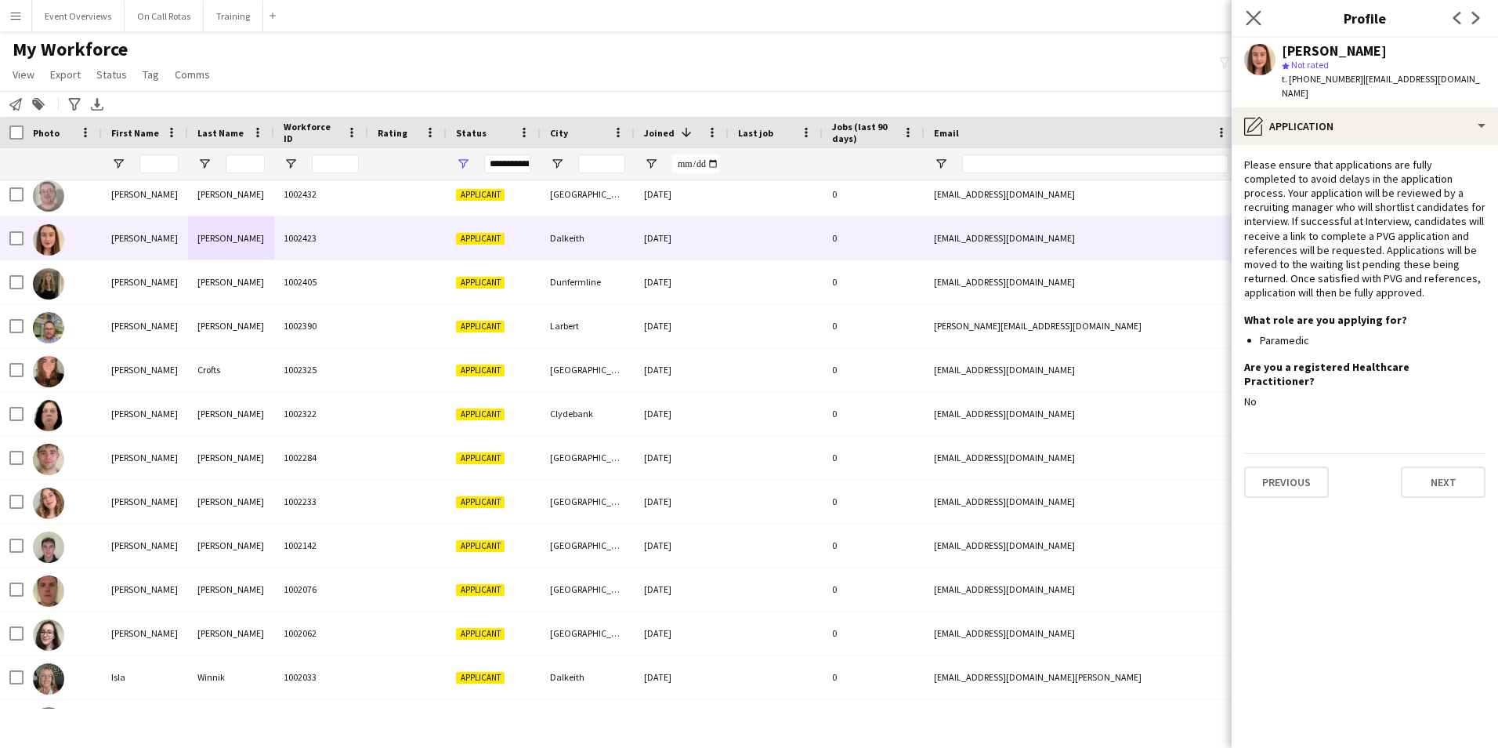
click at [1263, 20] on app-icon "Close pop-in" at bounding box center [1254, 18] width 23 height 23
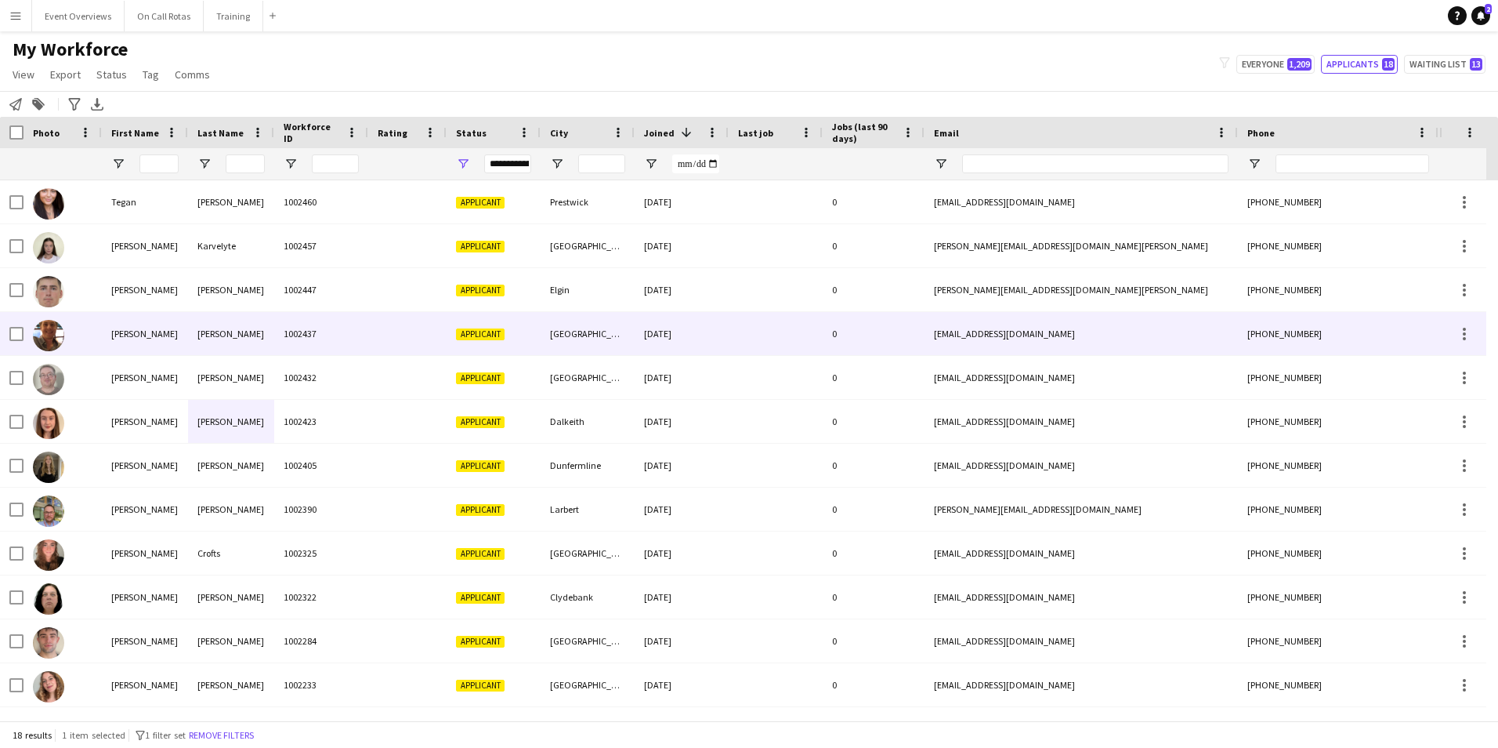
click at [288, 342] on div "1002437" at bounding box center [321, 333] width 94 height 43
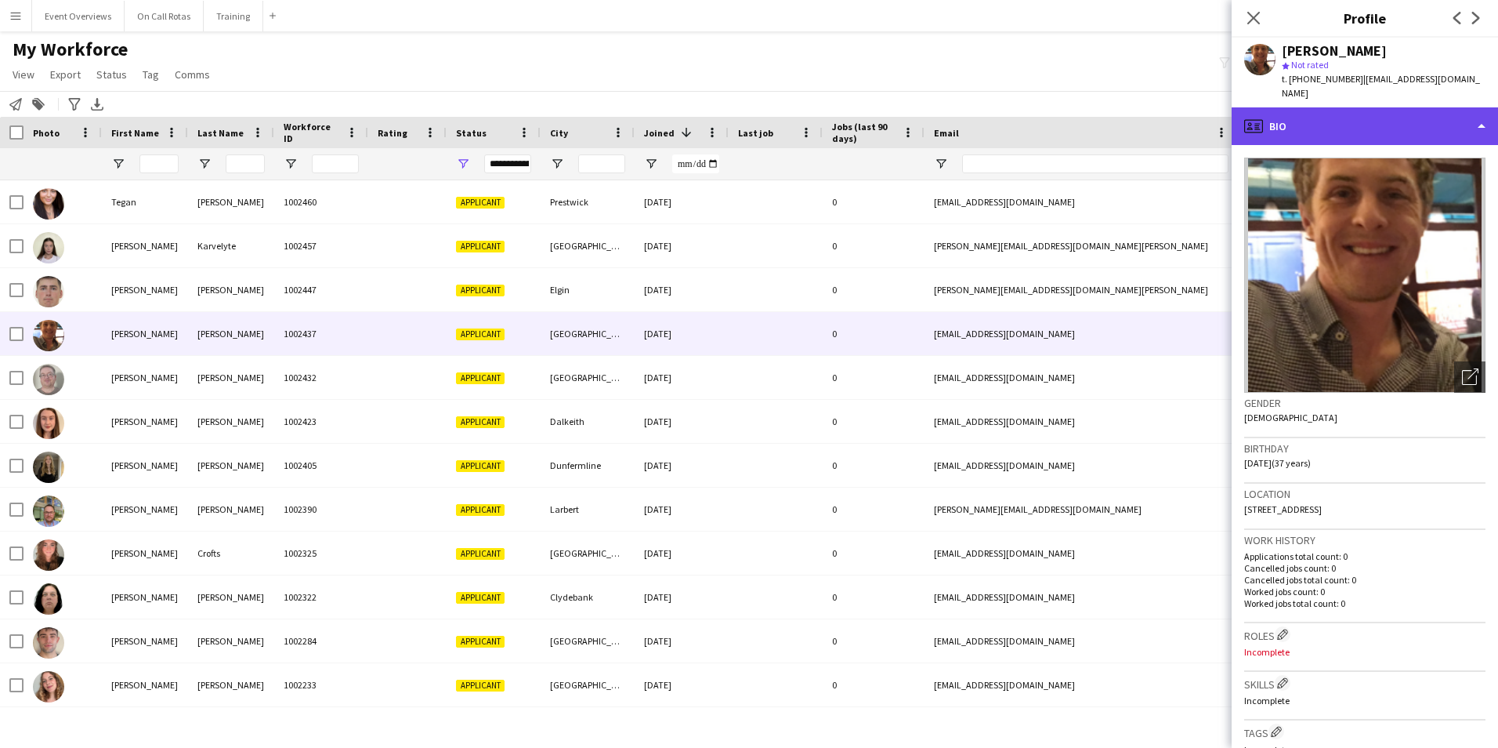
click at [1360, 121] on div "profile Bio" at bounding box center [1365, 126] width 266 height 38
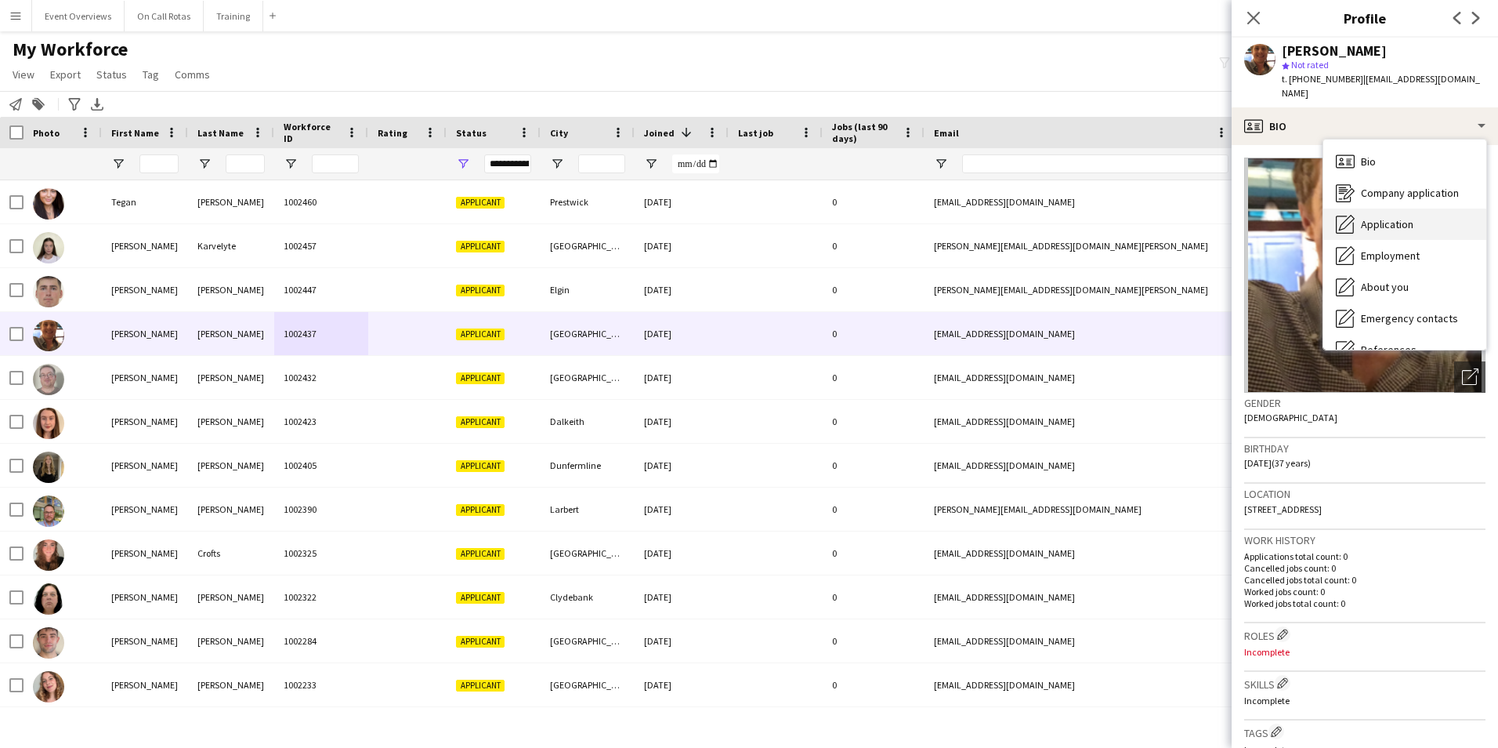
click at [1381, 208] on div "Application Application" at bounding box center [1405, 223] width 163 height 31
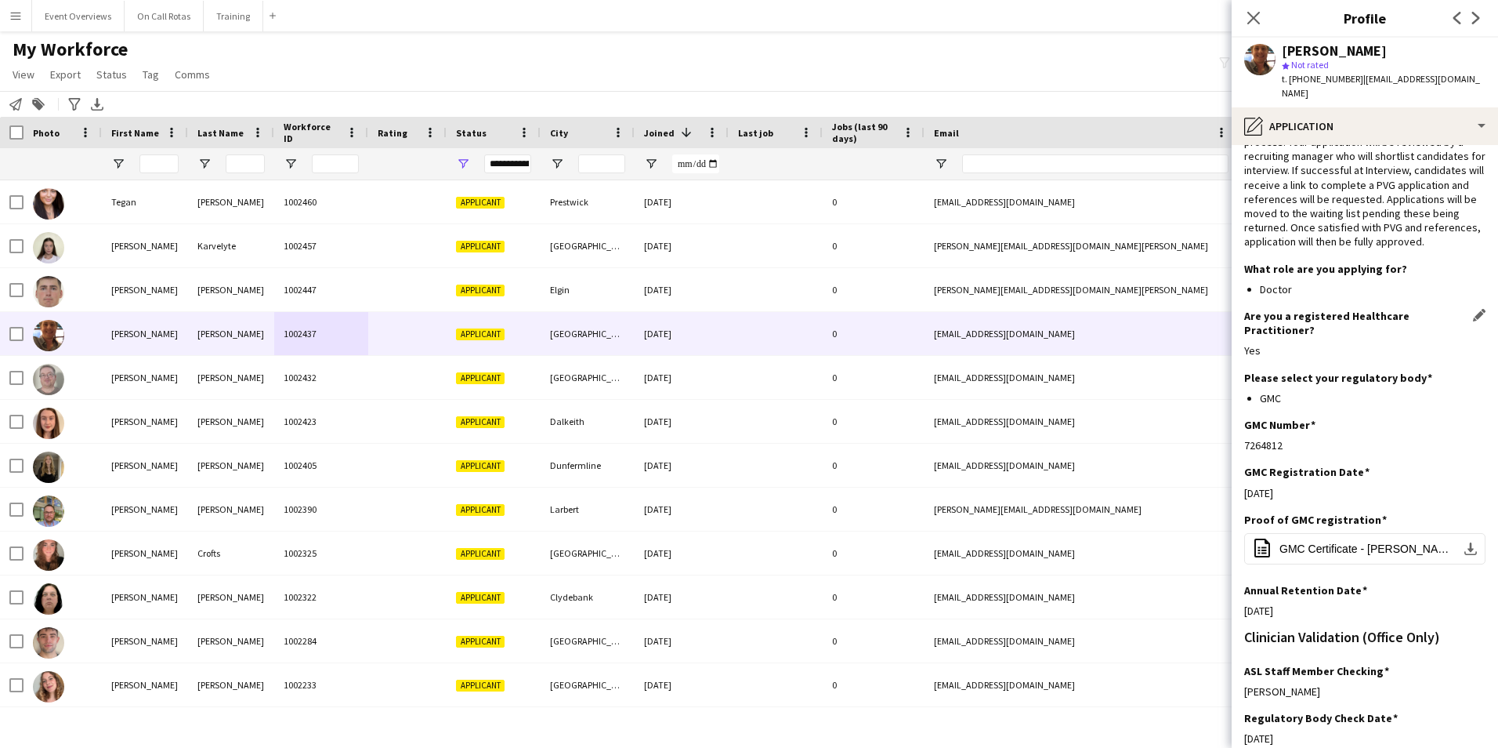
scroll to position [121, 0]
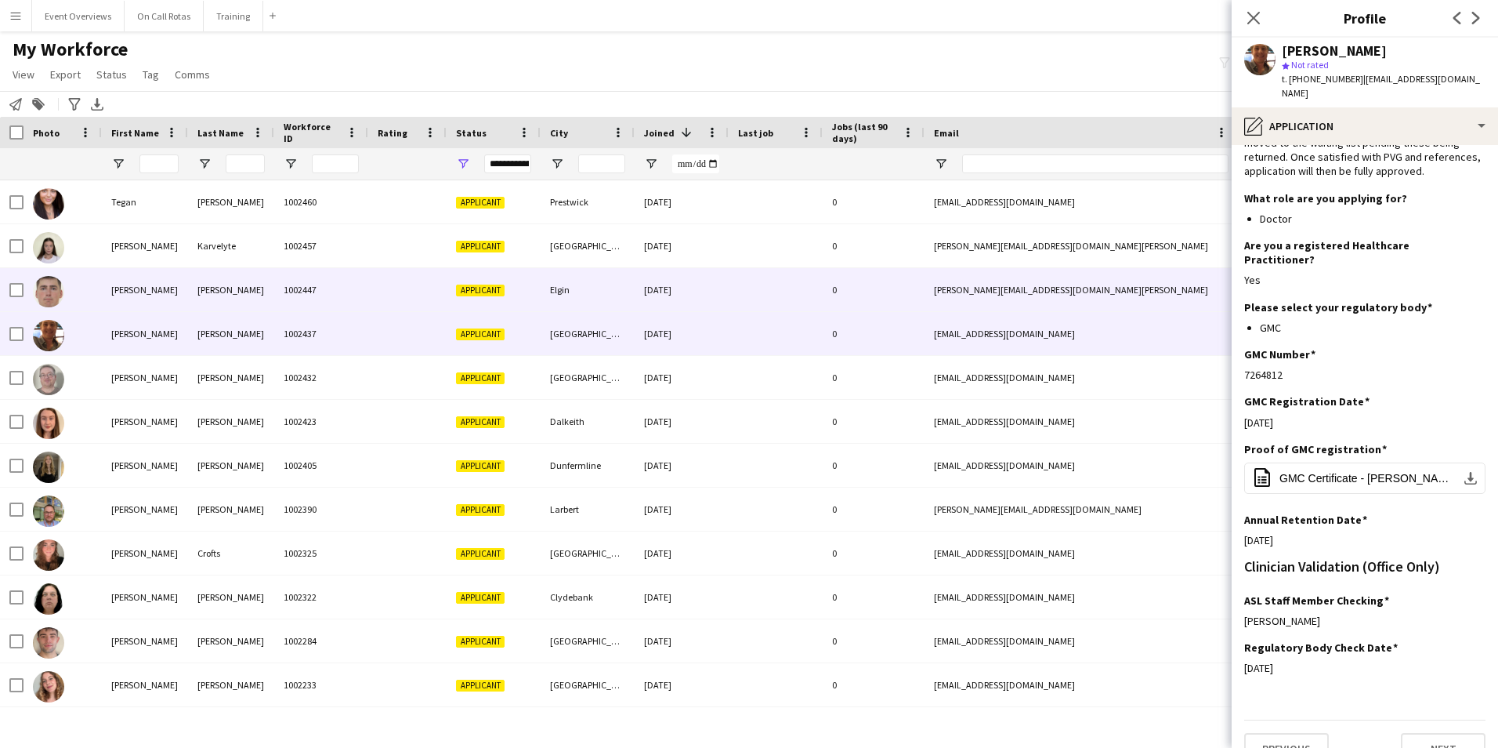
click at [245, 284] on div "[PERSON_NAME]" at bounding box center [231, 289] width 86 height 43
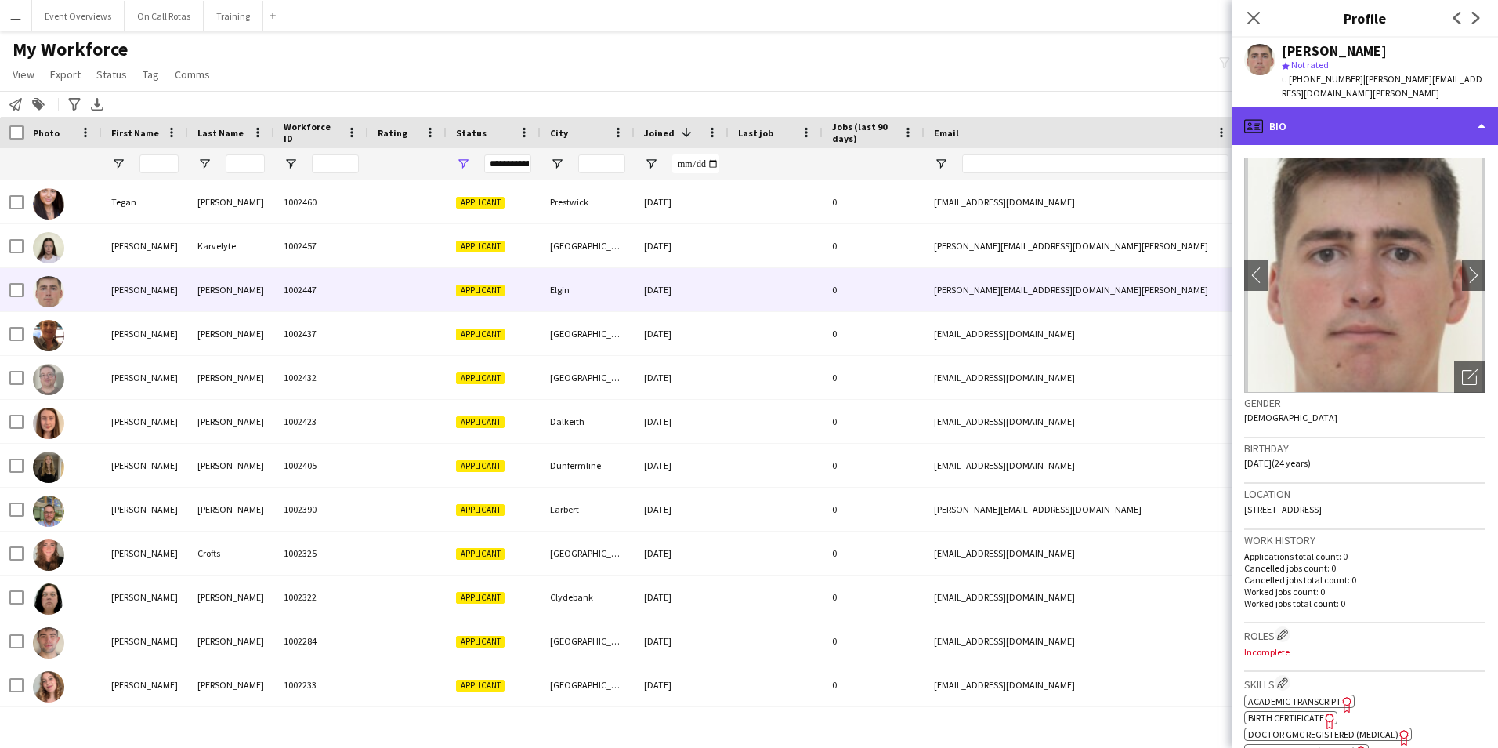
click at [1347, 129] on div "profile Bio" at bounding box center [1365, 126] width 266 height 38
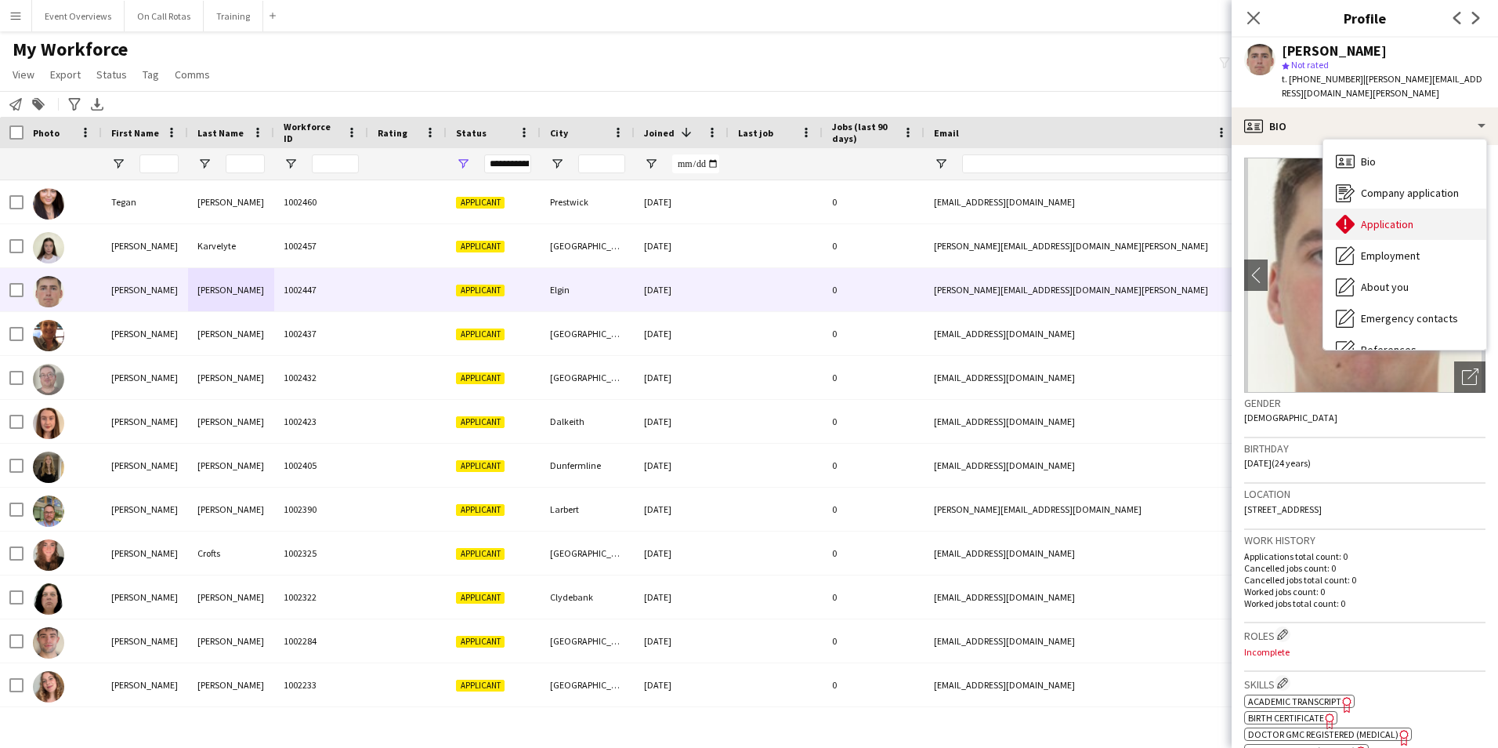
click at [1370, 217] on span "Application" at bounding box center [1387, 224] width 53 height 14
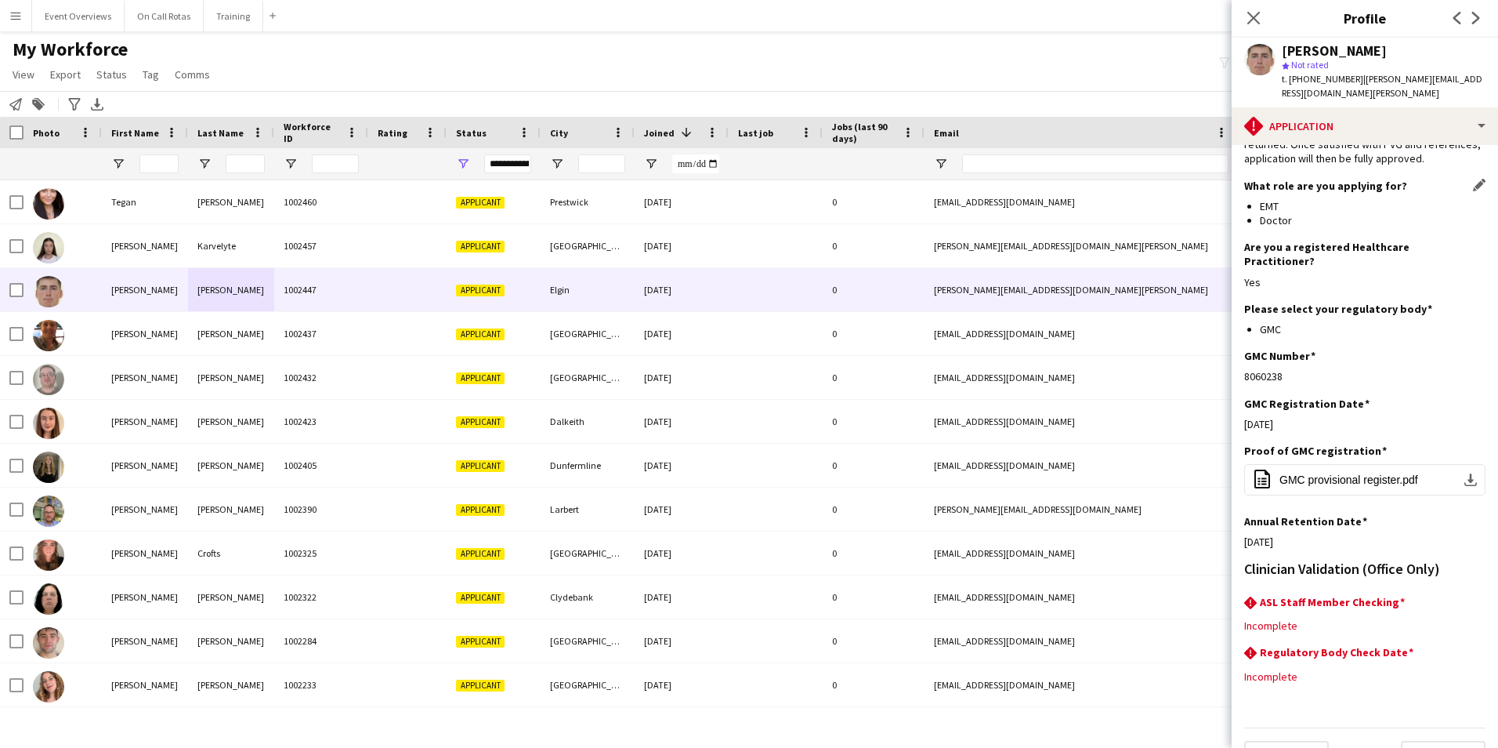
scroll to position [142, 0]
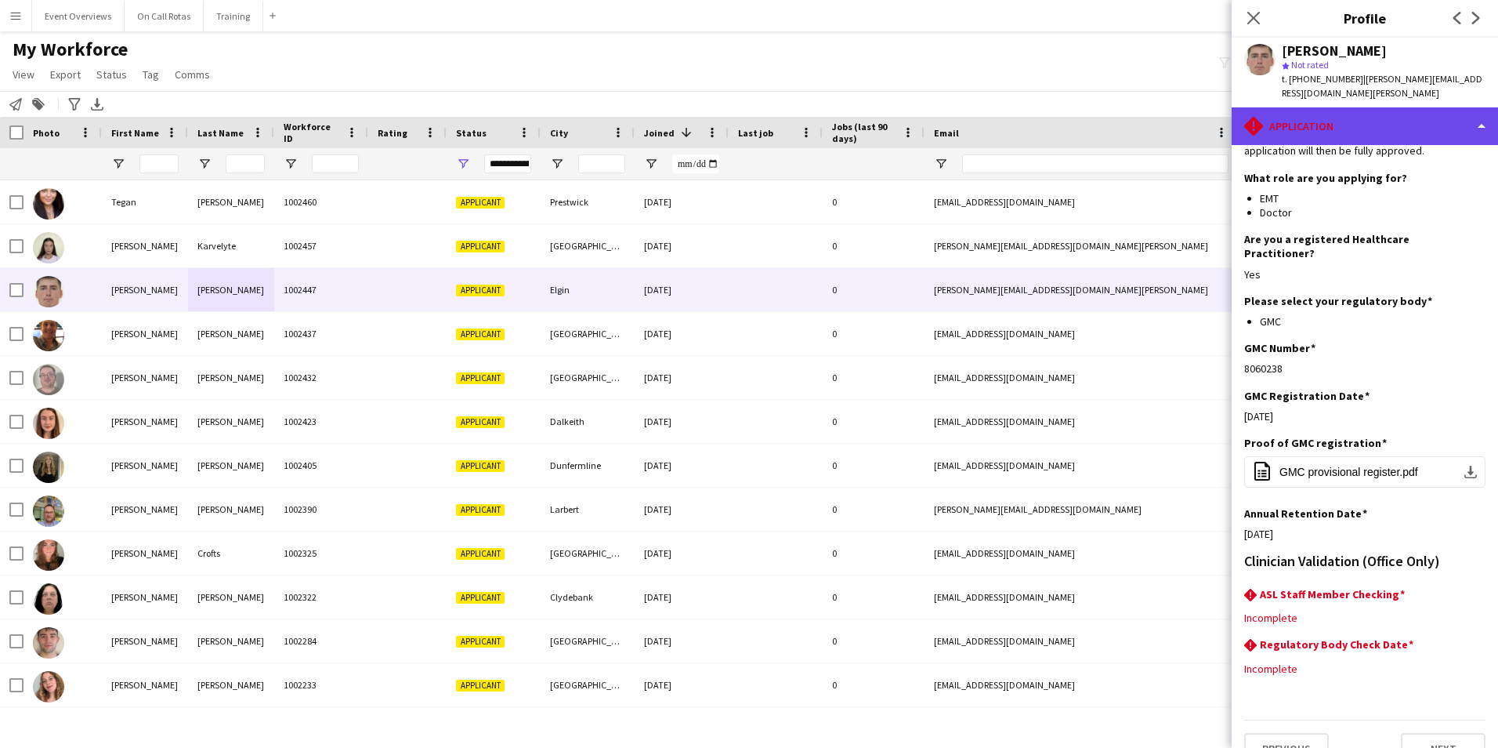
click at [1392, 107] on div "rhombus-alert Application" at bounding box center [1365, 126] width 266 height 38
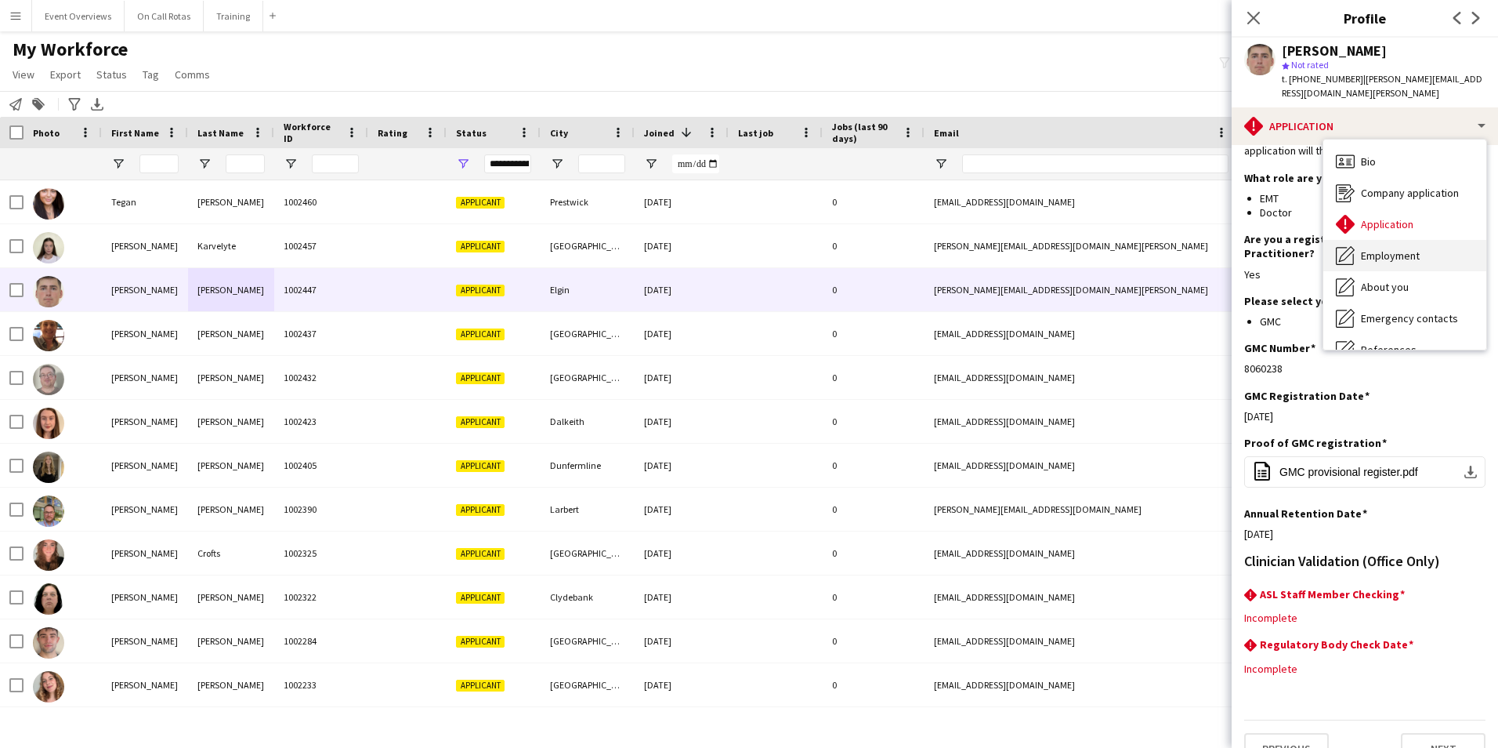
click at [1400, 248] on span "Employment" at bounding box center [1390, 255] width 59 height 14
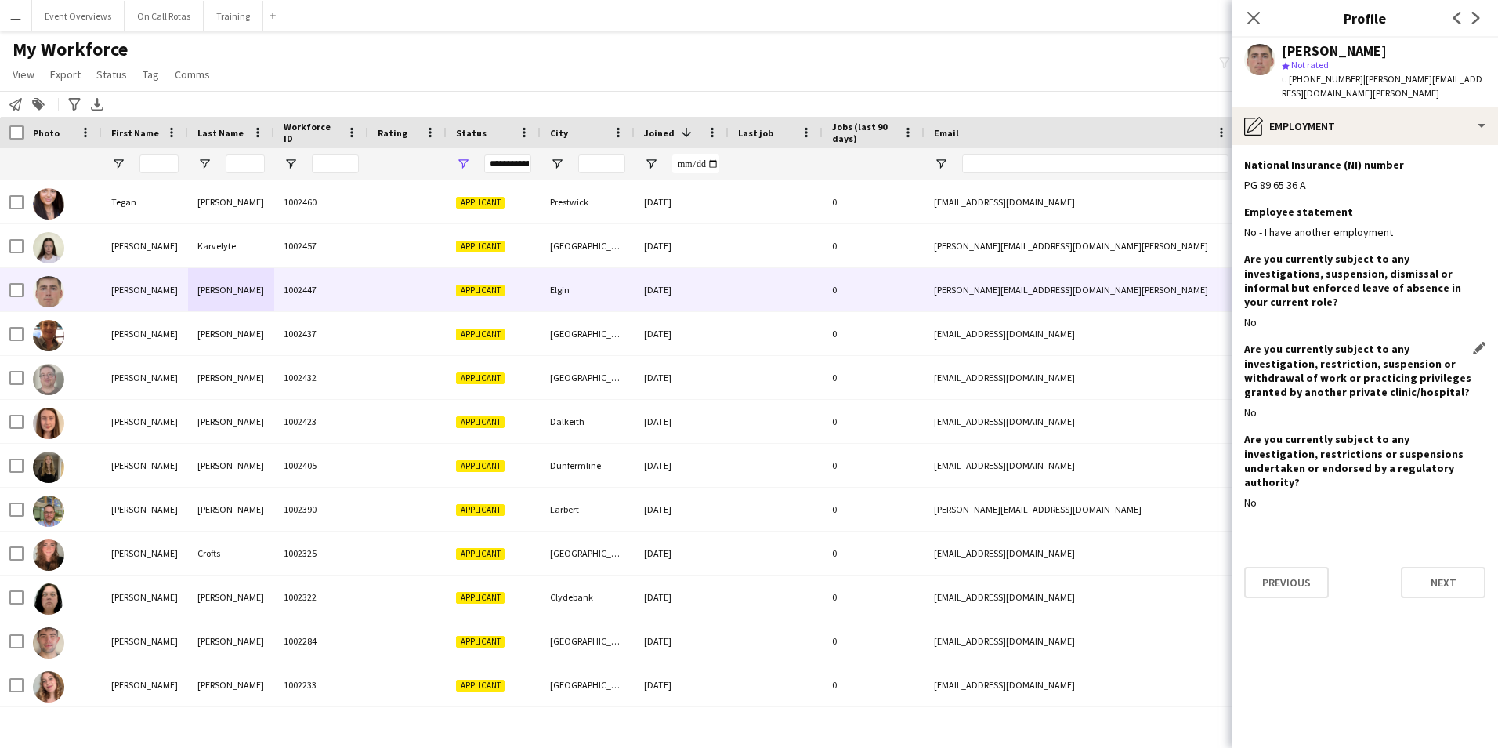
scroll to position [0, 0]
click at [1441, 567] on button "Next" at bounding box center [1443, 582] width 85 height 31
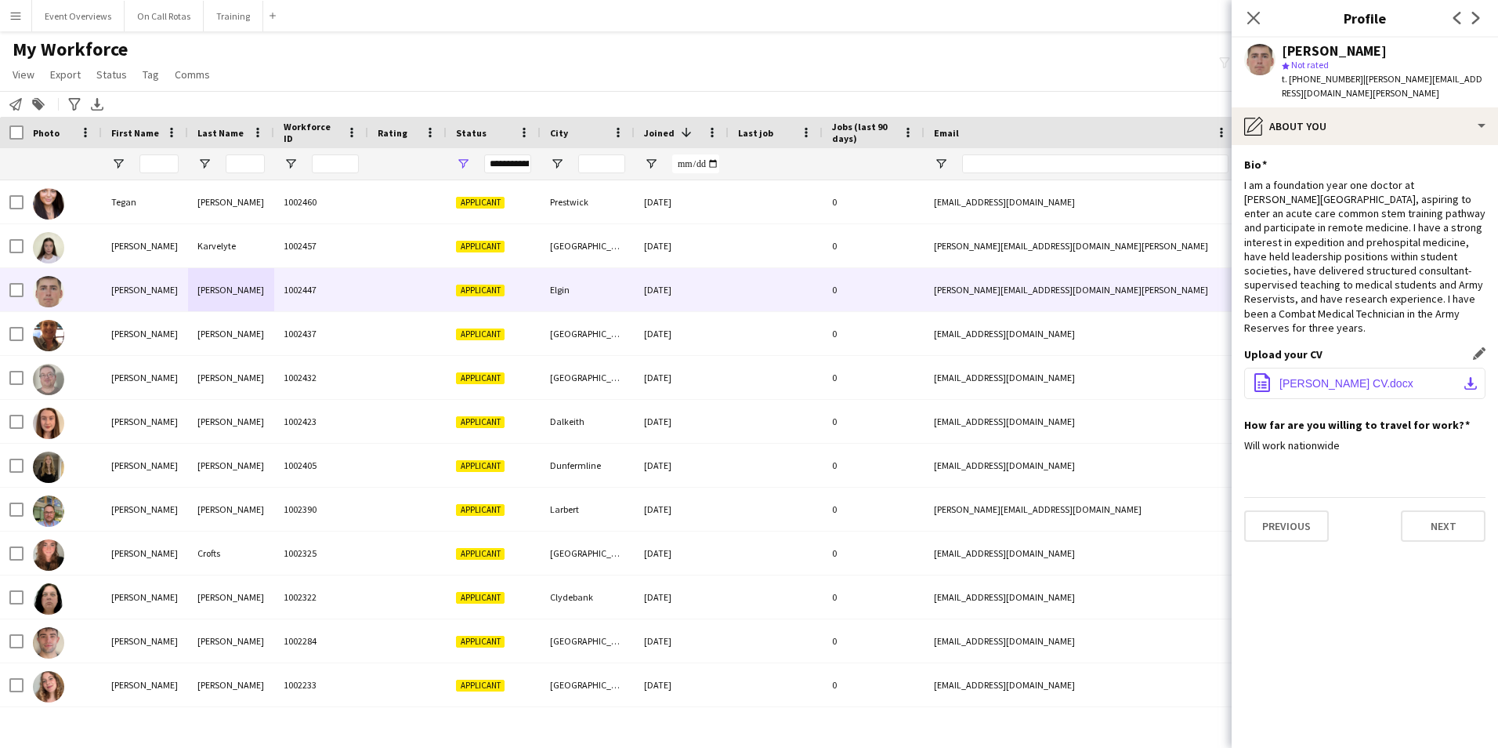
click at [1332, 377] on span "[PERSON_NAME] CV.docx" at bounding box center [1347, 383] width 134 height 13
click at [1371, 60] on div "star Not rated" at bounding box center [1384, 65] width 204 height 14
click at [1378, 145] on app-section-data-types "Bio Edit this field I am a foundation year one doctor at Dr Gray's Hospital, as…" at bounding box center [1365, 446] width 266 height 603
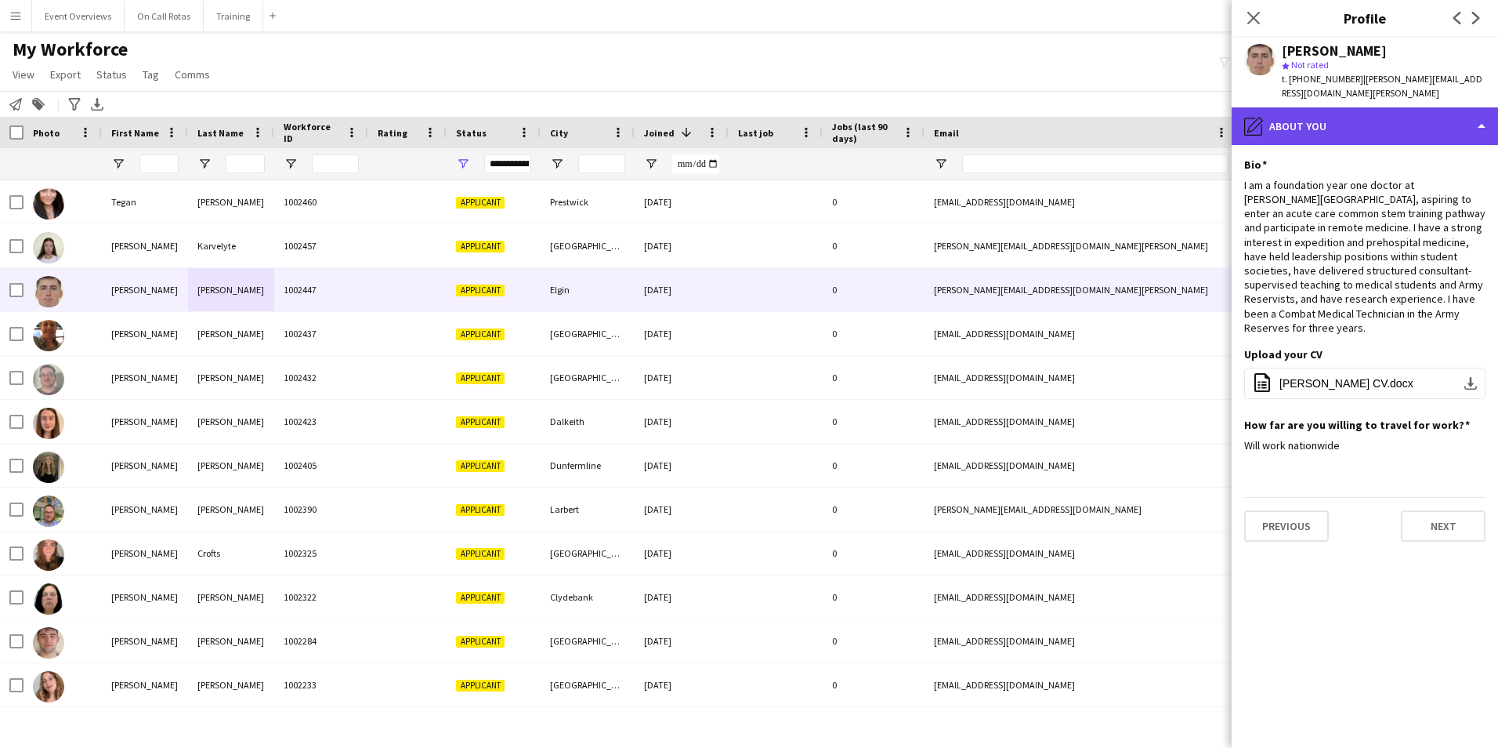
click at [1373, 111] on div "pencil4 About you" at bounding box center [1365, 126] width 266 height 38
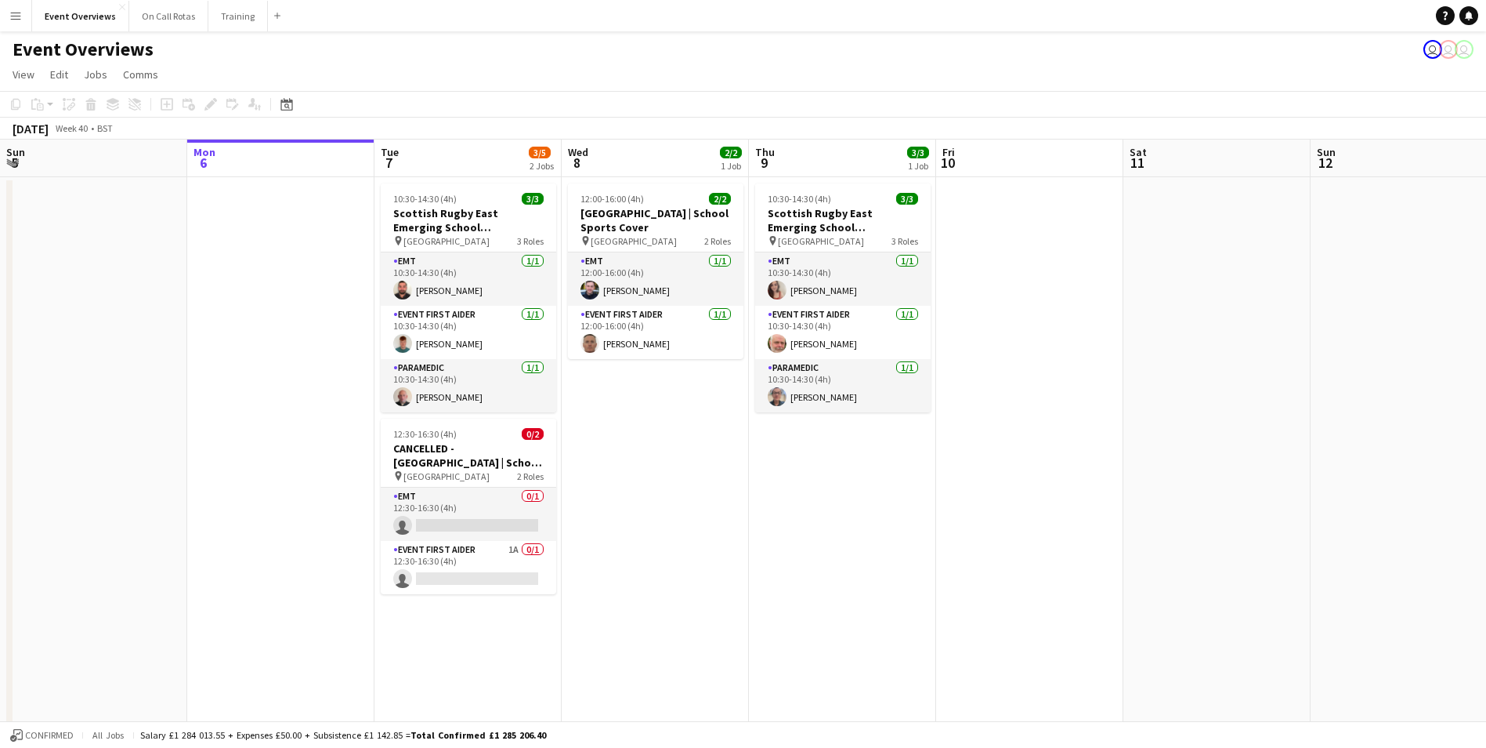
click at [13, 17] on app-icon "Menu" at bounding box center [15, 15] width 13 height 13
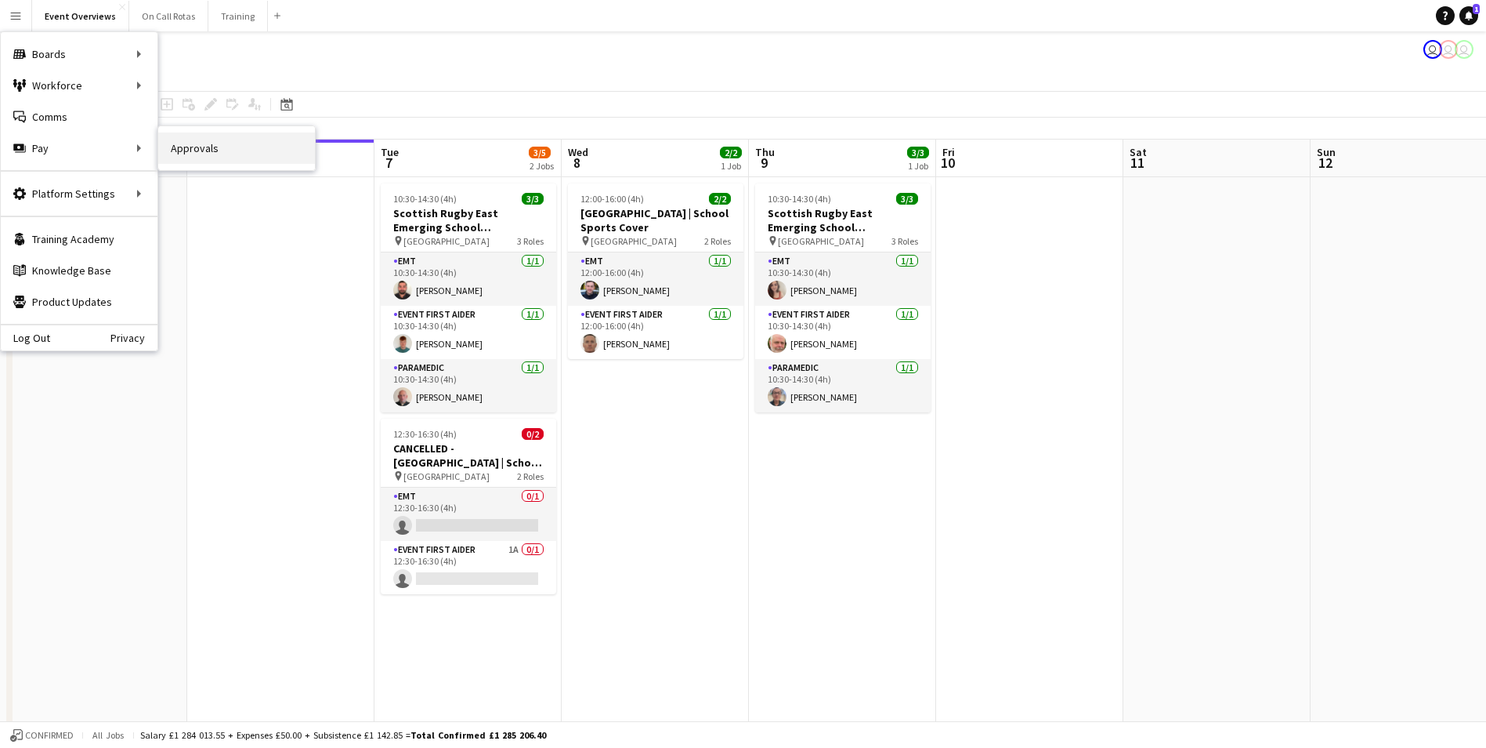
click at [209, 145] on link "Approvals" at bounding box center [236, 147] width 157 height 31
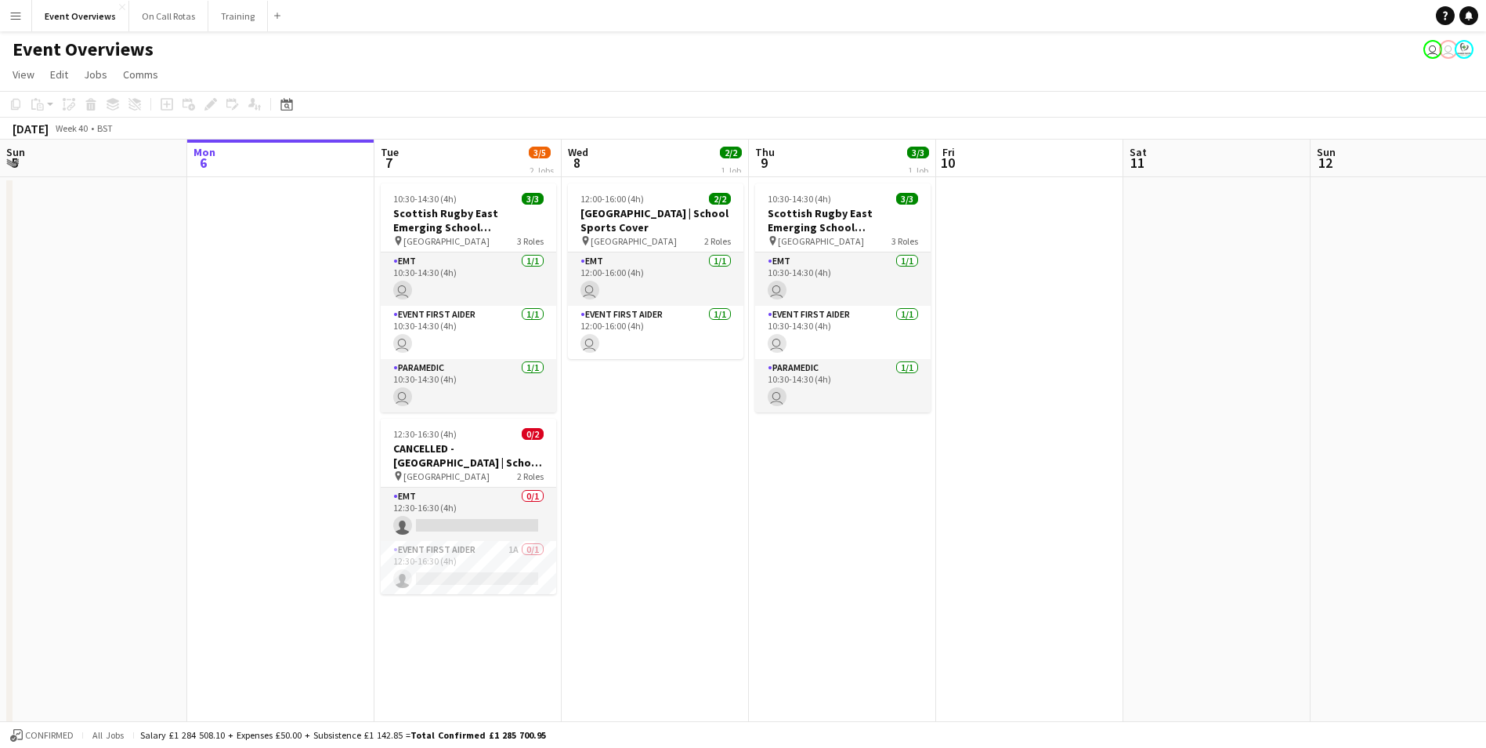
click at [11, 18] on app-icon "Menu" at bounding box center [15, 15] width 13 height 13
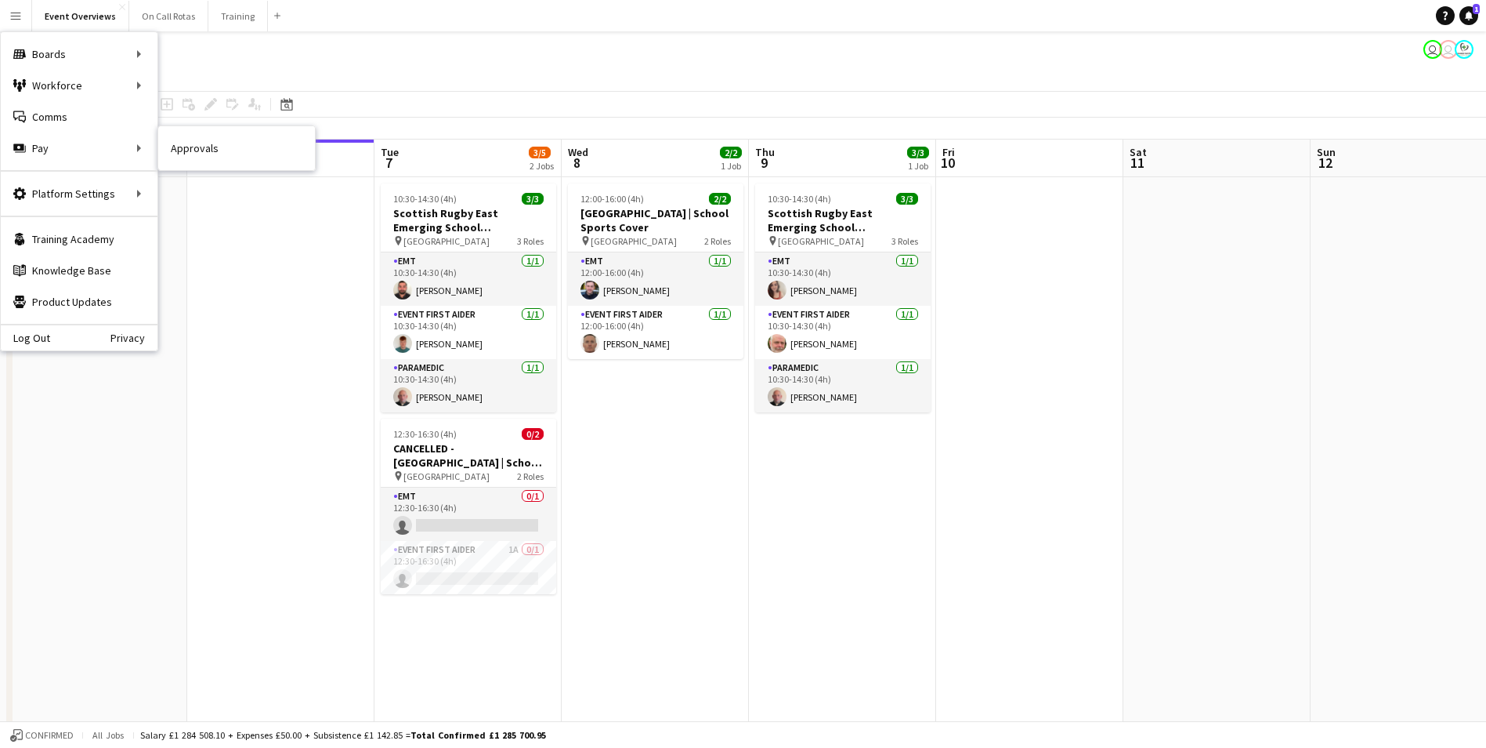
click at [179, 146] on link "Approvals" at bounding box center [236, 147] width 157 height 31
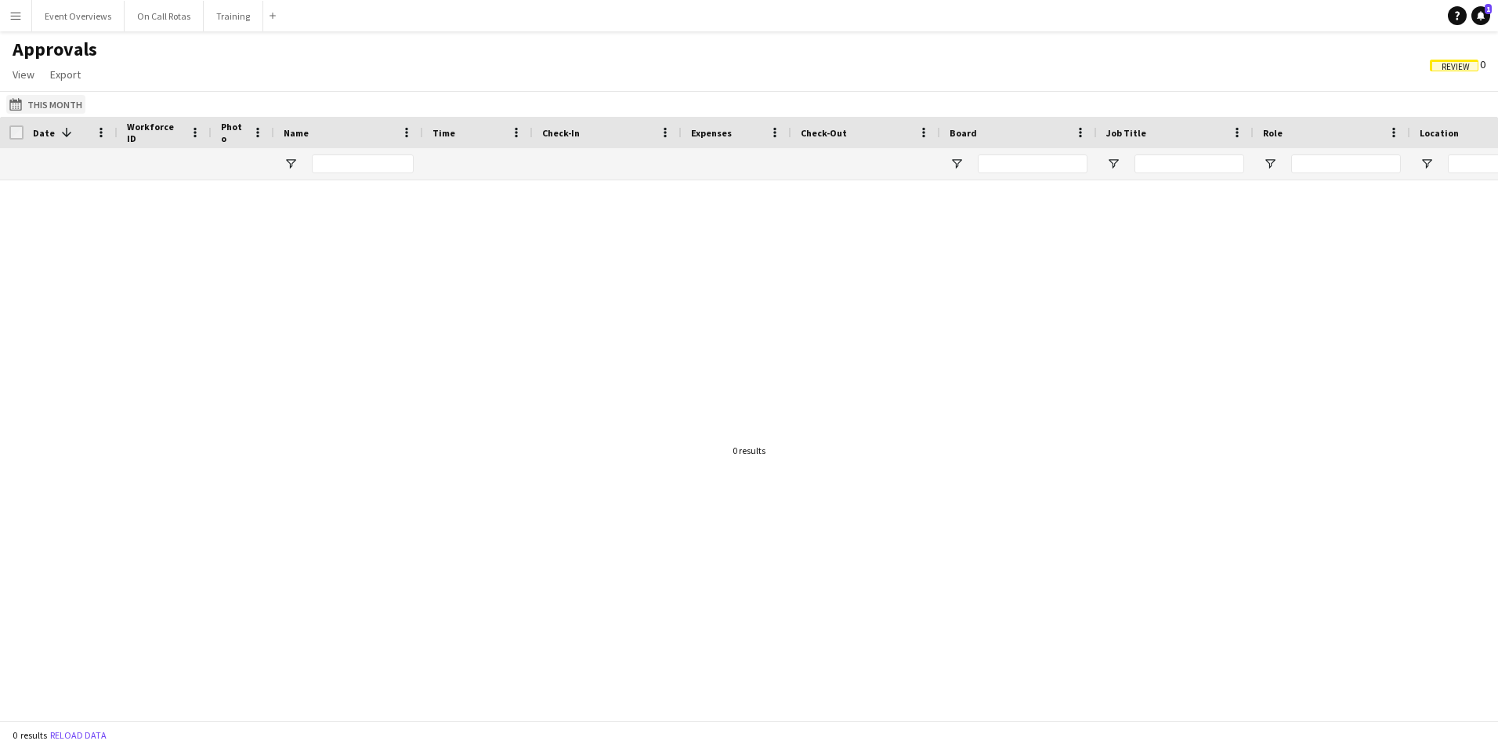
click at [61, 106] on button "This Month This Month" at bounding box center [45, 104] width 79 height 19
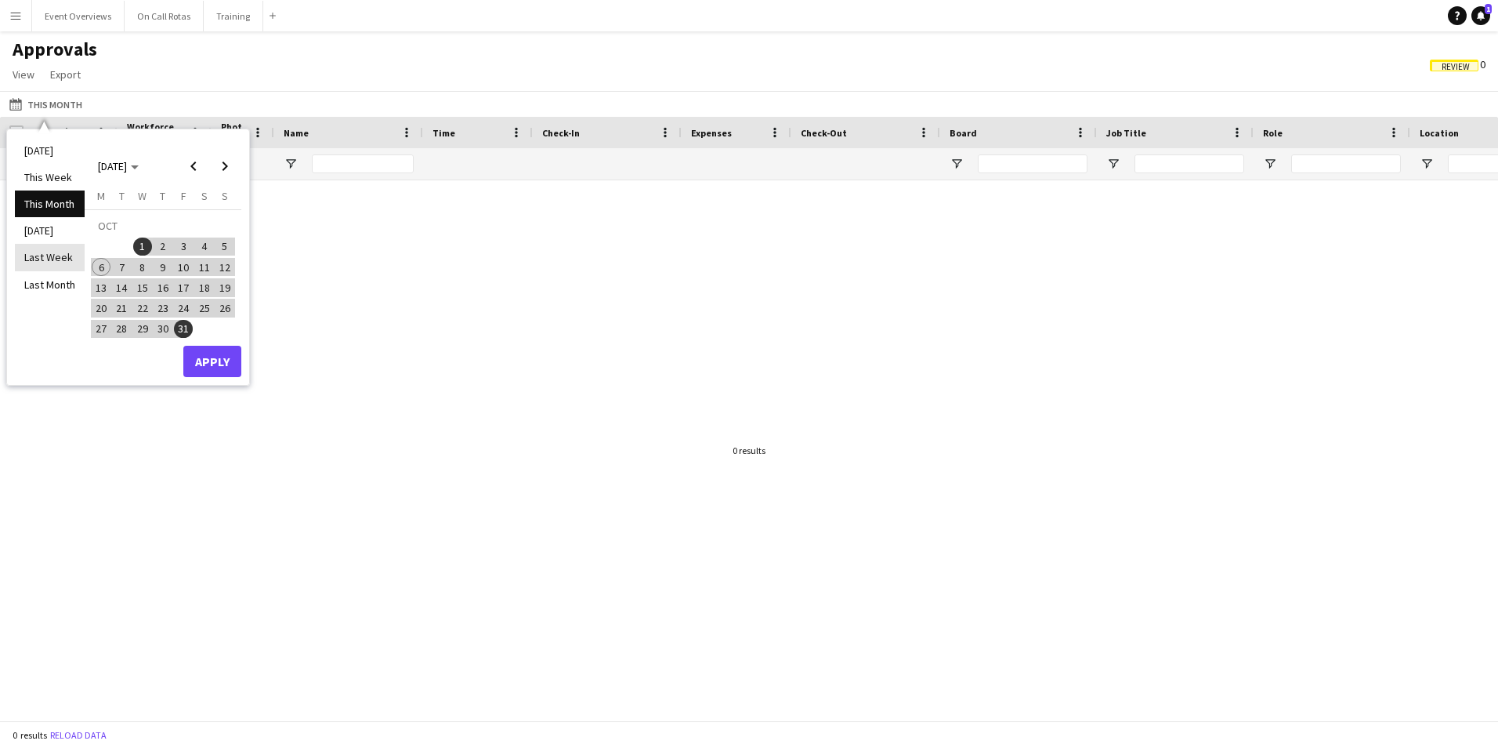
click at [62, 262] on li "Last Week" at bounding box center [50, 257] width 70 height 27
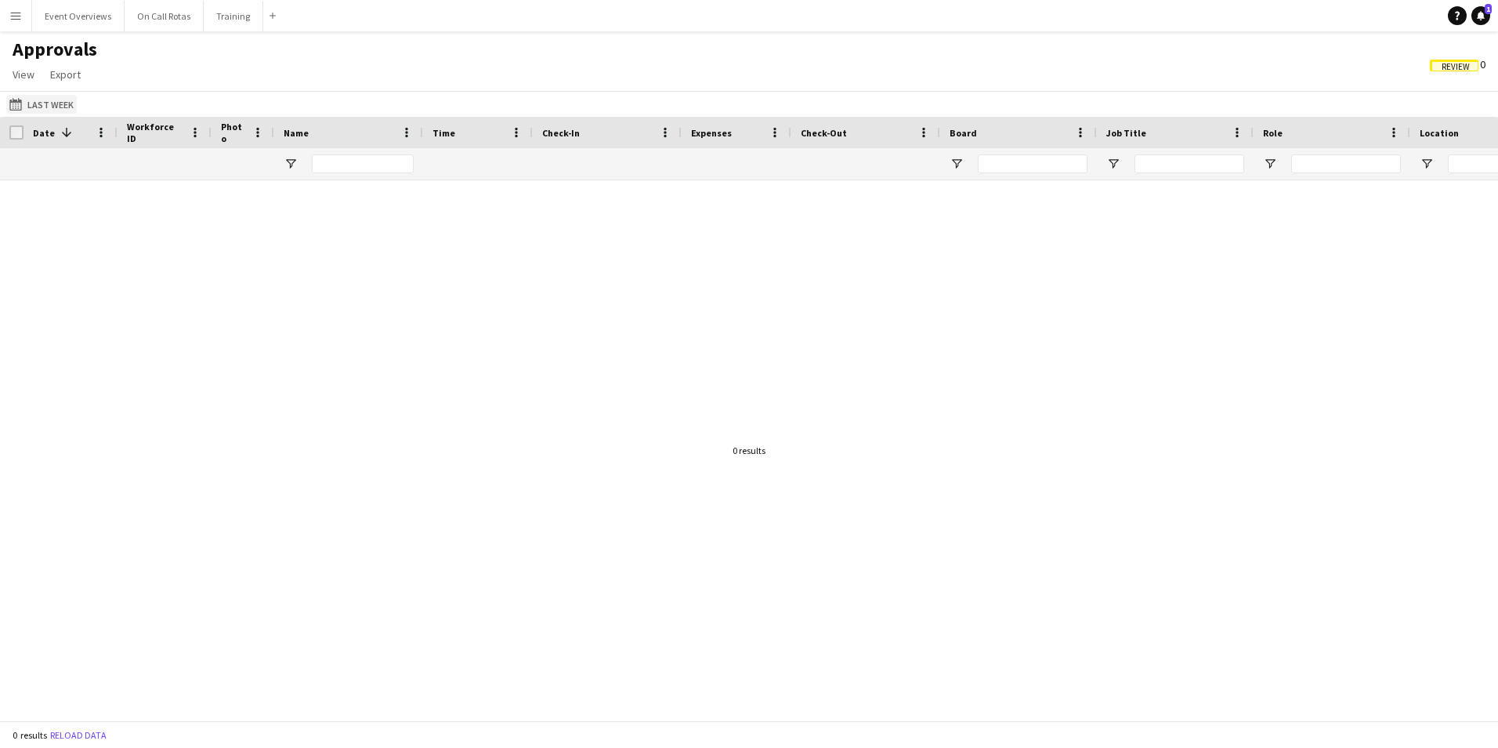
click at [35, 101] on button "This Month Last Week" at bounding box center [41, 104] width 71 height 19
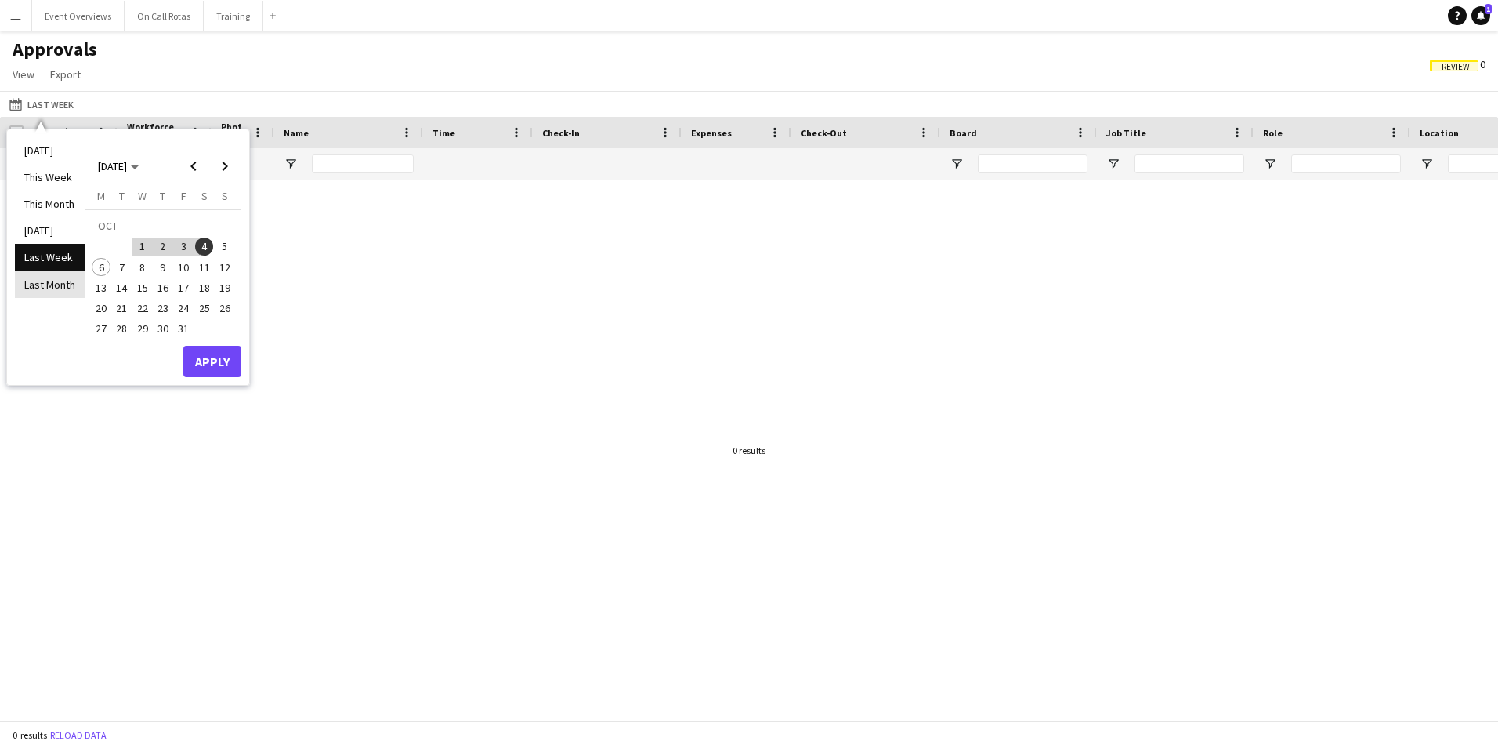
click at [49, 275] on li "Last Month" at bounding box center [50, 284] width 70 height 27
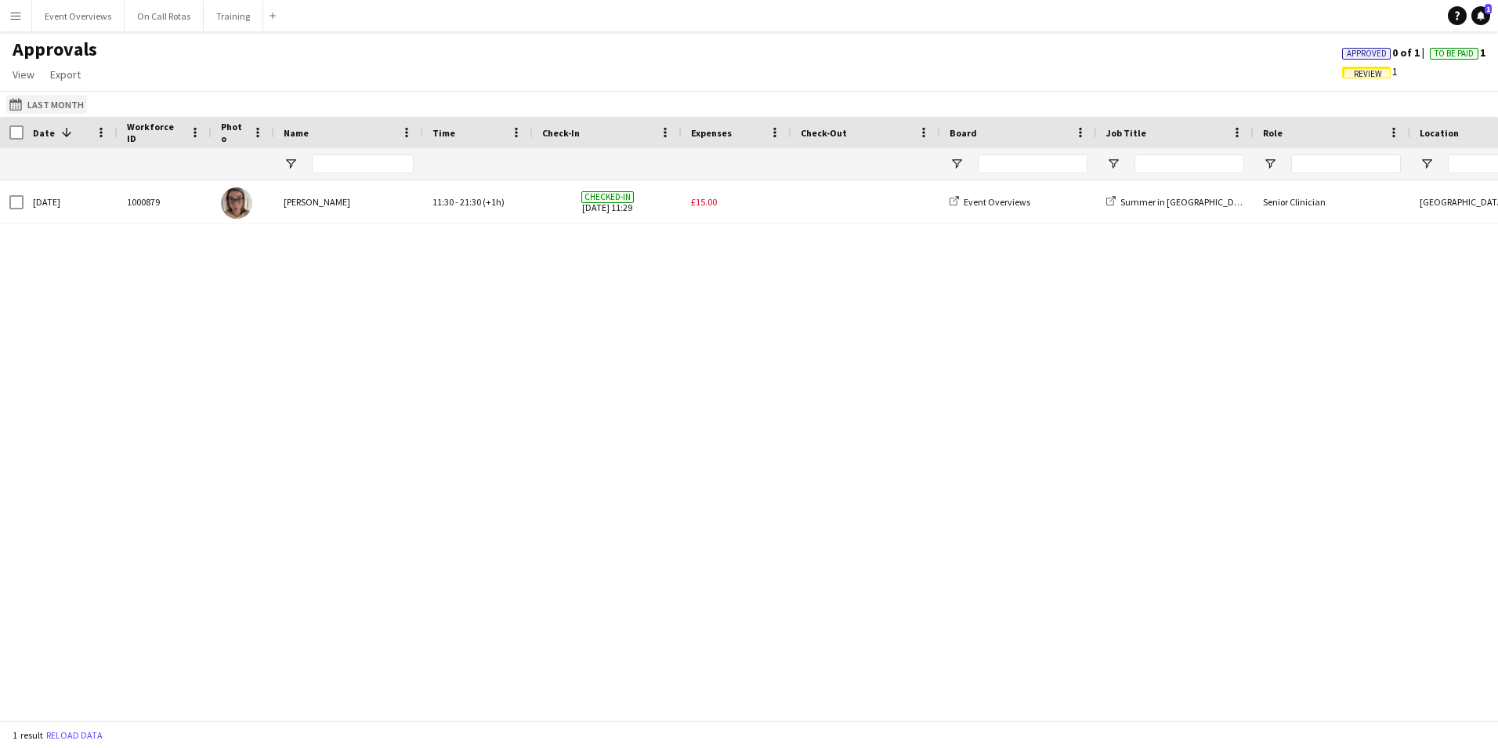
click at [30, 99] on button "This Month Last Month" at bounding box center [46, 104] width 81 height 19
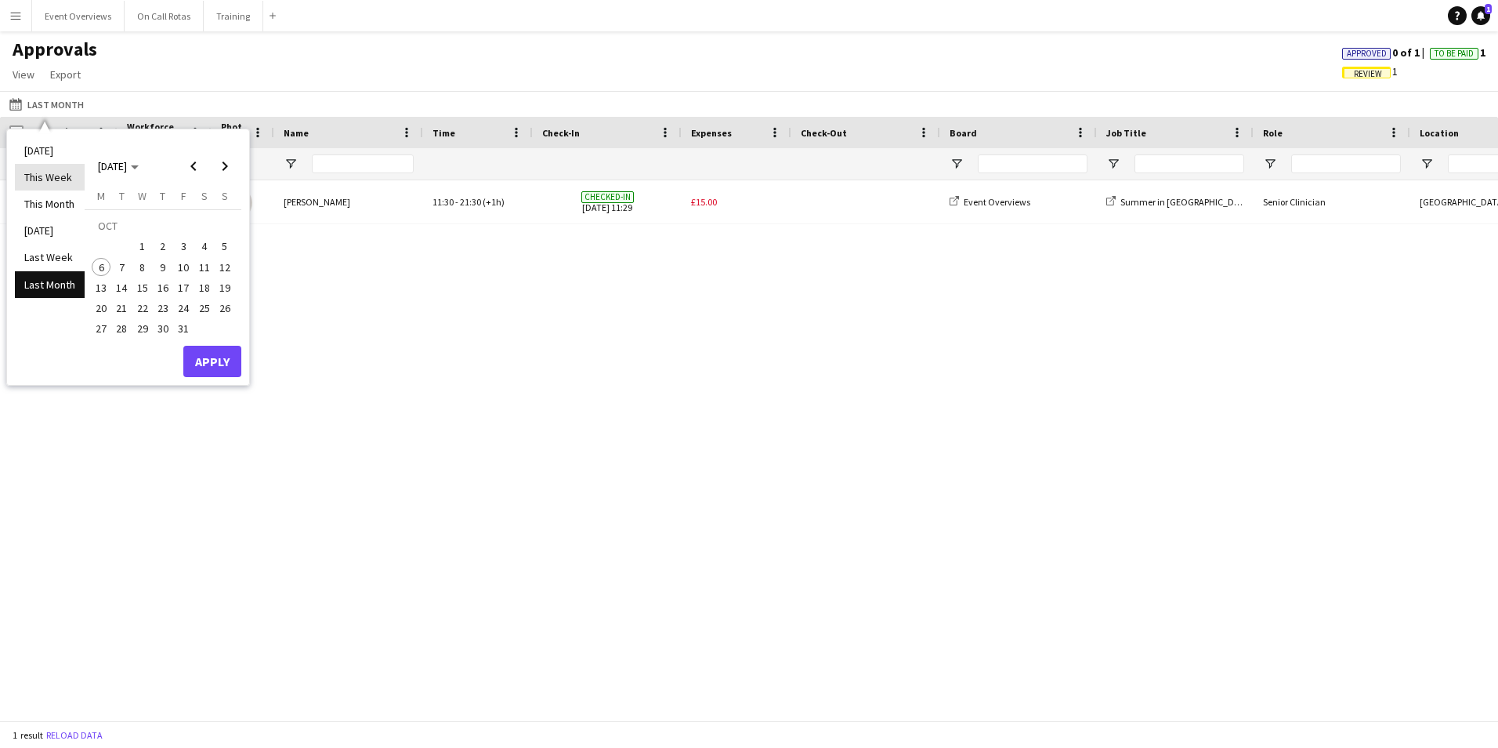
click at [32, 174] on li "This Week" at bounding box center [50, 177] width 70 height 27
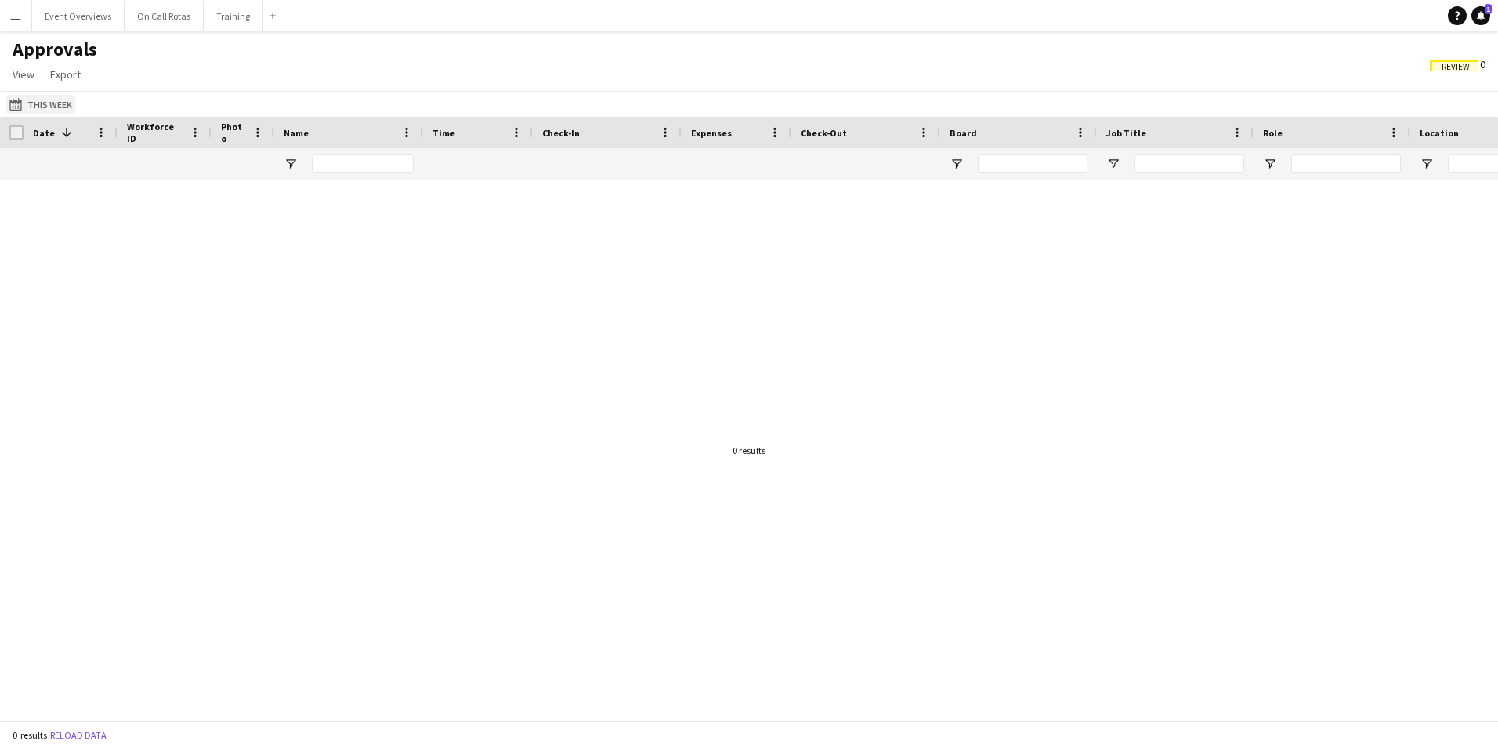
click at [39, 102] on button "This Month This Week" at bounding box center [40, 104] width 69 height 19
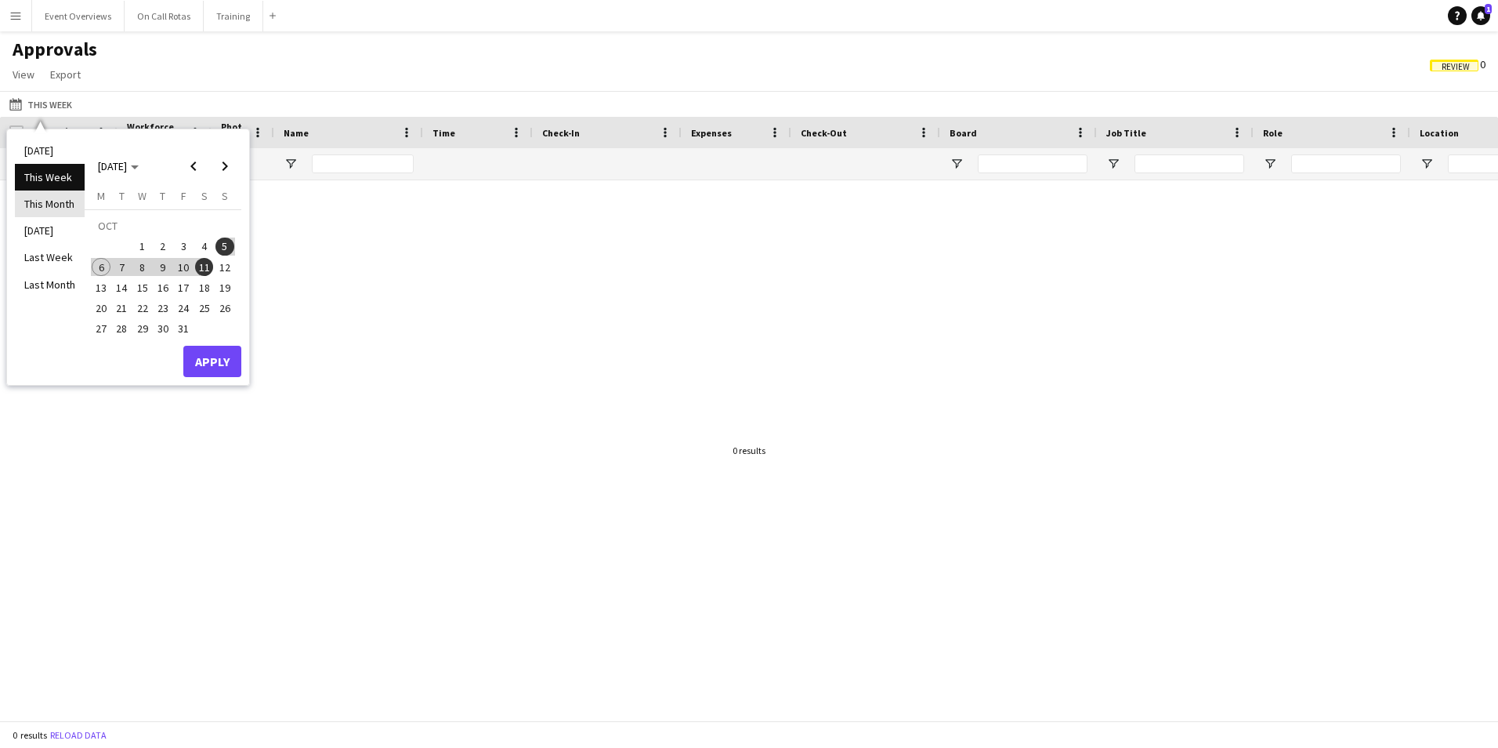
click at [56, 204] on li "This Month" at bounding box center [50, 203] width 70 height 27
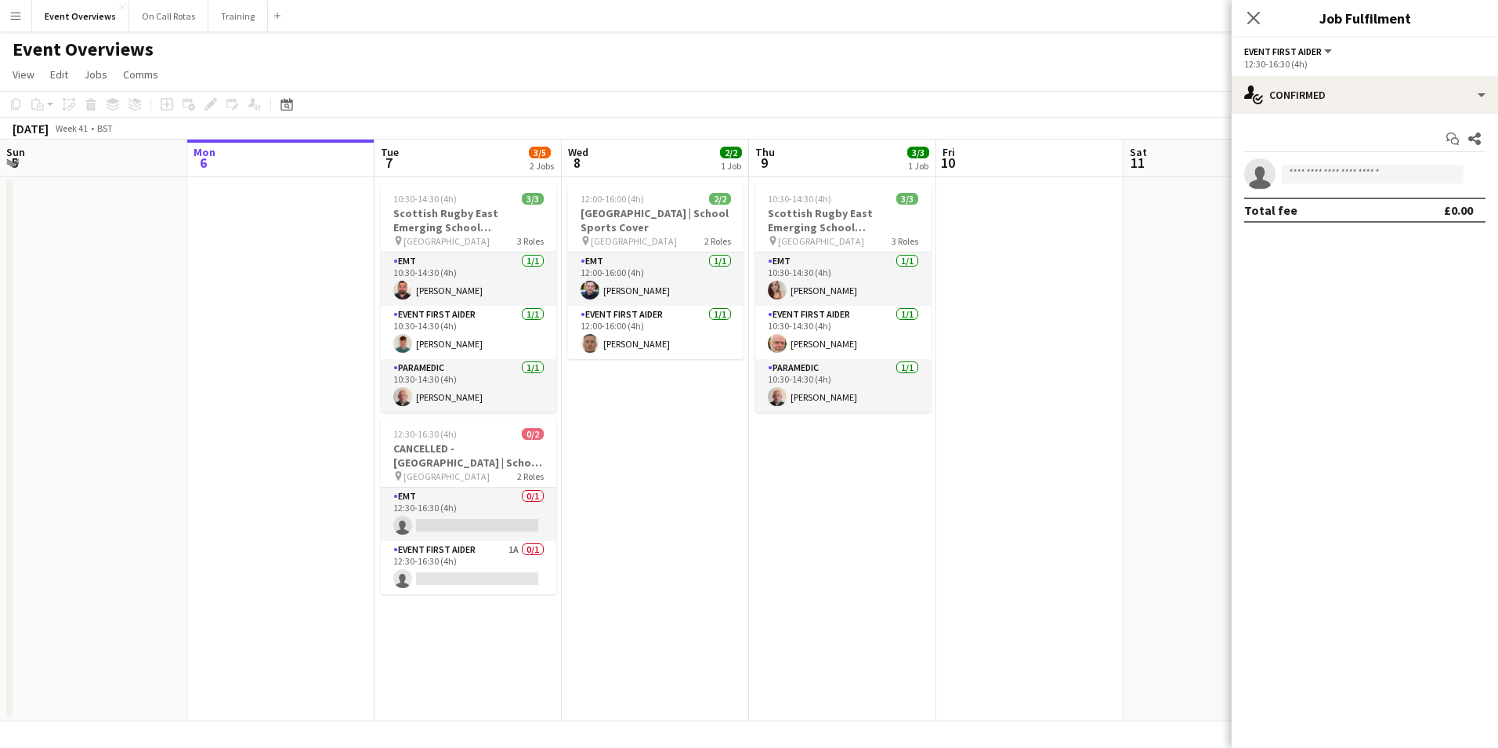
scroll to position [0, 452]
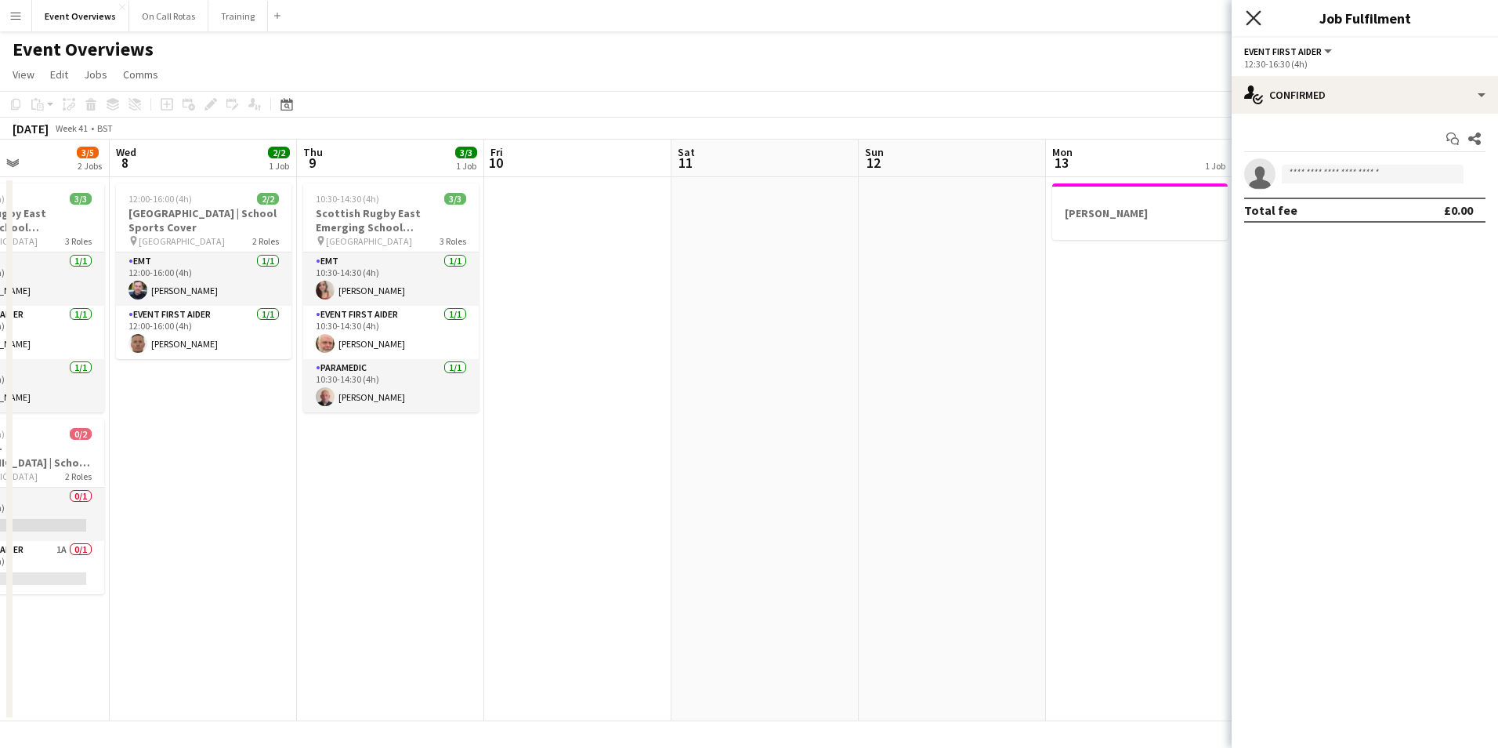
click at [1253, 13] on icon "Close pop-in" at bounding box center [1253, 17] width 15 height 15
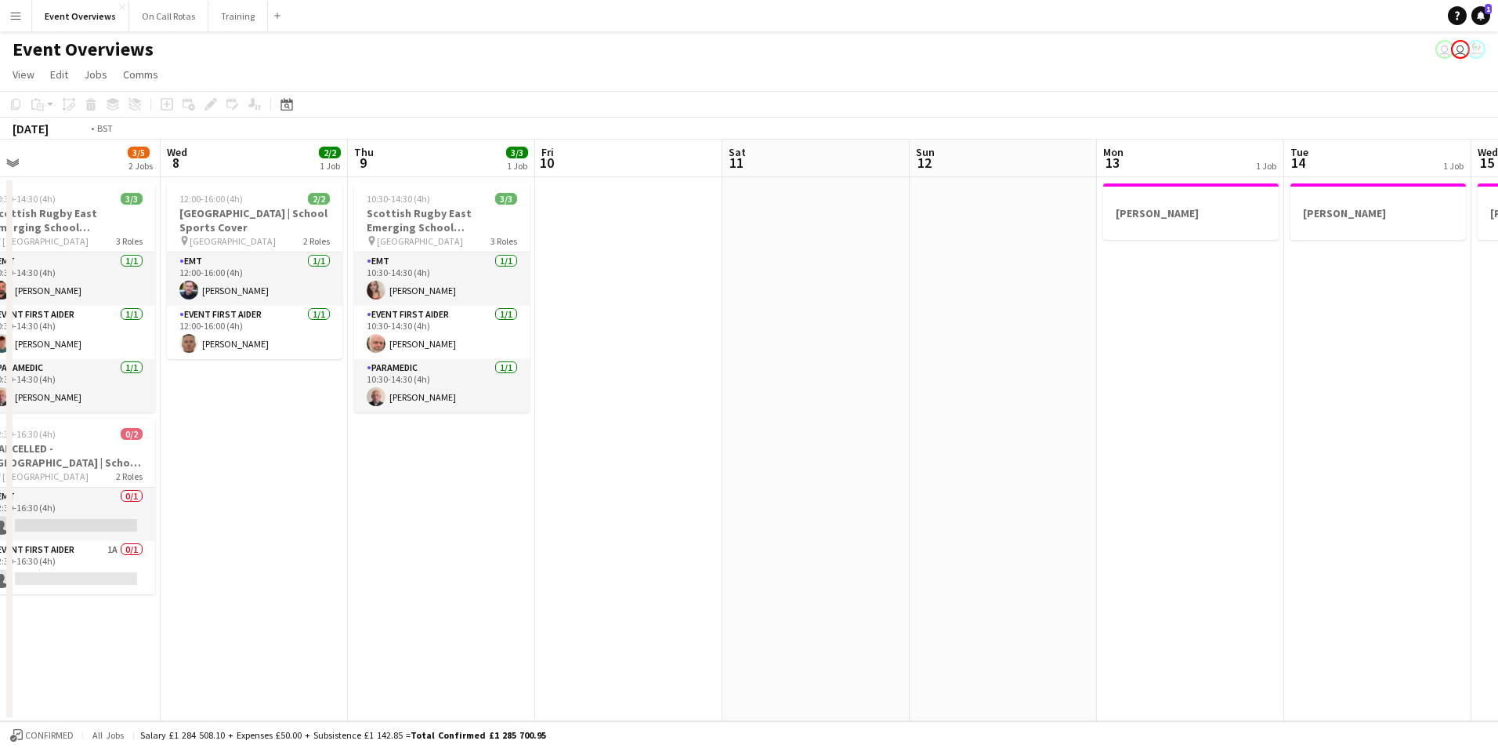
drag, startPoint x: 378, startPoint y: 450, endPoint x: 1074, endPoint y: 441, distance: 695.1
click at [1074, 441] on app-calendar-viewport "Sun 5 Mon 6 Tue 7 3/5 2 Jobs Wed 8 2/2 1 Job Thu 9 3/3 1 Job Fri 10 Sat 11 Sun …" at bounding box center [749, 429] width 1498 height 581
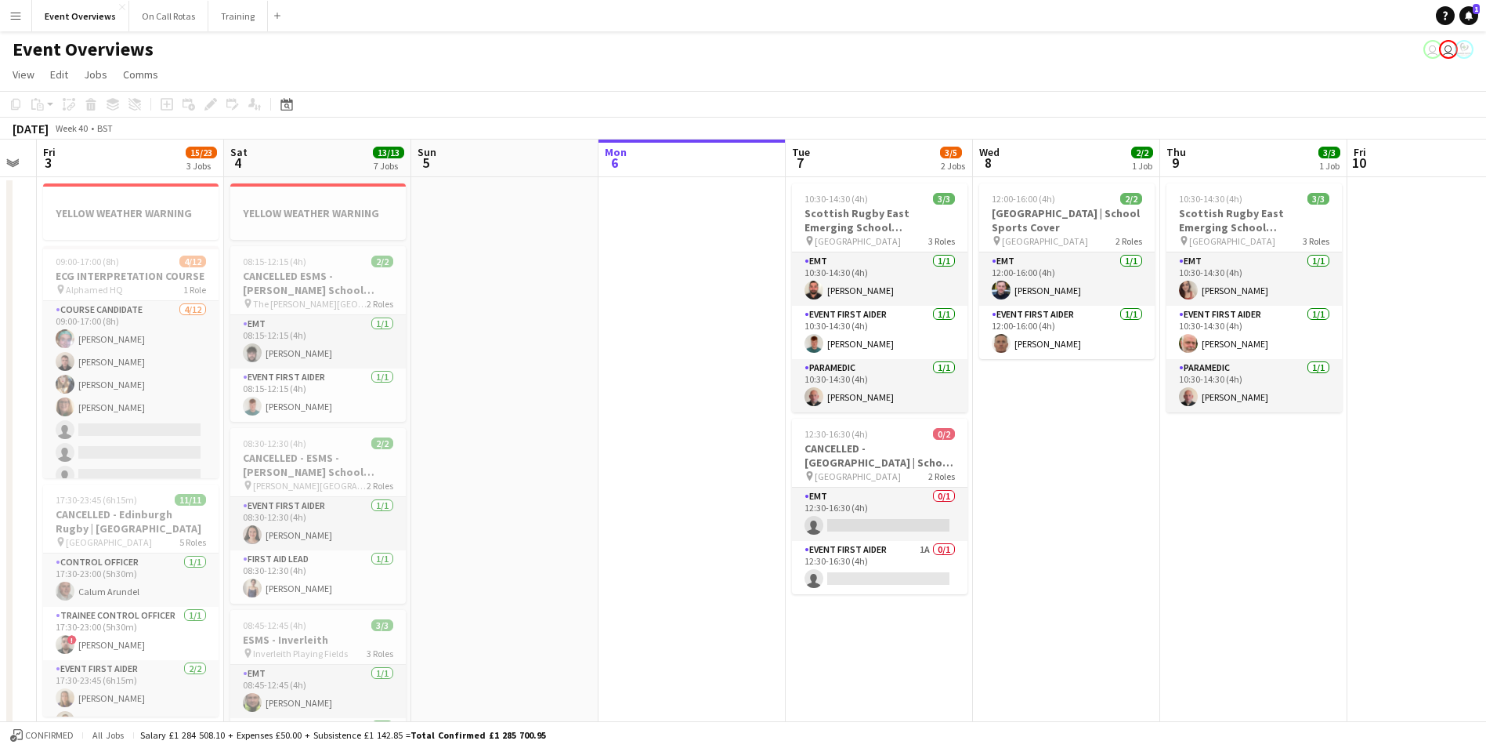
drag, startPoint x: 397, startPoint y: 483, endPoint x: 950, endPoint y: 454, distance: 554.0
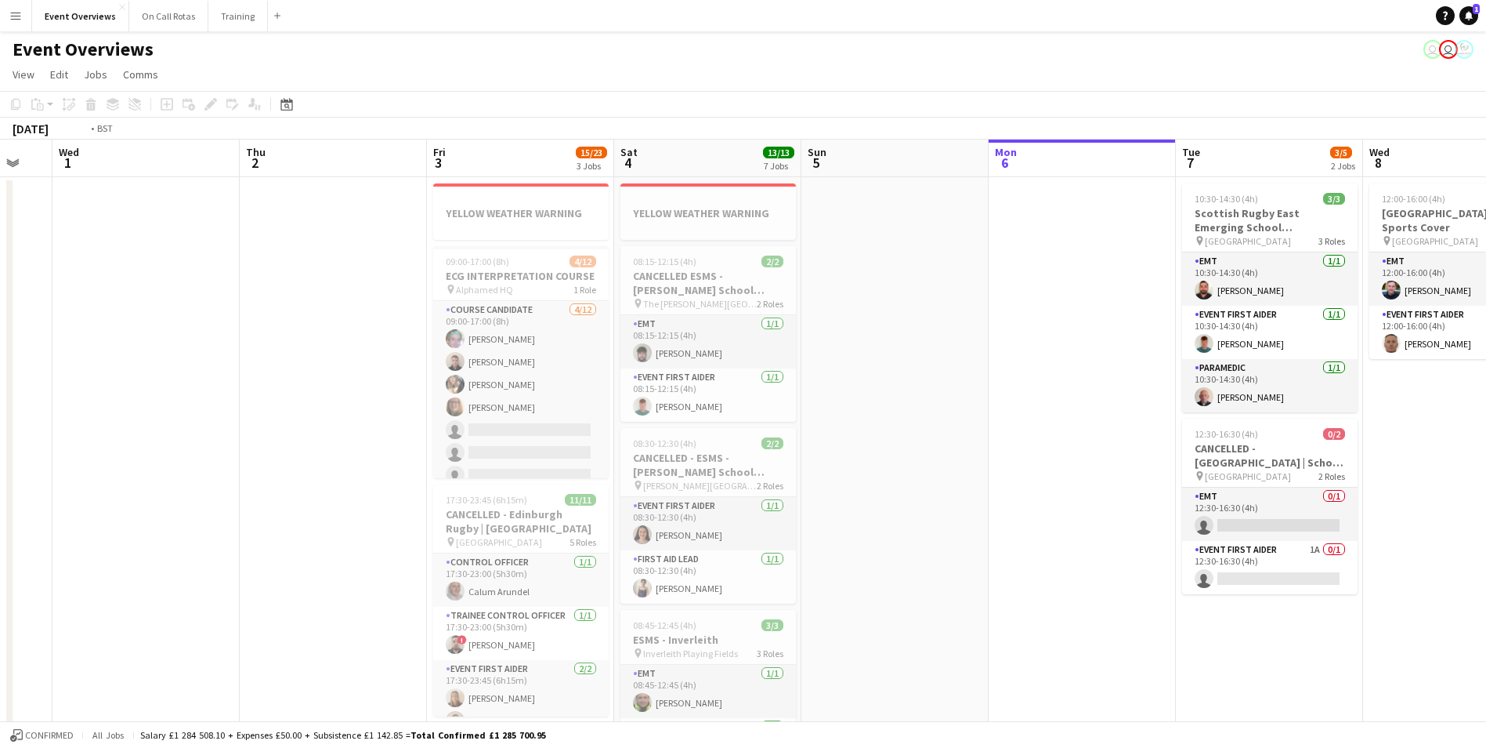
drag, startPoint x: 219, startPoint y: 445, endPoint x: 878, endPoint y: 440, distance: 658.2
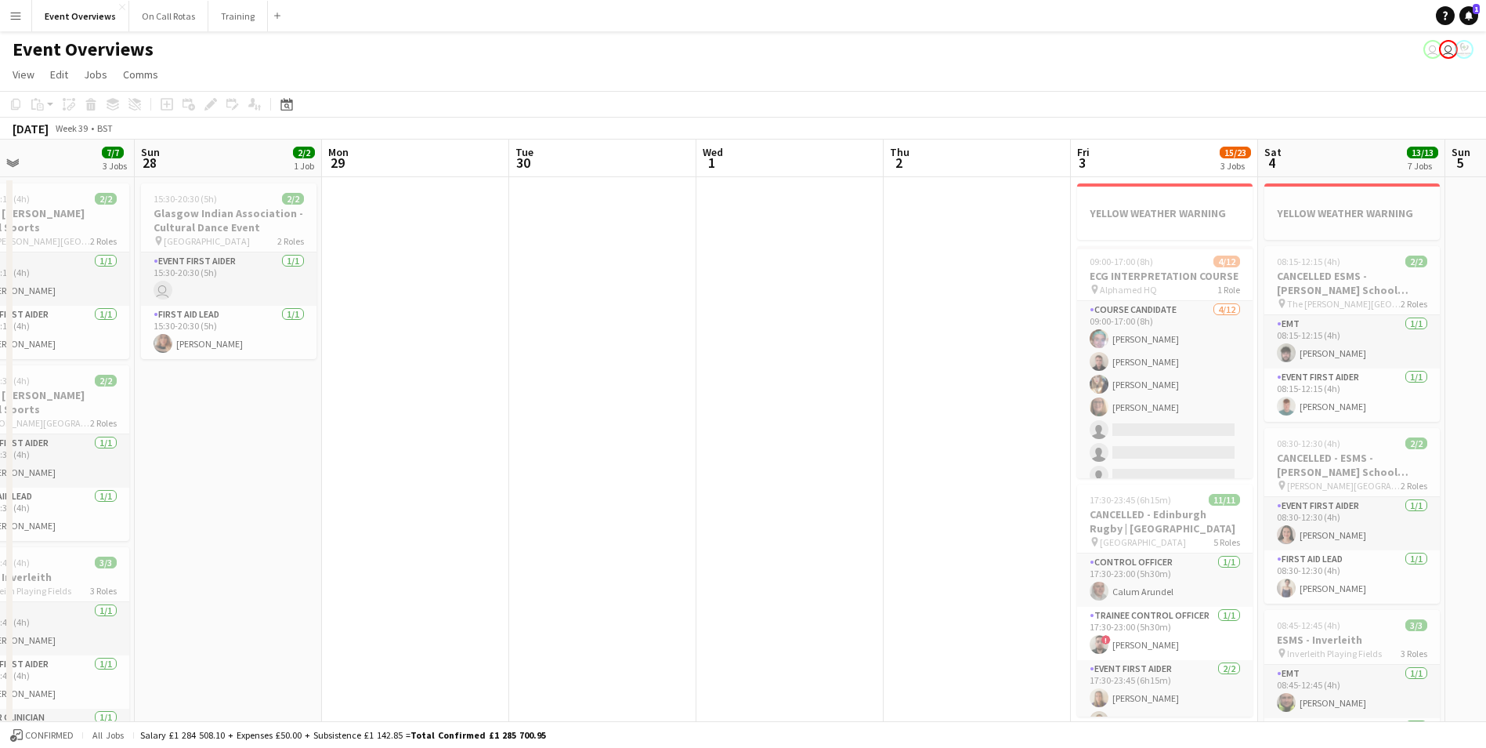
drag, startPoint x: 415, startPoint y: 476, endPoint x: 1005, endPoint y: 434, distance: 591.6
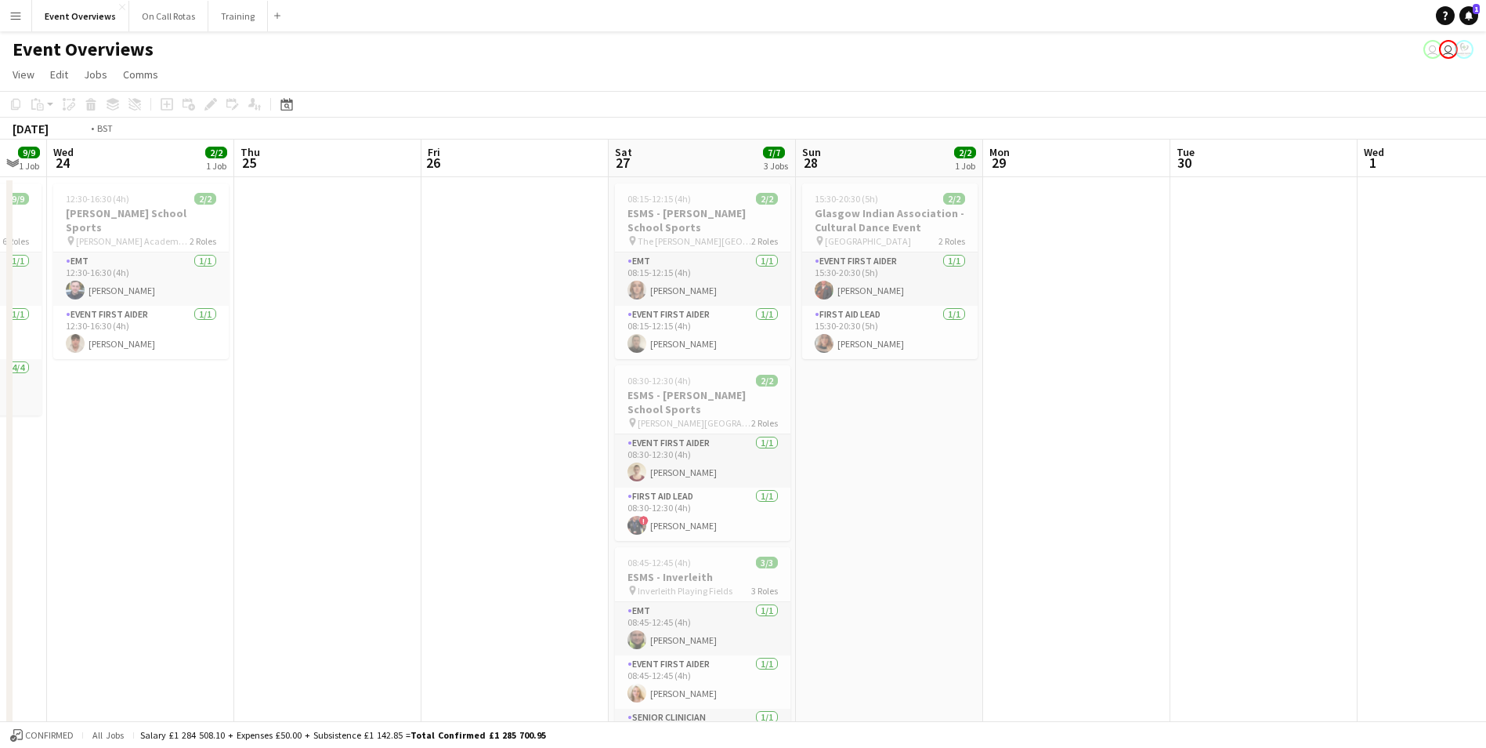
drag, startPoint x: 261, startPoint y: 426, endPoint x: 779, endPoint y: 411, distance: 518.2
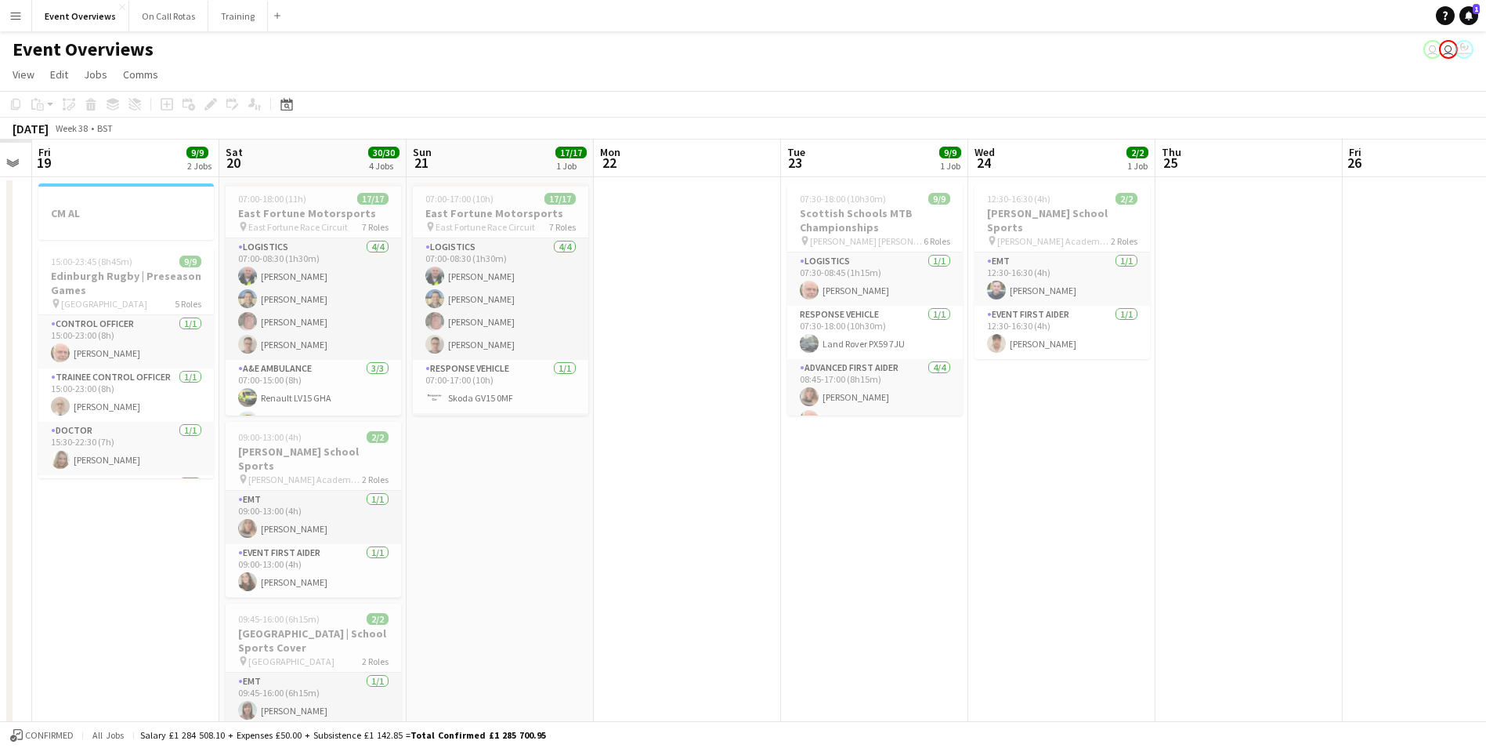
scroll to position [0, 494]
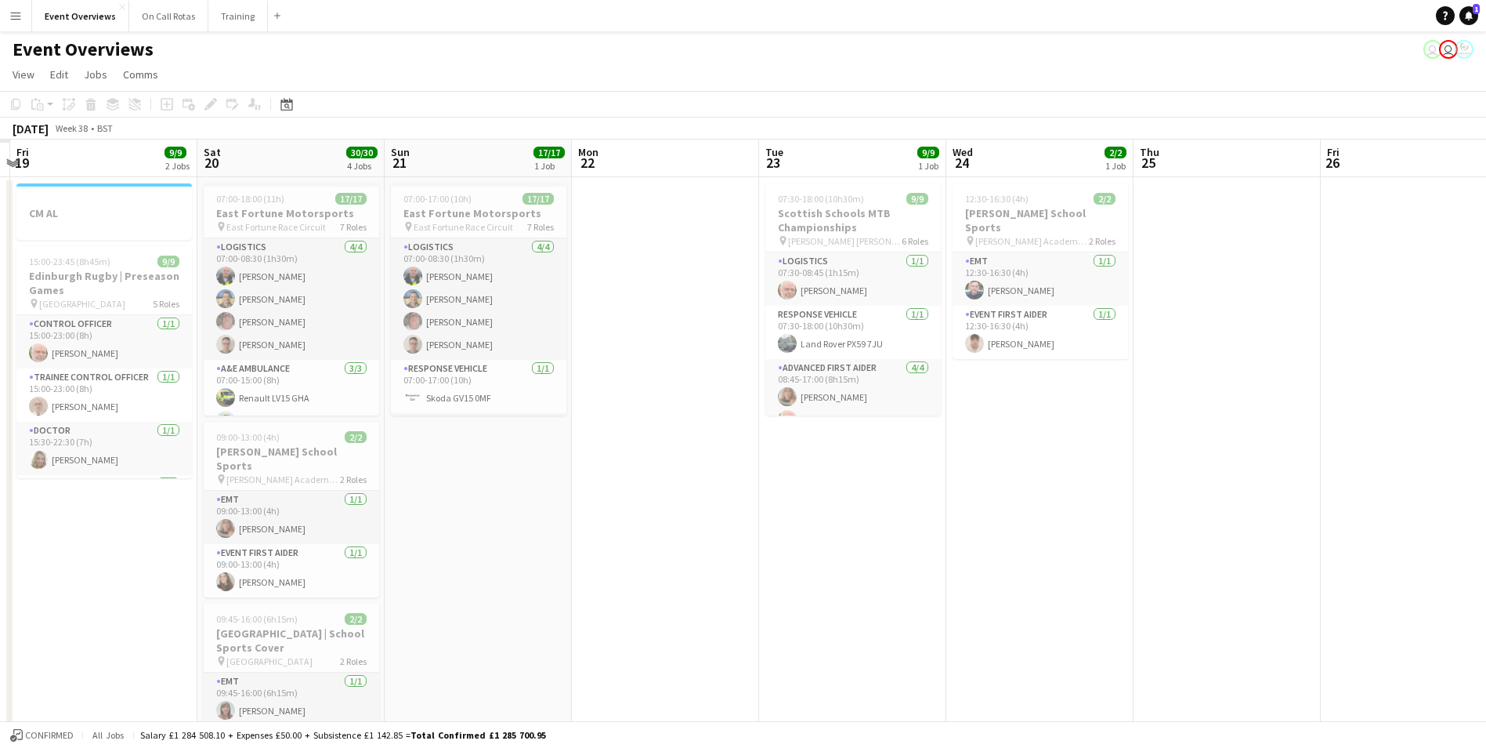
drag, startPoint x: 712, startPoint y: 523, endPoint x: 593, endPoint y: 519, distance: 119.2
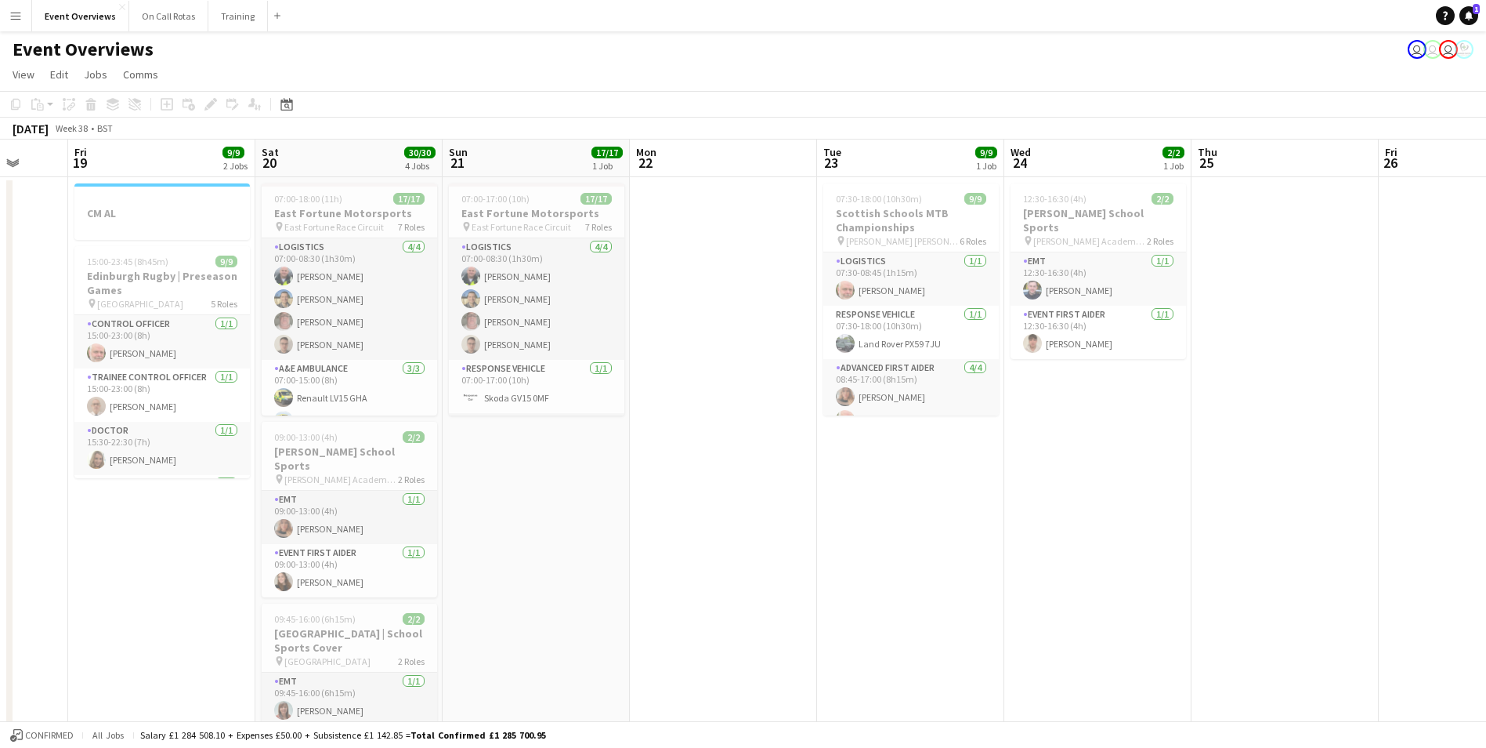
click at [275, 110] on div "Date picker NOV 2025 NOV 2025 Monday M Tuesday T Wednesday W Thursday T Friday …" at bounding box center [281, 104] width 35 height 19
click at [283, 102] on icon at bounding box center [287, 104] width 12 height 13
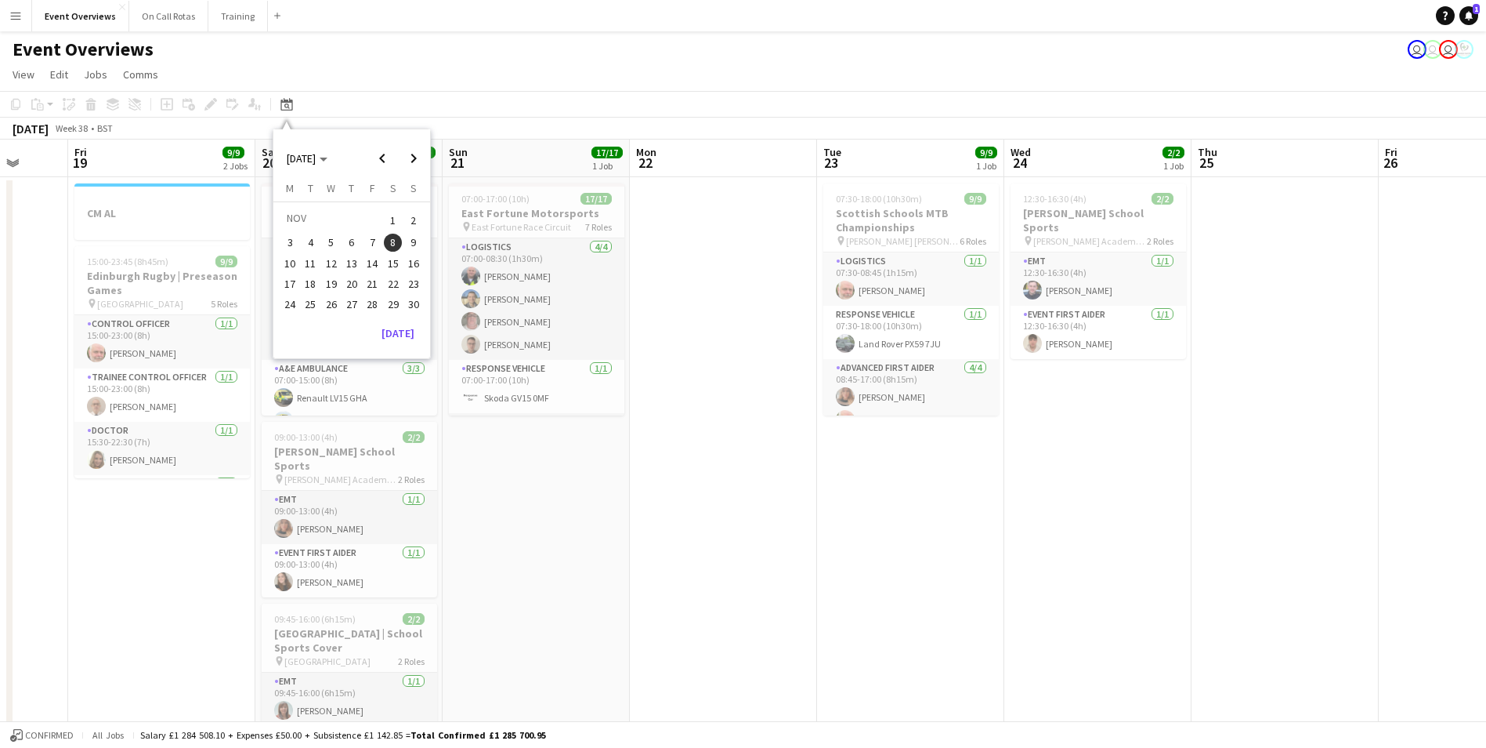
click at [398, 244] on span "8" at bounding box center [393, 243] width 19 height 19
click at [386, 157] on span "Previous month" at bounding box center [382, 158] width 31 height 31
click at [288, 255] on span "6" at bounding box center [290, 259] width 19 height 19
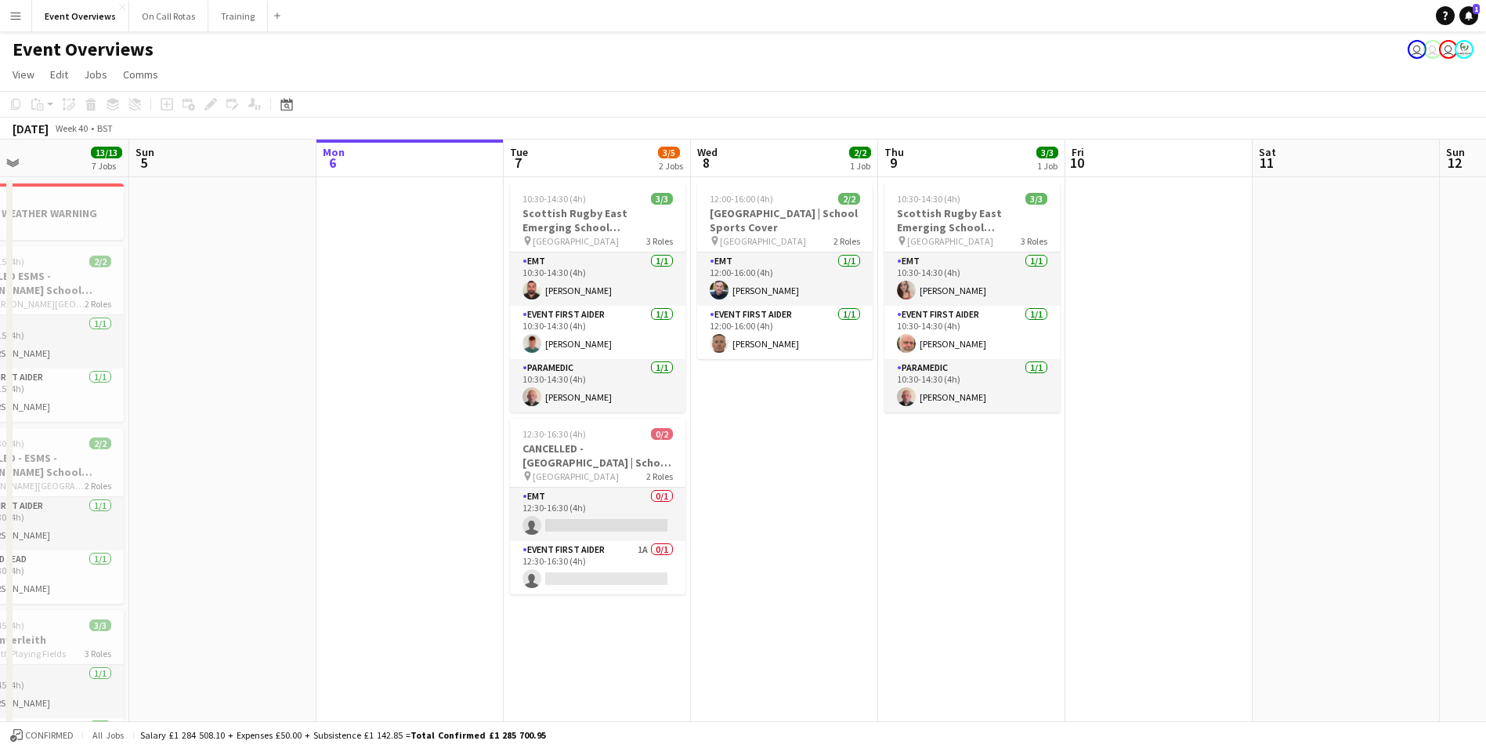
scroll to position [0, 491]
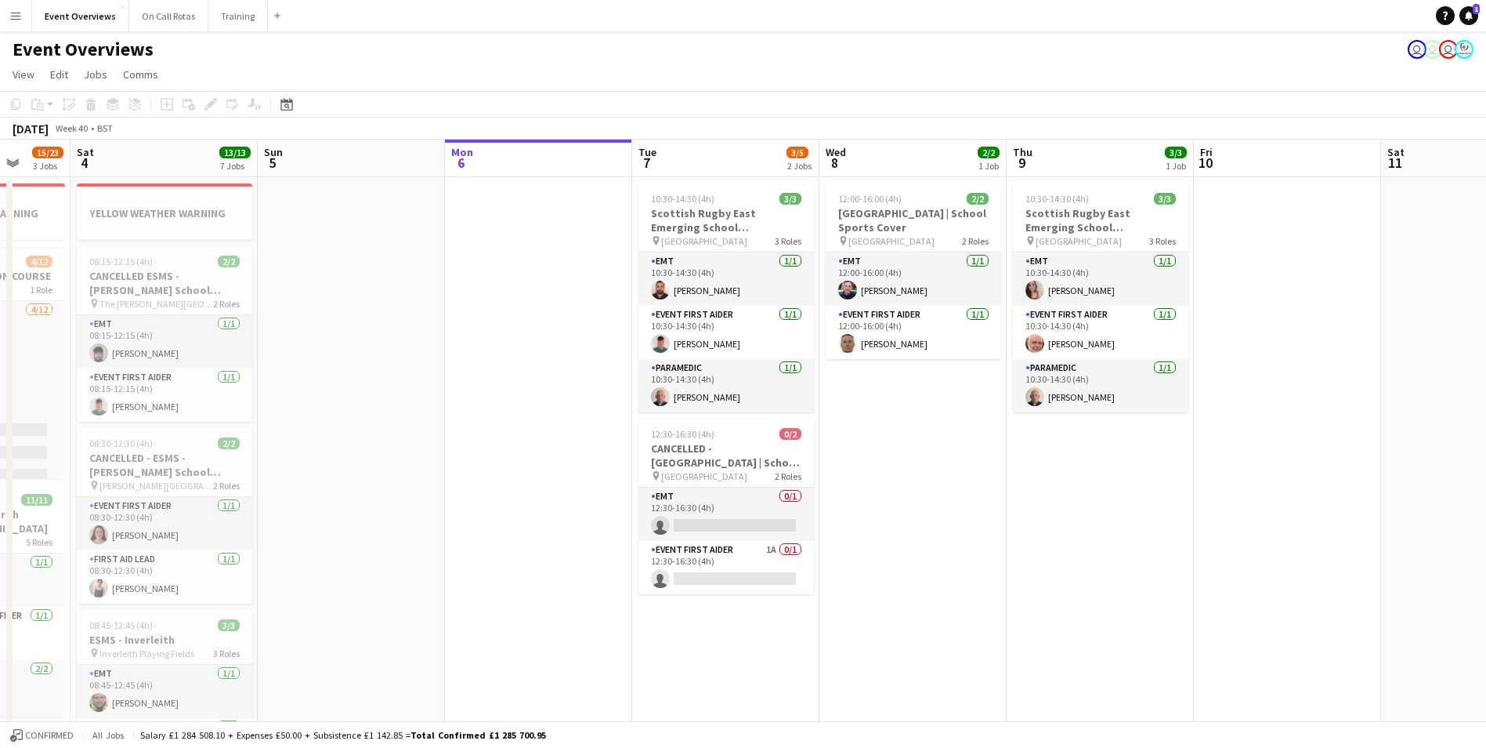
drag, startPoint x: 1012, startPoint y: 503, endPoint x: 872, endPoint y: 523, distance: 141.0
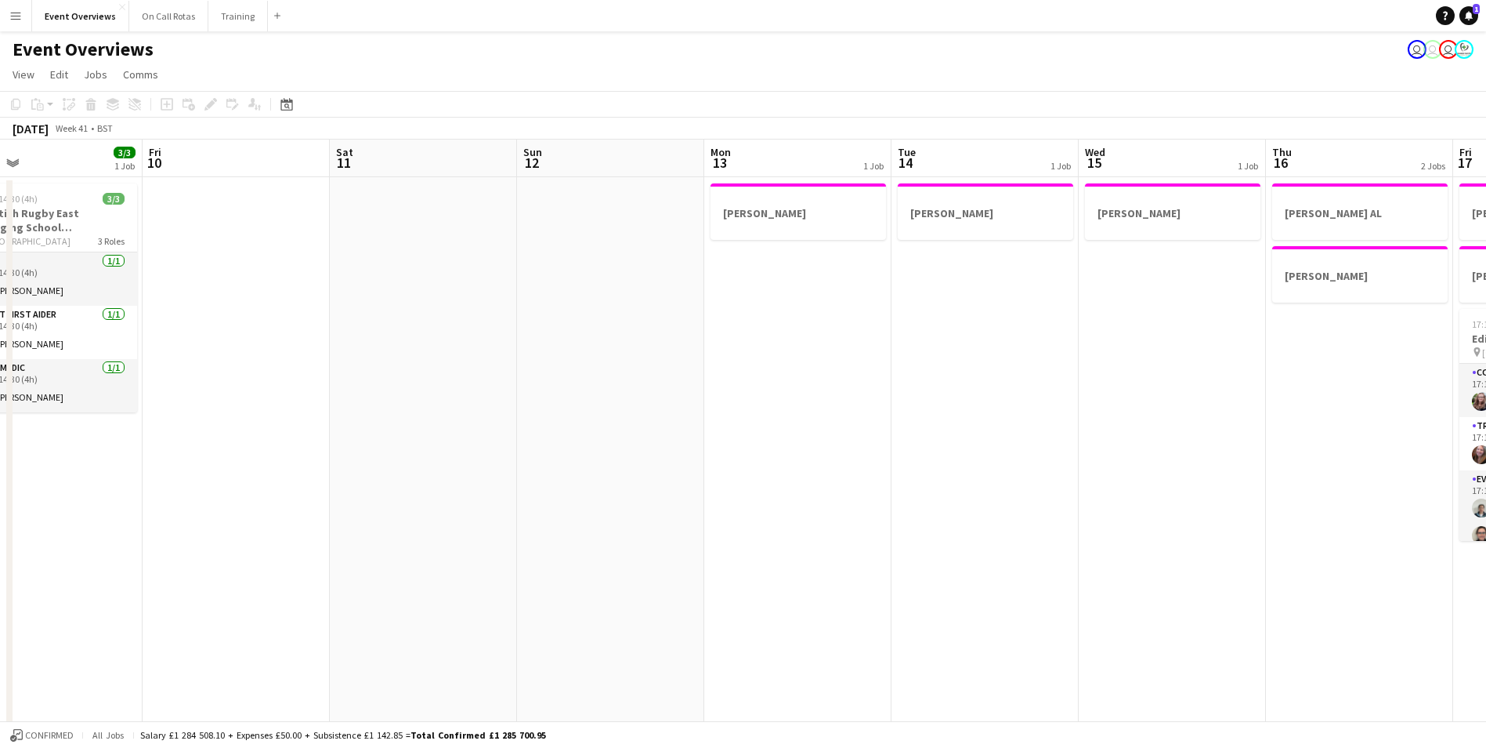
drag, startPoint x: 1214, startPoint y: 472, endPoint x: 483, endPoint y: 472, distance: 730.3
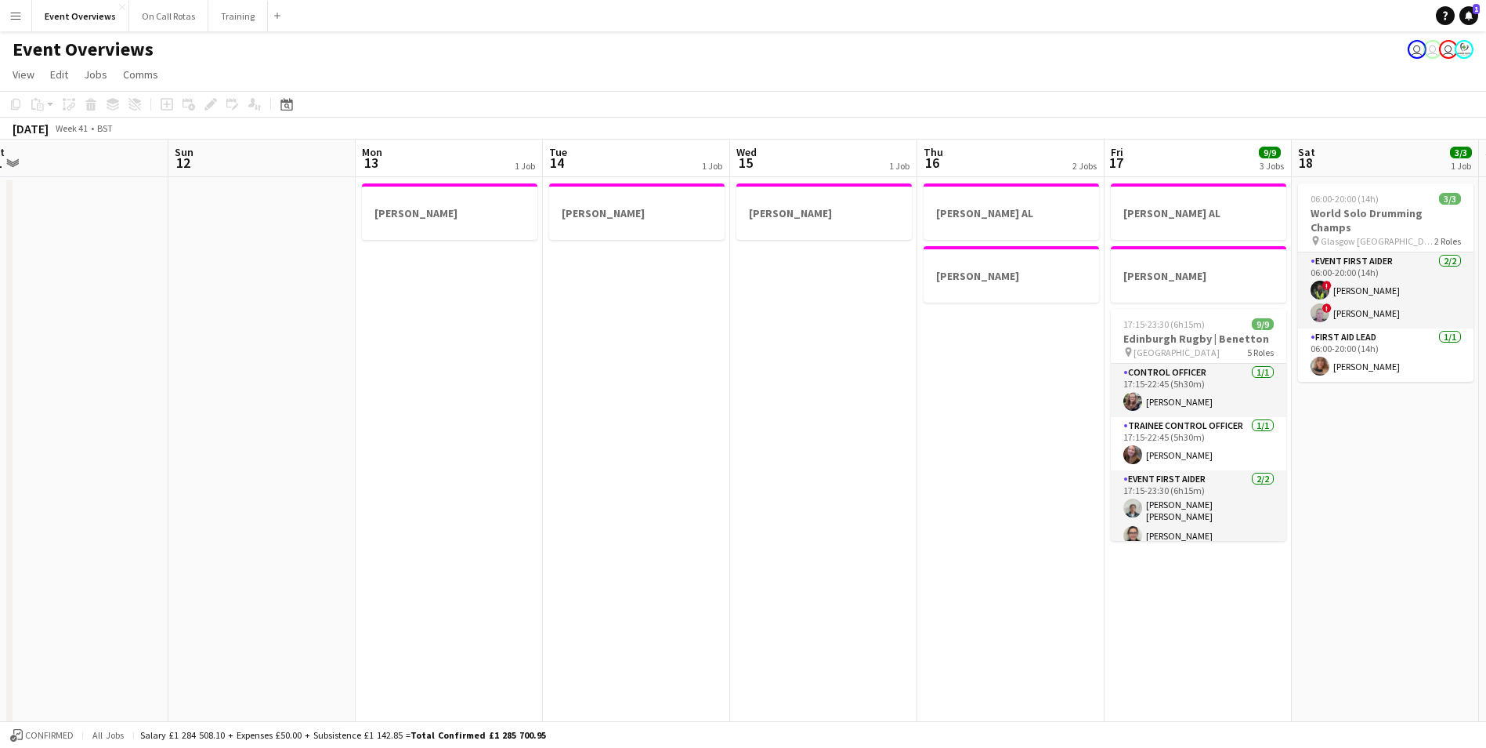
drag, startPoint x: 842, startPoint y: 472, endPoint x: 506, endPoint y: 469, distance: 336.2
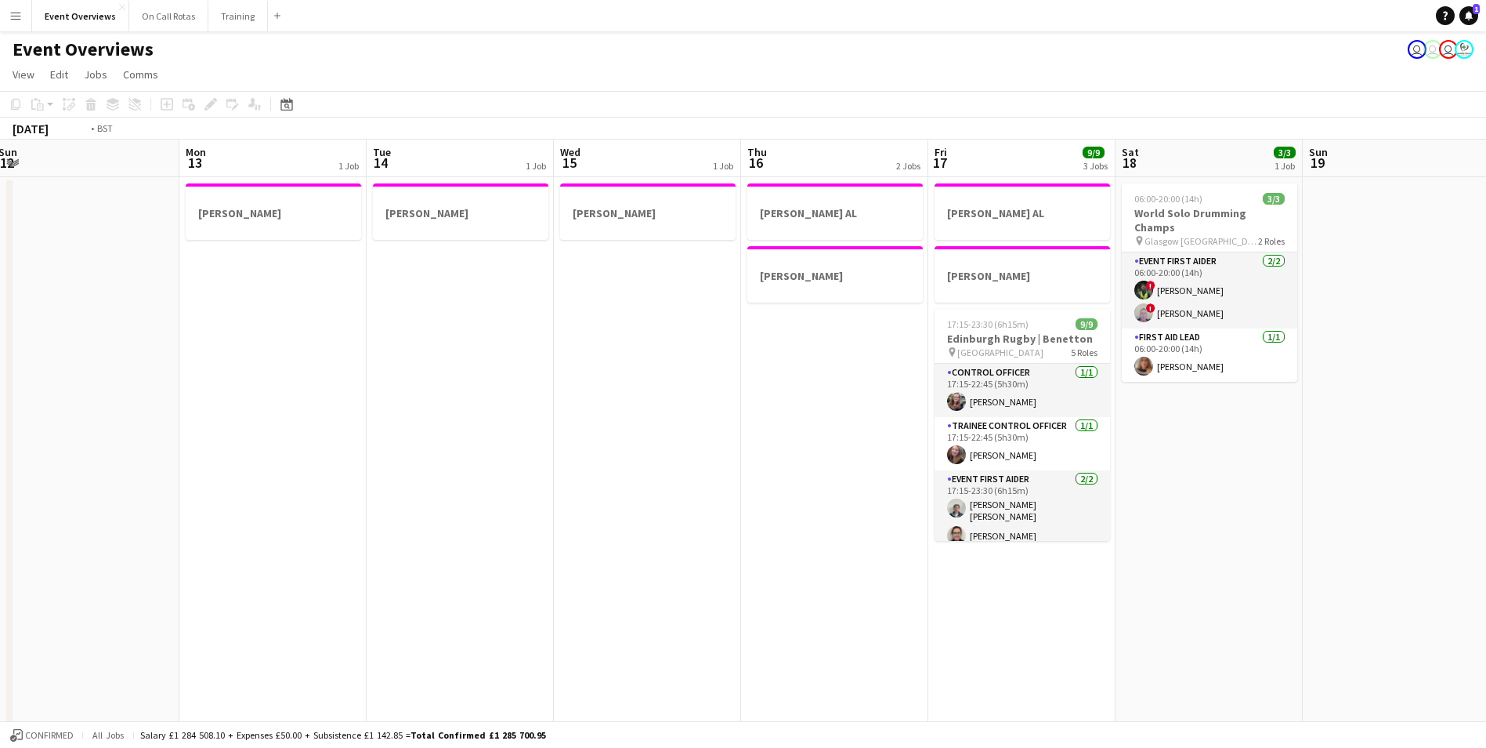
scroll to position [0, 607]
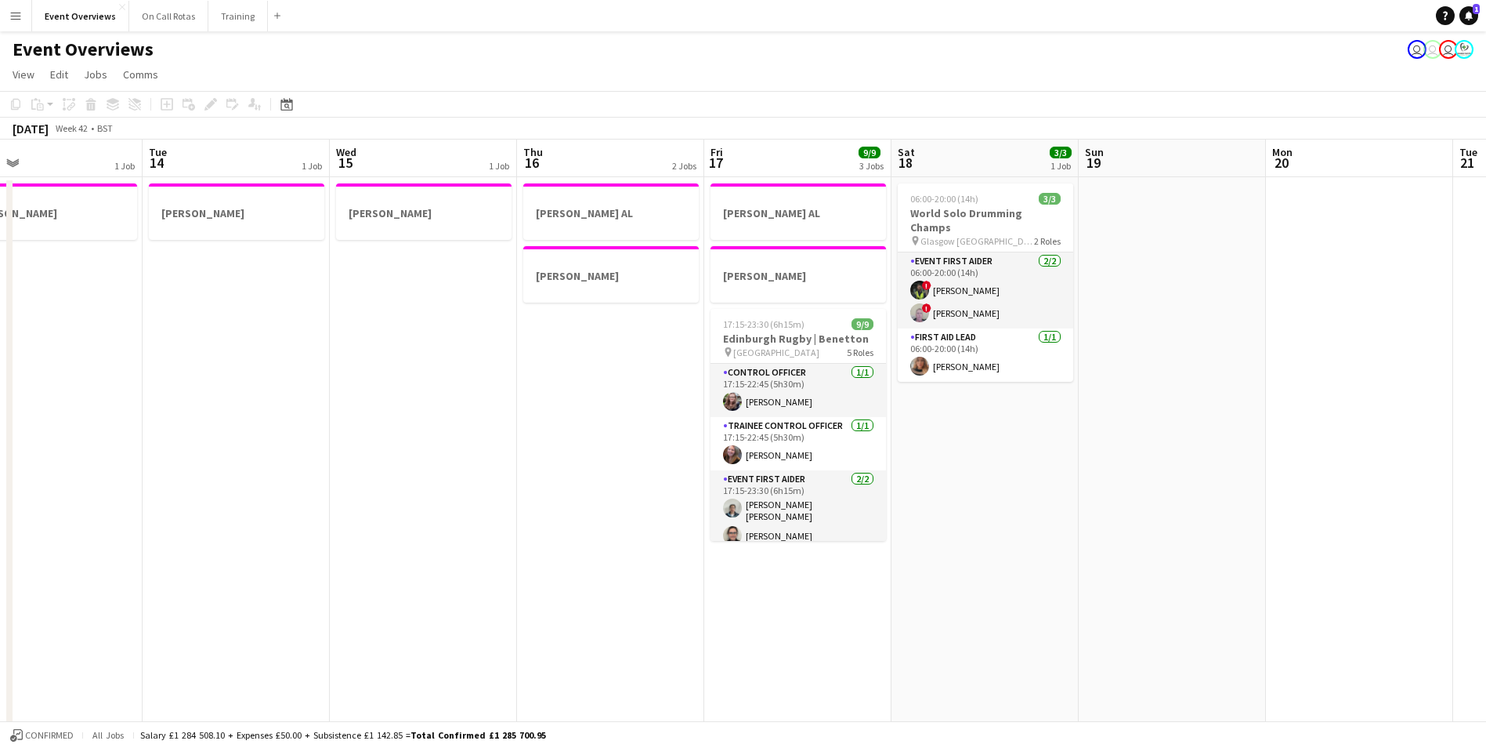
drag, startPoint x: 1037, startPoint y: 485, endPoint x: 593, endPoint y: 464, distance: 444.8
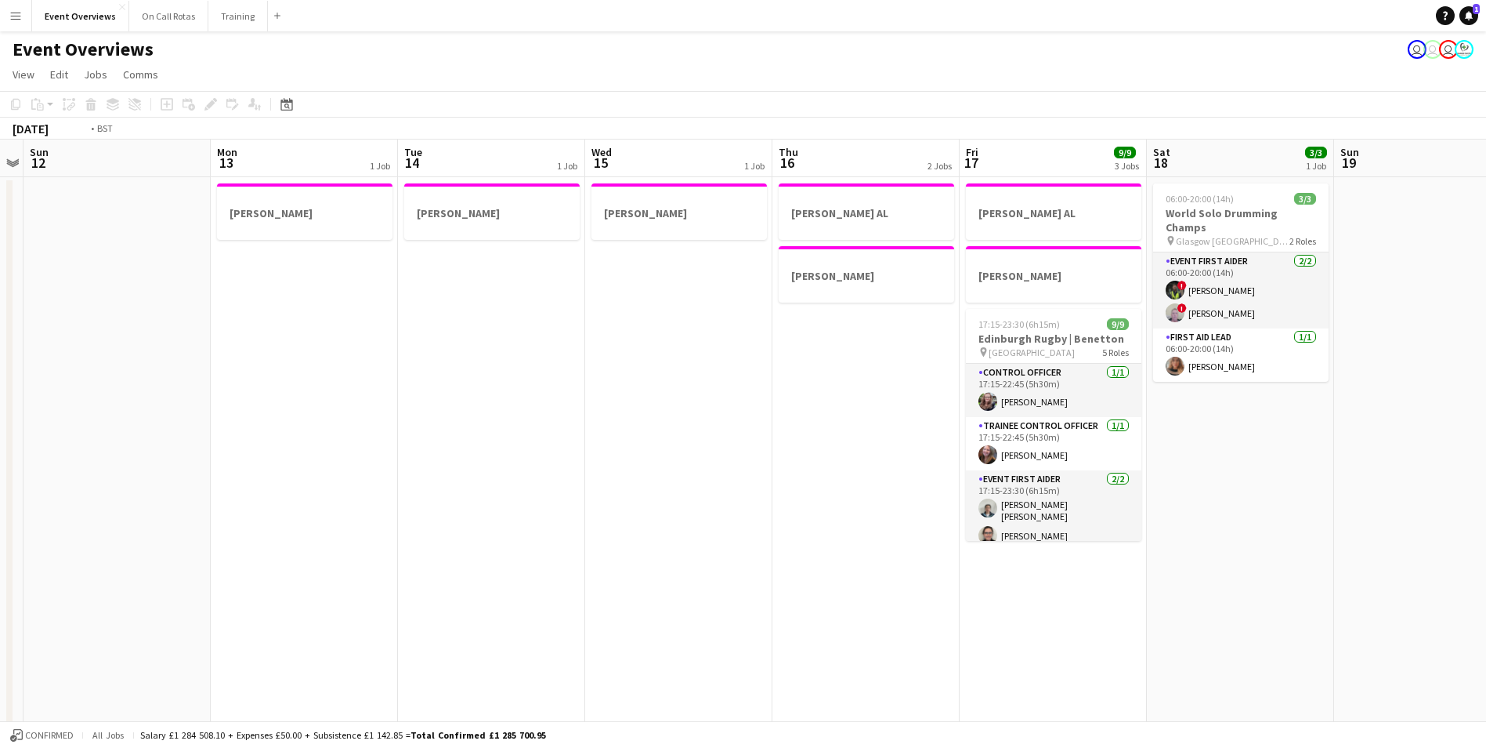
scroll to position [0, 488]
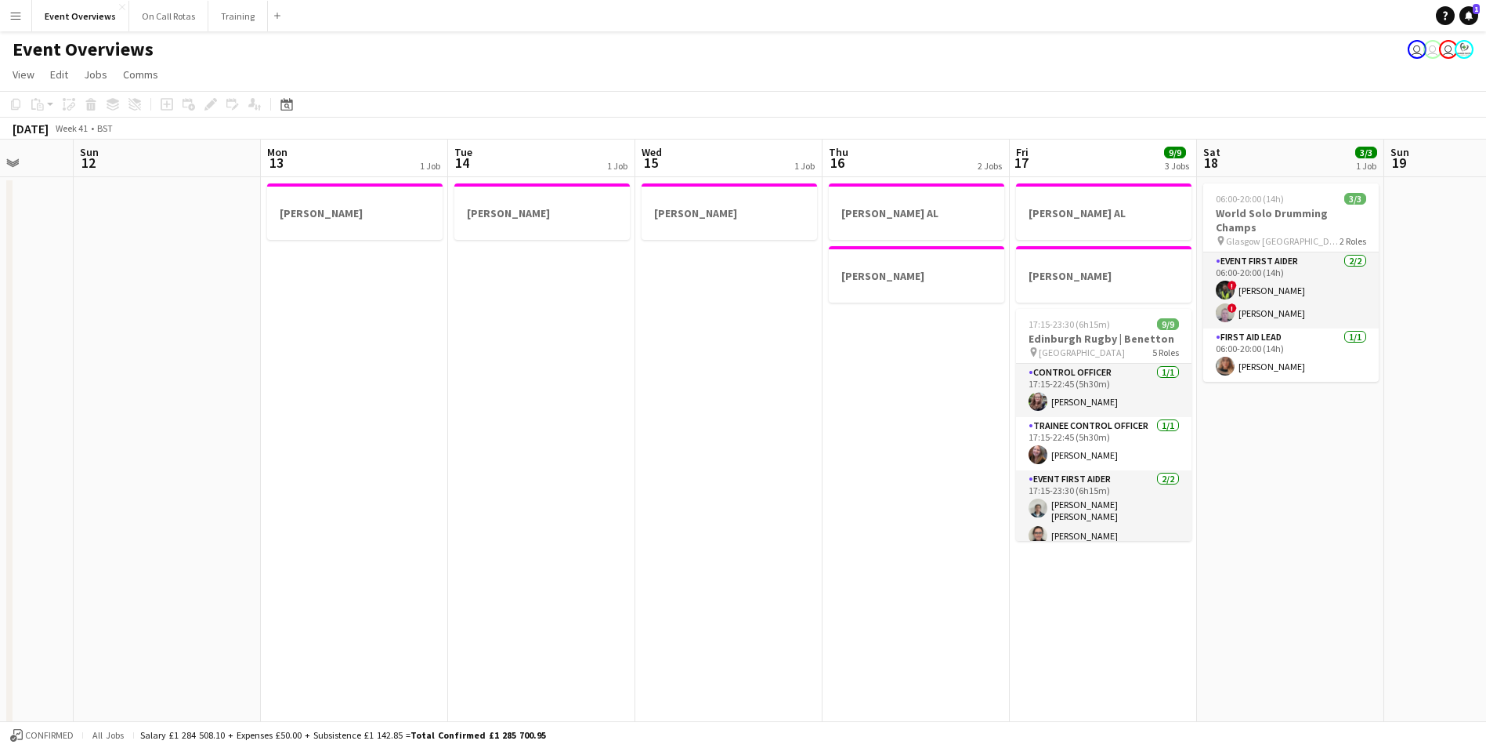
drag, startPoint x: 369, startPoint y: 420, endPoint x: 517, endPoint y: 445, distance: 150.2
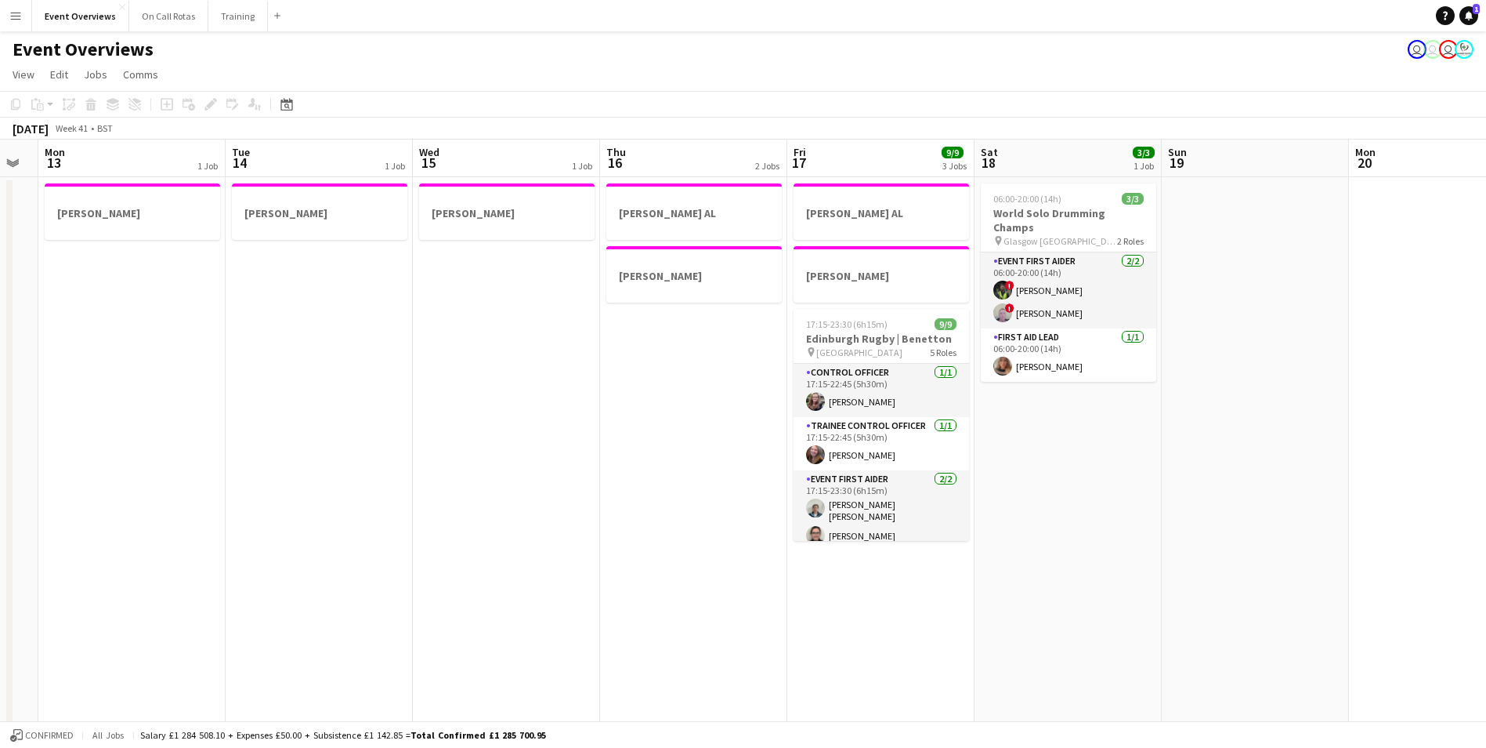
scroll to position [0, 544]
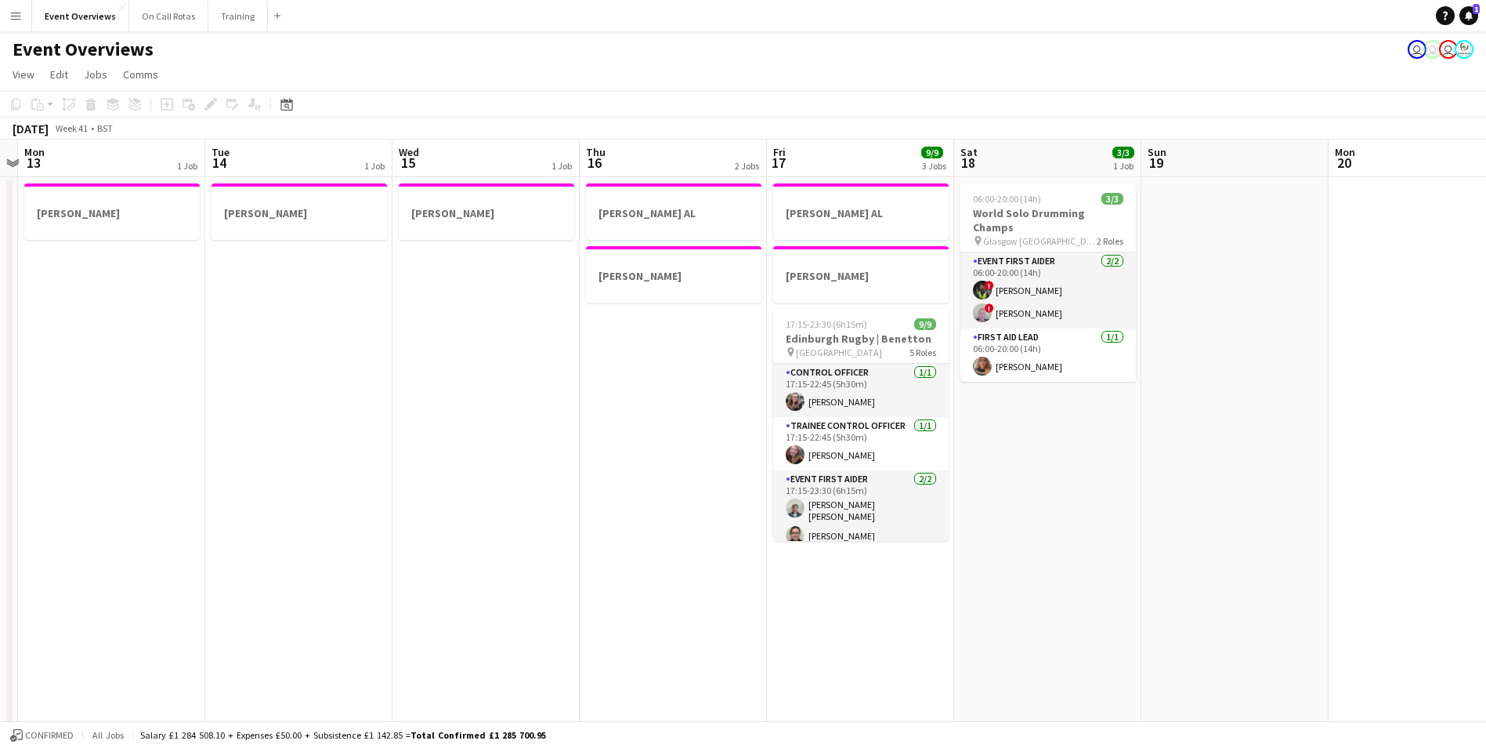
drag, startPoint x: 454, startPoint y: 442, endPoint x: 231, endPoint y: 476, distance: 225.9
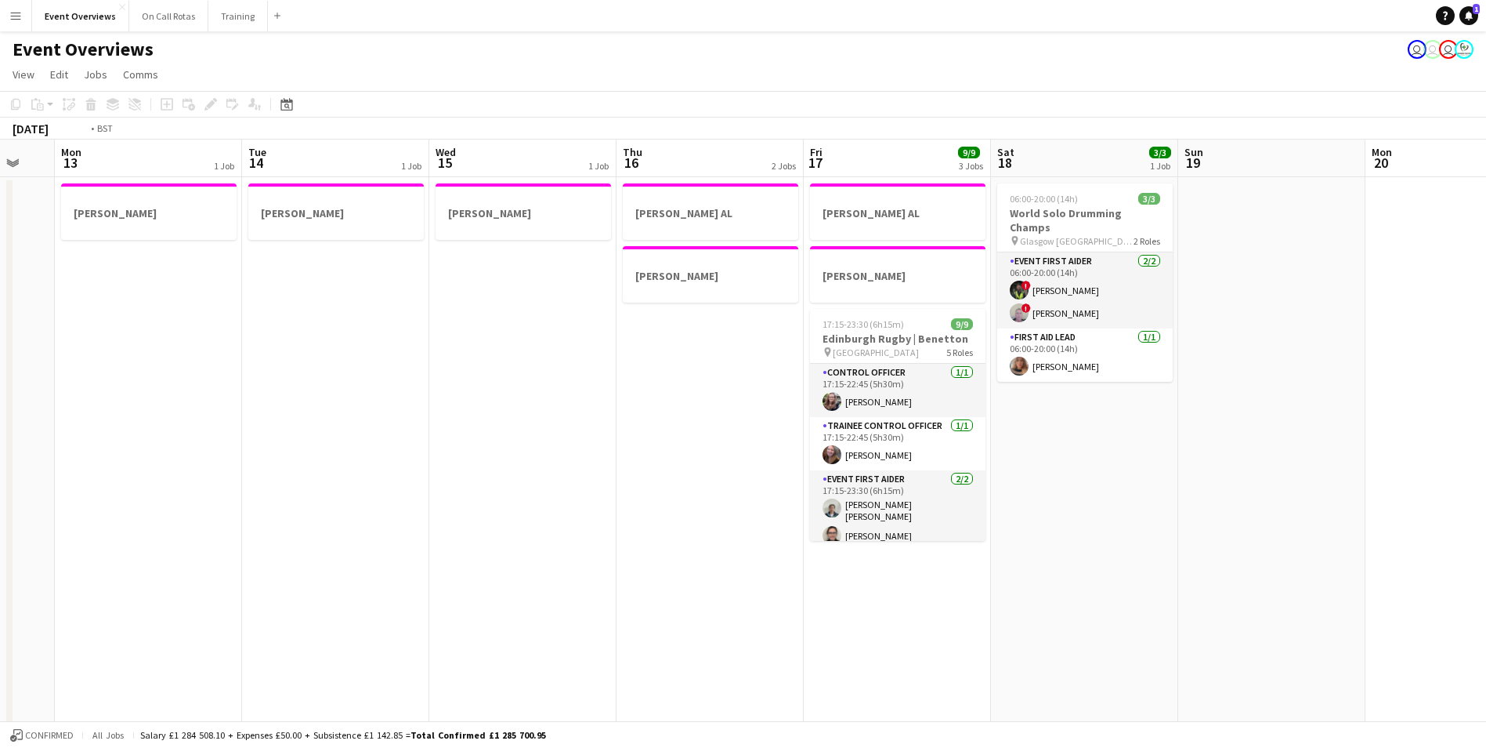
drag, startPoint x: 540, startPoint y: 356, endPoint x: 0, endPoint y: 331, distance: 540.4
click at [0, 331] on html "Menu Boards Boards Boards All jobs Status Workforce Workforce My Workforce Recr…" at bounding box center [743, 723] width 1486 height 1447
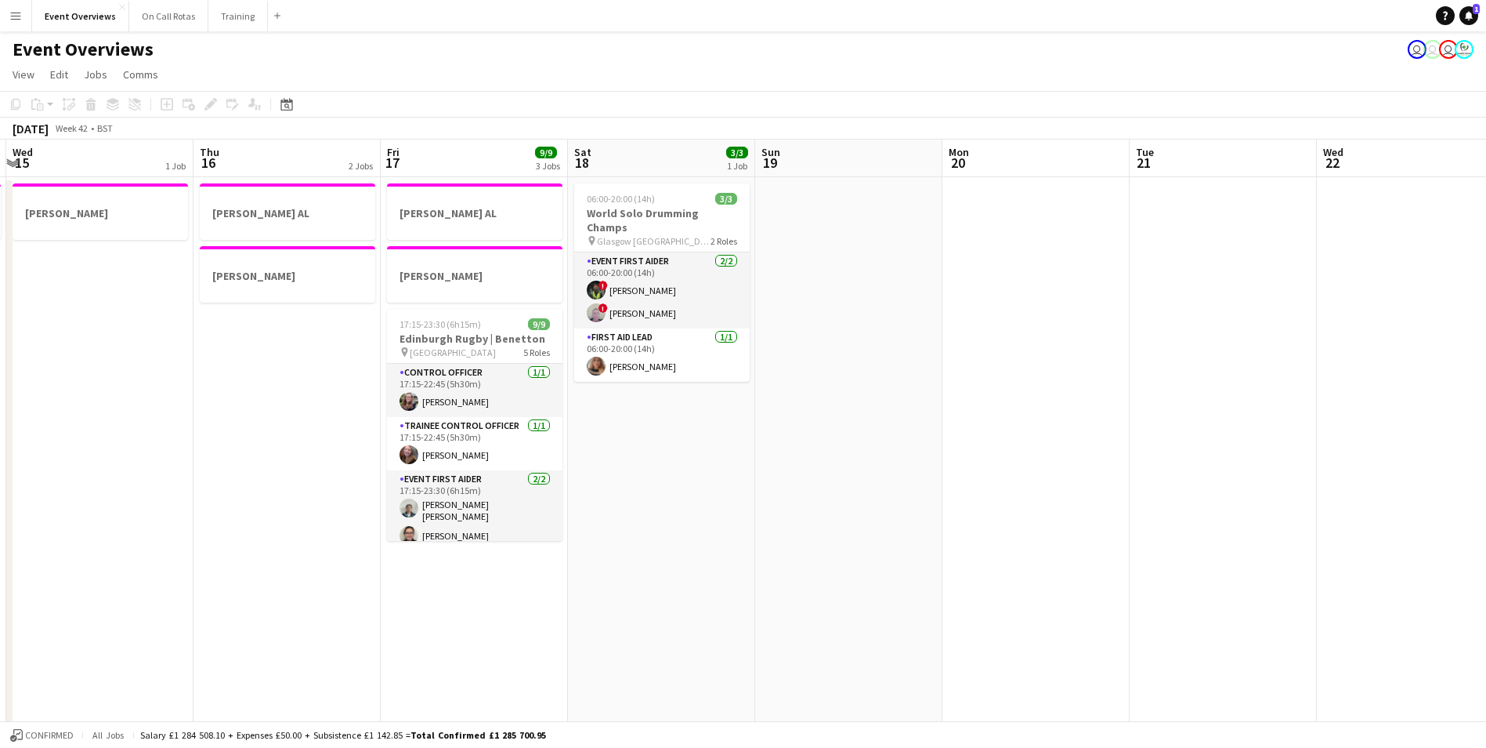
drag, startPoint x: 868, startPoint y: 345, endPoint x: 170, endPoint y: 310, distance: 699.1
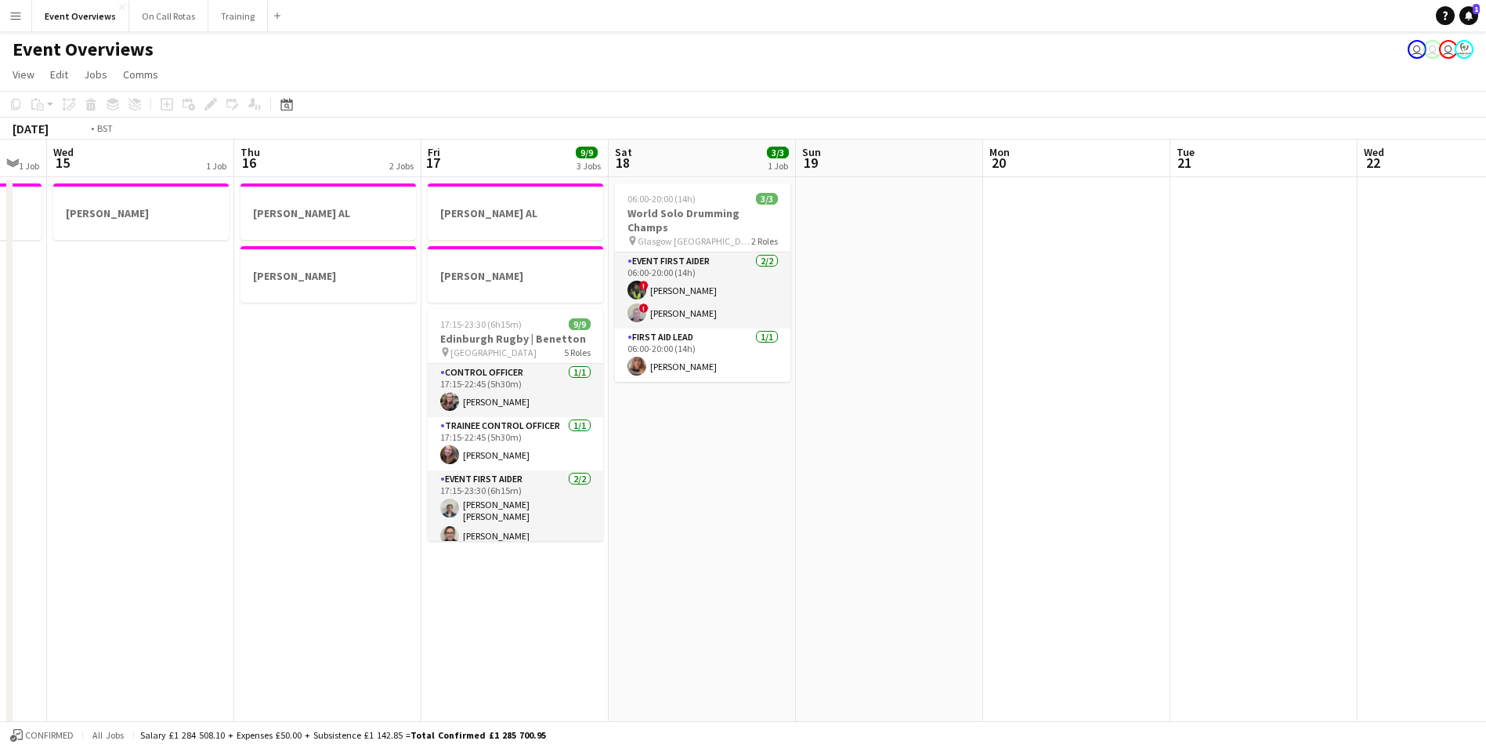
drag, startPoint x: 143, startPoint y: 315, endPoint x: 894, endPoint y: 295, distance: 750.9
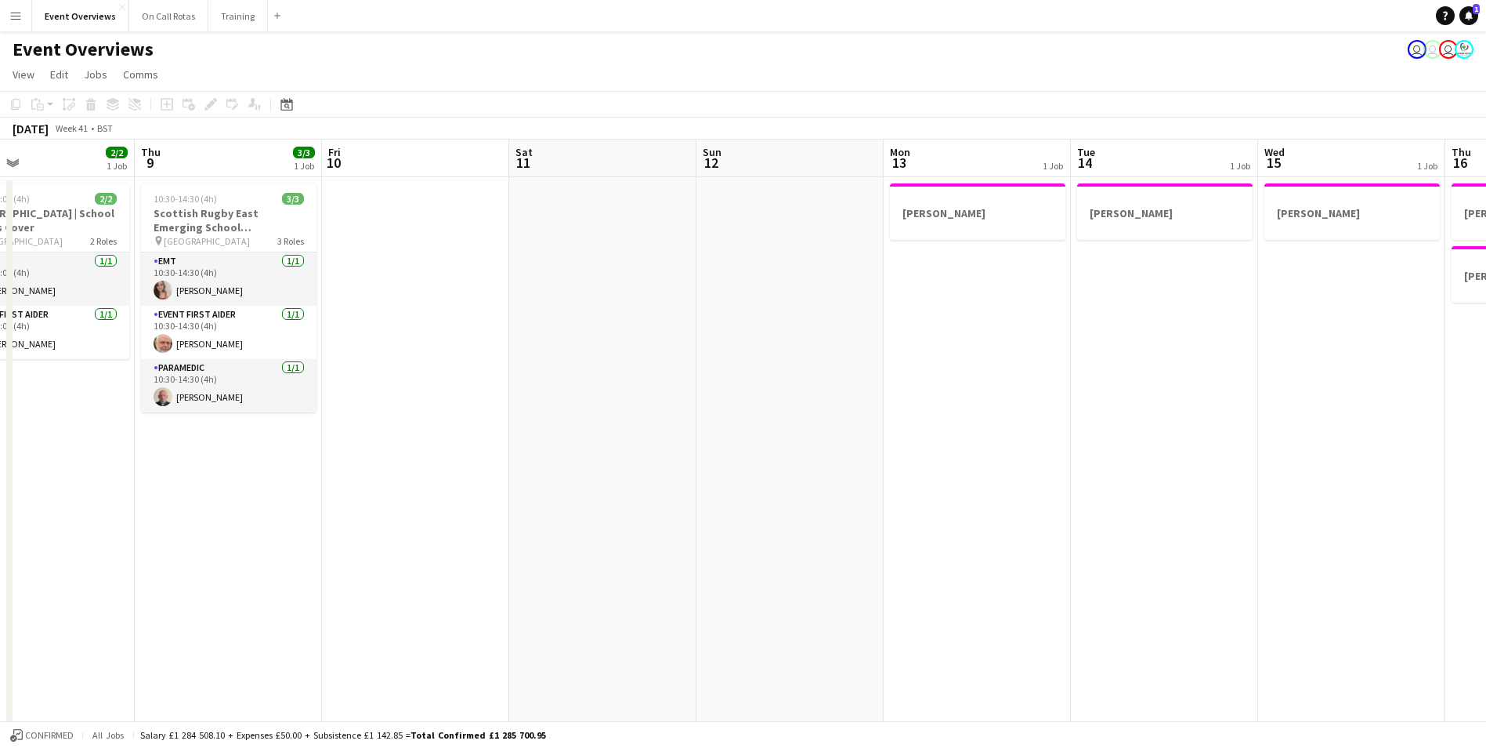
drag, startPoint x: 179, startPoint y: 331, endPoint x: 903, endPoint y: 305, distance: 724.5
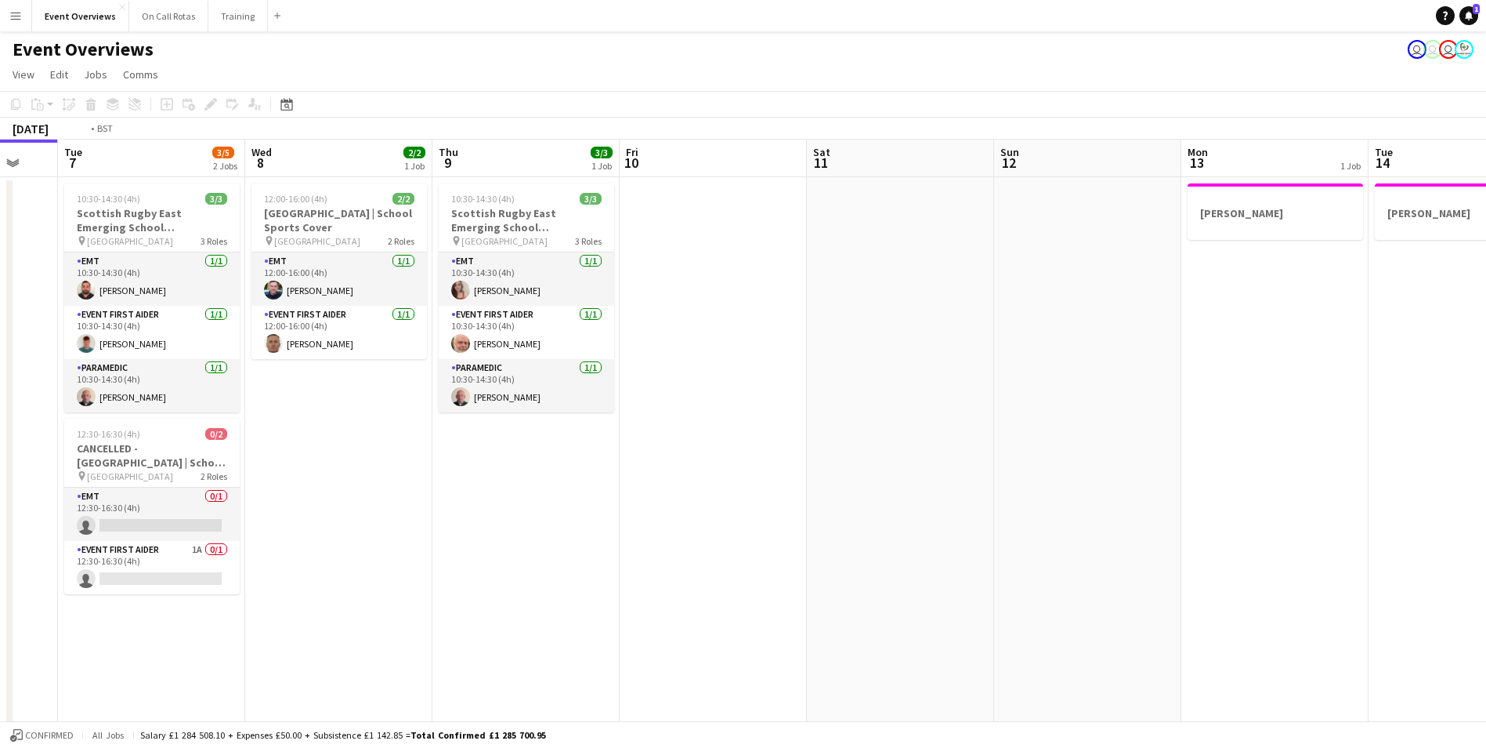
drag, startPoint x: 330, startPoint y: 337, endPoint x: 922, endPoint y: 326, distance: 592.5
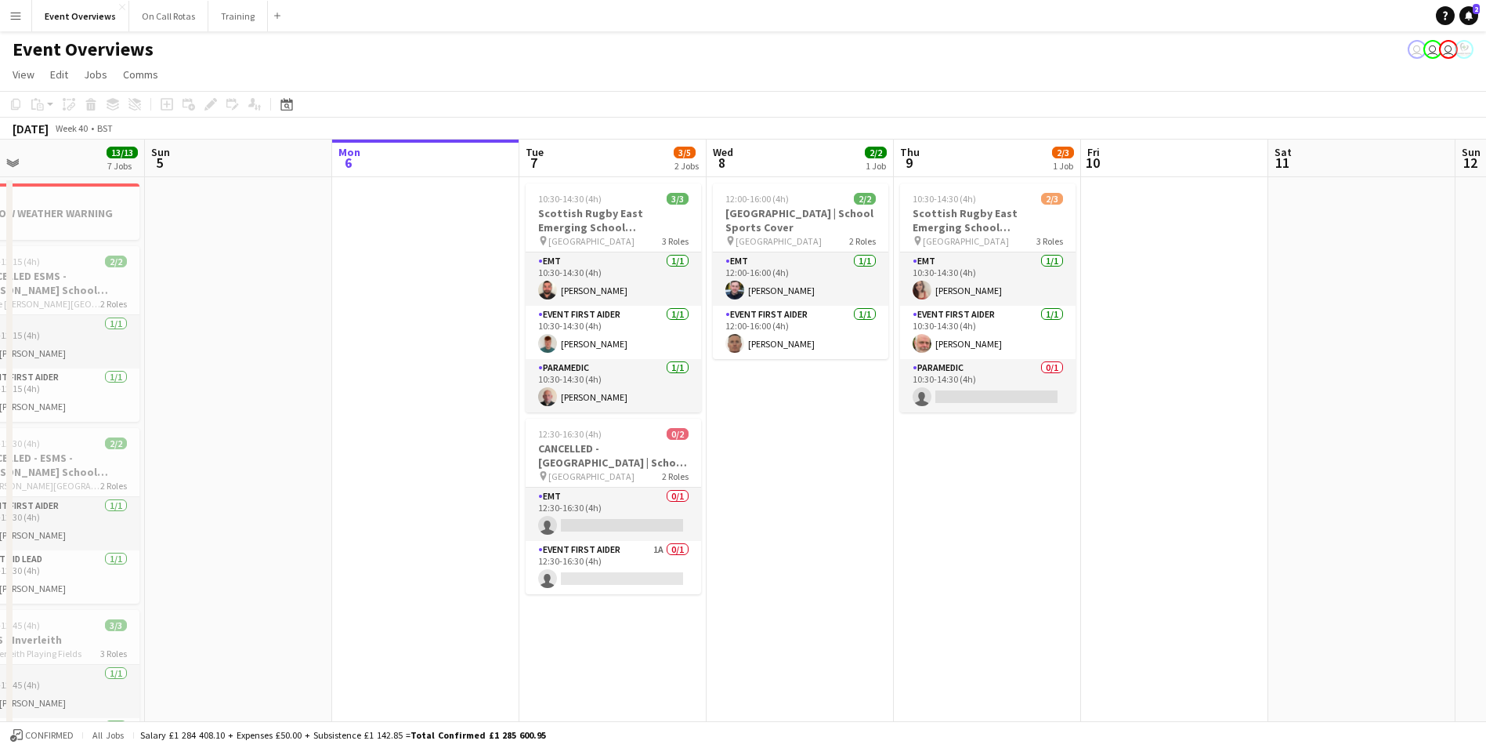
drag, startPoint x: 961, startPoint y: 451, endPoint x: 749, endPoint y: 434, distance: 212.2
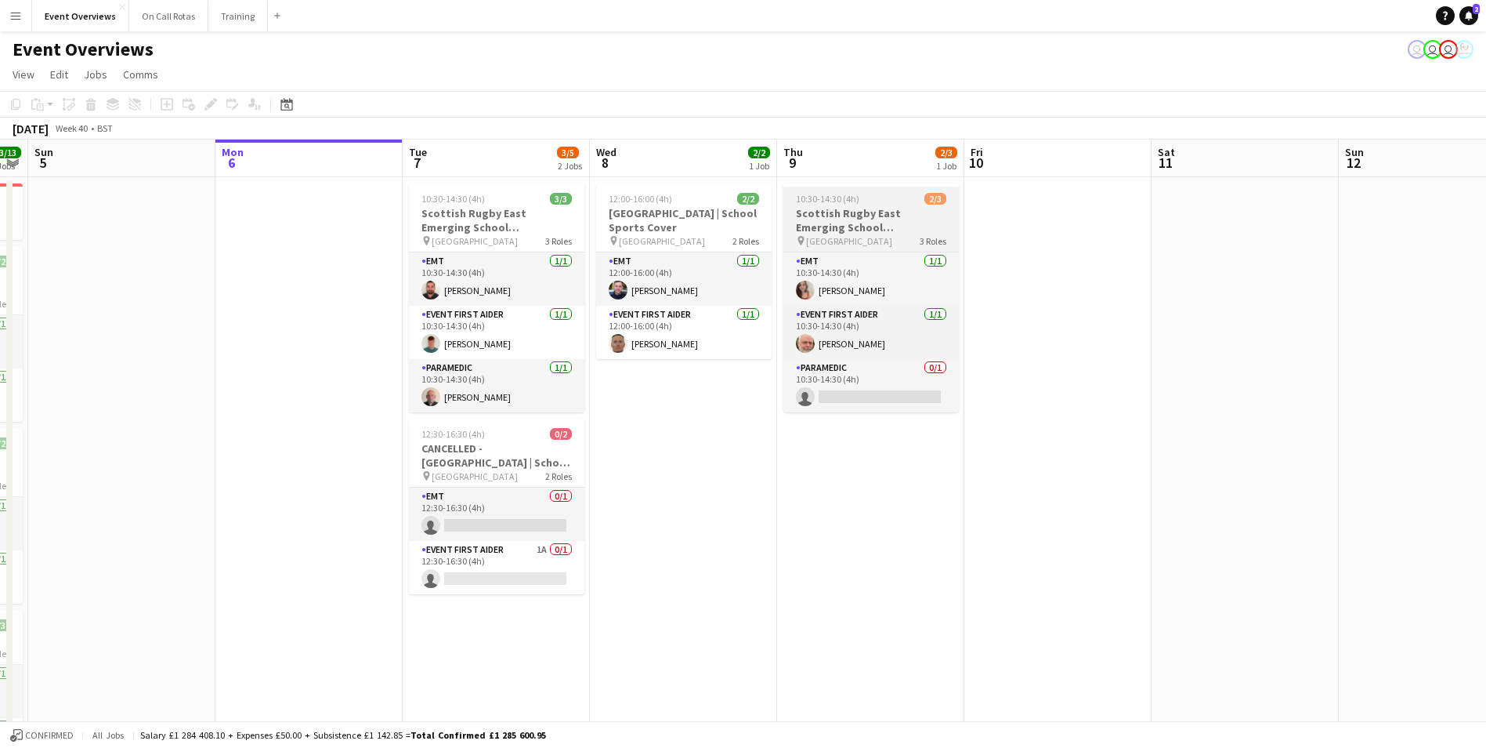
click at [896, 242] on div "pin Royal High School 3 Roles" at bounding box center [872, 240] width 176 height 13
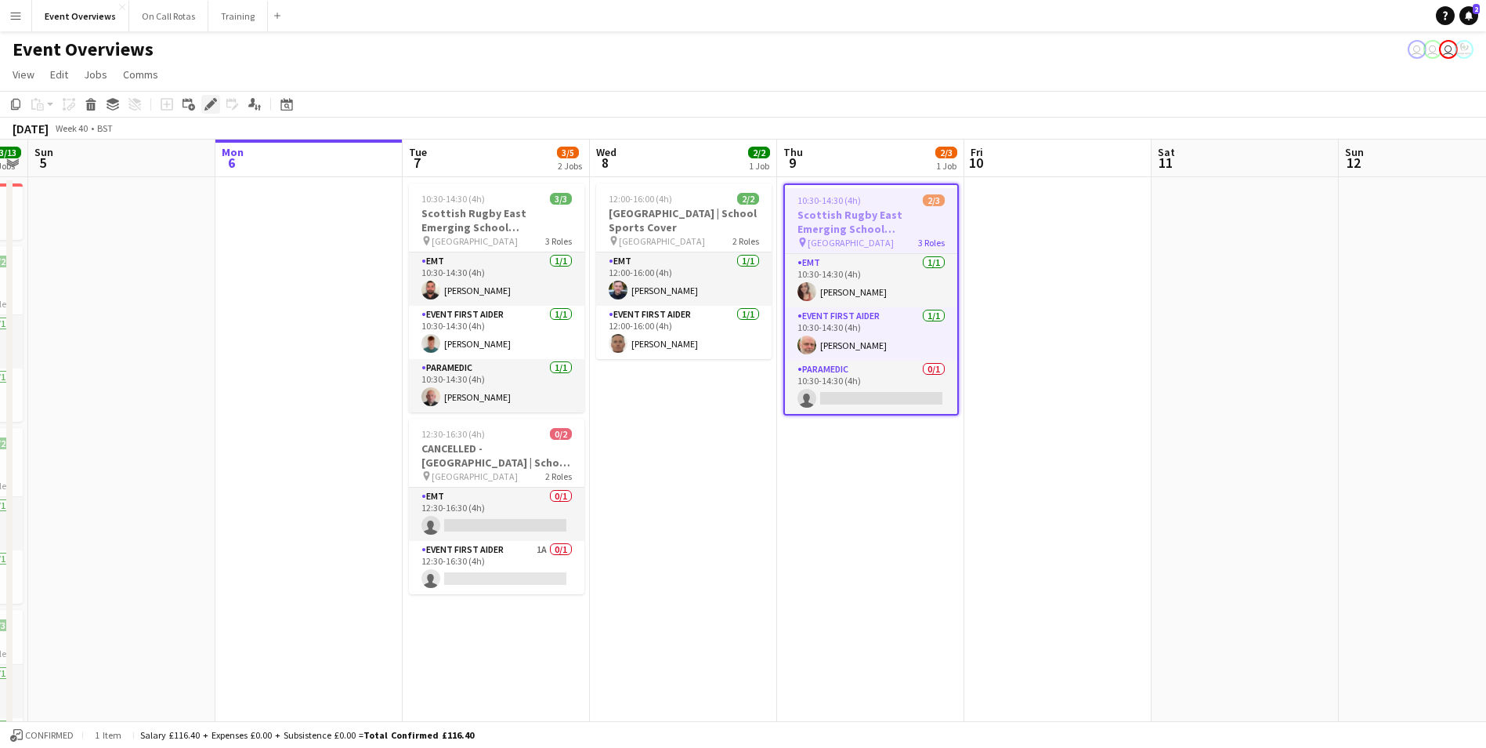
click at [207, 104] on icon "Edit" at bounding box center [211, 104] width 13 height 13
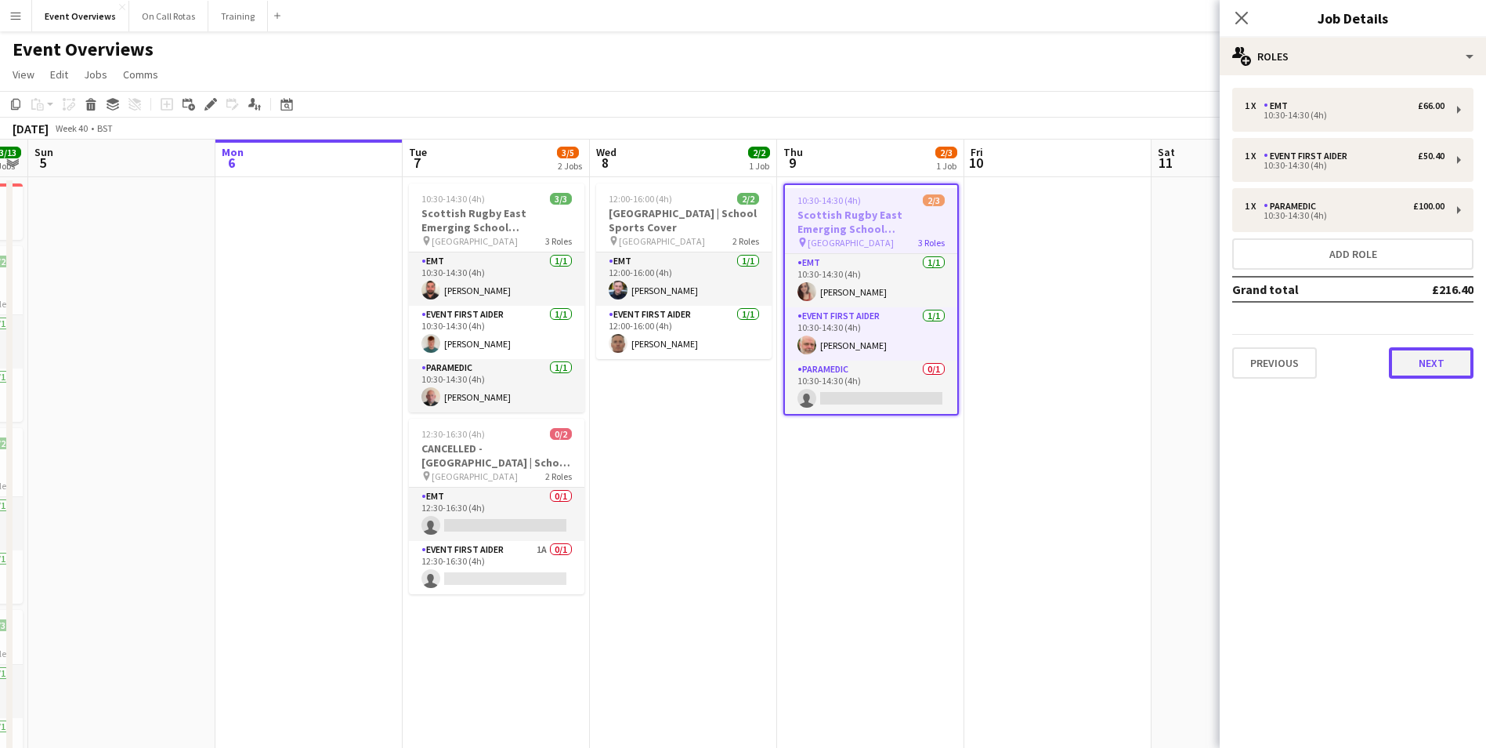
click at [1407, 374] on button "Next" at bounding box center [1431, 362] width 85 height 31
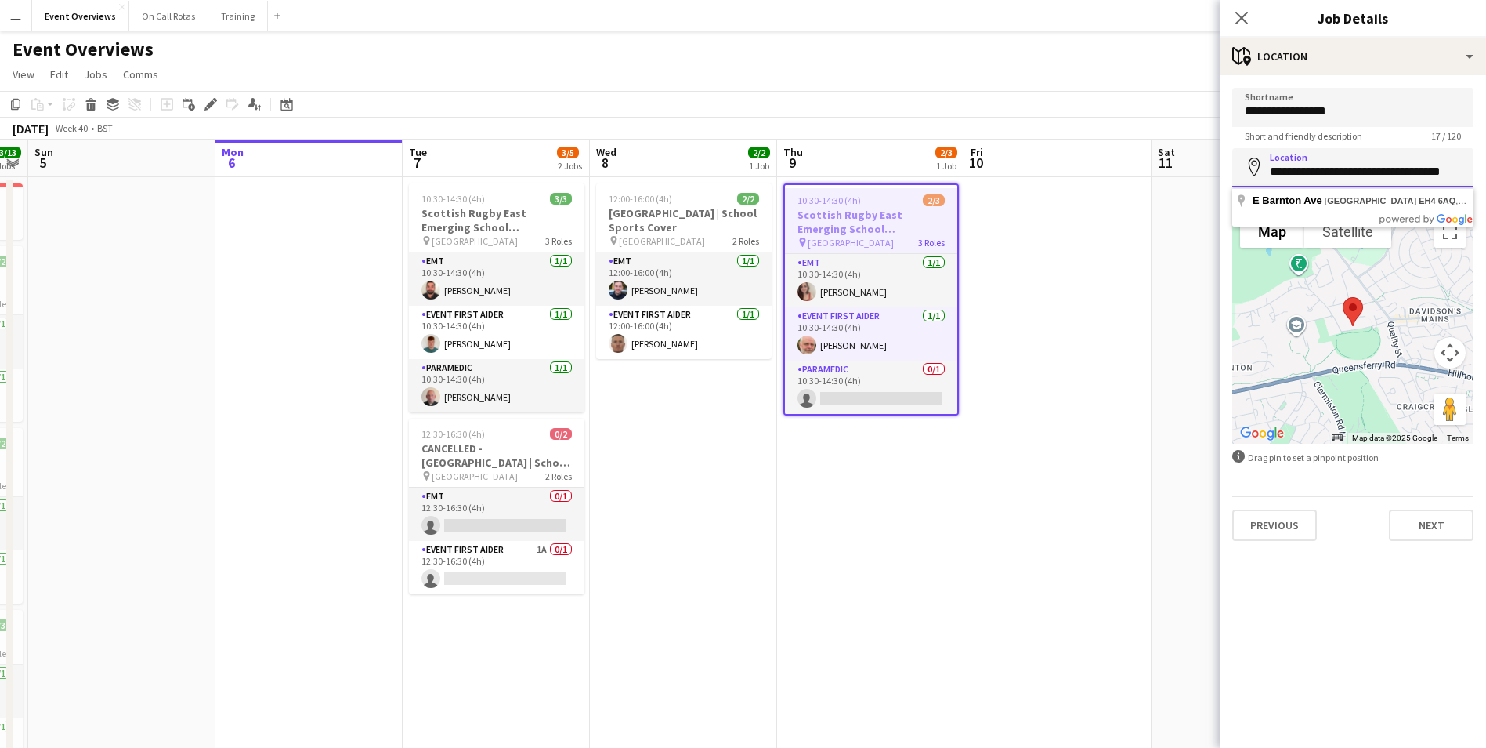
scroll to position [0, 10]
drag, startPoint x: 1269, startPoint y: 172, endPoint x: 1441, endPoint y: 176, distance: 172.4
click at [1441, 176] on input "**********" at bounding box center [1353, 167] width 241 height 39
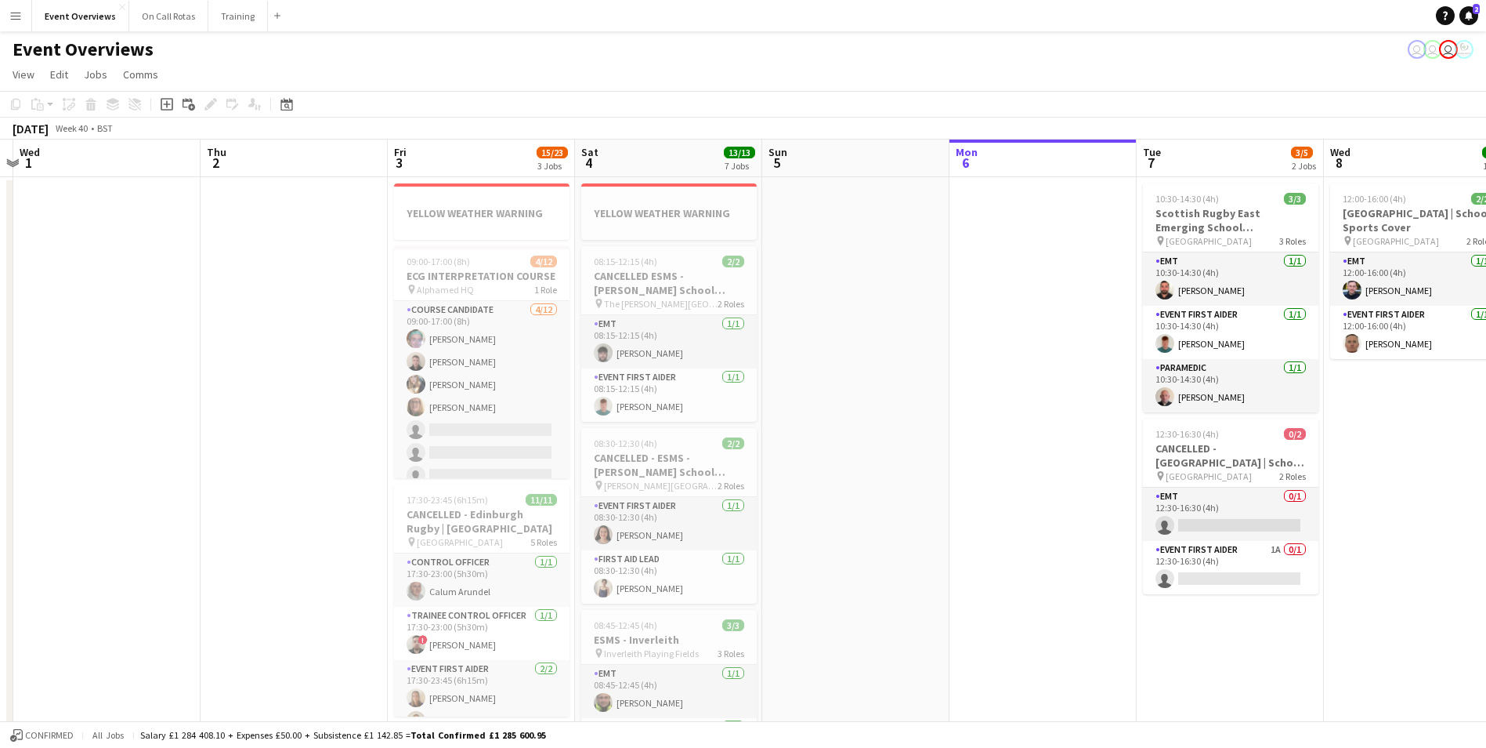
drag, startPoint x: 229, startPoint y: 382, endPoint x: 921, endPoint y: 320, distance: 694.6
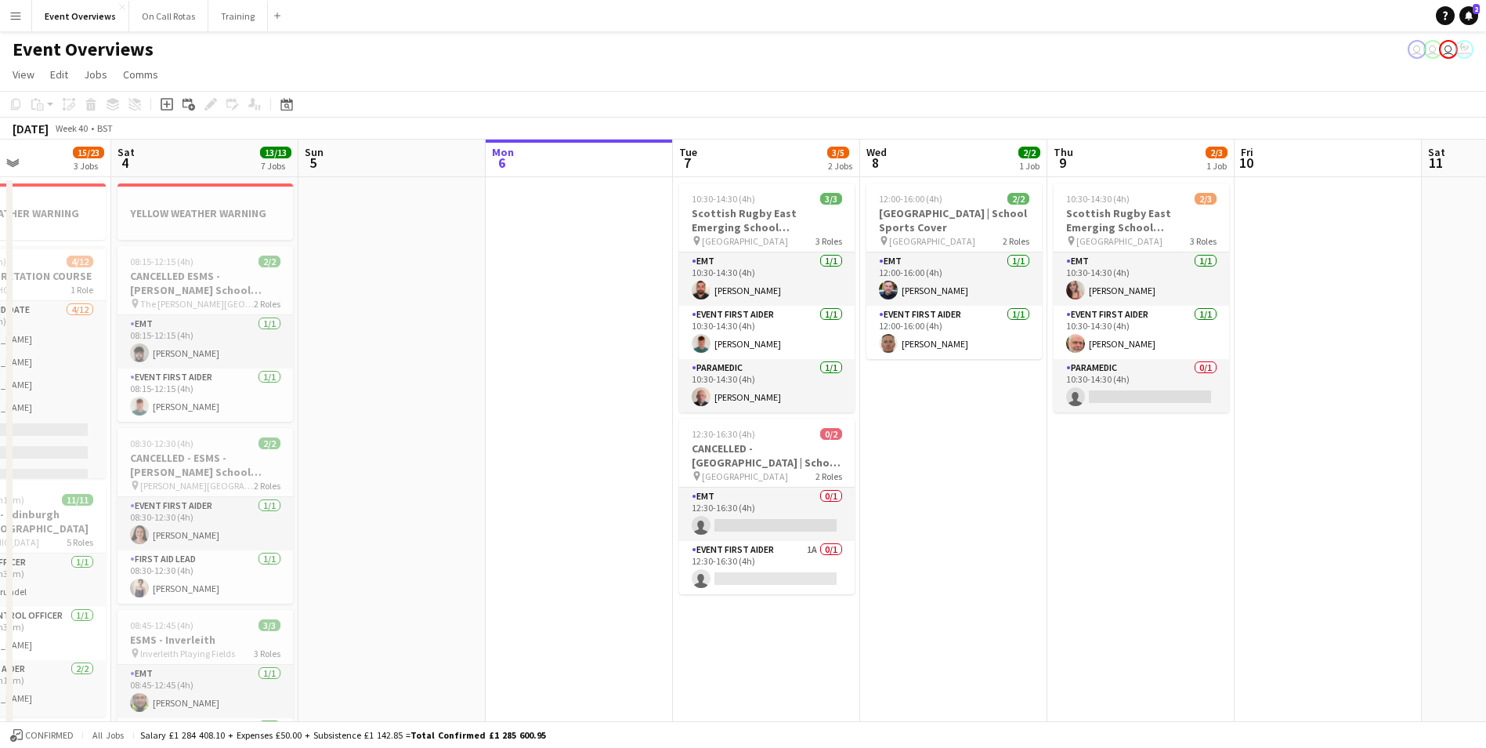
drag, startPoint x: 952, startPoint y: 368, endPoint x: 376, endPoint y: 314, distance: 578.4
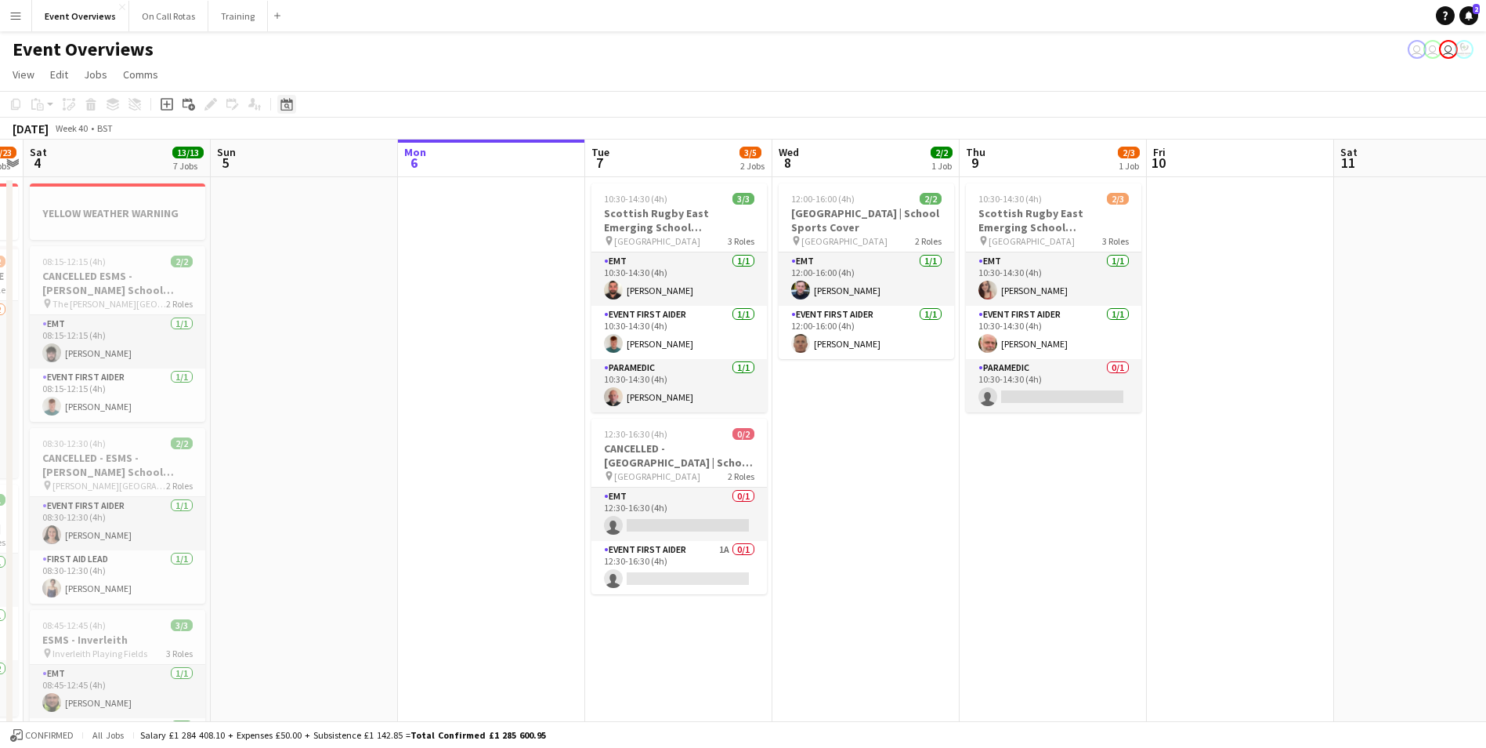
click at [295, 102] on div "Date picker" at bounding box center [286, 104] width 19 height 19
click at [418, 158] on span "Next month" at bounding box center [413, 158] width 31 height 31
click at [417, 151] on span "Next month" at bounding box center [413, 158] width 31 height 31
click at [399, 258] on span "13" at bounding box center [393, 259] width 19 height 19
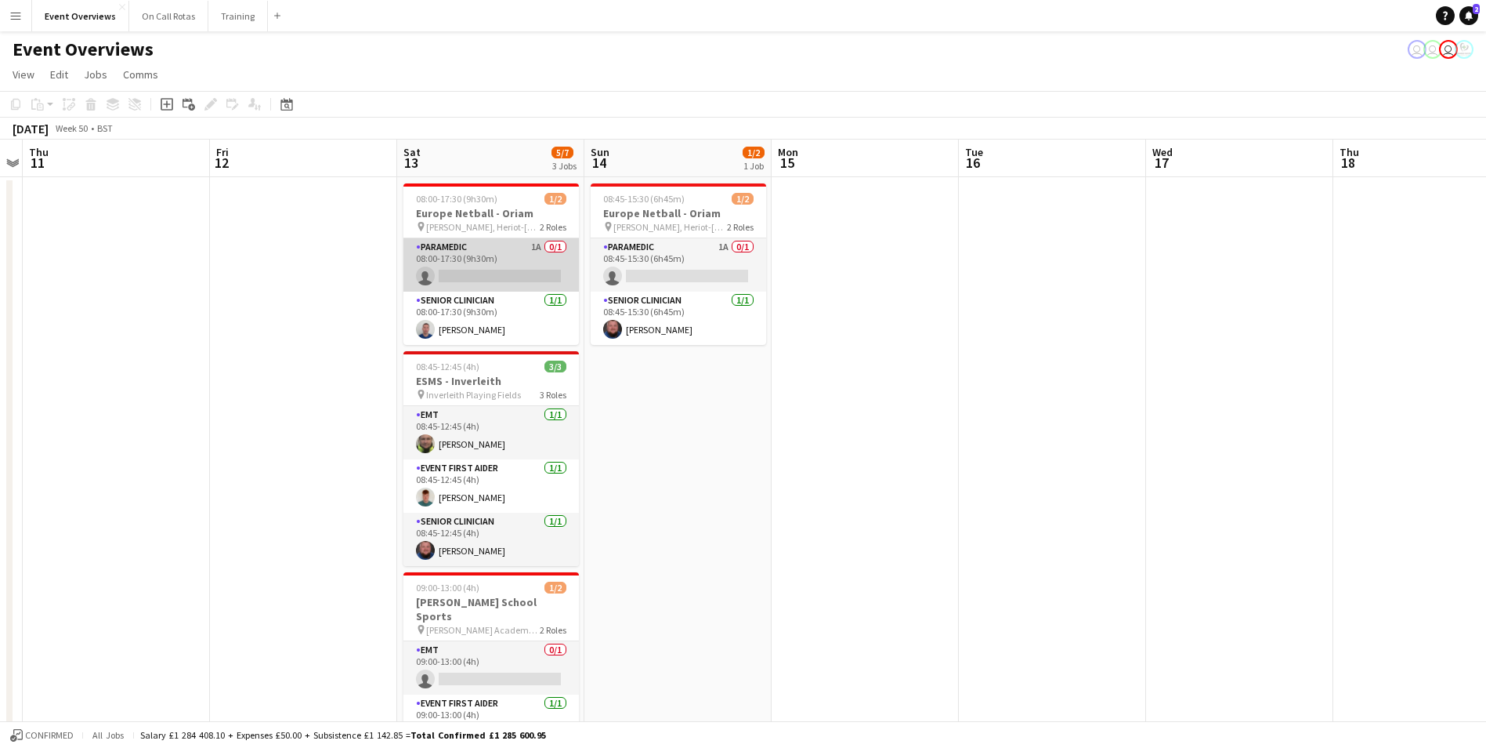
click at [520, 241] on app-card-role "Paramedic 1A 0/1 08:00-17:30 (9h30m) single-neutral-actions" at bounding box center [492, 264] width 176 height 53
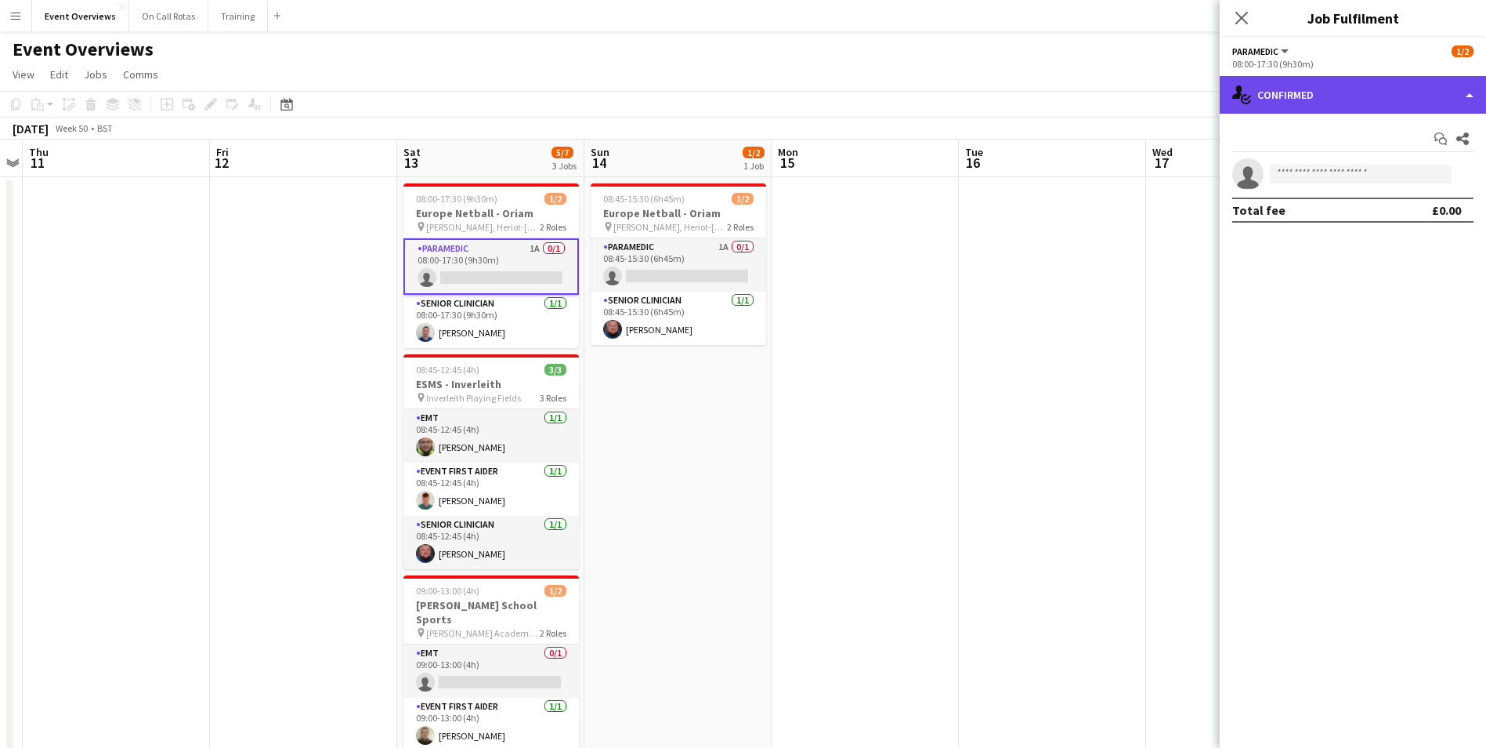
click at [1335, 87] on div "single-neutral-actions-check-2 Confirmed" at bounding box center [1353, 95] width 266 height 38
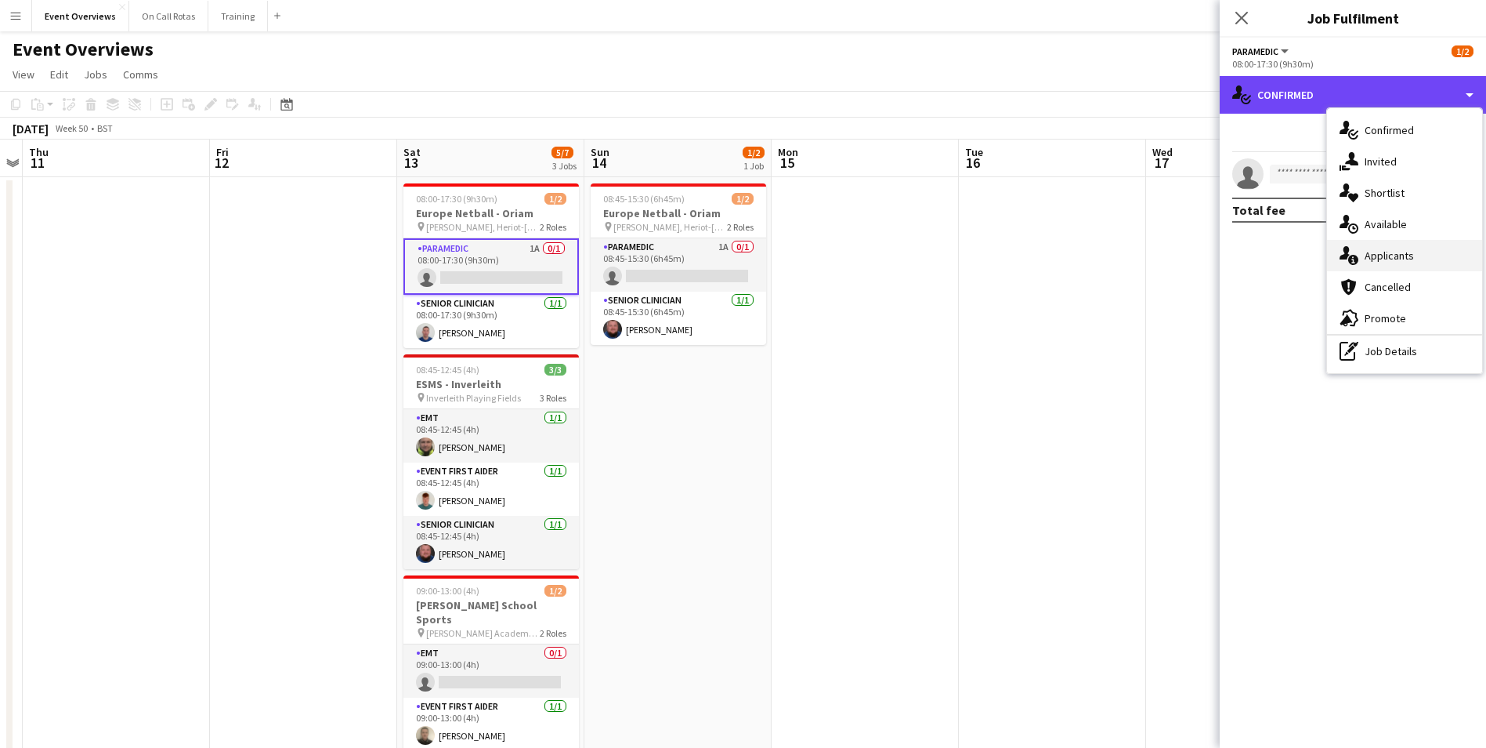
scroll to position [78, 0]
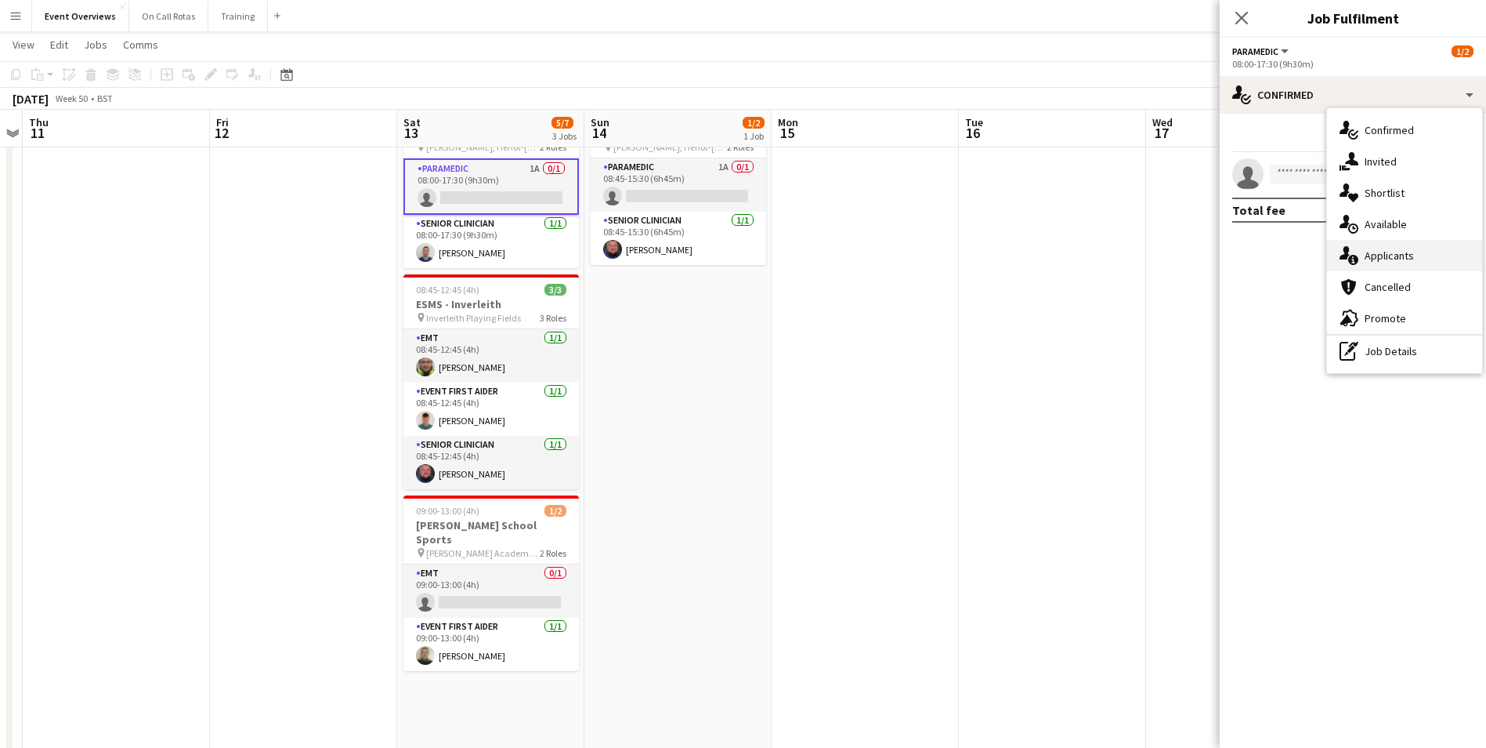
click at [1359, 263] on div "single-neutral-actions-information Applicants" at bounding box center [1404, 255] width 155 height 31
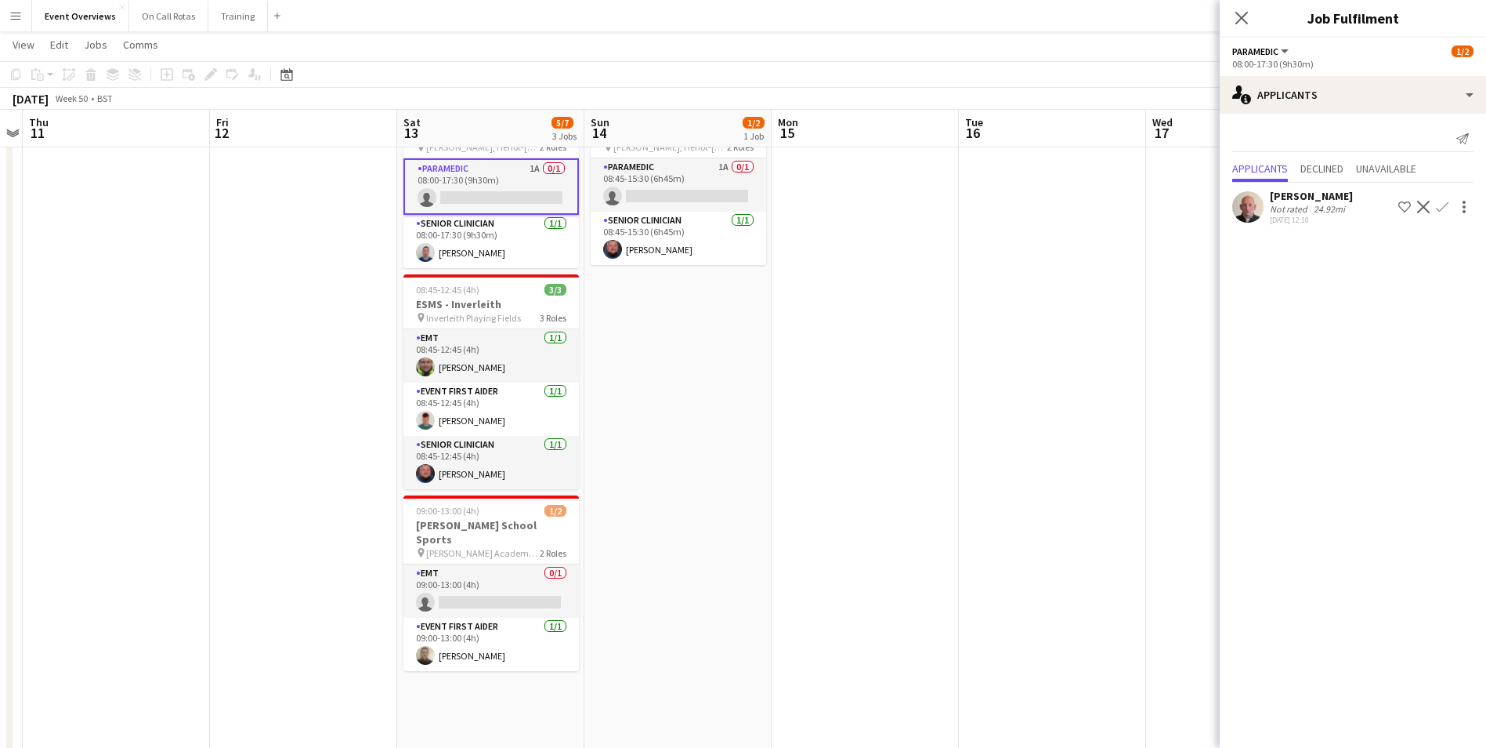
click at [1229, 16] on div "Close pop-in" at bounding box center [1242, 18] width 44 height 36
click at [1248, 16] on icon "Close pop-in" at bounding box center [1241, 17] width 15 height 15
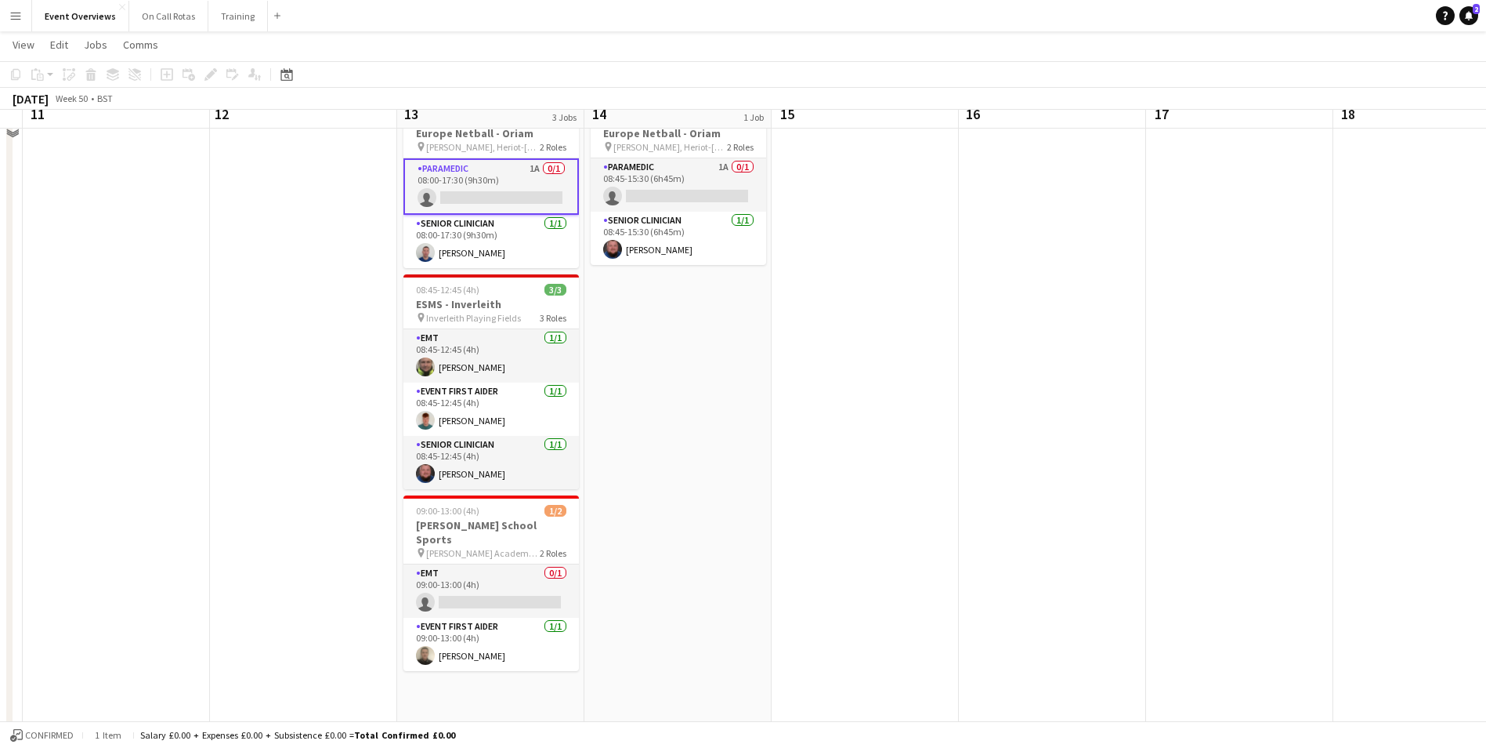
scroll to position [0, 0]
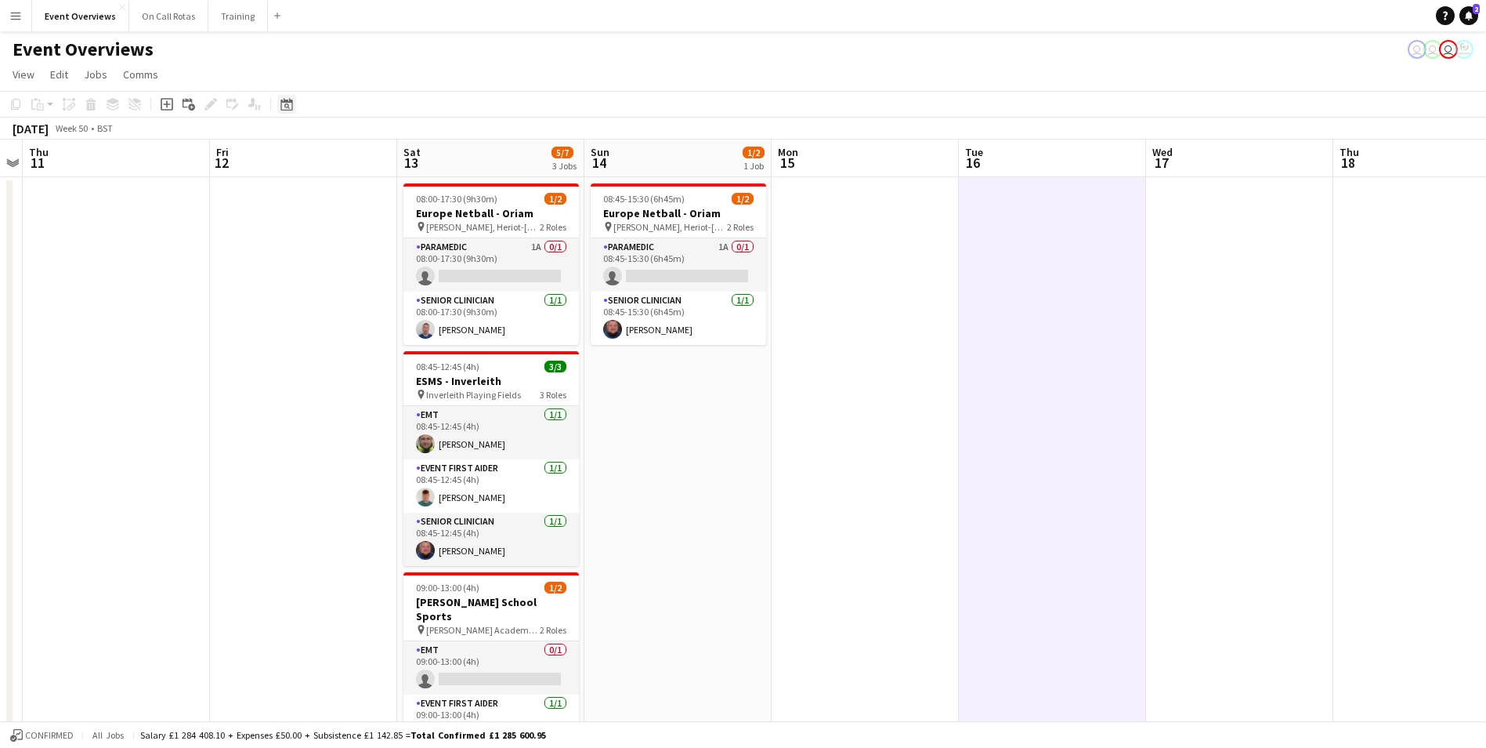
click at [290, 107] on icon "Date picker" at bounding box center [287, 104] width 13 height 13
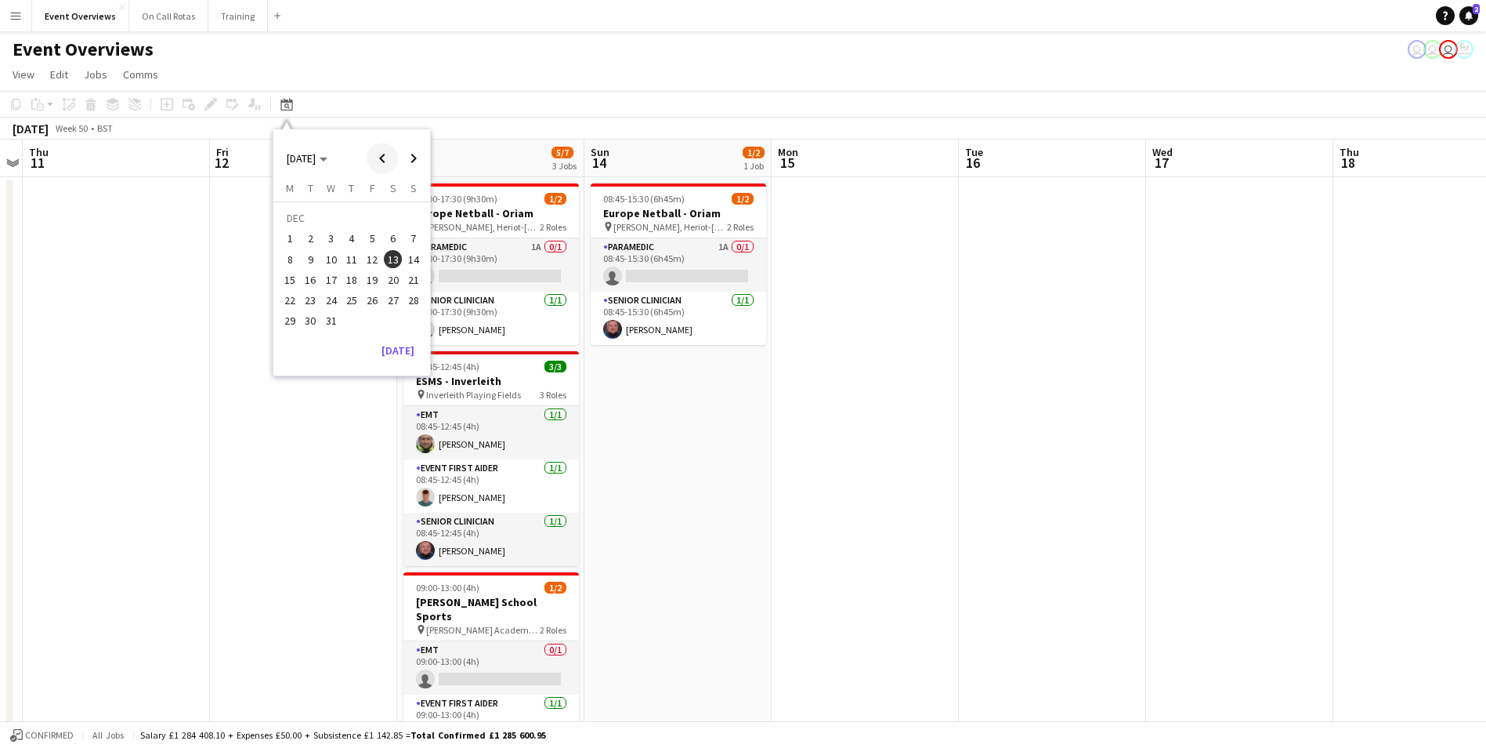
click at [380, 154] on span "Previous month" at bounding box center [382, 158] width 31 height 31
click at [281, 256] on span "6" at bounding box center [290, 259] width 19 height 19
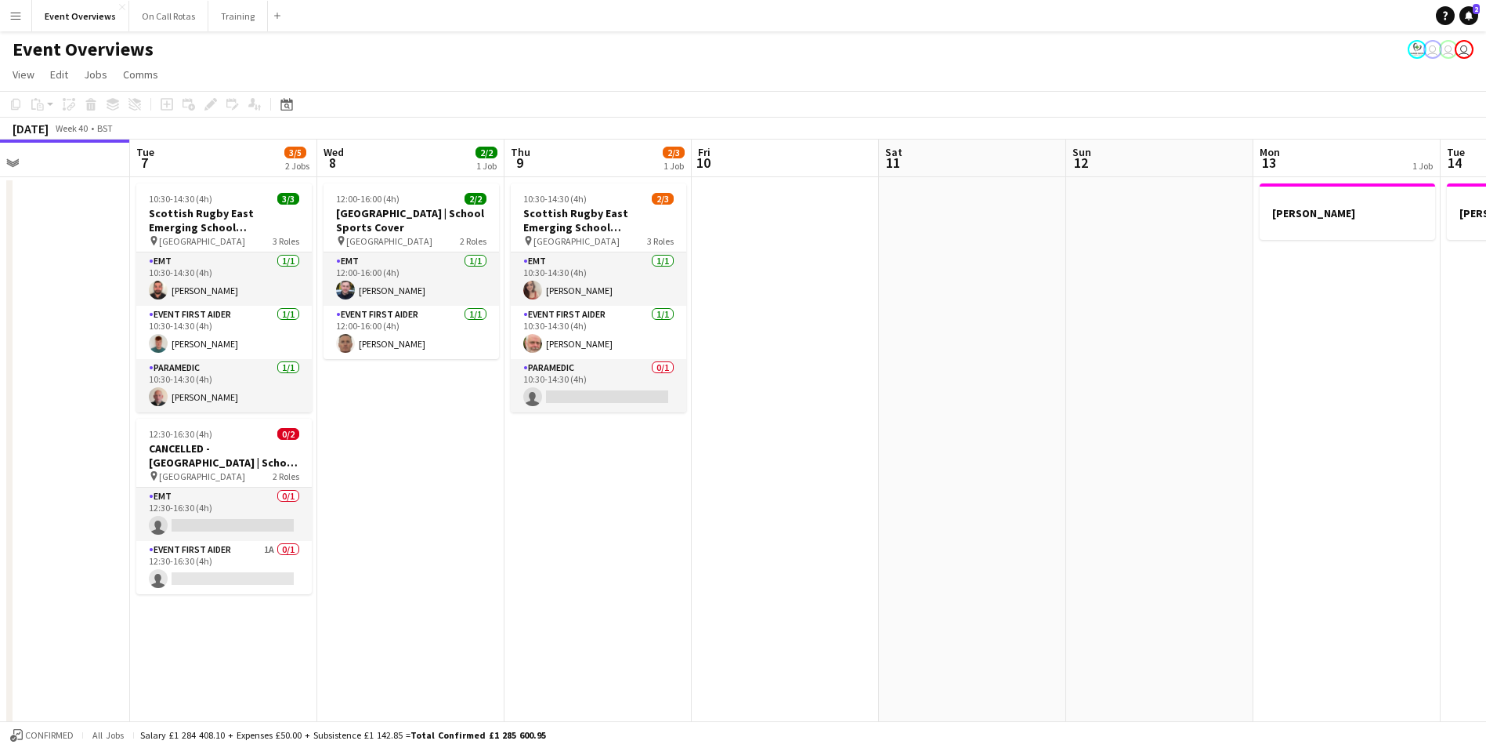
drag, startPoint x: 987, startPoint y: 541, endPoint x: 532, endPoint y: 522, distance: 454.9
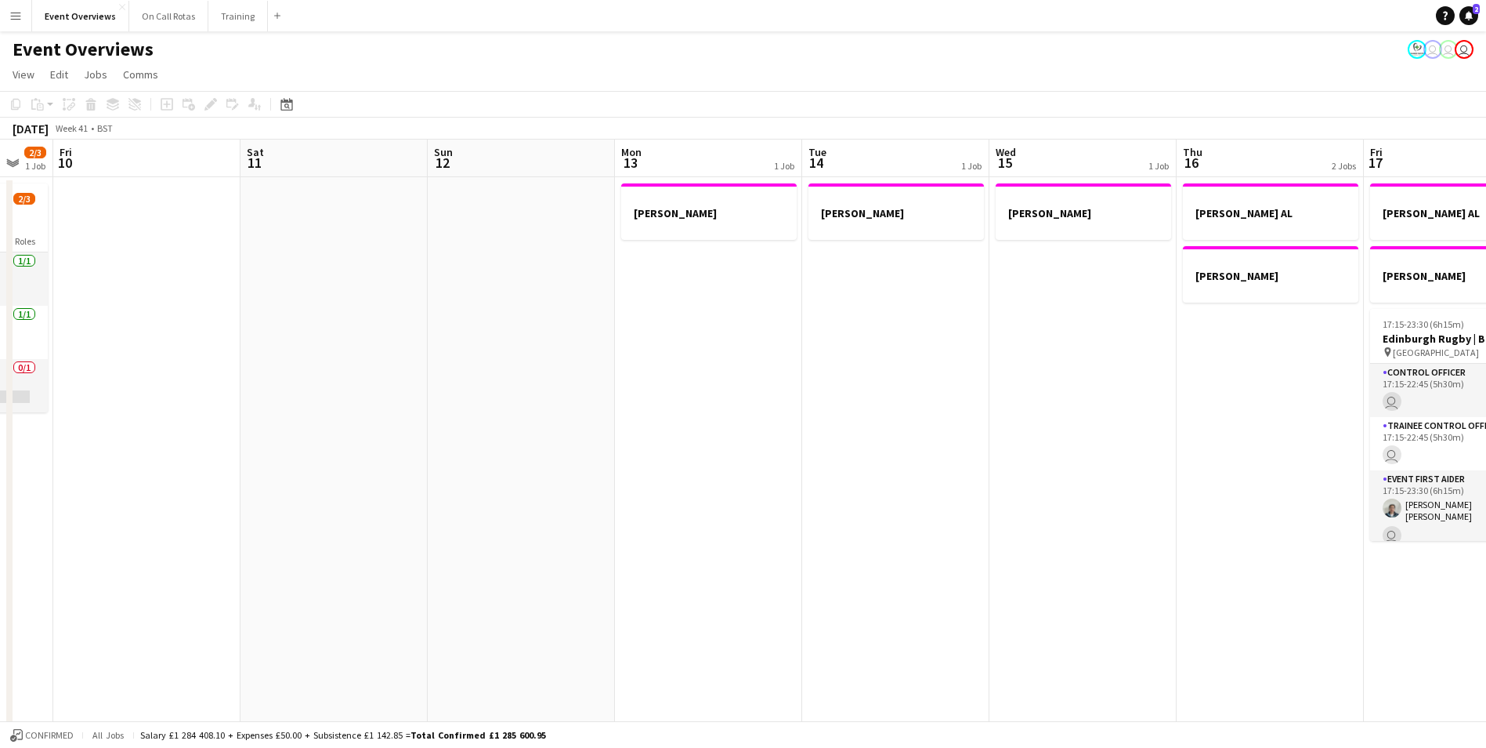
drag, startPoint x: 1150, startPoint y: 403, endPoint x: 512, endPoint y: 411, distance: 638.7
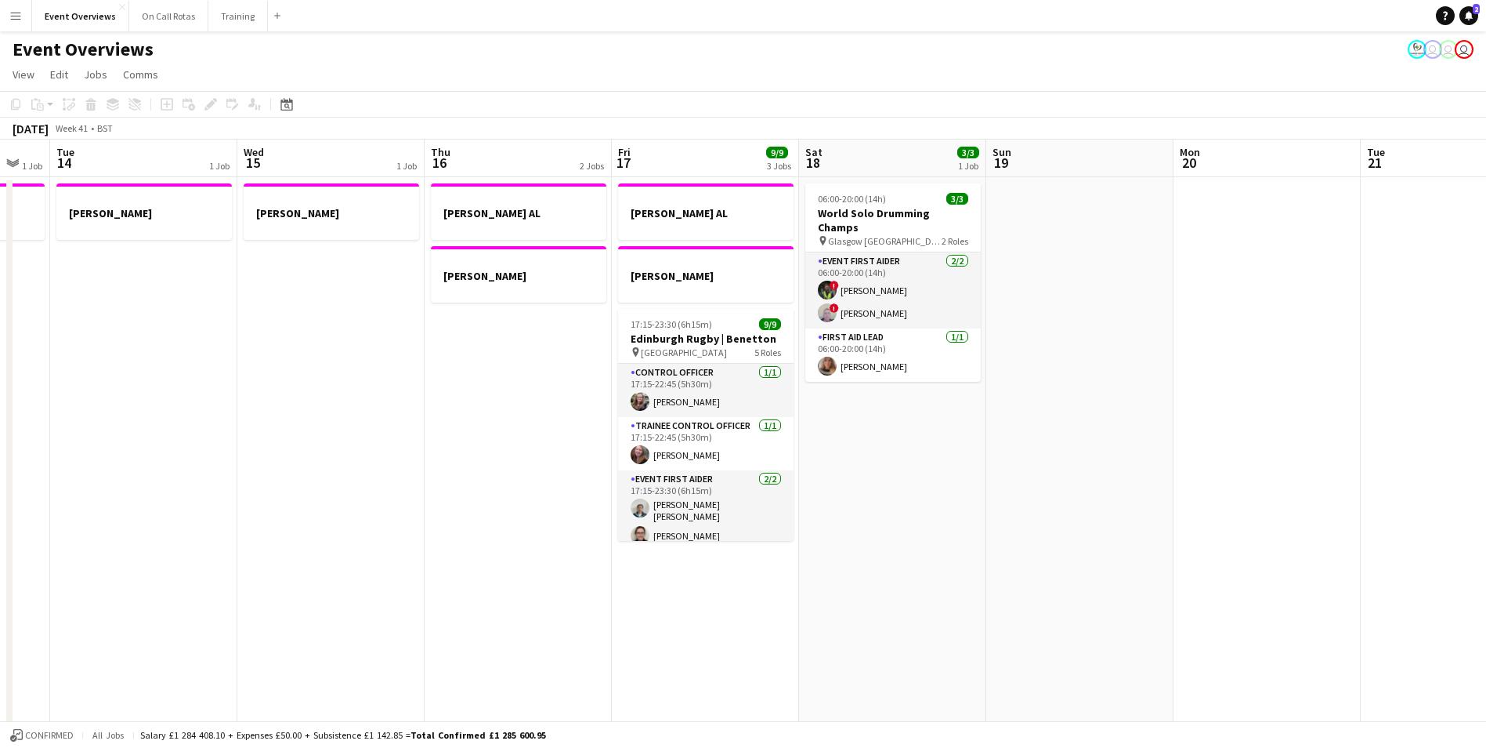
drag, startPoint x: 1145, startPoint y: 343, endPoint x: 393, endPoint y: 391, distance: 753.8
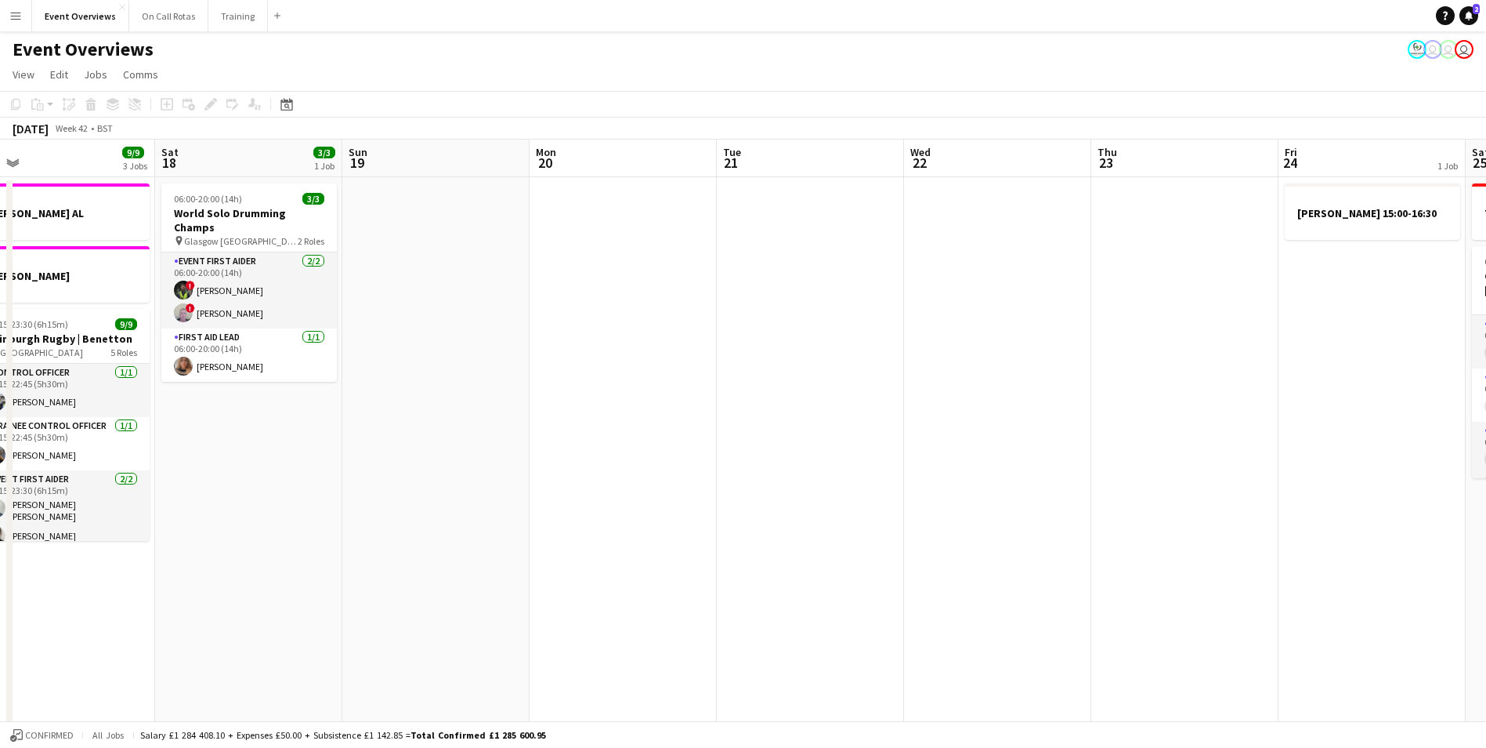
drag, startPoint x: 1338, startPoint y: 386, endPoint x: 693, endPoint y: 424, distance: 645.2
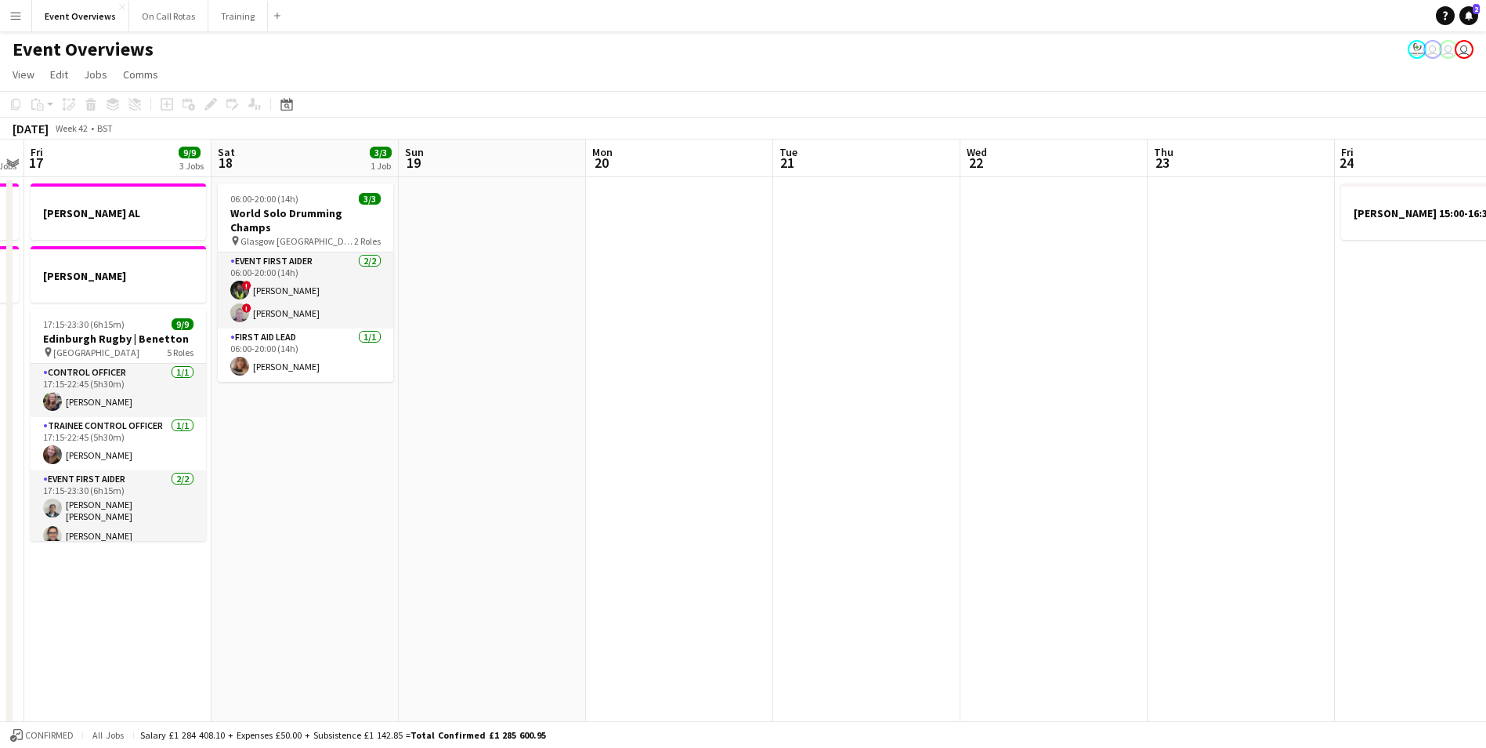
scroll to position [0, 519]
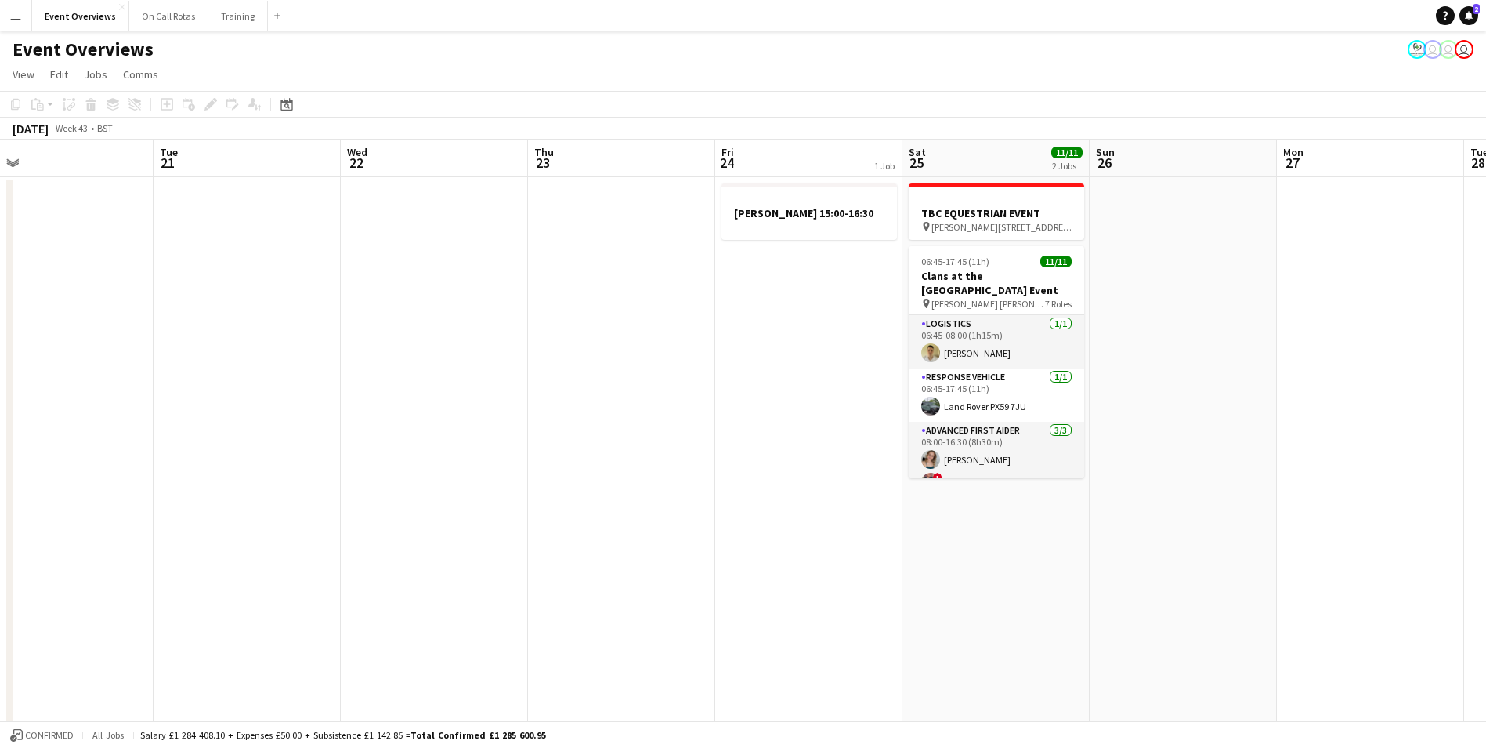
drag, startPoint x: 1278, startPoint y: 428, endPoint x: 1089, endPoint y: 429, distance: 188.9
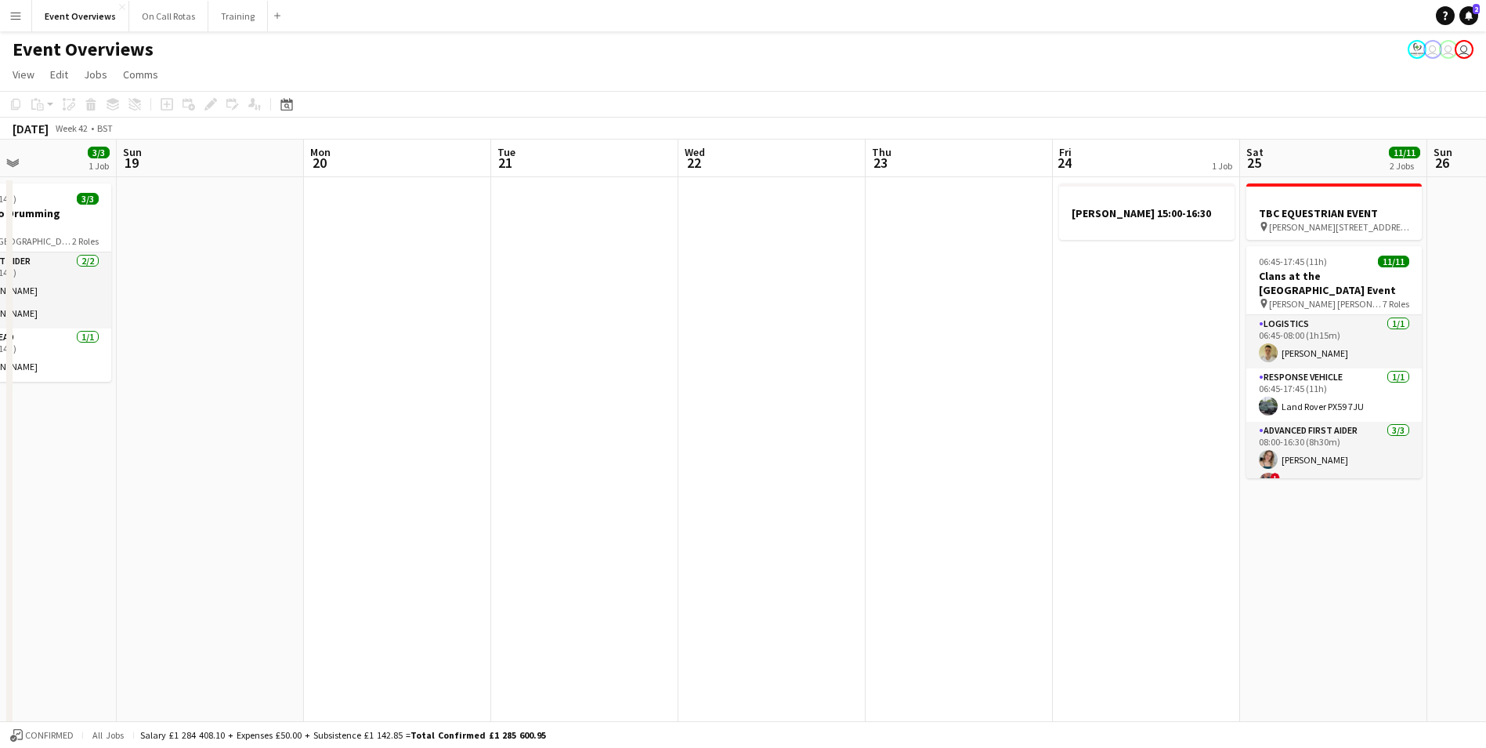
drag, startPoint x: 624, startPoint y: 418, endPoint x: 1114, endPoint y: 407, distance: 490.7
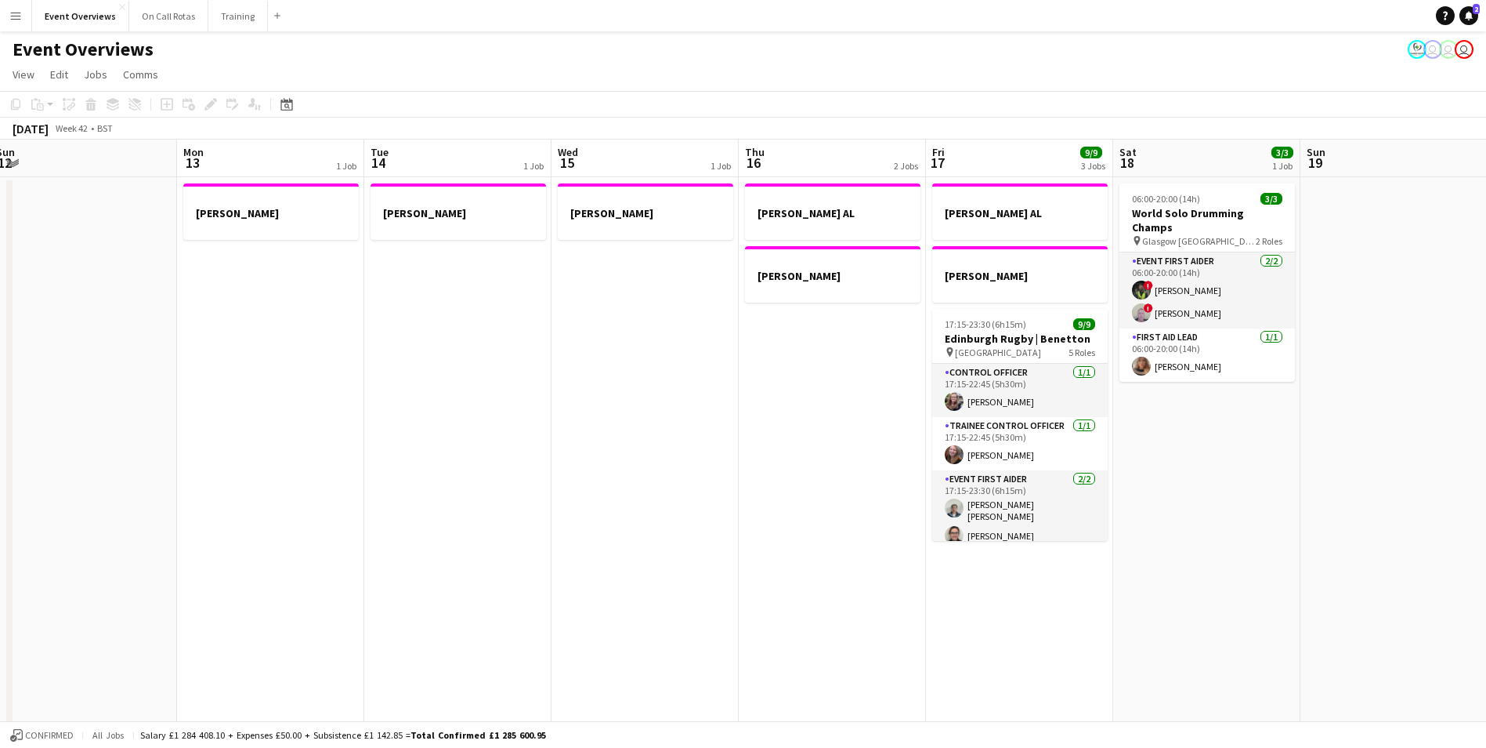
drag, startPoint x: 425, startPoint y: 420, endPoint x: 1008, endPoint y: 421, distance: 583.0
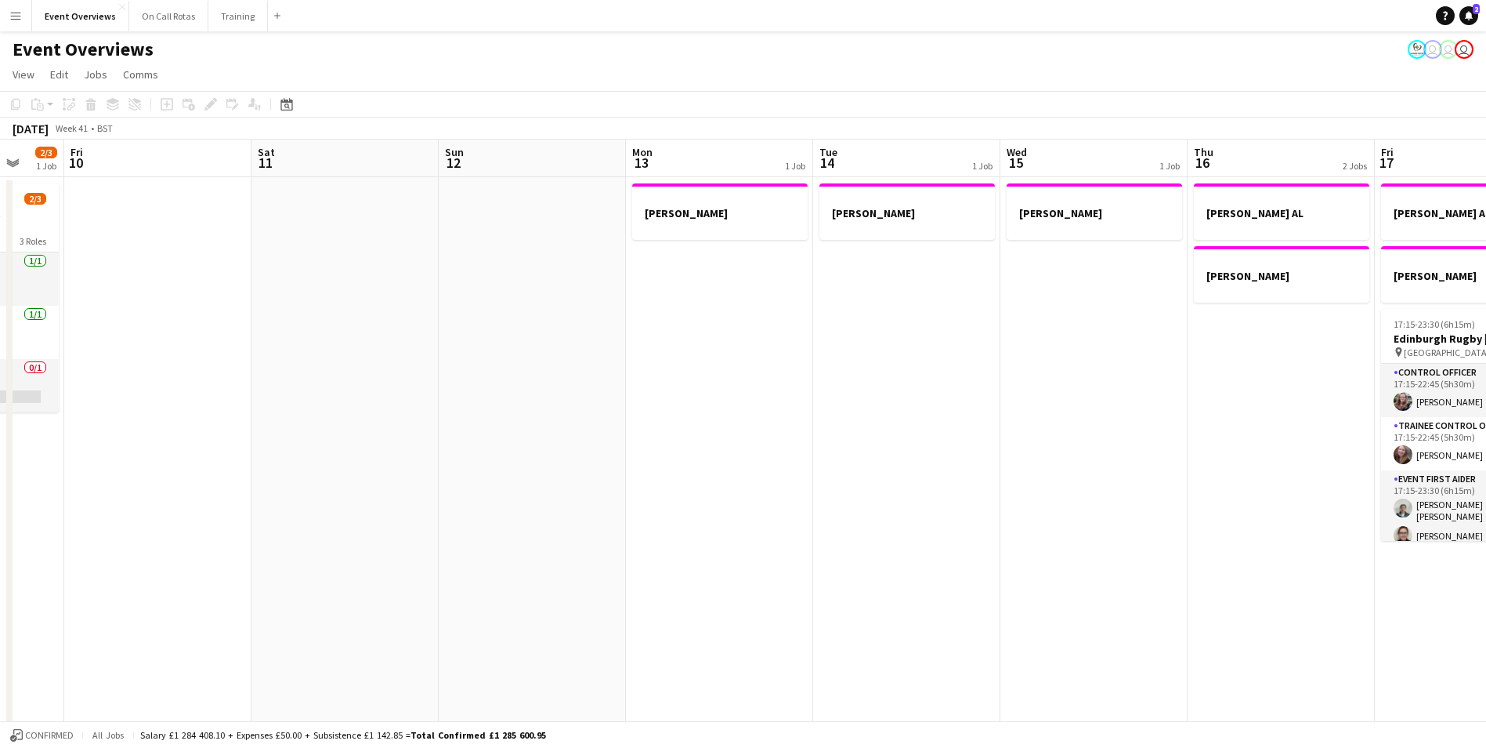
drag, startPoint x: 404, startPoint y: 411, endPoint x: 1033, endPoint y: 414, distance: 628.5
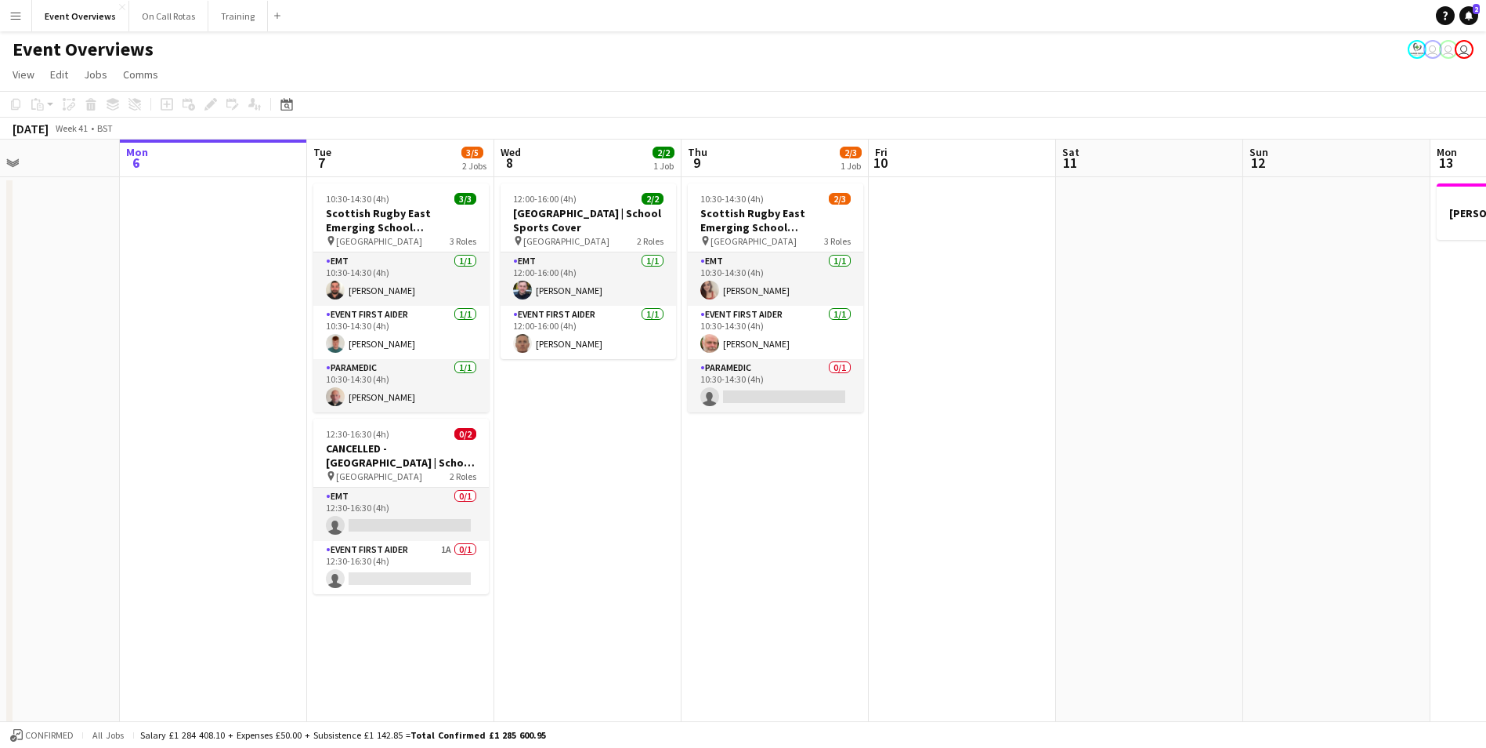
drag, startPoint x: 567, startPoint y: 412, endPoint x: 1071, endPoint y: 411, distance: 503.9
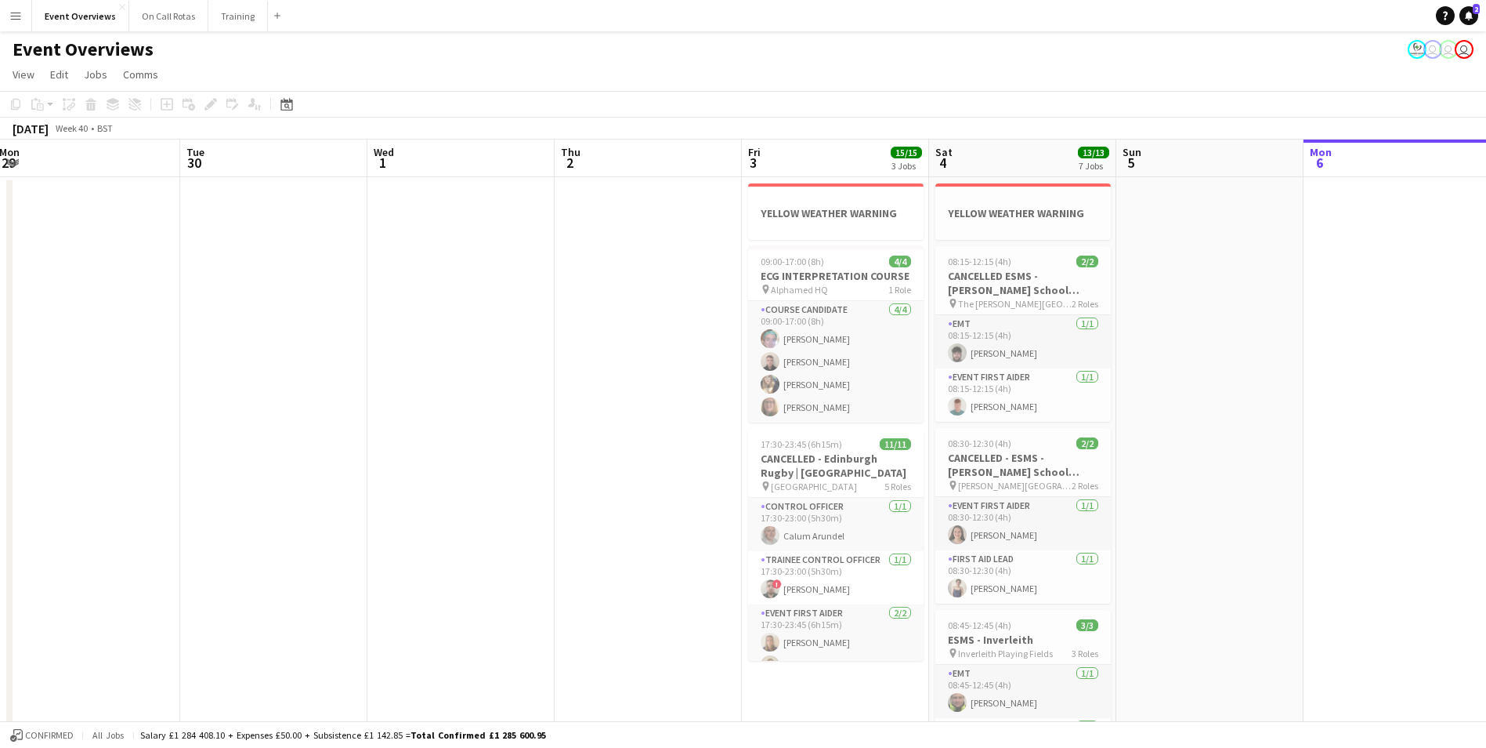
drag, startPoint x: 597, startPoint y: 403, endPoint x: 681, endPoint y: 389, distance: 84.9
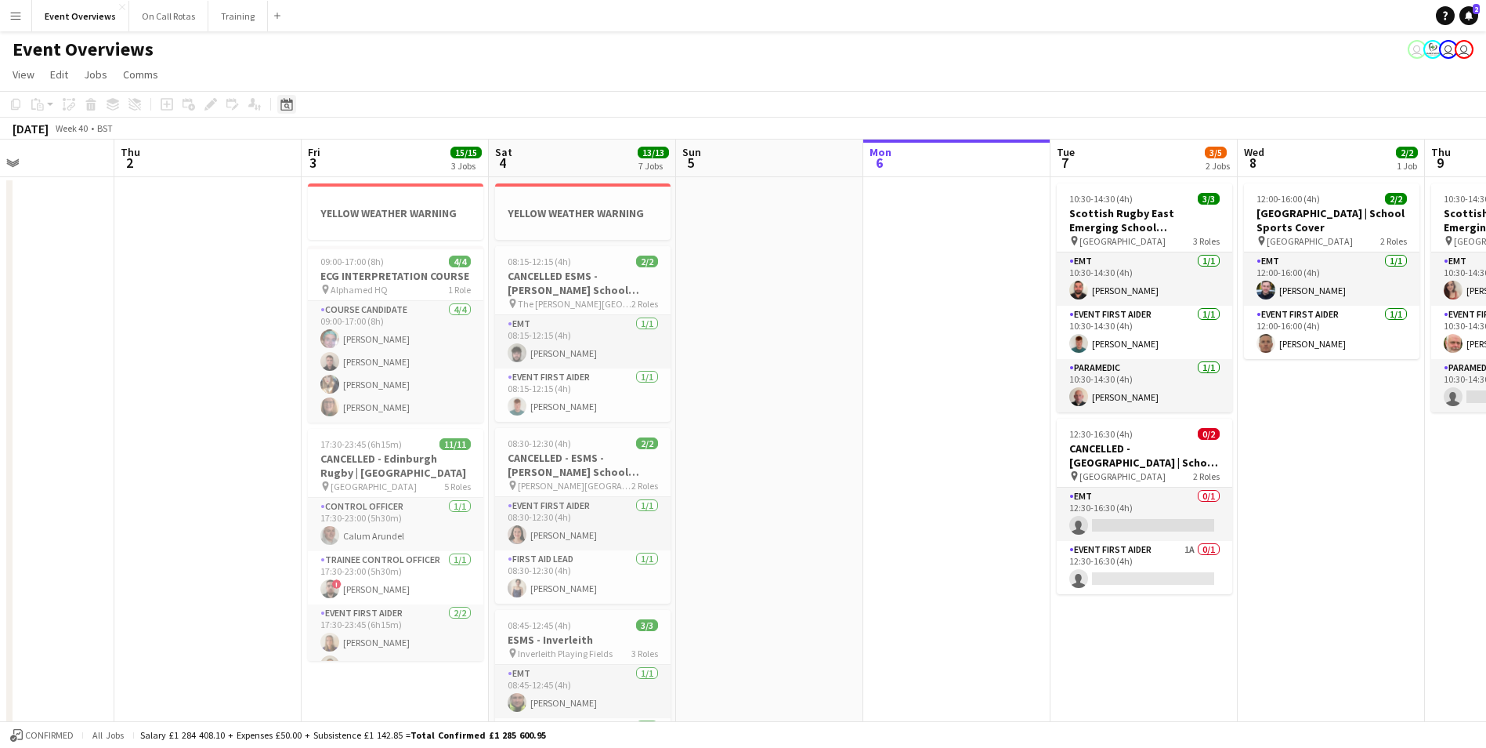
click at [284, 107] on icon "Date picker" at bounding box center [287, 104] width 13 height 13
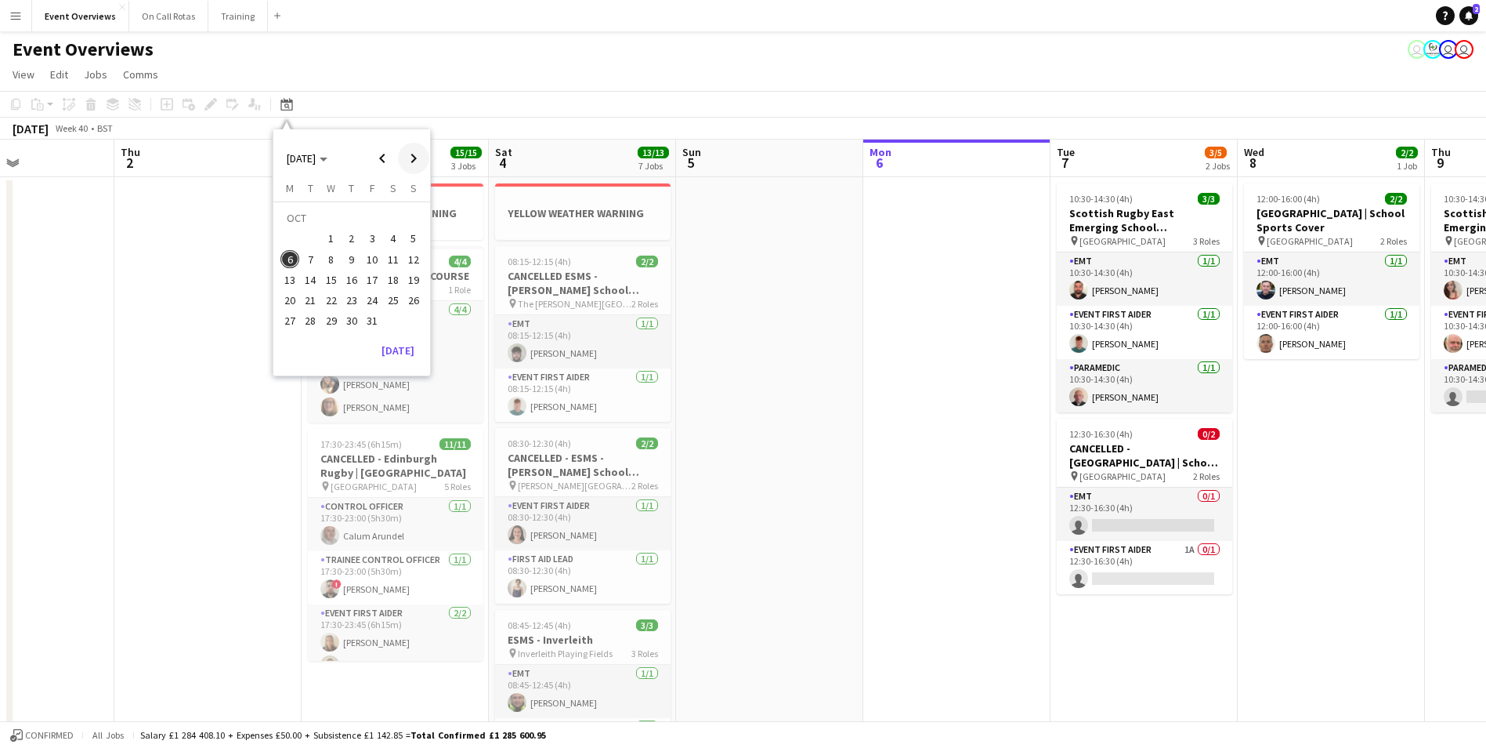
click at [412, 166] on span "Next month" at bounding box center [413, 158] width 31 height 31
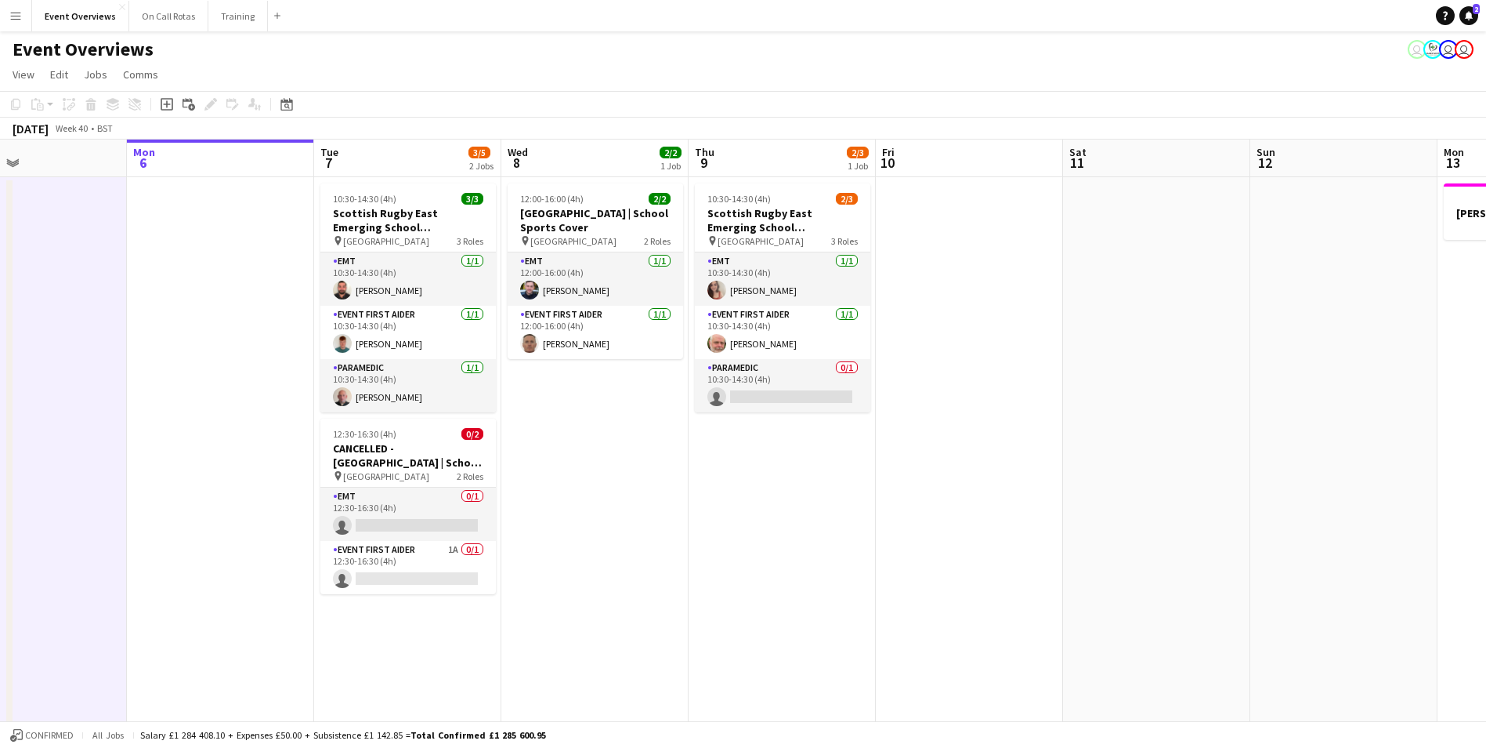
drag, startPoint x: 399, startPoint y: 278, endPoint x: 91, endPoint y: 281, distance: 308.0
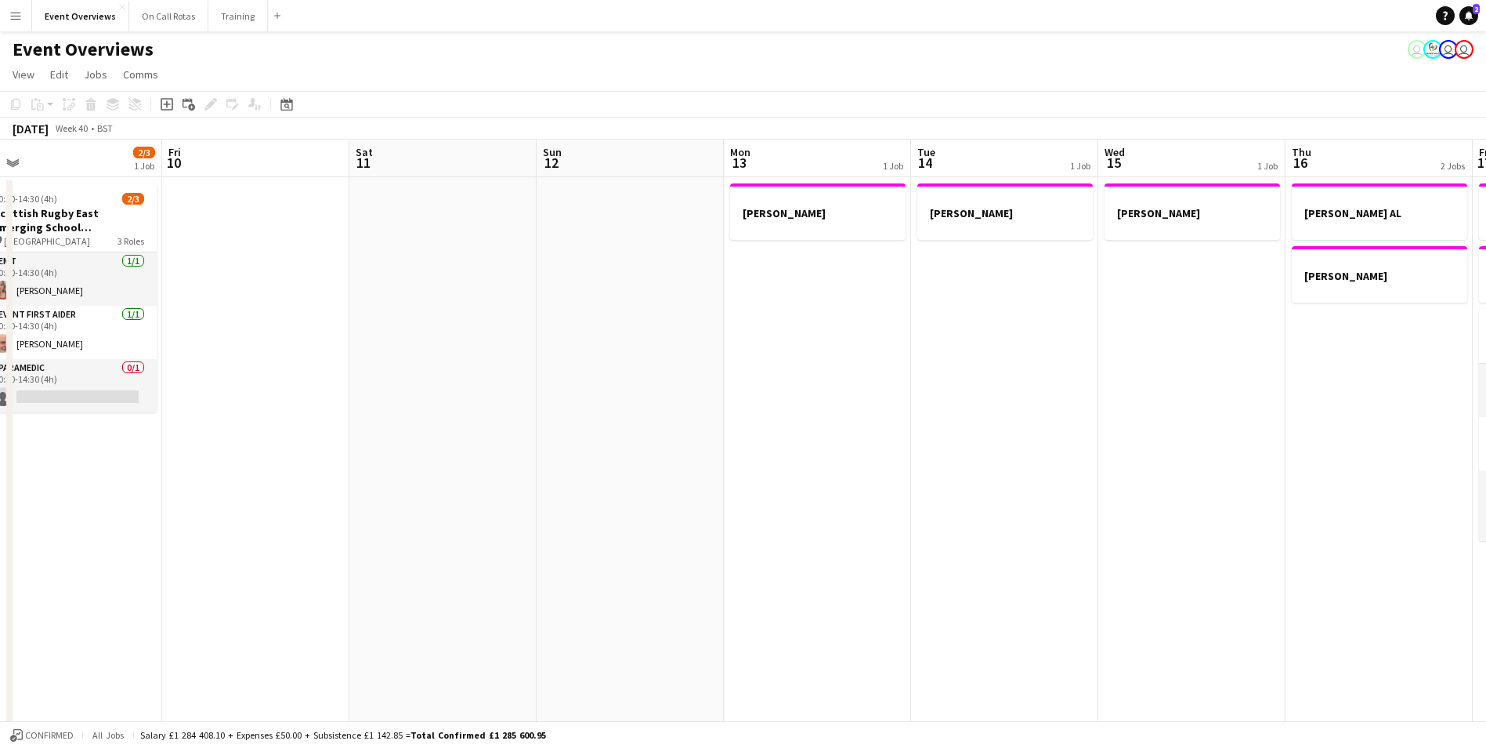
drag, startPoint x: 1349, startPoint y: 252, endPoint x: 997, endPoint y: 281, distance: 353.9
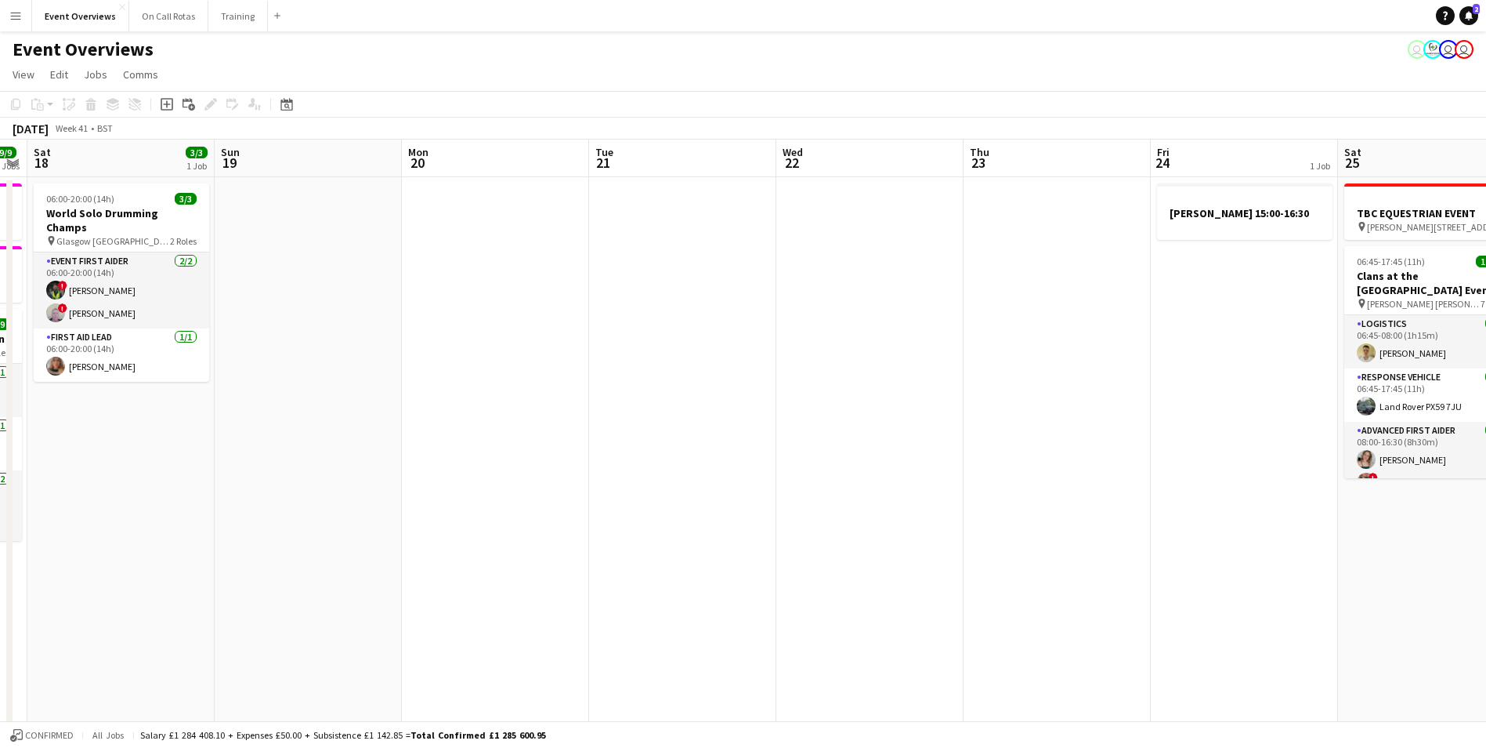
drag, startPoint x: 837, startPoint y: 288, endPoint x: 633, endPoint y: 259, distance: 205.8
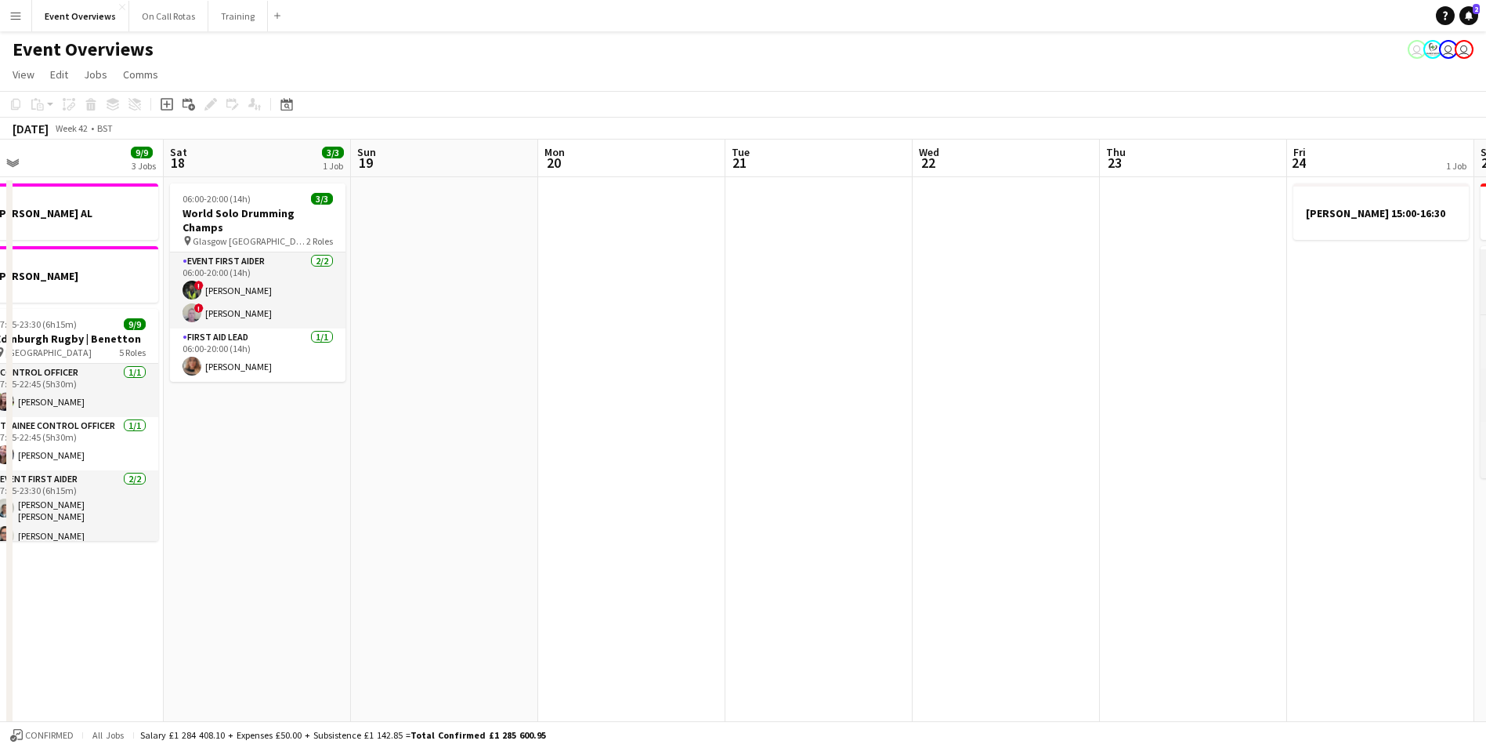
scroll to position [0, 498]
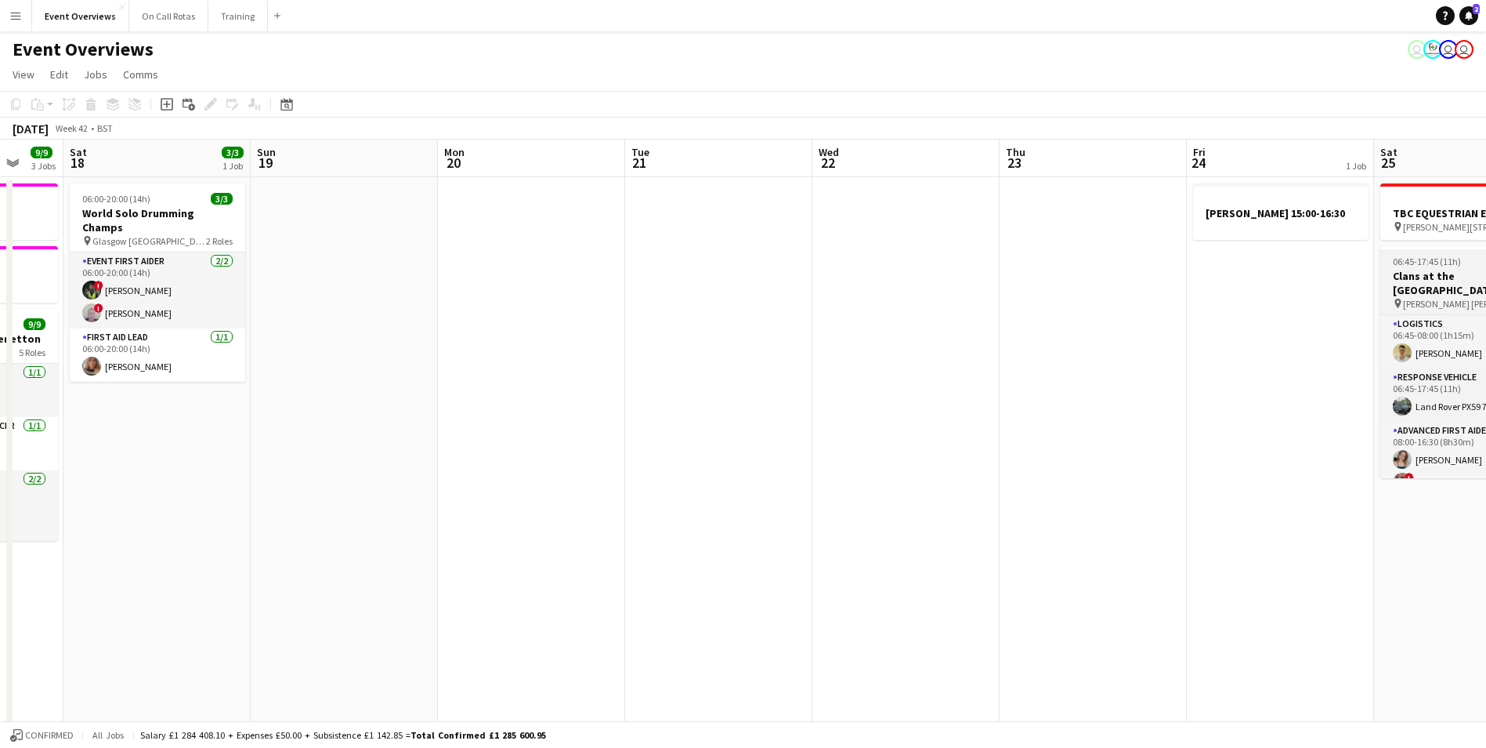
drag, startPoint x: 1411, startPoint y: 209, endPoint x: 470, endPoint y: 264, distance: 942.7
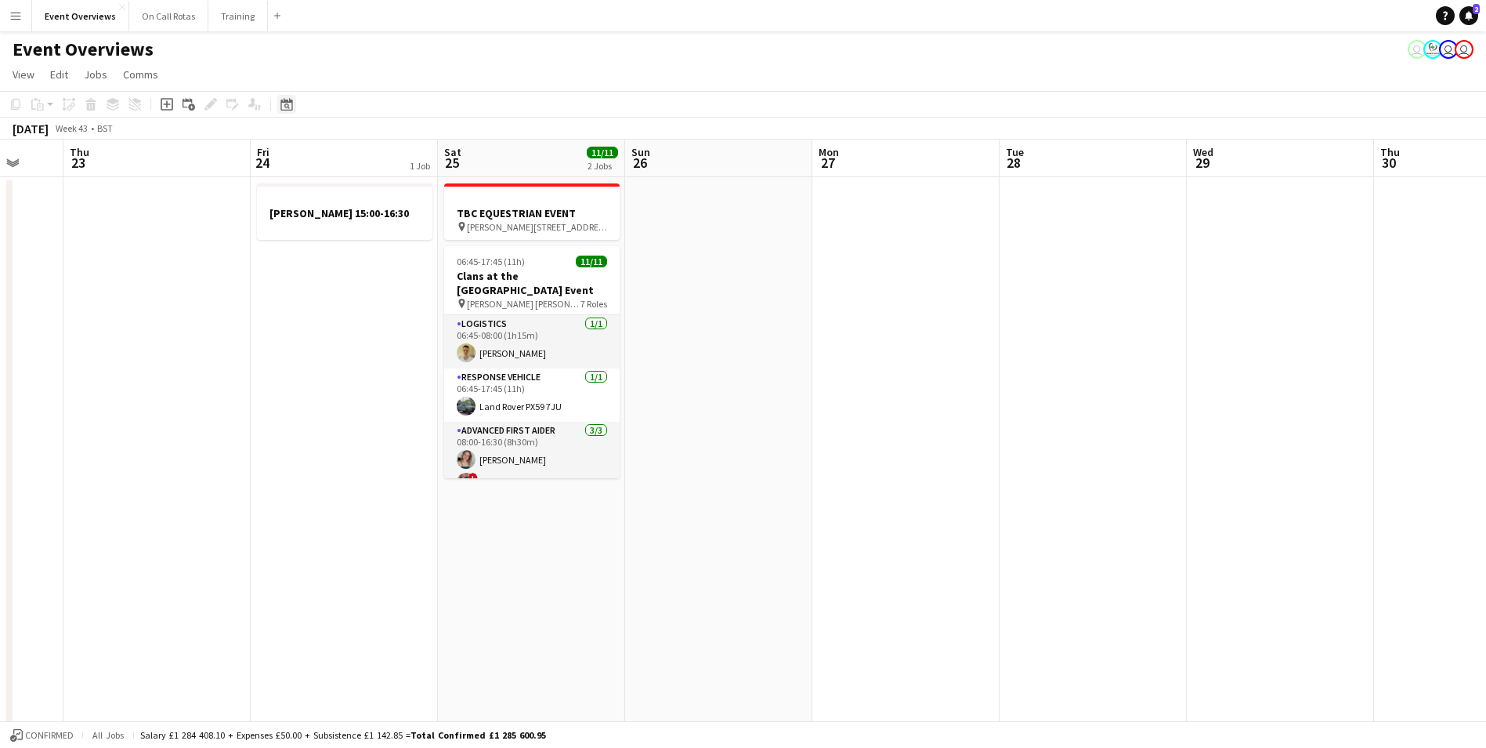
click at [283, 98] on icon "Date picker" at bounding box center [287, 104] width 13 height 13
click at [388, 155] on span "Previous month" at bounding box center [382, 158] width 31 height 31
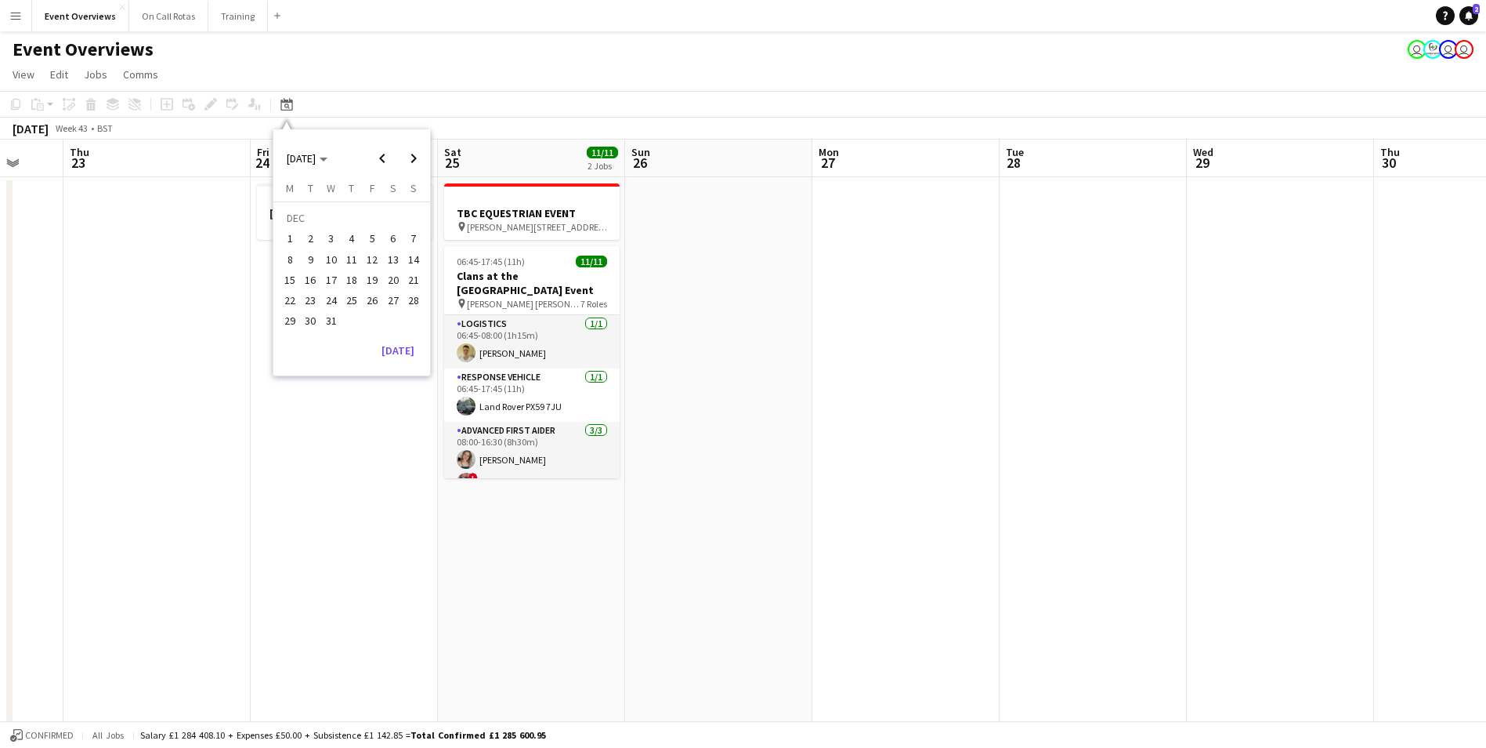
click at [291, 299] on span "22" at bounding box center [290, 300] width 19 height 19
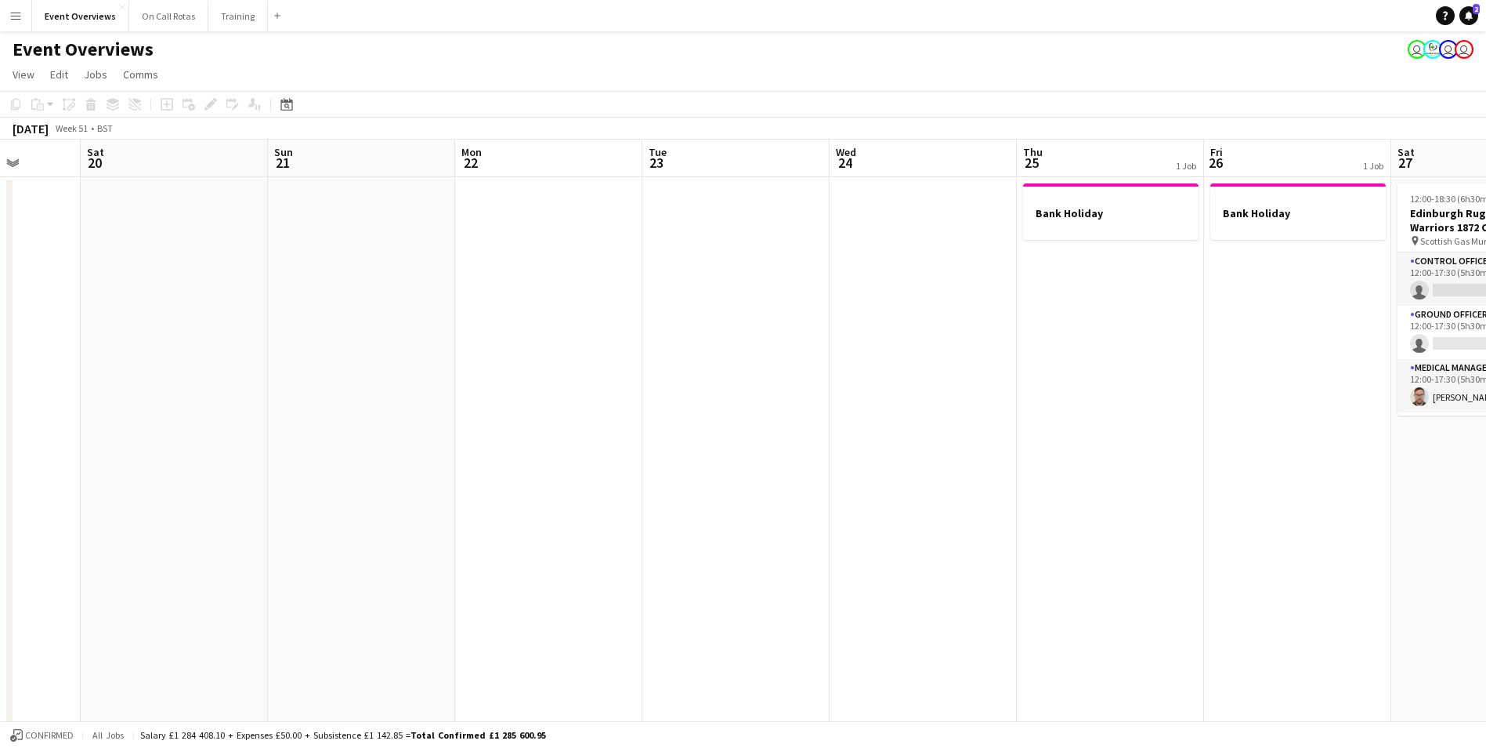
drag, startPoint x: 1081, startPoint y: 290, endPoint x: 461, endPoint y: 294, distance: 620.6
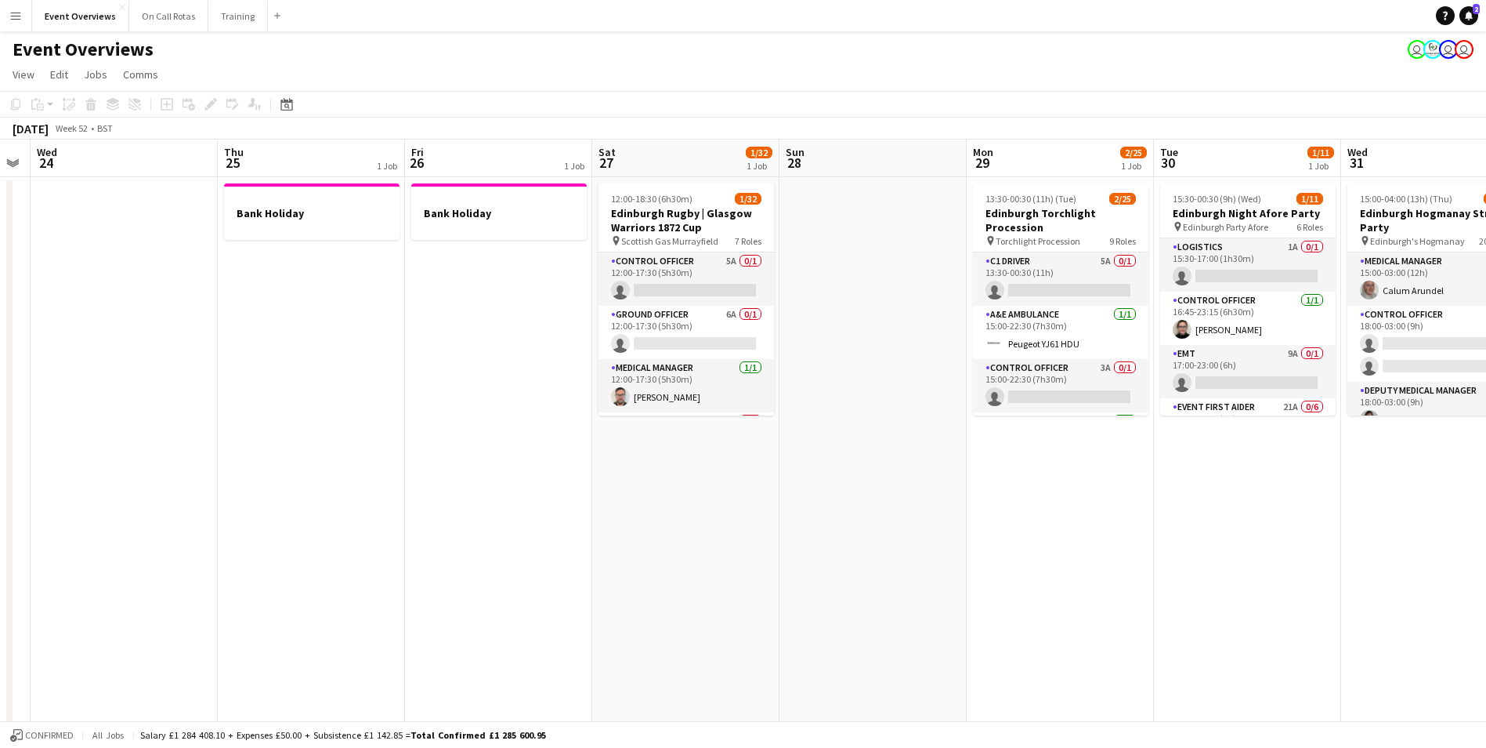
scroll to position [0, 580]
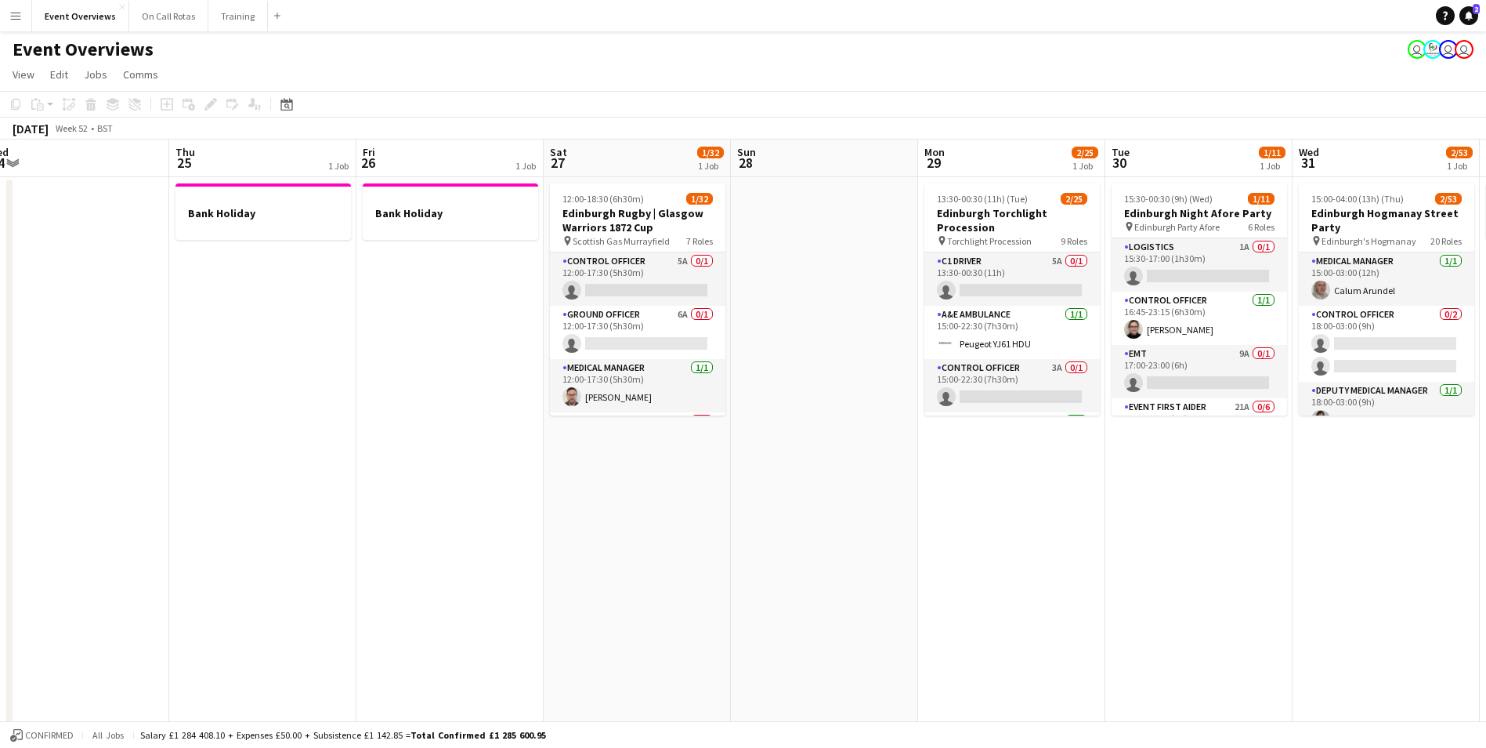
drag, startPoint x: 959, startPoint y: 326, endPoint x: 790, endPoint y: 388, distance: 180.2
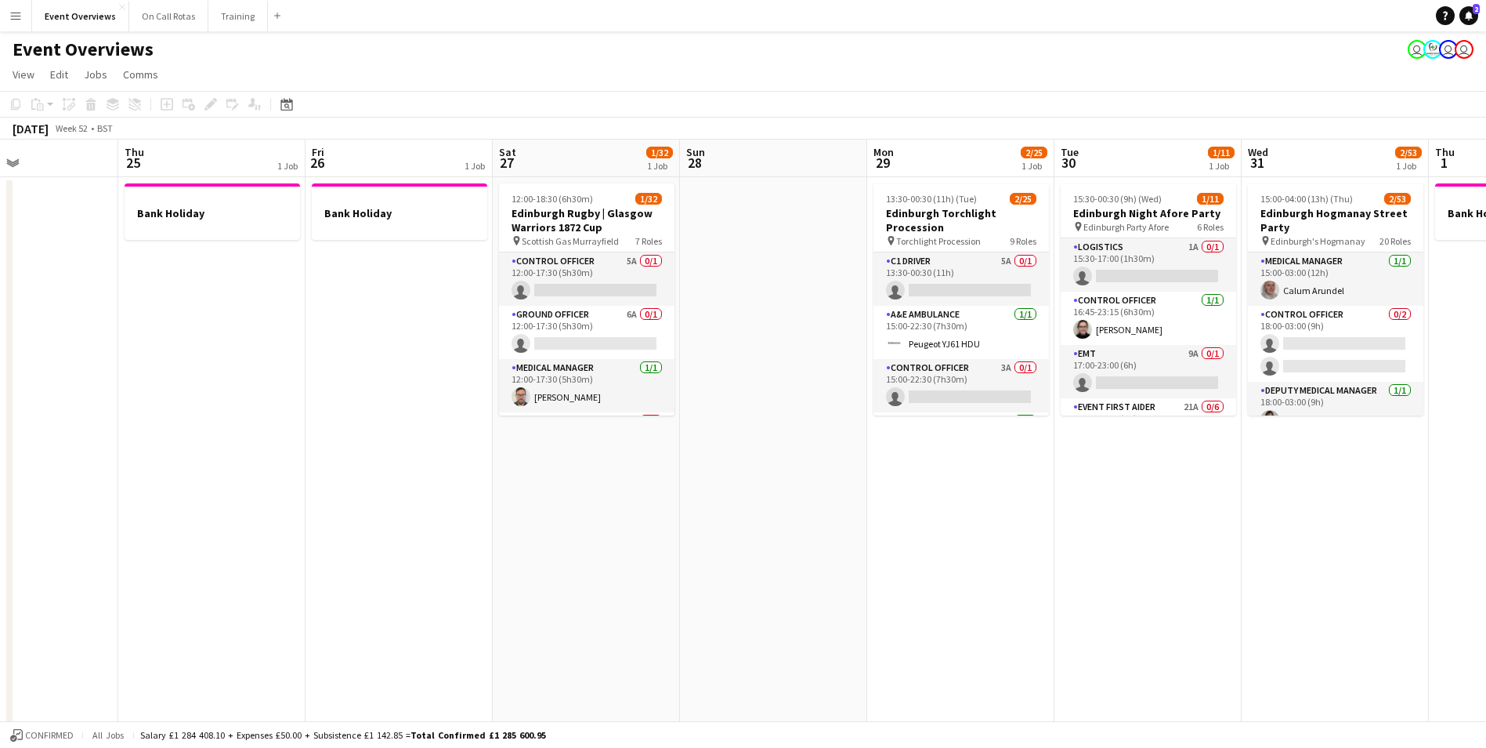
scroll to position [0, 448]
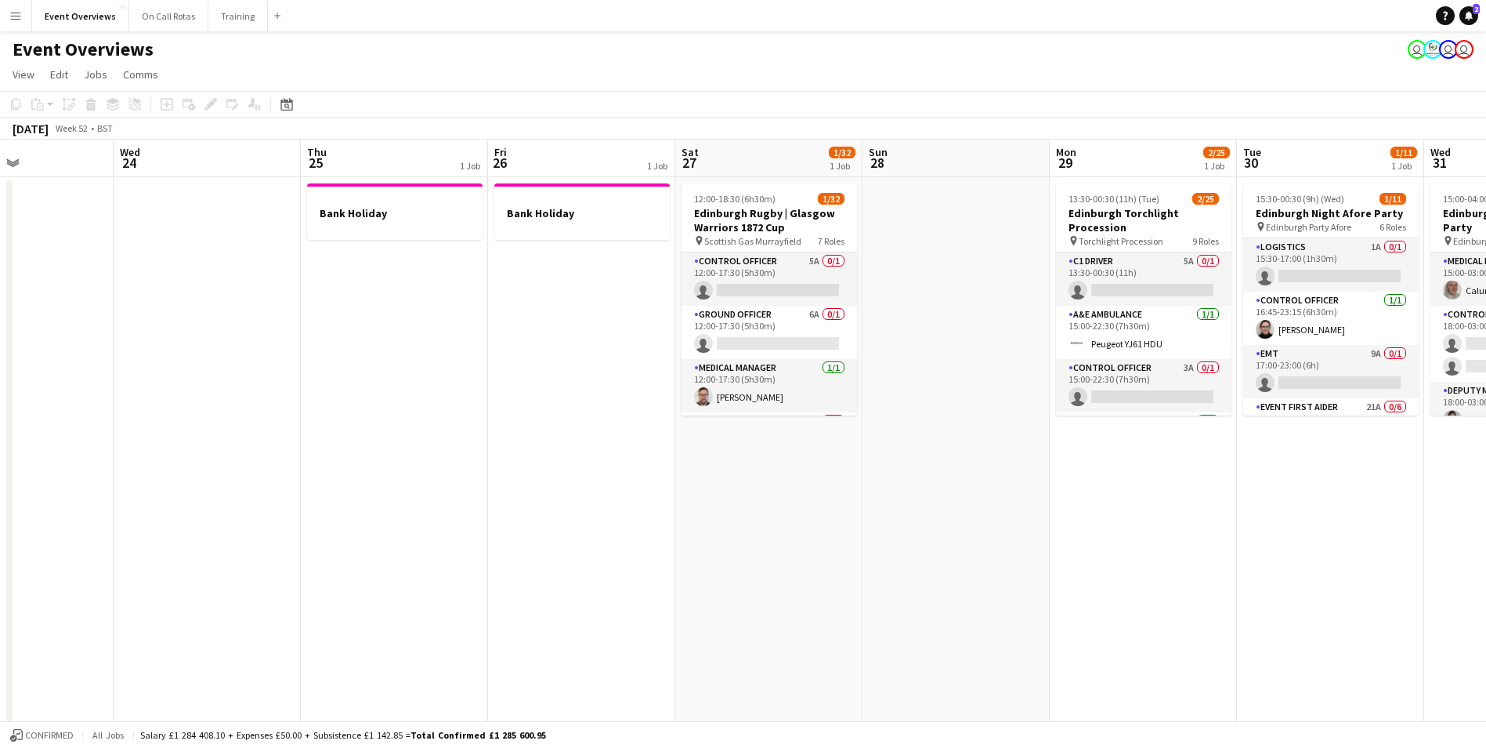
drag, startPoint x: 849, startPoint y: 299, endPoint x: 792, endPoint y: 315, distance: 58.8
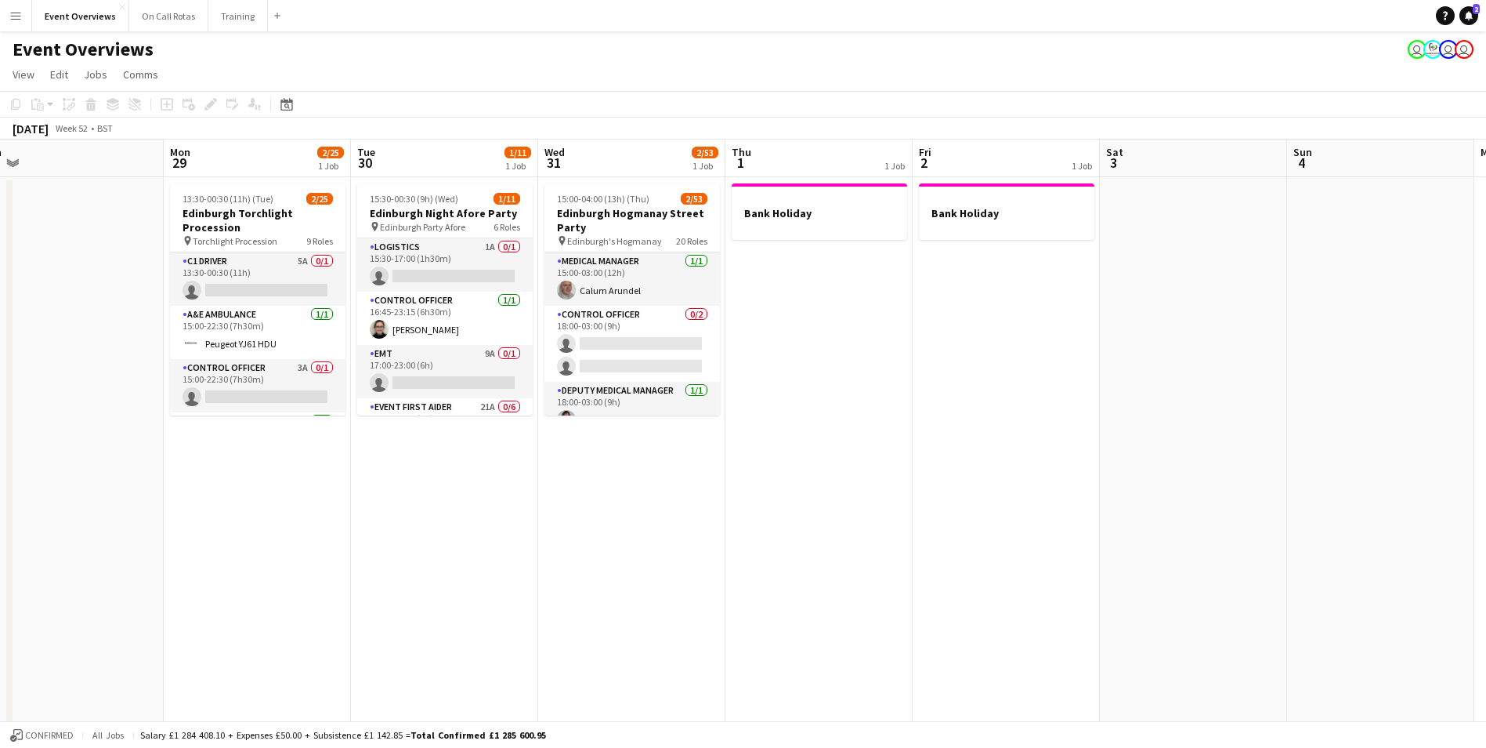
scroll to position [0, 408]
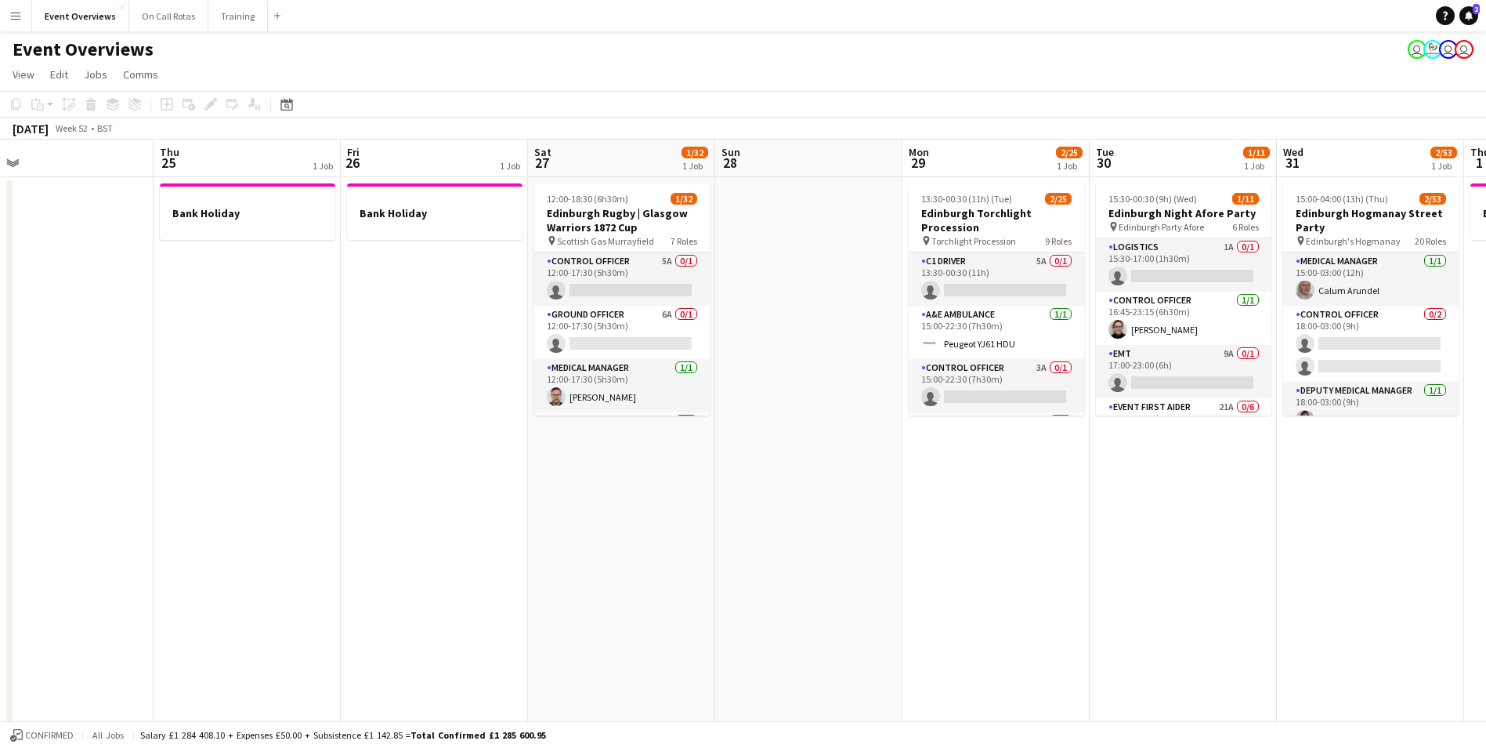
drag, startPoint x: 1400, startPoint y: 547, endPoint x: 1511, endPoint y: 496, distance: 122.4
click at [1486, 496] on html "Menu Boards Boards Boards All jobs Status Workforce Workforce My Workforce Recr…" at bounding box center [743, 734] width 1486 height 1468
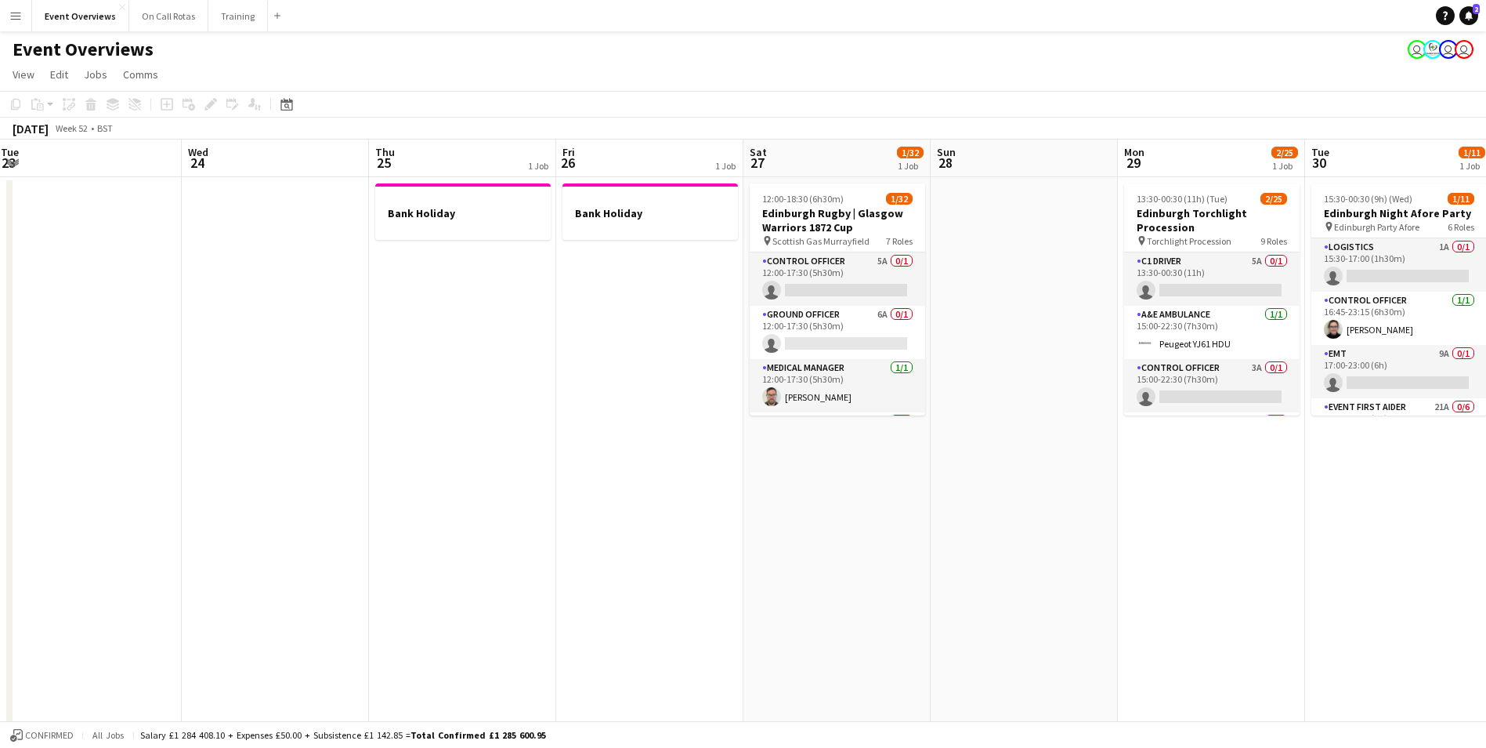
scroll to position [0, 359]
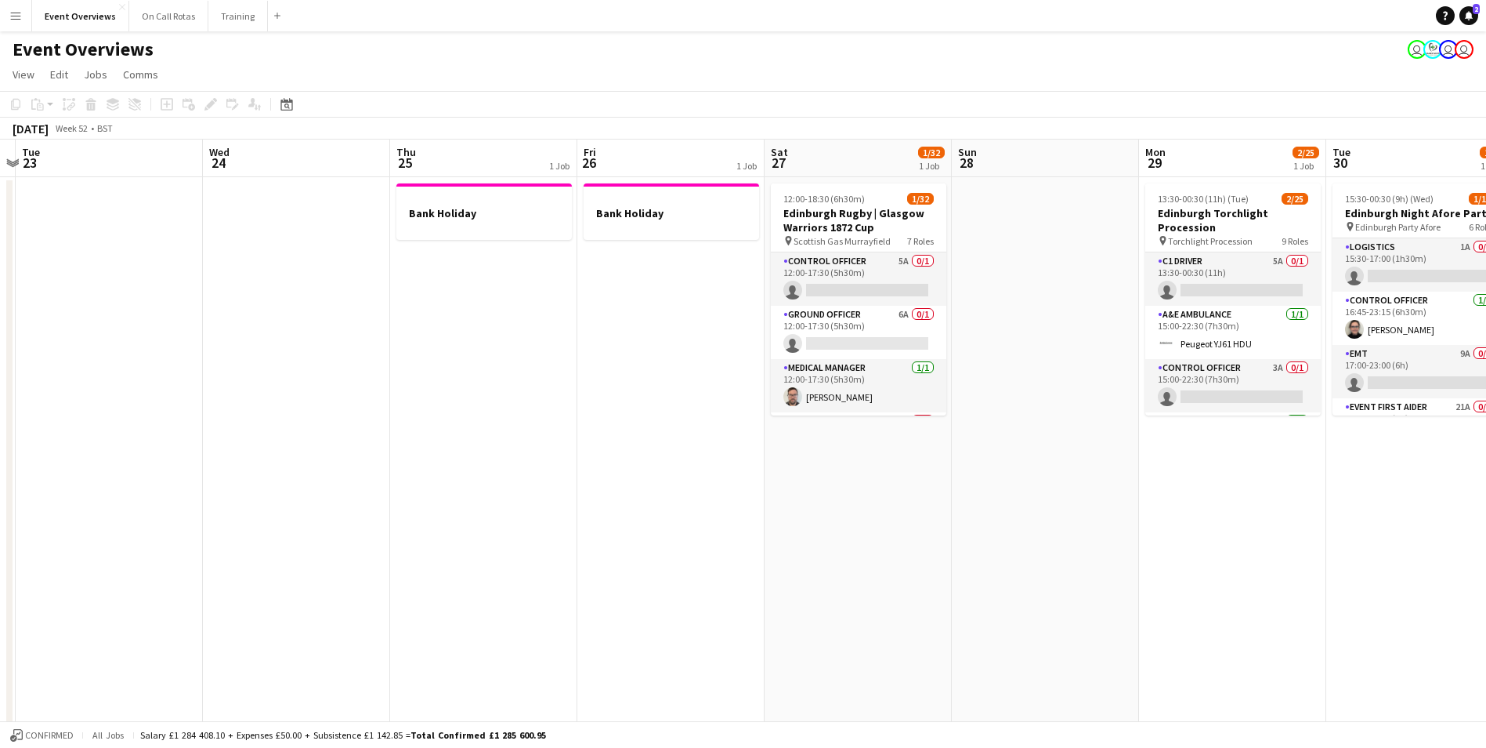
drag, startPoint x: 443, startPoint y: 382, endPoint x: 624, endPoint y: 378, distance: 181.0
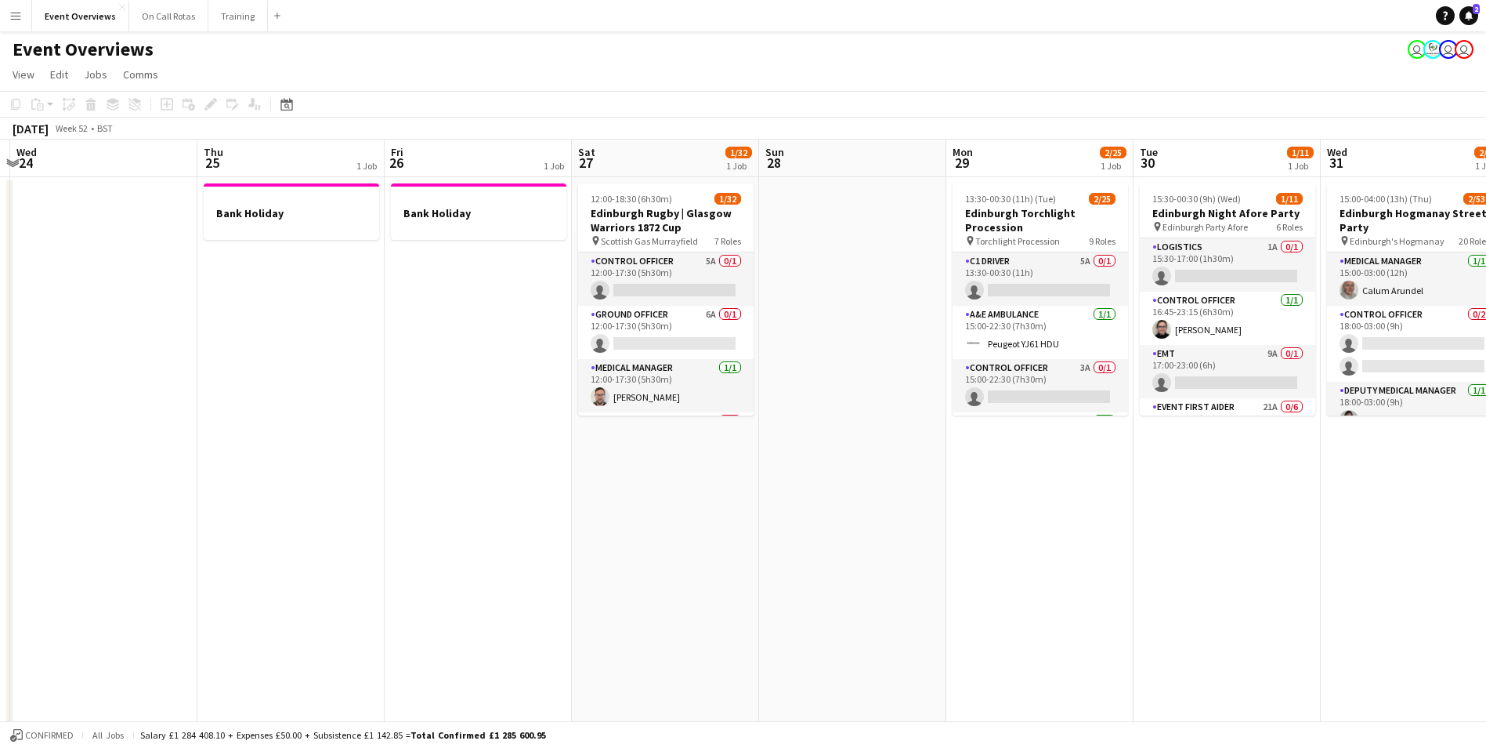
scroll to position [0, 474]
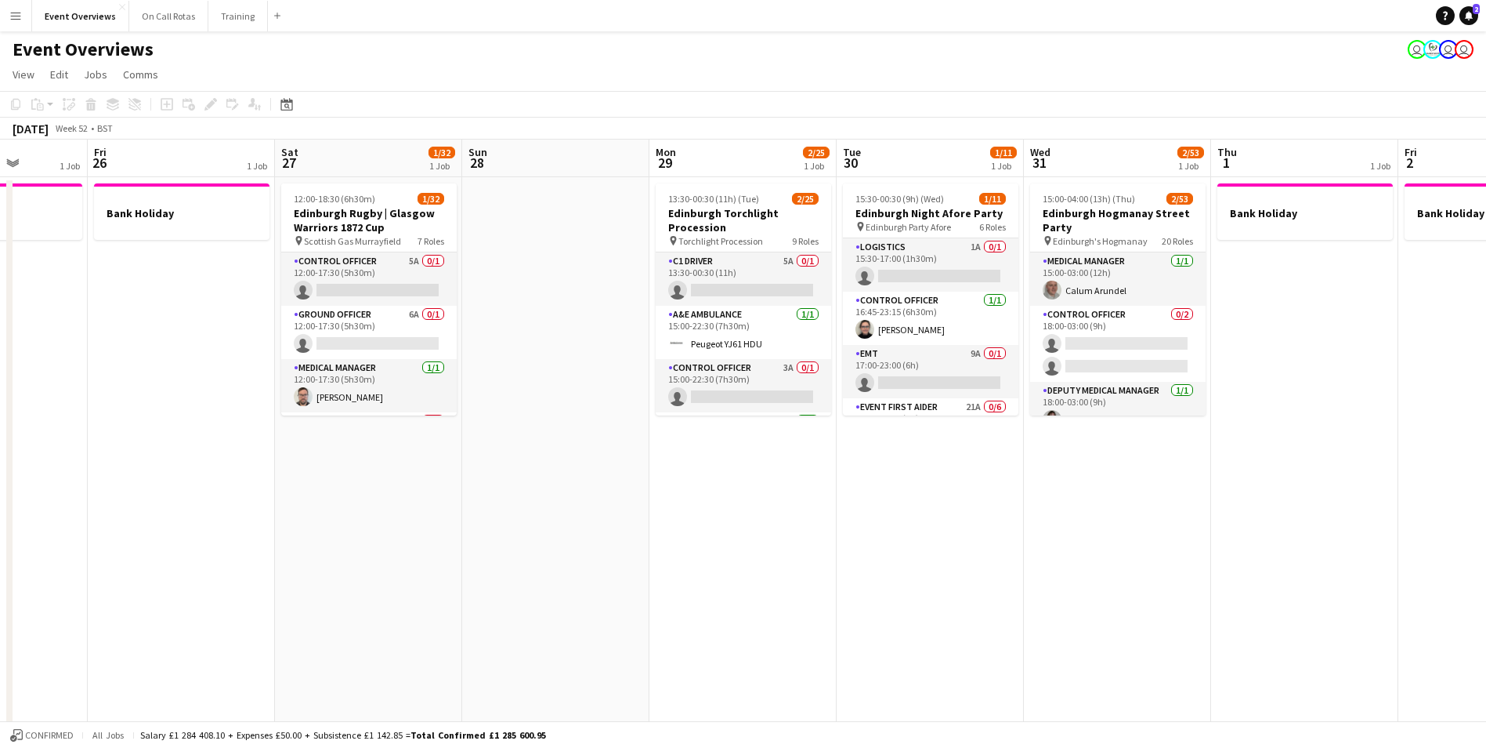
drag, startPoint x: 1034, startPoint y: 354, endPoint x: 545, endPoint y: 362, distance: 489.8
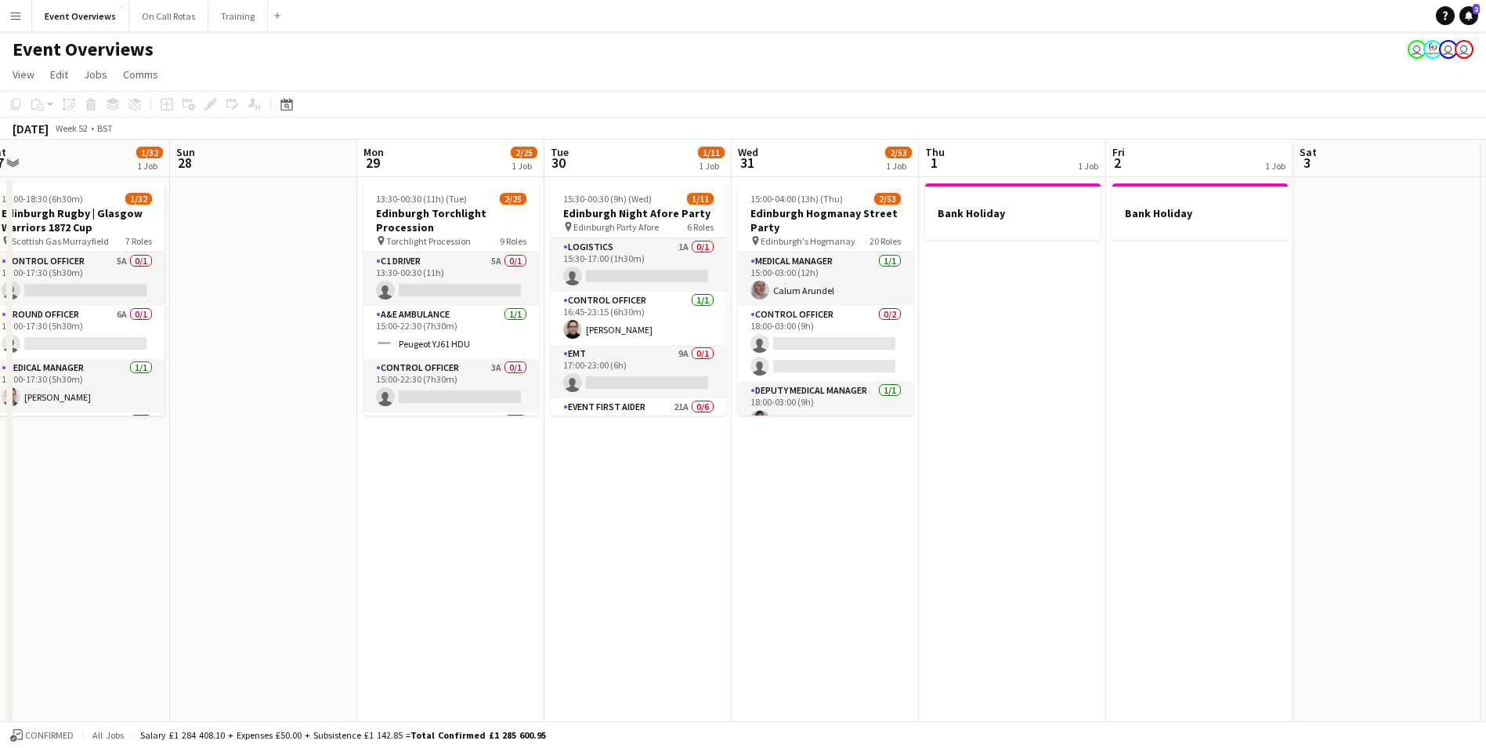
scroll to position [0, 578]
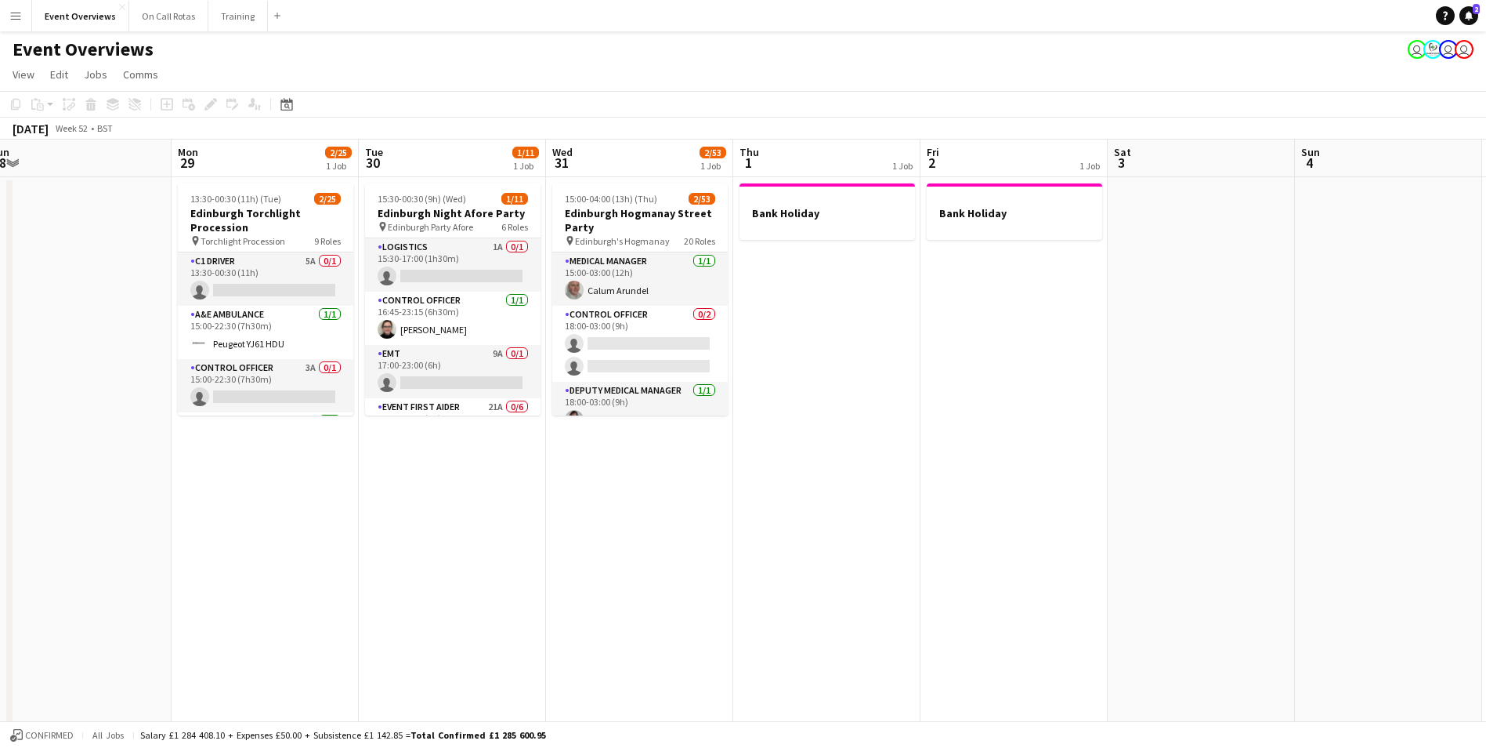
drag, startPoint x: 1307, startPoint y: 414, endPoint x: 642, endPoint y: 433, distance: 665.6
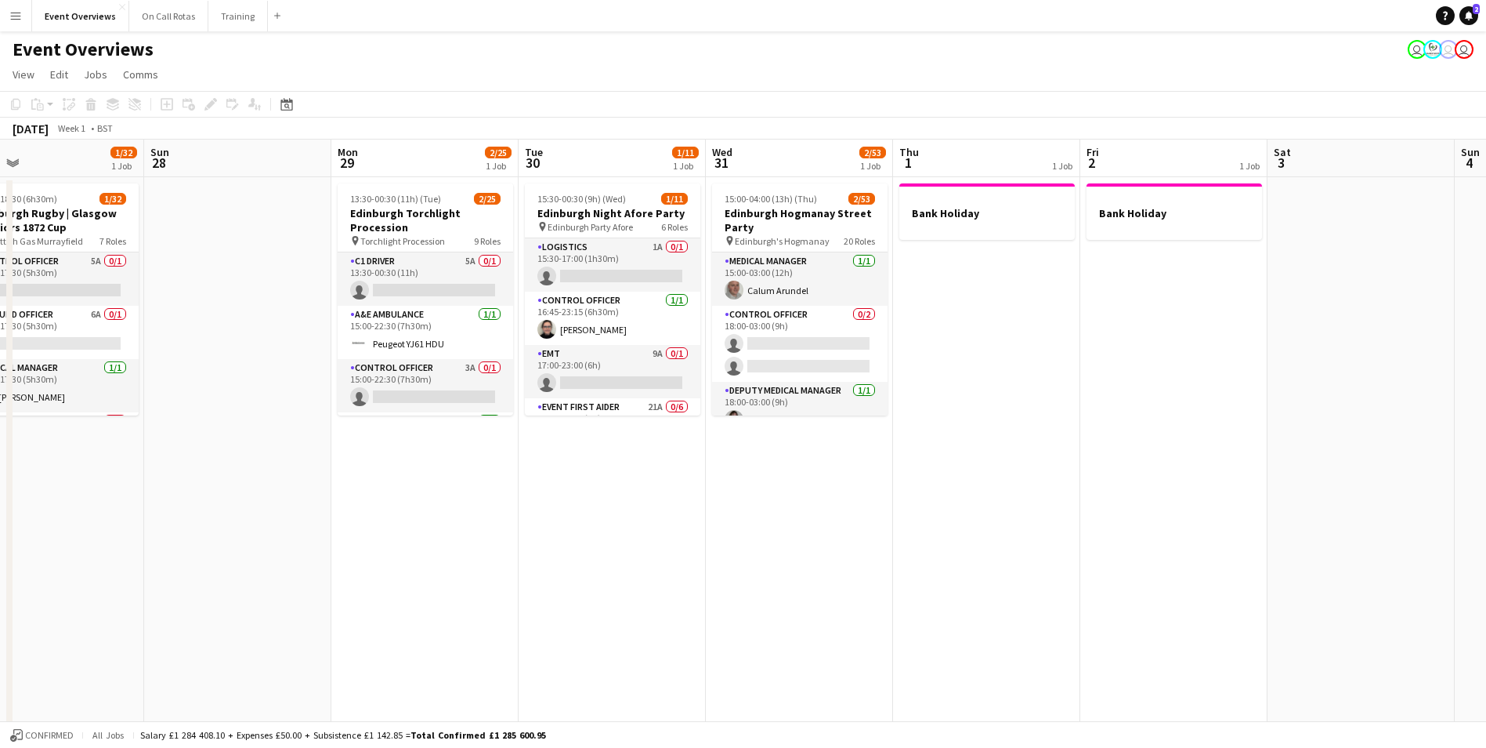
drag, startPoint x: 642, startPoint y: 433, endPoint x: 989, endPoint y: 440, distance: 347.2
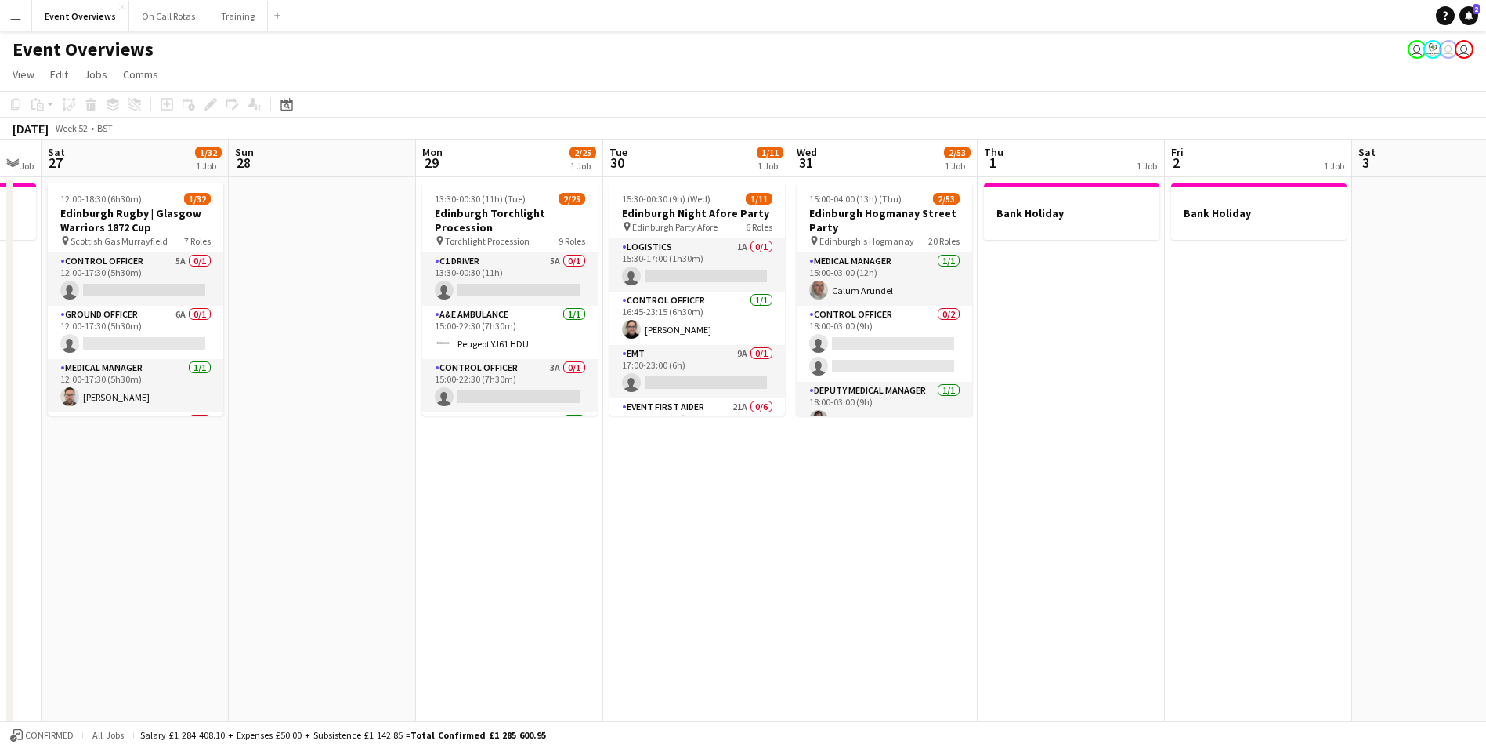
drag, startPoint x: 407, startPoint y: 408, endPoint x: 806, endPoint y: 446, distance: 401.4
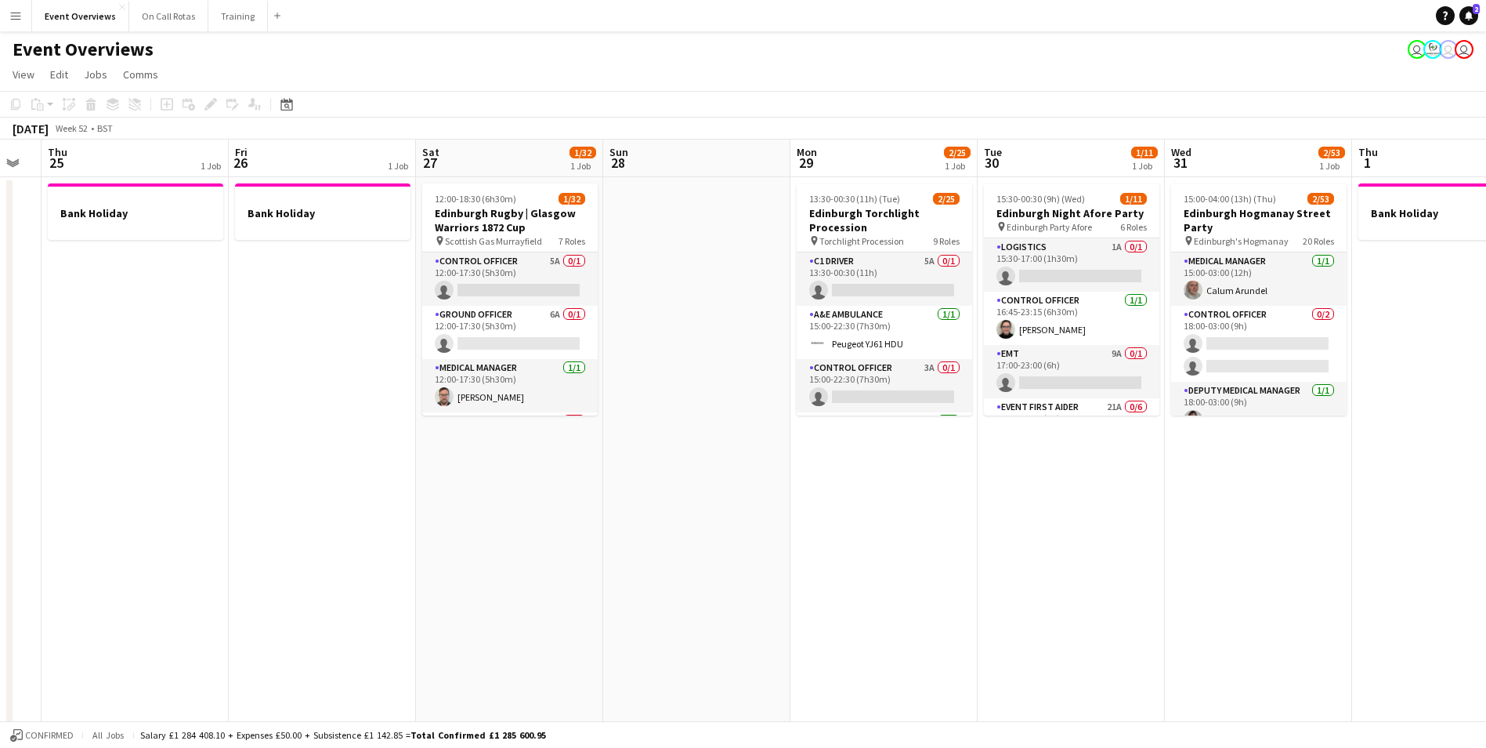
scroll to position [0, 434]
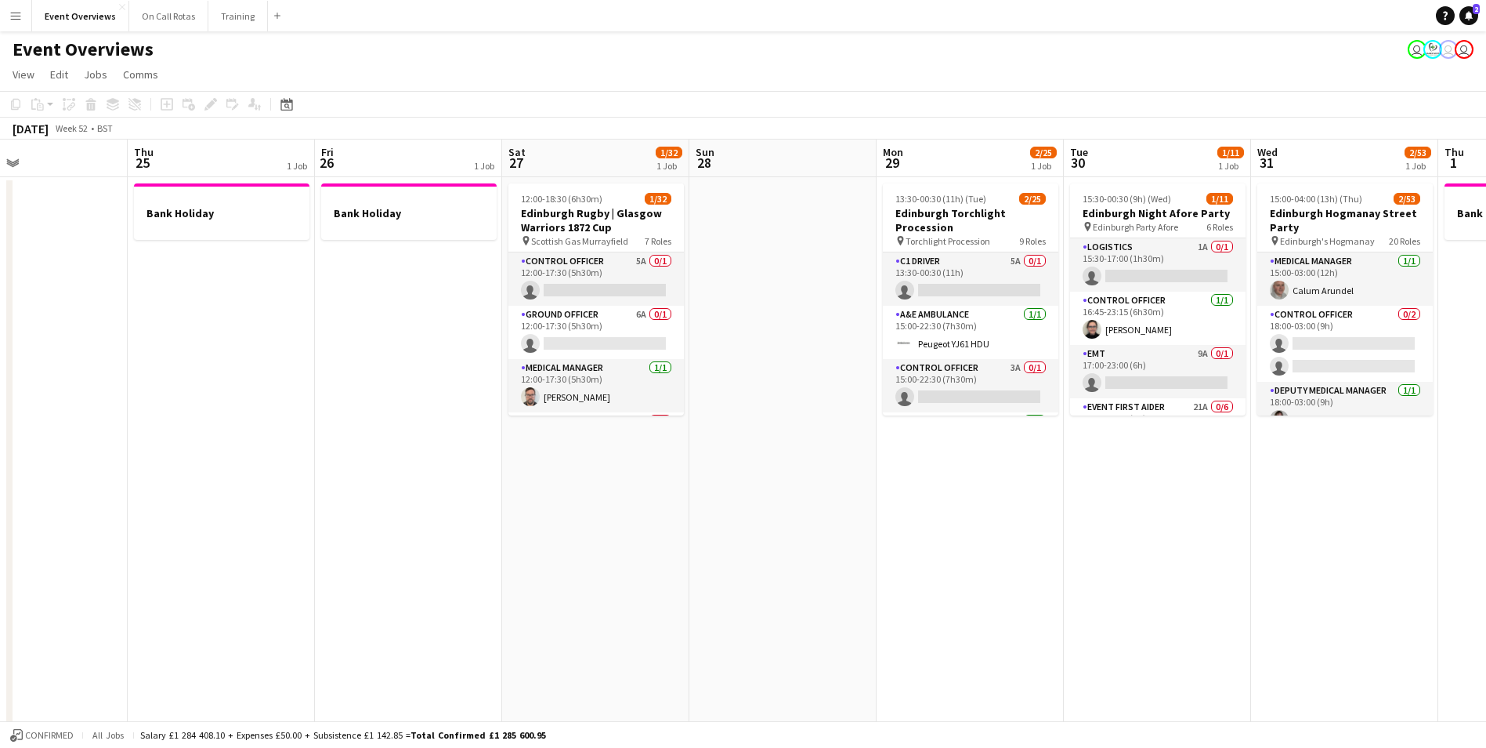
drag, startPoint x: 708, startPoint y: 454, endPoint x: 732, endPoint y: 454, distance: 24.3
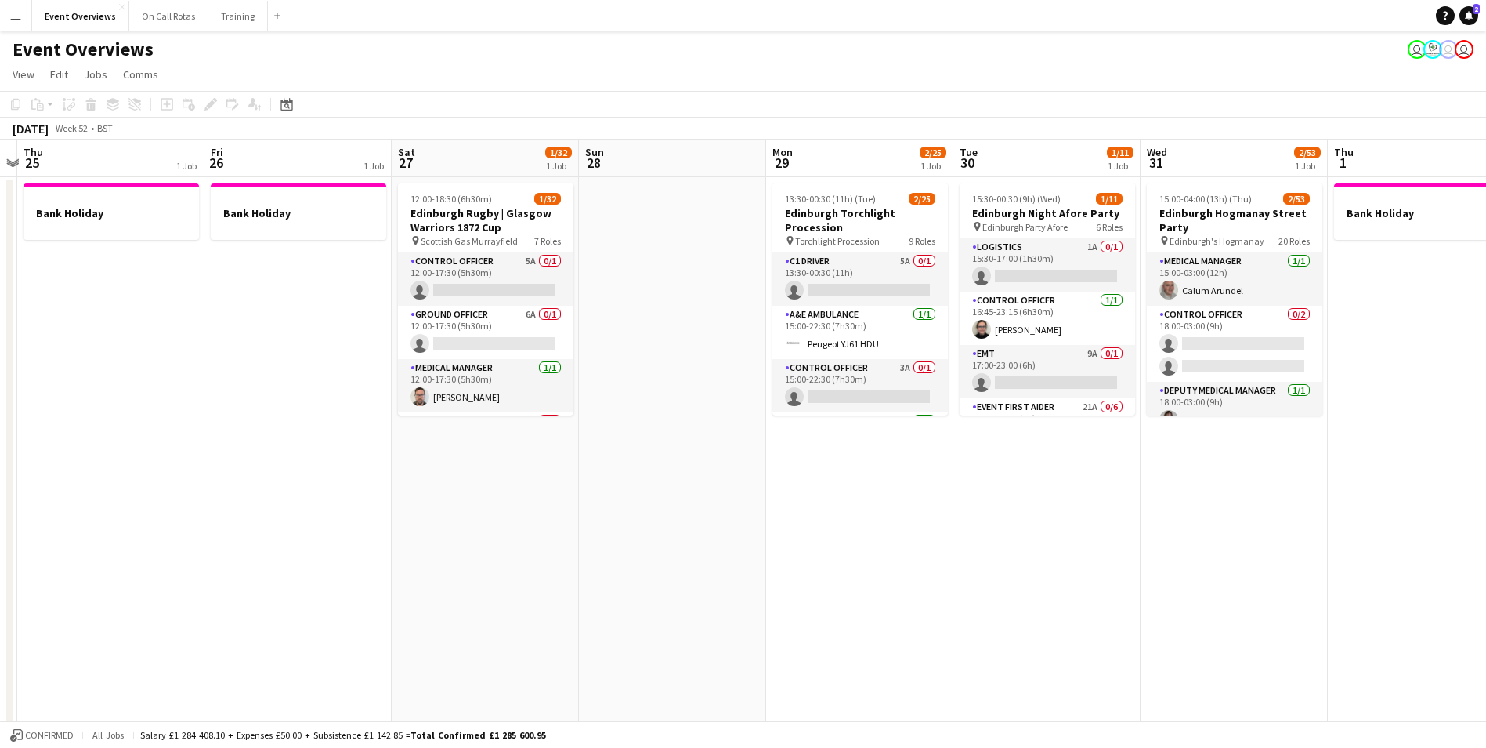
scroll to position [0, 542]
drag, startPoint x: 655, startPoint y: 462, endPoint x: 550, endPoint y: 473, distance: 105.5
click at [288, 105] on icon at bounding box center [286, 105] width 5 height 5
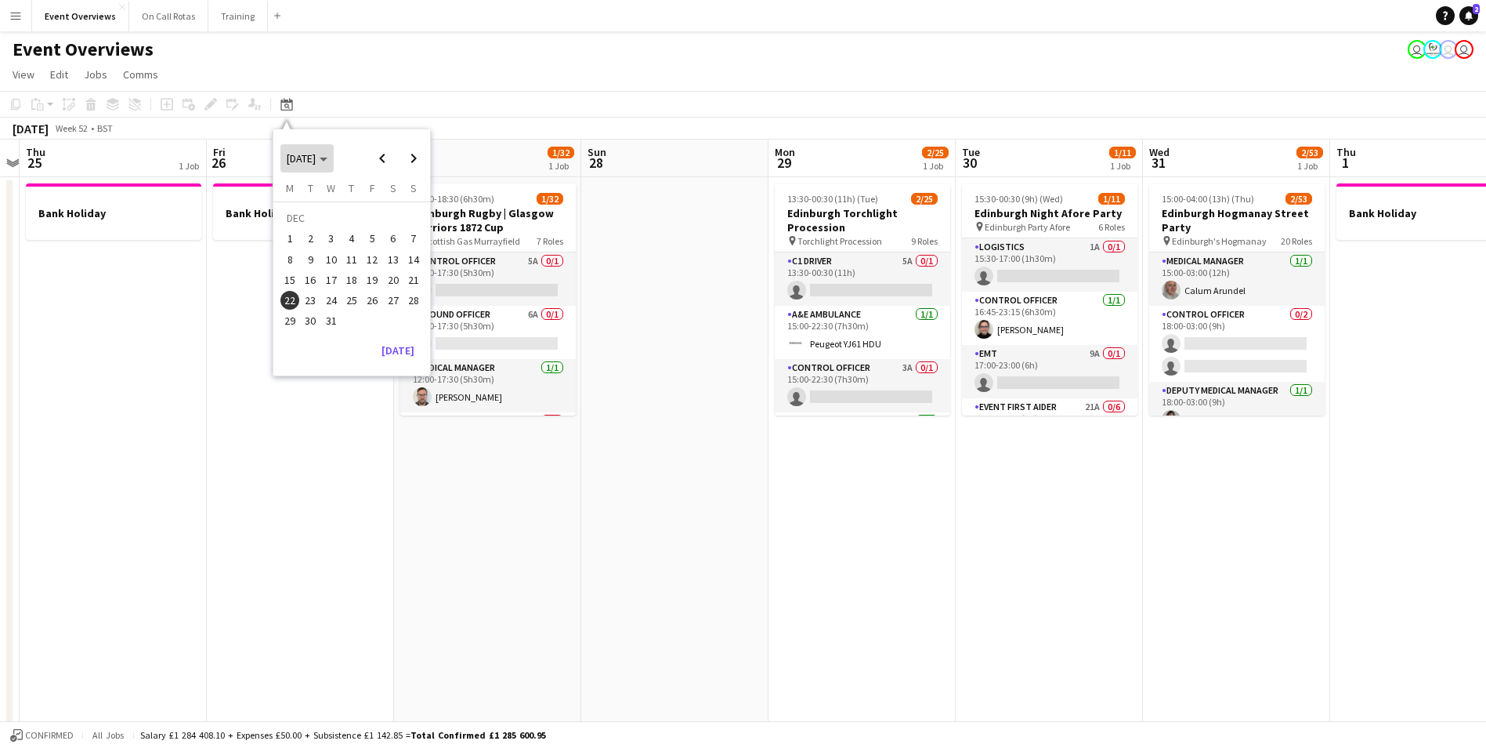
click at [328, 154] on span "DEC 2025" at bounding box center [307, 158] width 41 height 14
click at [371, 242] on span "2026" at bounding box center [369, 239] width 32 height 19
click at [404, 237] on span "AUG" at bounding box center [405, 239] width 32 height 19
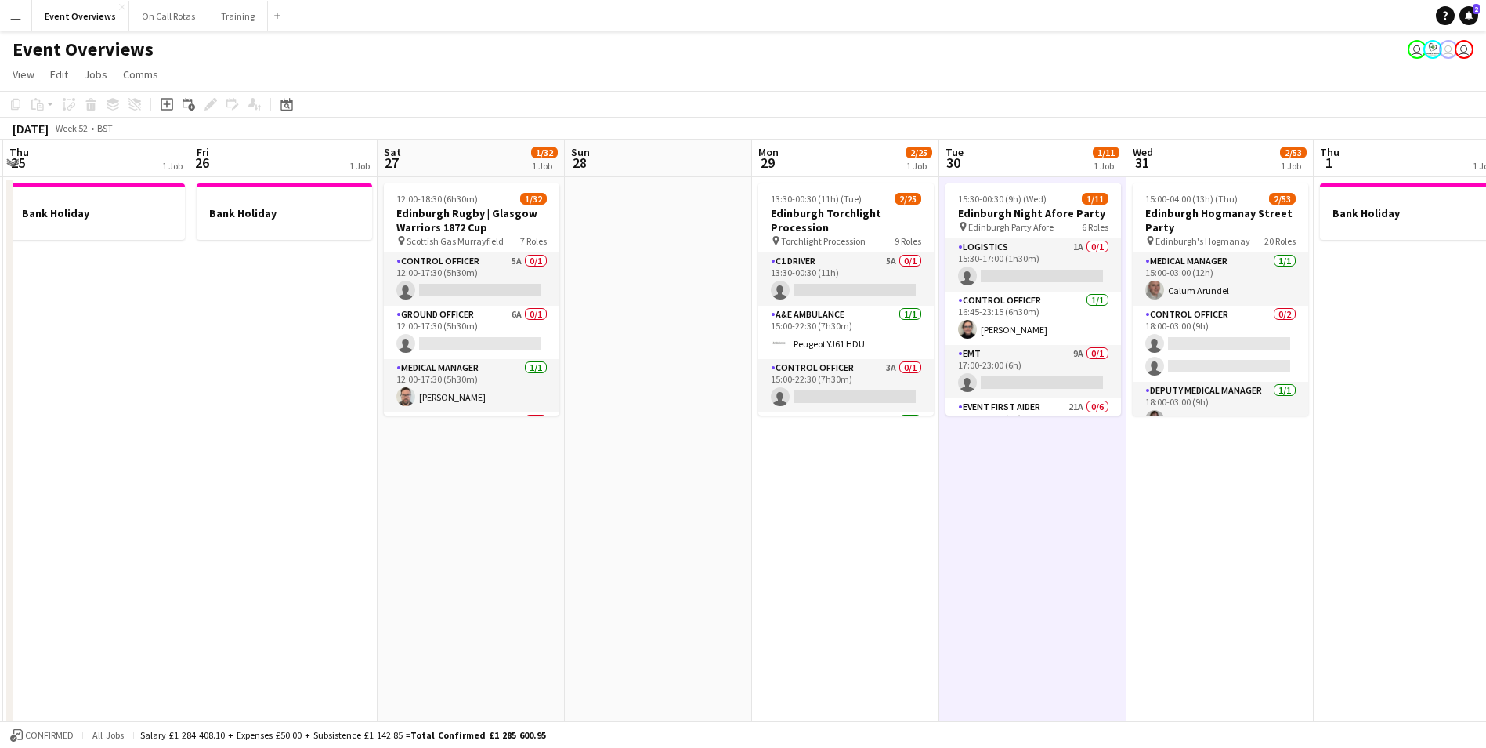
scroll to position [0, 629]
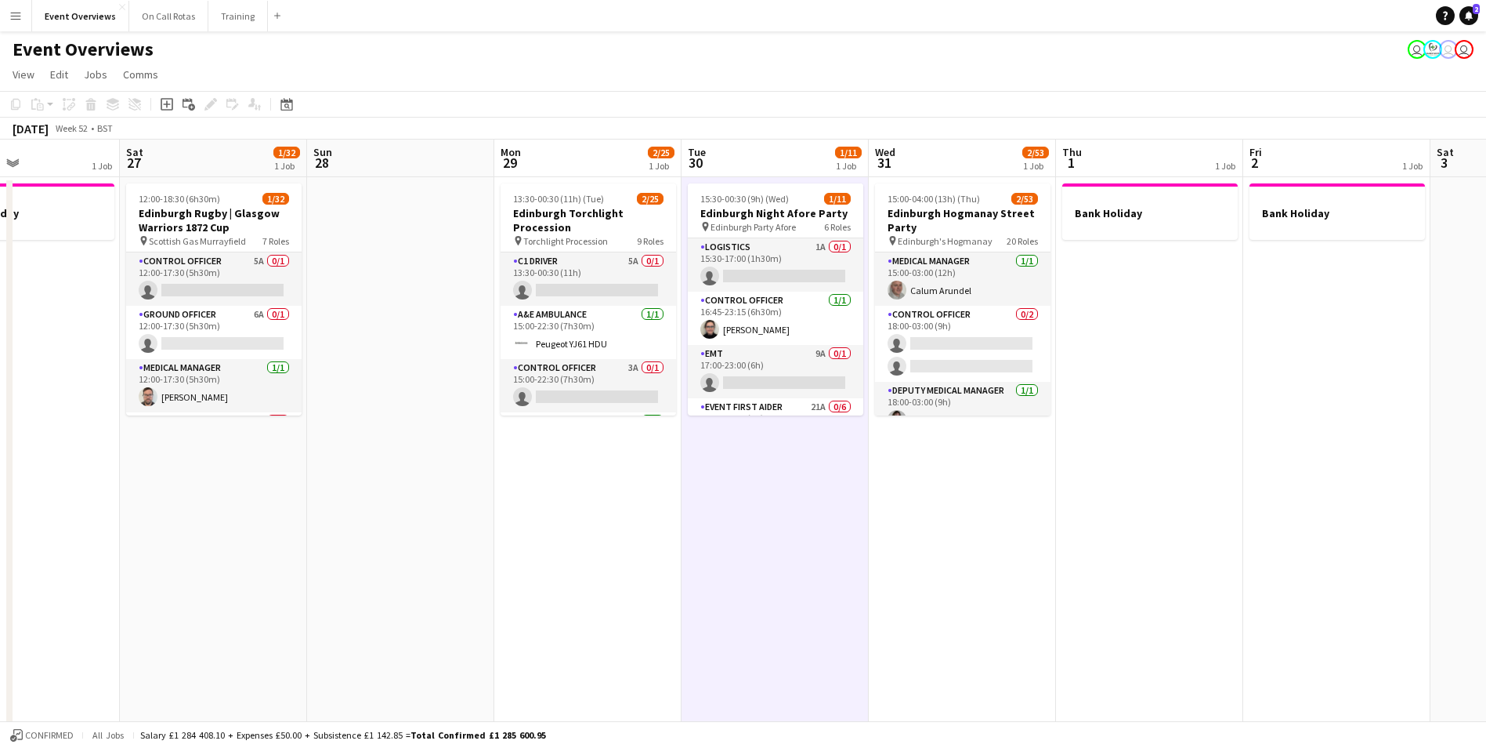
drag, startPoint x: 1268, startPoint y: 432, endPoint x: 994, endPoint y: 444, distance: 274.5
click at [282, 100] on icon "Date picker" at bounding box center [287, 104] width 13 height 13
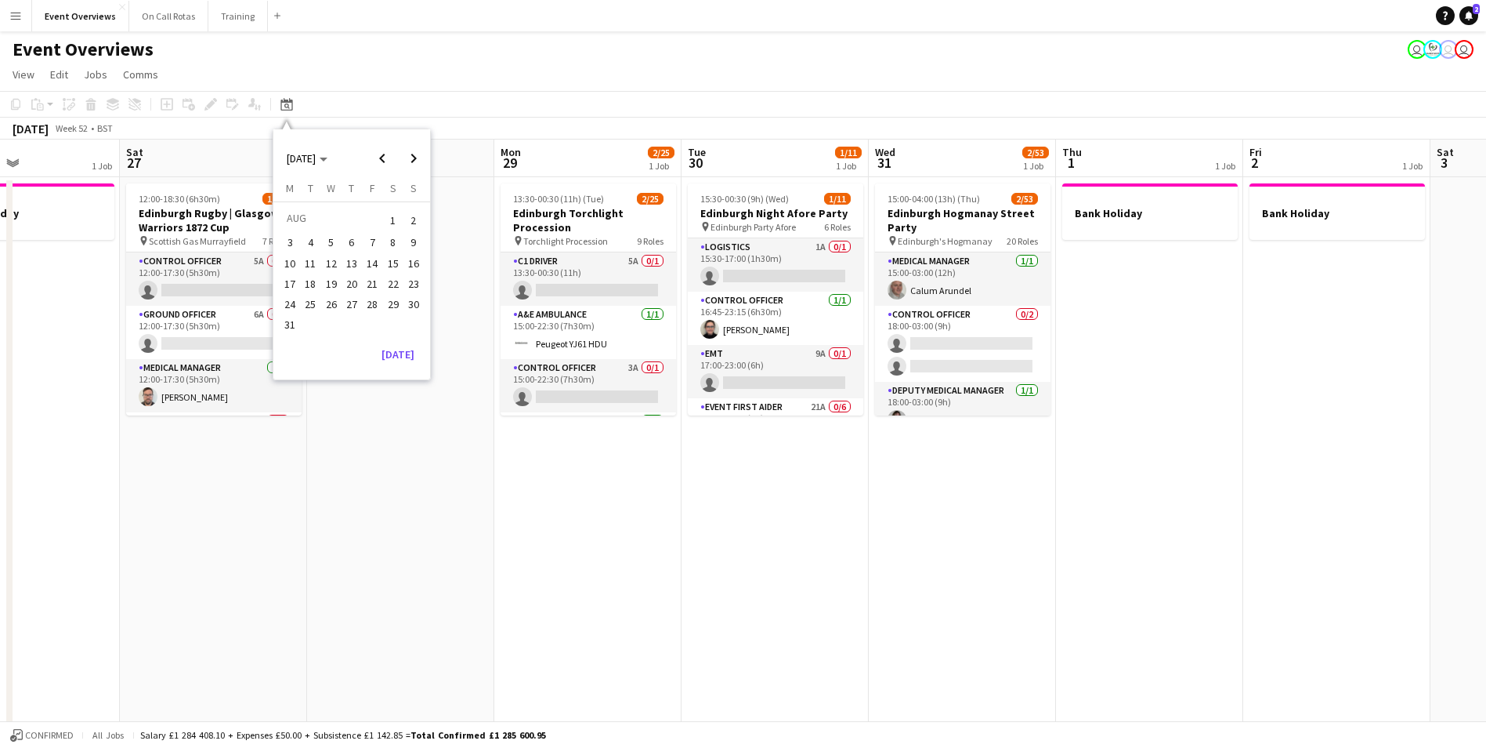
drag, startPoint x: 357, startPoint y: 287, endPoint x: 378, endPoint y: 289, distance: 22.1
click at [378, 289] on tr "17 18 19 20 21 22 23" at bounding box center [352, 283] width 144 height 20
click at [377, 289] on span "21" at bounding box center [372, 283] width 19 height 19
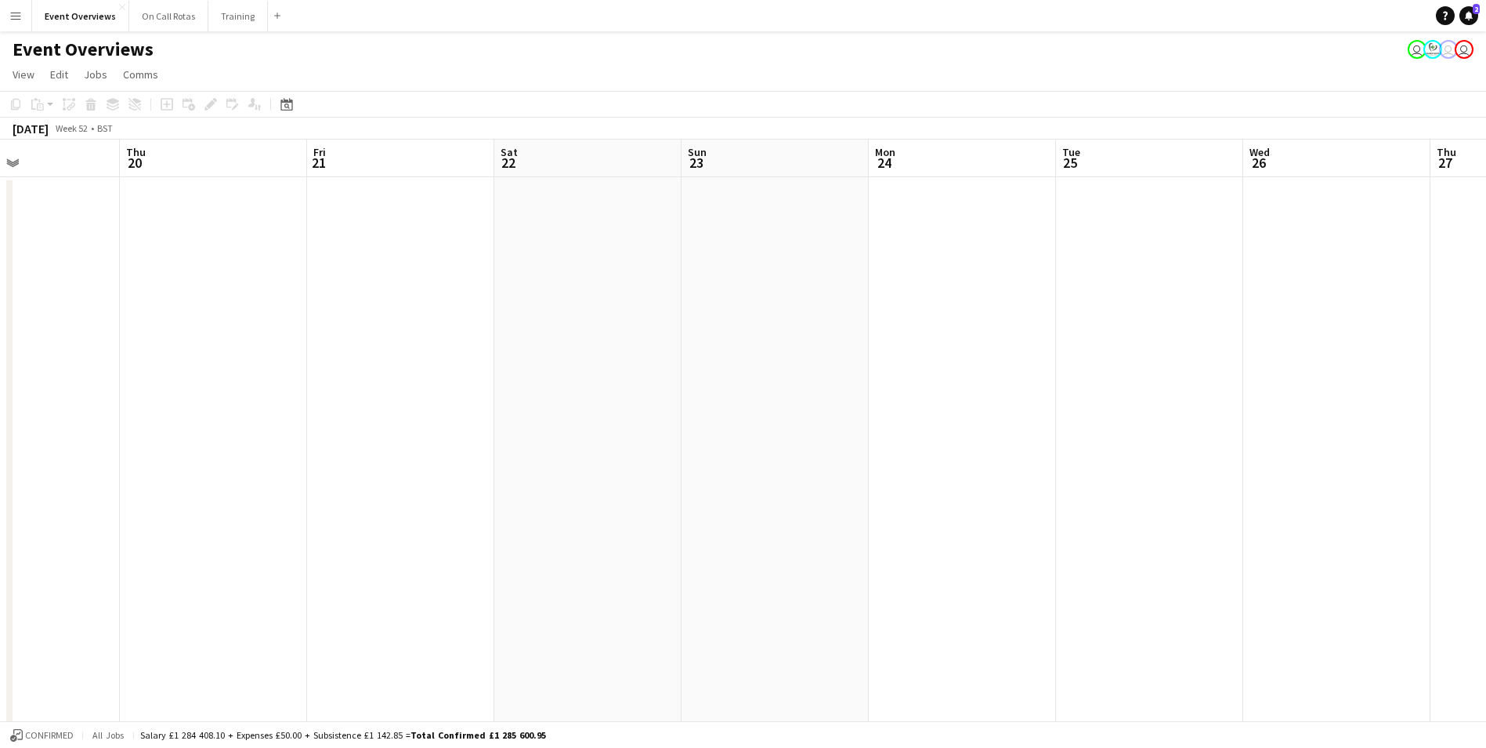
scroll to position [0, 539]
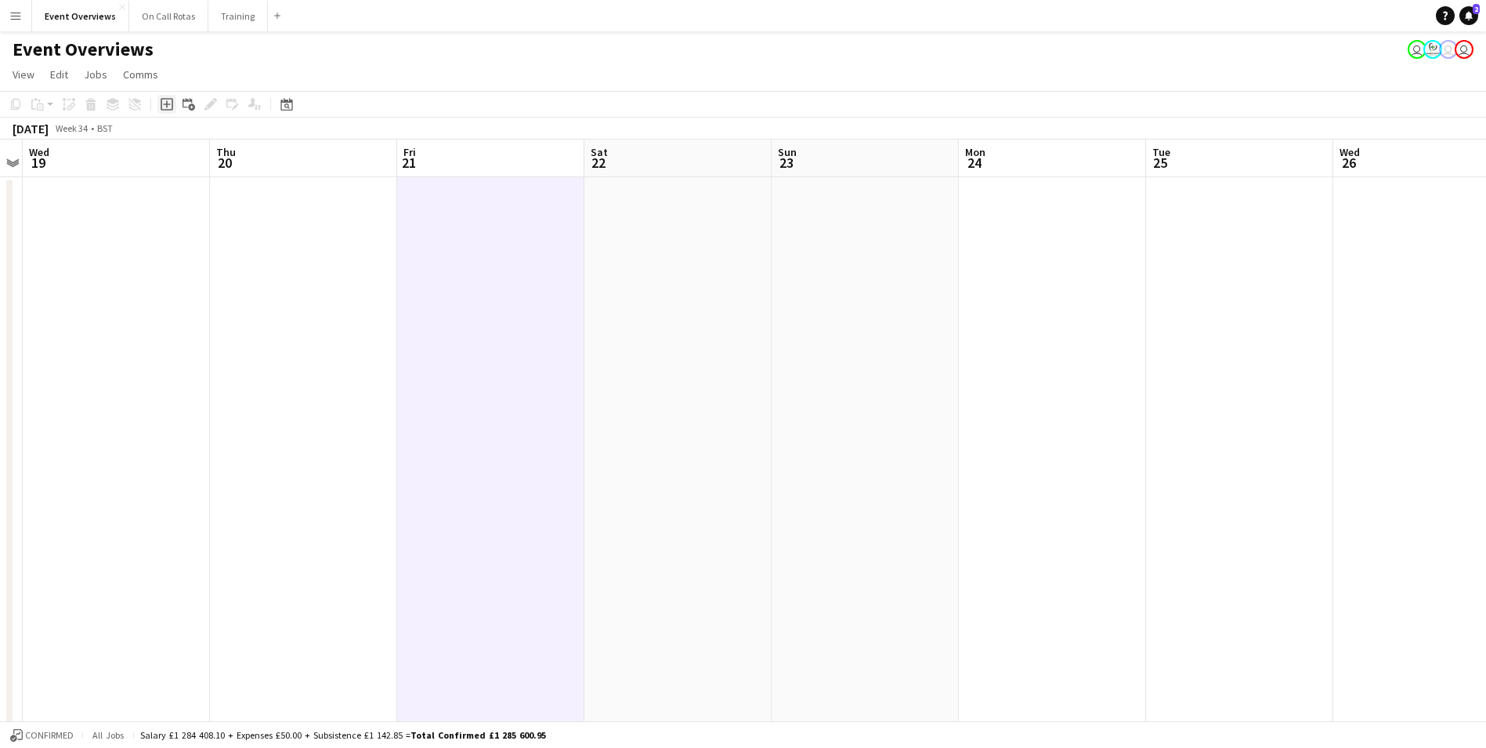
click at [172, 104] on icon "Add job" at bounding box center [167, 104] width 13 height 13
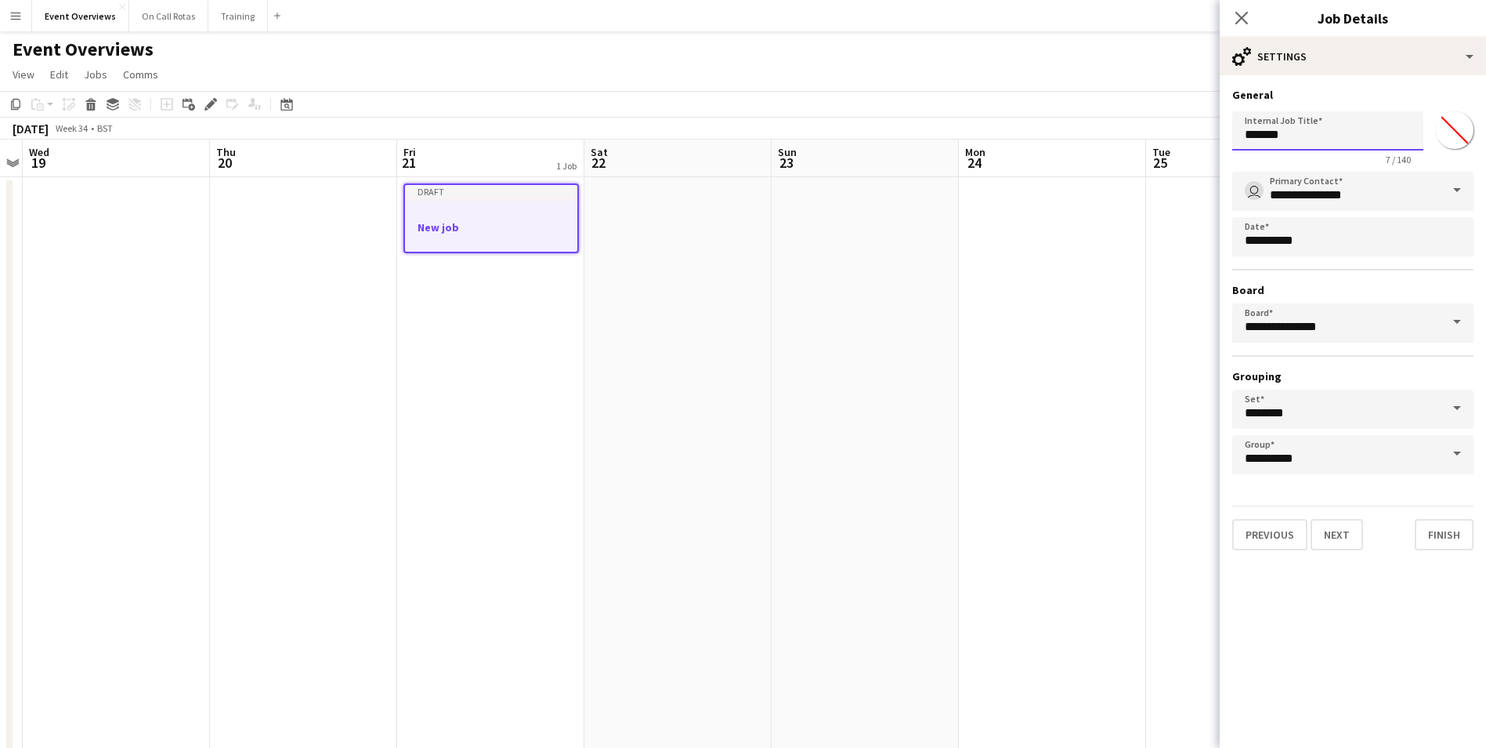
click at [1299, 150] on input "*******" at bounding box center [1328, 130] width 191 height 39
type input "*"
click at [1257, 137] on input "*******" at bounding box center [1328, 130] width 191 height 39
click at [1345, 124] on input "**********" at bounding box center [1328, 130] width 191 height 39
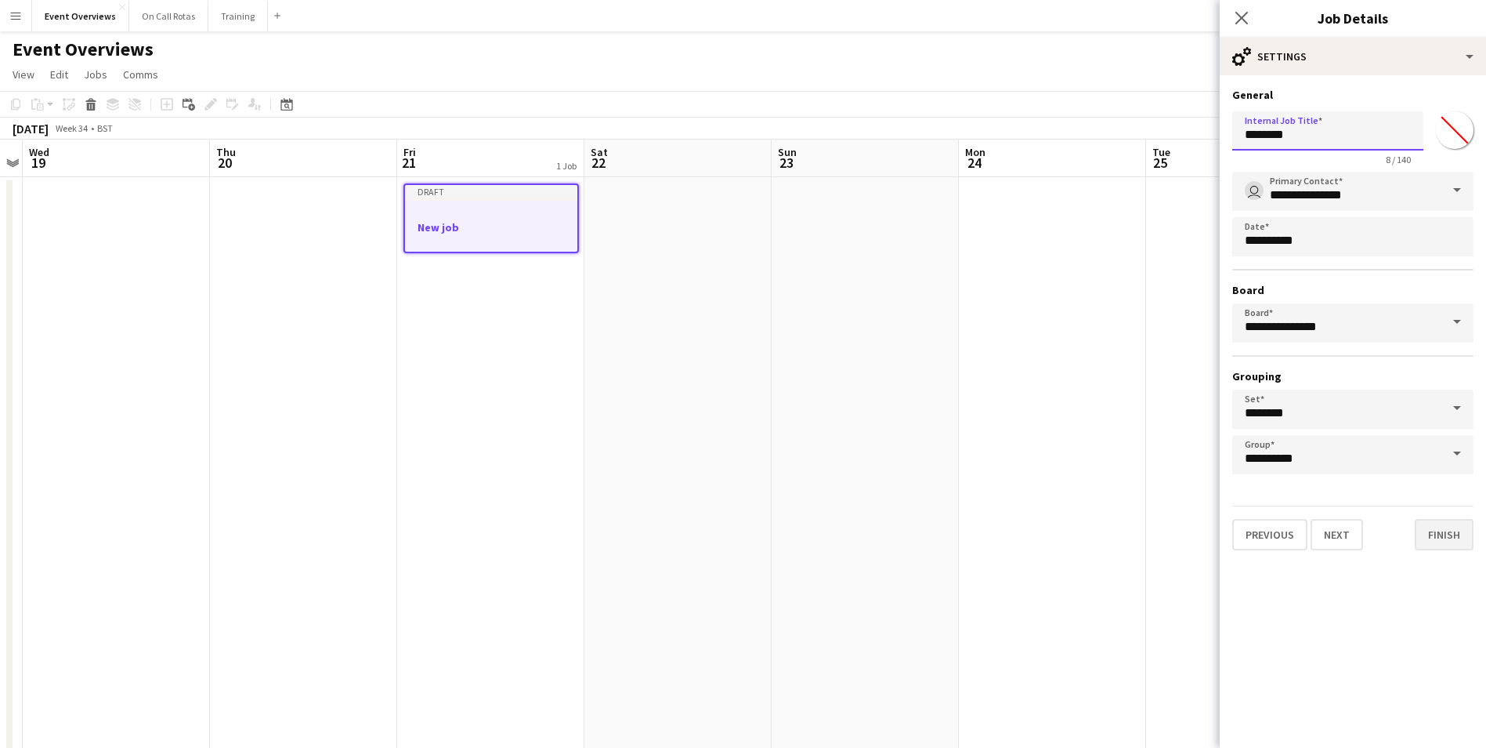
type input "********"
click at [1427, 534] on button "Finish" at bounding box center [1444, 534] width 59 height 31
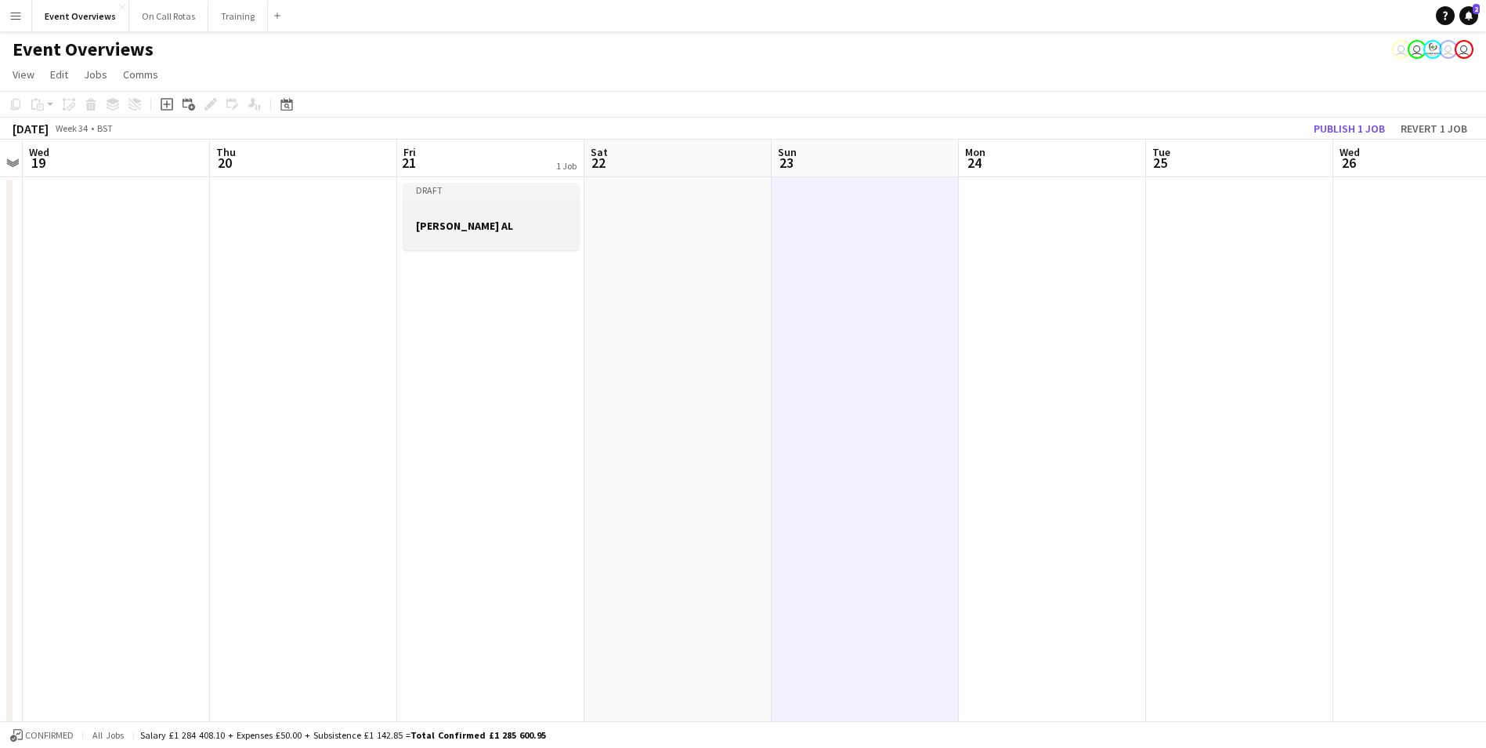
click at [476, 234] on div at bounding box center [492, 239] width 176 height 13
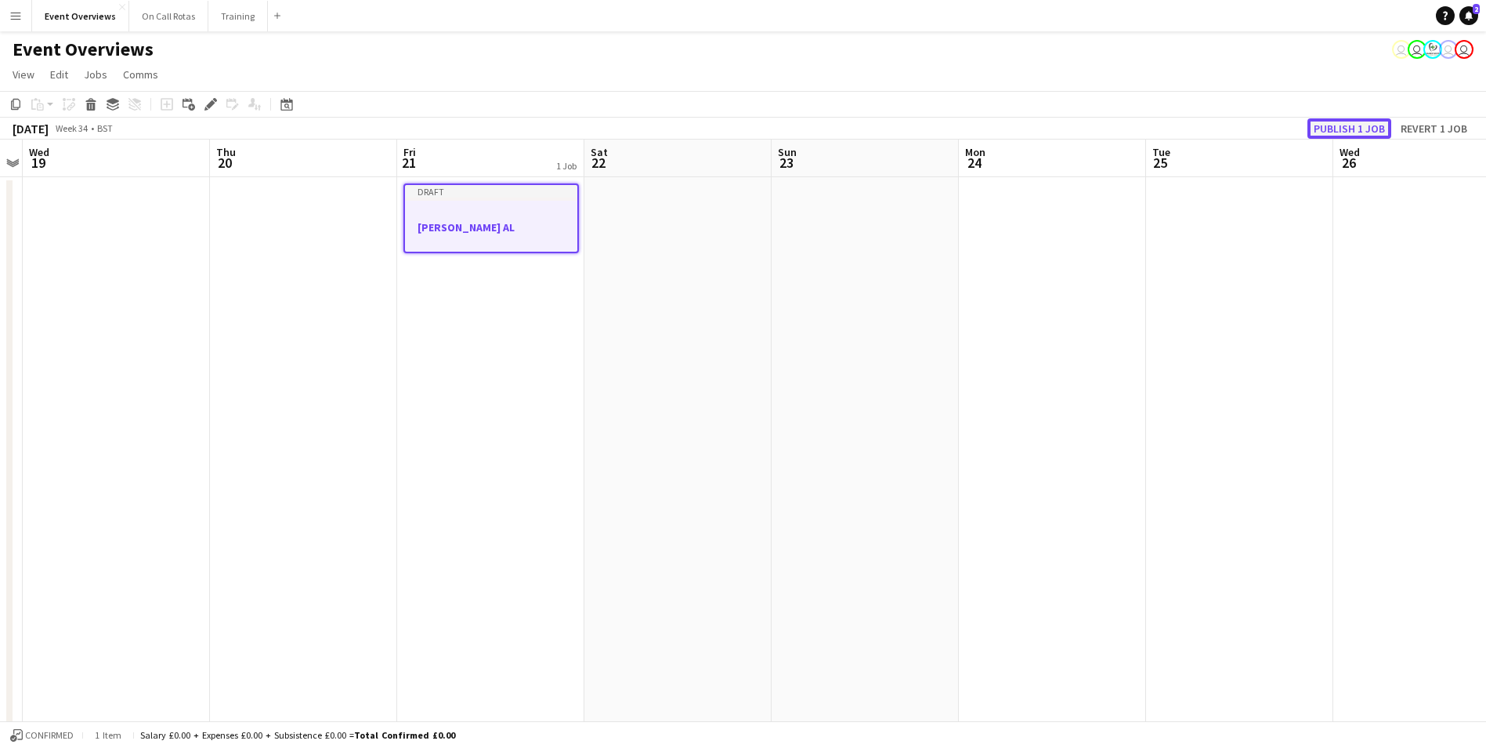
click at [1389, 126] on button "Publish 1 job" at bounding box center [1350, 128] width 84 height 20
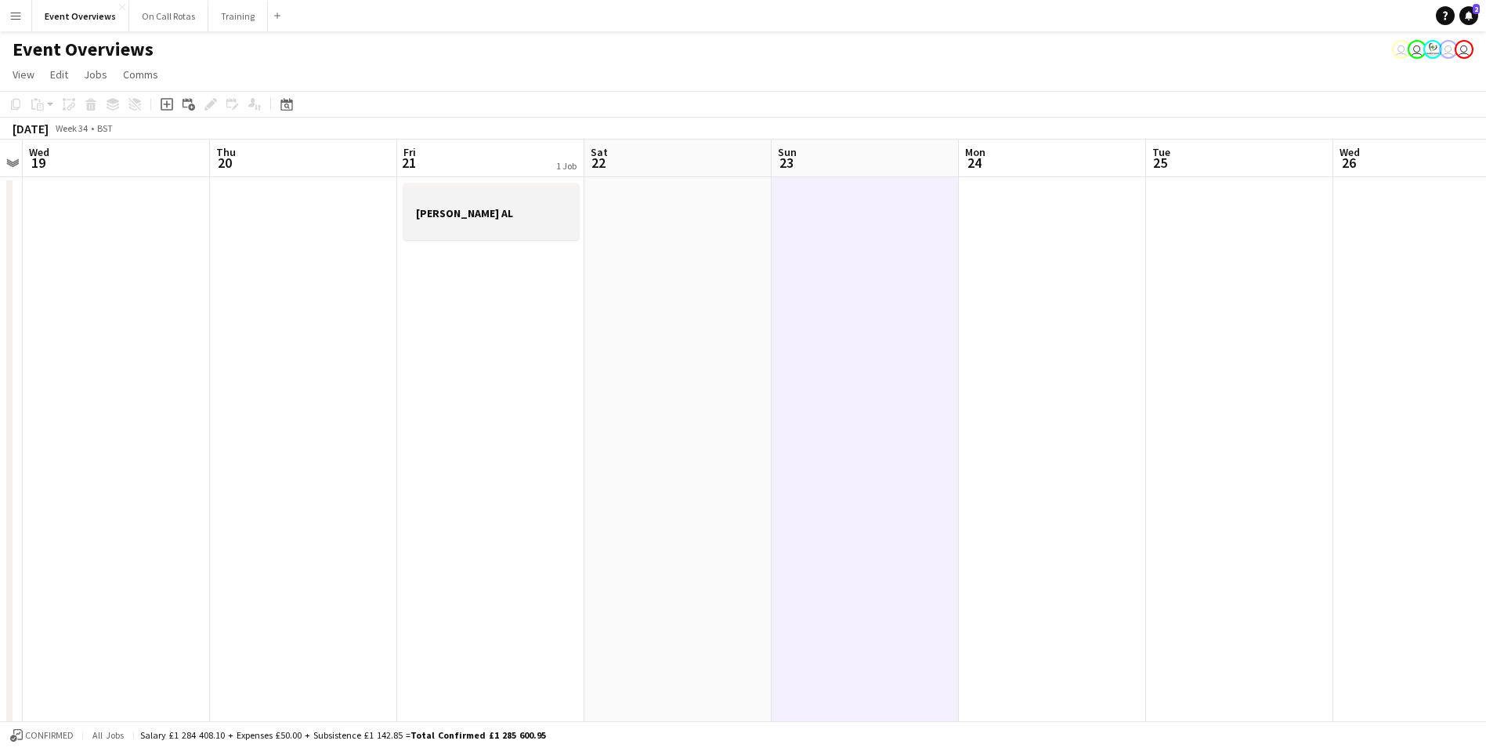
click at [492, 201] on div at bounding box center [492, 199] width 176 height 12
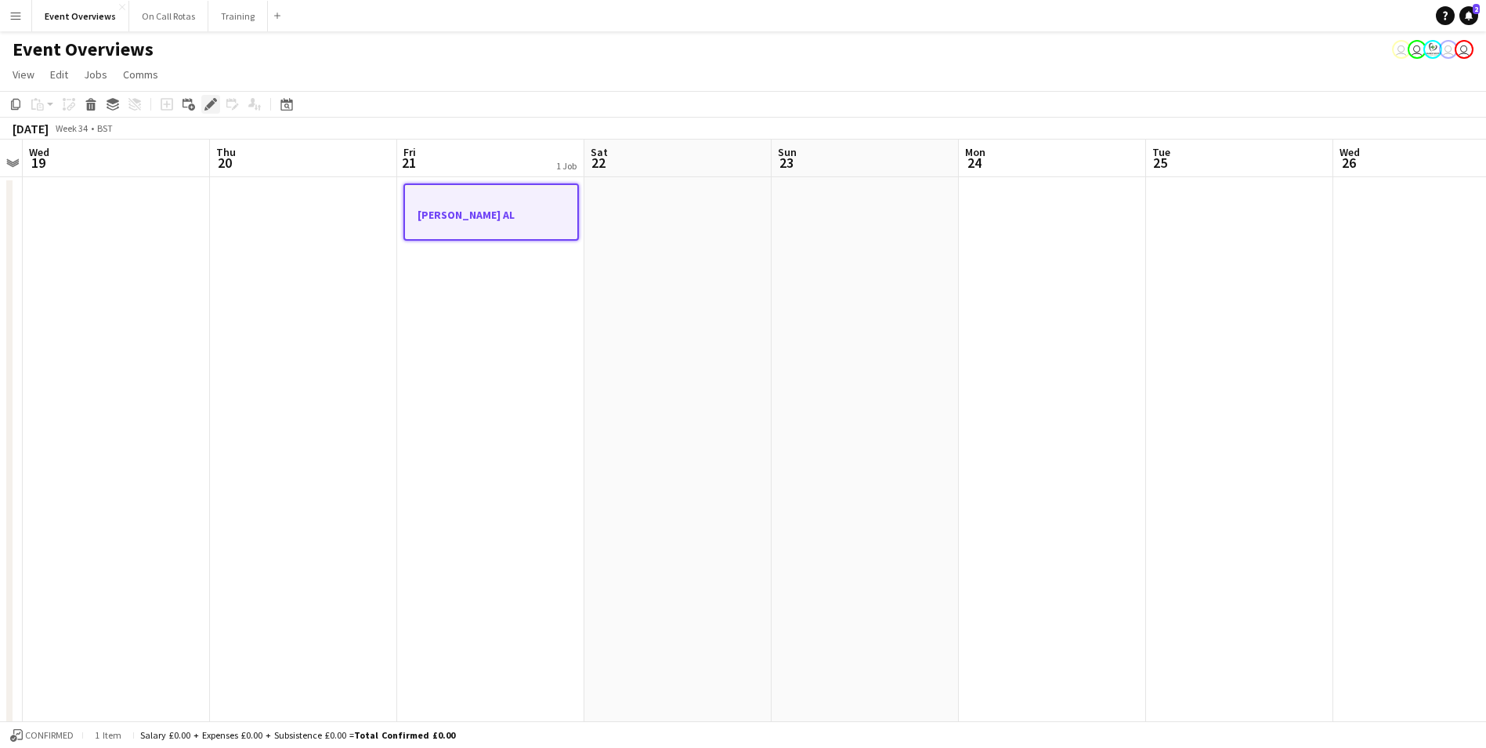
click at [208, 100] on icon "Edit" at bounding box center [211, 104] width 13 height 13
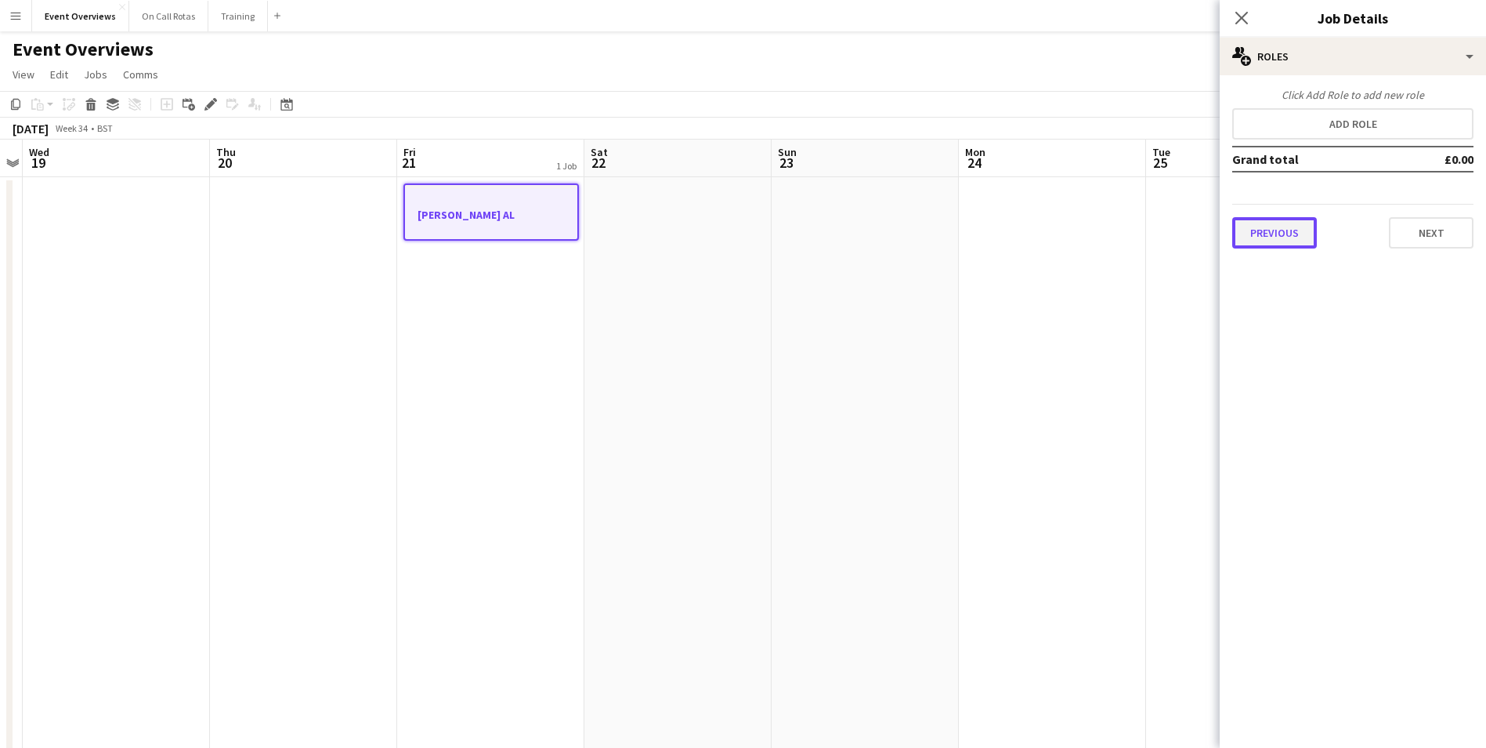
click at [1276, 224] on button "Previous" at bounding box center [1275, 232] width 85 height 31
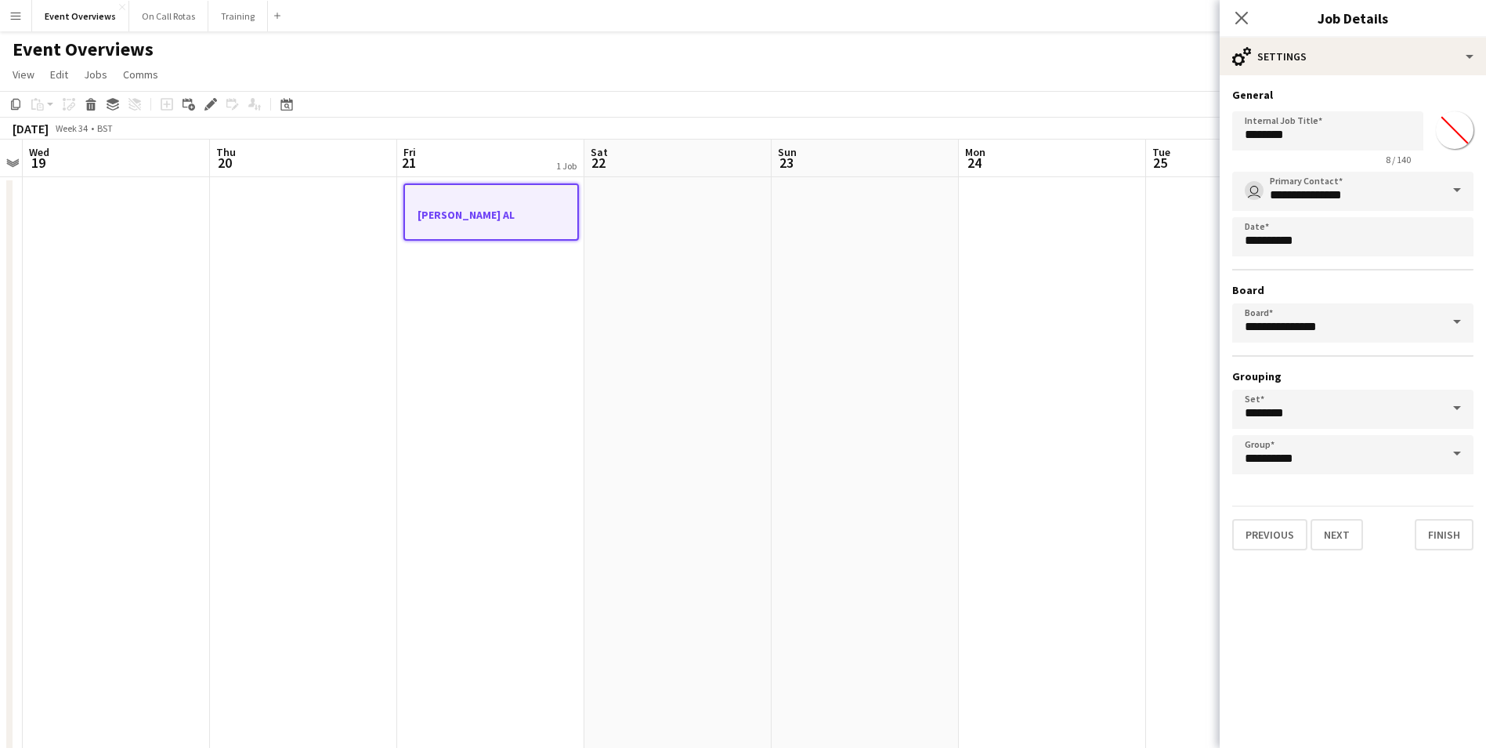
click at [1456, 136] on input "*******" at bounding box center [1455, 130] width 56 height 56
type input "*******"
click at [1420, 528] on button "Finish" at bounding box center [1444, 534] width 59 height 31
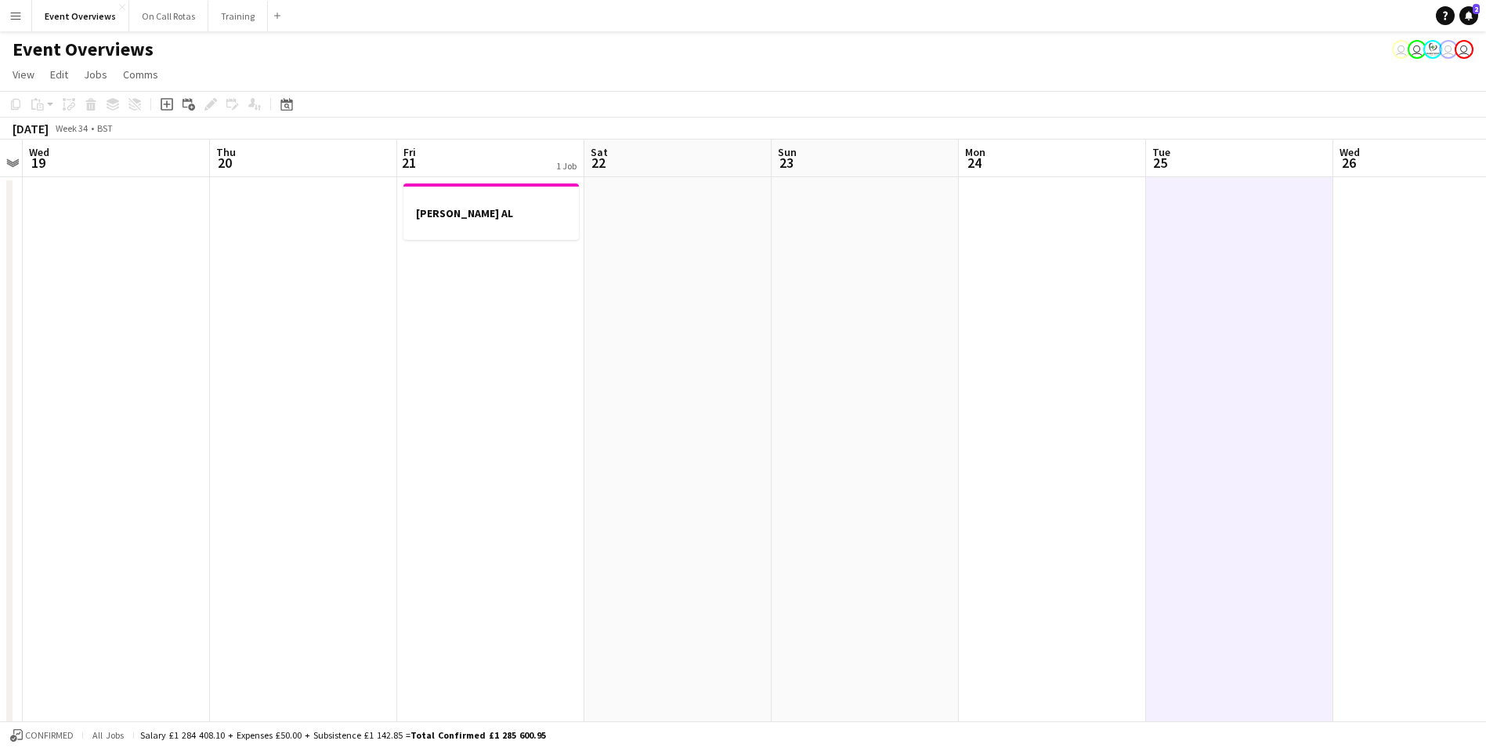
scroll to position [0, 541]
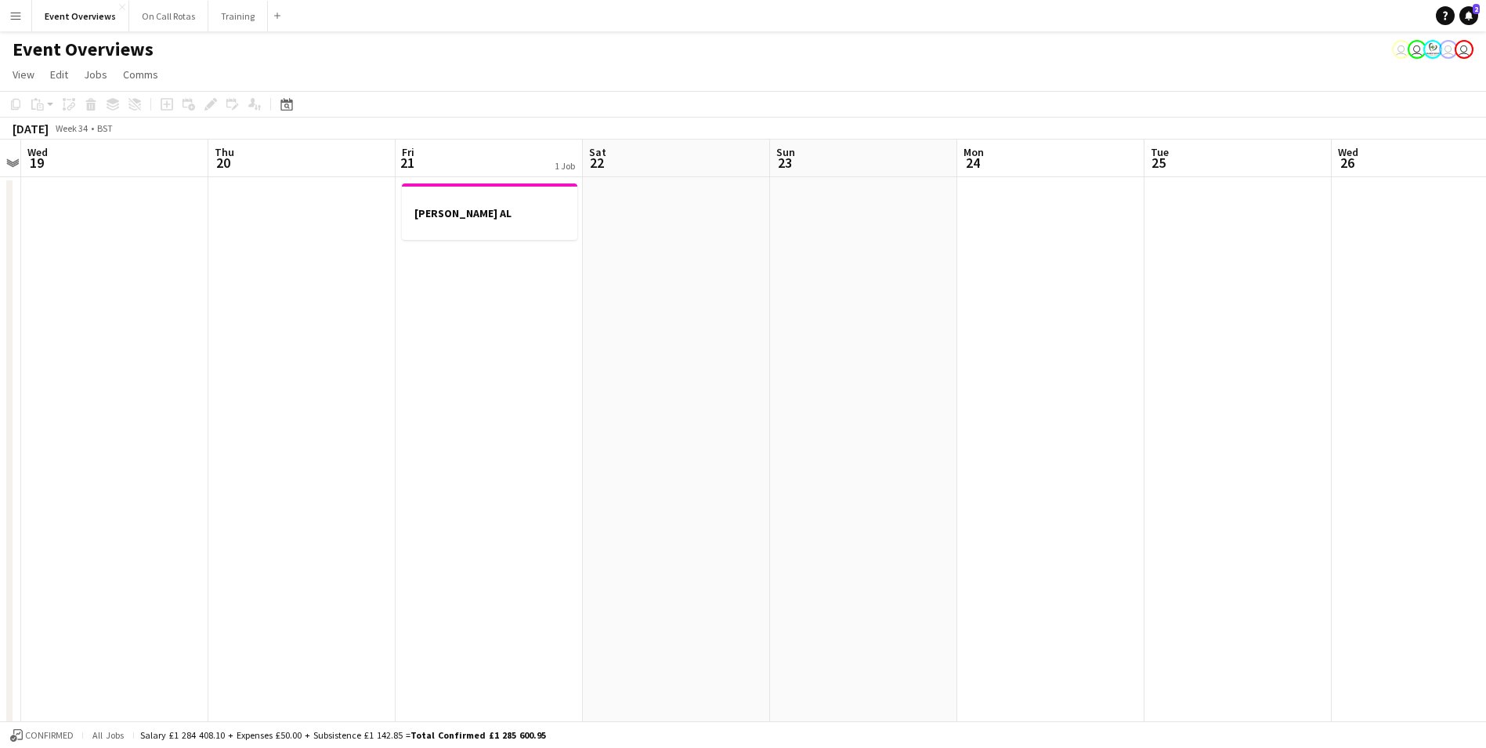
click at [1061, 155] on app-board-header-date "Mon 24" at bounding box center [1051, 158] width 187 height 38
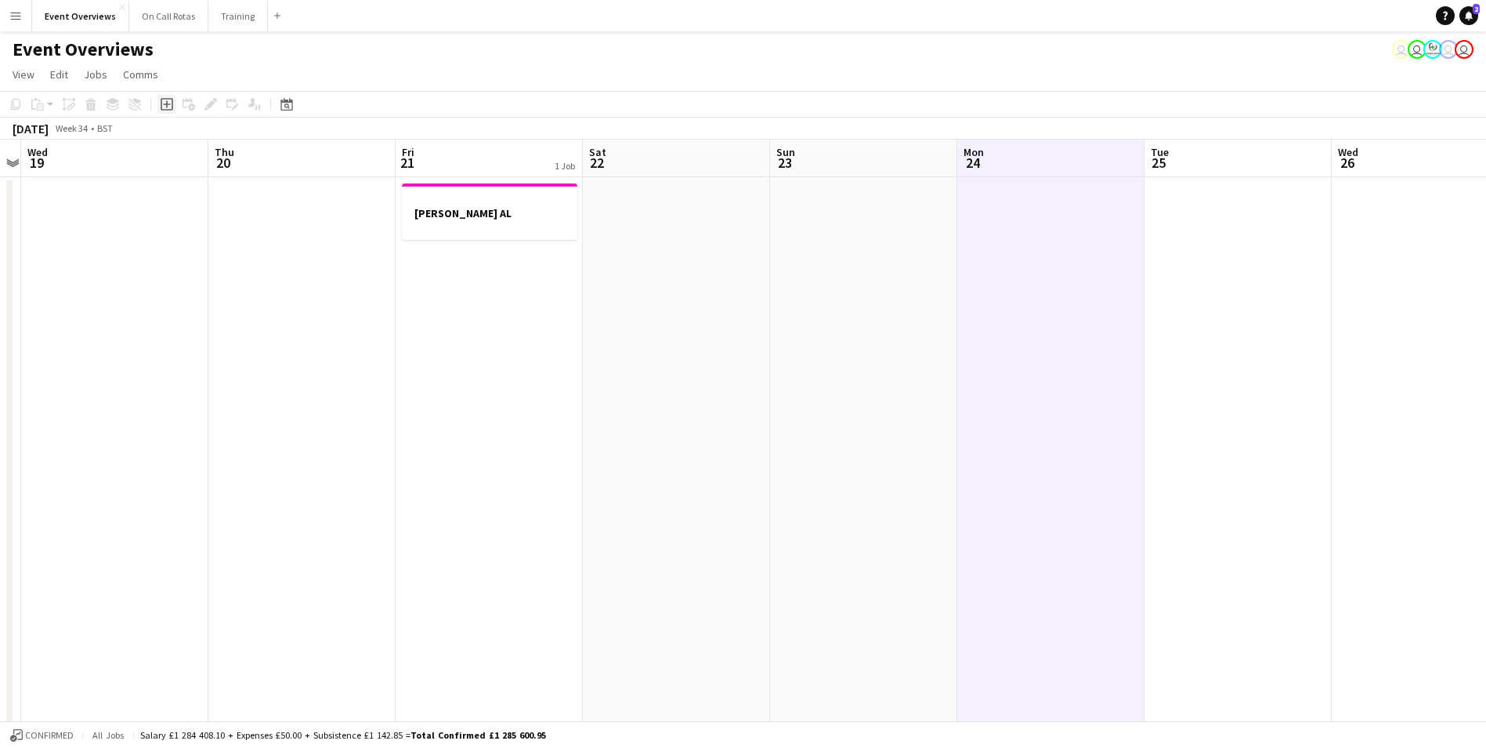
click at [168, 109] on icon "Add job" at bounding box center [167, 104] width 13 height 13
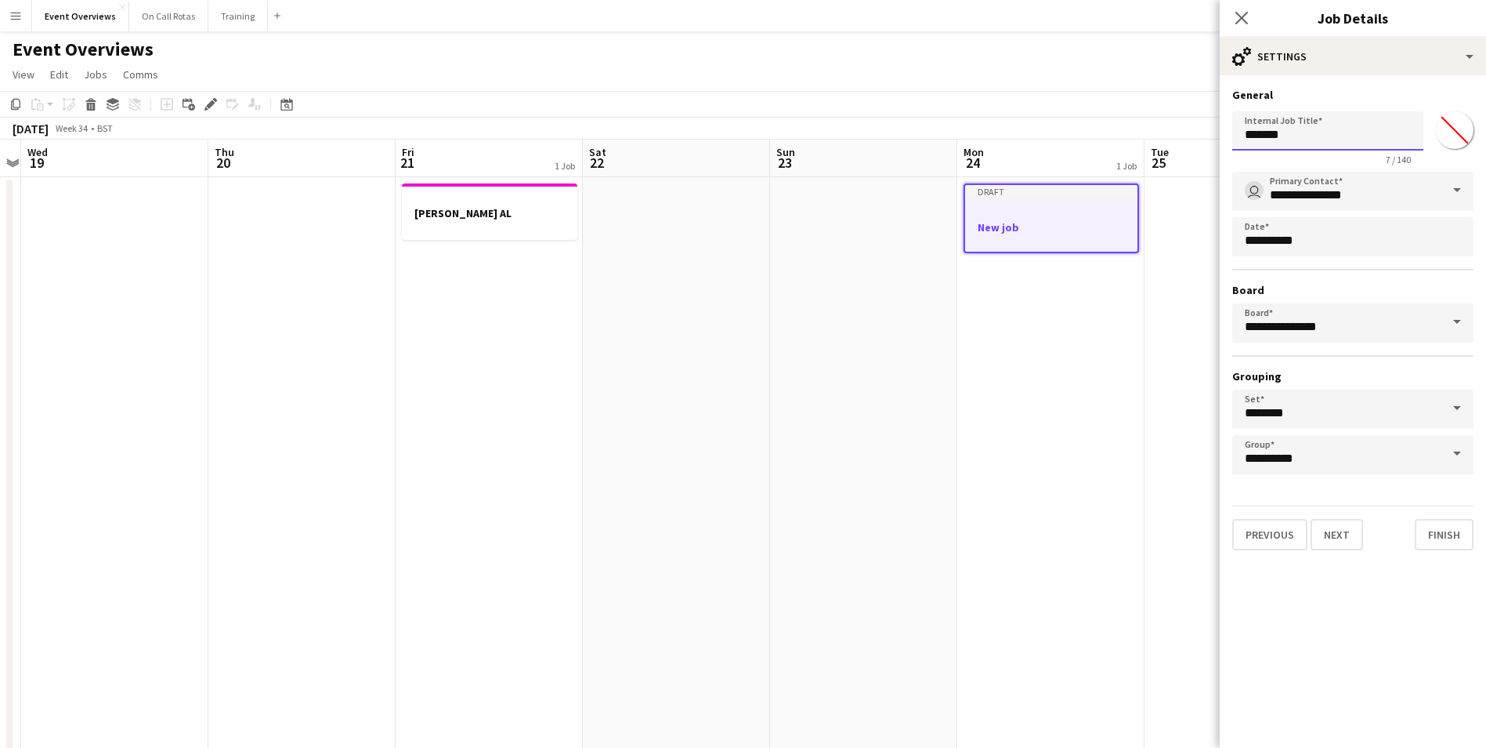
click at [1410, 131] on input "*******" at bounding box center [1328, 130] width 191 height 39
type input "*"
type input "********"
click at [1458, 134] on input "*******" at bounding box center [1455, 130] width 56 height 56
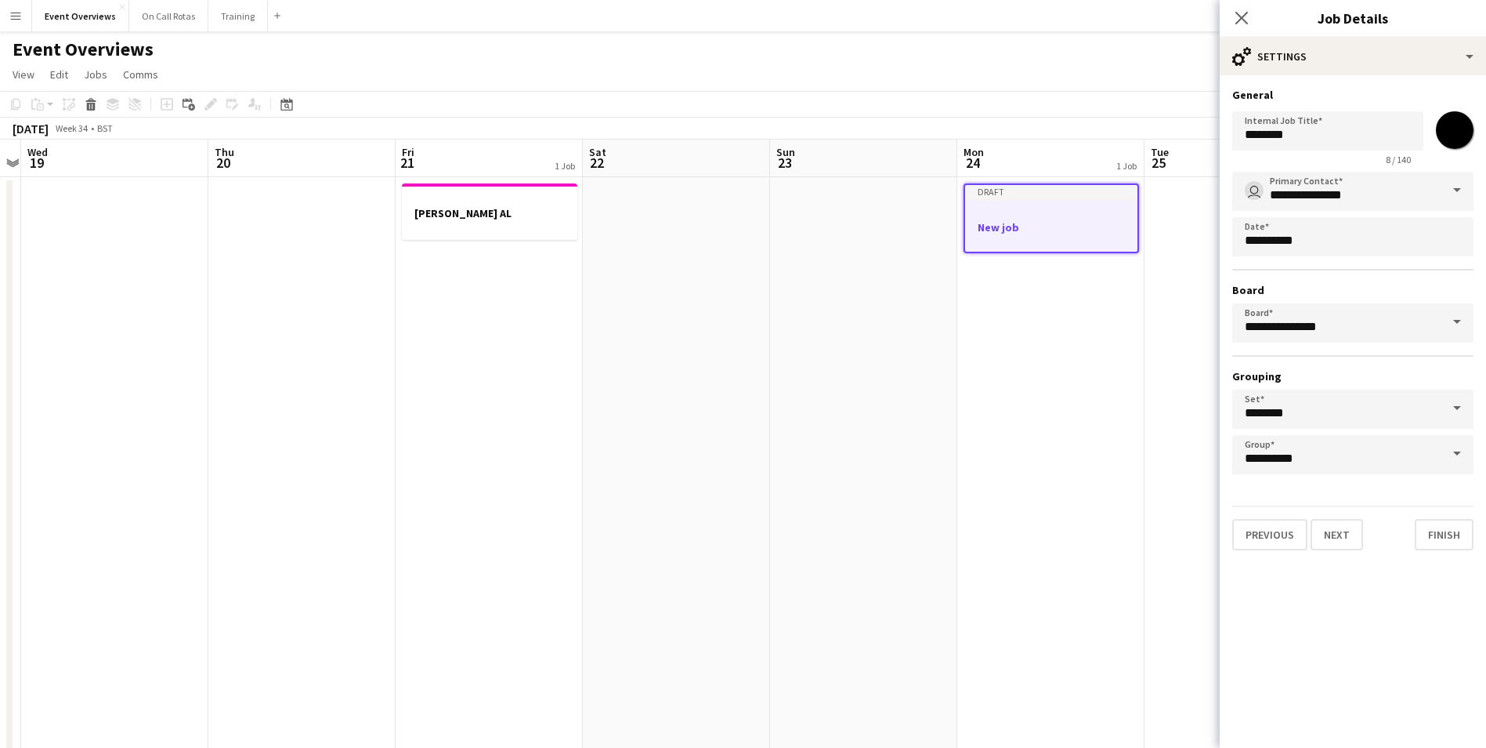
type input "*******"
click at [1432, 581] on mat-expansion-panel "**********" at bounding box center [1353, 411] width 266 height 672
click at [1429, 538] on button "Finish" at bounding box center [1444, 534] width 59 height 31
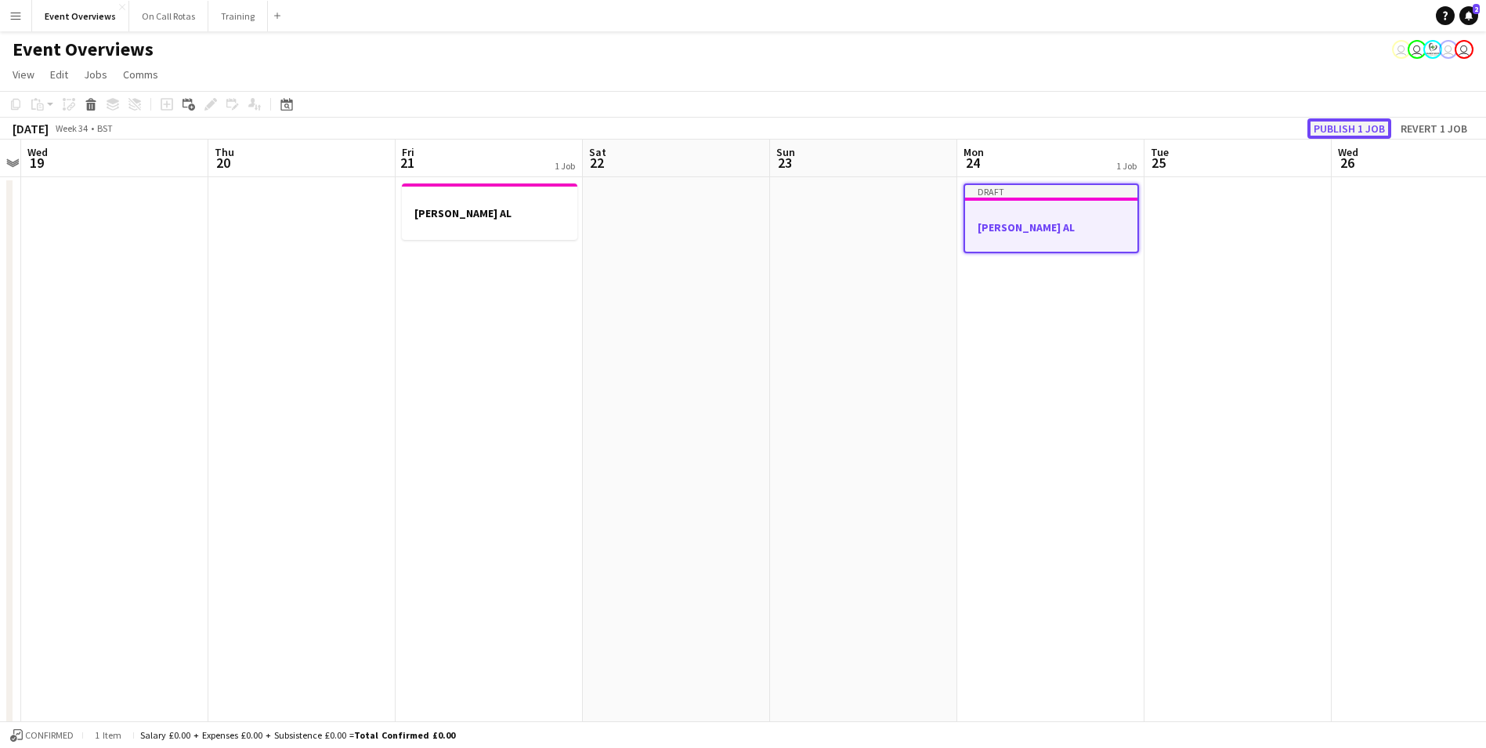
click at [1366, 121] on button "Publish 1 job" at bounding box center [1350, 128] width 84 height 20
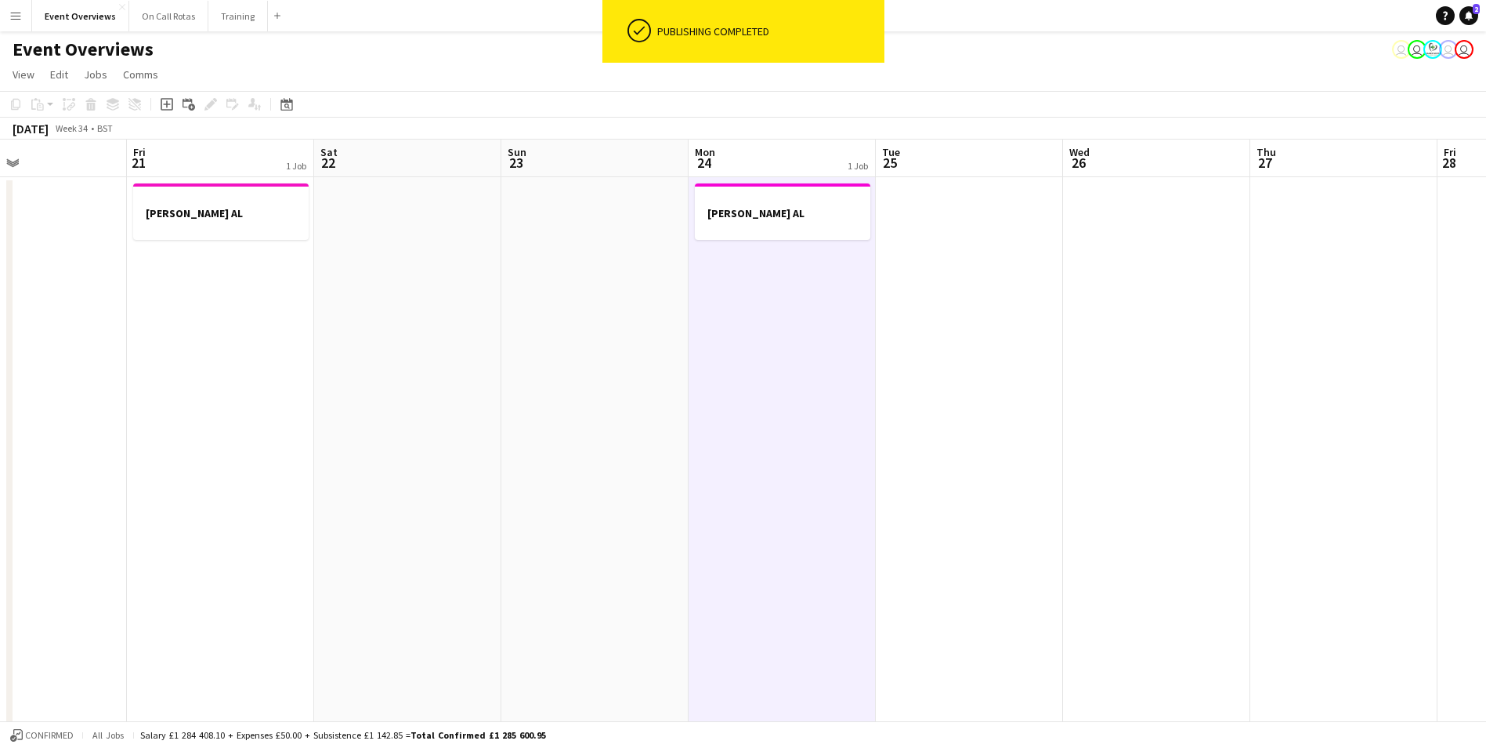
drag, startPoint x: 899, startPoint y: 266, endPoint x: 1163, endPoint y: 352, distance: 277.8
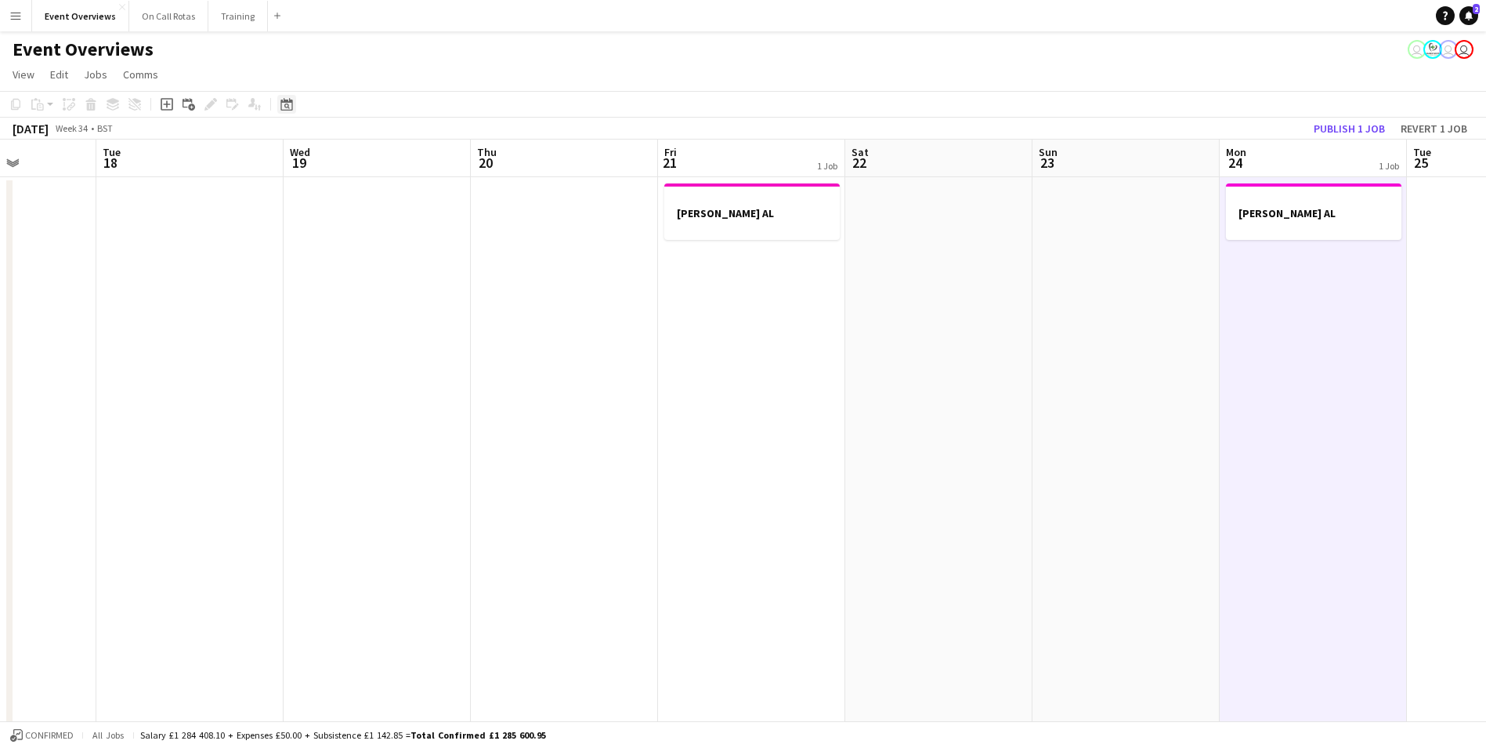
click at [282, 108] on icon "Date picker" at bounding box center [287, 104] width 13 height 13
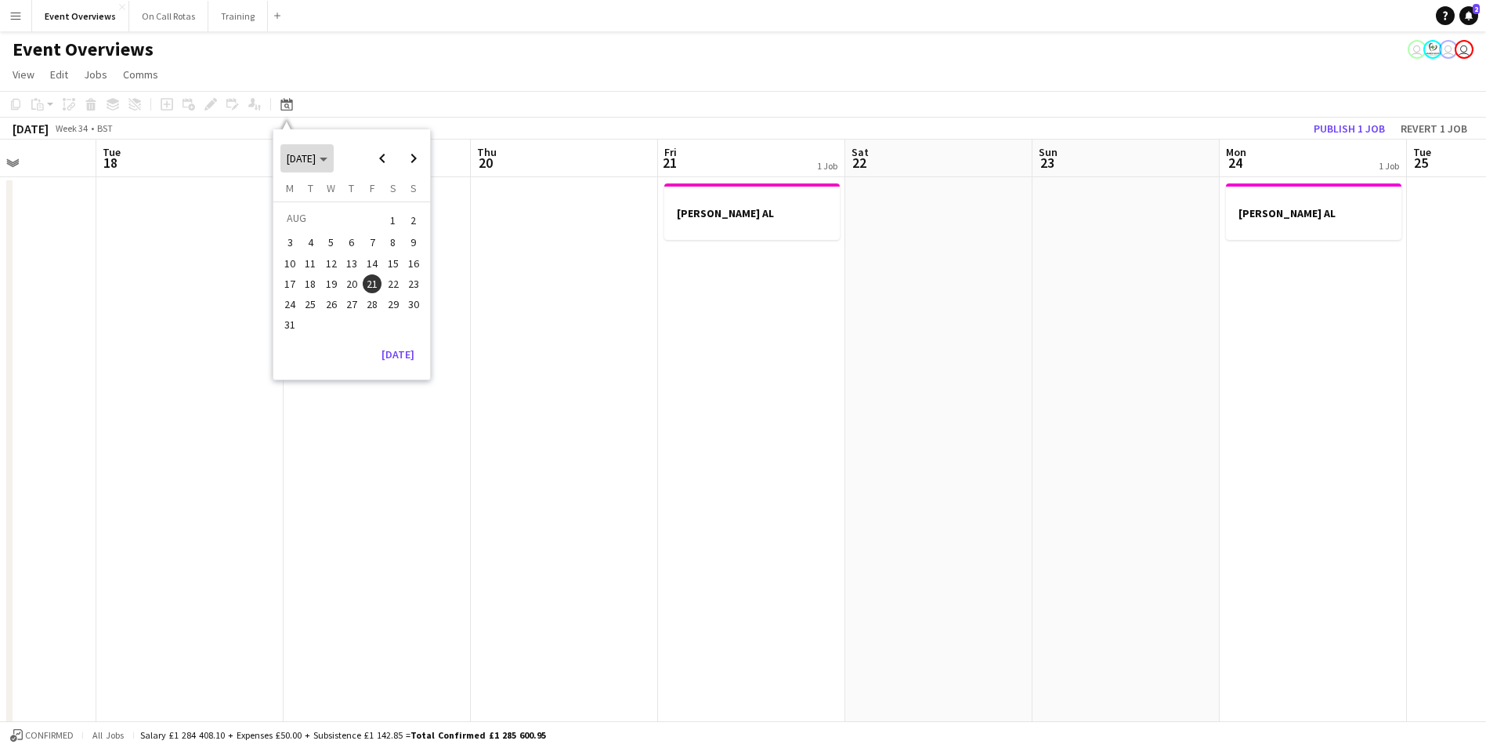
click at [334, 154] on span "Choose month and year" at bounding box center [307, 158] width 53 height 38
click at [339, 239] on span "2025" at bounding box center [333, 239] width 32 height 19
click at [336, 263] on span "OCT" at bounding box center [333, 259] width 32 height 19
click at [288, 249] on button "6" at bounding box center [290, 259] width 20 height 20
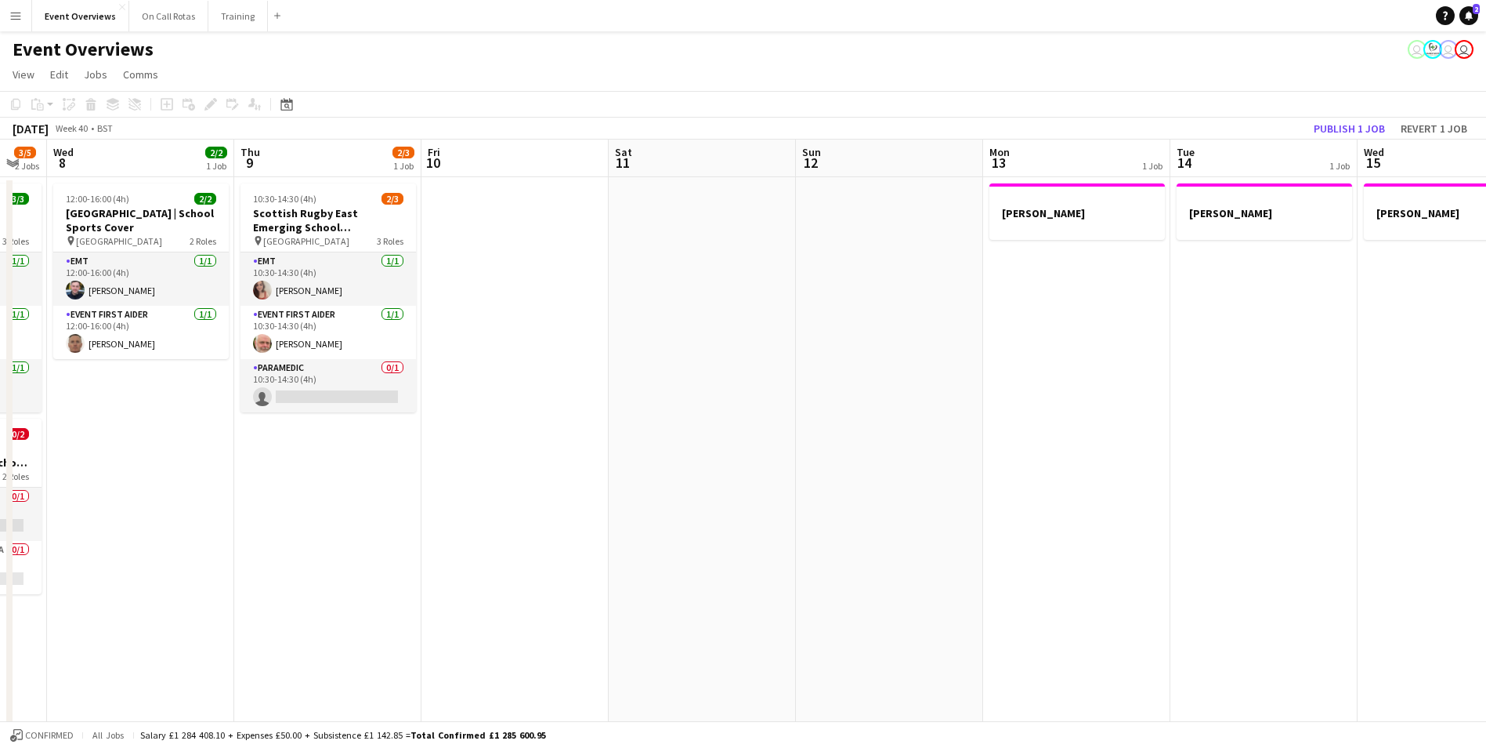
drag, startPoint x: 1284, startPoint y: 343, endPoint x: 370, endPoint y: 364, distance: 913.9
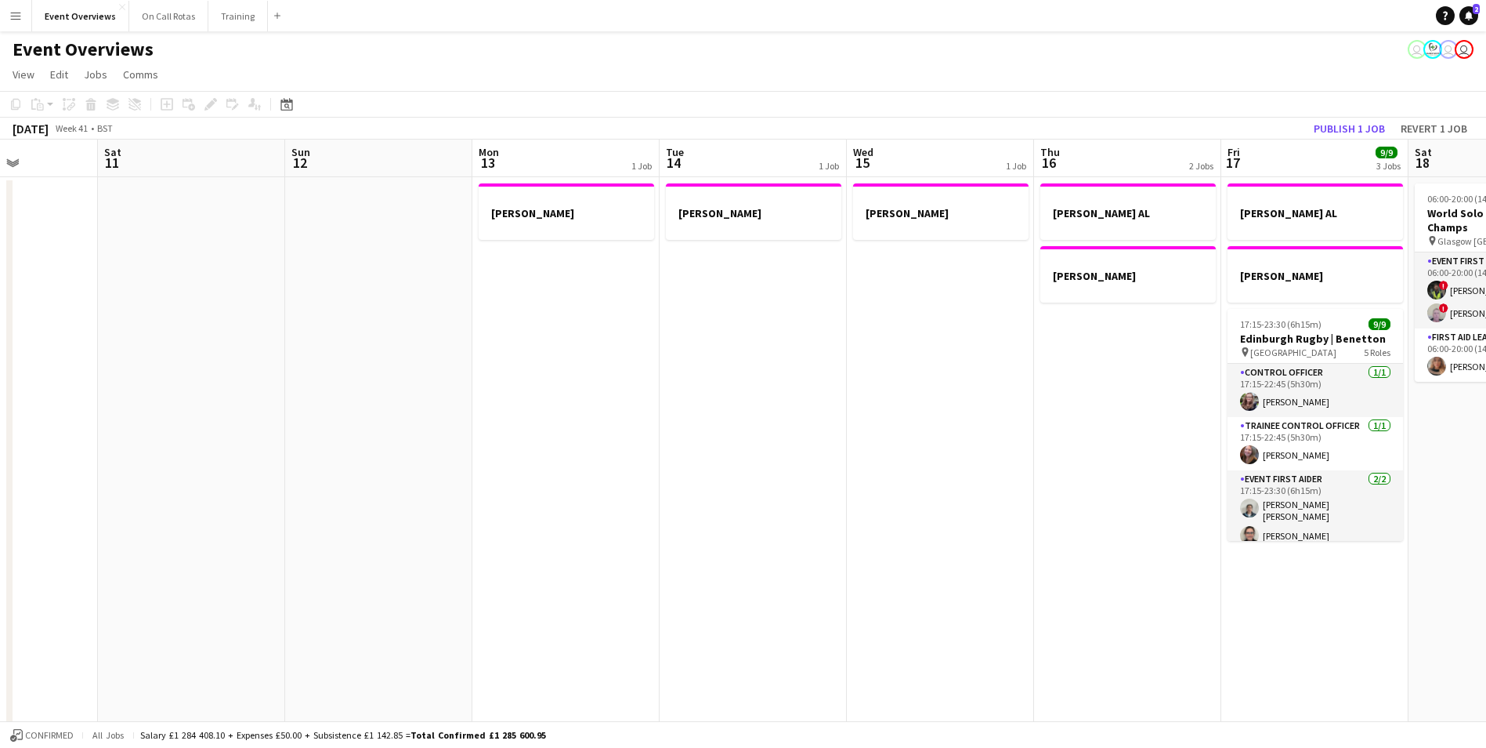
drag, startPoint x: 1189, startPoint y: 364, endPoint x: 225, endPoint y: 394, distance: 964.3
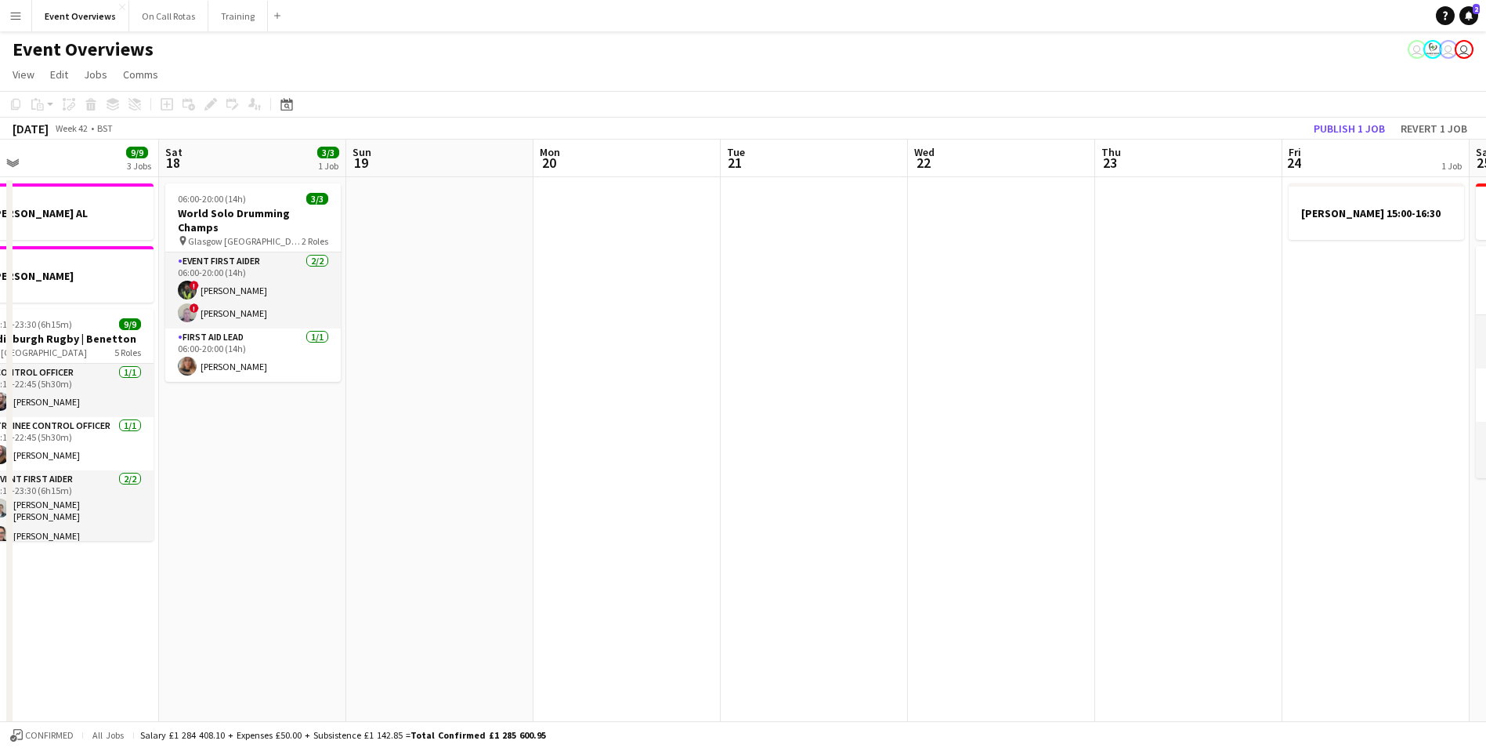
drag, startPoint x: 1230, startPoint y: 400, endPoint x: 369, endPoint y: 446, distance: 862.4
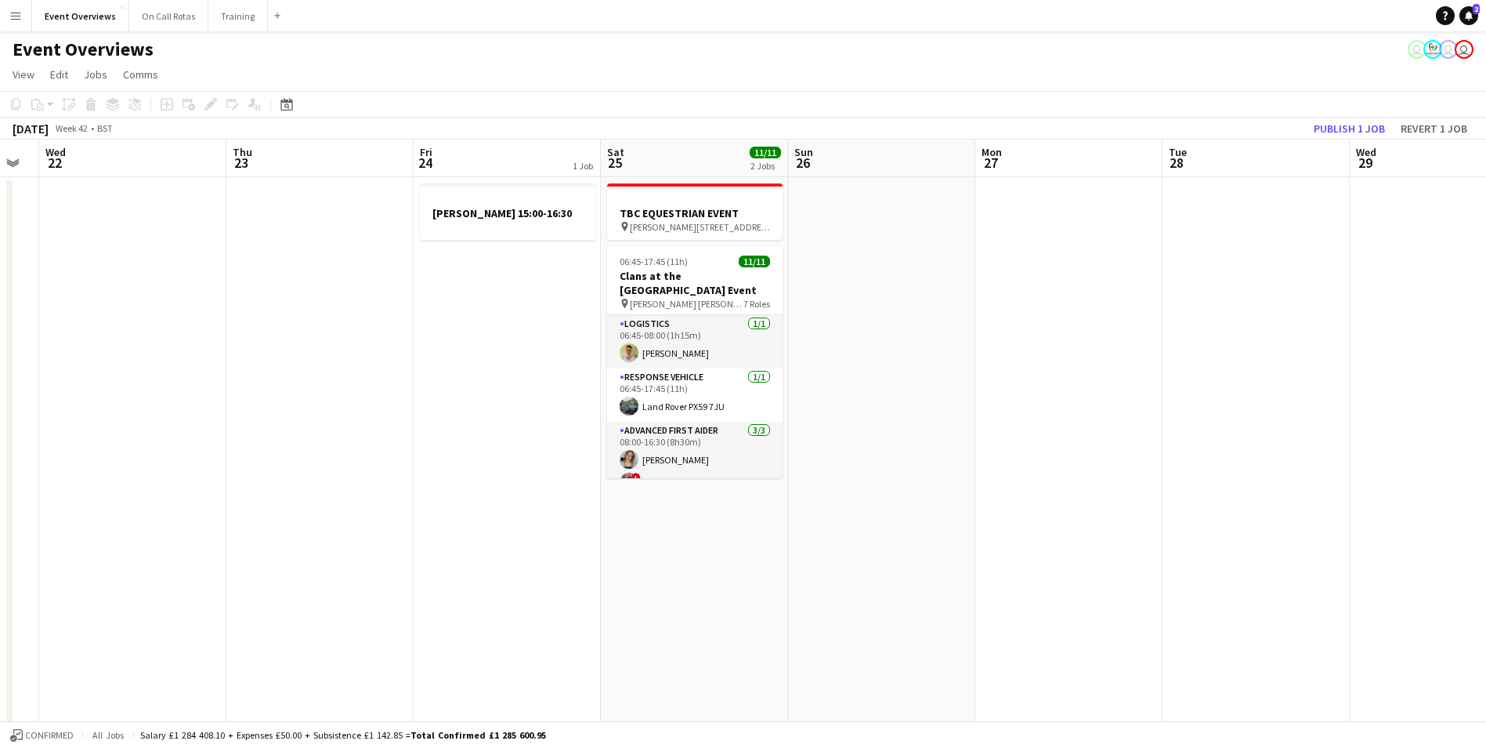
drag, startPoint x: 1058, startPoint y: 429, endPoint x: 563, endPoint y: 436, distance: 495.3
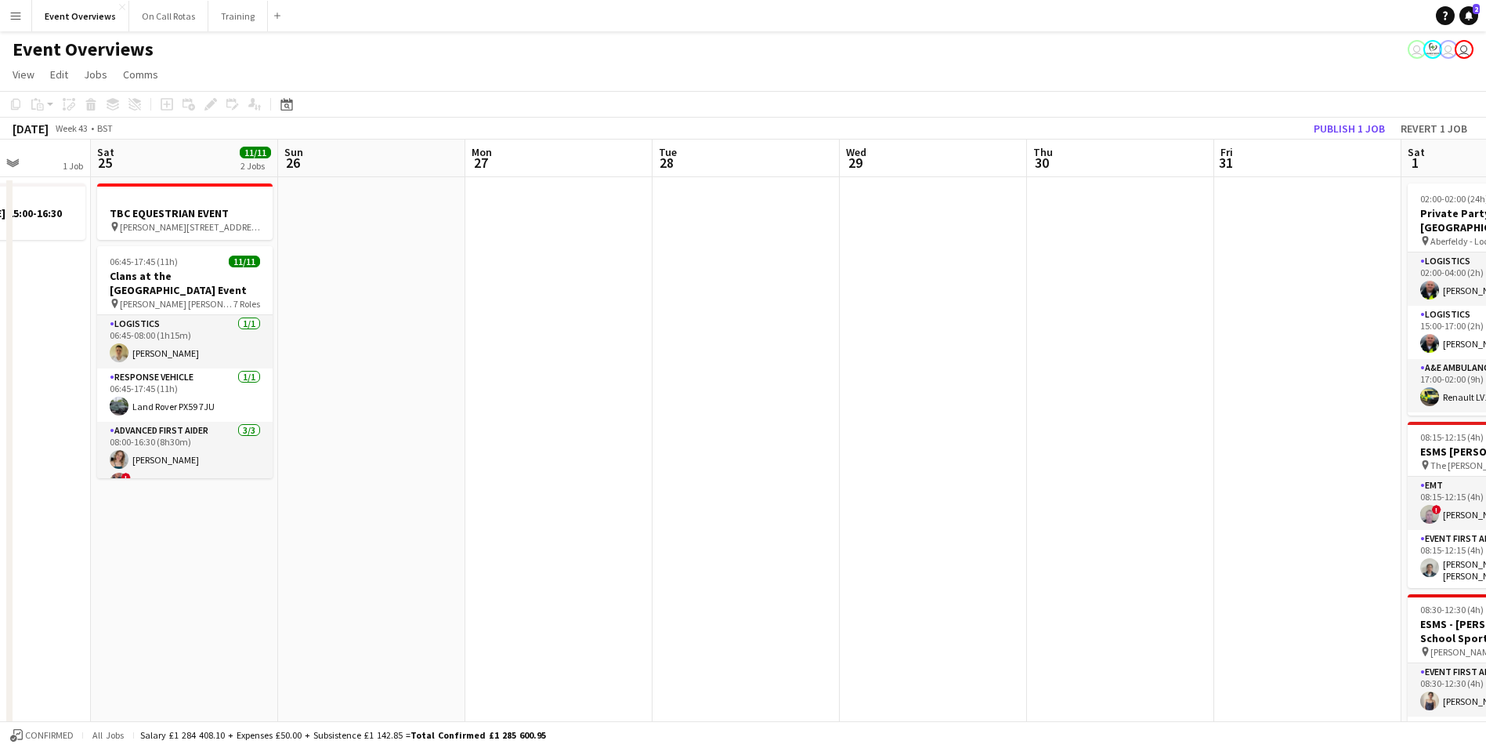
drag, startPoint x: 1088, startPoint y: 410, endPoint x: 578, endPoint y: 474, distance: 514.2
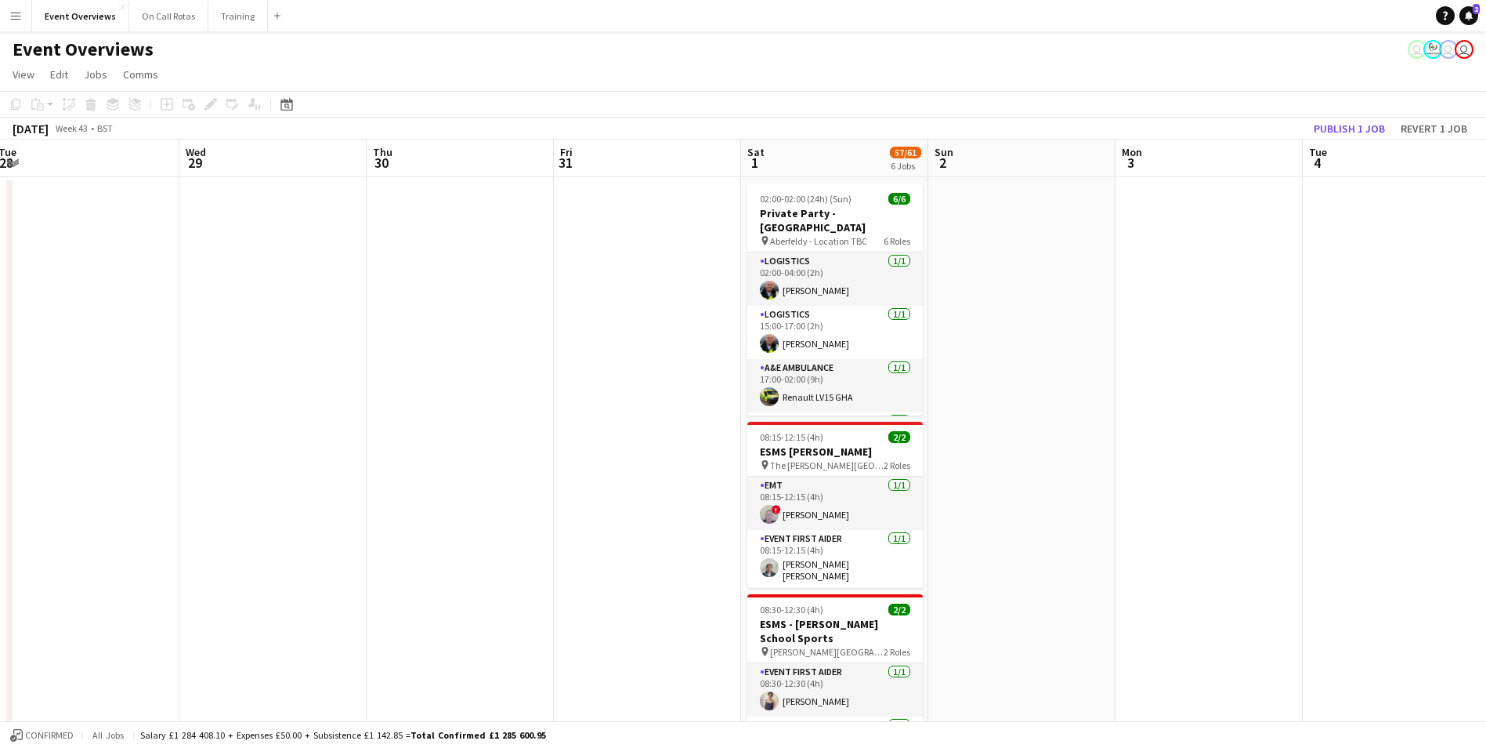
drag, startPoint x: 1163, startPoint y: 454, endPoint x: 609, endPoint y: 464, distance: 554.1
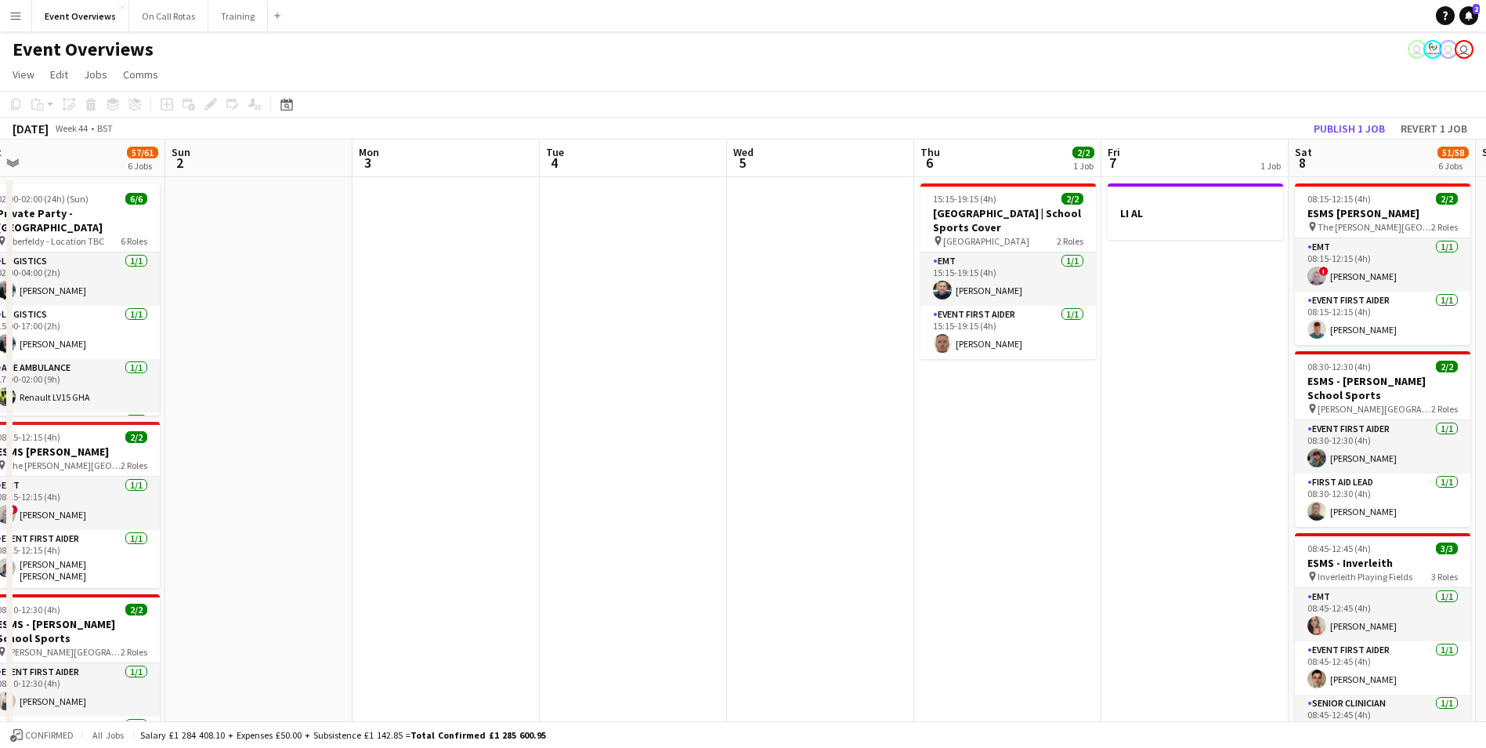
drag, startPoint x: 1142, startPoint y: 452, endPoint x: 378, endPoint y: 465, distance: 763.3
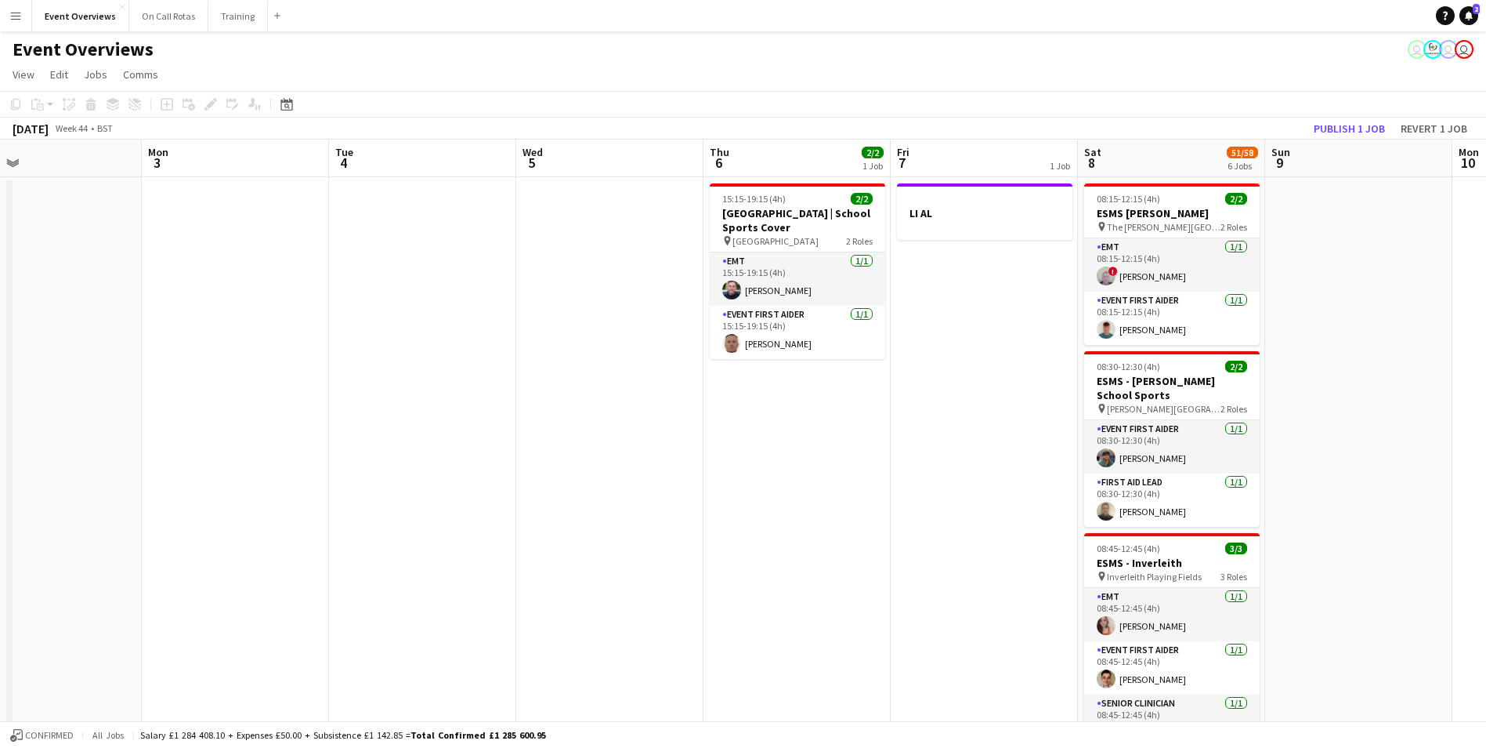
scroll to position [0, 579]
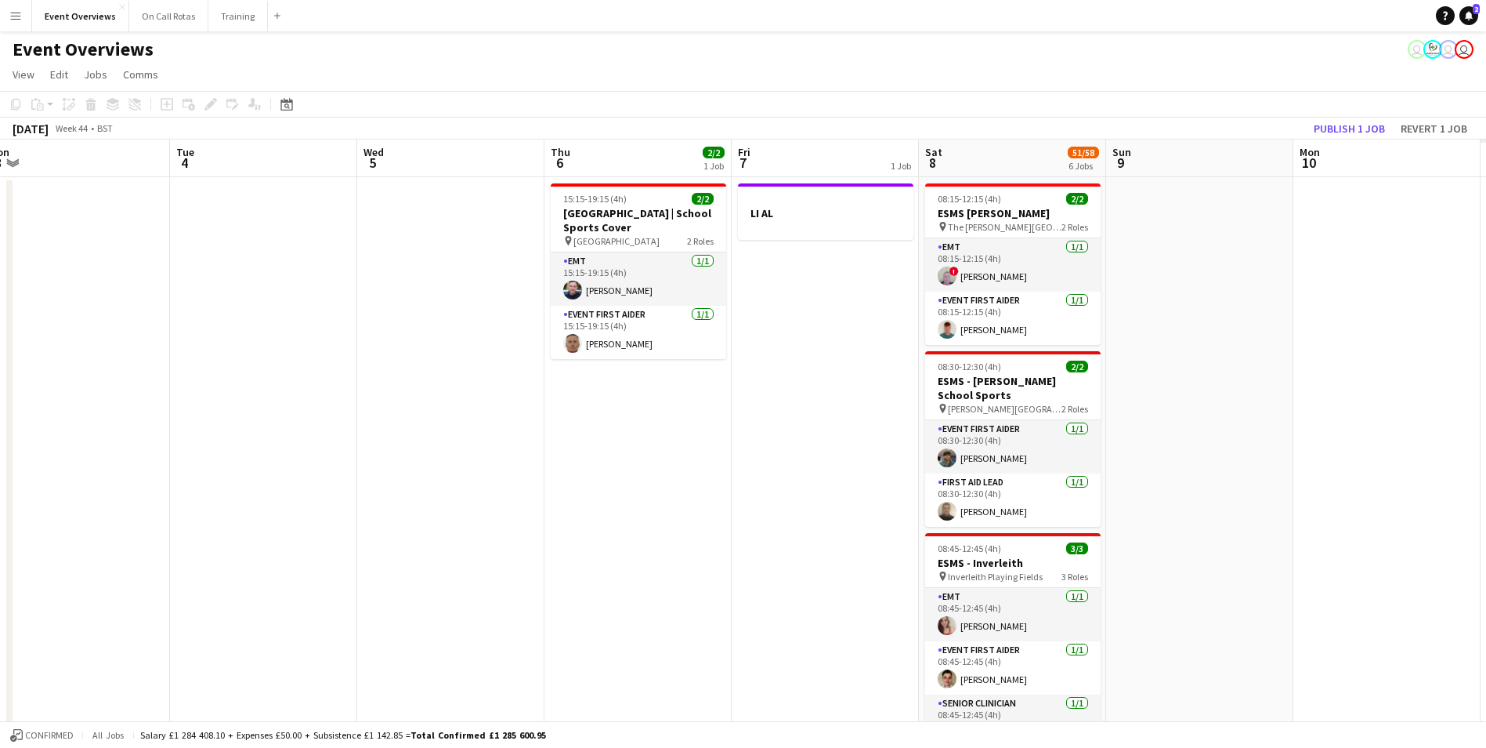
drag, startPoint x: 931, startPoint y: 455, endPoint x: 369, endPoint y: 462, distance: 561.9
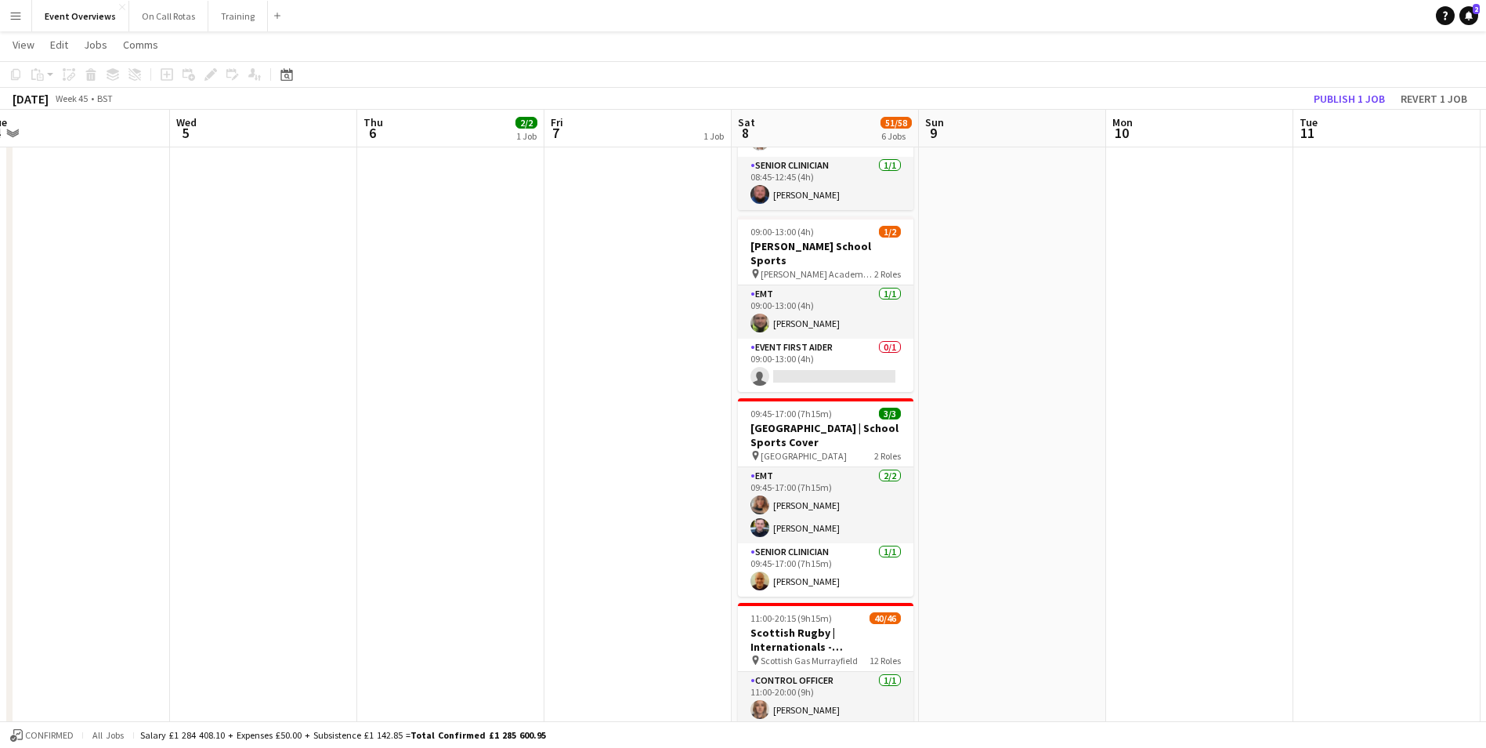
scroll to position [719, 0]
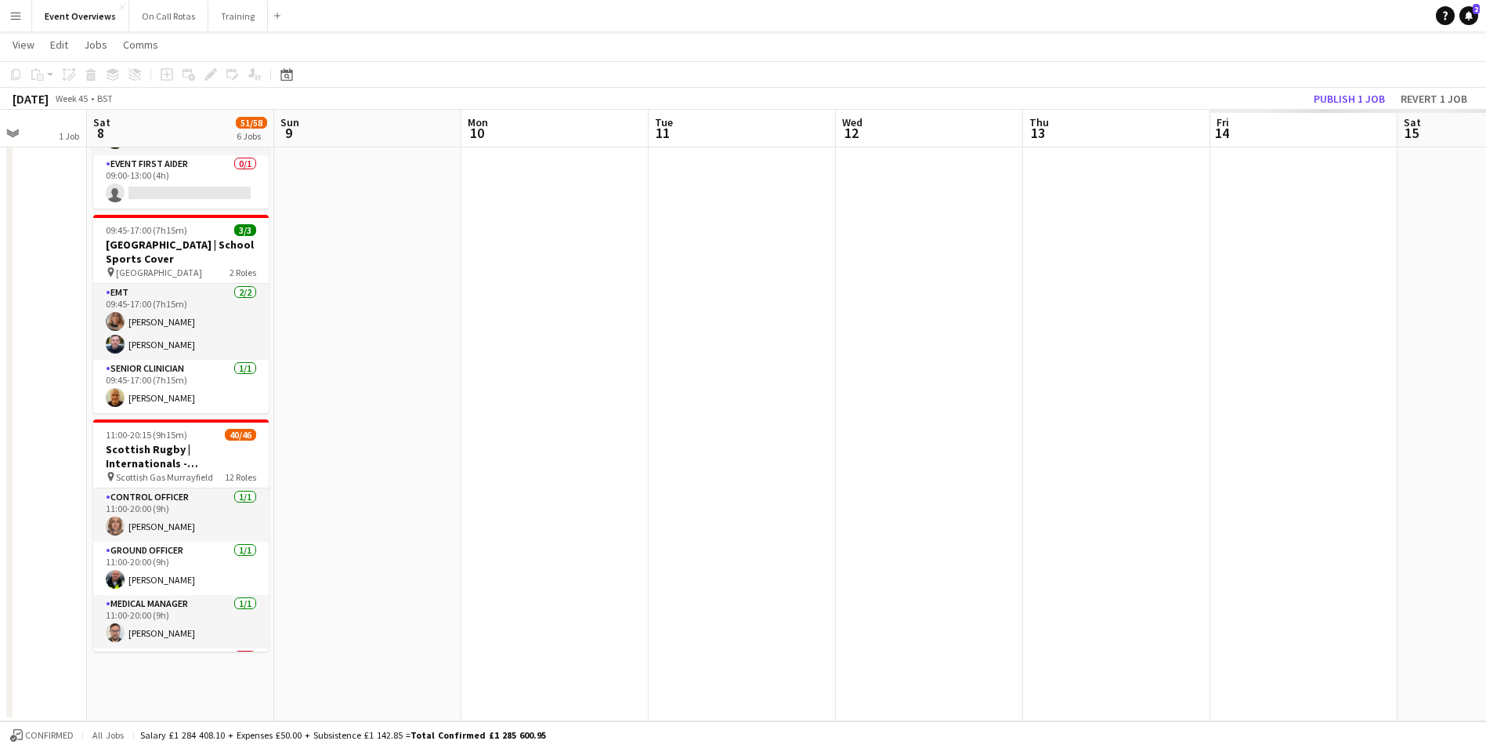
drag, startPoint x: 1089, startPoint y: 471, endPoint x: 197, endPoint y: 460, distance: 892.6
click at [197, 460] on app-calendar-viewport "Tue 4 Wed 5 Thu 6 2/2 1 Job Fri 7 1 Job Sat 8 51/58 6 Jobs Sun 9 Mon 10 Tue 11 …" at bounding box center [743, 31] width 1486 height 1379
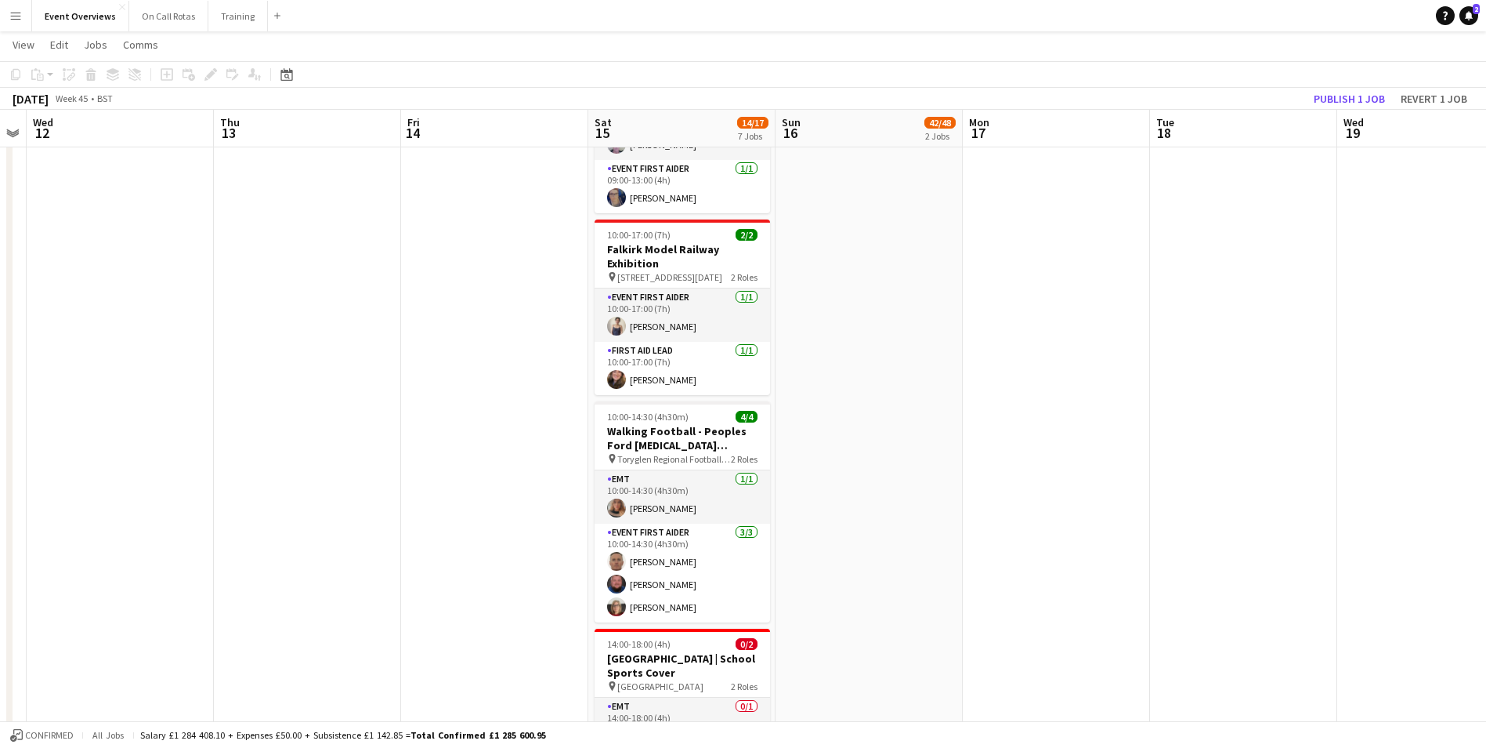
scroll to position [0, 491]
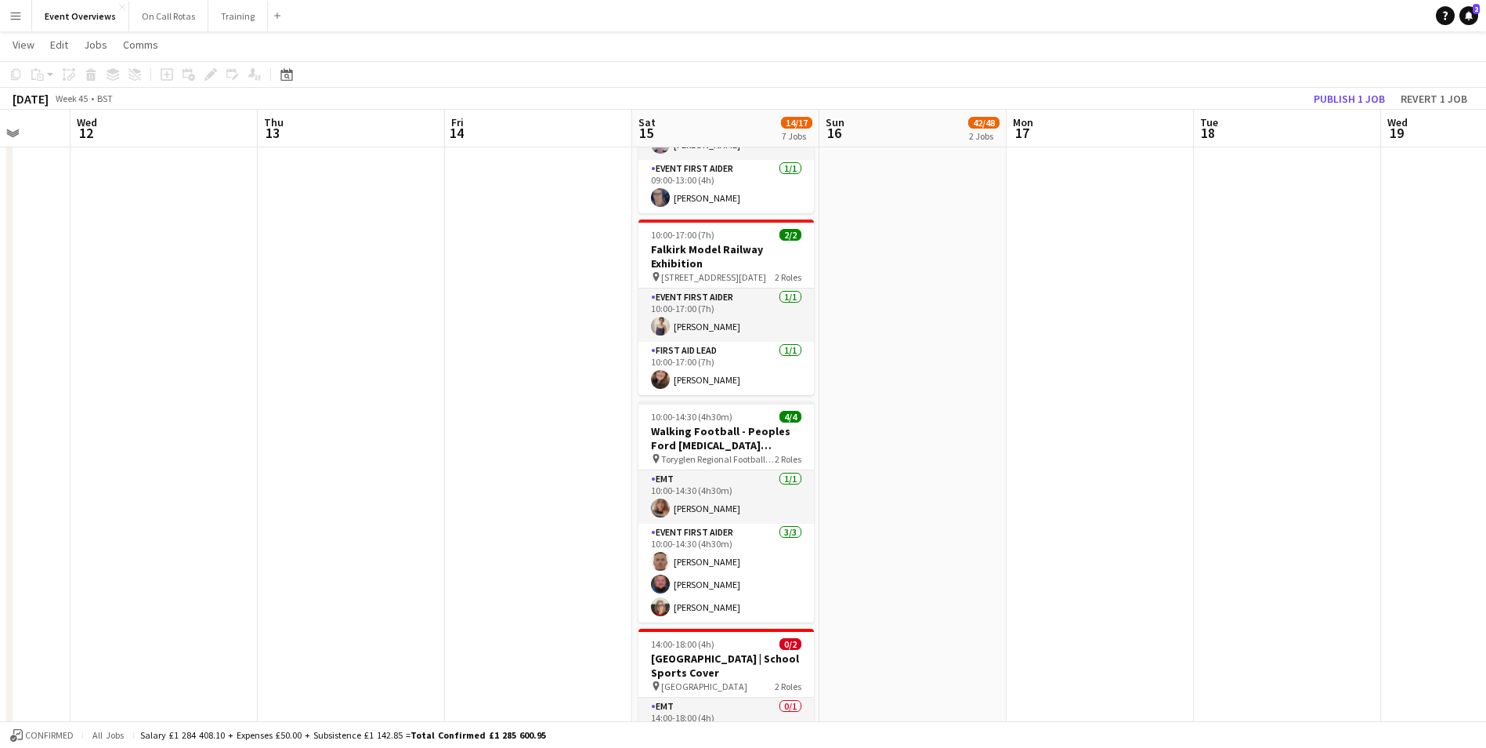
drag, startPoint x: 495, startPoint y: 447, endPoint x: 246, endPoint y: 447, distance: 249.2
click at [246, 447] on app-calendar-viewport "Sun 9 Mon 10 Tue 11 Wed 12 Thu 13 Fri 14 Sat 15 14/17 7 Jobs Sun 16 42/48 2 Job…" at bounding box center [743, 90] width 1486 height 1497
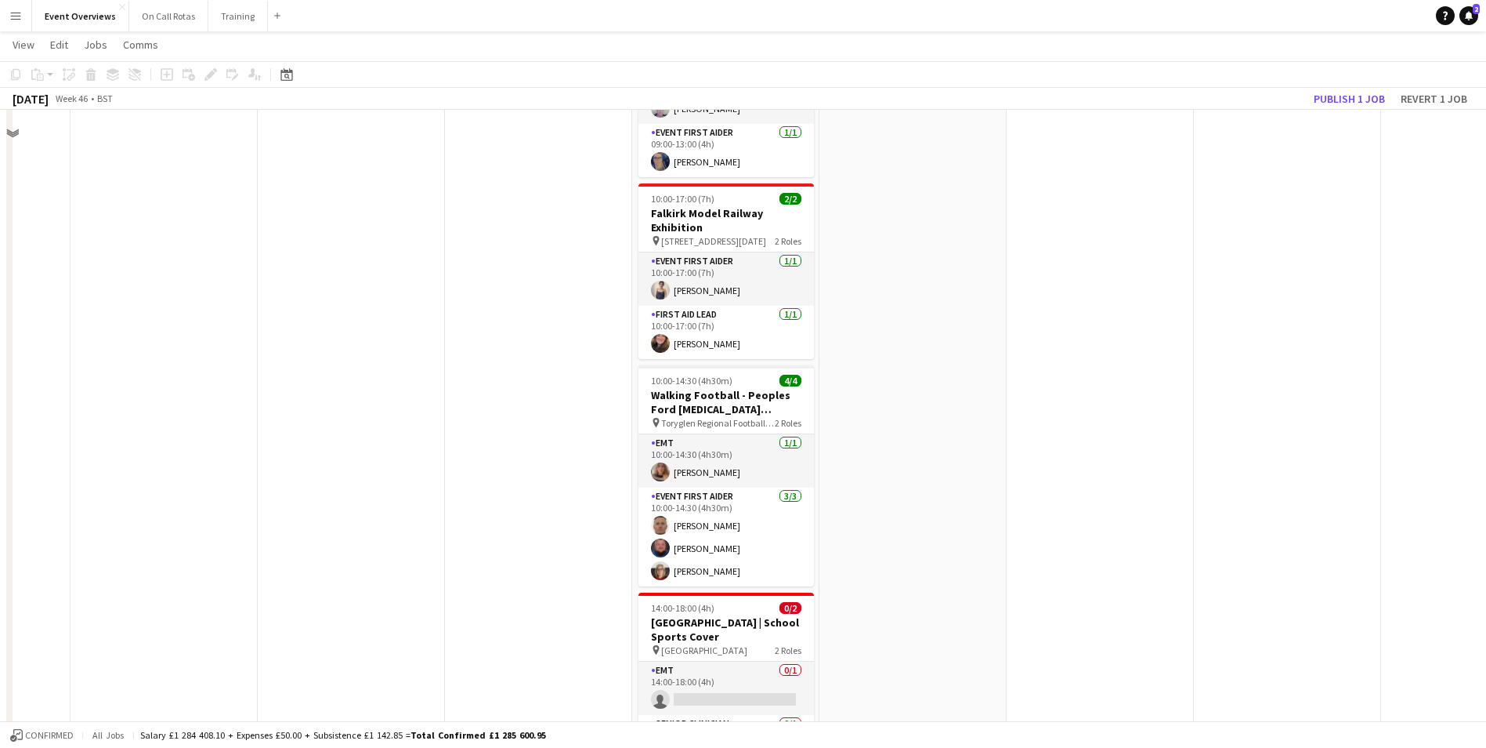
scroll to position [759, 0]
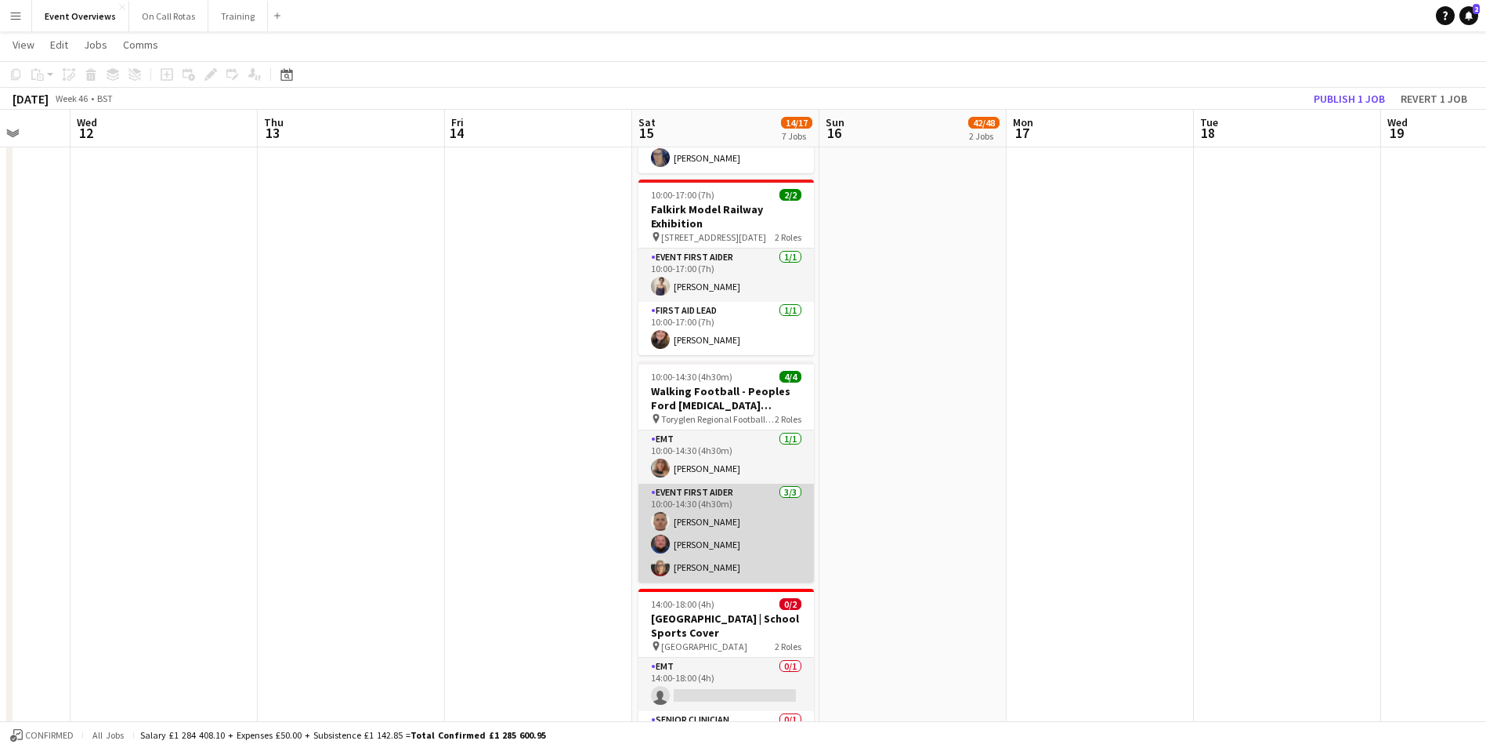
click at [693, 534] on app-card-role "Event First Aider 3/3 10:00-14:30 (4h30m) Garry Campbell William Rae Tracey Gar…" at bounding box center [727, 532] width 176 height 99
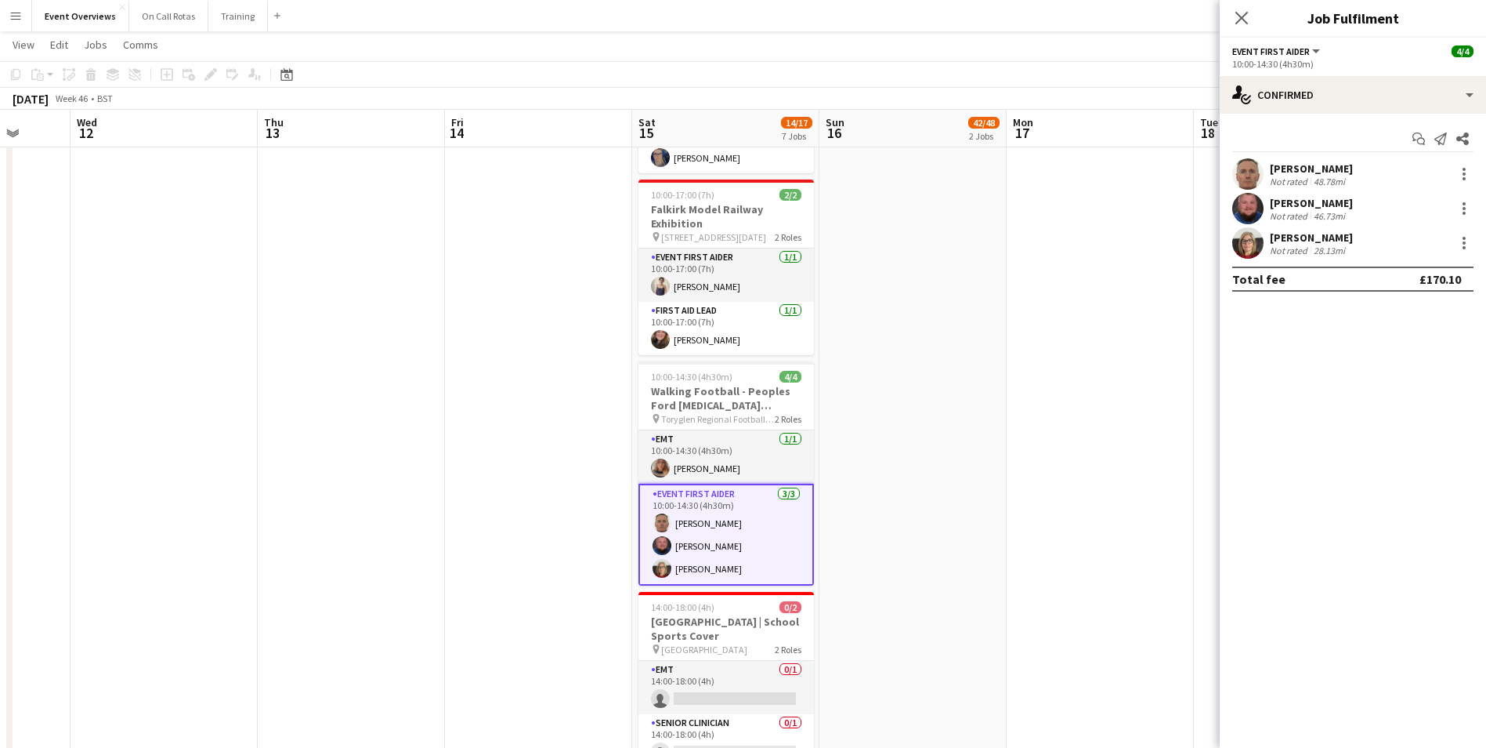
click at [1241, 253] on app-user-avatar at bounding box center [1248, 242] width 31 height 31
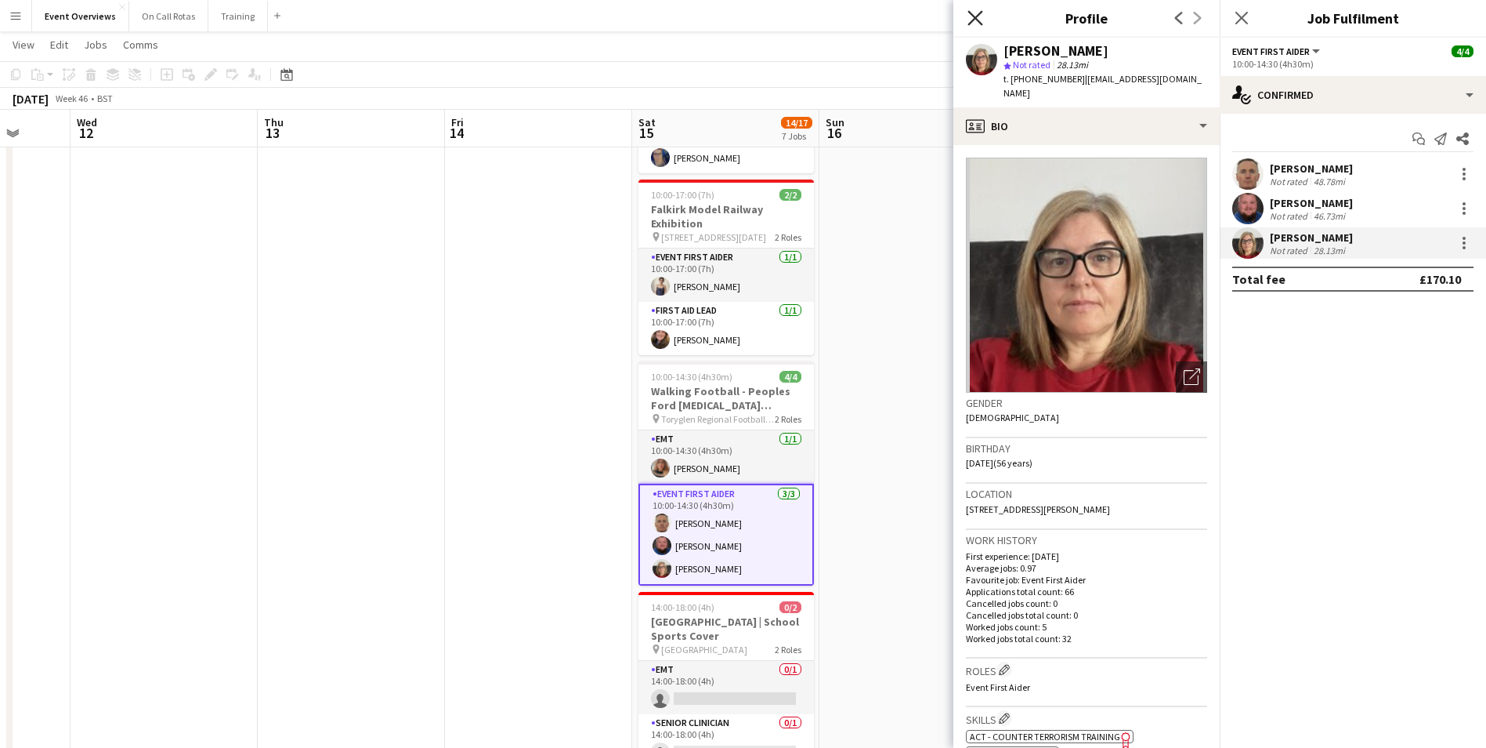
click at [980, 20] on icon "Close pop-in" at bounding box center [975, 17] width 15 height 15
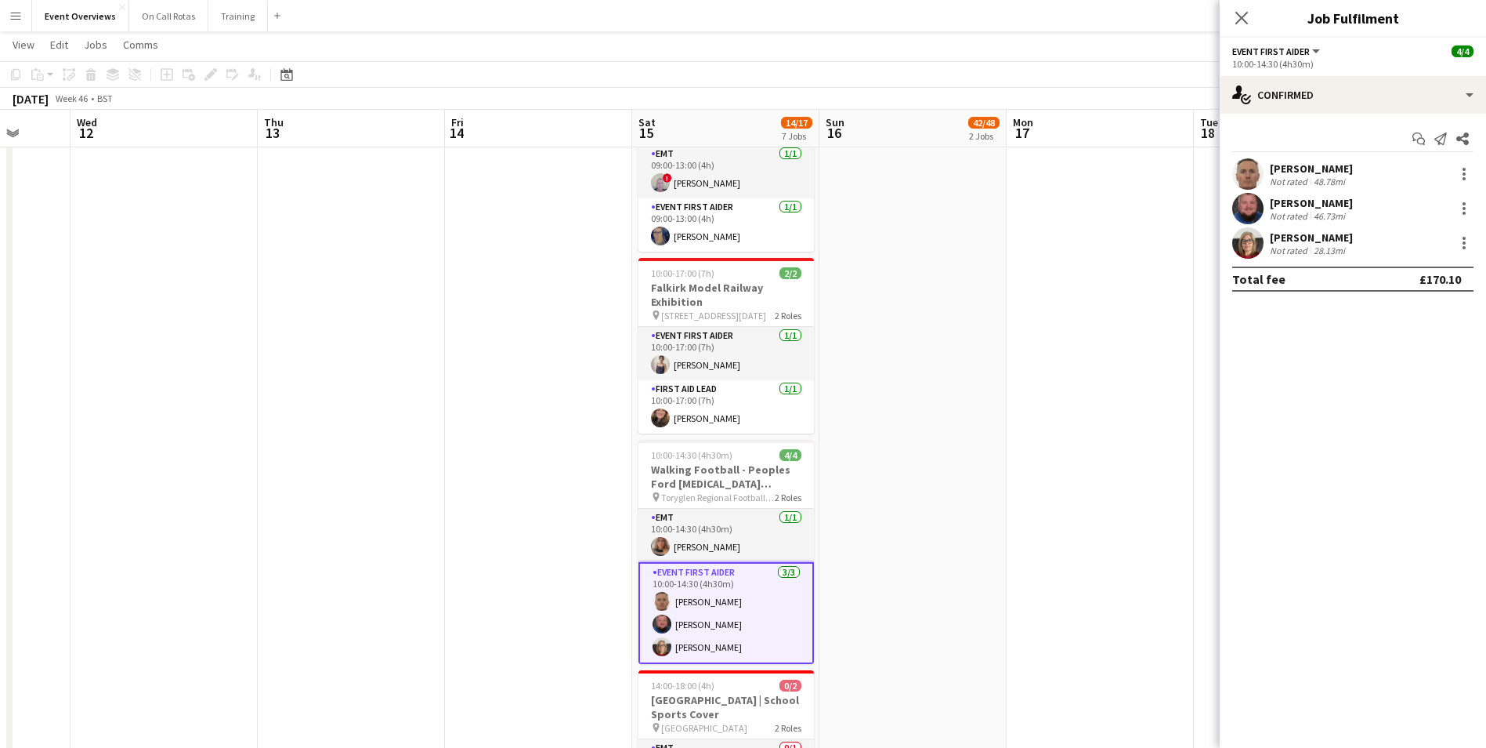
click at [904, 425] on app-date-cell "10:00-16:30 (6h30m) 1/2 Falkirk Model Railway Exhibition pin Forth Valley Colle…" at bounding box center [913, 186] width 187 height 1383
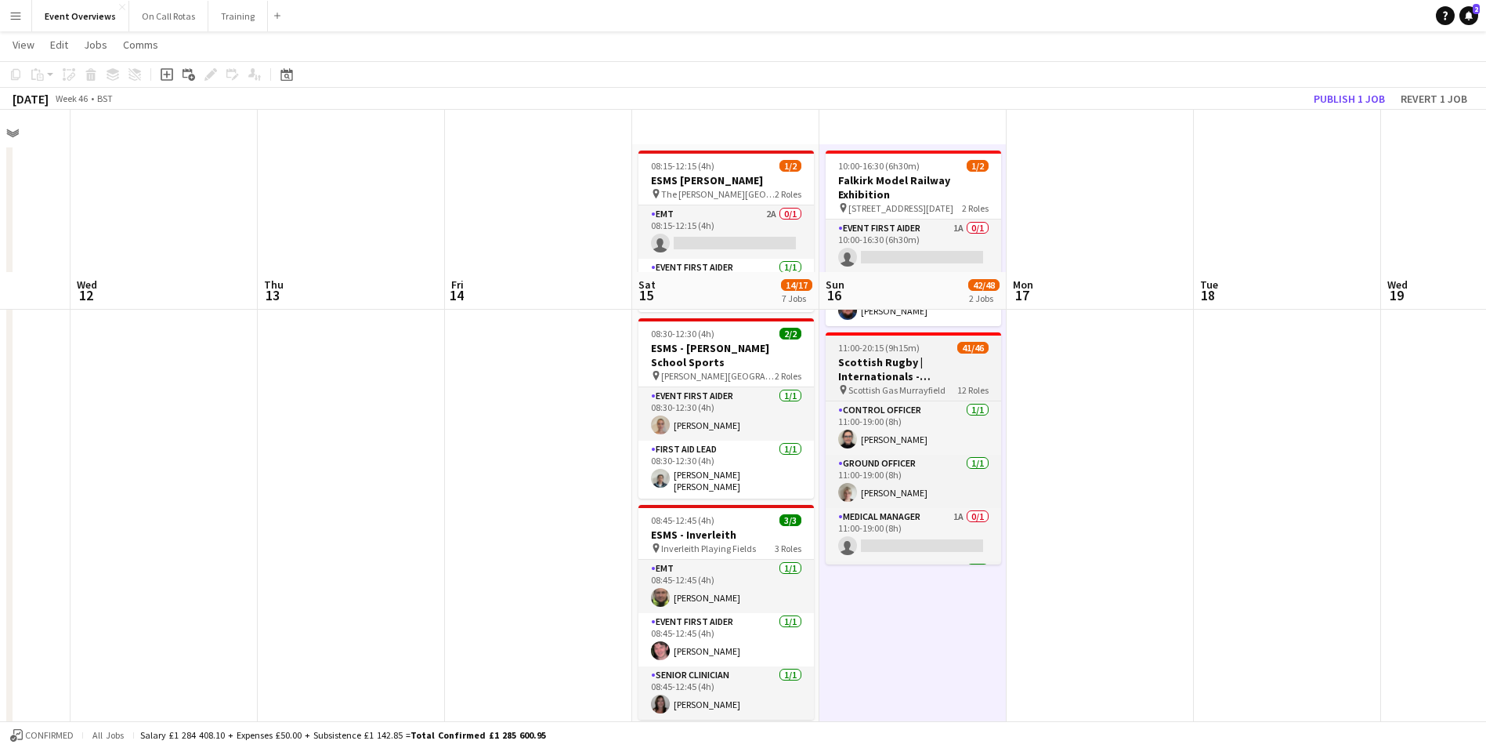
scroll to position [0, 0]
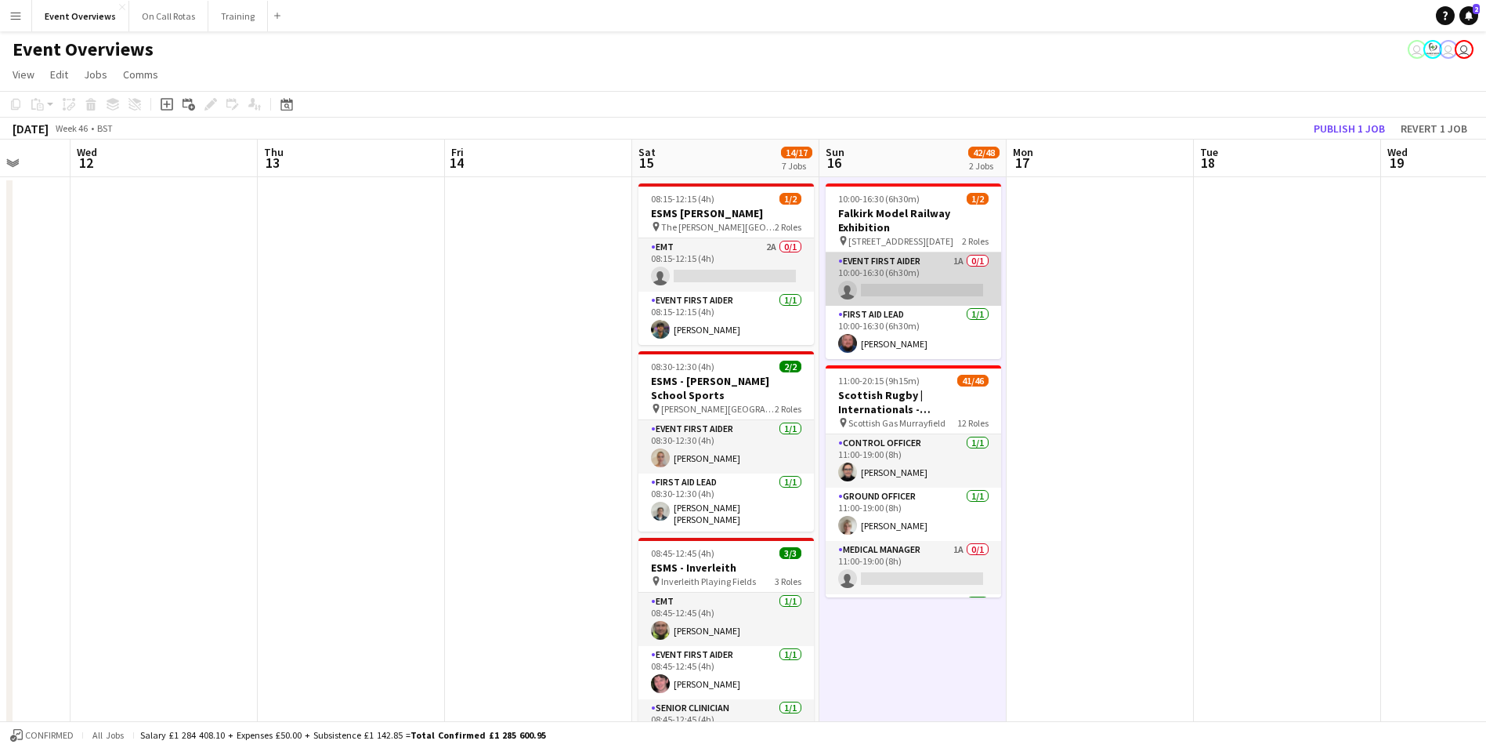
click at [903, 271] on app-card-role "Event First Aider 1A 0/1 10:00-16:30 (6h30m) single-neutral-actions" at bounding box center [914, 278] width 176 height 53
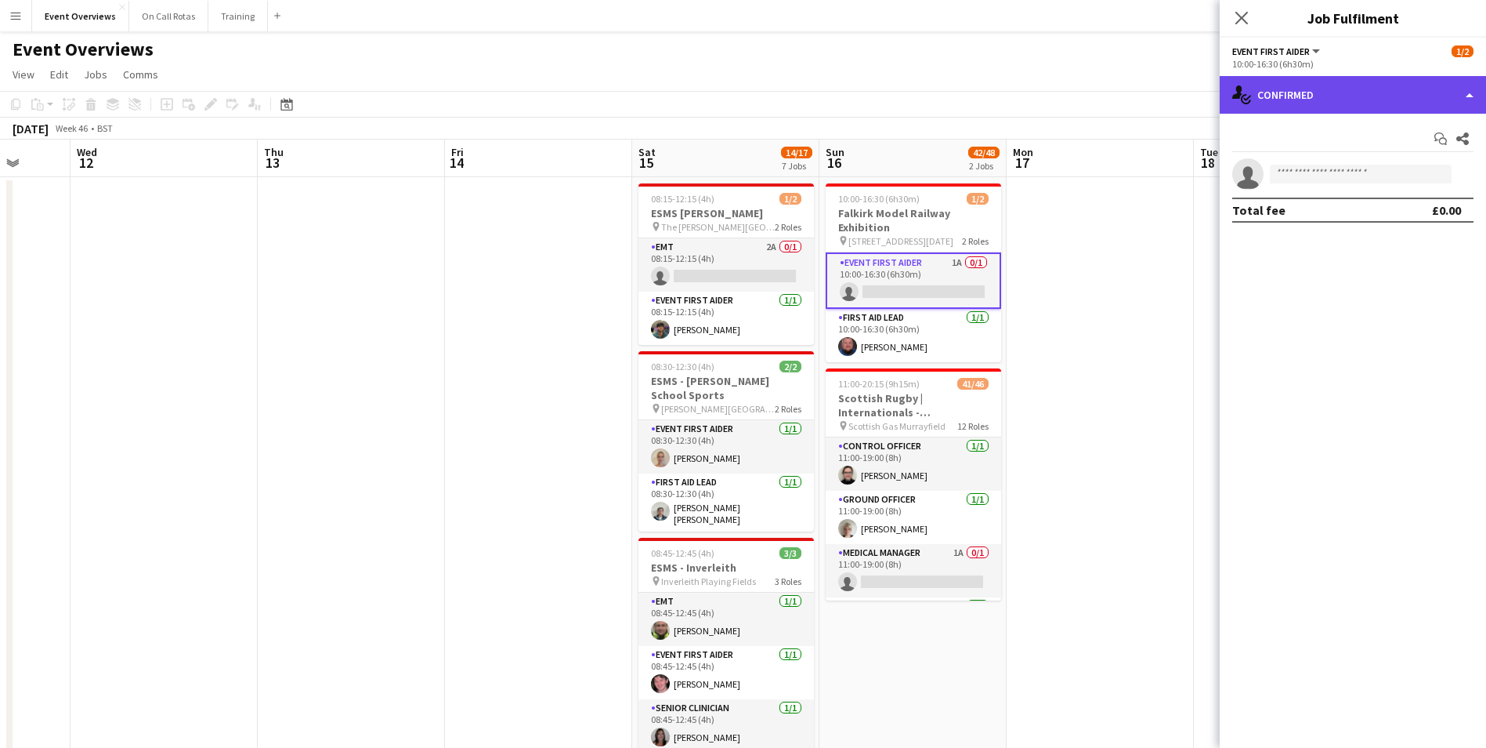
click at [1281, 107] on div "single-neutral-actions-check-2 Confirmed" at bounding box center [1353, 95] width 266 height 38
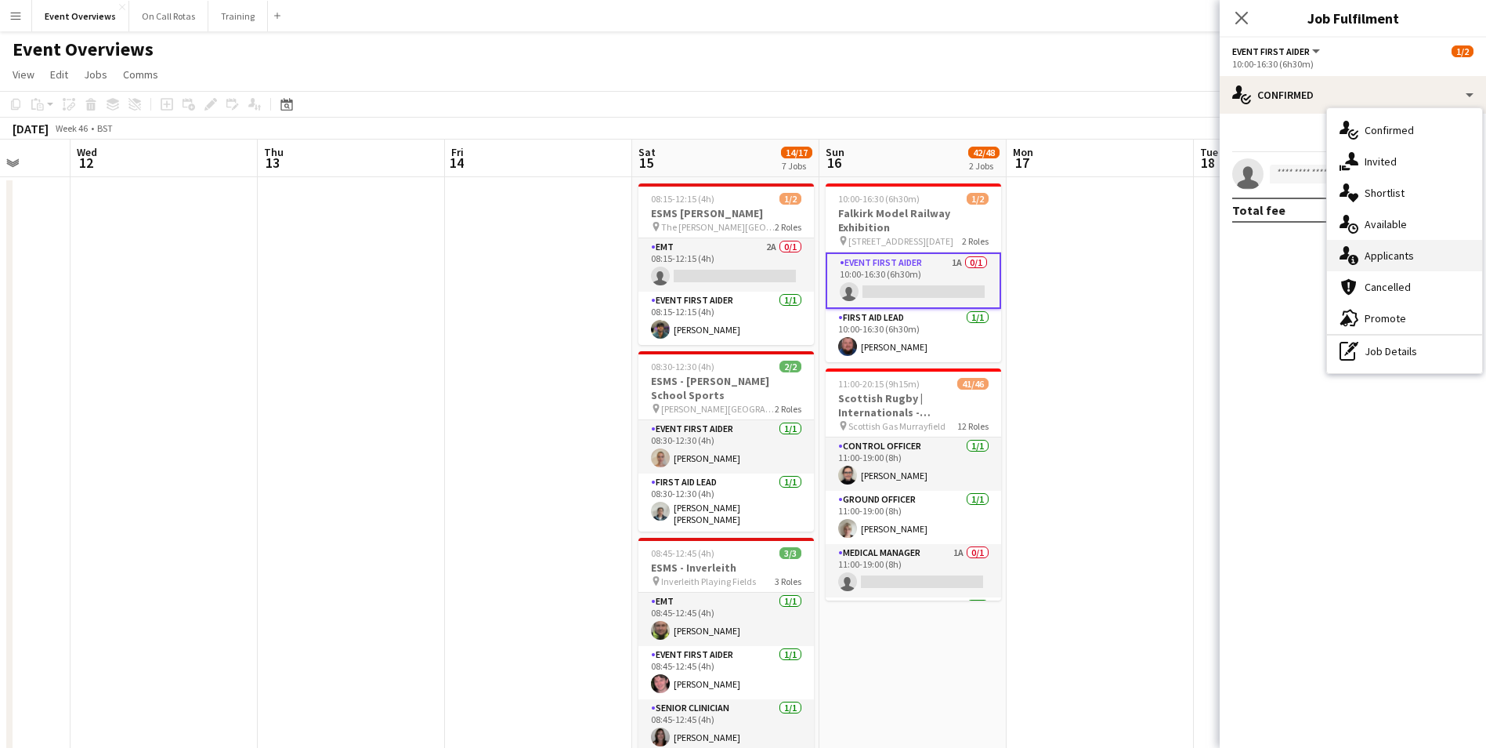
click at [1380, 251] on span "Applicants" at bounding box center [1389, 255] width 49 height 14
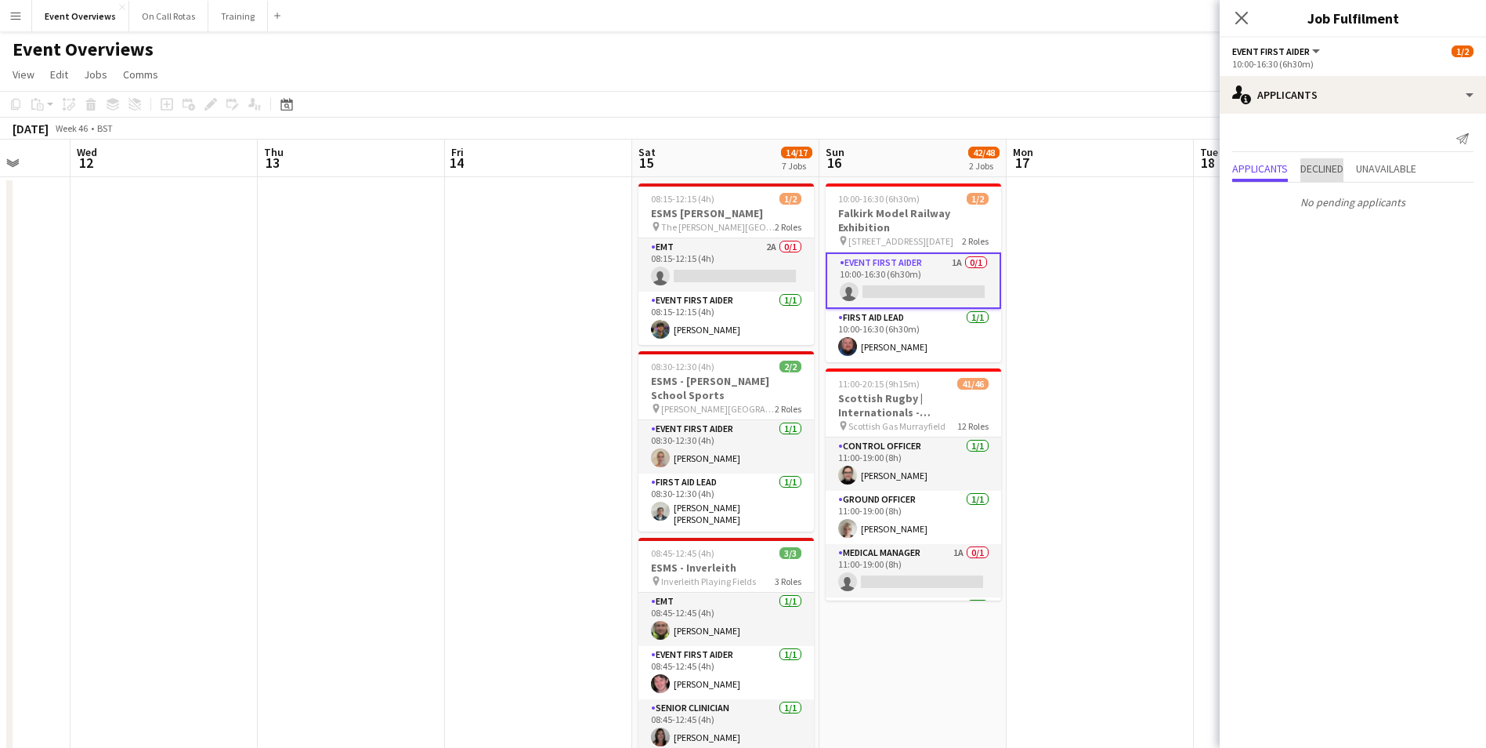
click at [1327, 167] on span "Declined" at bounding box center [1322, 168] width 43 height 11
click at [1374, 143] on span "Unavailable" at bounding box center [1386, 138] width 60 height 24
click at [1240, 13] on icon "Close pop-in" at bounding box center [1241, 17] width 15 height 15
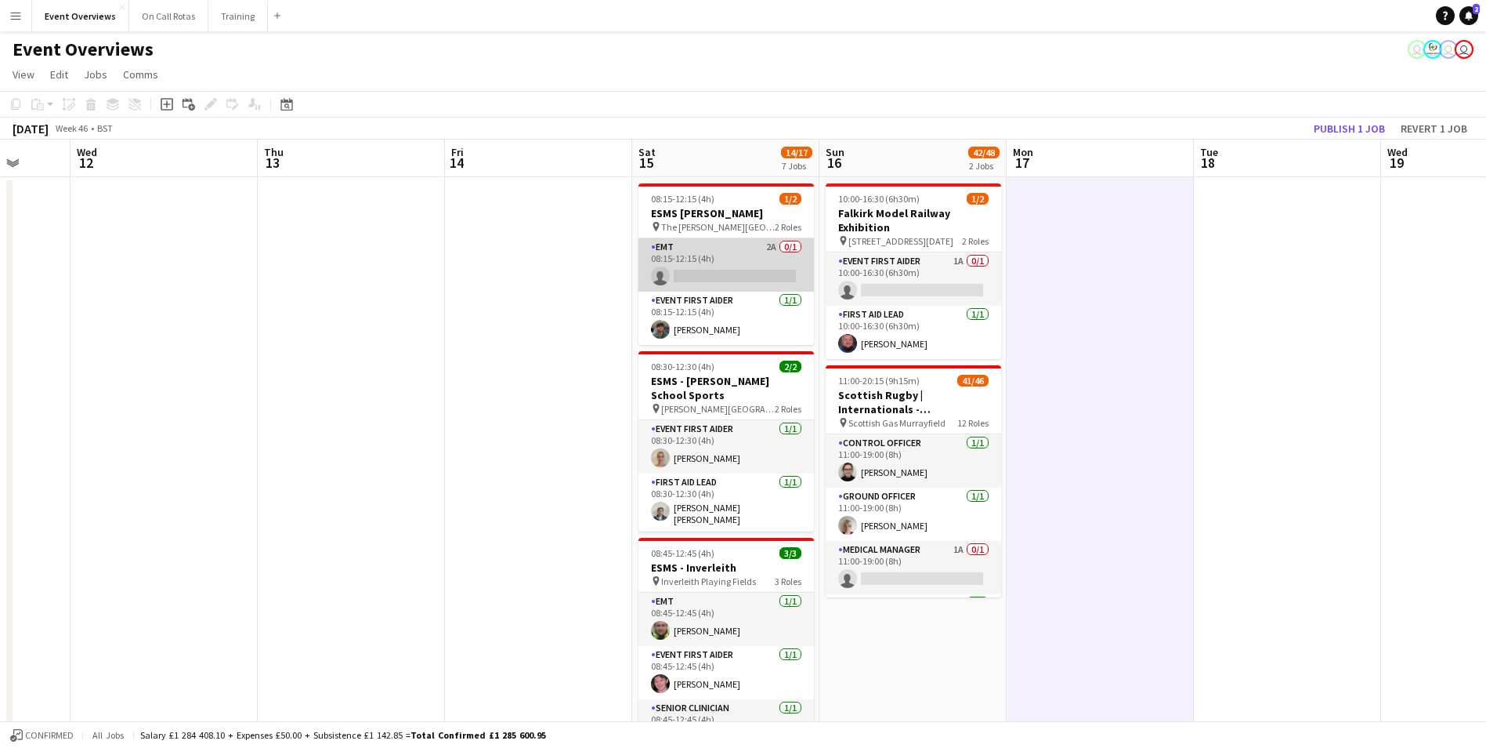
click at [749, 248] on app-card-role "EMT 2A 0/1 08:15-12:15 (4h) single-neutral-actions" at bounding box center [727, 264] width 176 height 53
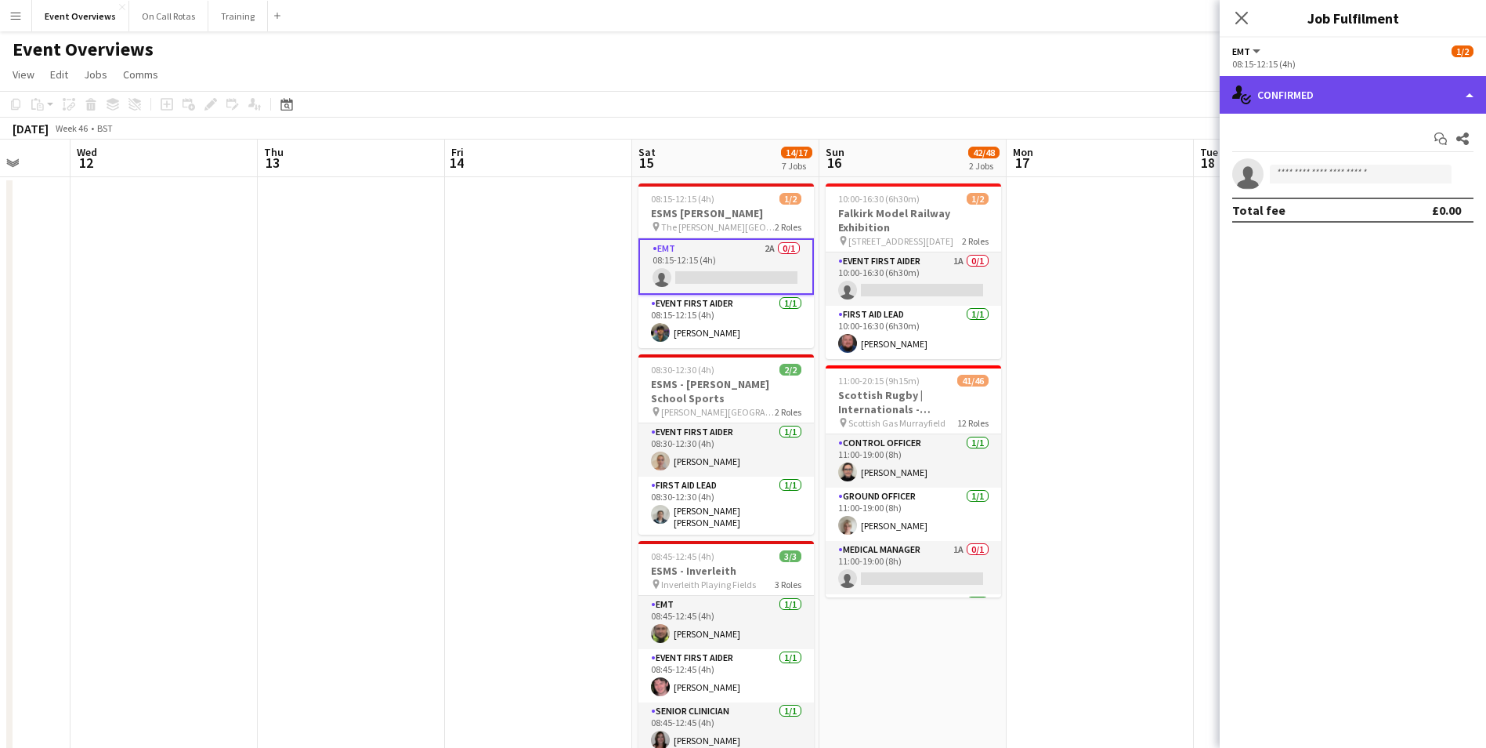
click at [1300, 108] on div "single-neutral-actions-check-2 Confirmed" at bounding box center [1353, 95] width 266 height 38
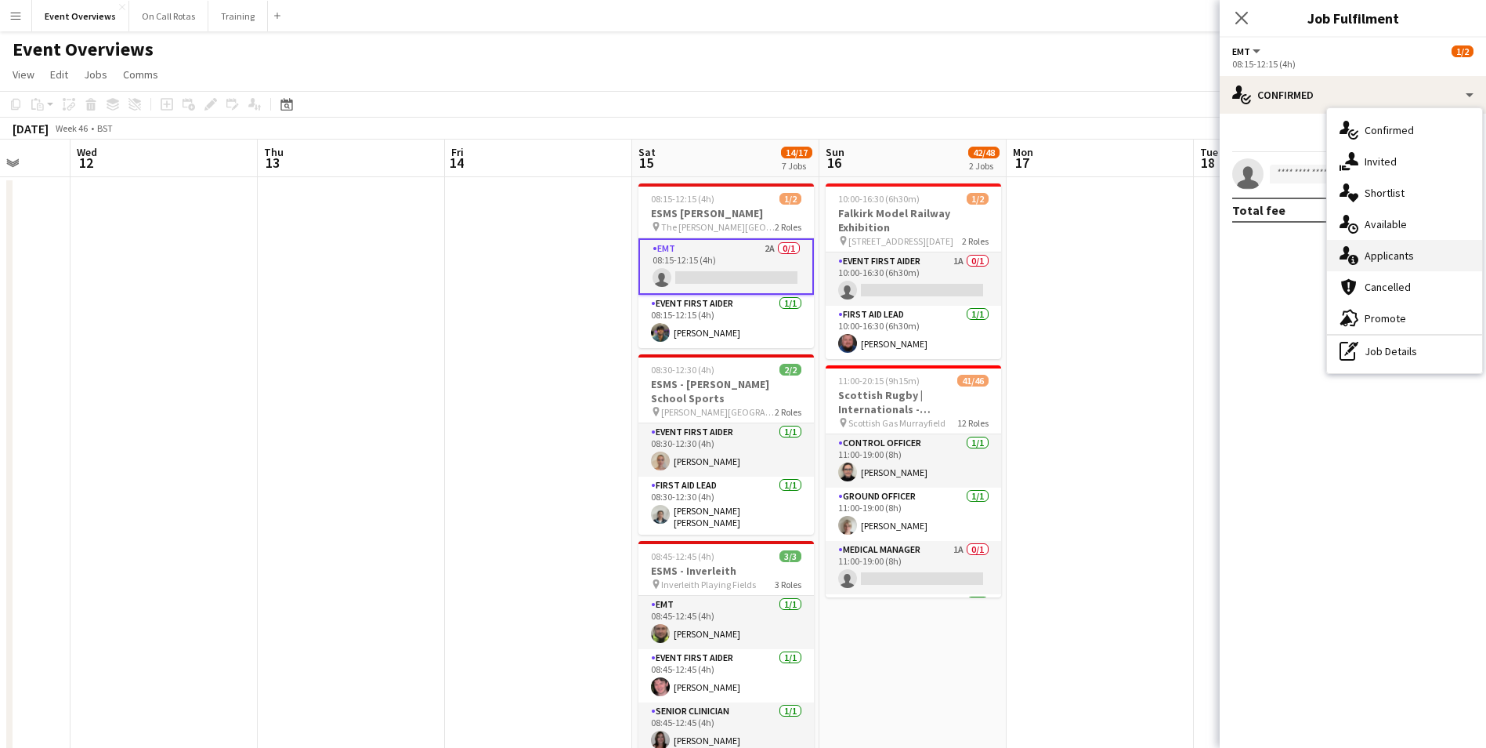
click at [1378, 252] on span "Applicants" at bounding box center [1389, 255] width 49 height 14
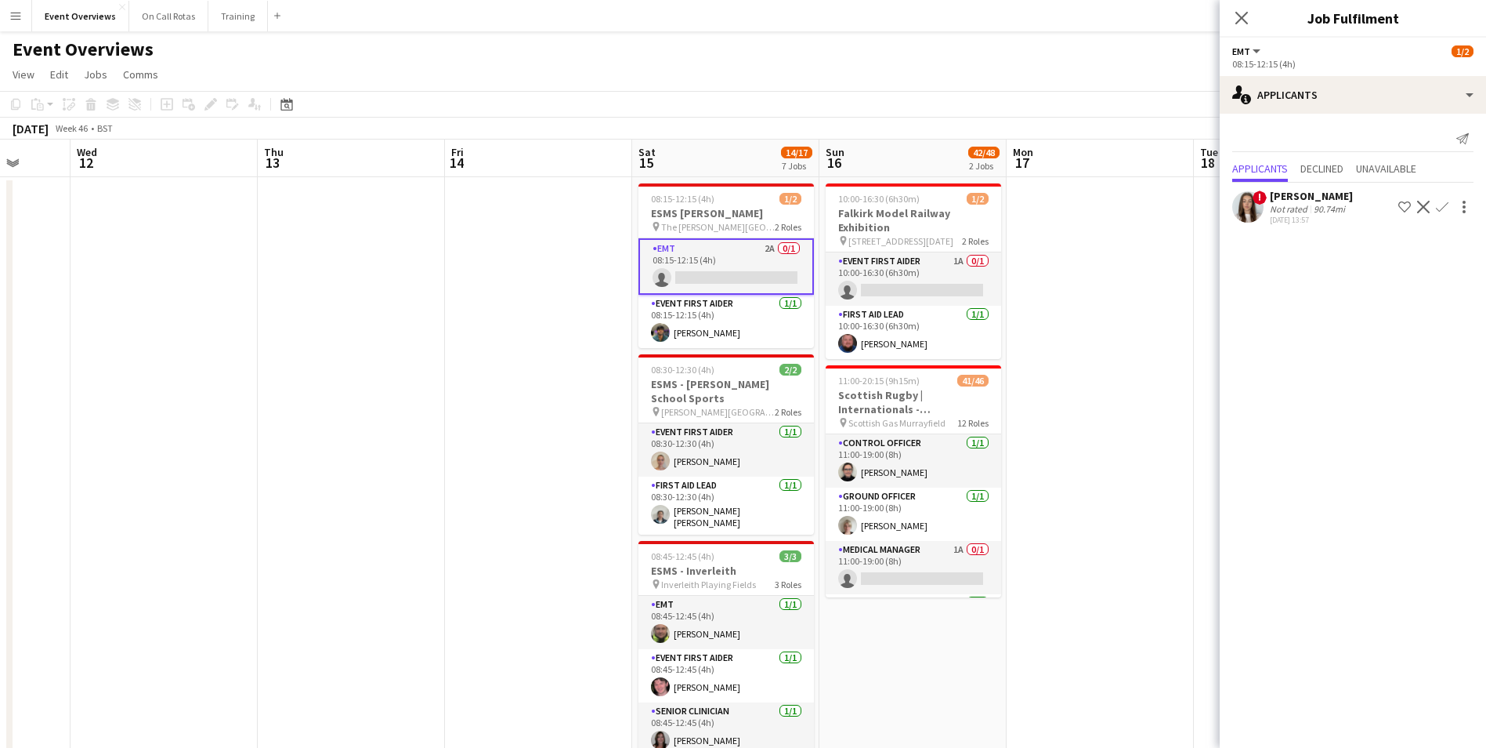
click at [1253, 214] on app-user-avatar at bounding box center [1248, 206] width 31 height 31
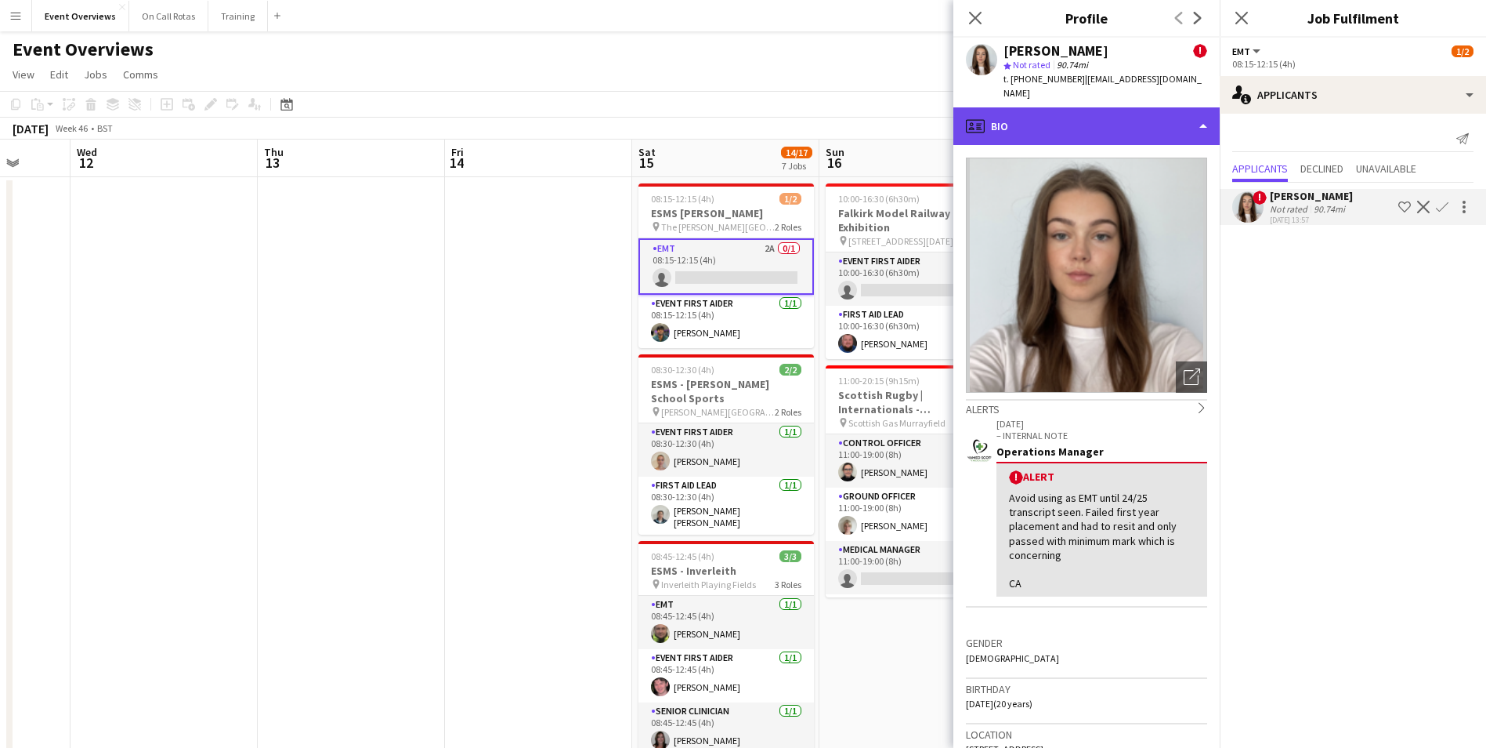
click at [1055, 107] on div "profile Bio" at bounding box center [1087, 126] width 266 height 38
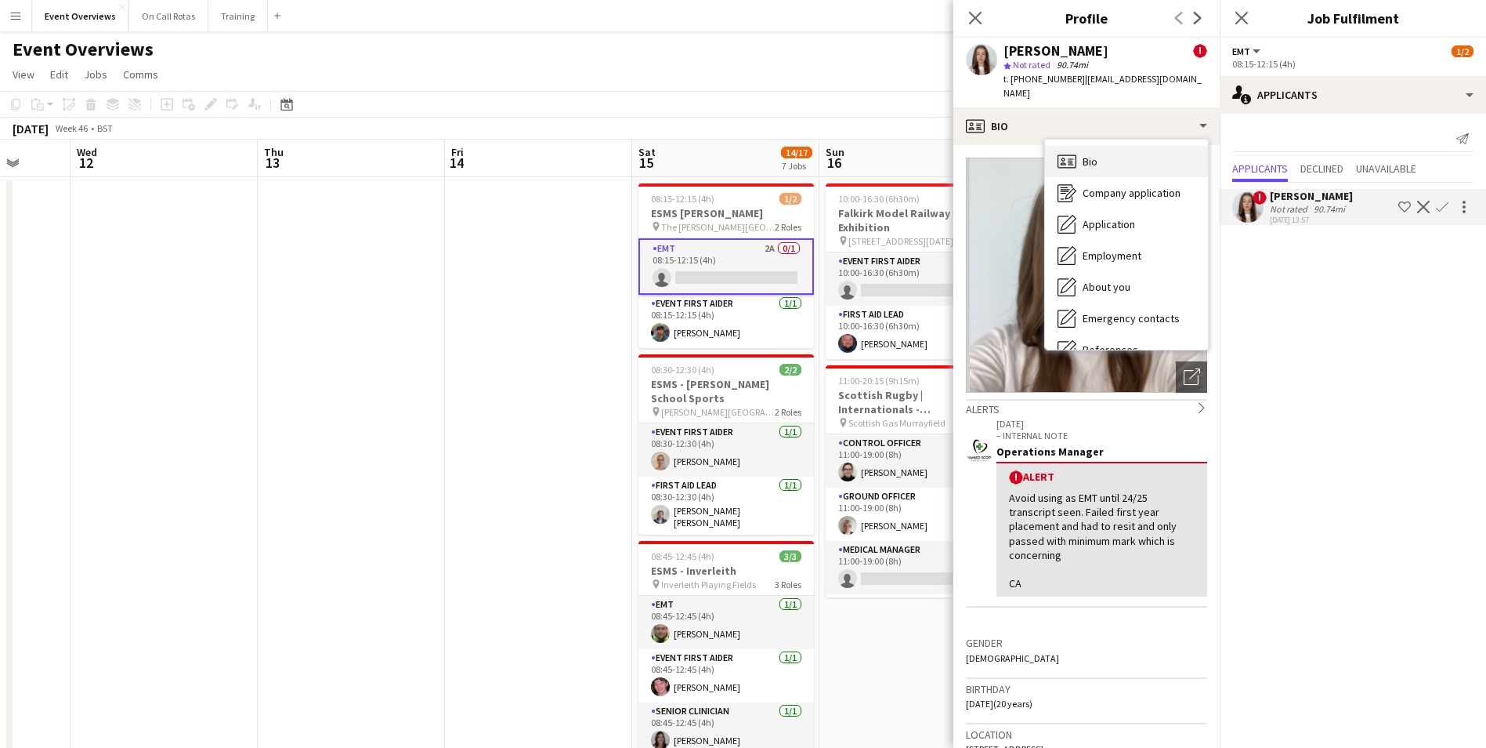
click at [1098, 146] on div "Bio Bio" at bounding box center [1126, 161] width 163 height 31
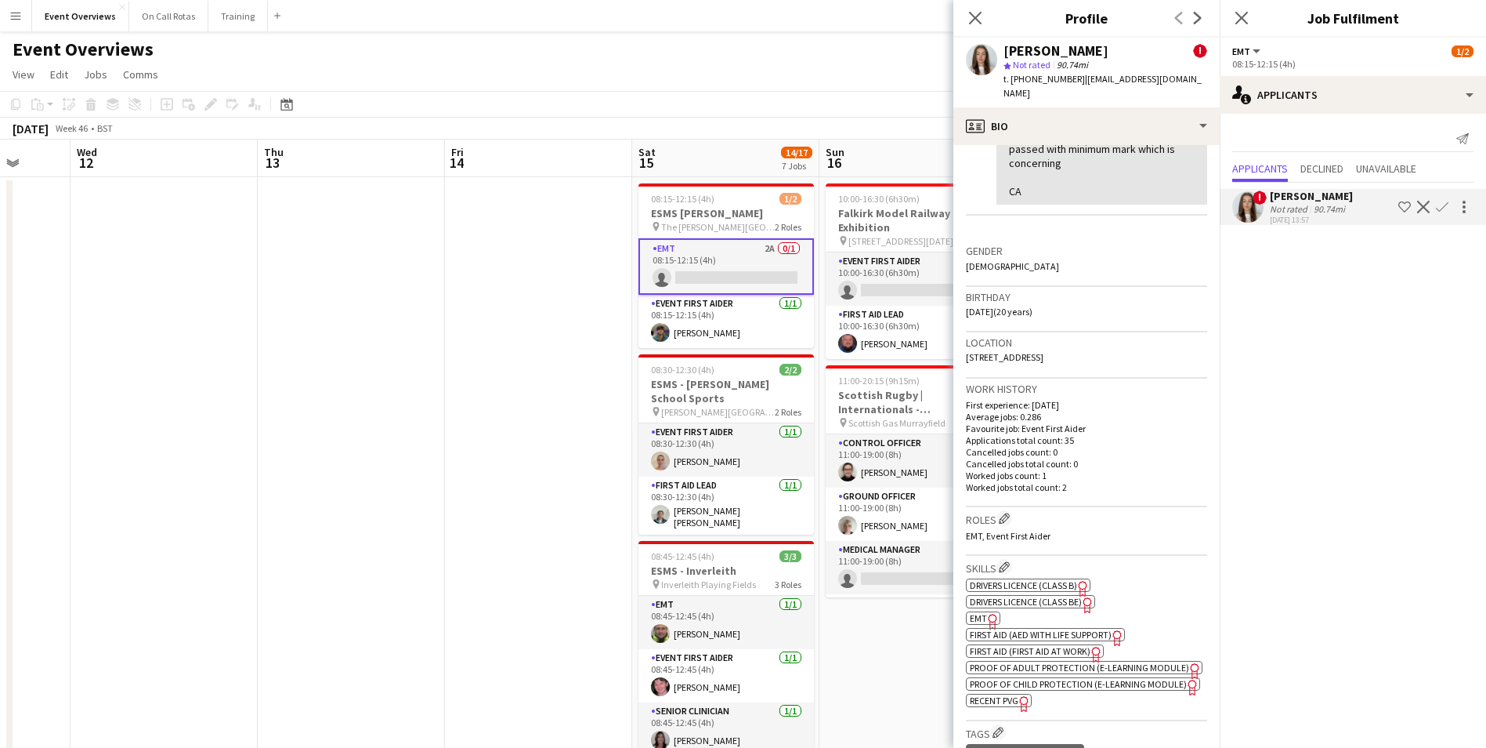
scroll to position [470, 0]
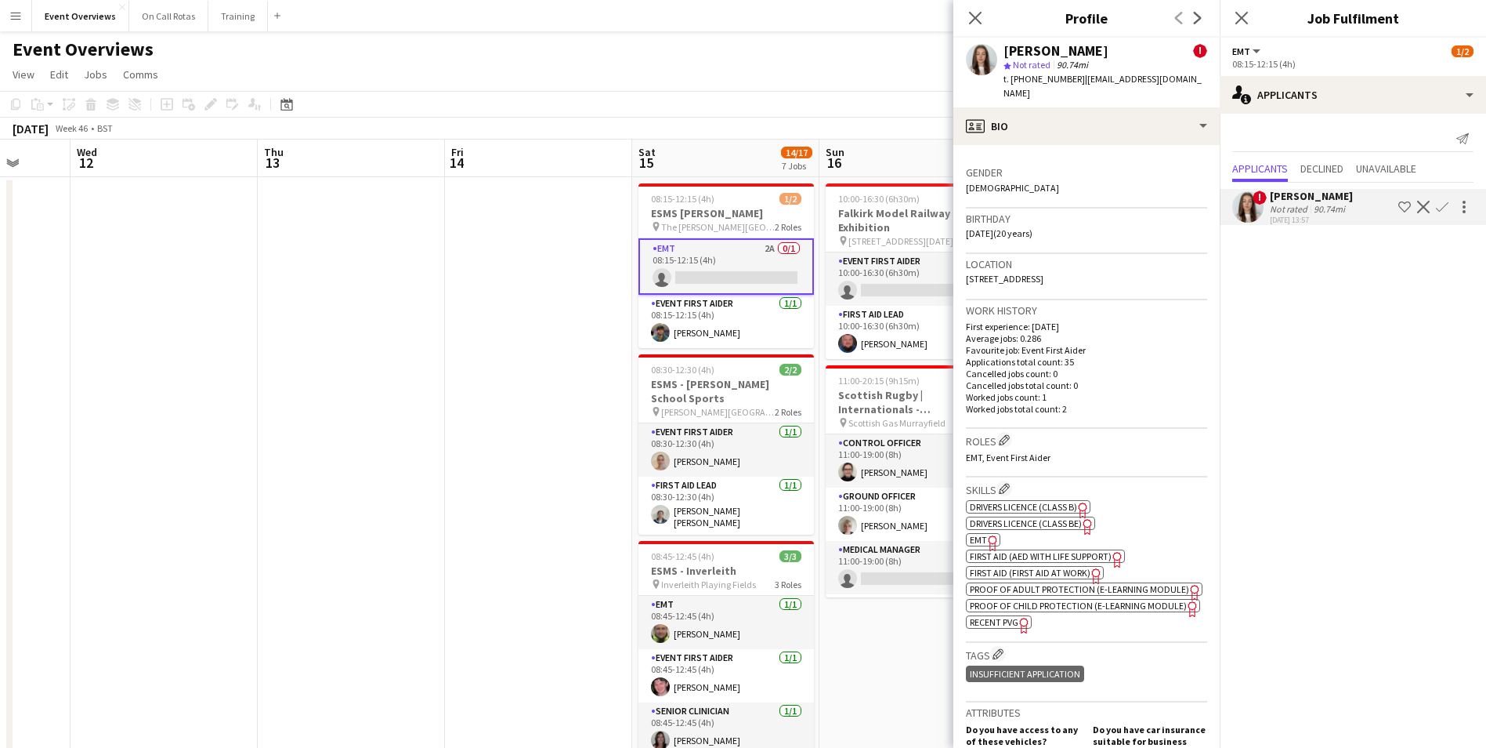
click at [1034, 550] on span "First Aid (AED with life support)" at bounding box center [1041, 556] width 142 height 12
click at [1012, 567] on span "First Aid (First Aid At Work)" at bounding box center [1030, 573] width 121 height 12
click at [981, 534] on span "EMT" at bounding box center [978, 540] width 17 height 12
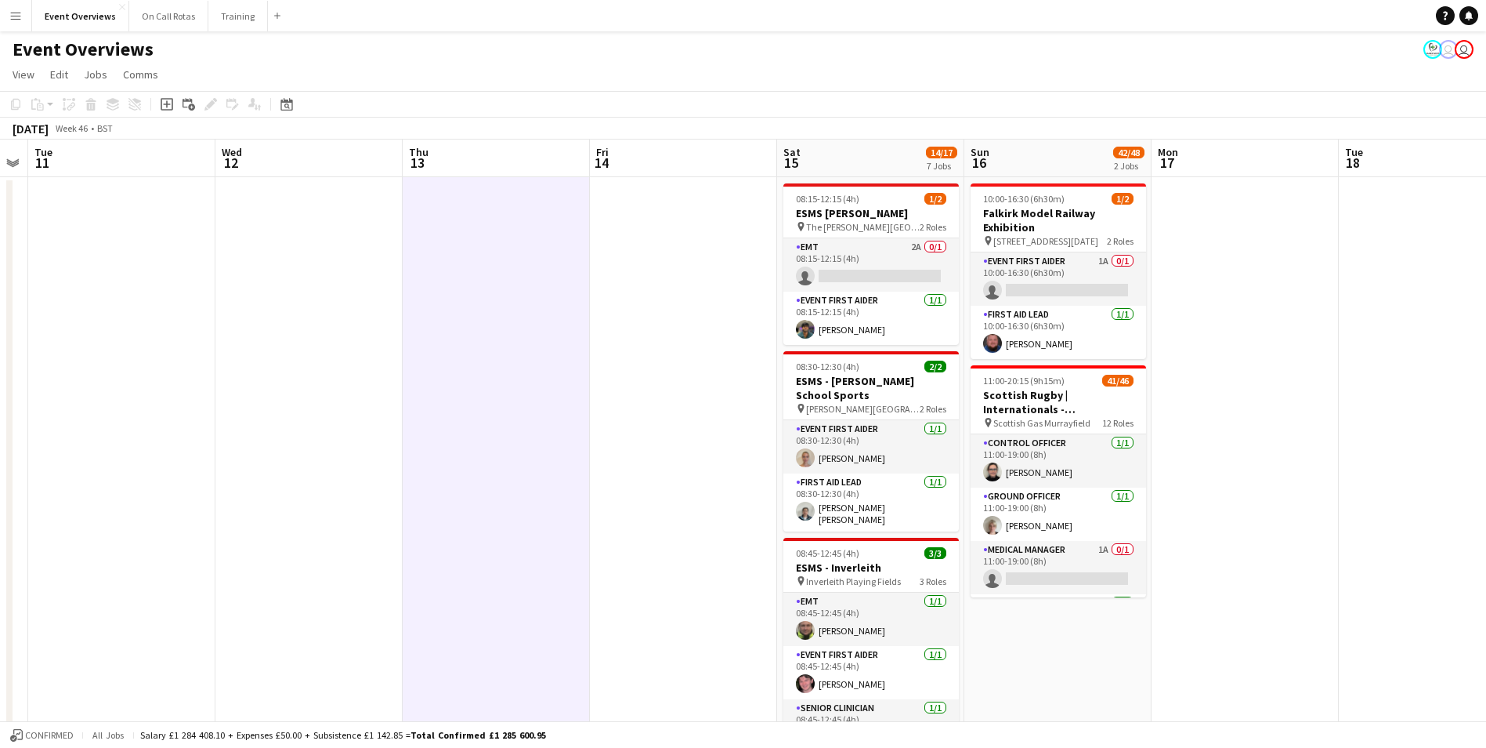
drag, startPoint x: 316, startPoint y: 338, endPoint x: 621, endPoint y: 285, distance: 309.3
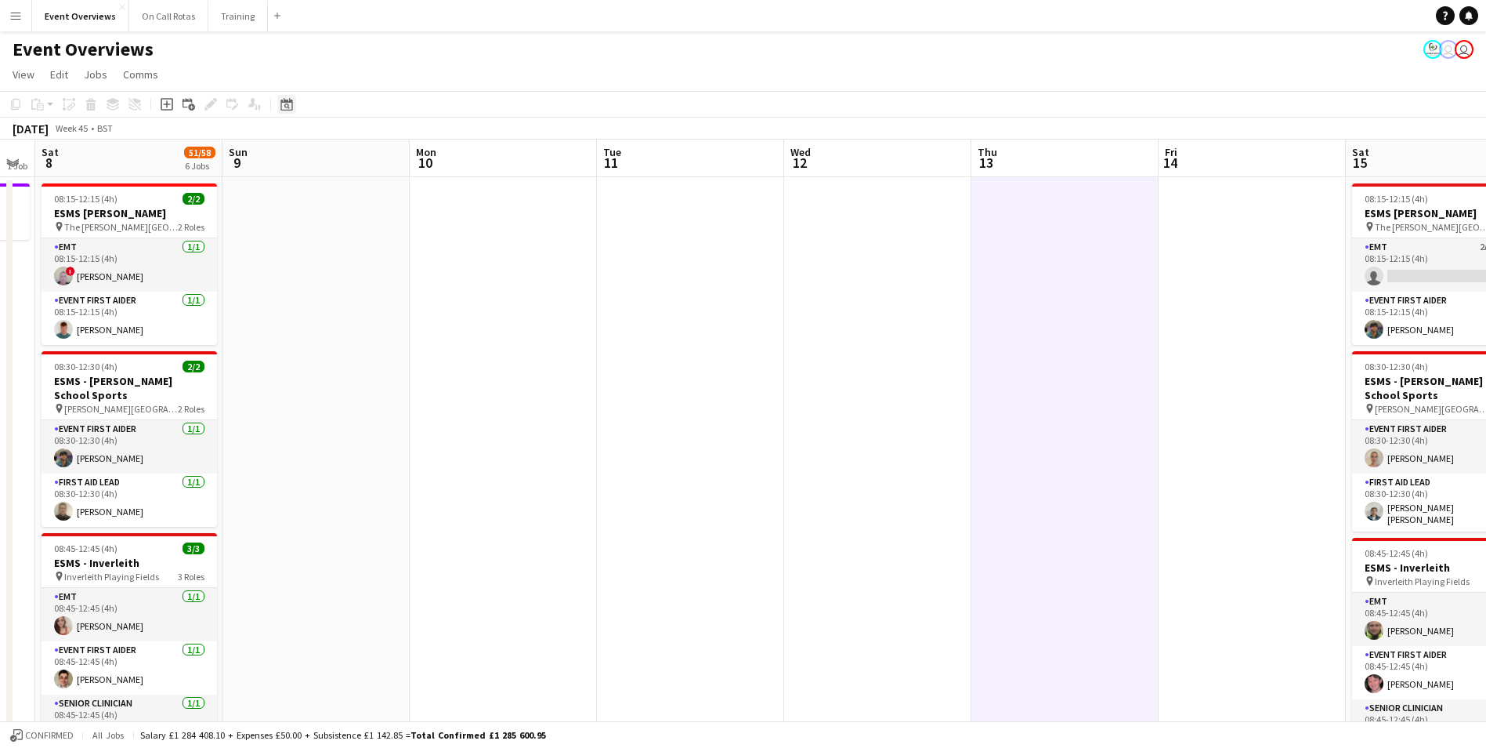
click at [289, 107] on icon "Date picker" at bounding box center [287, 104] width 13 height 13
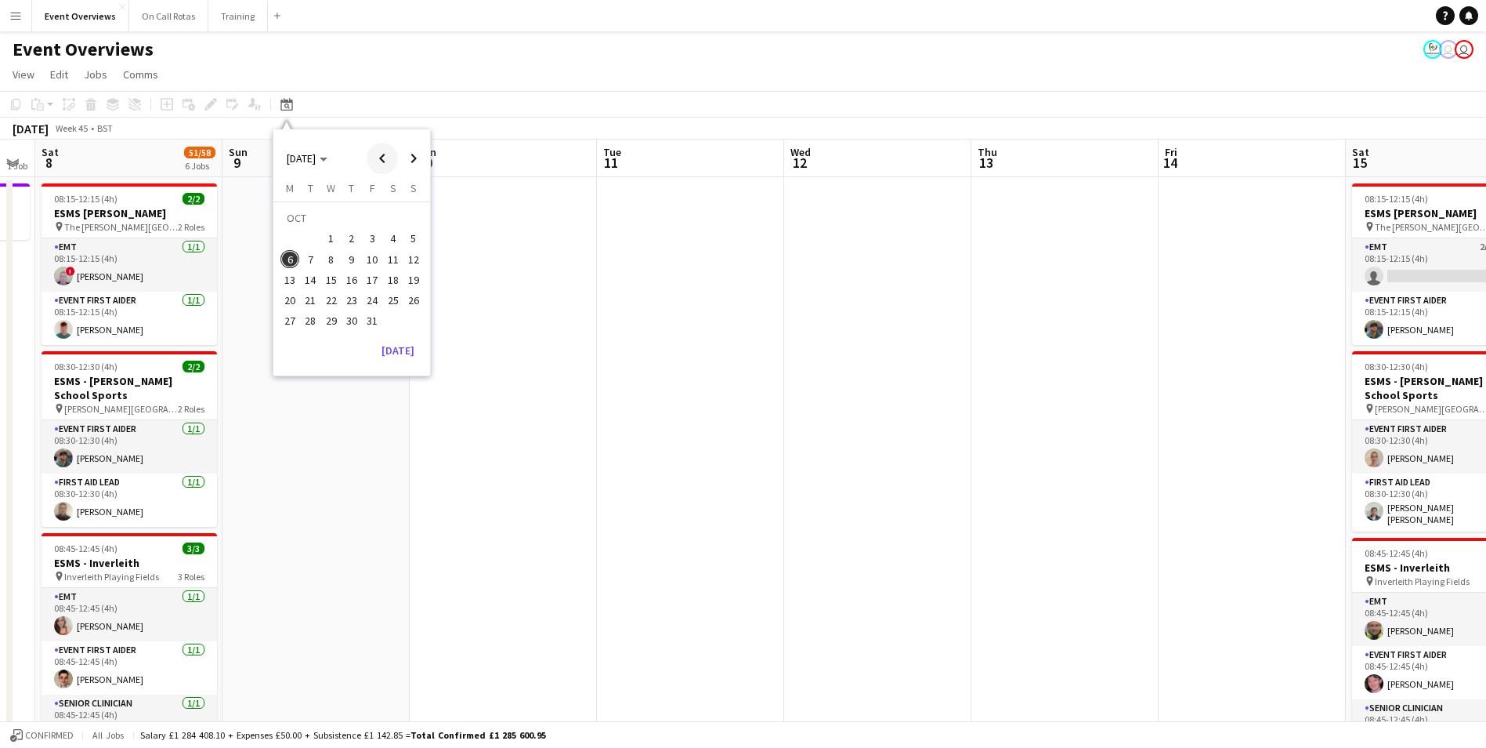
click at [384, 164] on span "Previous month" at bounding box center [382, 158] width 31 height 31
click at [413, 162] on span "Next month" at bounding box center [413, 158] width 31 height 31
click at [411, 263] on span "12" at bounding box center [413, 259] width 19 height 19
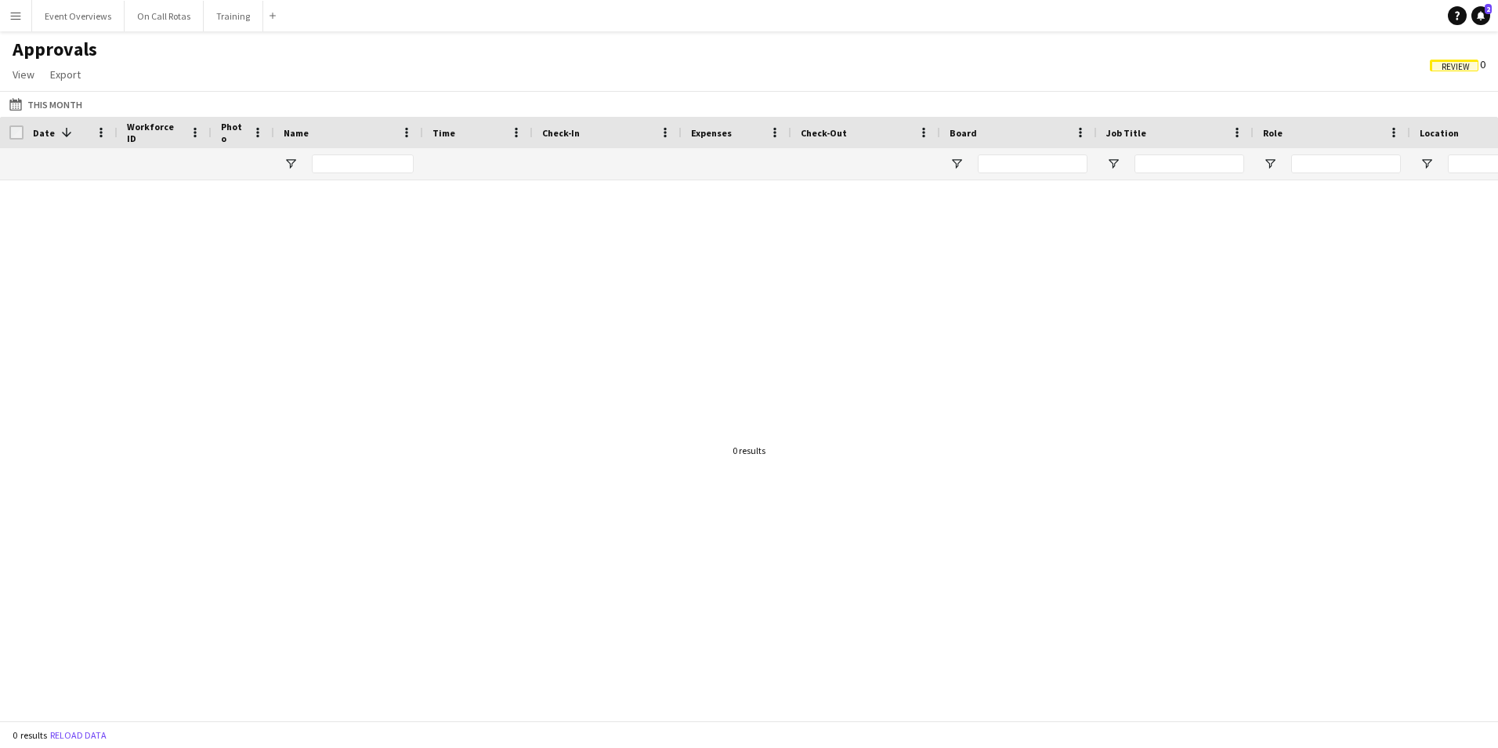
drag, startPoint x: 266, startPoint y: 335, endPoint x: 186, endPoint y: 158, distance: 195.0
click at [266, 335] on div at bounding box center [749, 444] width 1498 height 528
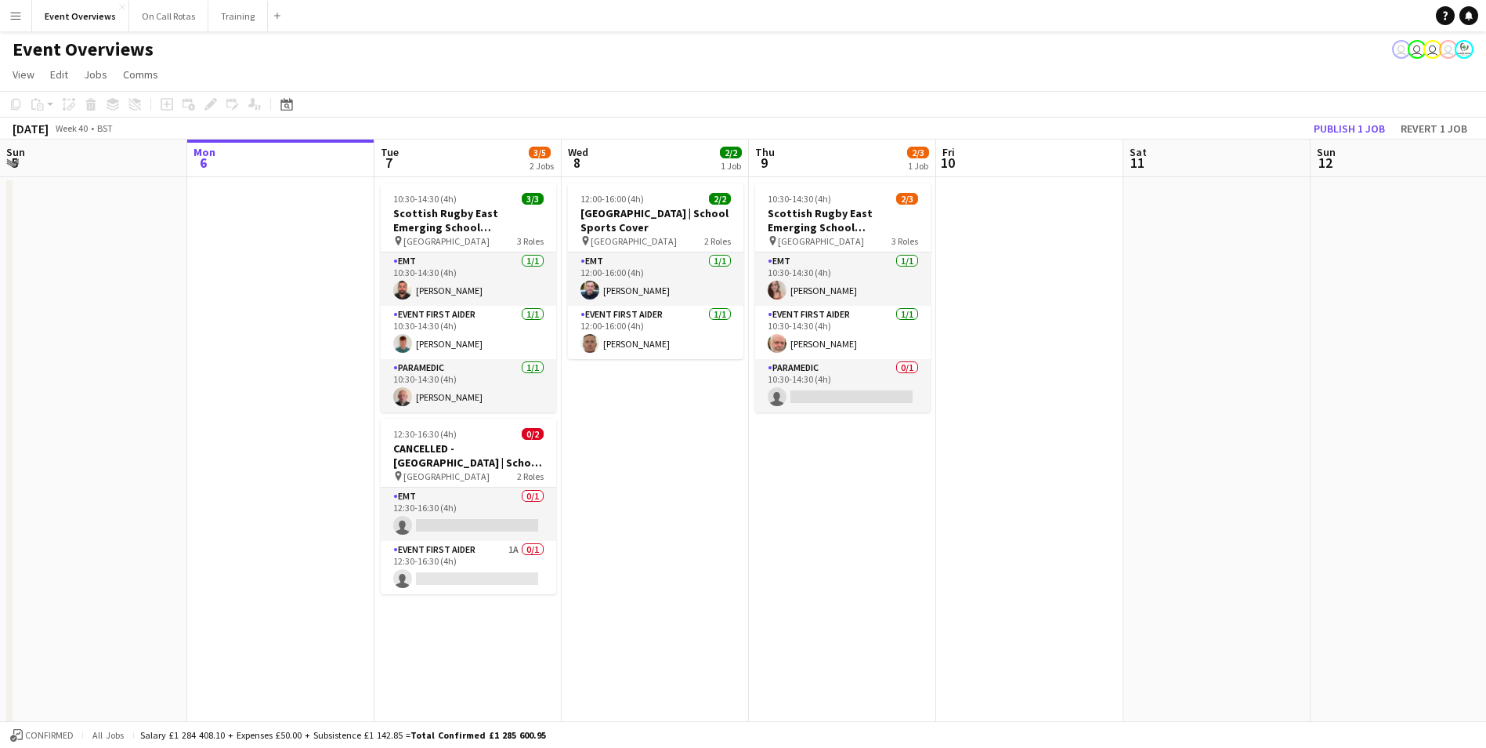
click at [20, 15] on app-icon "Menu" at bounding box center [15, 15] width 13 height 13
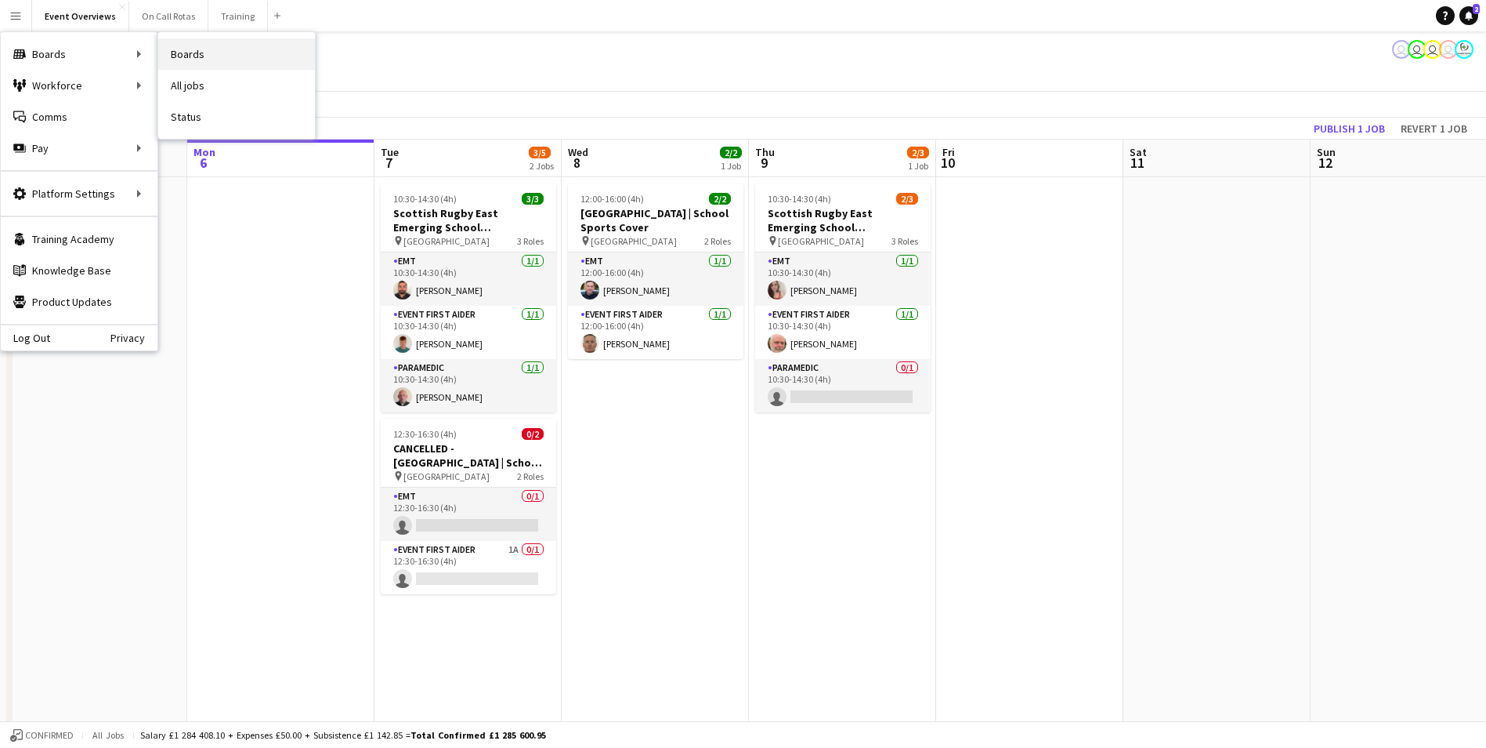
click at [191, 56] on link "Boards" at bounding box center [236, 53] width 157 height 31
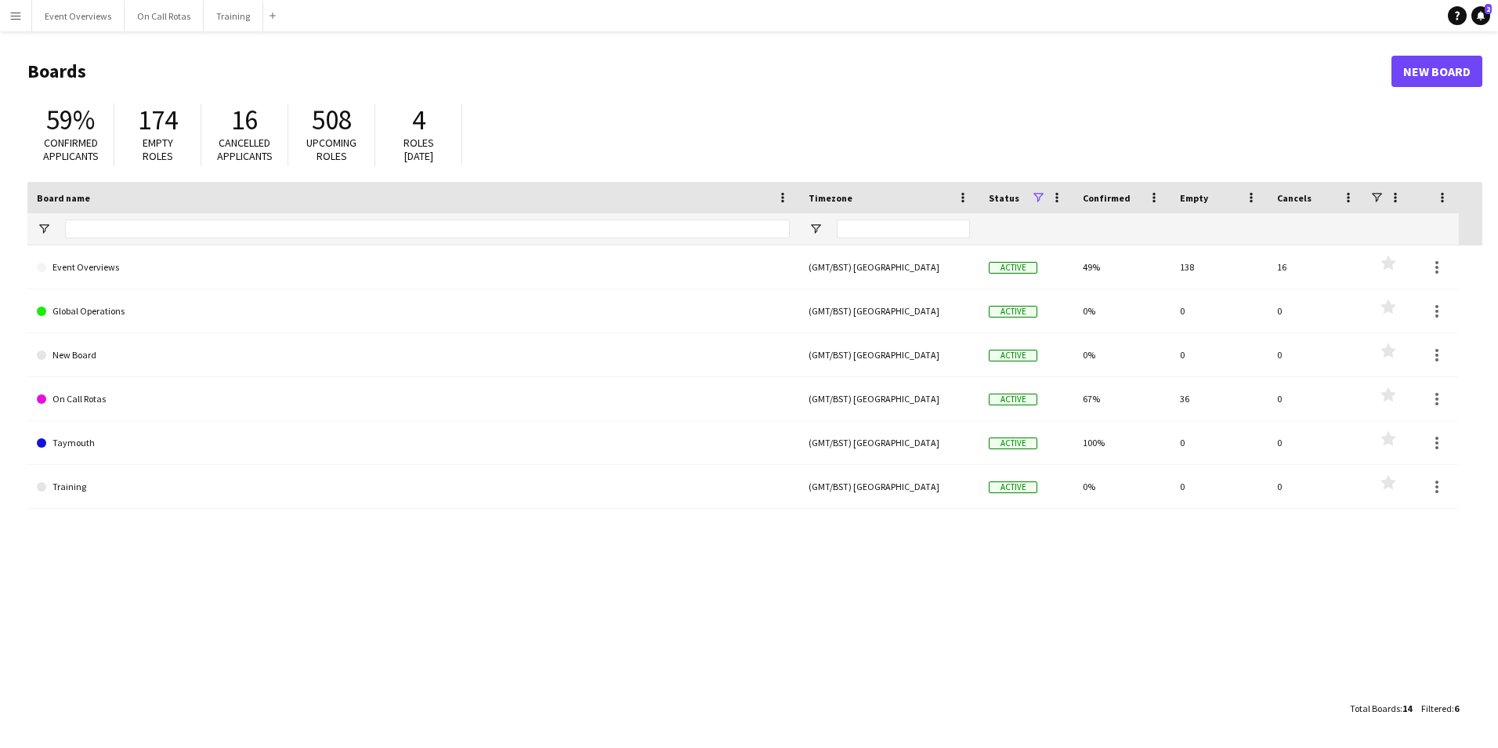
click at [31, 19] on button "Menu" at bounding box center [15, 15] width 31 height 31
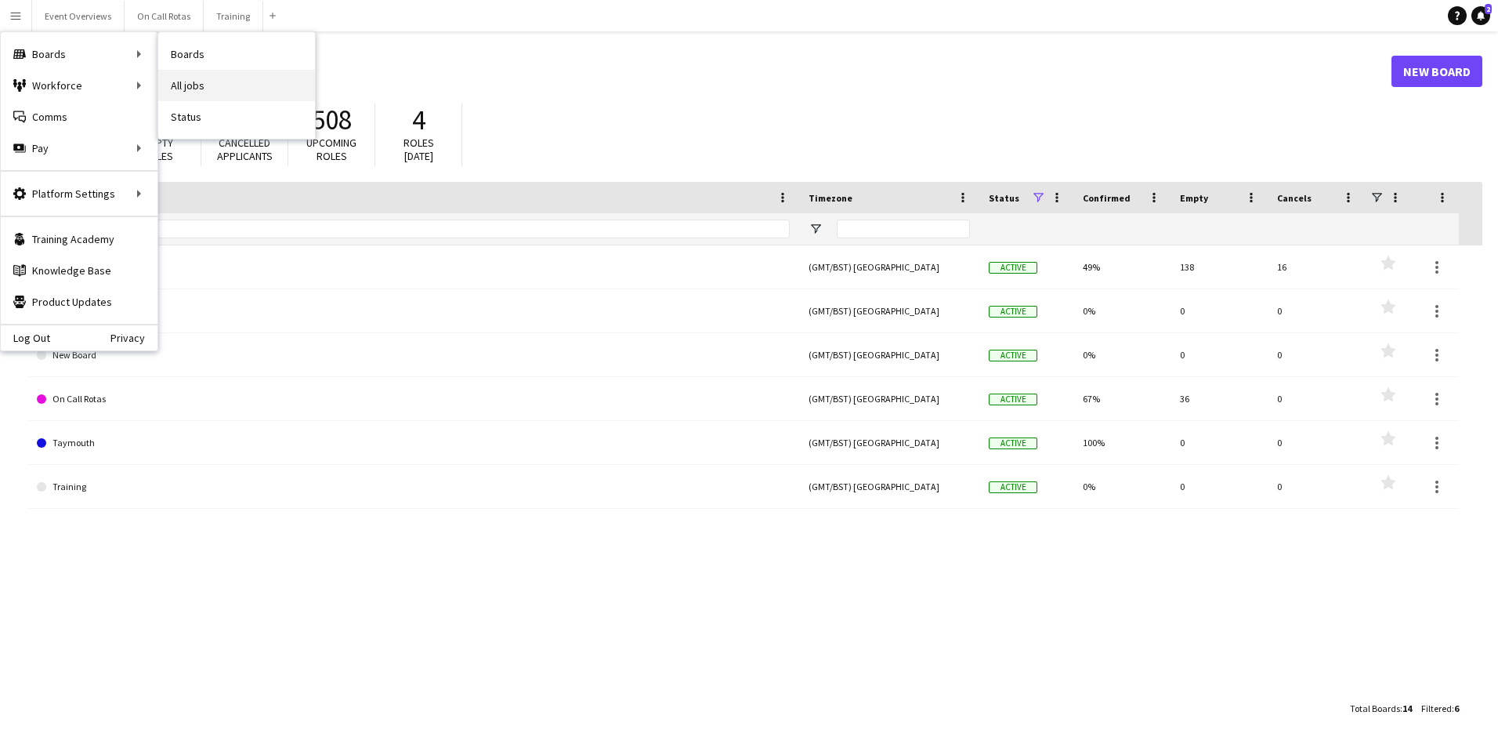
click at [183, 77] on link "All jobs" at bounding box center [236, 85] width 157 height 31
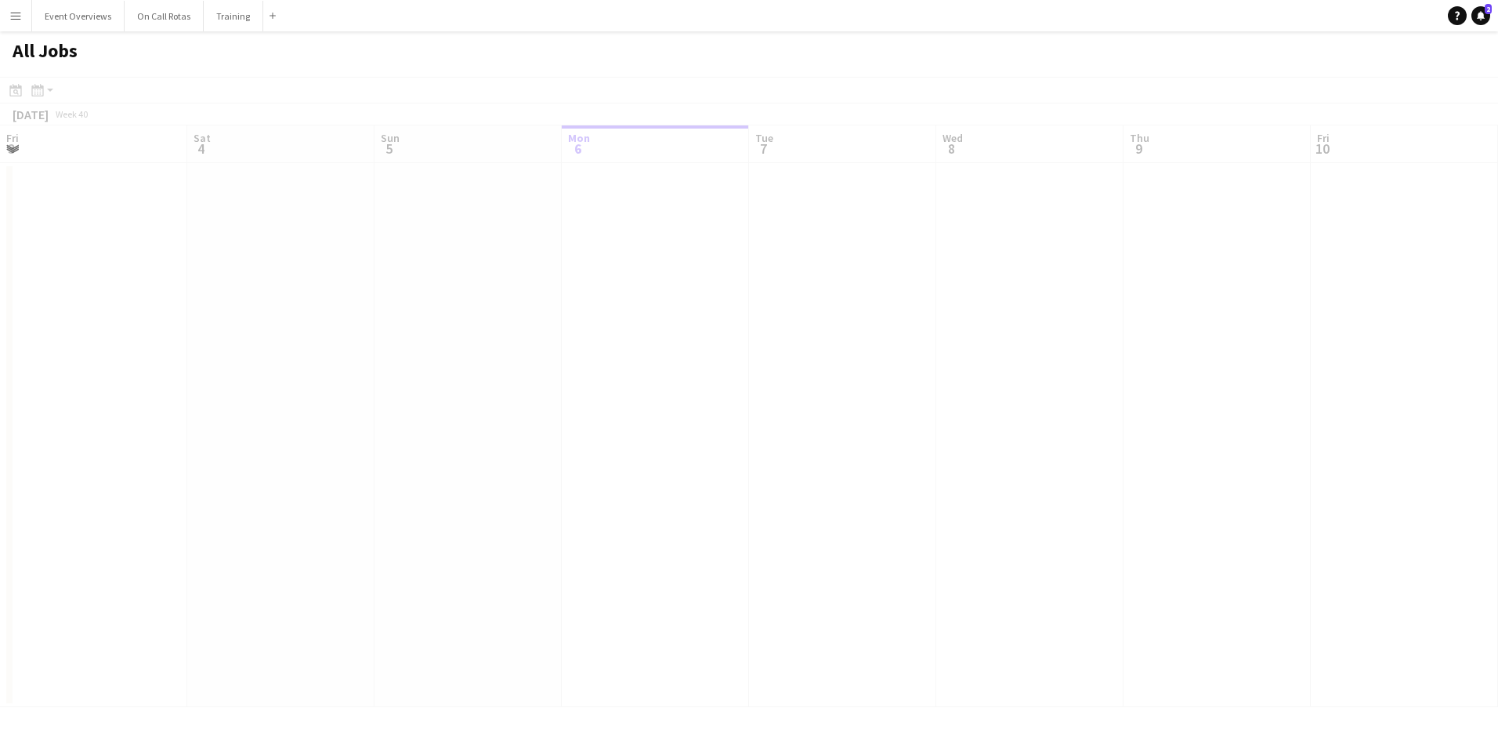
scroll to position [0, 375]
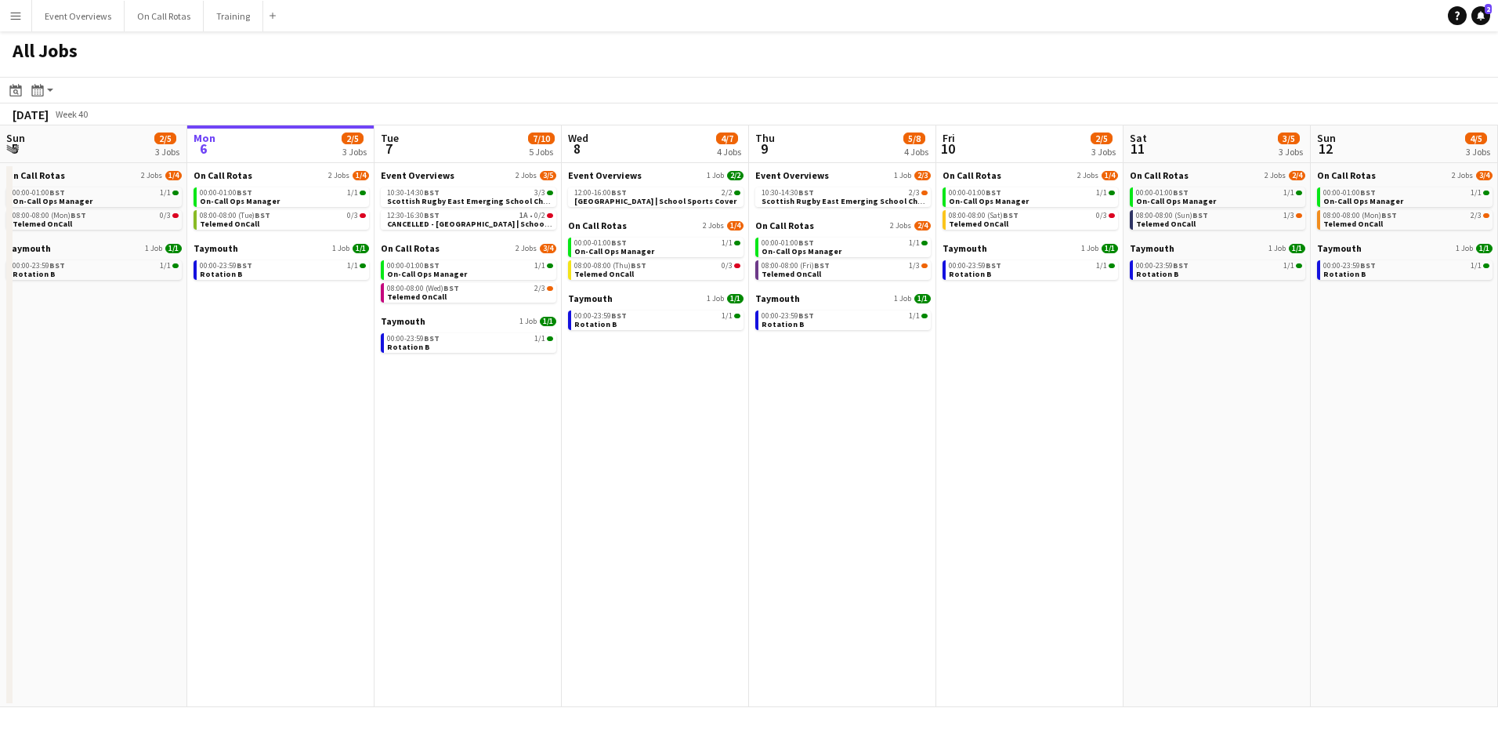
click at [252, 141] on app-all-jobs-date-header "Mon 6 2/5 3 Jobs" at bounding box center [280, 144] width 187 height 38
click at [267, 192] on div "00:00-01:00 BST 1/1" at bounding box center [283, 193] width 166 height 8
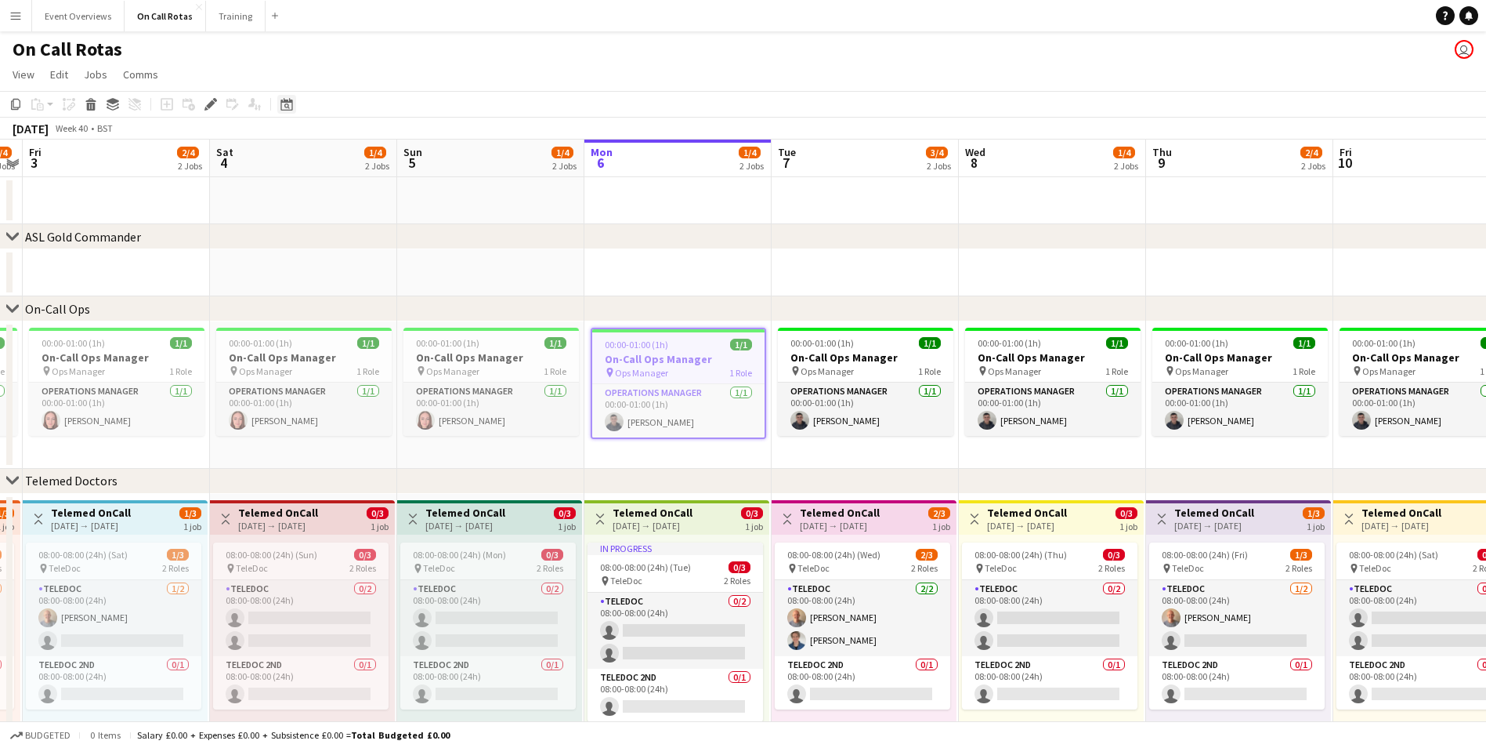
click at [287, 106] on icon "Date picker" at bounding box center [287, 104] width 13 height 13
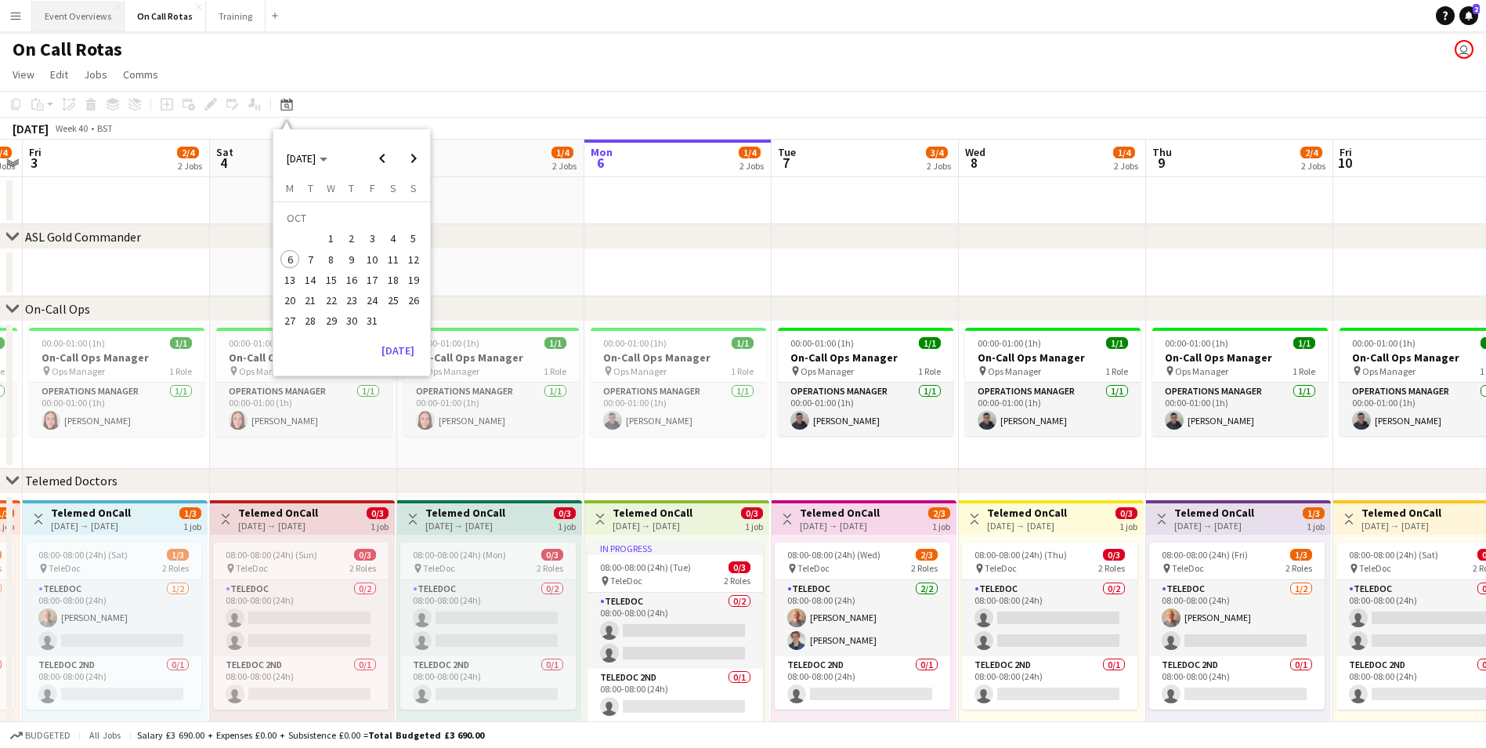
click at [71, 13] on button "Event Overviews Close" at bounding box center [78, 16] width 92 height 31
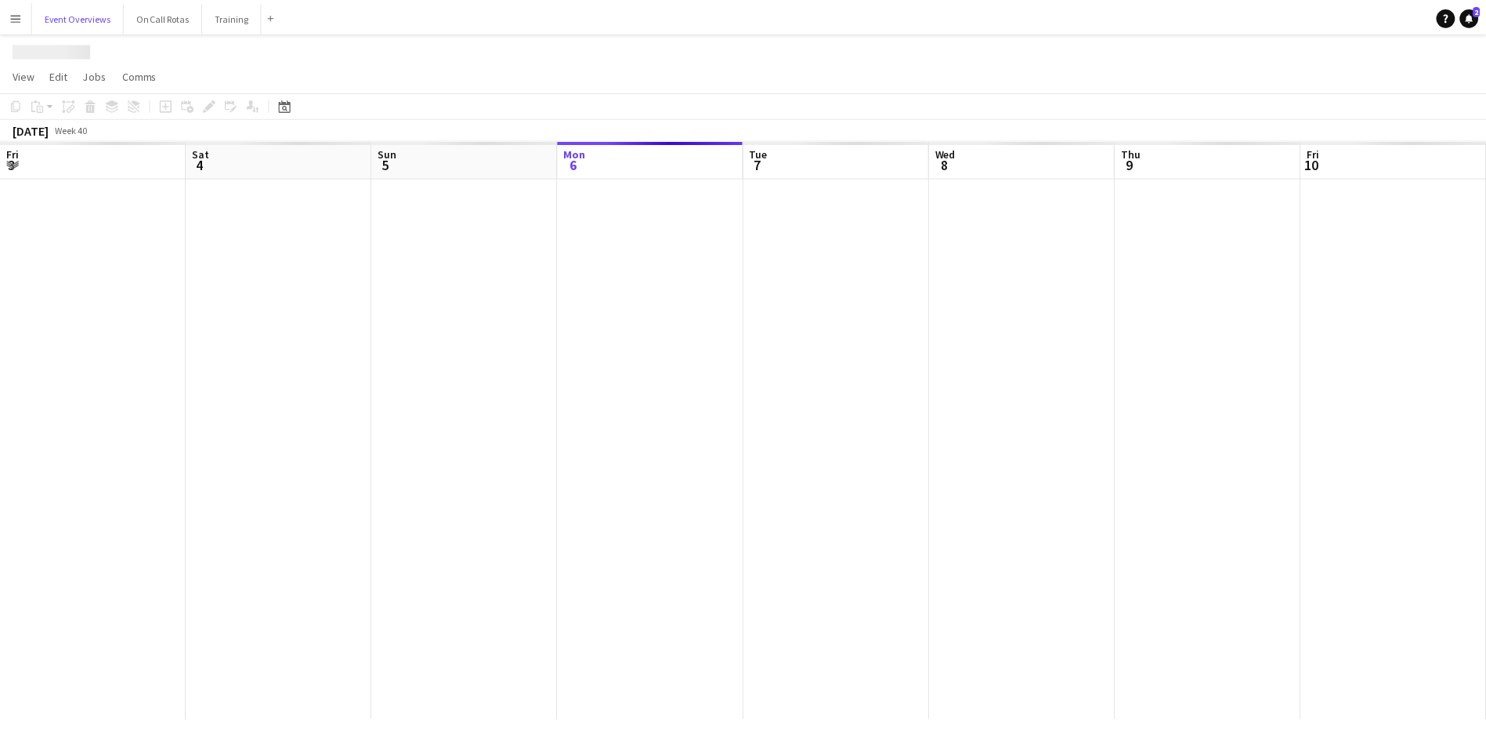
scroll to position [0, 375]
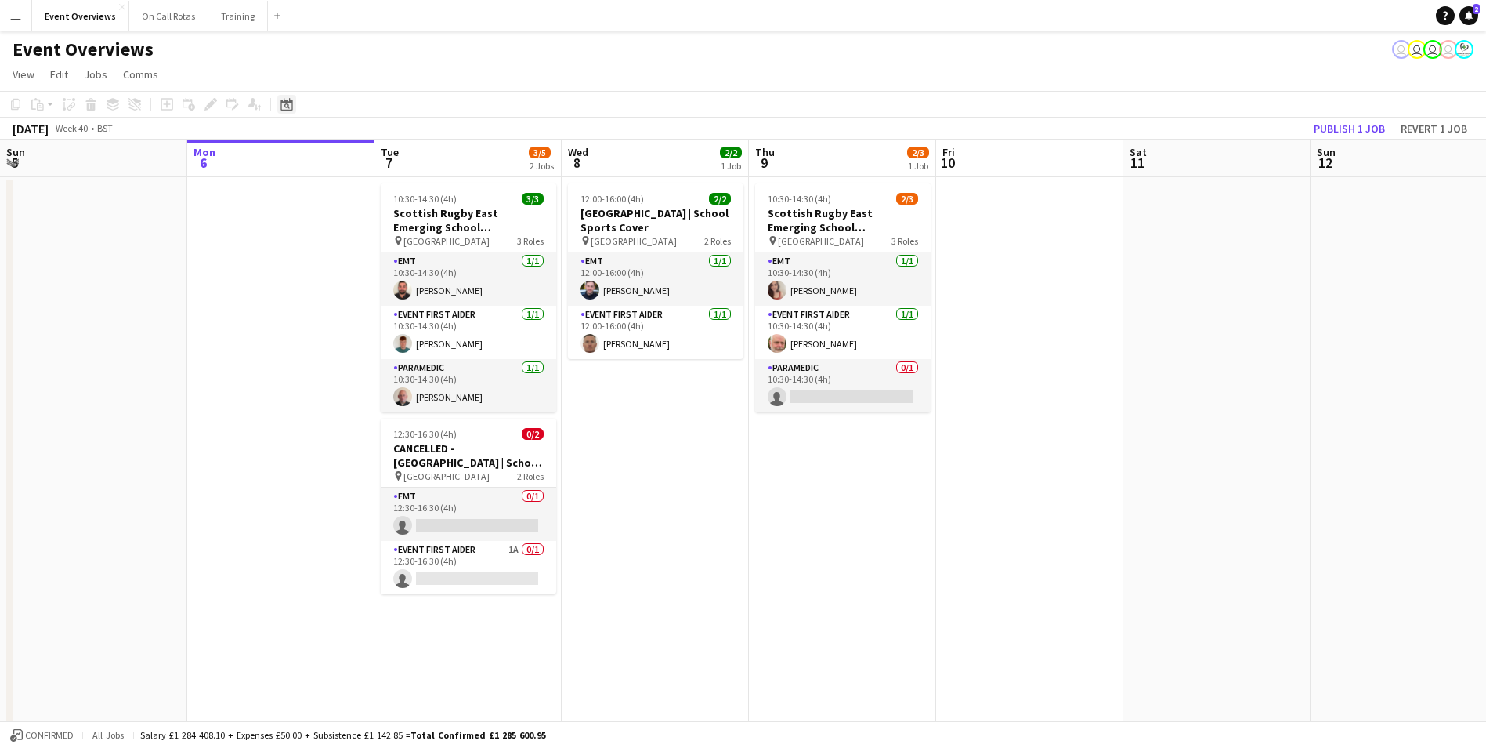
click at [294, 103] on div "Date picker" at bounding box center [286, 104] width 19 height 19
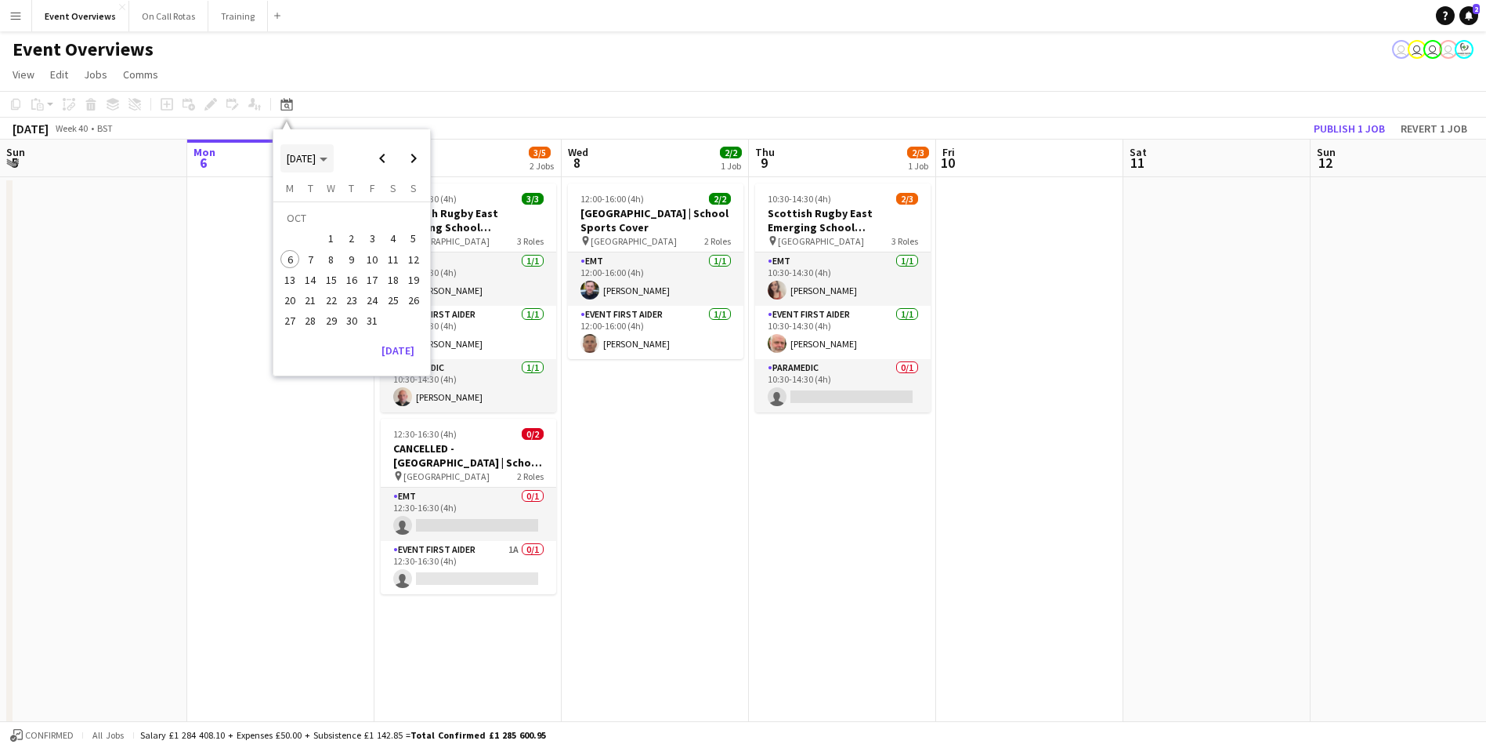
click at [328, 155] on span "[DATE]" at bounding box center [307, 158] width 41 height 14
click at [365, 242] on span "2026" at bounding box center [369, 239] width 32 height 19
click at [404, 239] on span "AUG" at bounding box center [405, 239] width 32 height 19
click at [377, 284] on span "21" at bounding box center [372, 283] width 19 height 19
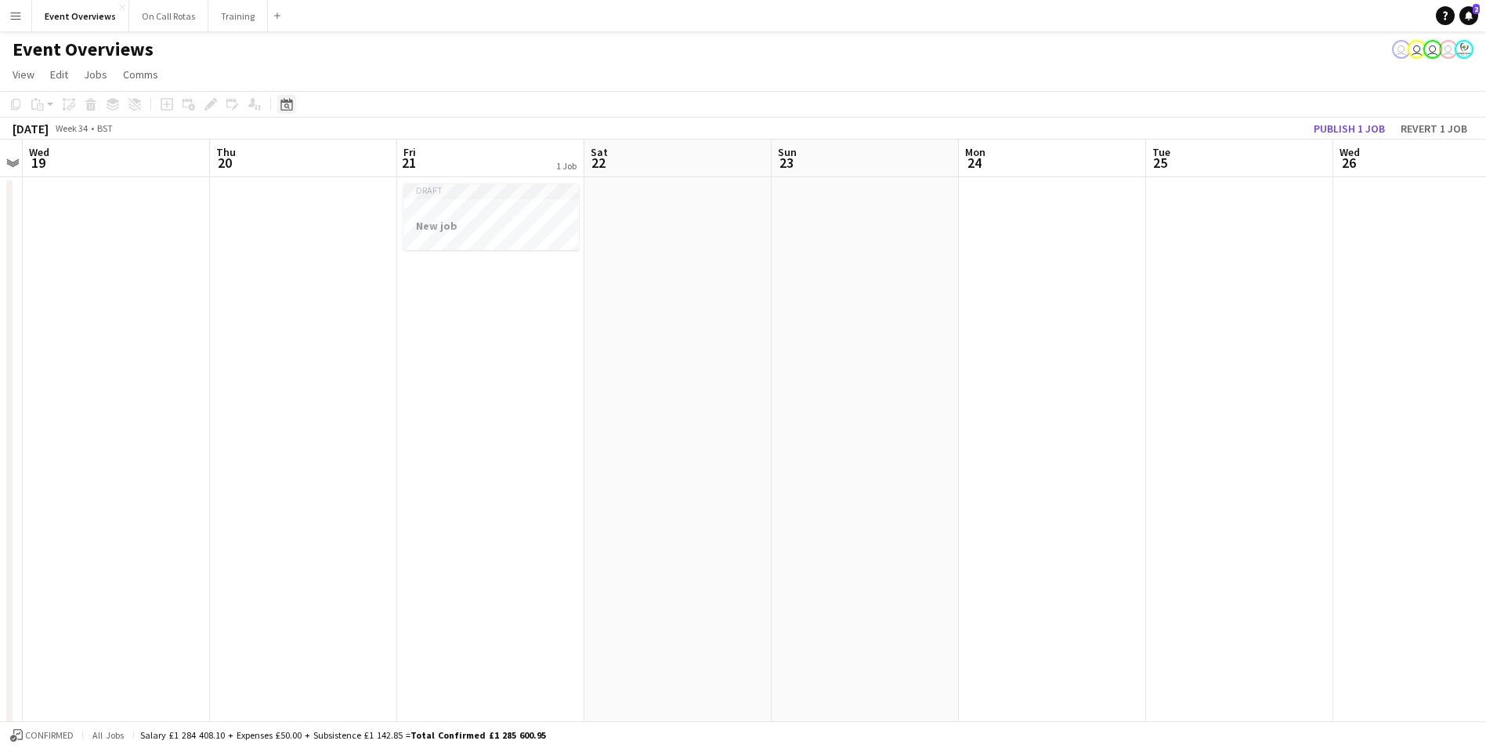
click at [278, 105] on div "Date picker [DATE] [DATE] [DATE] M [DATE] T [DATE] W [DATE] T [DATE] F [DATE] S…" at bounding box center [281, 104] width 35 height 19
click at [292, 110] on icon at bounding box center [287, 104] width 12 height 13
click at [374, 158] on span "Previous month" at bounding box center [382, 158] width 31 height 31
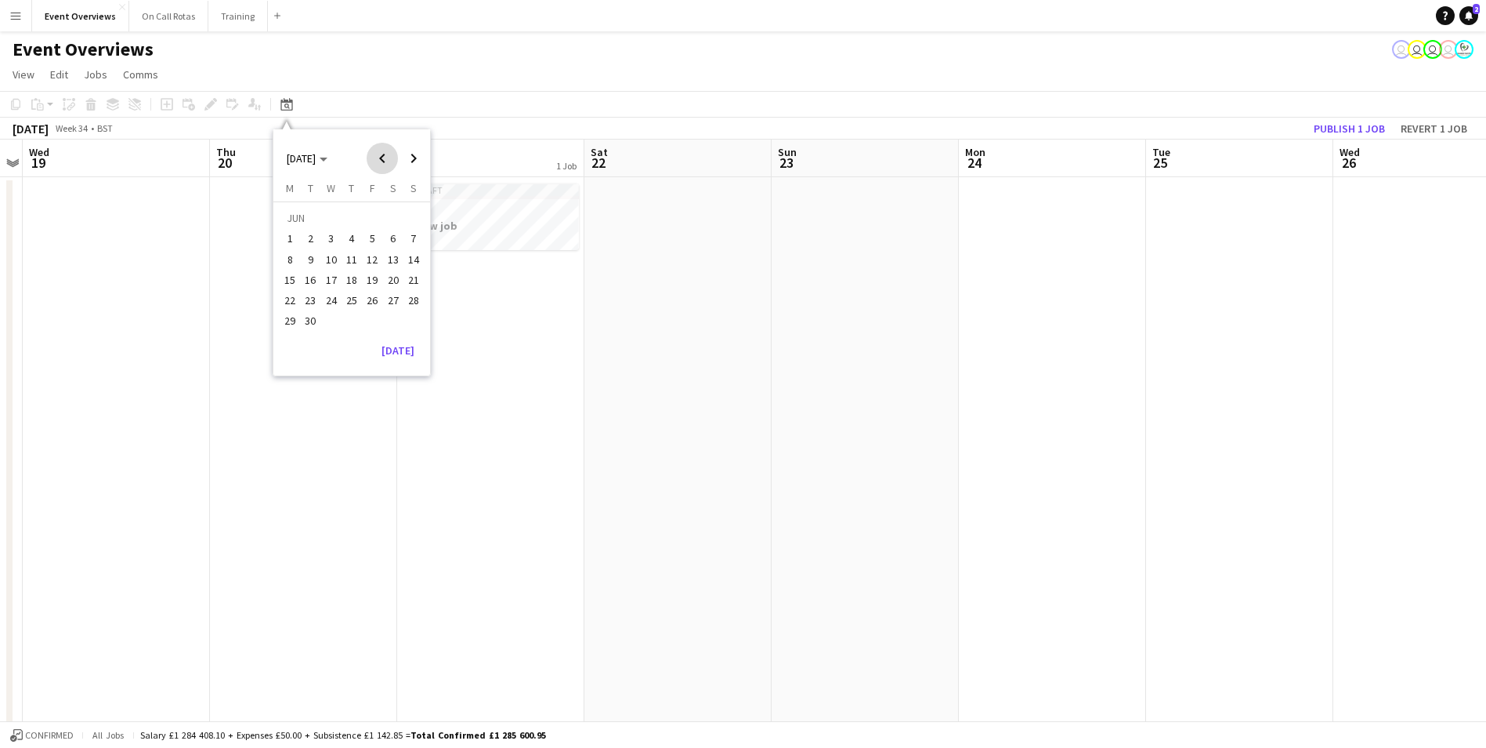
click at [374, 158] on span "Previous month" at bounding box center [382, 158] width 31 height 31
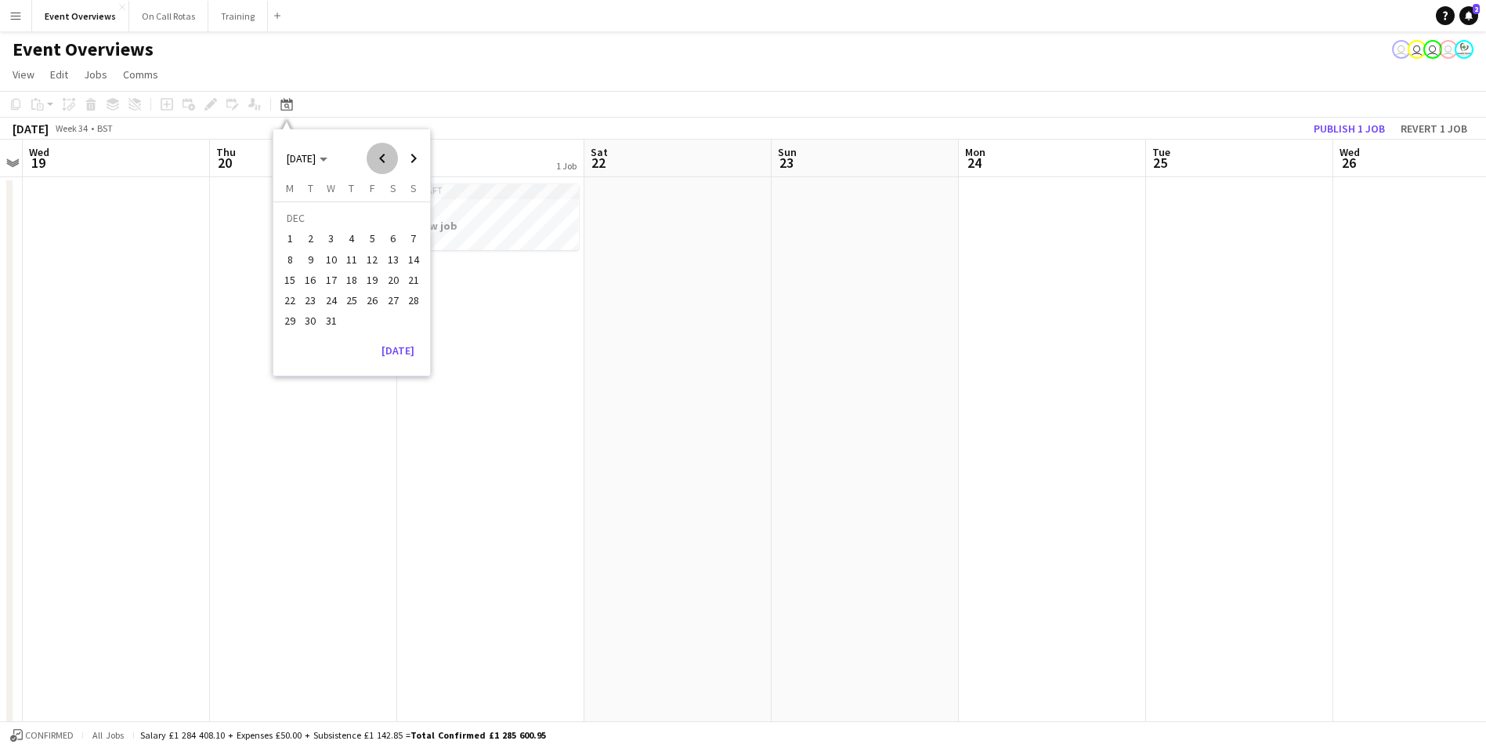
click at [374, 158] on span "Previous month" at bounding box center [382, 158] width 31 height 31
click at [414, 159] on span "Next month" at bounding box center [413, 158] width 31 height 31
click at [355, 277] on span "16" at bounding box center [351, 279] width 19 height 19
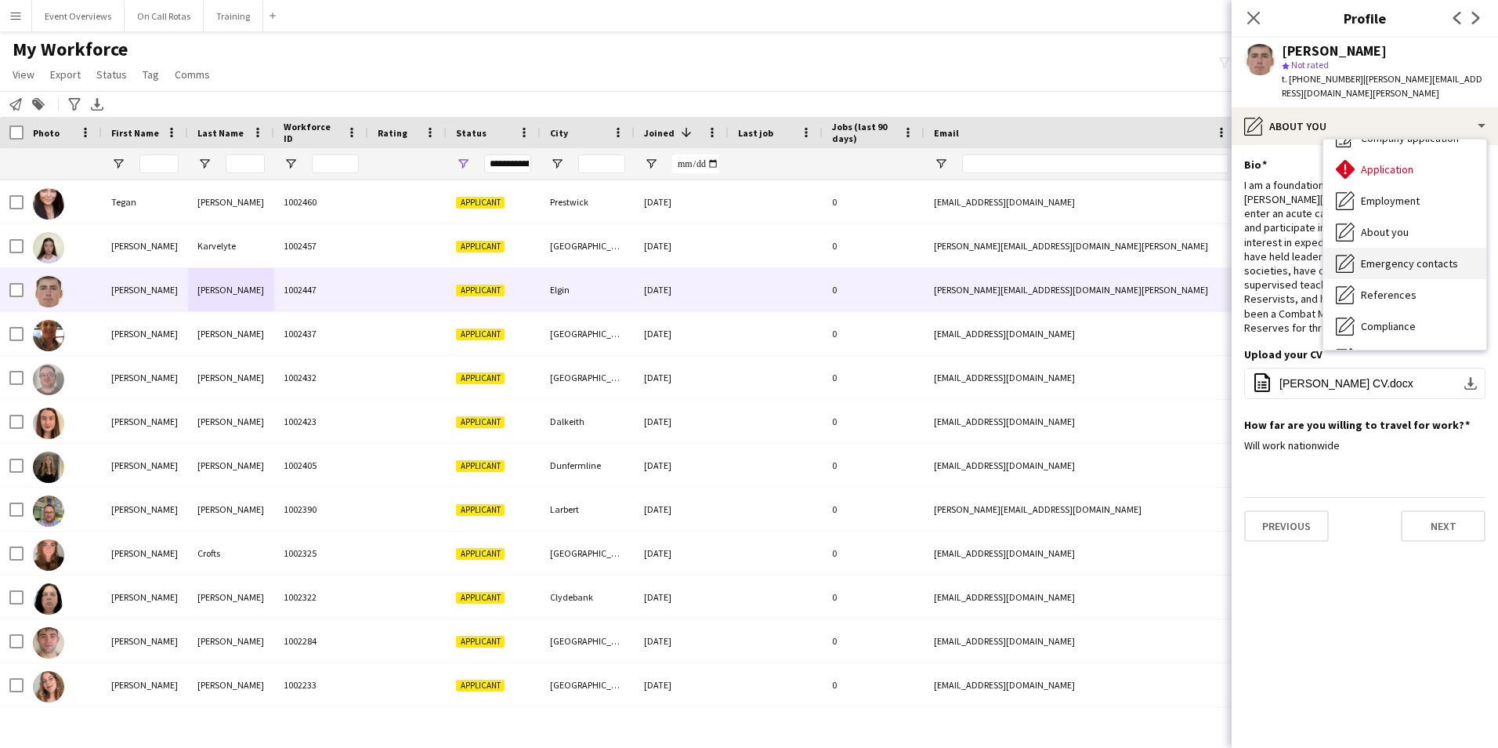
scroll to position [78, 0]
click at [1379, 295] on span "Compliance" at bounding box center [1388, 302] width 55 height 14
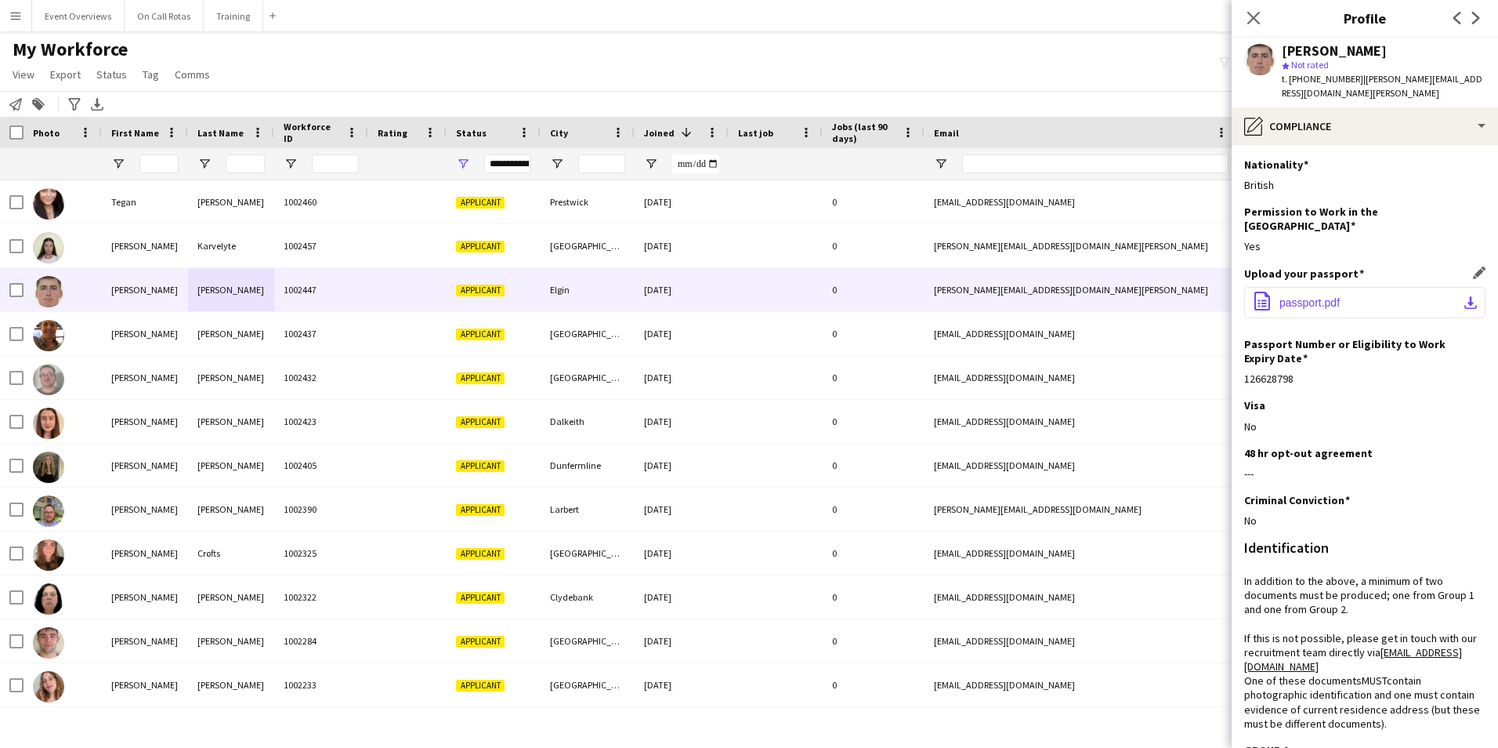
click at [1322, 287] on button "office-file-sheet passport.pdf download-bottom" at bounding box center [1364, 302] width 241 height 31
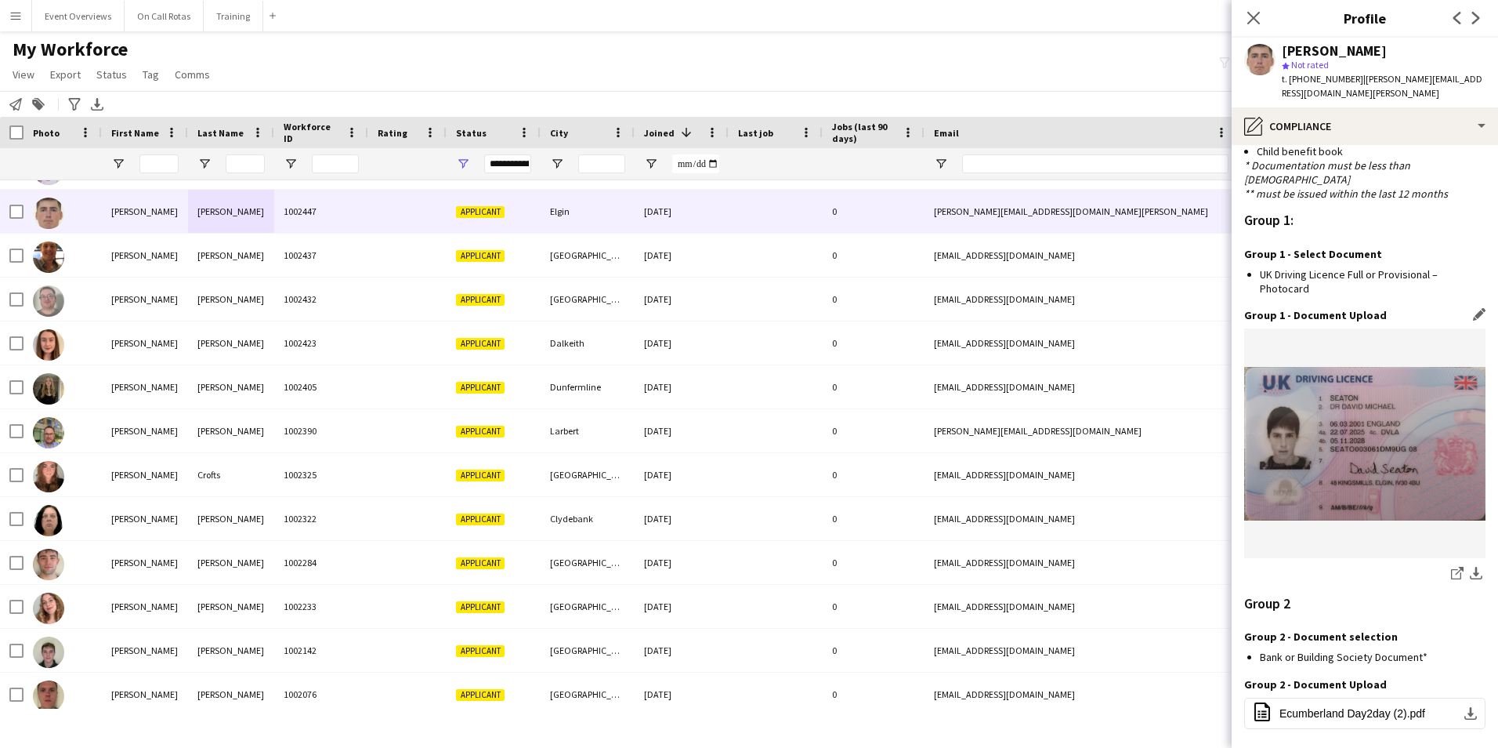
scroll to position [1186, 0]
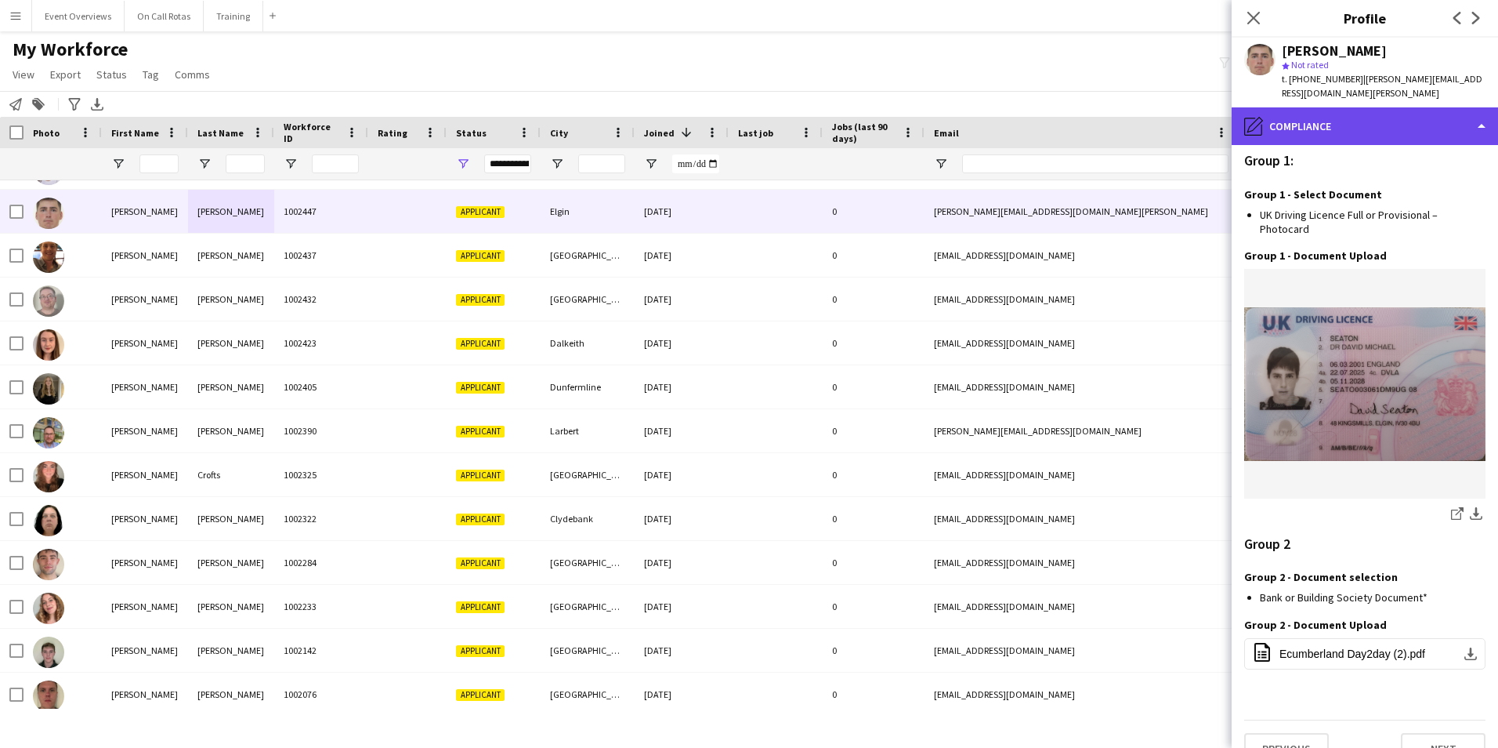
click at [1342, 107] on div "pencil4 Compliance" at bounding box center [1365, 126] width 266 height 38
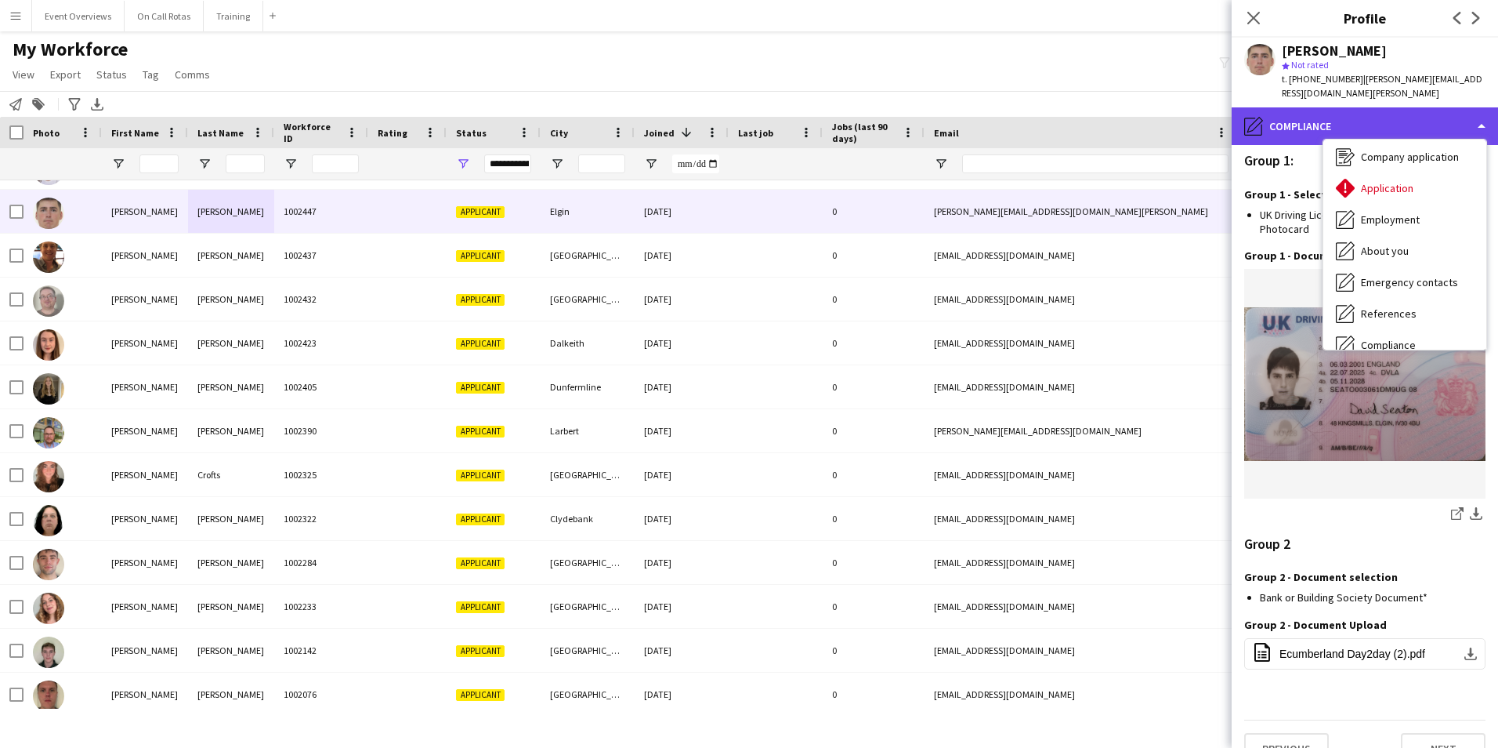
scroll to position [0, 0]
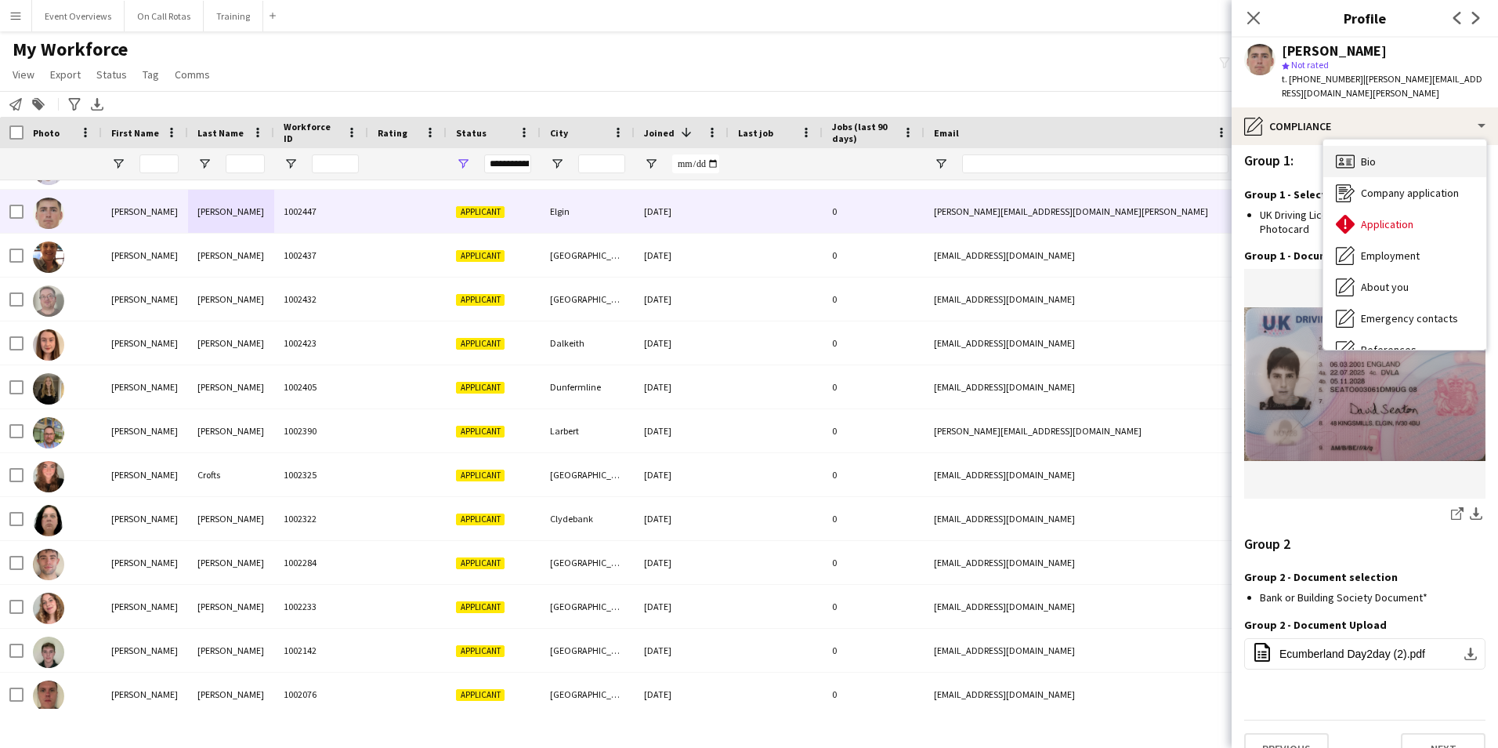
click at [1343, 154] on icon "Bio" at bounding box center [1345, 161] width 19 height 19
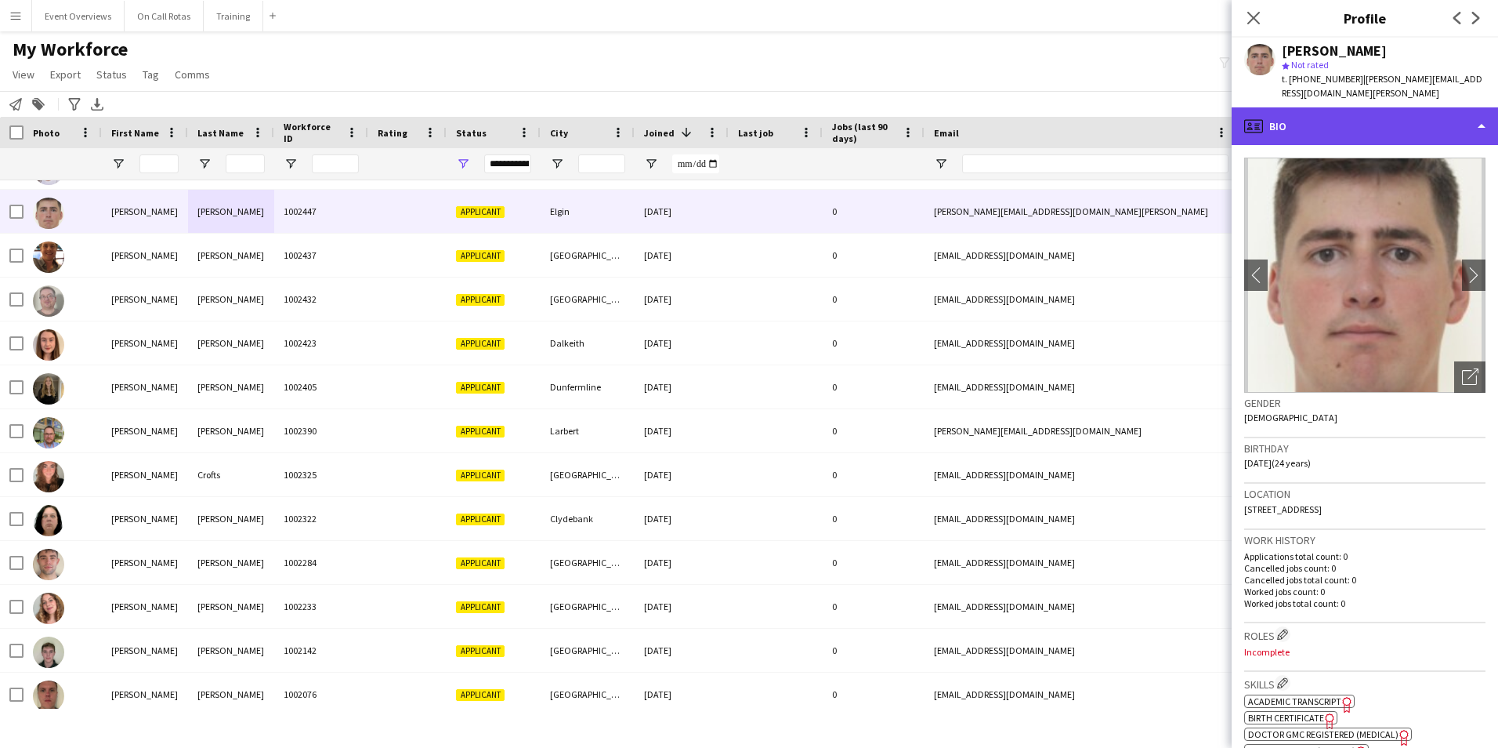
click at [1352, 111] on div "profile Bio" at bounding box center [1365, 126] width 266 height 38
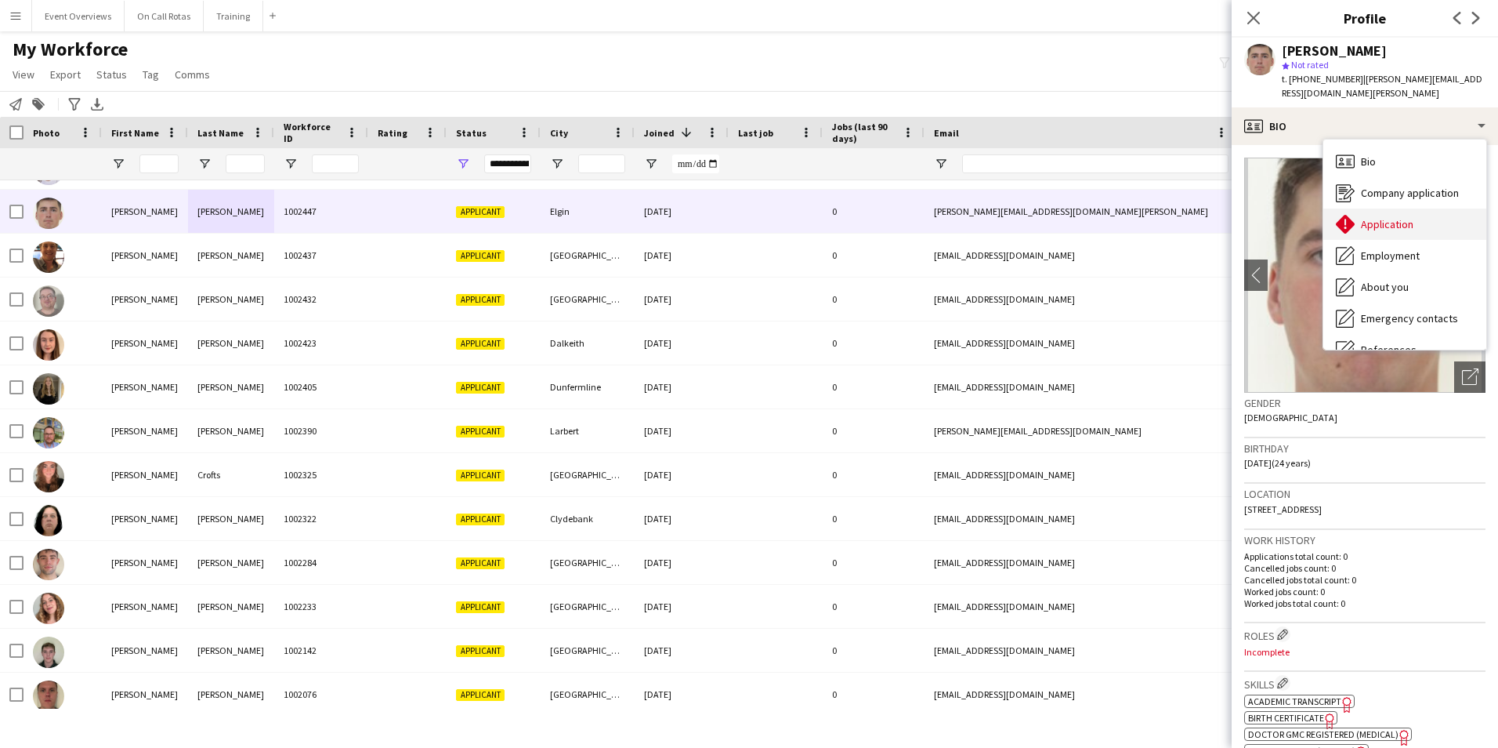
click at [1422, 208] on div "Application Application" at bounding box center [1405, 223] width 163 height 31
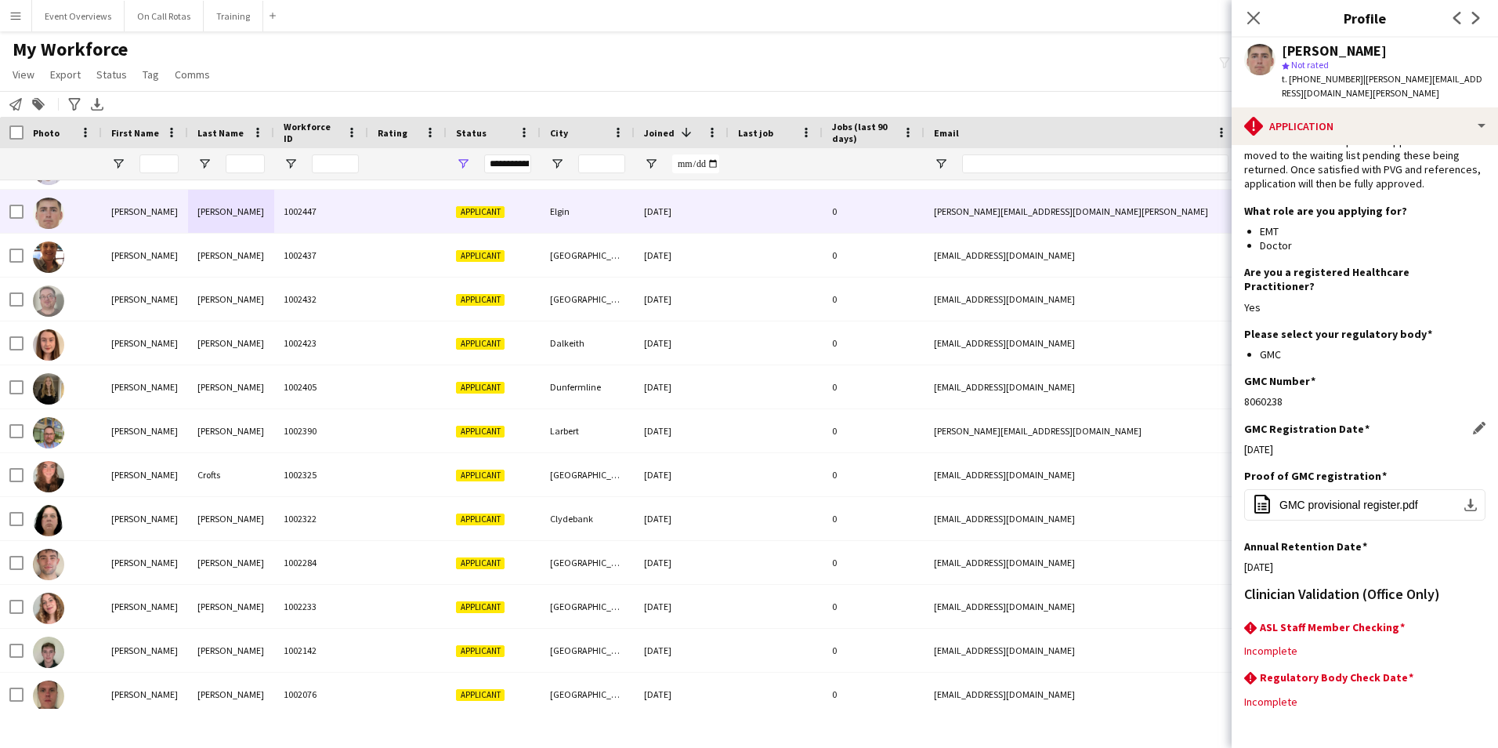
scroll to position [142, 0]
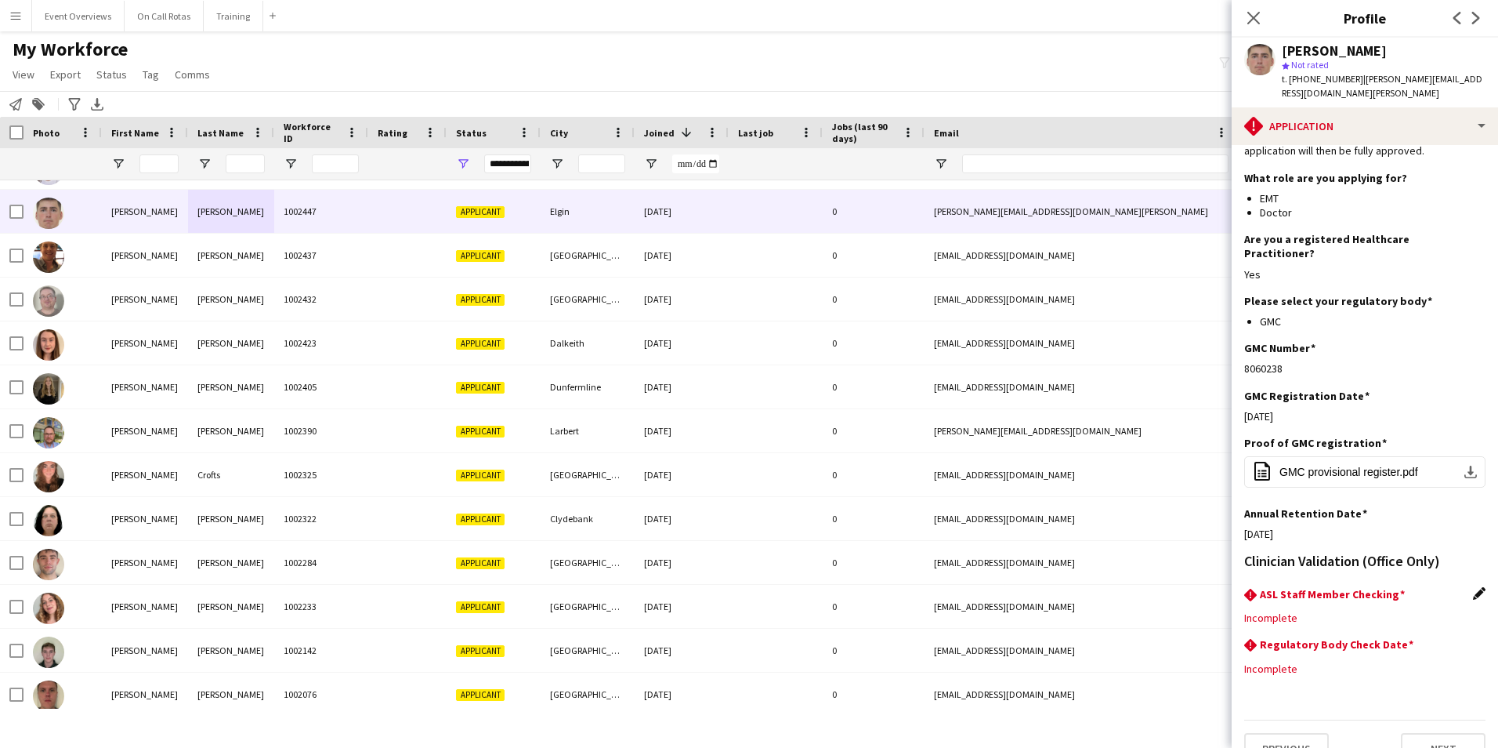
click at [1473, 587] on app-icon "Edit this field" at bounding box center [1479, 593] width 13 height 13
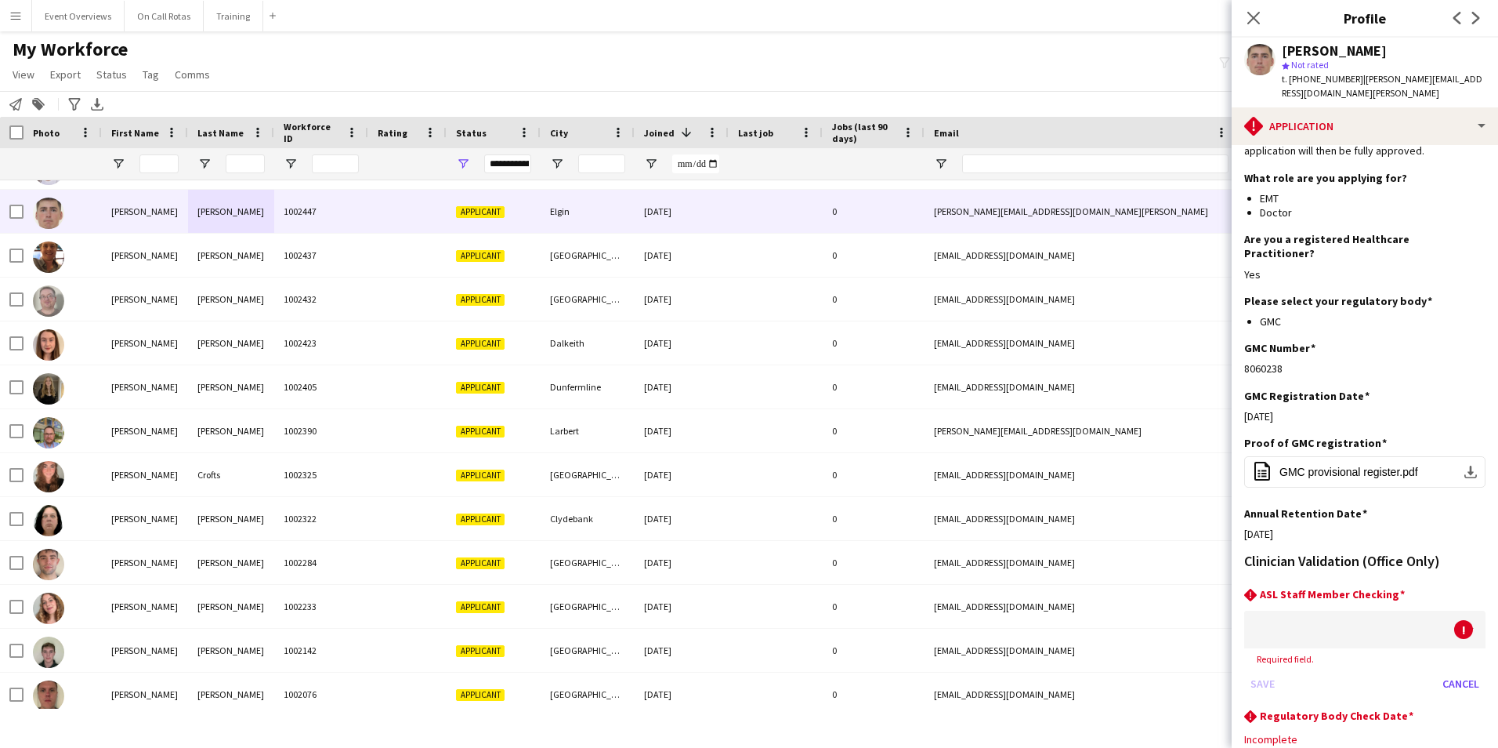
click at [1356, 610] on div at bounding box center [1349, 629] width 210 height 38
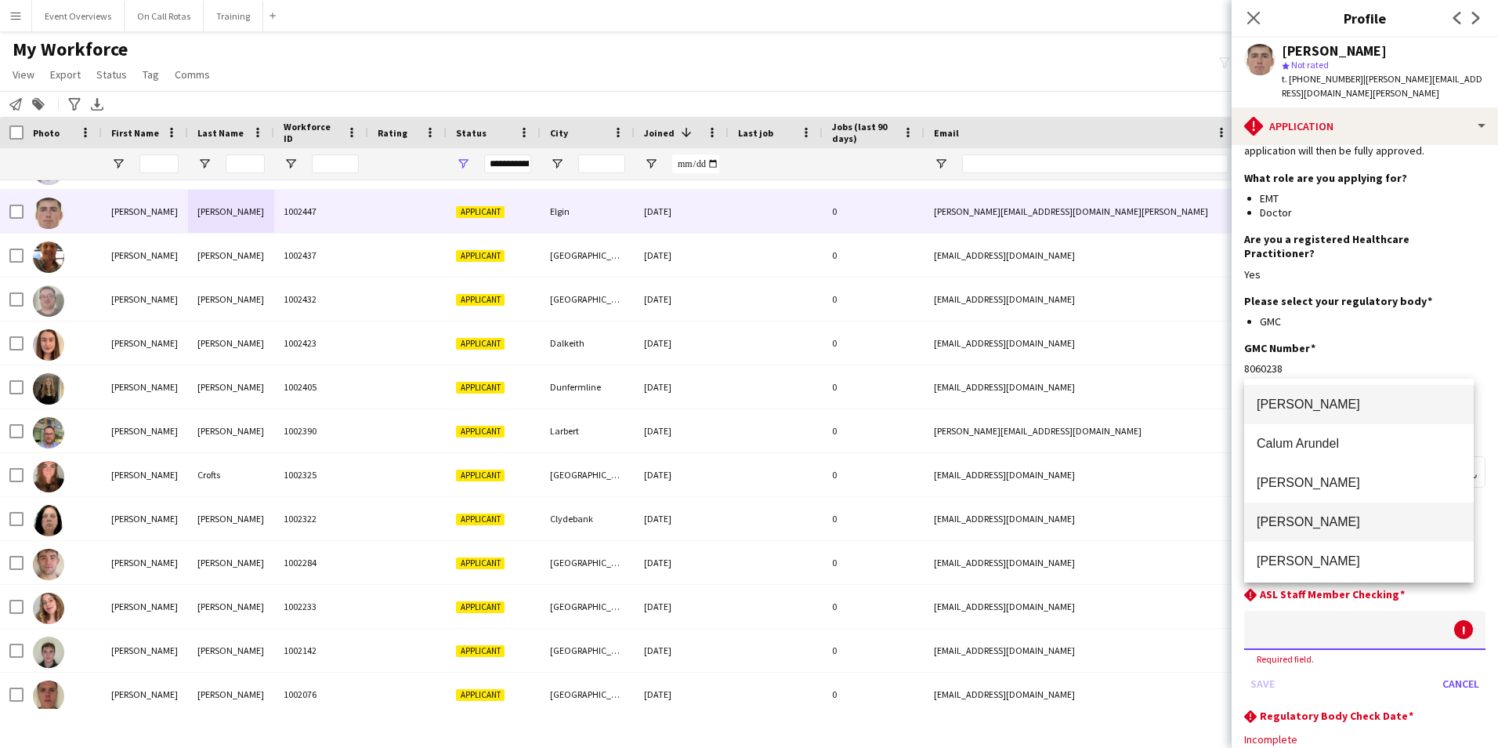
click at [1319, 527] on span "[PERSON_NAME]" at bounding box center [1359, 521] width 205 height 15
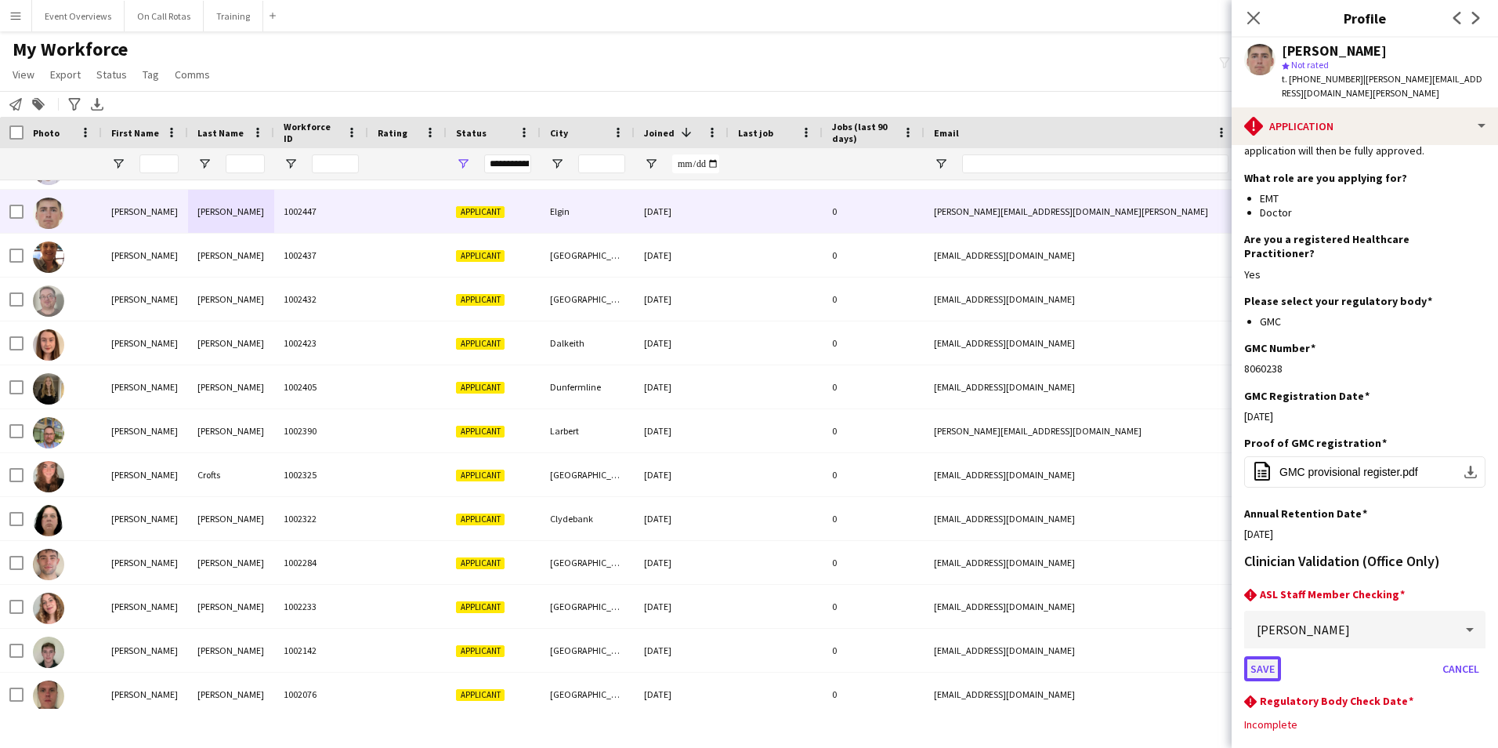
click at [1255, 656] on button "Save" at bounding box center [1262, 668] width 37 height 25
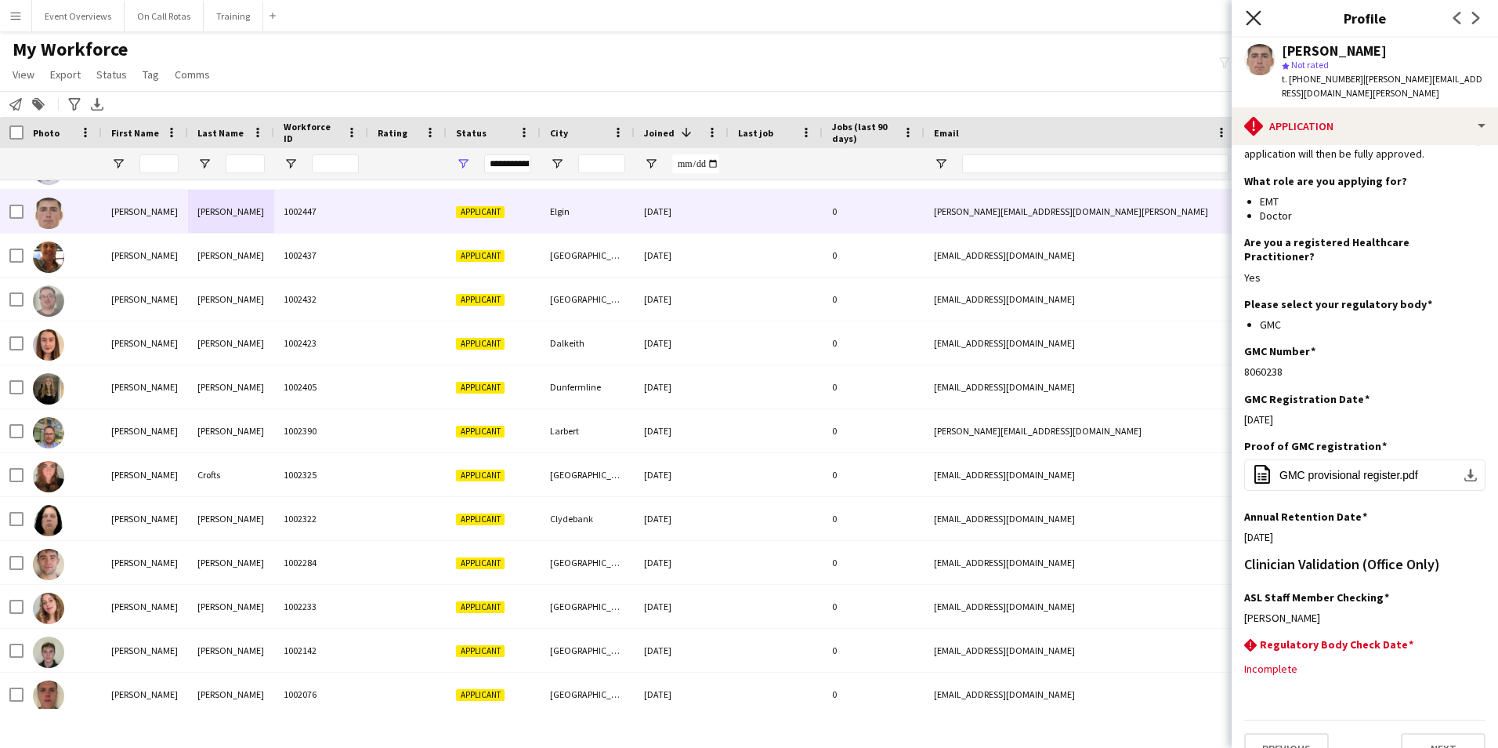
click at [1250, 24] on icon "Close pop-in" at bounding box center [1253, 17] width 15 height 15
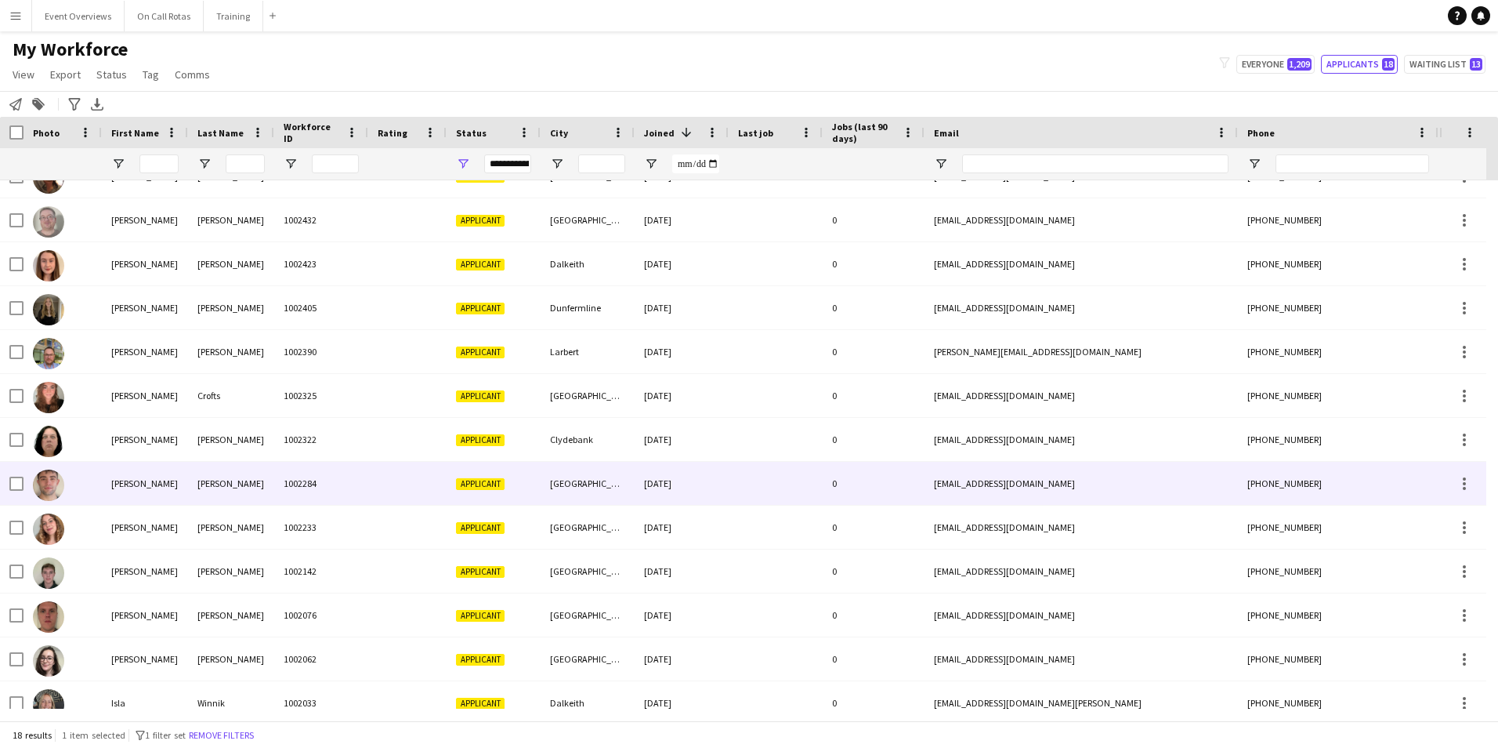
scroll to position [235, 0]
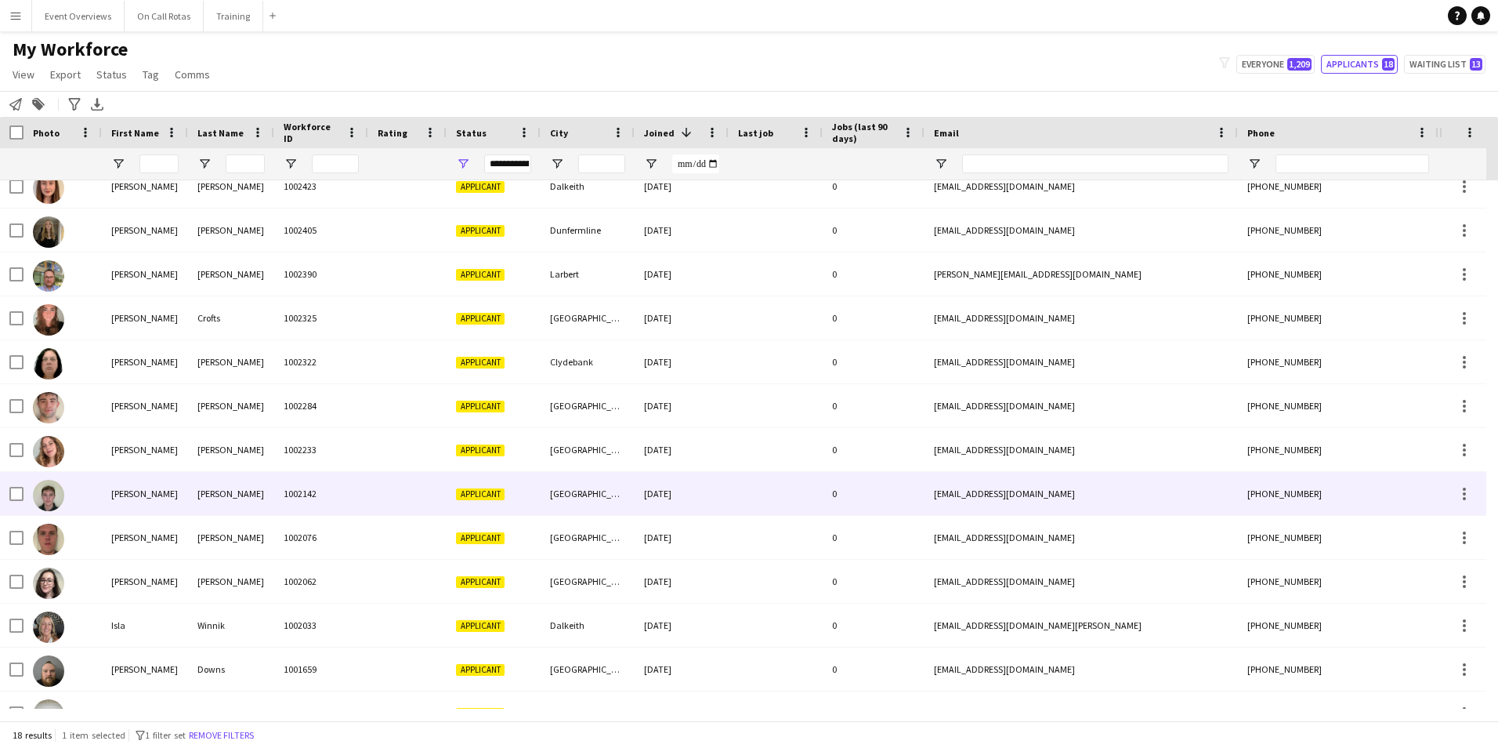
click at [162, 482] on div "[PERSON_NAME]" at bounding box center [145, 493] width 86 height 43
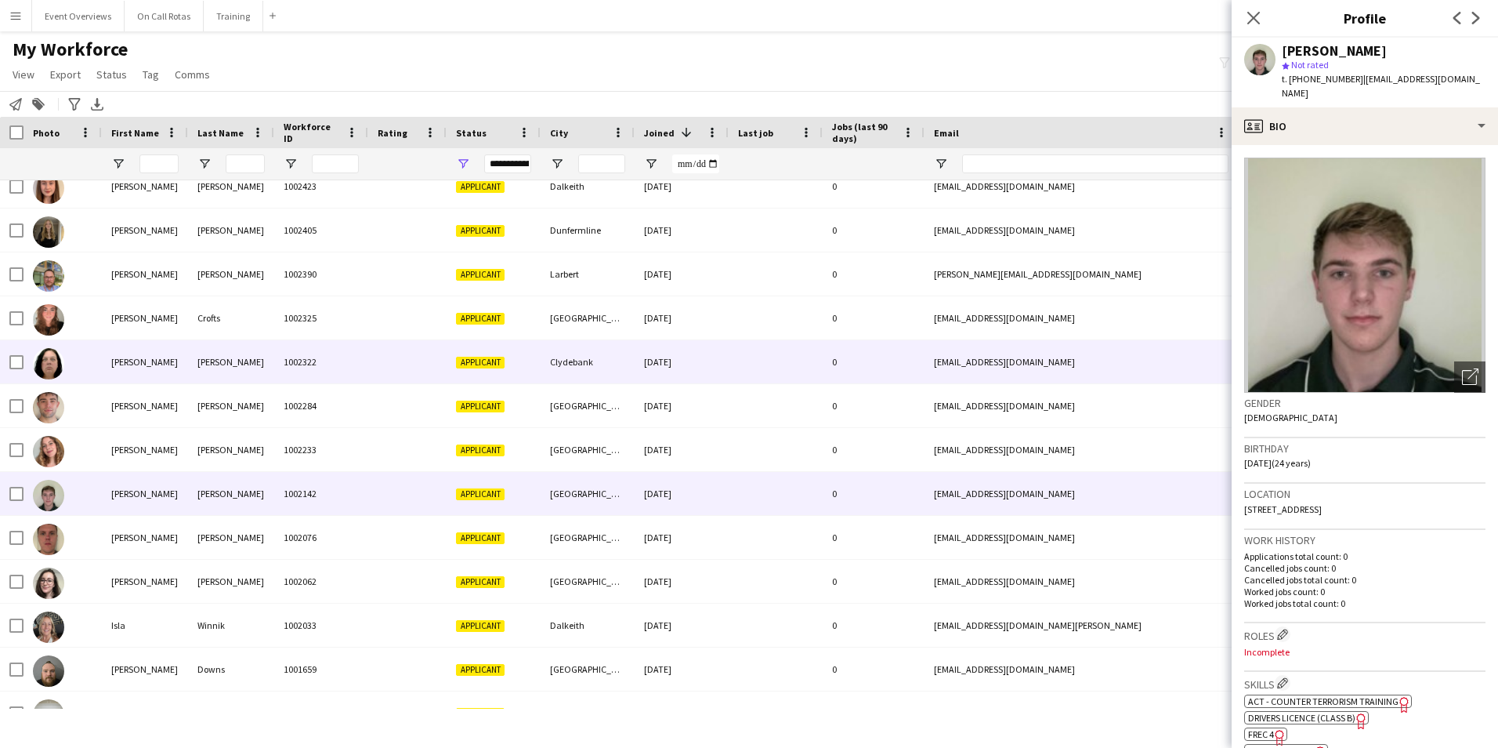
click at [185, 376] on div "[PERSON_NAME]" at bounding box center [145, 361] width 86 height 43
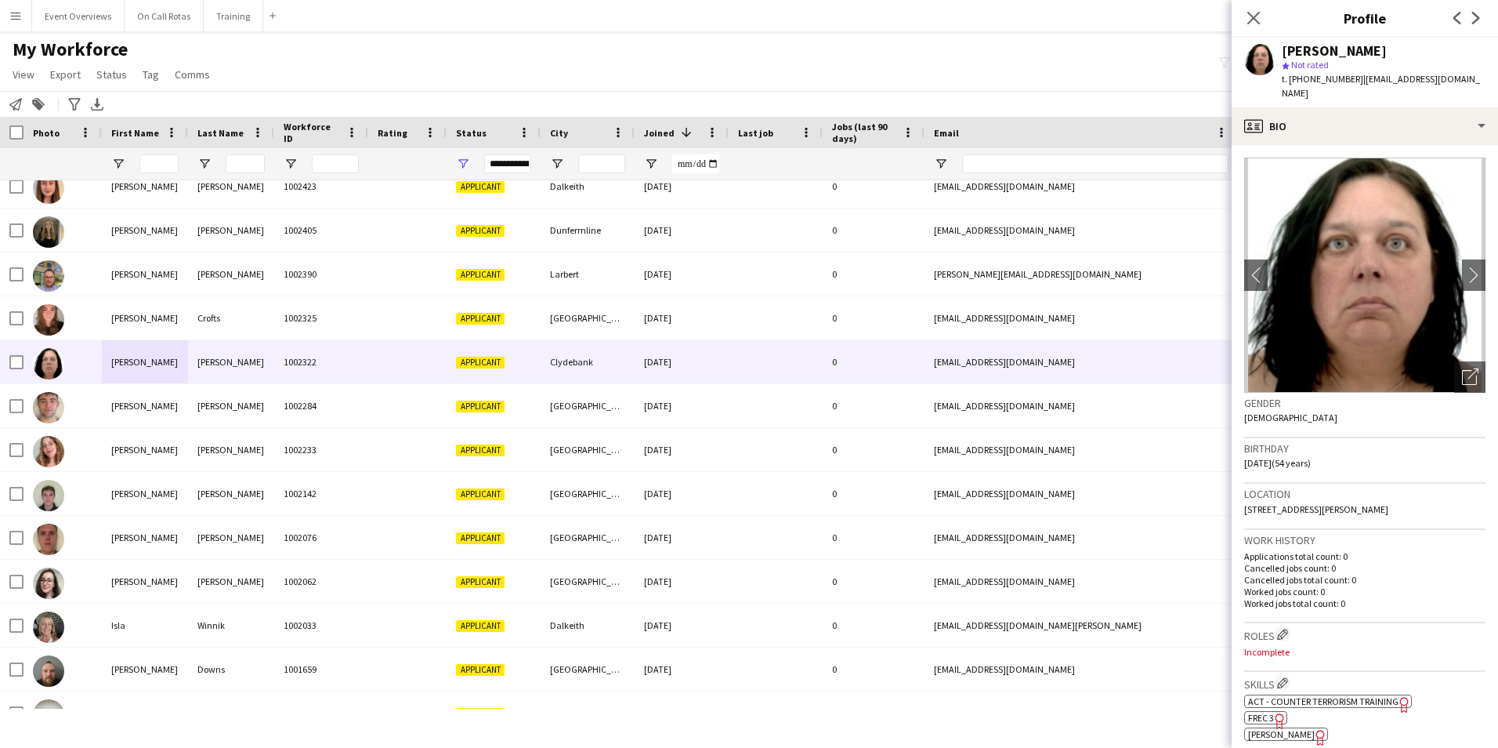
click at [1240, 20] on div "Close pop-in" at bounding box center [1254, 18] width 44 height 36
click at [1261, 20] on icon "Close pop-in" at bounding box center [1253, 17] width 15 height 15
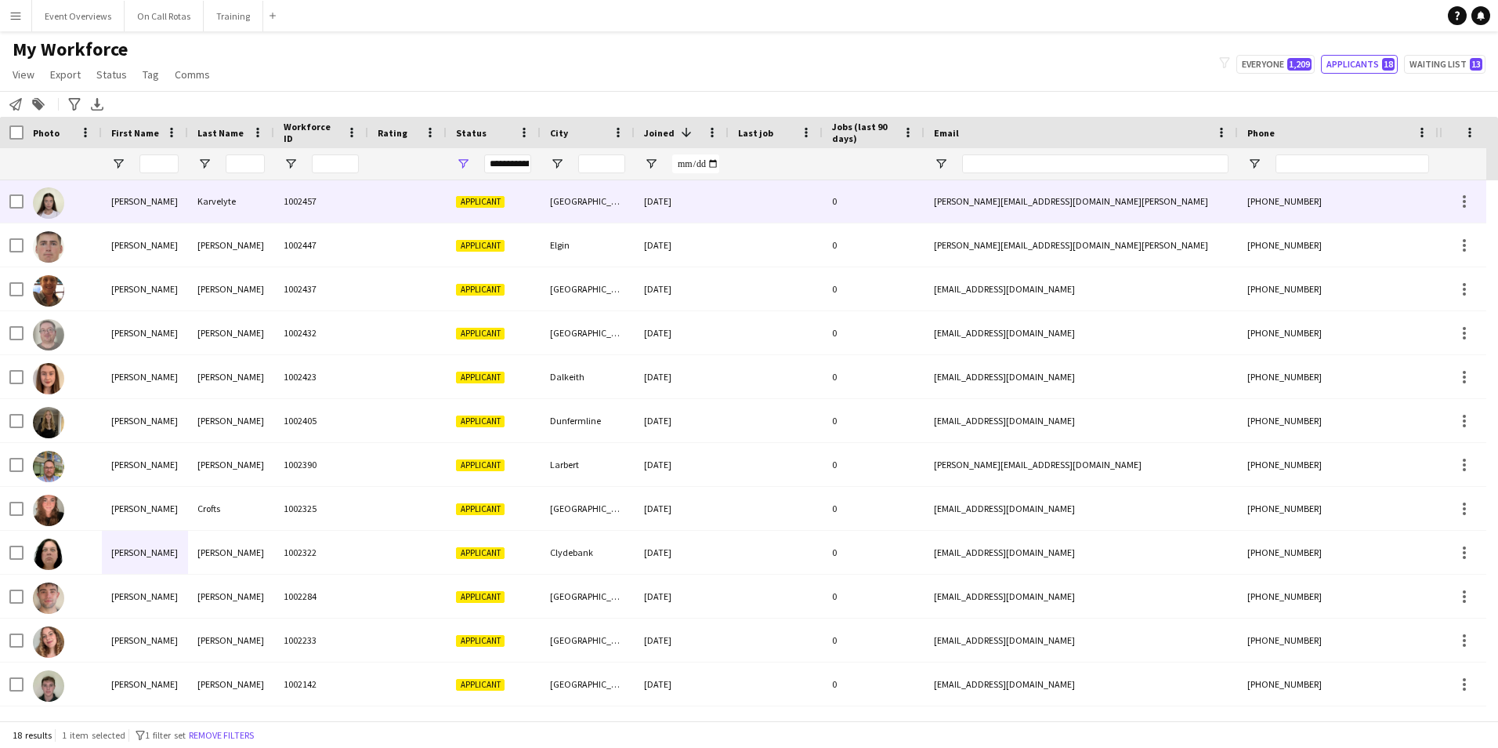
scroll to position [0, 0]
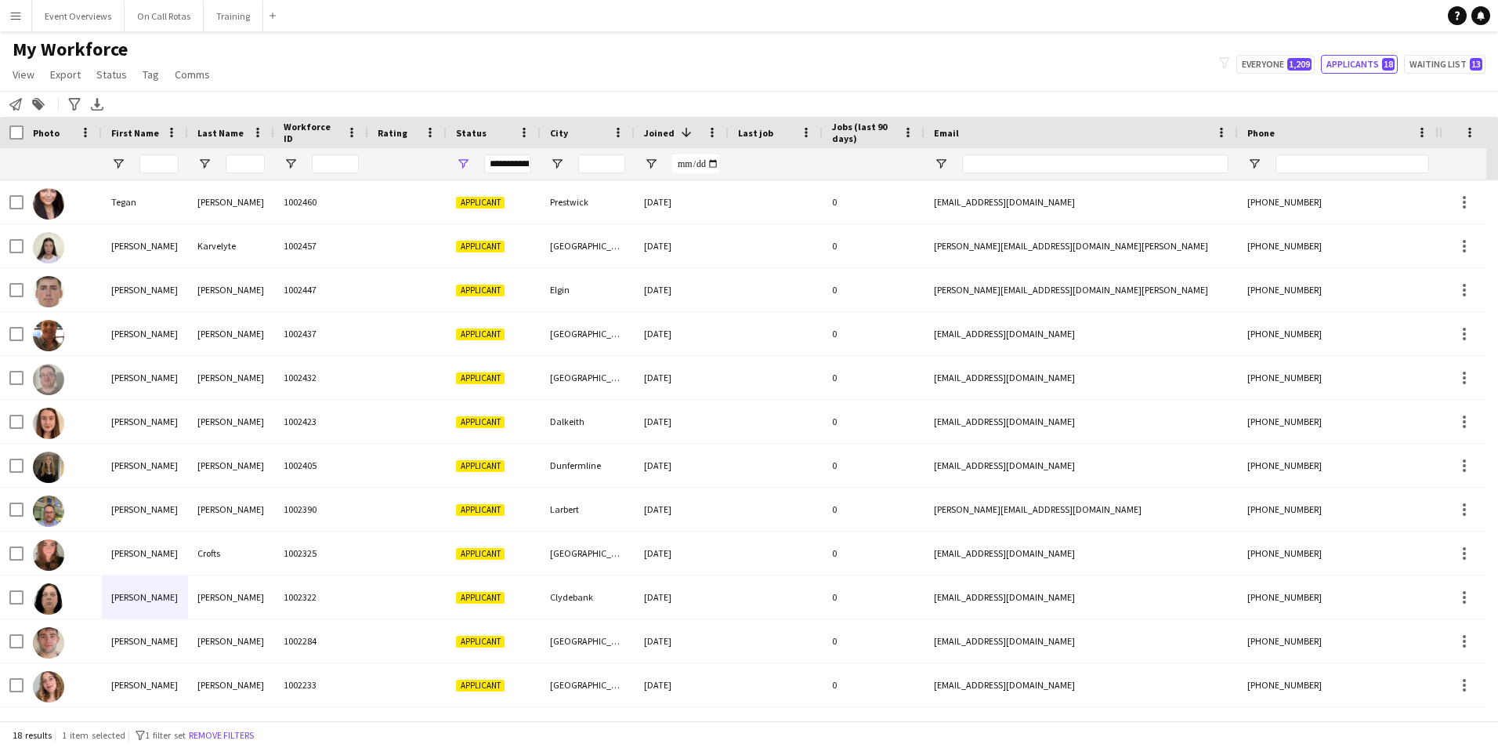
click at [1356, 177] on div at bounding box center [1353, 163] width 154 height 31
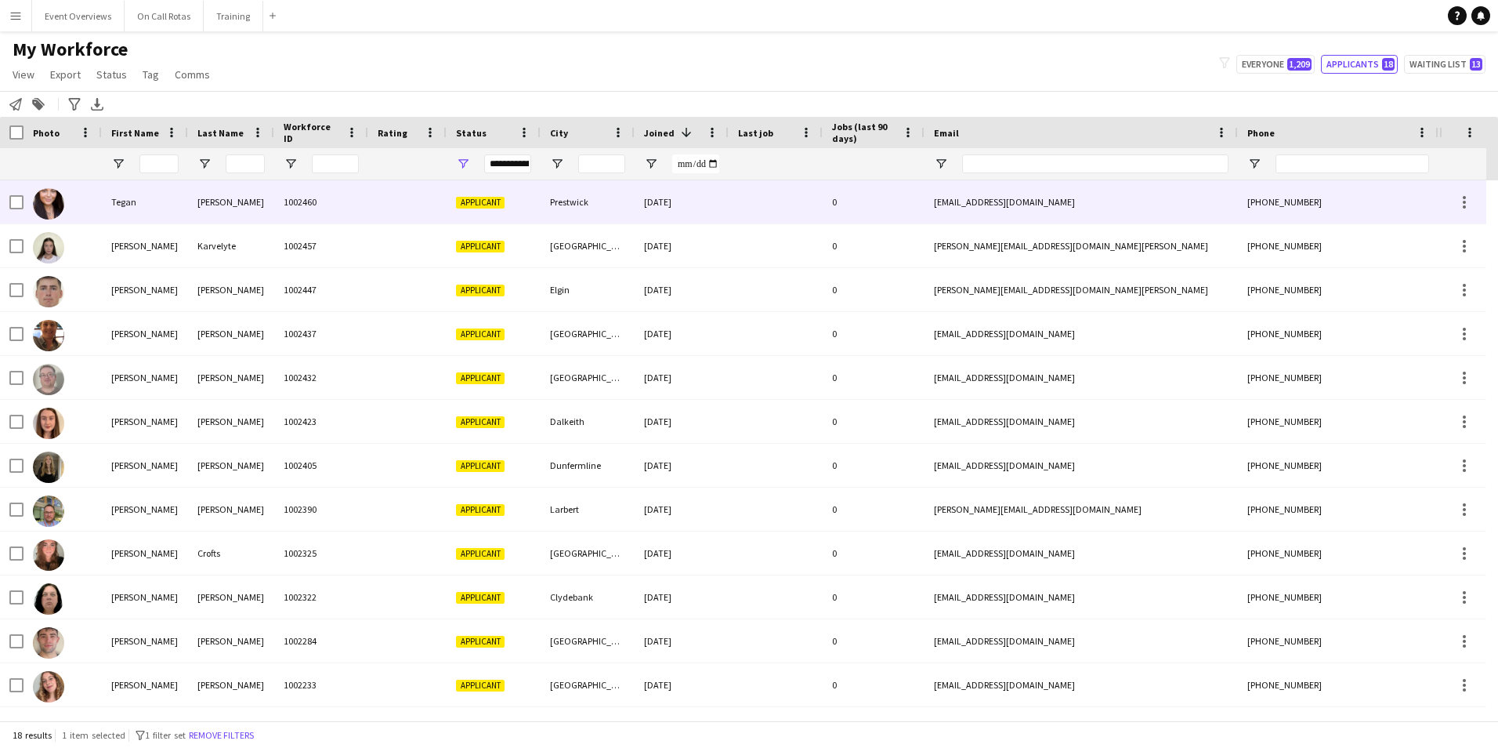
click at [1364, 186] on div "[PHONE_NUMBER]" at bounding box center [1338, 201] width 201 height 43
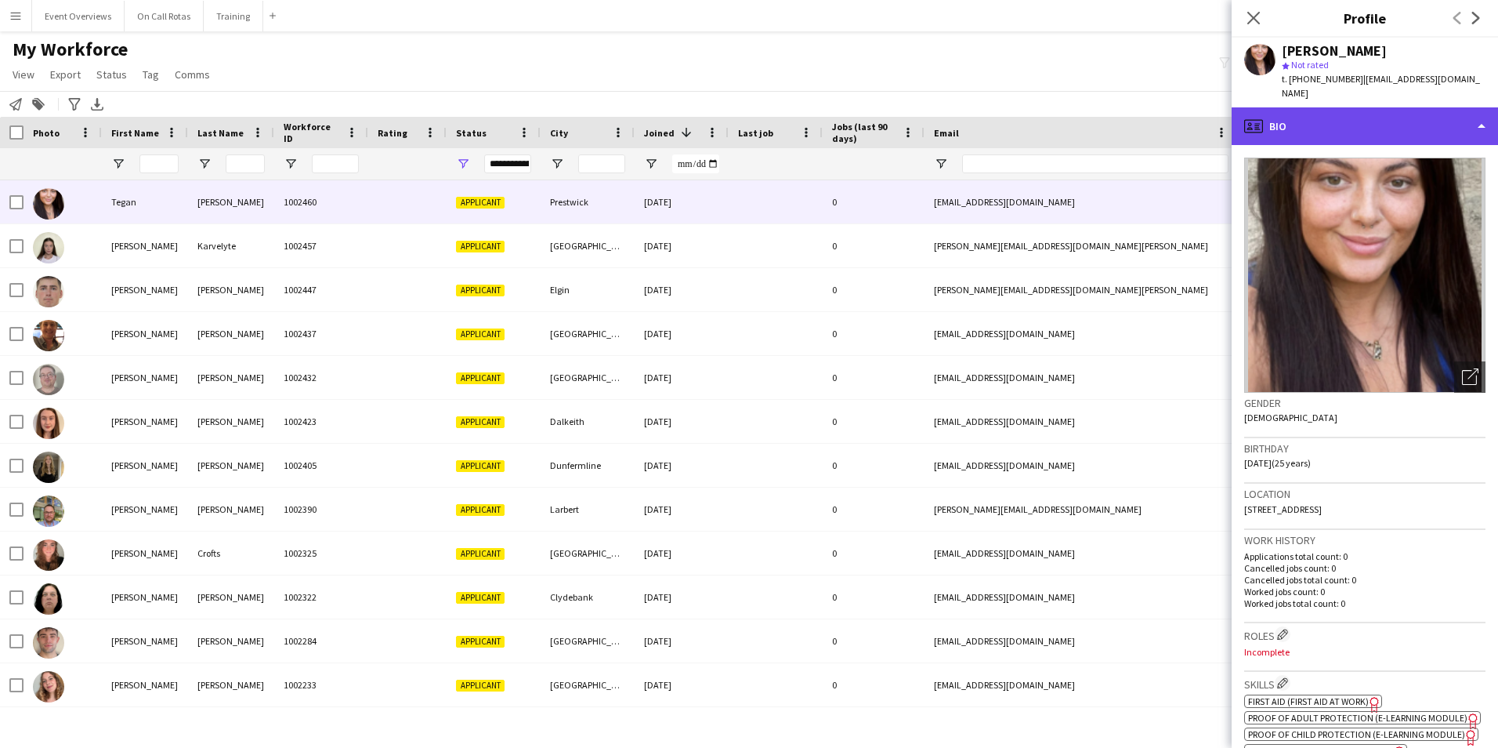
click at [1349, 118] on div "profile Bio" at bounding box center [1365, 126] width 266 height 38
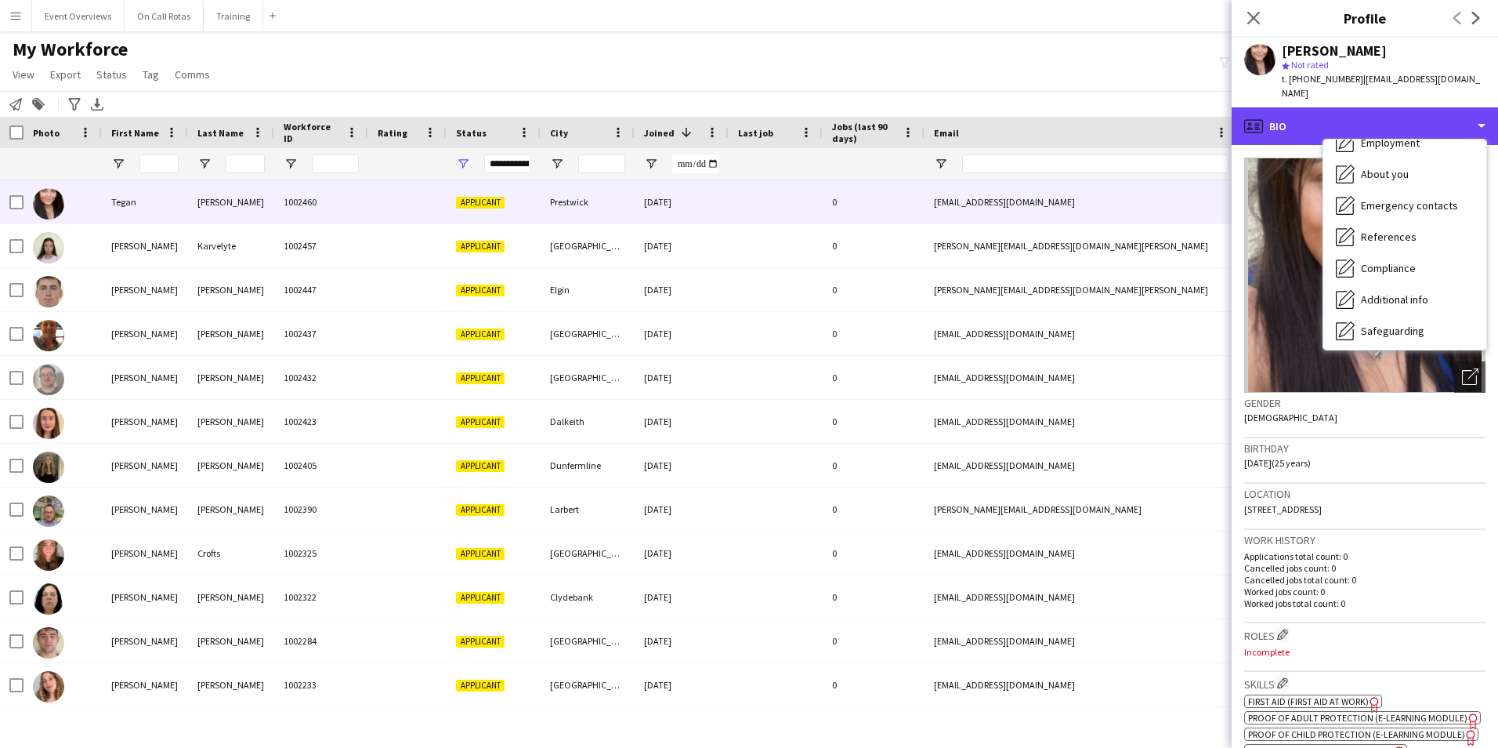
scroll to position [273, 0]
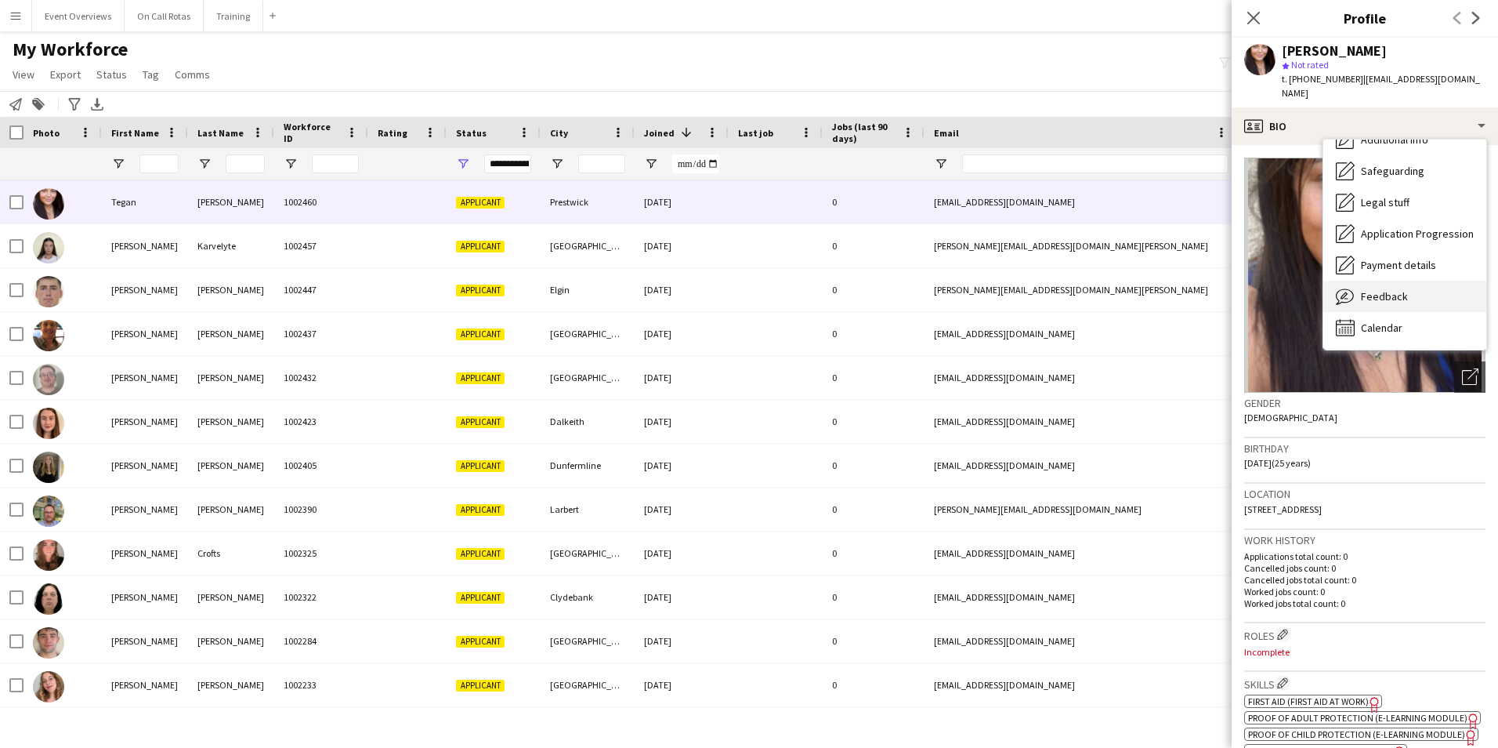
click at [1391, 289] on span "Feedback" at bounding box center [1384, 296] width 47 height 14
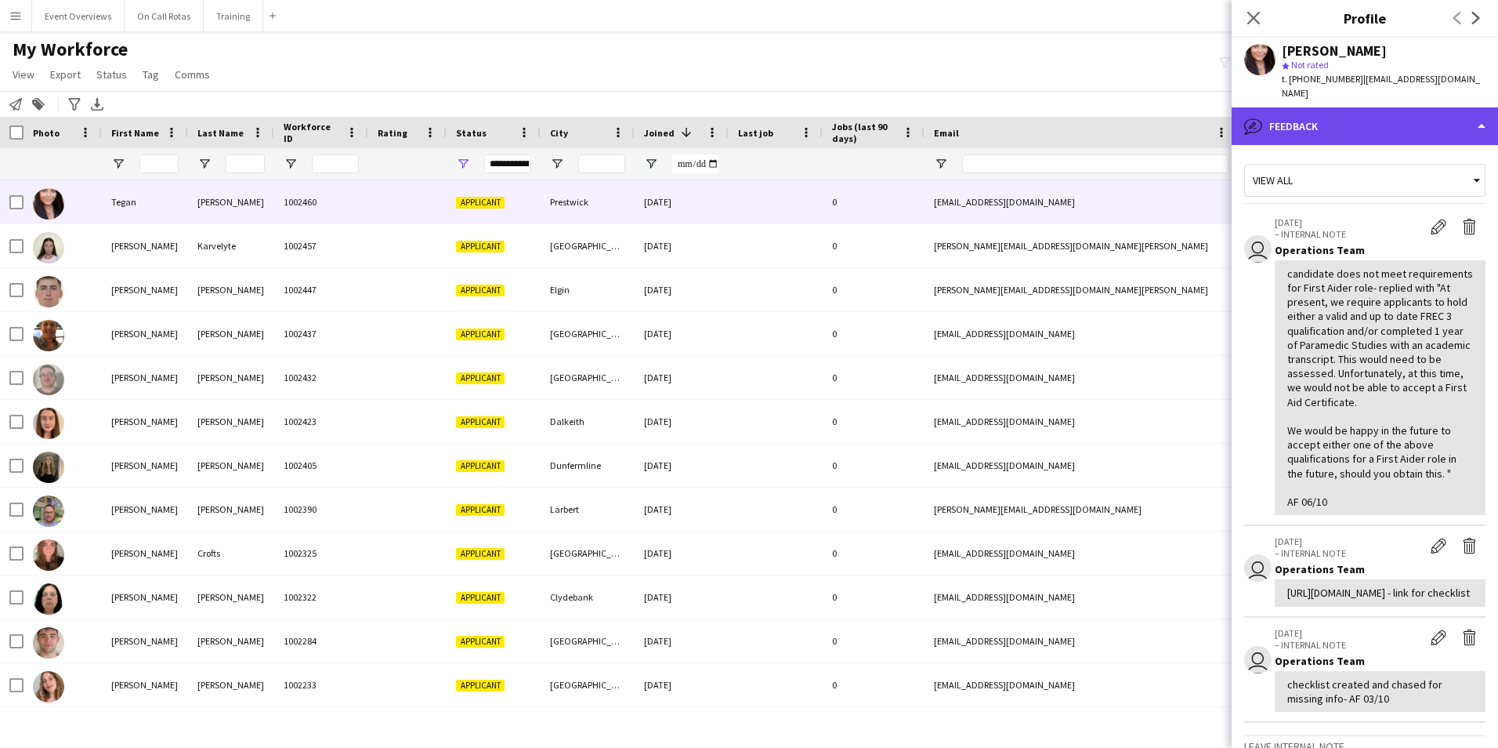
click at [1337, 113] on div "bubble-pencil Feedback" at bounding box center [1365, 126] width 266 height 38
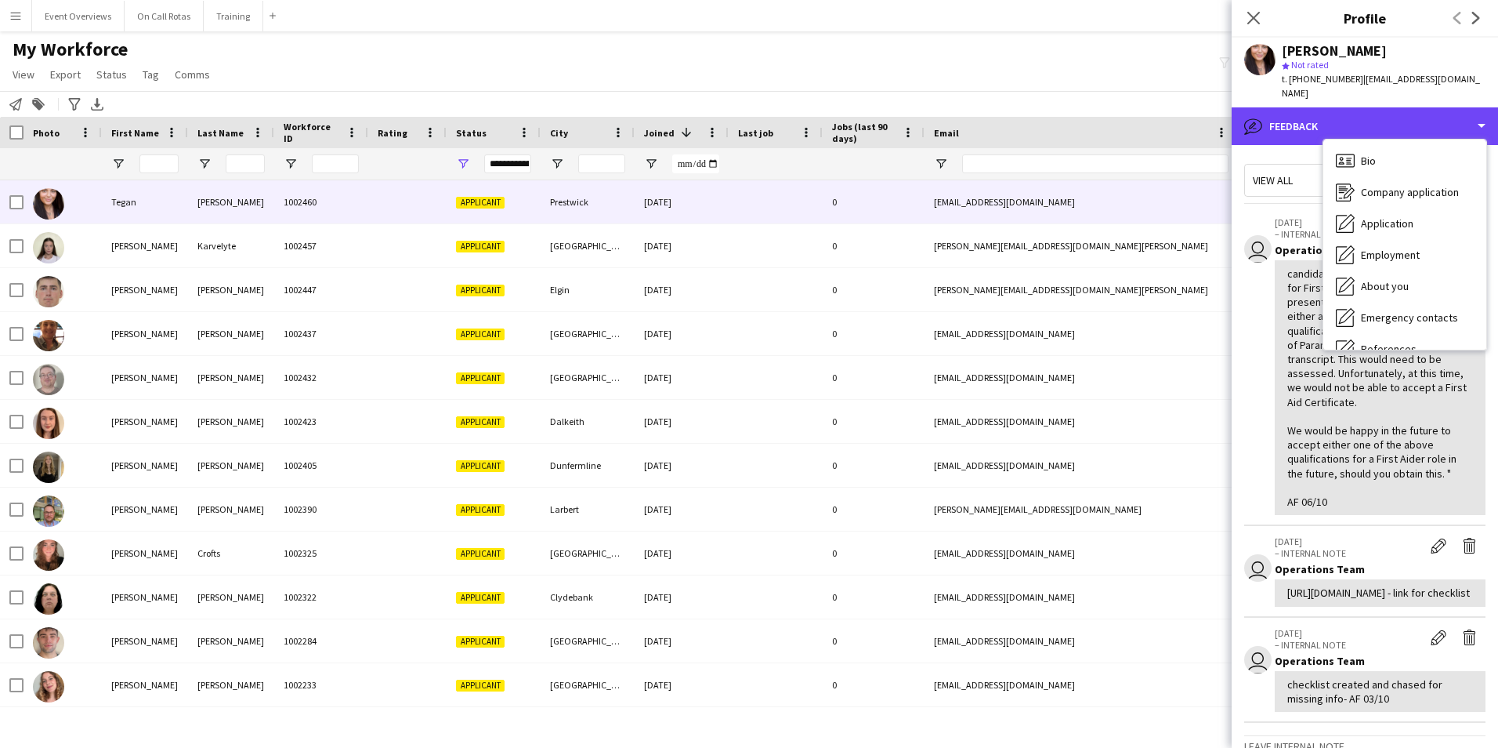
scroll to position [0, 0]
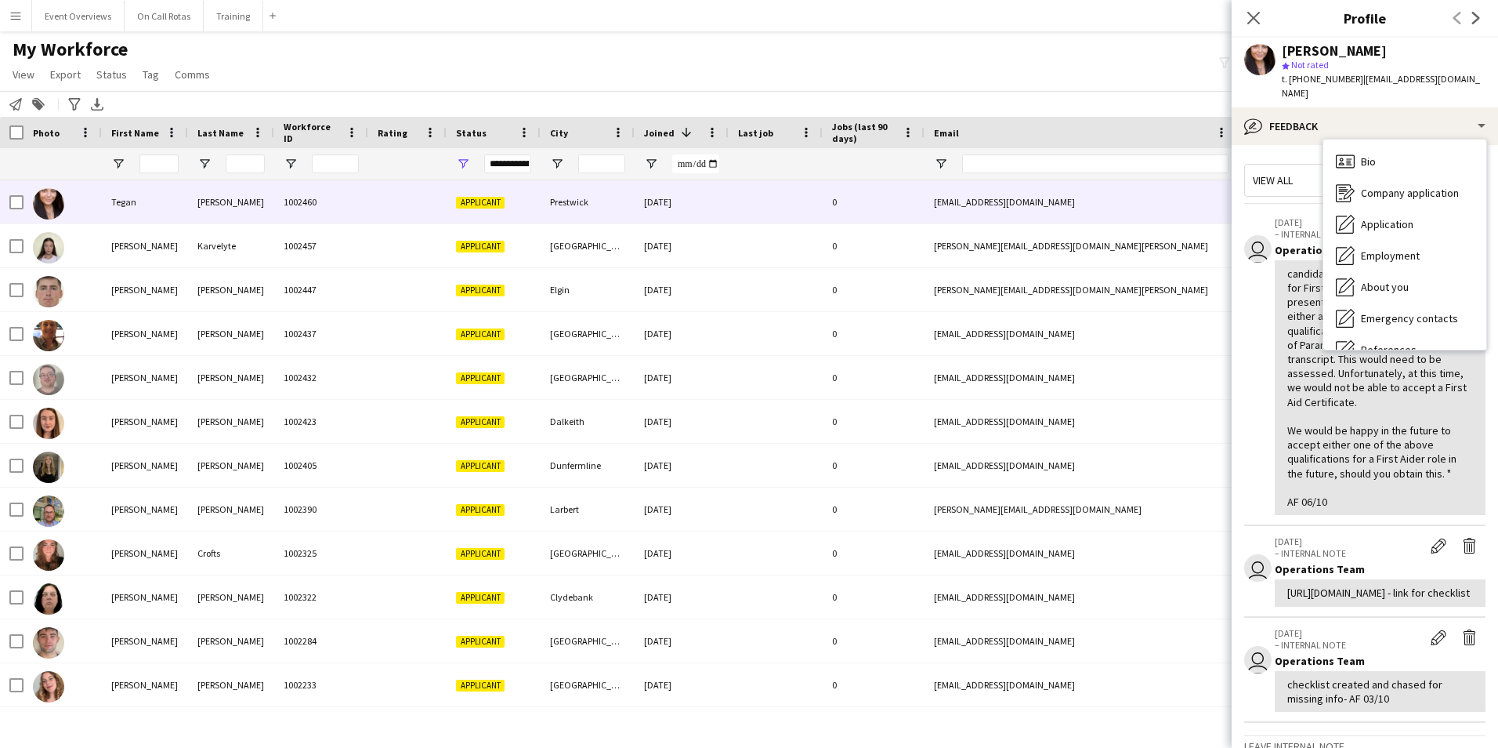
click at [1388, 146] on div "Bio Bio" at bounding box center [1405, 161] width 163 height 31
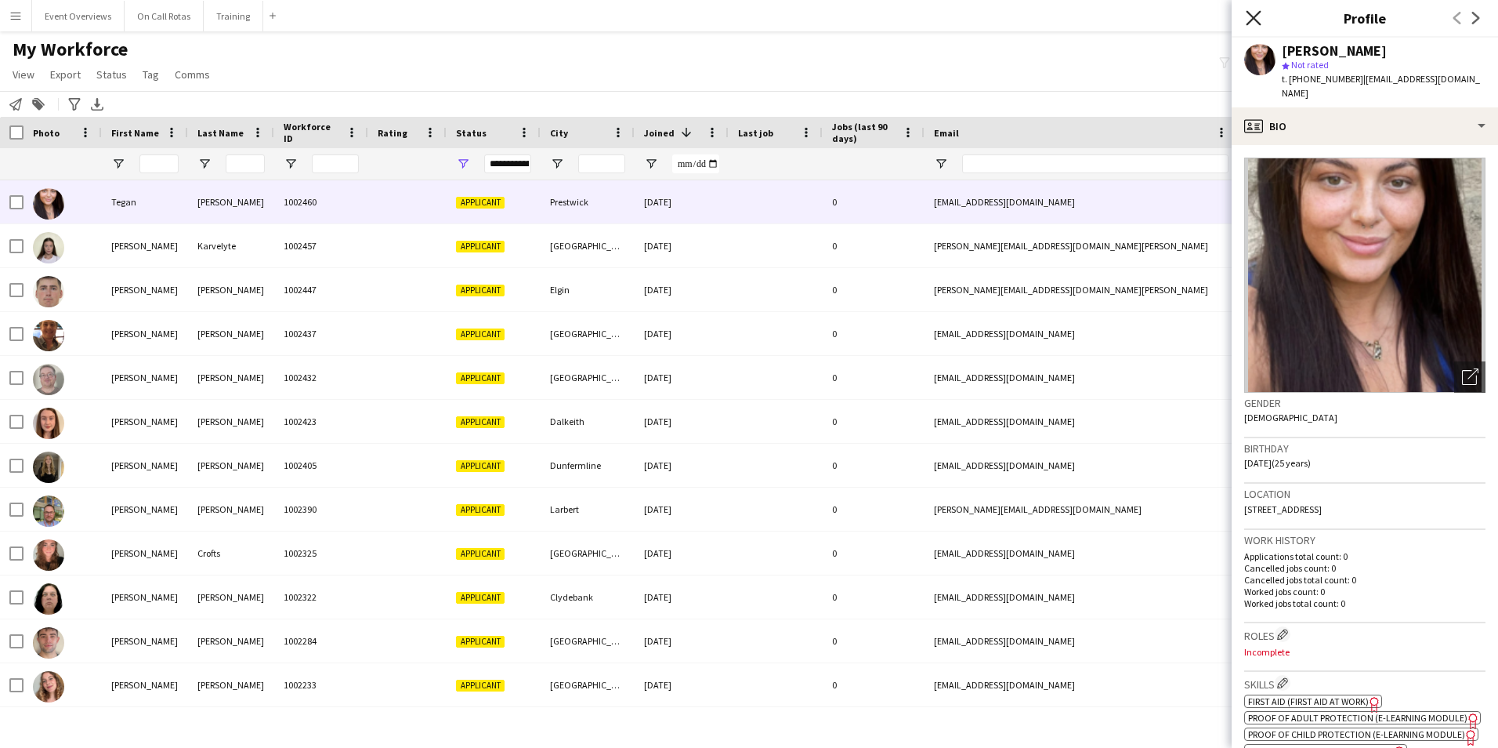
click at [1259, 16] on icon "Close pop-in" at bounding box center [1253, 17] width 15 height 15
